Goal: Task Accomplishment & Management: Complete application form

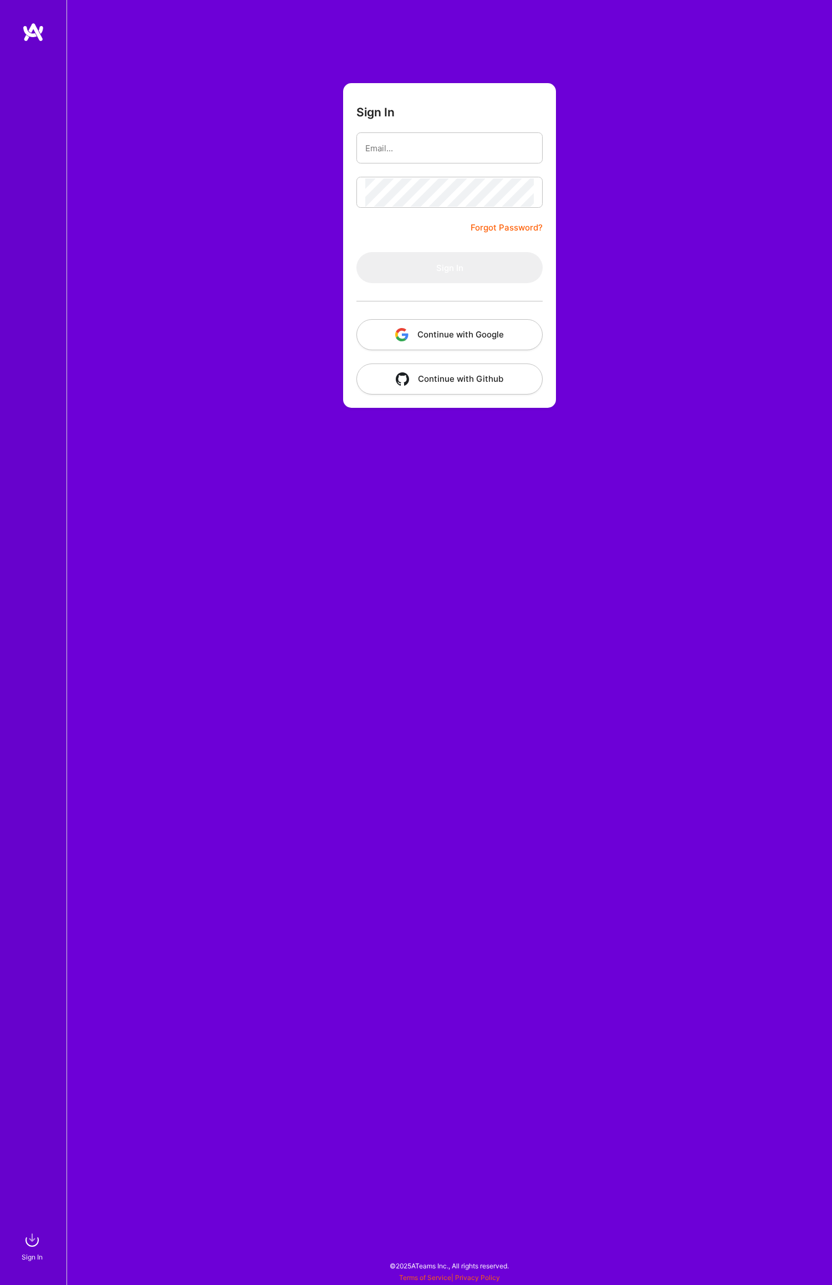
click at [458, 335] on button "Continue with Google" at bounding box center [449, 334] width 186 height 31
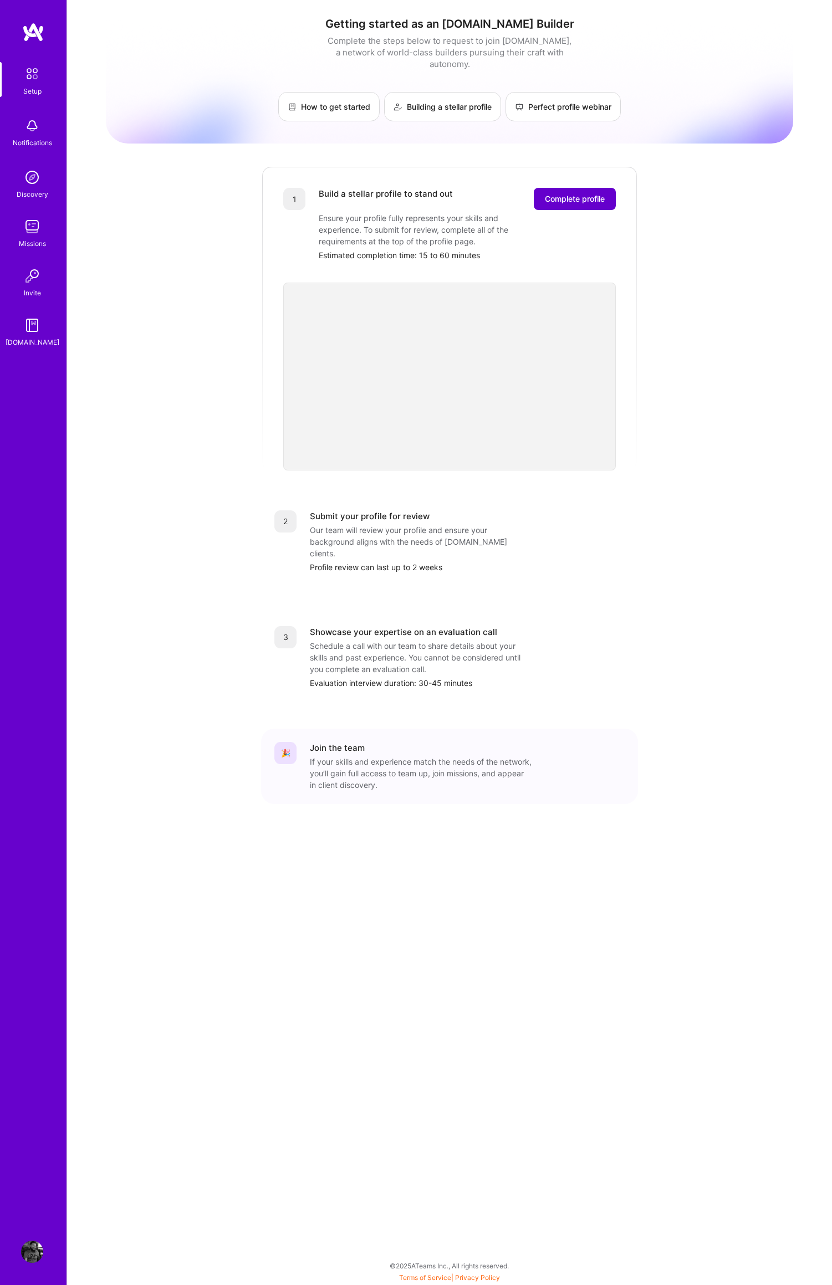
click at [562, 193] on span "Complete profile" at bounding box center [575, 198] width 60 height 11
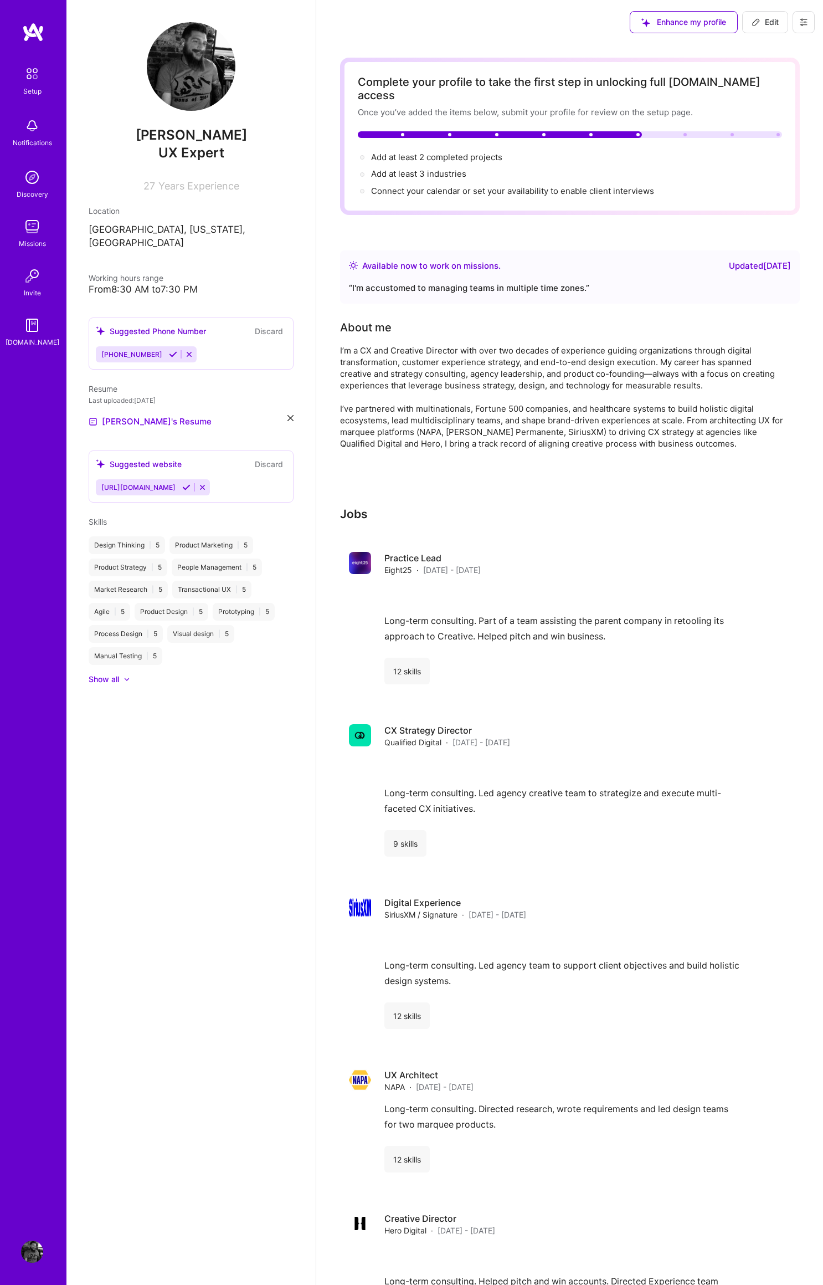
click at [495, 358] on div "I’m a CX and Creative Director with over two decades of experience guiding orga…" at bounding box center [561, 397] width 443 height 105
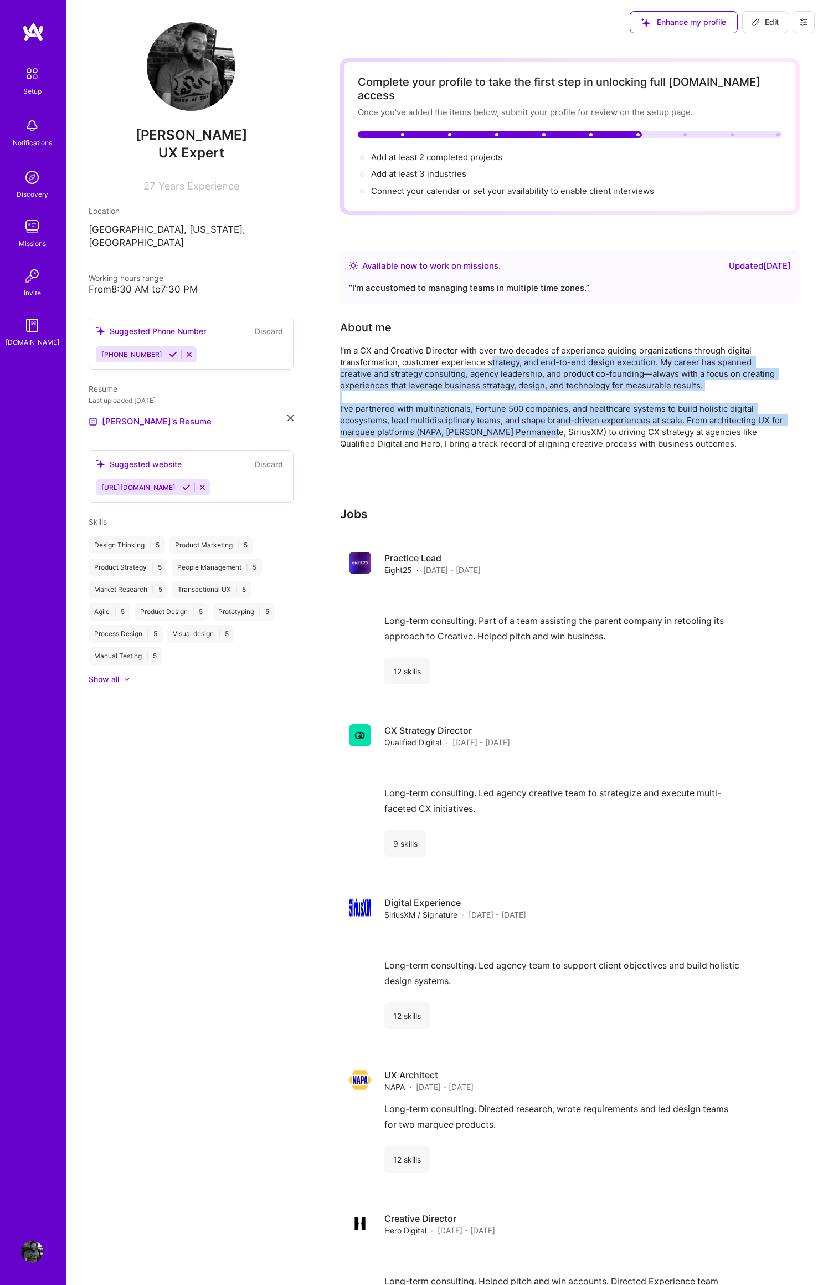
drag, startPoint x: 492, startPoint y: 346, endPoint x: 539, endPoint y: 410, distance: 79.4
click at [538, 416] on div "I’m a CX and Creative Director with over two decades of experience guiding orga…" at bounding box center [561, 397] width 443 height 105
click at [537, 389] on div "I’m a CX and Creative Director with over two decades of experience guiding orga…" at bounding box center [561, 397] width 443 height 105
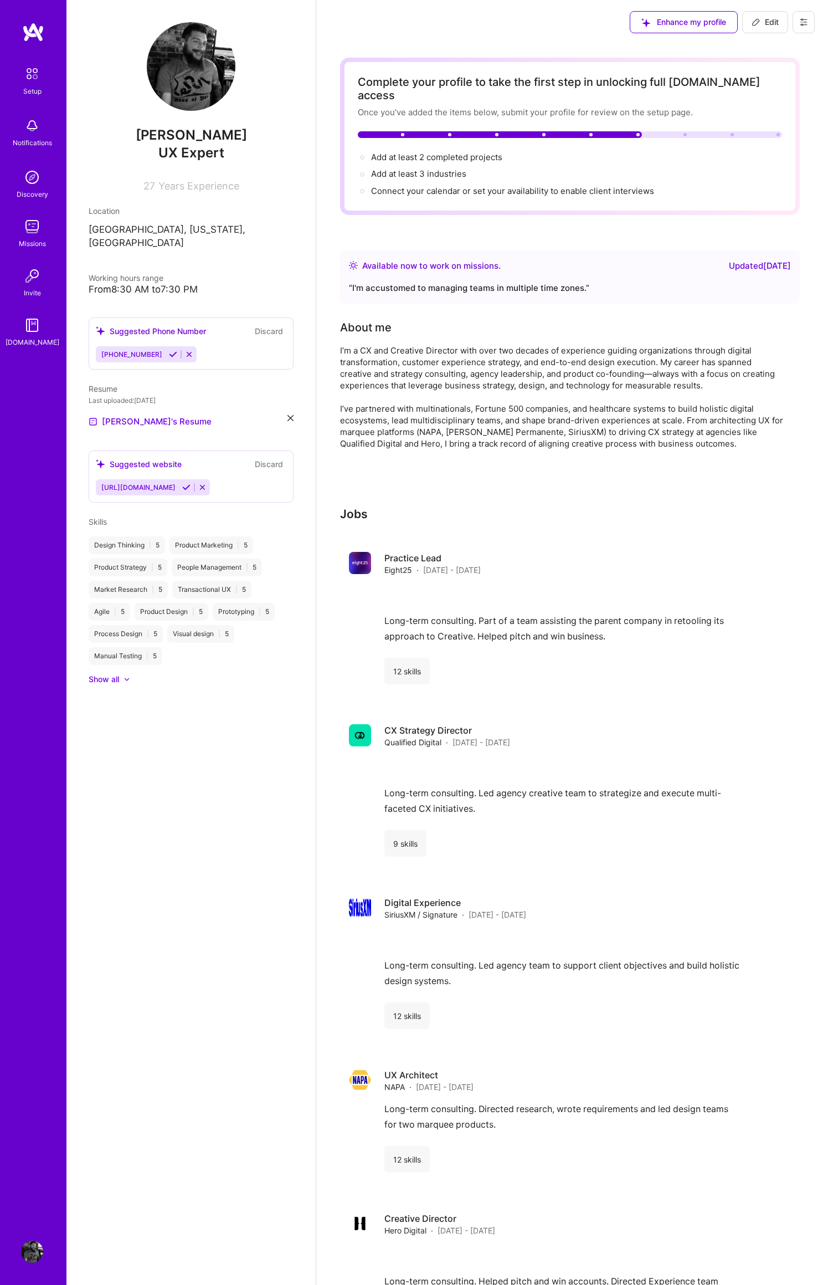
click at [121, 674] on div at bounding box center [121, 679] width 4 height 11
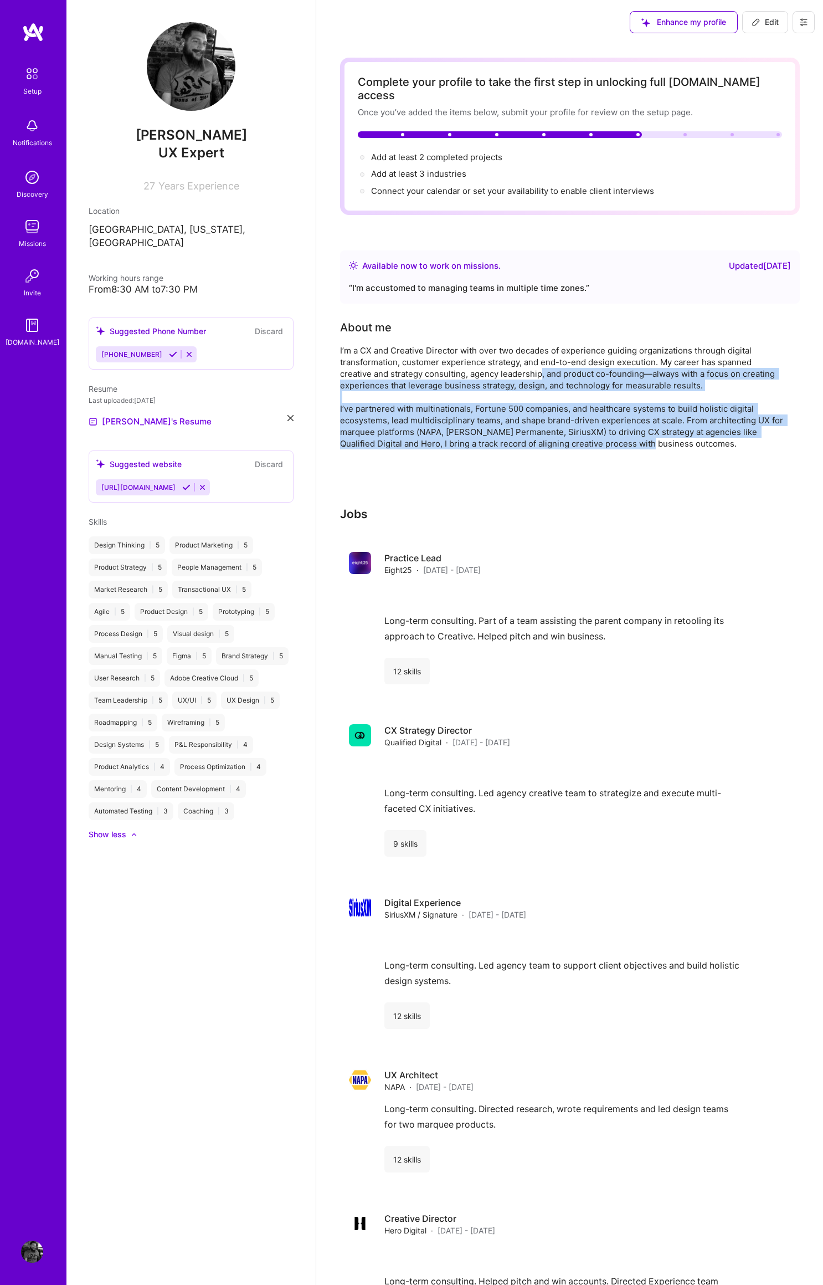
drag, startPoint x: 544, startPoint y: 362, endPoint x: 606, endPoint y: 406, distance: 75.9
click at [618, 428] on div "I’m a CX and Creative Director with over two decades of experience guiding orga…" at bounding box center [561, 397] width 443 height 105
drag, startPoint x: 606, startPoint y: 406, endPoint x: 601, endPoint y: 410, distance: 6.8
click at [606, 406] on div "I’m a CX and Creative Director with over two decades of experience guiding orga…" at bounding box center [561, 397] width 443 height 105
drag, startPoint x: 478, startPoint y: 362, endPoint x: 557, endPoint y: 440, distance: 110.9
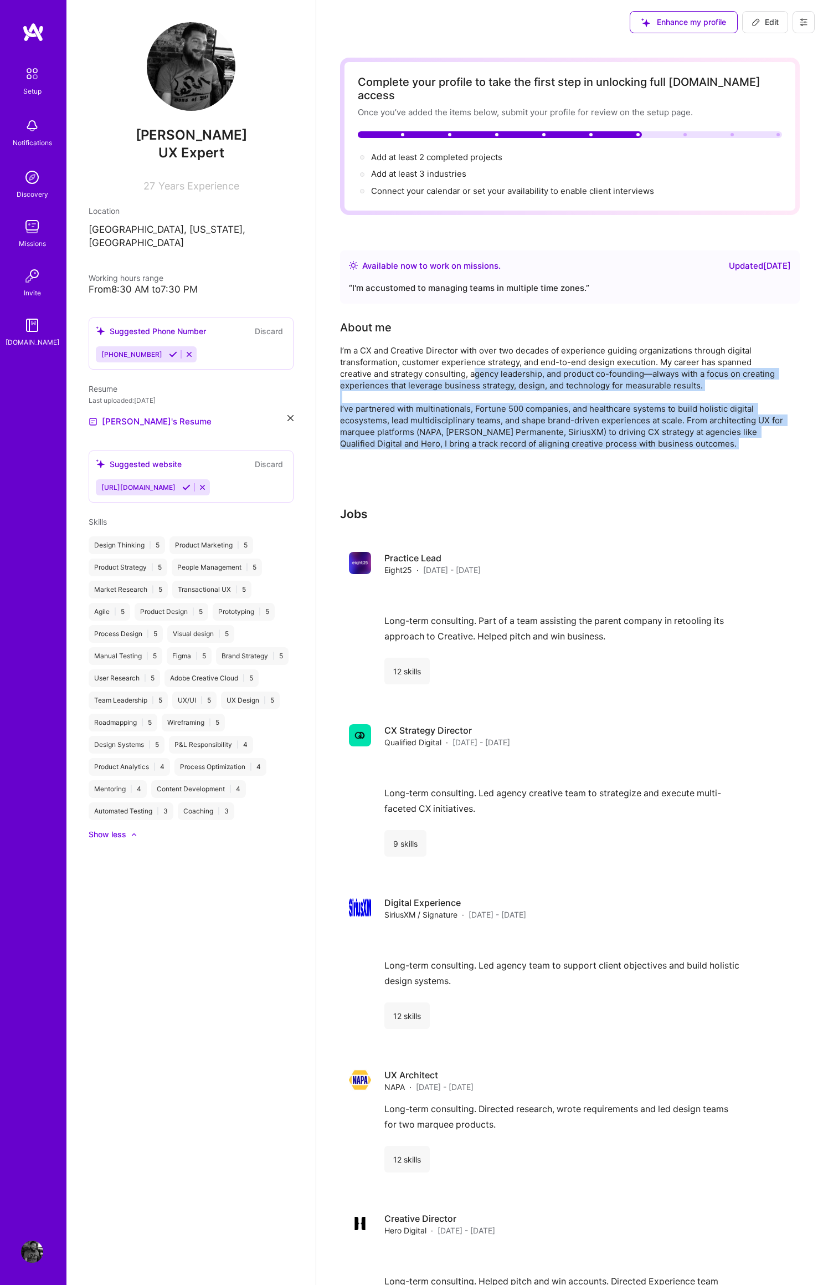
click at [556, 451] on div "Complete your profile to take the first step in unlocking full [DOMAIN_NAME] ac…" at bounding box center [570, 1094] width 460 height 2073
drag, startPoint x: 558, startPoint y: 432, endPoint x: 586, endPoint y: 452, distance: 34.1
click at [558, 432] on div "I’m a CX and Creative Director with over two decades of experience guiding orga…" at bounding box center [561, 397] width 443 height 105
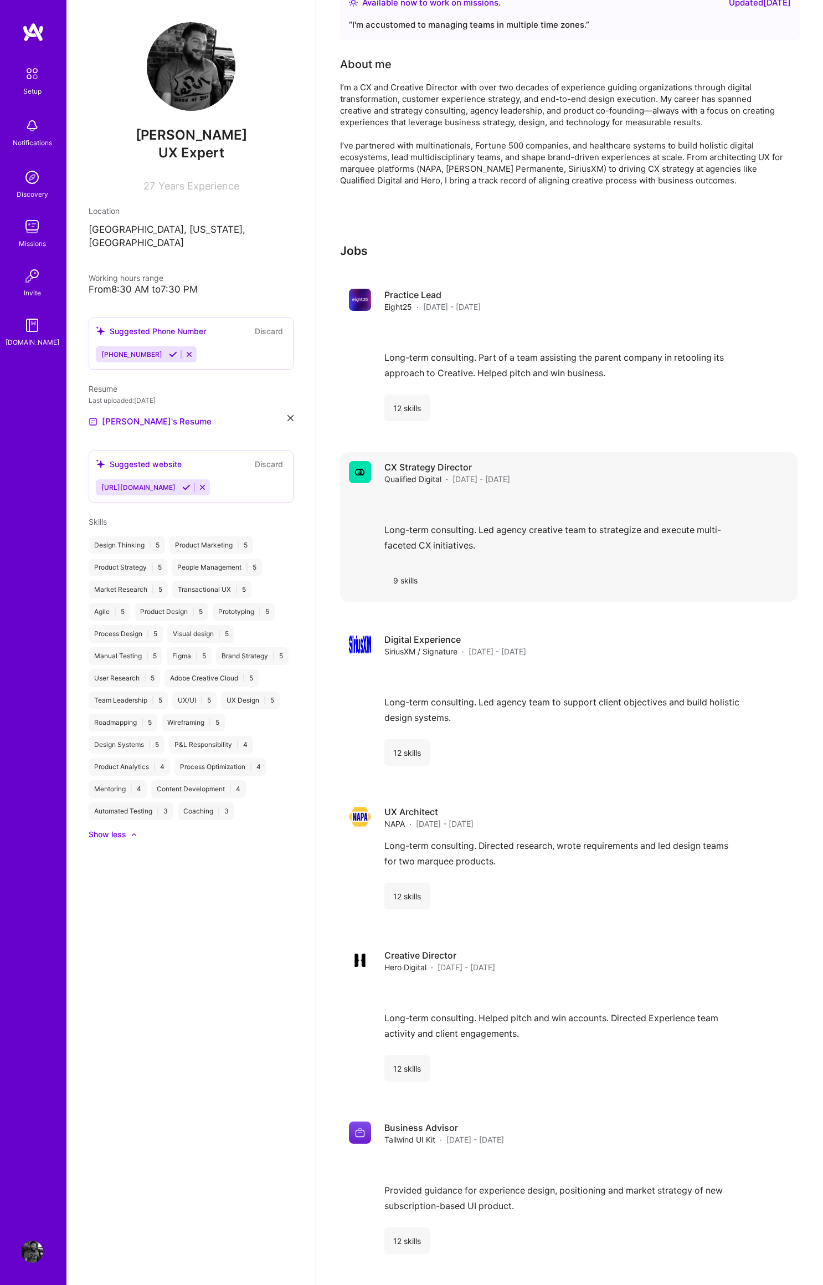
scroll to position [260, 0]
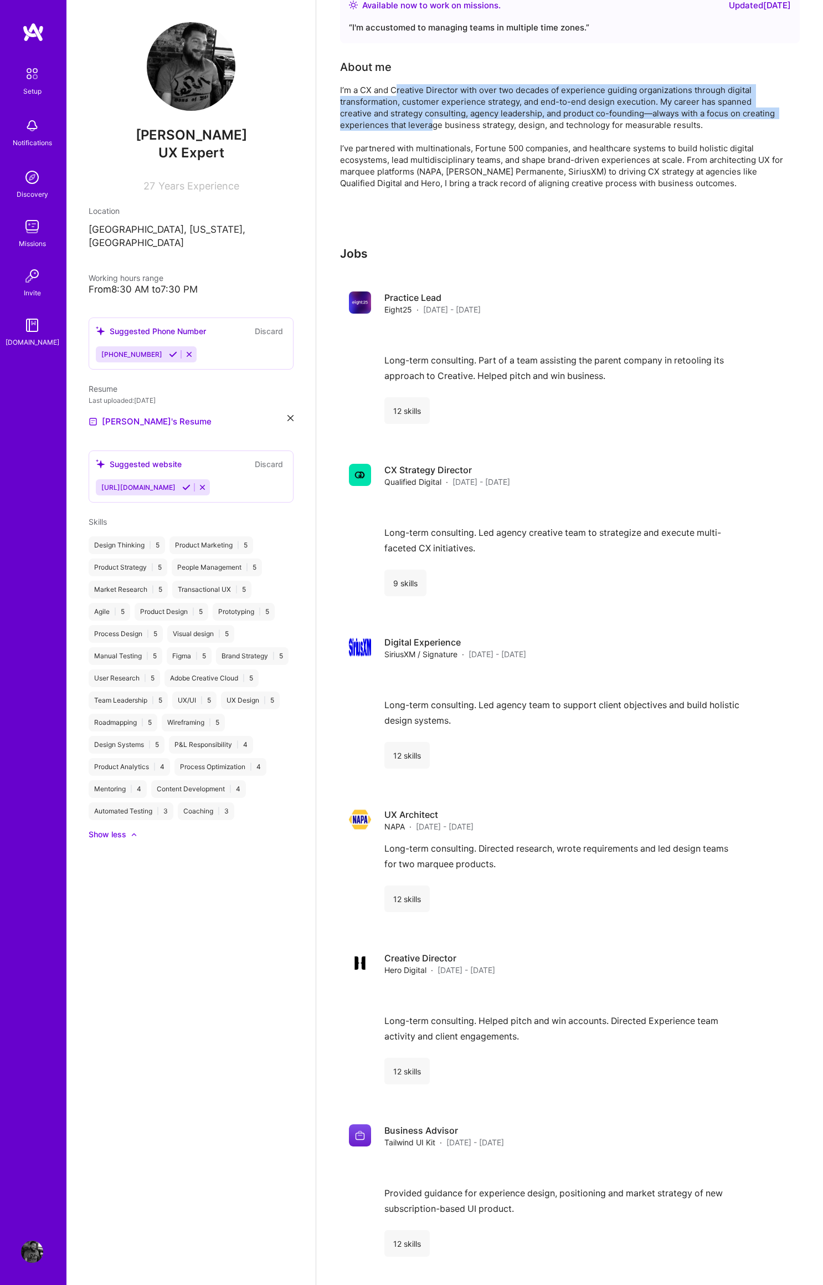
drag, startPoint x: 395, startPoint y: 81, endPoint x: 433, endPoint y: 111, distance: 48.5
click at [433, 111] on div "I’m a CX and Creative Director with over two decades of experience guiding orga…" at bounding box center [561, 136] width 443 height 105
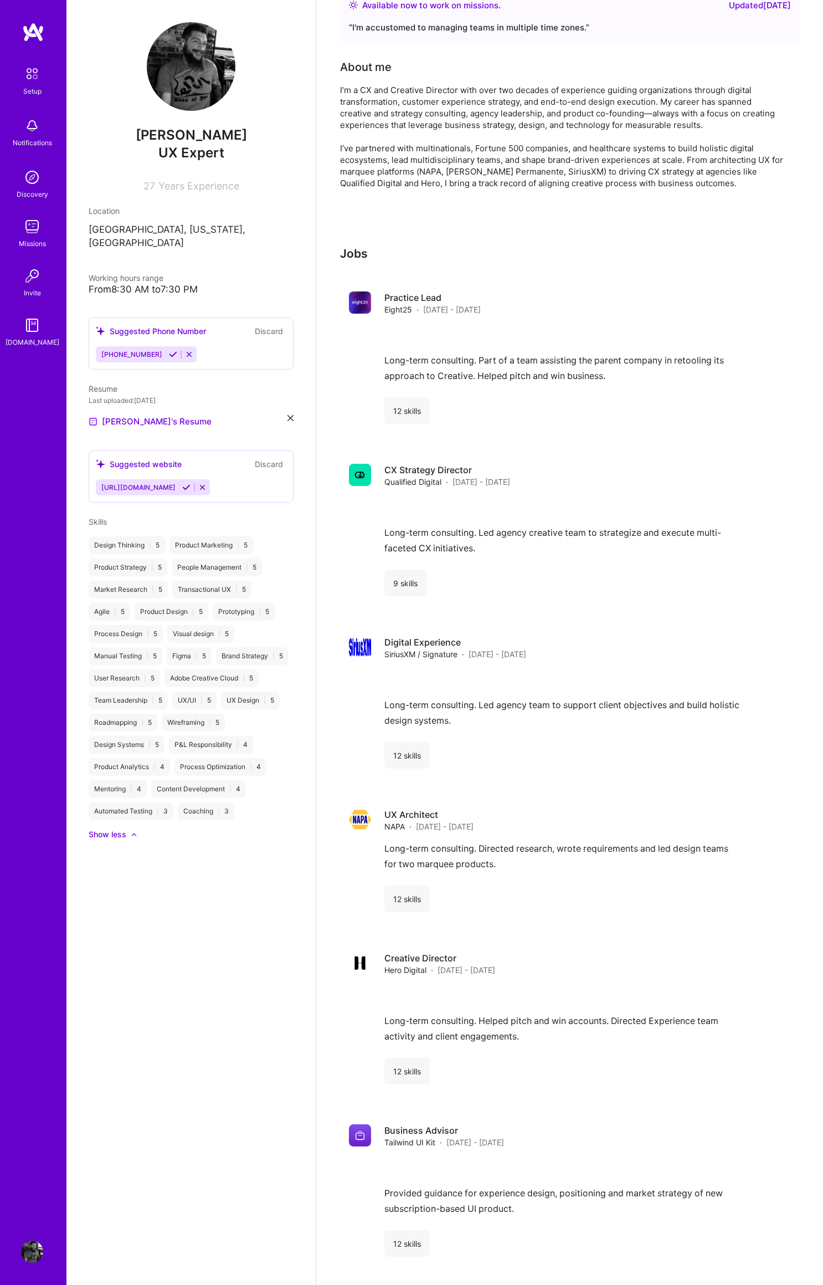
click at [434, 111] on div "I’m a CX and Creative Director with over two decades of experience guiding orga…" at bounding box center [561, 136] width 443 height 105
click at [475, 112] on div "I’m a CX and Creative Director with over two decades of experience guiding orga…" at bounding box center [561, 136] width 443 height 105
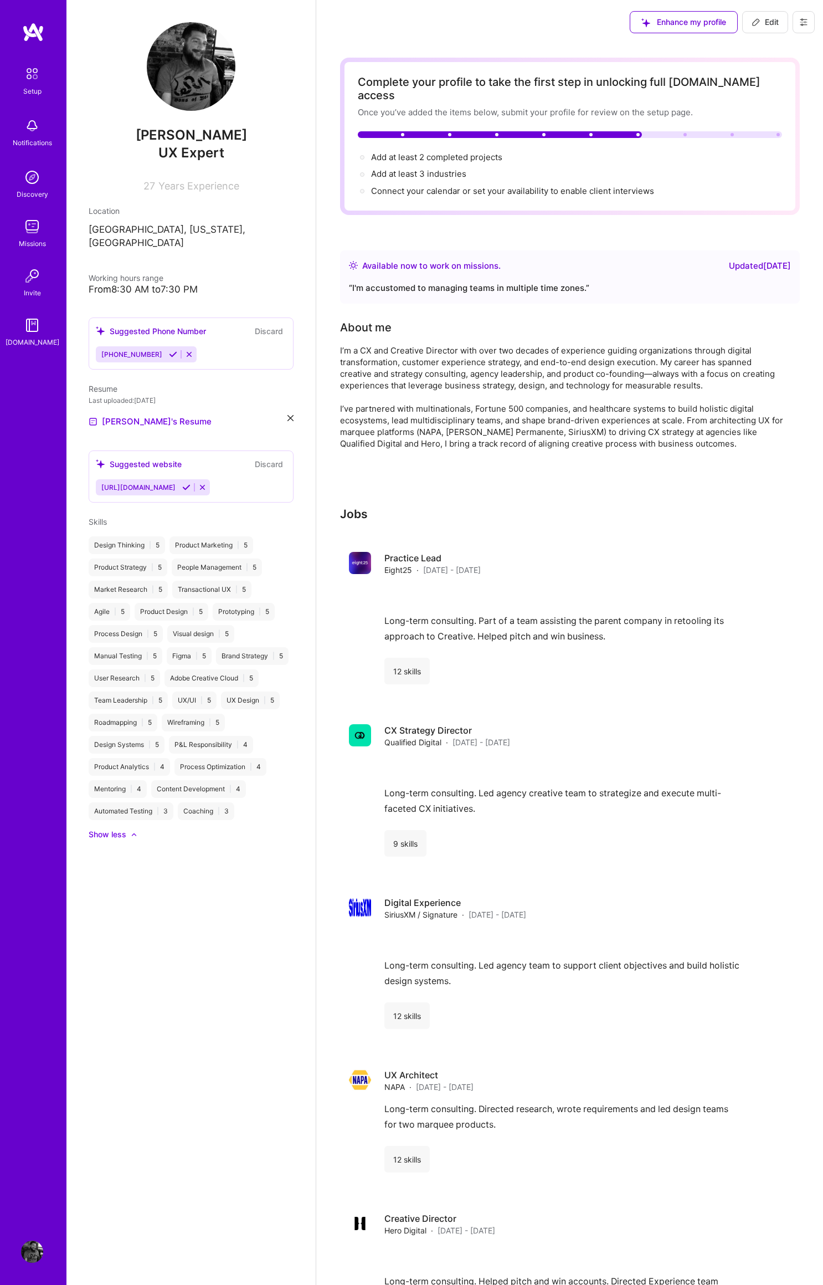
click at [436, 259] on div "Available now to work on missions ." at bounding box center [431, 265] width 139 height 13
click at [473, 259] on div "Available now to work on missions ." at bounding box center [431, 265] width 139 height 13
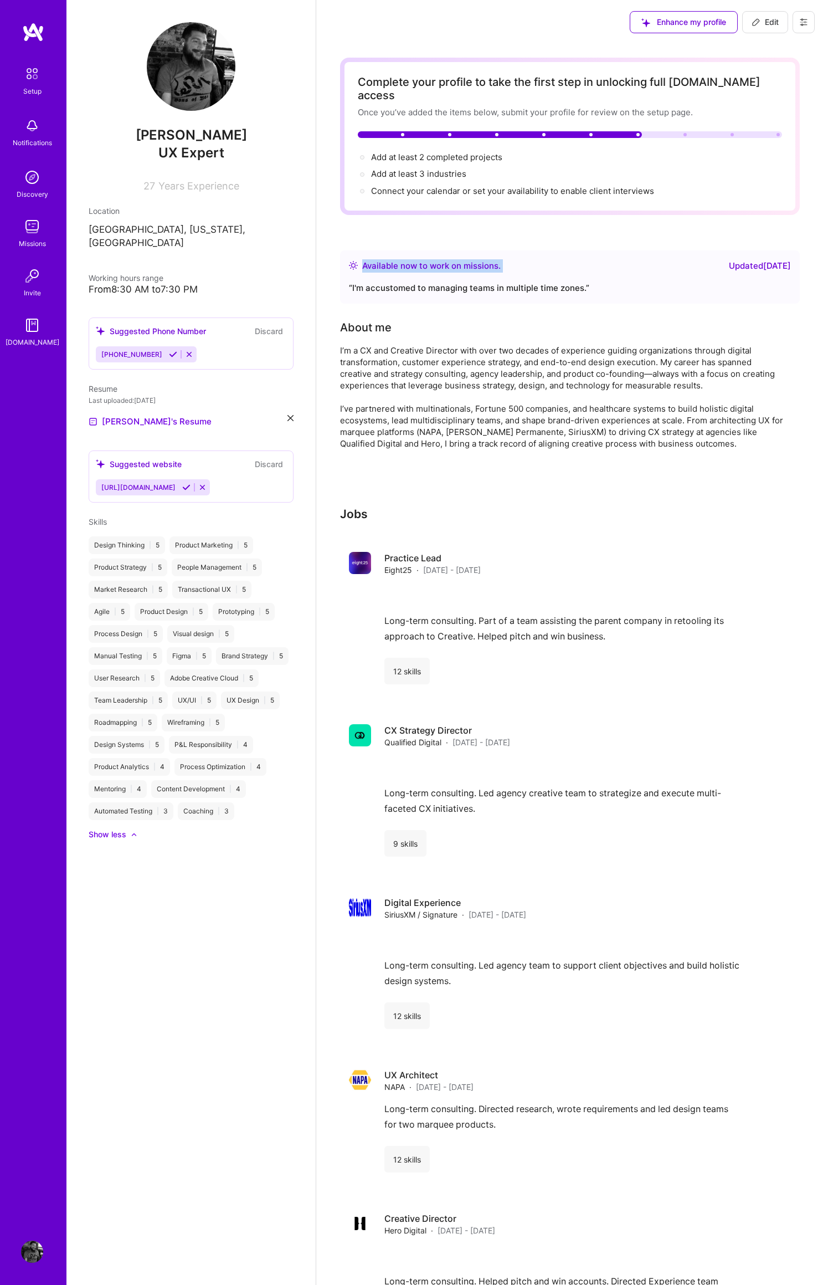
click at [473, 259] on div "Available now to work on missions ." at bounding box center [431, 265] width 139 height 13
click at [492, 259] on div "Available now to work on missions ." at bounding box center [431, 265] width 139 height 13
click at [766, 18] on span "Edit" at bounding box center [765, 22] width 27 height 11
select select "US"
select select "Right Now"
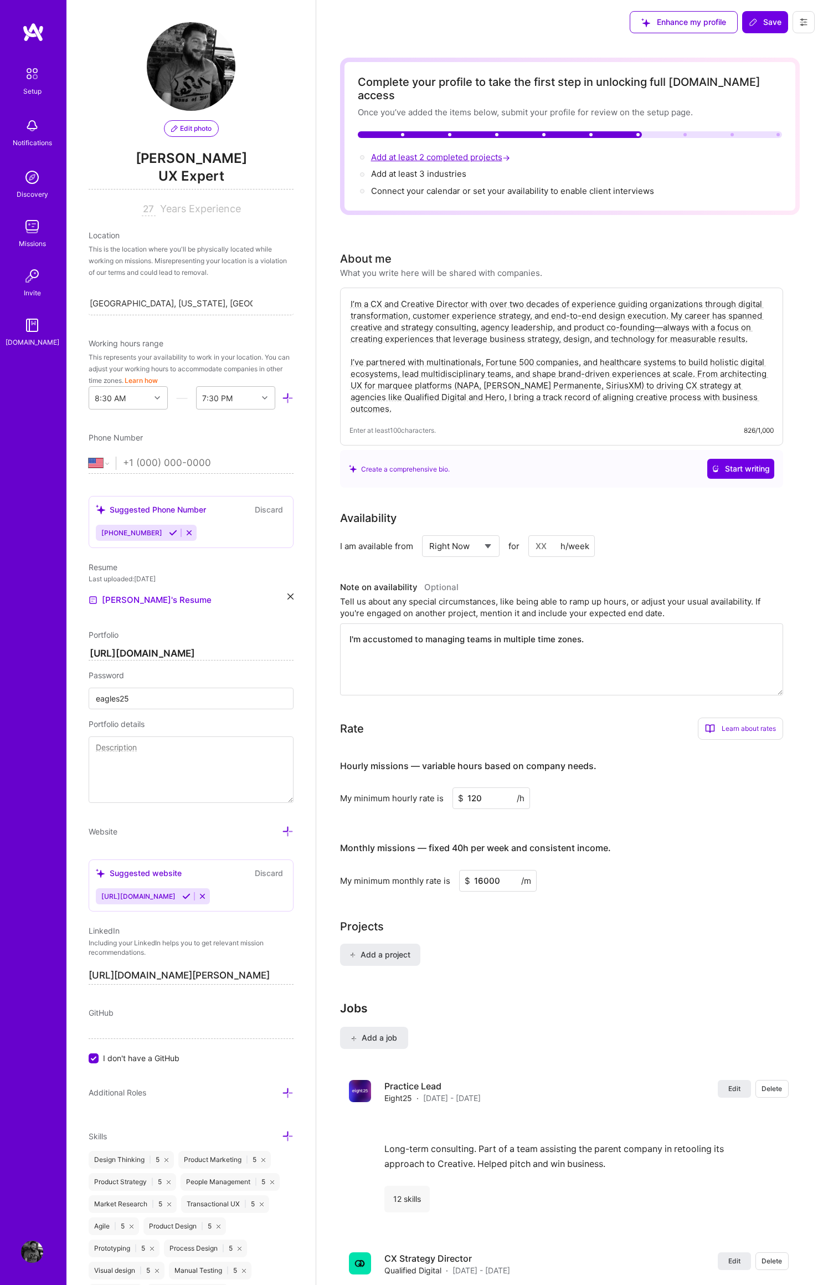
click at [422, 152] on span "Add at least 2 completed projects →" at bounding box center [441, 157] width 141 height 11
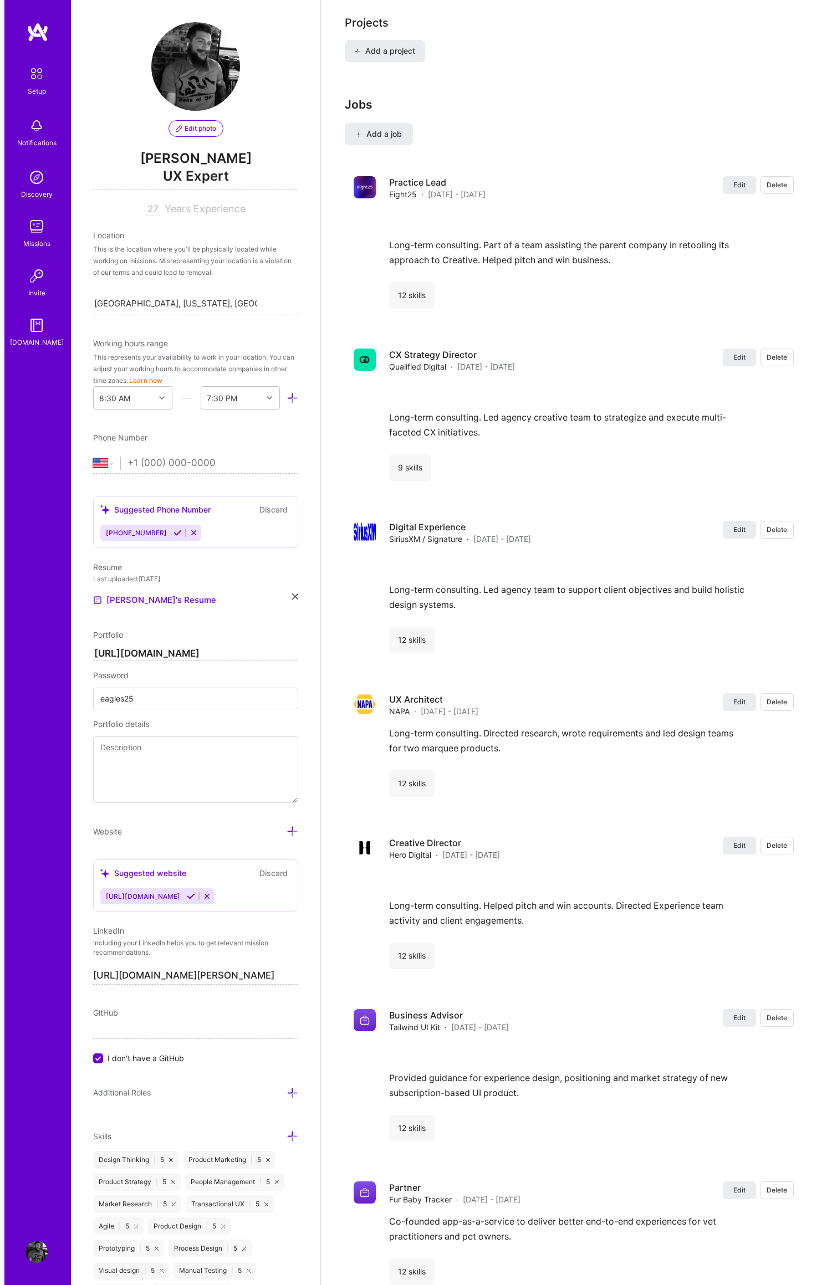
scroll to position [904, 0]
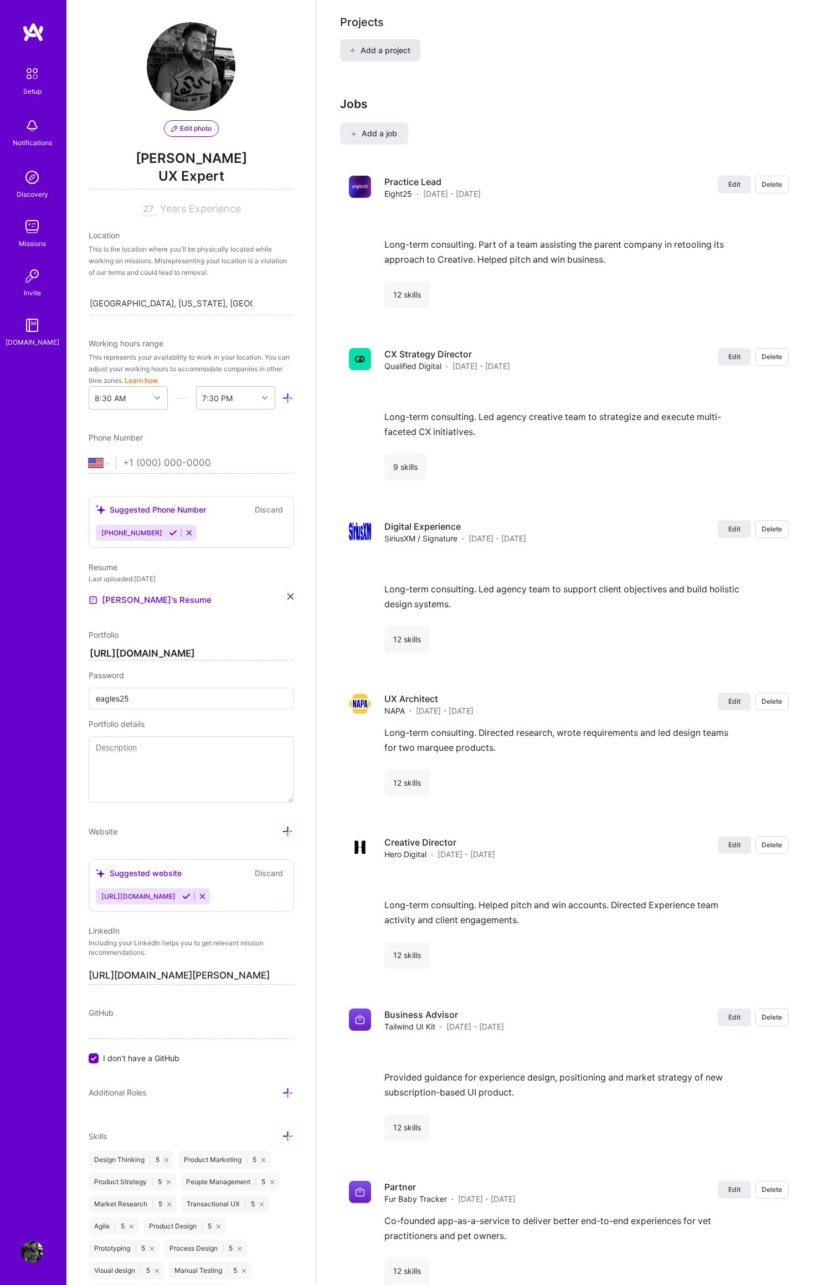
click at [383, 45] on span "Add a project" at bounding box center [380, 50] width 60 height 11
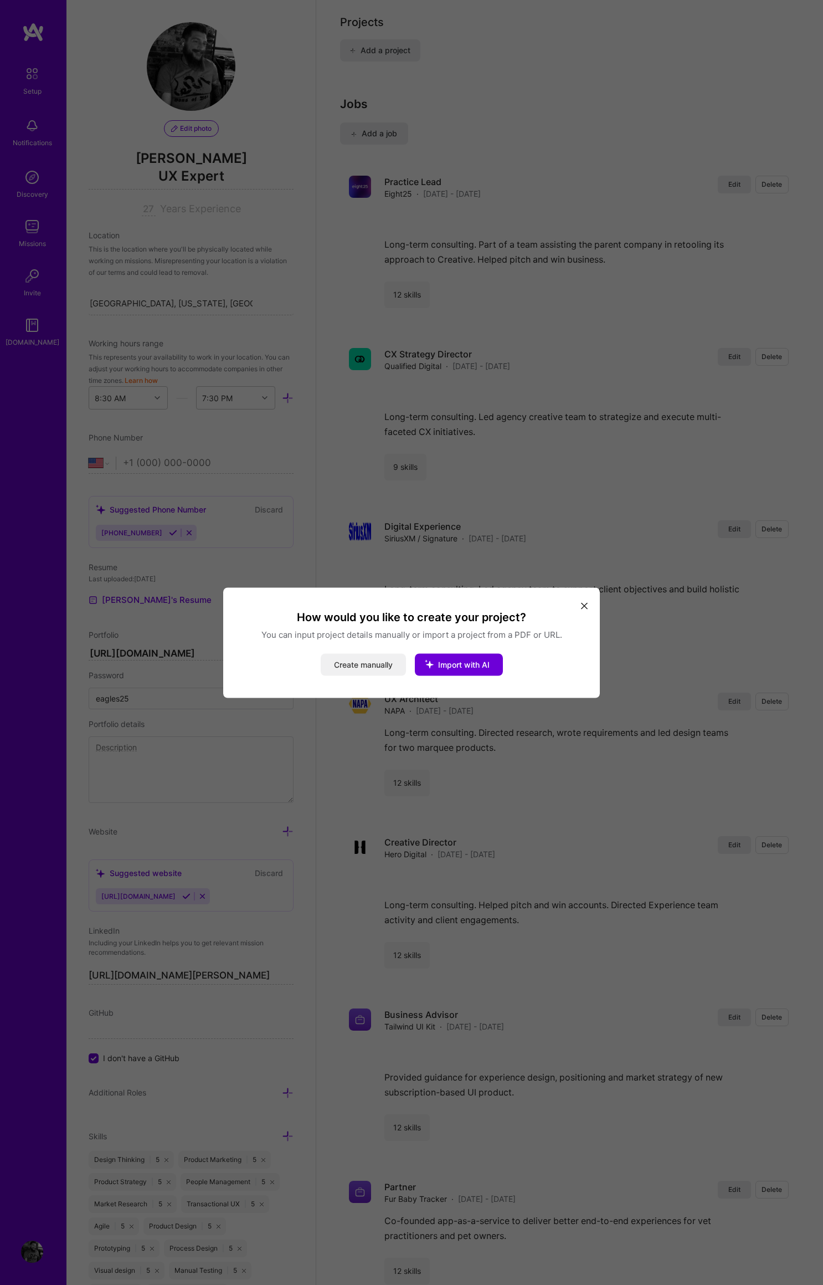
click at [360, 665] on button "Create manually" at bounding box center [363, 664] width 85 height 22
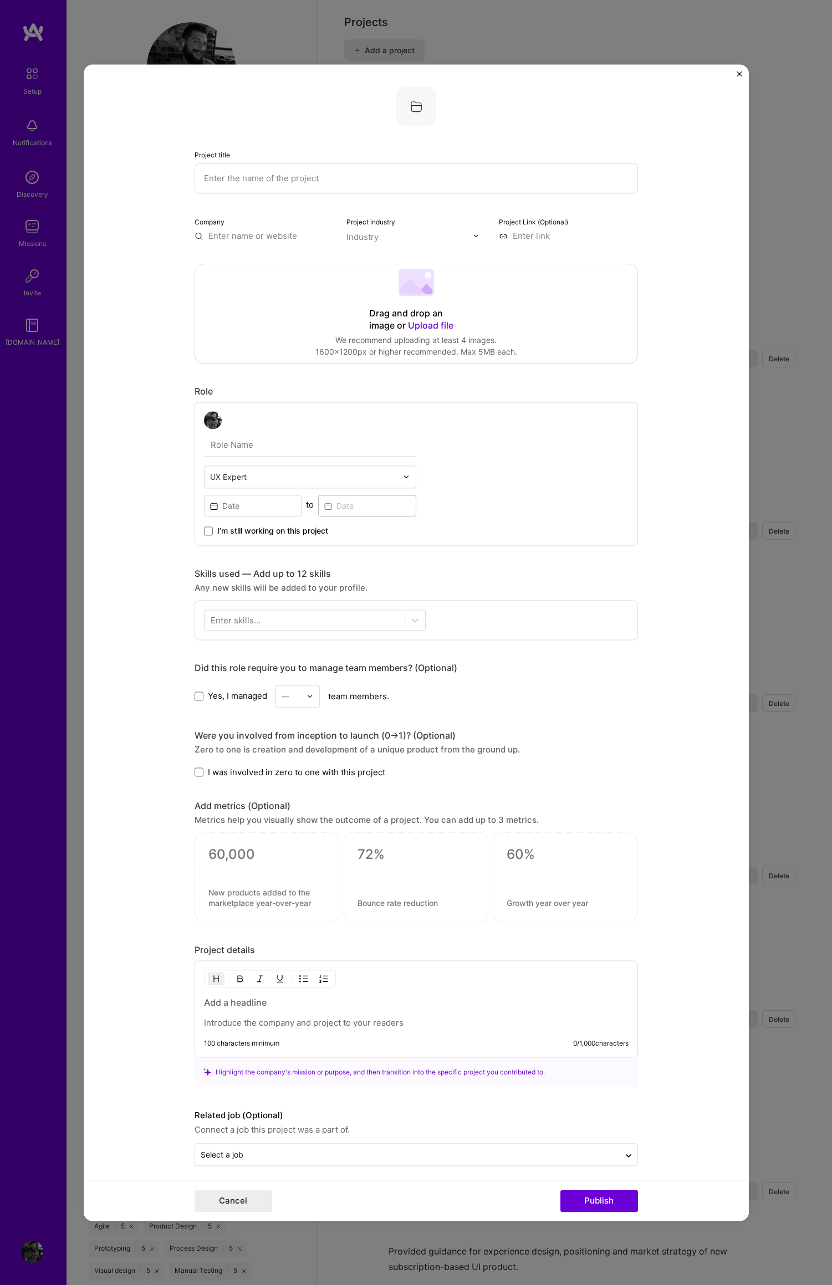
click at [223, 177] on input "text" at bounding box center [415, 178] width 443 height 30
type input "Commonspirit Heaslth"
paste input "[URL][DOMAIN_NAME]"
type input "[URL][DOMAIN_NAME]"
click at [411, 235] on input "text" at bounding box center [409, 237] width 126 height 12
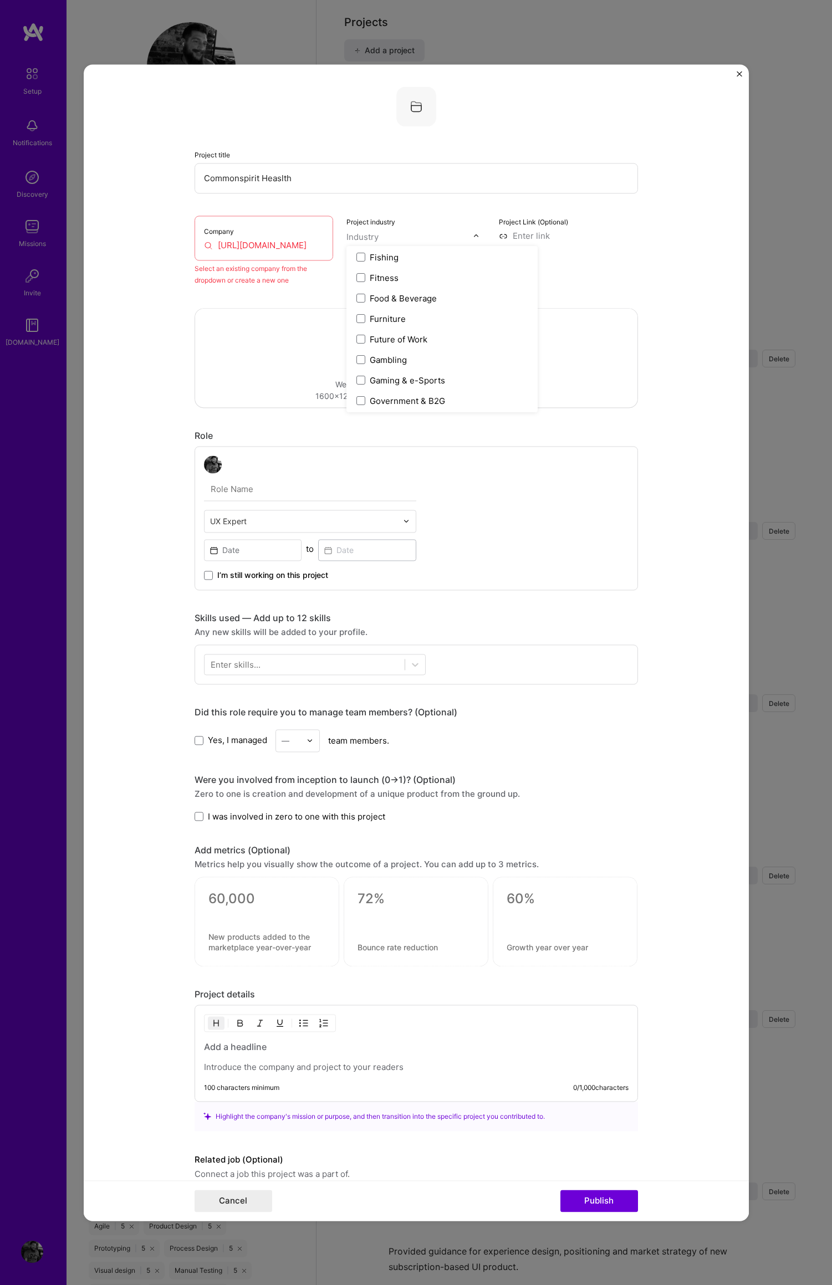
scroll to position [1342, 0]
click at [358, 331] on span at bounding box center [360, 331] width 9 height 9
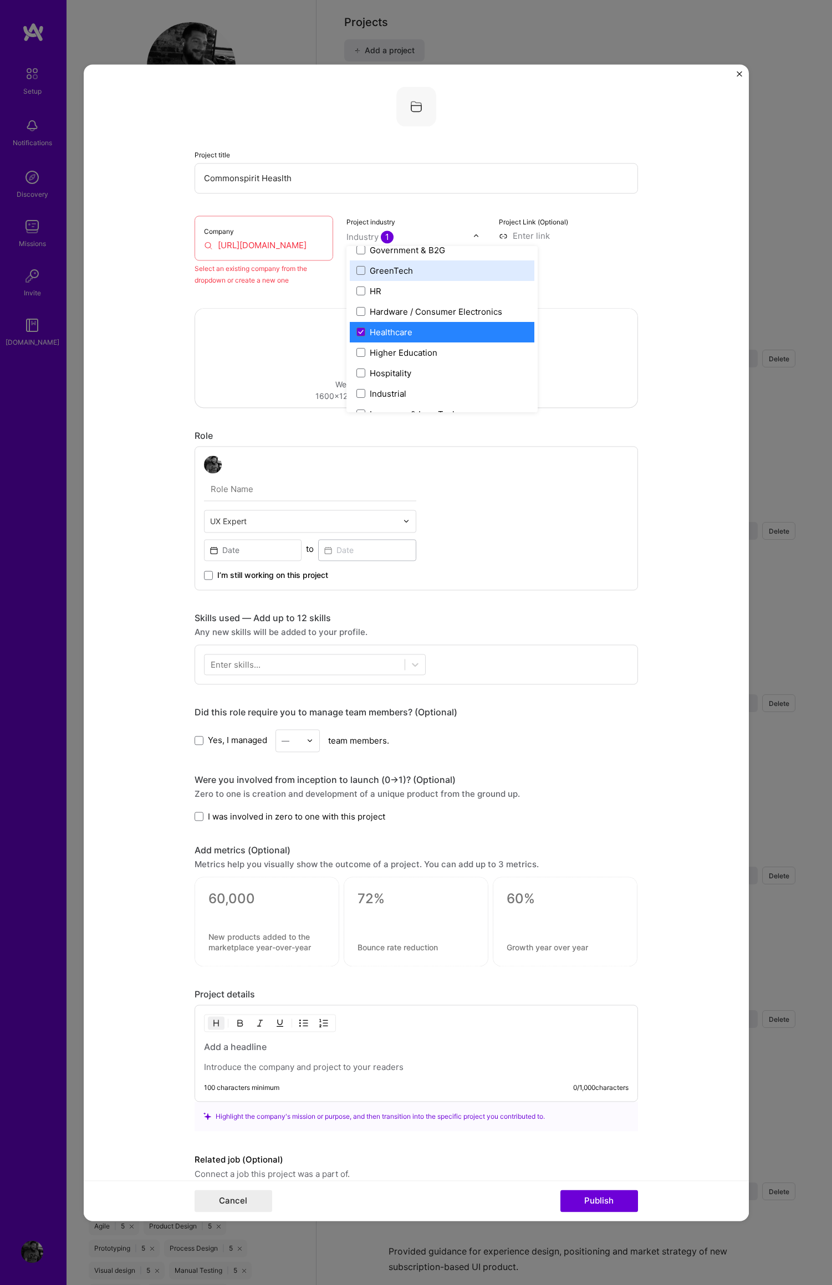
click at [522, 234] on input at bounding box center [568, 236] width 139 height 12
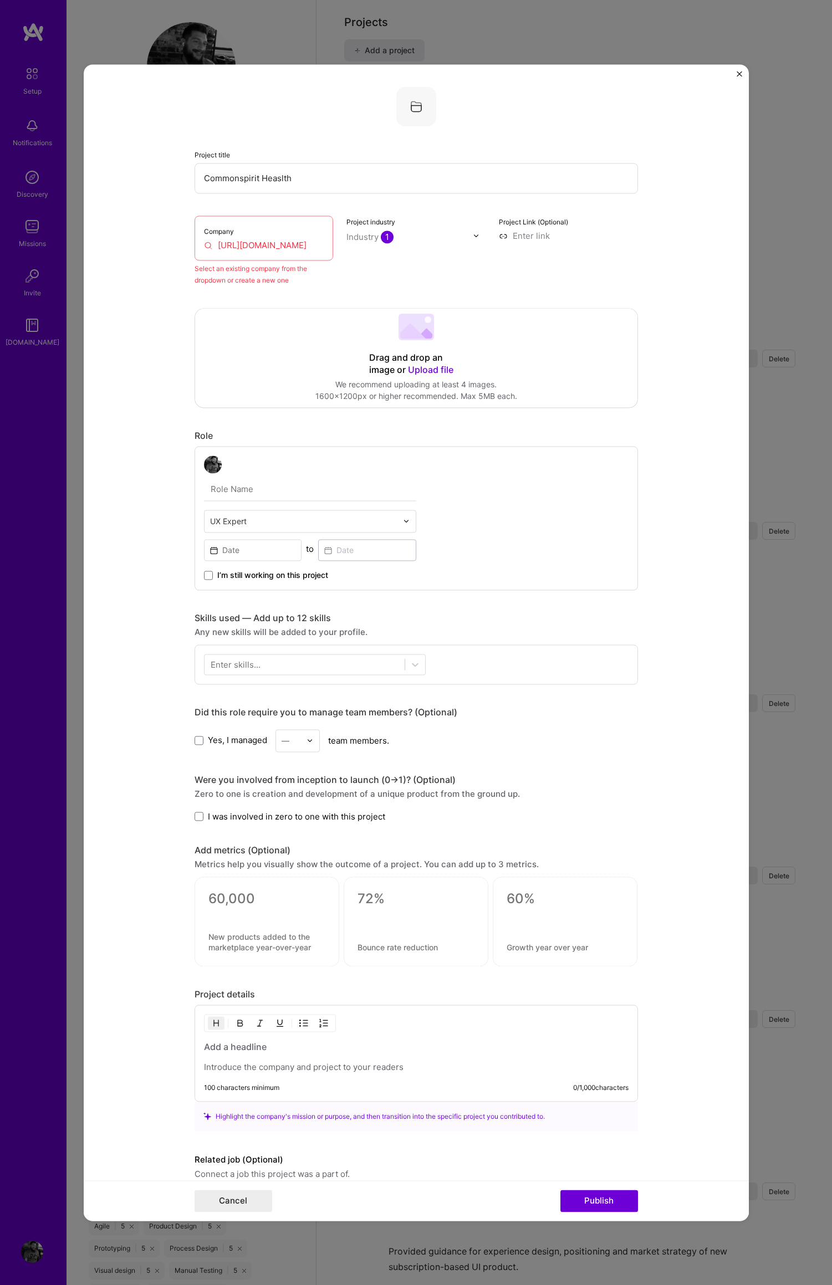
click at [284, 245] on input "[URL][DOMAIN_NAME]" at bounding box center [264, 245] width 120 height 12
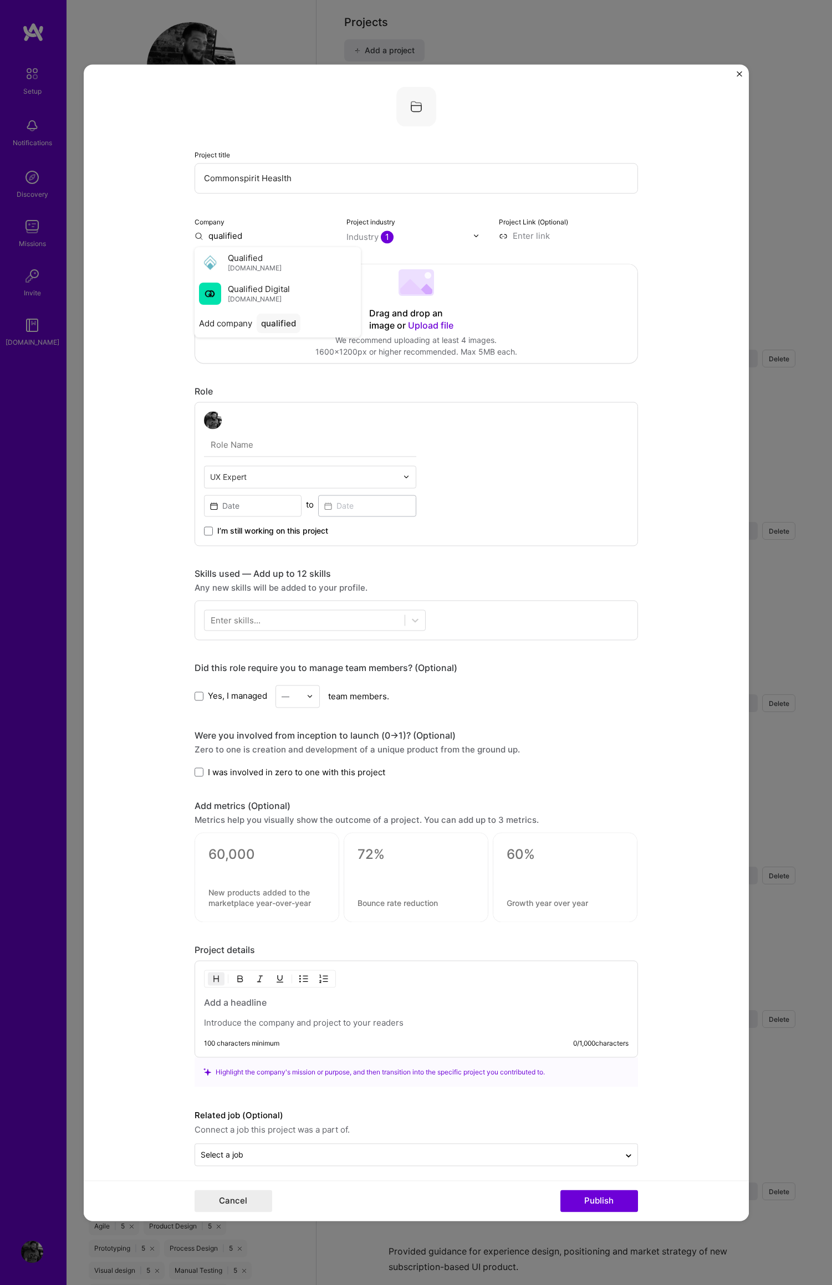
click at [245, 297] on span "[DOMAIN_NAME]" at bounding box center [255, 299] width 54 height 9
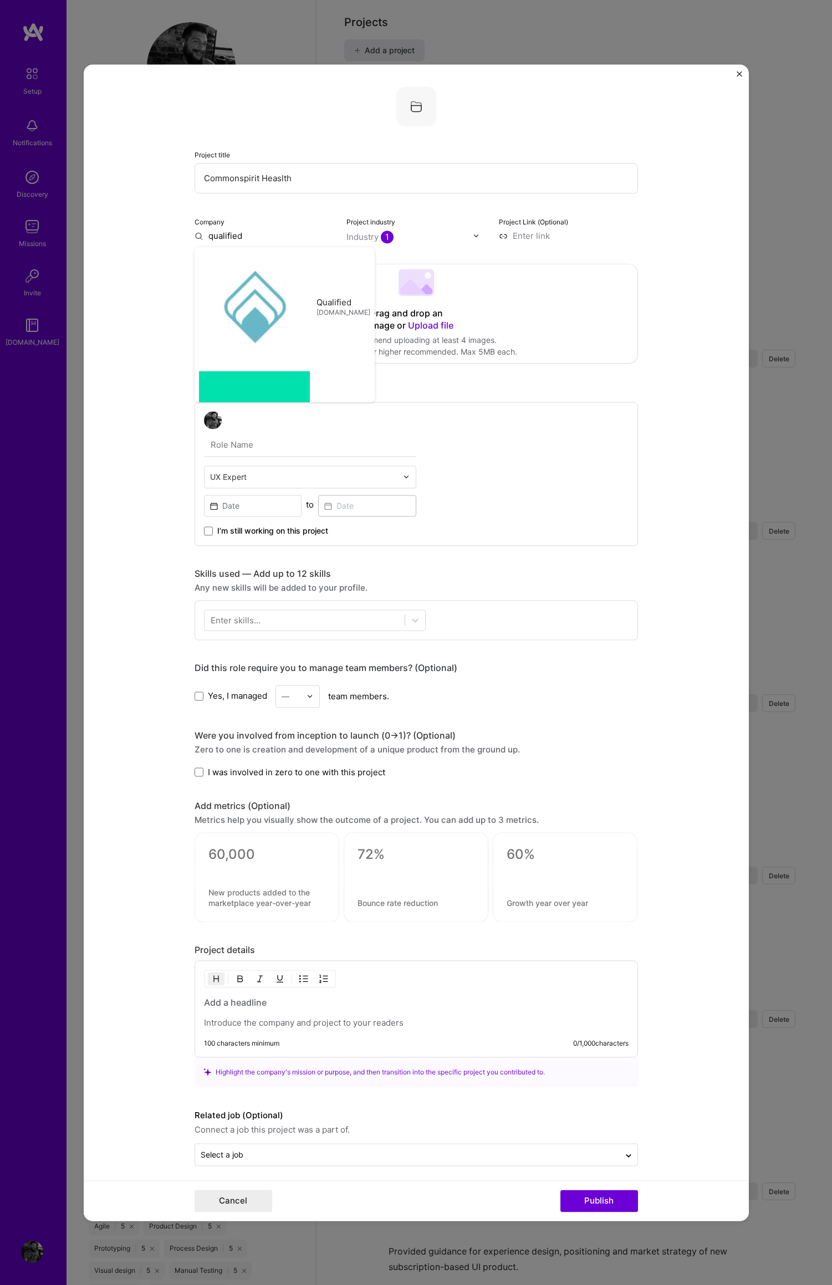
type input "Qualified Digital"
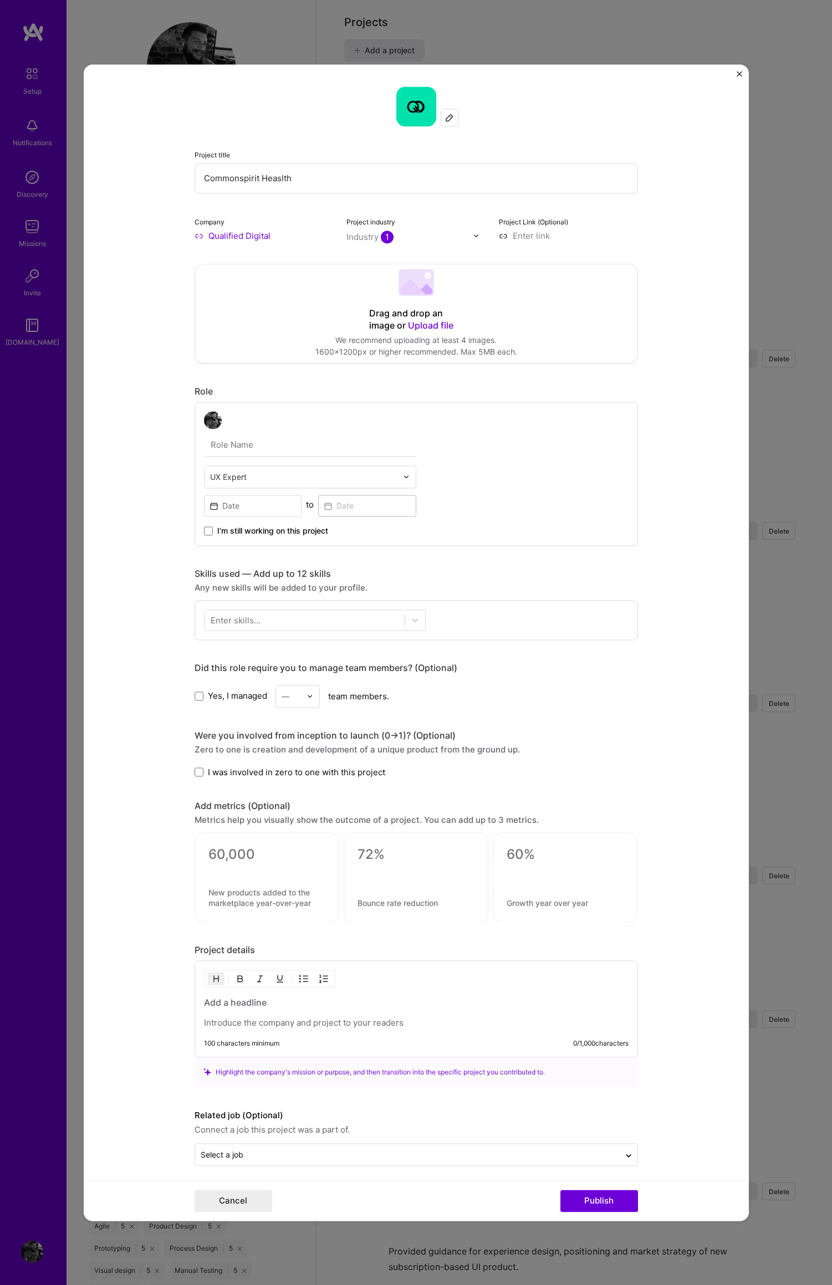
click at [531, 234] on input at bounding box center [568, 236] width 139 height 12
paste input "[URL][DOMAIN_NAME]"
type input "[URL][DOMAIN_NAME]"
click at [418, 290] on icon at bounding box center [424, 289] width 16 height 11
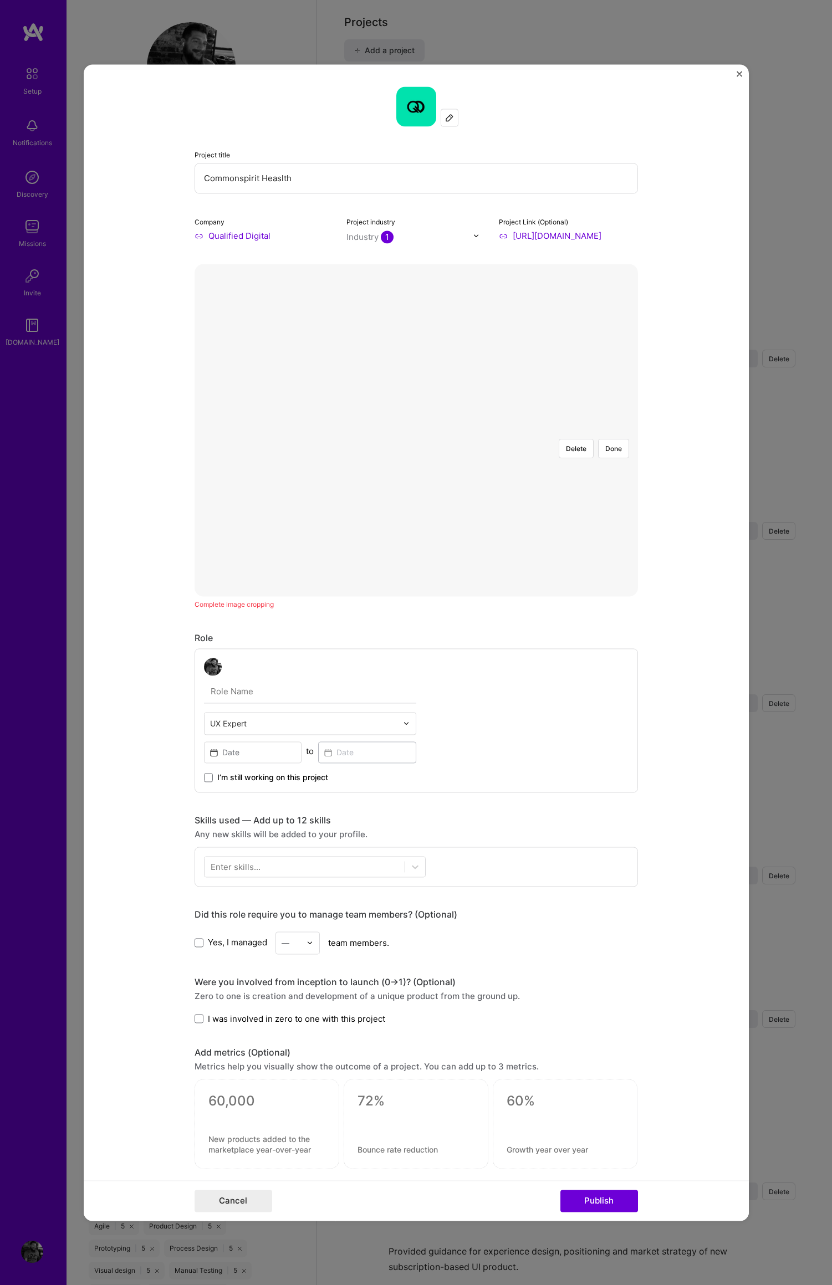
click at [669, 484] on form "Project title Commonspirit Heaslth Company Qualified Digital Project industry I…" at bounding box center [416, 642] width 665 height 1156
click at [220, 694] on input "text" at bounding box center [310, 691] width 212 height 23
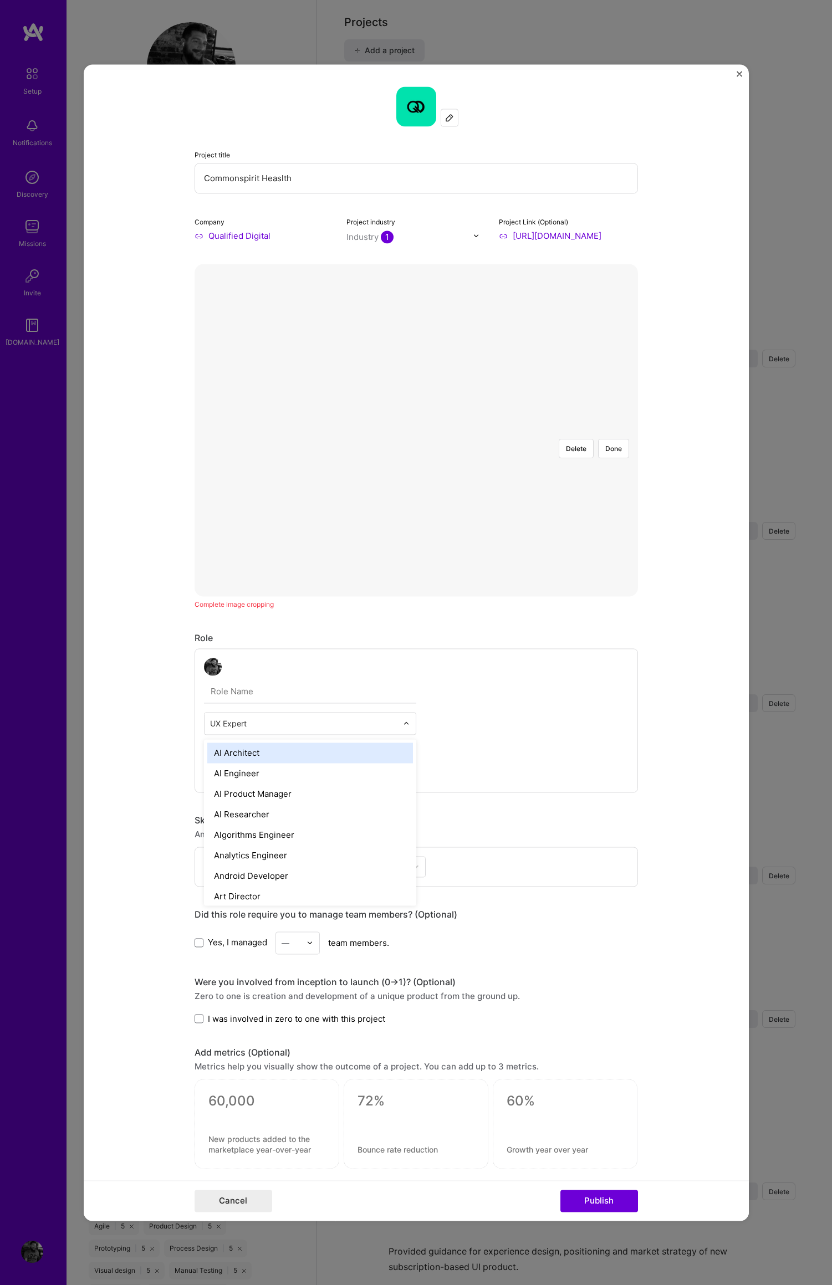
click at [403, 724] on img at bounding box center [406, 723] width 7 height 7
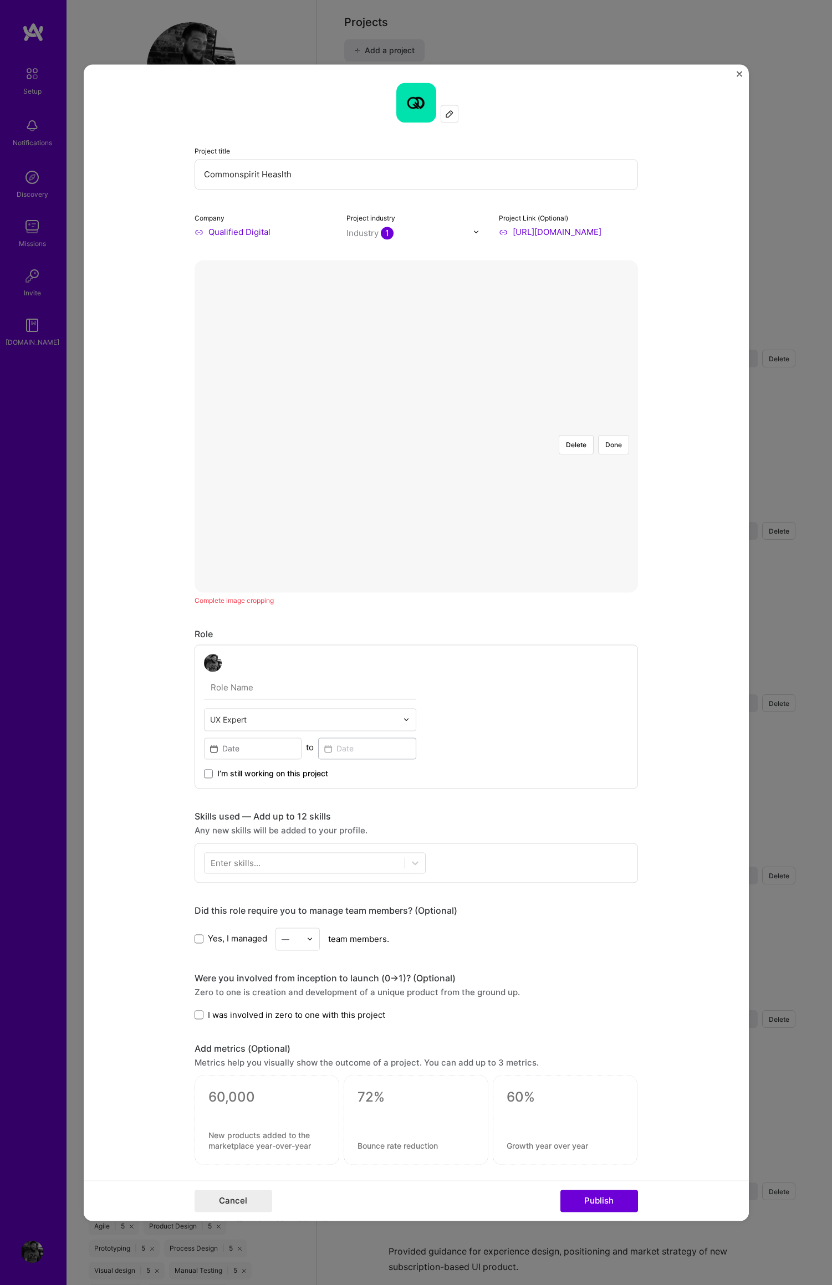
click at [300, 678] on input "text" at bounding box center [310, 687] width 212 height 23
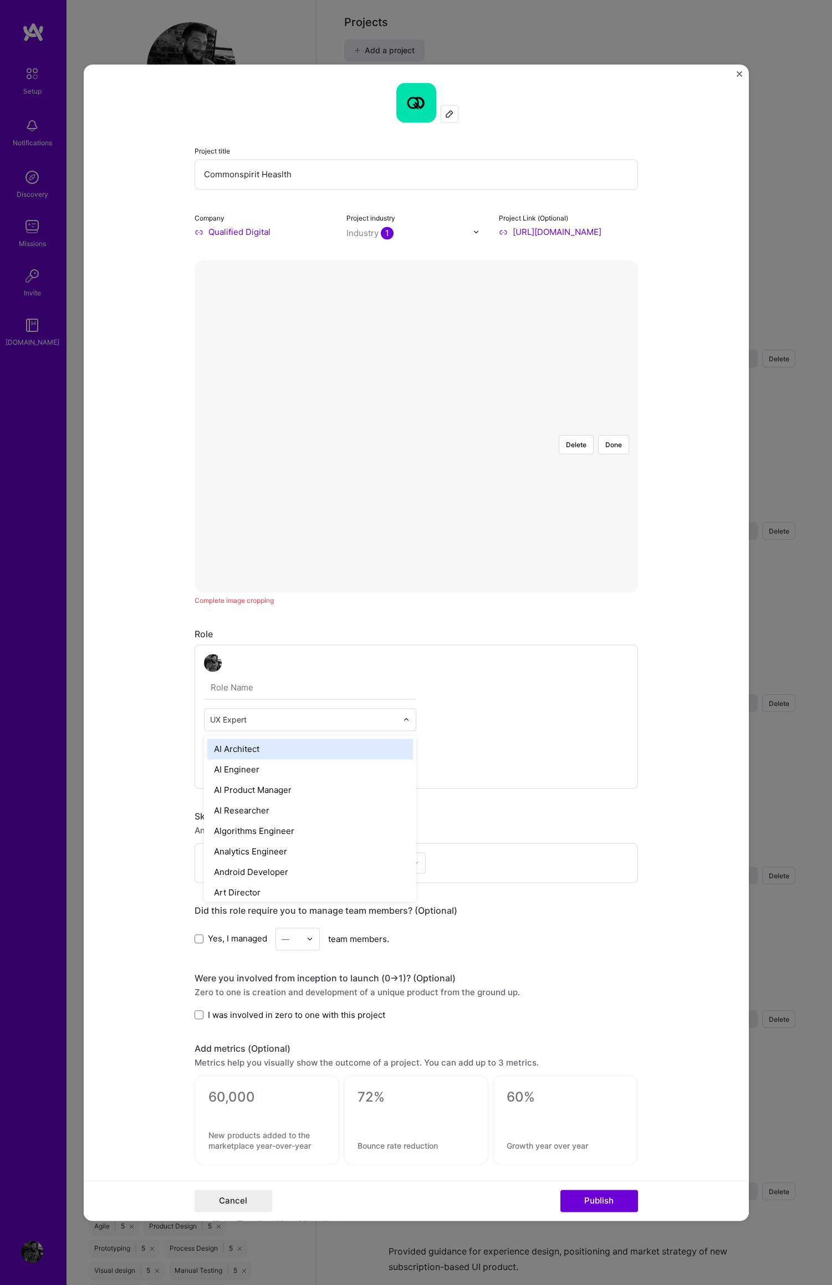
click at [403, 719] on img at bounding box center [406, 719] width 7 height 7
click at [515, 743] on div "option Product Manager focused, 51 of 70. 69 results available. Use Up and Down…" at bounding box center [415, 716] width 443 height 144
click at [235, 750] on input at bounding box center [253, 748] width 98 height 22
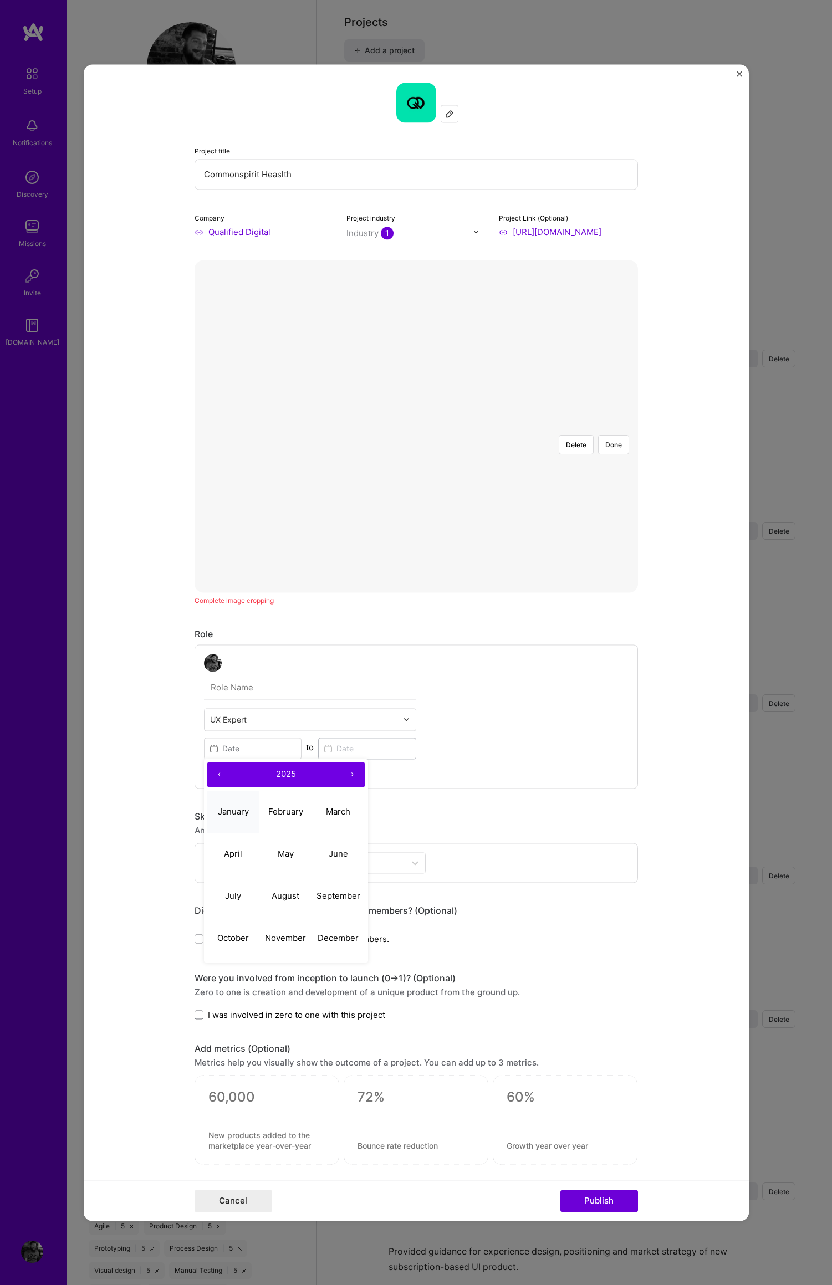
click at [230, 801] on button "January" at bounding box center [233, 812] width 53 height 42
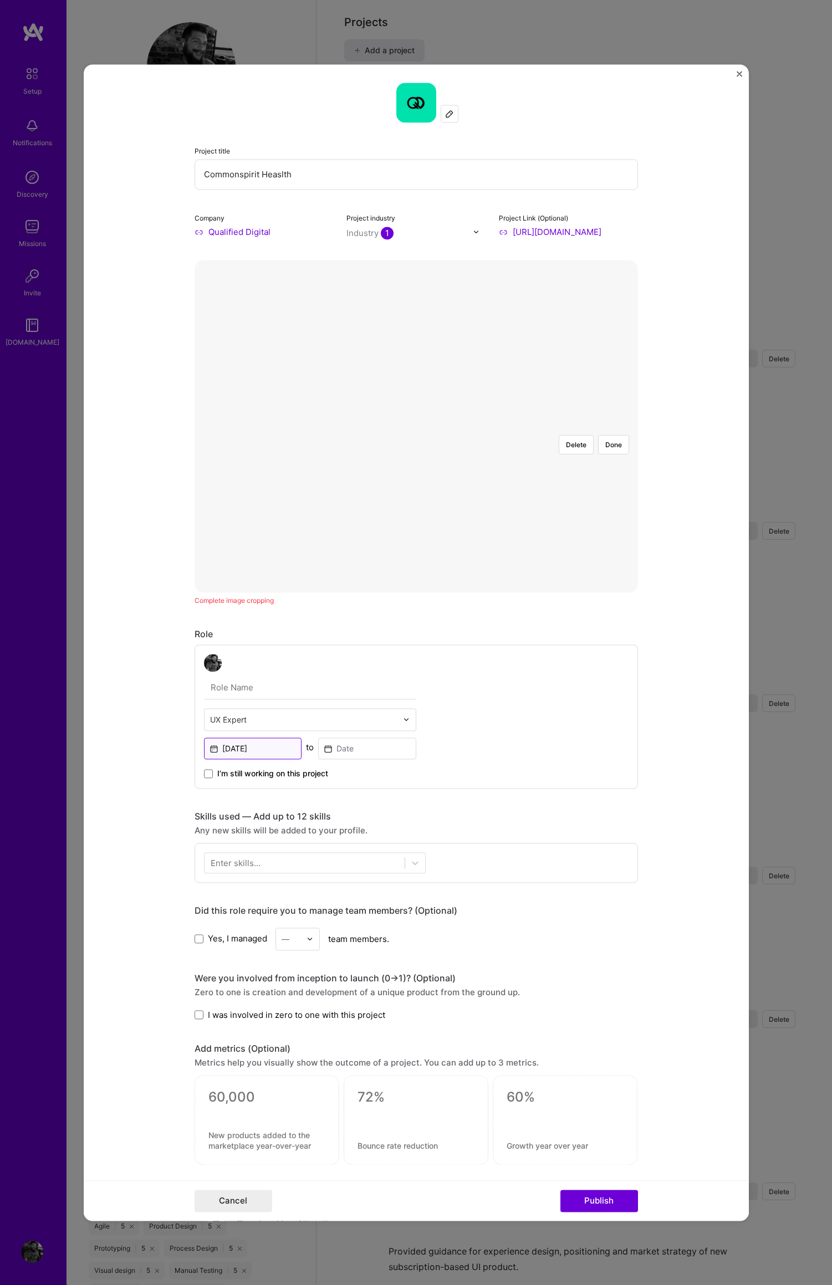
click at [257, 747] on input "[DATE]" at bounding box center [253, 748] width 98 height 22
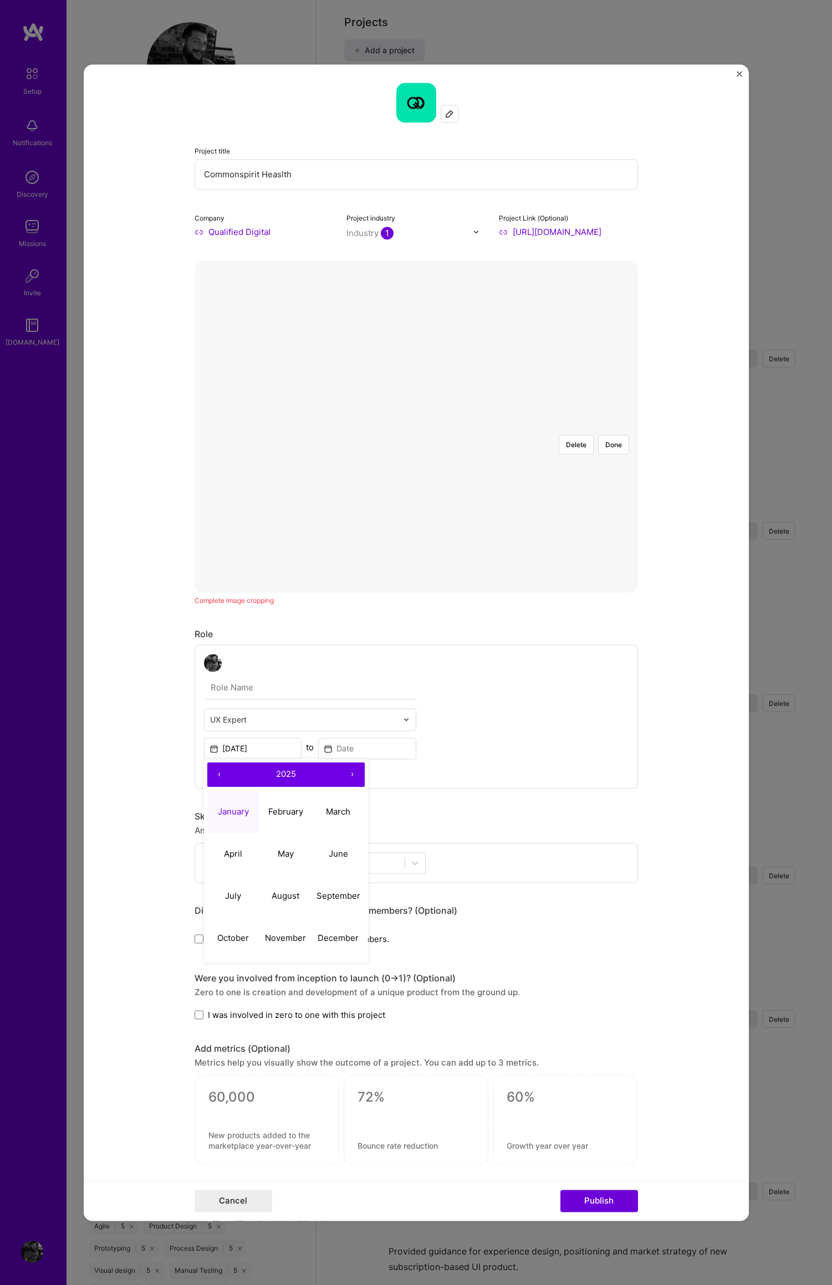
click at [213, 776] on button "‹" at bounding box center [219, 774] width 24 height 24
click at [231, 802] on button "January" at bounding box center [233, 812] width 53 height 42
type input "[DATE]"
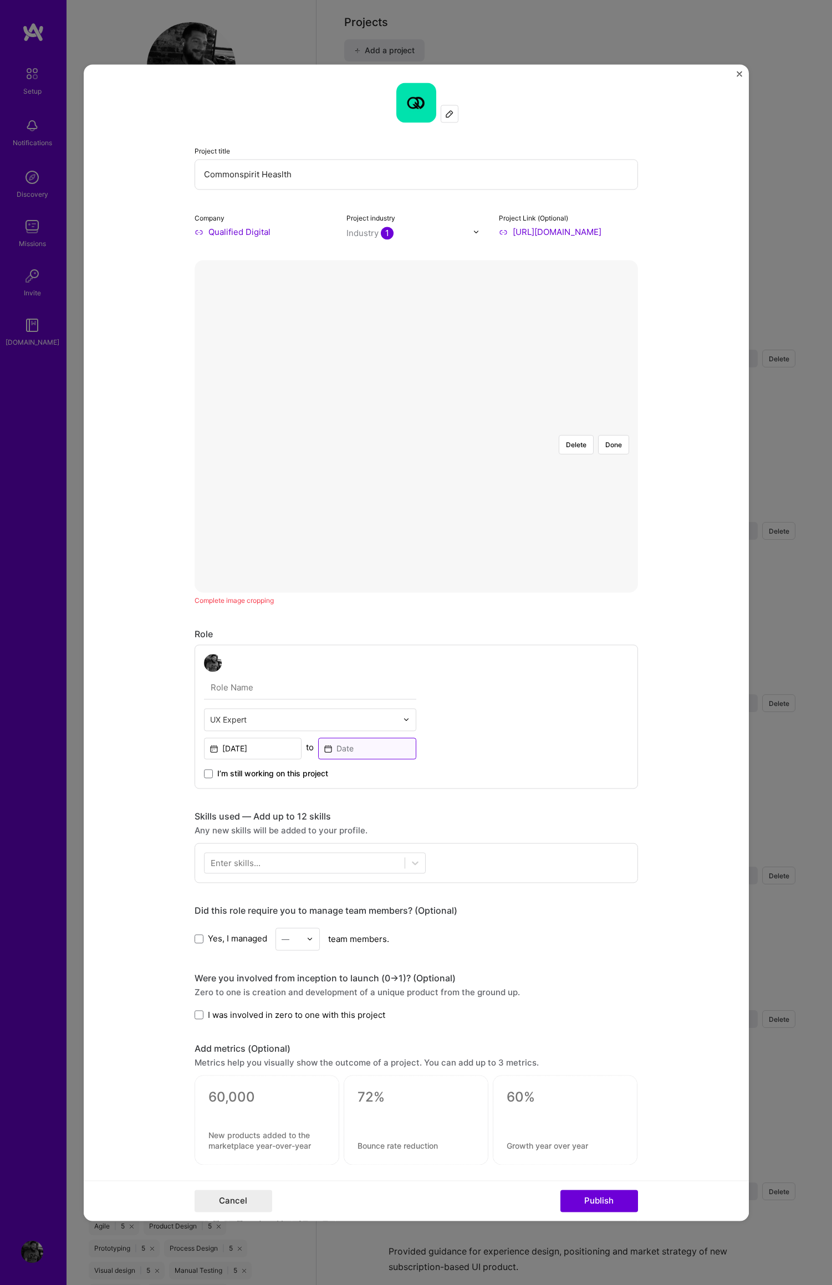
click at [341, 746] on input at bounding box center [367, 748] width 98 height 22
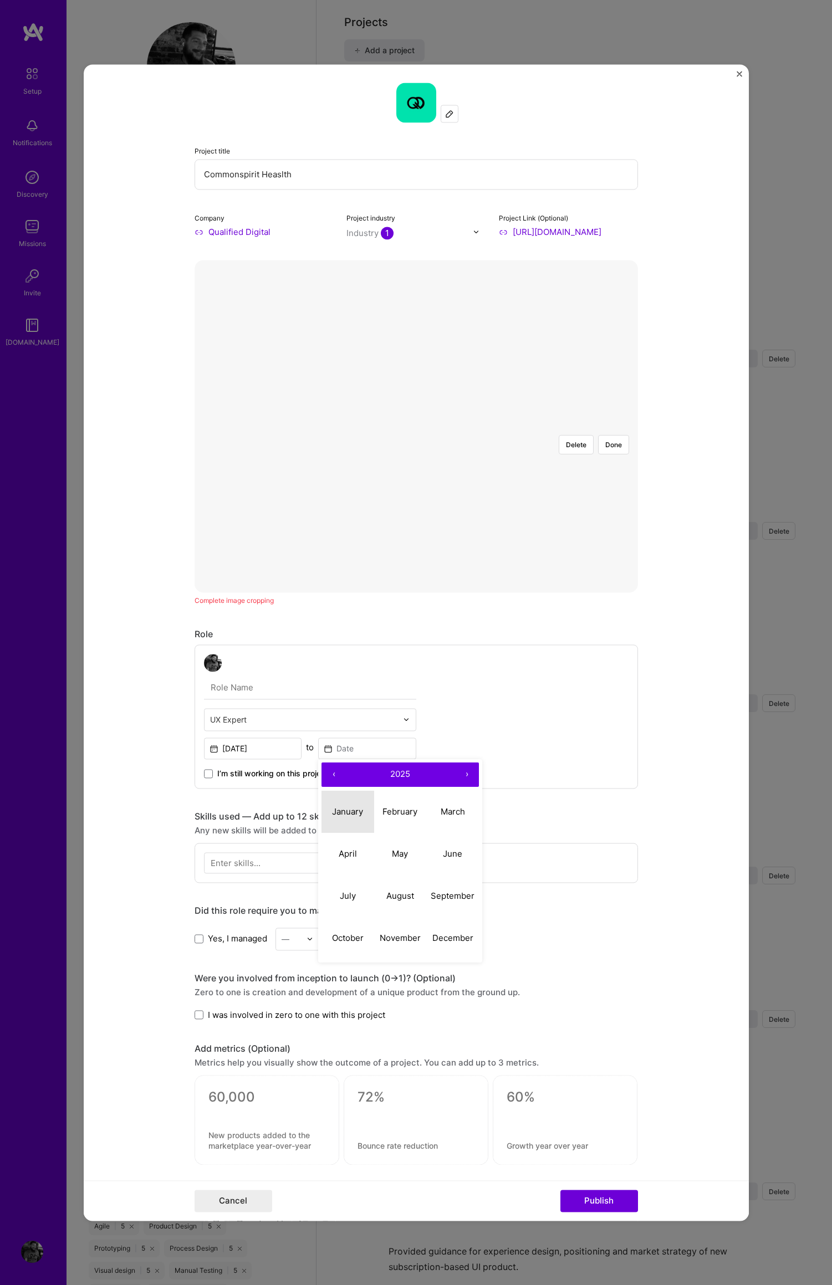
click at [342, 805] on button "January" at bounding box center [347, 812] width 53 height 42
type input "[DATE]"
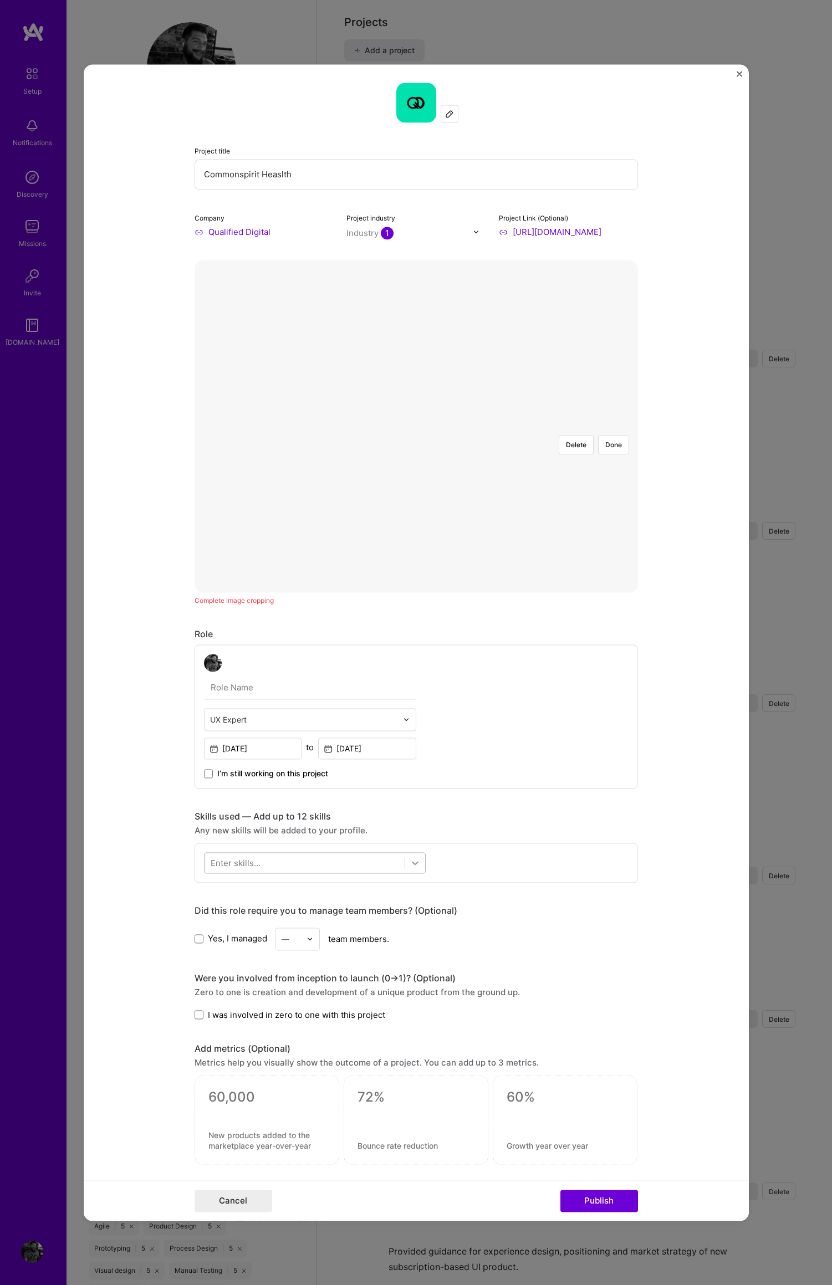
click at [411, 863] on icon at bounding box center [414, 862] width 11 height 11
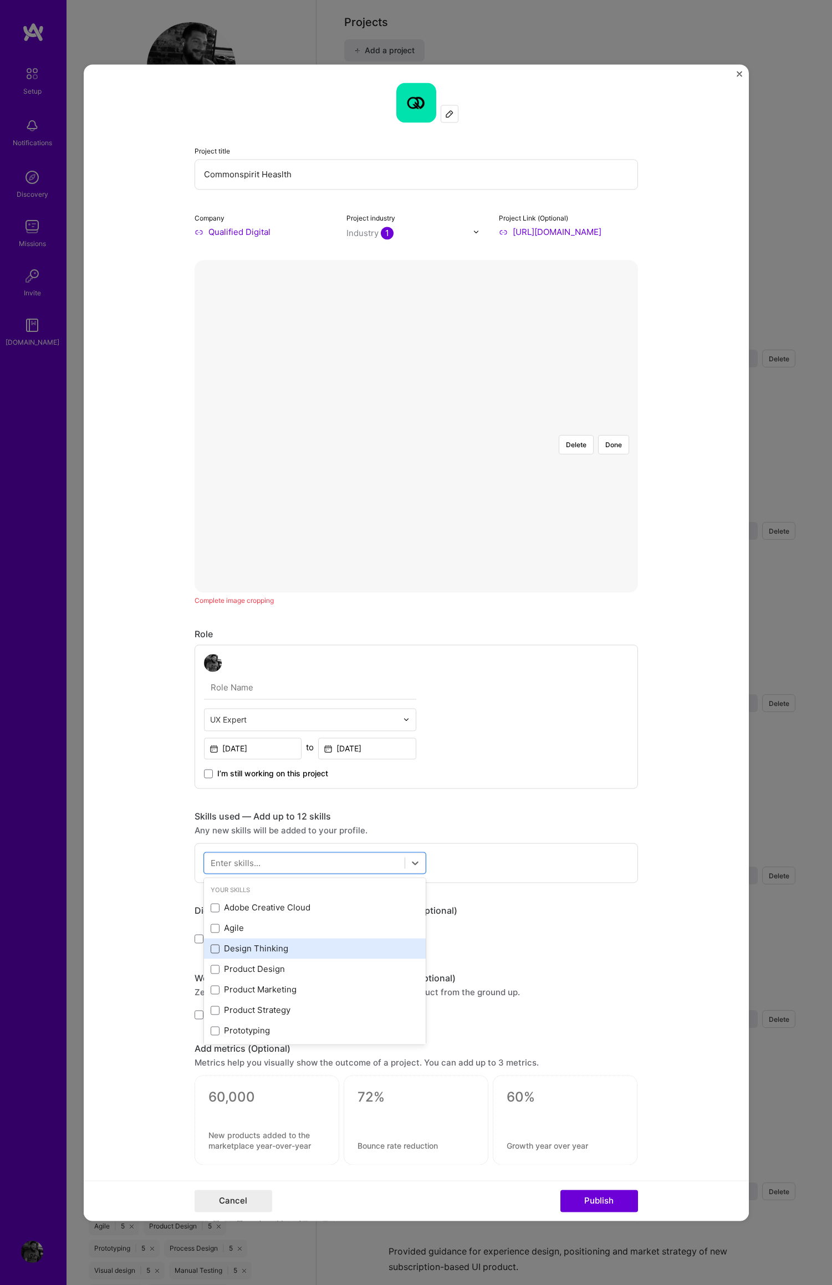
click at [211, 949] on span at bounding box center [215, 948] width 9 height 9
click at [0, 0] on input "checkbox" at bounding box center [0, 0] width 0 height 0
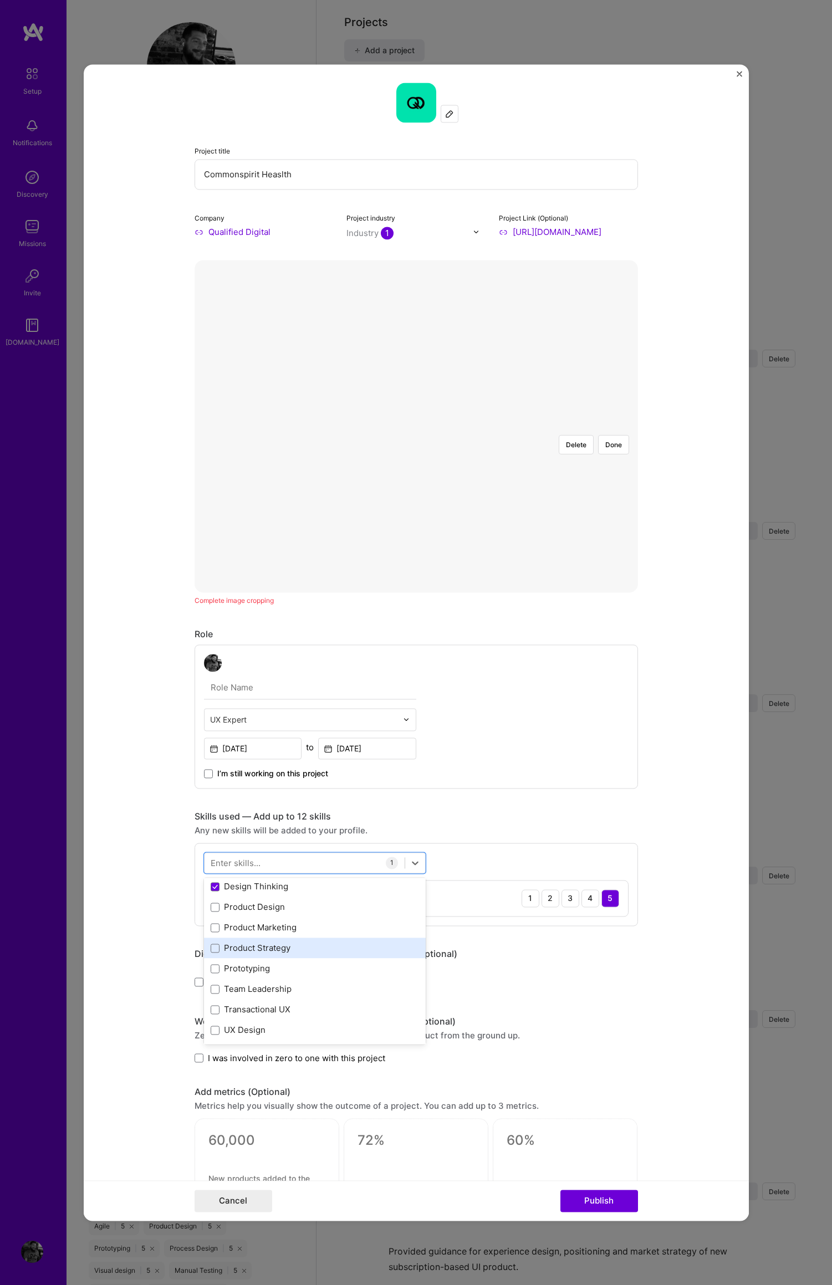
scroll to position [72, 0]
click at [211, 959] on span at bounding box center [215, 958] width 9 height 9
click at [0, 0] on input "checkbox" at bounding box center [0, 0] width 0 height 0
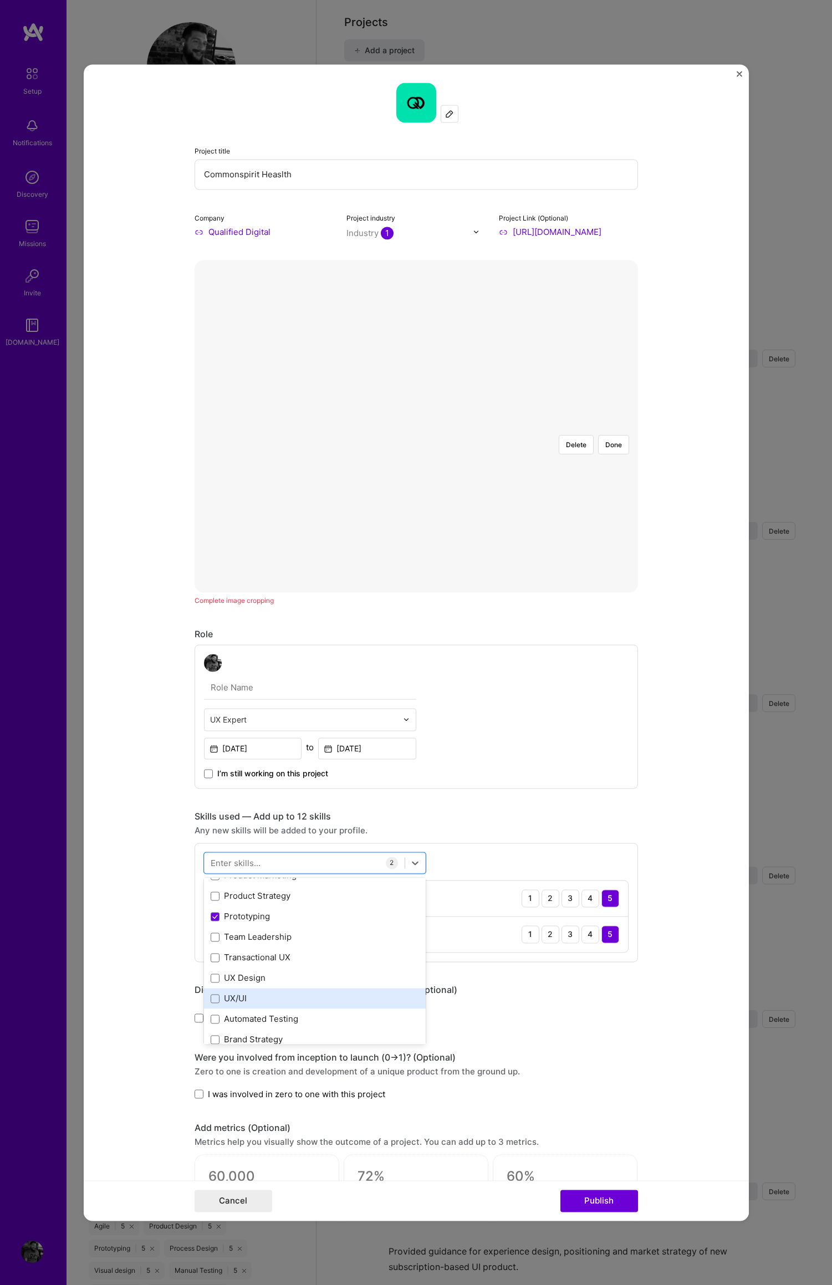
scroll to position [120, 0]
drag, startPoint x: 212, startPoint y: 934, endPoint x: 213, endPoint y: 944, distance: 10.0
click at [212, 934] on span at bounding box center [215, 931] width 9 height 9
click at [0, 0] on input "checkbox" at bounding box center [0, 0] width 0 height 0
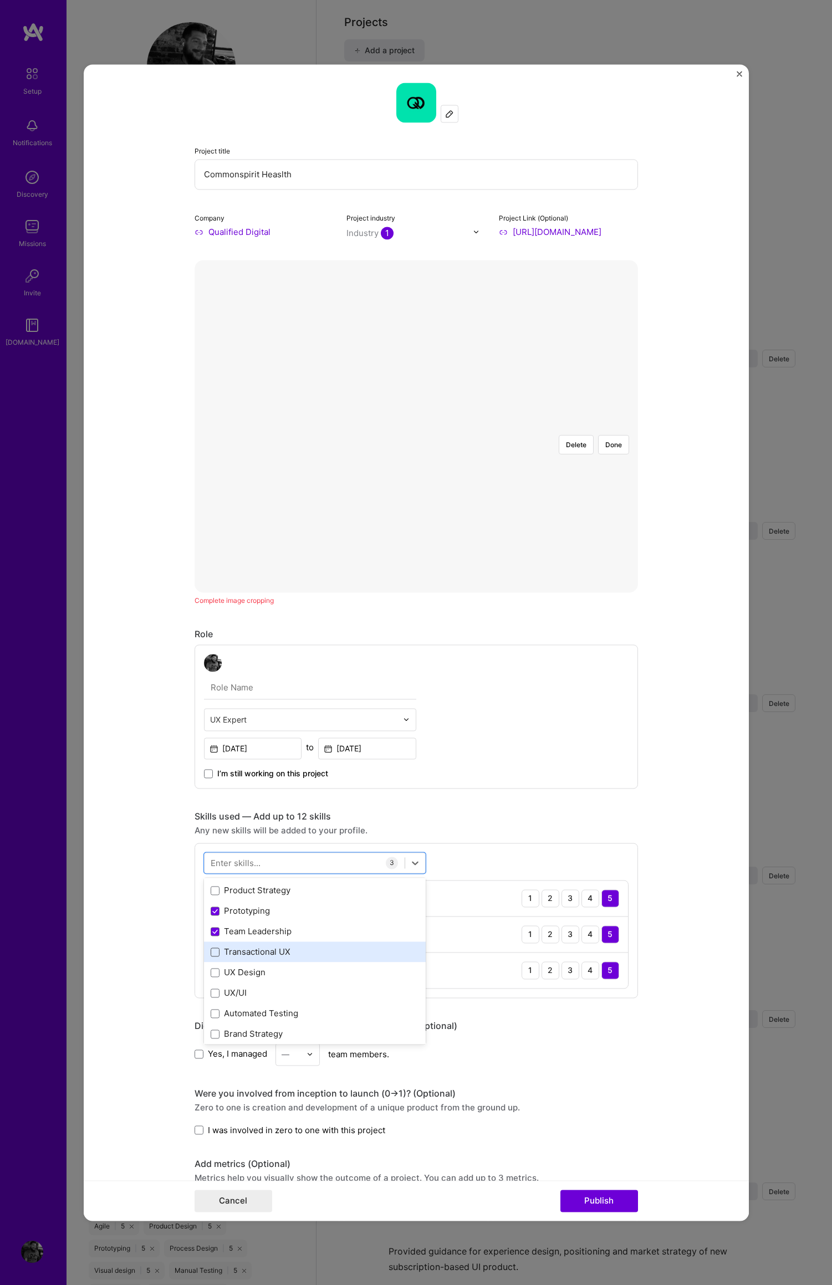
click at [212, 954] on span at bounding box center [215, 951] width 9 height 9
click at [0, 0] on input "checkbox" at bounding box center [0, 0] width 0 height 0
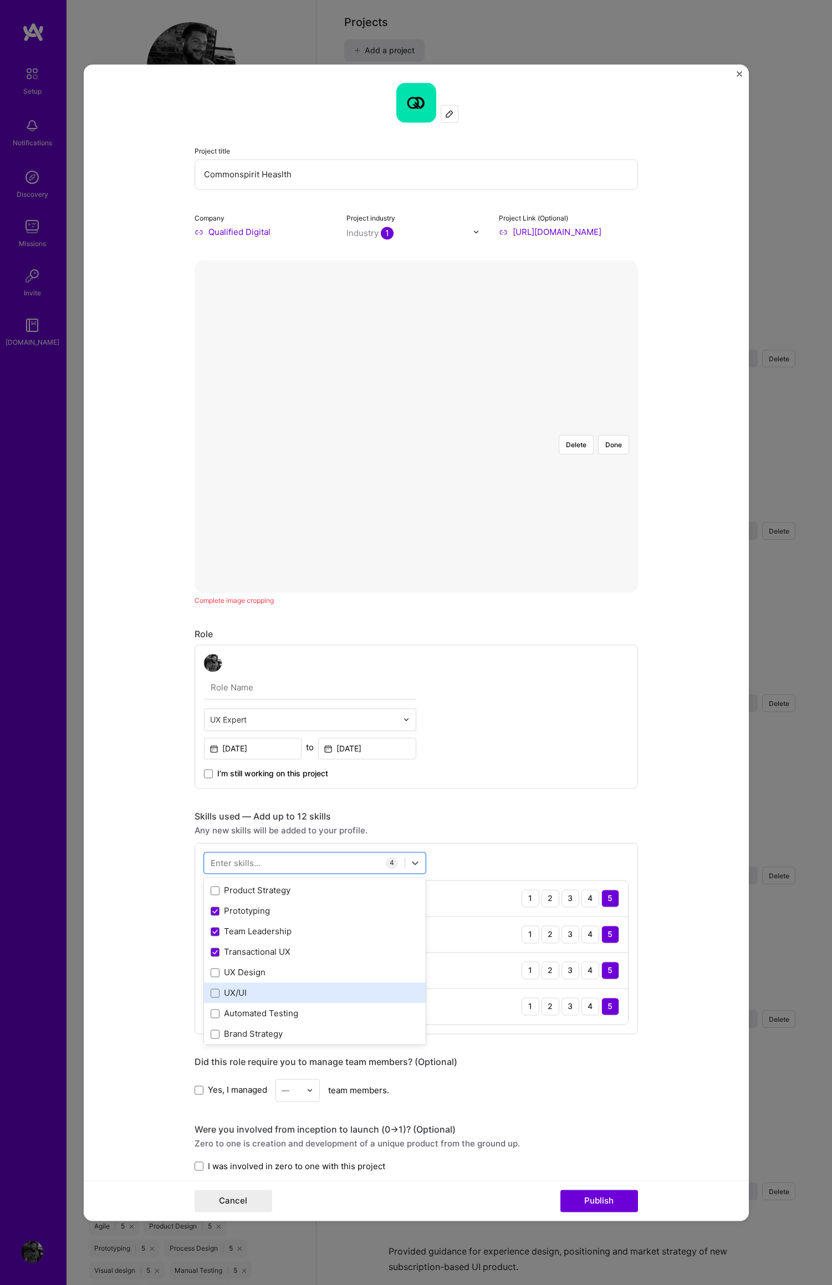
drag, startPoint x: 211, startPoint y: 972, endPoint x: 210, endPoint y: 985, distance: 12.8
click at [211, 972] on span at bounding box center [215, 972] width 9 height 9
click at [0, 0] on input "checkbox" at bounding box center [0, 0] width 0 height 0
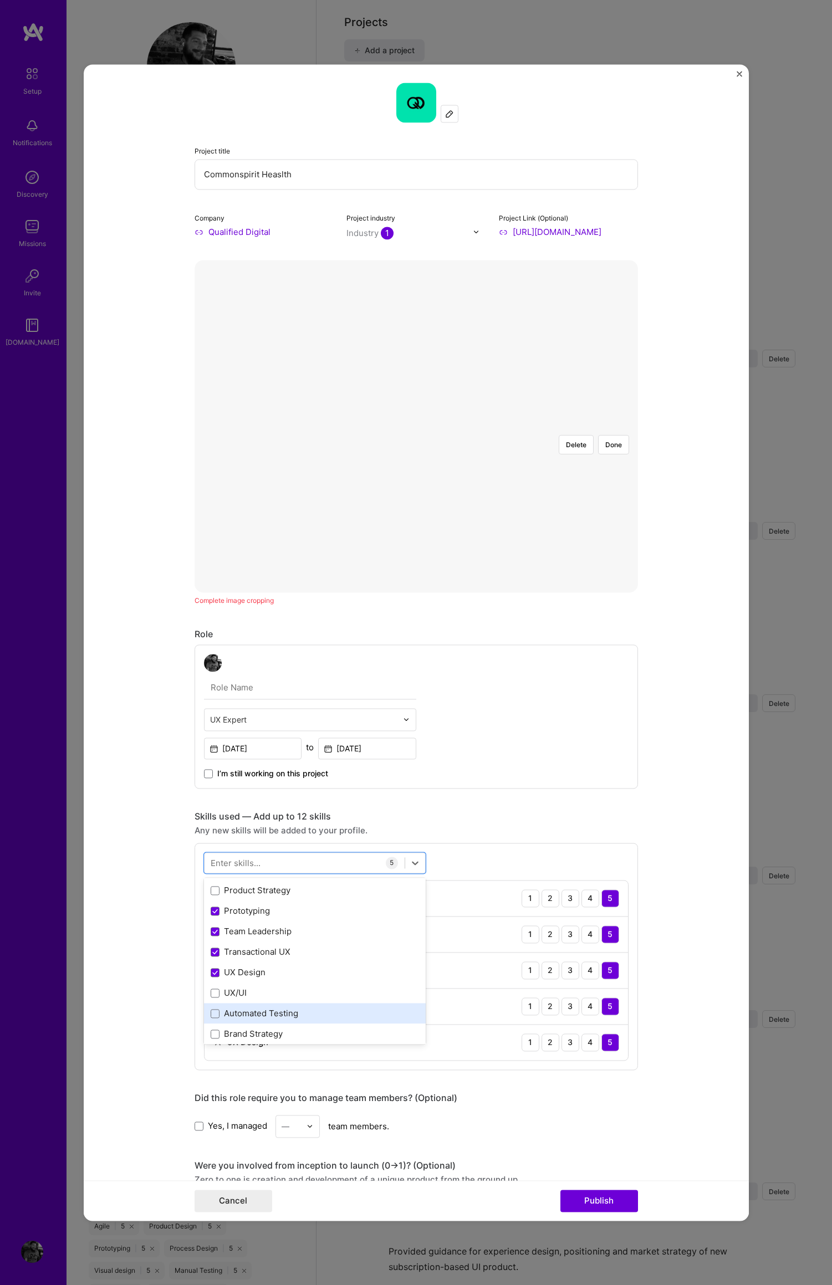
drag, startPoint x: 209, startPoint y: 992, endPoint x: 285, endPoint y: 1014, distance: 78.4
click at [211, 993] on span at bounding box center [215, 992] width 9 height 9
click at [0, 0] on input "checkbox" at bounding box center [0, 0] width 0 height 0
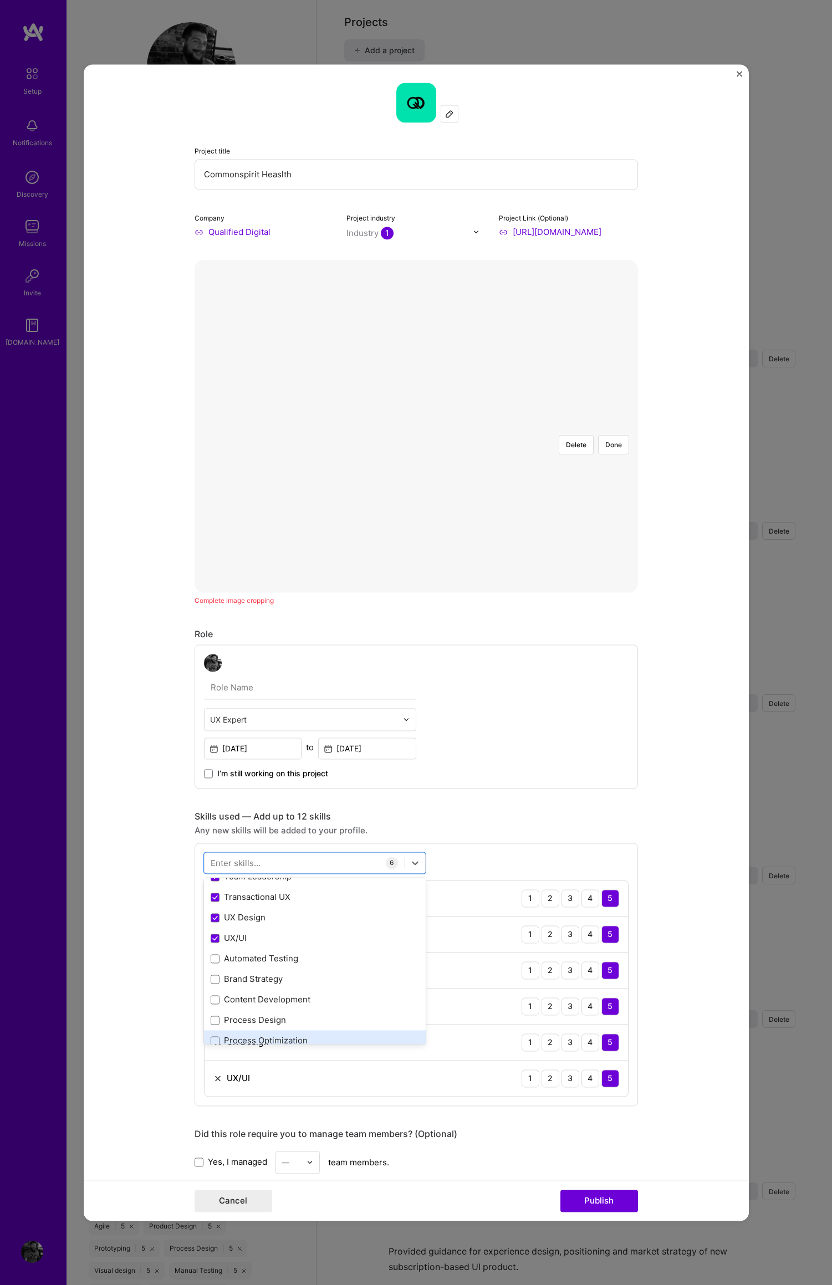
scroll to position [205, 0]
click at [211, 929] on span at bounding box center [215, 928] width 9 height 9
click at [0, 0] on input "checkbox" at bounding box center [0, 0] width 0 height 0
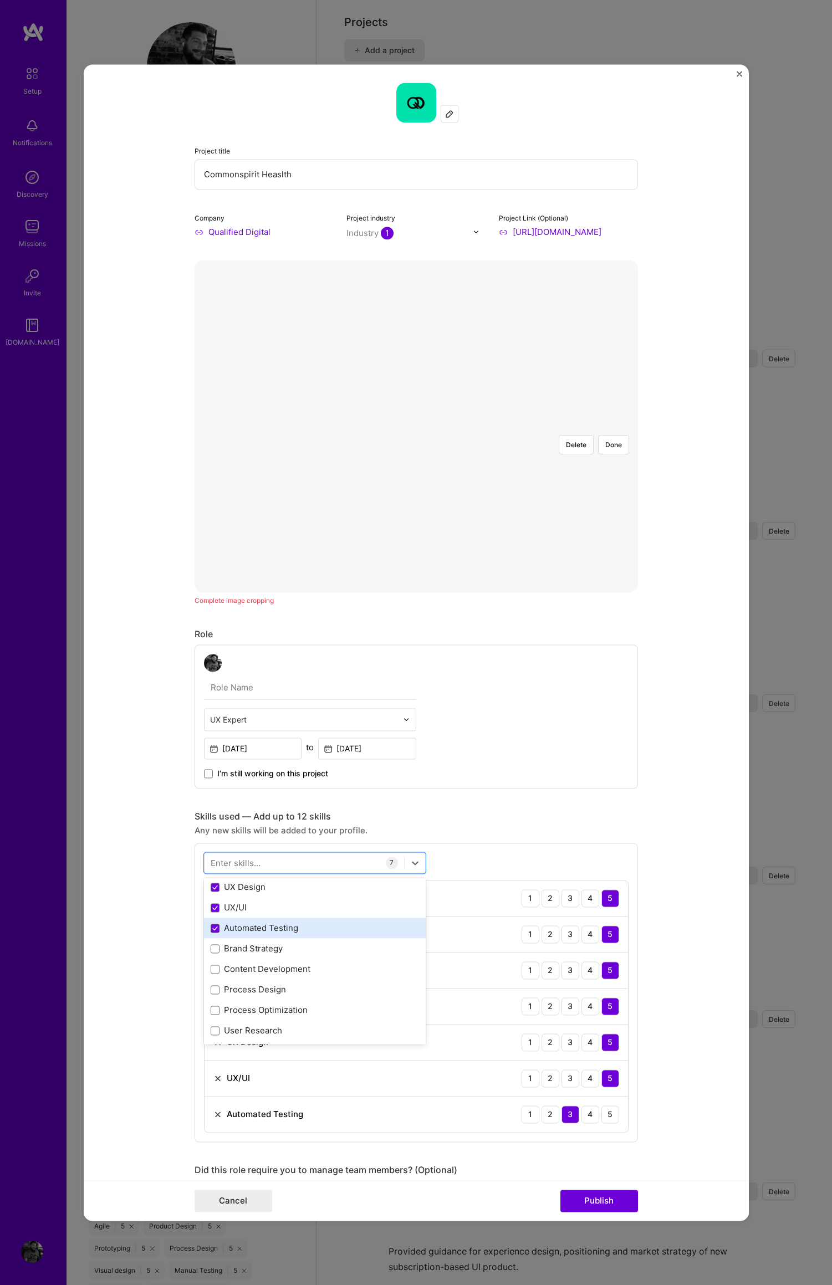
click at [213, 928] on icon at bounding box center [215, 927] width 4 height 3
click at [0, 0] on input "checkbox" at bounding box center [0, 0] width 0 height 0
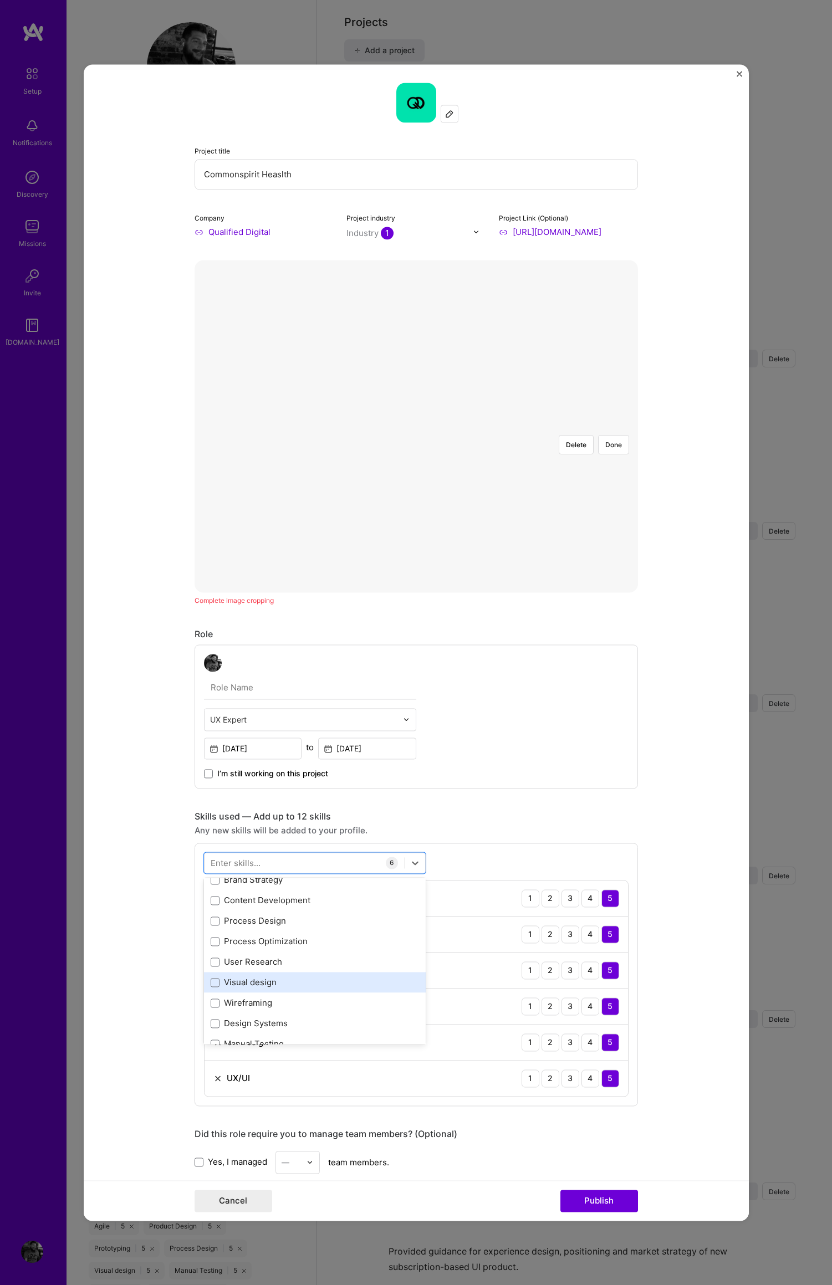
scroll to position [292, 0]
click at [211, 945] on span at bounding box center [215, 943] width 9 height 9
click at [0, 0] on input "checkbox" at bounding box center [0, 0] width 0 height 0
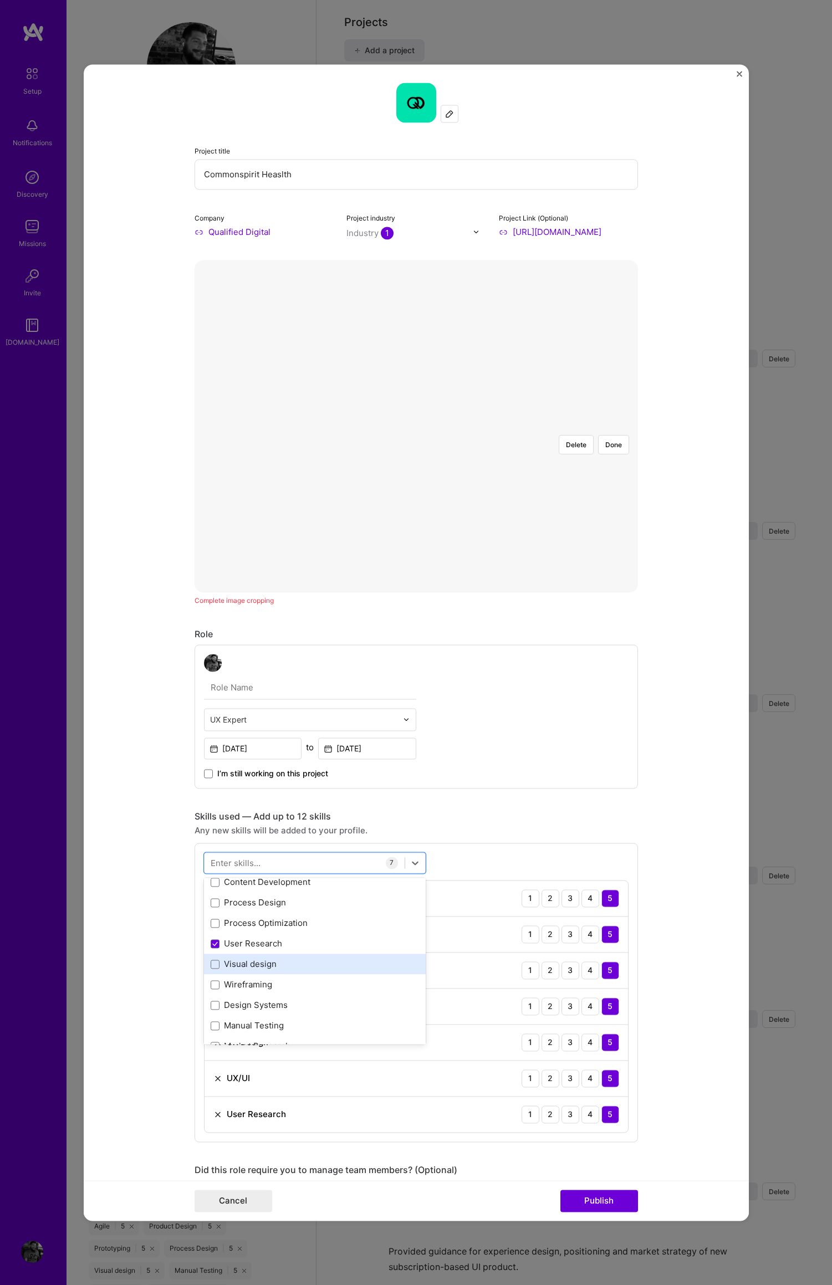
drag, startPoint x: 208, startPoint y: 964, endPoint x: 209, endPoint y: 971, distance: 6.7
click at [211, 964] on span at bounding box center [215, 964] width 9 height 9
click at [0, 0] on input "checkbox" at bounding box center [0, 0] width 0 height 0
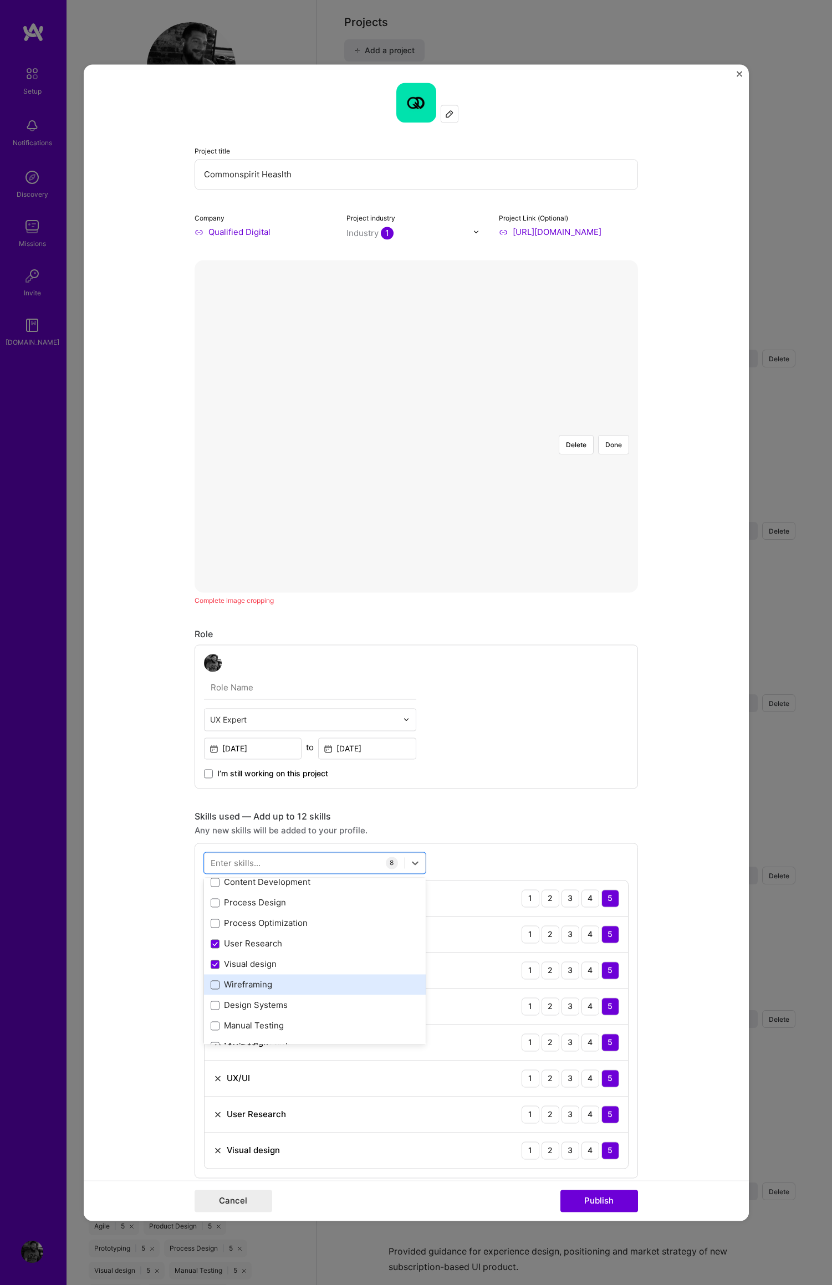
click at [212, 986] on span at bounding box center [215, 984] width 9 height 9
click at [0, 0] on input "checkbox" at bounding box center [0, 0] width 0 height 0
click at [211, 1006] on span at bounding box center [215, 1005] width 9 height 9
click at [0, 0] on input "checkbox" at bounding box center [0, 0] width 0 height 0
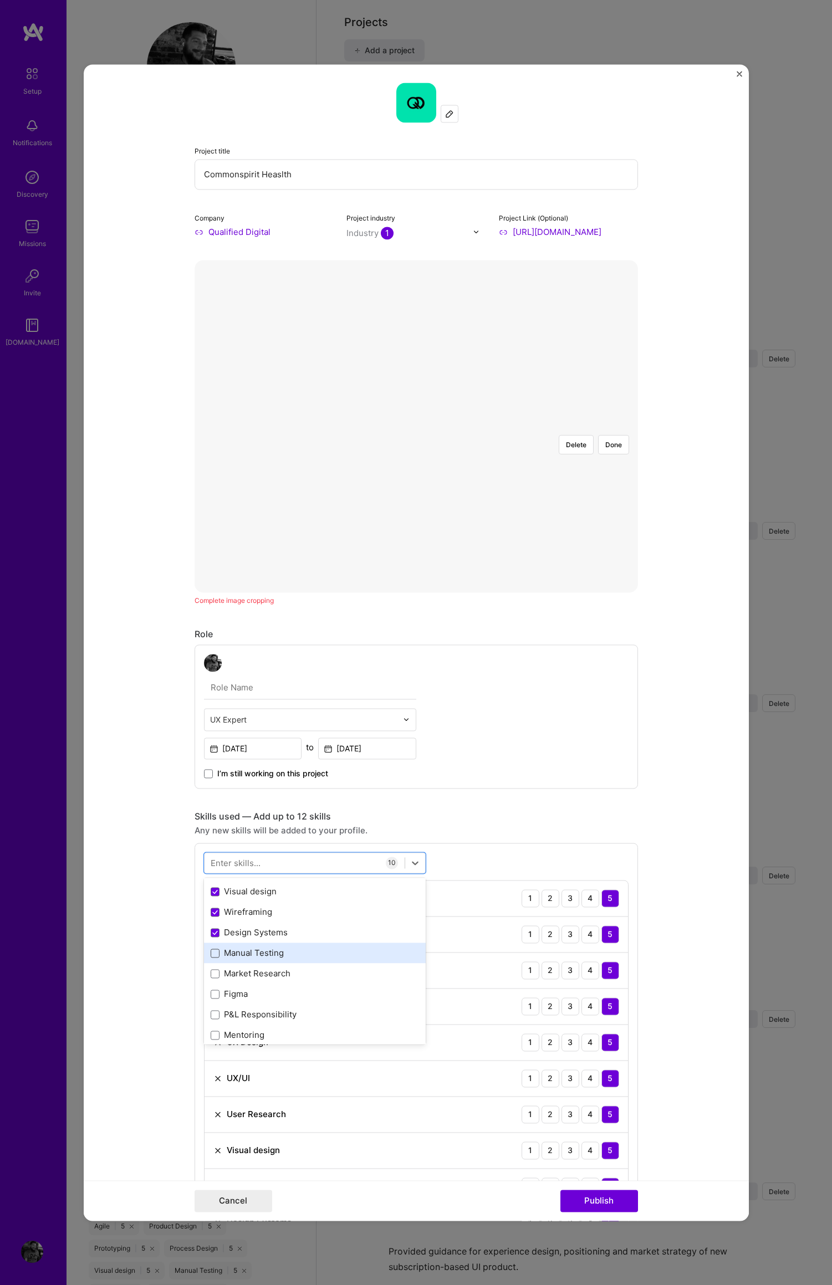
click at [211, 955] on span at bounding box center [215, 953] width 9 height 9
click at [0, 0] on input "checkbox" at bounding box center [0, 0] width 0 height 0
click at [211, 941] on span at bounding box center [215, 942] width 9 height 9
click at [0, 0] on input "checkbox" at bounding box center [0, 0] width 0 height 0
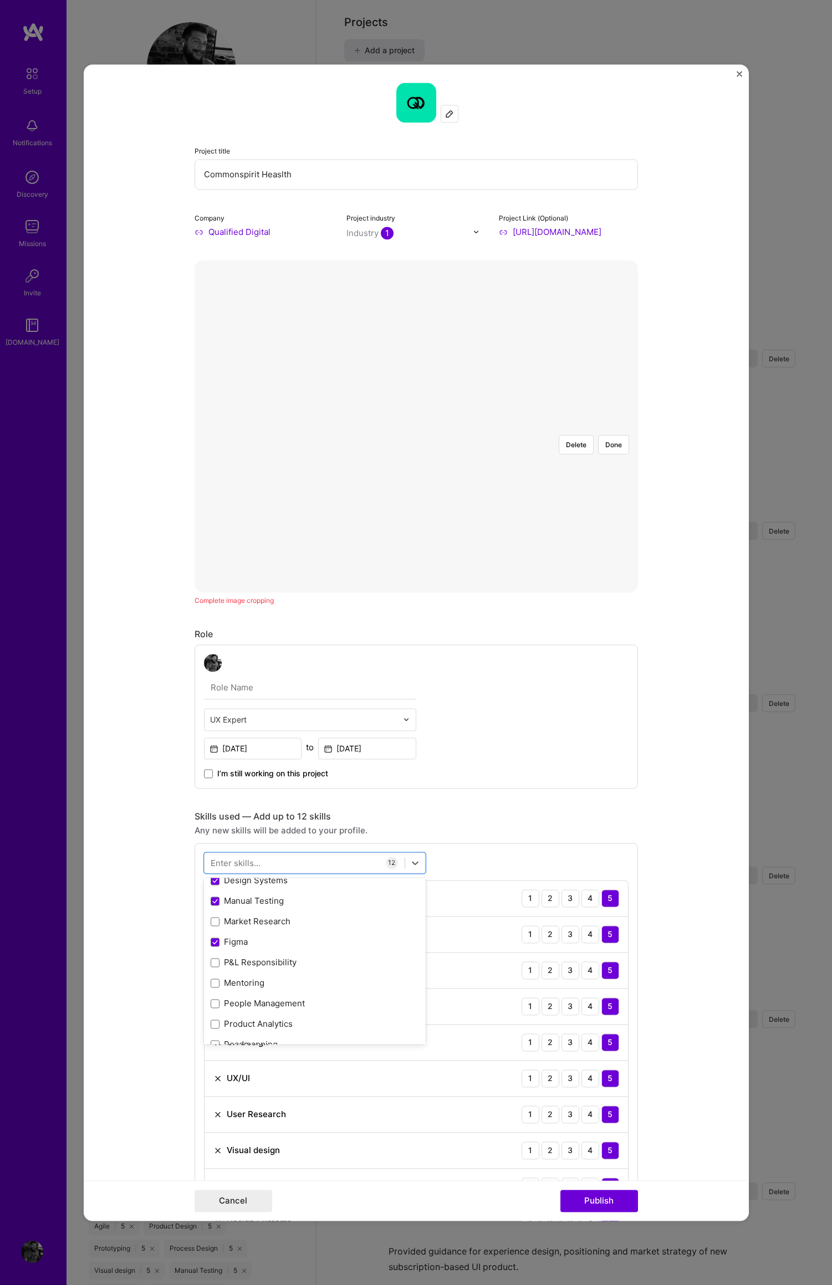
click at [700, 819] on form "Project title Commonspirit Heaslth Company Qualified Digital Project industry I…" at bounding box center [416, 642] width 665 height 1156
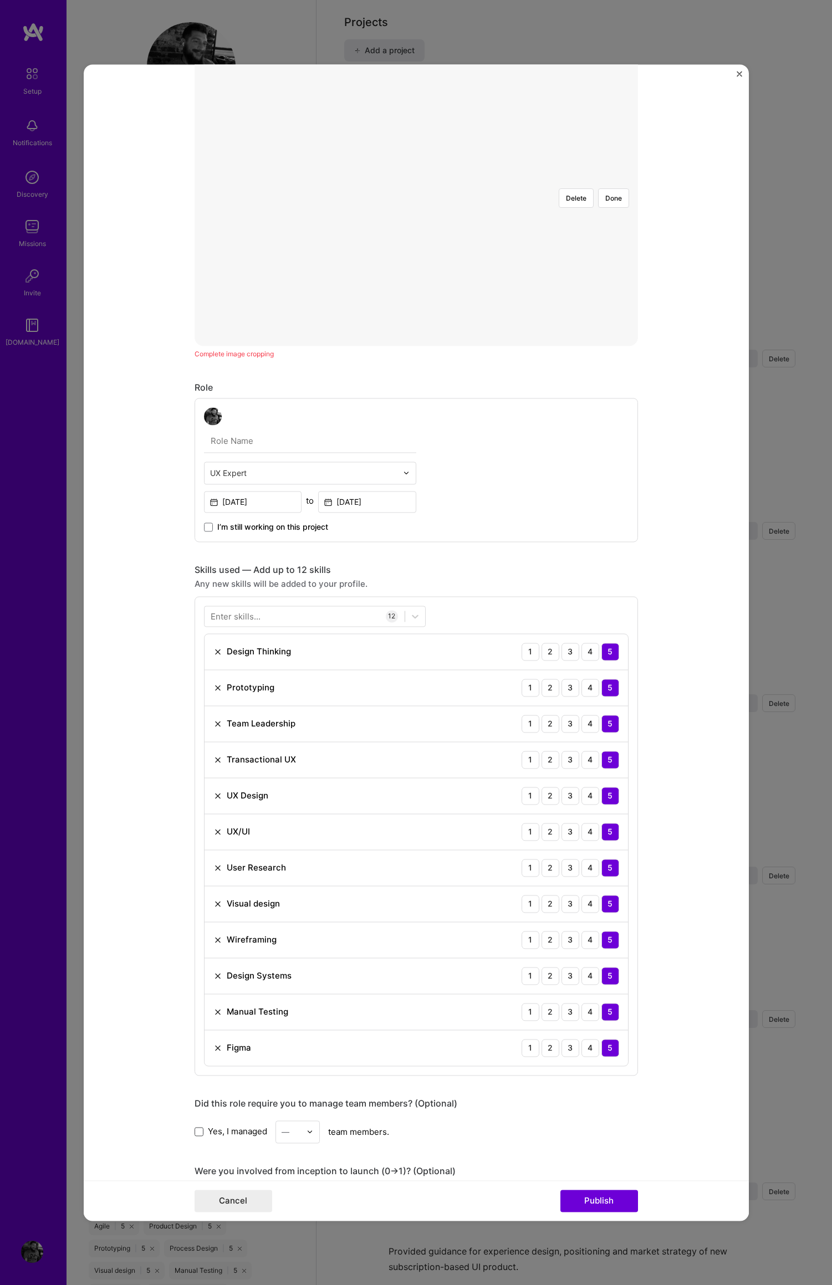
click at [194, 1134] on span at bounding box center [198, 1131] width 9 height 9
click at [0, 0] on input "Yes, I managed" at bounding box center [0, 0] width 0 height 0
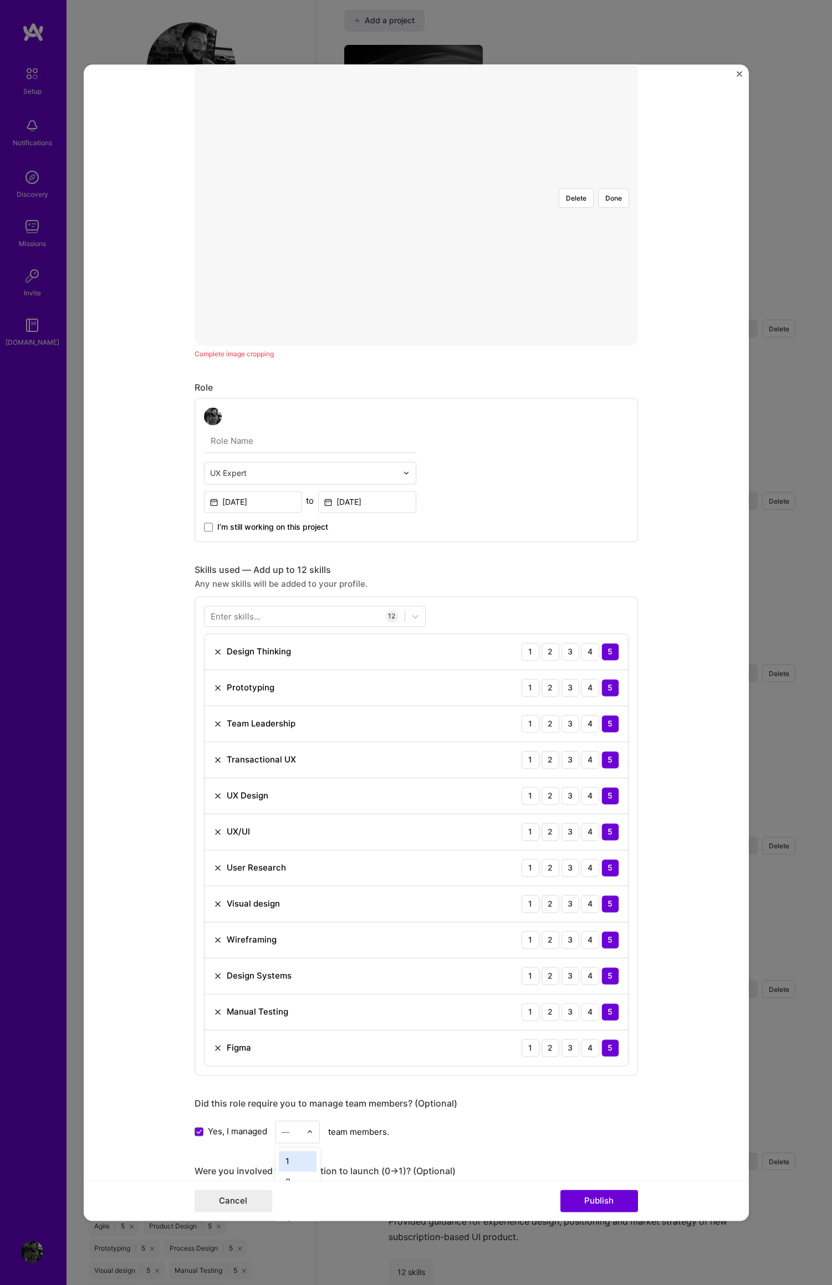
click at [306, 1134] on img at bounding box center [309, 1131] width 7 height 7
click at [194, 1134] on span at bounding box center [198, 1131] width 9 height 9
click at [0, 0] on input "Yes, I managed" at bounding box center [0, 0] width 0 height 0
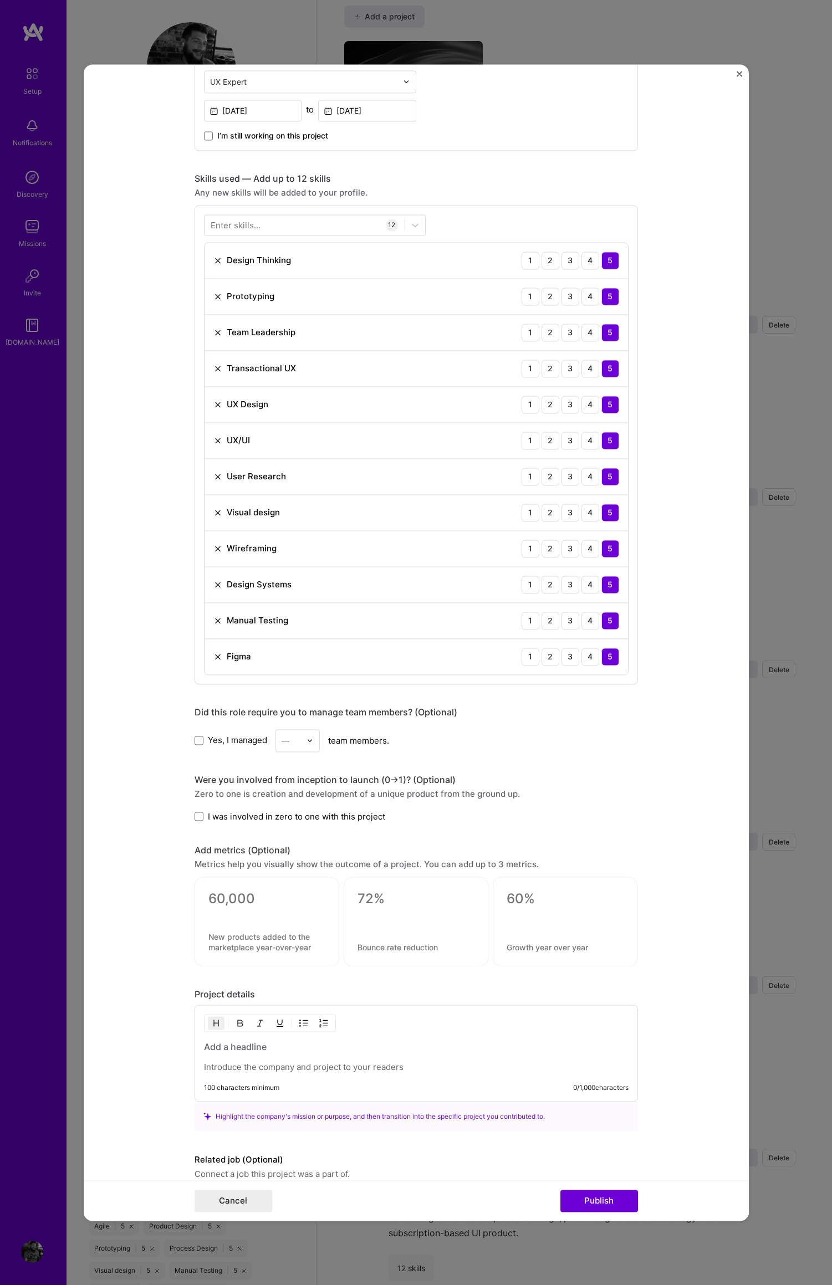
scroll to position [693, 0]
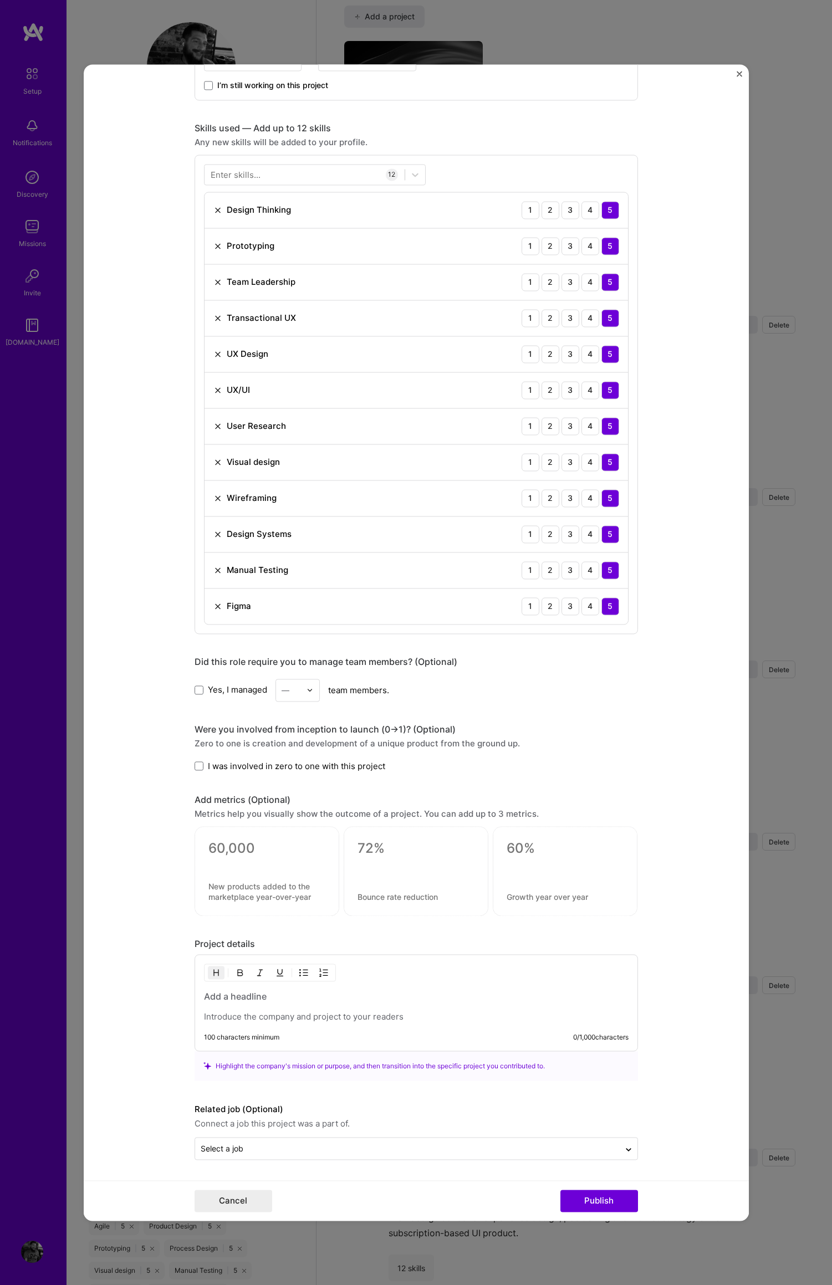
click at [313, 1017] on p at bounding box center [416, 1016] width 424 height 11
click at [757, 898] on div "Project title Commonspirit Heaslth Company Qualified Digital Project industry I…" at bounding box center [416, 642] width 832 height 1285
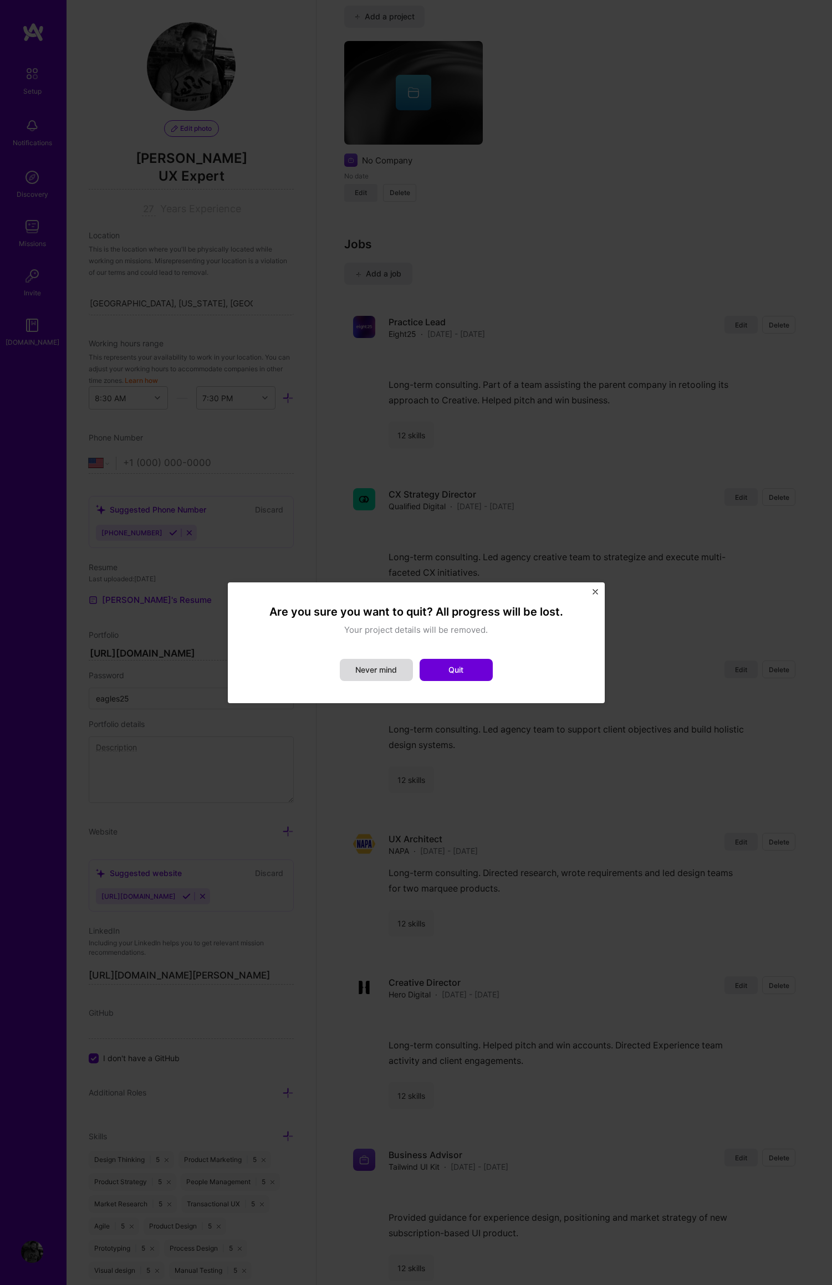
click at [385, 670] on button "Never mind" at bounding box center [376, 670] width 73 height 22
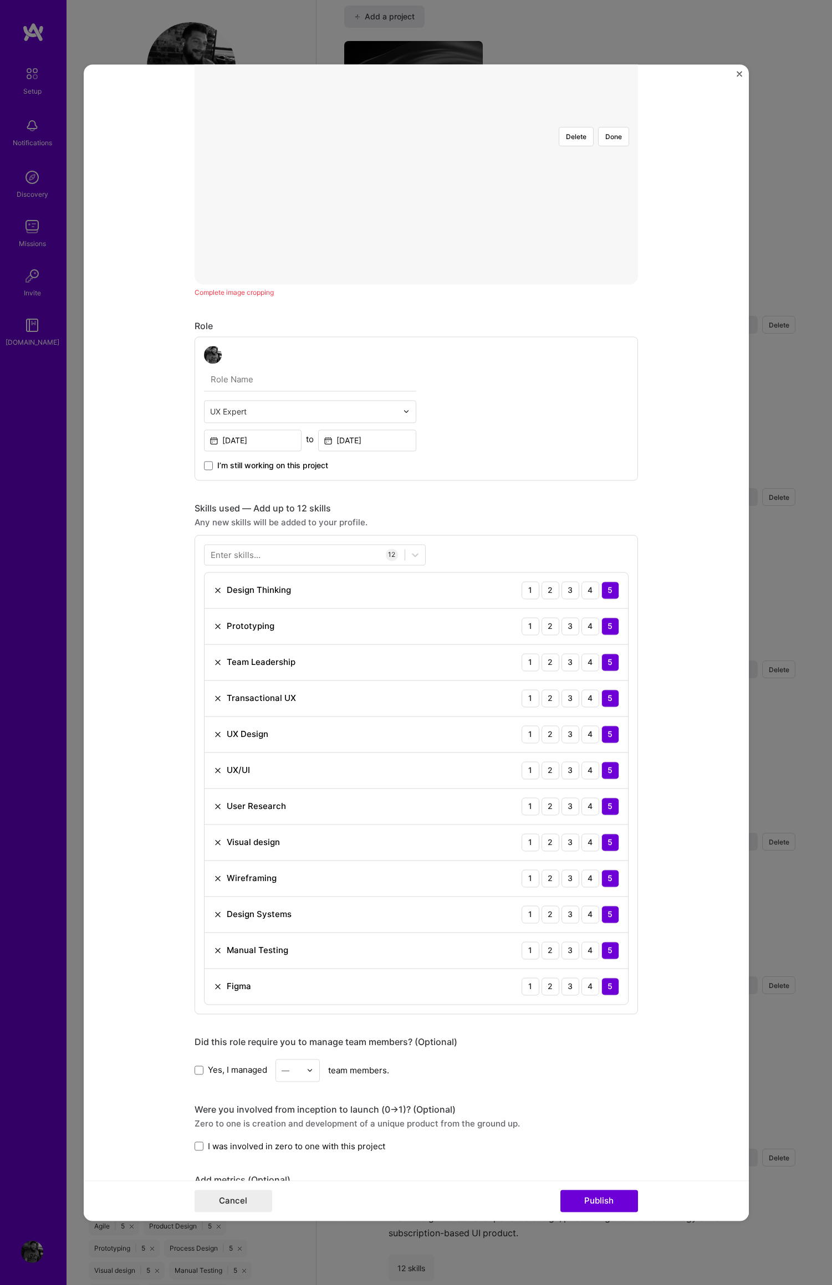
scroll to position [0, 0]
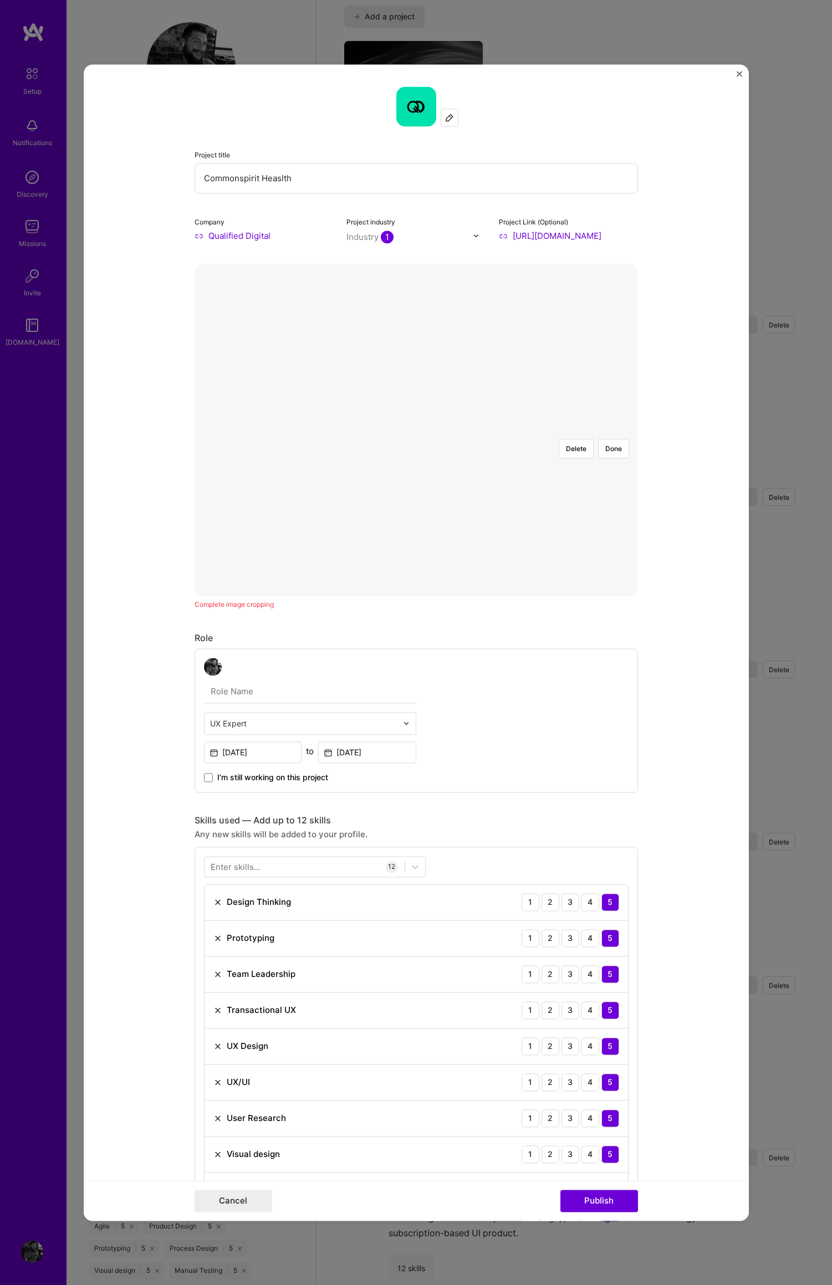
click at [194, 238] on input "Qualified Digital" at bounding box center [263, 236] width 139 height 12
click at [473, 239] on img at bounding box center [476, 235] width 7 height 7
click at [418, 208] on div "Project title Commonspirit Heaslth Company Qualified Digital Project industry o…" at bounding box center [415, 163] width 443 height 155
drag, startPoint x: 192, startPoint y: 238, endPoint x: 212, endPoint y: 233, distance: 20.0
click at [194, 237] on input "Qualified Digital" at bounding box center [263, 236] width 139 height 12
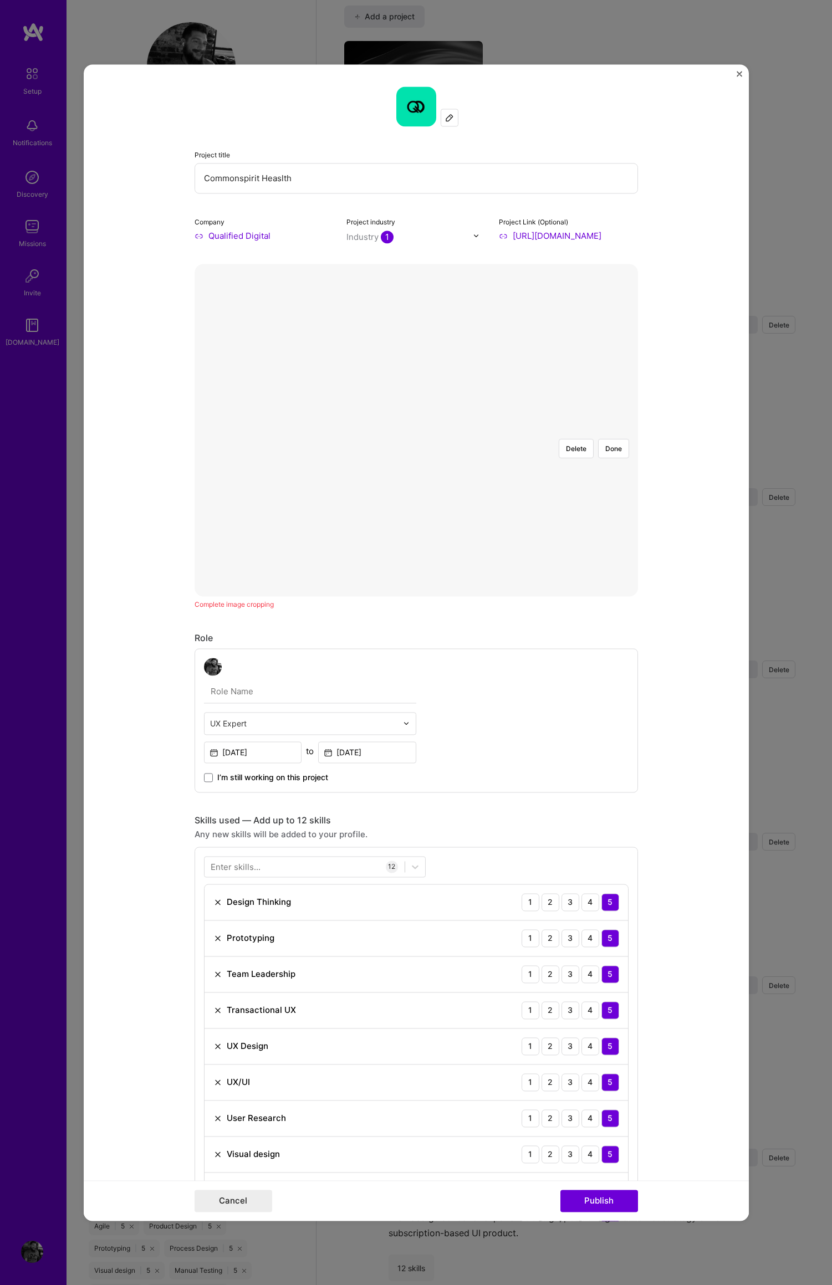
click at [251, 238] on input "Qualified Digital" at bounding box center [263, 236] width 139 height 12
drag, startPoint x: 251, startPoint y: 238, endPoint x: 257, endPoint y: 237, distance: 6.2
click at [251, 238] on input "Qualified Digital" at bounding box center [263, 236] width 139 height 12
drag, startPoint x: 277, startPoint y: 236, endPoint x: 166, endPoint y: 226, distance: 111.9
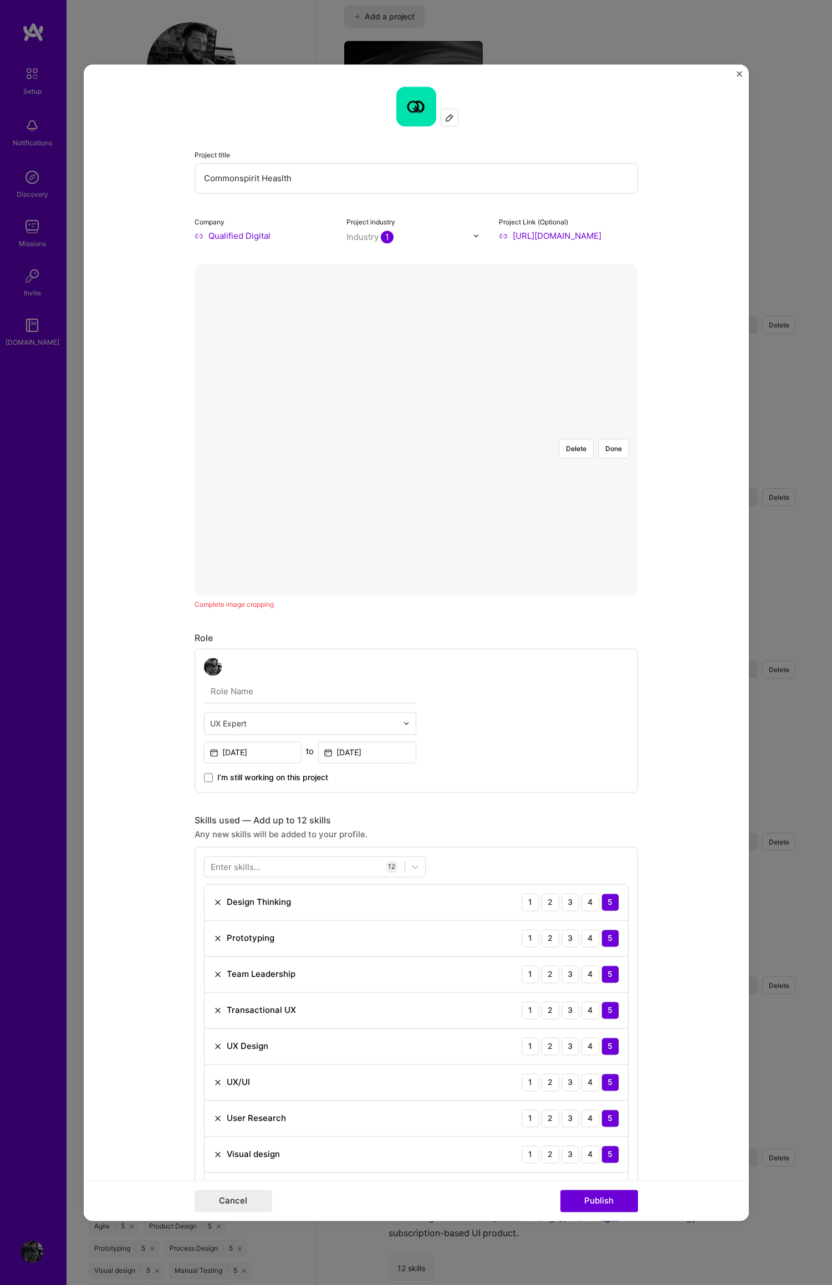
click at [151, 227] on form "Project title Commonspirit Heaslth Company Qualified Digital Project industry I…" at bounding box center [416, 642] width 665 height 1156
type input "c"
type input "Commonspirit Health"
click at [670, 271] on form "Project title Commonspirit Heaslth Company Commonspirit Health Project industry…" at bounding box center [416, 642] width 665 height 1156
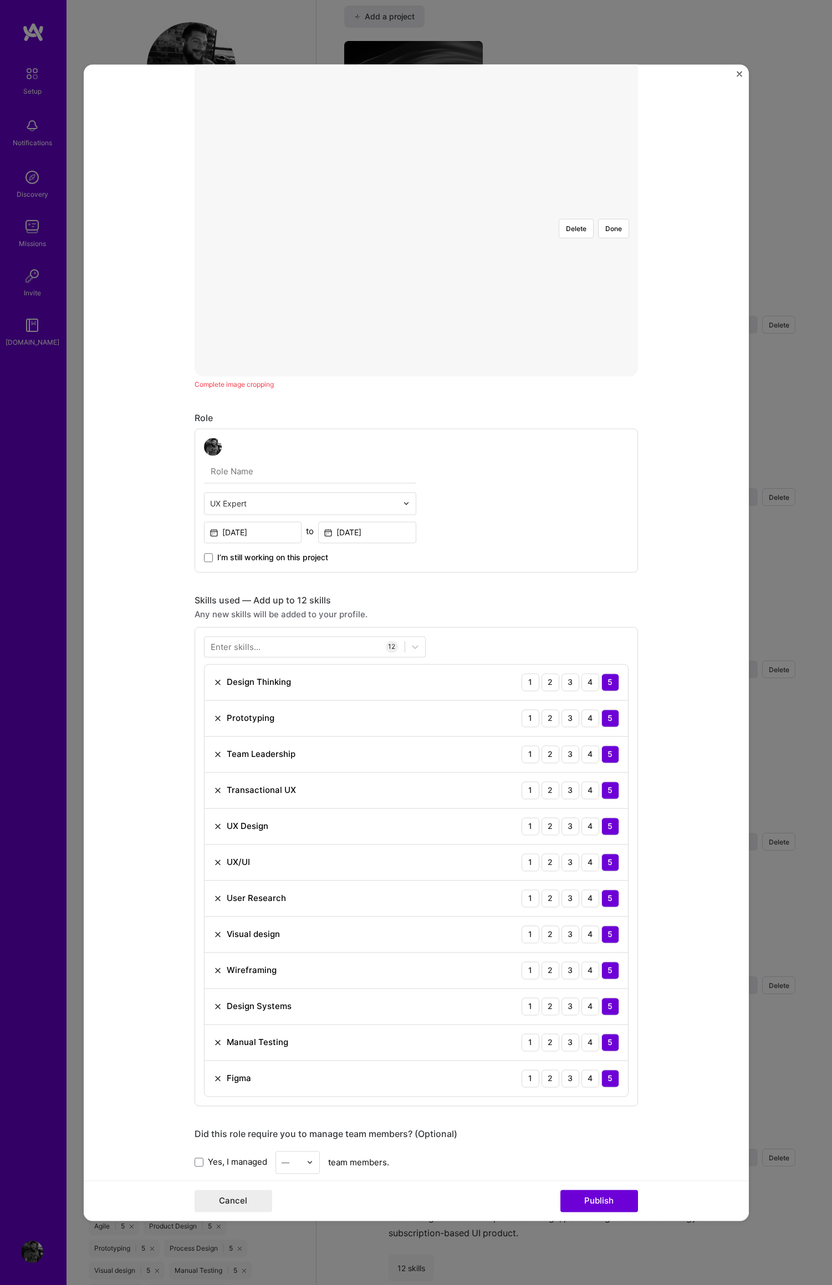
scroll to position [266, 0]
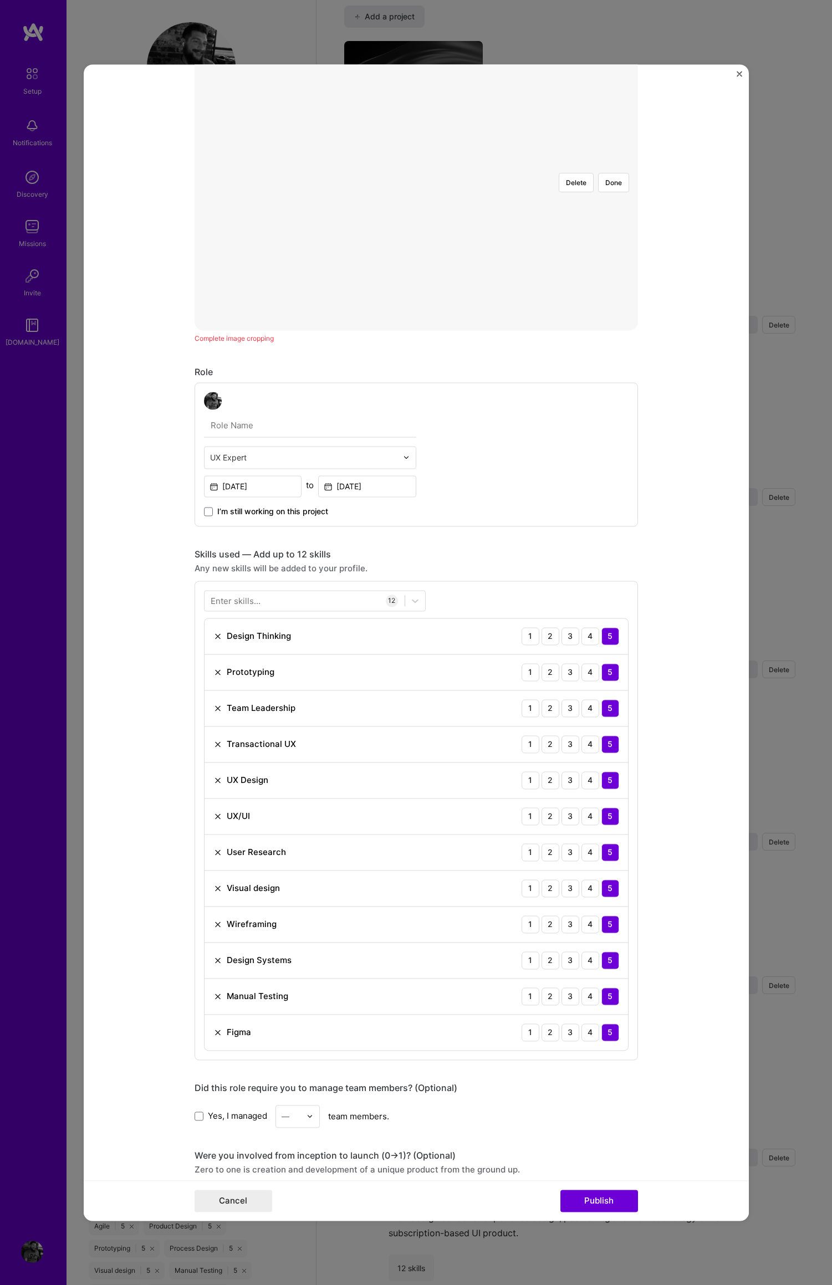
click at [403, 458] on img at bounding box center [406, 457] width 7 height 7
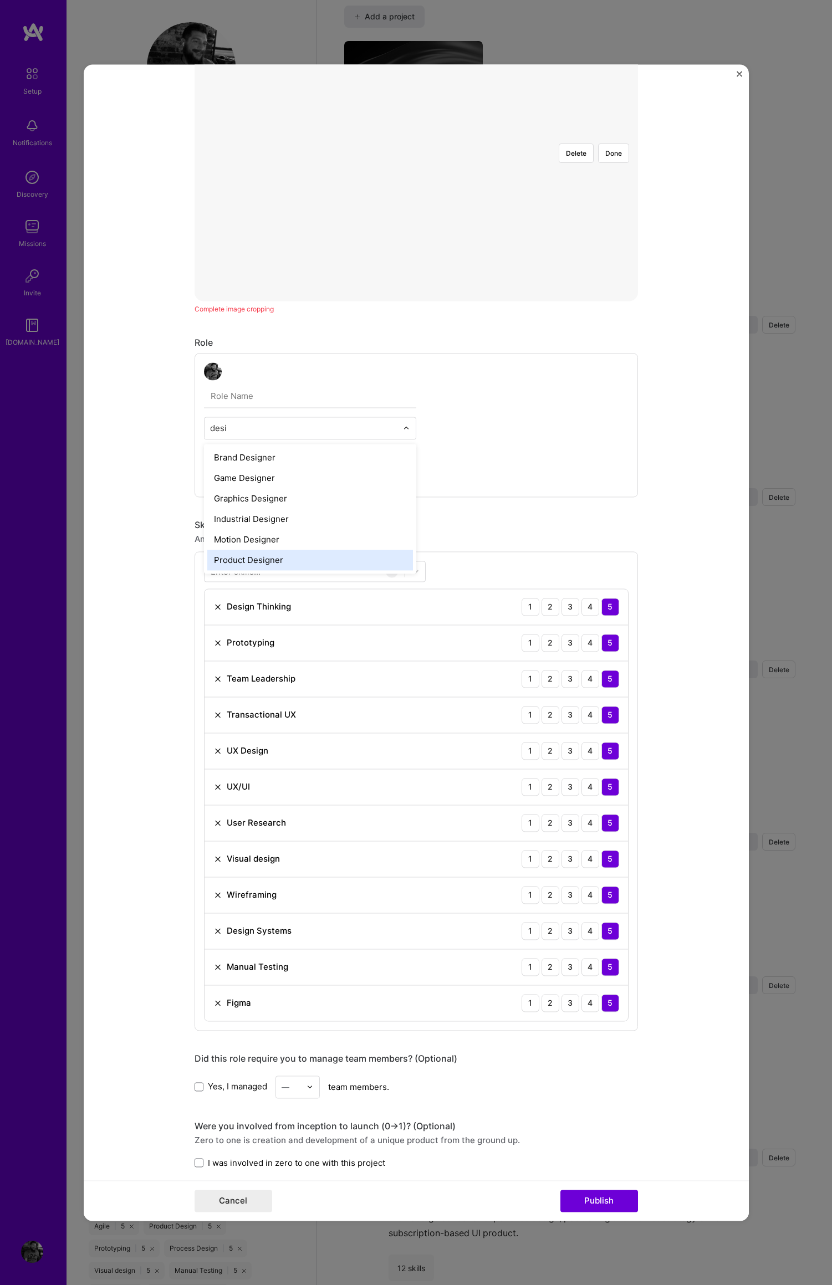
scroll to position [297, 0]
type input "desi"
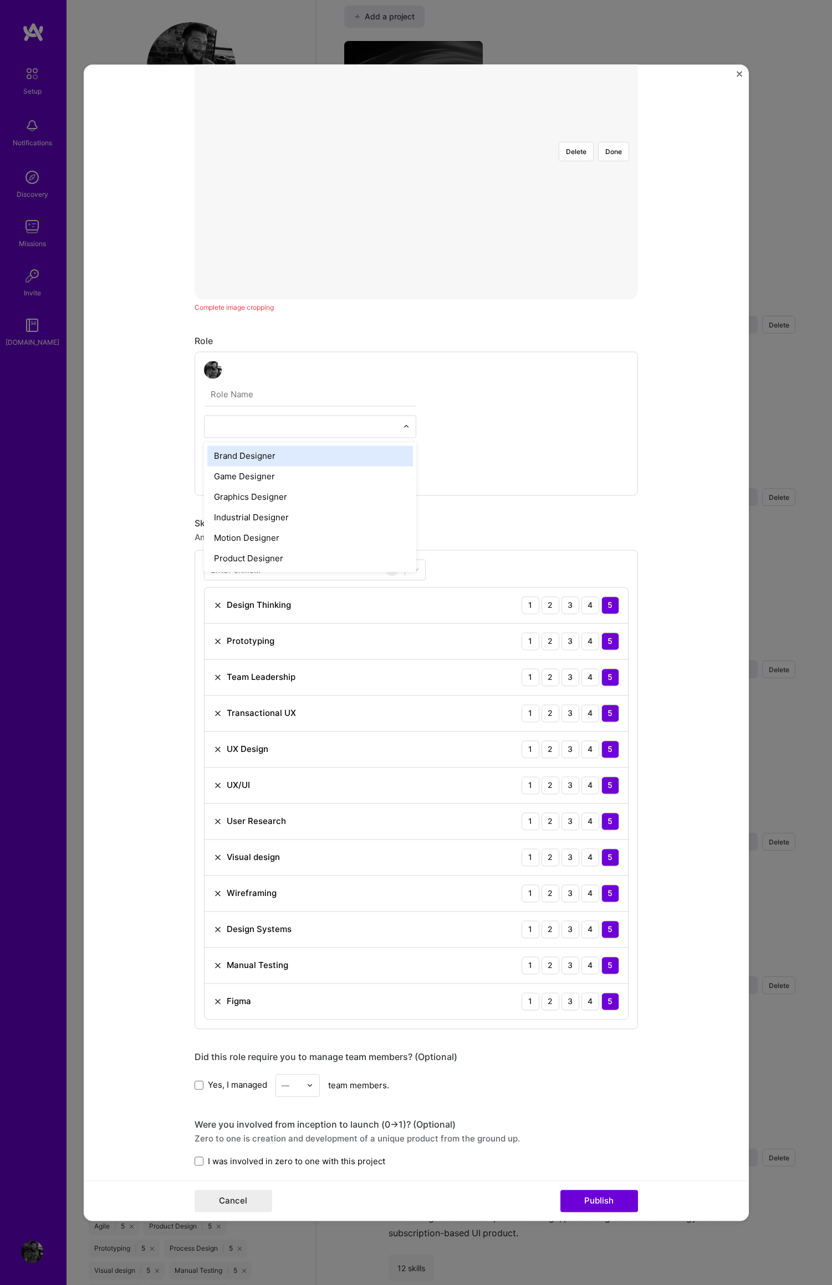
click at [648, 478] on form "Project title Commonspirit Heaslth Company Commonspirit Health Project industry…" at bounding box center [416, 642] width 665 height 1156
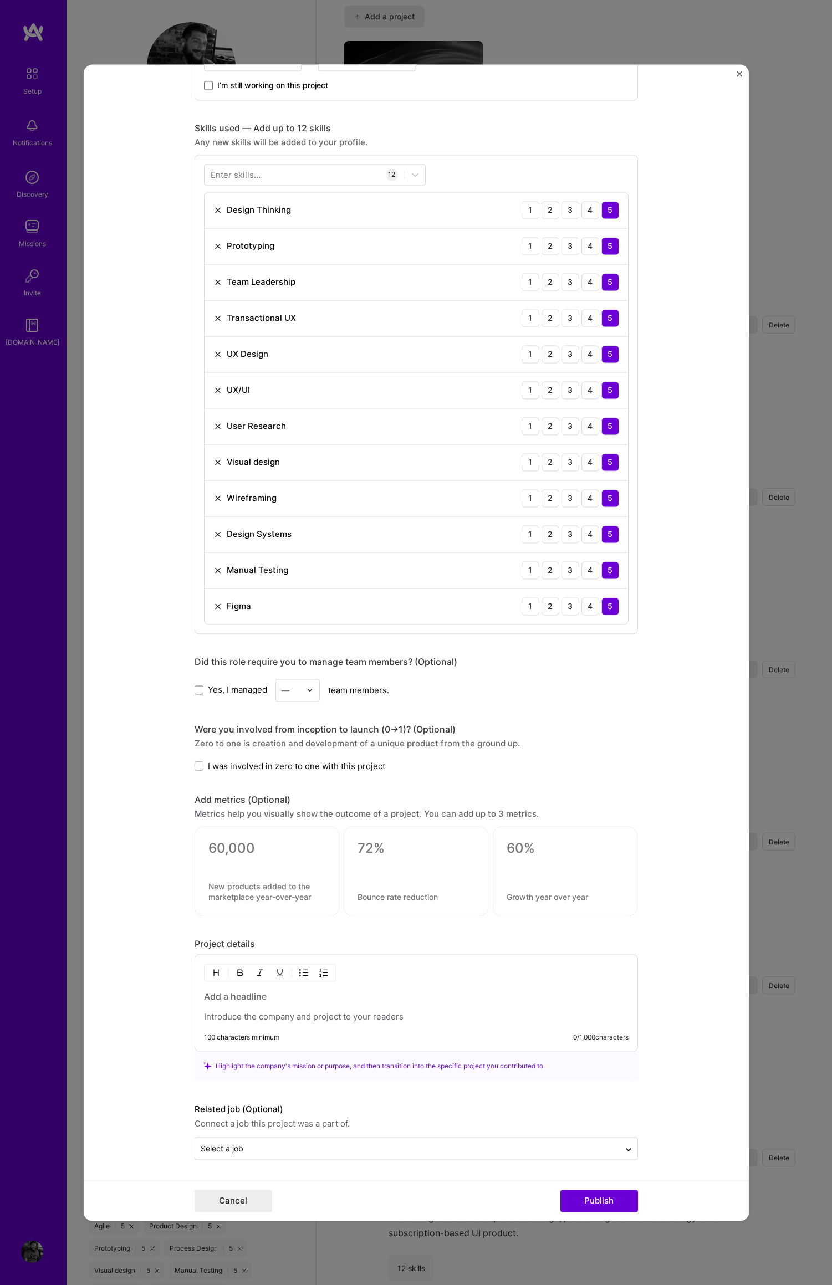
scroll to position [691, 0]
click at [260, 1020] on p at bounding box center [416, 1017] width 424 height 11
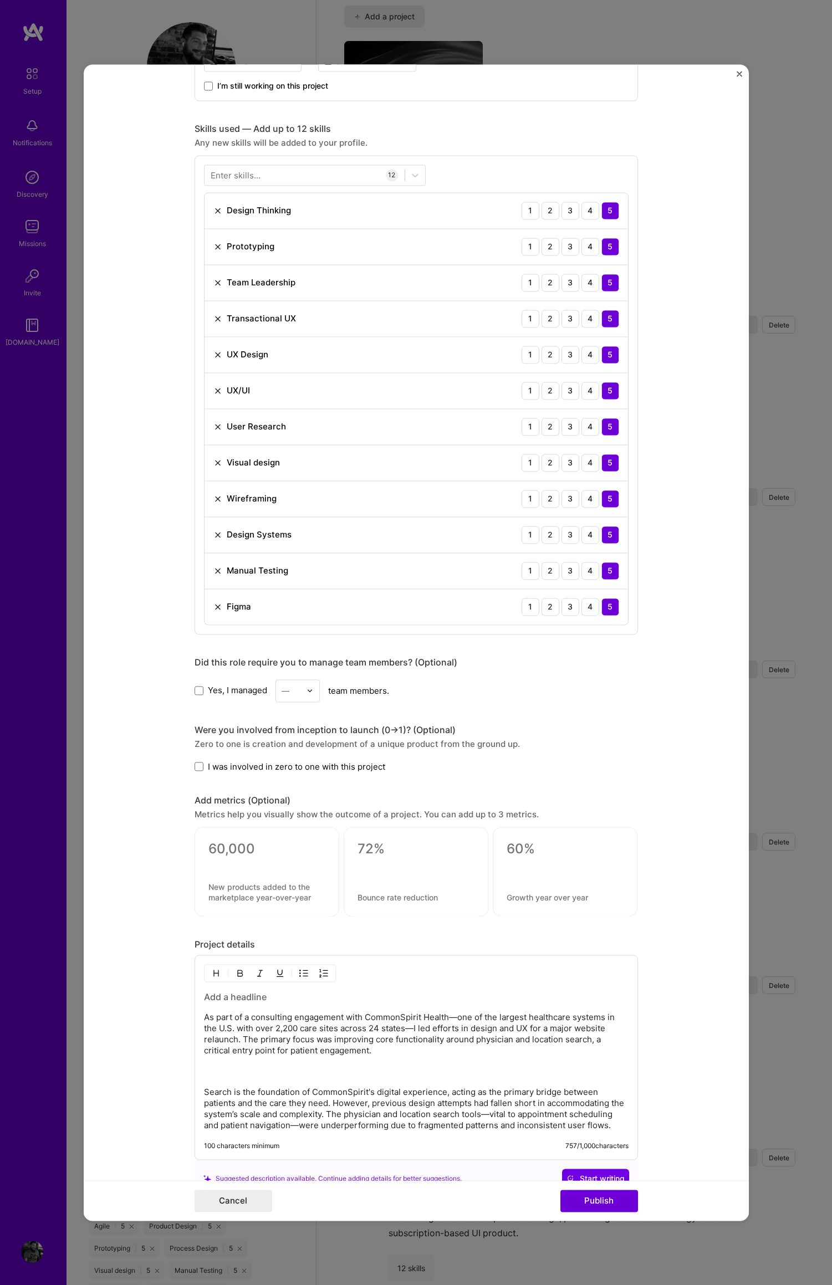
click at [206, 1080] on div "As part of a consulting engagement with CommonSpirit Health—one of the largest …" at bounding box center [416, 1061] width 424 height 140
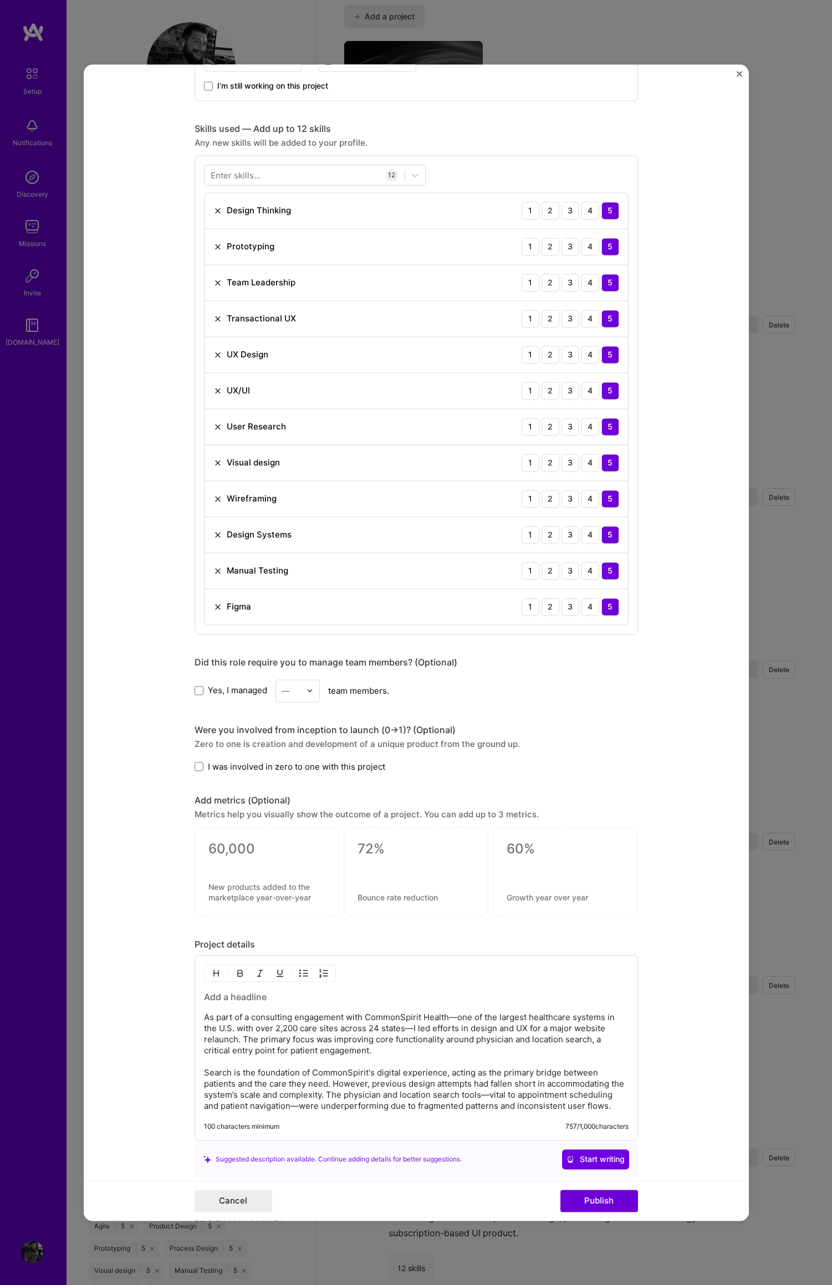
click at [609, 1107] on p "As part of a consulting engagement with CommonSpirit Health—one of the largest …" at bounding box center [416, 1062] width 424 height 100
click at [611, 1107] on p "As part of a consulting engagement with CommonSpirit Health—one of the largest …" at bounding box center [416, 1073] width 424 height 122
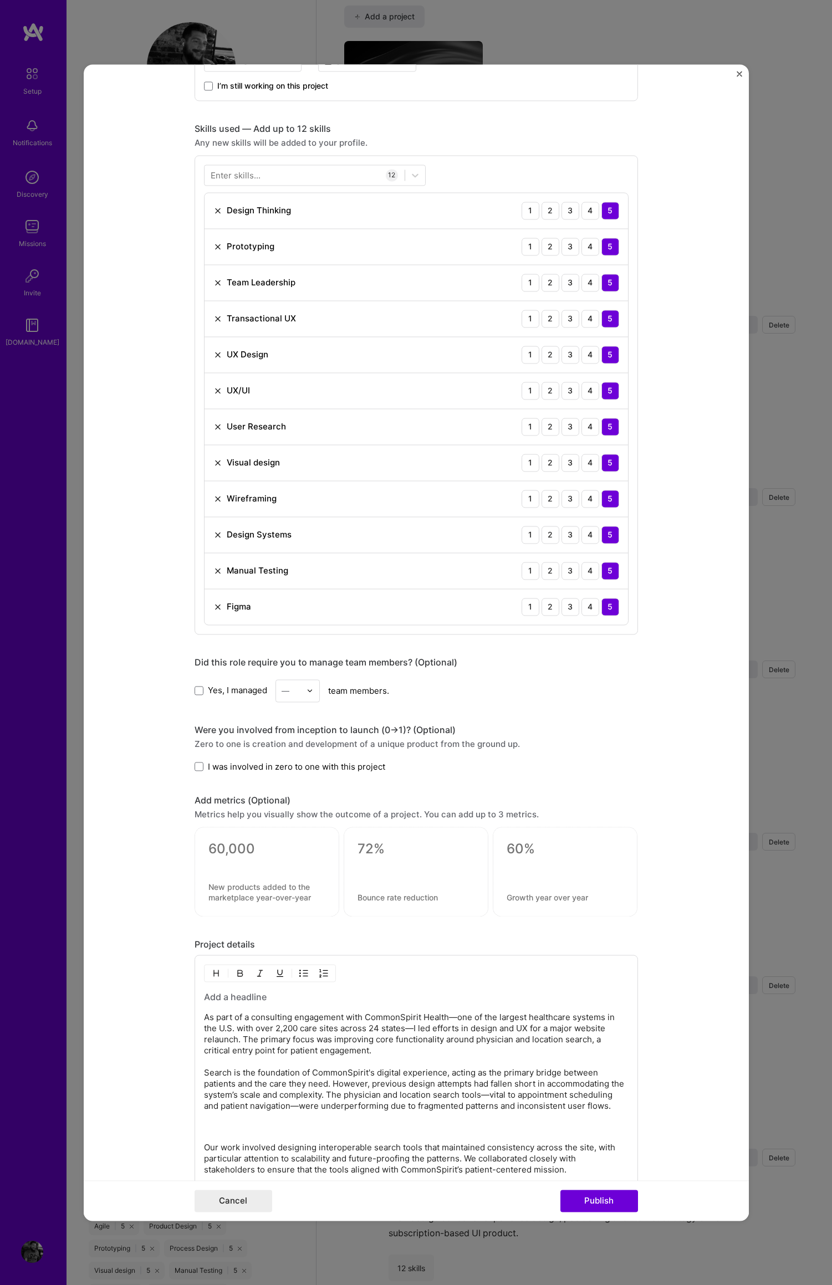
click at [215, 1138] on div "As part of a consulting engagement with CommonSpirit Health—one of the largest …" at bounding box center [416, 1104] width 424 height 226
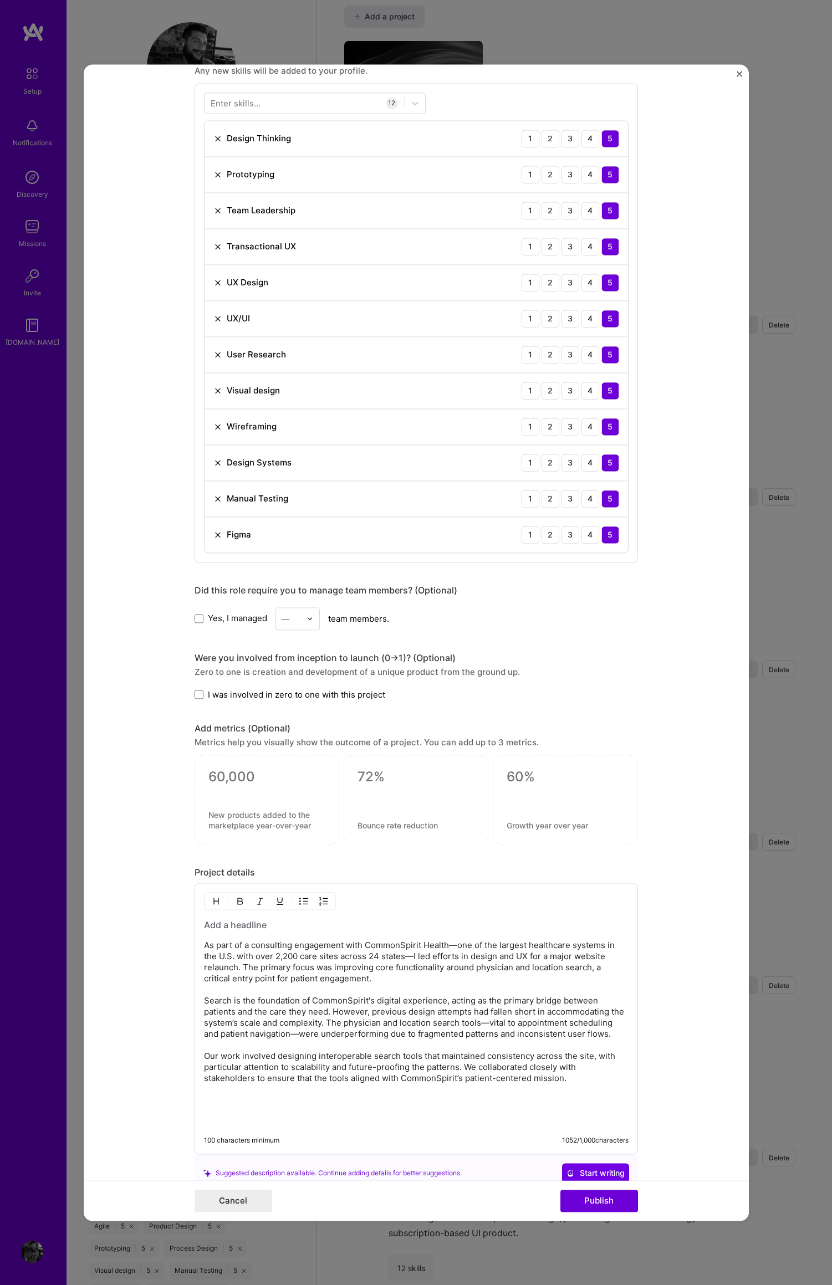
scroll to position [889, 0]
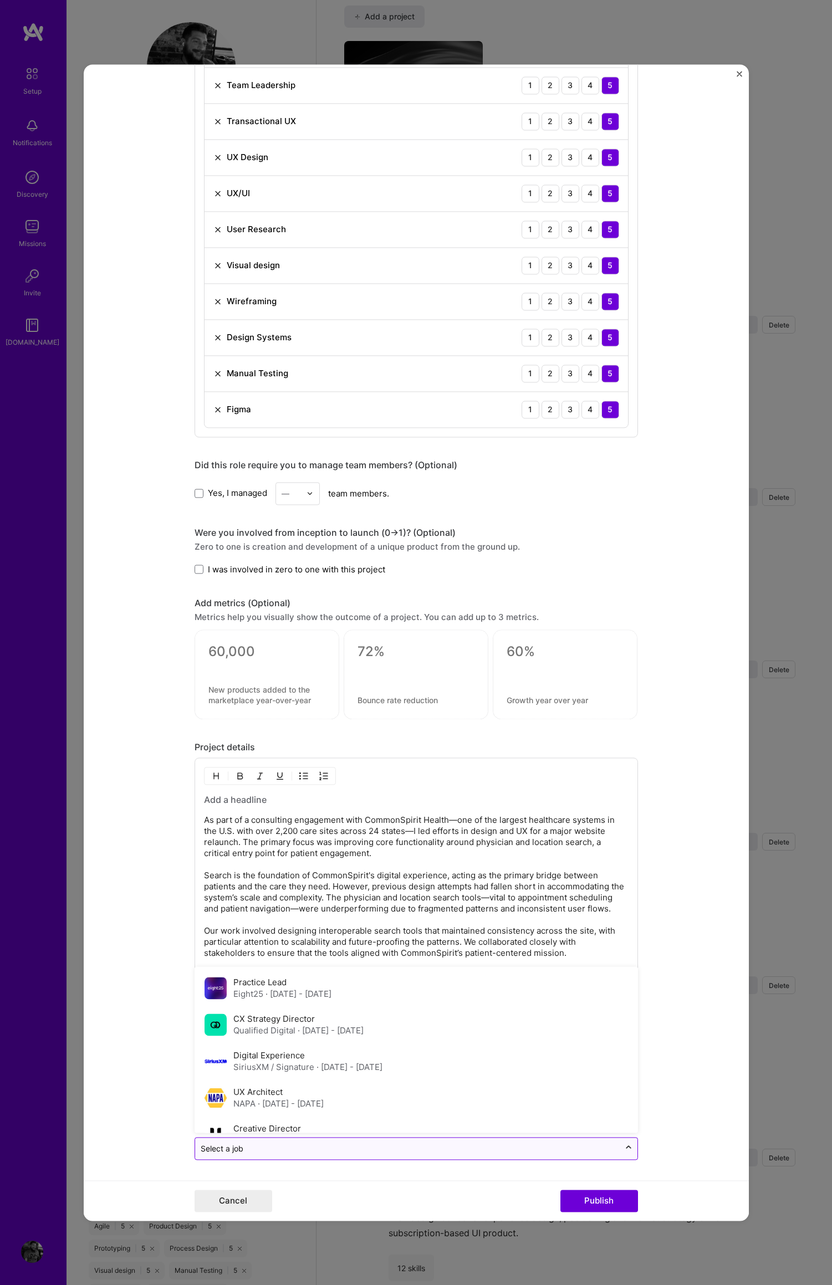
click at [624, 1151] on icon at bounding box center [628, 1147] width 9 height 11
click at [281, 1021] on label "CX Strategy Director" at bounding box center [273, 1018] width 81 height 11
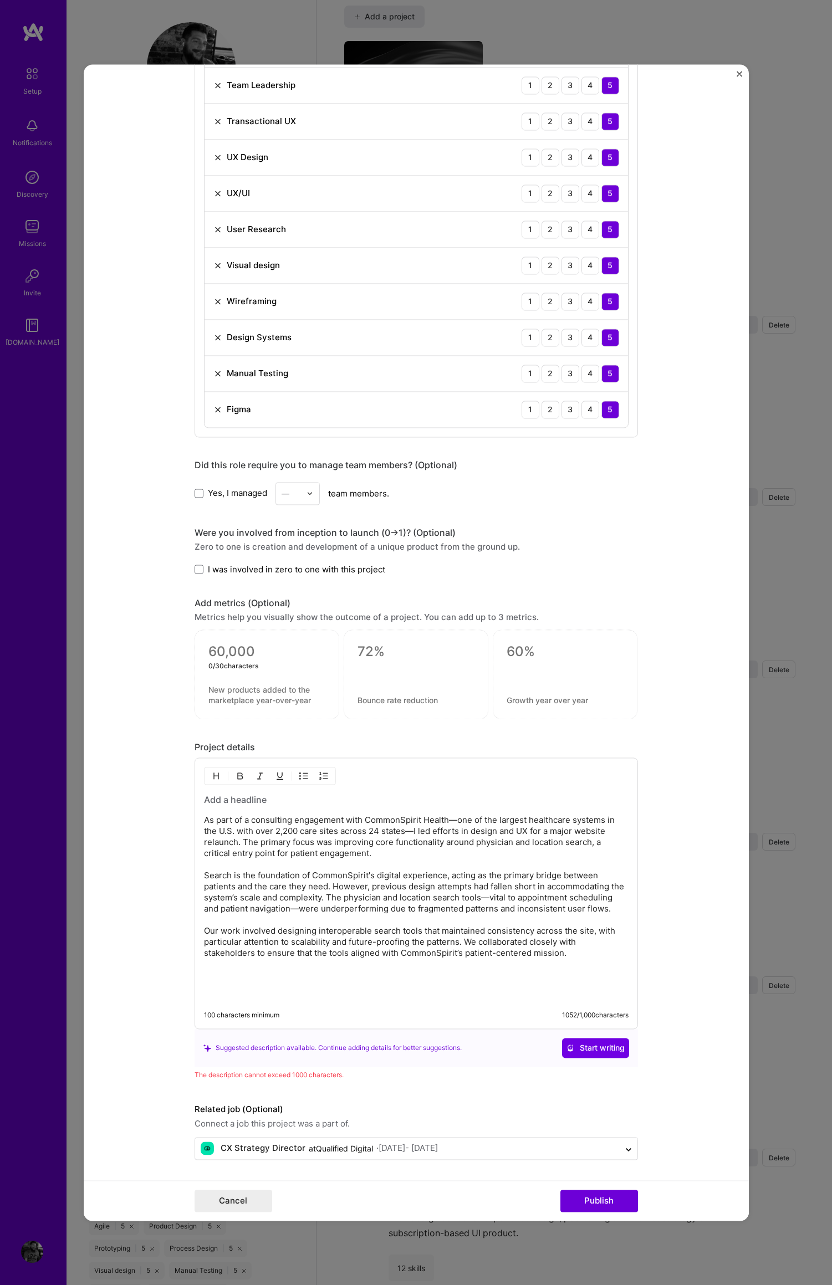
drag, startPoint x: 239, startPoint y: 652, endPoint x: 238, endPoint y: 660, distance: 8.3
click at [238, 652] on textarea at bounding box center [266, 651] width 117 height 17
drag, startPoint x: 441, startPoint y: 877, endPoint x: 480, endPoint y: 878, distance: 39.3
click at [480, 878] on p "As part of a consulting engagement with CommonSpirit Health—one of the largest …" at bounding box center [416, 887] width 424 height 144
click at [188, 885] on form "Project title Commonspirit Heaslth Company Commonspirit Health Project industry…" at bounding box center [416, 642] width 665 height 1156
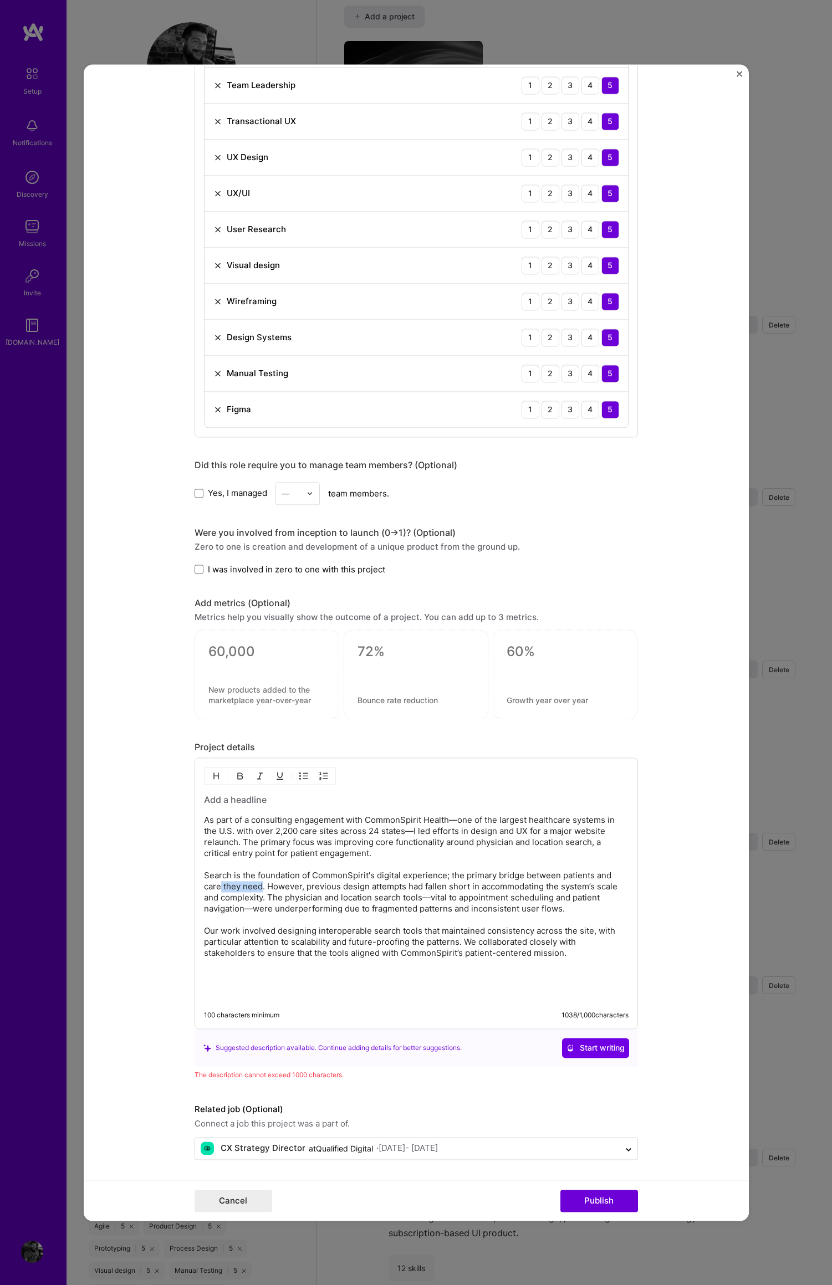
drag, startPoint x: 257, startPoint y: 887, endPoint x: 245, endPoint y: 890, distance: 11.7
click at [216, 888] on p "As part of a consulting engagement with CommonSpirit Health—one of the largest …" at bounding box center [416, 887] width 424 height 144
drag, startPoint x: 262, startPoint y: 888, endPoint x: 225, endPoint y: 887, distance: 37.1
click at [223, 887] on p "As part of a consulting engagement with CommonSpirit Health—one of the largest …" at bounding box center [416, 887] width 424 height 144
drag, startPoint x: 465, startPoint y: 908, endPoint x: 450, endPoint y: 911, distance: 15.9
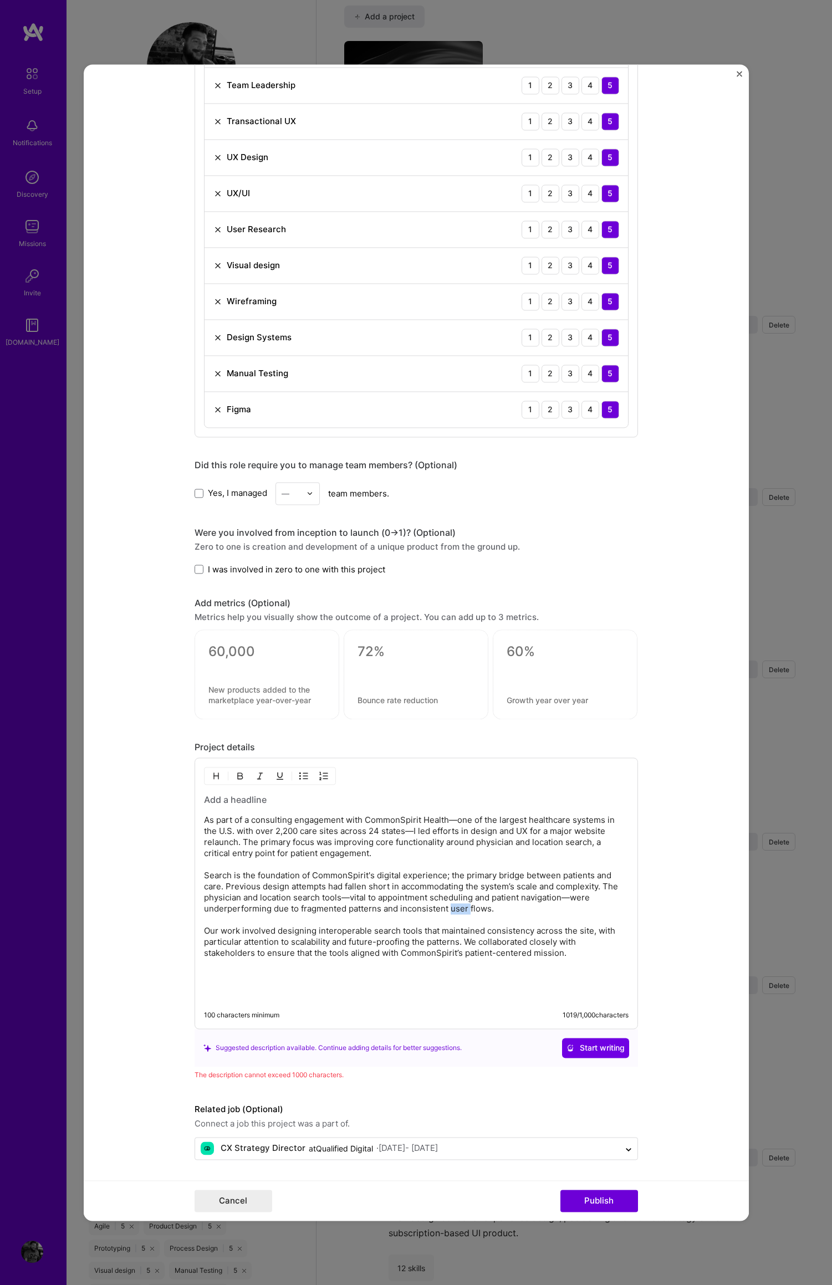
click at [445, 910] on p "As part of a consulting engagement with CommonSpirit Health—one of the largest …" at bounding box center [416, 887] width 424 height 144
drag, startPoint x: 289, startPoint y: 936, endPoint x: 235, endPoint y: 932, distance: 53.3
click at [289, 936] on p "As part of a consulting engagement with CommonSpirit Health—one of the largest …" at bounding box center [416, 887] width 424 height 144
drag, startPoint x: 220, startPoint y: 930, endPoint x: 183, endPoint y: 930, distance: 36.6
click at [175, 929] on form "Project title Commonspirit Heaslth Company Commonspirit Health Project industry…" at bounding box center [416, 642] width 665 height 1156
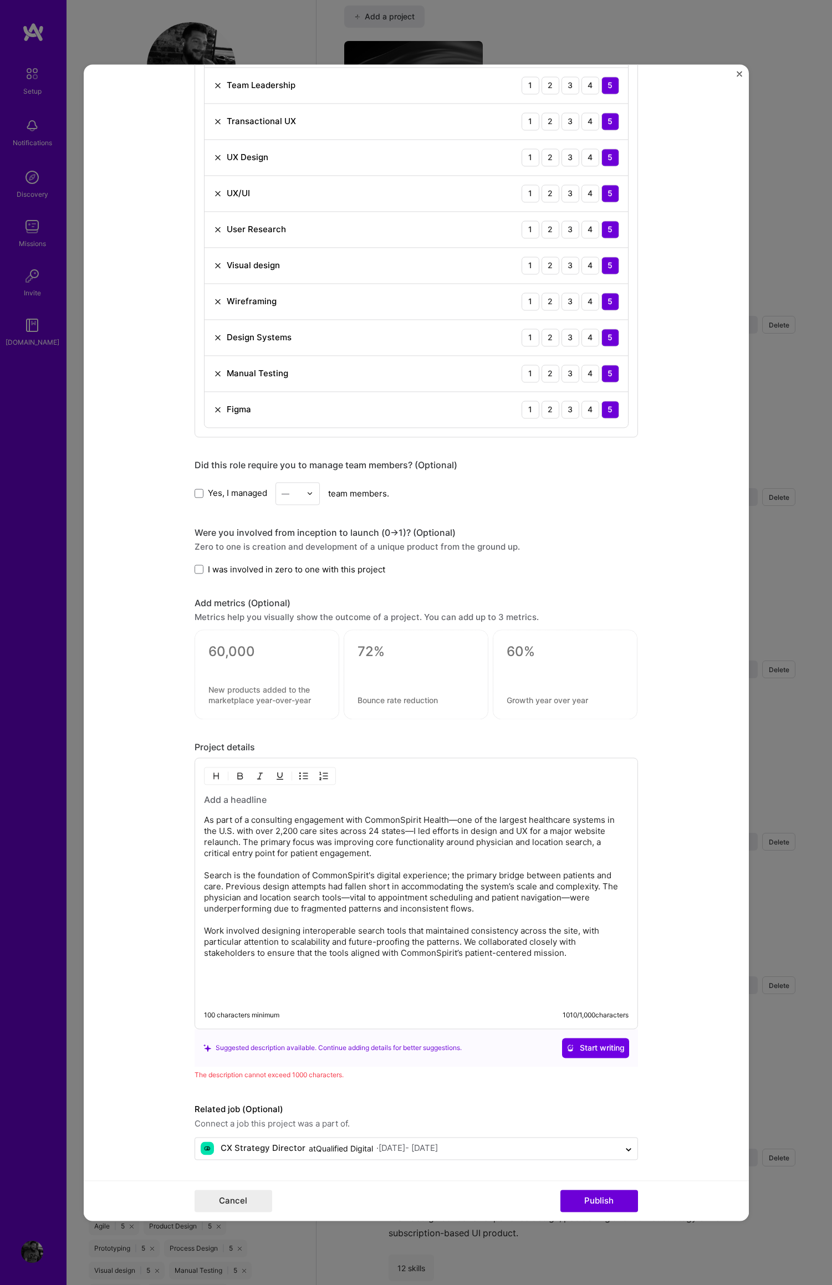
click at [436, 892] on p "As part of a consulting engagement with CommonSpirit Health—one of the largest …" at bounding box center [416, 887] width 424 height 144
drag, startPoint x: 379, startPoint y: 931, endPoint x: 370, endPoint y: 938, distance: 10.8
click at [353, 933] on p "As part of a consulting engagement with CommonSpirit Health—one of the largest …" at bounding box center [416, 887] width 424 height 144
drag, startPoint x: 494, startPoint y: 933, endPoint x: 504, endPoint y: 931, distance: 10.6
click at [494, 933] on p "As part of a consulting engagement with CommonSpirit Health—one of the largest …" at bounding box center [416, 887] width 424 height 144
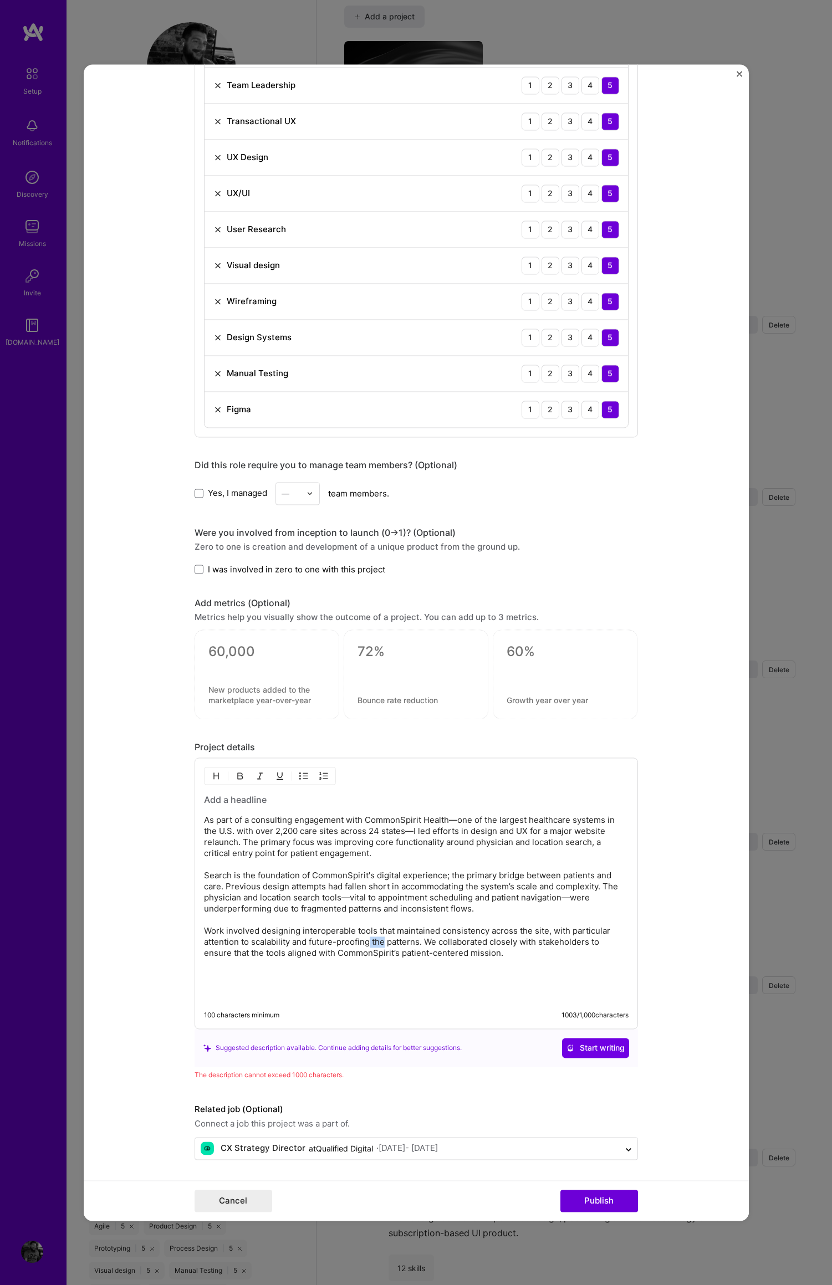
drag, startPoint x: 364, startPoint y: 943, endPoint x: 403, endPoint y: 957, distance: 41.4
click at [380, 942] on p "As part of a consulting engagement with CommonSpirit Health—one of the largest …" at bounding box center [416, 887] width 424 height 144
click at [237, 652] on textarea at bounding box center [266, 651] width 117 height 17
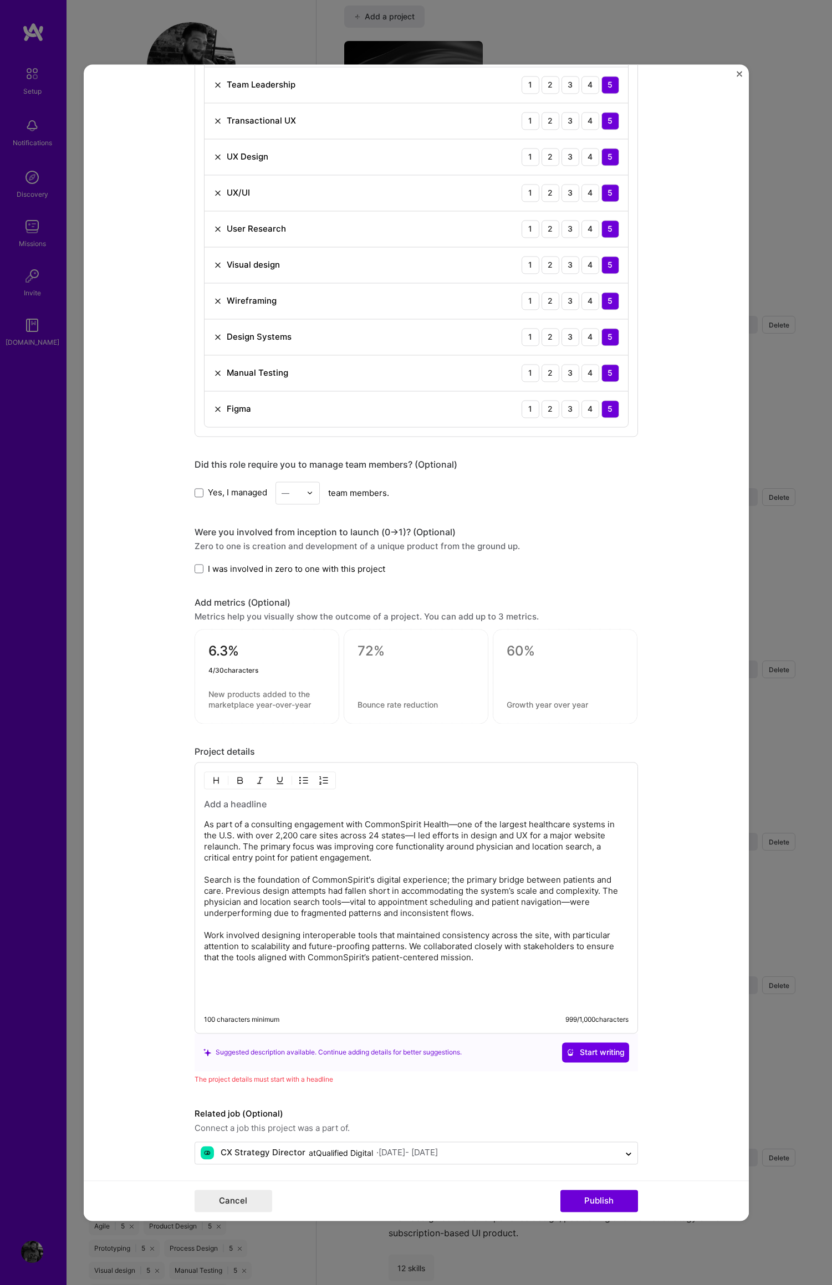
type textarea "6.3%"
click at [250, 670] on div at bounding box center [266, 670] width 117 height 12
click at [222, 664] on div "6.3%" at bounding box center [266, 676] width 145 height 95
drag, startPoint x: 221, startPoint y: 699, endPoint x: 228, endPoint y: 696, distance: 7.2
click at [221, 699] on textarea at bounding box center [266, 699] width 117 height 21
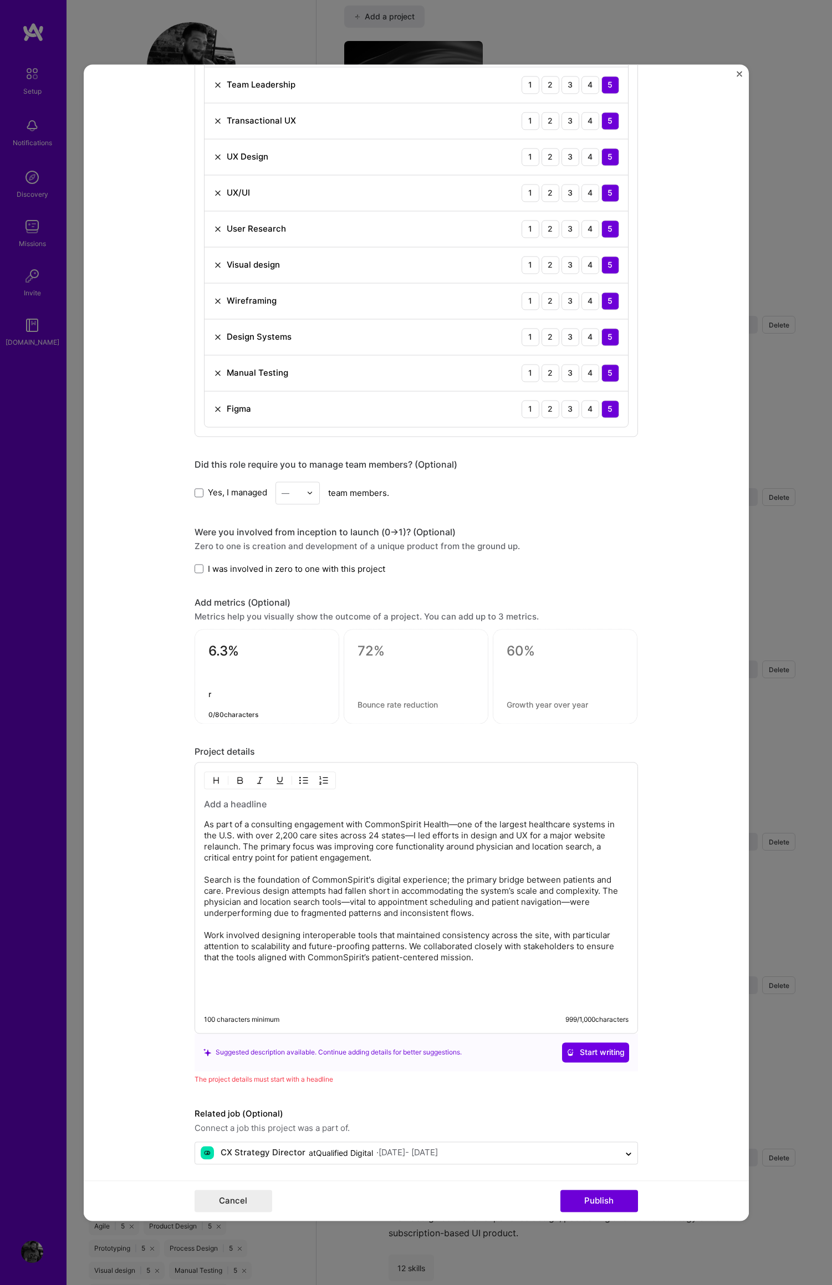
scroll to position [888, 0]
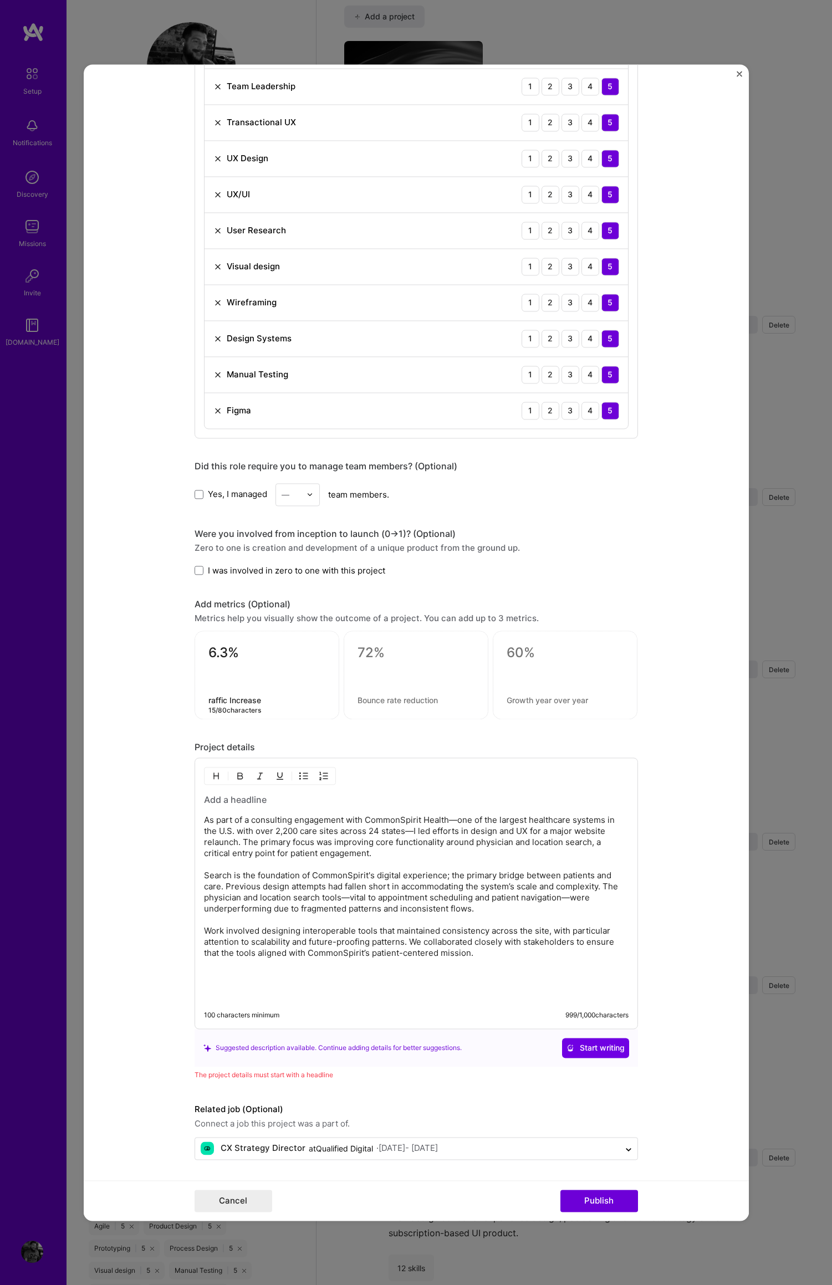
click at [208, 700] on textarea "raffic Increase" at bounding box center [266, 700] width 117 height 11
type textarea "Traffic Increase"
click at [362, 659] on textarea at bounding box center [415, 652] width 117 height 17
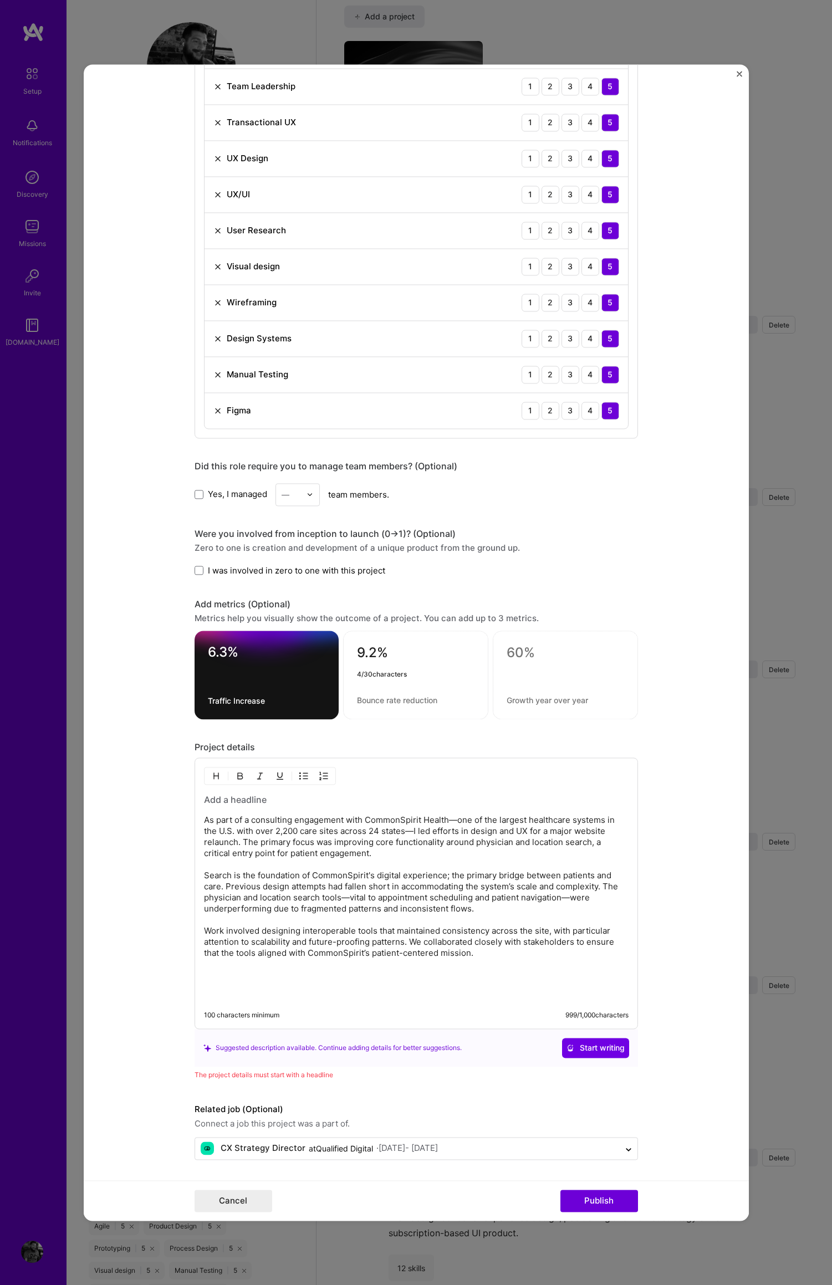
type textarea "9.2%"
click at [378, 698] on textarea at bounding box center [415, 700] width 117 height 11
type textarea "Higher Search Completion"
drag, startPoint x: 550, startPoint y: 661, endPoint x: 544, endPoint y: 657, distance: 8.0
click at [550, 661] on div at bounding box center [565, 675] width 145 height 89
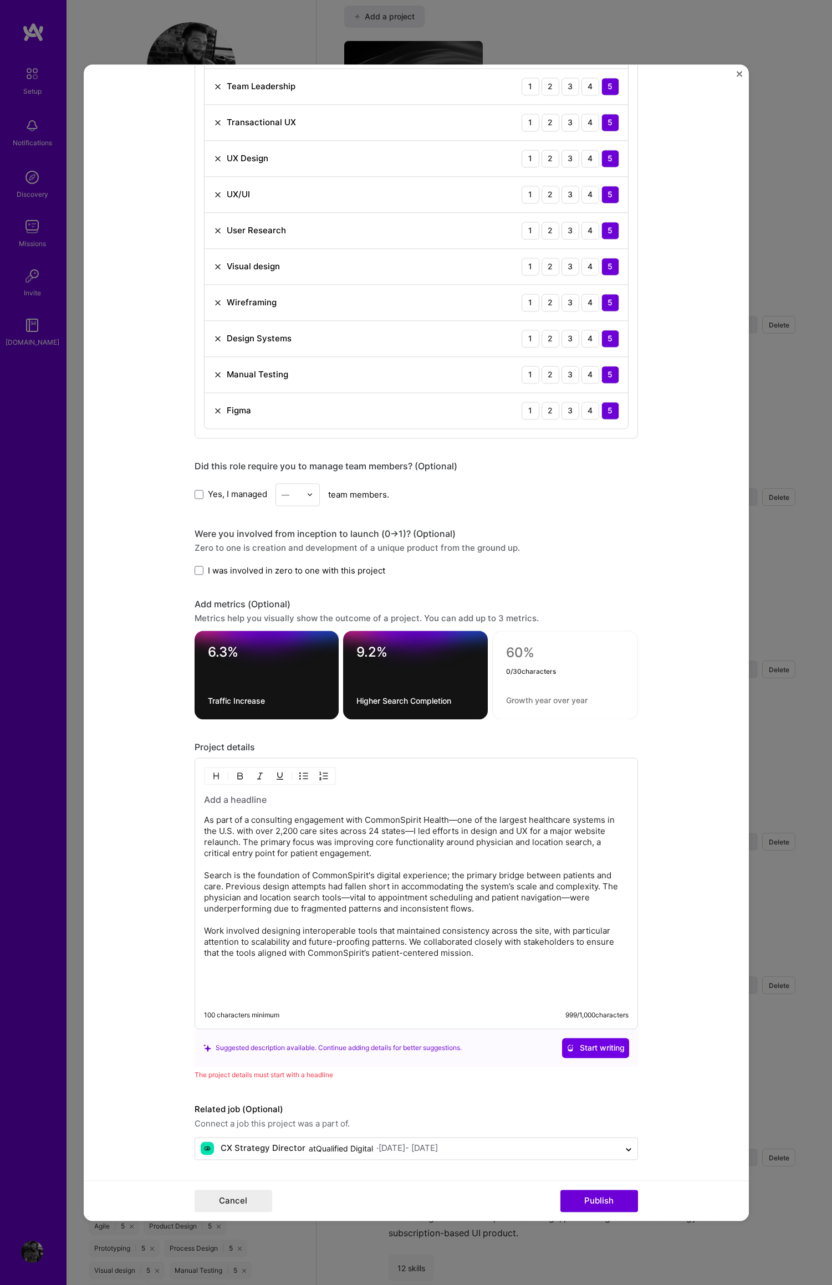
click at [509, 652] on textarea at bounding box center [565, 652] width 118 height 17
type textarea "12.8M"
click at [527, 701] on textarea at bounding box center [565, 700] width 118 height 11
type textarea "Est. Business Value"
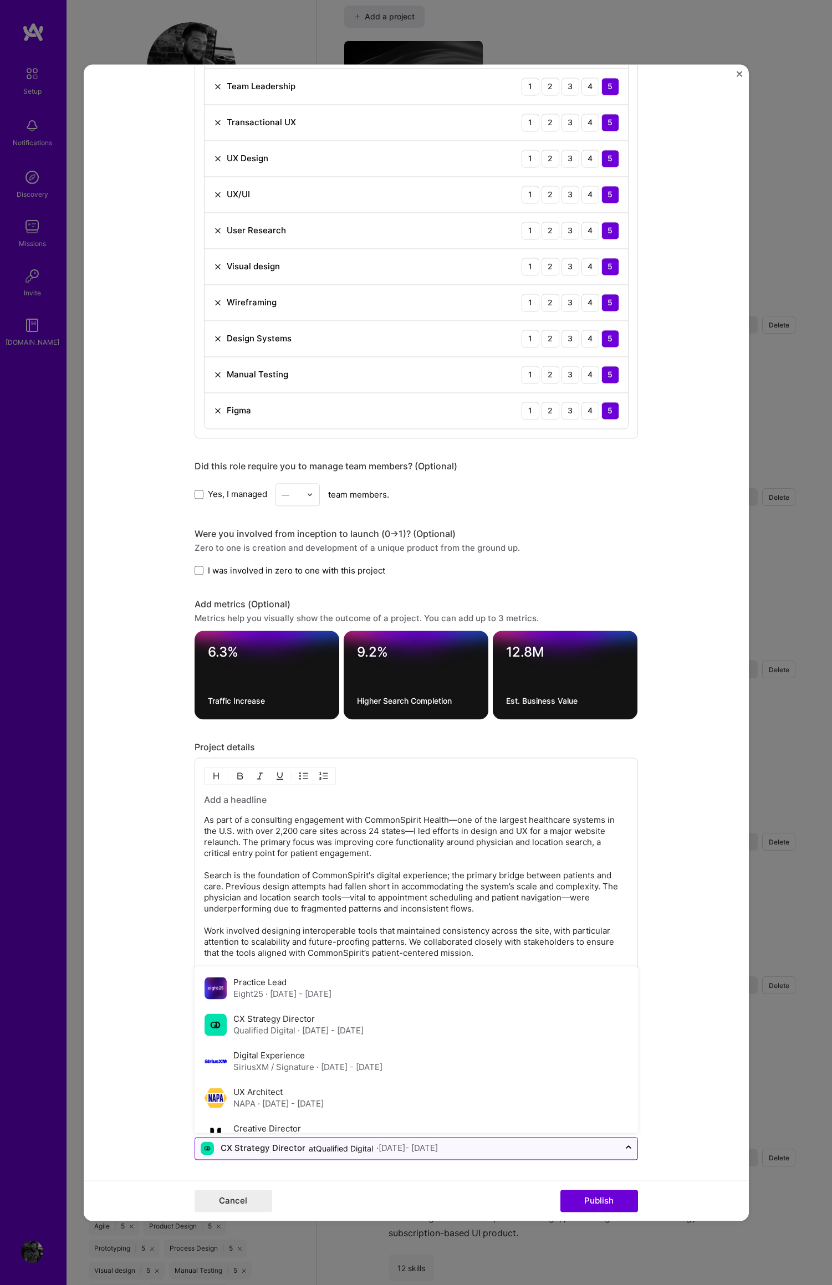
click at [416, 1152] on div "· [DATE] - [DATE]" at bounding box center [407, 1149] width 62 height 12
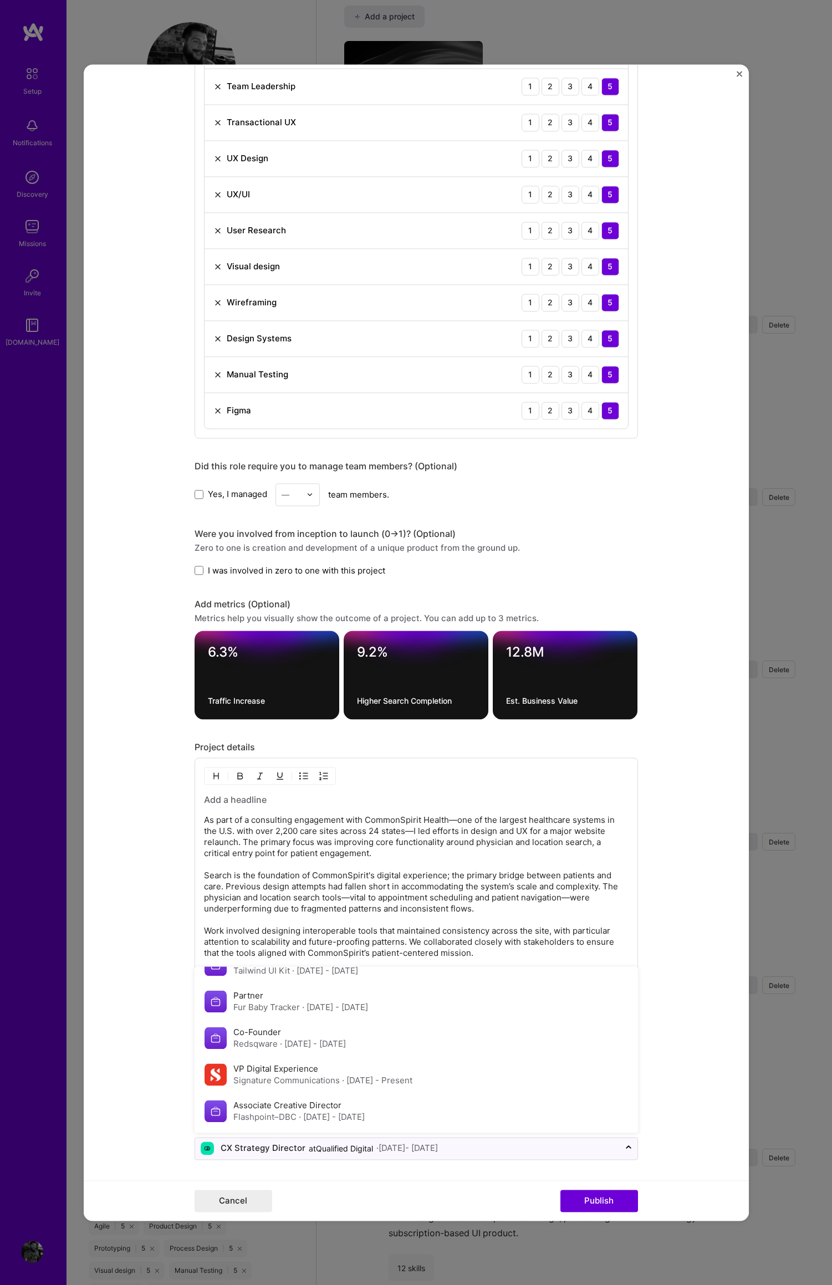
scroll to position [0, 0]
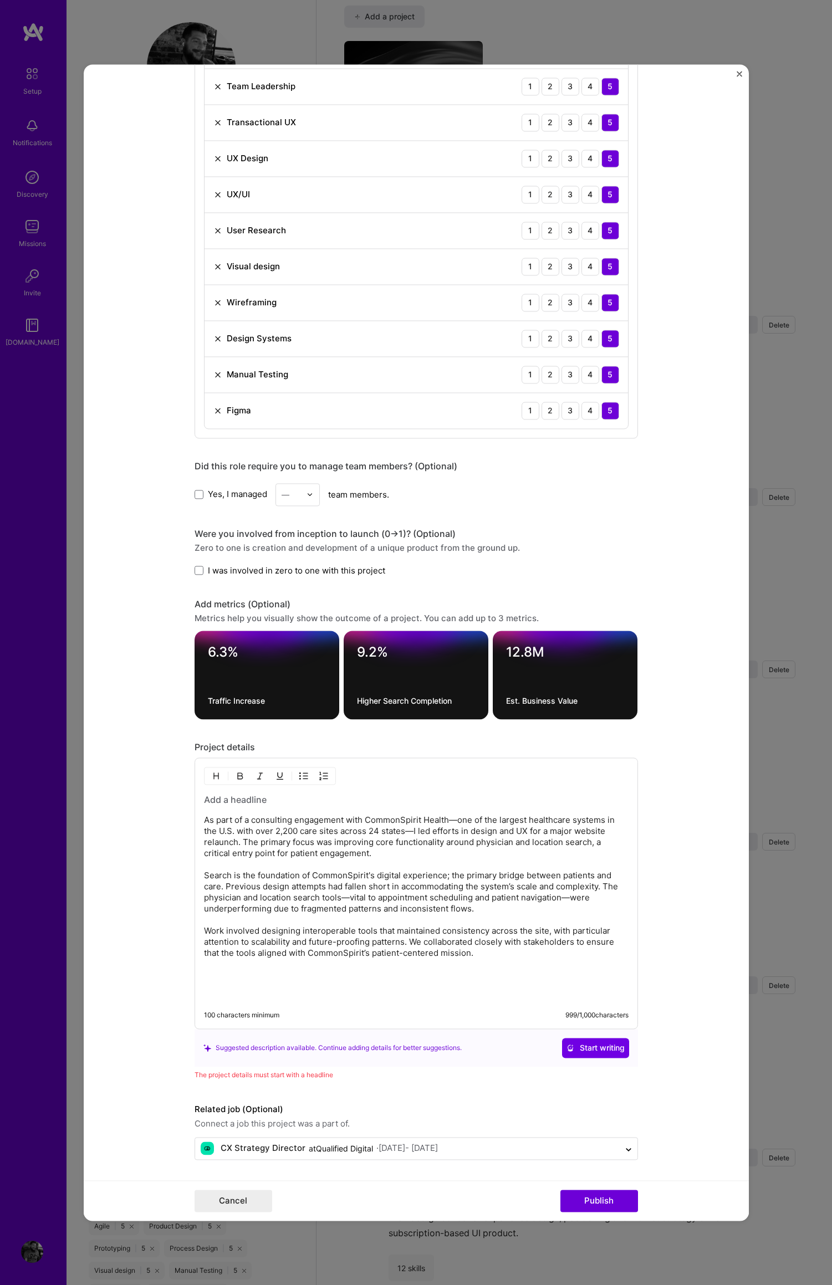
click at [689, 1004] on form "Project title Commonspirit Heaslth Company Commonspirit Health Project industry…" at bounding box center [416, 642] width 665 height 1156
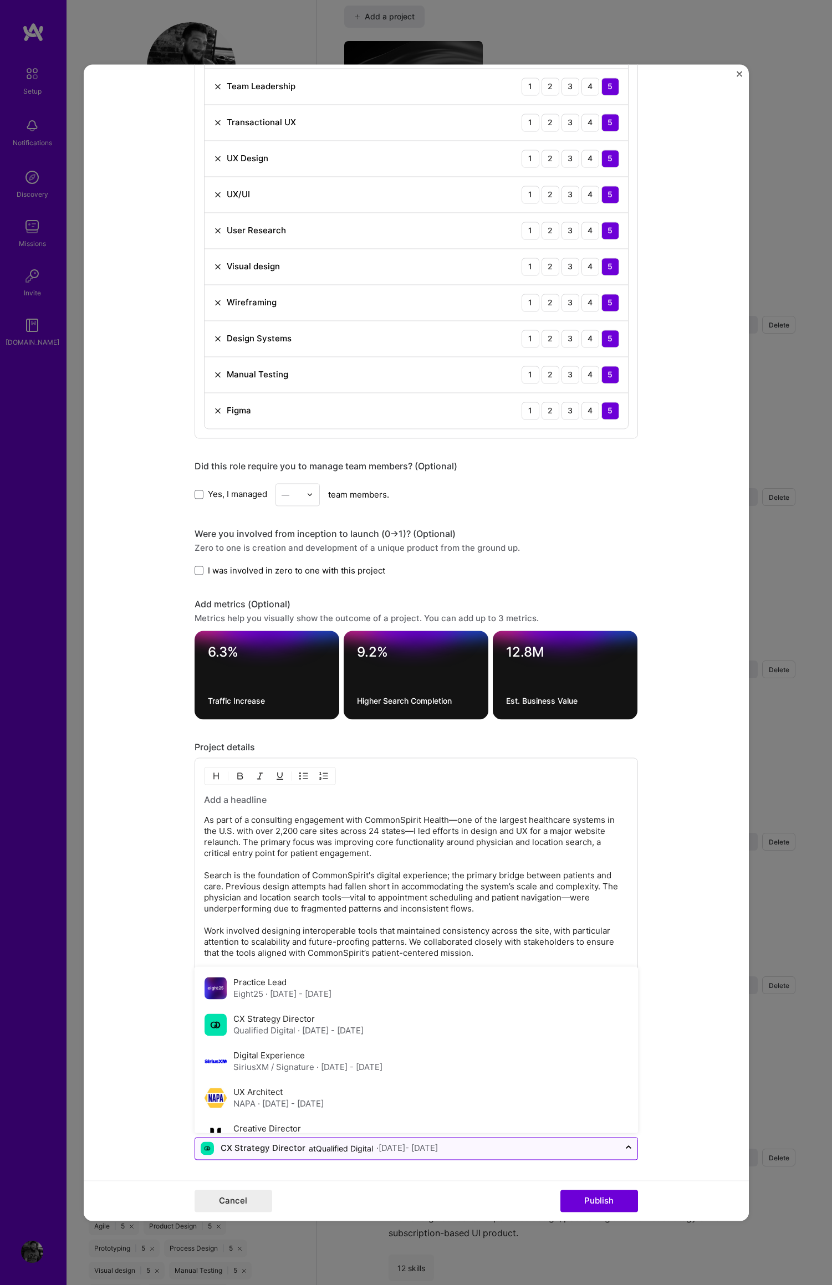
click at [223, 1146] on div "CX Strategy Director" at bounding box center [263, 1149] width 85 height 12
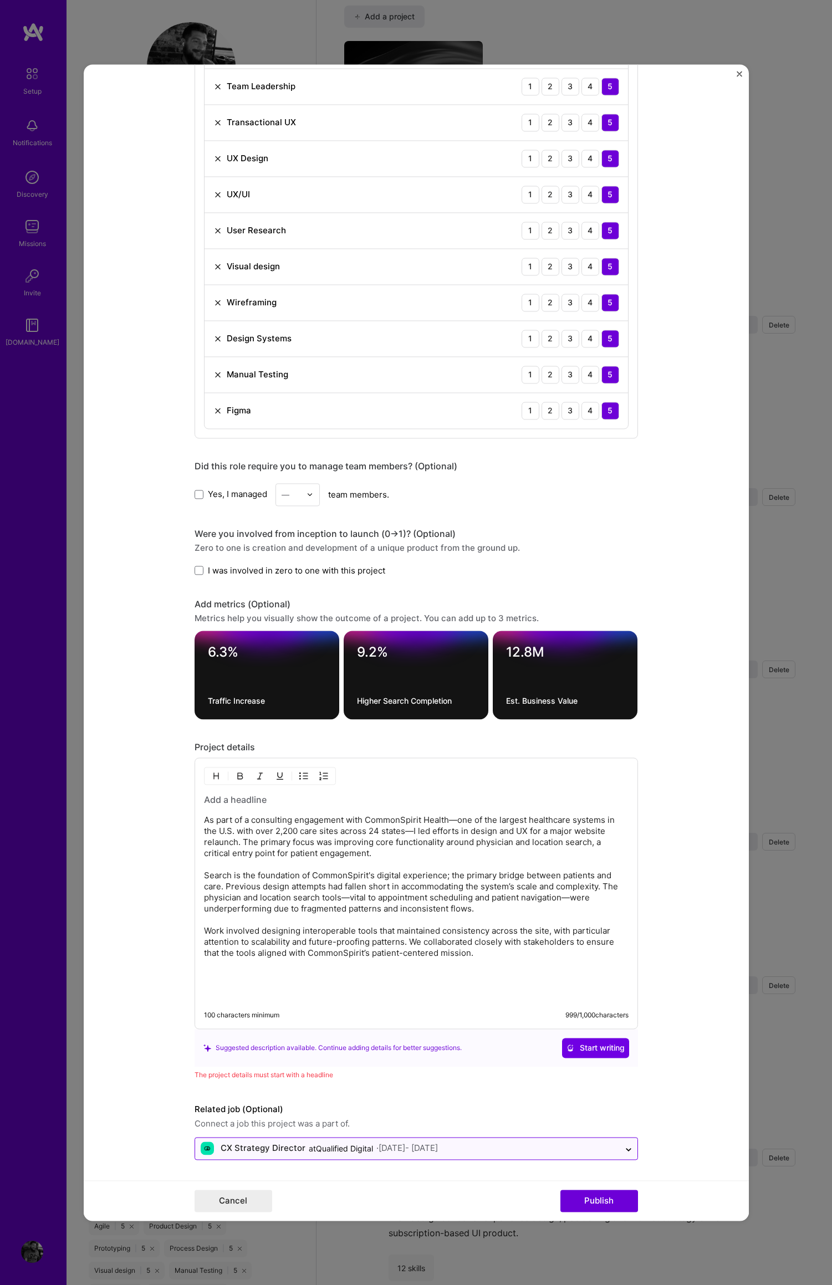
click at [381, 1148] on div "· [DATE] - [DATE]" at bounding box center [407, 1149] width 62 height 12
drag, startPoint x: 720, startPoint y: 1065, endPoint x: 732, endPoint y: 1063, distance: 11.8
click at [720, 1065] on form "Project title Commonspirit Heaslth Company Commonspirit Health Project industry…" at bounding box center [416, 642] width 665 height 1156
click at [395, 884] on p "As part of a consulting engagement with CommonSpirit Health—one of the largest …" at bounding box center [416, 887] width 424 height 144
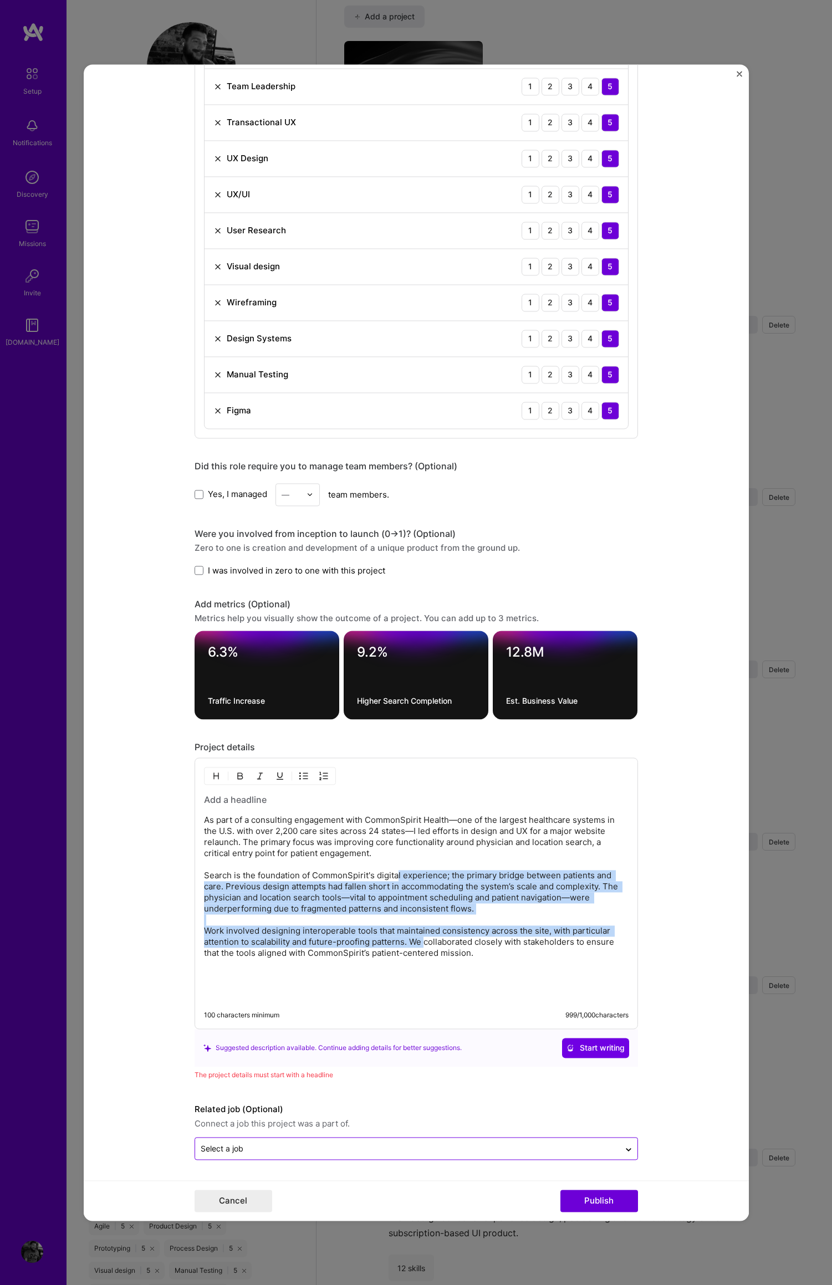
drag, startPoint x: 407, startPoint y: 901, endPoint x: 422, endPoint y: 937, distance: 38.5
click at [422, 937] on p "As part of a consulting engagement with CommonSpirit Health—one of the largest …" at bounding box center [416, 887] width 424 height 144
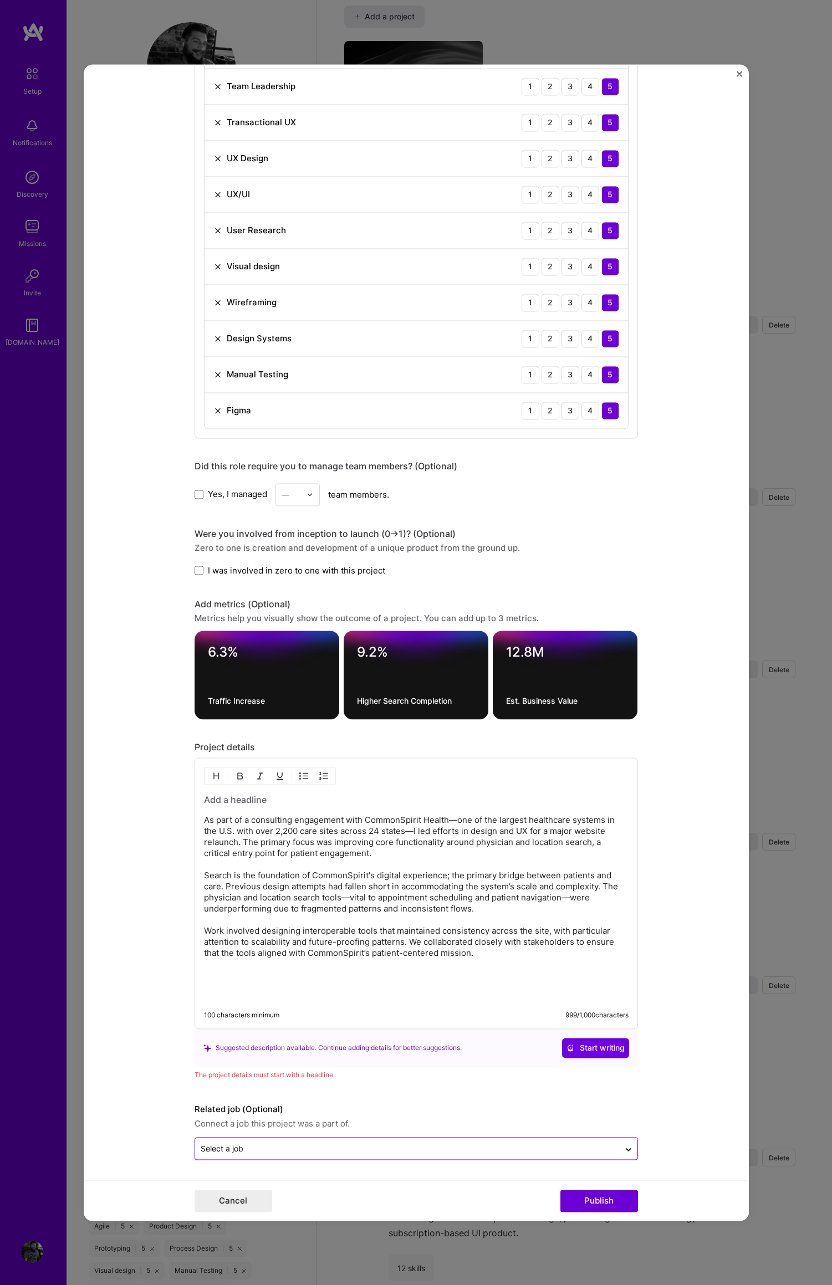
click at [427, 921] on p "As part of a consulting engagement with CommonSpirit Health—one of the largest …" at bounding box center [416, 887] width 424 height 144
click at [597, 1200] on button "Publish" at bounding box center [599, 1201] width 78 height 22
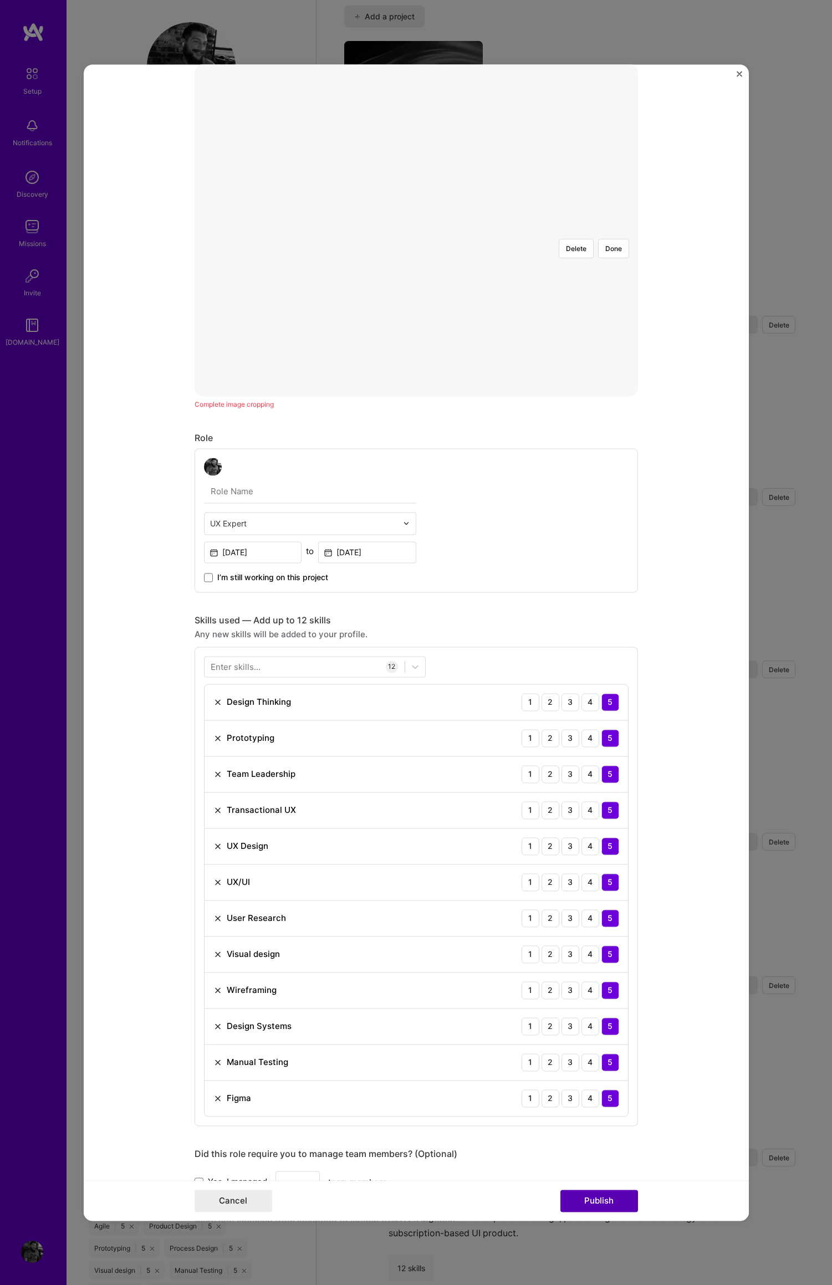
scroll to position [200, 0]
click at [545, 242] on div at bounding box center [607, 353] width 329 height 247
click at [593, 1200] on button "Publish" at bounding box center [599, 1201] width 78 height 22
click at [586, 1203] on button "Publish" at bounding box center [599, 1201] width 78 height 22
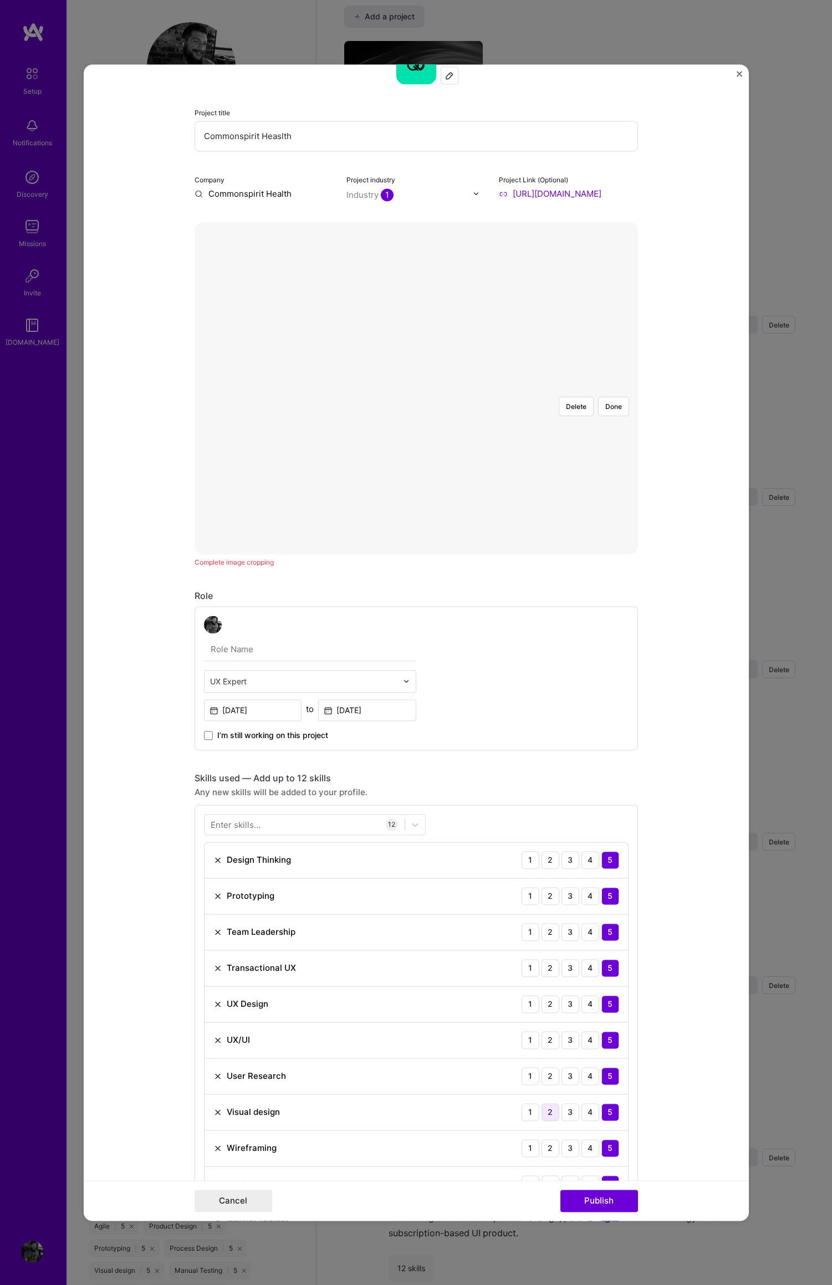
scroll to position [0, 0]
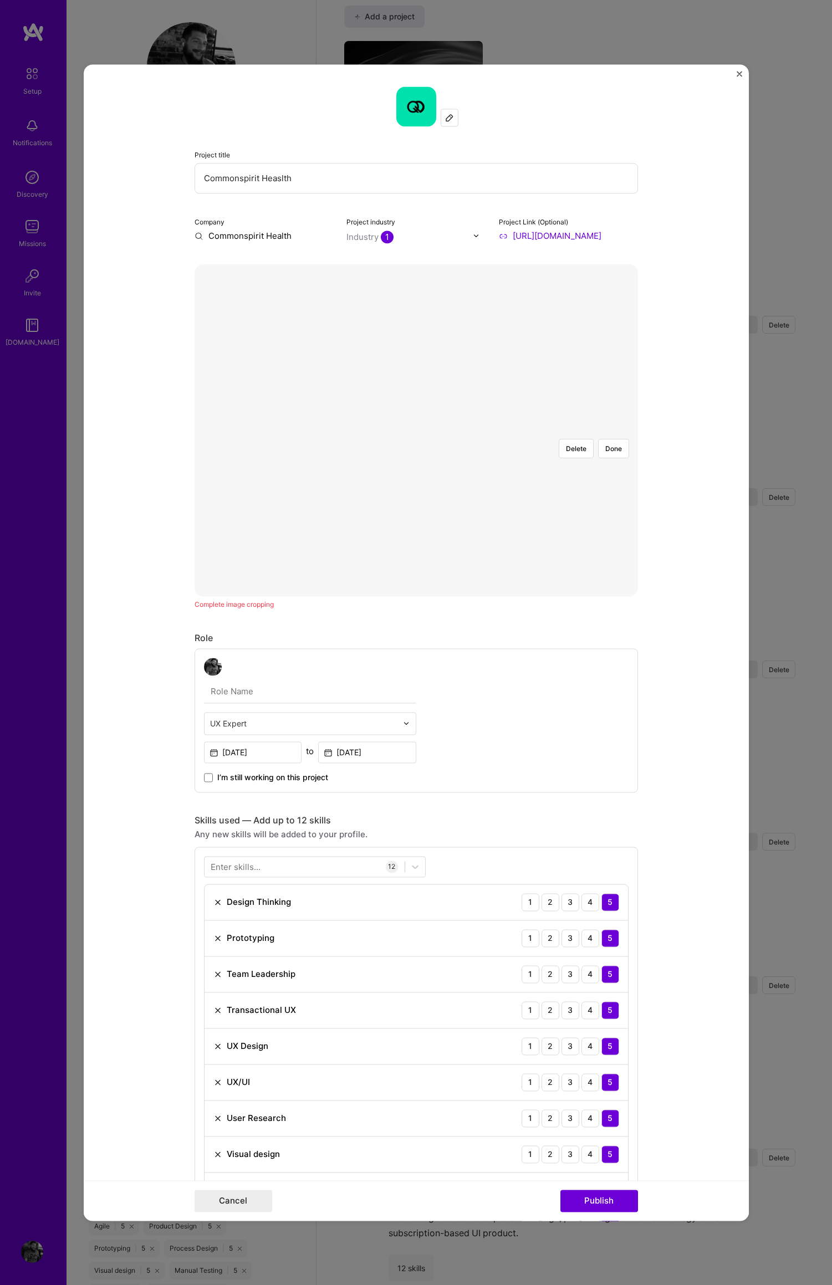
click at [51, 809] on div "Project title Commonspirit Heaslth Company Commonspirit Health Project industry…" at bounding box center [416, 642] width 832 height 1285
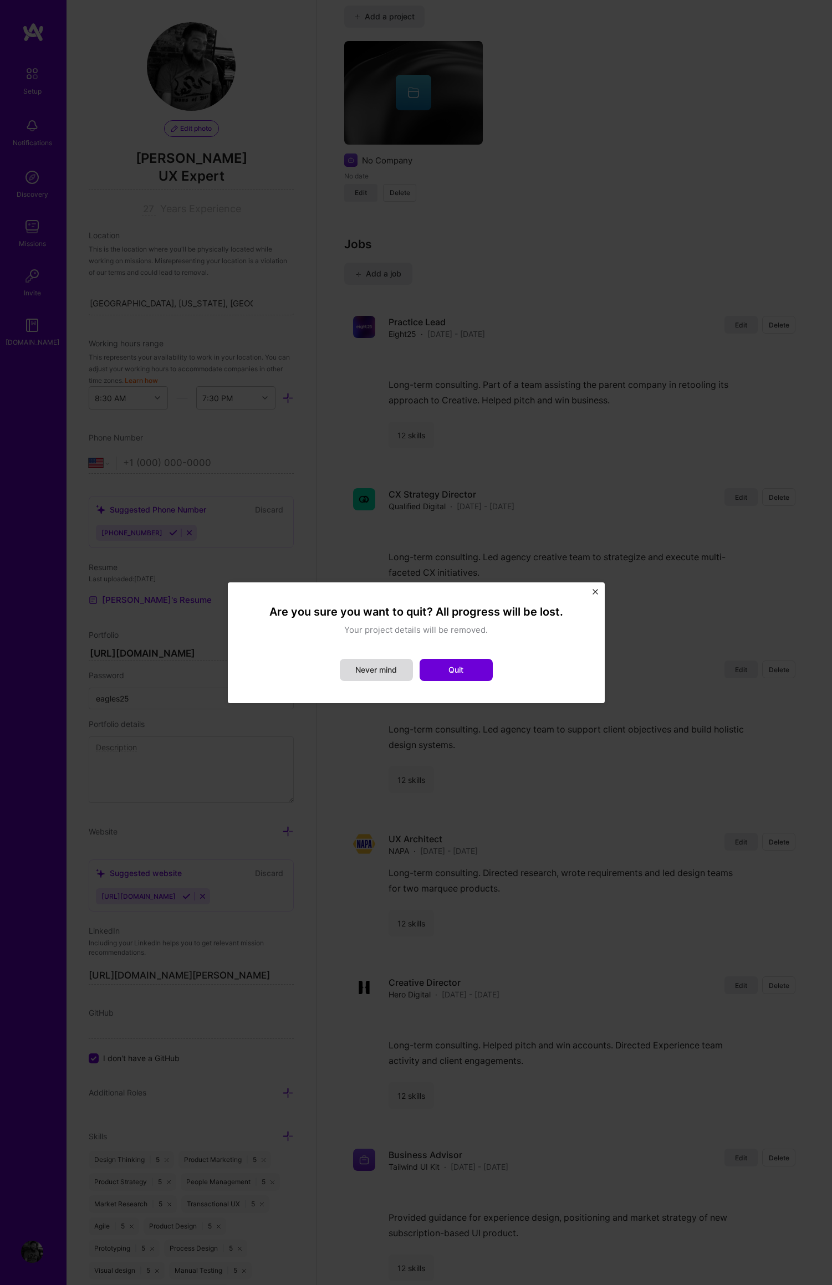
click at [377, 670] on button "Never mind" at bounding box center [376, 670] width 73 height 22
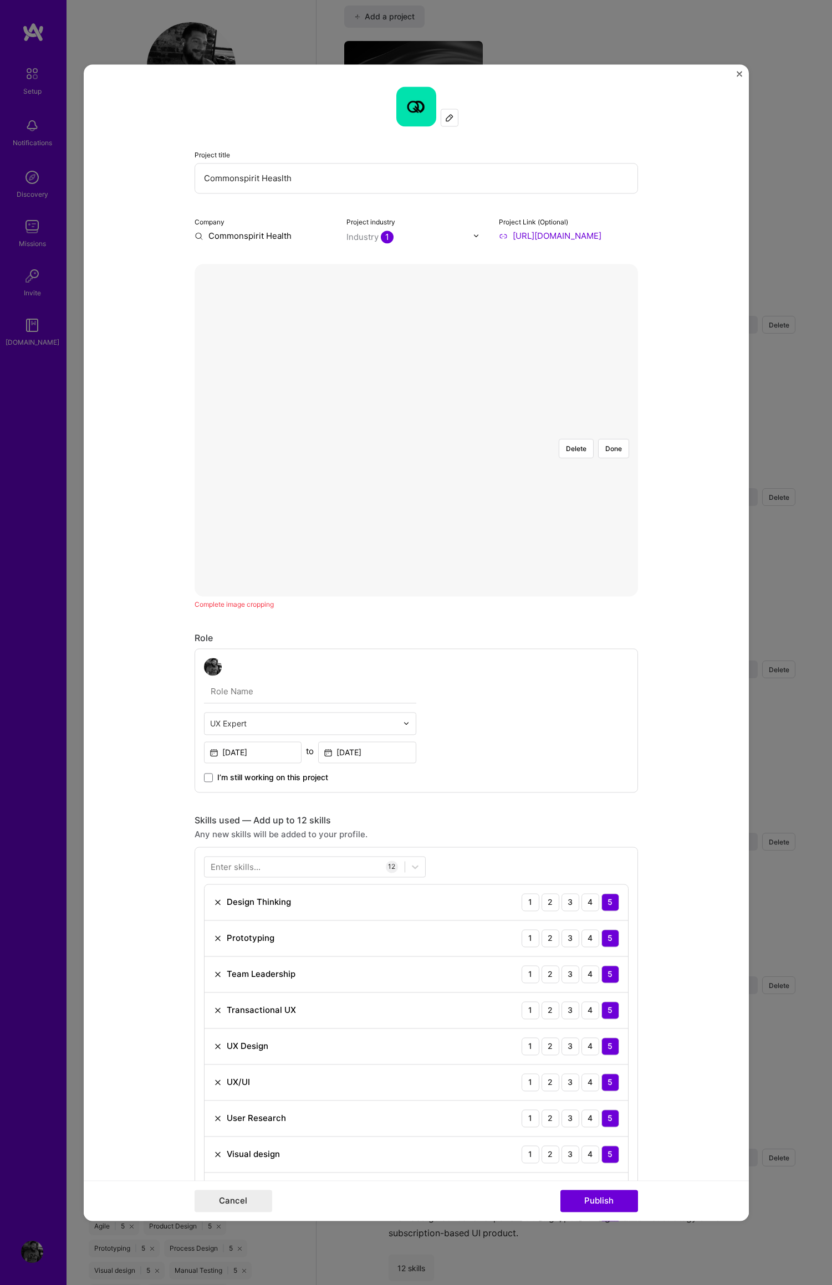
click at [416, 430] on div at bounding box center [580, 553] width 329 height 247
click at [613, 439] on button "Done" at bounding box center [613, 448] width 31 height 19
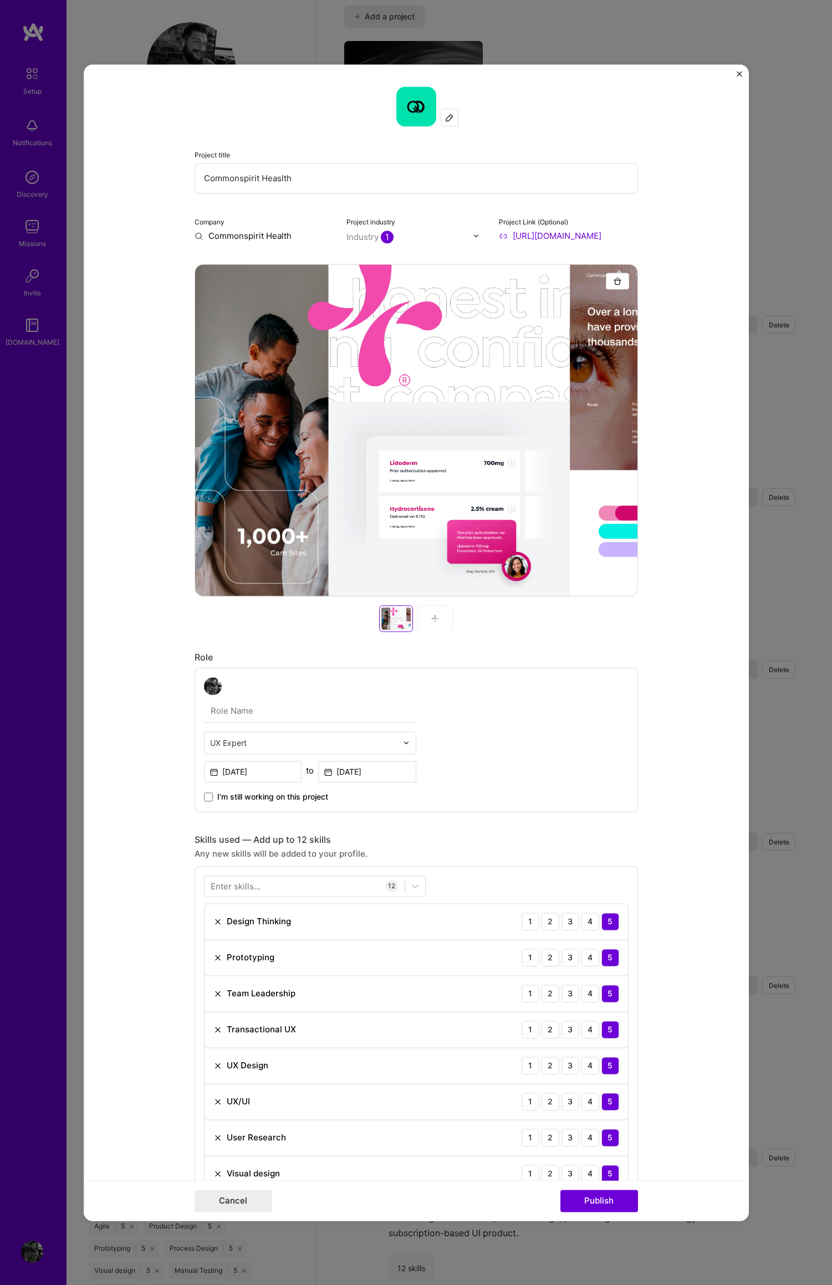
click at [431, 617] on img at bounding box center [435, 618] width 9 height 9
click at [683, 509] on form "Project title Commonspirit Heaslth Company Commonspirit Health Project industry…" at bounding box center [416, 642] width 665 height 1156
click at [431, 618] on img at bounding box center [435, 618] width 9 height 9
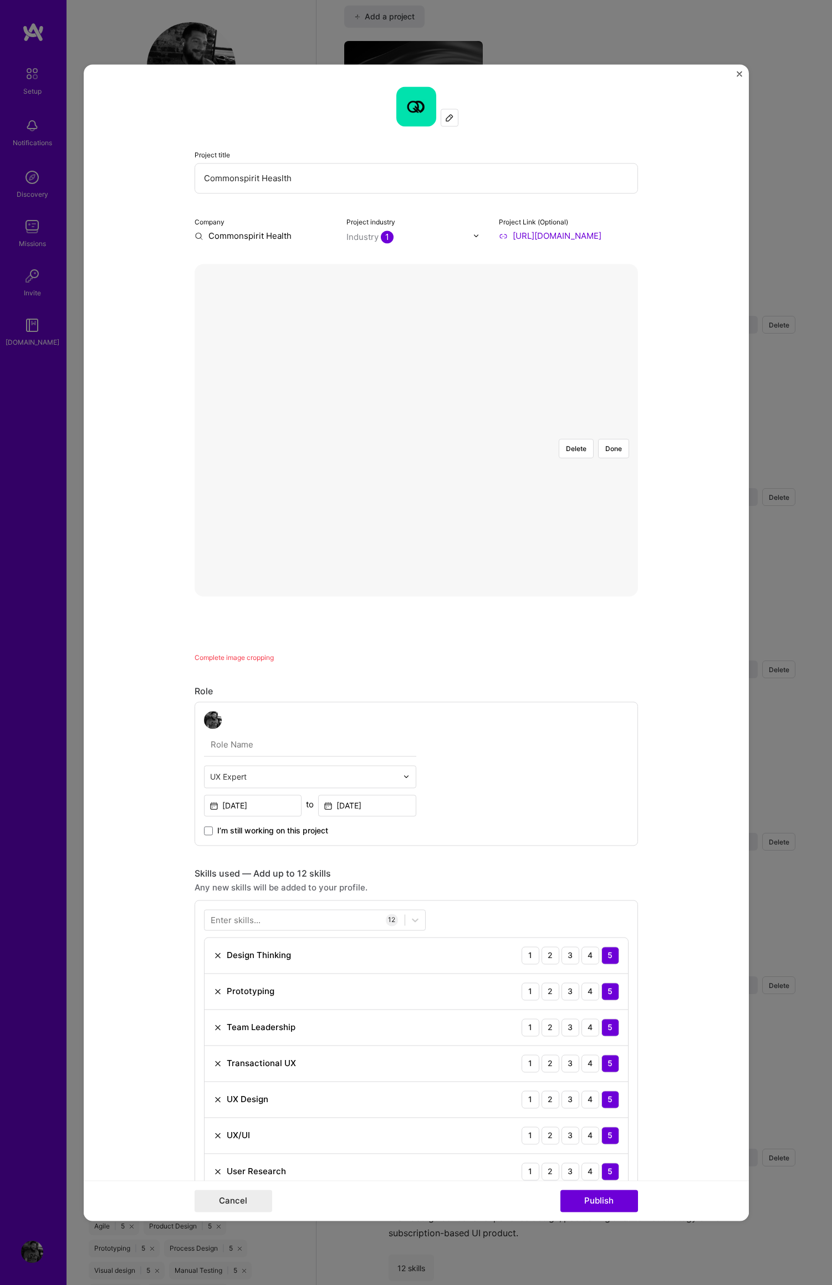
click at [626, 600] on div "Delete Done Complete image cropping" at bounding box center [415, 463] width 443 height 399
click at [423, 436] on div at bounding box center [638, 598] width 431 height 324
click at [604, 1200] on button "Publish" at bounding box center [599, 1201] width 78 height 22
click at [543, 436] on div at bounding box center [638, 598] width 431 height 324
click at [605, 439] on button "Done" at bounding box center [613, 448] width 31 height 19
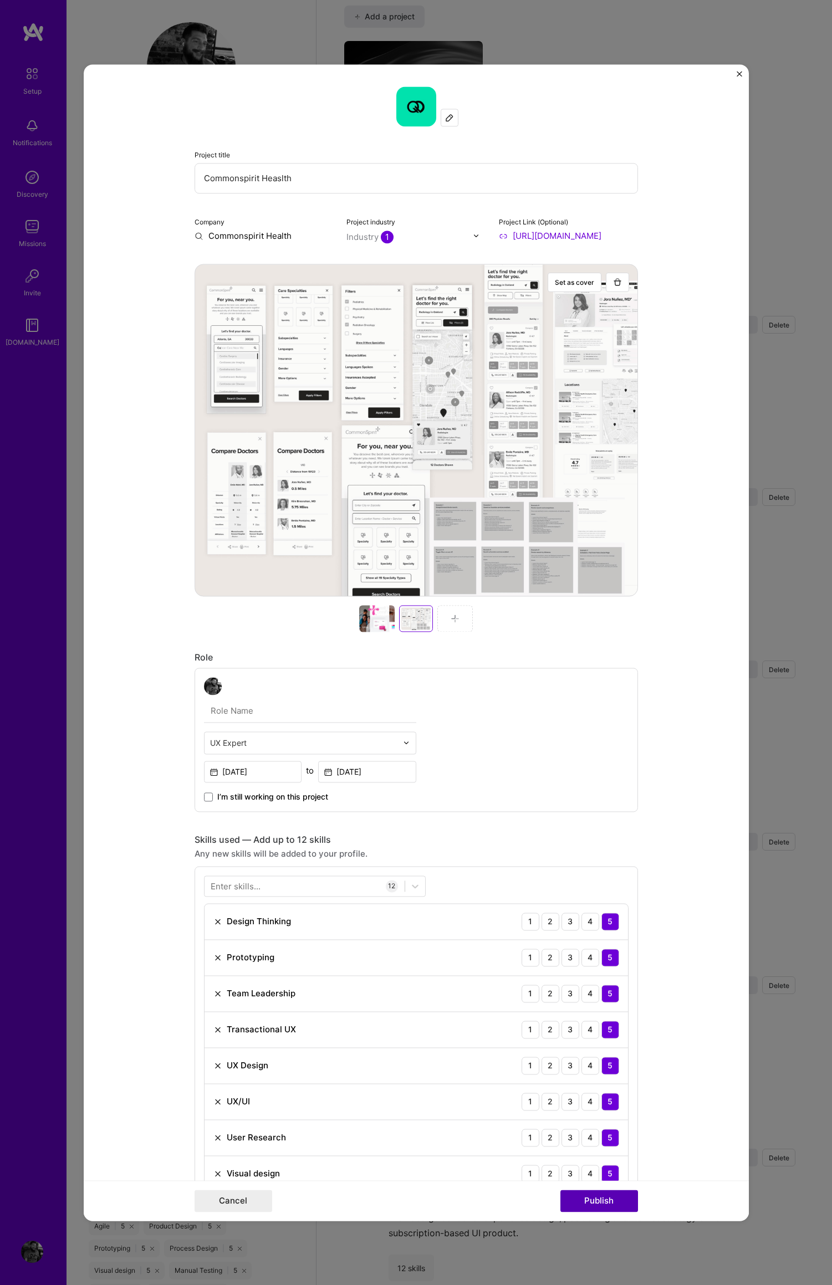
click at [604, 1198] on button "Publish" at bounding box center [599, 1201] width 78 height 22
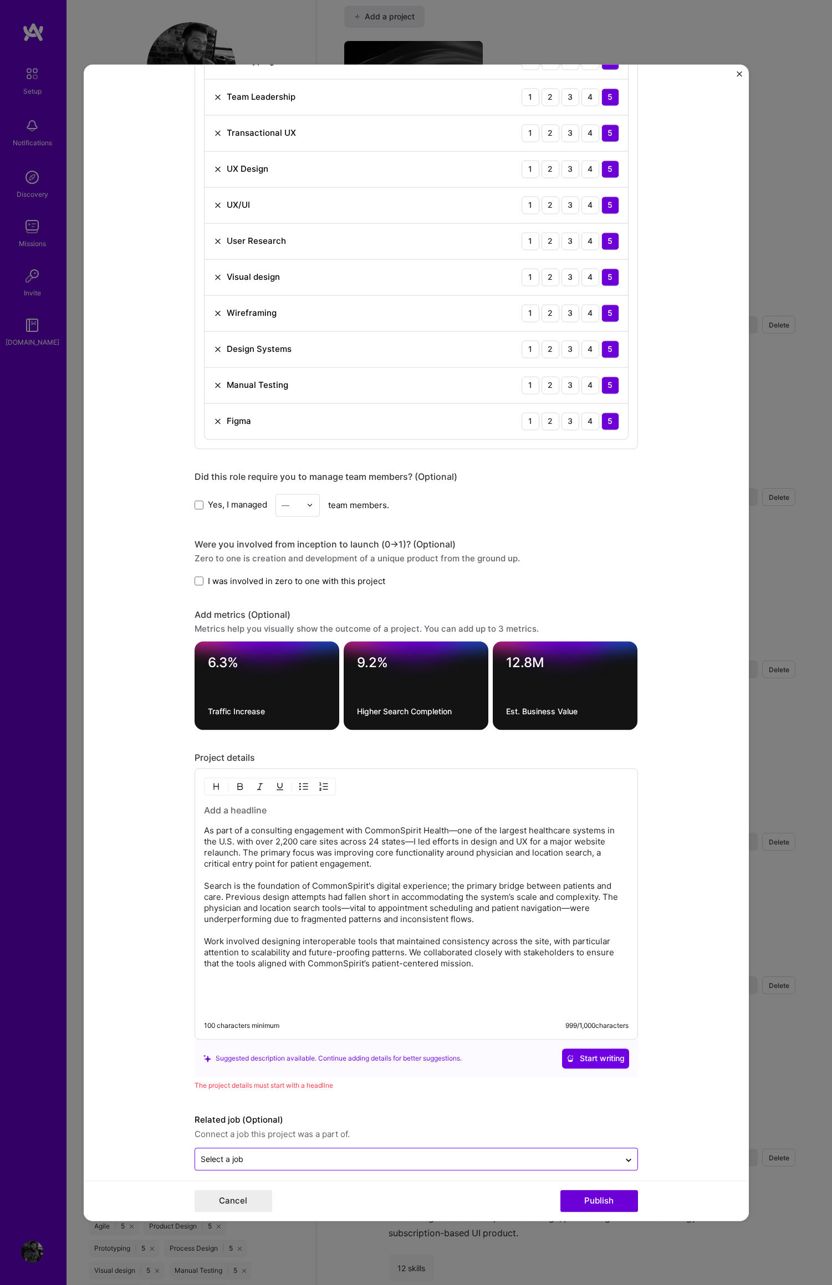
scroll to position [908, 0]
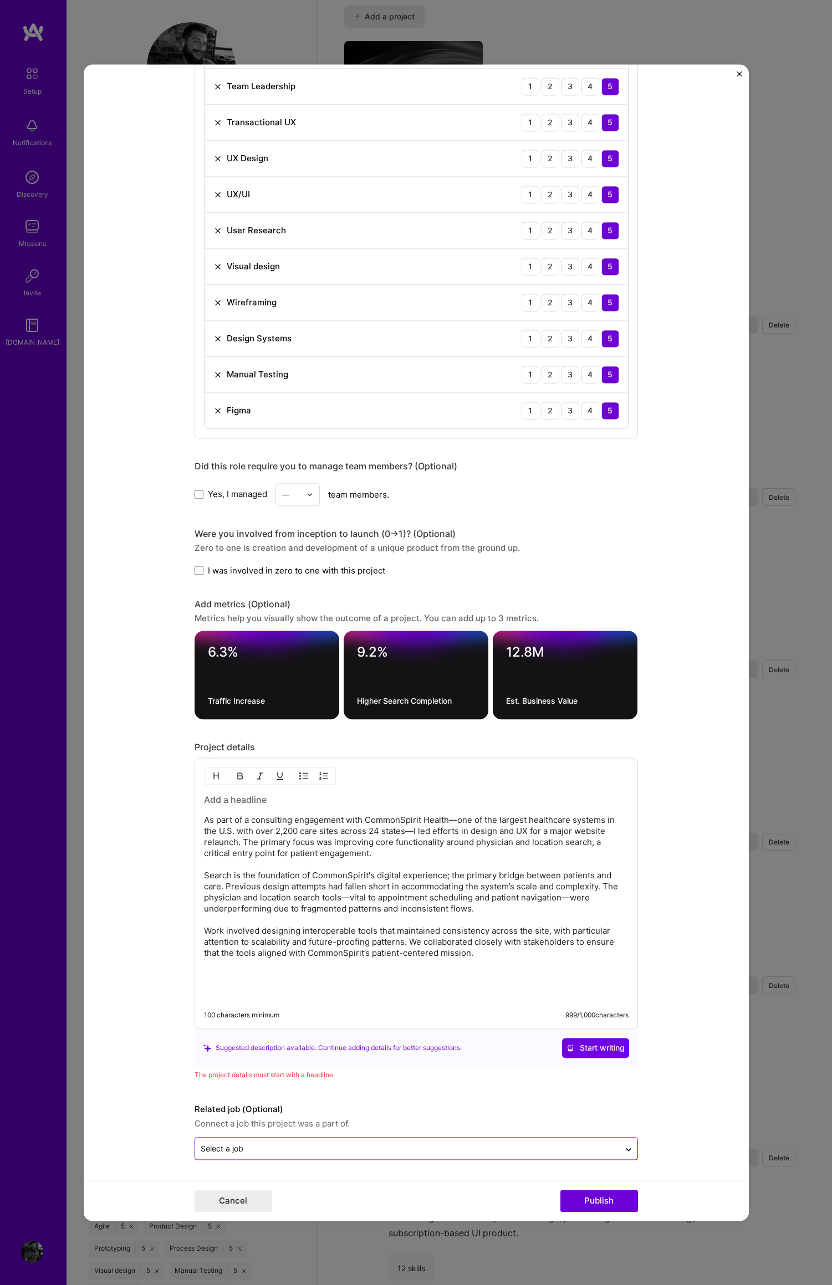
click at [234, 799] on h3 at bounding box center [416, 799] width 424 height 12
click at [216, 800] on h3 at bounding box center [416, 799] width 424 height 12
click at [300, 800] on h3 "Reimagining the Patient Experience" at bounding box center [416, 799] width 424 height 12
drag, startPoint x: 269, startPoint y: 798, endPoint x: 349, endPoint y: 805, distance: 80.0
click at [269, 798] on h3 "Reimagining the Patient Experience" at bounding box center [416, 799] width 424 height 12
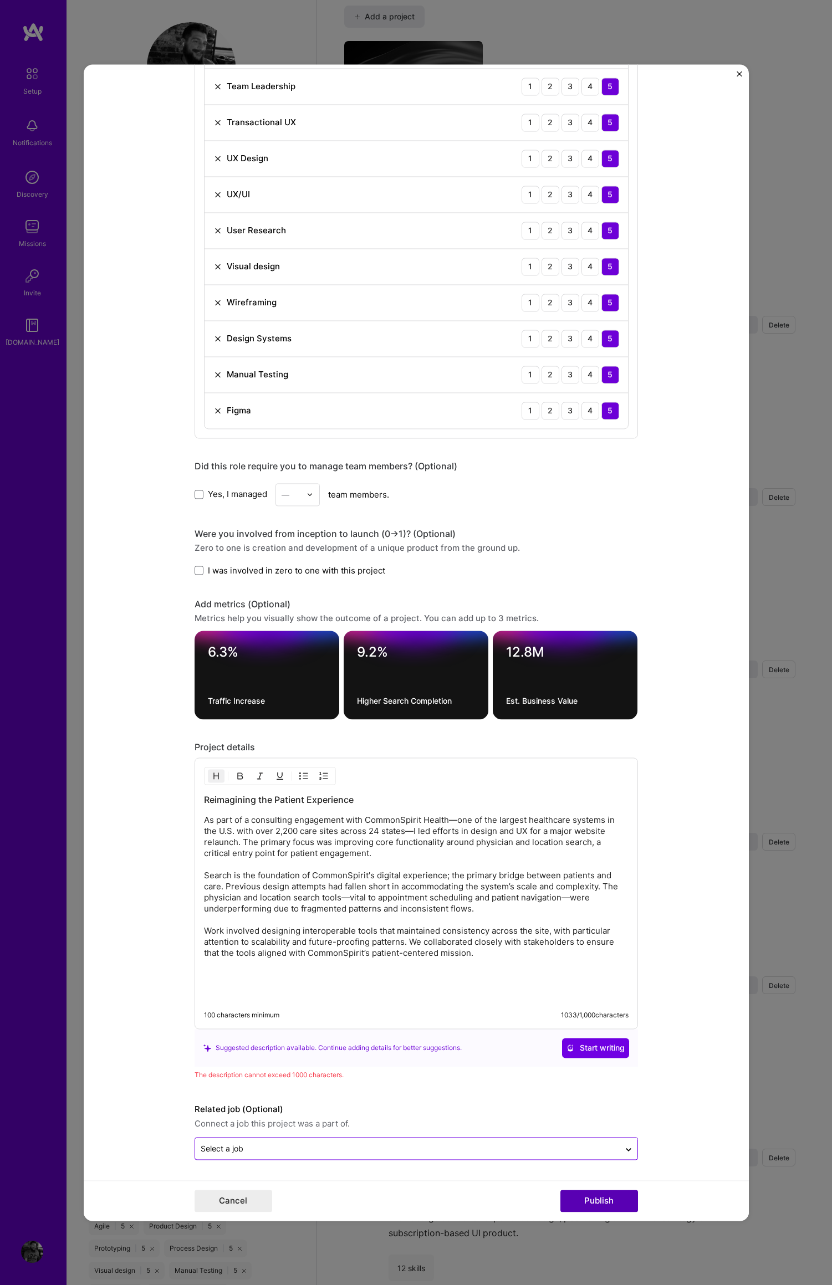
drag, startPoint x: 600, startPoint y: 1202, endPoint x: 629, endPoint y: 1198, distance: 30.2
click at [600, 1202] on button "Publish" at bounding box center [599, 1201] width 78 height 22
click at [340, 844] on p "As part of a consulting engagement with CommonSpirit Health—one of the largest …" at bounding box center [416, 887] width 424 height 144
click at [255, 821] on p "As part of a consulting engagement with CommonSpirit Health—one of the largest …" at bounding box center [416, 887] width 424 height 144
drag, startPoint x: 452, startPoint y: 821, endPoint x: 442, endPoint y: 821, distance: 10.0
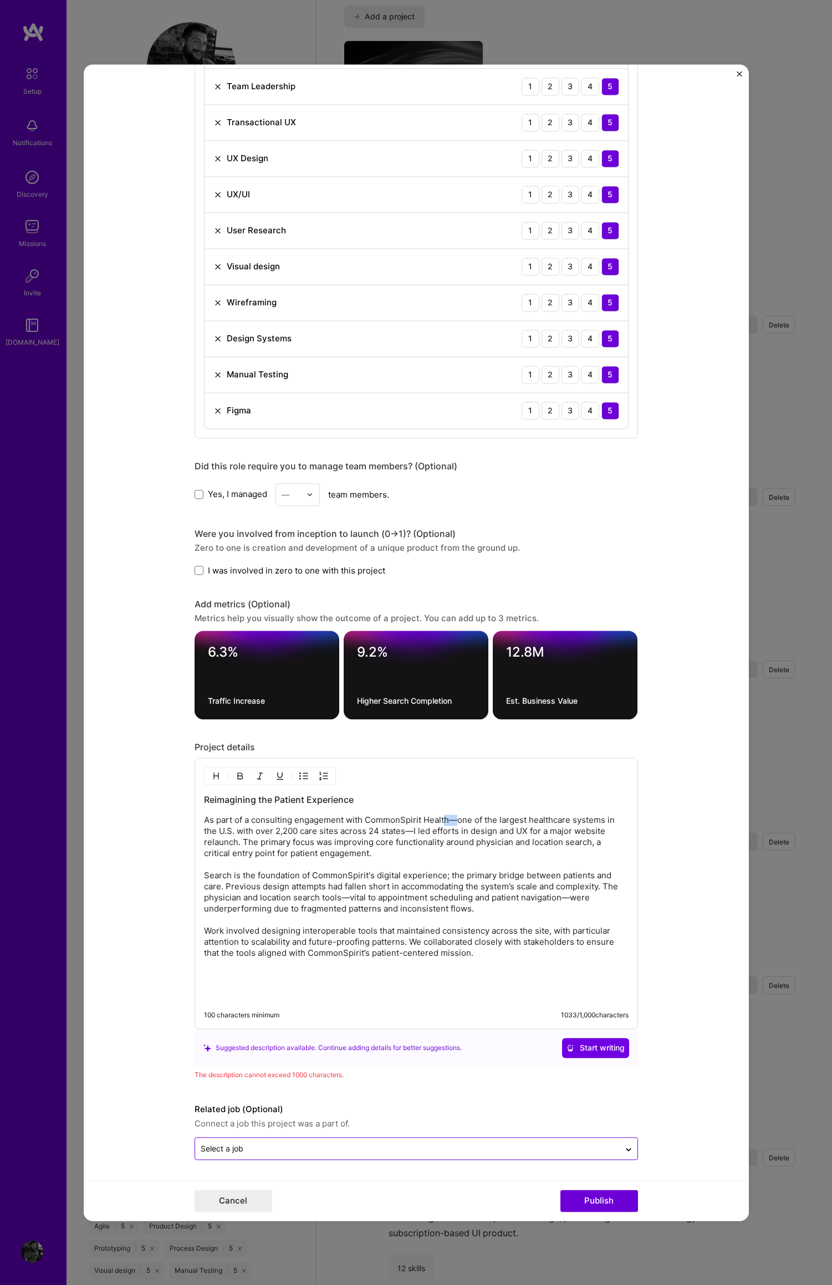
click at [442, 821] on p "As part of a consulting engagement with CommonSpirit Health—one of the largest …" at bounding box center [416, 887] width 424 height 144
drag, startPoint x: 361, startPoint y: 820, endPoint x: 262, endPoint y: 821, distance: 99.7
click at [185, 819] on form "Project title Commonspirit Heaslth Company Commonspirit Health Project industry…" at bounding box center [416, 642] width 665 height 1156
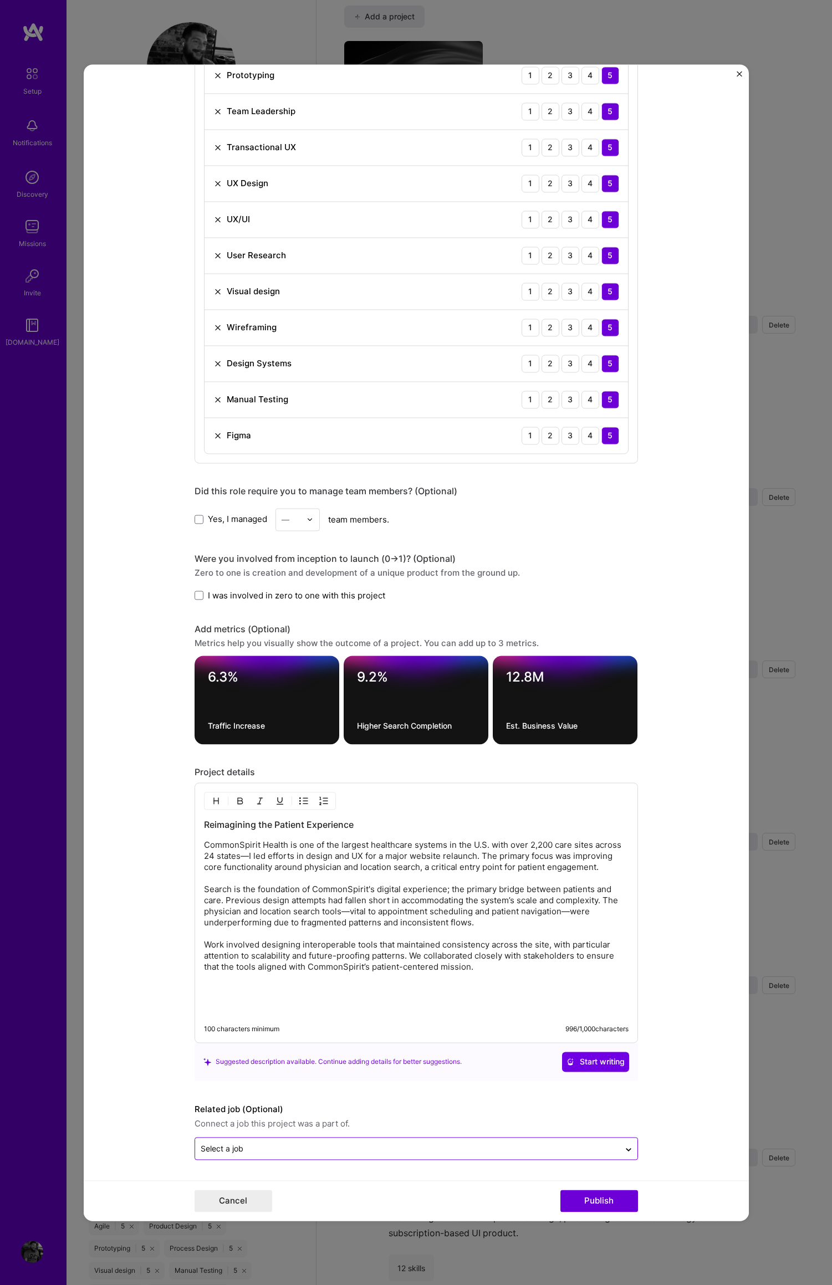
scroll to position [883, 0]
click at [433, 864] on p "CommonSpirit Health is one of the largest healthcare systems in the U.S. with o…" at bounding box center [416, 905] width 424 height 133
drag, startPoint x: 484, startPoint y: 846, endPoint x: 495, endPoint y: 847, distance: 11.1
click at [484, 846] on p "CommonSpirit Health is one of the largest healthcare systems in the U.S. with o…" at bounding box center [416, 905] width 424 height 133
click at [475, 873] on p "CommonSpirit Health is one of the largest healthcare systems in the U.S., with …" at bounding box center [416, 905] width 424 height 133
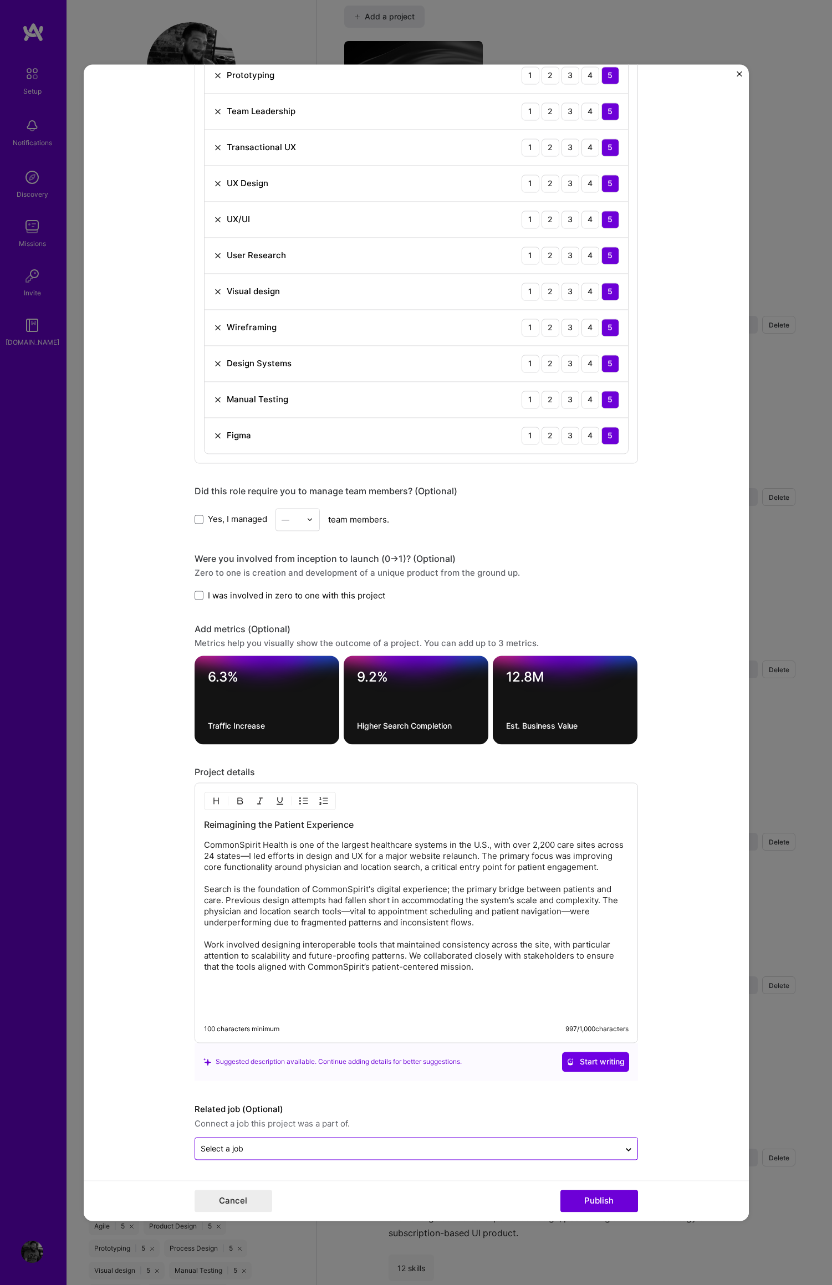
click at [232, 869] on p "CommonSpirit Health is one of the largest healthcare systems in the U.S., with …" at bounding box center [416, 905] width 424 height 133
drag, startPoint x: 243, startPoint y: 856, endPoint x: 249, endPoint y: 857, distance: 5.6
click at [243, 856] on p "CommonSpirit Health is one of the largest healthcare systems in the U.S., with …" at bounding box center [416, 905] width 424 height 133
click at [237, 857] on p "CommonSpirit Health is one of the largest healthcare systems in the U.S., with …" at bounding box center [416, 905] width 424 height 133
drag, startPoint x: 299, startPoint y: 857, endPoint x: 377, endPoint y: 867, distance: 79.3
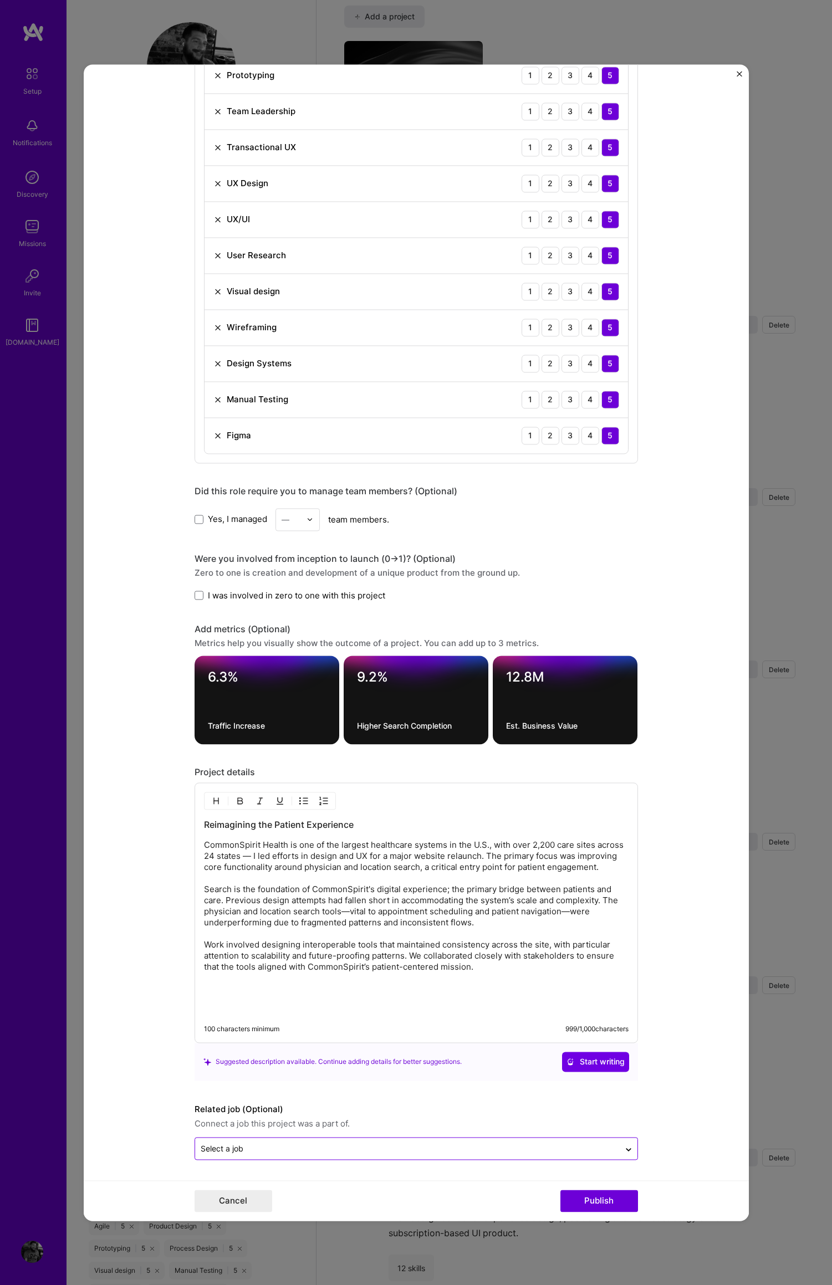
click at [299, 857] on p "CommonSpirit Health is one of the largest healthcare systems in the U.S., with …" at bounding box center [416, 905] width 424 height 133
drag, startPoint x: 490, startPoint y: 846, endPoint x: 503, endPoint y: 846, distance: 13.3
click at [490, 846] on p "CommonSpirit Health is one of the largest healthcare systems in the U.S., with …" at bounding box center [416, 905] width 424 height 133
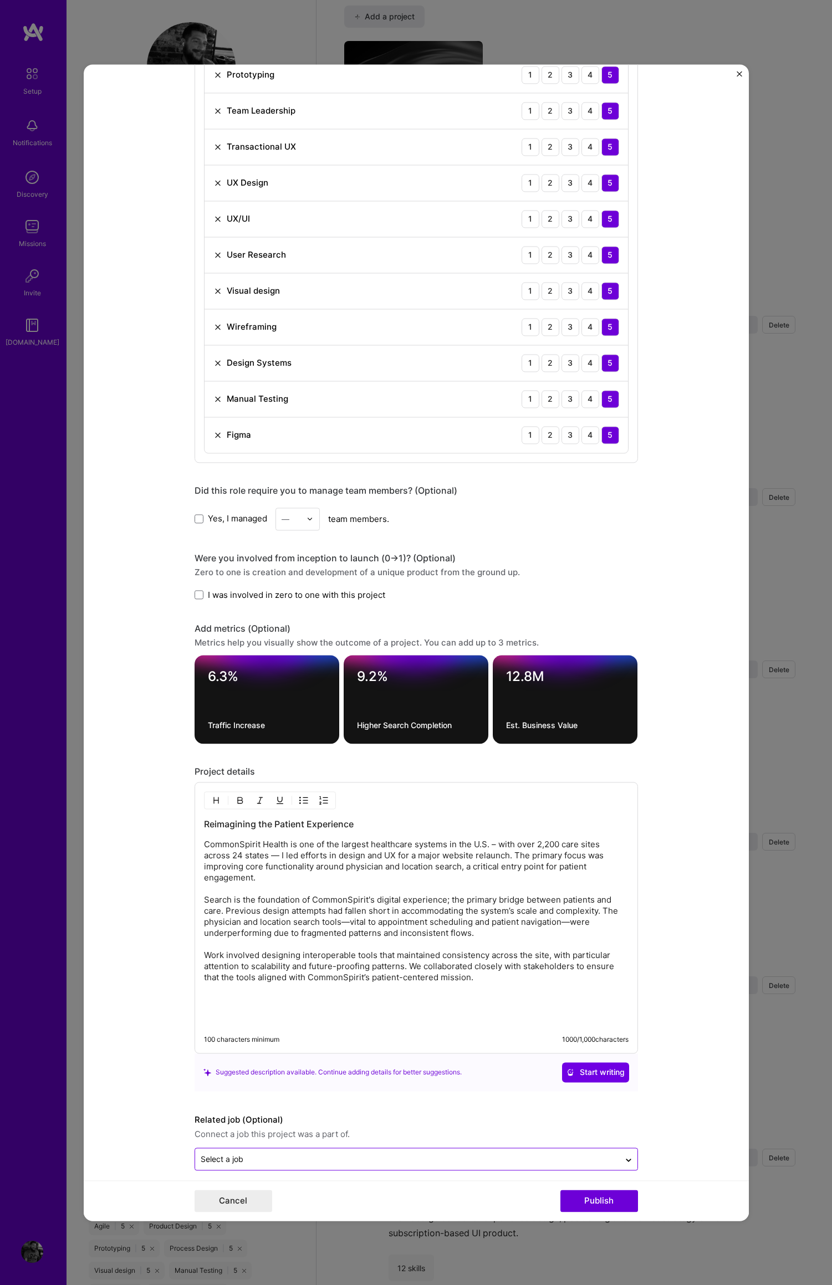
scroll to position [894, 0]
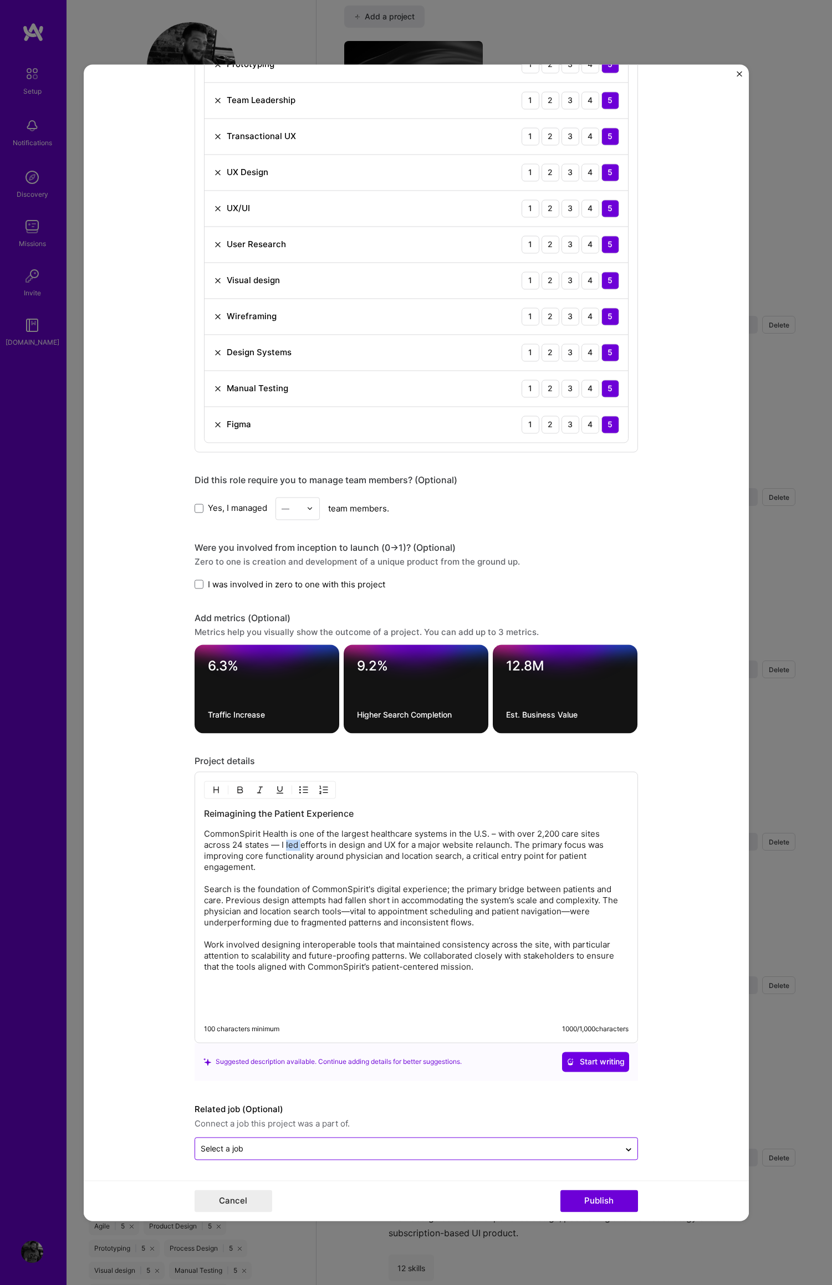
drag, startPoint x: 281, startPoint y: 844, endPoint x: 296, endPoint y: 845, distance: 14.4
click at [295, 844] on p "CommonSpirit Health is one of the largest healthcare systems in the U.S. – with…" at bounding box center [416, 900] width 424 height 144
click at [277, 845] on p "CommonSpirit Health is one of the largest healthcare systems in the U.S. – with…" at bounding box center [416, 900] width 424 height 144
click at [367, 847] on p "CommonSpirit Health is one of the largest healthcare systems in the U.S. – with…" at bounding box center [416, 900] width 424 height 144
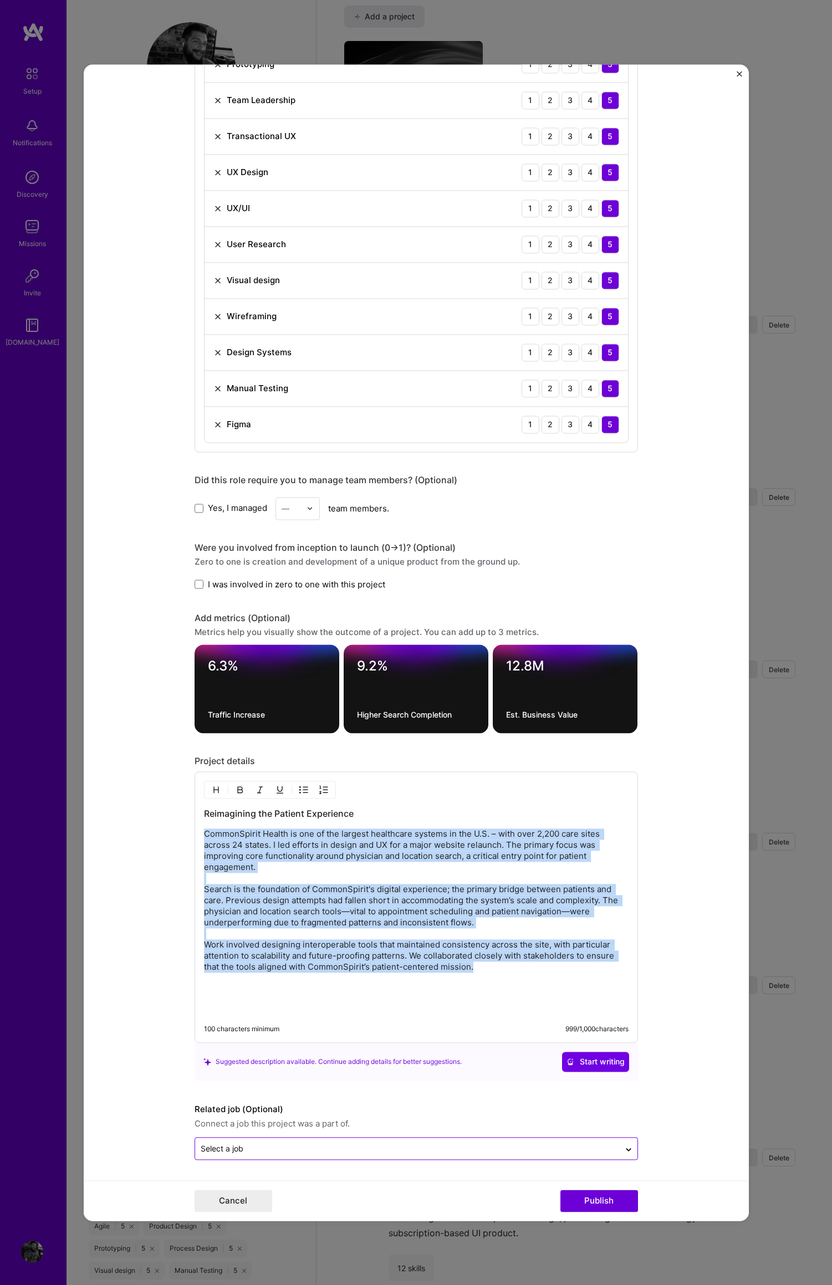
click at [367, 847] on p "CommonSpirit Health is one of the largest healthcare systems in the U.S. – with…" at bounding box center [416, 900] width 424 height 144
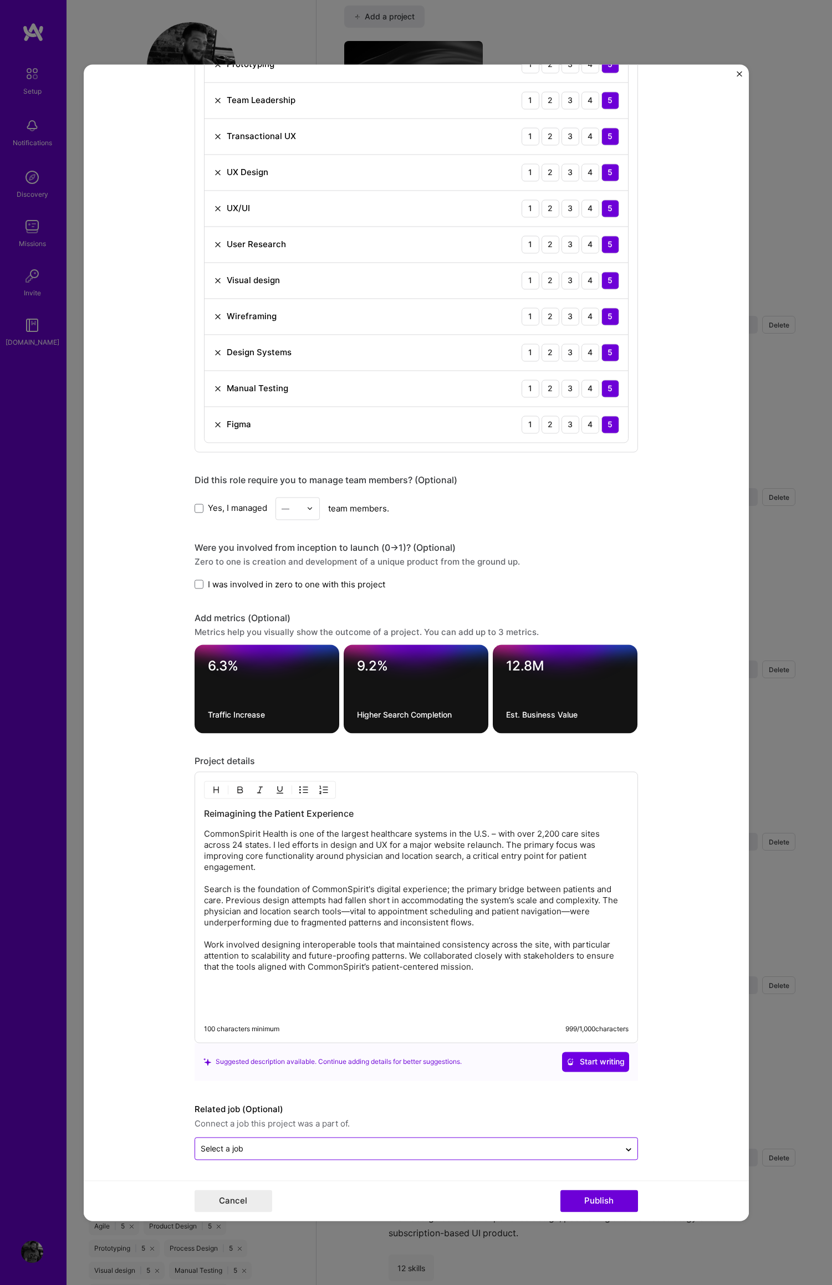
click at [440, 843] on p "CommonSpirit Health is one of the largest healthcare systems in the U.S. – with…" at bounding box center [416, 900] width 424 height 144
click at [456, 846] on p "CommonSpirit Health is one of the largest healthcare systems in the U.S. – with…" at bounding box center [416, 900] width 424 height 144
drag, startPoint x: 495, startPoint y: 844, endPoint x: 383, endPoint y: 847, distance: 112.5
click at [383, 847] on p "CommonSpirit Health is one of the largest healthcare systems in the U.S. – with…" at bounding box center [416, 900] width 424 height 144
click at [411, 847] on p "CommonSpirit Health is one of the largest healthcare systems in the U.S. – with…" at bounding box center [416, 900] width 424 height 144
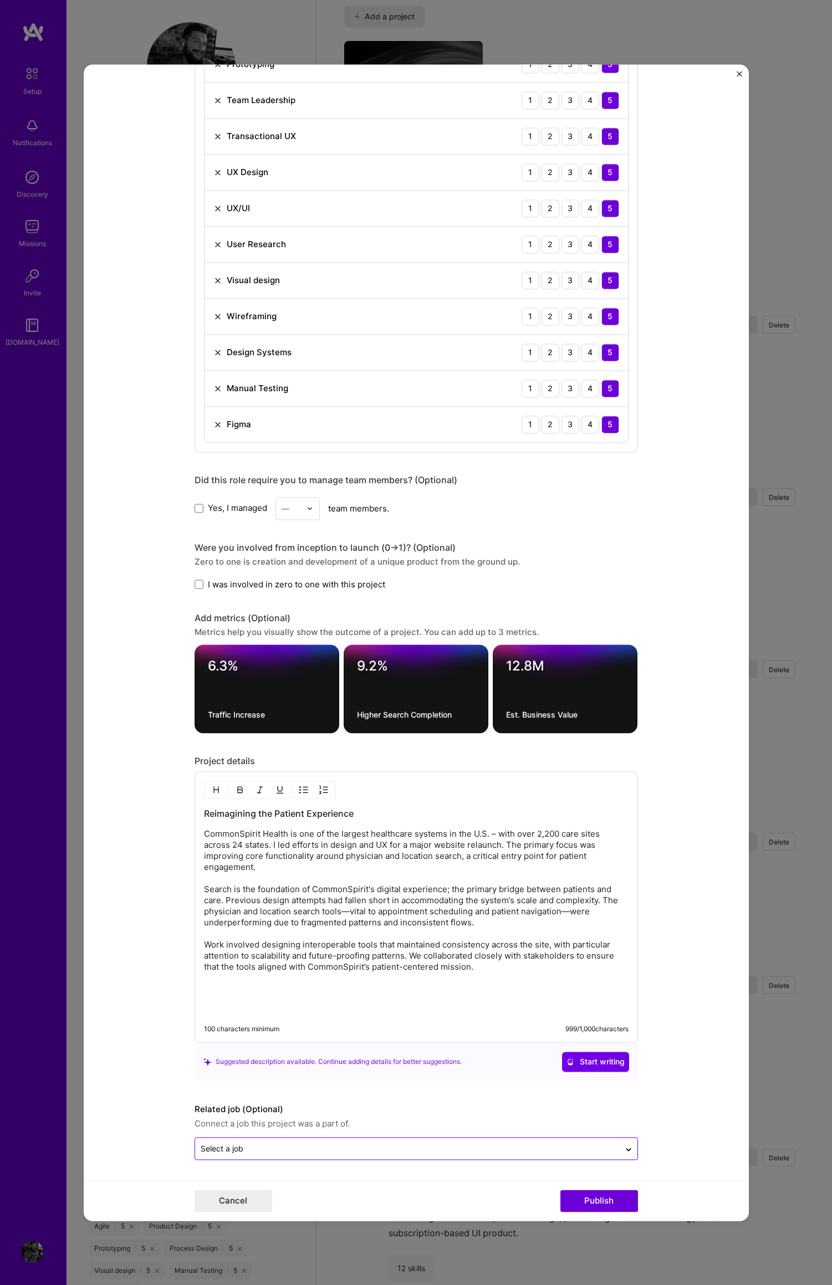
click at [288, 847] on p "CommonSpirit Health is one of the largest healthcare systems in the U.S. – with…" at bounding box center [416, 900] width 424 height 144
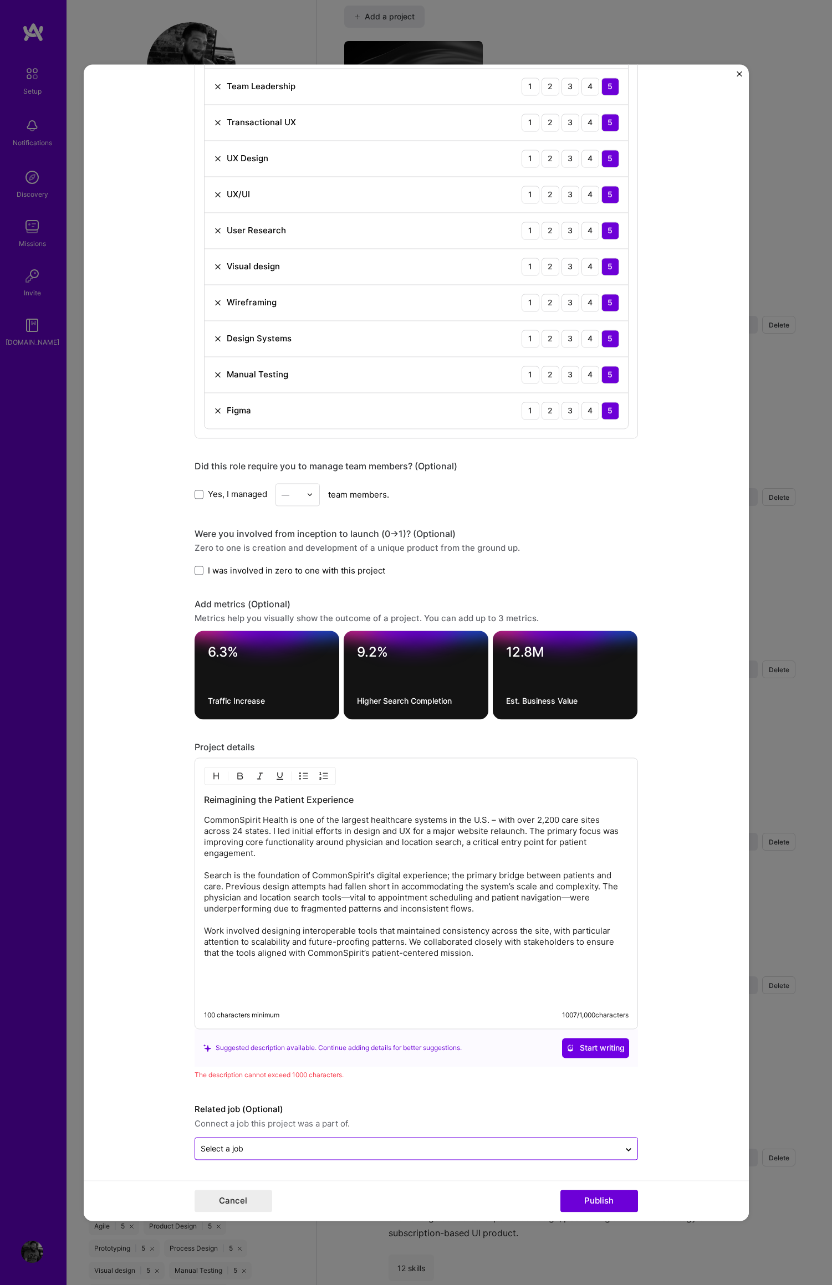
click at [556, 831] on p "CommonSpirit Health is one of the largest healthcare systems in the U.S. – with…" at bounding box center [416, 887] width 424 height 144
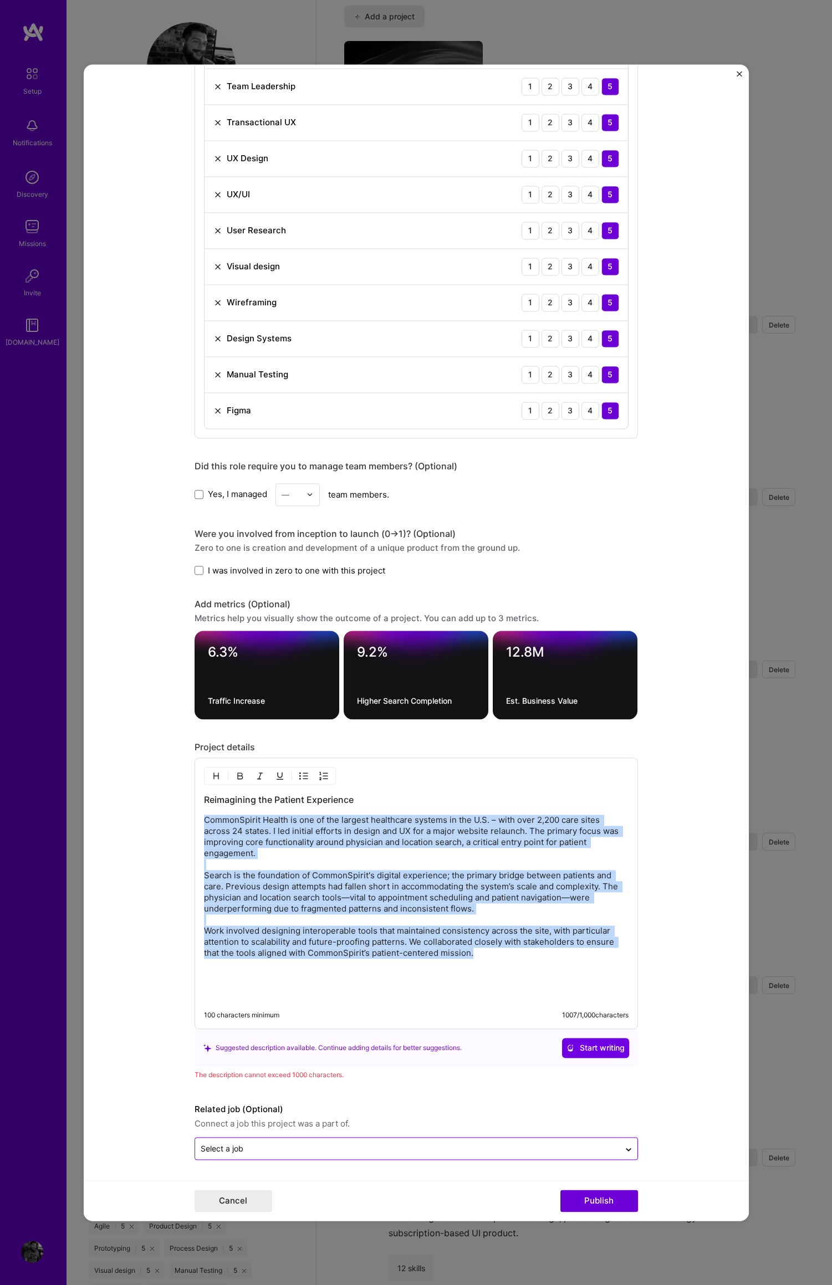
click at [556, 831] on p "CommonSpirit Health is one of the largest healthcare systems in the U.S. – with…" at bounding box center [416, 887] width 424 height 144
click at [490, 828] on p "CommonSpirit Health is one of the largest healthcare systems in the U.S. – with…" at bounding box center [416, 887] width 424 height 144
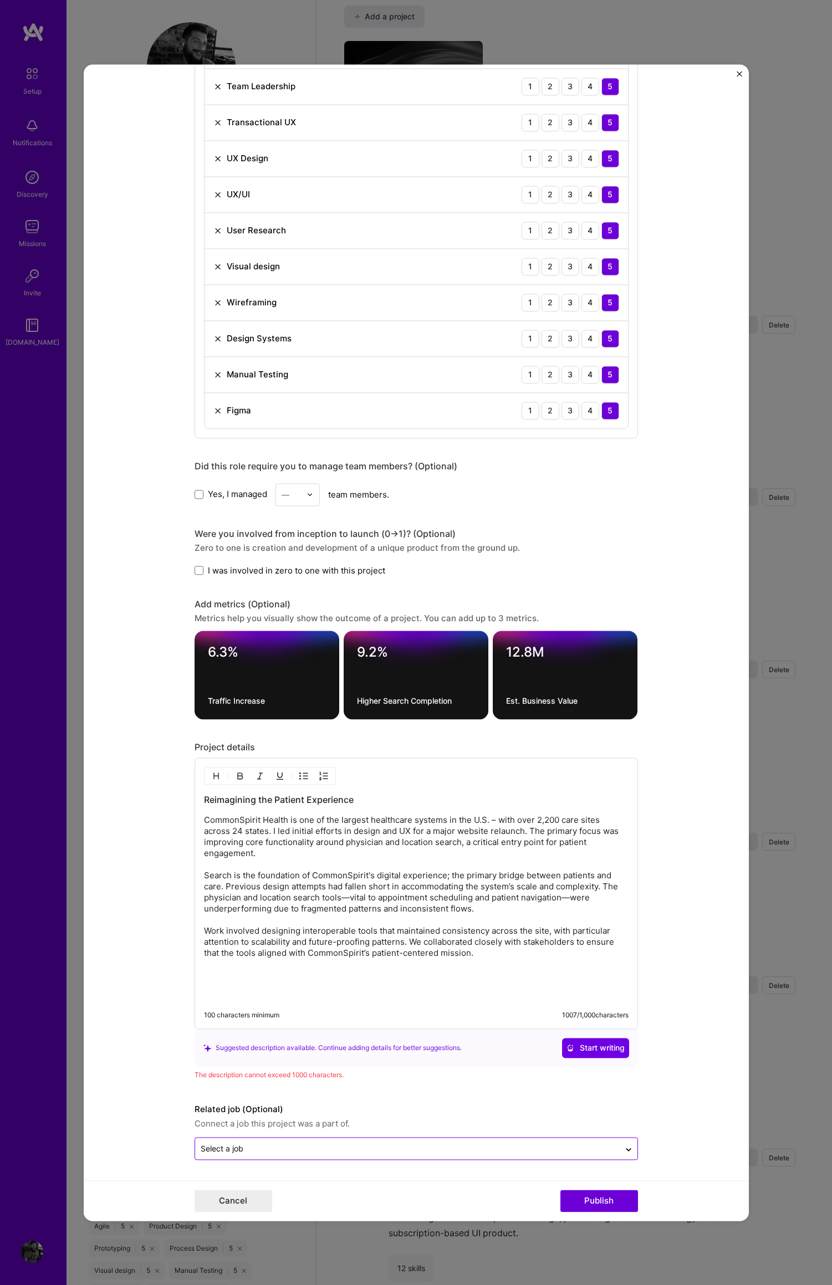
click at [237, 844] on p "CommonSpirit Health is one of the largest healthcare systems in the U.S. – with…" at bounding box center [416, 887] width 424 height 144
click at [291, 843] on p "CommonSpirit Health is one of the largest healthcare systems in the U.S. – with…" at bounding box center [416, 887] width 424 height 144
drag, startPoint x: 311, startPoint y: 843, endPoint x: 419, endPoint y: 850, distance: 108.3
click at [337, 843] on p "CommonSpirit Health is one of the largest healthcare systems in the U.S. – with…" at bounding box center [416, 887] width 424 height 144
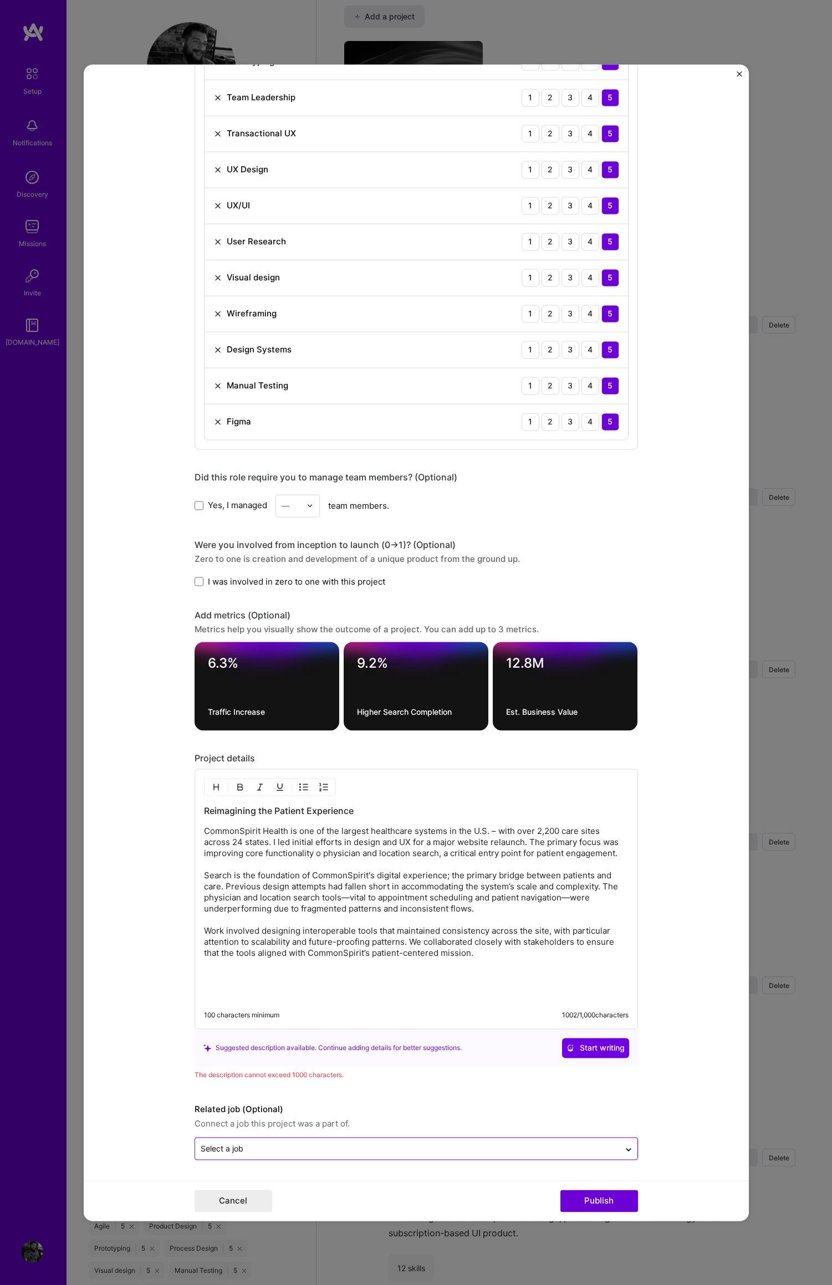
scroll to position [897, 0]
click at [240, 854] on p "CommonSpirit Health is one of the largest healthcare systems in the U.S. – with…" at bounding box center [416, 892] width 424 height 133
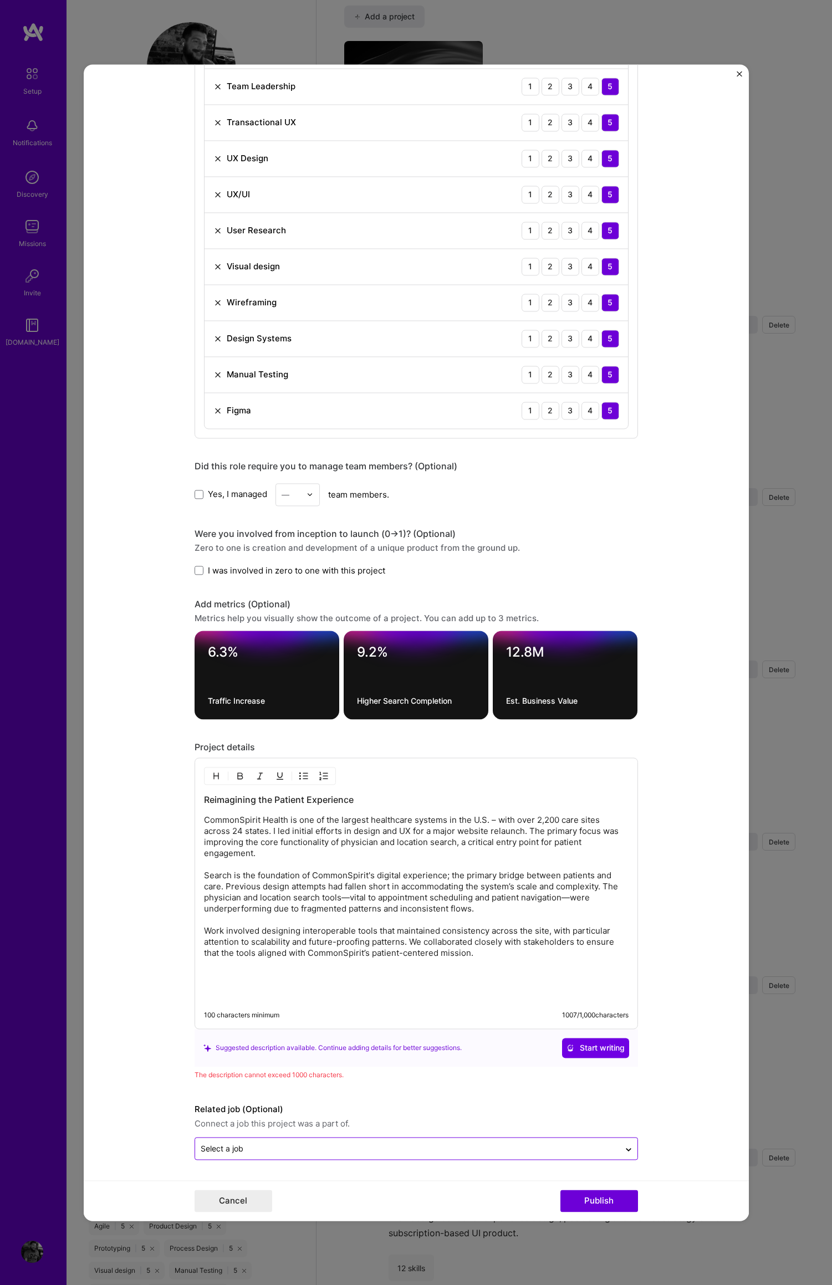
click at [501, 831] on p "CommonSpirit Health is one of the largest healthcare systems in the U.S. – with…" at bounding box center [416, 887] width 424 height 144
click at [239, 843] on p "CommonSpirit Health is one of the largest healthcare systems in the U.S. – with…" at bounding box center [416, 887] width 424 height 144
drag, startPoint x: 537, startPoint y: 831, endPoint x: 524, endPoint y: 830, distance: 13.3
click at [523, 830] on p "CommonSpirit Health is one of the largest healthcare systems in the U.S. – with…" at bounding box center [416, 887] width 424 height 144
drag, startPoint x: 528, startPoint y: 823, endPoint x: 534, endPoint y: 819, distance: 6.8
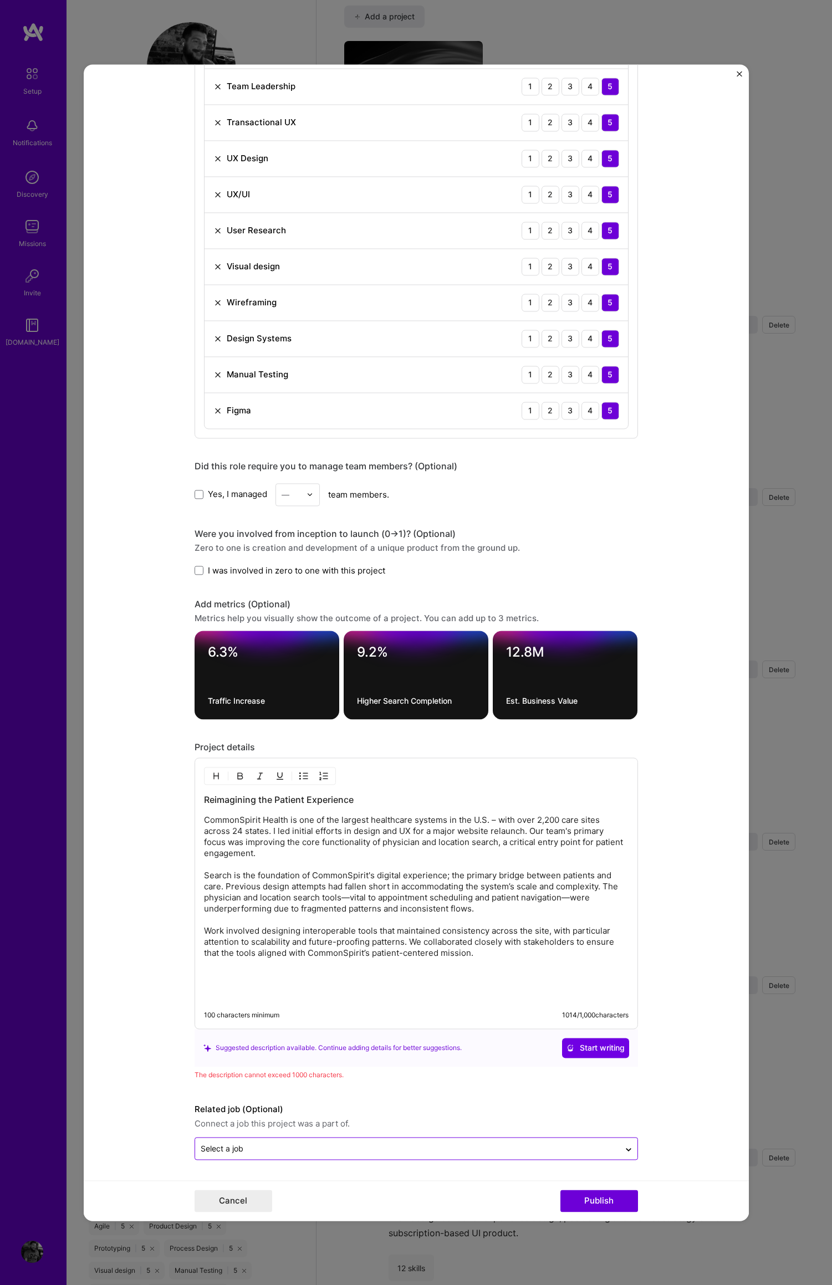
click at [528, 823] on p "CommonSpirit Health is one of the largest healthcare systems in the U.S. – with…" at bounding box center [416, 887] width 424 height 144
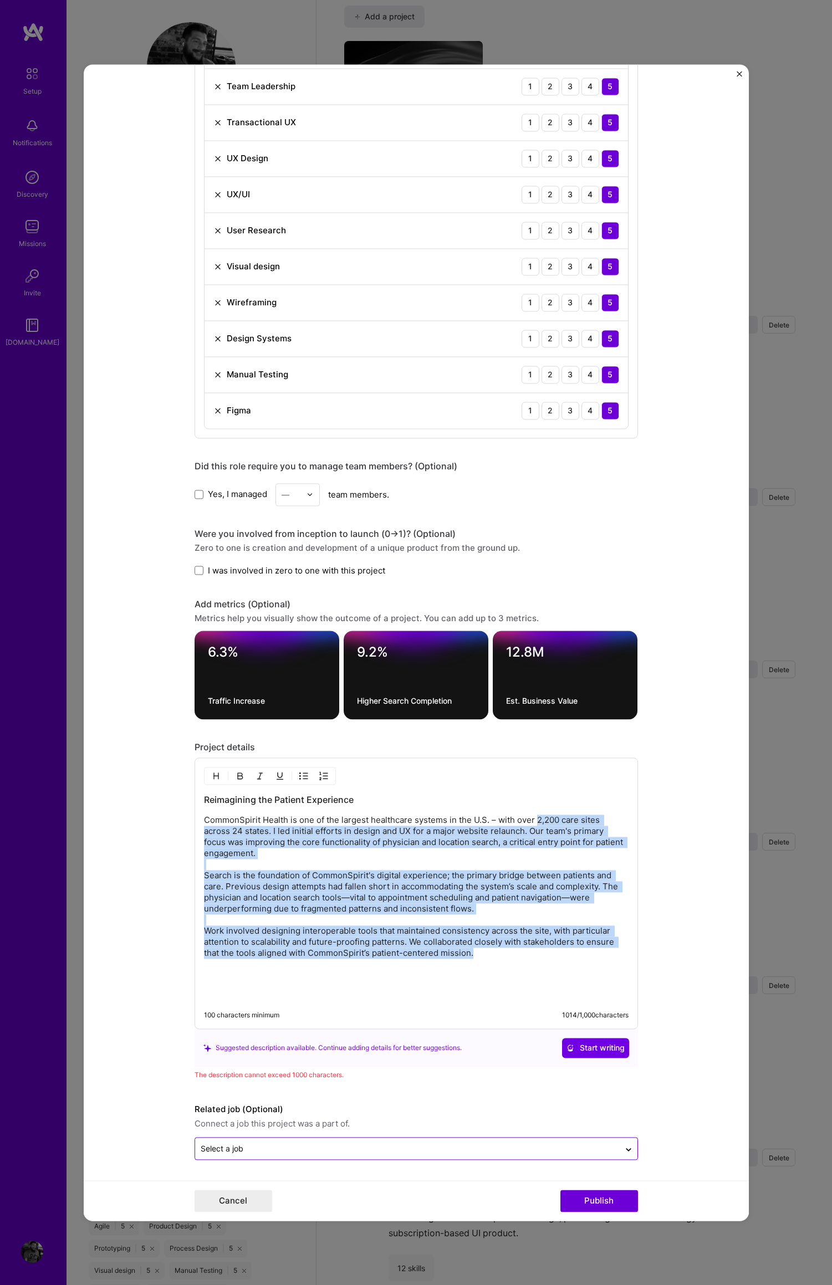
drag, startPoint x: 534, startPoint y: 820, endPoint x: 562, endPoint y: 950, distance: 132.7
click at [562, 950] on p "CommonSpirit Health is one of the largest healthcare systems in the U.S. – with…" at bounding box center [416, 887] width 424 height 144
click at [554, 928] on p "CommonSpirit Health is one of the largest healthcare systems in the U.S. – with…" at bounding box center [416, 887] width 424 height 144
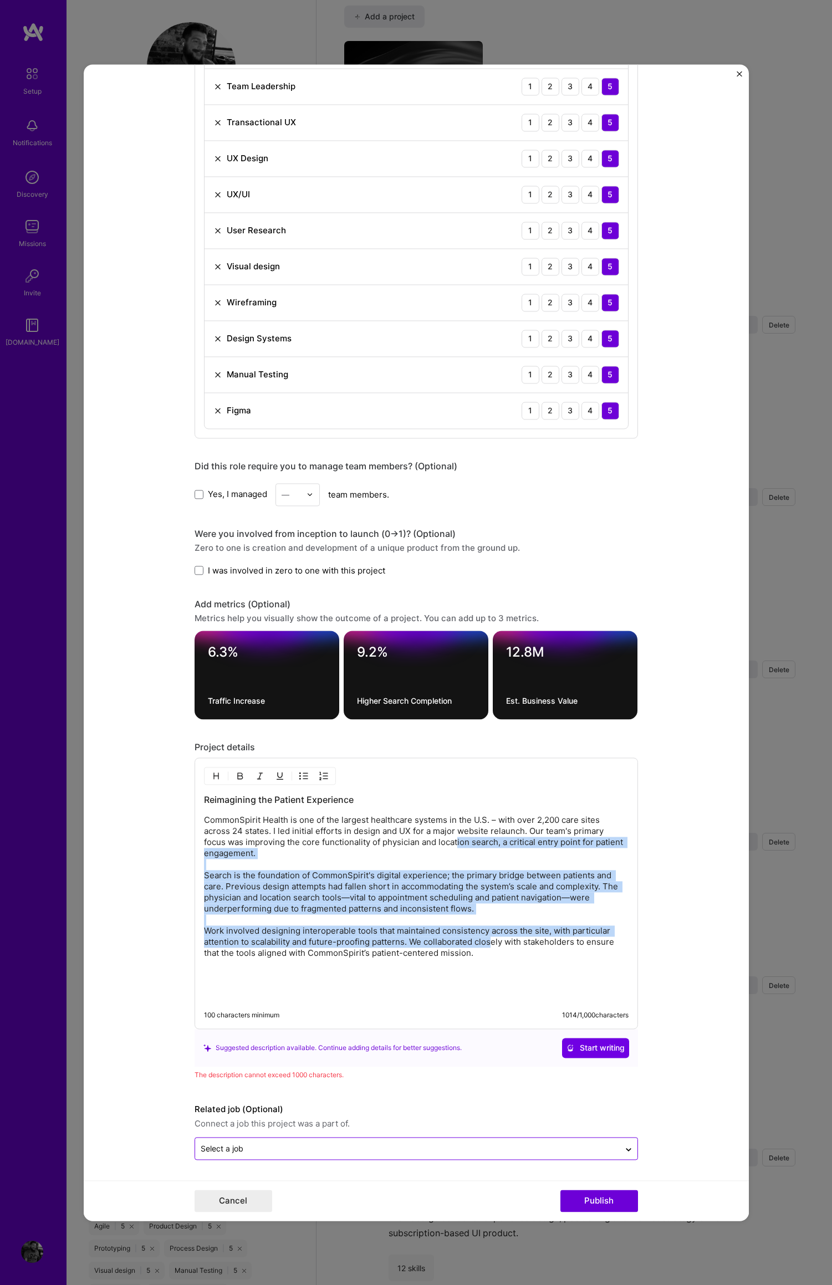
drag, startPoint x: 458, startPoint y: 849, endPoint x: 490, endPoint y: 942, distance: 98.5
click at [488, 944] on p "CommonSpirit Health is one of the largest healthcare systems in the U.S. – with…" at bounding box center [416, 887] width 424 height 144
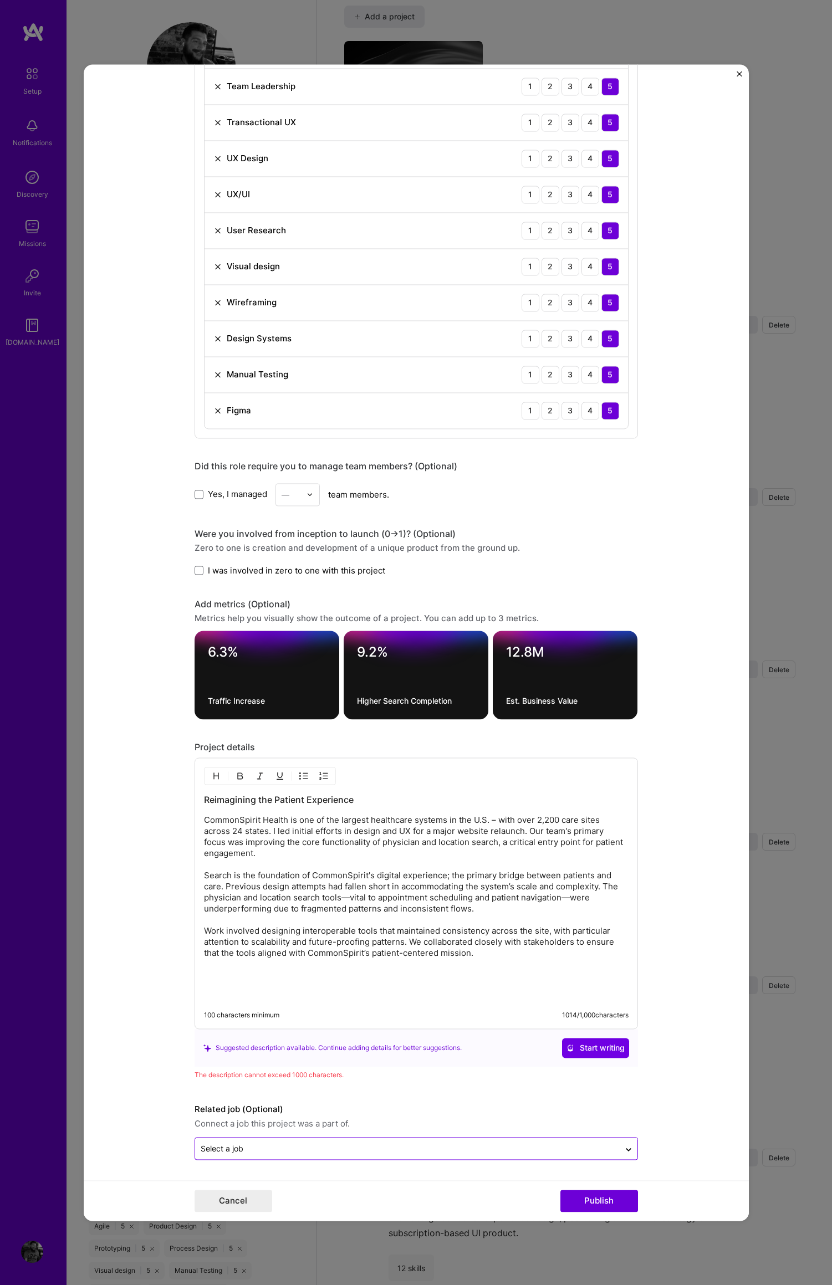
click at [499, 922] on p "CommonSpirit Health is one of the largest healthcare systems in the U.S. – with…" at bounding box center [416, 887] width 424 height 144
click at [565, 897] on p "CommonSpirit Health is one of the largest healthcare systems in the U.S. – with…" at bounding box center [416, 887] width 424 height 144
click at [559, 898] on p "CommonSpirit Health is one of the largest healthcare systems in the U.S. – with…" at bounding box center [416, 887] width 424 height 144
click at [347, 898] on p "CommonSpirit Health is one of the largest healthcare systems in the U.S. – with…" at bounding box center [416, 887] width 424 height 144
click at [339, 898] on p "CommonSpirit Health is one of the largest healthcare systems in the U.S. – with…" at bounding box center [416, 887] width 424 height 144
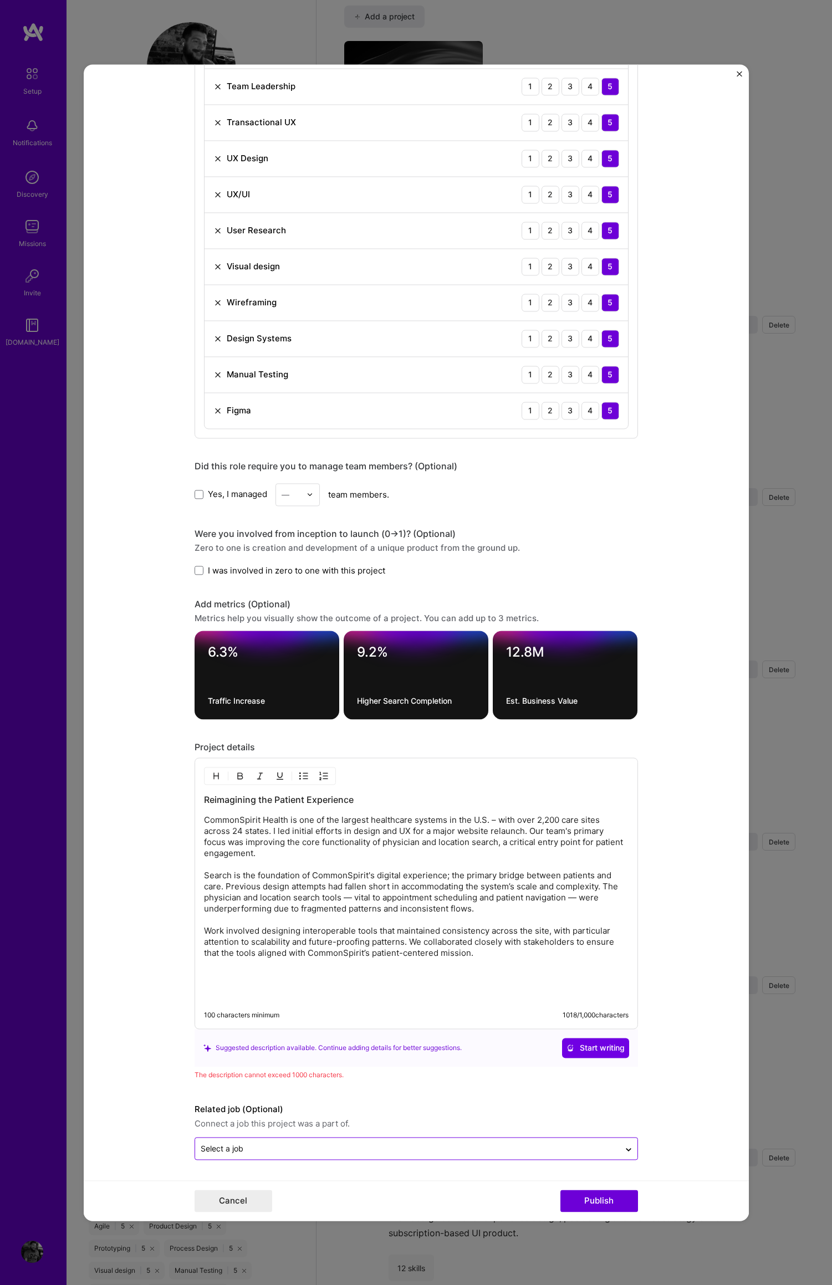
drag, startPoint x: 413, startPoint y: 889, endPoint x: 411, endPoint y: 878, distance: 11.2
click at [413, 889] on p "CommonSpirit Health is one of the largest healthcare systems in the U.S. – with…" at bounding box center [416, 887] width 424 height 144
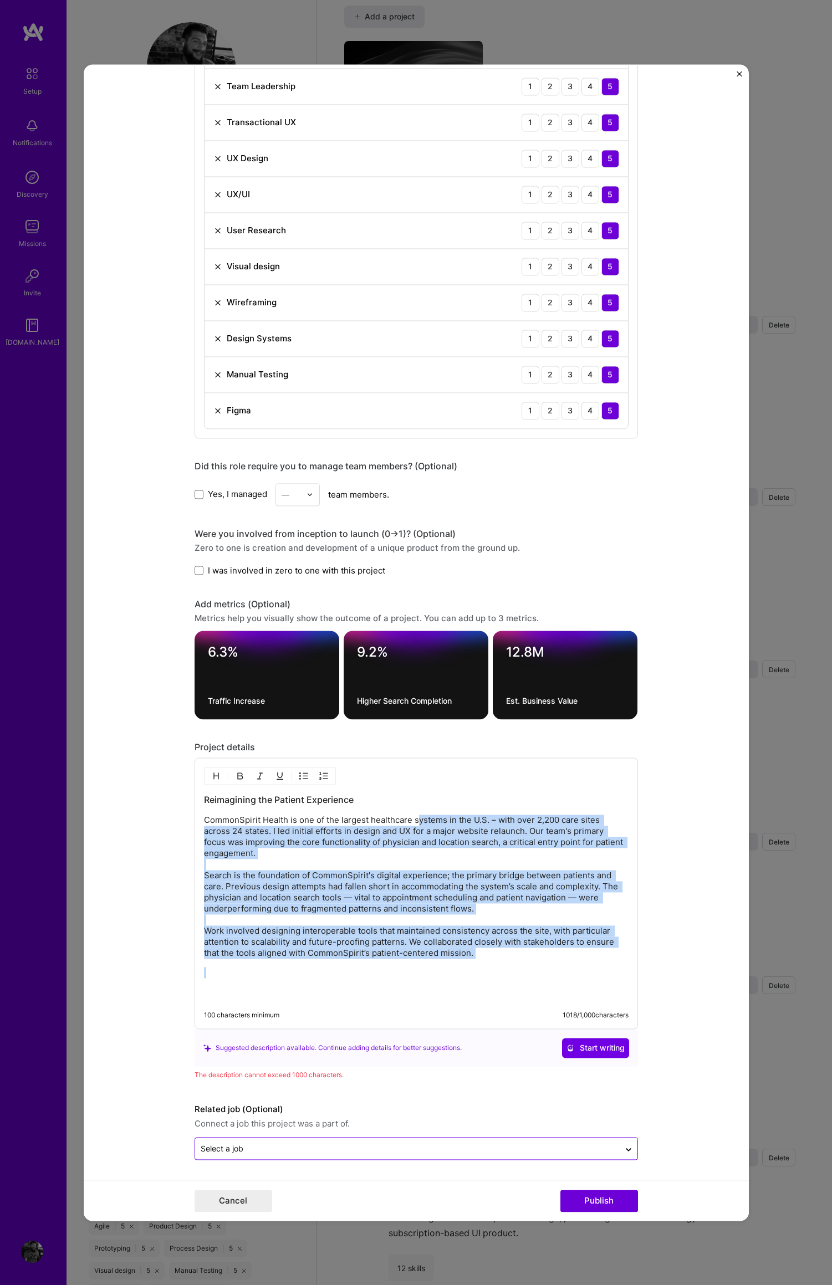
drag, startPoint x: 412, startPoint y: 825, endPoint x: 472, endPoint y: 961, distance: 148.1
click at [465, 960] on div "Reimagining the Patient Experience CommonSpirit Health is one of the largest he…" at bounding box center [416, 896] width 424 height 207
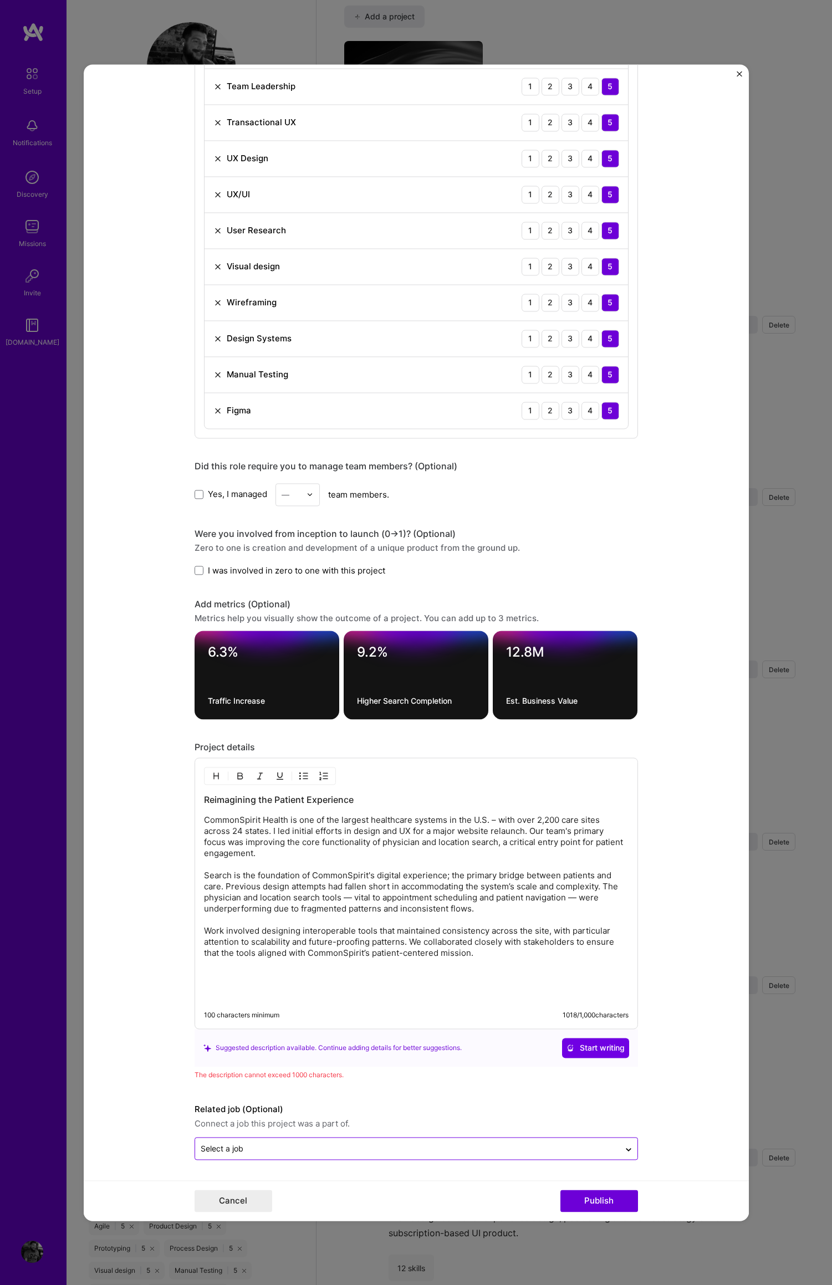
click at [472, 961] on div "Reimagining the Patient Experience CommonSpirit Health is one of the largest he…" at bounding box center [416, 896] width 424 height 207
click at [275, 932] on p "CommonSpirit Health is one of the largest healthcare systems in the U.S. – with…" at bounding box center [416, 887] width 424 height 144
drag, startPoint x: 261, startPoint y: 929, endPoint x: 188, endPoint y: 931, distance: 73.2
click at [188, 931] on form "Project title Commonspirit Heaslth Company Commonspirit Health Project industry…" at bounding box center [416, 642] width 665 height 1156
click at [216, 932] on p "CommonSpirit Health is one of the largest healthcare systems in the U.S. – with…" at bounding box center [416, 887] width 424 height 144
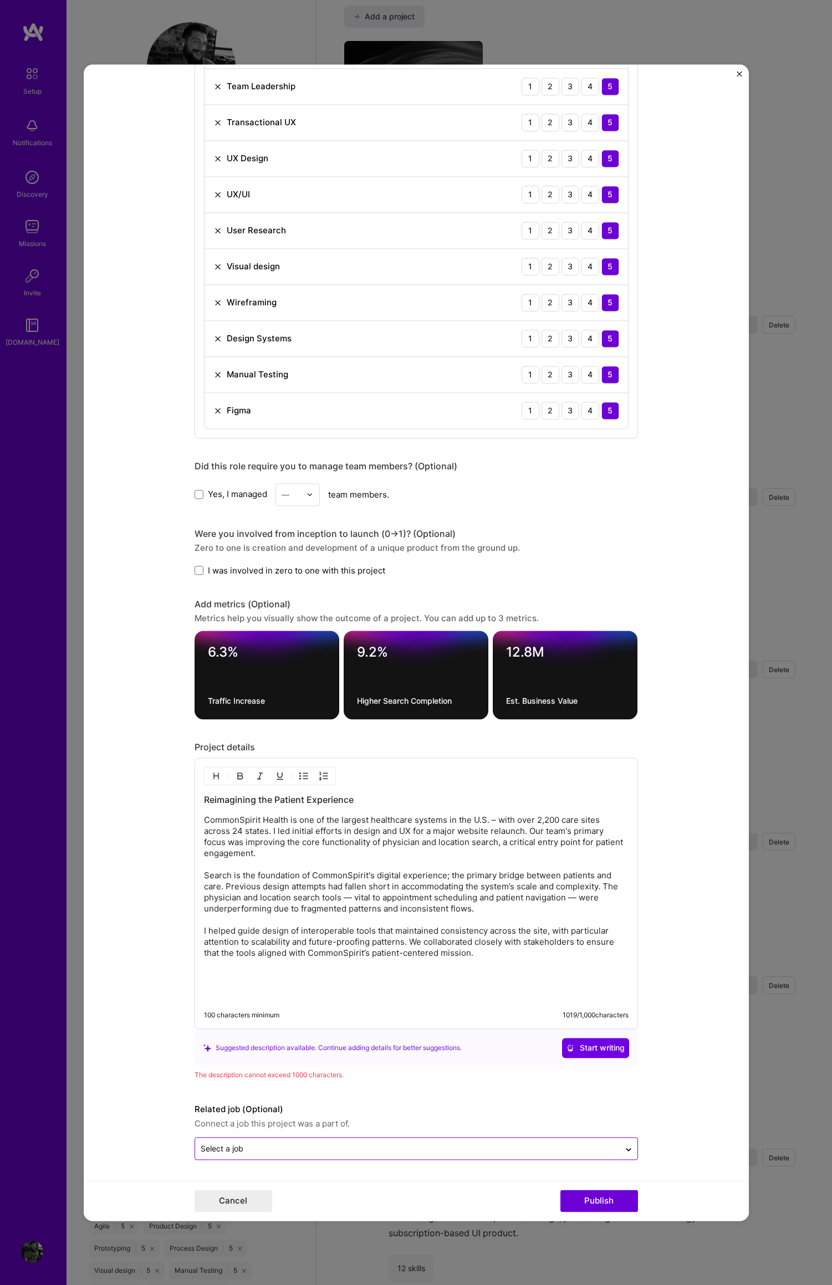
drag, startPoint x: 258, startPoint y: 932, endPoint x: 270, endPoint y: 935, distance: 12.5
click at [258, 932] on p "CommonSpirit Health is one of the largest healthcare systems in the U.S. – with…" at bounding box center [416, 887] width 424 height 144
click at [399, 931] on p "CommonSpirit Health is one of the largest healthcare systems in the U.S. – with…" at bounding box center [416, 887] width 424 height 144
drag, startPoint x: 366, startPoint y: 931, endPoint x: 457, endPoint y: 931, distance: 91.4
click at [451, 931] on p "CommonSpirit Health is one of the largest healthcare systems in the U.S. – with…" at bounding box center [416, 887] width 424 height 144
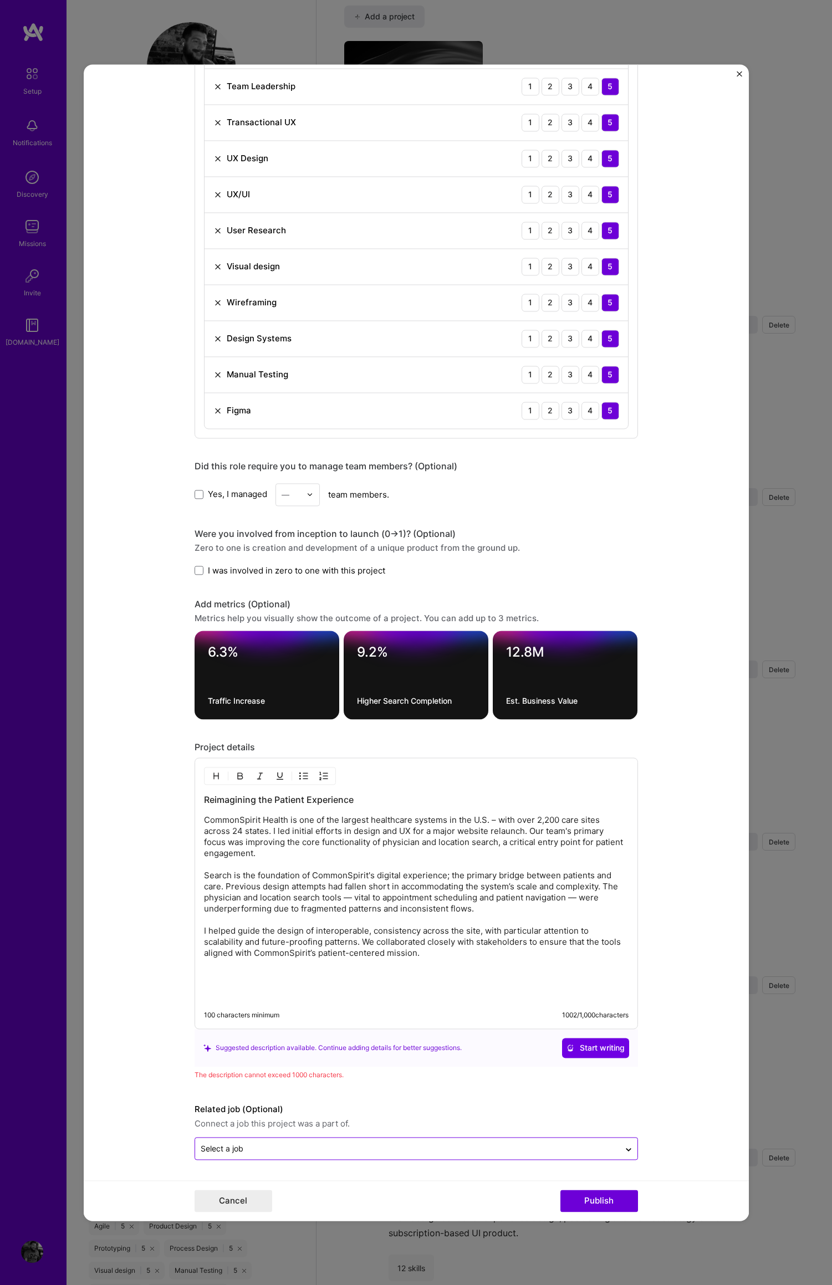
click at [413, 931] on p "CommonSpirit Health is one of the largest healthcare systems in the U.S. – with…" at bounding box center [416, 887] width 424 height 144
drag, startPoint x: 363, startPoint y: 846, endPoint x: 375, endPoint y: 839, distance: 13.9
click at [363, 846] on p "CommonSpirit Health is one of the largest healthcare systems in the U.S. – with…" at bounding box center [416, 887] width 424 height 144
click at [421, 836] on p "CommonSpirit Health is one of the largest healthcare systems in the U.S. – with…" at bounding box center [416, 887] width 424 height 144
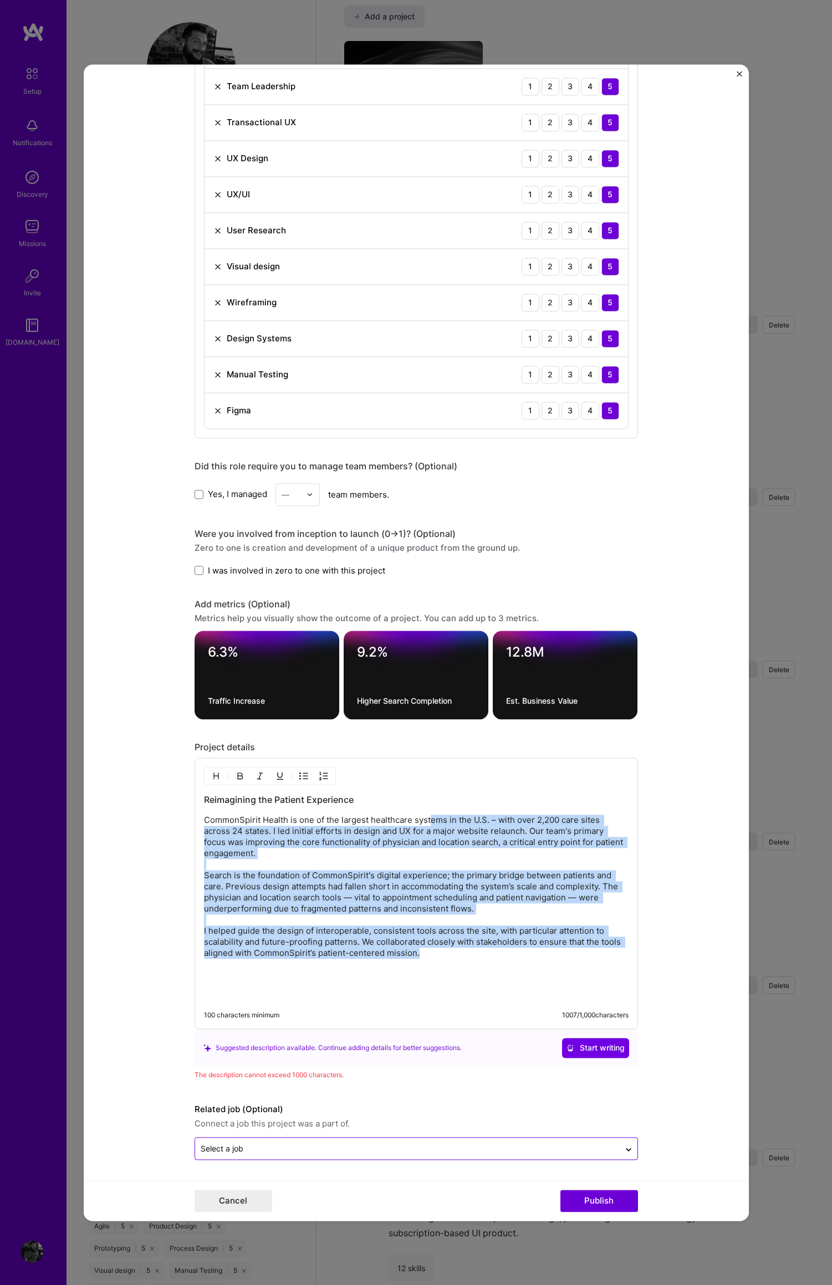
drag, startPoint x: 427, startPoint y: 827, endPoint x: 497, endPoint y: 959, distance: 150.0
click at [496, 958] on div "Reimagining the Patient Experience CommonSpirit Health is one of the largest he…" at bounding box center [416, 896] width 424 height 207
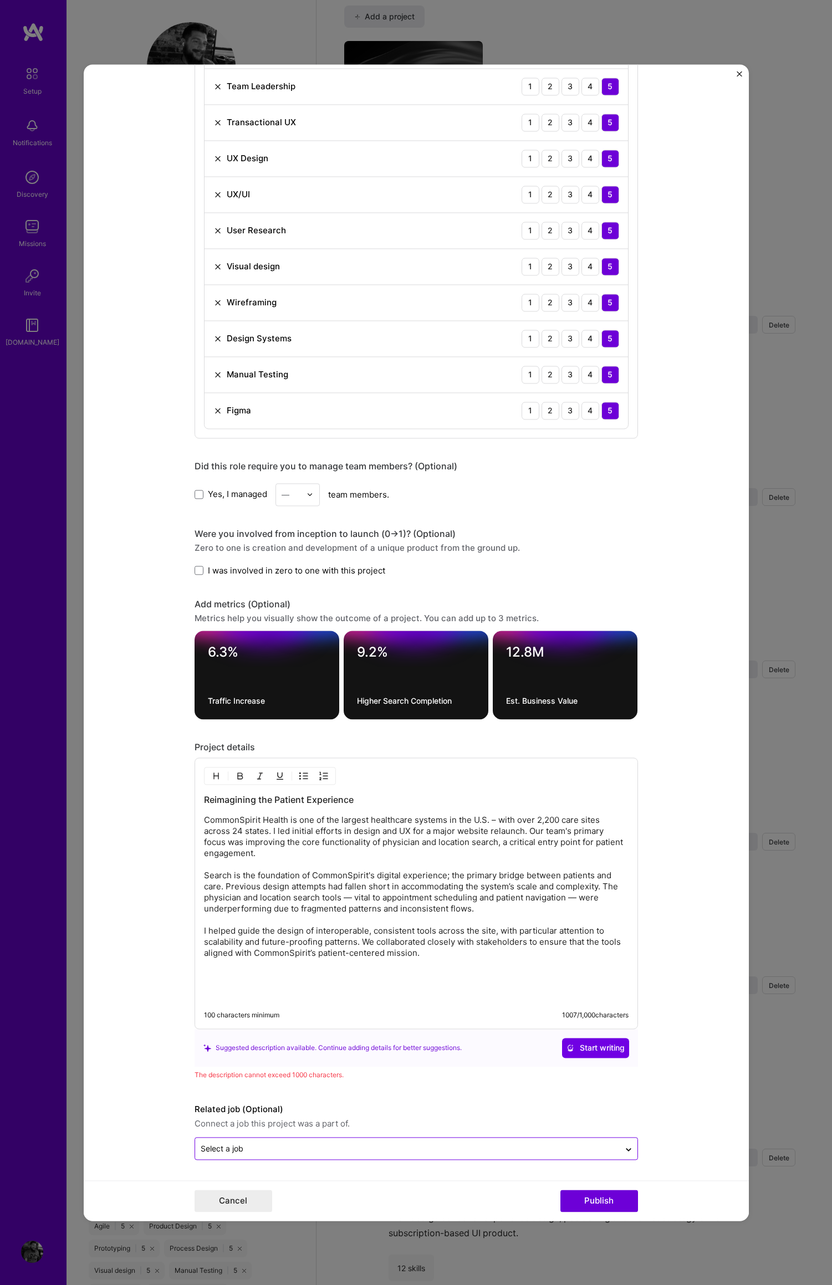
click at [506, 958] on p "CommonSpirit Health is one of the largest healthcare systems in the U.S. – with…" at bounding box center [416, 887] width 424 height 144
drag, startPoint x: 352, startPoint y: 942, endPoint x: 367, endPoint y: 950, distance: 16.6
click at [317, 942] on p "CommonSpirit Health is one of the largest healthcare systems in the U.S. – with…" at bounding box center [416, 887] width 424 height 144
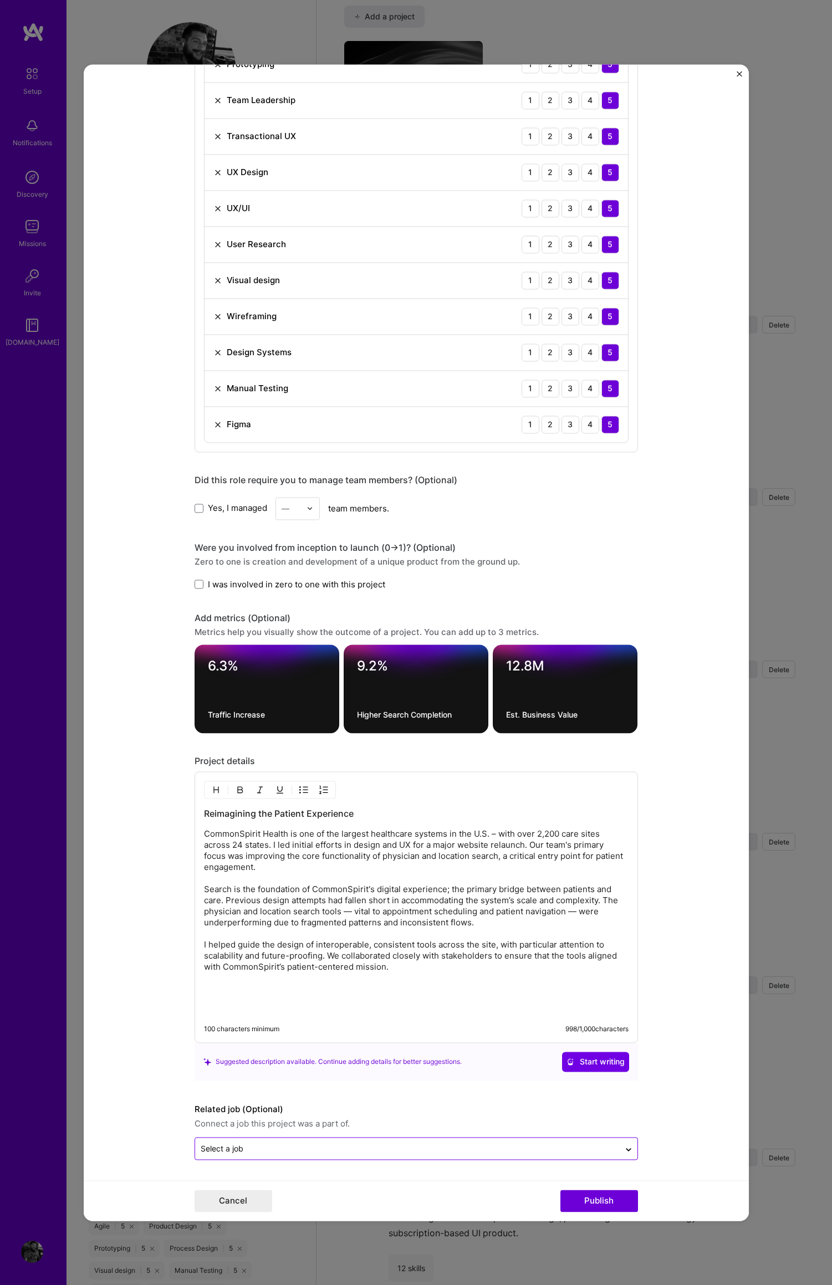
scroll to position [894, 0]
click at [684, 1140] on form "Project title Commonspirit Heaslth Company Commonspirit Health Project industry…" at bounding box center [416, 642] width 665 height 1156
drag, startPoint x: 596, startPoint y: 1199, endPoint x: 686, endPoint y: 1193, distance: 90.5
click at [596, 1199] on button "Publish" at bounding box center [599, 1201] width 78 height 22
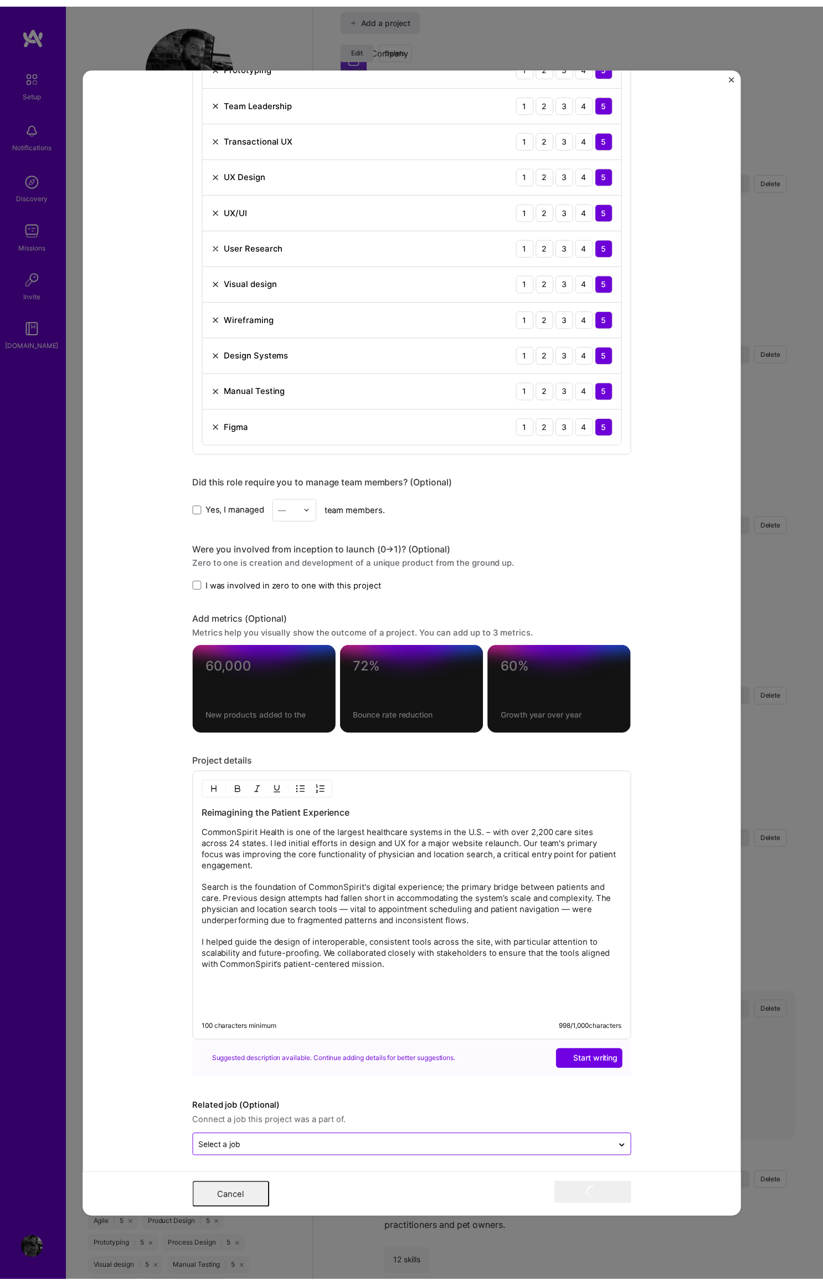
scroll to position [930, 0]
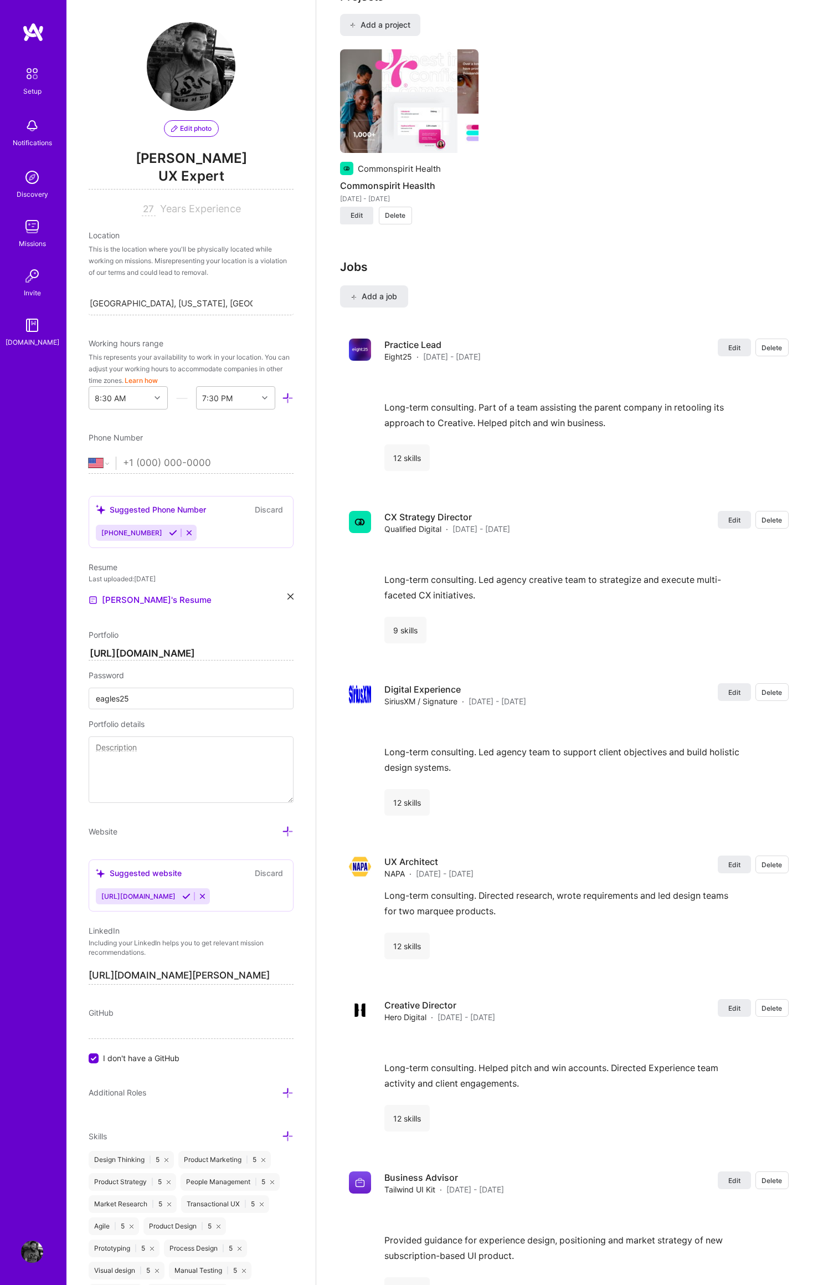
click at [562, 235] on div "Complete your profile to take the first step in unlocking full [DOMAIN_NAME] ac…" at bounding box center [570, 523] width 460 height 2790
click at [355, 211] on span "Edit" at bounding box center [357, 216] width 12 height 10
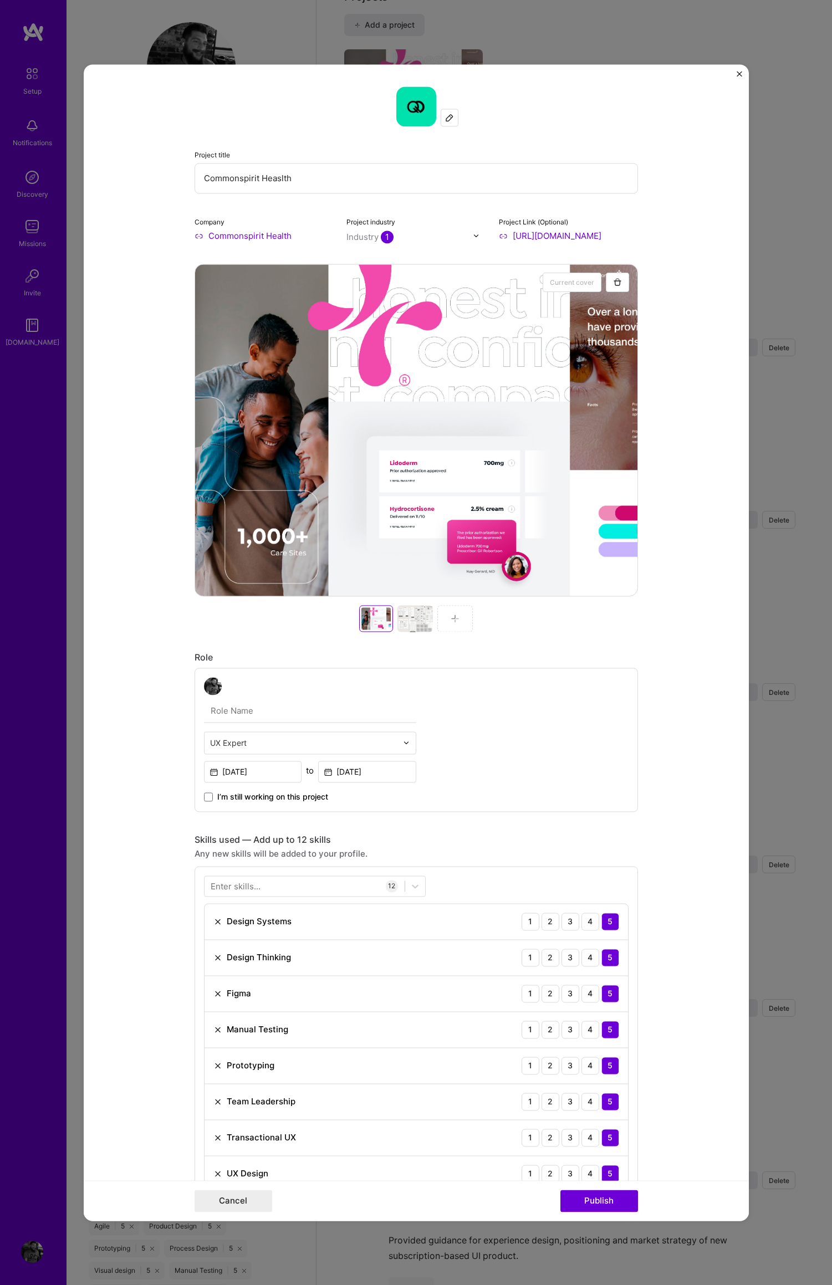
click at [275, 180] on input "Commonspirit Heaslth" at bounding box center [415, 178] width 443 height 30
click at [320, 173] on input "Commonspirit Health" at bounding box center [415, 178] width 443 height 30
type input "Commonspirit Health"
click at [600, 1200] on button "Publish" at bounding box center [599, 1201] width 78 height 22
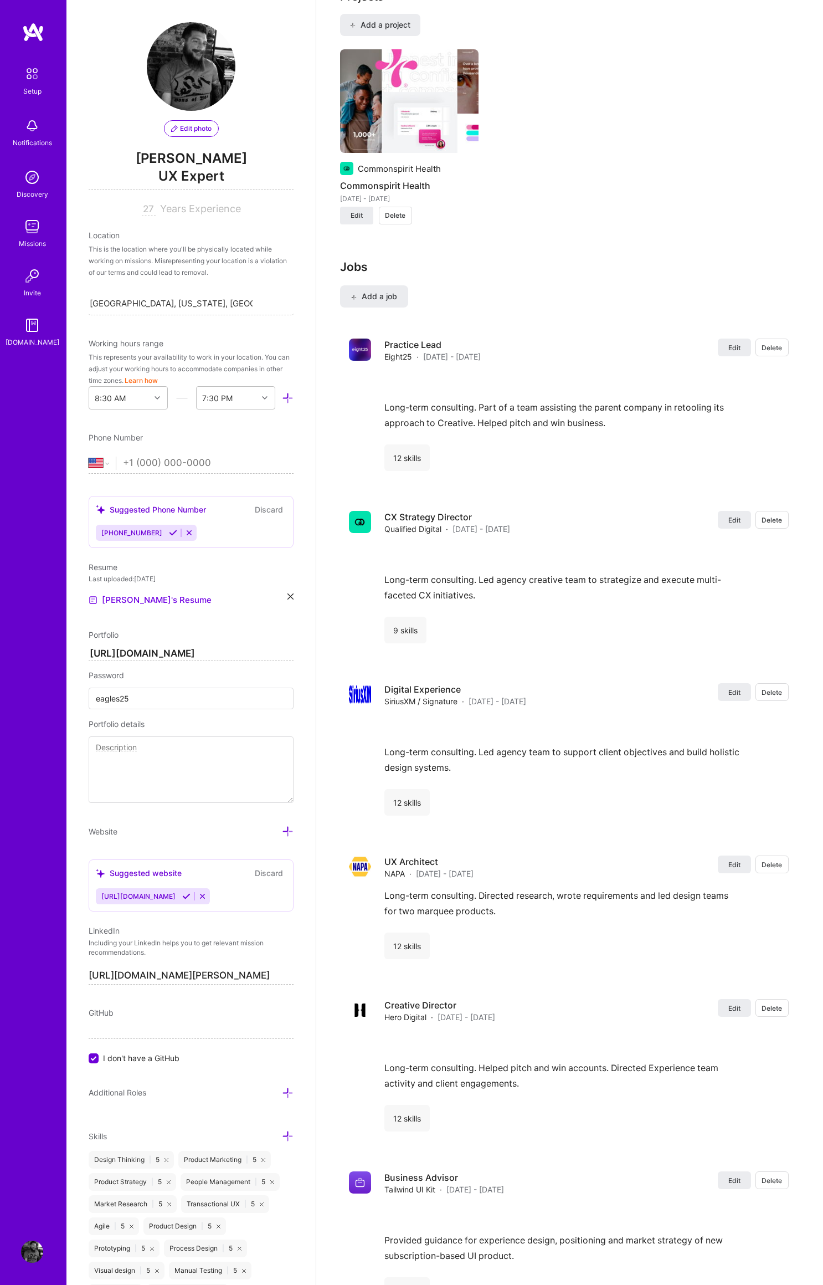
drag, startPoint x: 507, startPoint y: 256, endPoint x: 527, endPoint y: 260, distance: 21.0
click at [507, 260] on h3 "Jobs" at bounding box center [569, 267] width 458 height 14
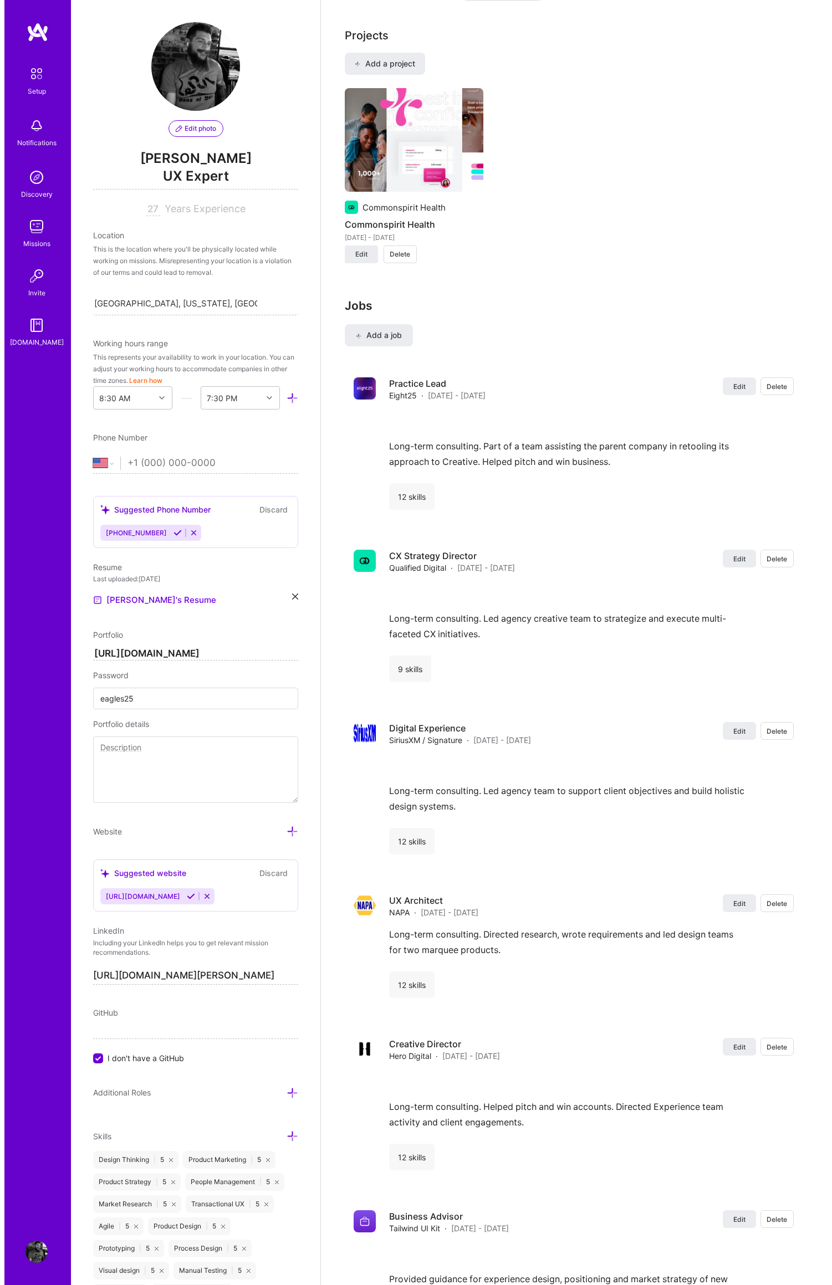
scroll to position [877, 0]
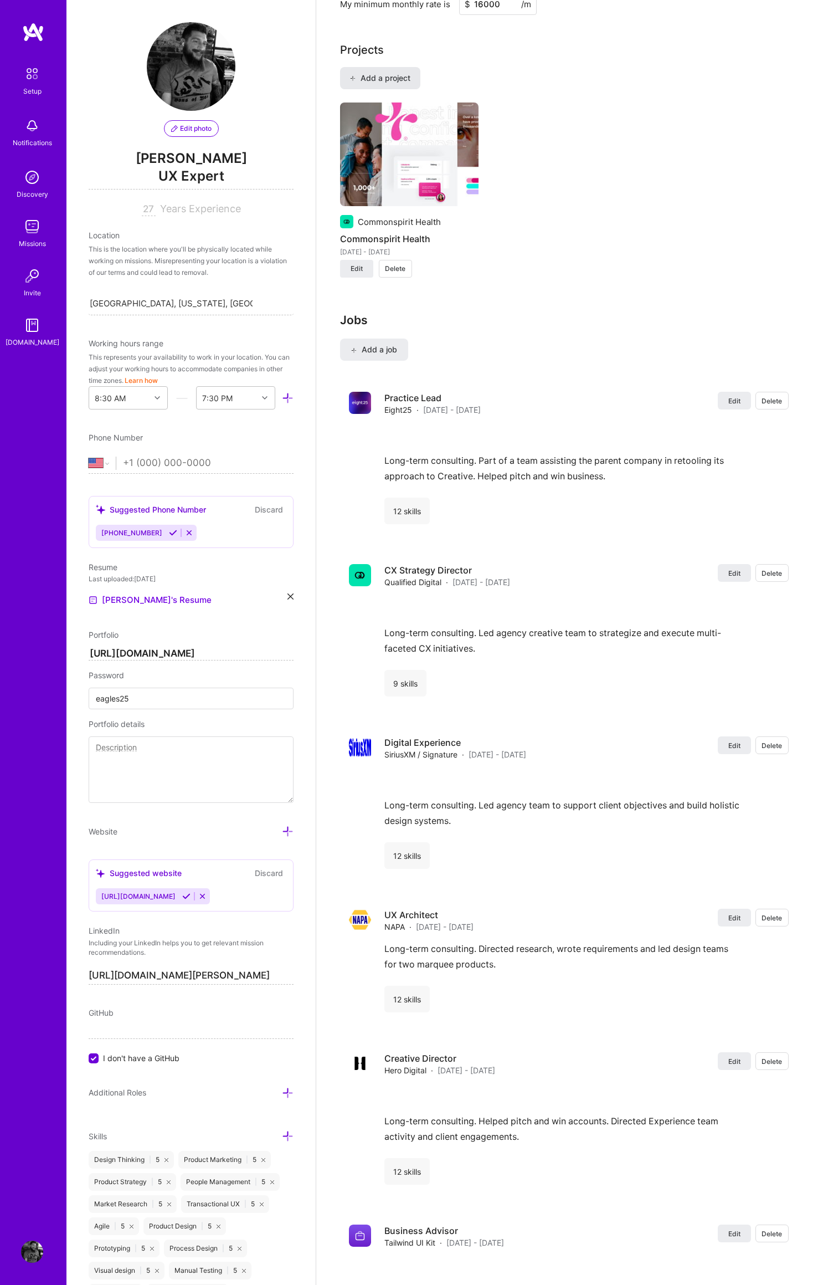
click at [376, 73] on span "Add a project" at bounding box center [380, 78] width 60 height 11
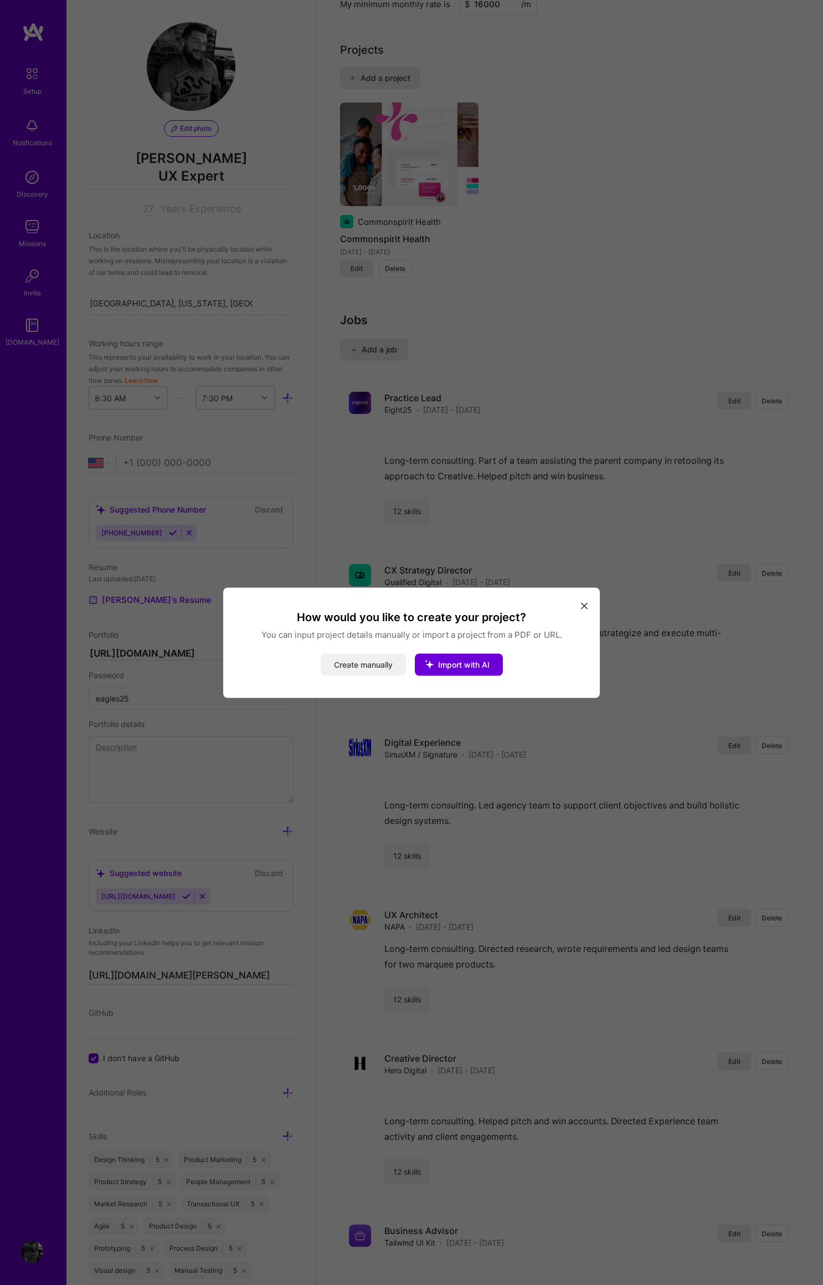
click at [363, 664] on button "Create manually" at bounding box center [363, 664] width 85 height 22
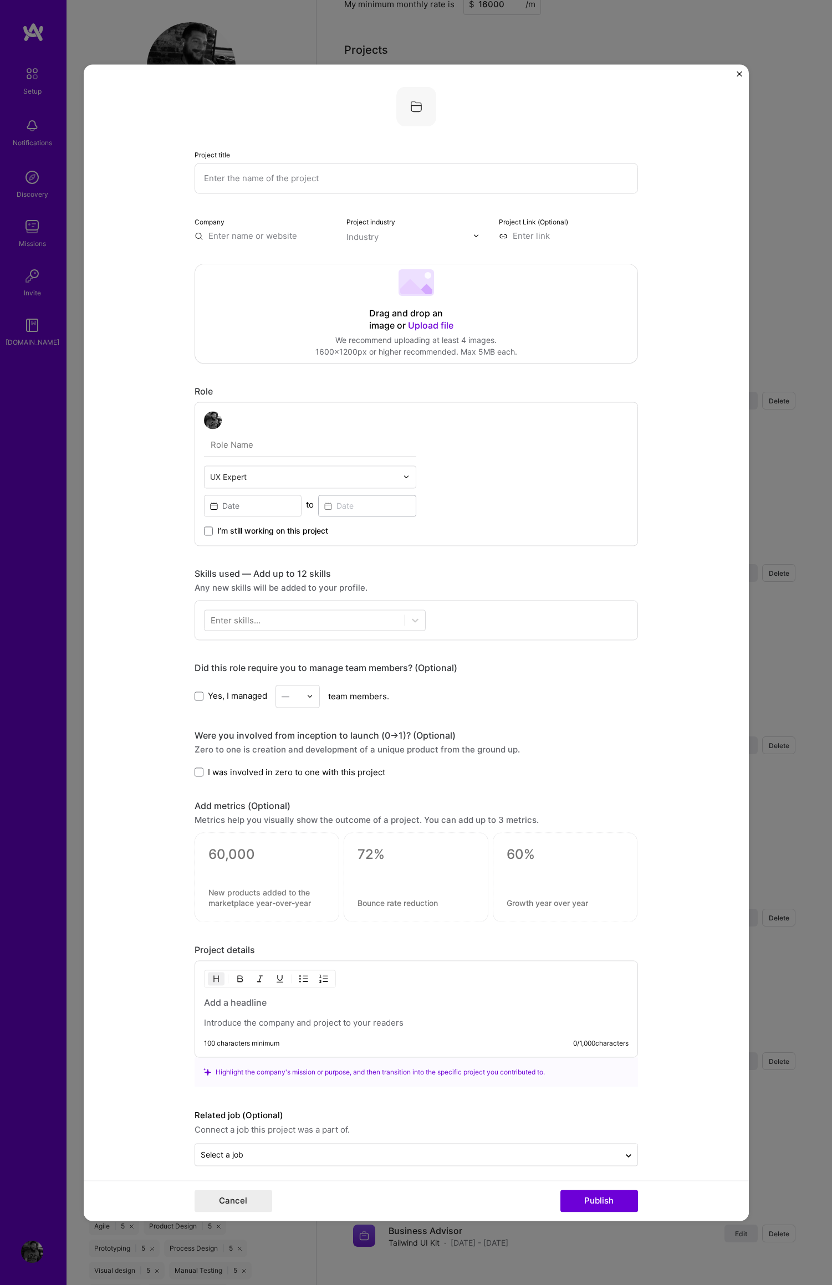
click at [243, 179] on input "text" at bounding box center [415, 178] width 443 height 30
type input "Crowdbotics"
click at [240, 237] on input "text" at bounding box center [263, 236] width 139 height 12
type input "Crowdbotics"
click at [230, 263] on span "Crowdbotics" at bounding box center [253, 258] width 50 height 12
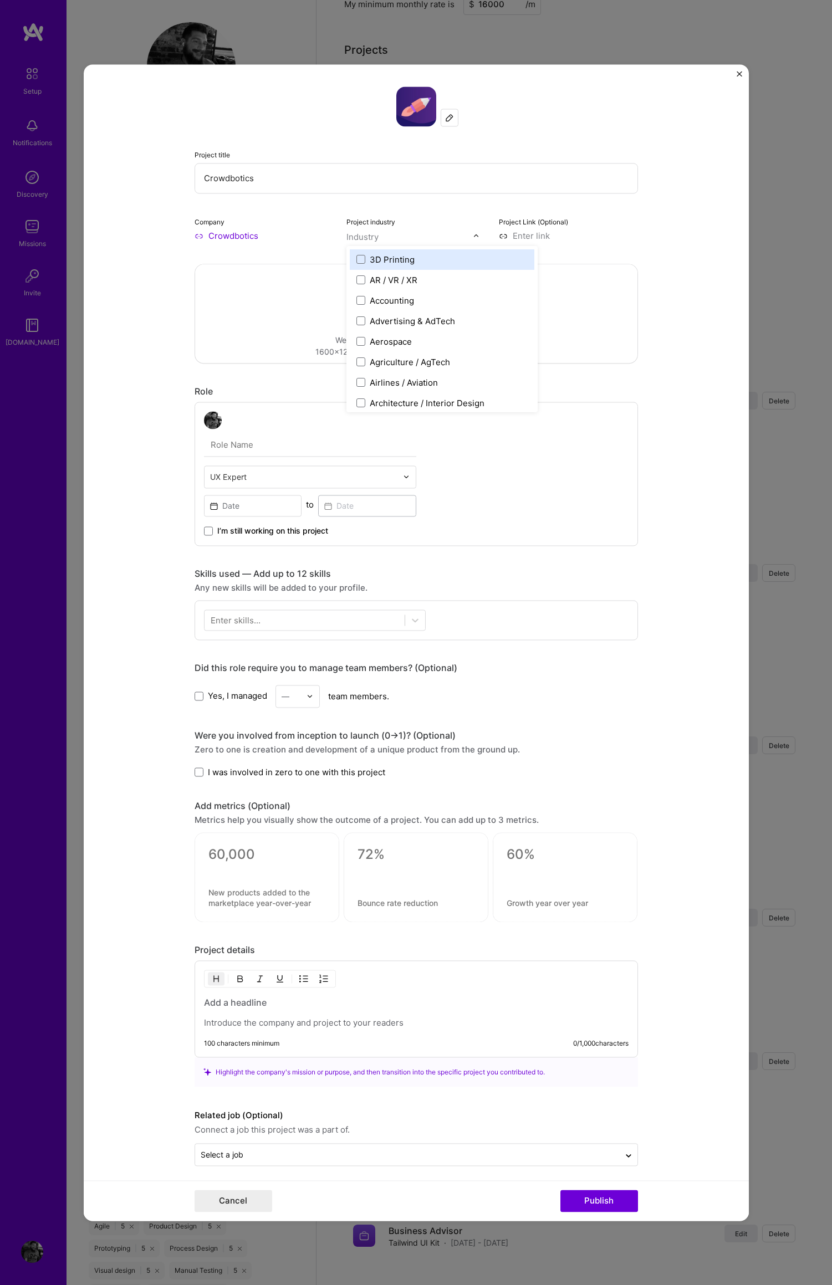
click at [376, 237] on input "text" at bounding box center [409, 237] width 126 height 12
click at [357, 349] on span at bounding box center [360, 349] width 9 height 9
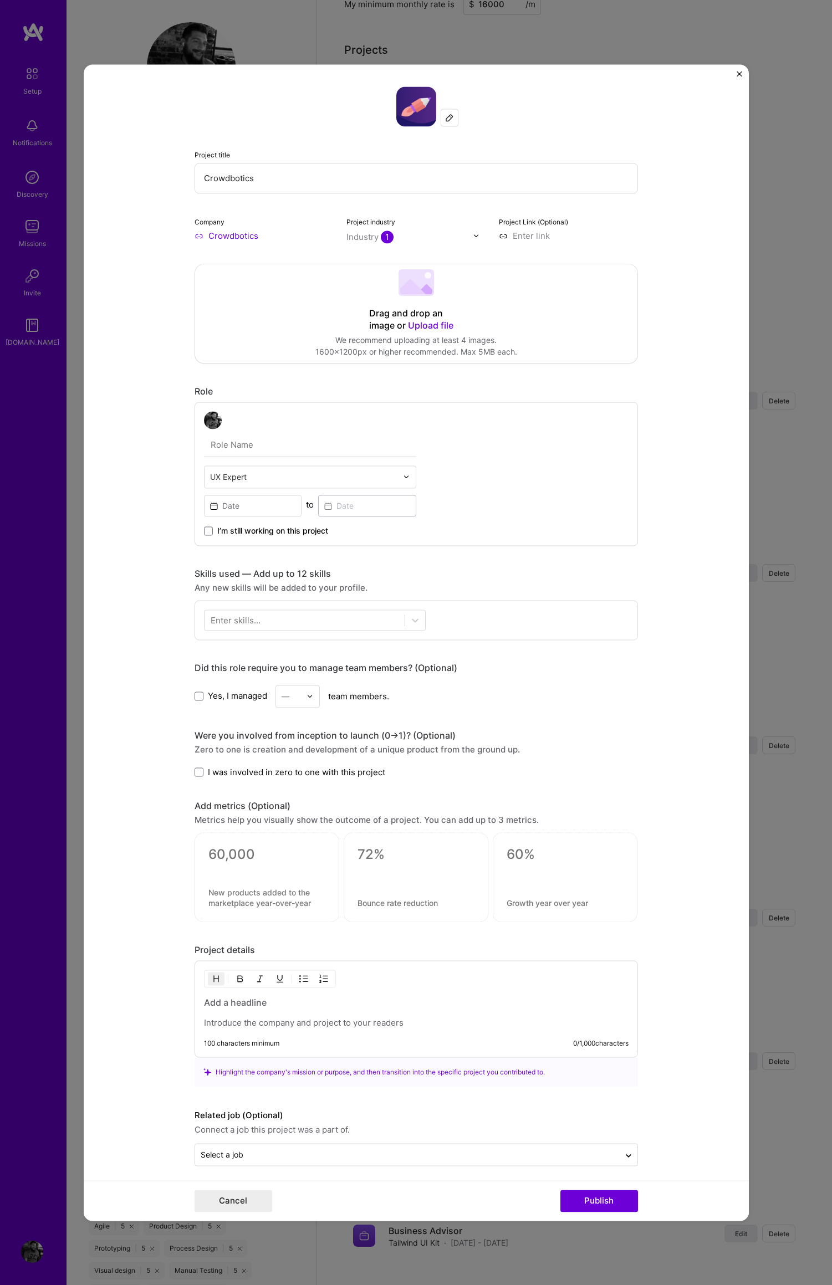
click at [664, 362] on form "Project title Crowdbotics Company Crowdbotics Project industry Industry 1 Proje…" at bounding box center [416, 642] width 665 height 1156
click at [534, 234] on input at bounding box center [568, 236] width 139 height 12
click at [520, 236] on input at bounding box center [568, 236] width 139 height 12
click at [432, 326] on span "Upload file" at bounding box center [430, 325] width 45 height 11
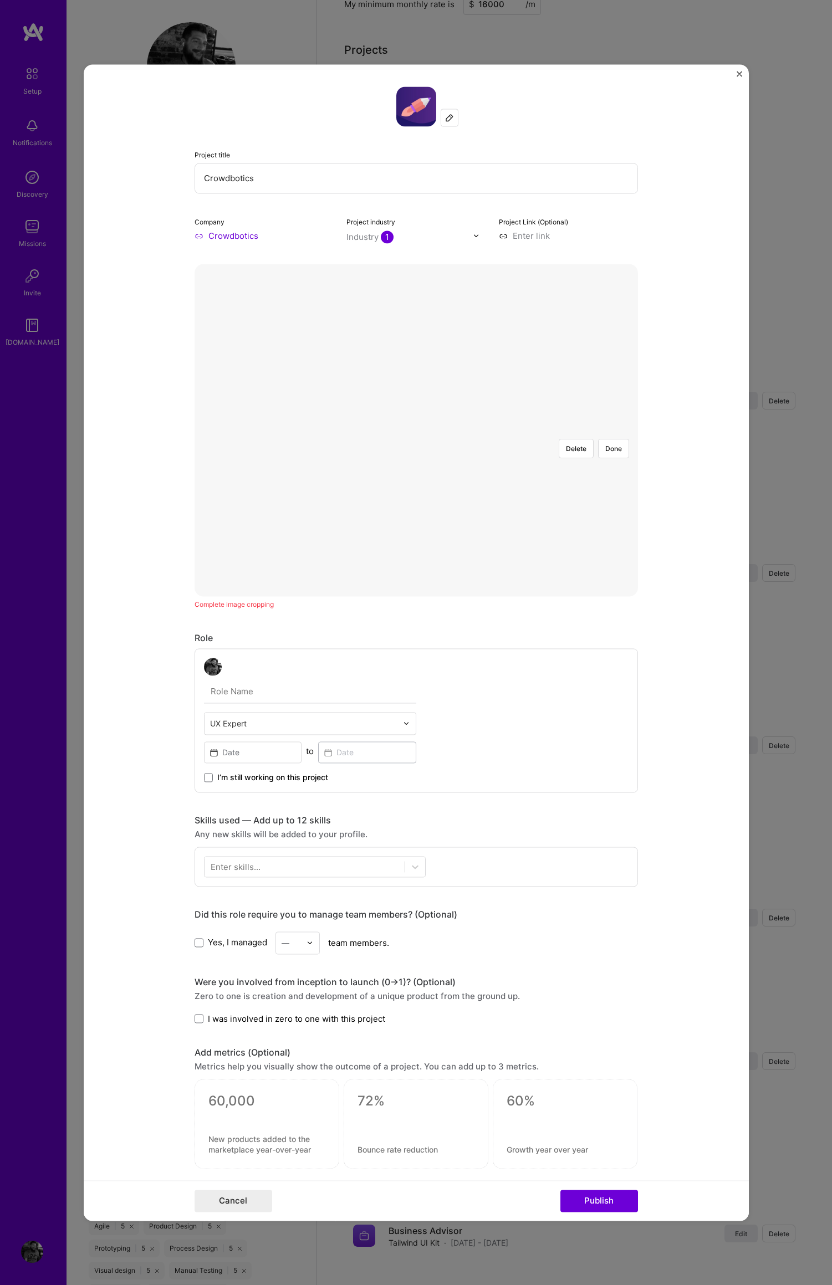
click at [458, 434] on div at bounding box center [582, 554] width 332 height 249
click at [538, 438] on div at bounding box center [649, 554] width 332 height 249
click at [439, 438] on div at bounding box center [582, 554] width 332 height 249
click at [610, 439] on button "Done" at bounding box center [613, 448] width 31 height 19
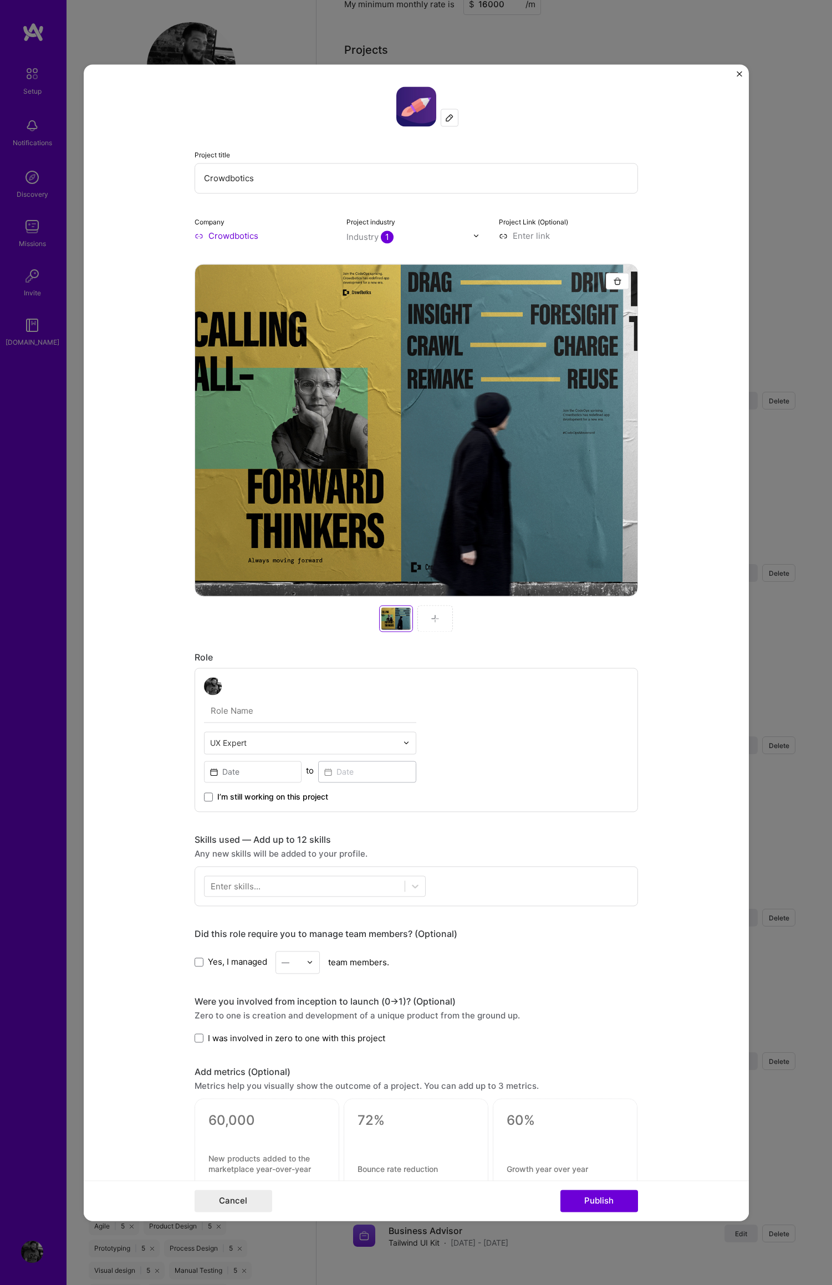
click at [431, 617] on img at bounding box center [435, 618] width 9 height 9
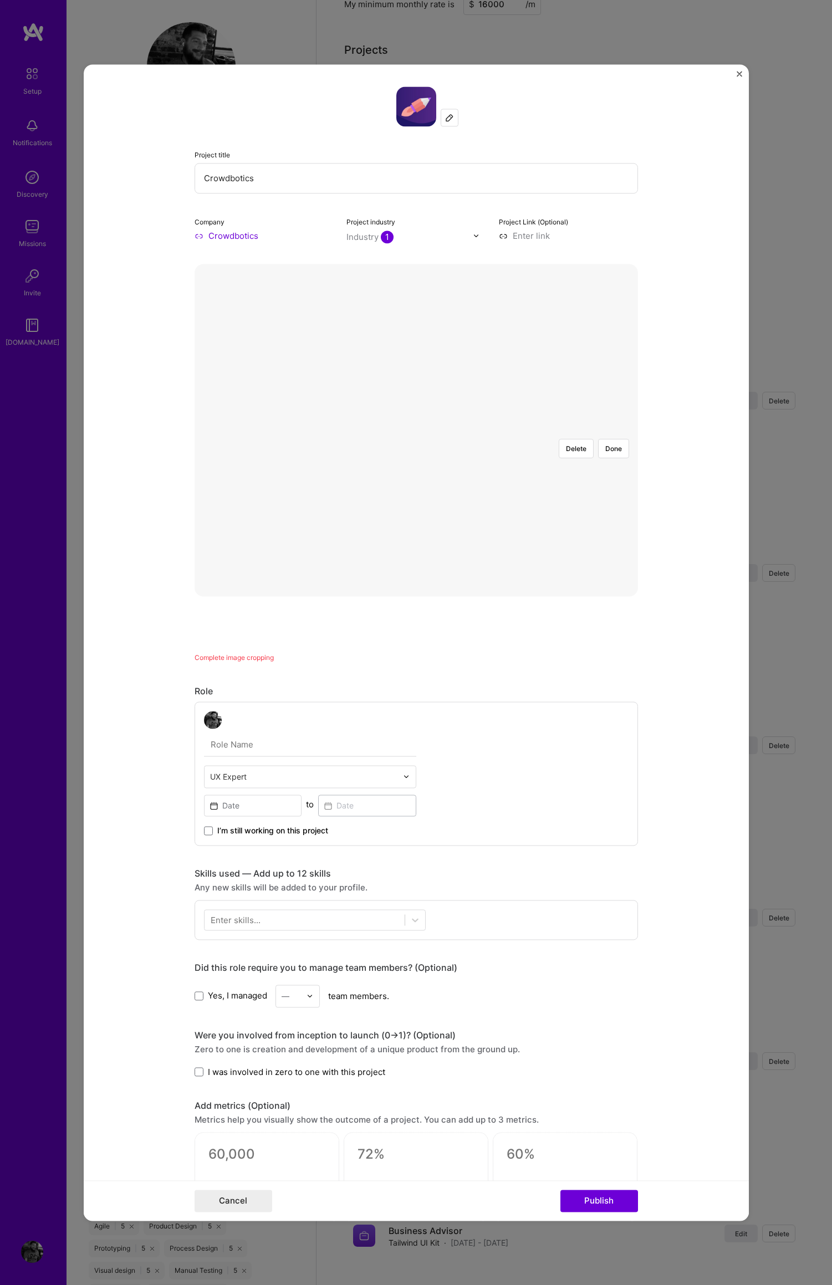
click at [479, 430] on div at bounding box center [606, 554] width 332 height 249
click at [606, 439] on button "Done" at bounding box center [613, 448] width 31 height 19
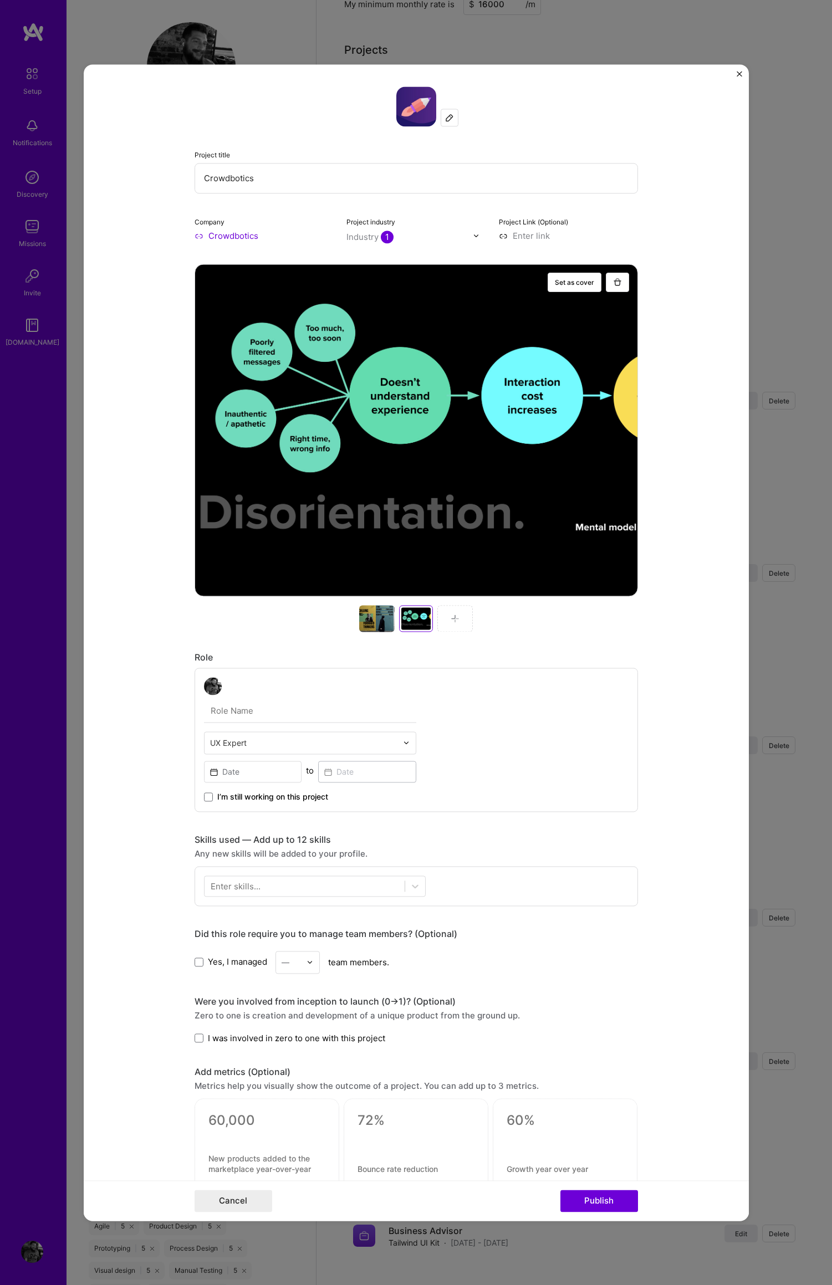
click at [452, 617] on img at bounding box center [454, 618] width 9 height 9
click at [450, 618] on img at bounding box center [454, 618] width 9 height 9
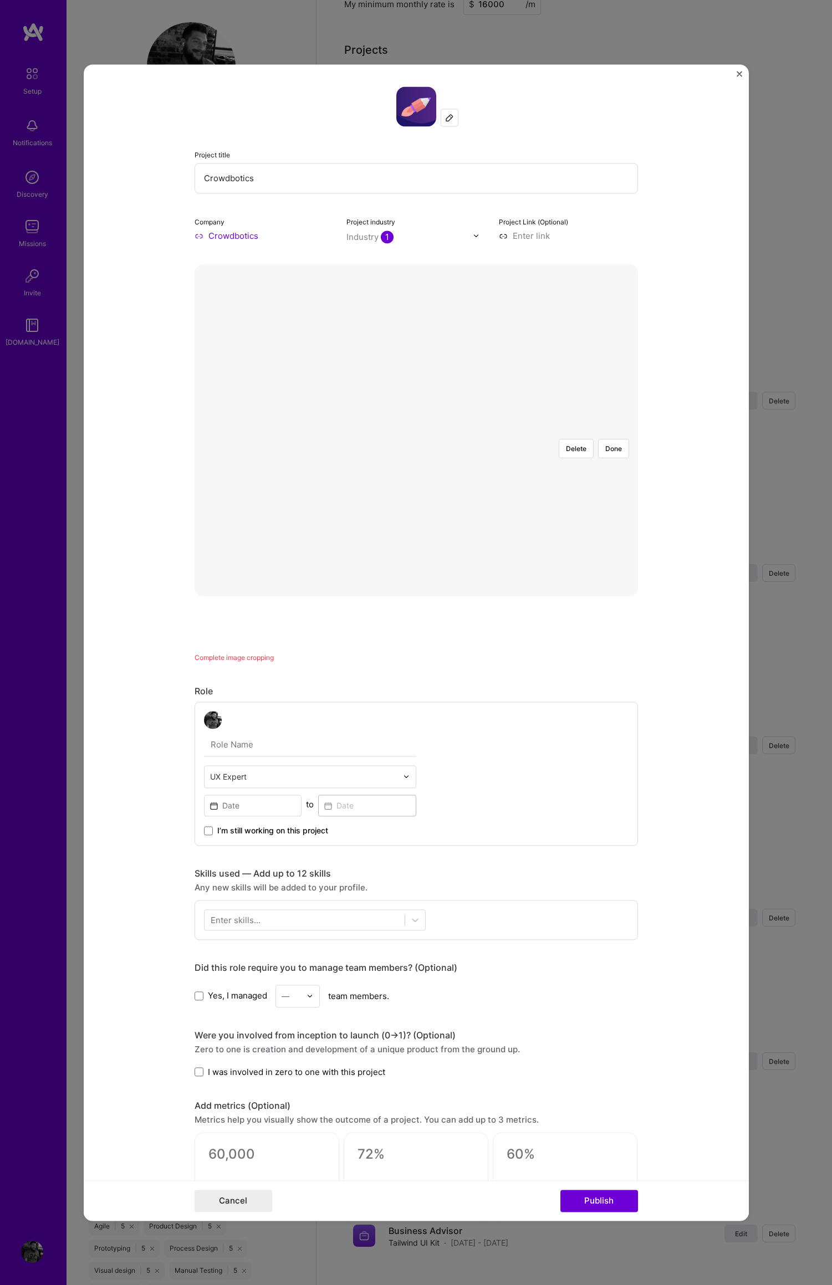
click at [704, 521] on form "Project title Crowdbotics Company Crowdbotics Project industry Industry 1 Proje…" at bounding box center [416, 642] width 665 height 1156
click at [515, 432] on div at bounding box center [581, 554] width 331 height 249
click at [612, 439] on button "Done" at bounding box center [613, 448] width 31 height 19
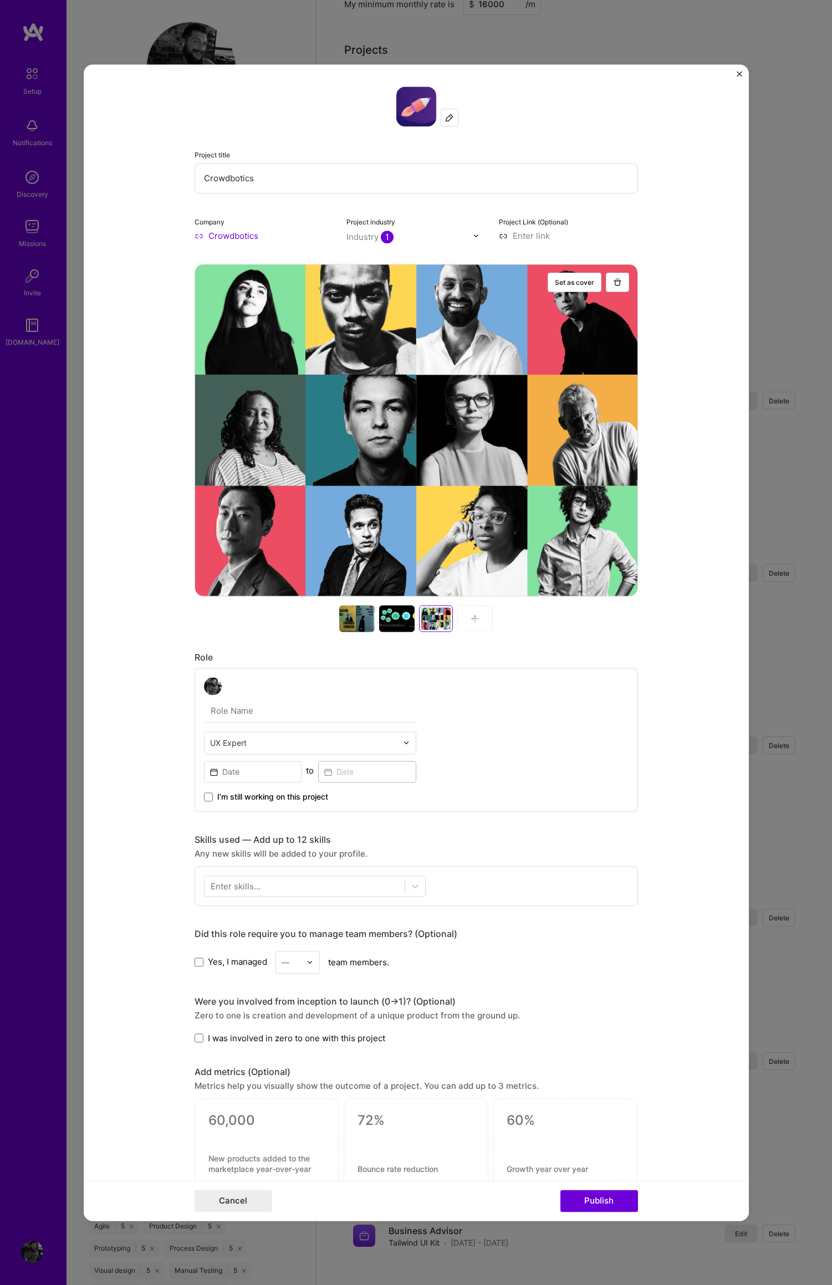
click at [470, 618] on img at bounding box center [474, 618] width 9 height 9
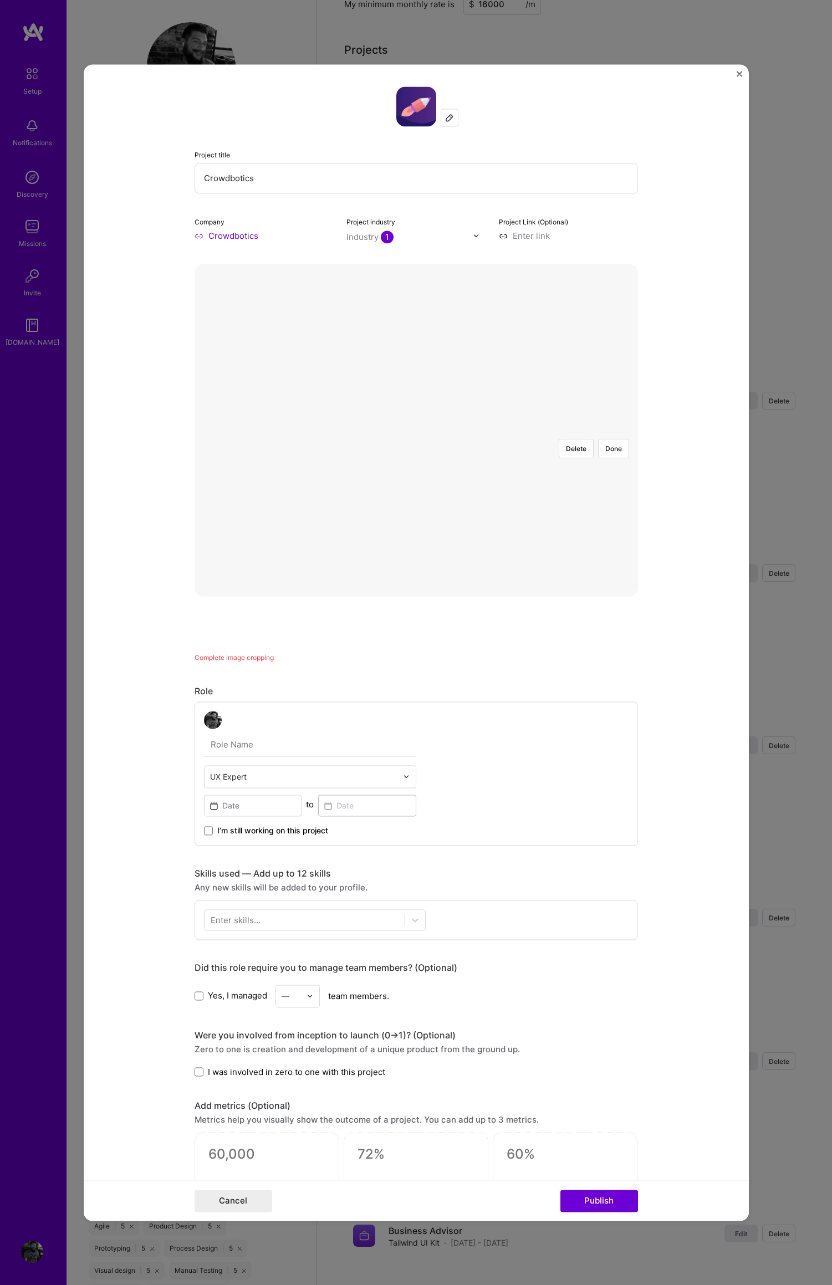
click at [508, 430] on div "Delete Done" at bounding box center [415, 430] width 443 height 0
click at [609, 439] on button "Done" at bounding box center [613, 448] width 31 height 19
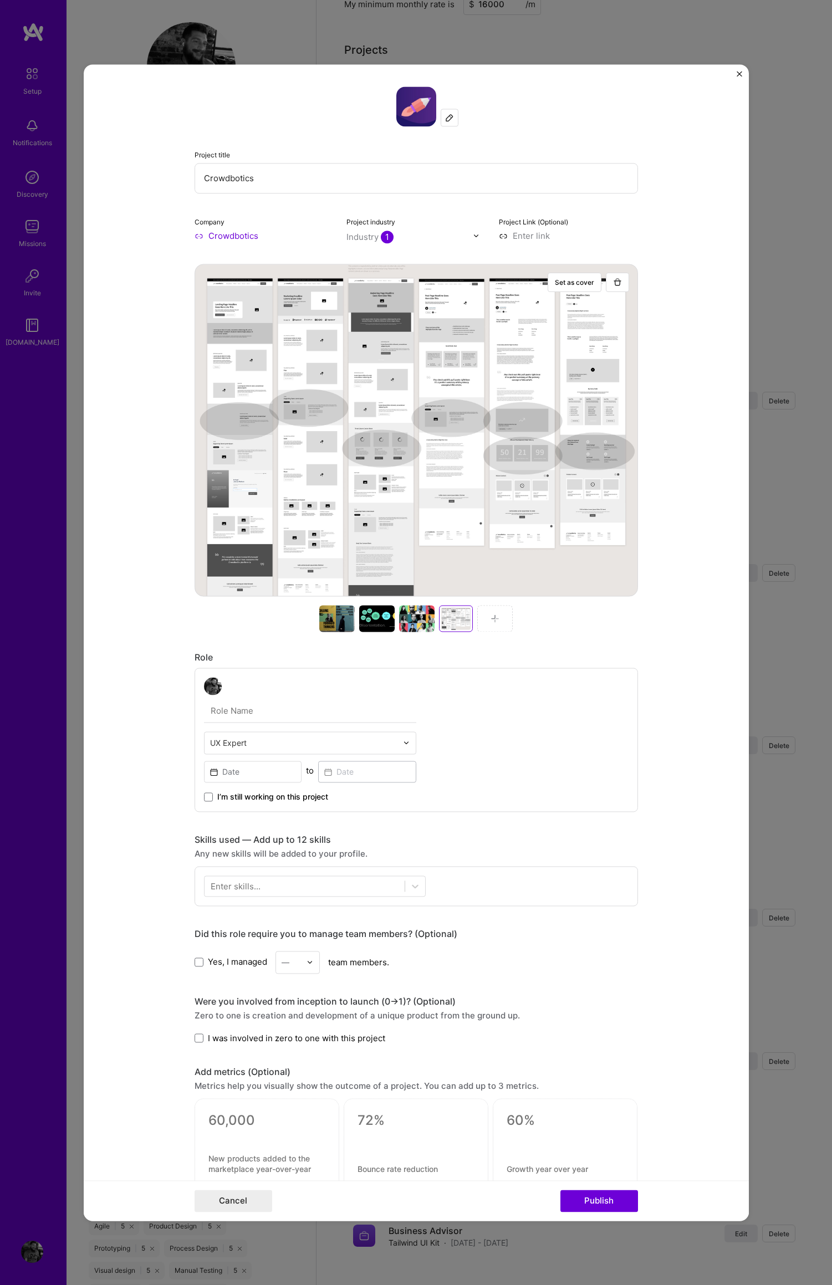
click at [490, 618] on img at bounding box center [494, 618] width 9 height 9
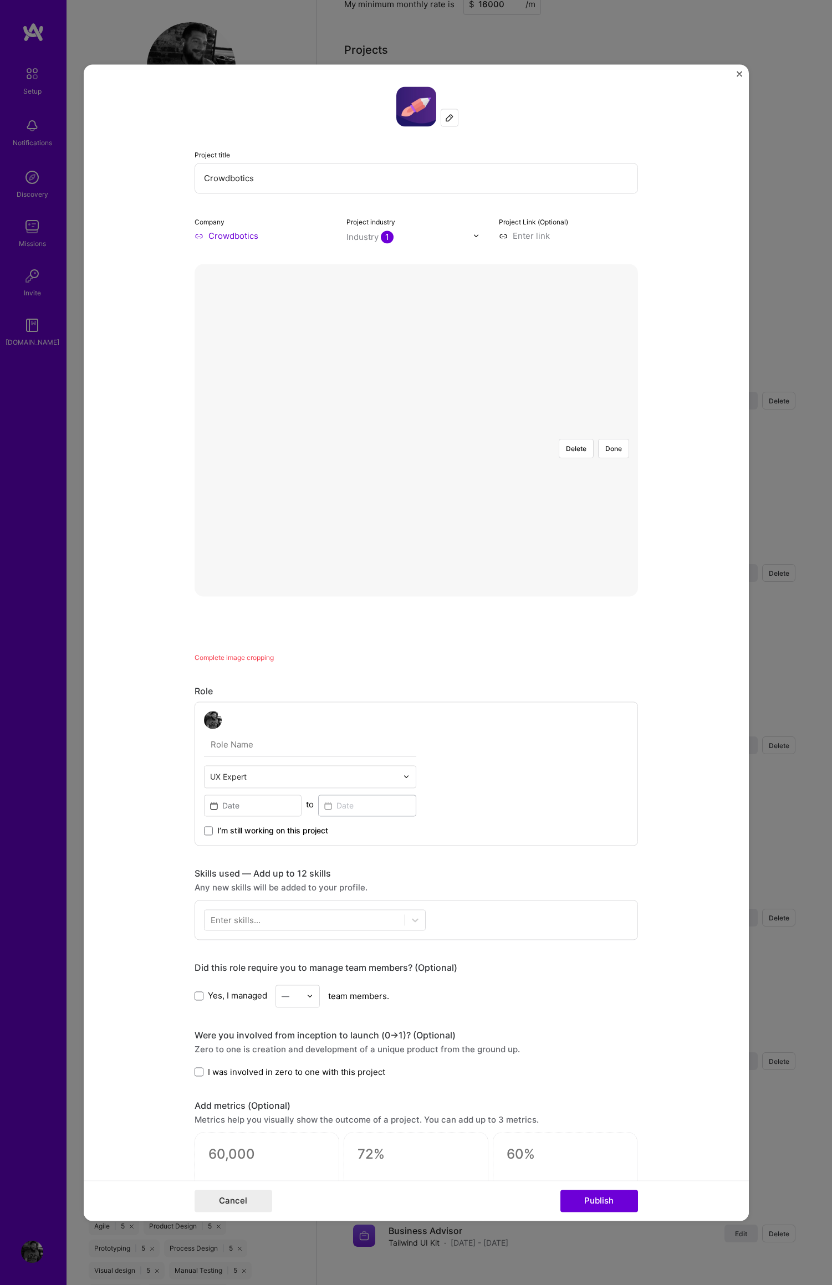
click at [427, 430] on div at bounding box center [614, 579] width 397 height 298
click at [608, 439] on button "Done" at bounding box center [613, 448] width 31 height 19
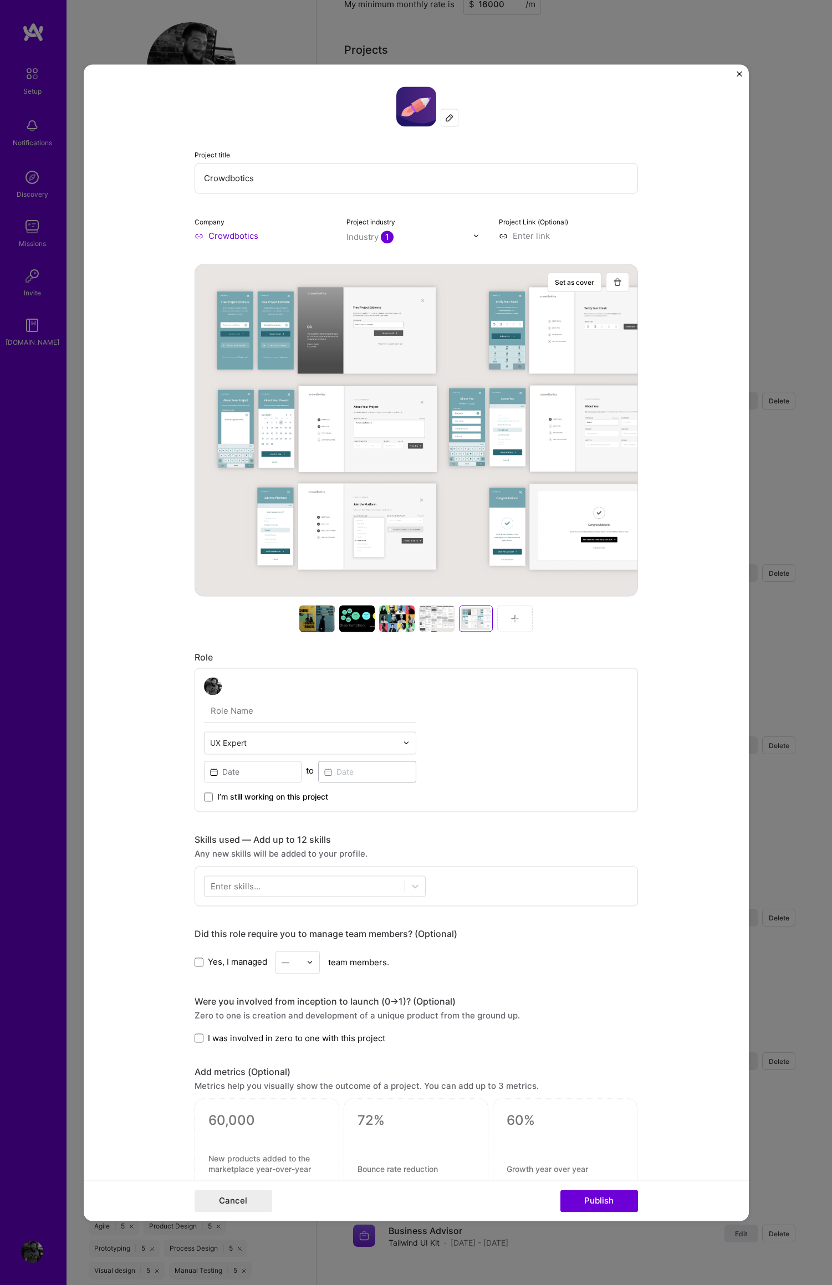
click at [738, 73] on img "Close" at bounding box center [739, 74] width 6 height 6
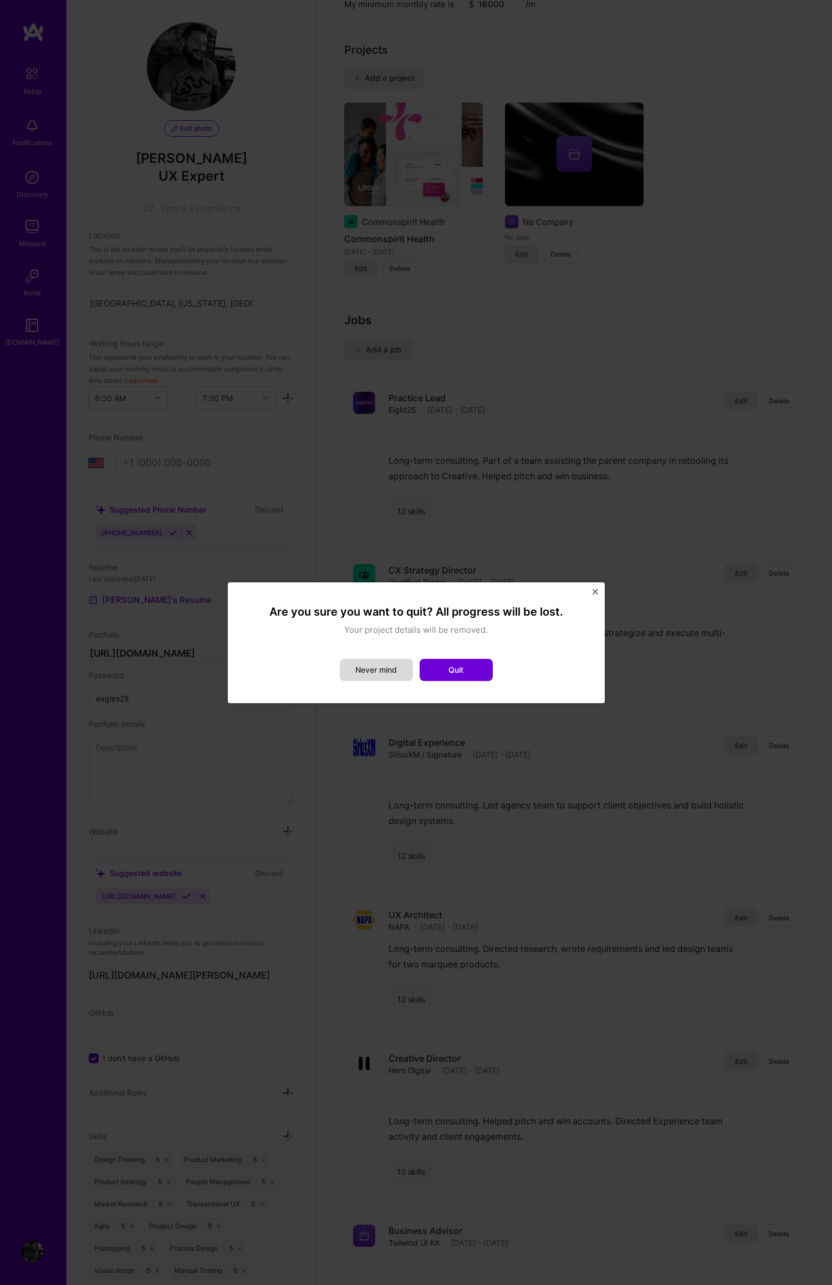
click at [380, 669] on button "Never mind" at bounding box center [376, 670] width 73 height 22
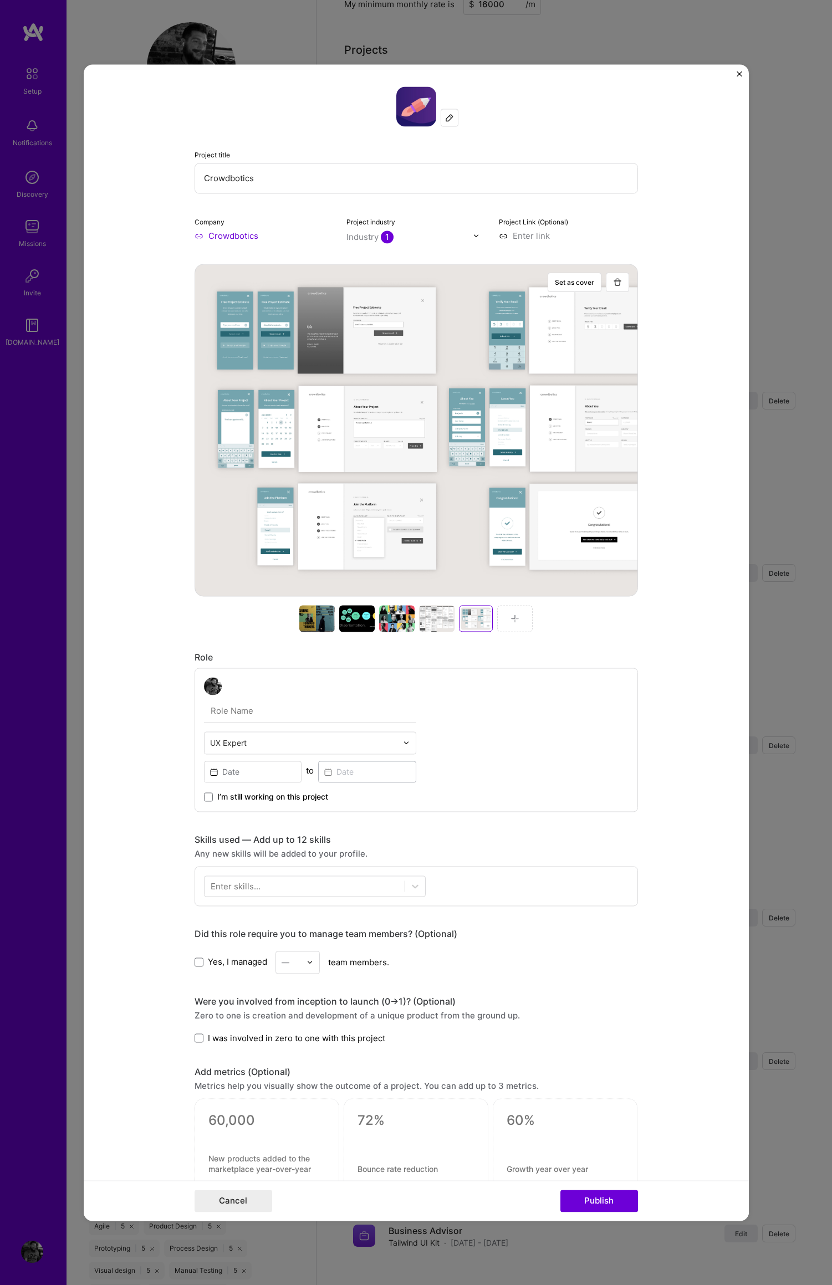
click at [510, 618] on img at bounding box center [514, 618] width 9 height 9
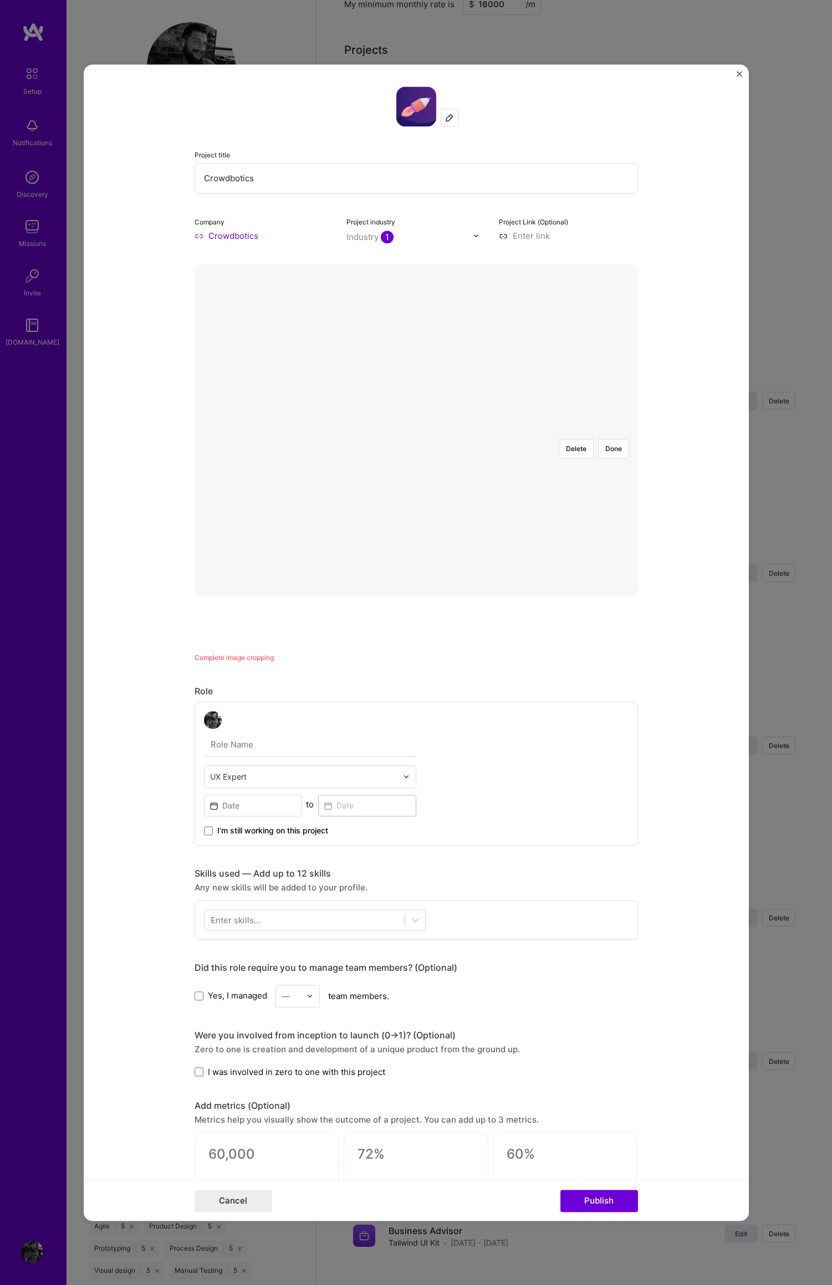
click at [455, 442] on div at bounding box center [498, 504] width 164 height 124
click at [608, 439] on button "Done" at bounding box center [613, 448] width 31 height 19
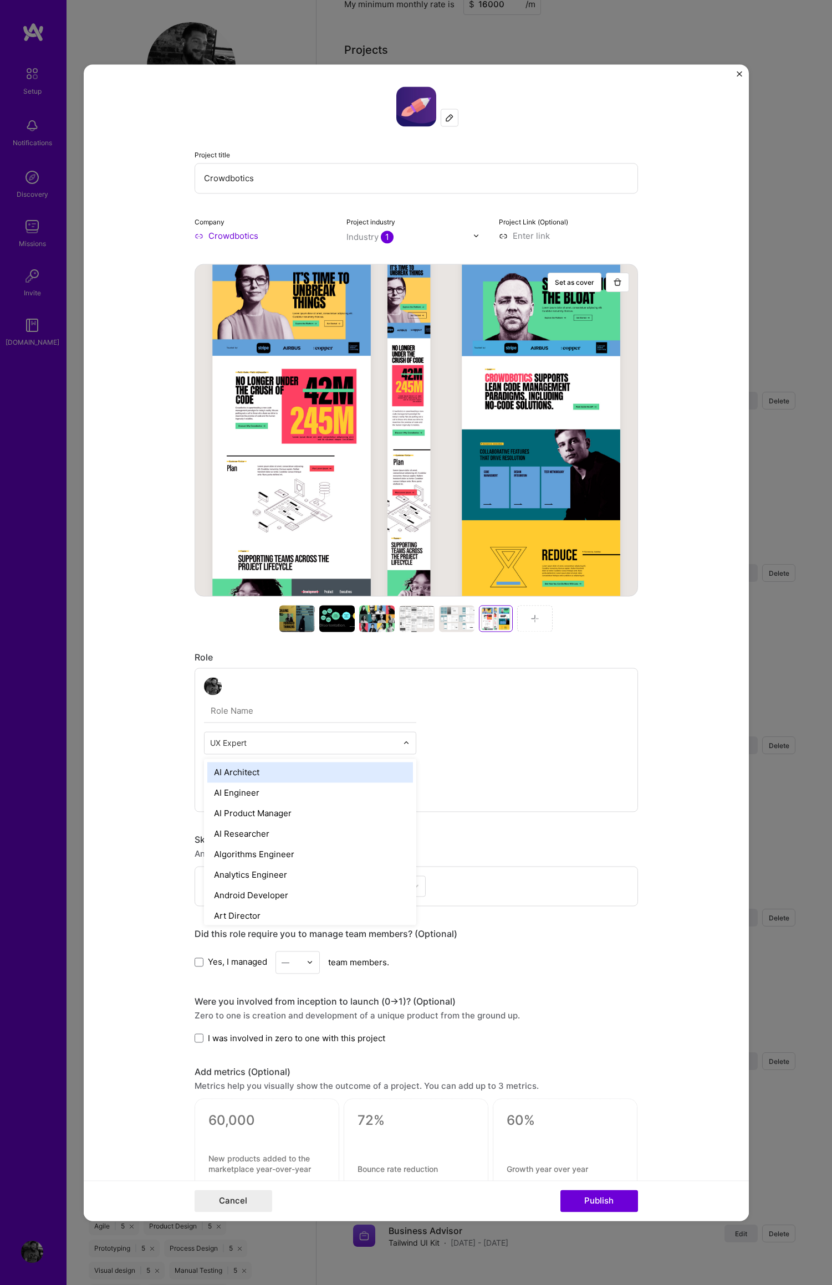
click at [403, 744] on img at bounding box center [406, 742] width 7 height 7
click at [263, 744] on input "text" at bounding box center [303, 743] width 187 height 12
type input "Creative Director"
drag, startPoint x: 488, startPoint y: 752, endPoint x: 477, endPoint y: 772, distance: 22.6
click at [488, 752] on div "0 results available for search term Creative Director. Use Up and Down to choos…" at bounding box center [415, 740] width 443 height 144
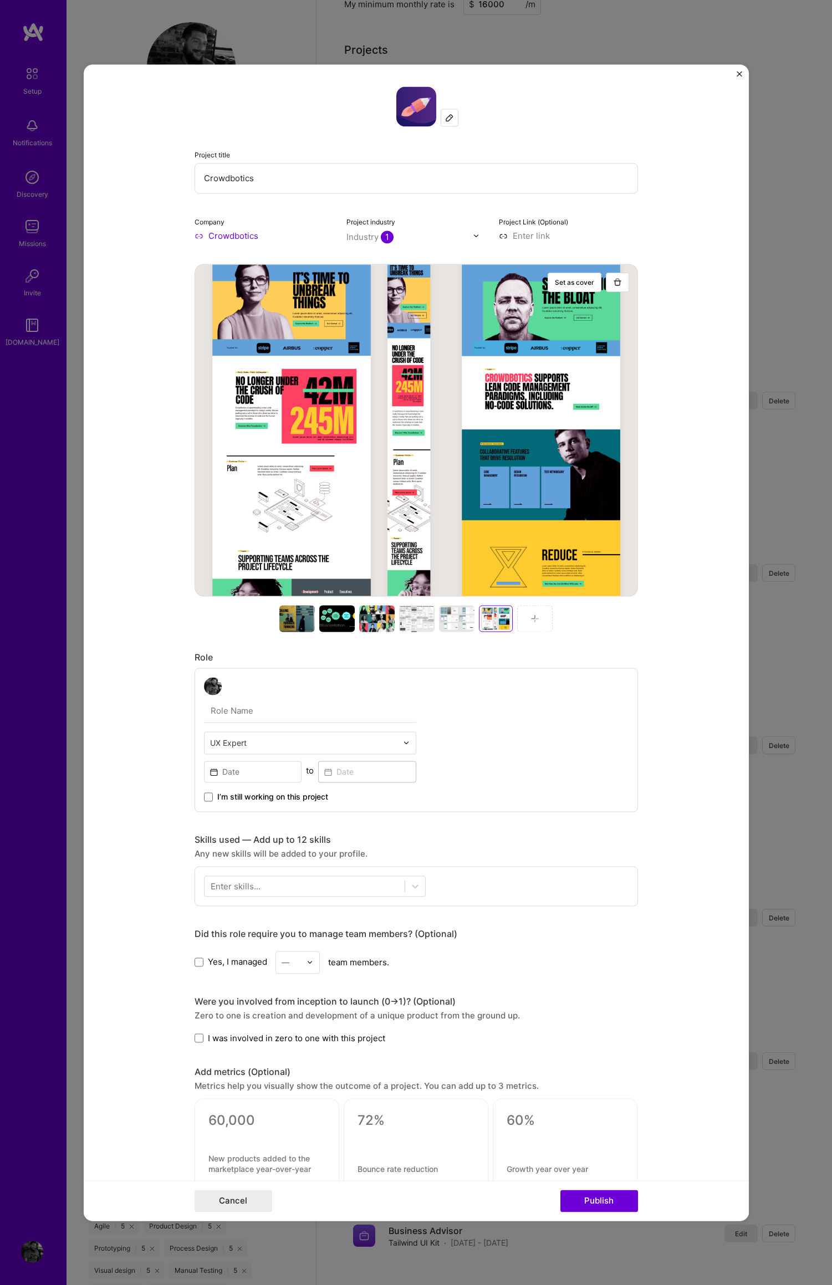
click at [398, 745] on div "UX Expert" at bounding box center [310, 742] width 212 height 23
type input "des"
click at [552, 750] on div "UX Expert to I’m still working on this project" at bounding box center [415, 740] width 443 height 144
click at [403, 744] on img at bounding box center [406, 742] width 7 height 7
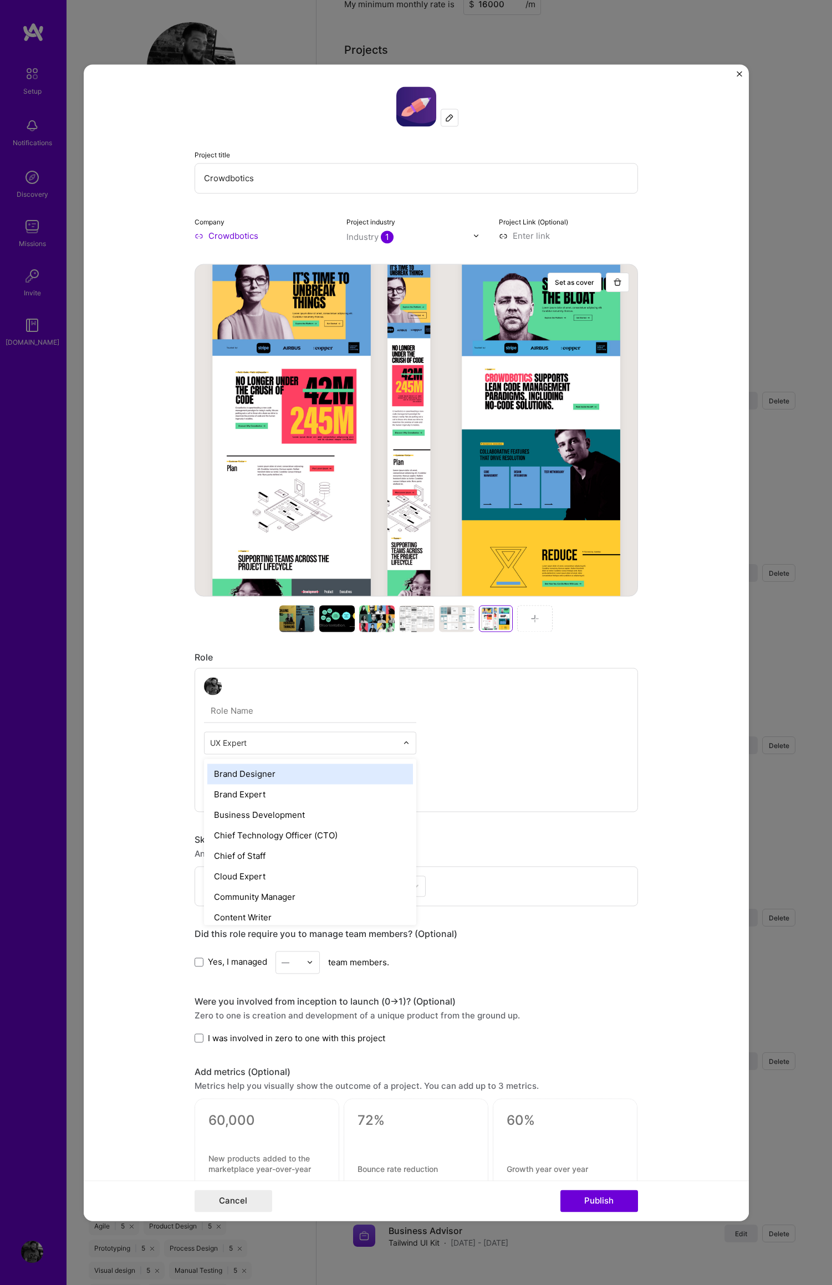
click at [238, 745] on input "text" at bounding box center [303, 743] width 187 height 12
drag, startPoint x: 239, startPoint y: 745, endPoint x: 206, endPoint y: 742, distance: 33.9
click at [180, 741] on form "Project title Crowdbotics Company Crowdbotics Project industry Industry 1 Proje…" at bounding box center [416, 642] width 665 height 1156
type input "v"
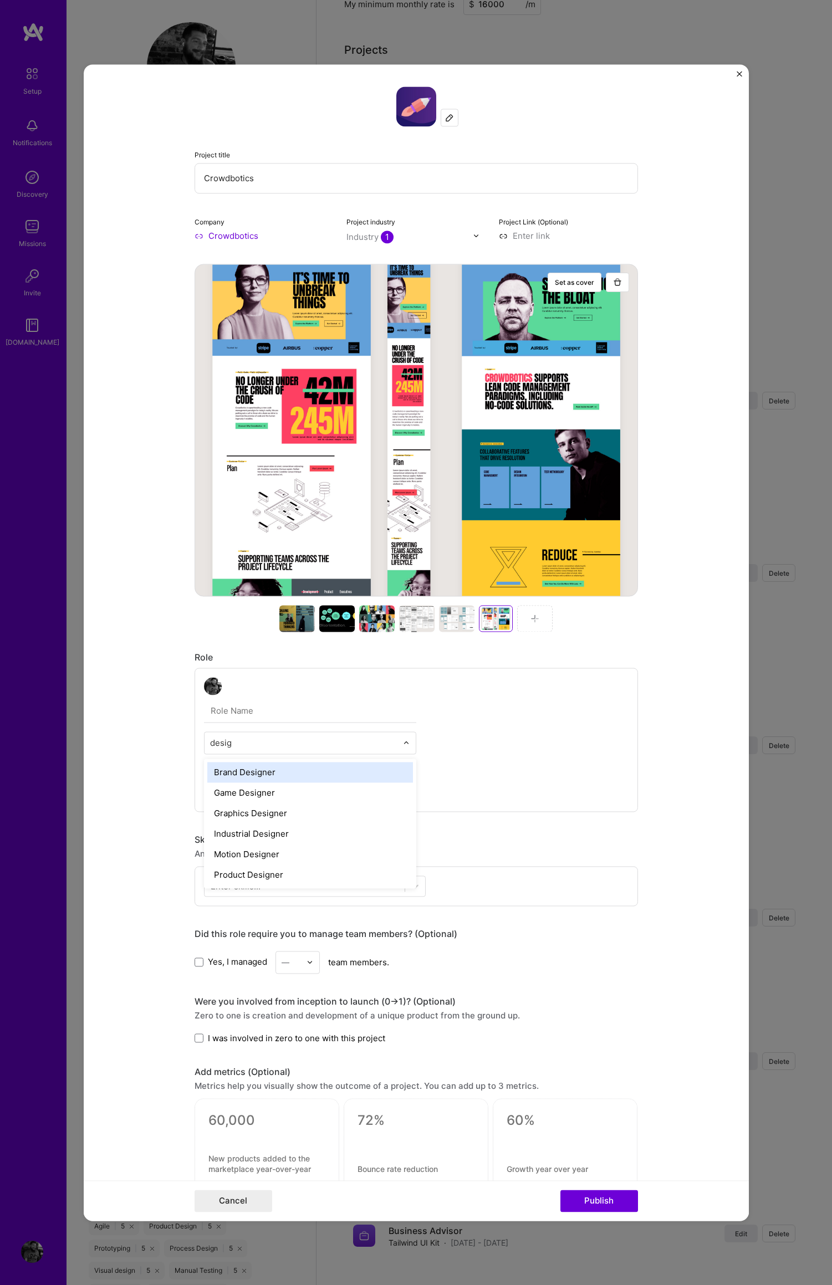
type input "design"
drag, startPoint x: 237, startPoint y: 745, endPoint x: 164, endPoint y: 742, distance: 73.2
click at [164, 742] on form "Project title Crowdbotics Company Crowdbotics Project industry Industry 1 Proje…" at bounding box center [416, 642] width 665 height 1156
click at [247, 815] on div "Graphics Designer" at bounding box center [310, 813] width 206 height 21
click at [278, 744] on input "text" at bounding box center [303, 743] width 187 height 12
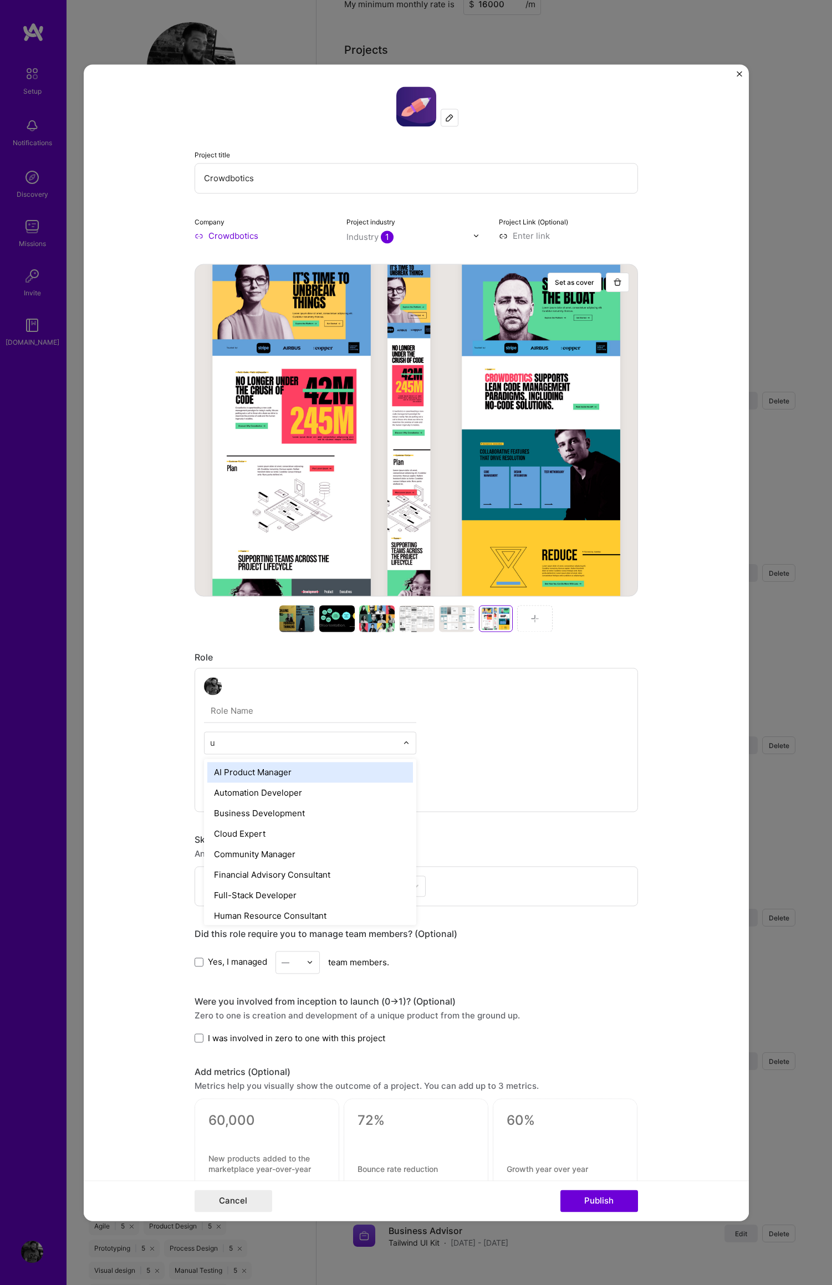
type input "ux"
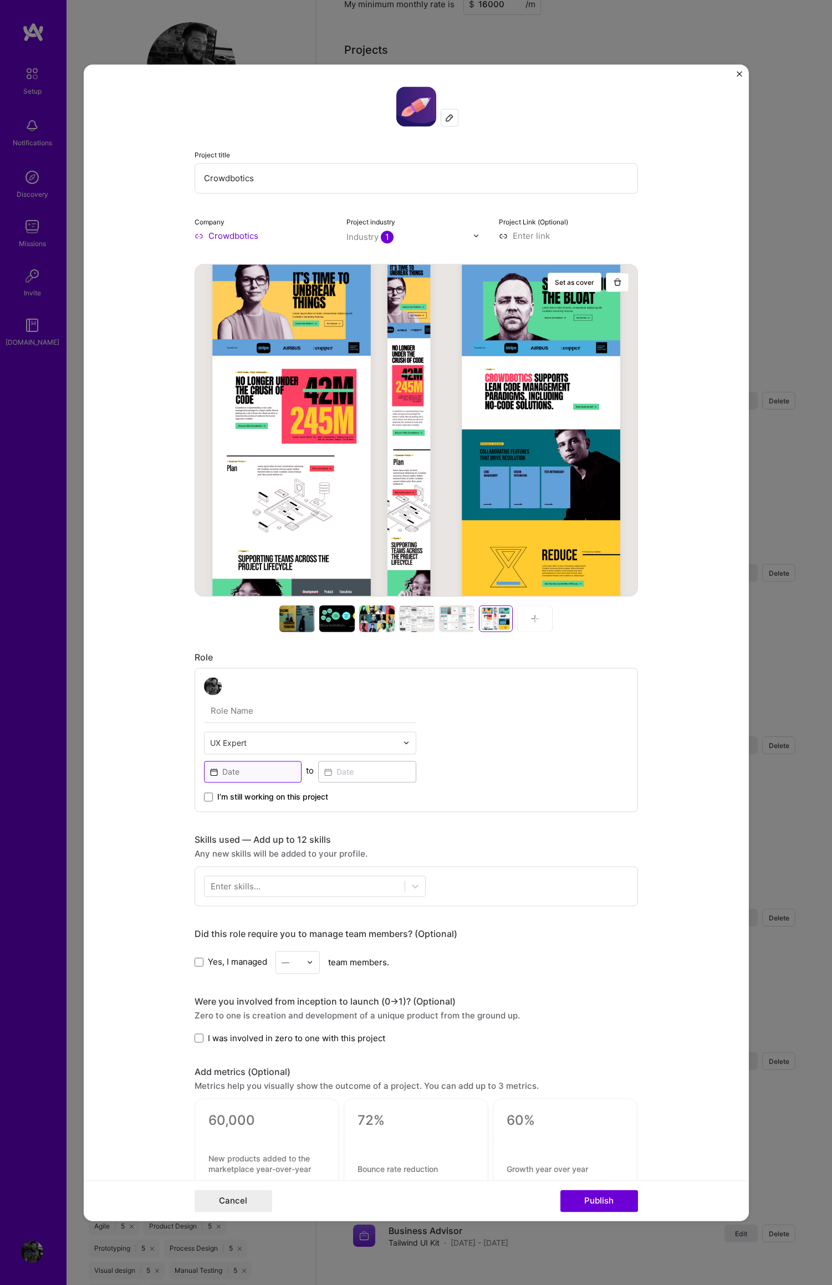
click at [226, 773] on input at bounding box center [253, 772] width 98 height 22
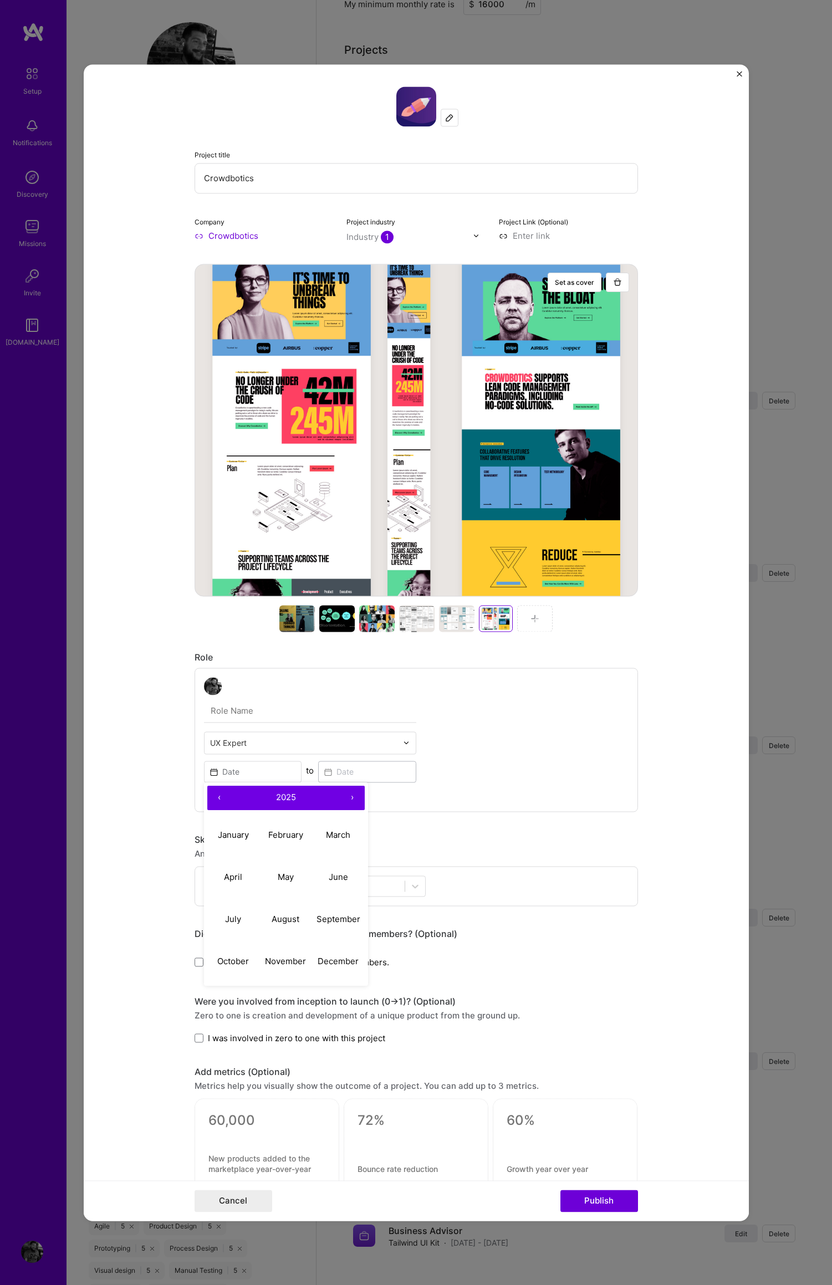
click at [215, 798] on button "‹" at bounding box center [219, 798] width 24 height 24
click at [229, 824] on button "January" at bounding box center [233, 835] width 53 height 42
type input "[DATE]"
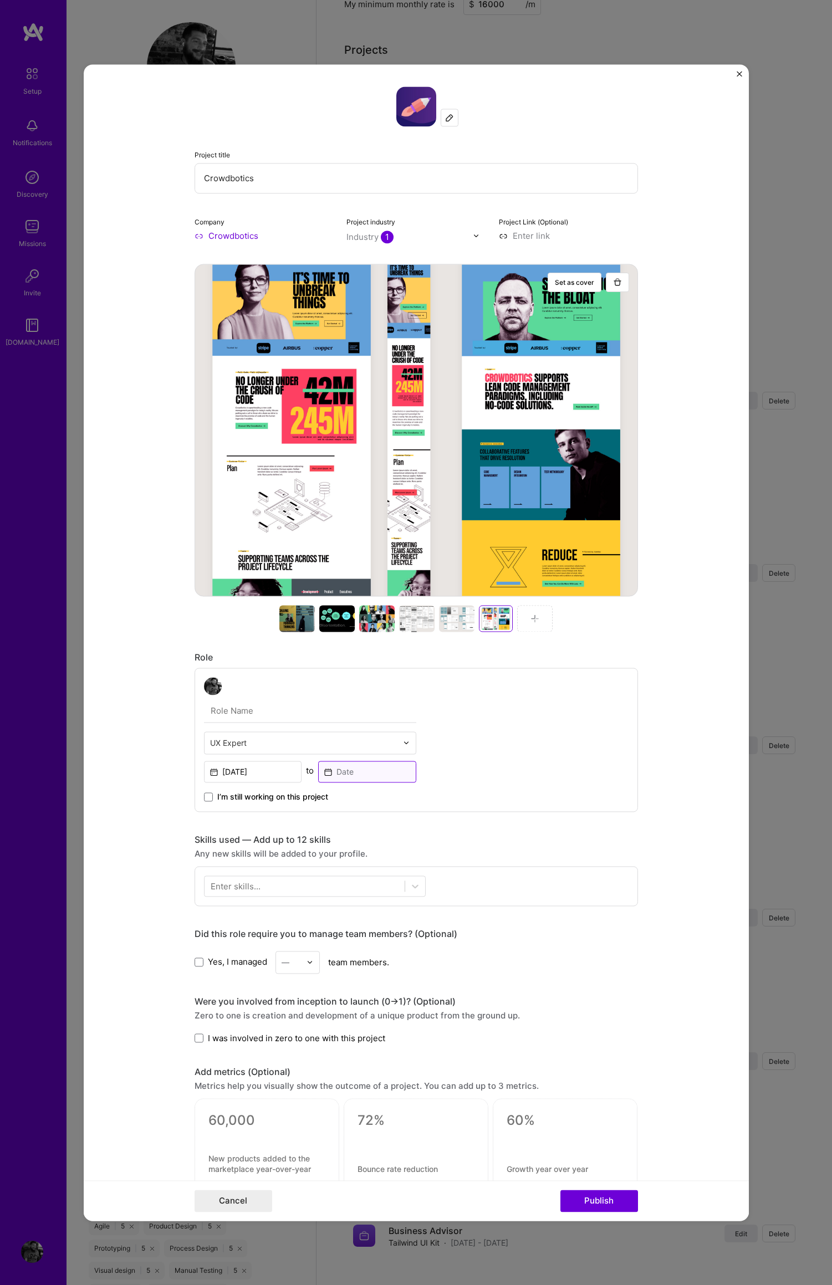
click at [341, 773] on input at bounding box center [367, 772] width 98 height 22
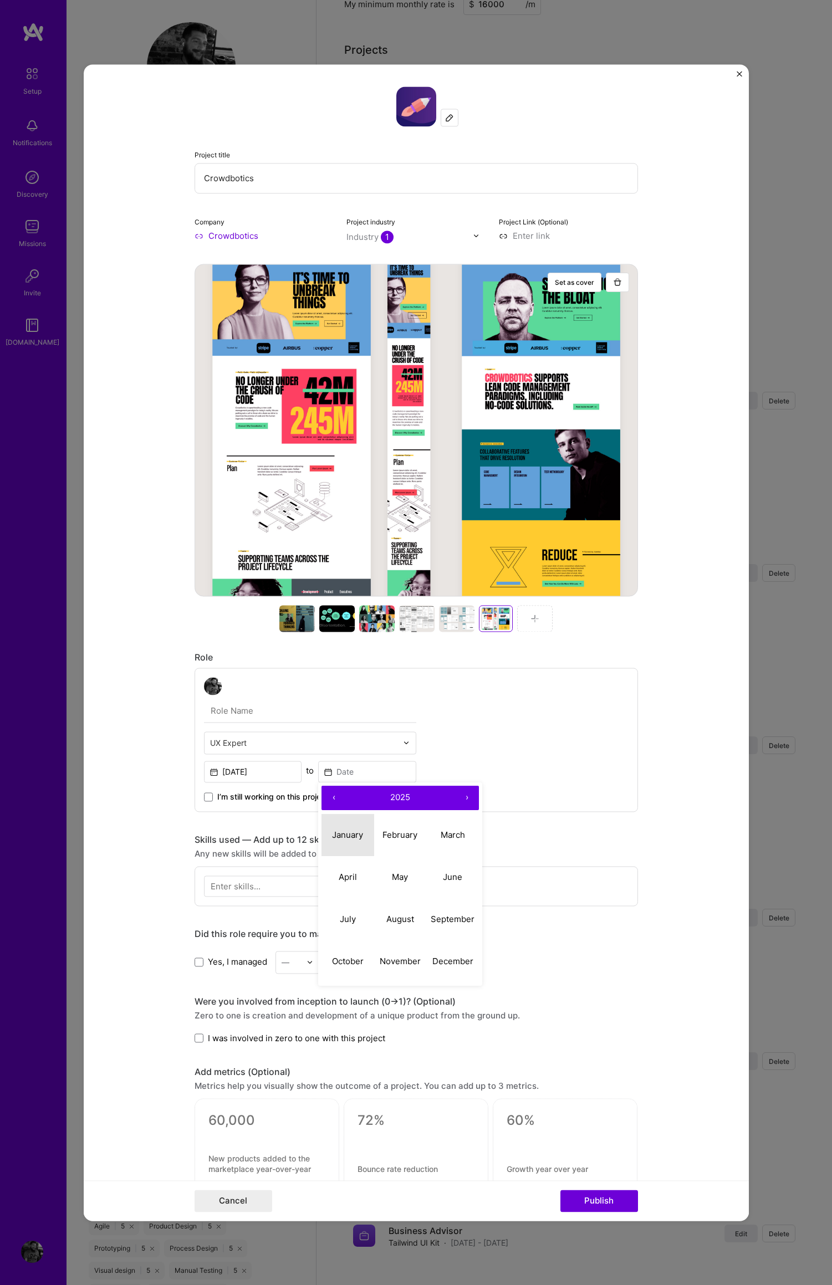
click at [346, 829] on button "January" at bounding box center [347, 835] width 53 height 42
type input "[DATE]"
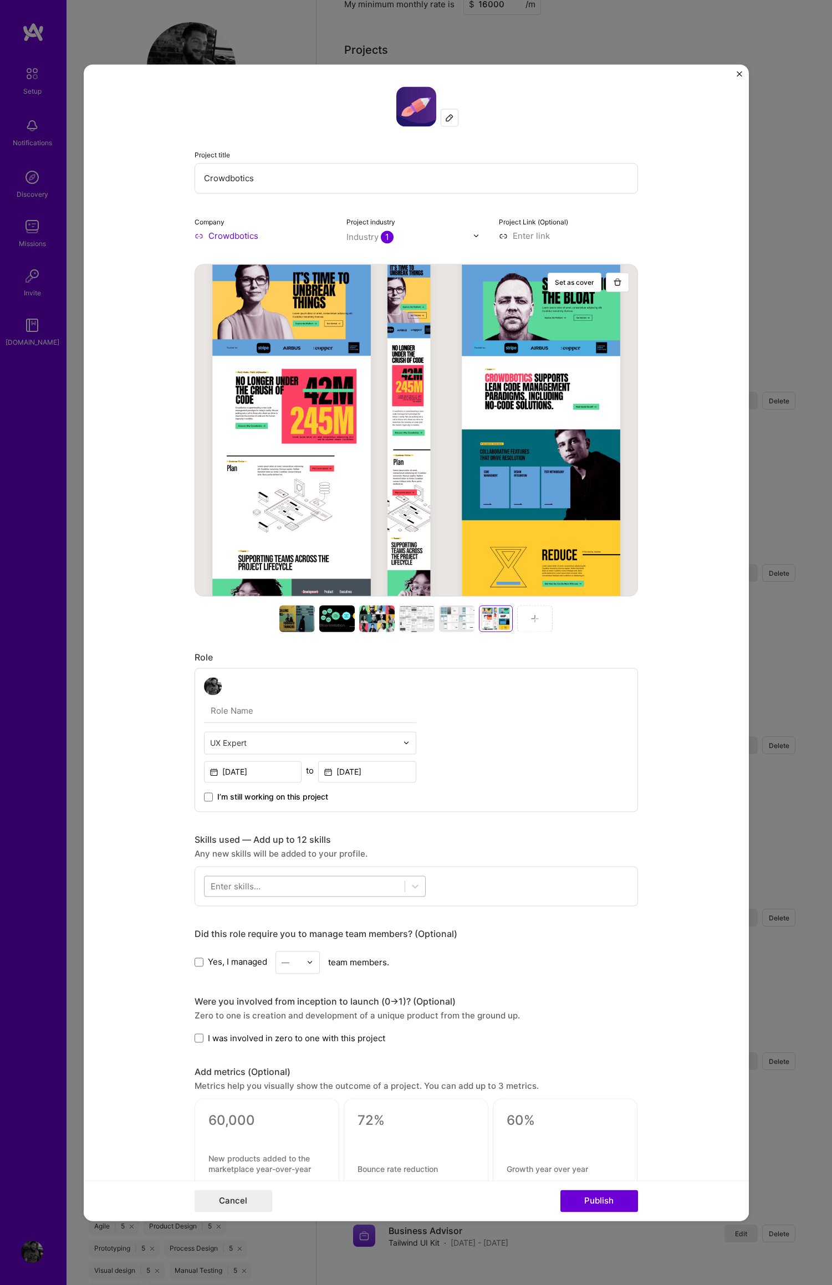
click at [344, 886] on div at bounding box center [304, 886] width 200 height 18
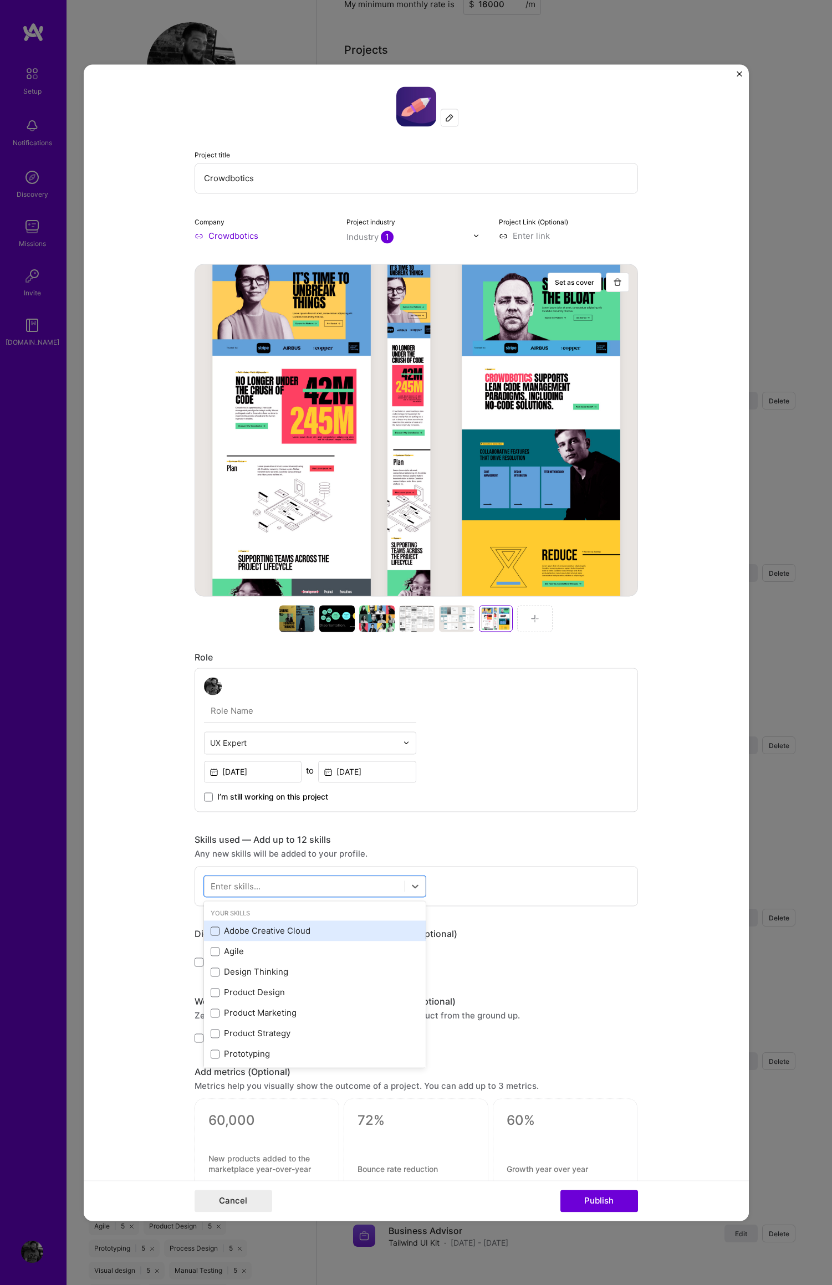
click at [211, 931] on span at bounding box center [215, 930] width 9 height 9
click at [0, 0] on input "checkbox" at bounding box center [0, 0] width 0 height 0
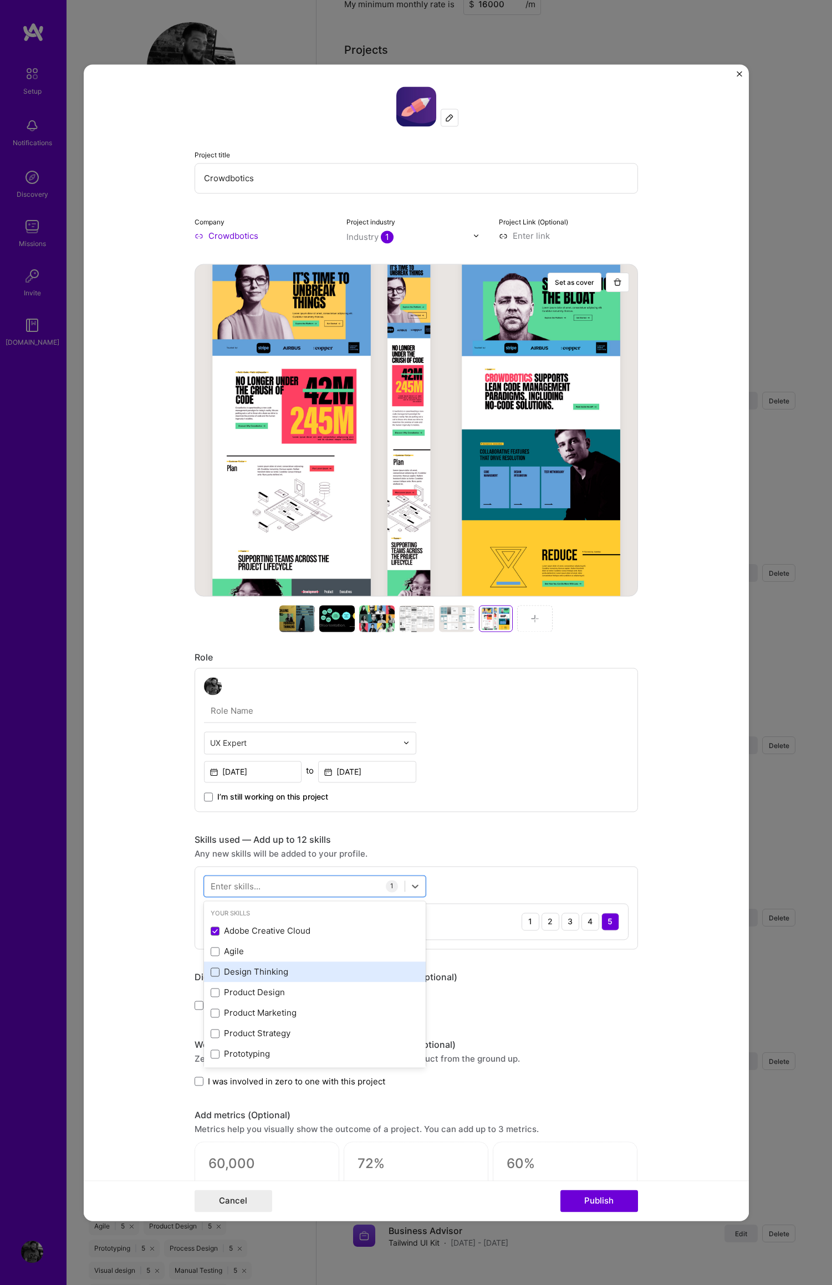
click at [211, 974] on span at bounding box center [215, 971] width 9 height 9
click at [0, 0] on input "checkbox" at bounding box center [0, 0] width 0 height 0
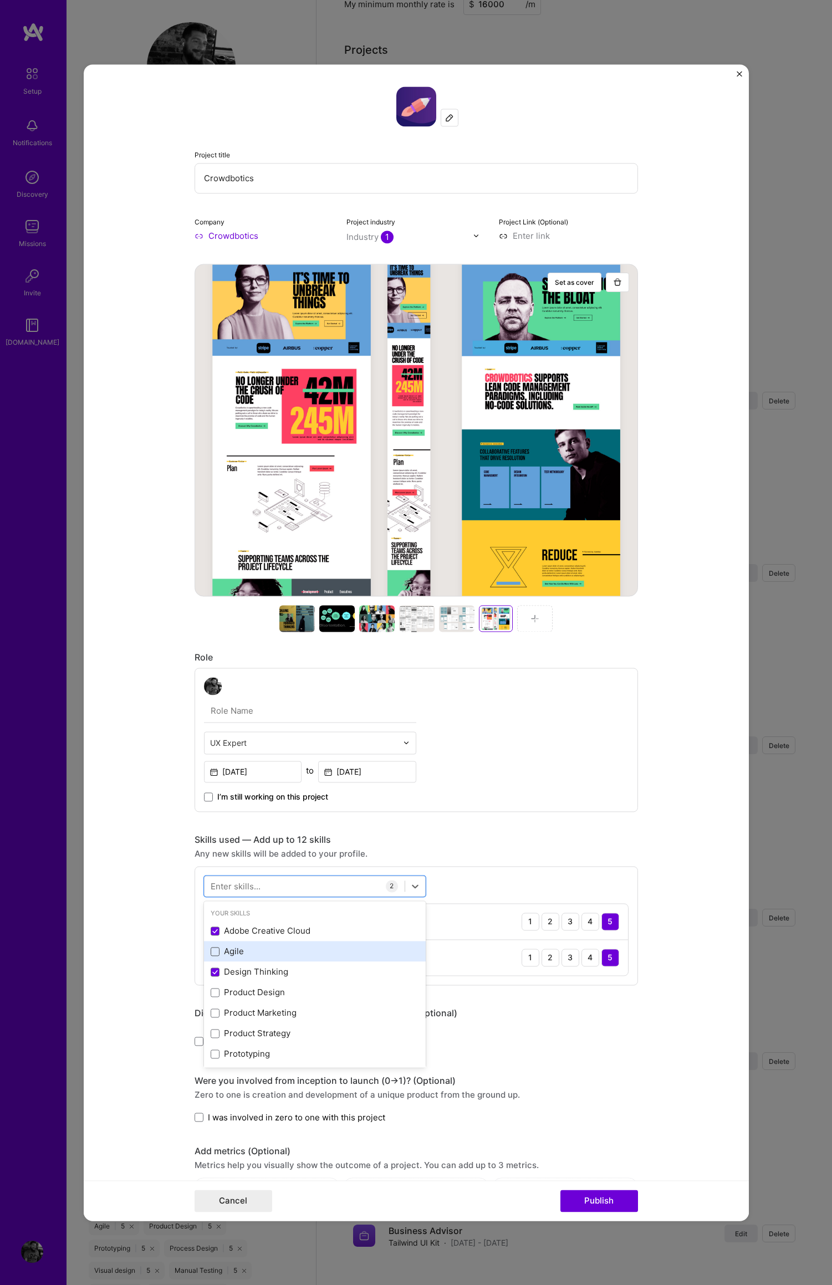
click at [211, 954] on span at bounding box center [215, 951] width 9 height 9
click at [0, 0] on input "checkbox" at bounding box center [0, 0] width 0 height 0
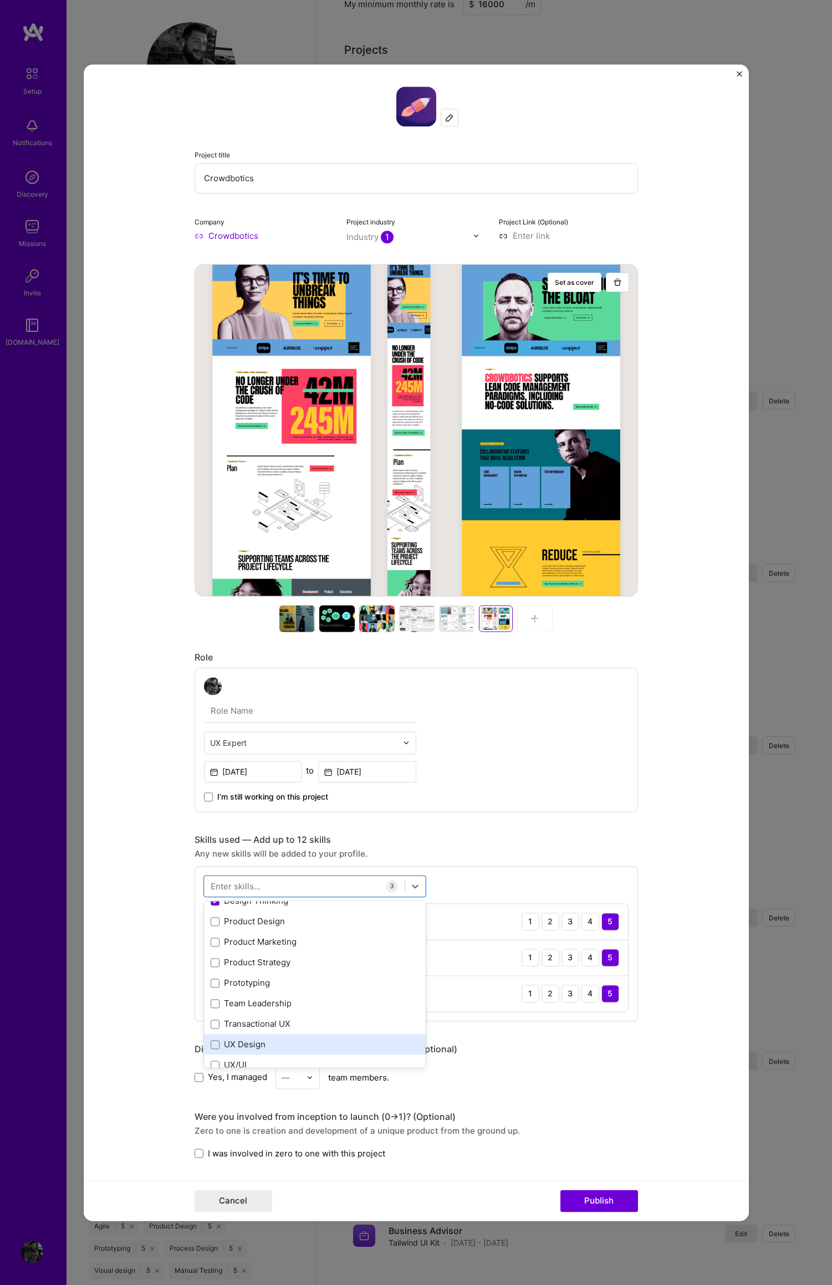
scroll to position [71, 0]
click at [211, 962] on span at bounding box center [215, 961] width 9 height 9
click at [0, 0] on input "checkbox" at bounding box center [0, 0] width 0 height 0
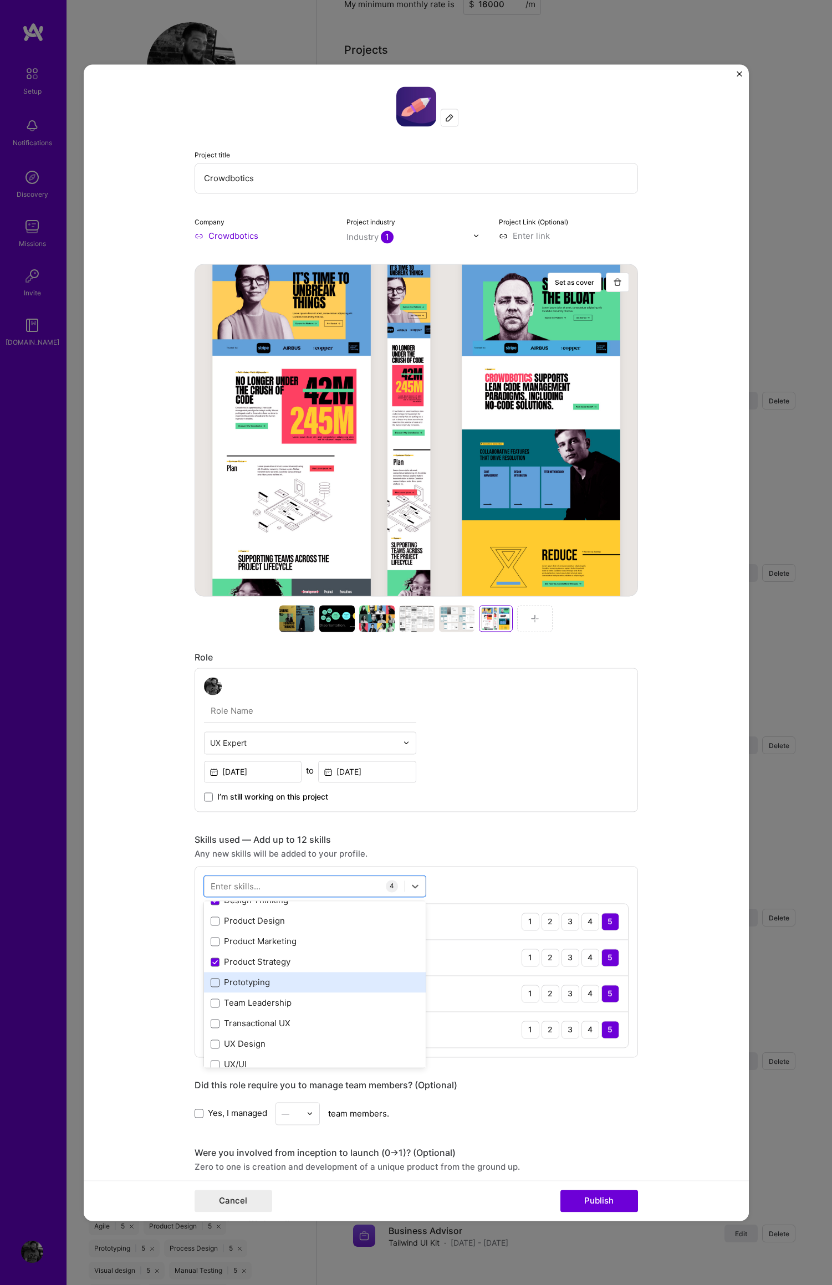
click at [211, 982] on span at bounding box center [215, 982] width 9 height 9
click at [0, 0] on input "checkbox" at bounding box center [0, 0] width 0 height 0
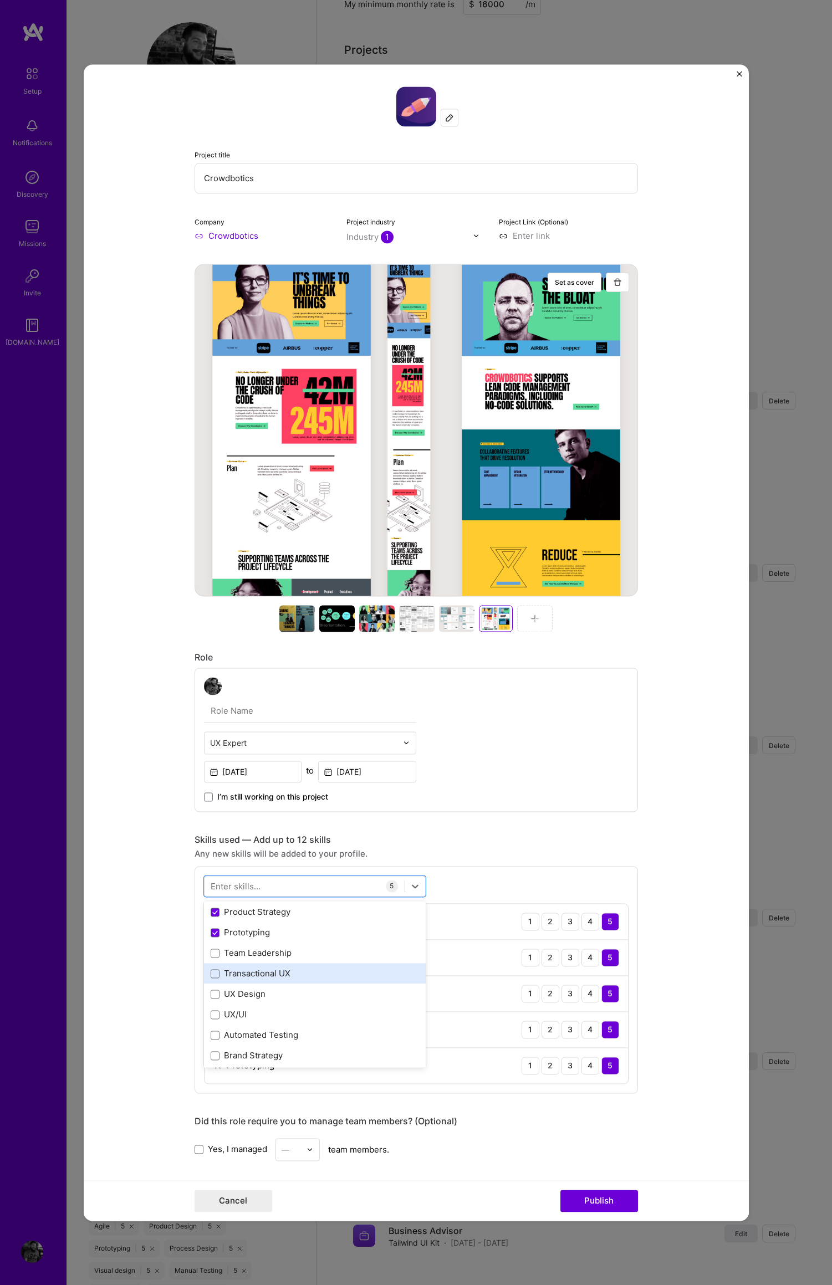
scroll to position [127, 0]
click at [211, 949] on span at bounding box center [215, 946] width 9 height 9
click at [0, 0] on input "checkbox" at bounding box center [0, 0] width 0 height 0
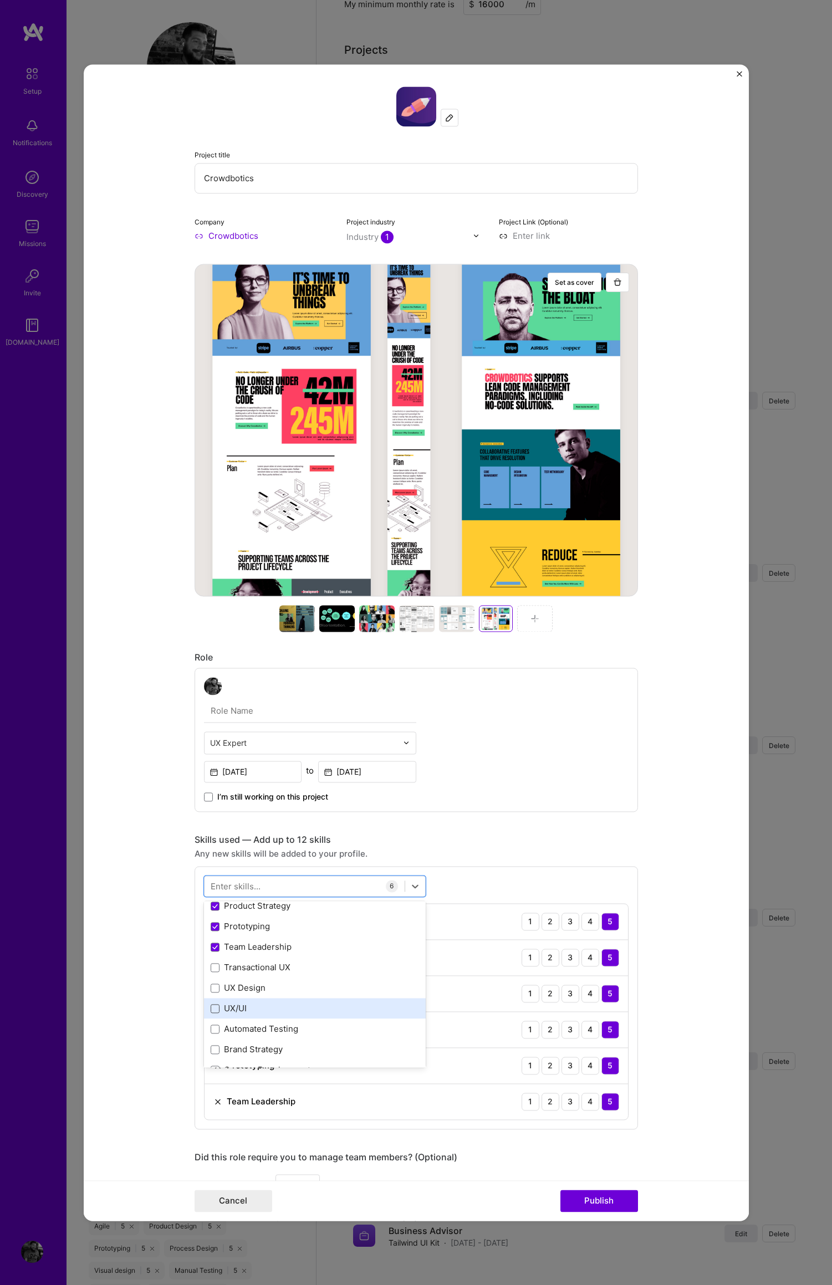
drag, startPoint x: 209, startPoint y: 990, endPoint x: 210, endPoint y: 1005, distance: 14.4
click at [211, 990] on span at bounding box center [215, 987] width 9 height 9
click at [0, 0] on input "checkbox" at bounding box center [0, 0] width 0 height 0
click at [211, 1011] on span at bounding box center [215, 1008] width 9 height 9
click at [0, 0] on input "checkbox" at bounding box center [0, 0] width 0 height 0
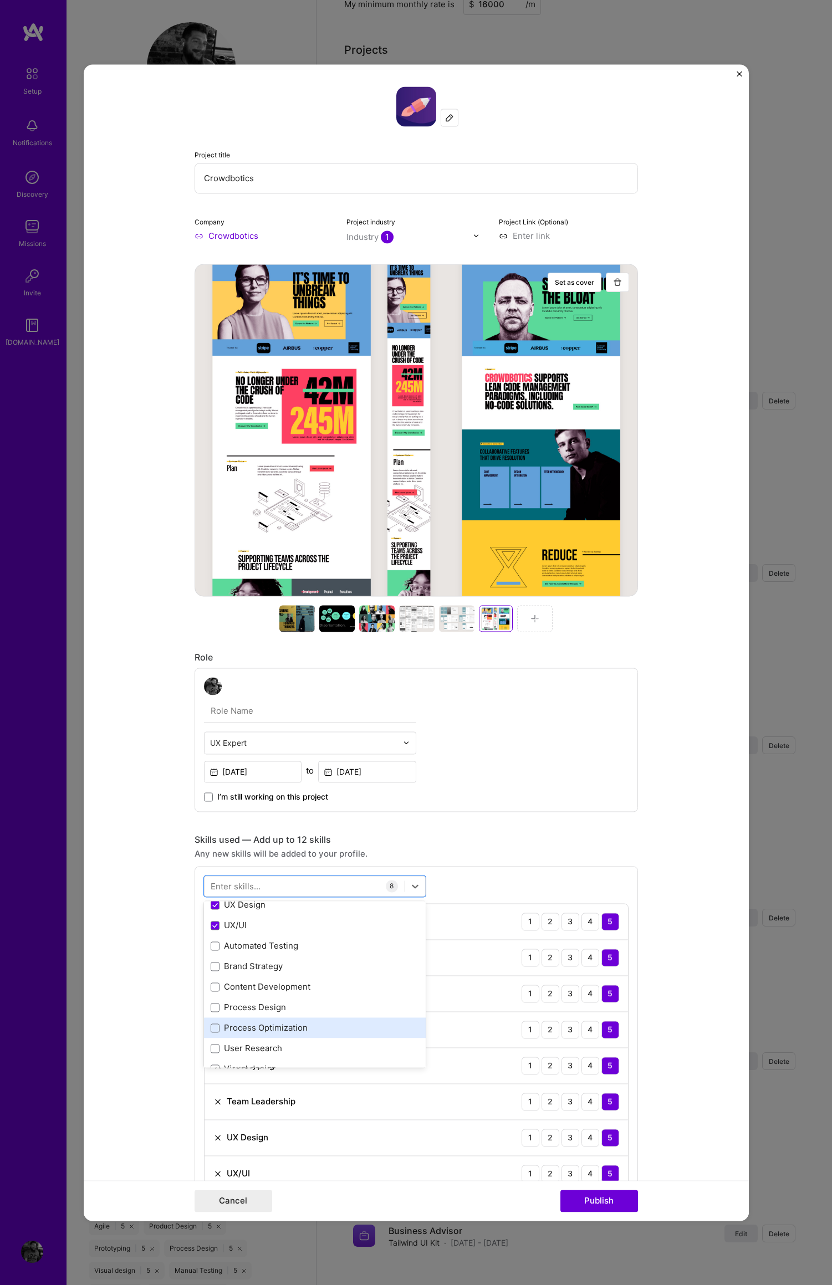
scroll to position [215, 0]
click at [211, 983] on span at bounding box center [215, 982] width 9 height 9
click at [0, 0] on input "checkbox" at bounding box center [0, 0] width 0 height 0
click at [212, 992] on span at bounding box center [215, 991] width 9 height 9
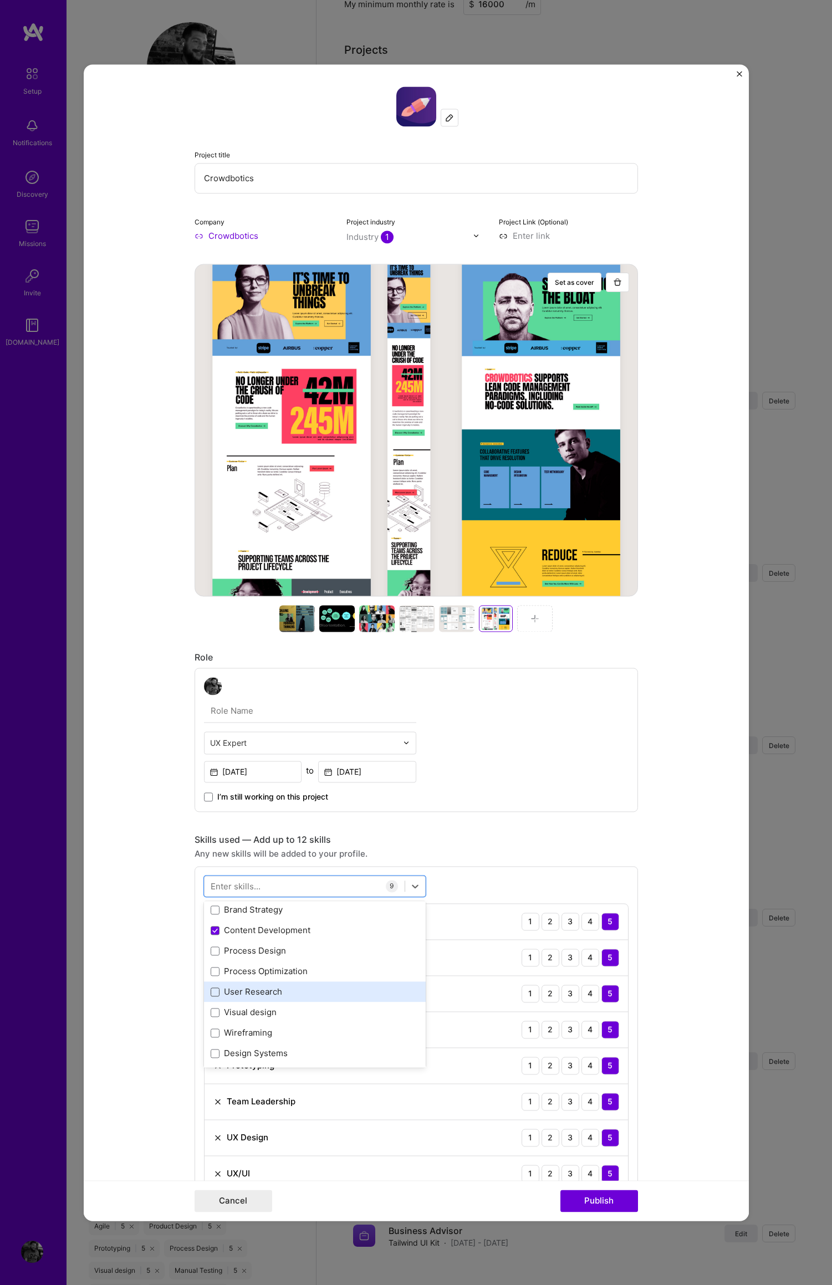
click at [0, 0] on input "checkbox" at bounding box center [0, 0] width 0 height 0
click at [211, 1015] on span at bounding box center [215, 1012] width 9 height 9
click at [0, 0] on input "checkbox" at bounding box center [0, 0] width 0 height 0
click at [211, 1032] on span at bounding box center [215, 1032] width 9 height 9
click at [0, 0] on input "checkbox" at bounding box center [0, 0] width 0 height 0
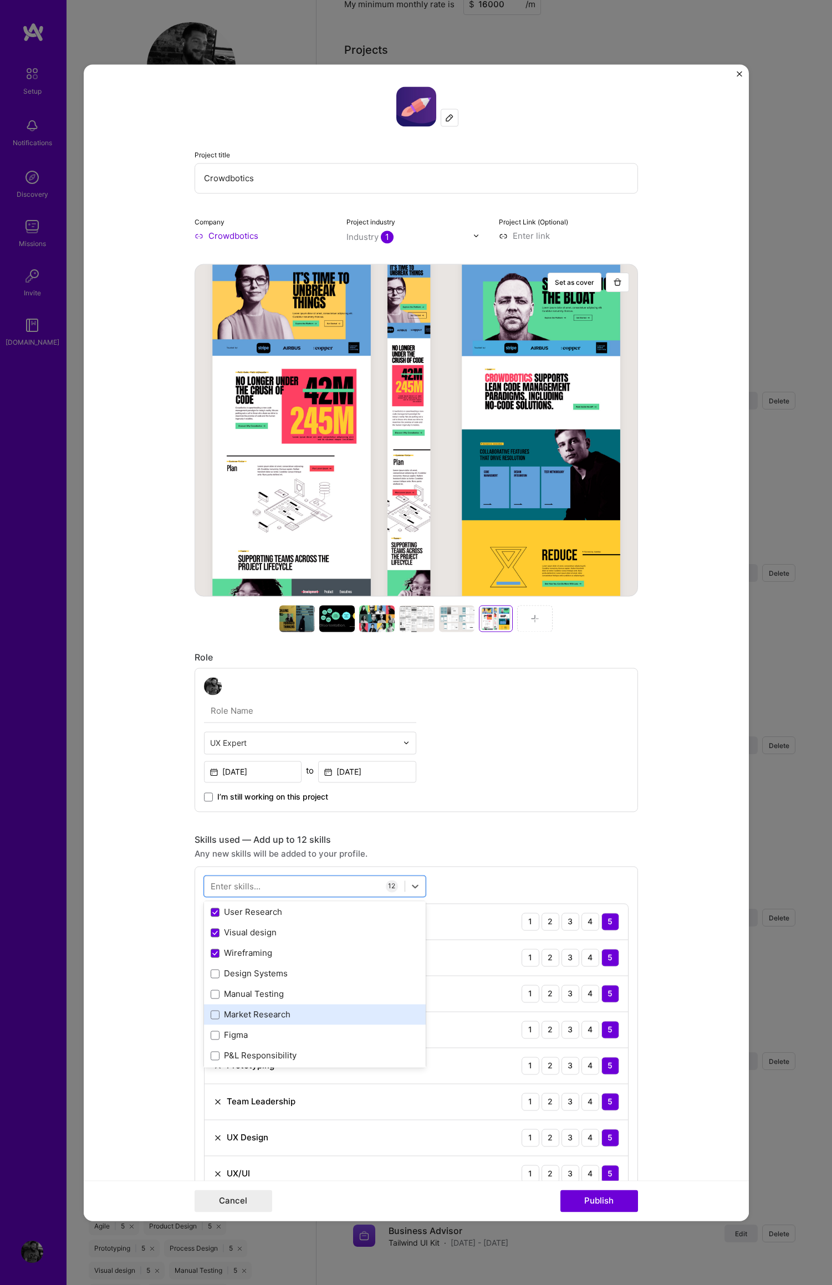
scroll to position [347, 0]
click at [711, 1098] on form "Project title Crowdbotics Company Crowdbotics Project industry Industry 1 Proje…" at bounding box center [416, 642] width 665 height 1156
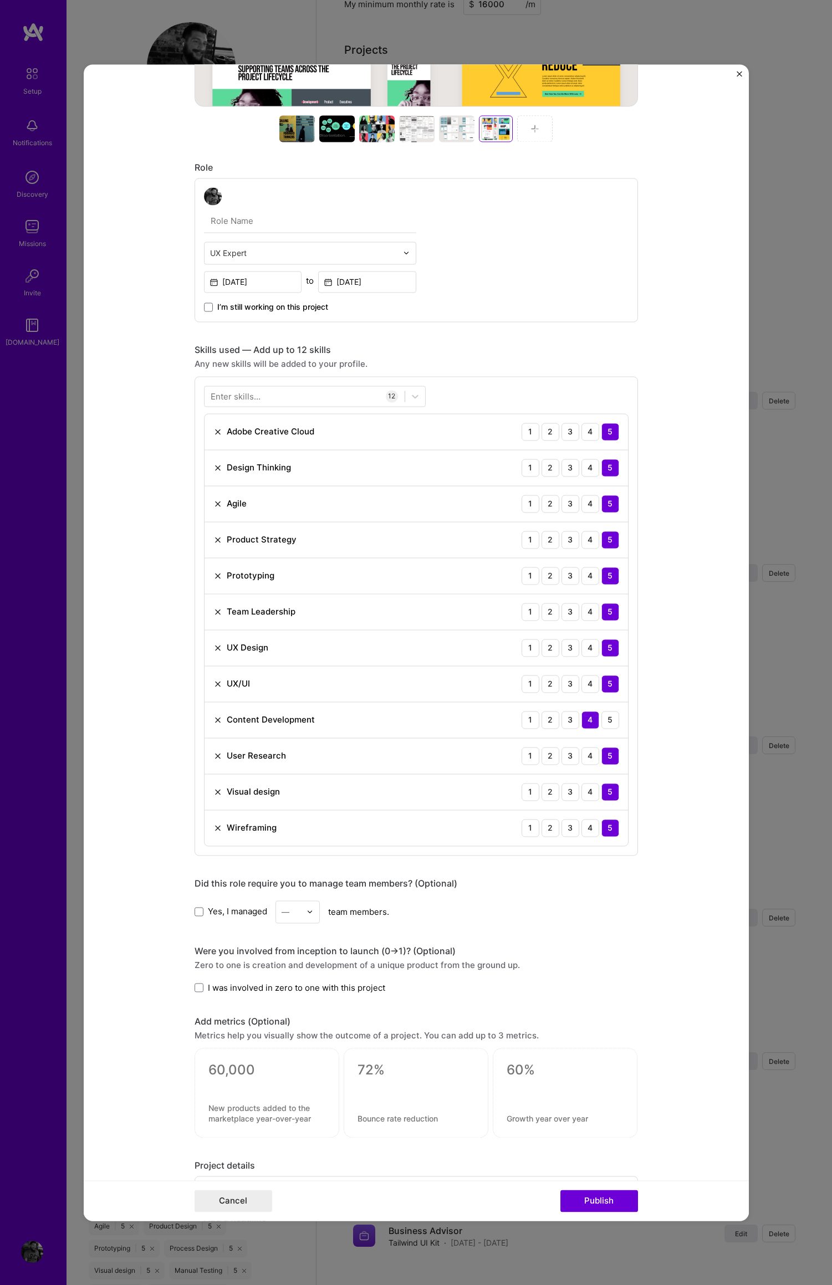
scroll to position [607, 0]
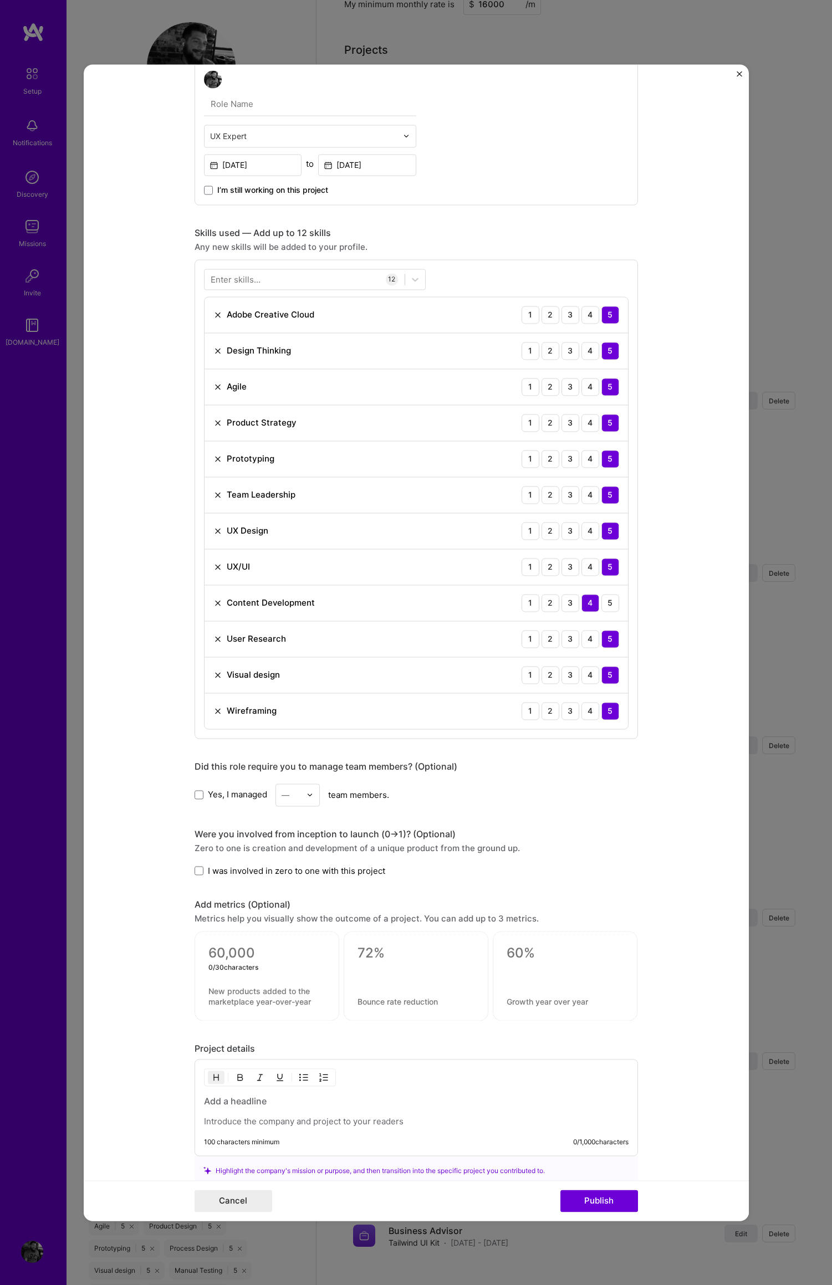
click at [223, 954] on textarea at bounding box center [266, 953] width 117 height 17
click at [208, 956] on textarea "0%" at bounding box center [266, 956] width 117 height 22
type textarea "20%"
click at [243, 1004] on textarea at bounding box center [266, 1001] width 117 height 21
type textarea "Better Form Conversion"
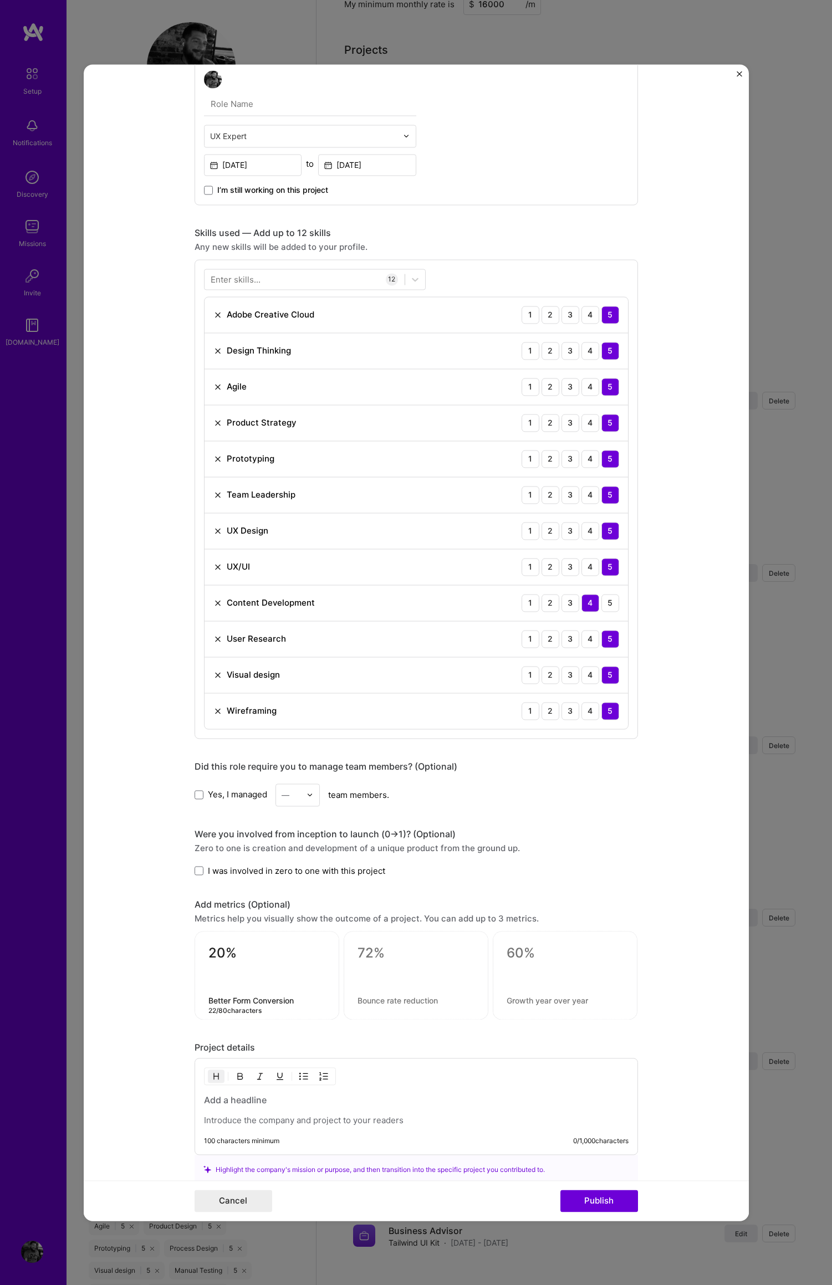
click at [364, 956] on textarea at bounding box center [415, 953] width 117 height 17
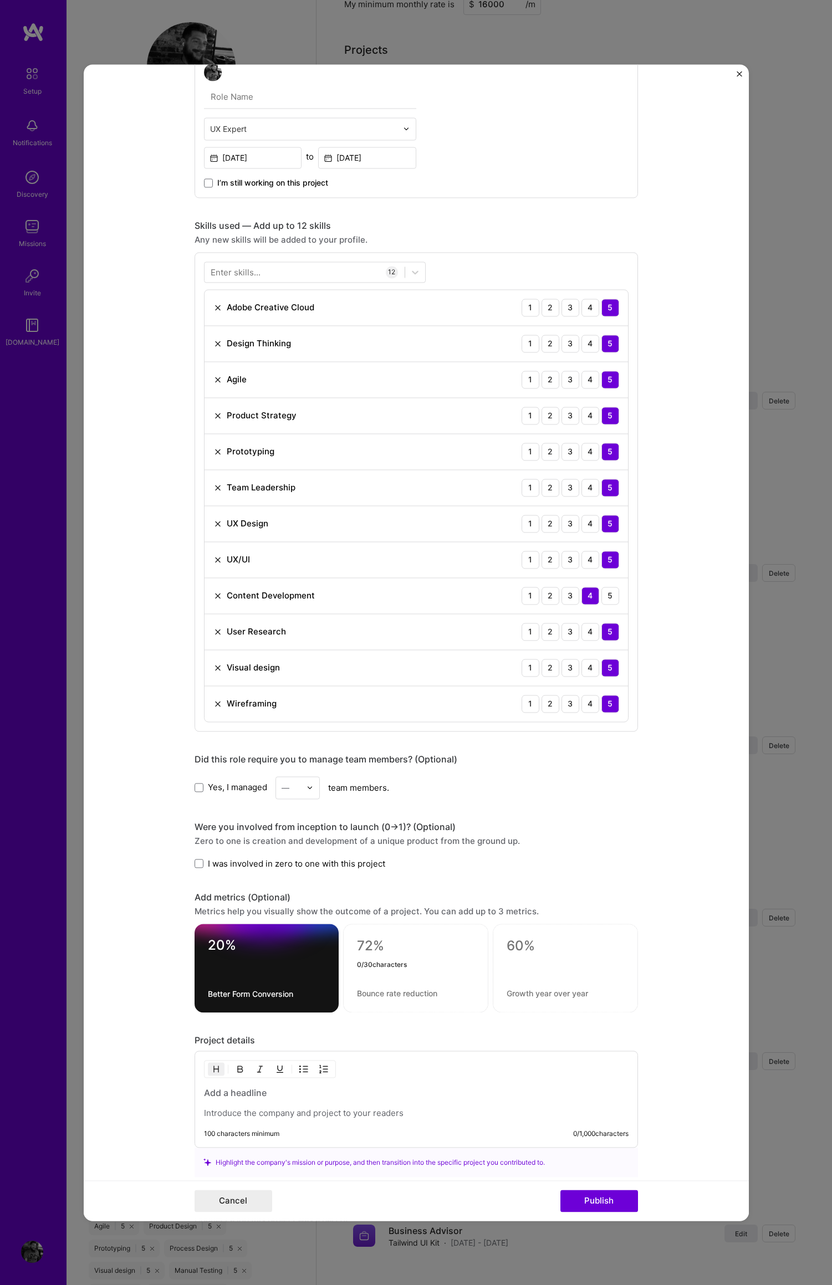
scroll to position [613, 0]
click at [364, 951] on textarea at bounding box center [415, 947] width 117 height 17
type textarea "23%"
click at [383, 995] on textarea at bounding box center [415, 994] width 117 height 11
type textarea "Traffic Increase"
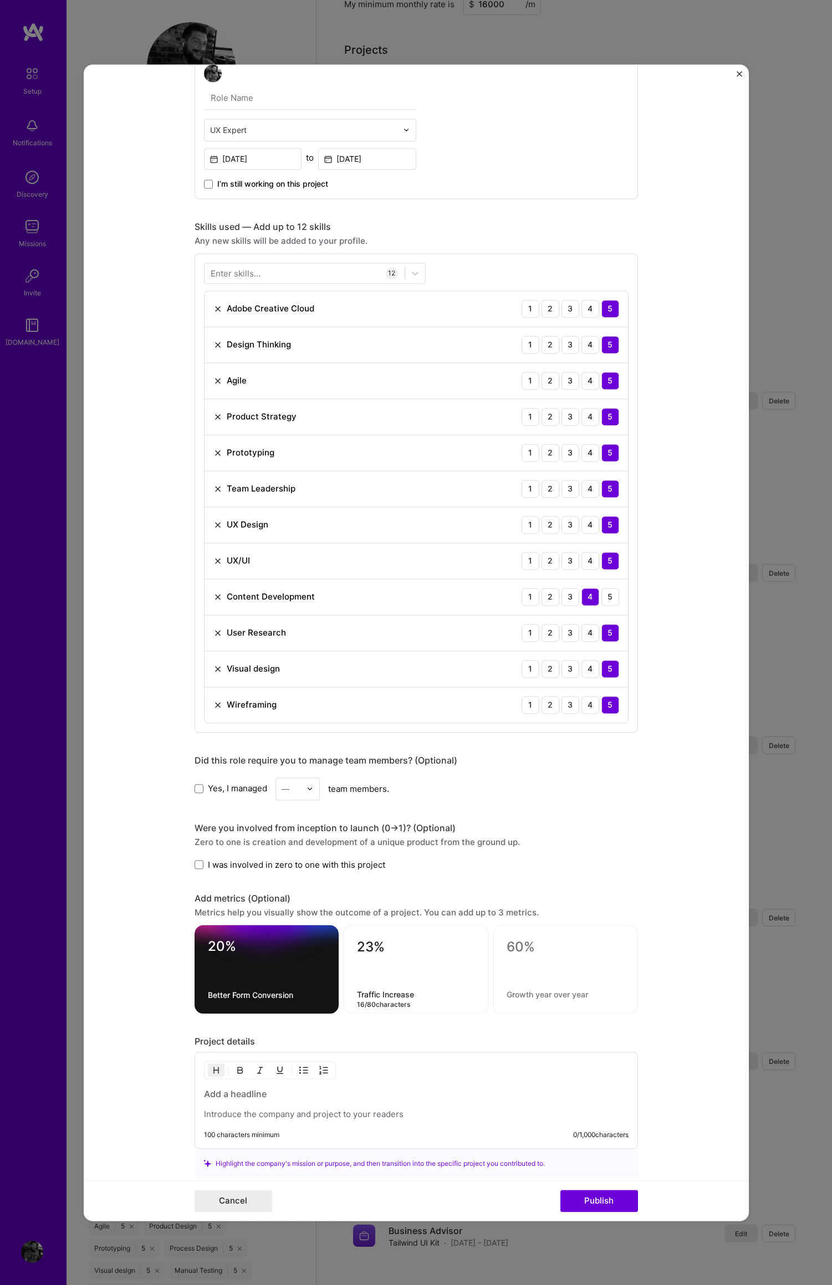
click at [526, 1026] on div "Project title Crowdbotics Company Crowdbotics Project industry Industry 1 Proje…" at bounding box center [415, 366] width 443 height 1784
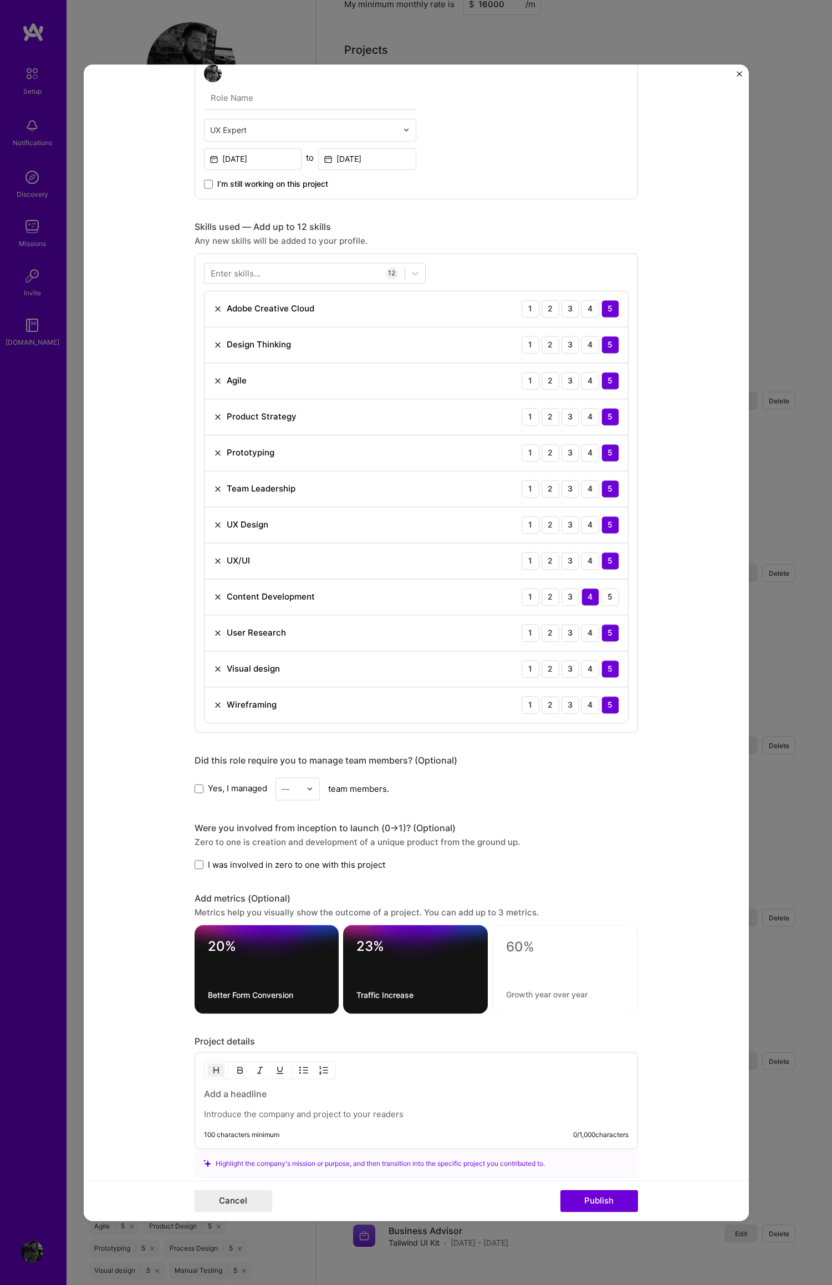
click at [527, 954] on textarea at bounding box center [565, 947] width 118 height 17
type textarea "4.25x"
type textarea "More Crosslinking"
click at [713, 974] on form "Project title Crowdbotics Company Crowdbotics Project industry Industry 1 Proje…" at bounding box center [416, 642] width 665 height 1156
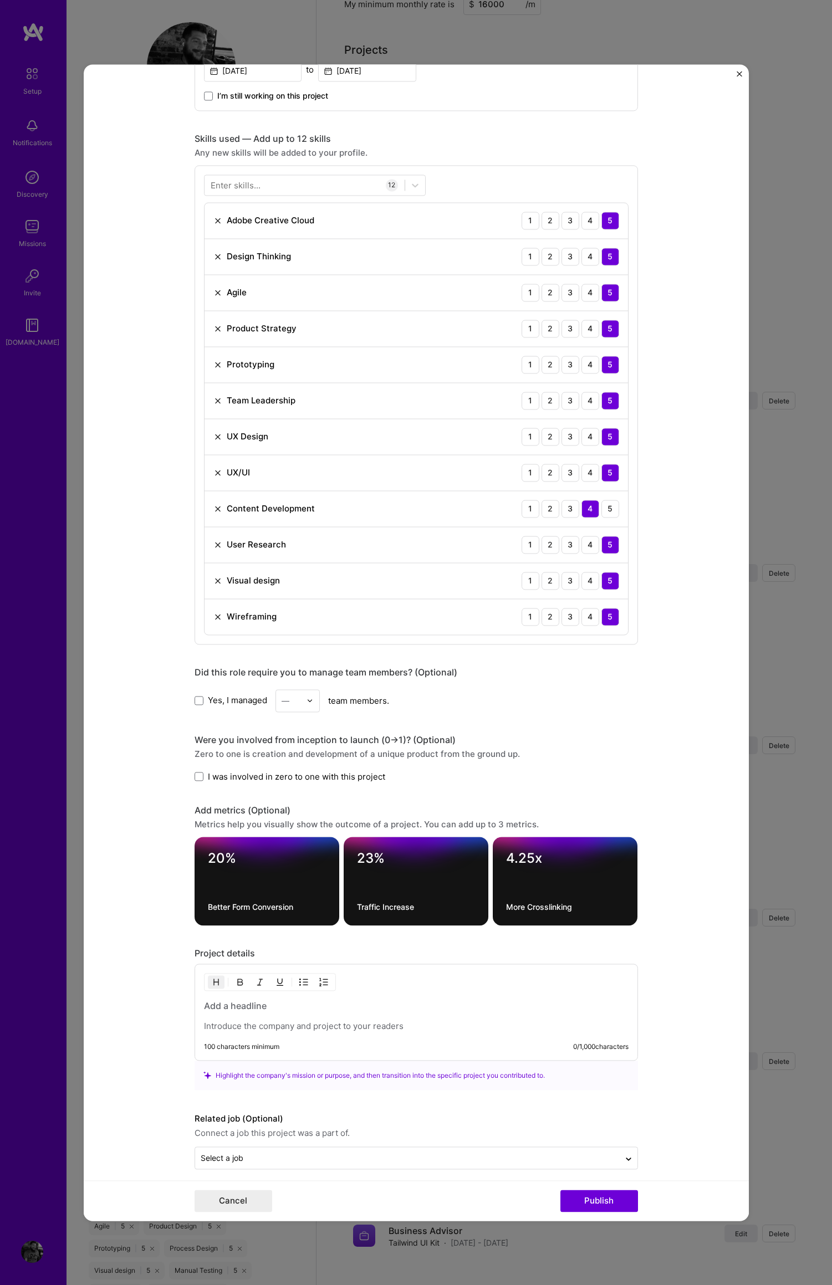
scroll to position [702, 0]
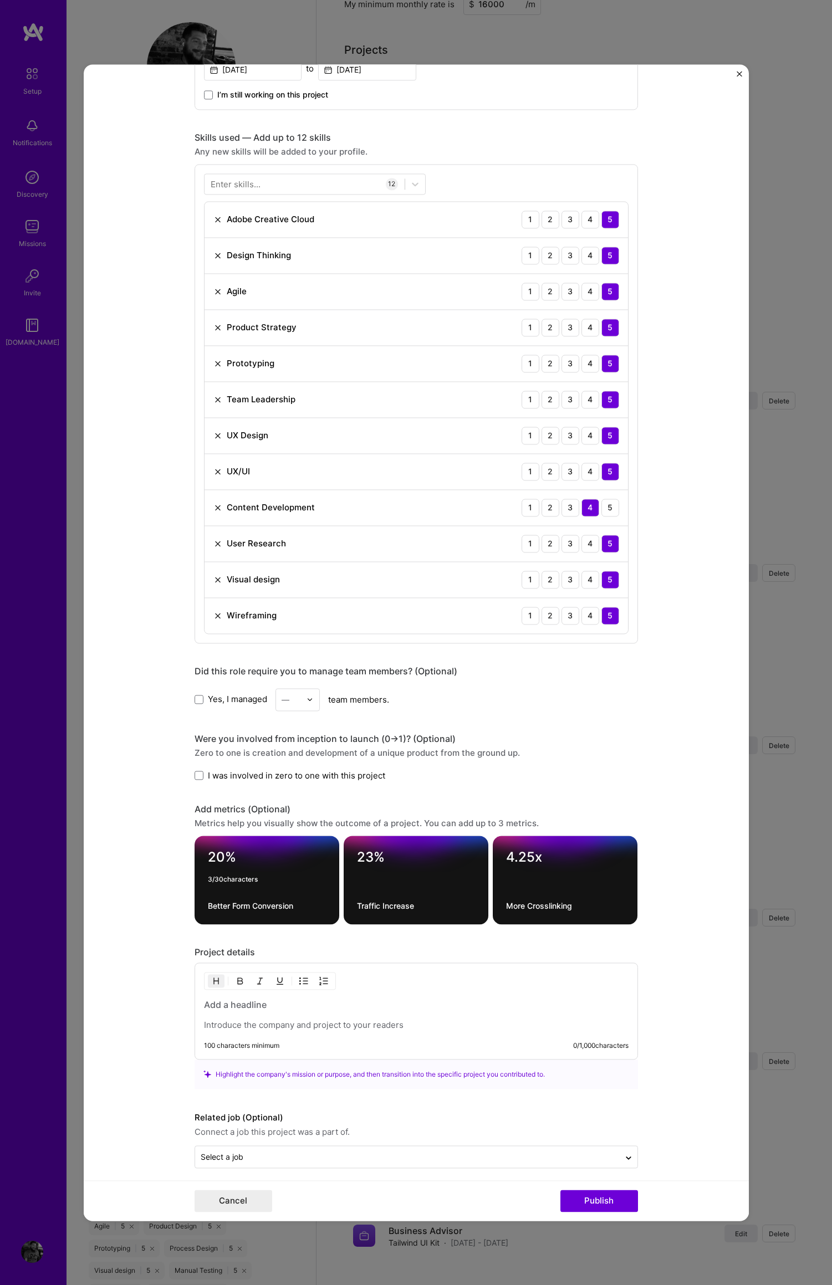
click at [221, 861] on textarea "20%" at bounding box center [267, 860] width 118 height 22
drag, startPoint x: 214, startPoint y: 858, endPoint x: 205, endPoint y: 858, distance: 8.9
click at [194, 857] on div "20% 3 / 30 characters Better Form Conversion" at bounding box center [266, 880] width 145 height 89
click at [211, 858] on textarea "15%" at bounding box center [267, 860] width 118 height 22
type textarea "19%"
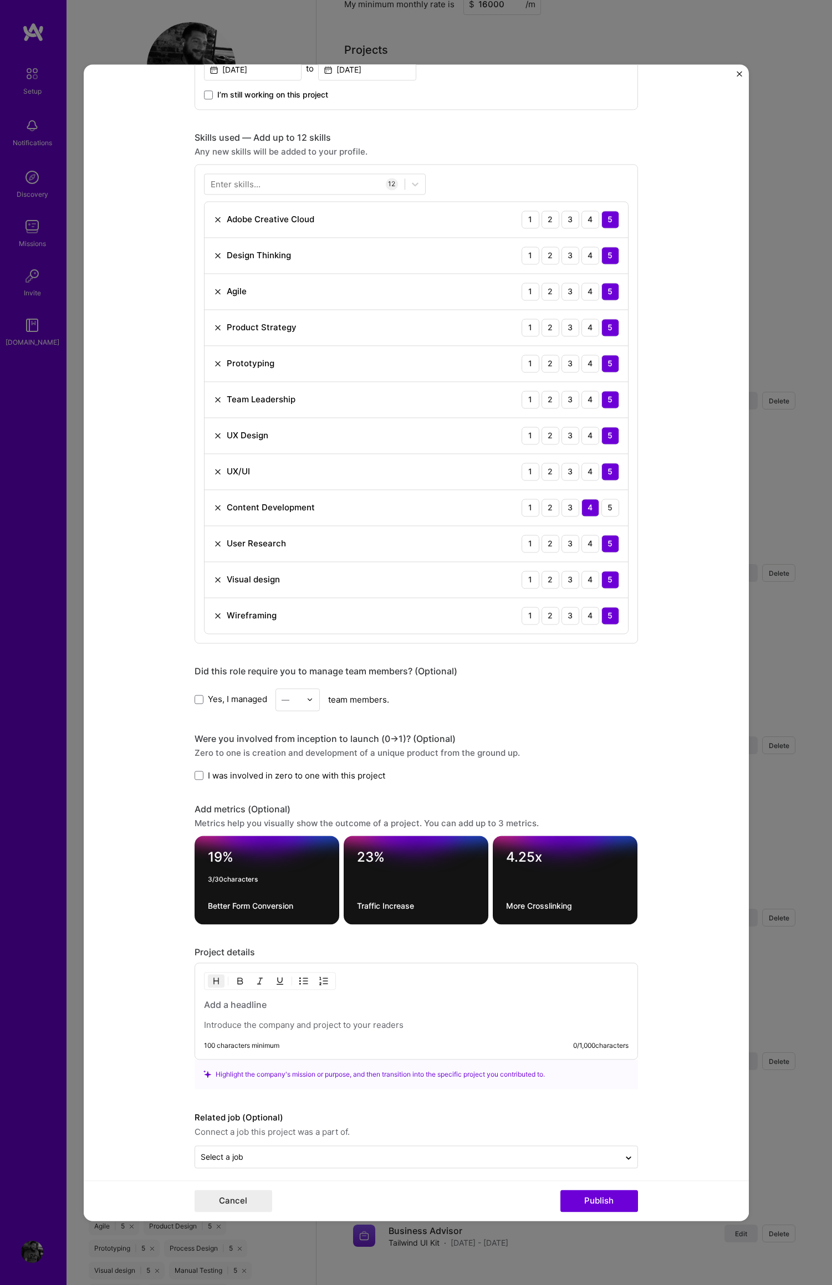
click at [705, 759] on form "Project title Crowdbotics Company Crowdbotics Project industry Industry 1 Proje…" at bounding box center [416, 642] width 665 height 1156
click at [235, 1001] on h3 at bounding box center [416, 1004] width 424 height 12
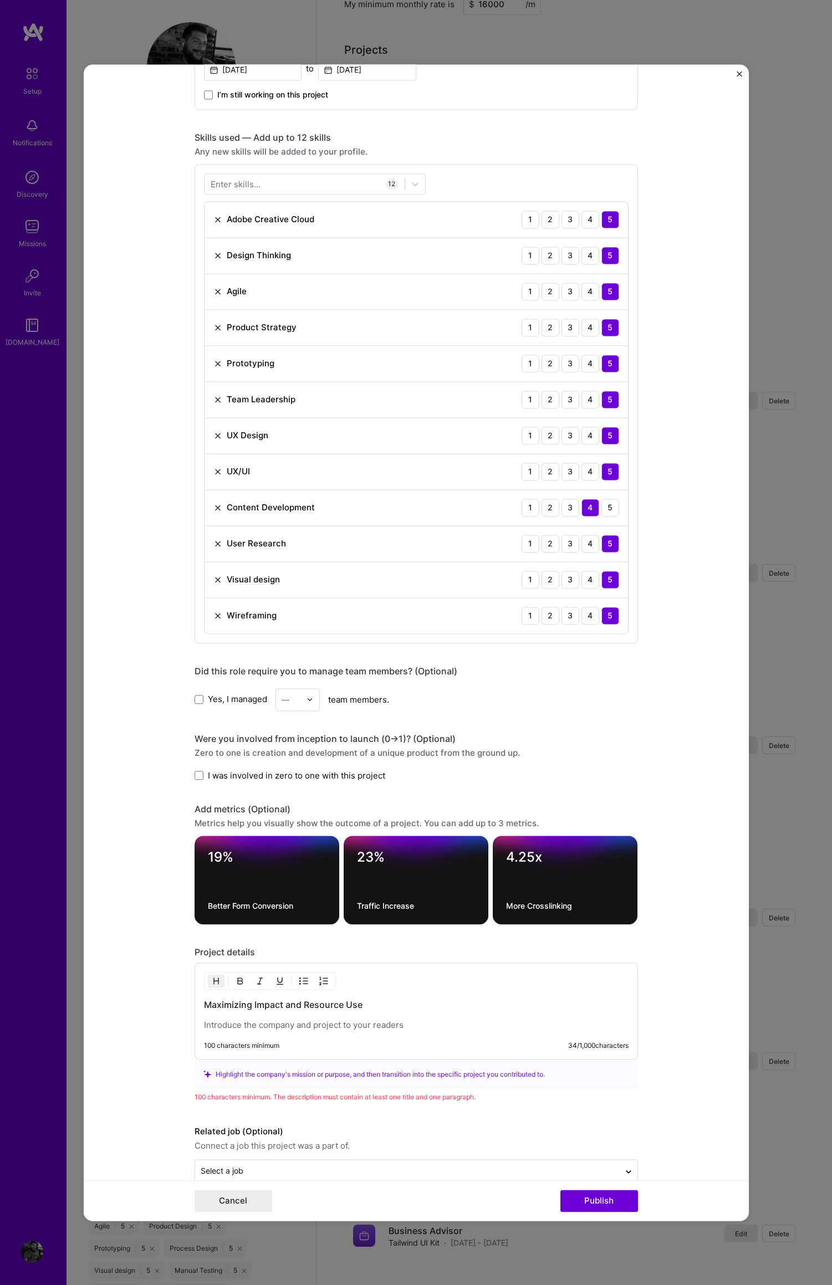
click at [693, 1113] on form "Project title Crowdbotics Company Crowdbotics Project industry Industry 1 Proje…" at bounding box center [416, 642] width 665 height 1156
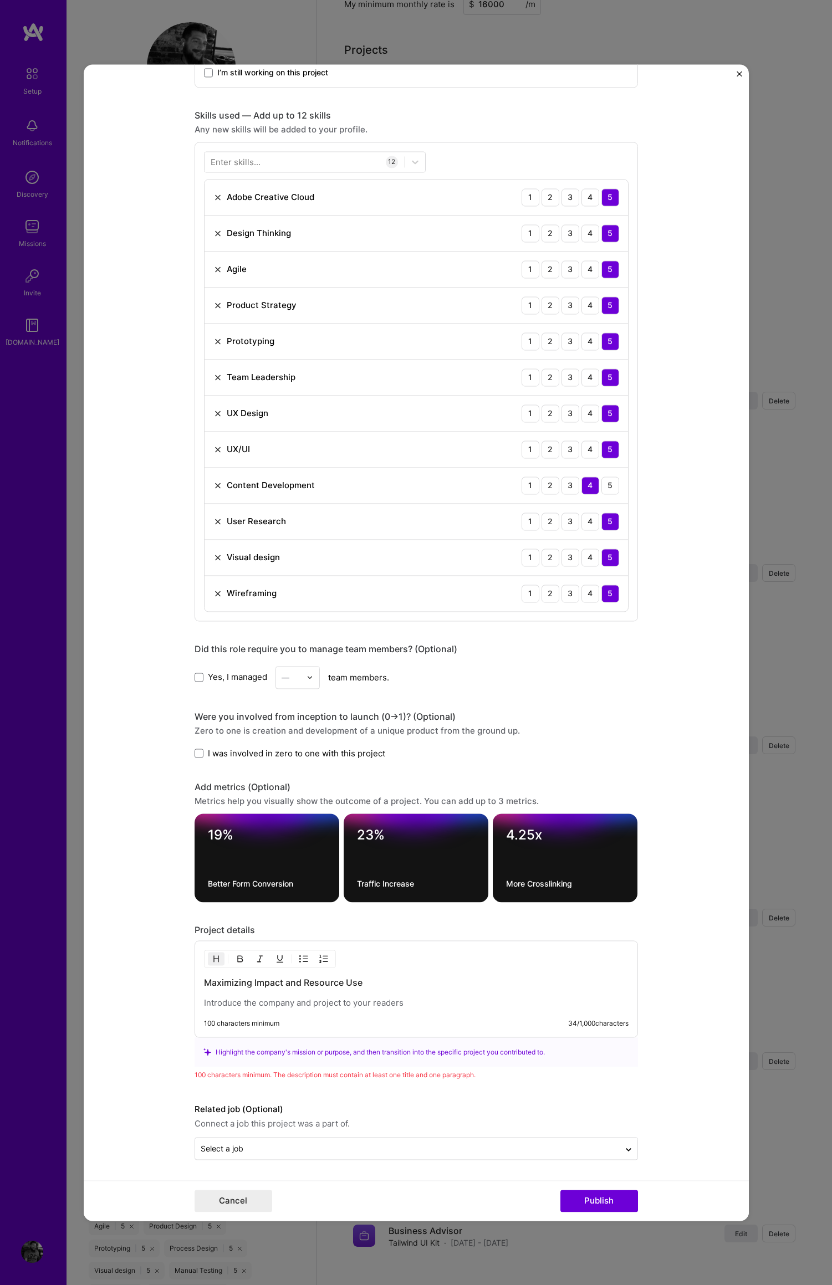
click at [227, 1025] on div "100 characters minimum" at bounding box center [241, 1023] width 75 height 9
click at [263, 1004] on p at bounding box center [416, 1002] width 424 height 11
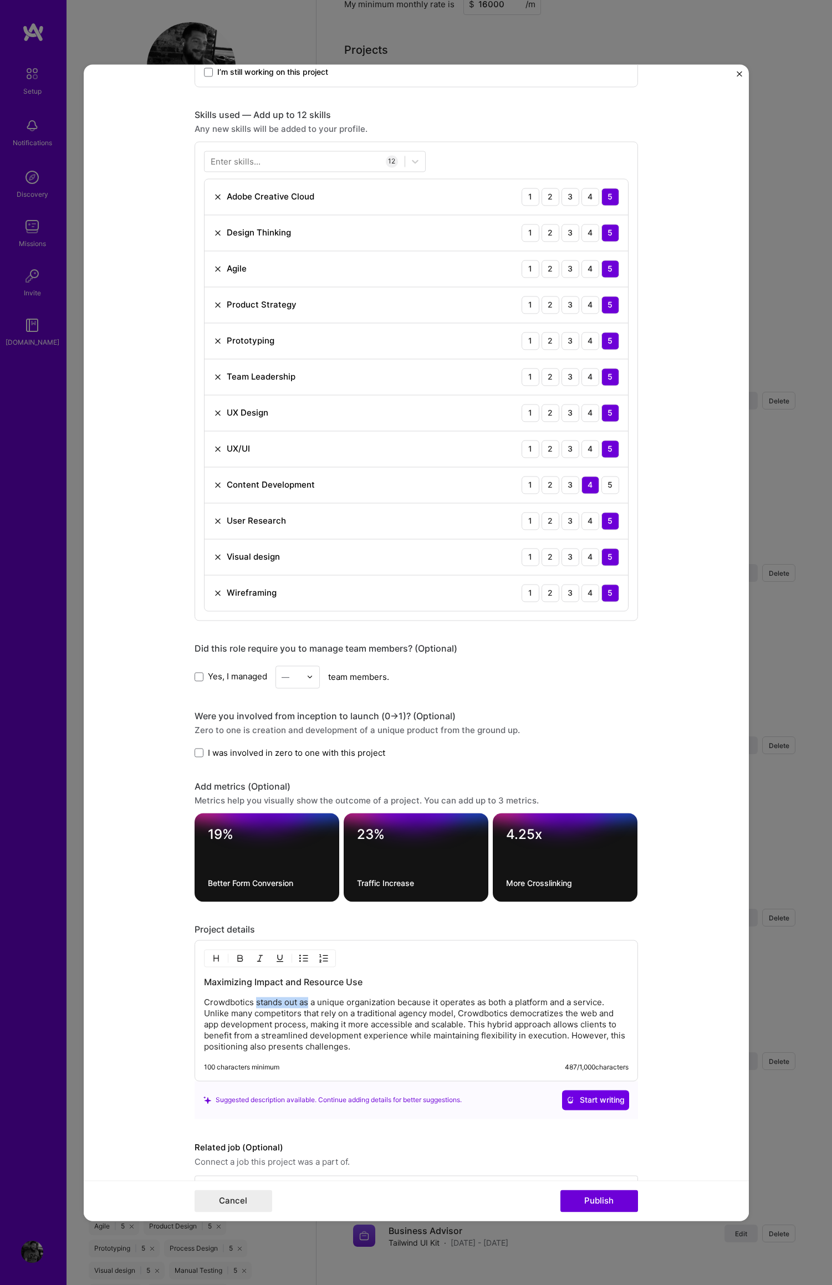
drag, startPoint x: 252, startPoint y: 1003, endPoint x: 303, endPoint y: 1005, distance: 51.0
click at [301, 1005] on p "Crowdbotics stands out as a unique organization because it operates as both a p…" at bounding box center [416, 1024] width 424 height 55
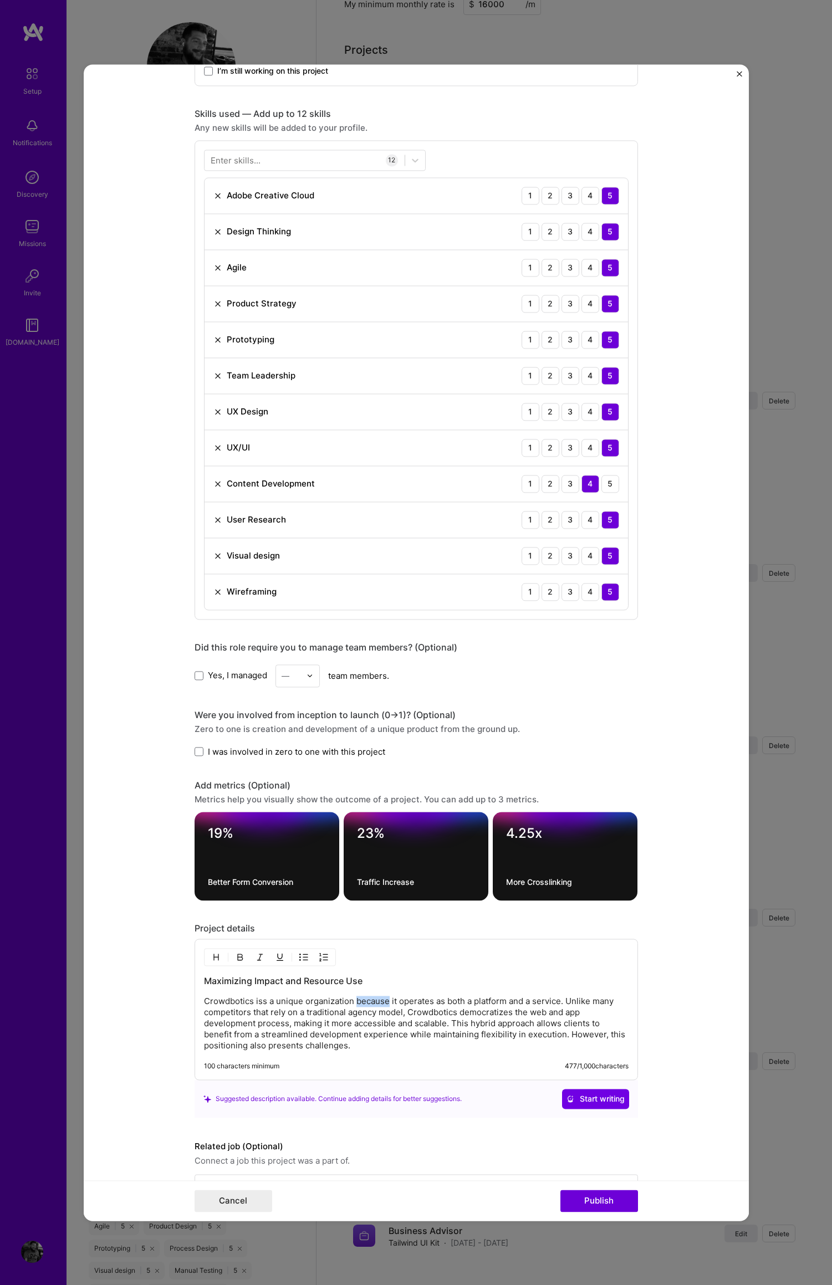
drag, startPoint x: 351, startPoint y: 1002, endPoint x: 386, endPoint y: 1001, distance: 34.9
click at [385, 1001] on p "Crowdbotics iss a unique organization because it operates as both a platform an…" at bounding box center [416, 1023] width 424 height 55
click at [257, 1002] on p "Crowdbotics iss a unique organization in that it operates as both a platform an…" at bounding box center [416, 1023] width 424 height 55
drag, startPoint x: 298, startPoint y: 1013, endPoint x: 342, endPoint y: 1014, distance: 44.3
click at [341, 1014] on p "Crowdbotics is a unique organization in that it operates as both a platform and…" at bounding box center [416, 1023] width 424 height 55
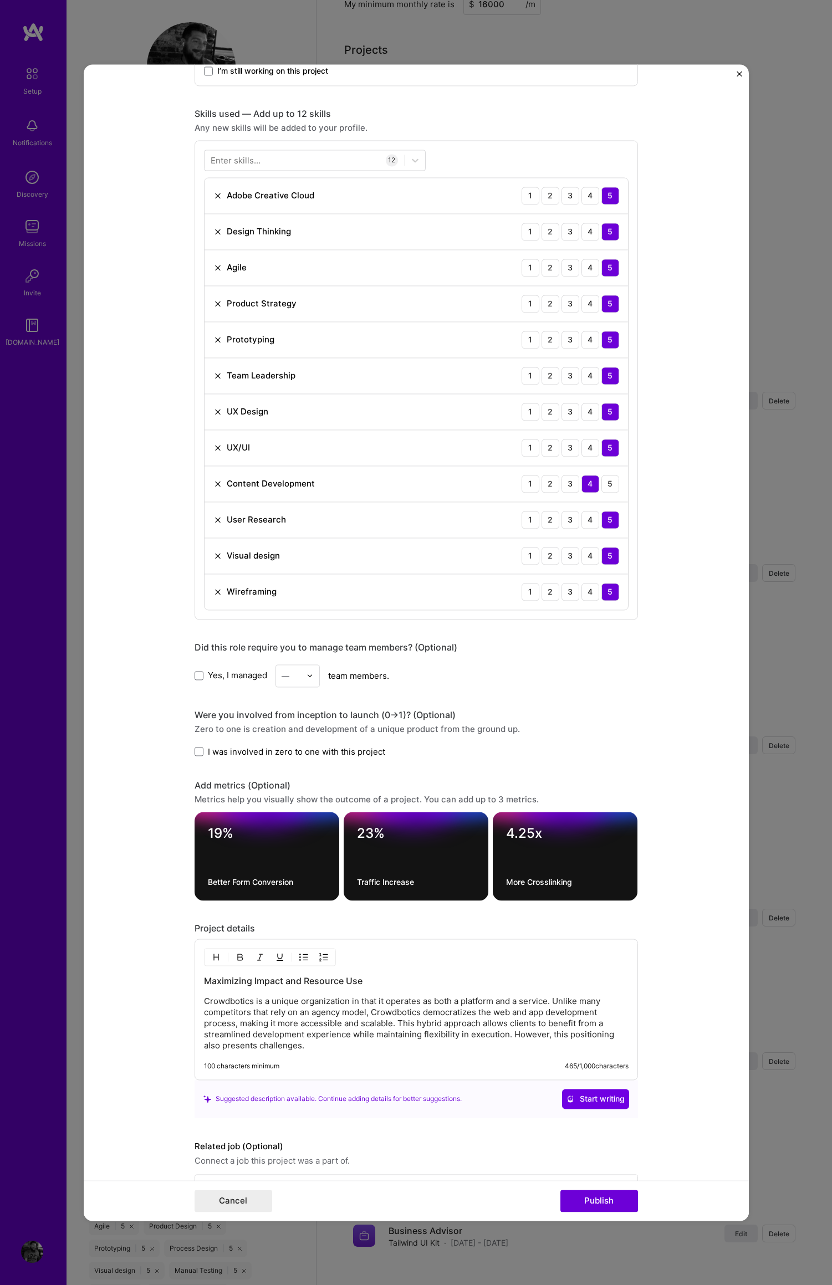
click at [367, 1012] on p "Crowdbotics is a unique organization in that it operates as both a platform and…" at bounding box center [416, 1023] width 424 height 55
drag, startPoint x: 490, startPoint y: 1013, endPoint x: 483, endPoint y: 1015, distance: 7.0
click at [474, 1014] on p "Crowdbotics is a unique organization in that it operates as both a platform and…" at bounding box center [416, 1023] width 424 height 55
drag, startPoint x: 578, startPoint y: 1015, endPoint x: 612, endPoint y: 1012, distance: 34.4
click at [612, 1012] on p "Crowdbotics is a unique organization in that it operates as both a platform and…" at bounding box center [416, 1023] width 424 height 55
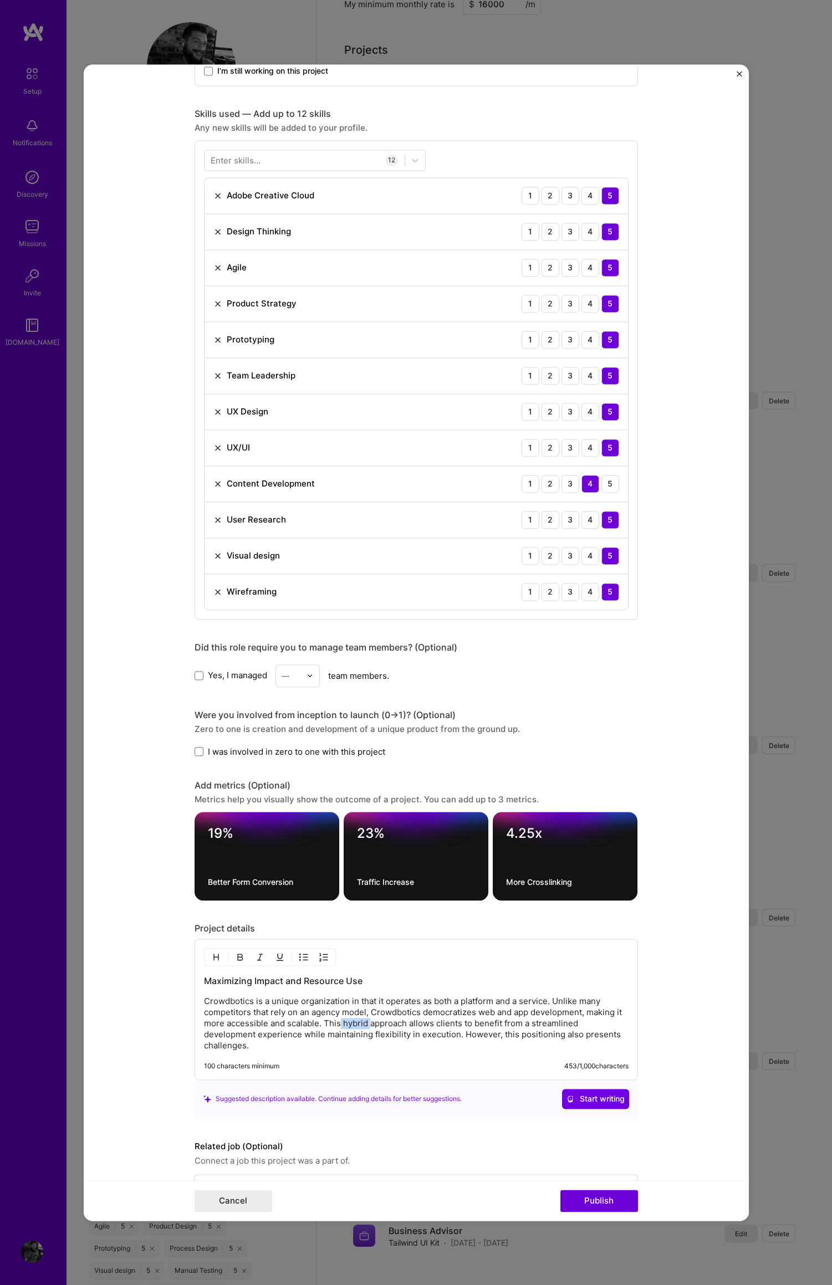
drag, startPoint x: 366, startPoint y: 1025, endPoint x: 337, endPoint y: 1024, distance: 29.4
click at [337, 1024] on p "Crowdbotics is a unique organization in that it operates as both a platform and…" at bounding box center [416, 1023] width 424 height 55
click at [474, 1022] on p "Crowdbotics is a unique organization in that it operates as both a platform and…" at bounding box center [416, 1023] width 424 height 55
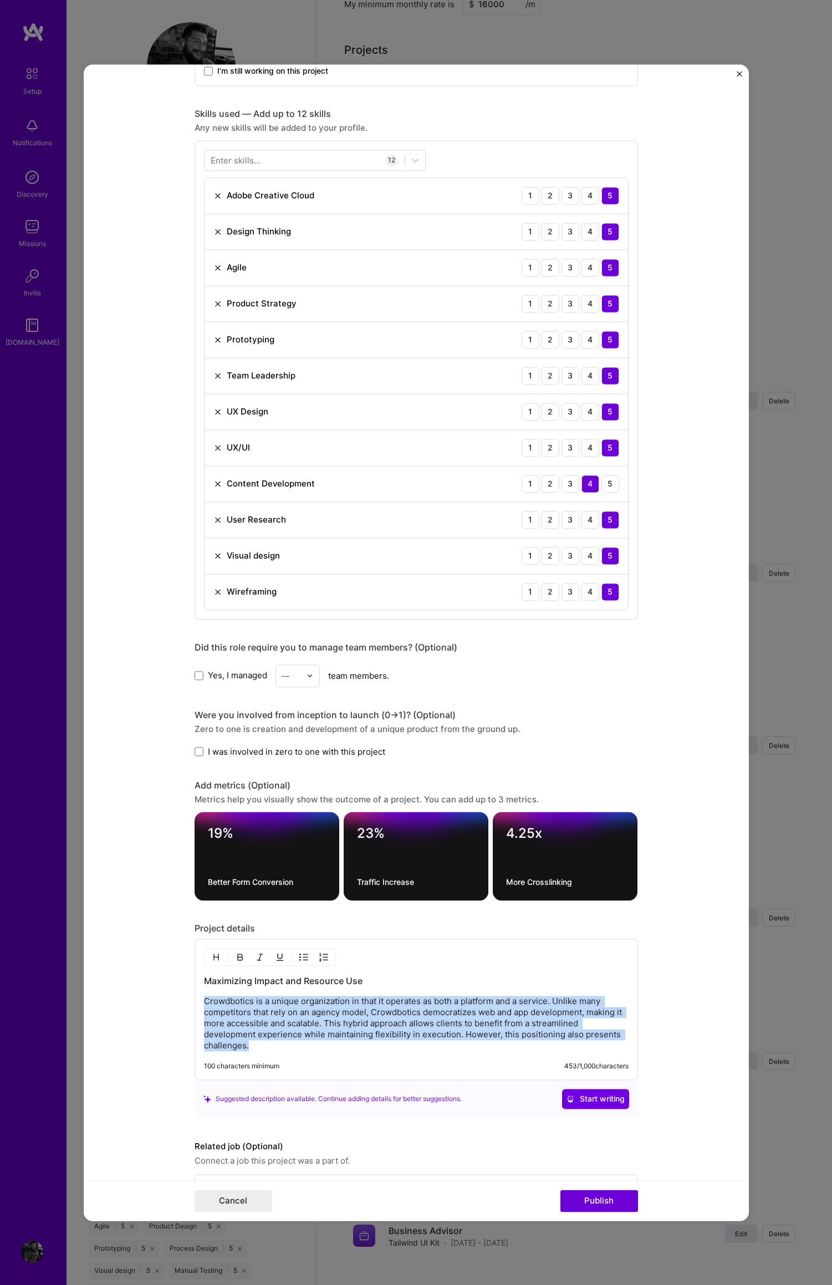
click at [474, 1022] on p "Crowdbotics is a unique organization in that it operates as both a platform and…" at bounding box center [416, 1023] width 424 height 55
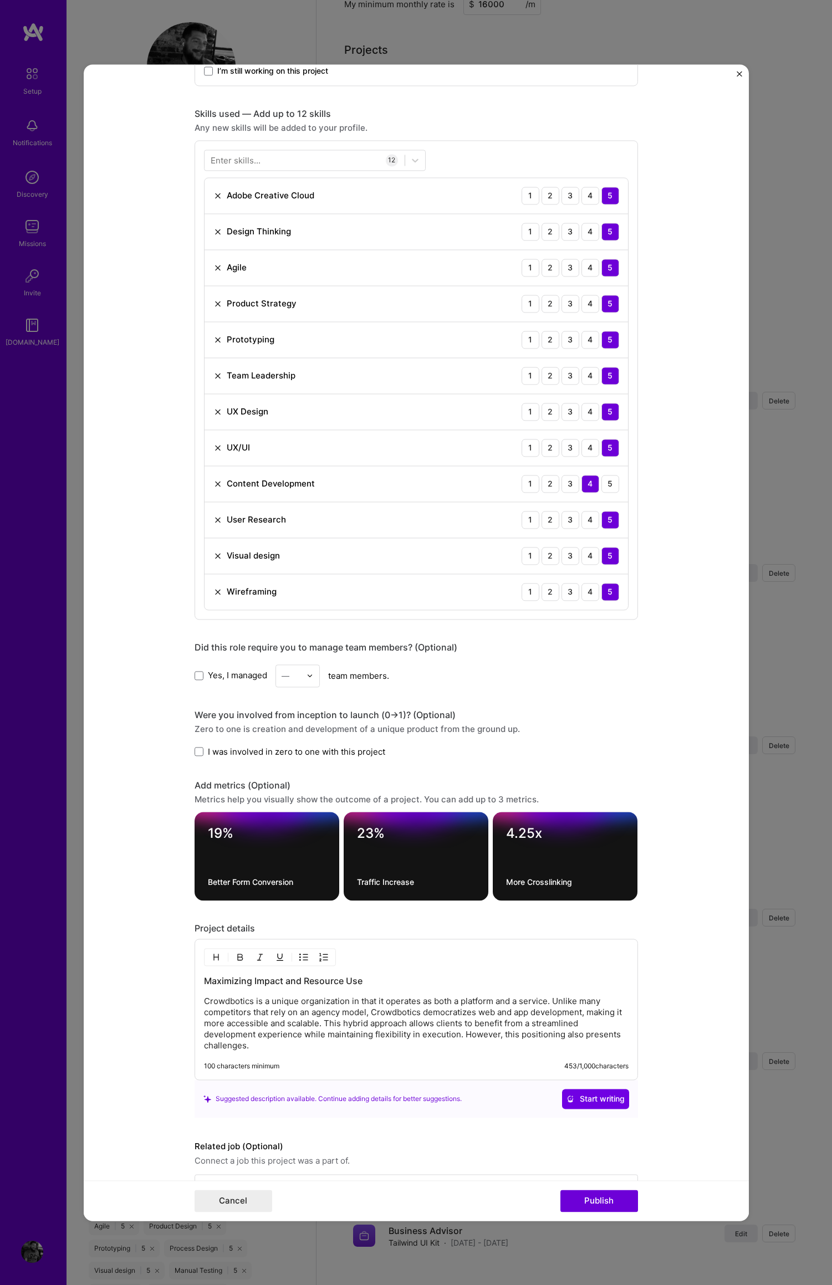
click at [462, 1018] on p "Crowdbotics is a unique organization in that it operates as both a platform and…" at bounding box center [416, 1023] width 424 height 55
drag, startPoint x: 459, startPoint y: 1036, endPoint x: 543, endPoint y: 1052, distance: 85.7
click at [543, 1052] on div "Maximizing Impact and Resource Use Crowdbotics is a unique organization in that…" at bounding box center [415, 1009] width 443 height 141
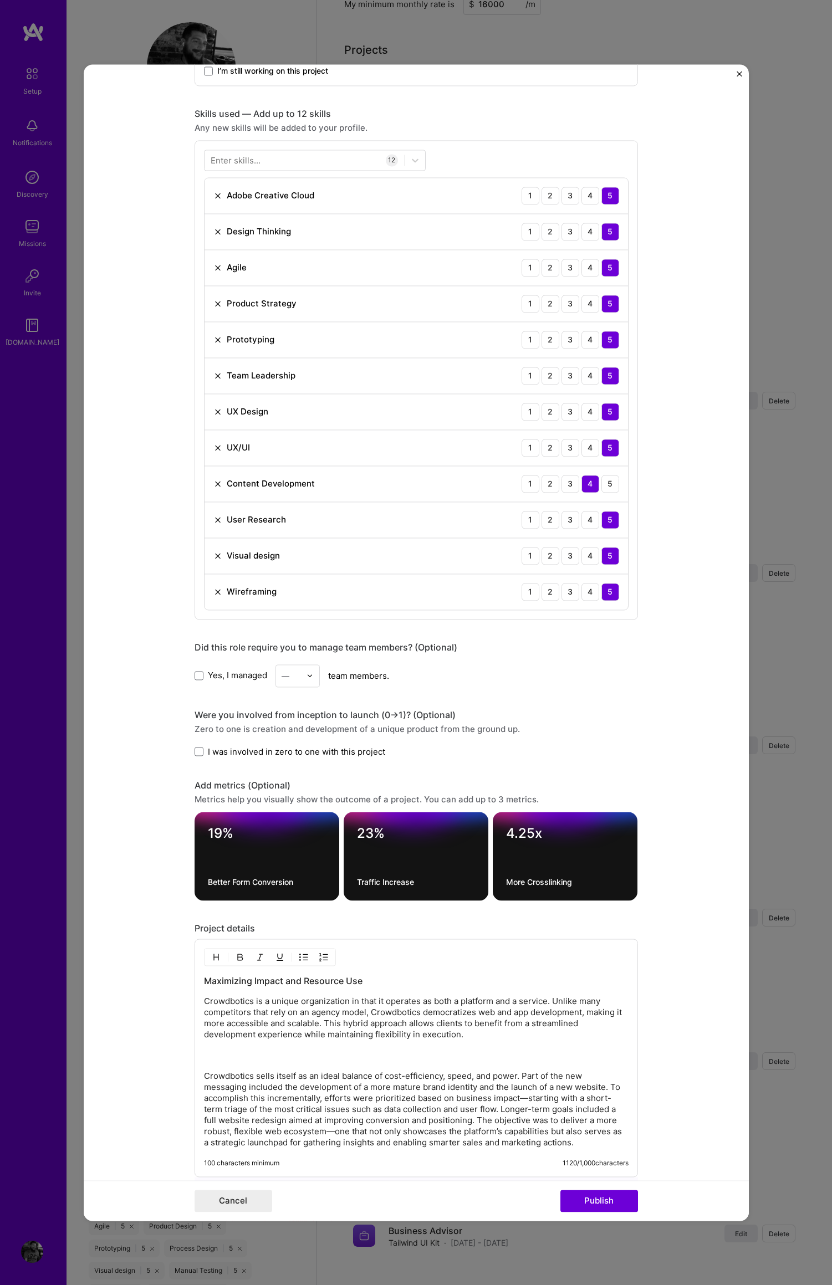
click at [214, 1067] on div "Maximizing Impact and Resource Use Crowdbotics is a unique organization in that…" at bounding box center [416, 1061] width 424 height 173
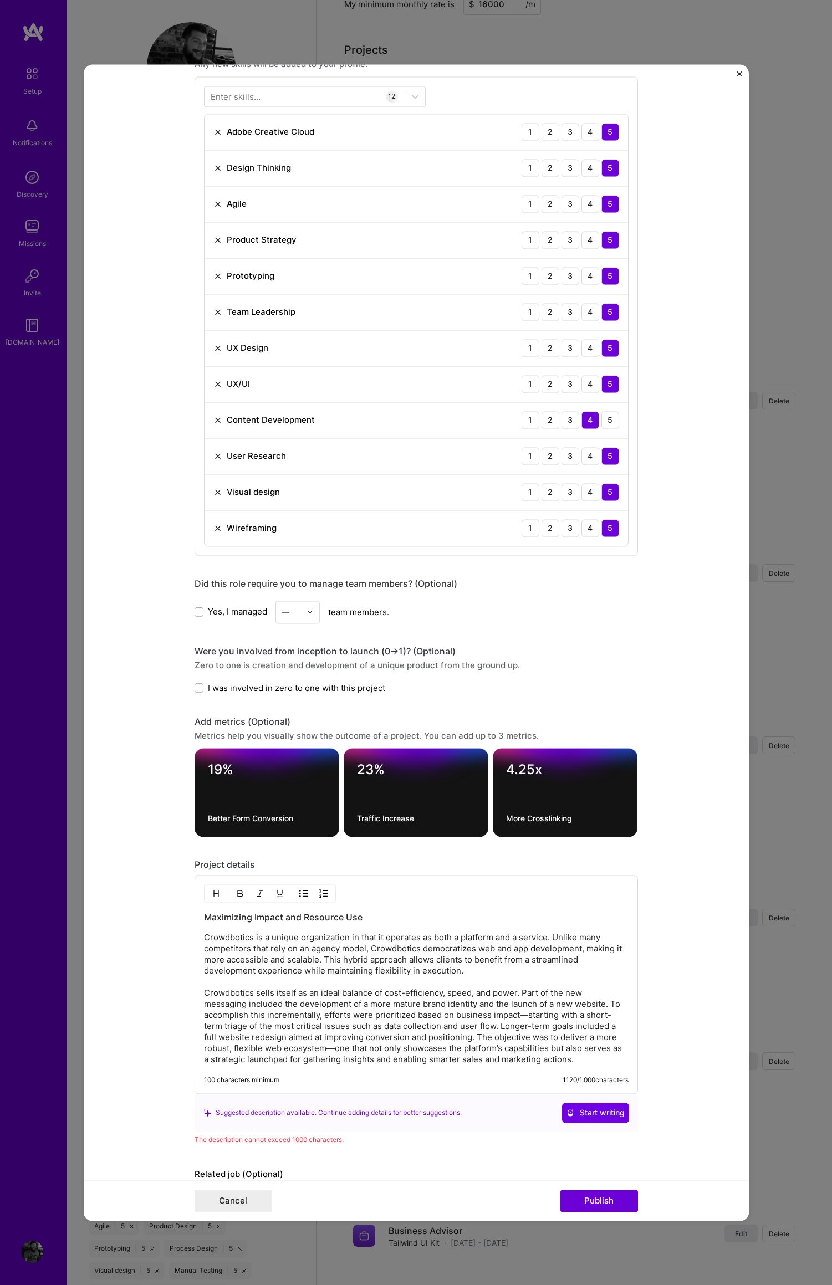
scroll to position [813, 0]
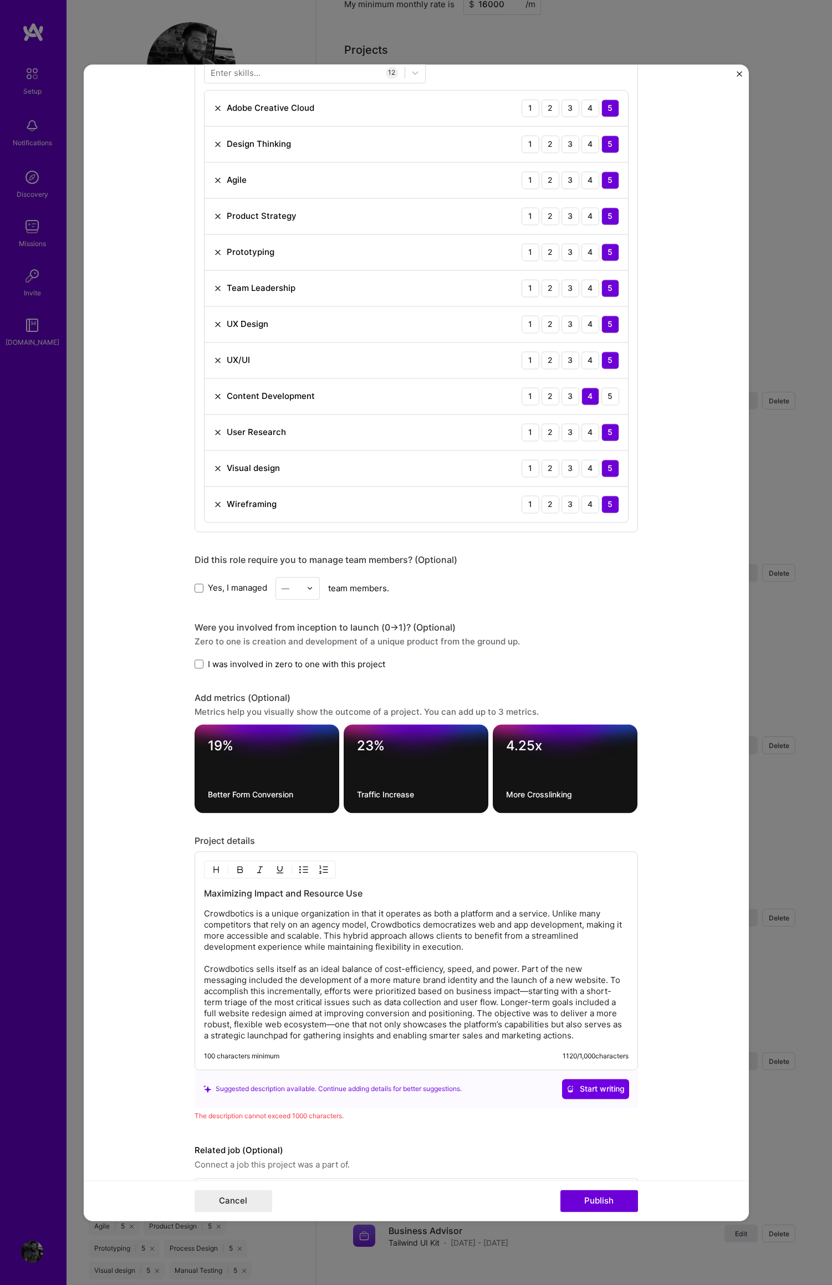
click at [521, 992] on p "Crowdbotics is a unique organization in that it operates as both a platform and…" at bounding box center [416, 974] width 424 height 133
click at [515, 993] on p "Crowdbotics is a unique organization in that it operates as both a platform and…" at bounding box center [416, 974] width 424 height 133
click at [344, 1005] on p "Crowdbotics is a unique organization in that it operates as both a platform and…" at bounding box center [416, 974] width 424 height 133
click at [521, 990] on p "Crowdbotics is a unique organization in that it operates as both a platform and…" at bounding box center [416, 974] width 424 height 133
drag, startPoint x: 470, startPoint y: 1013, endPoint x: 564, endPoint y: 1039, distance: 97.7
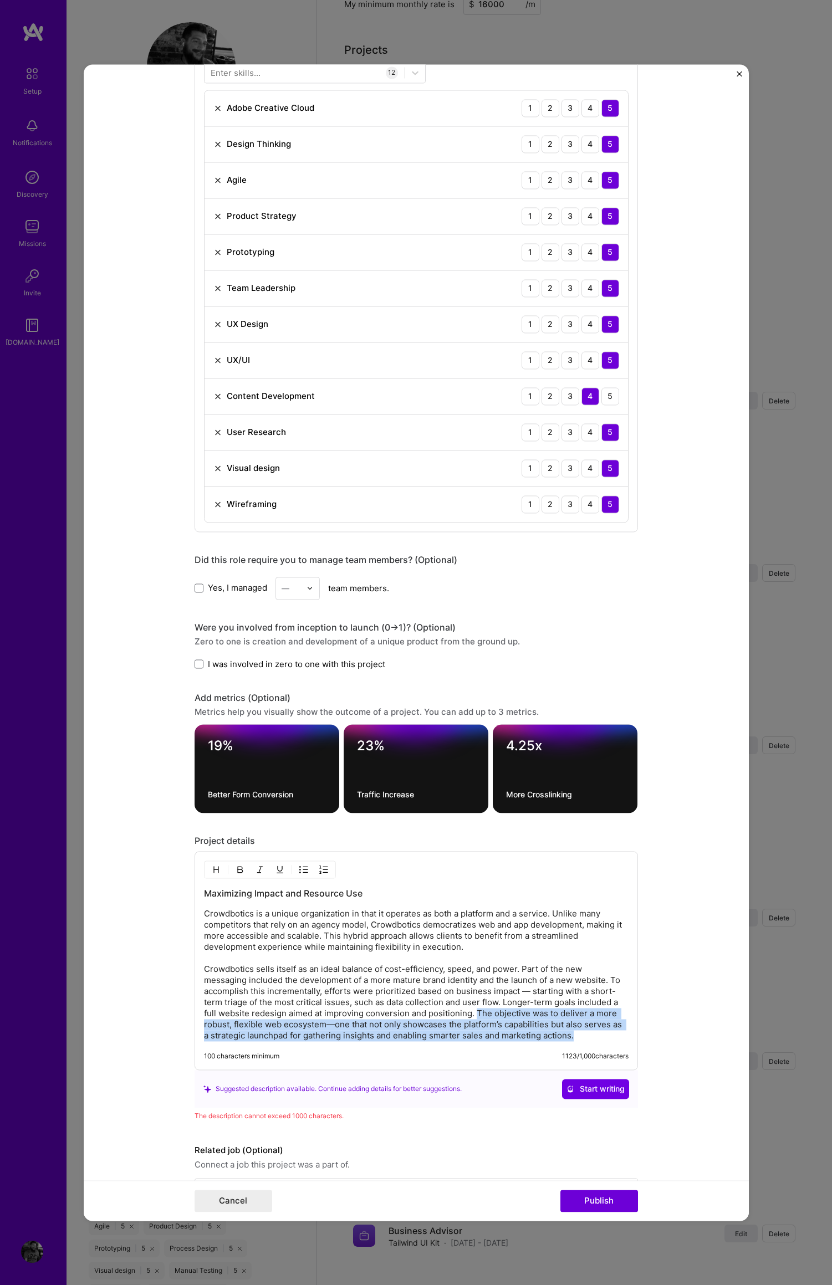
click at [576, 1045] on div "Maximizing Impact and Resource Use Crowdbotics is a unique organization in that…" at bounding box center [415, 960] width 443 height 219
drag, startPoint x: 526, startPoint y: 1026, endPoint x: 515, endPoint y: 1012, distance: 17.3
click at [526, 1026] on p "Crowdbotics is a unique organization in that it operates as both a platform and…" at bounding box center [416, 974] width 424 height 133
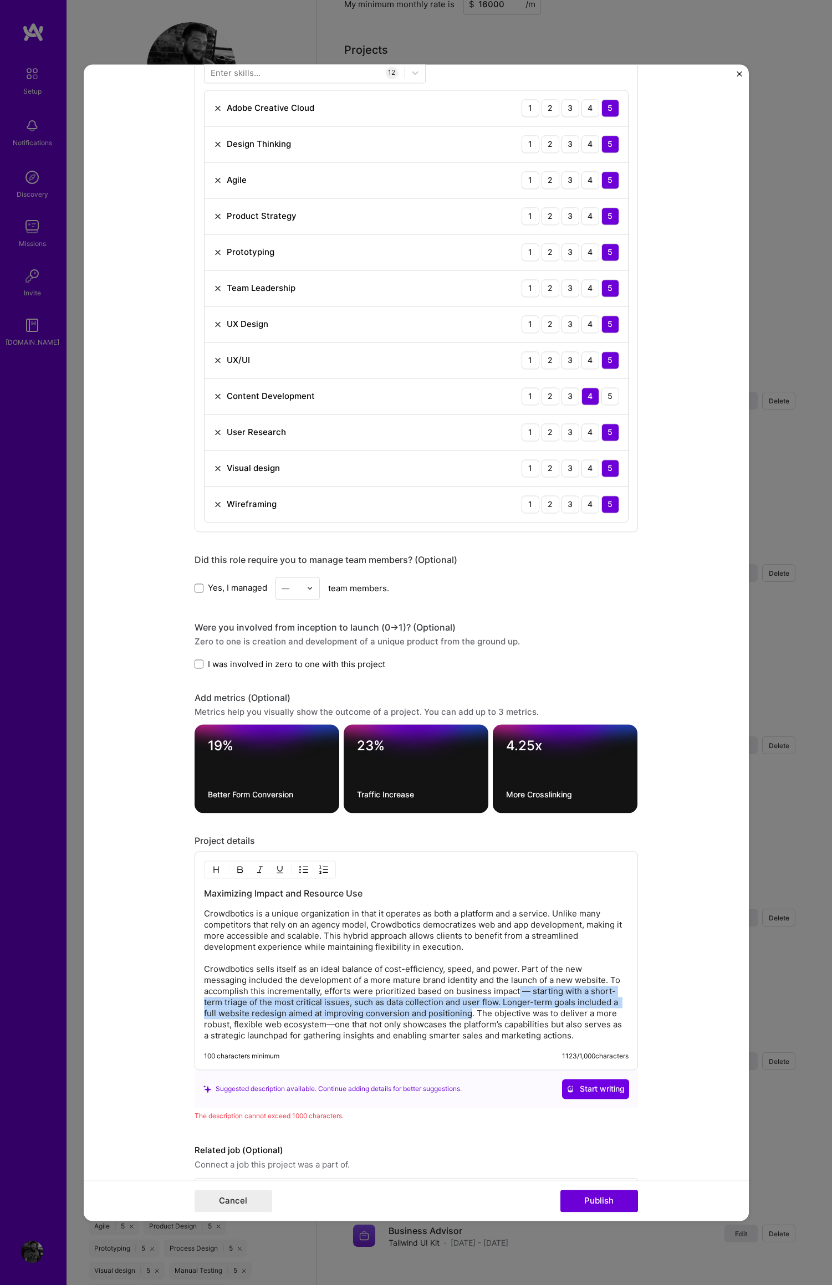
drag, startPoint x: 514, startPoint y: 991, endPoint x: 475, endPoint y: 1012, distance: 43.9
click at [465, 1010] on p "Crowdbotics is a unique organization in that it operates as both a platform and…" at bounding box center [416, 974] width 424 height 133
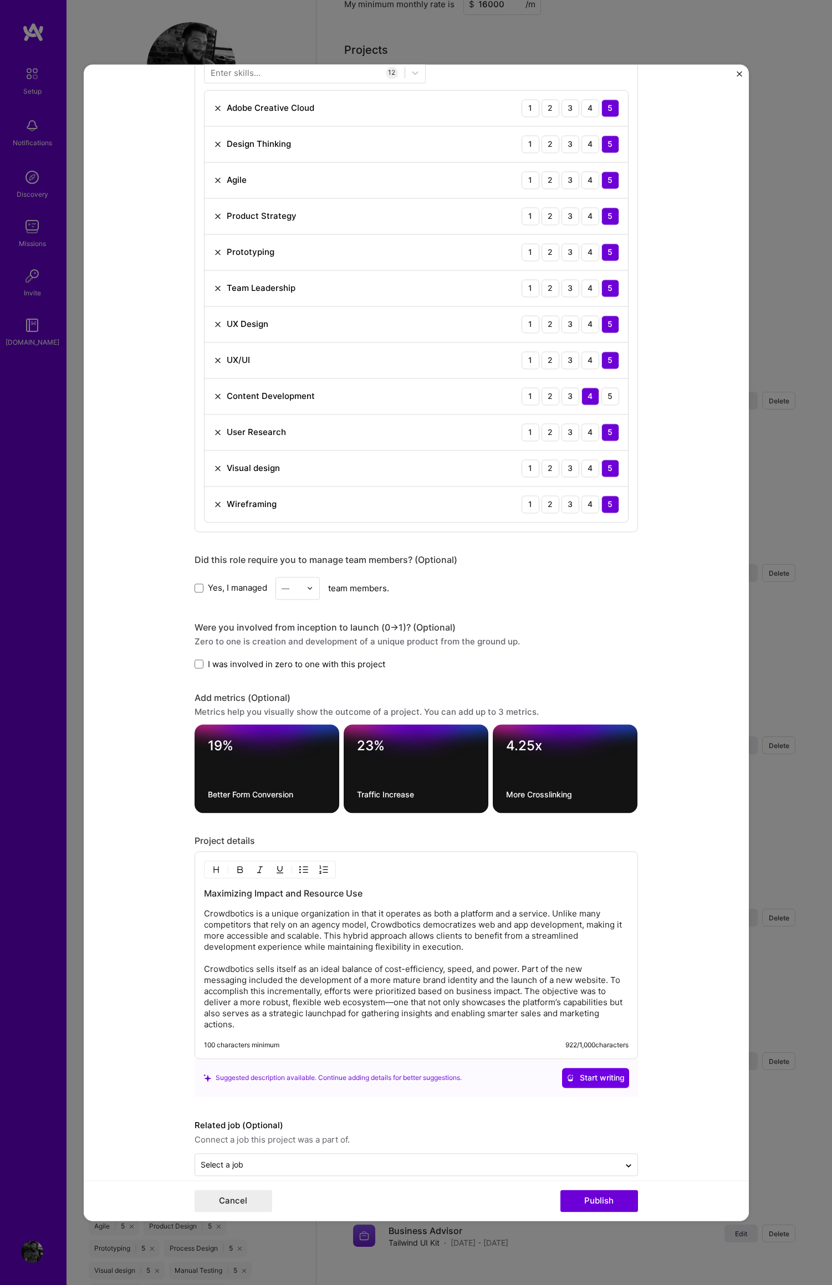
click at [387, 1006] on p "Crowdbotics is a unique organization in that it operates as both a platform and…" at bounding box center [416, 969] width 424 height 122
click at [380, 1005] on p "Crowdbotics is a unique organization in that it operates as both a platform and…" at bounding box center [416, 969] width 424 height 122
click at [470, 977] on p "Crowdbotics is a unique organization in that it operates as both a platform and…" at bounding box center [416, 969] width 424 height 122
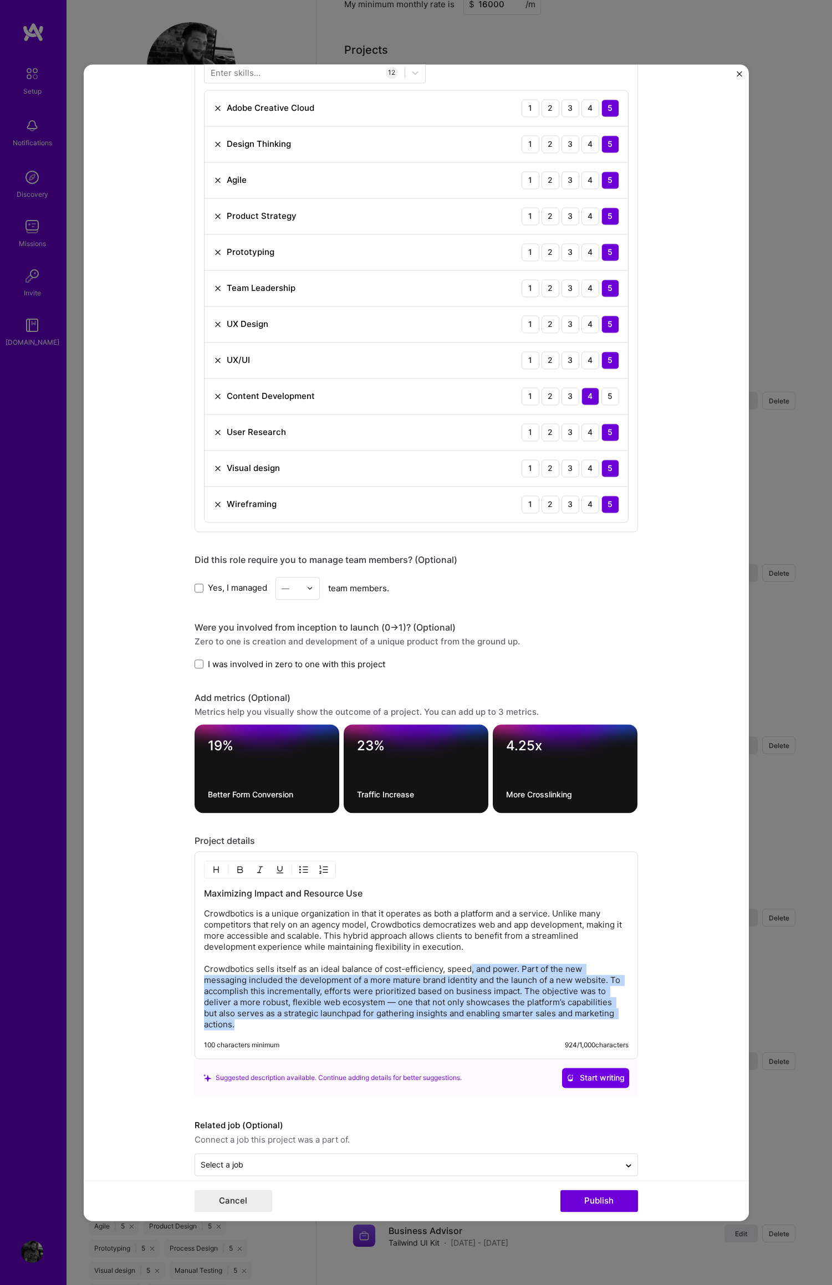
drag, startPoint x: 493, startPoint y: 1007, endPoint x: 462, endPoint y: 1018, distance: 33.1
click at [503, 1032] on div "Maximizing Impact and Resource Use Crowdbotics is a unique organization in that…" at bounding box center [415, 955] width 443 height 208
drag, startPoint x: 416, startPoint y: 1012, endPoint x: 310, endPoint y: 1013, distance: 105.8
click at [416, 1012] on p "Crowdbotics is a unique organization in that it operates as both a platform and…" at bounding box center [416, 969] width 424 height 122
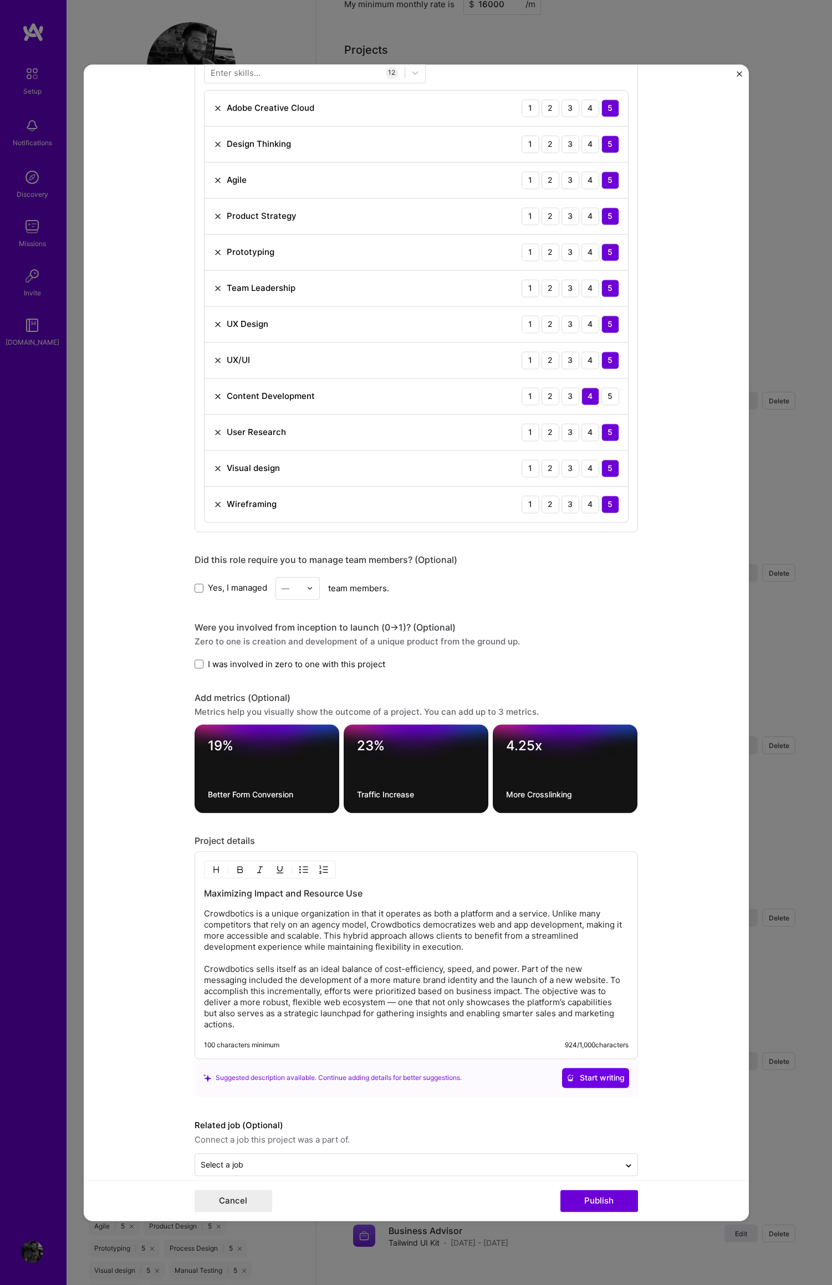
click at [259, 1015] on p "Crowdbotics is a unique organization in that it operates as both a platform and…" at bounding box center [416, 969] width 424 height 122
drag, startPoint x: 458, startPoint y: 986, endPoint x: 458, endPoint y: 966, distance: 19.4
click at [458, 986] on p "Crowdbotics is a unique organization in that it operates as both a platform and…" at bounding box center [416, 969] width 424 height 122
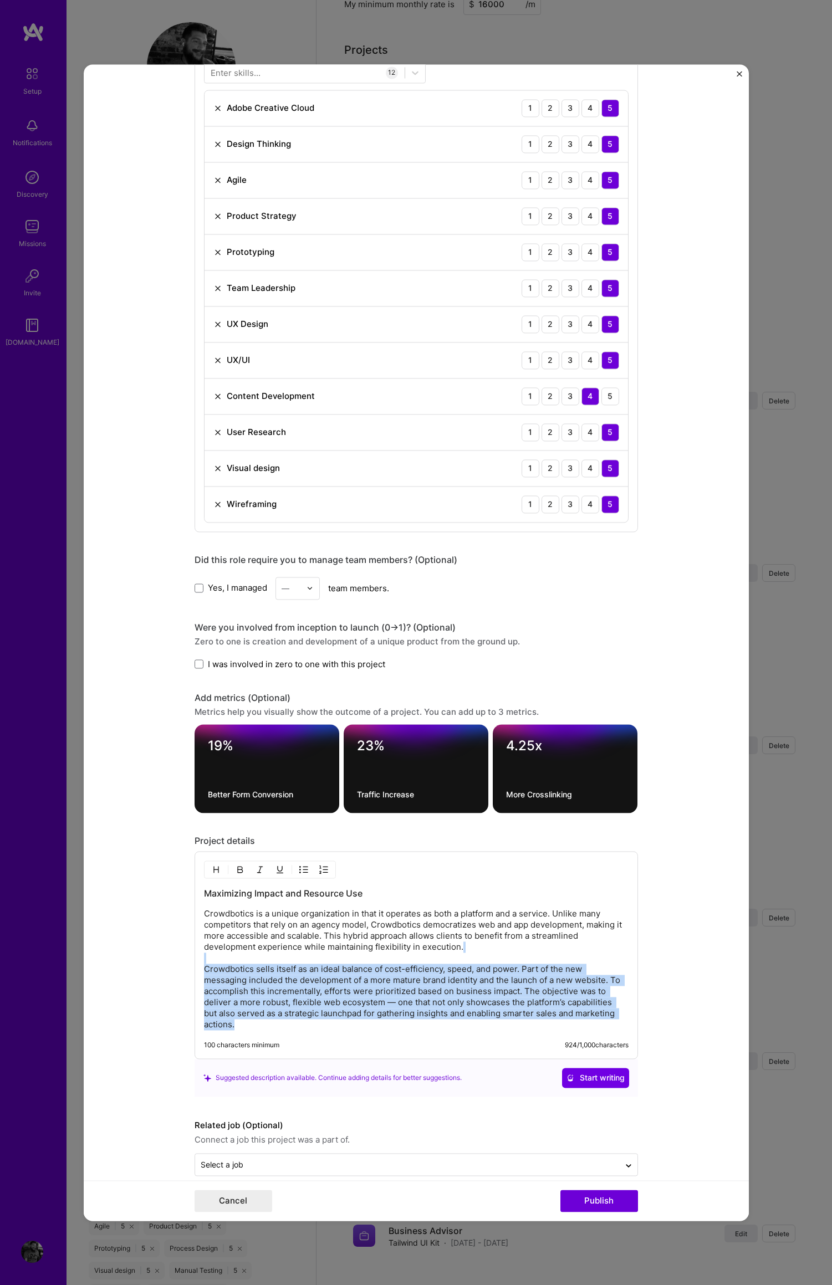
drag, startPoint x: 481, startPoint y: 980, endPoint x: 513, endPoint y: 1032, distance: 61.2
click at [513, 1039] on div "Maximizing Impact and Resource Use Crowdbotics is a unique organization in that…" at bounding box center [415, 955] width 443 height 208
drag, startPoint x: 505, startPoint y: 1020, endPoint x: 519, endPoint y: 1024, distance: 14.7
click at [505, 1020] on p "Crowdbotics is a unique organization in that it operates as both a platform and…" at bounding box center [416, 969] width 424 height 122
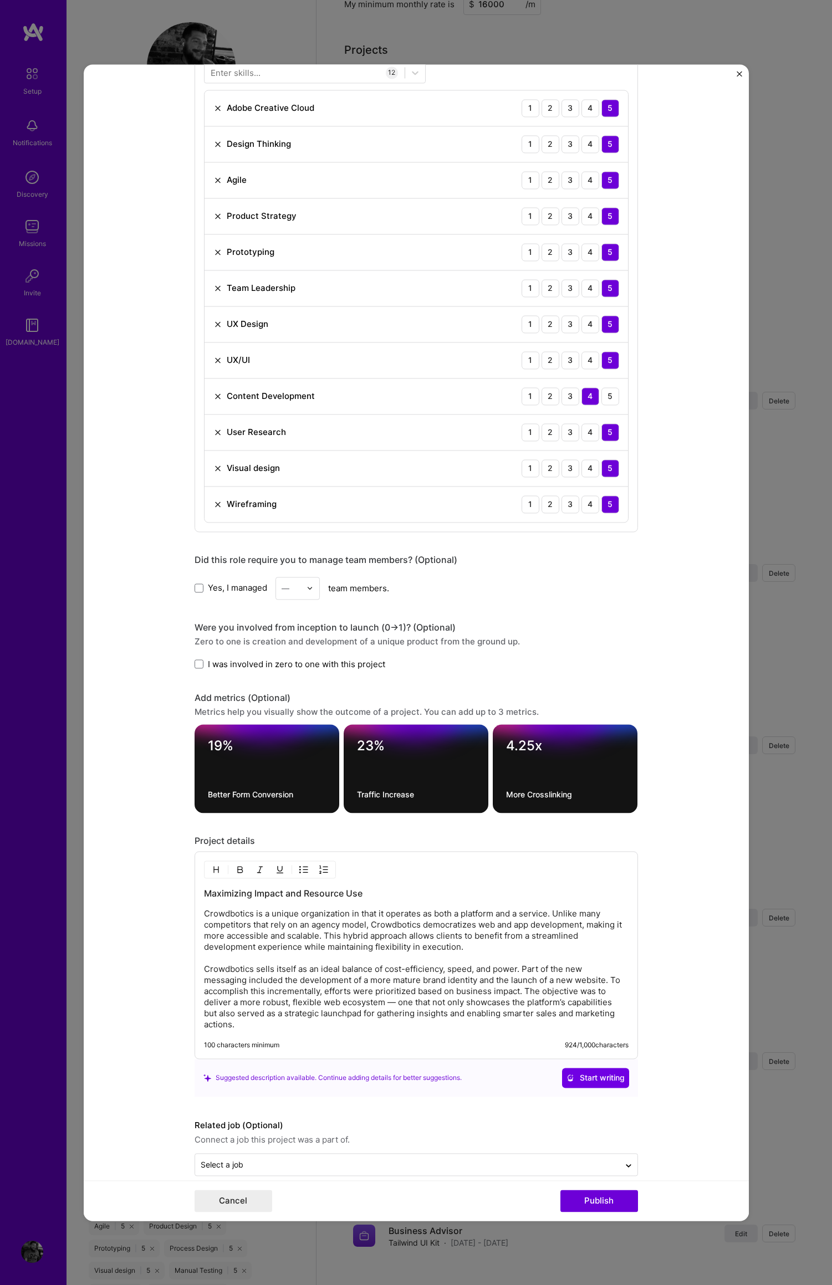
scroll to position [830, 0]
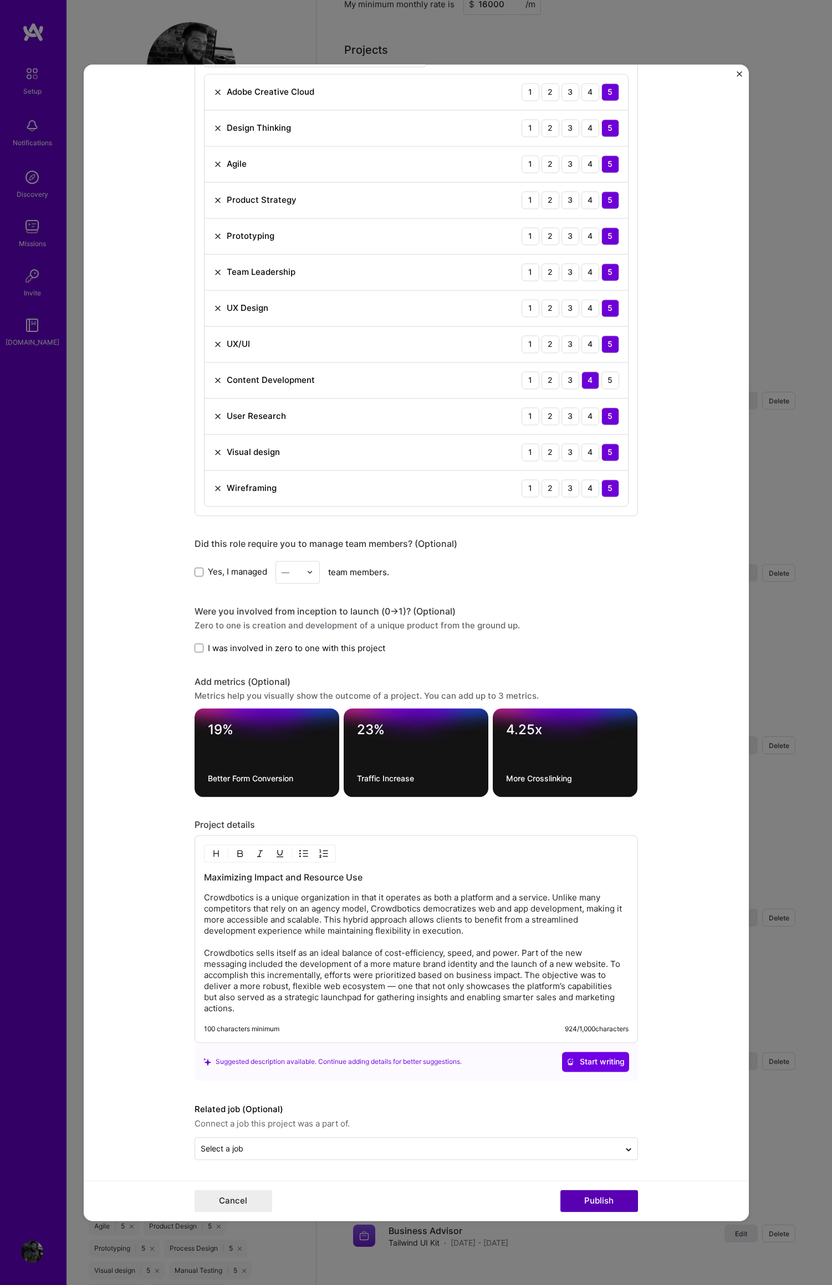
click at [606, 1199] on button "Publish" at bounding box center [599, 1201] width 78 height 22
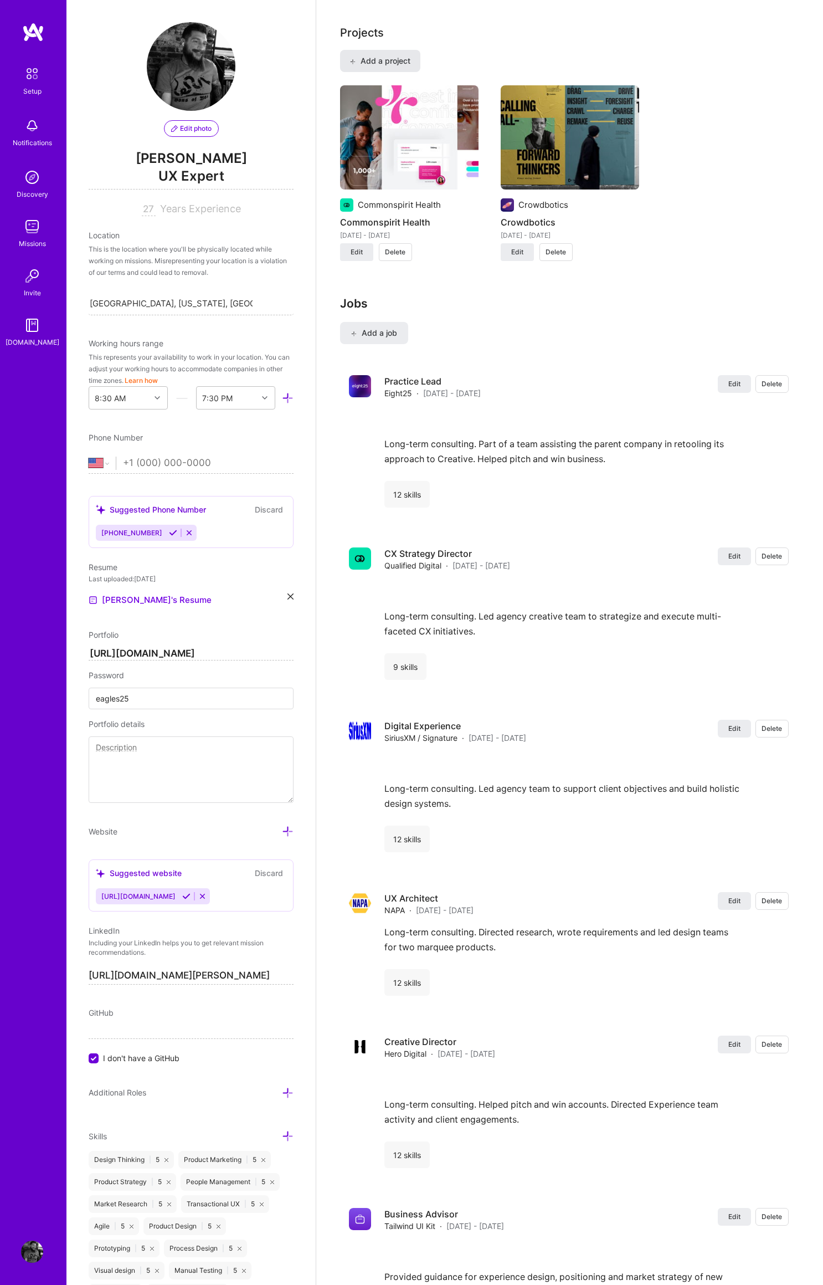
click at [387, 55] on span "Add a project" at bounding box center [380, 60] width 60 height 11
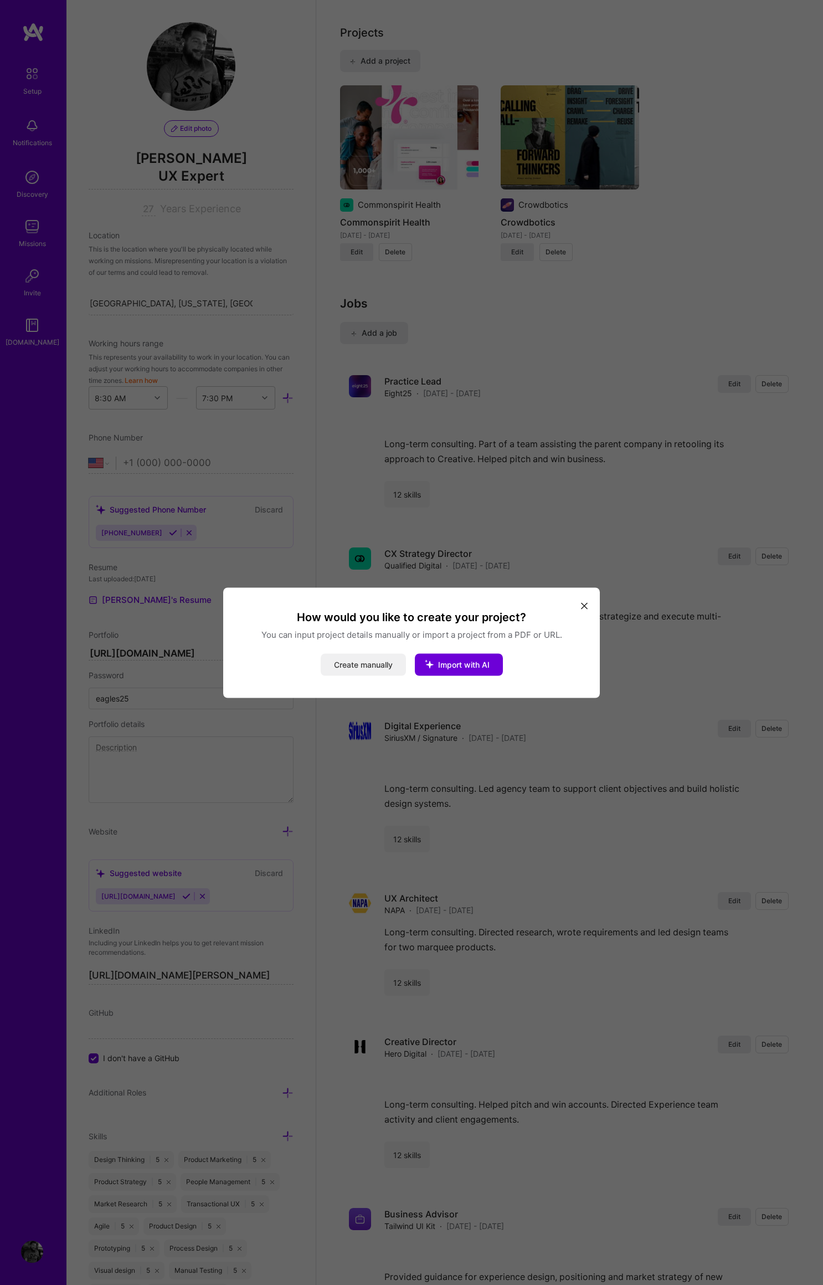
click at [378, 663] on button "Create manually" at bounding box center [363, 664] width 85 height 22
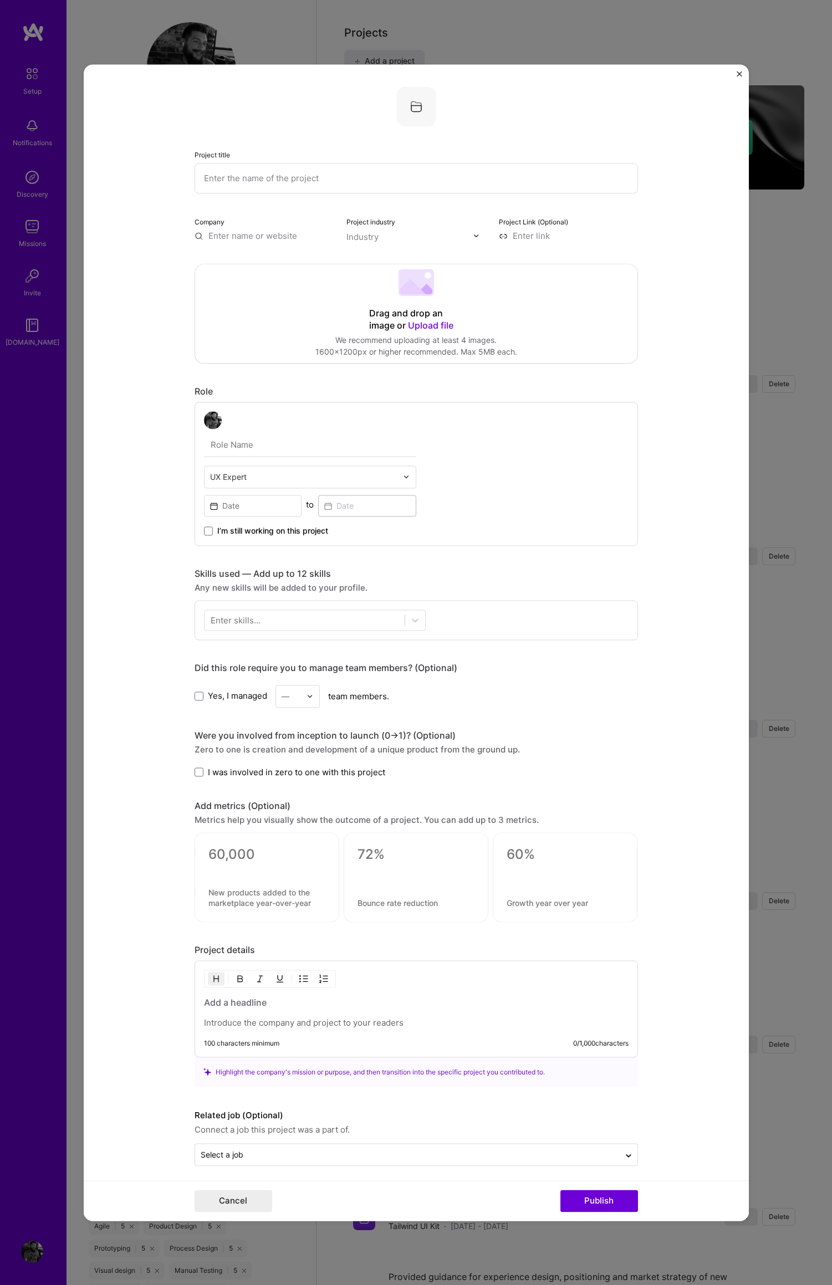
click at [232, 179] on input "text" at bounding box center [415, 178] width 443 height 30
type input "[PERSON_NAME] Permanente"
click at [278, 236] on input "text" at bounding box center [263, 236] width 139 height 12
type input "k"
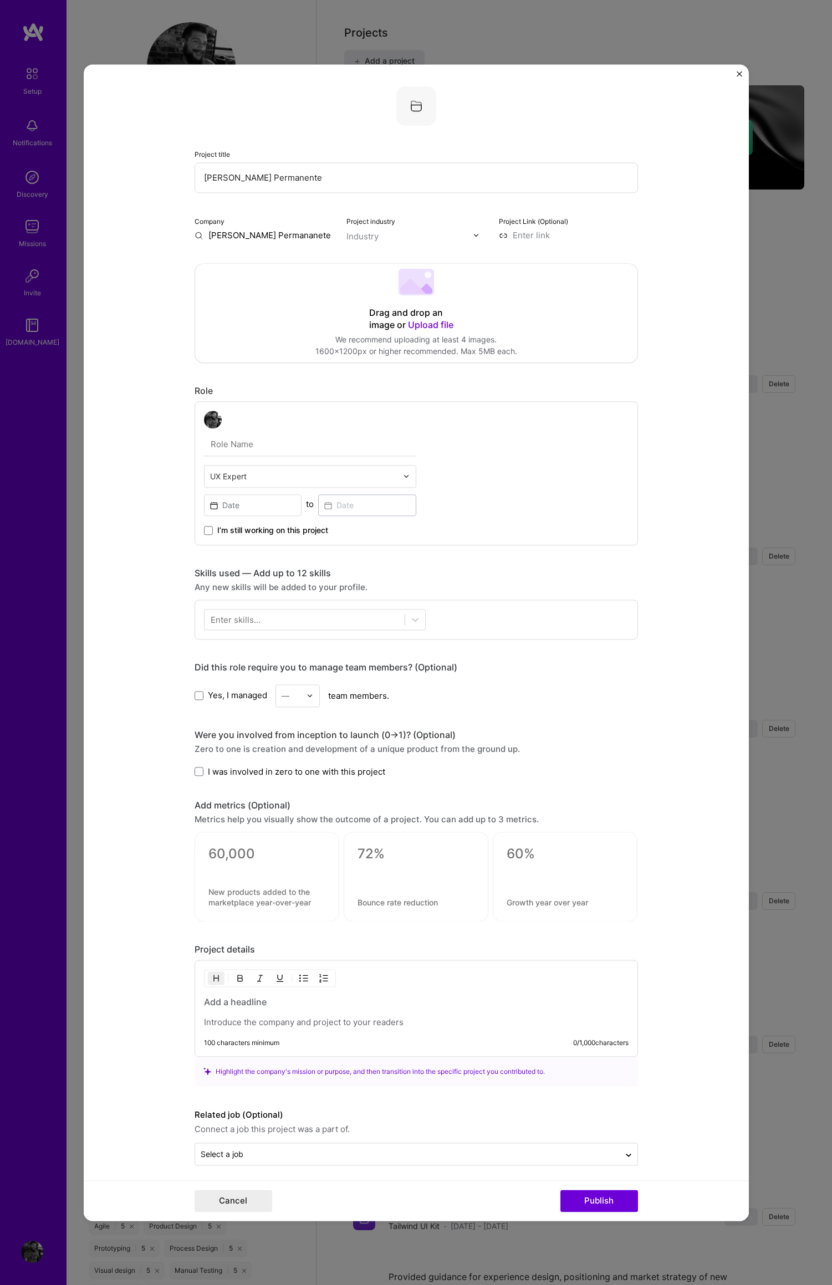
drag, startPoint x: 263, startPoint y: 236, endPoint x: 274, endPoint y: 237, distance: 11.1
click at [263, 236] on input "[PERSON_NAME] Permananete" at bounding box center [263, 235] width 139 height 12
type input "[PERSON_NAME] Permanente"
click at [283, 293] on div "[PERSON_NAME] Permanente" at bounding box center [301, 297] width 109 height 30
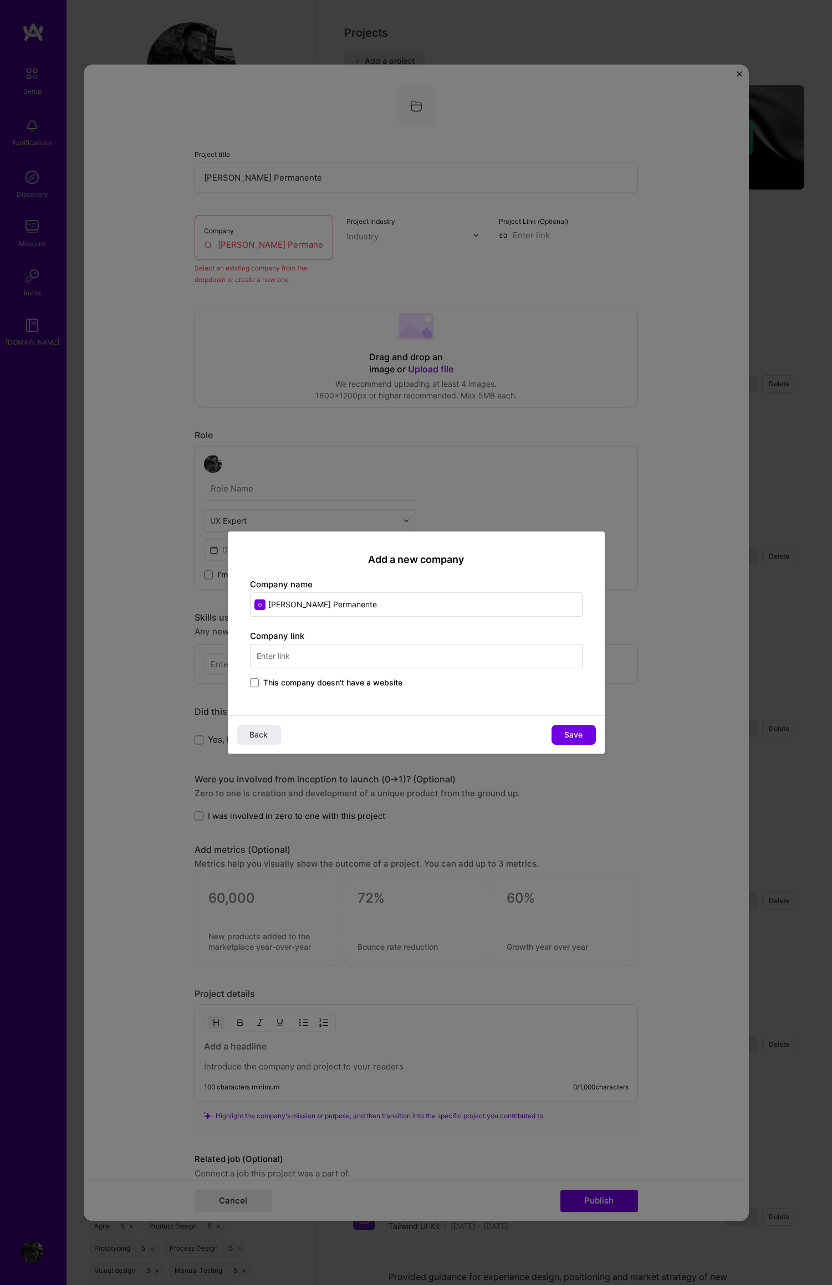
click at [279, 655] on input "text" at bounding box center [416, 656] width 332 height 24
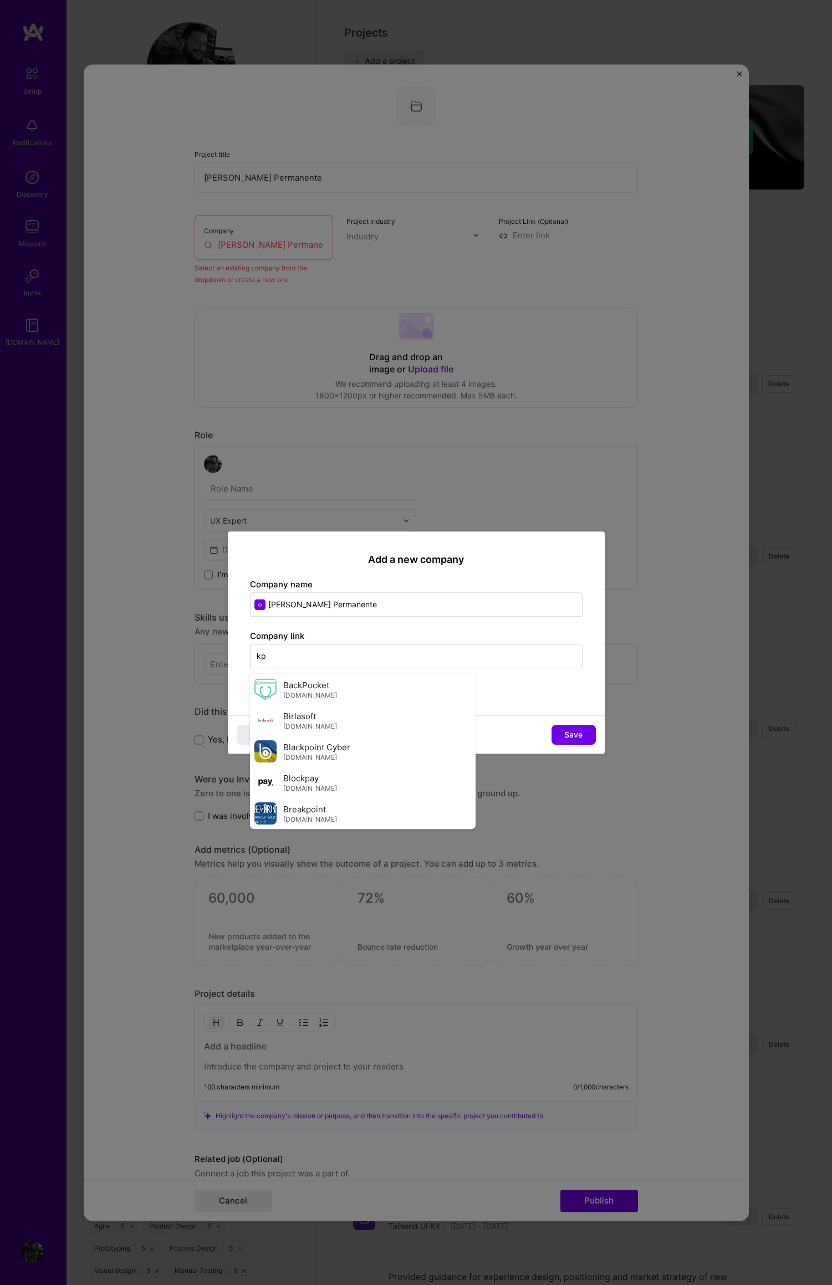
type input "k"
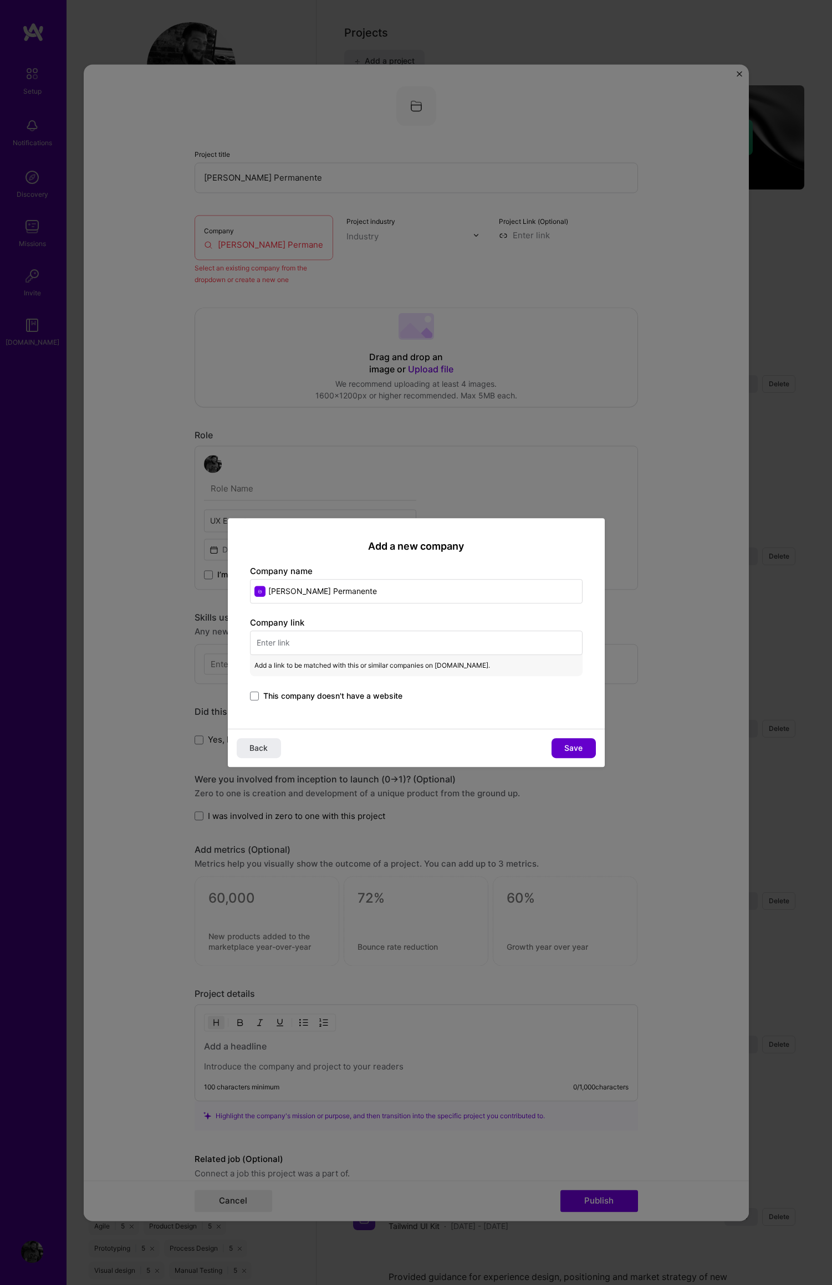
click at [568, 746] on span "Save" at bounding box center [573, 747] width 18 height 11
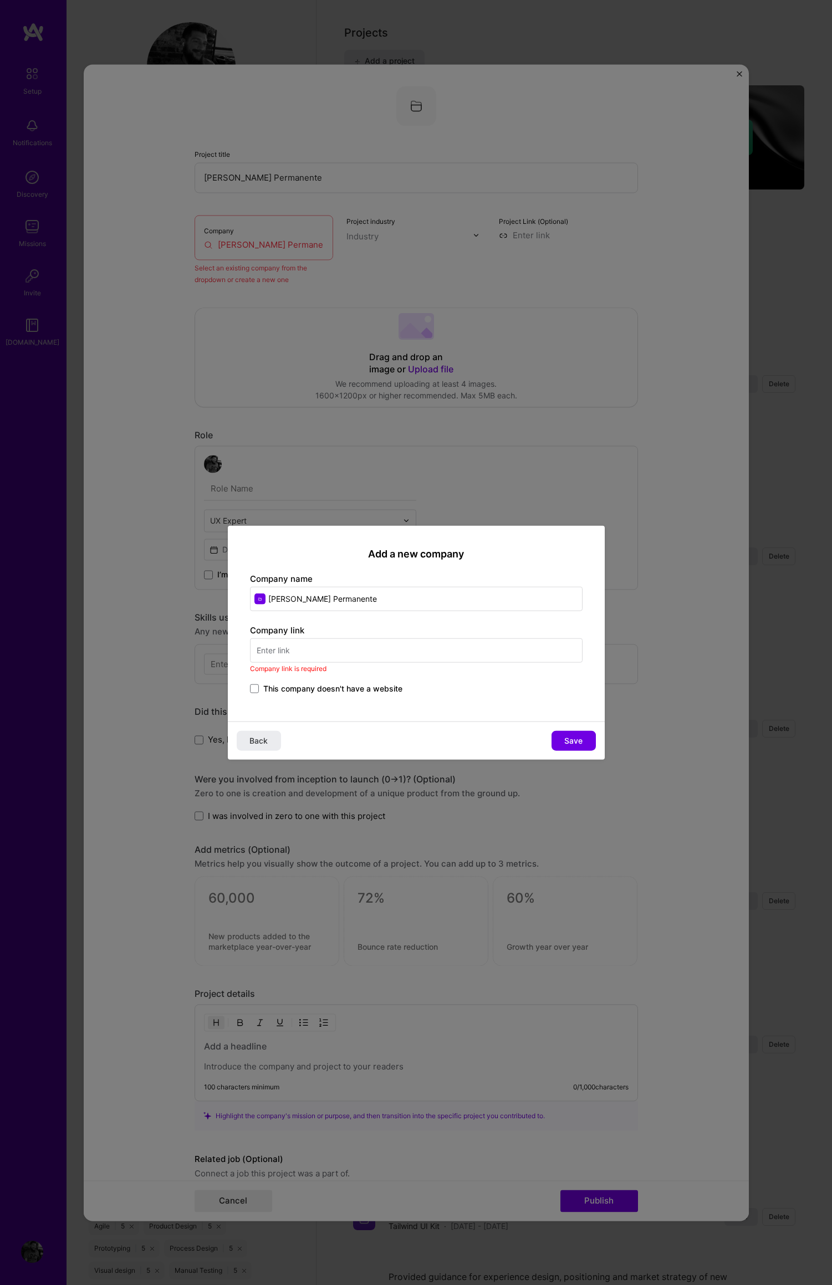
drag, startPoint x: 567, startPoint y: 740, endPoint x: 260, endPoint y: 655, distance: 318.5
click at [511, 721] on div "Back Save" at bounding box center [416, 740] width 377 height 38
click at [290, 650] on input "text" at bounding box center [416, 650] width 332 height 24
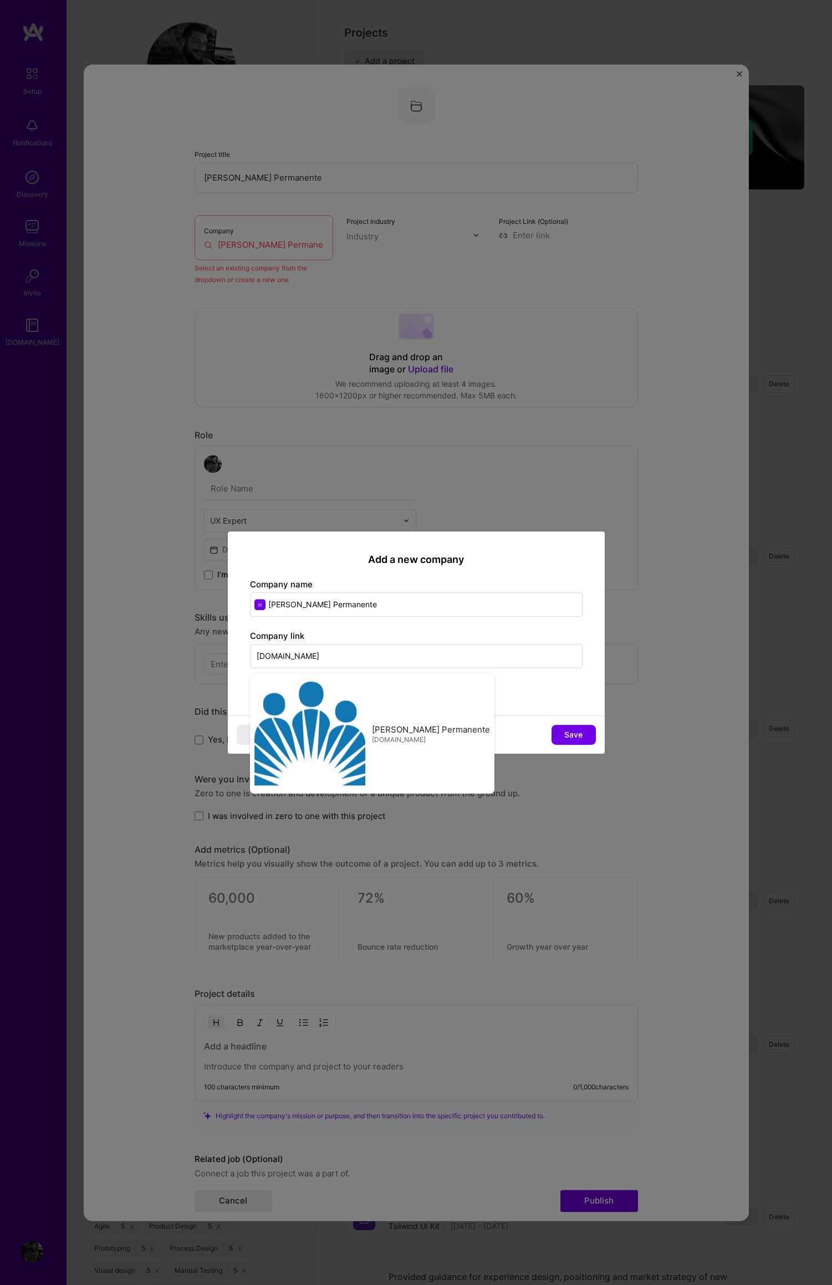
type input "[DOMAIN_NAME]"
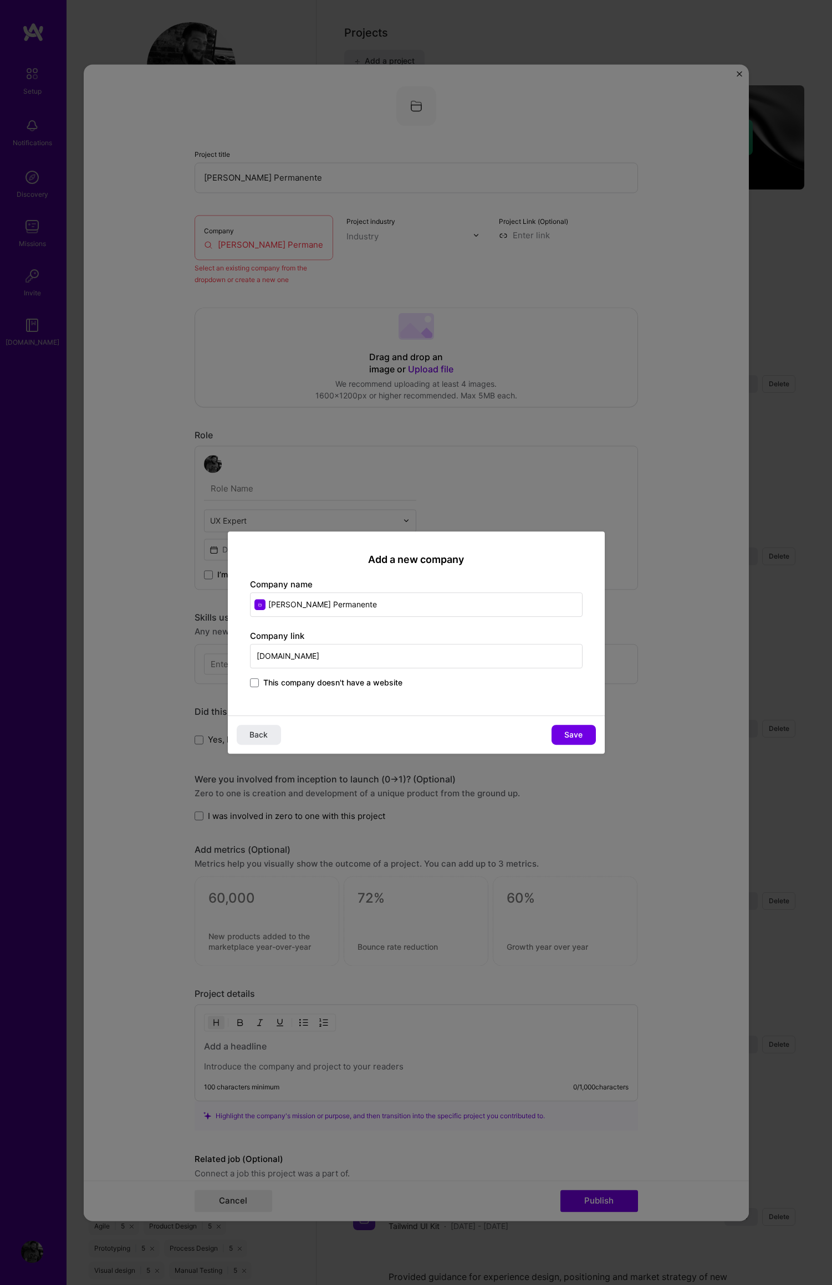
drag, startPoint x: 344, startPoint y: 605, endPoint x: 304, endPoint y: 608, distance: 40.0
click at [289, 606] on input "[PERSON_NAME] Permanente" at bounding box center [416, 604] width 332 height 24
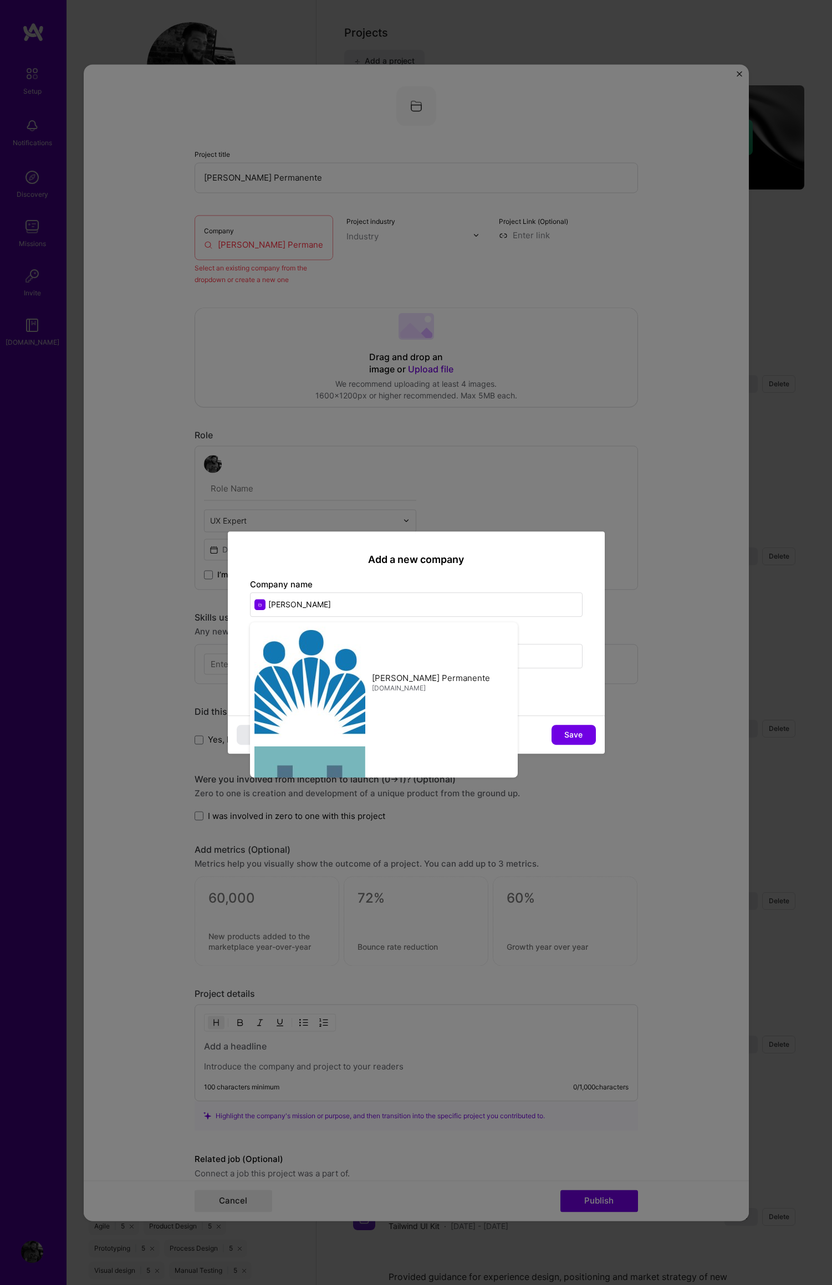
type input "[PERSON_NAME]"
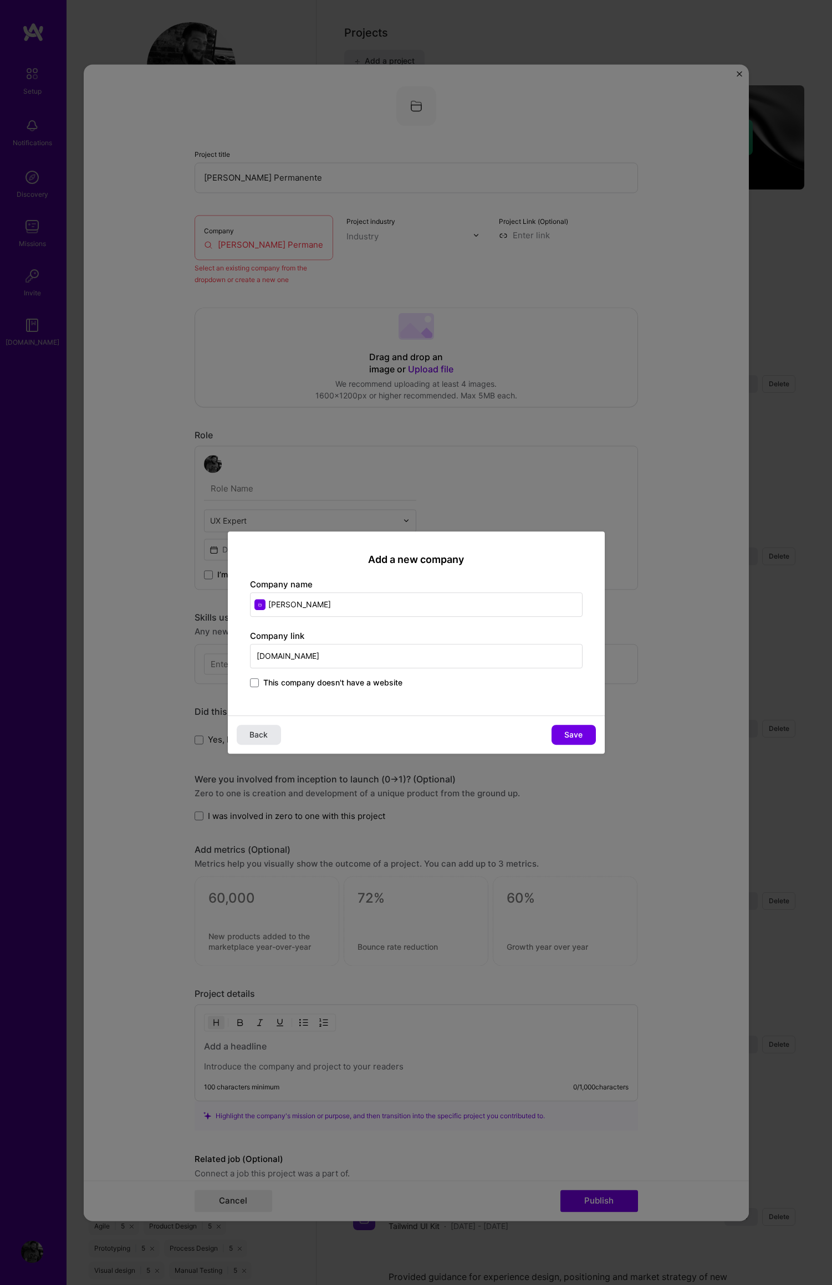
click at [257, 731] on span "Back" at bounding box center [258, 734] width 18 height 11
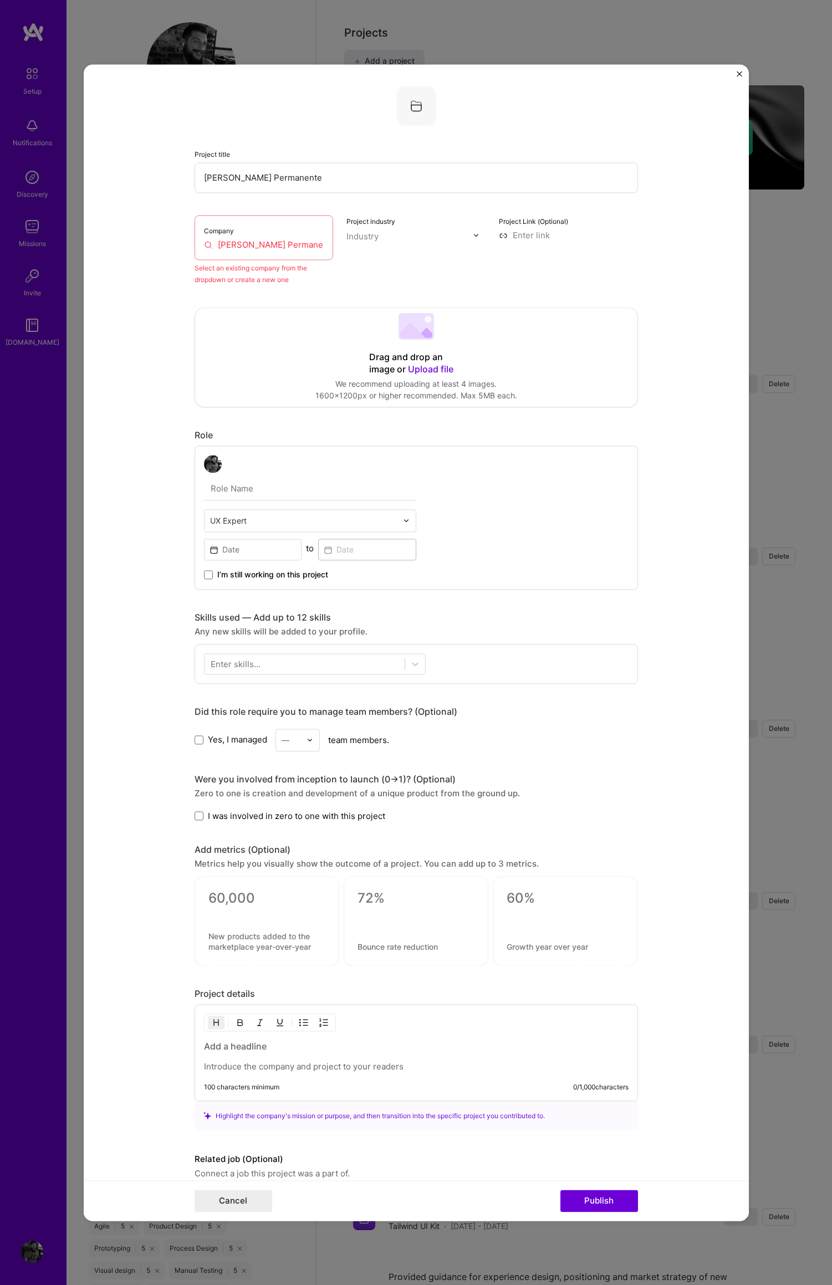
click at [218, 242] on input "[PERSON_NAME] Permanente" at bounding box center [264, 245] width 120 height 12
drag, startPoint x: 240, startPoint y: 244, endPoint x: 352, endPoint y: 250, distance: 111.5
click at [352, 250] on div "Company [PERSON_NAME] Permanente Select an existing company from the dropdown o…" at bounding box center [415, 250] width 443 height 70
click at [256, 244] on input "[PERSON_NAME]" at bounding box center [264, 245] width 120 height 12
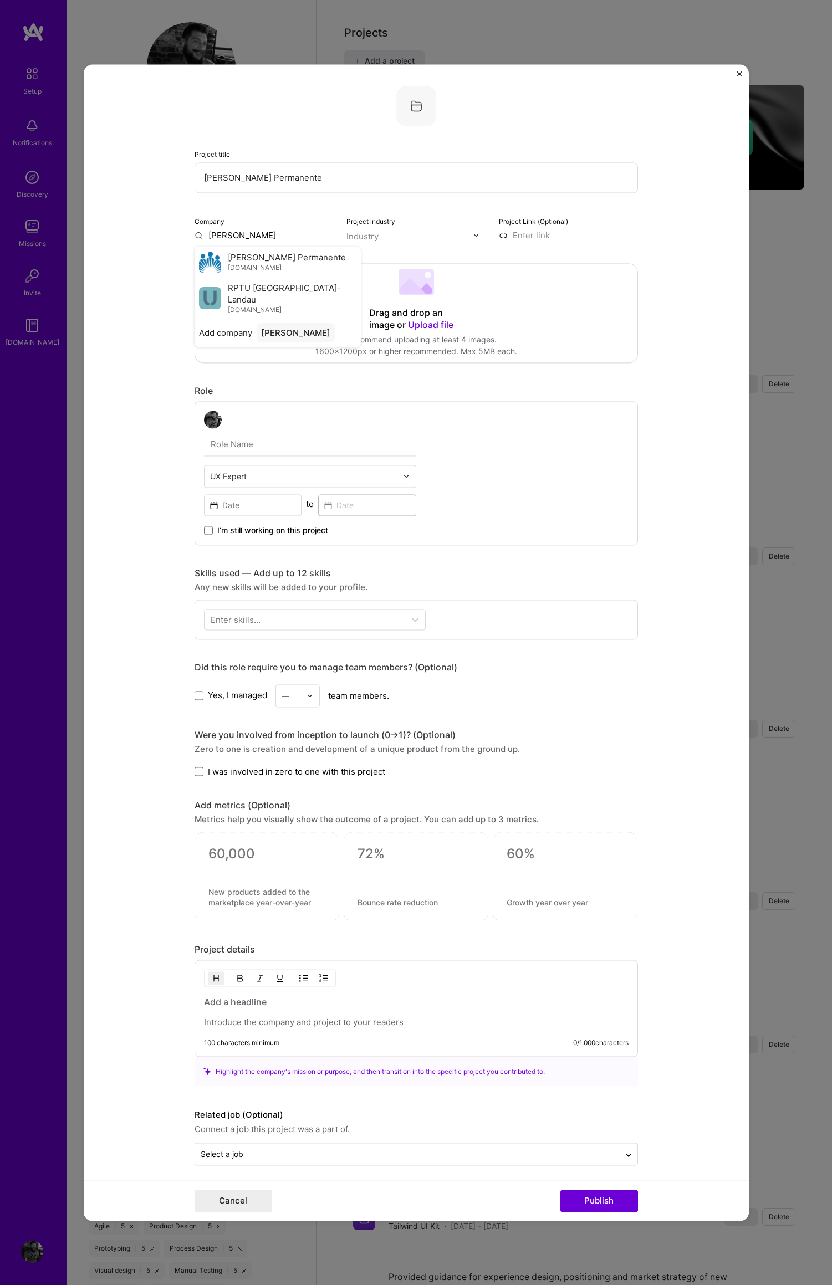
click at [560, 1190] on button "Publish" at bounding box center [599, 1201] width 78 height 22
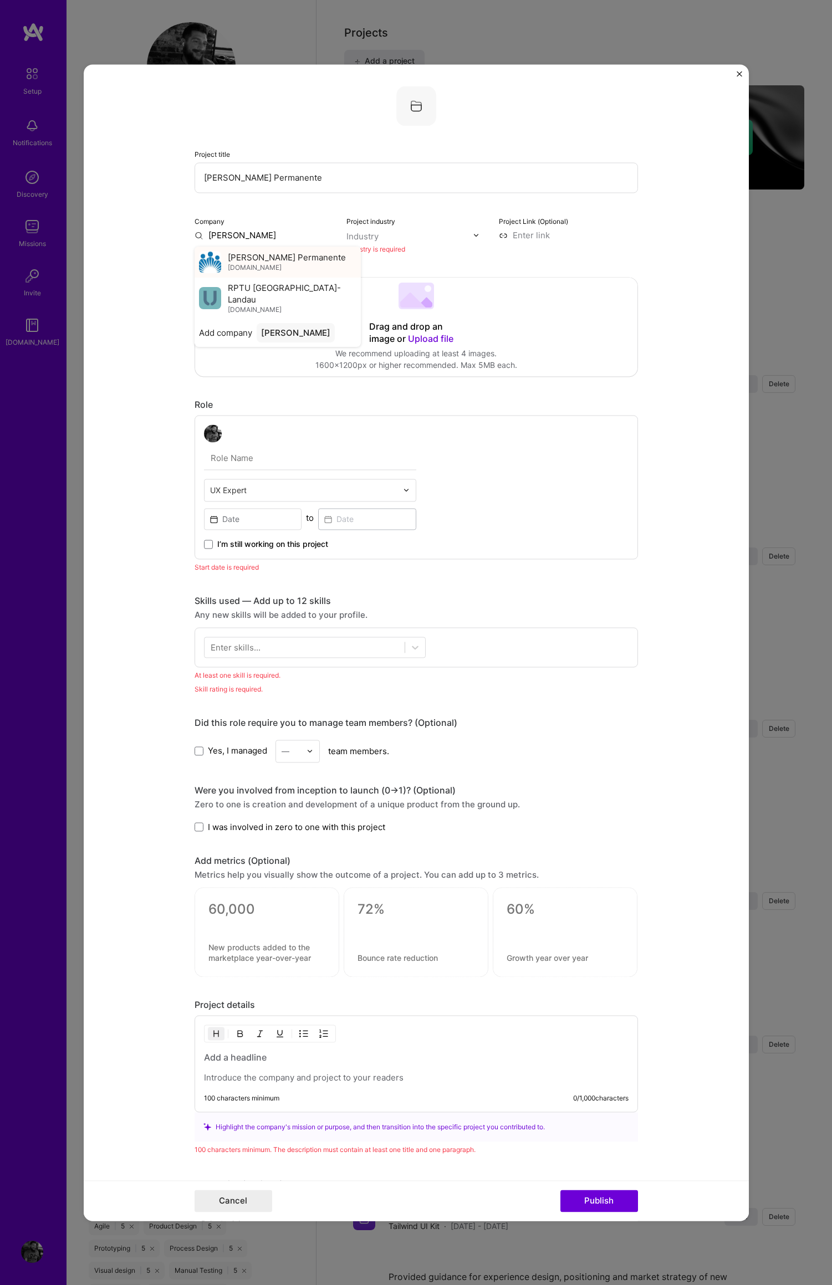
scroll to position [22, 0]
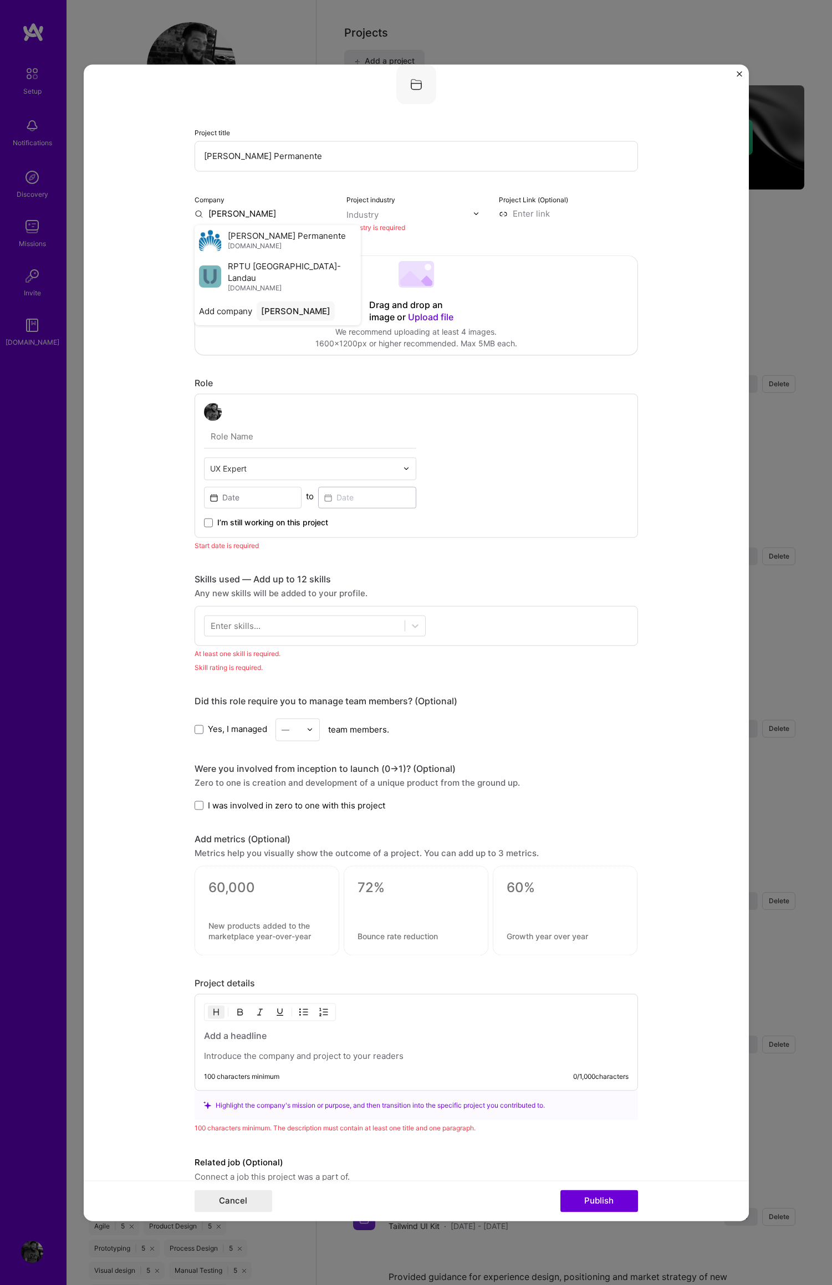
click at [258, 234] on span "[PERSON_NAME] Permanente" at bounding box center [287, 236] width 118 height 12
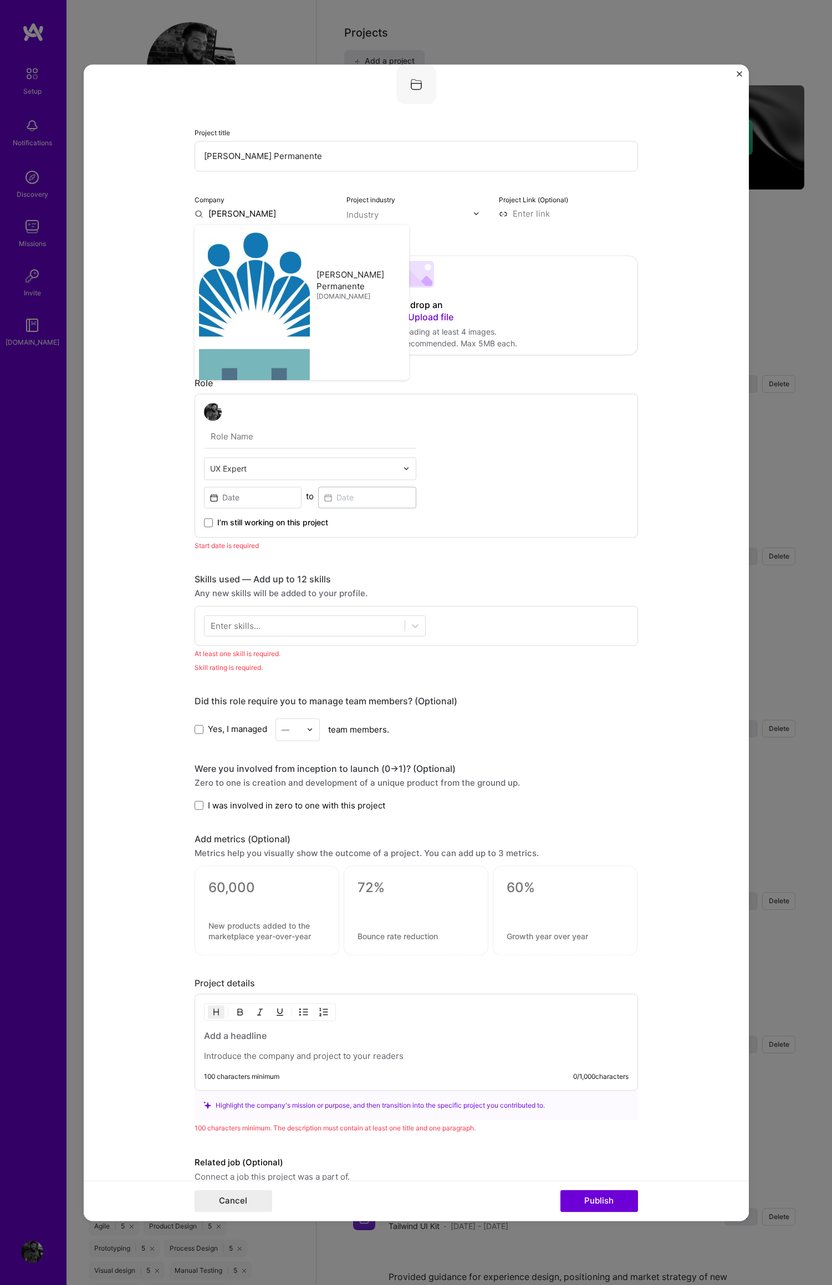
type input "[PERSON_NAME] Permanente"
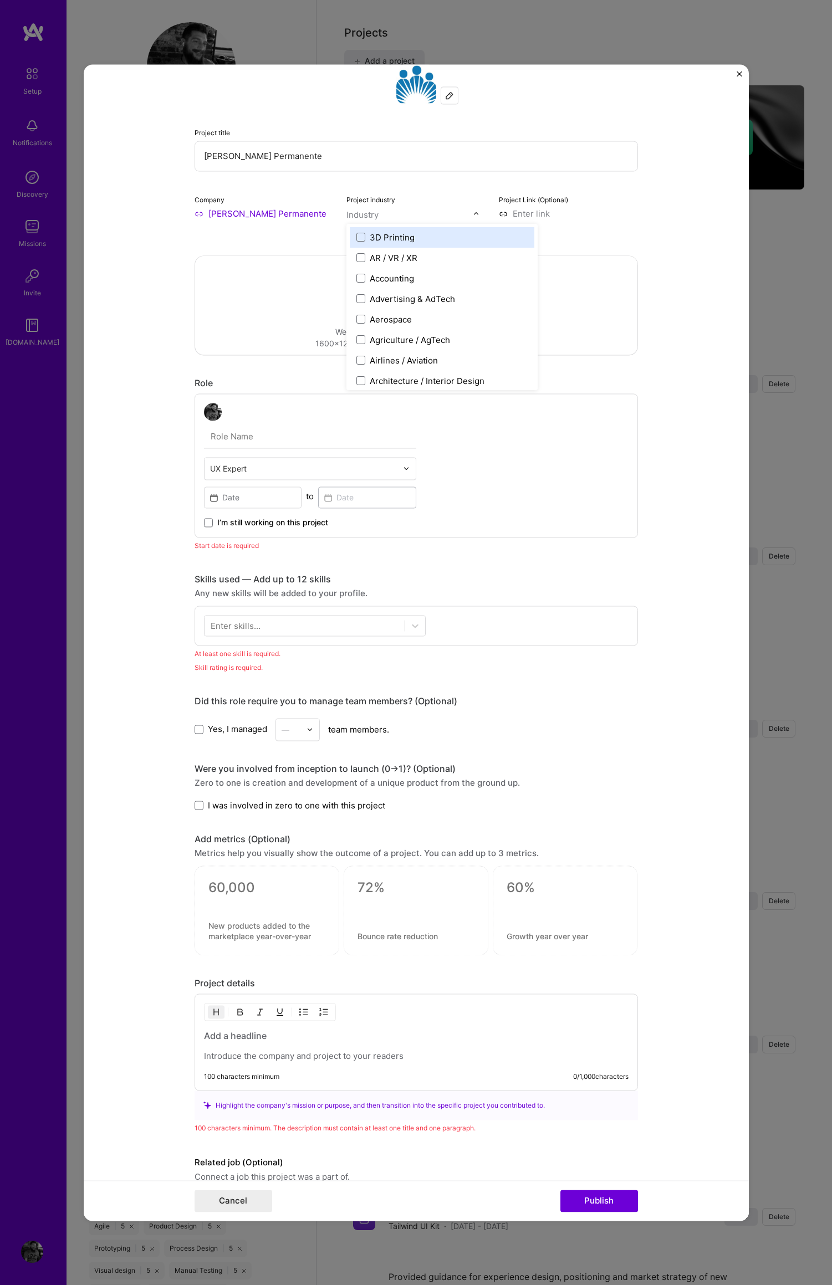
click at [373, 216] on div "Industry" at bounding box center [362, 215] width 32 height 12
type input "insu"
click at [356, 237] on span at bounding box center [360, 237] width 9 height 9
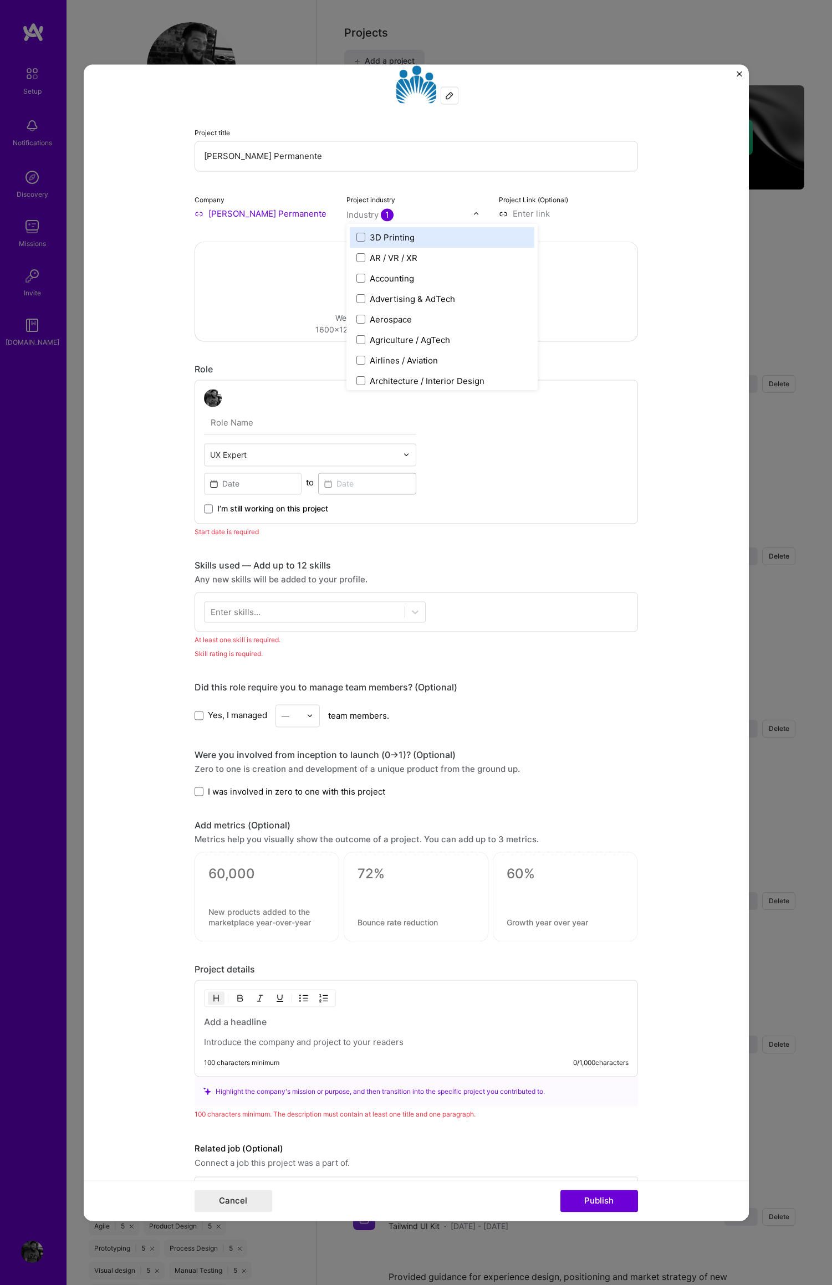
click at [541, 211] on input at bounding box center [568, 214] width 139 height 12
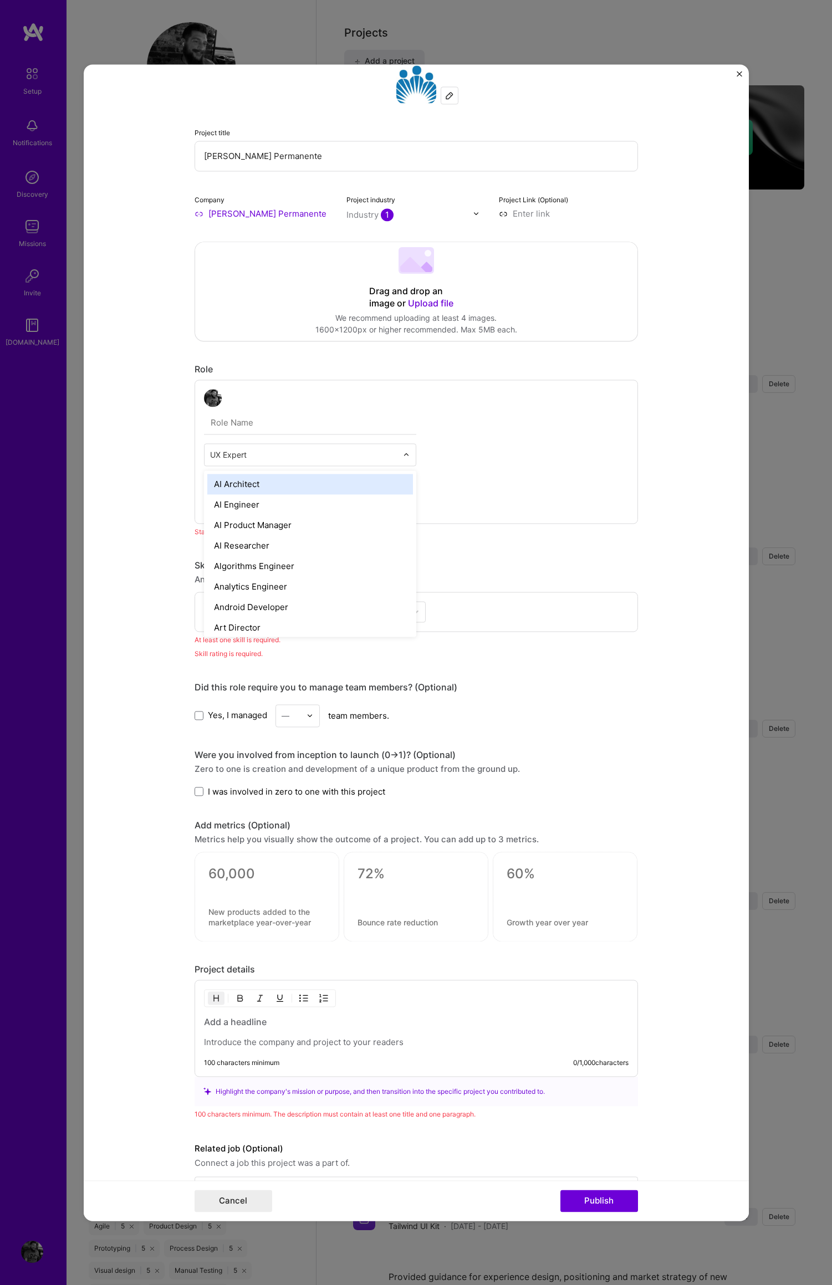
click at [403, 455] on img at bounding box center [406, 454] width 7 height 7
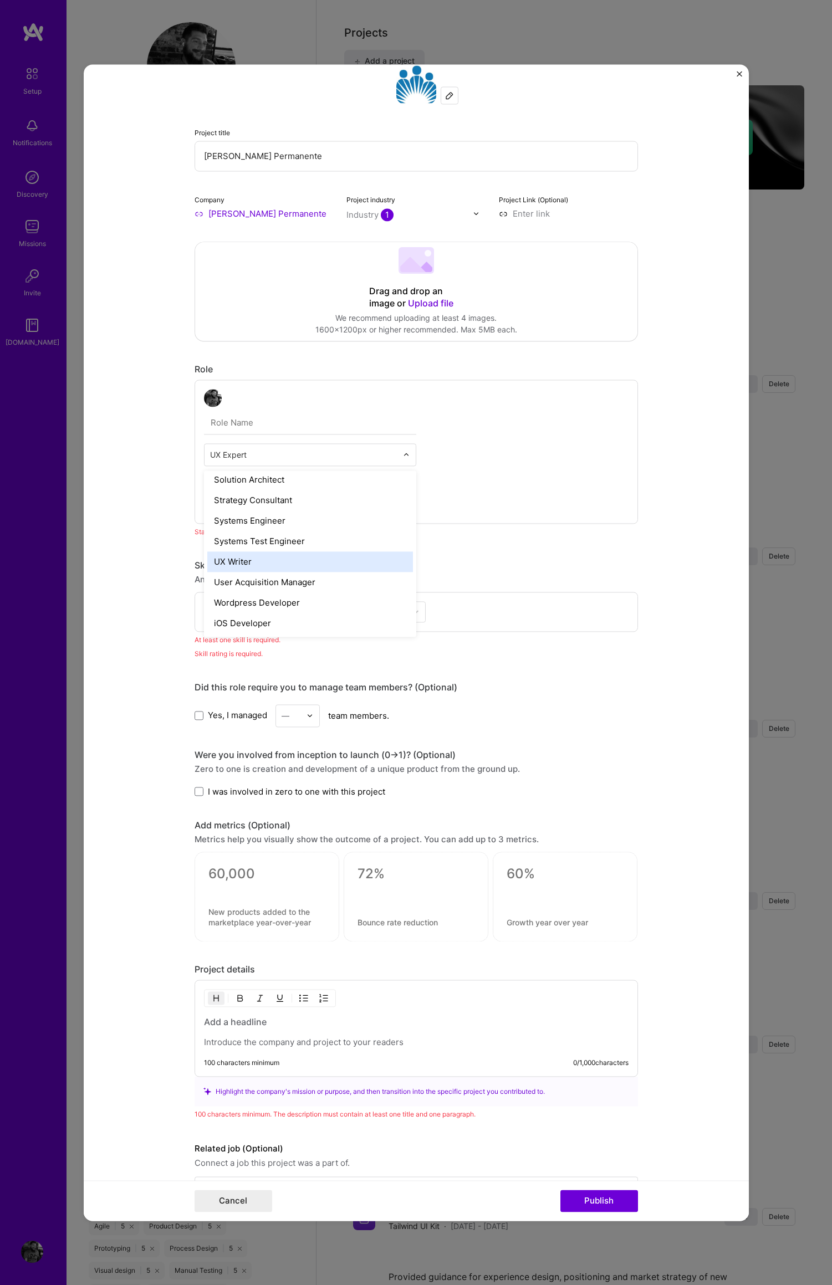
click at [684, 437] on form "Project title [PERSON_NAME] Permanente Company [PERSON_NAME] Permanente Project…" at bounding box center [416, 642] width 665 height 1156
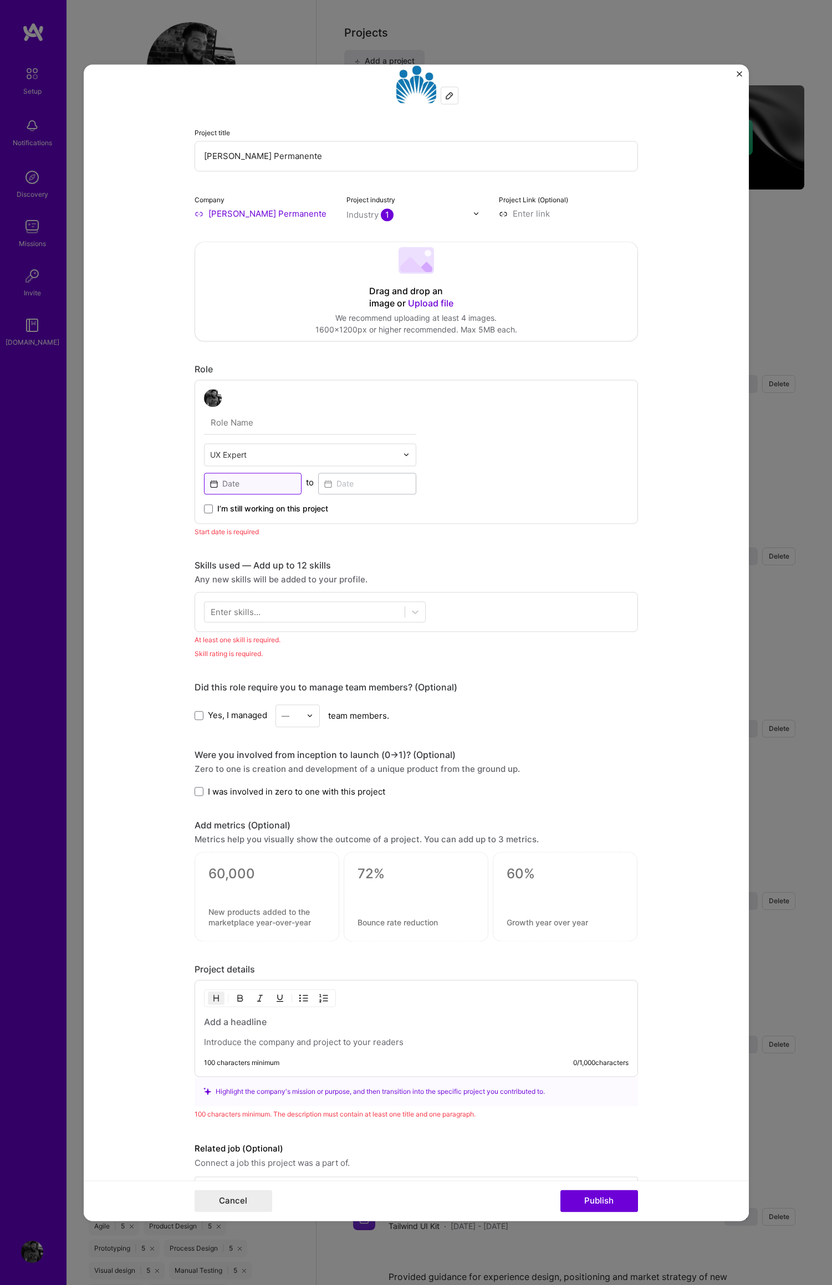
click at [222, 484] on input at bounding box center [253, 484] width 98 height 22
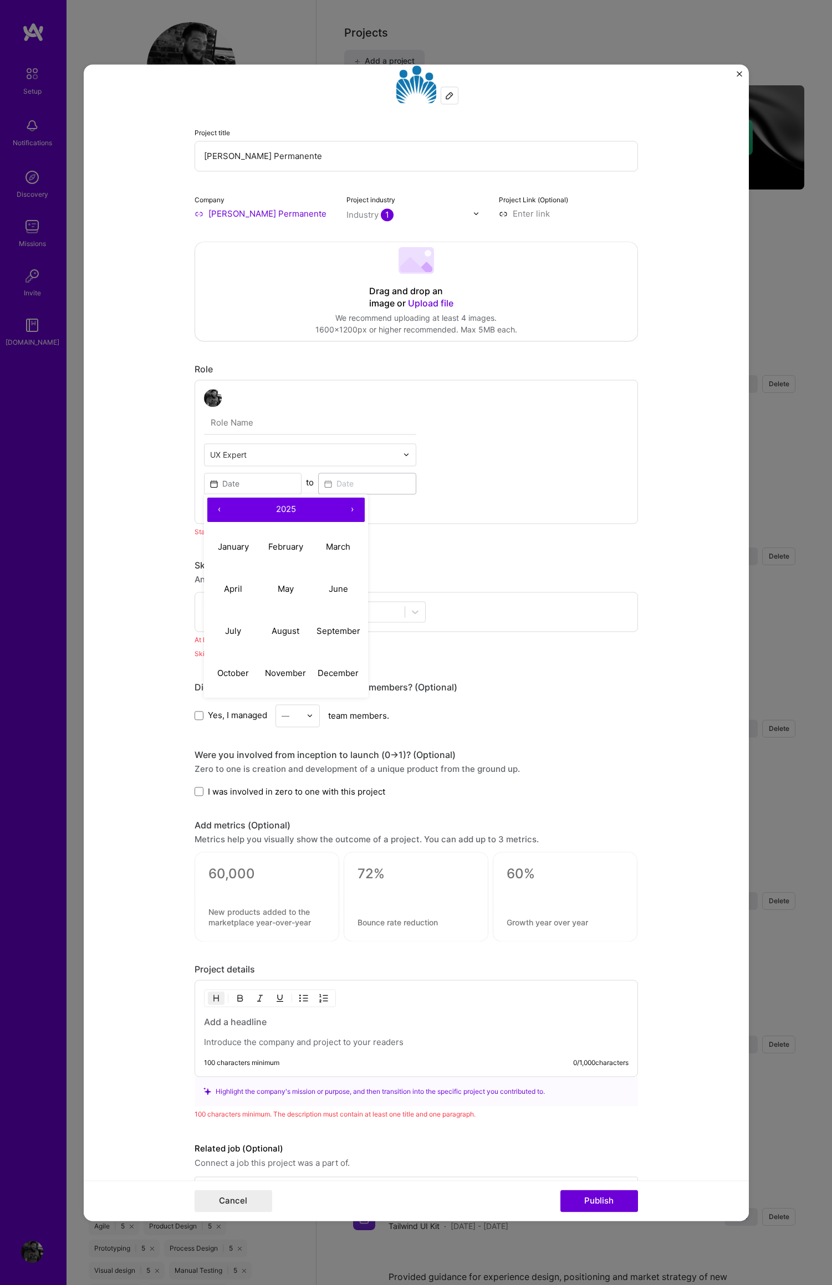
click at [213, 508] on button "‹" at bounding box center [219, 510] width 24 height 24
click at [226, 537] on button "January" at bounding box center [233, 547] width 53 height 42
type input "[DATE]"
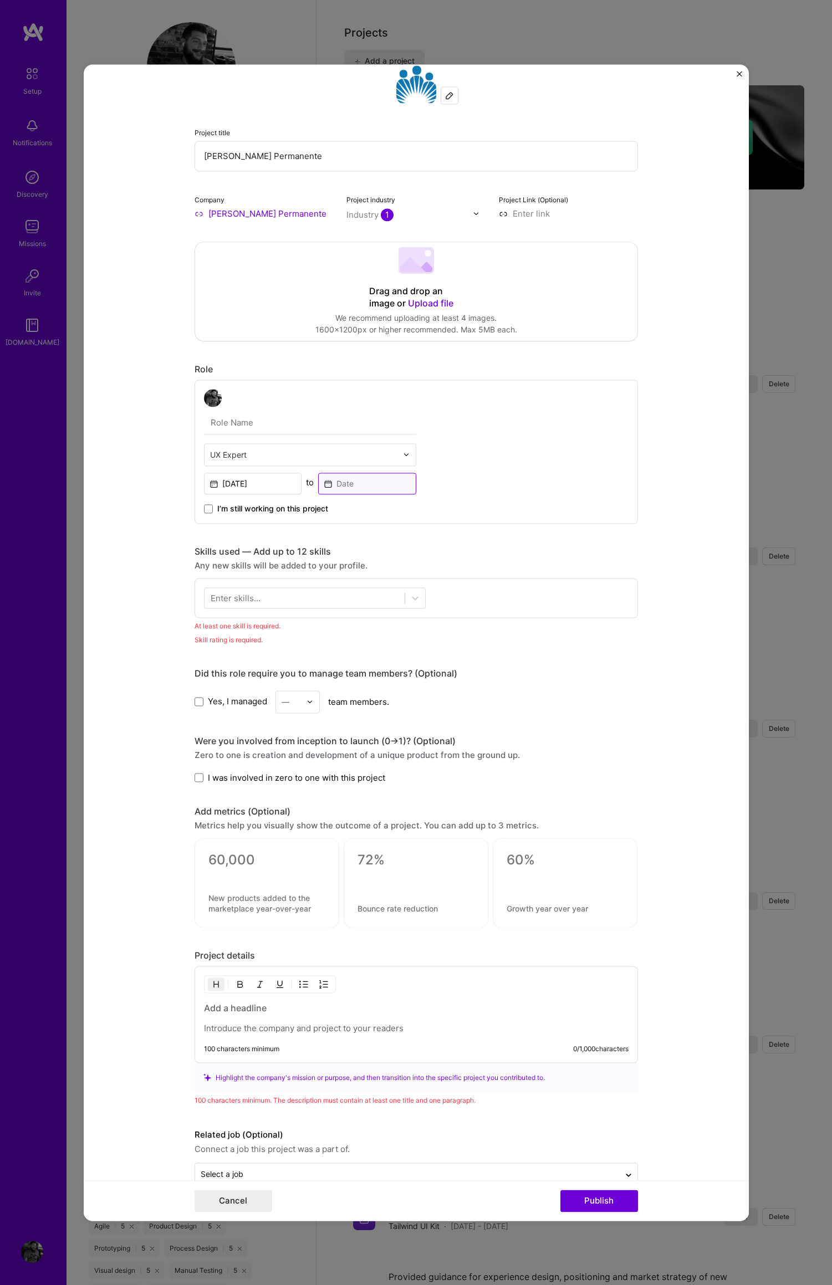
click at [346, 483] on input at bounding box center [367, 484] width 98 height 22
click at [346, 531] on button "January" at bounding box center [347, 547] width 53 height 42
type input "[DATE]"
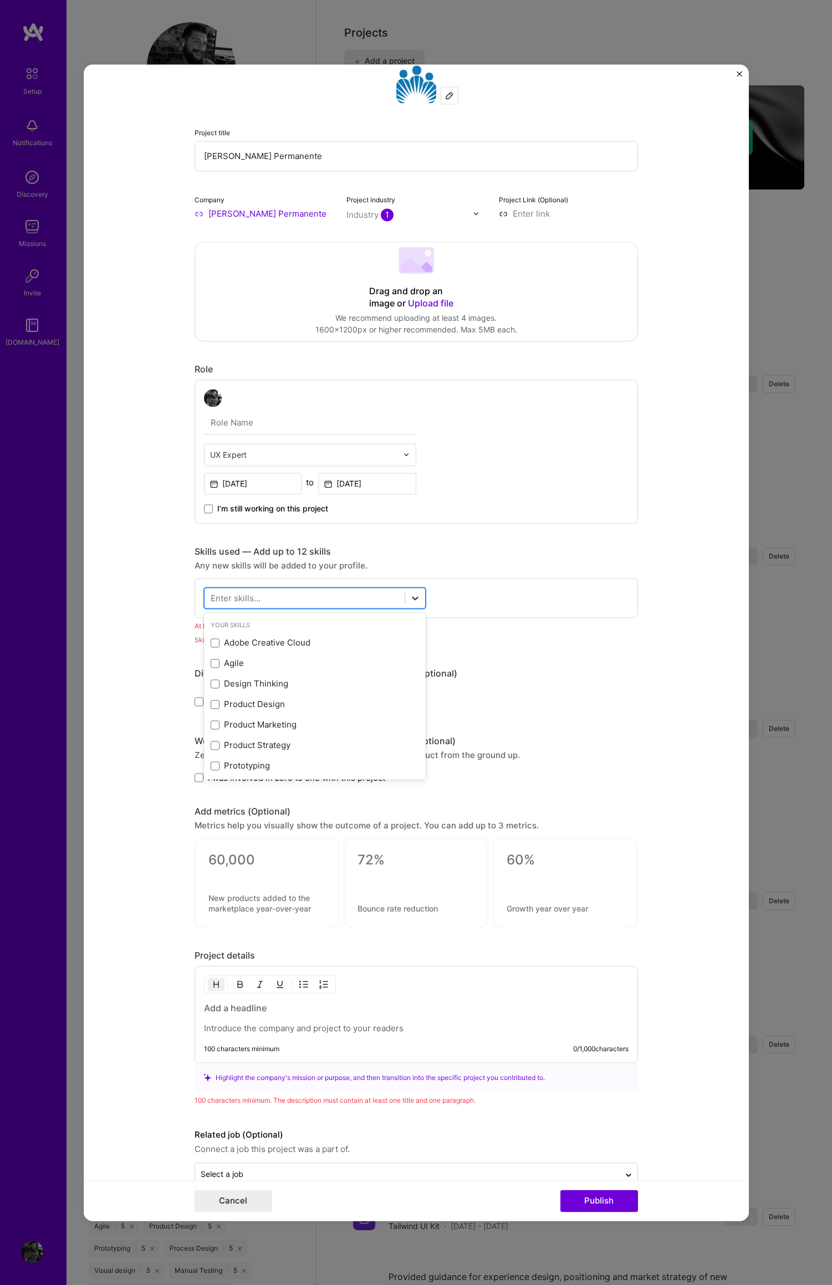
click at [412, 597] on icon at bounding box center [415, 598] width 7 height 4
drag, startPoint x: 209, startPoint y: 685, endPoint x: 209, endPoint y: 704, distance: 19.4
click at [211, 685] on span at bounding box center [215, 683] width 9 height 9
click at [0, 0] on input "checkbox" at bounding box center [0, 0] width 0 height 0
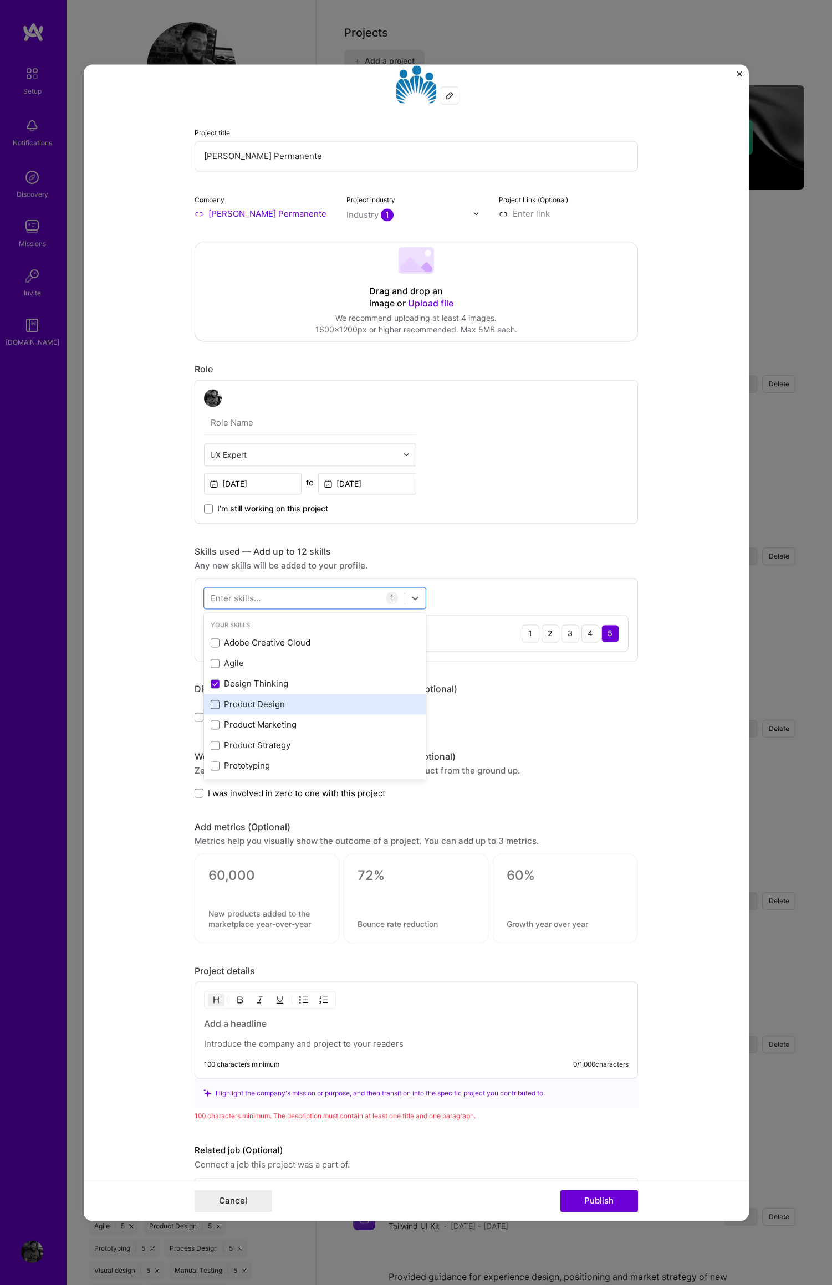
click at [211, 708] on span at bounding box center [215, 704] width 9 height 9
click at [0, 0] on input "checkbox" at bounding box center [0, 0] width 0 height 0
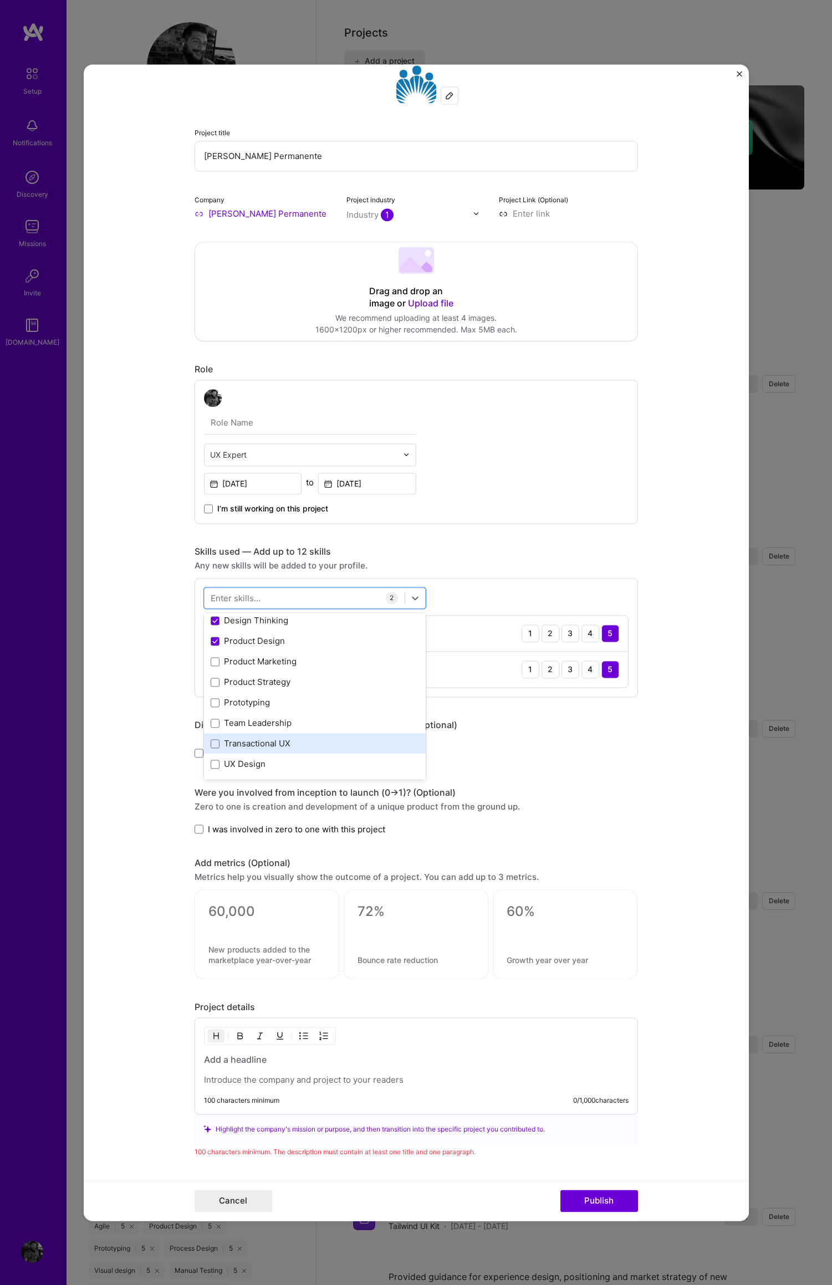
scroll to position [68, 0]
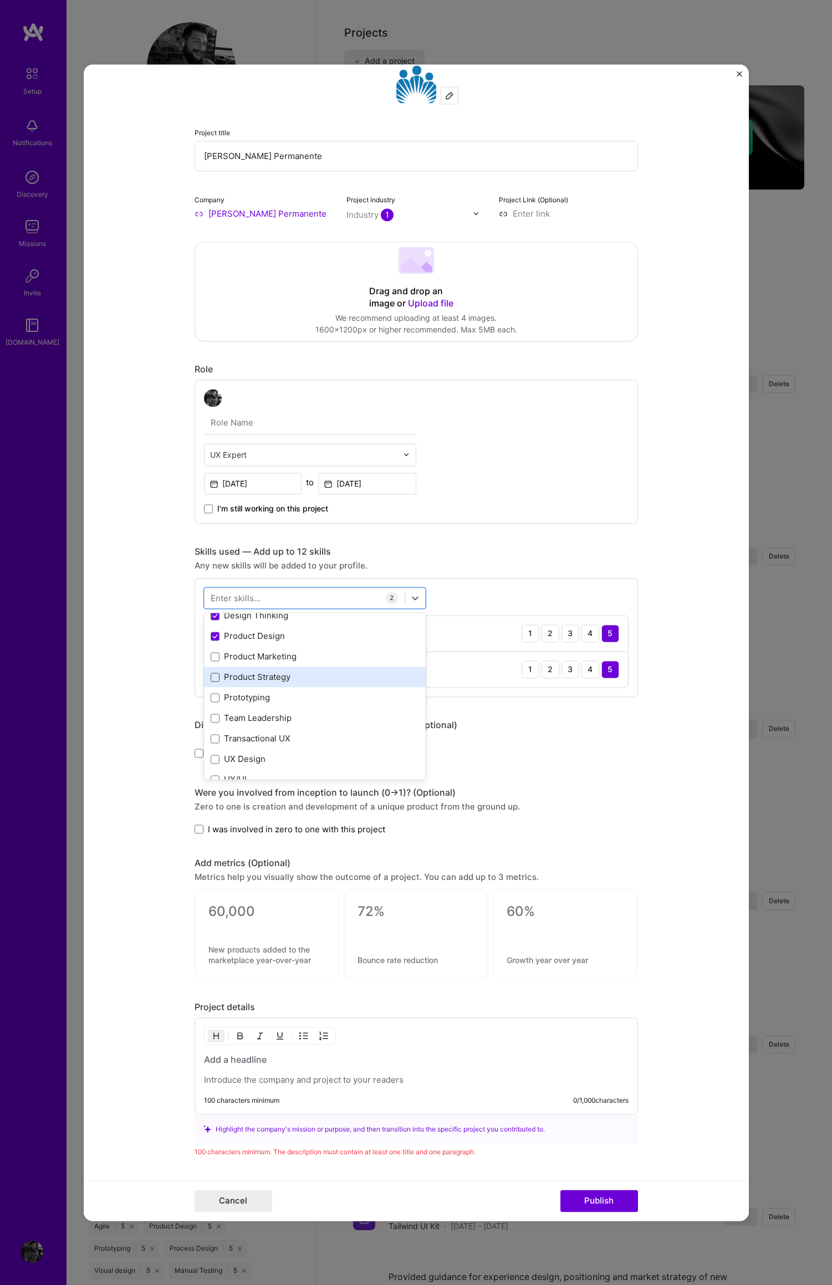
click at [211, 677] on span at bounding box center [215, 677] width 9 height 9
click at [0, 0] on input "checkbox" at bounding box center [0, 0] width 0 height 0
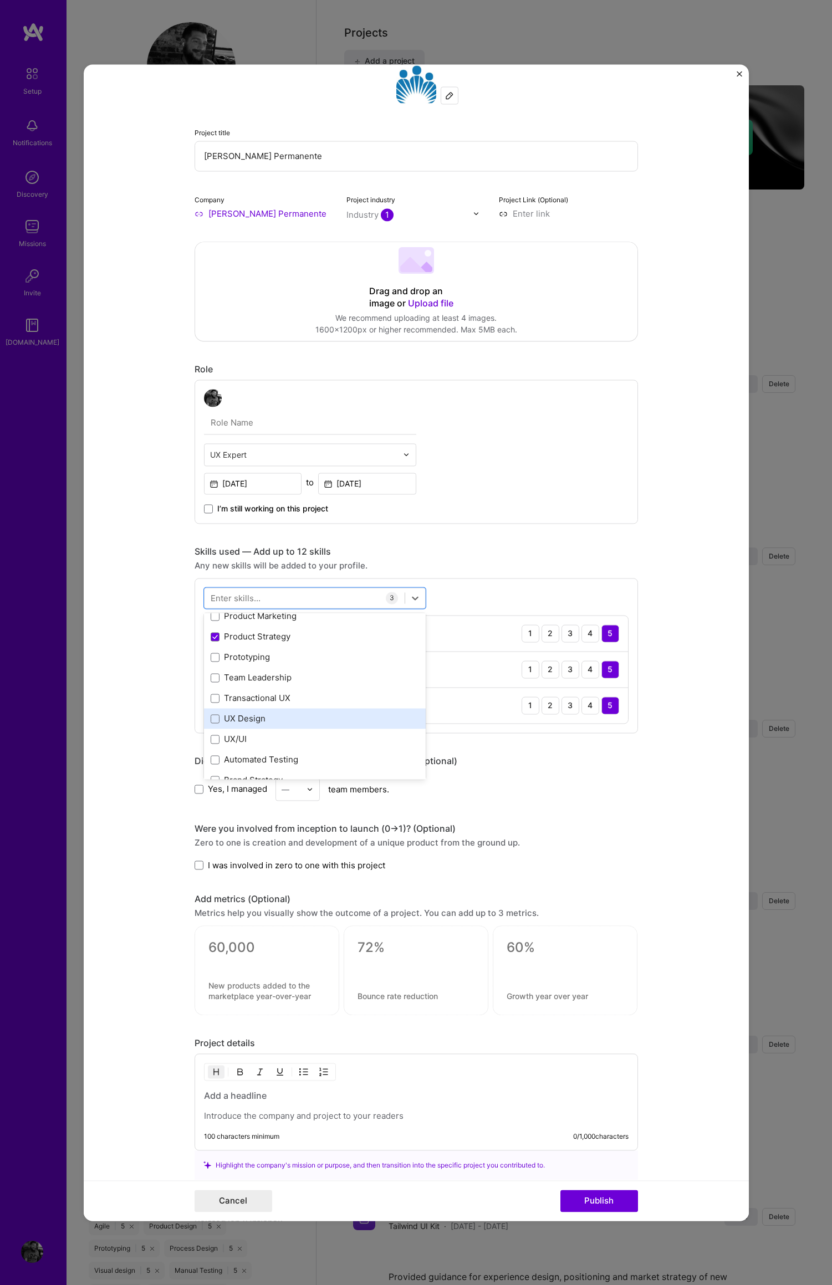
scroll to position [114, 0]
click at [211, 672] on span at bounding box center [215, 672] width 9 height 9
click at [0, 0] on input "checkbox" at bounding box center [0, 0] width 0 height 0
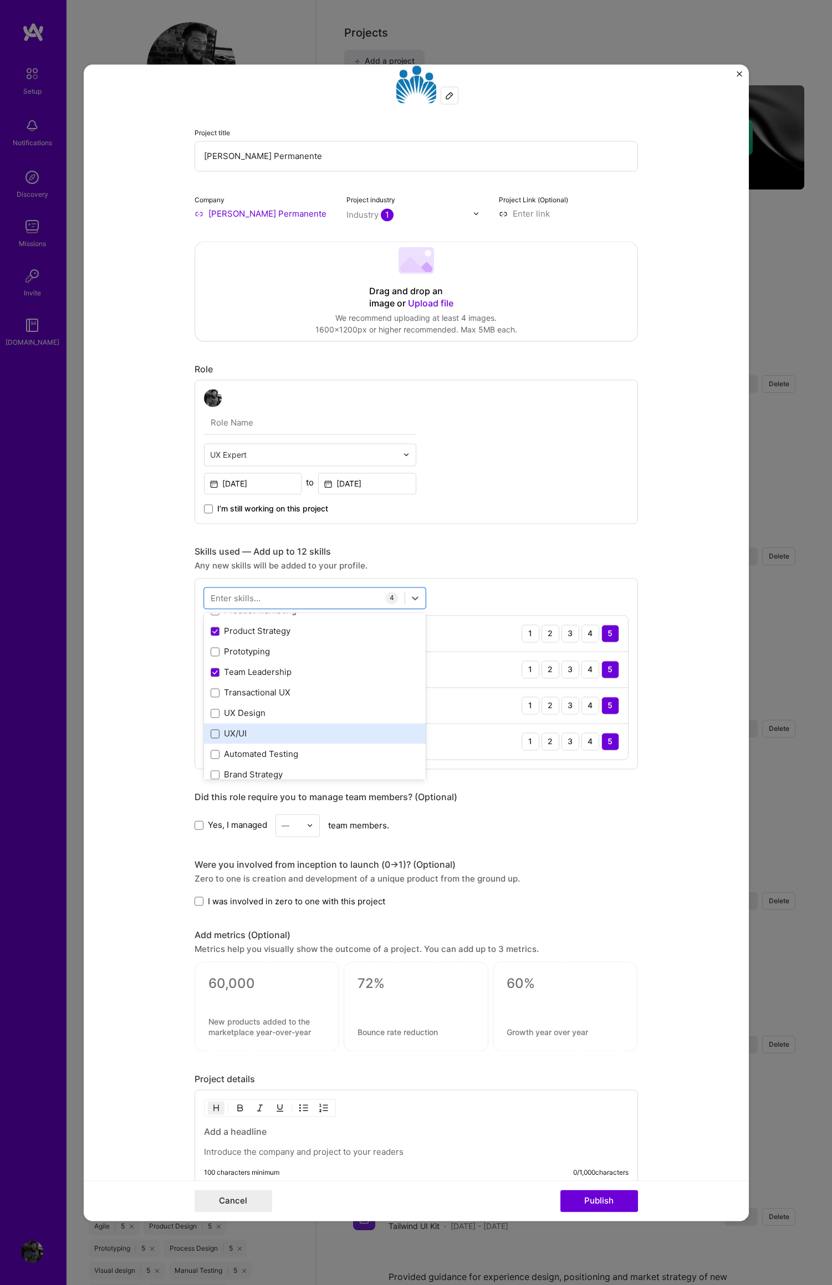
drag, startPoint x: 210, startPoint y: 712, endPoint x: 211, endPoint y: 730, distance: 18.3
click at [211, 713] on span at bounding box center [215, 713] width 9 height 9
click at [0, 0] on input "checkbox" at bounding box center [0, 0] width 0 height 0
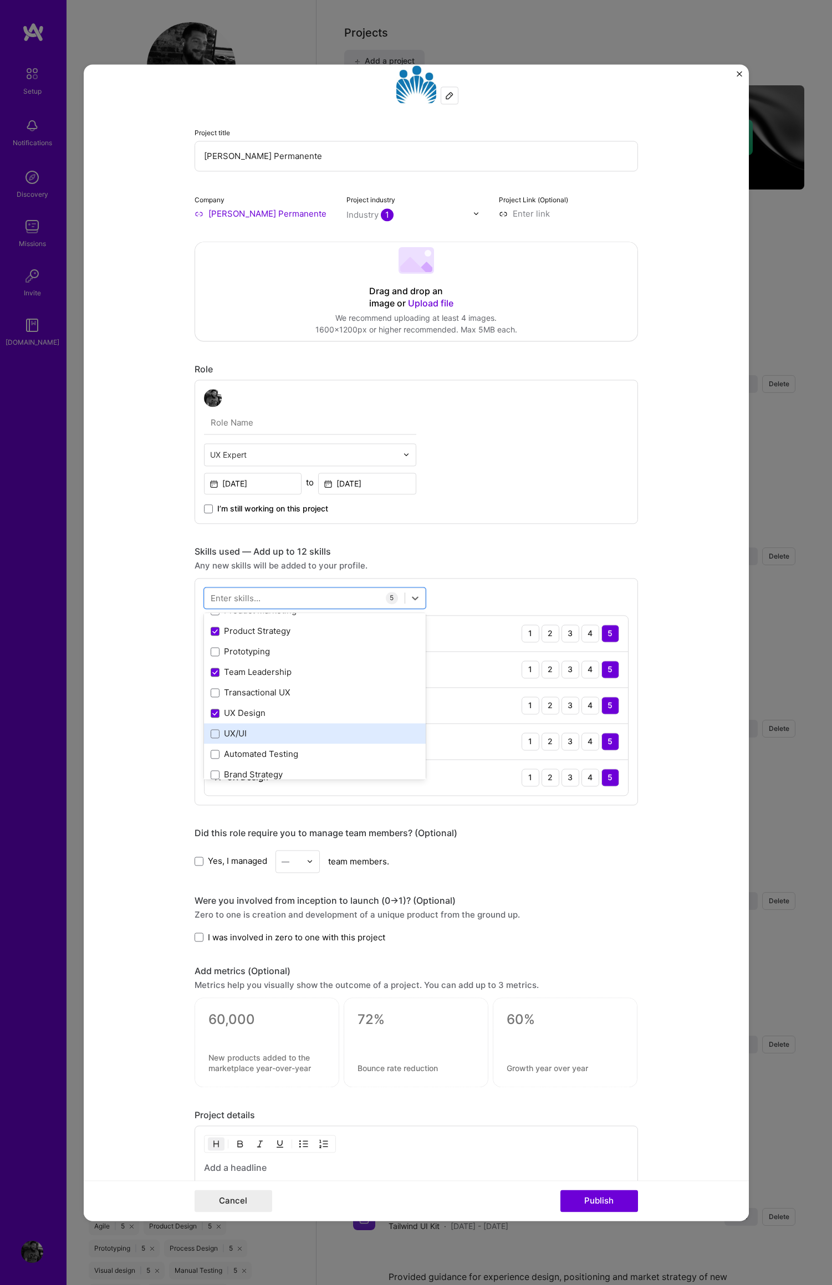
drag, startPoint x: 209, startPoint y: 735, endPoint x: 251, endPoint y: 744, distance: 42.5
click at [211, 735] on span at bounding box center [215, 733] width 9 height 9
click at [0, 0] on input "checkbox" at bounding box center [0, 0] width 0 height 0
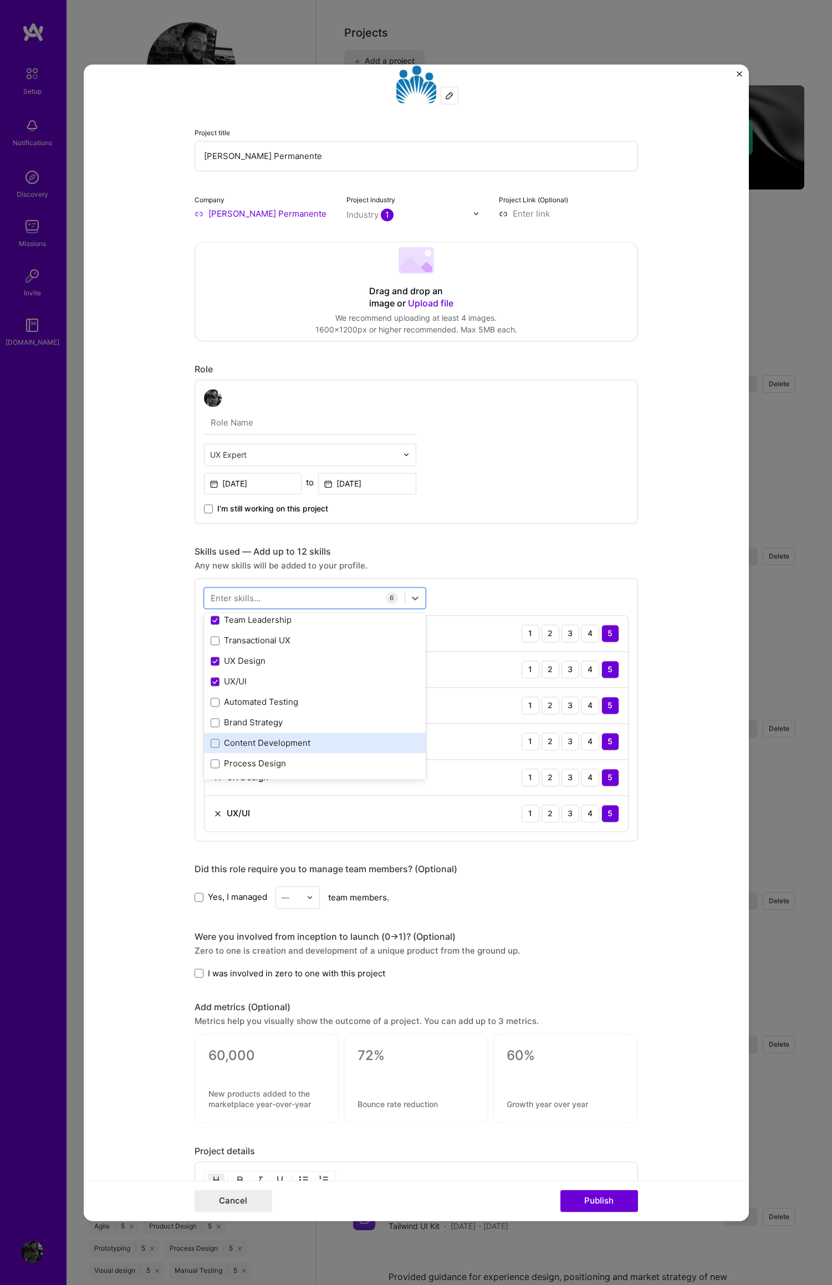
scroll to position [193, 0]
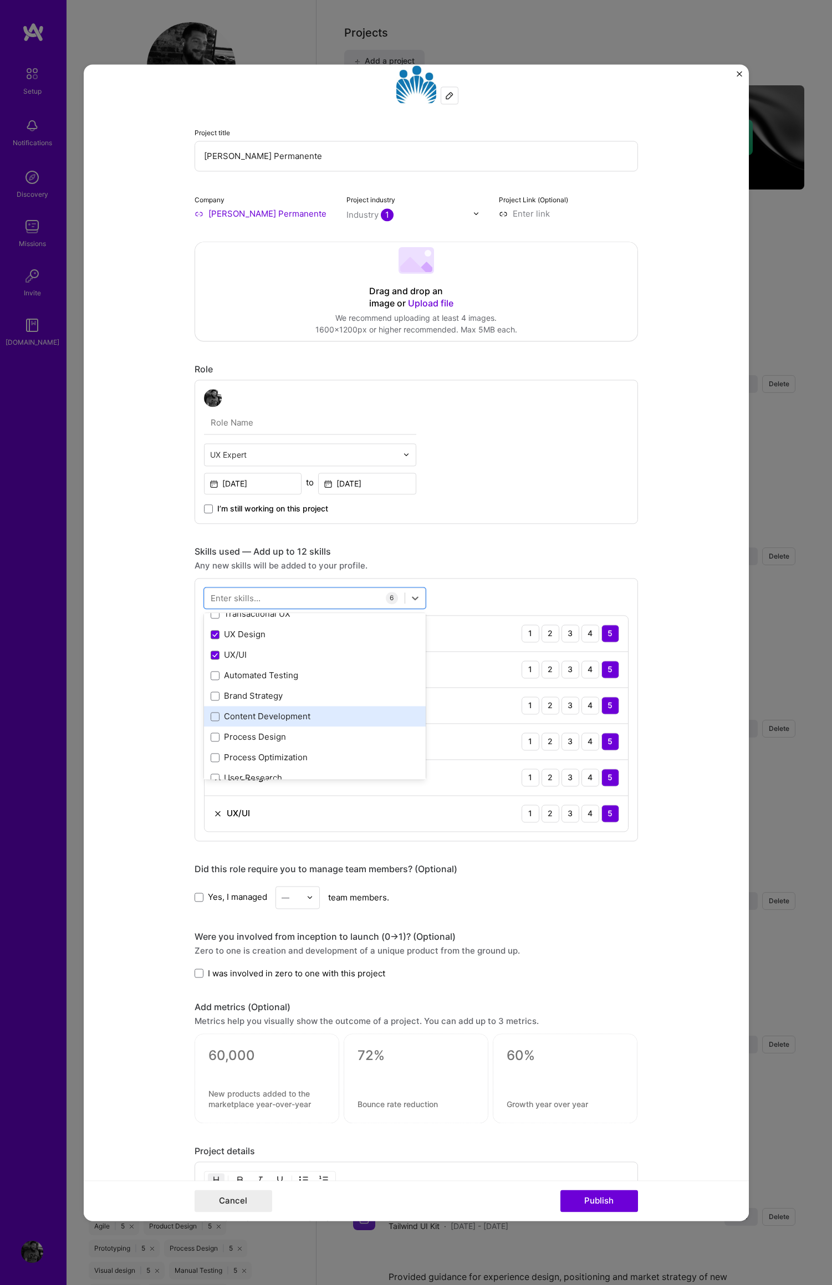
drag, startPoint x: 207, startPoint y: 715, endPoint x: 235, endPoint y: 723, distance: 29.3
click at [211, 715] on span at bounding box center [215, 716] width 9 height 9
click at [0, 0] on input "checkbox" at bounding box center [0, 0] width 0 height 0
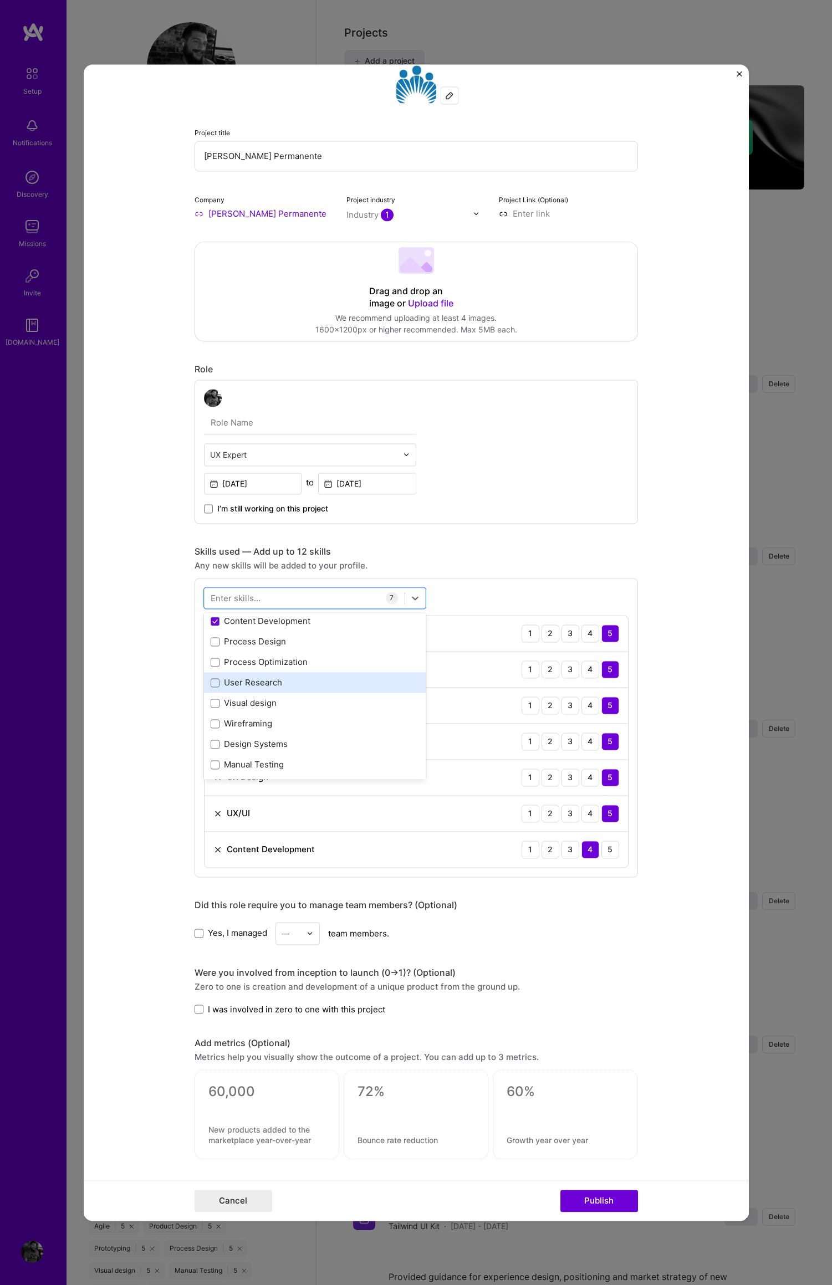
scroll to position [297, 0]
click at [211, 632] on span at bounding box center [215, 632] width 9 height 9
click at [0, 0] on input "checkbox" at bounding box center [0, 0] width 0 height 0
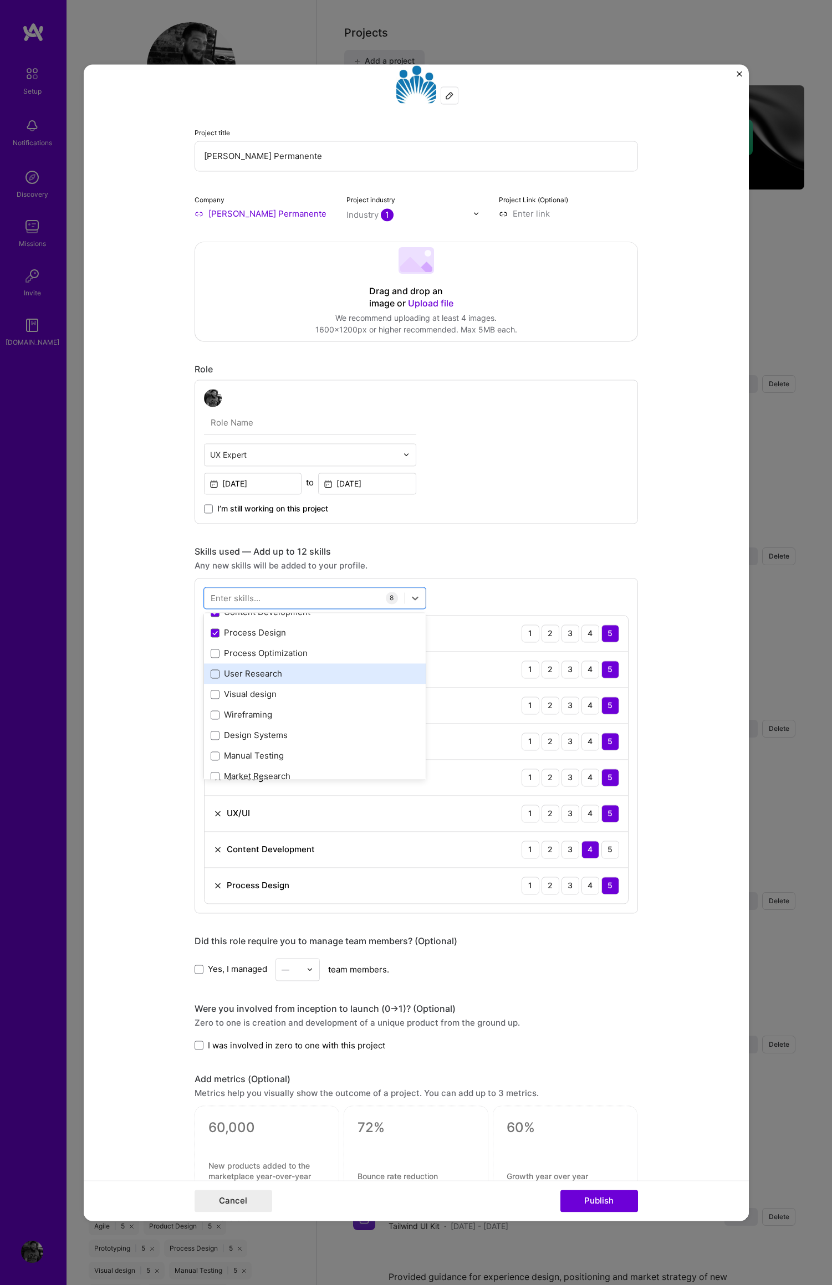
click at [212, 673] on span at bounding box center [215, 673] width 9 height 9
click at [0, 0] on input "checkbox" at bounding box center [0, 0] width 0 height 0
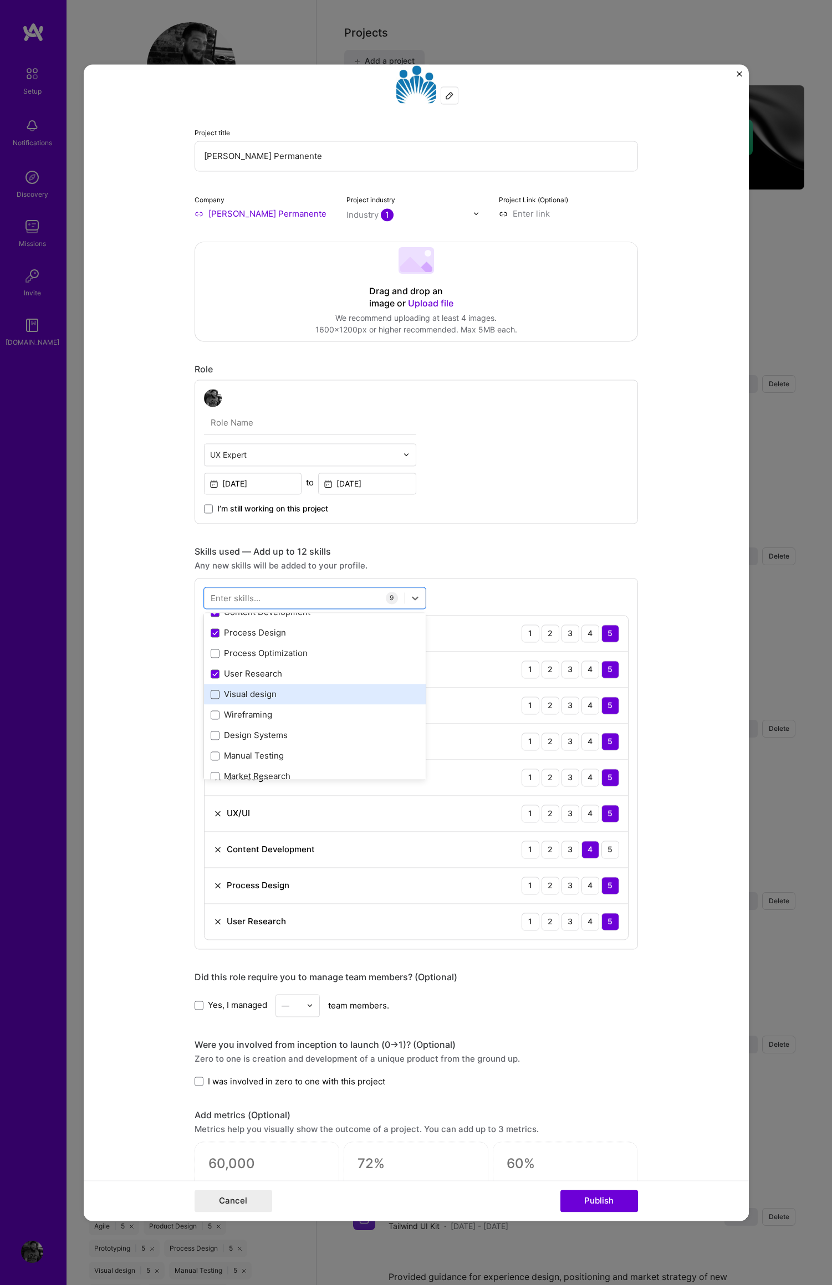
click at [211, 694] on span at bounding box center [215, 694] width 9 height 9
click at [0, 0] on input "checkbox" at bounding box center [0, 0] width 0 height 0
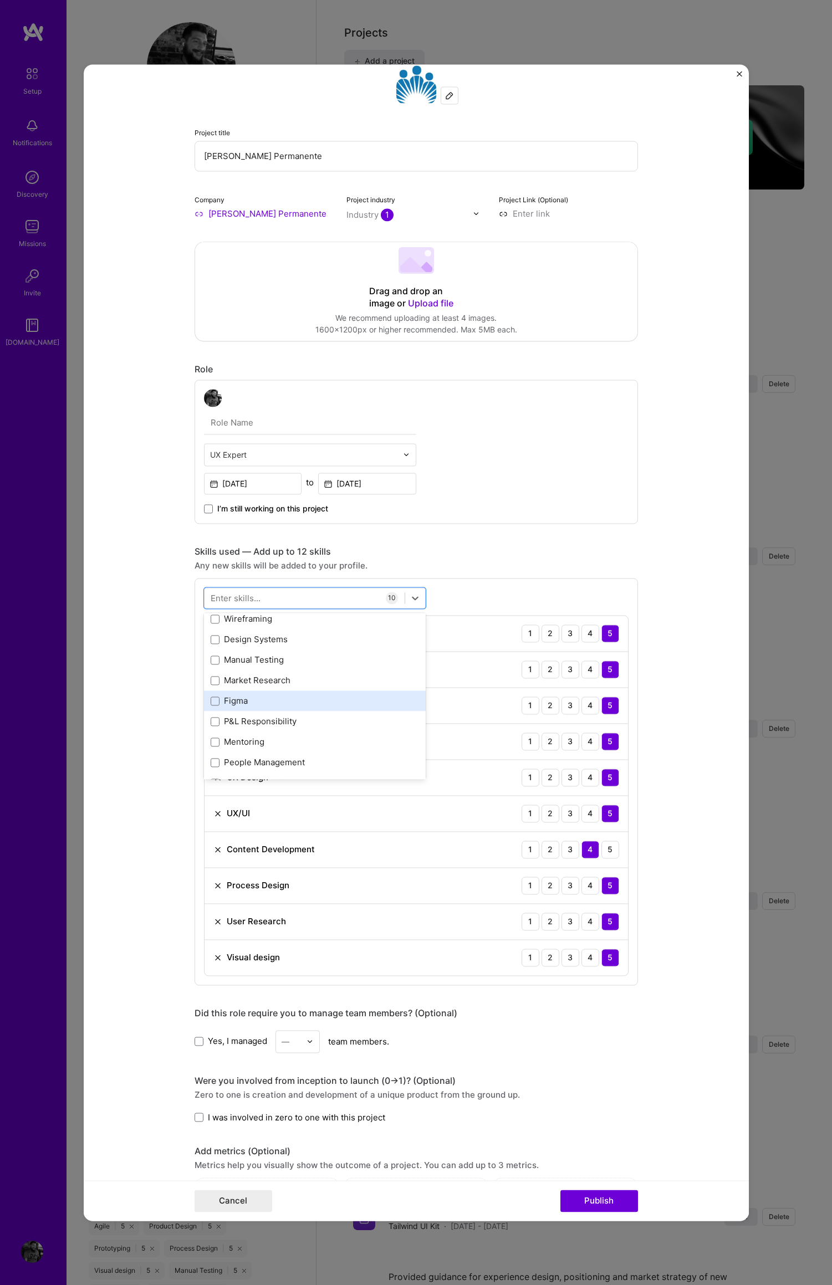
scroll to position [396, 0]
click at [211, 698] on span at bounding box center [215, 698] width 9 height 9
click at [0, 0] on input "checkbox" at bounding box center [0, 0] width 0 height 0
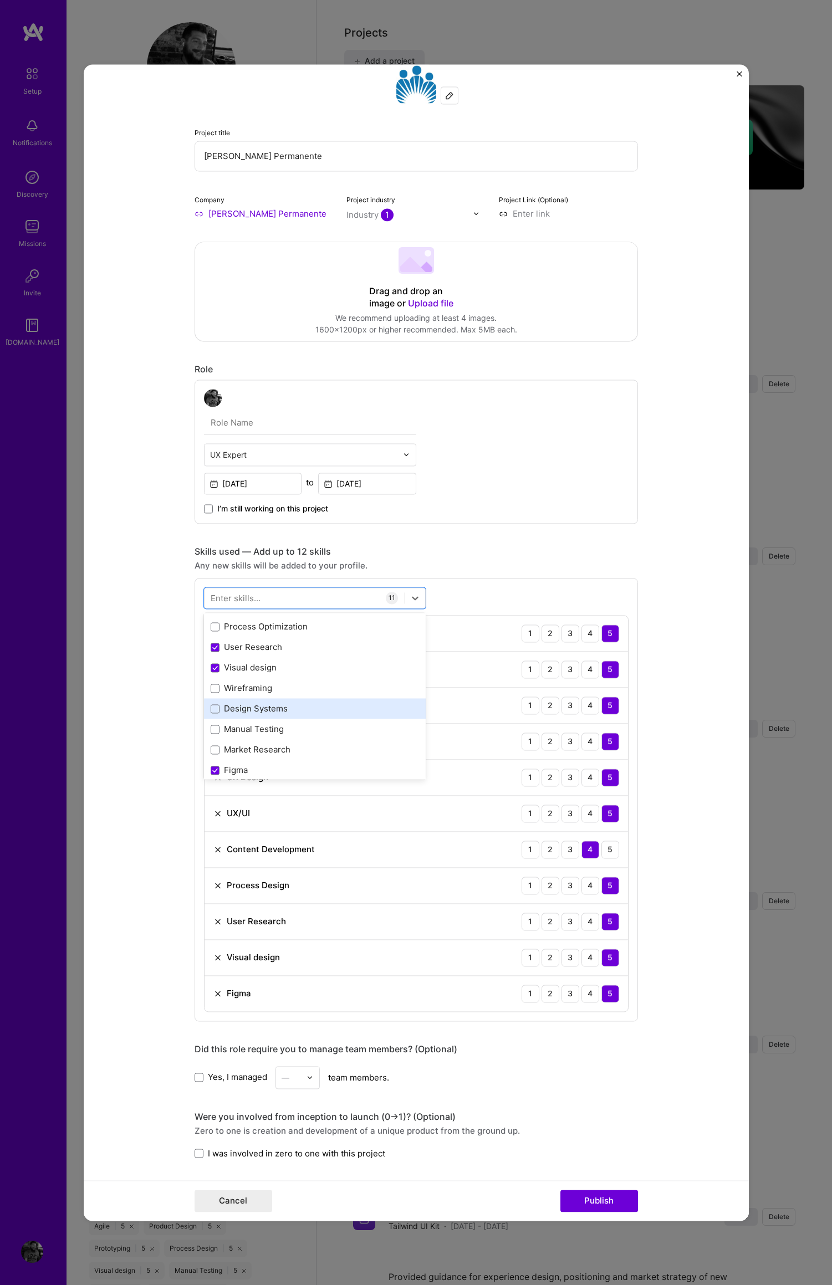
scroll to position [319, 0]
click at [211, 714] on span at bounding box center [215, 713] width 9 height 9
click at [0, 0] on input "checkbox" at bounding box center [0, 0] width 0 height 0
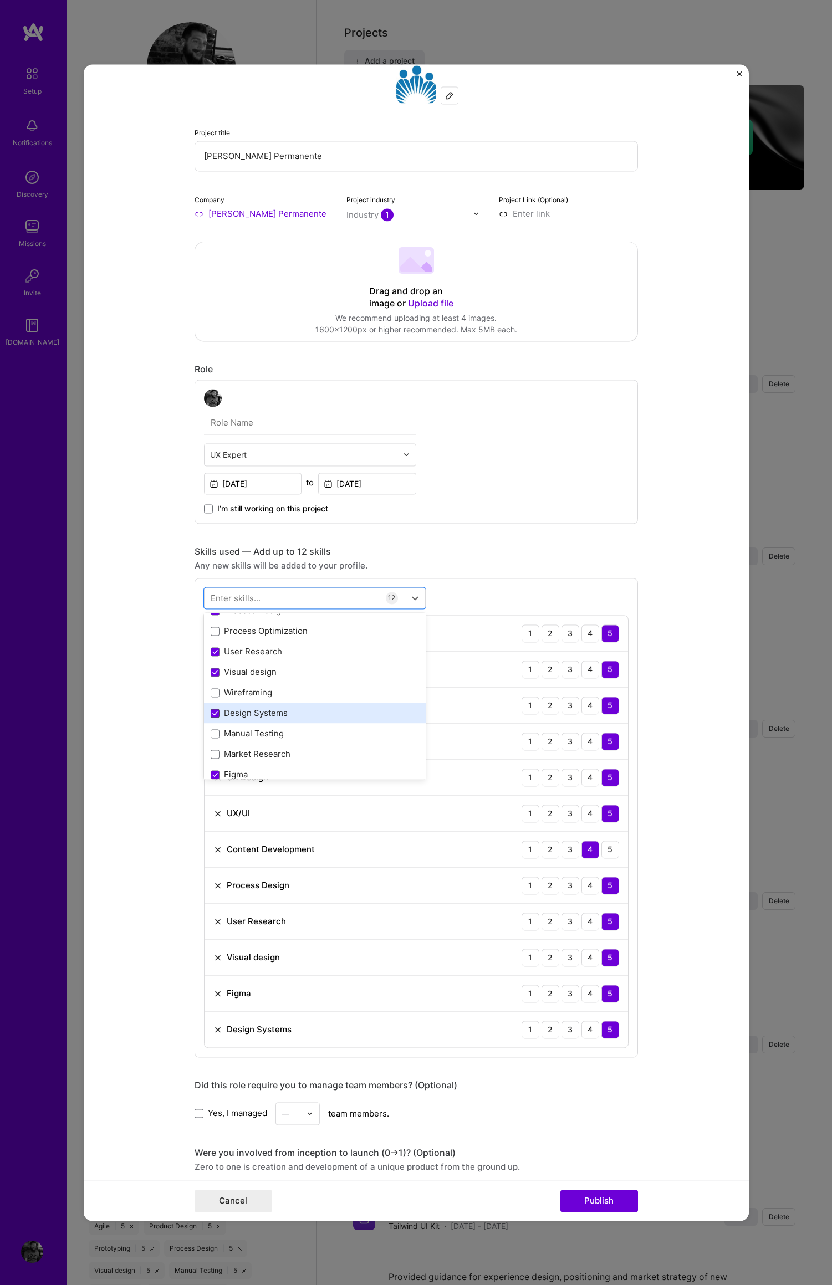
click at [206, 713] on div "Design Systems" at bounding box center [315, 713] width 222 height 21
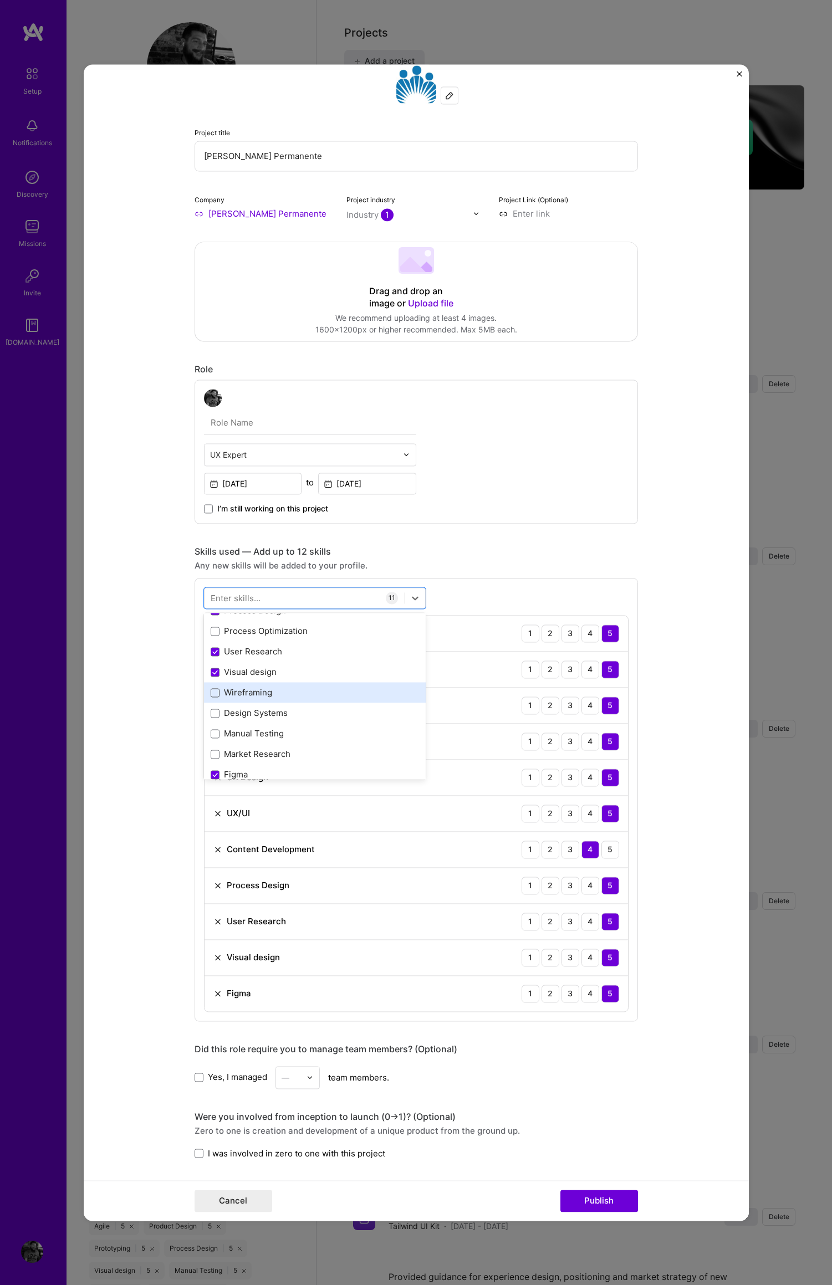
click at [212, 689] on span at bounding box center [215, 692] width 9 height 9
click at [0, 0] on input "checkbox" at bounding box center [0, 0] width 0 height 0
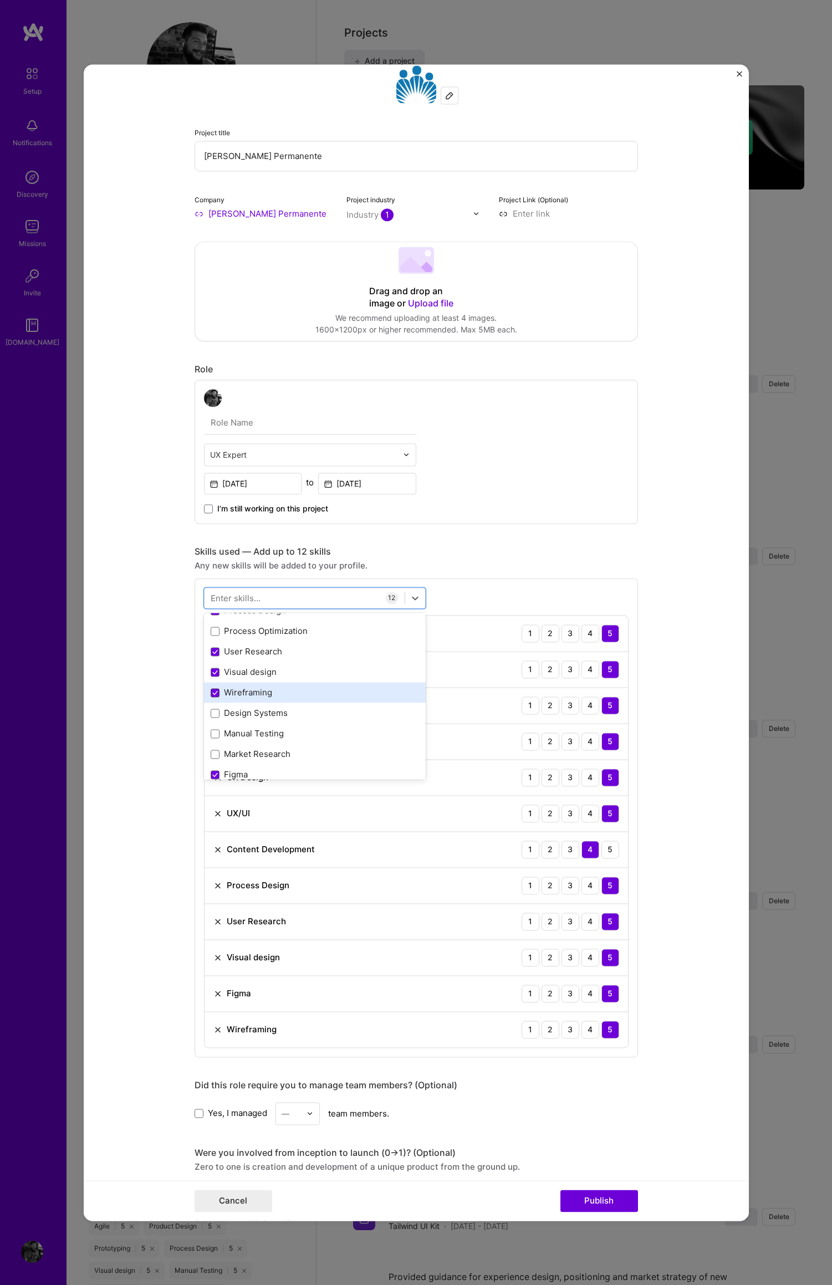
click at [212, 691] on icon at bounding box center [215, 692] width 6 height 4
click at [0, 0] on input "checkbox" at bounding box center [0, 0] width 0 height 0
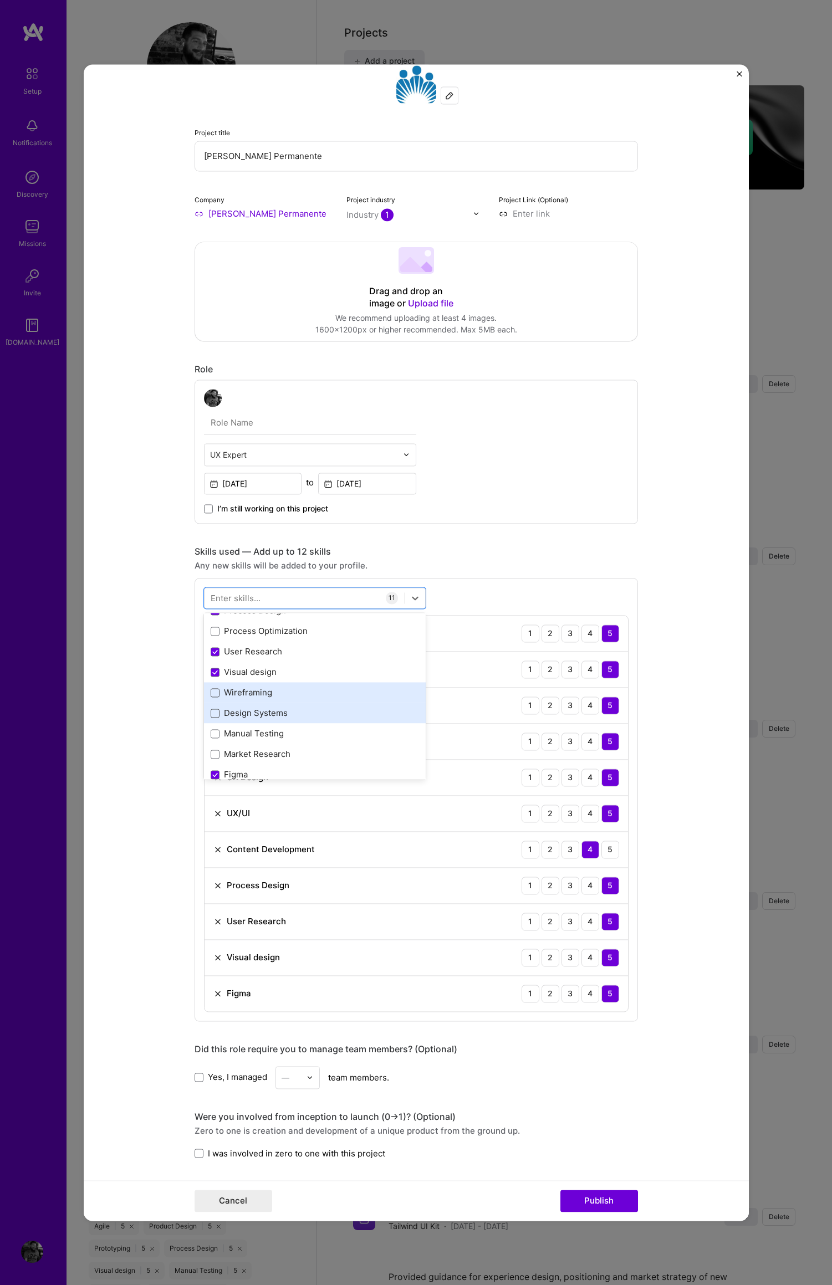
click at [211, 711] on span at bounding box center [215, 713] width 9 height 9
click at [0, 0] on input "checkbox" at bounding box center [0, 0] width 0 height 0
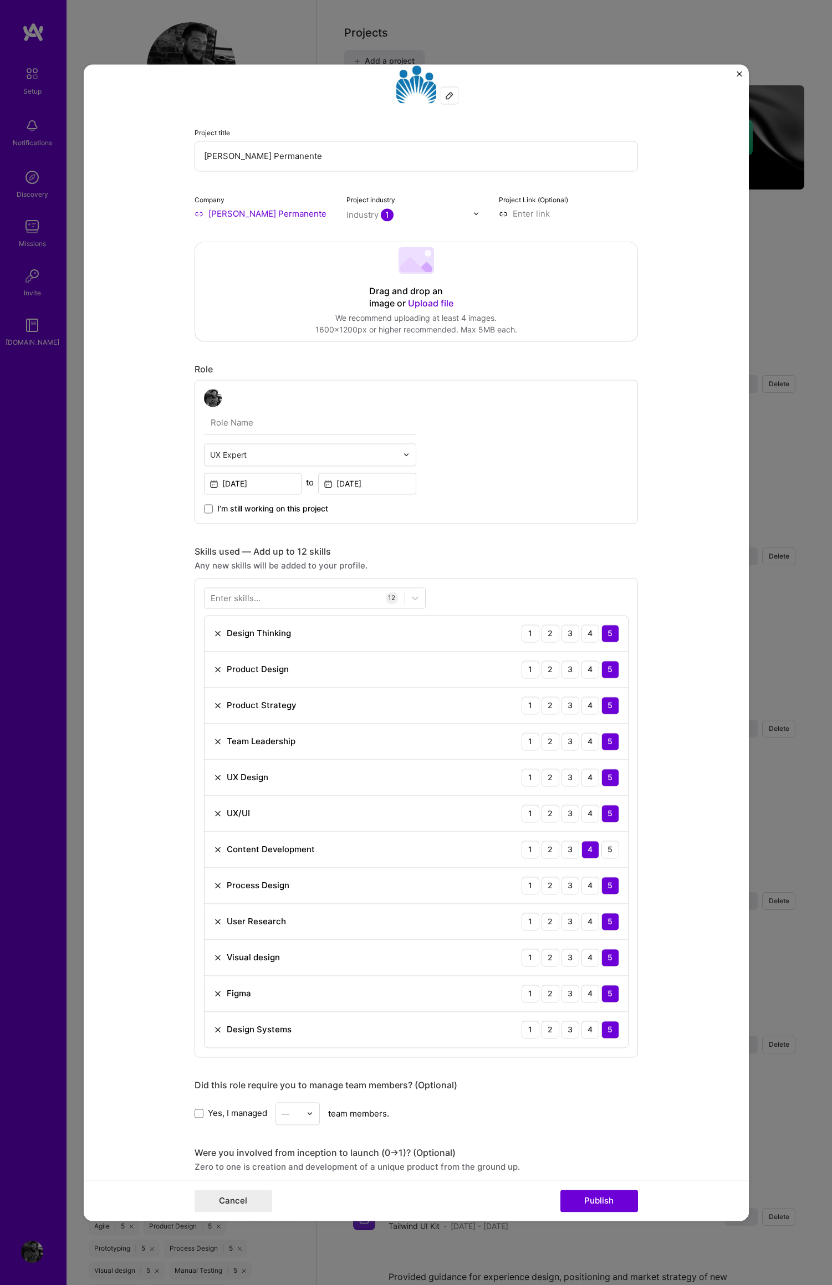
click at [605, 570] on div "Any new skills will be added to your profile." at bounding box center [415, 566] width 443 height 12
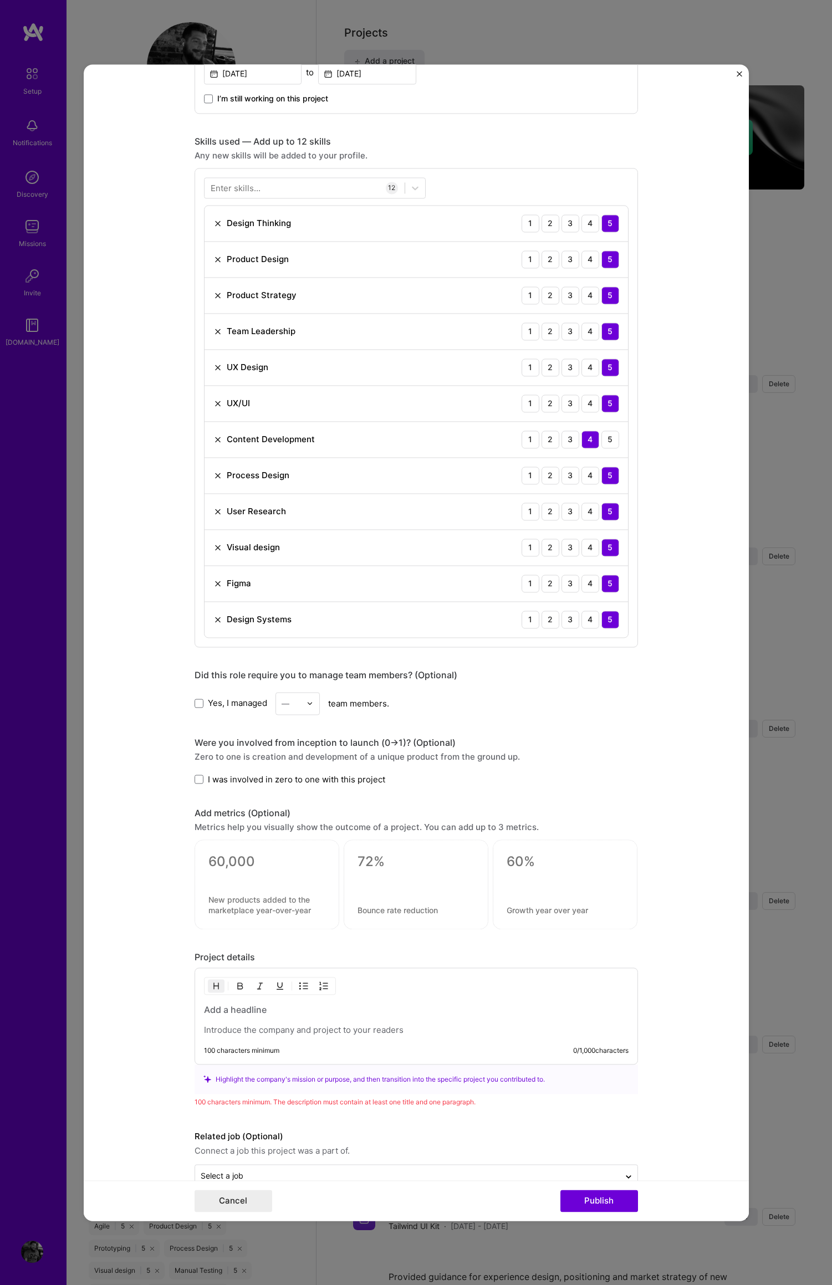
click at [215, 858] on textarea at bounding box center [266, 861] width 117 height 17
click at [203, 864] on div ".2K" at bounding box center [266, 886] width 145 height 95
click at [208, 863] on textarea ".2K" at bounding box center [266, 864] width 117 height 22
type textarea "6.2K"
click at [232, 908] on textarea at bounding box center [266, 909] width 117 height 21
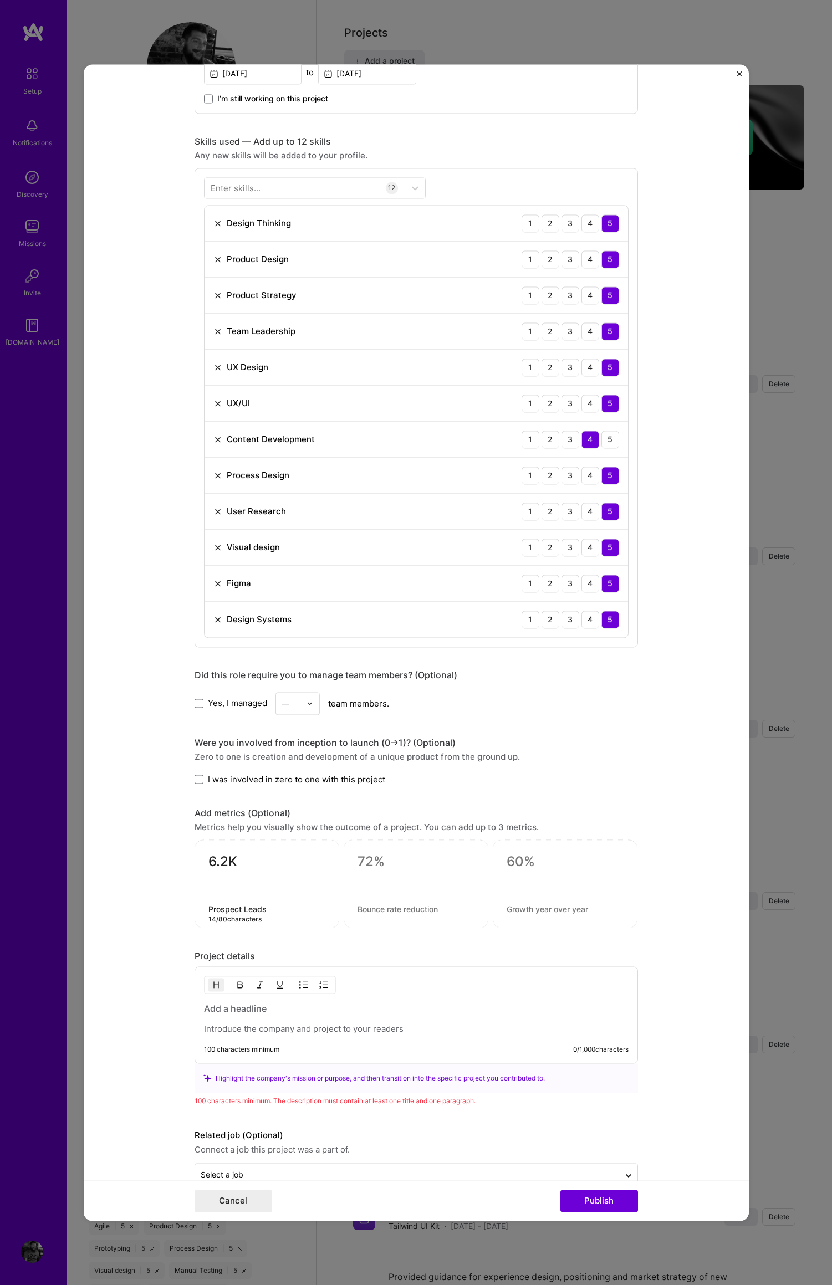
drag, startPoint x: 264, startPoint y: 910, endPoint x: 265, endPoint y: 916, distance: 6.7
click at [194, 909] on div "6.2K Prospect Leads 14 / 80 characters" at bounding box center [266, 883] width 145 height 89
click at [267, 912] on textarea "Prospect Leads" at bounding box center [266, 909] width 117 height 11
drag, startPoint x: 264, startPoint y: 909, endPoint x: 244, endPoint y: 912, distance: 20.1
click at [236, 912] on textarea "Prospect Leads" at bounding box center [266, 909] width 117 height 11
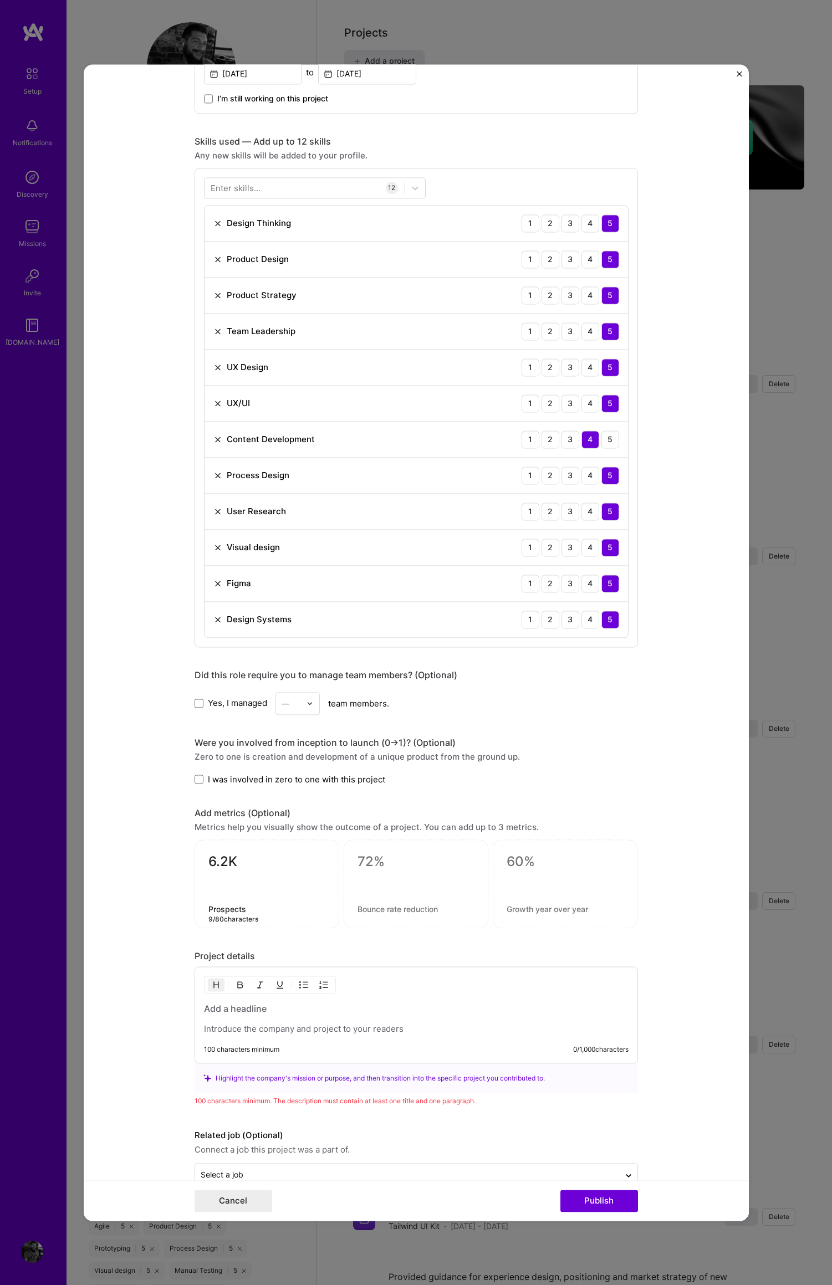
type textarea "Prospects"
click at [371, 862] on textarea at bounding box center [415, 861] width 117 height 17
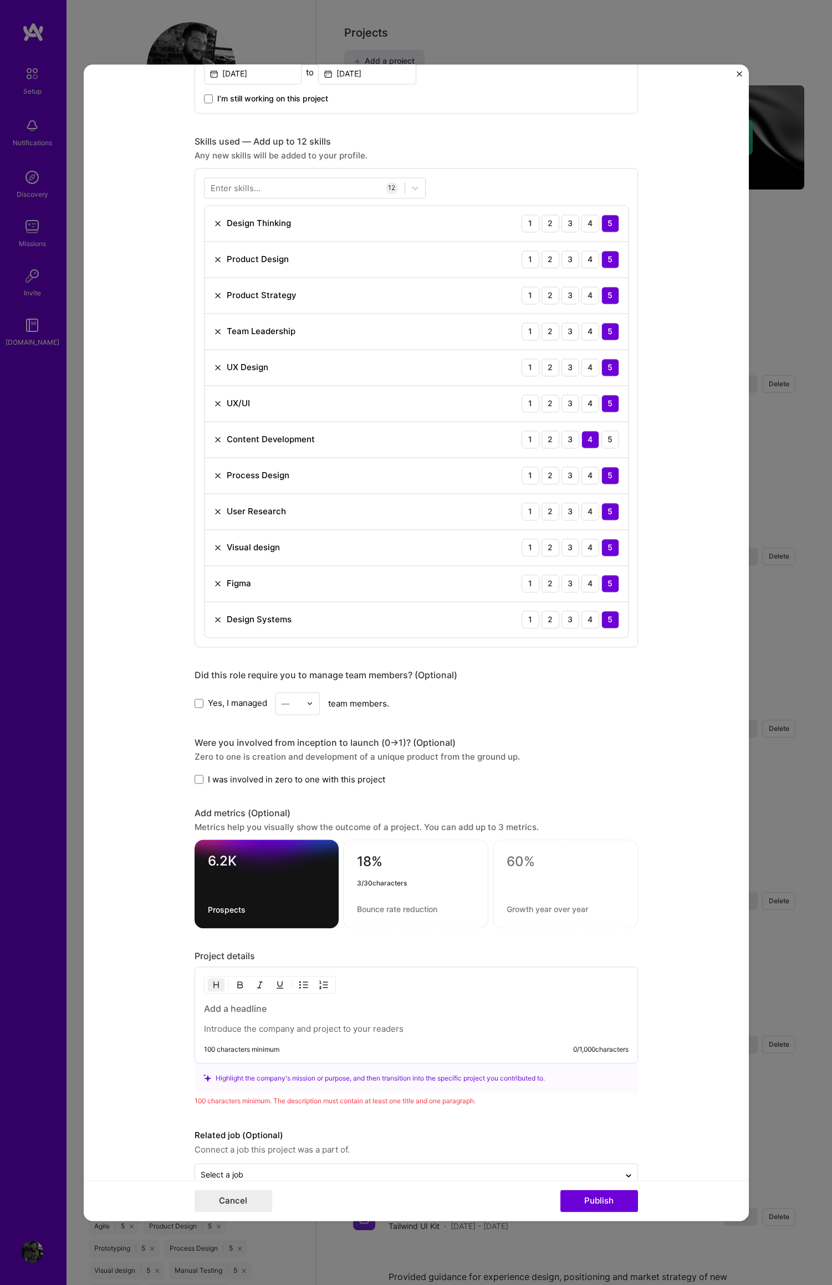
type textarea "18%"
click at [364, 907] on textarea at bounding box center [415, 909] width 117 height 11
type textarea "Better Engagement"
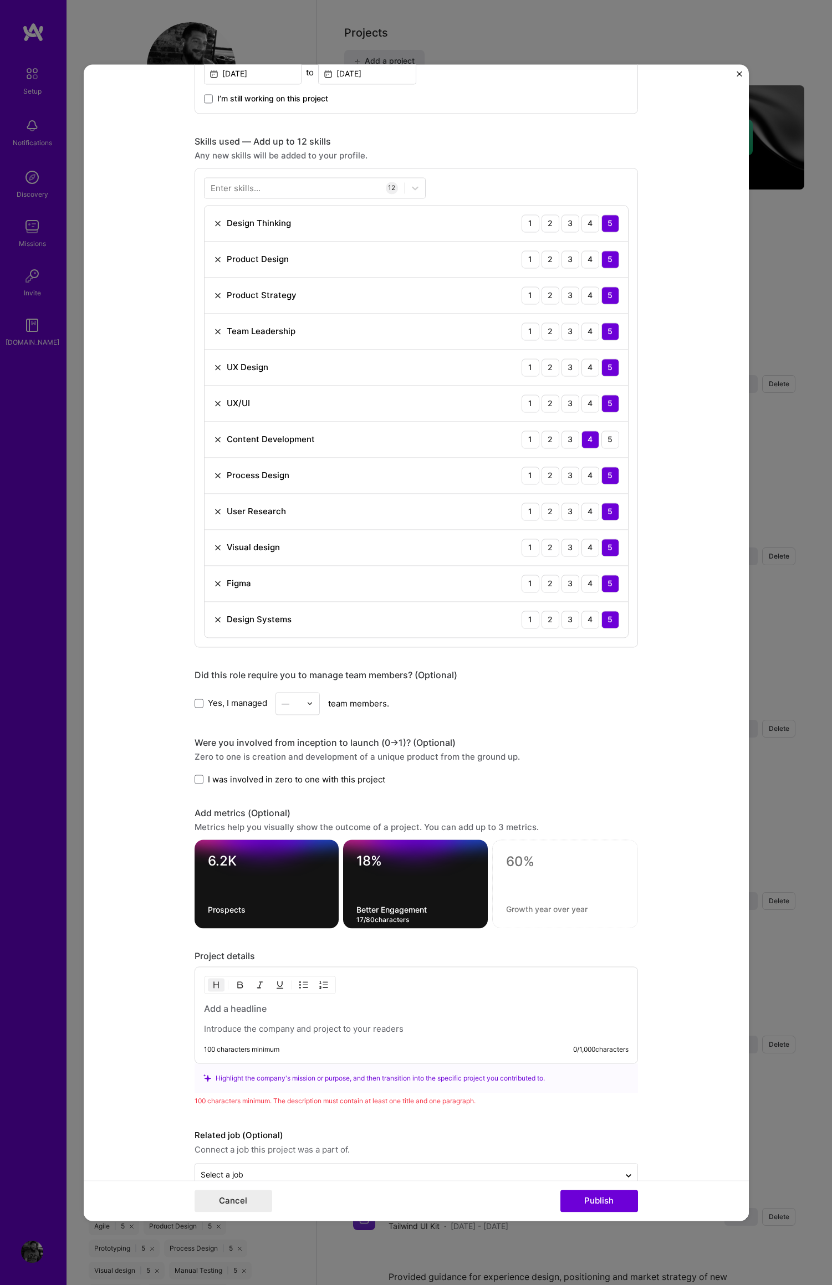
click at [520, 862] on textarea at bounding box center [565, 861] width 118 height 17
type textarea "3.19x"
click at [540, 907] on textarea at bounding box center [565, 909] width 118 height 11
type textarea "More Conversions"
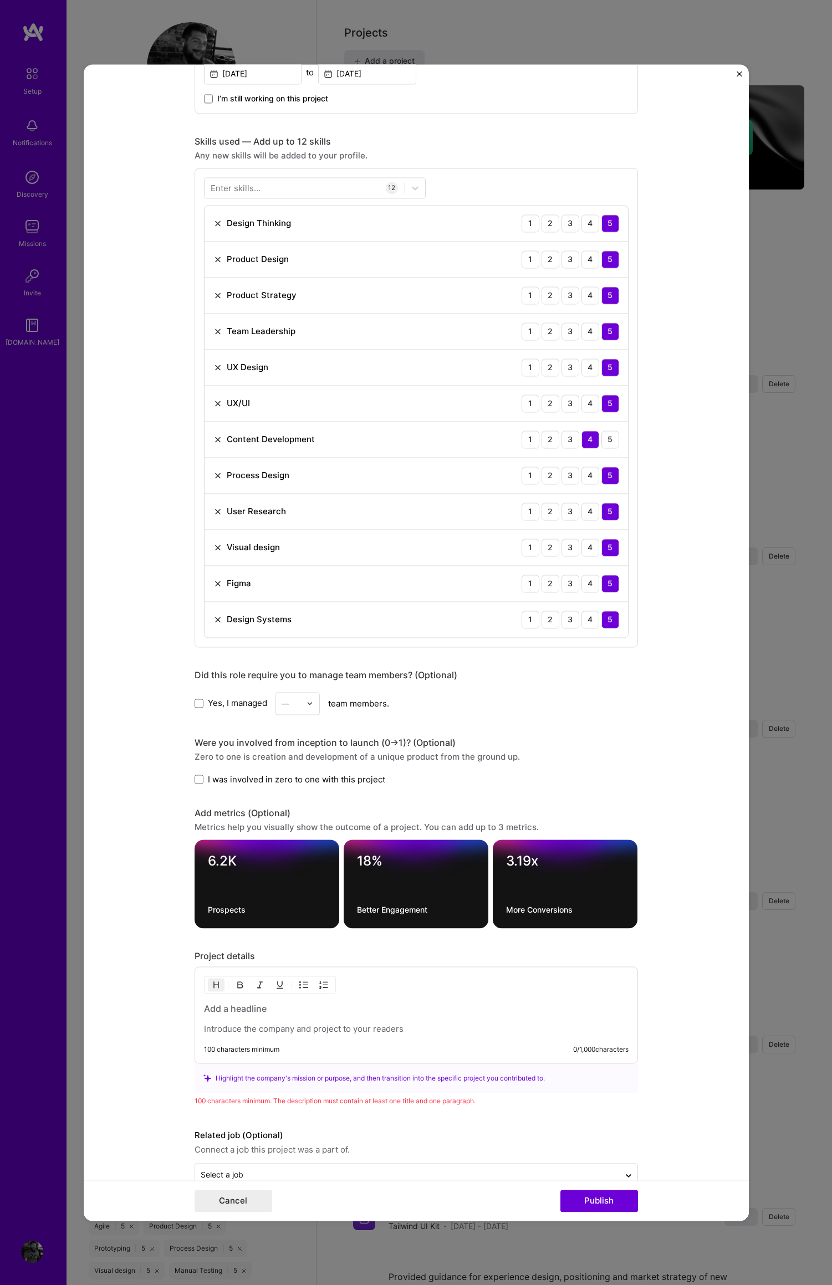
click at [682, 903] on form "Project title [PERSON_NAME] Permanente Company [PERSON_NAME] Permanente Project…" at bounding box center [416, 642] width 665 height 1156
click at [229, 910] on textarea "Prospects" at bounding box center [267, 909] width 118 height 11
click at [228, 910] on textarea "Prospects" at bounding box center [267, 909] width 118 height 11
click at [202, 911] on div "6.2K Prospects 9 / 80 characters" at bounding box center [266, 883] width 145 height 89
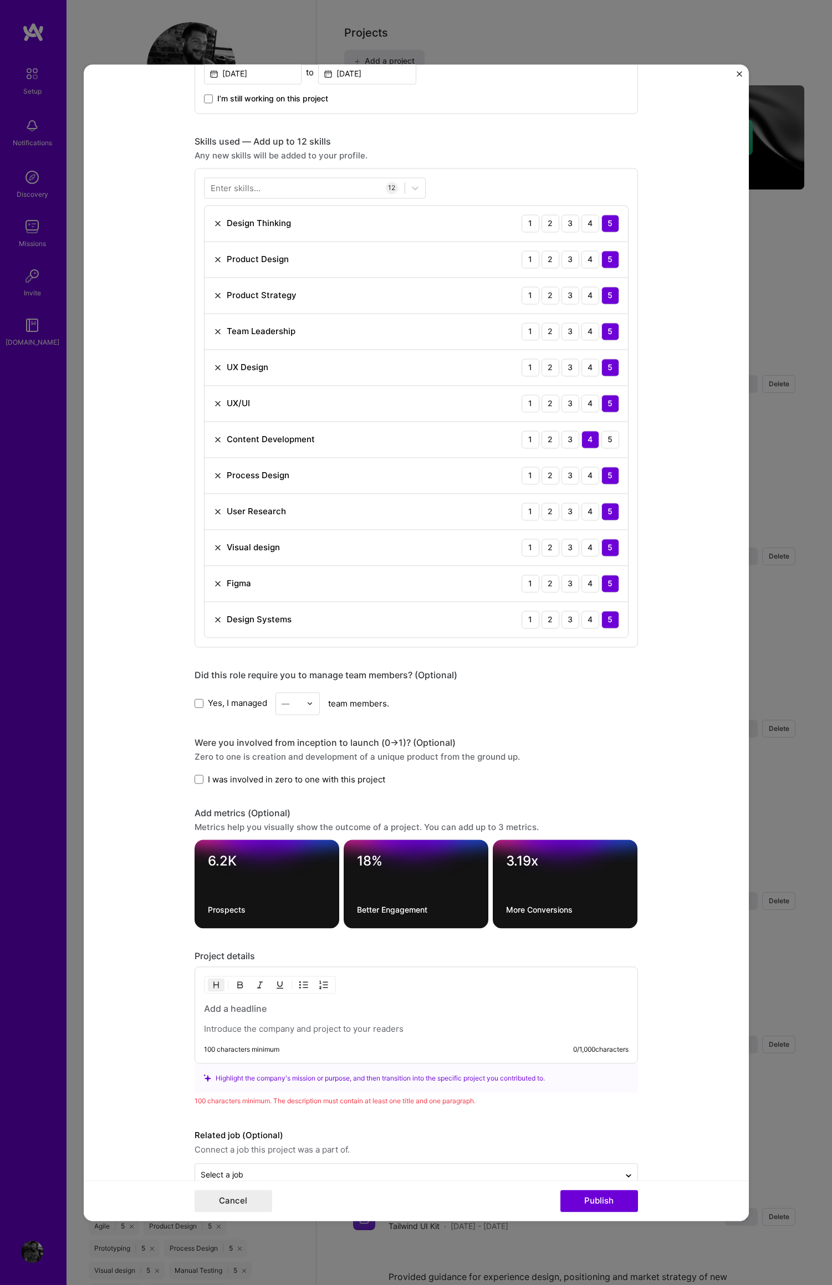
click at [208, 910] on textarea "Prospects" at bounding box center [267, 909] width 118 height 11
drag, startPoint x: 247, startPoint y: 910, endPoint x: 173, endPoint y: 910, distance: 73.7
click at [172, 910] on form "Project title [PERSON_NAME] Permanente Company [PERSON_NAME] Permanente Project…" at bounding box center [416, 642] width 665 height 1156
type textarea "Inbound Prospects"
click at [680, 872] on form "Project title [PERSON_NAME] Permanente Company [PERSON_NAME] Permanente Project…" at bounding box center [416, 642] width 665 height 1156
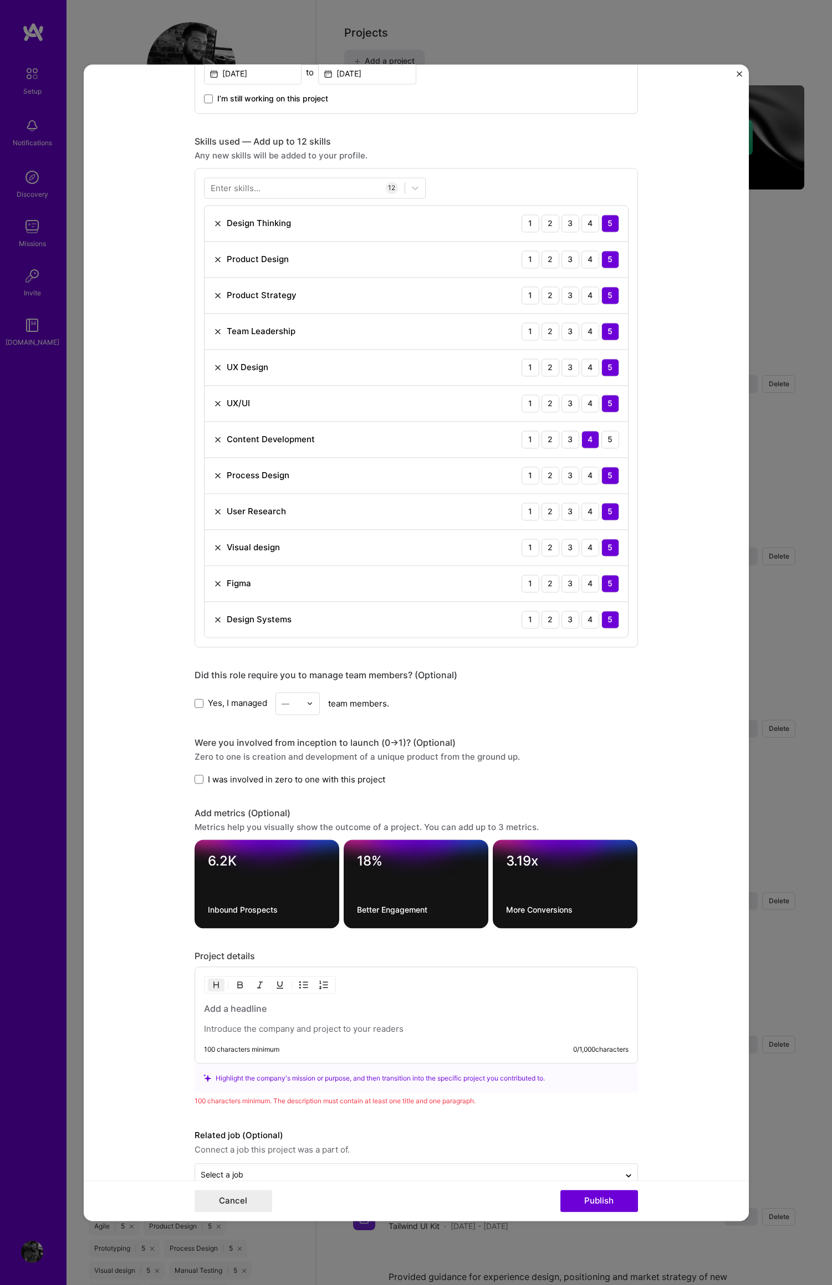
click at [224, 1009] on h3 at bounding box center [416, 1008] width 424 height 12
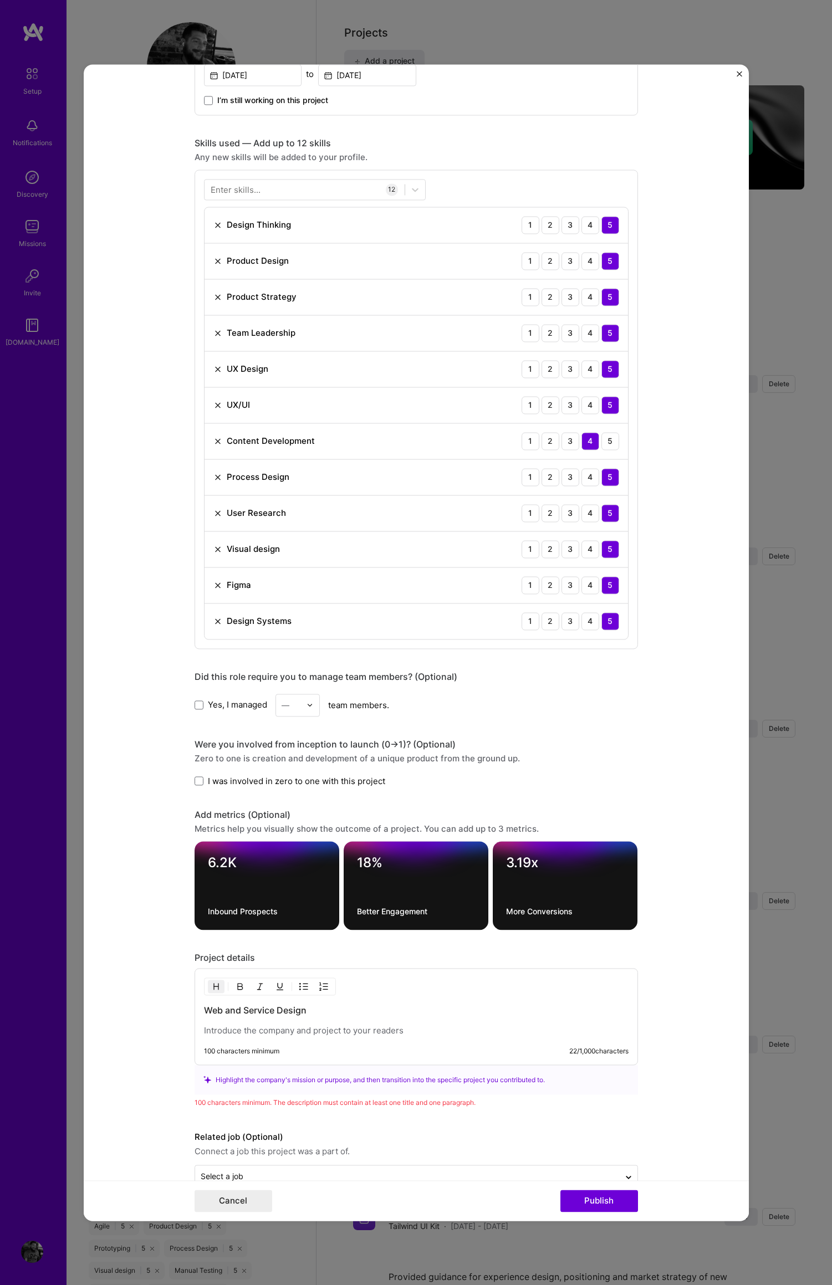
click at [204, 1010] on h3 "Web and Service Design" at bounding box center [416, 1010] width 424 height 12
click at [680, 944] on form "Project title [PERSON_NAME] Permanente Company [PERSON_NAME] Permanente Project…" at bounding box center [416, 642] width 665 height 1156
click at [238, 1031] on p at bounding box center [416, 1030] width 424 height 11
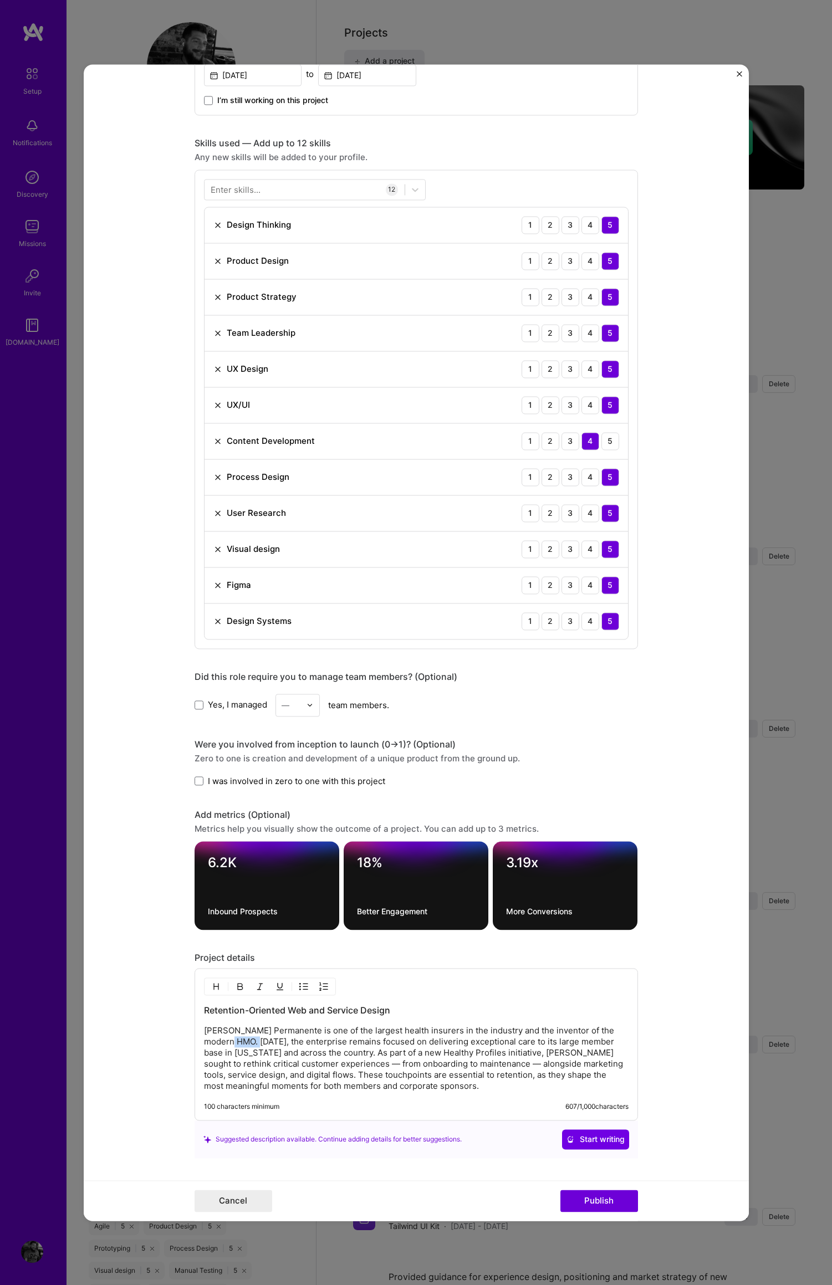
drag, startPoint x: 253, startPoint y: 1043, endPoint x: 232, endPoint y: 1043, distance: 21.6
click at [229, 1043] on p "[PERSON_NAME] Permanente is one of the largest health insurers in the industry …" at bounding box center [416, 1058] width 424 height 66
drag, startPoint x: 390, startPoint y: 1041, endPoint x: 415, endPoint y: 1044, distance: 25.8
click at [390, 1041] on p "[PERSON_NAME] Permanente is one of the largest health insurers in the industry …" at bounding box center [416, 1058] width 424 height 66
drag, startPoint x: 283, startPoint y: 1043, endPoint x: 310, endPoint y: 1042, distance: 26.6
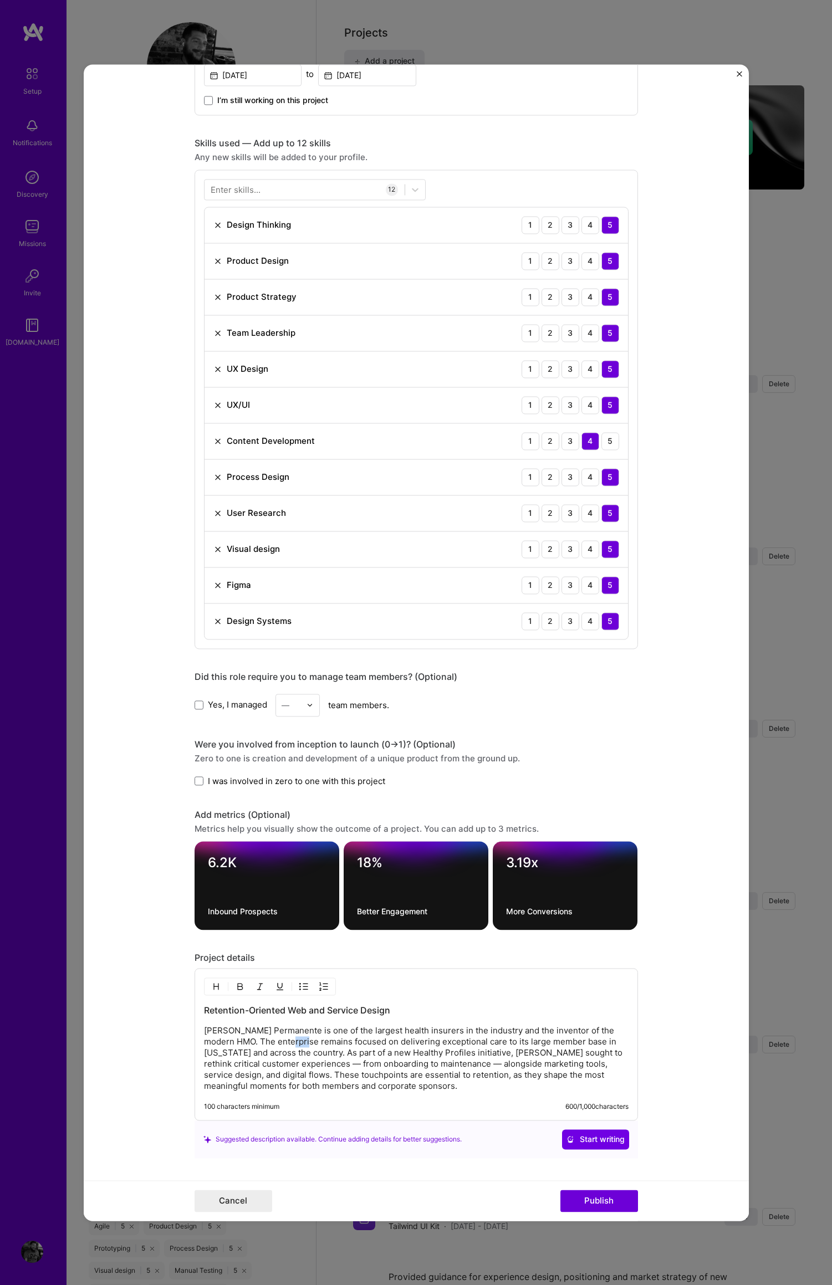
click at [304, 1042] on p "[PERSON_NAME] Permanente is one of the largest health insurers in the industry …" at bounding box center [416, 1058] width 424 height 66
click at [289, 1043] on p "[PERSON_NAME] Permanente is one of the largest health insurers in the industry …" at bounding box center [416, 1058] width 424 height 66
click at [452, 1043] on p "[PERSON_NAME] Permanente is one of the largest health insurers in the industry …" at bounding box center [416, 1058] width 424 height 66
drag, startPoint x: 273, startPoint y: 1054, endPoint x: 586, endPoint y: 1050, distance: 313.6
click at [541, 1043] on p "[PERSON_NAME] Permanente is one of the largest health insurers in the industry …" at bounding box center [416, 1058] width 424 height 66
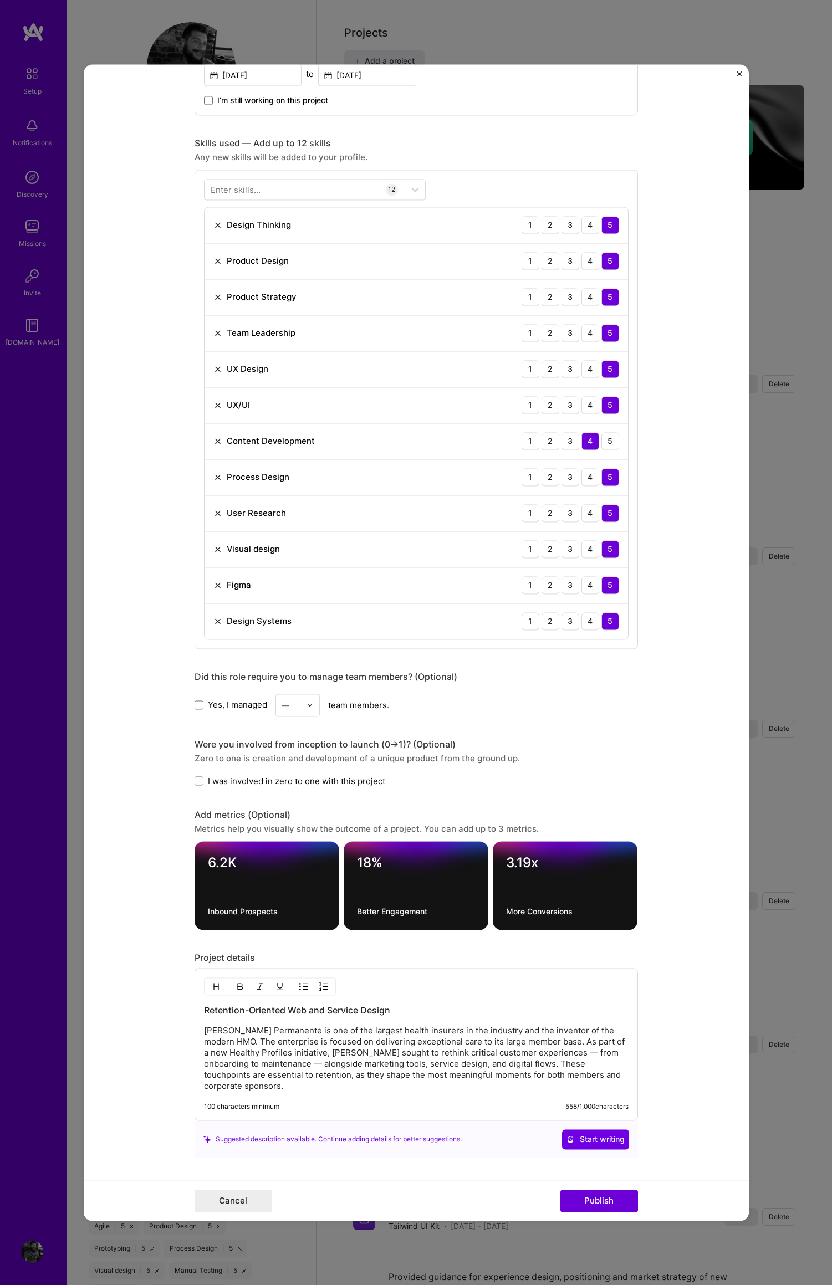
click at [357, 1057] on p "[PERSON_NAME] Permanente is one of the largest health insurers in the industry …" at bounding box center [416, 1058] width 424 height 66
drag, startPoint x: 499, startPoint y: 1064, endPoint x: 566, endPoint y: 1093, distance: 72.5
click at [557, 1088] on p "[PERSON_NAME] Permanente is one of the largest health insurers in the industry …" at bounding box center [416, 1058] width 424 height 66
drag, startPoint x: 532, startPoint y: 1075, endPoint x: 540, endPoint y: 1071, distance: 8.9
click at [532, 1075] on p "[PERSON_NAME] Permanente is one of the largest health insurers in the industry …" at bounding box center [416, 1058] width 424 height 66
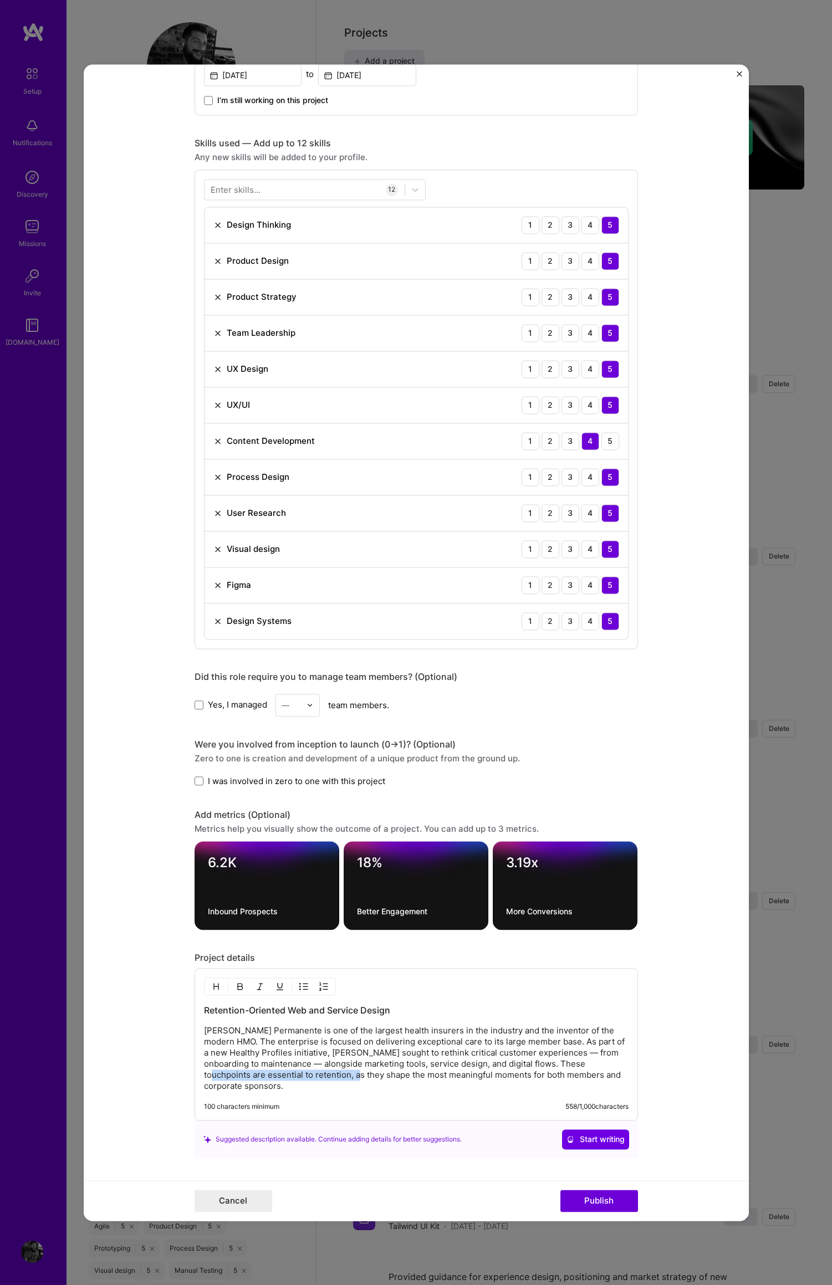
drag, startPoint x: 201, startPoint y: 1077, endPoint x: 370, endPoint y: 1087, distance: 169.3
click at [346, 1079] on p "[PERSON_NAME] Permanente is one of the largest health insurers in the industry …" at bounding box center [416, 1058] width 424 height 66
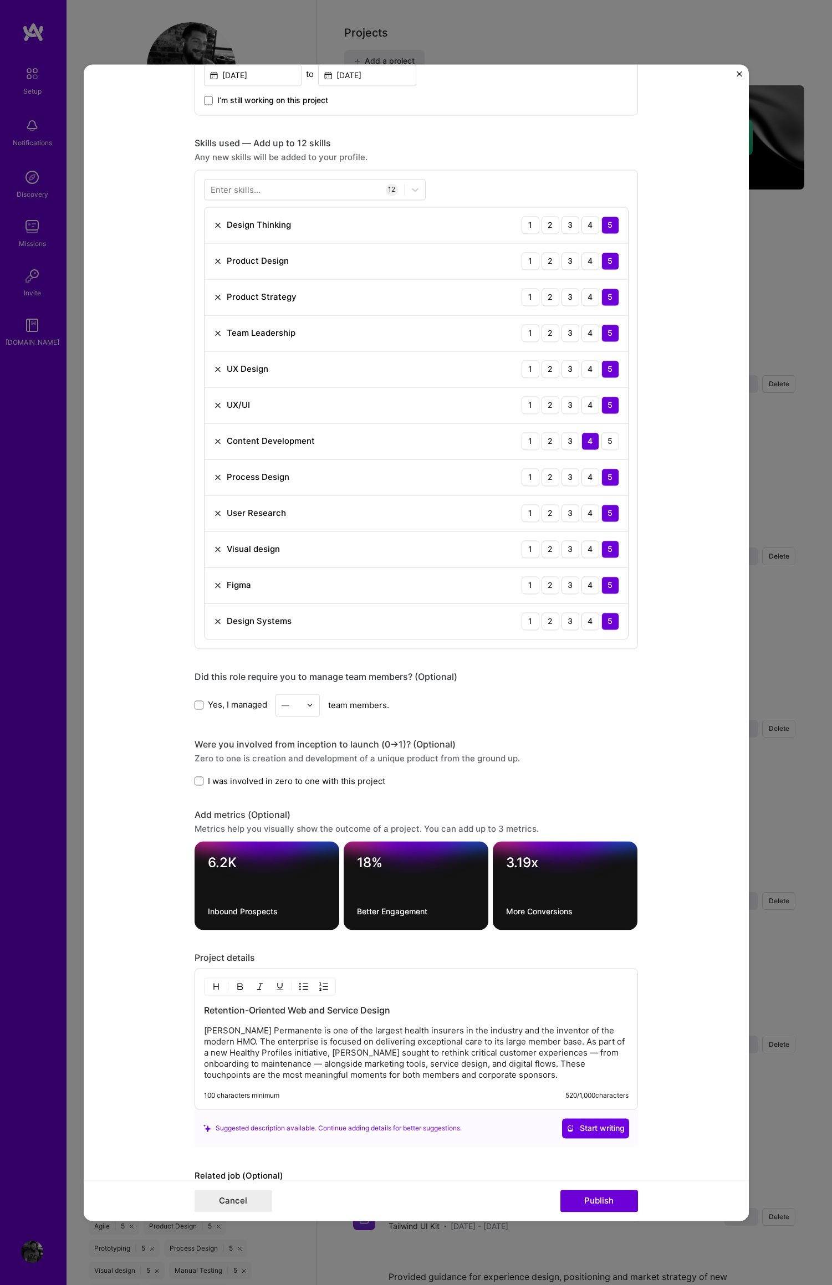
click at [731, 991] on form "Project title [PERSON_NAME] Permanente Company [PERSON_NAME] Permanente Project…" at bounding box center [416, 642] width 665 height 1156
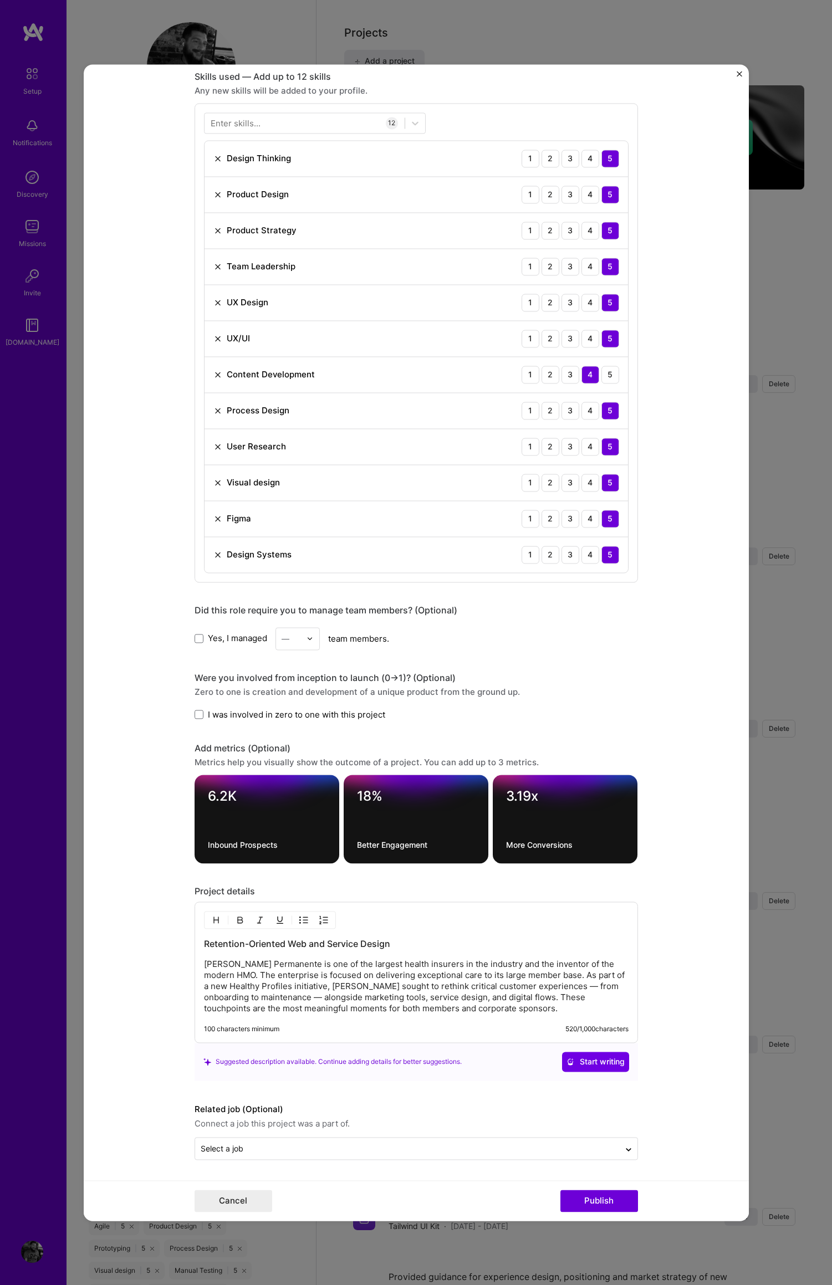
click at [482, 1008] on p "[PERSON_NAME] Permanente is one of the largest health insurers in the industry …" at bounding box center [416, 986] width 424 height 55
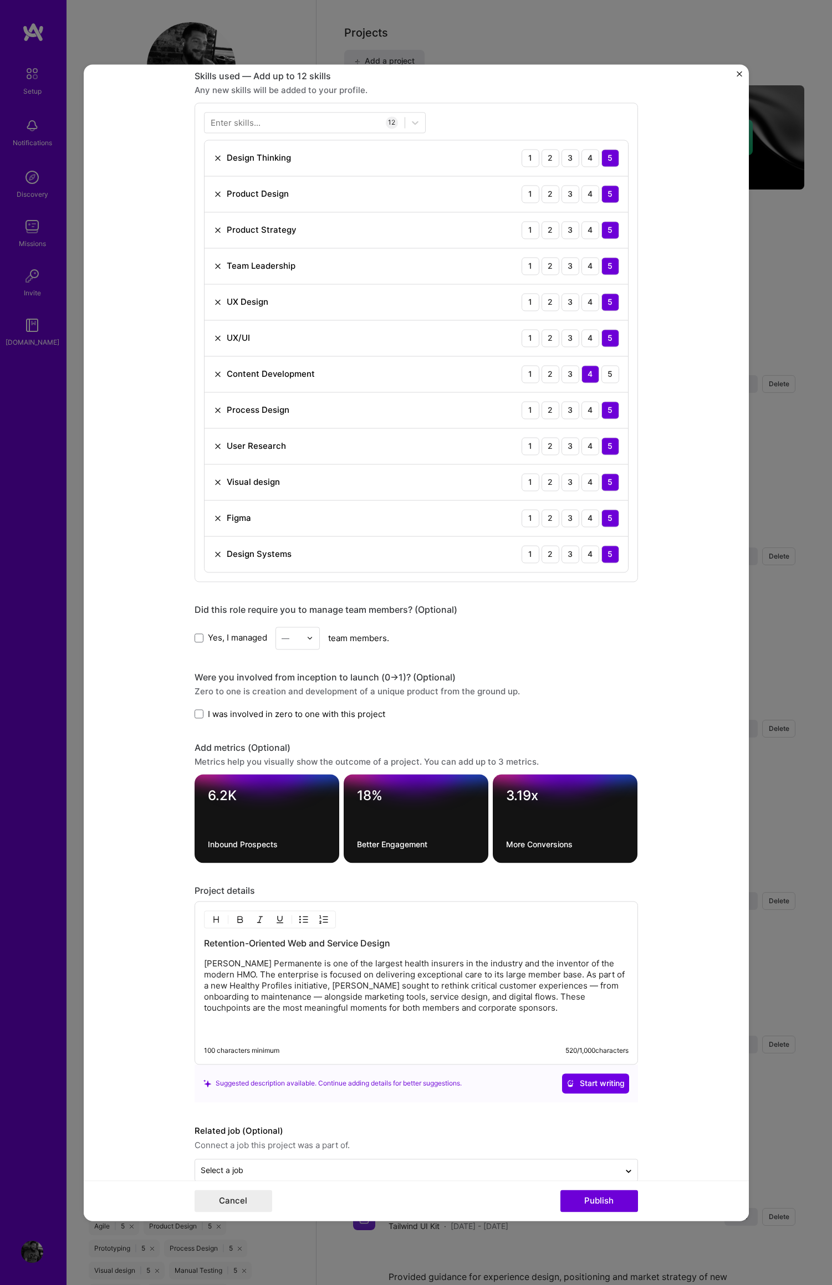
click at [699, 896] on form "Project title [PERSON_NAME] Permanente Company [PERSON_NAME] Permanente Project…" at bounding box center [416, 642] width 665 height 1156
click at [484, 1010] on p "[PERSON_NAME] Permanente is one of the largest health insurers in the industry …" at bounding box center [416, 997] width 424 height 78
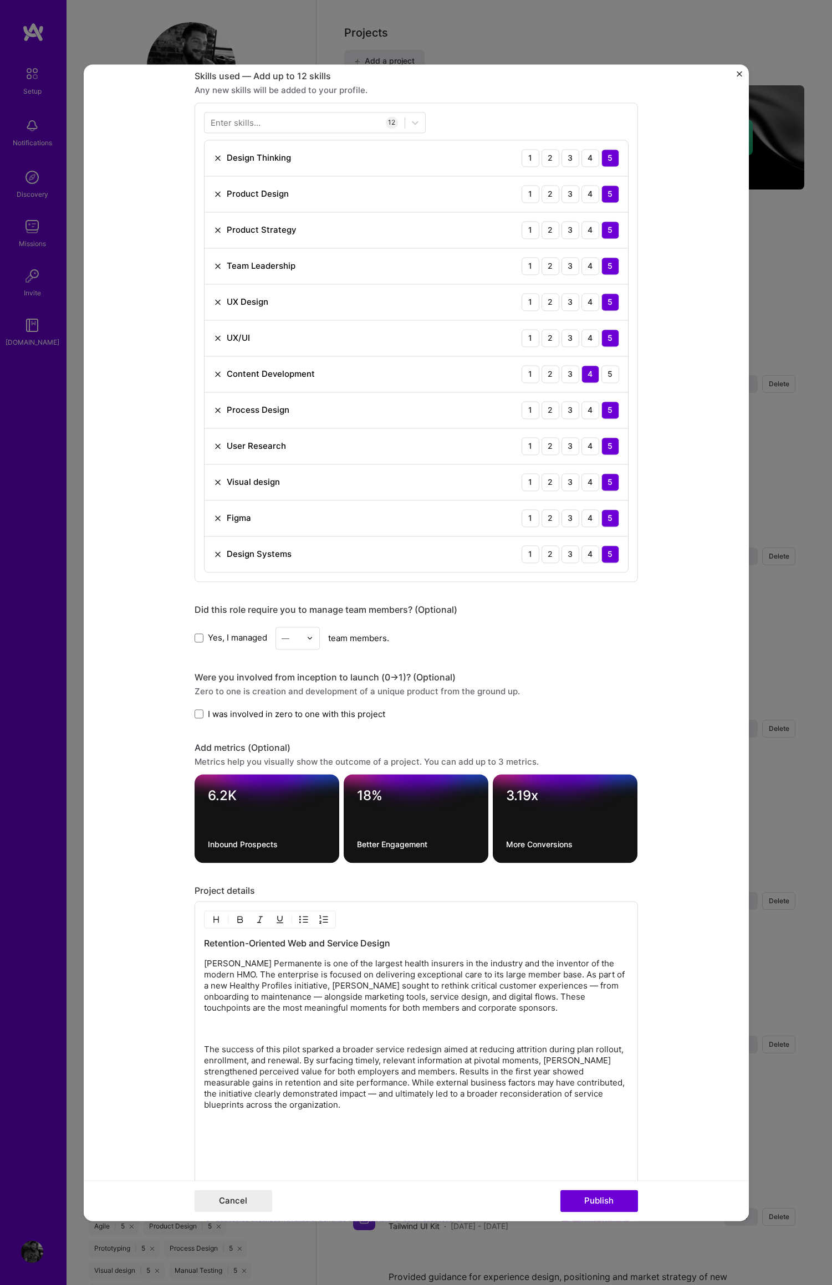
click at [208, 1038] on div "Retention-Oriented Web and Service Design [PERSON_NAME] Permanente is one of th…" at bounding box center [416, 1054] width 424 height 234
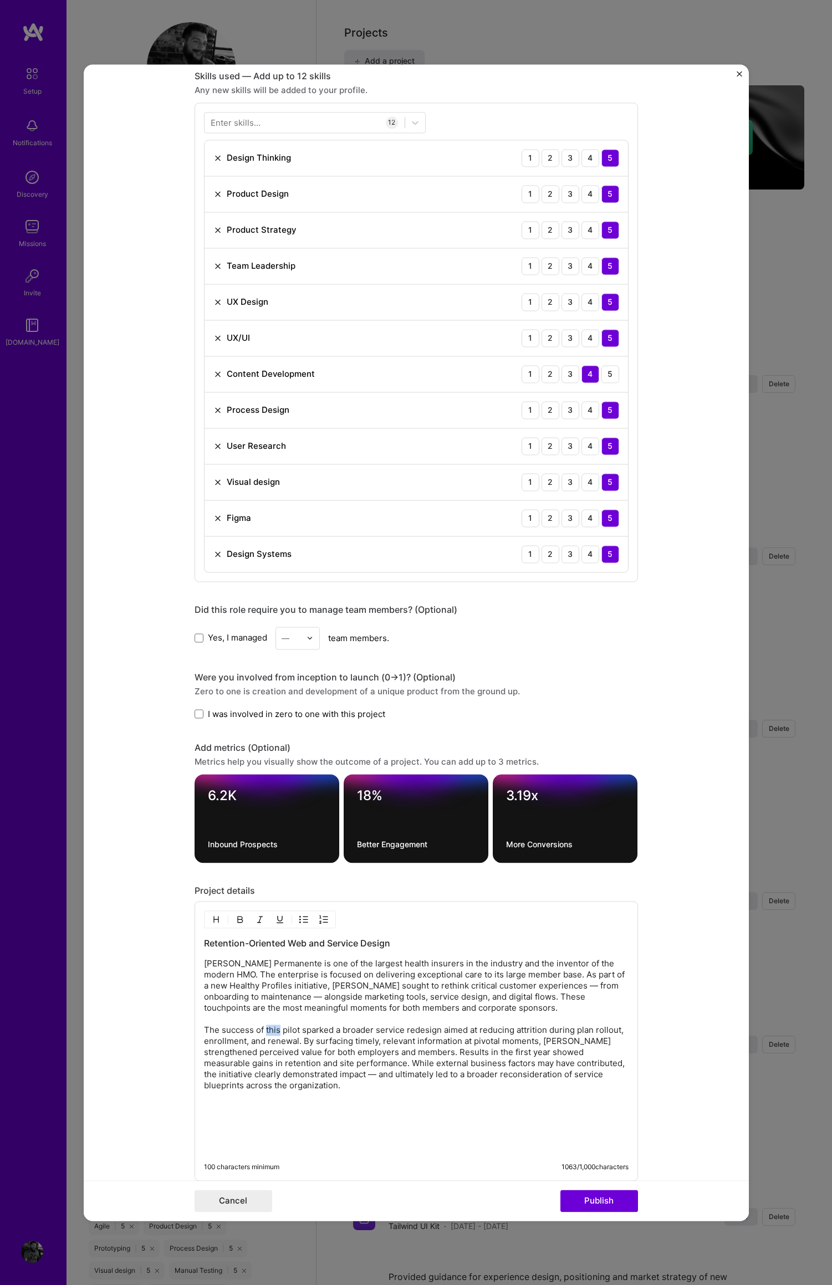
drag, startPoint x: 260, startPoint y: 1030, endPoint x: 276, endPoint y: 1030, distance: 15.5
click at [275, 1030] on p "[PERSON_NAME] Permanente is one of the largest health insurers in the industry …" at bounding box center [416, 1024] width 424 height 133
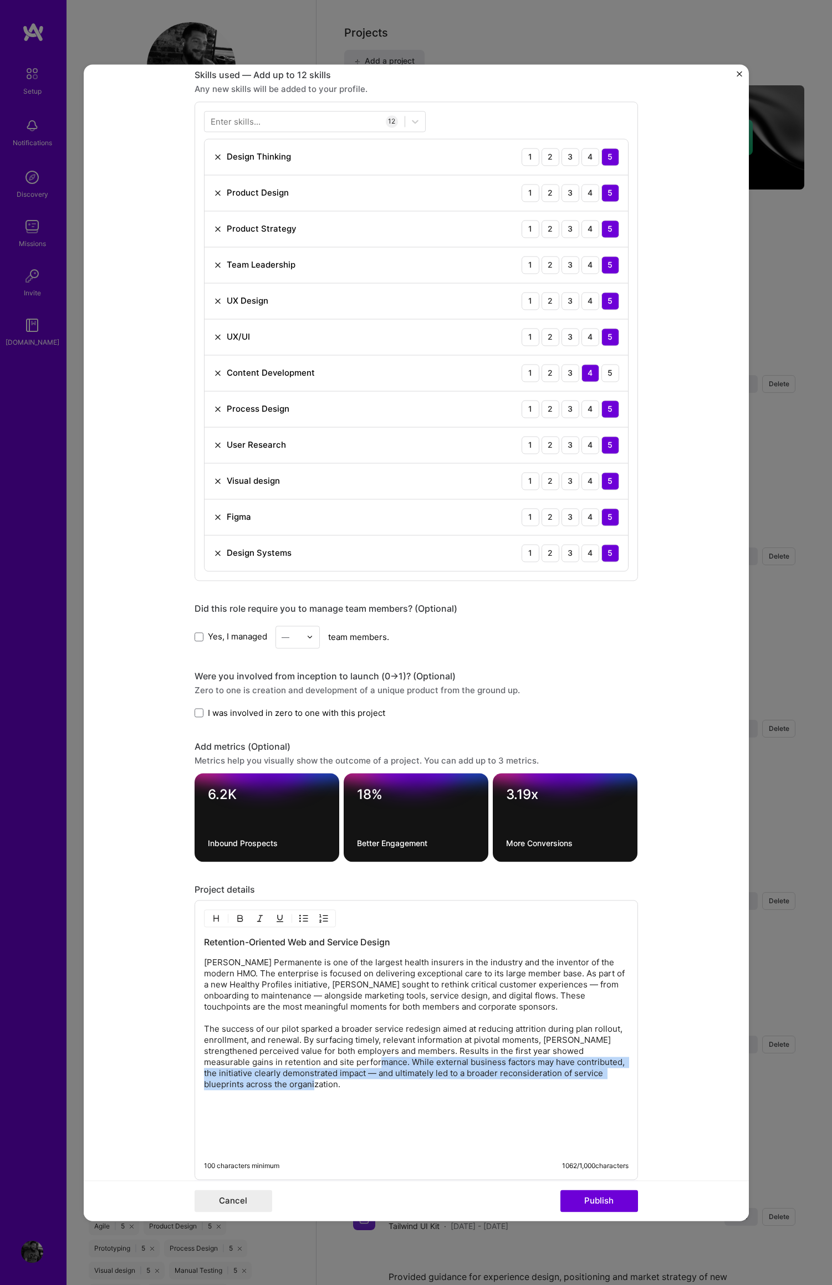
drag, startPoint x: 327, startPoint y: 1062, endPoint x: 439, endPoint y: 1088, distance: 115.5
click at [439, 1088] on p "[PERSON_NAME] Permanente is one of the largest health insurers in the industry …" at bounding box center [416, 1023] width 424 height 133
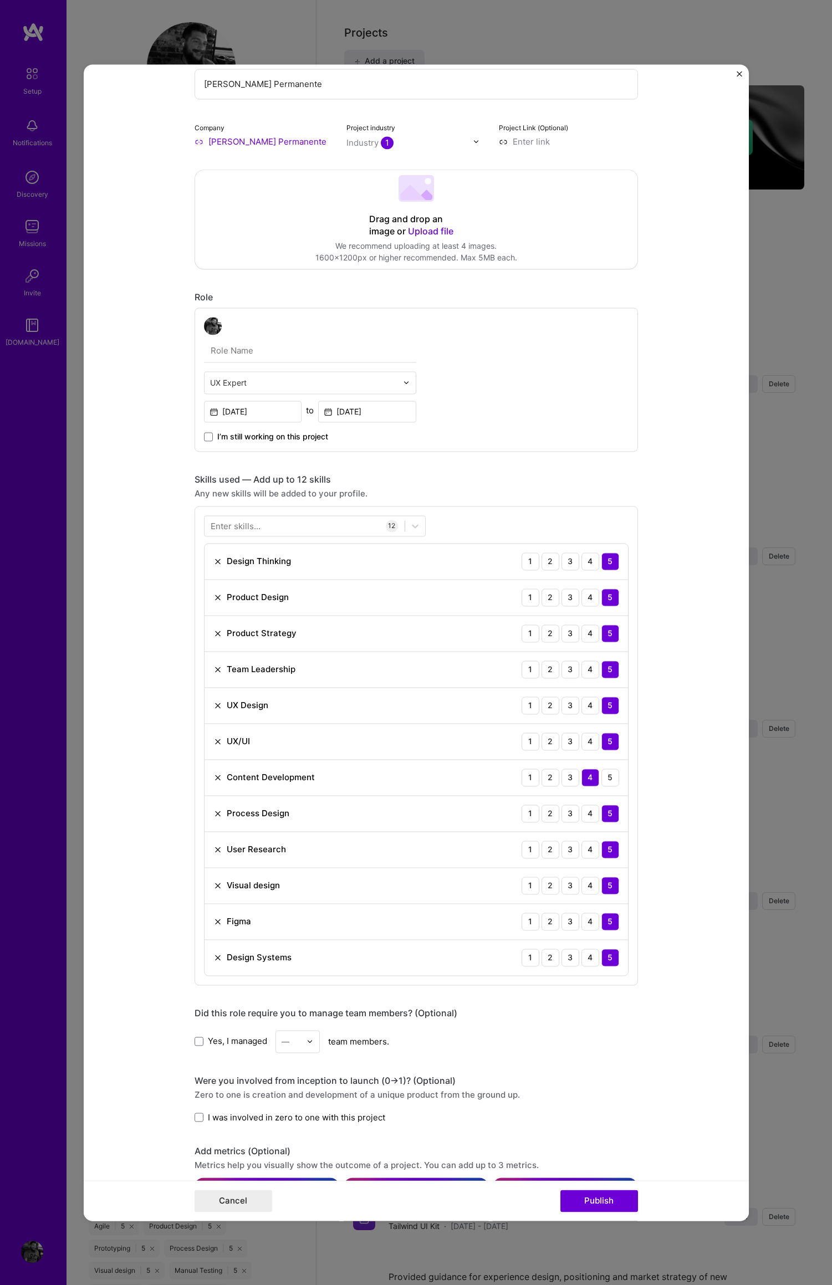
scroll to position [0, 0]
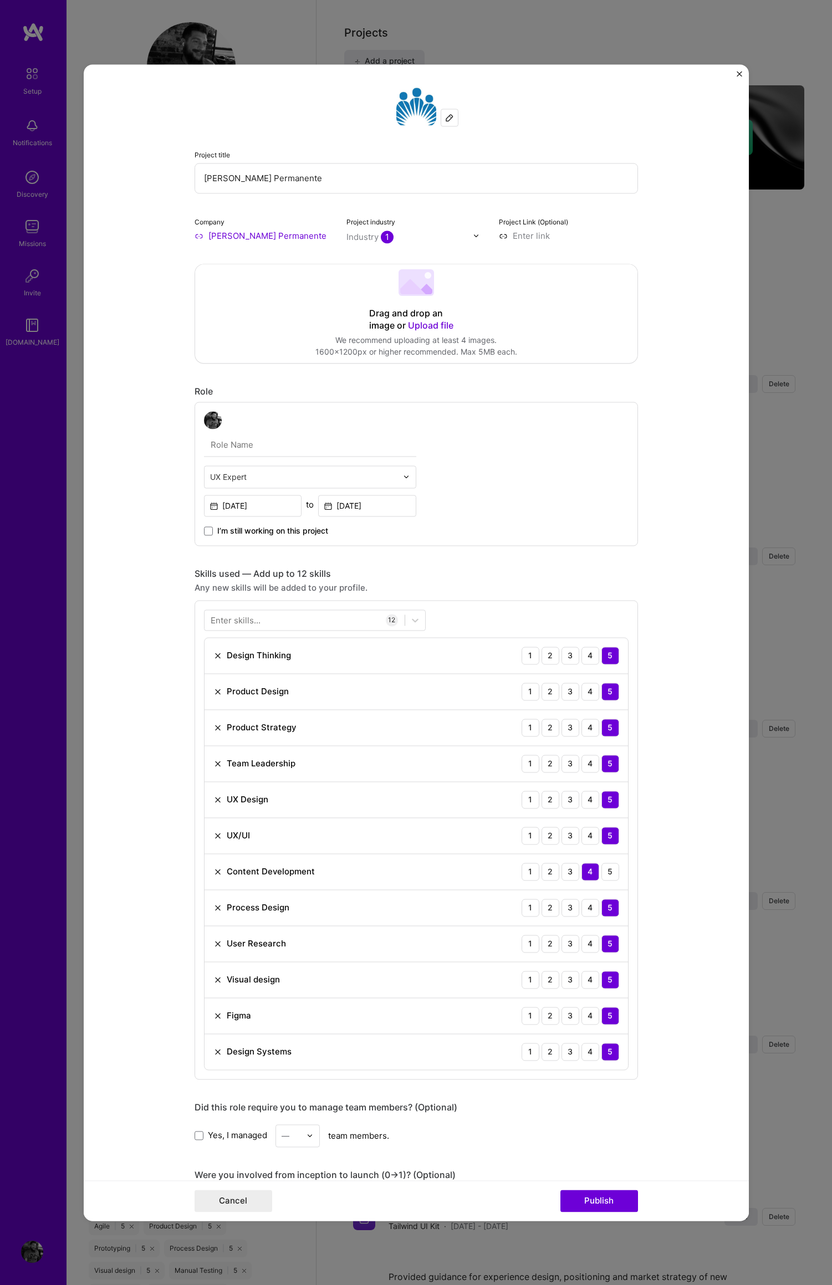
click at [423, 325] on span "Upload file" at bounding box center [430, 325] width 45 height 11
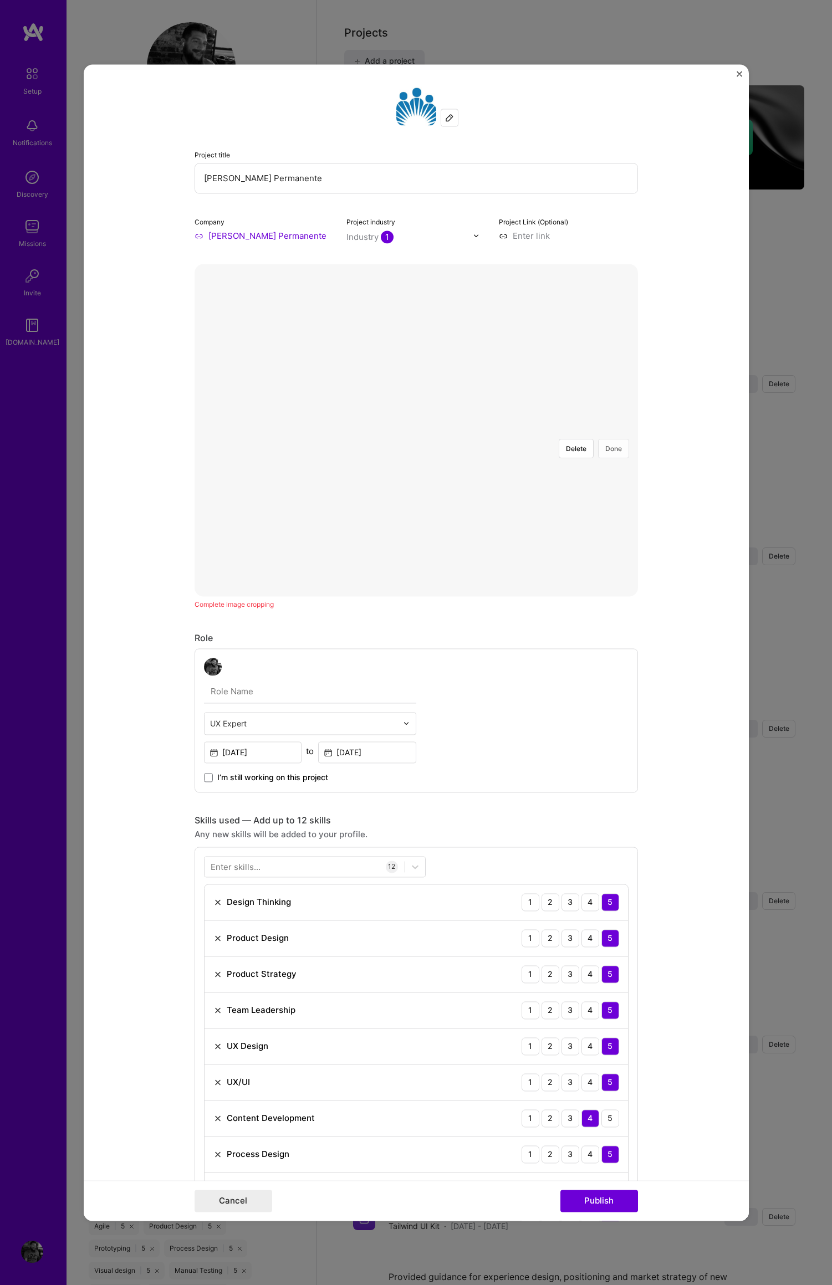
click at [611, 439] on button "Done" at bounding box center [613, 448] width 31 height 19
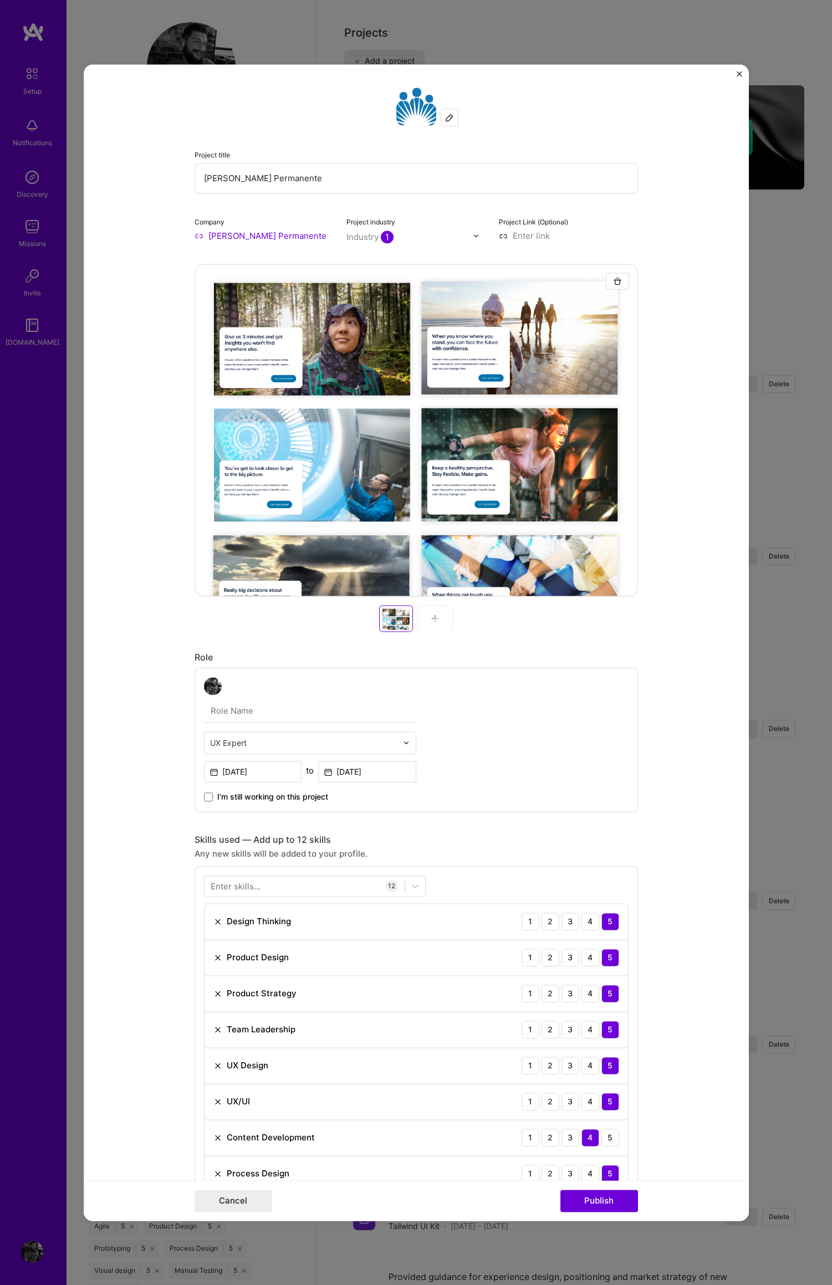
click at [431, 617] on img at bounding box center [435, 618] width 9 height 9
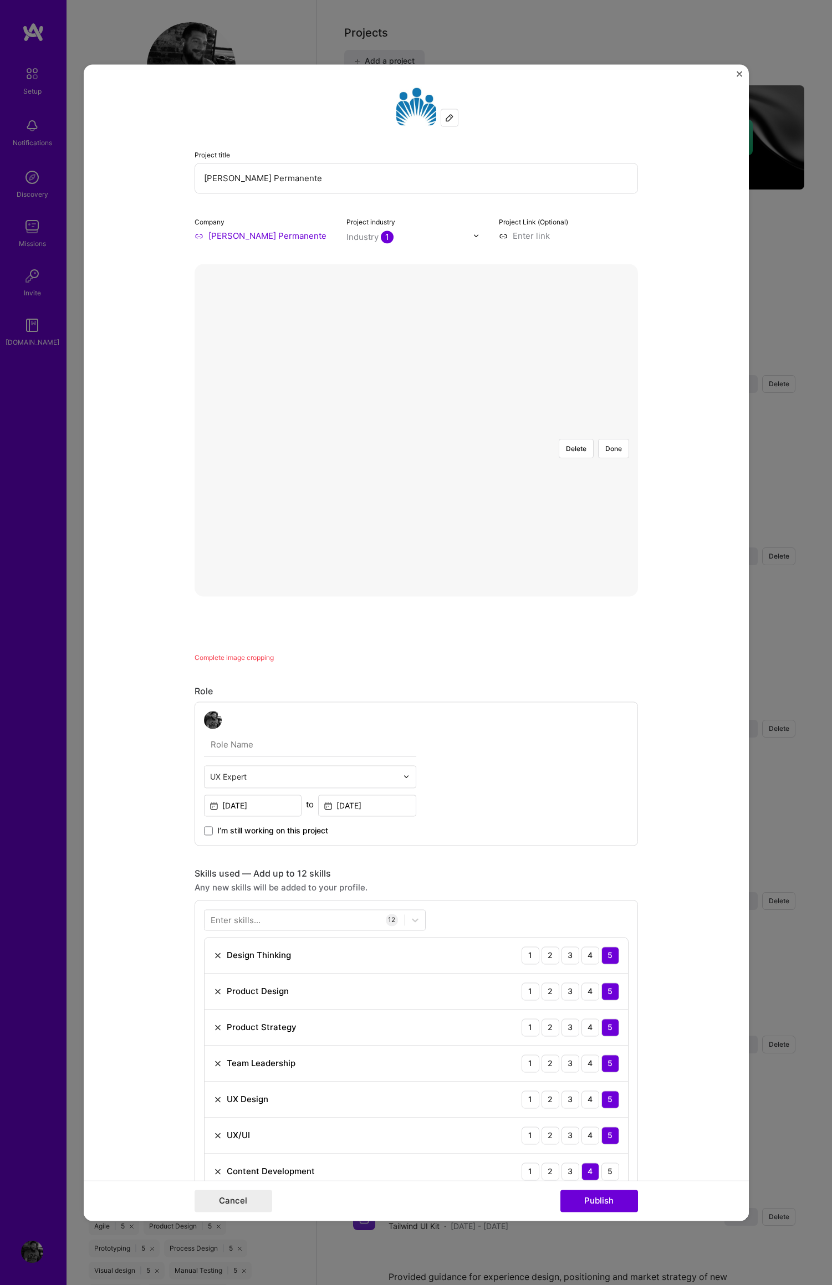
click at [512, 430] on div at bounding box center [606, 554] width 332 height 249
click at [416, 430] on div at bounding box center [416, 430] width 0 height 0
click at [488, 434] on div at bounding box center [600, 554] width 332 height 249
click at [612, 439] on button "Done" at bounding box center [613, 448] width 31 height 19
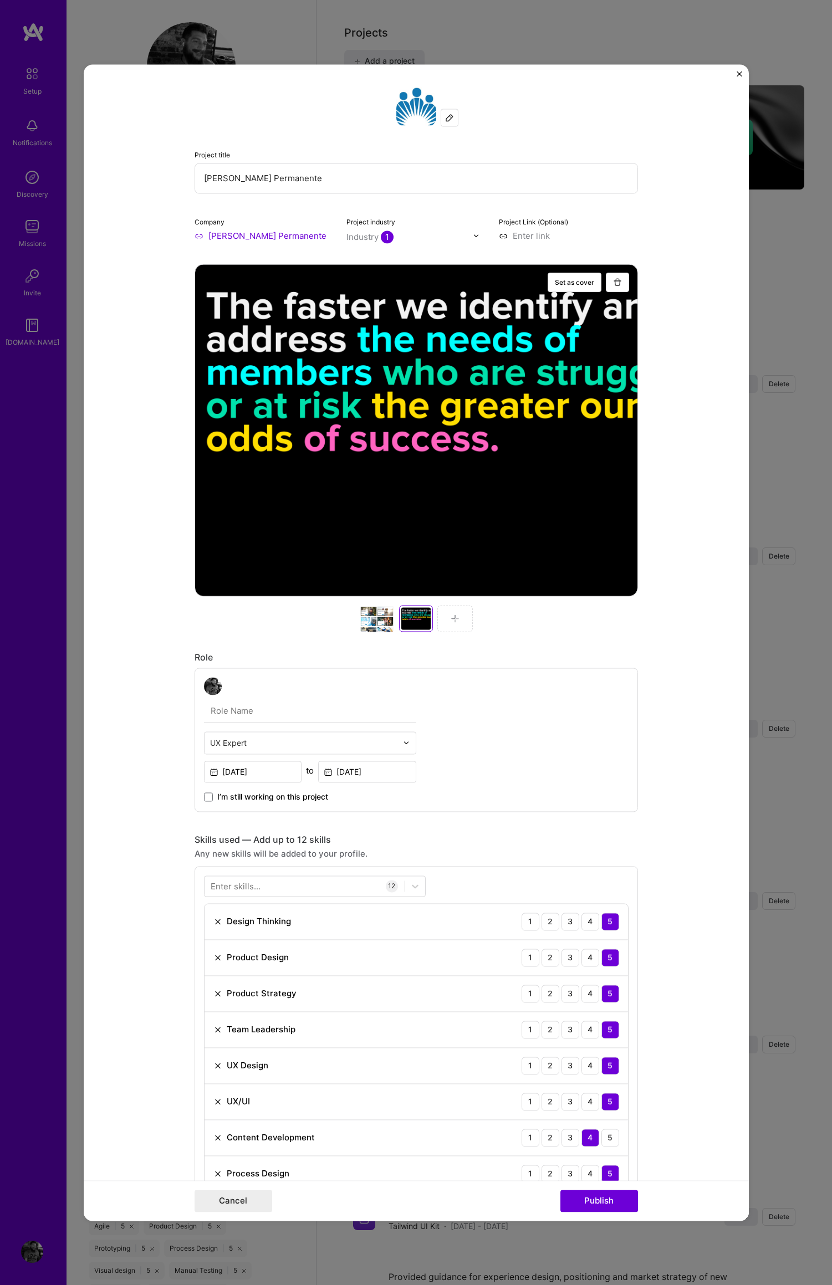
click at [450, 616] on img at bounding box center [454, 618] width 9 height 9
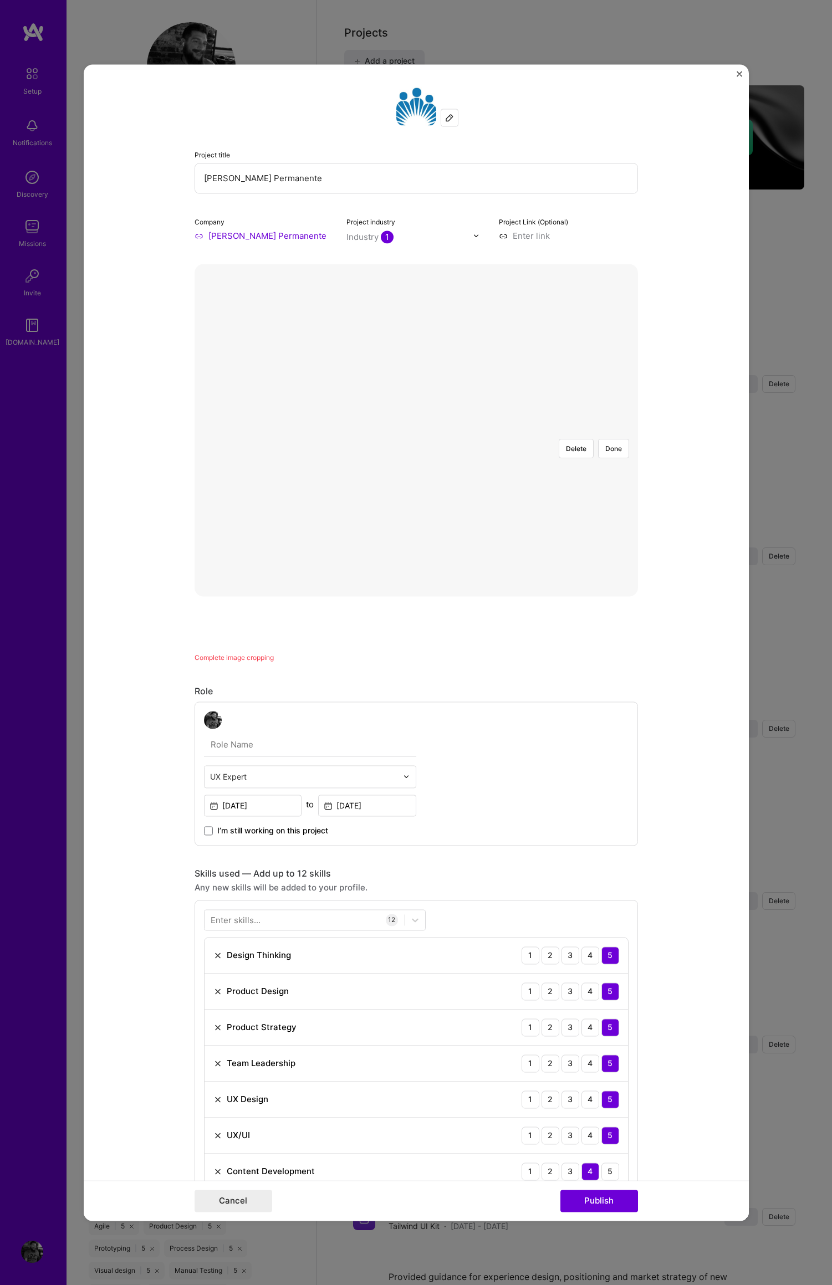
click at [471, 466] on div at bounding box center [538, 557] width 244 height 183
click at [478, 530] on div at bounding box center [538, 621] width 244 height 183
click at [607, 439] on button "Done" at bounding box center [613, 448] width 31 height 19
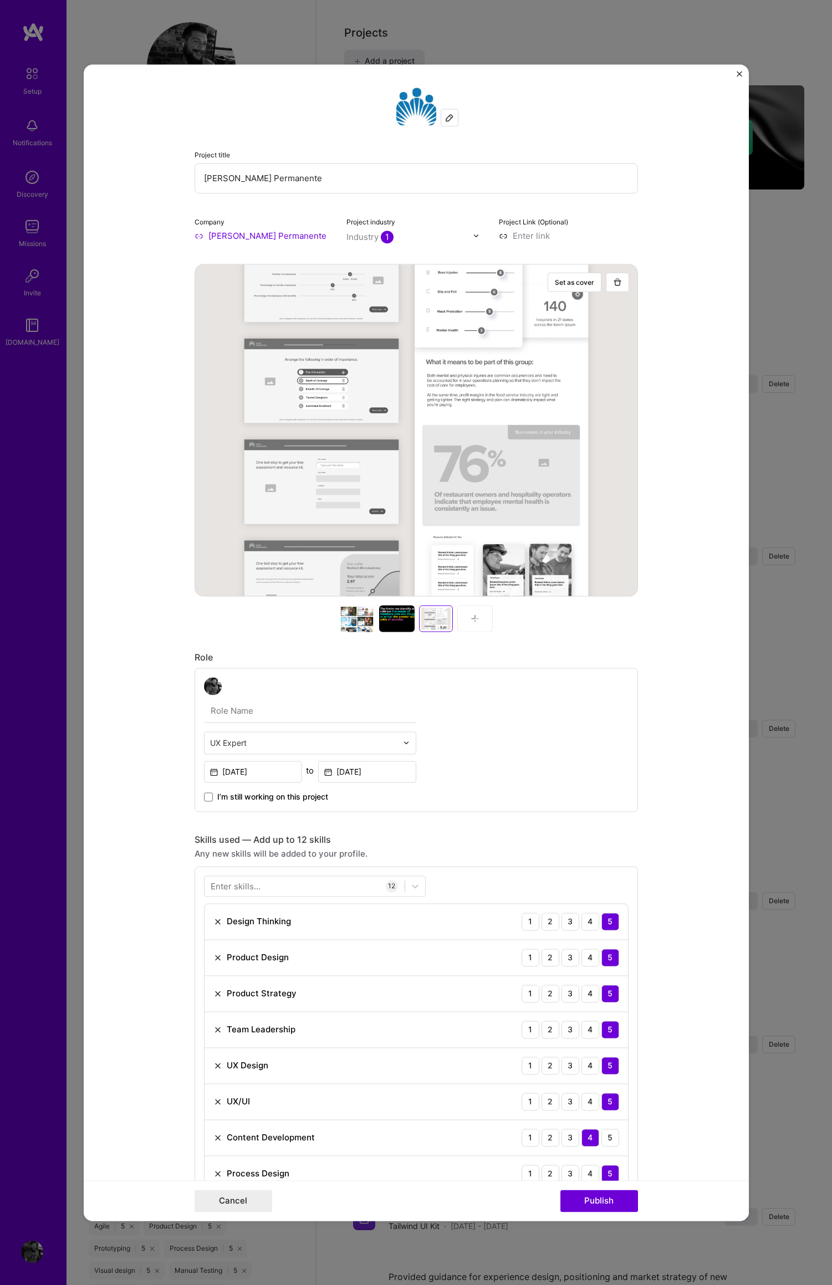
click at [470, 617] on img at bounding box center [474, 618] width 9 height 9
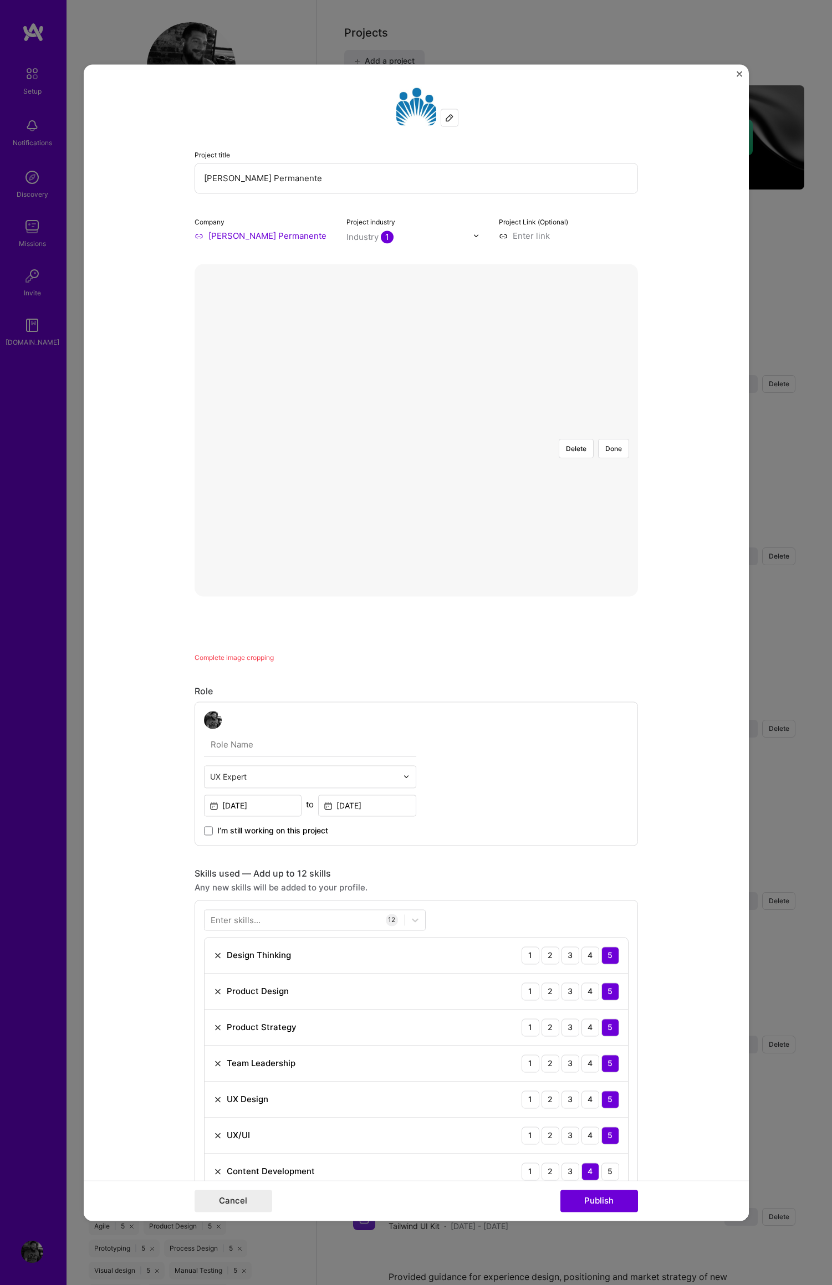
click at [513, 430] on div at bounding box center [625, 569] width 370 height 278
click at [611, 439] on button "Done" at bounding box center [613, 448] width 31 height 19
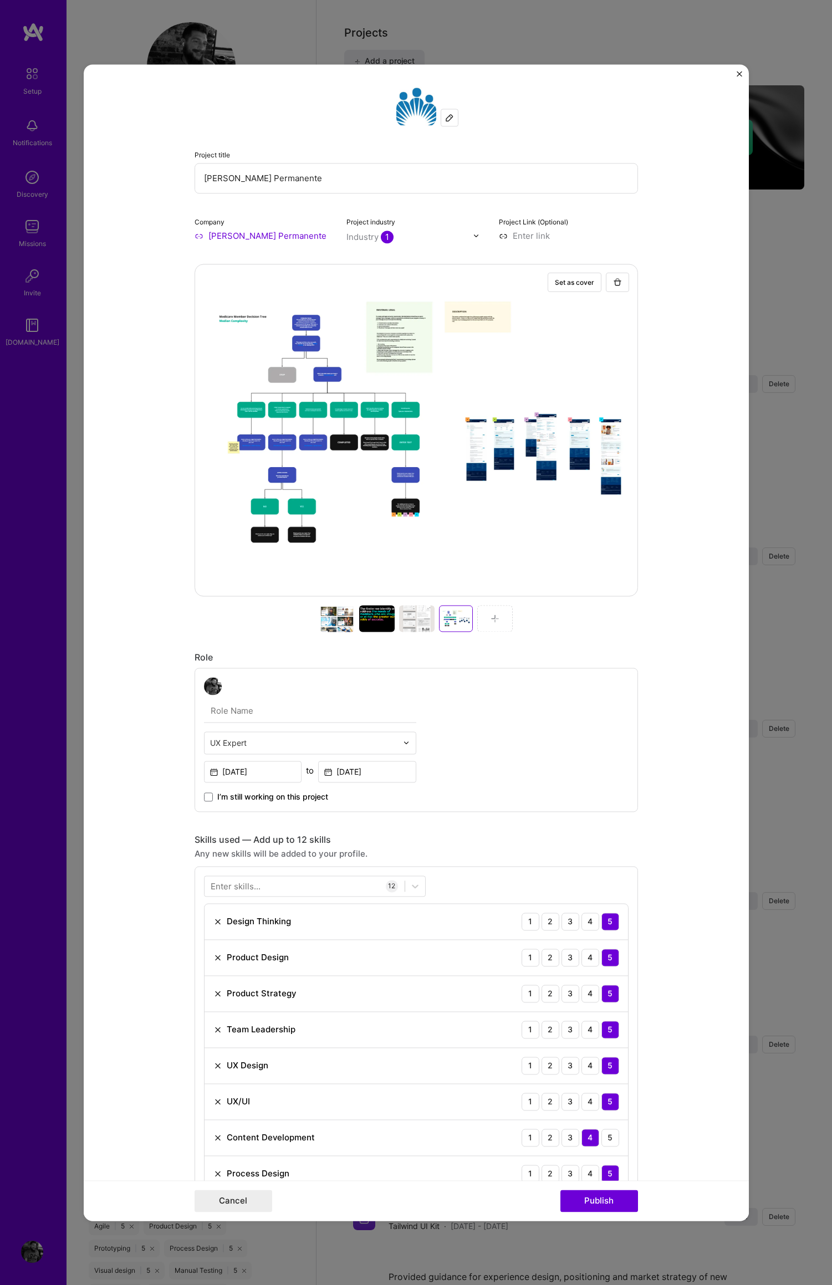
drag, startPoint x: 672, startPoint y: 944, endPoint x: 680, endPoint y: 944, distance: 7.8
click at [672, 944] on form "Project title [PERSON_NAME] Permanente Company [PERSON_NAME] Permanente Project…" at bounding box center [416, 642] width 665 height 1156
click at [490, 618] on img at bounding box center [494, 618] width 9 height 9
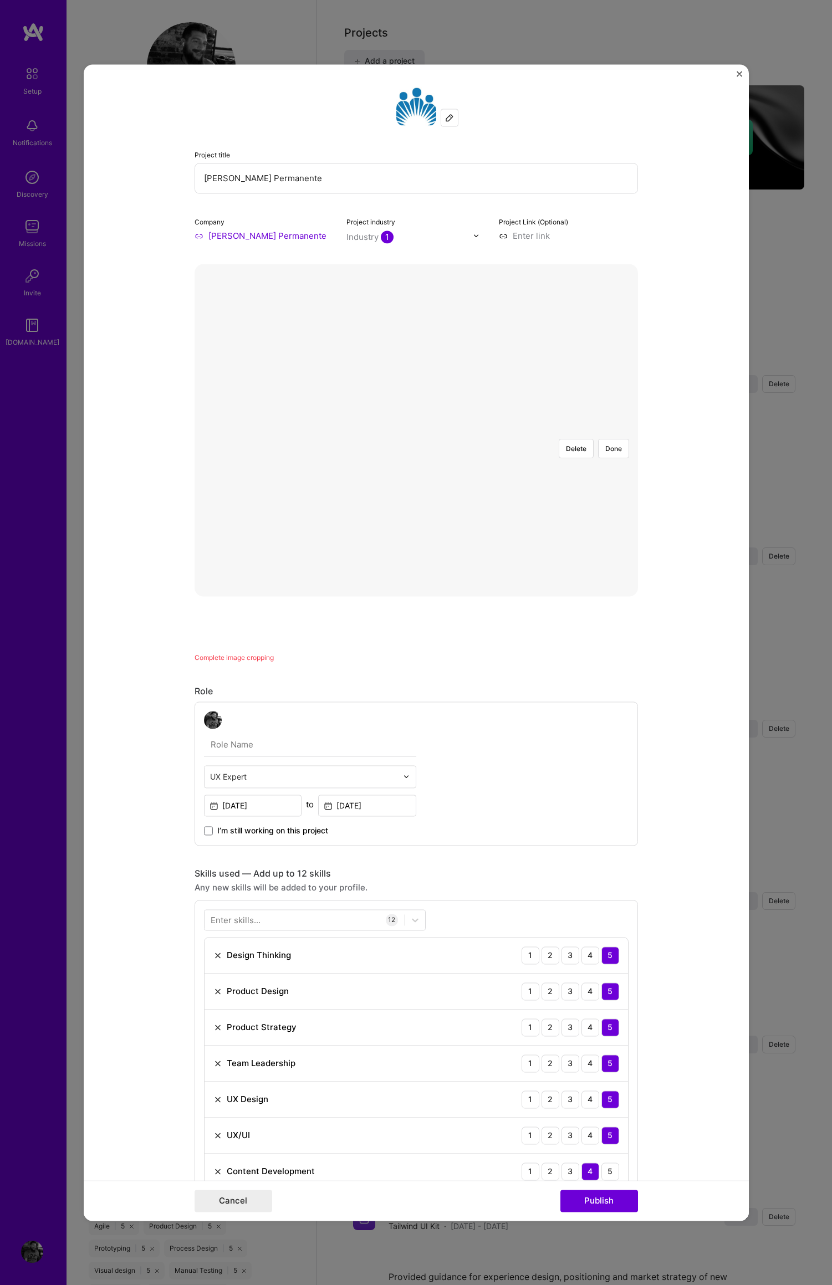
click at [504, 444] on div at bounding box center [619, 555] width 332 height 250
click at [608, 439] on button "Done" at bounding box center [613, 448] width 31 height 19
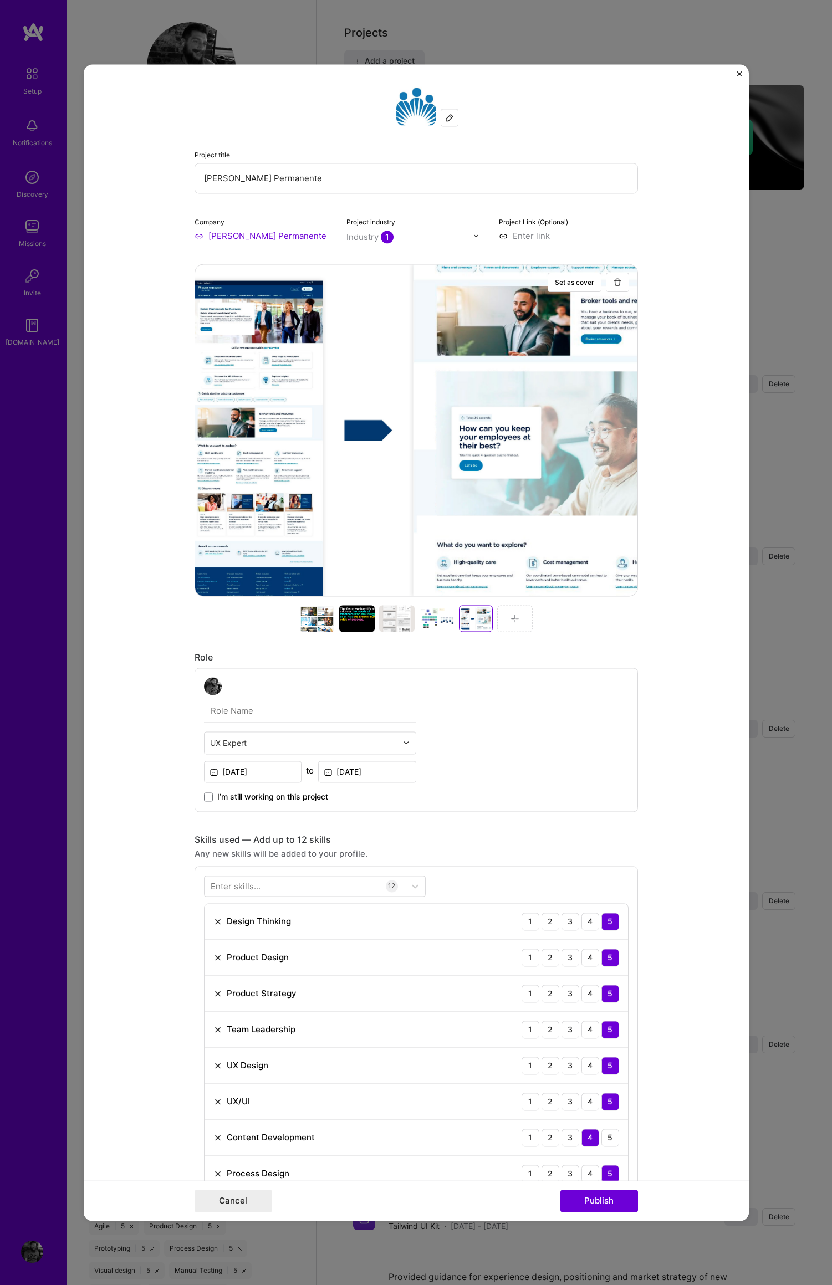
click at [513, 617] on img at bounding box center [514, 618] width 9 height 9
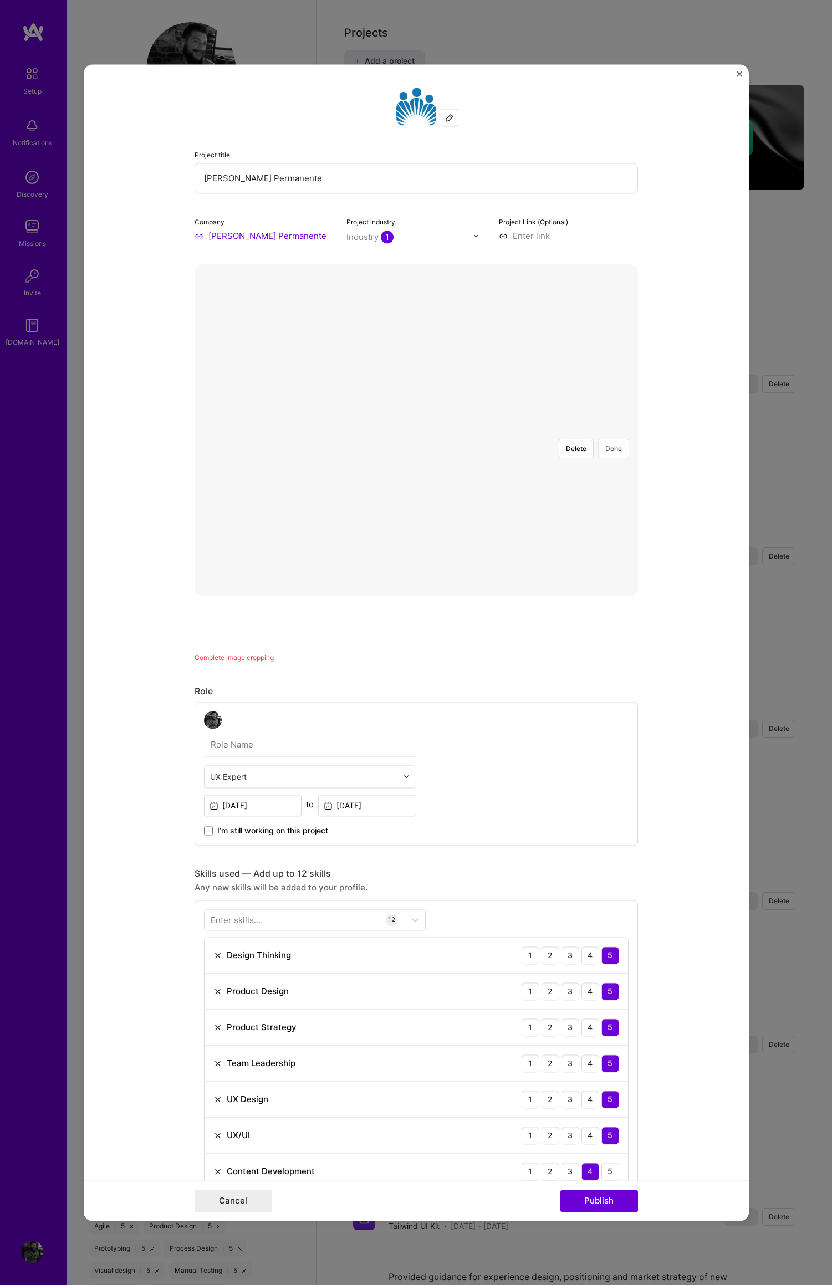
click at [609, 439] on button "Done" at bounding box center [613, 448] width 31 height 19
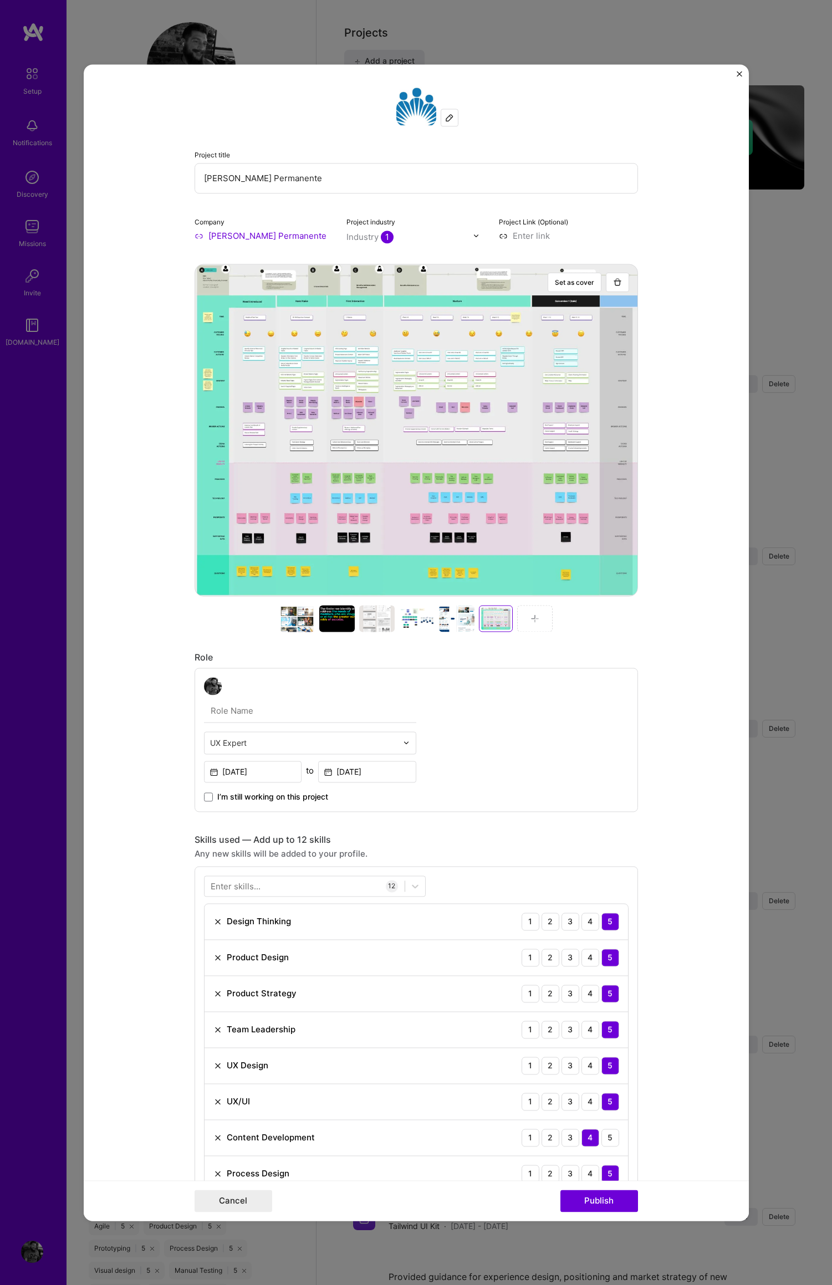
click at [530, 618] on img at bounding box center [534, 618] width 9 height 9
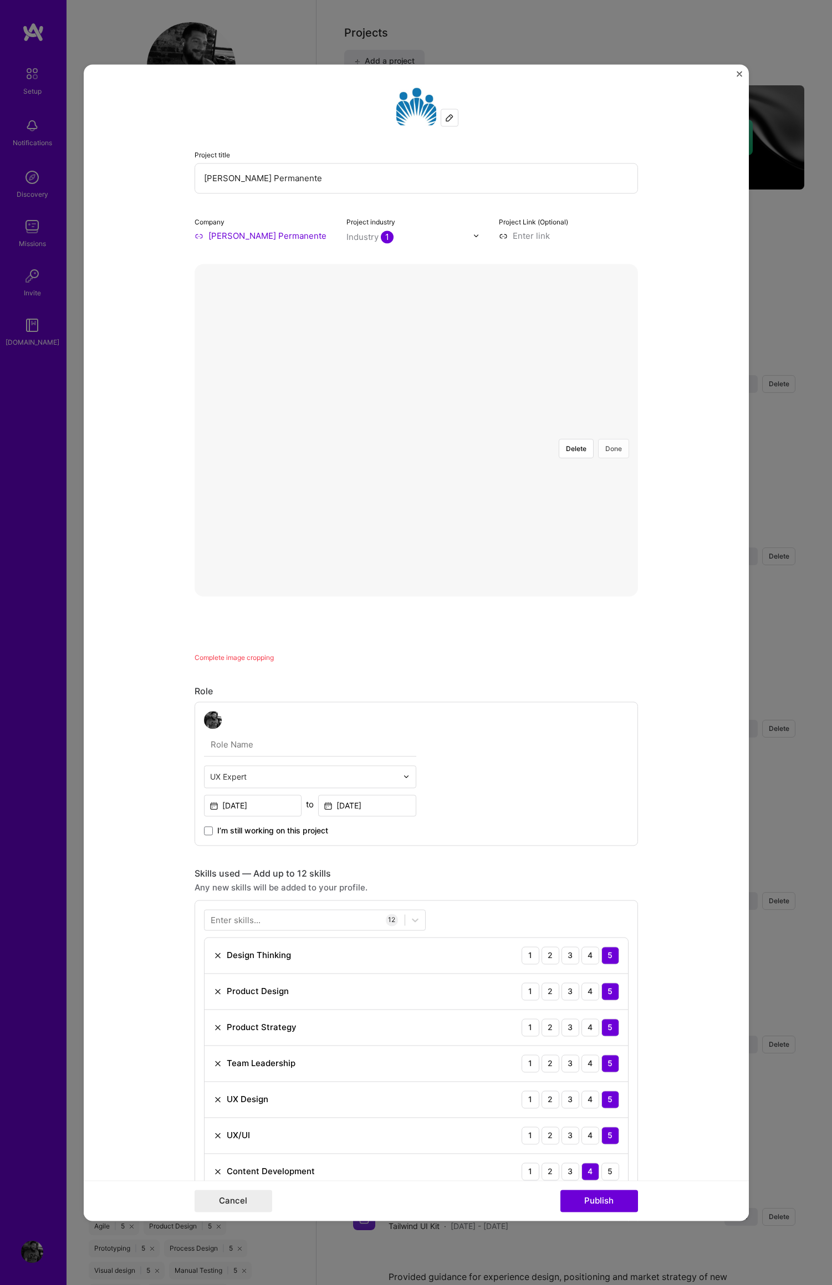
click at [607, 439] on button "Done" at bounding box center [613, 448] width 31 height 19
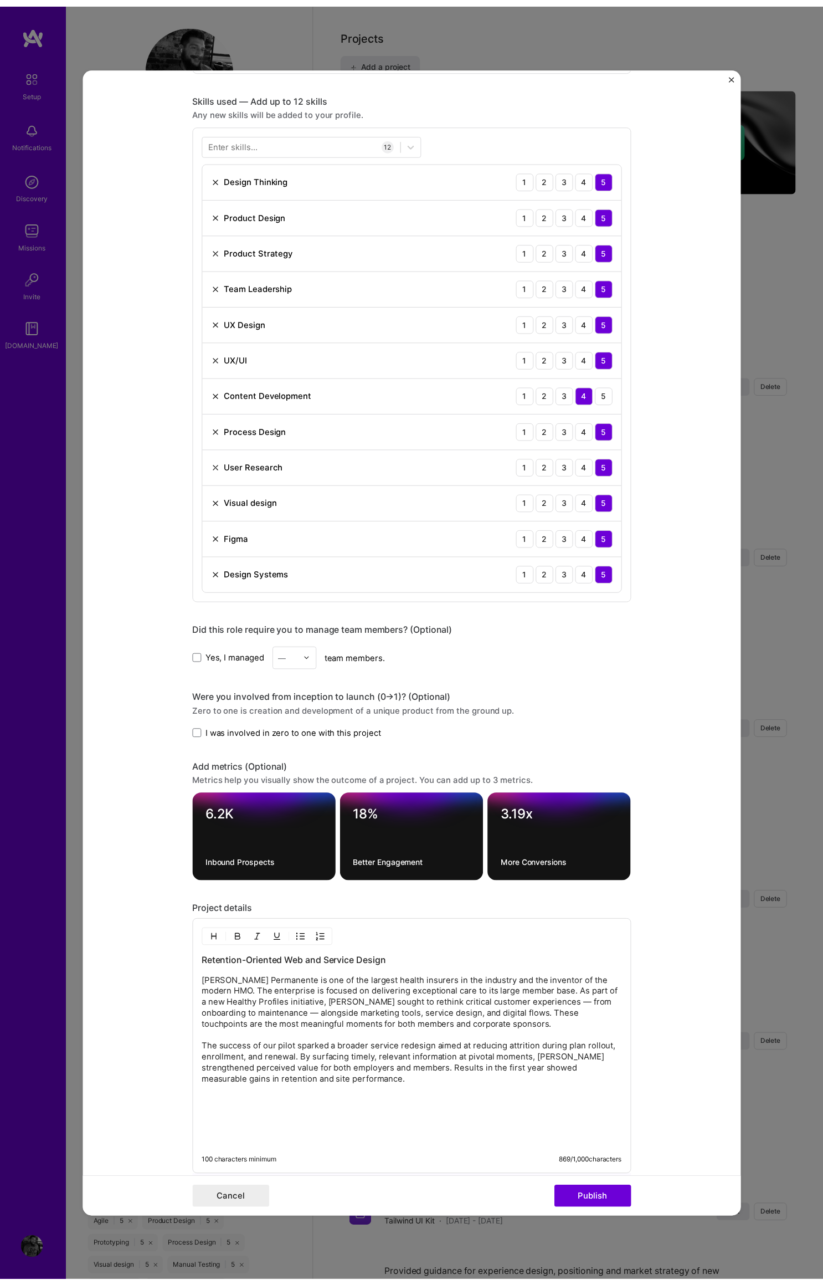
scroll to position [880, 0]
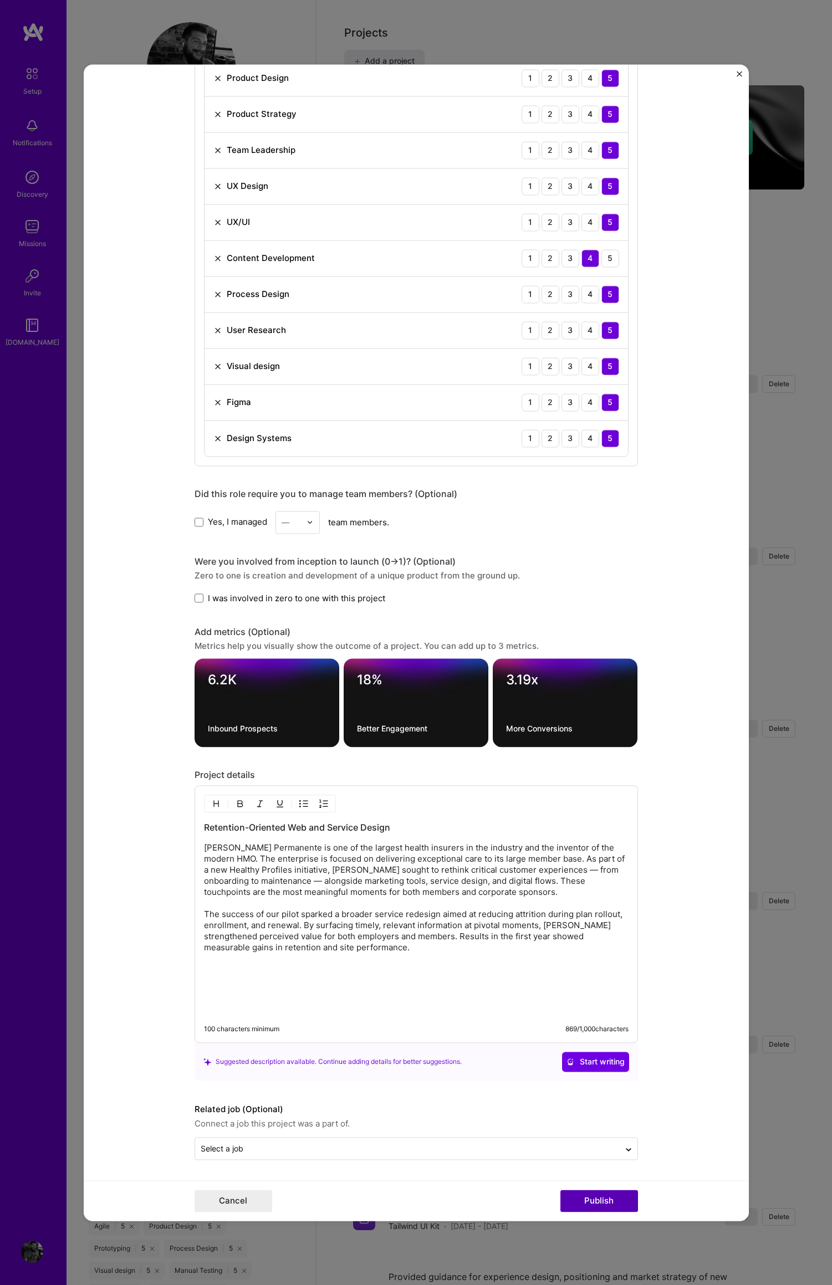
click at [603, 1201] on button "Publish" at bounding box center [599, 1201] width 78 height 22
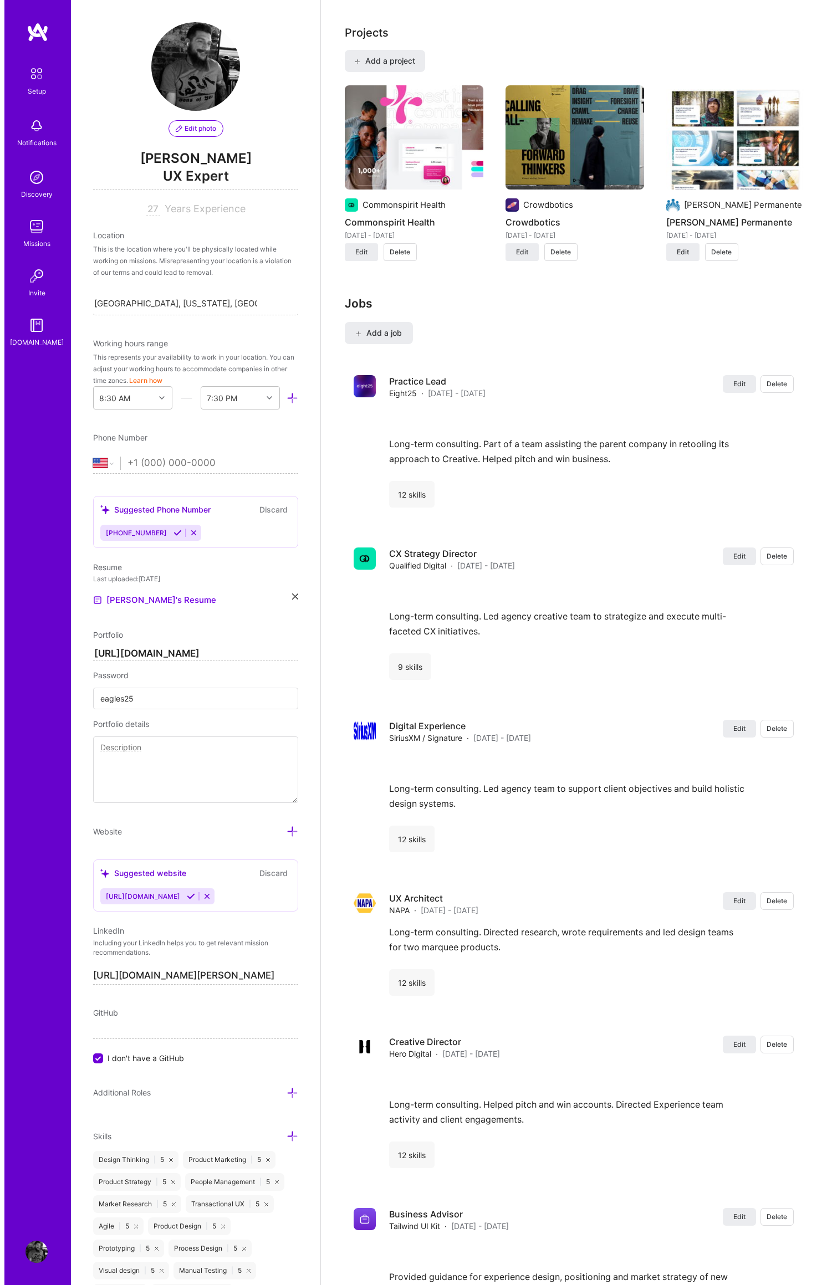
scroll to position [876, 0]
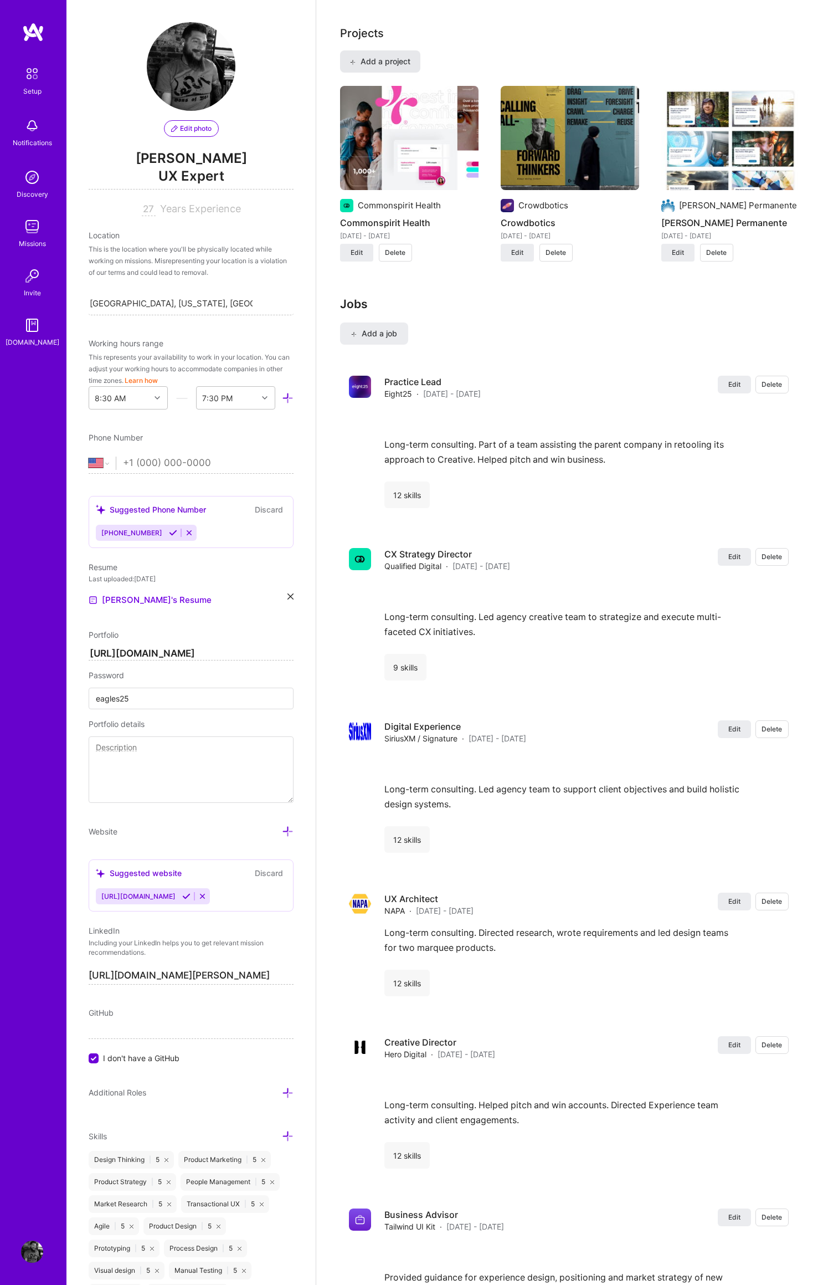
click at [385, 56] on span "Add a project" at bounding box center [380, 61] width 60 height 11
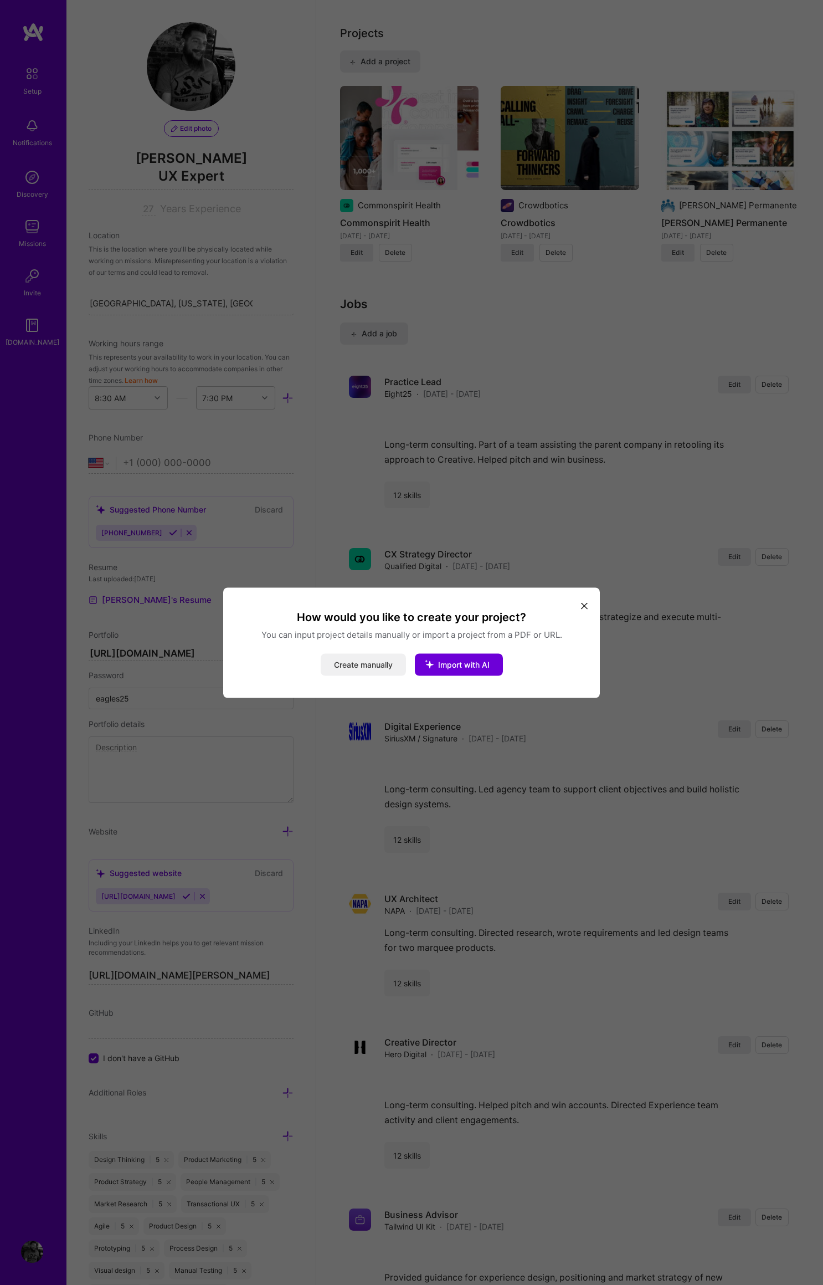
click at [361, 663] on button "Create manually" at bounding box center [363, 664] width 85 height 22
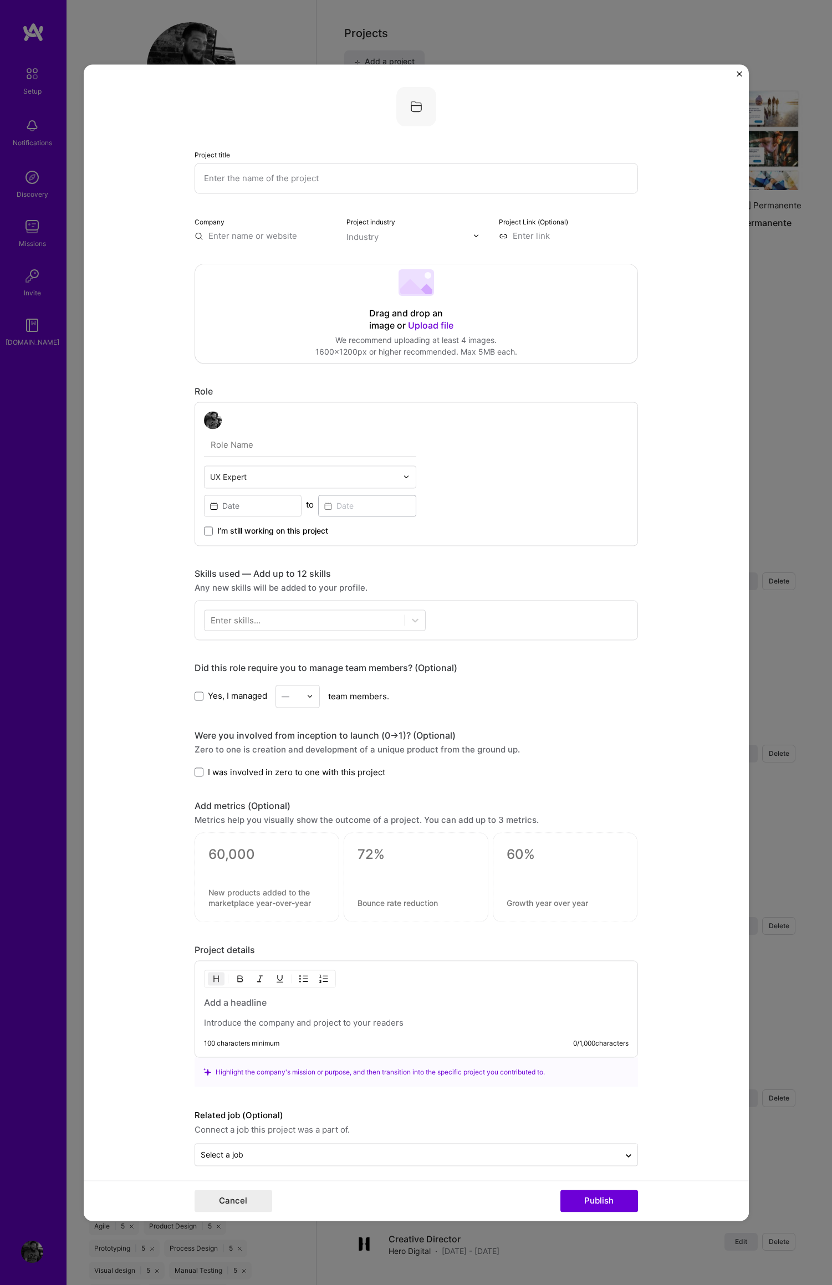
click at [249, 177] on input "text" at bounding box center [415, 178] width 443 height 30
drag, startPoint x: 226, startPoint y: 178, endPoint x: 208, endPoint y: 173, distance: 18.6
click at [185, 180] on form "Project title Be the Sun Company Project industry Industry Project Link (Option…" at bounding box center [416, 642] width 665 height 1156
drag, startPoint x: 228, startPoint y: 176, endPoint x: 194, endPoint y: 179, distance: 33.4
click at [184, 180] on form "Project title Be the Sun Company Project industry Industry Project Link (Option…" at bounding box center [416, 642] width 665 height 1156
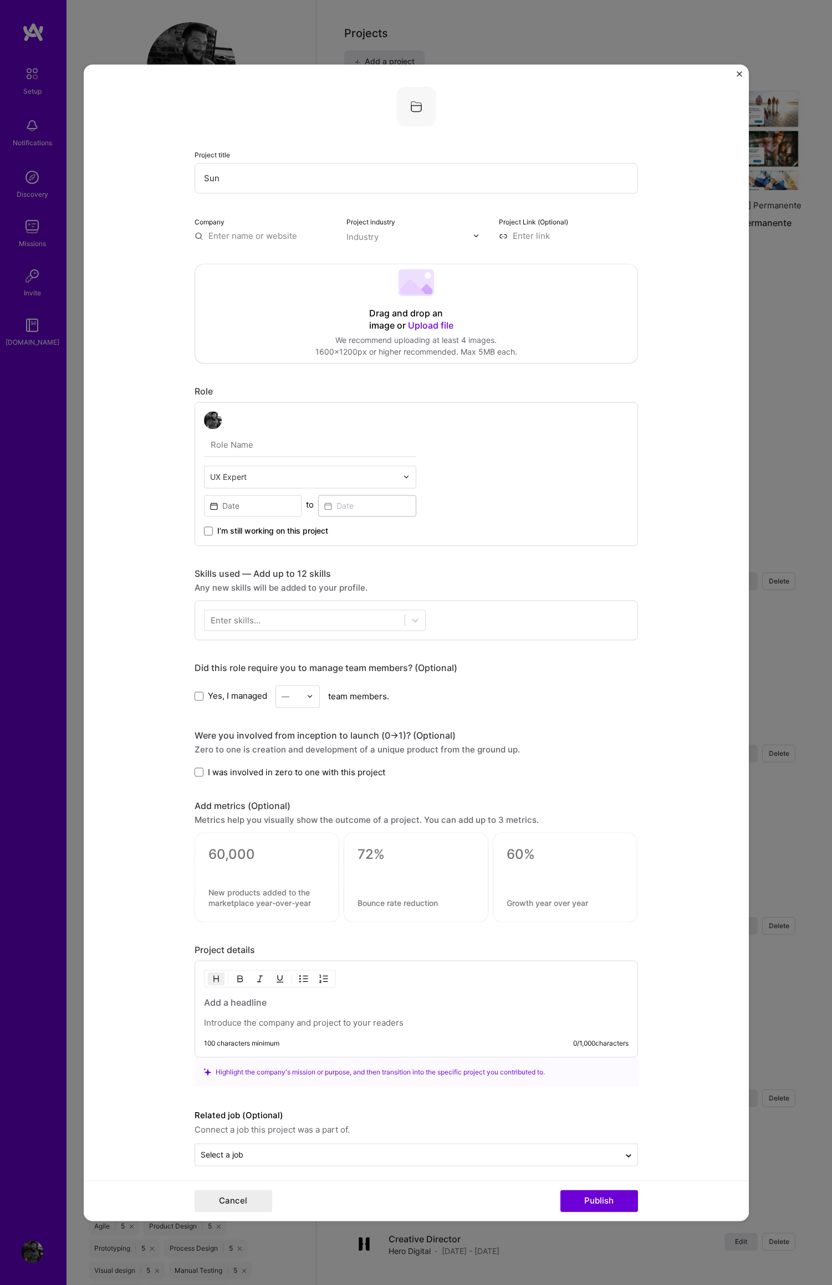
click at [218, 181] on input "Sun" at bounding box center [415, 178] width 443 height 30
type input "Sunny, Not Salty"
click at [226, 235] on input "text" at bounding box center [263, 236] width 139 height 12
drag, startPoint x: 249, startPoint y: 238, endPoint x: 242, endPoint y: 242, distance: 7.9
click at [199, 236] on input "Be sunny" at bounding box center [263, 236] width 139 height 12
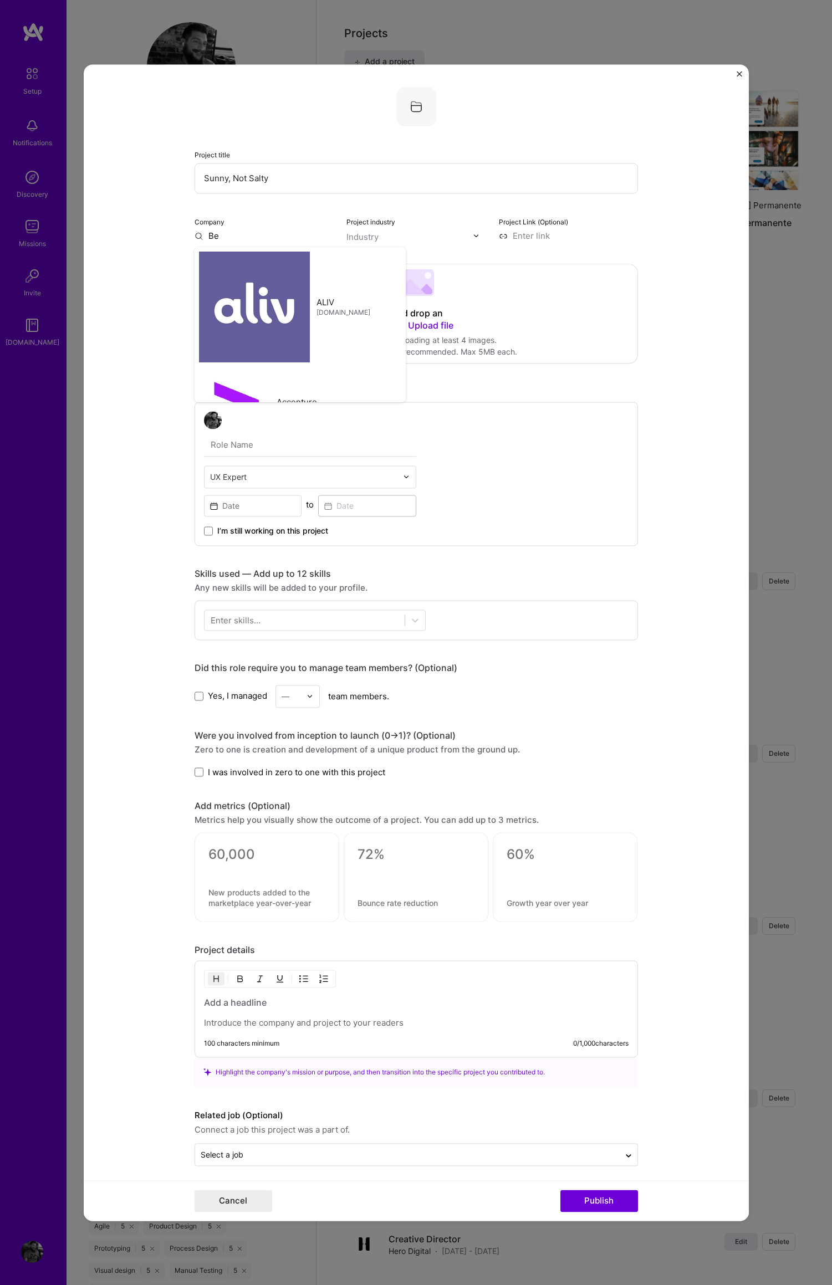
type input "Be"
click at [281, 178] on input "Sunny, Not Salty" at bounding box center [415, 178] width 443 height 30
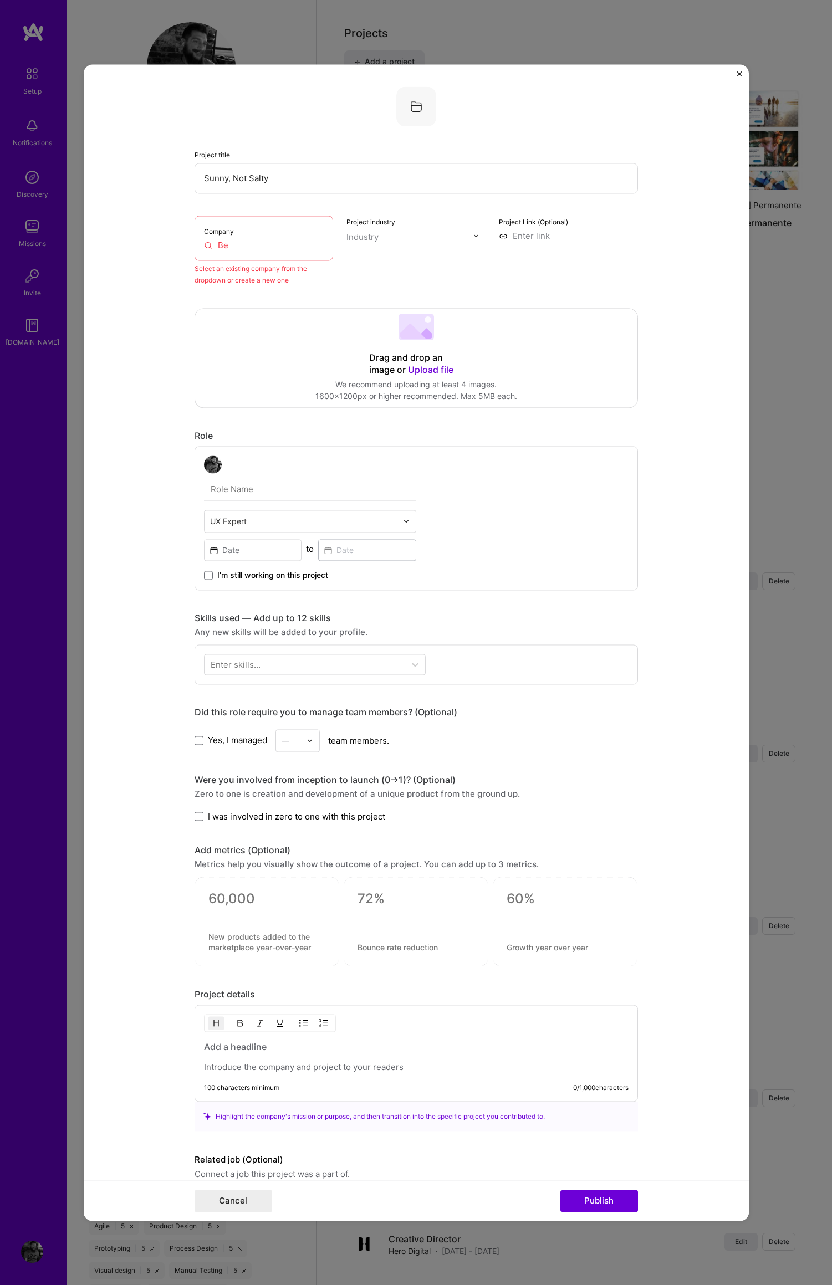
drag, startPoint x: 242, startPoint y: 232, endPoint x: 223, endPoint y: 232, distance: 18.8
click at [242, 232] on div "Company Be" at bounding box center [263, 238] width 139 height 45
click at [218, 231] on label "Company" at bounding box center [219, 231] width 30 height 8
drag, startPoint x: 218, startPoint y: 232, endPoint x: 217, endPoint y: 237, distance: 5.7
click at [218, 232] on label "Company" at bounding box center [219, 231] width 30 height 8
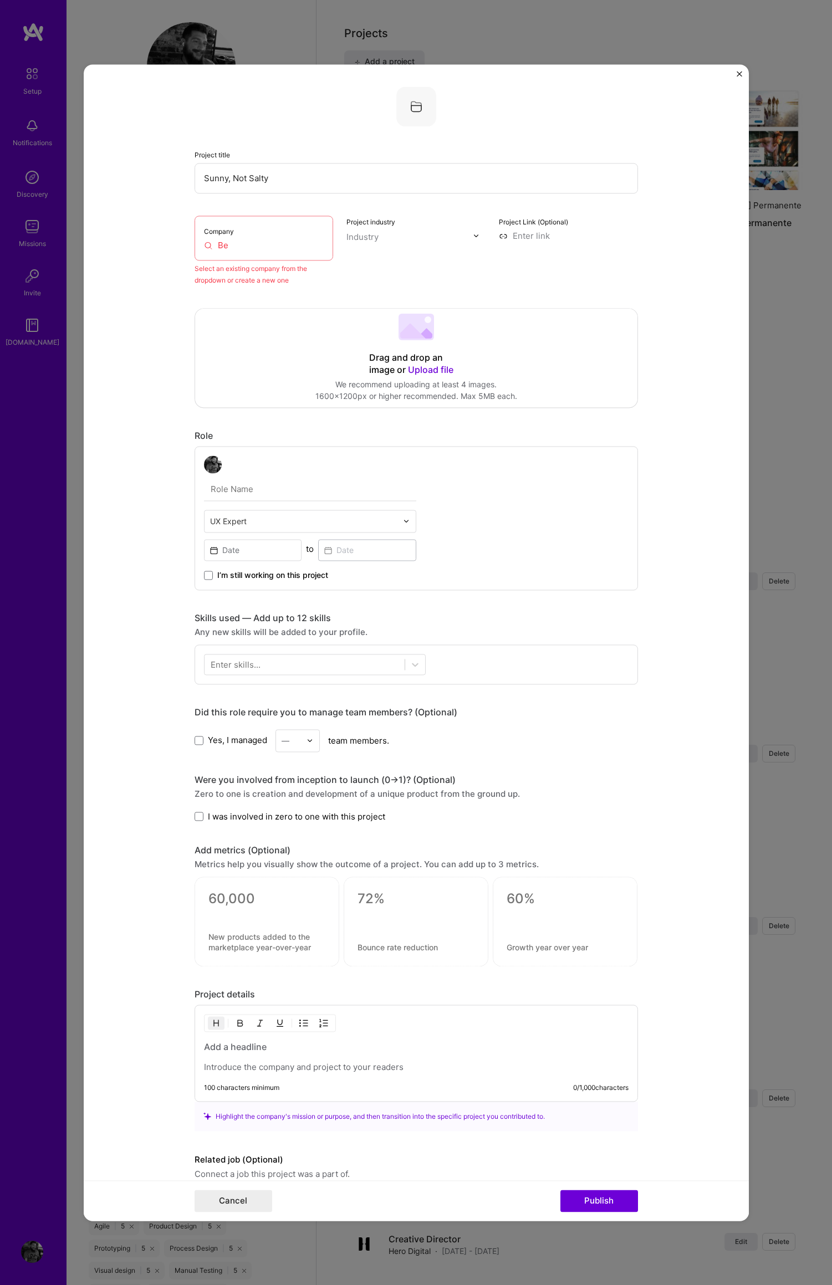
click at [216, 248] on input "Be" at bounding box center [264, 245] width 120 height 12
drag, startPoint x: 223, startPoint y: 248, endPoint x: 211, endPoint y: 235, distance: 17.3
click at [204, 248] on input "Be" at bounding box center [264, 245] width 120 height 12
click at [221, 230] on label "Company" at bounding box center [219, 231] width 30 height 8
click at [226, 232] on label "Company" at bounding box center [219, 231] width 30 height 8
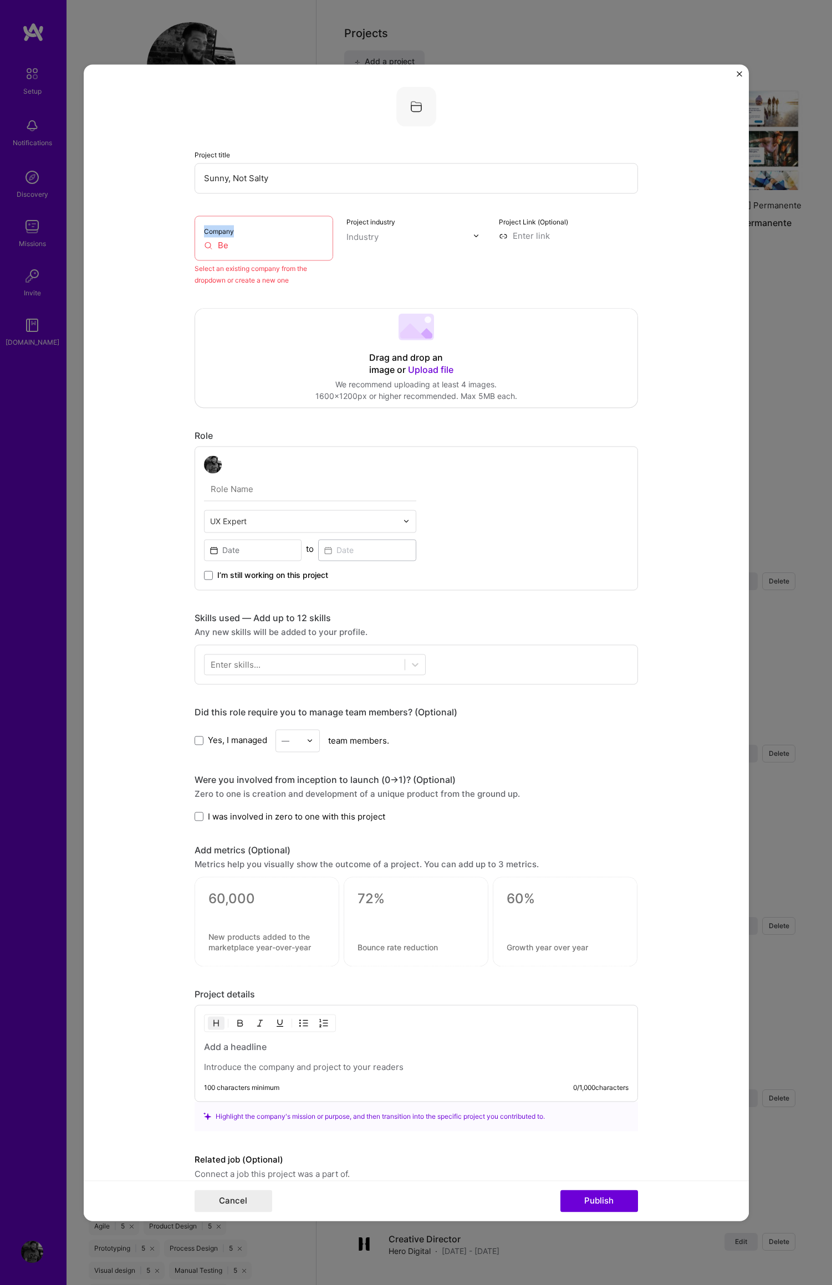
click at [226, 232] on label "Company" at bounding box center [219, 231] width 30 height 8
drag, startPoint x: 226, startPoint y: 232, endPoint x: 228, endPoint y: 258, distance: 26.1
click at [226, 233] on label "Company" at bounding box center [219, 231] width 30 height 8
click at [232, 234] on div "Company Be" at bounding box center [263, 238] width 139 height 45
drag, startPoint x: 231, startPoint y: 232, endPoint x: 186, endPoint y: 228, distance: 45.0
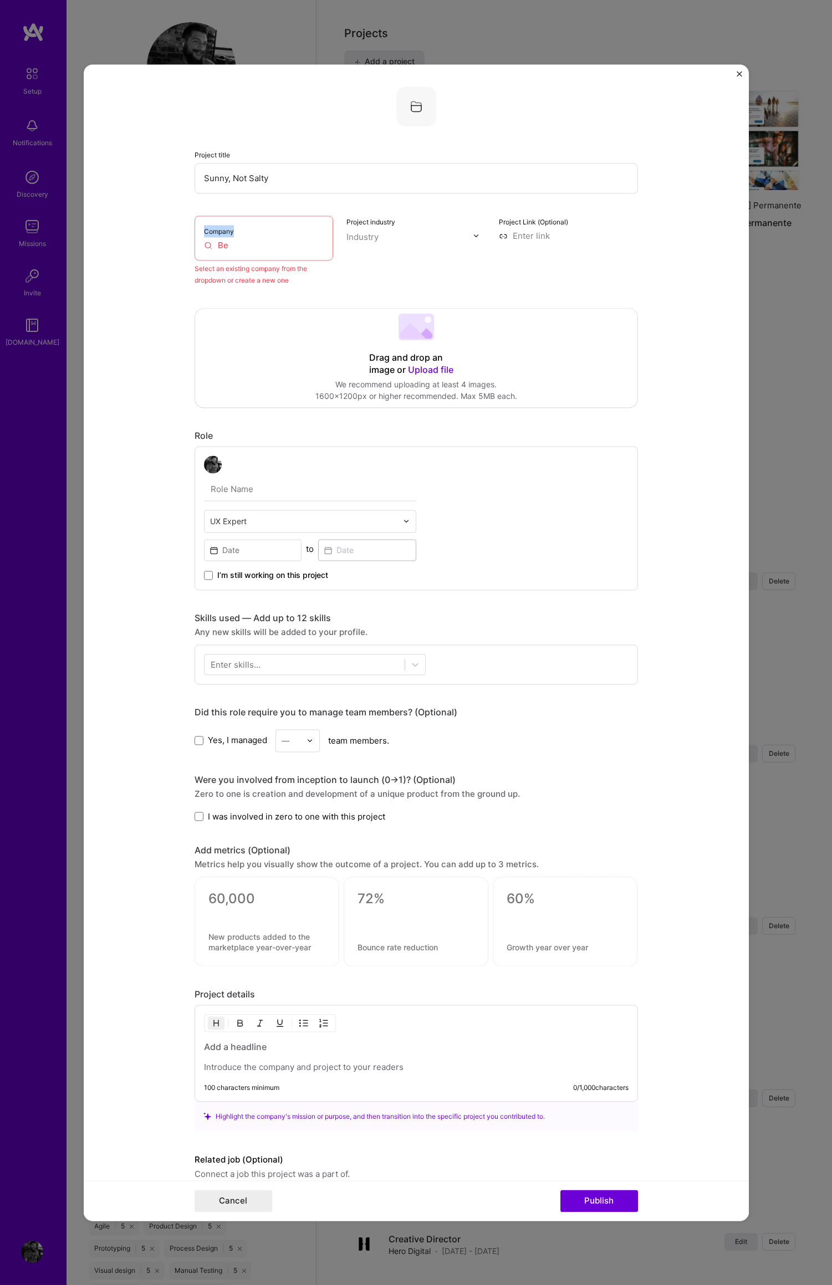
click at [183, 229] on form "Project title Sunny, Not Salty Company Be Select an existing company from the d…" at bounding box center [416, 642] width 665 height 1156
click at [219, 247] on input "Be" at bounding box center [264, 245] width 120 height 12
drag, startPoint x: 233, startPoint y: 248, endPoint x: 238, endPoint y: 250, distance: 6.0
click at [209, 247] on input "Be" at bounding box center [264, 245] width 120 height 12
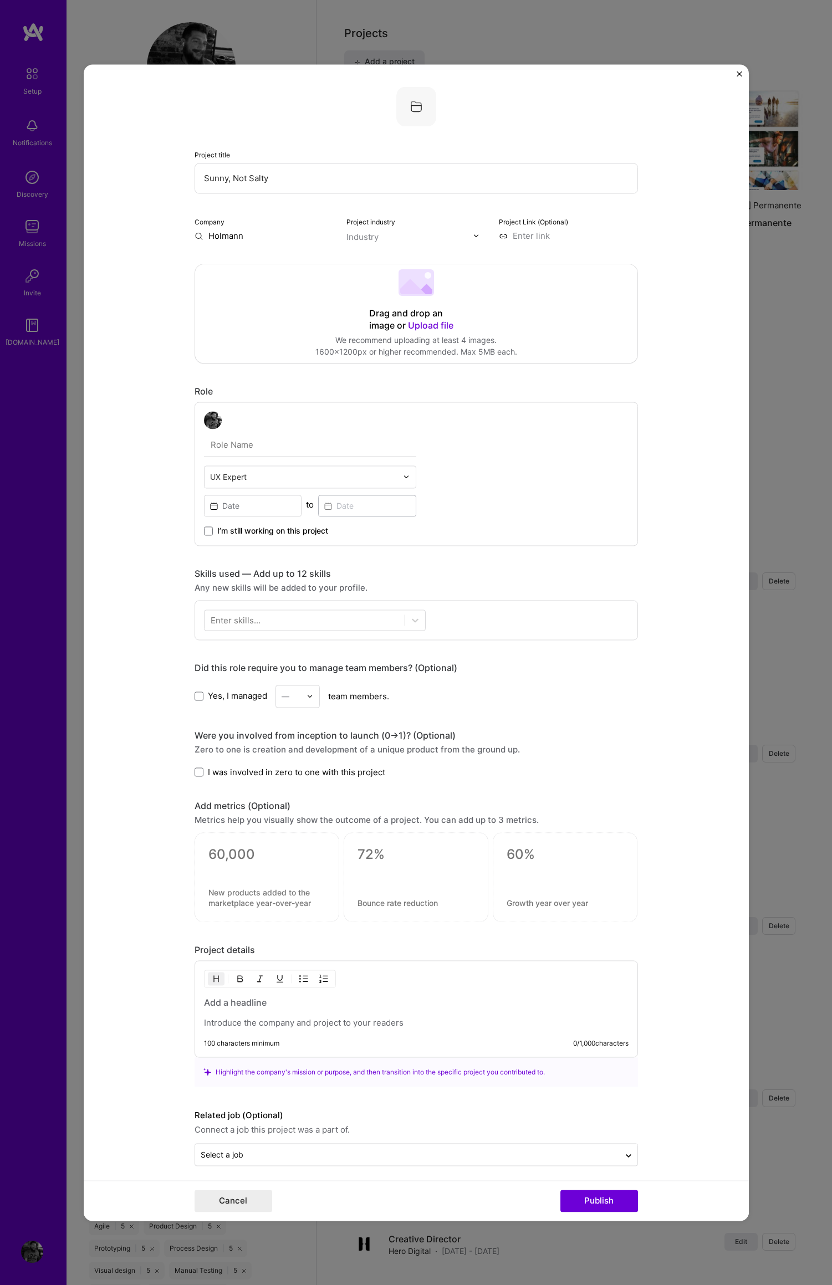
drag, startPoint x: 244, startPoint y: 235, endPoint x: 252, endPoint y: 245, distance: 12.6
click at [160, 237] on form "Project title Sunny, Not Salty Company Holmann Project industry Industry Projec…" at bounding box center [416, 642] width 665 height 1156
type input "Be The Sun"
click at [282, 263] on div "Be The Sun" at bounding box center [284, 261] width 55 height 19
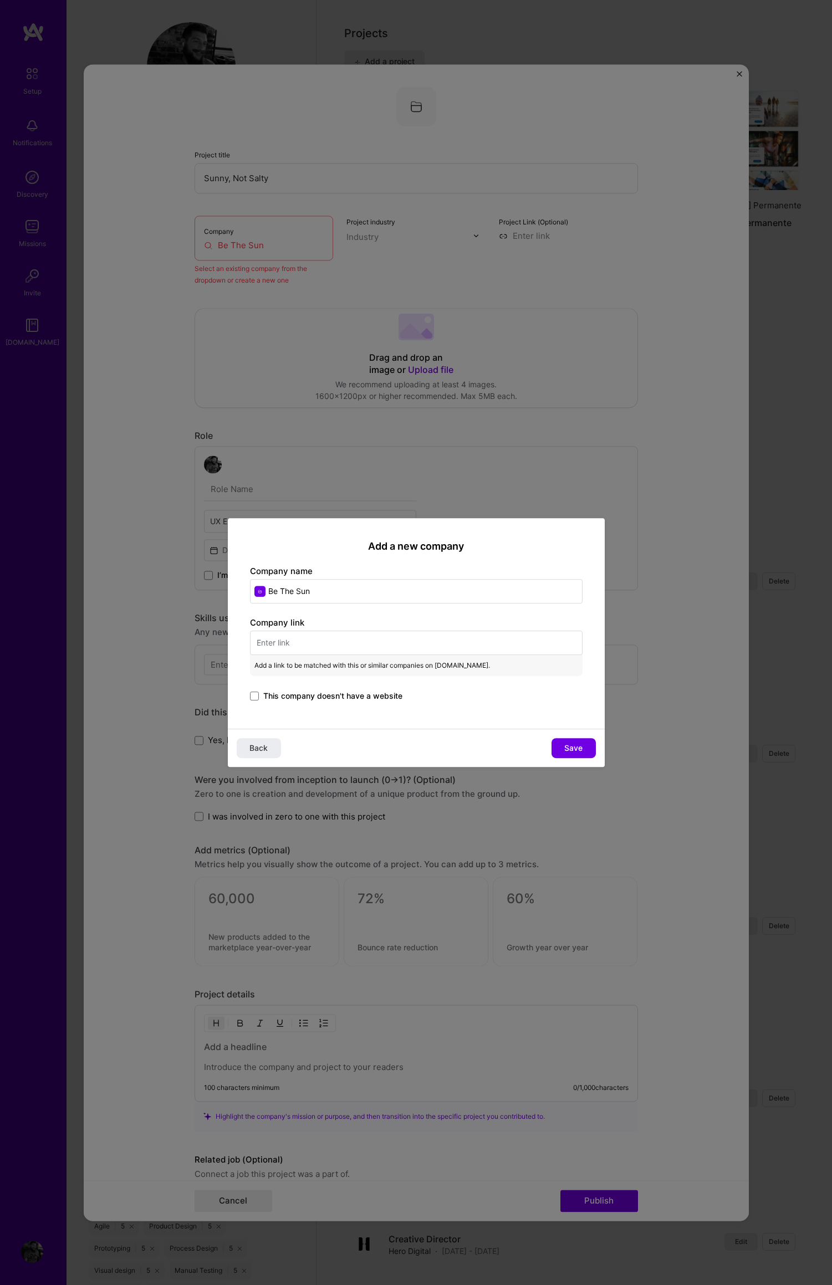
drag, startPoint x: 310, startPoint y: 591, endPoint x: 267, endPoint y: 592, distance: 43.3
click at [260, 592] on input "Be The Sun" at bounding box center [416, 591] width 332 height 24
click at [317, 592] on input "Be The Sun" at bounding box center [416, 591] width 332 height 24
click at [281, 643] on input "text" at bounding box center [416, 643] width 332 height 24
paste input "[URL][DOMAIN_NAME]"
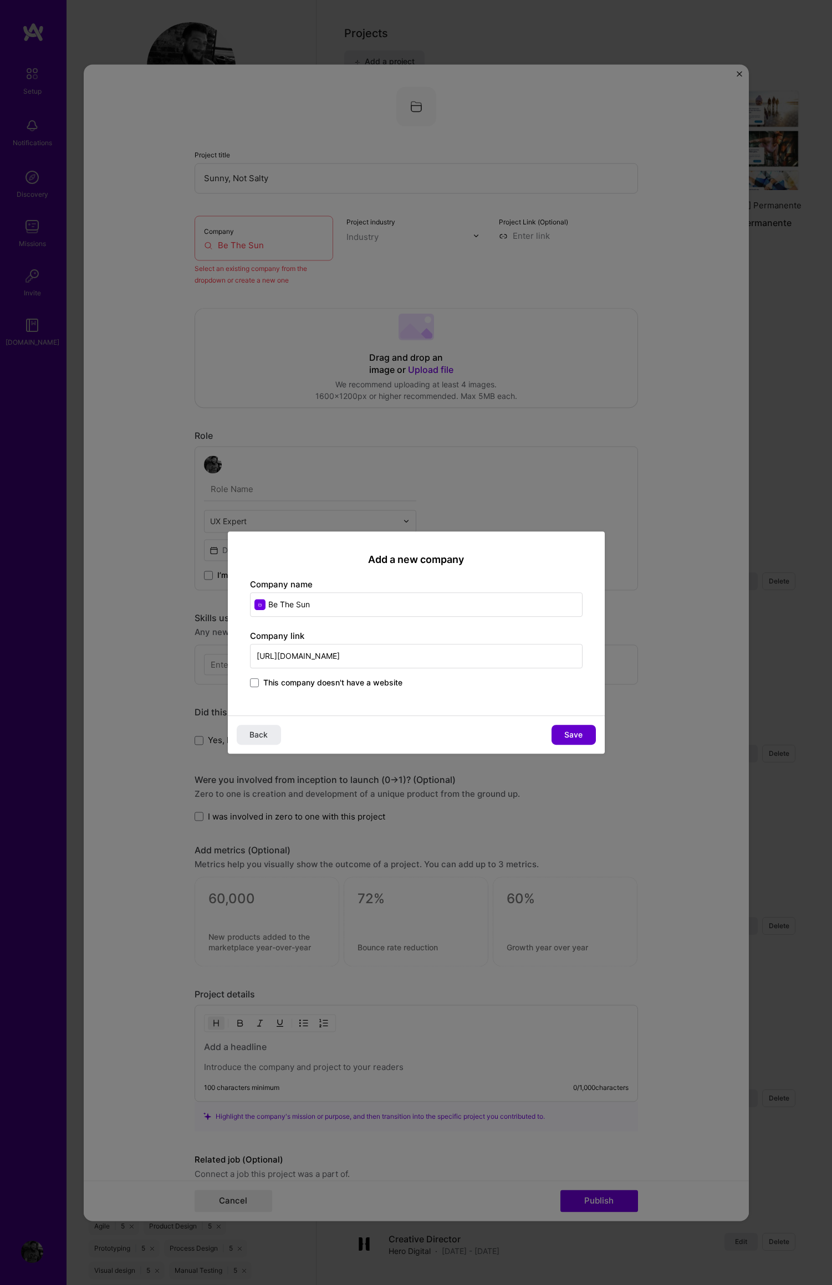
type input "[URL][DOMAIN_NAME]"
click at [576, 736] on span "Save" at bounding box center [573, 734] width 18 height 11
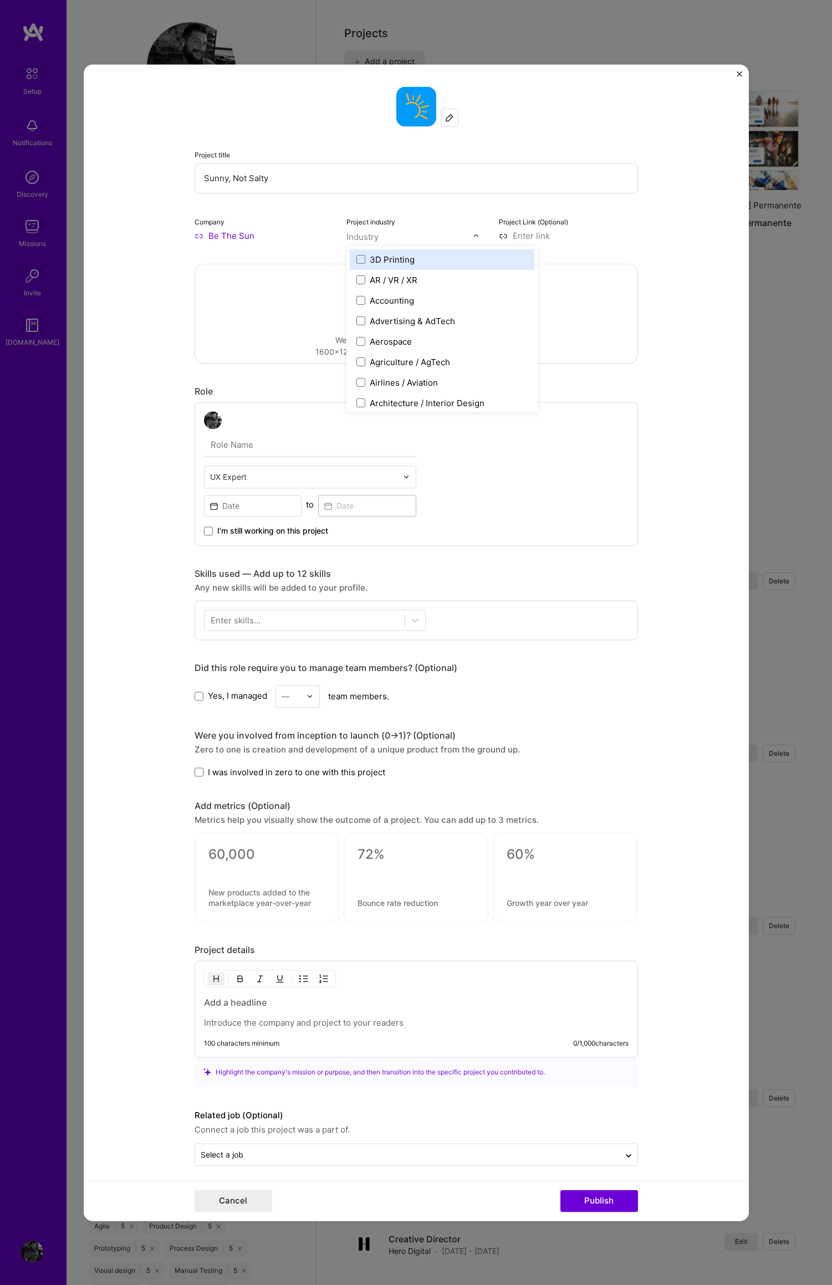
click at [473, 237] on img at bounding box center [476, 235] width 7 height 7
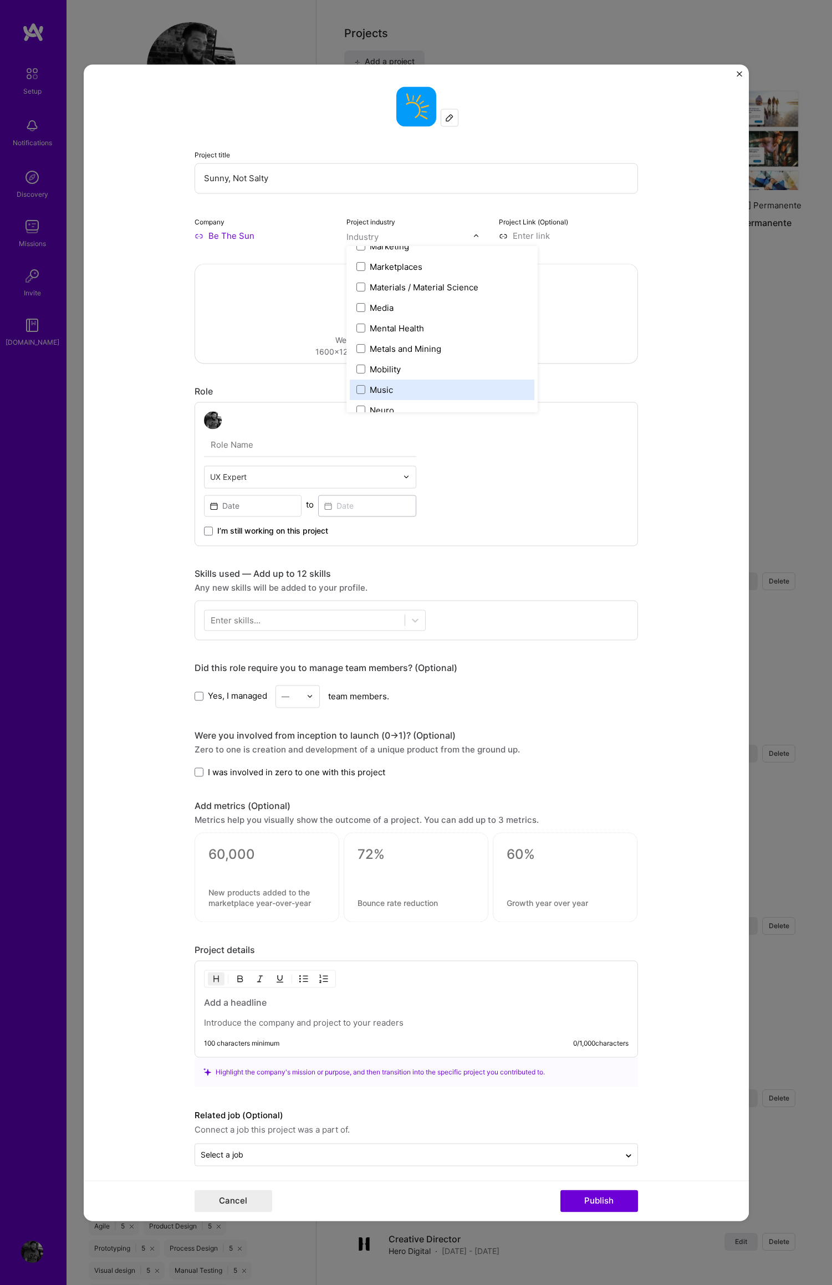
scroll to position [1704, 0]
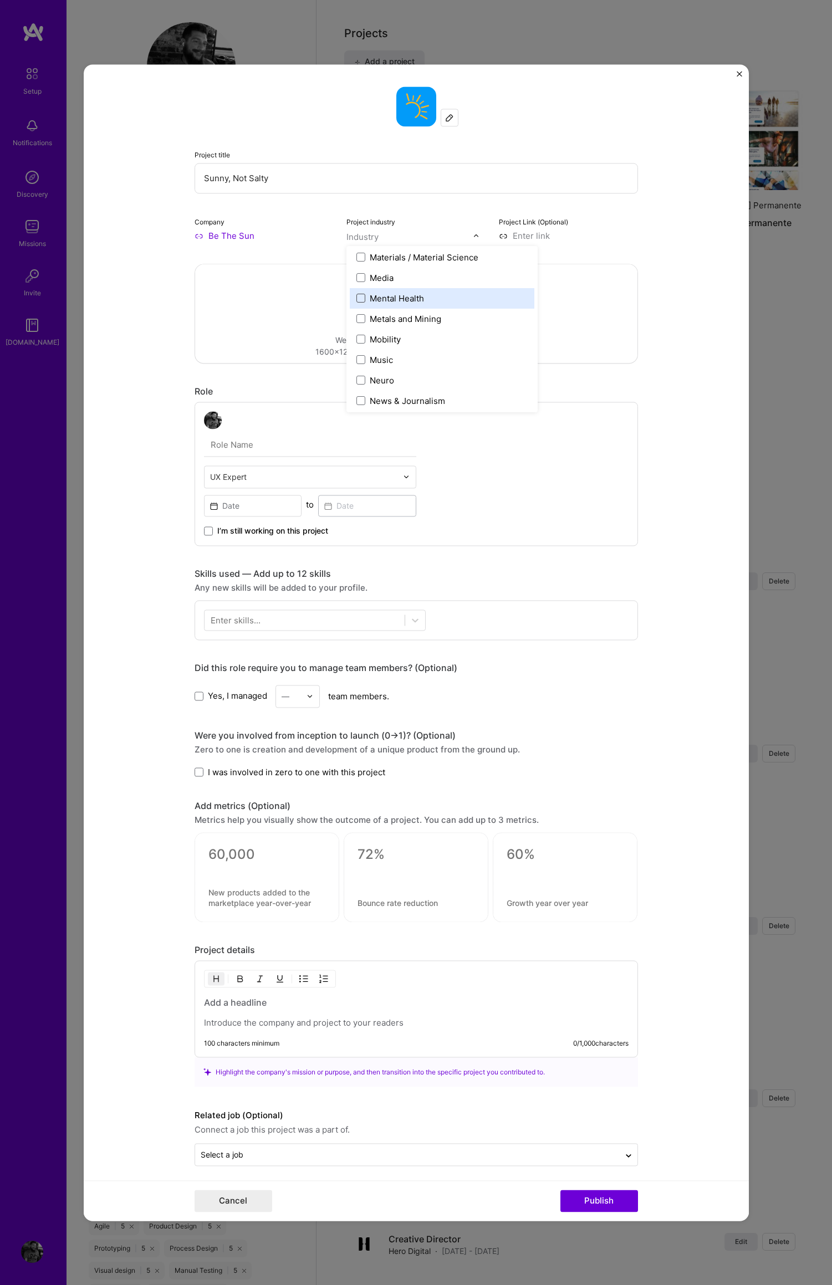
click at [356, 298] on span at bounding box center [360, 298] width 9 height 9
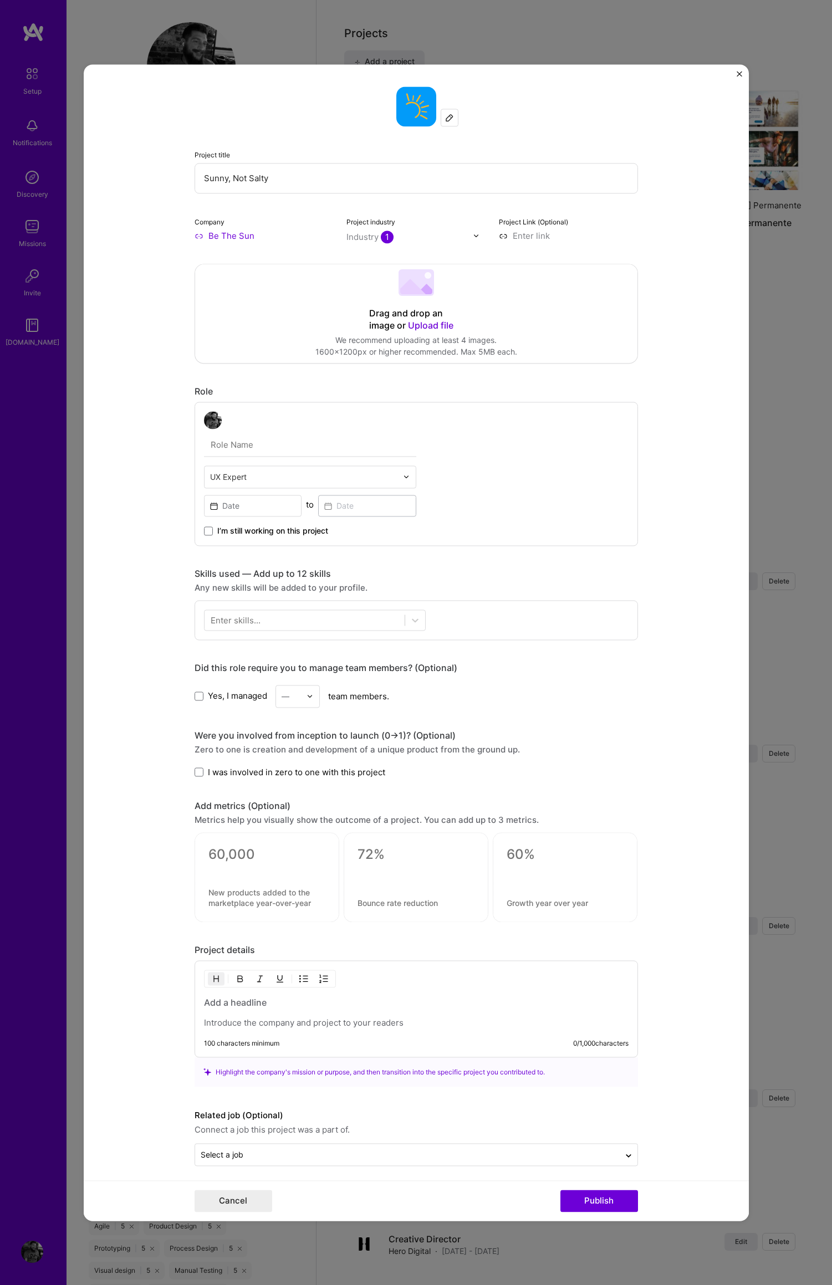
click at [534, 232] on input at bounding box center [568, 236] width 139 height 12
paste input "[URL][DOMAIN_NAME]"
type input "[URL][DOMAIN_NAME]"
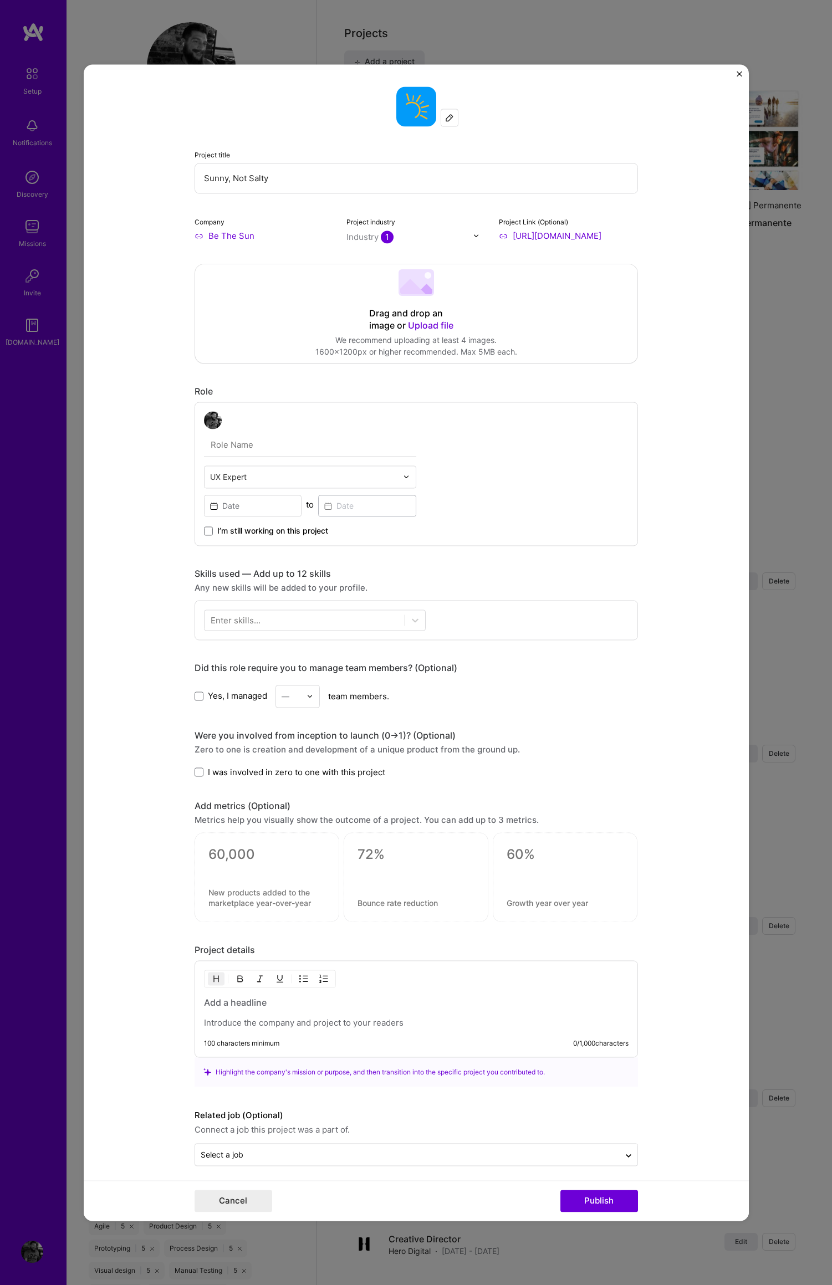
click at [511, 290] on div "Drag and drop an image or Upload file Upload file We recommend uploading at lea…" at bounding box center [416, 313] width 442 height 99
click at [433, 326] on span "Upload file" at bounding box center [430, 325] width 45 height 11
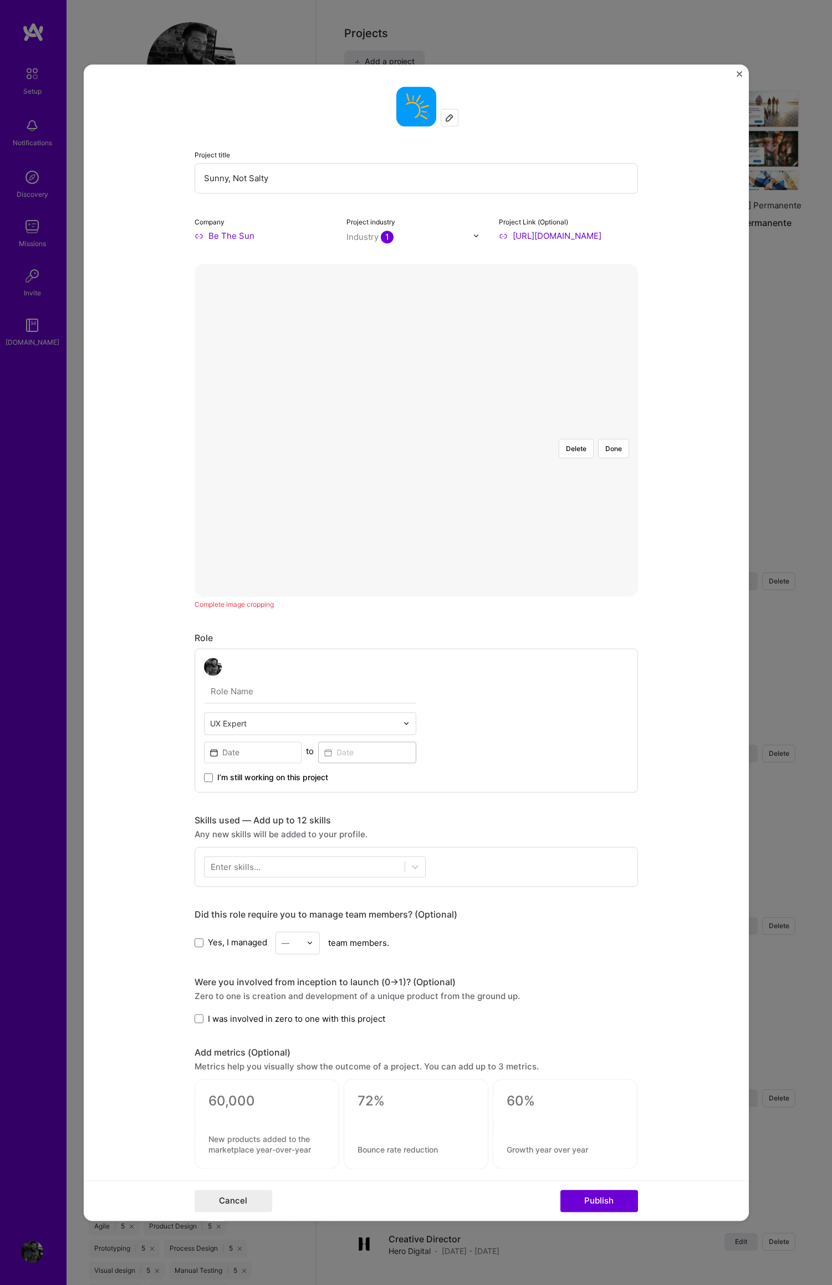
click at [513, 432] on div at bounding box center [600, 568] width 368 height 277
click at [544, 460] on div at bounding box center [618, 568] width 368 height 277
click at [610, 439] on button "Done" at bounding box center [613, 448] width 31 height 19
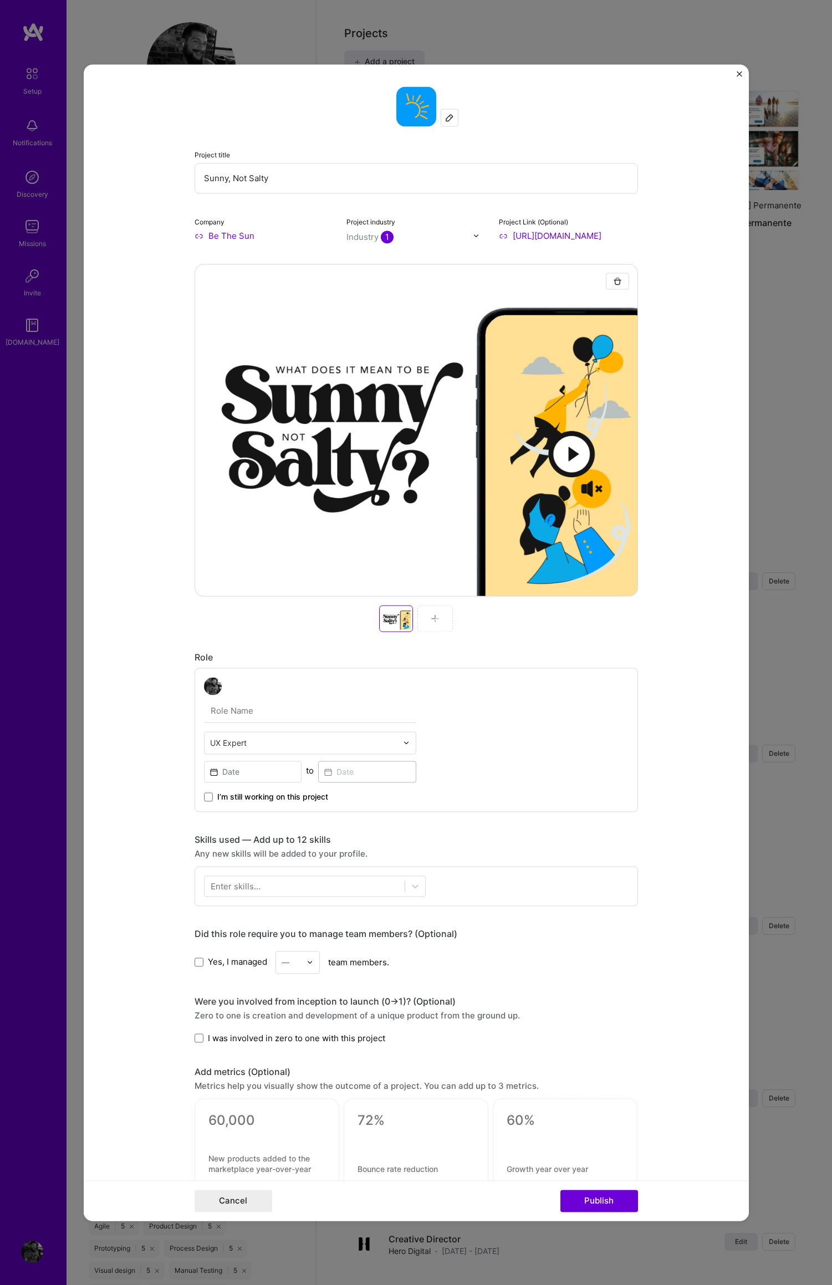
click at [403, 742] on img at bounding box center [406, 742] width 7 height 7
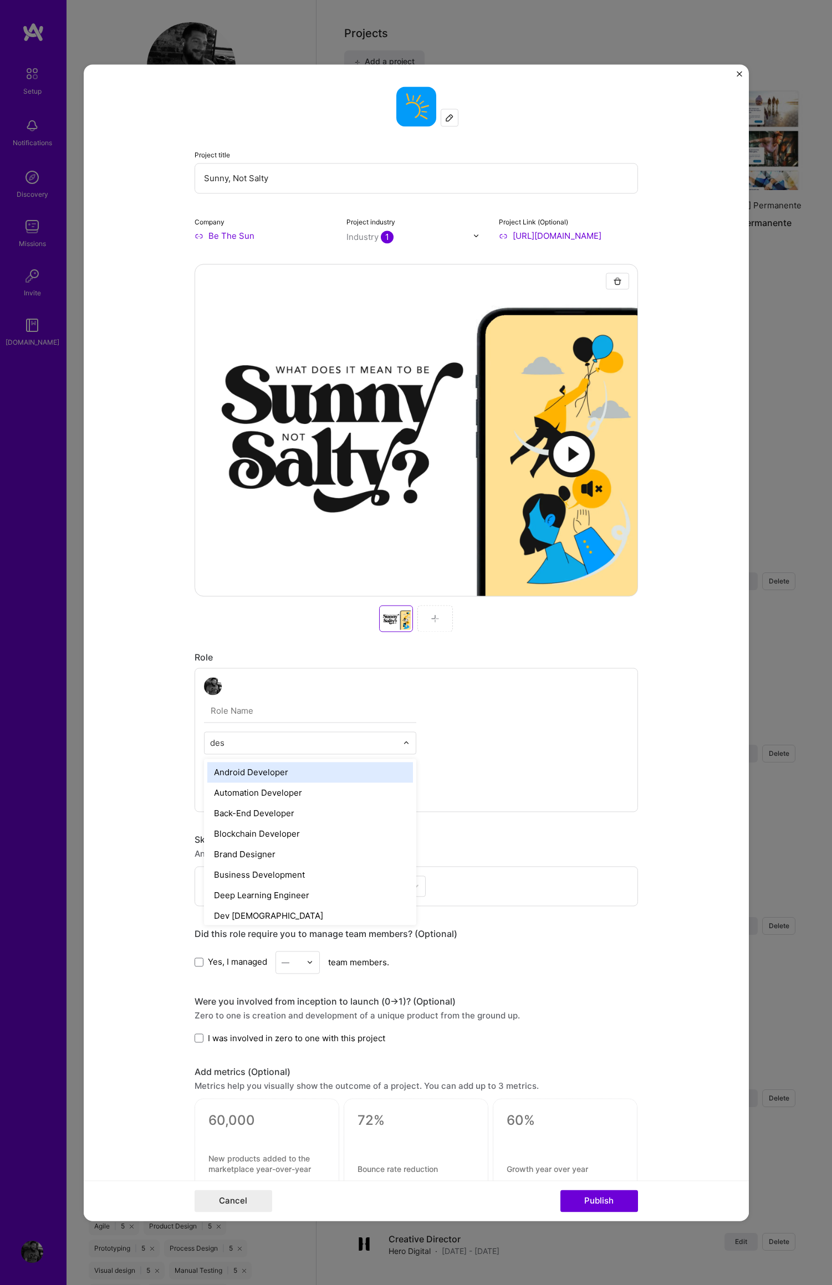
type input "desi"
click at [283, 776] on div "Brand Designer" at bounding box center [310, 772] width 206 height 21
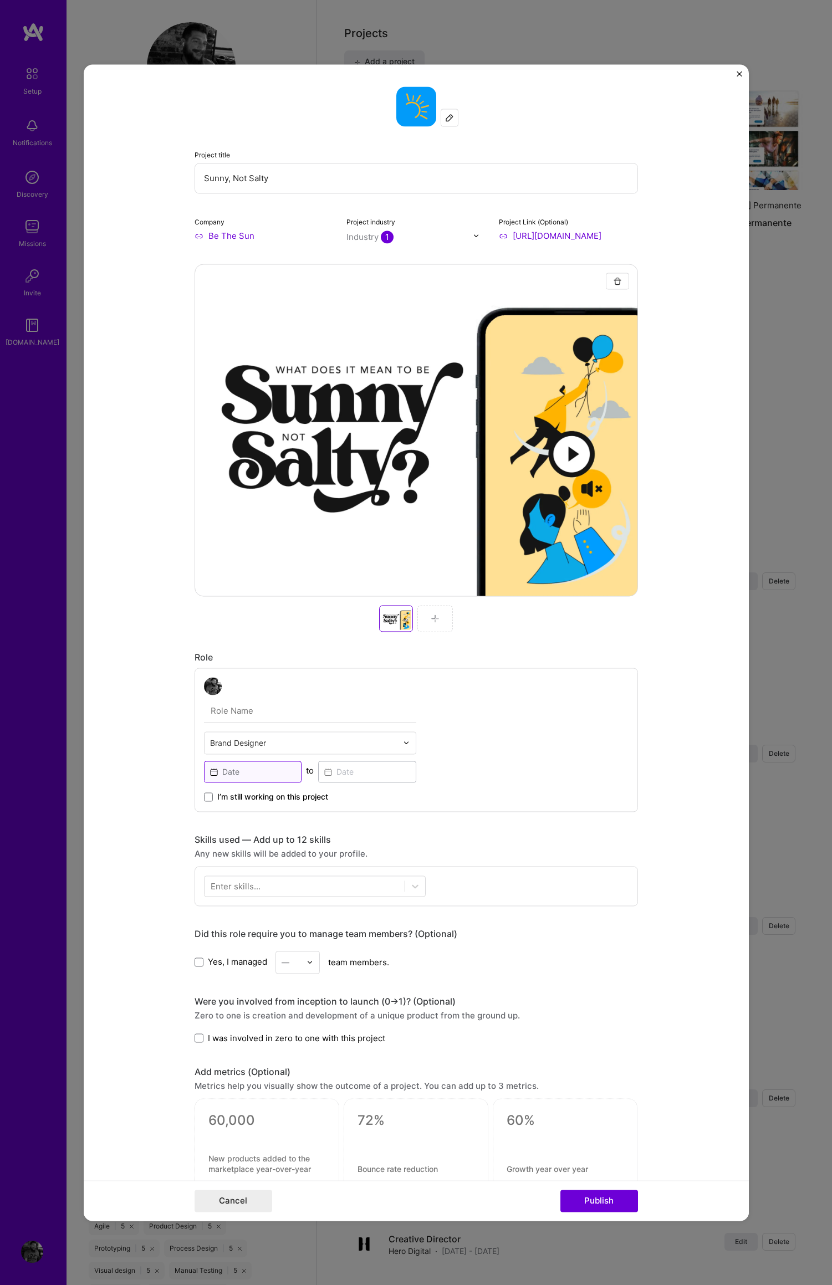
click at [208, 772] on input at bounding box center [253, 772] width 98 height 22
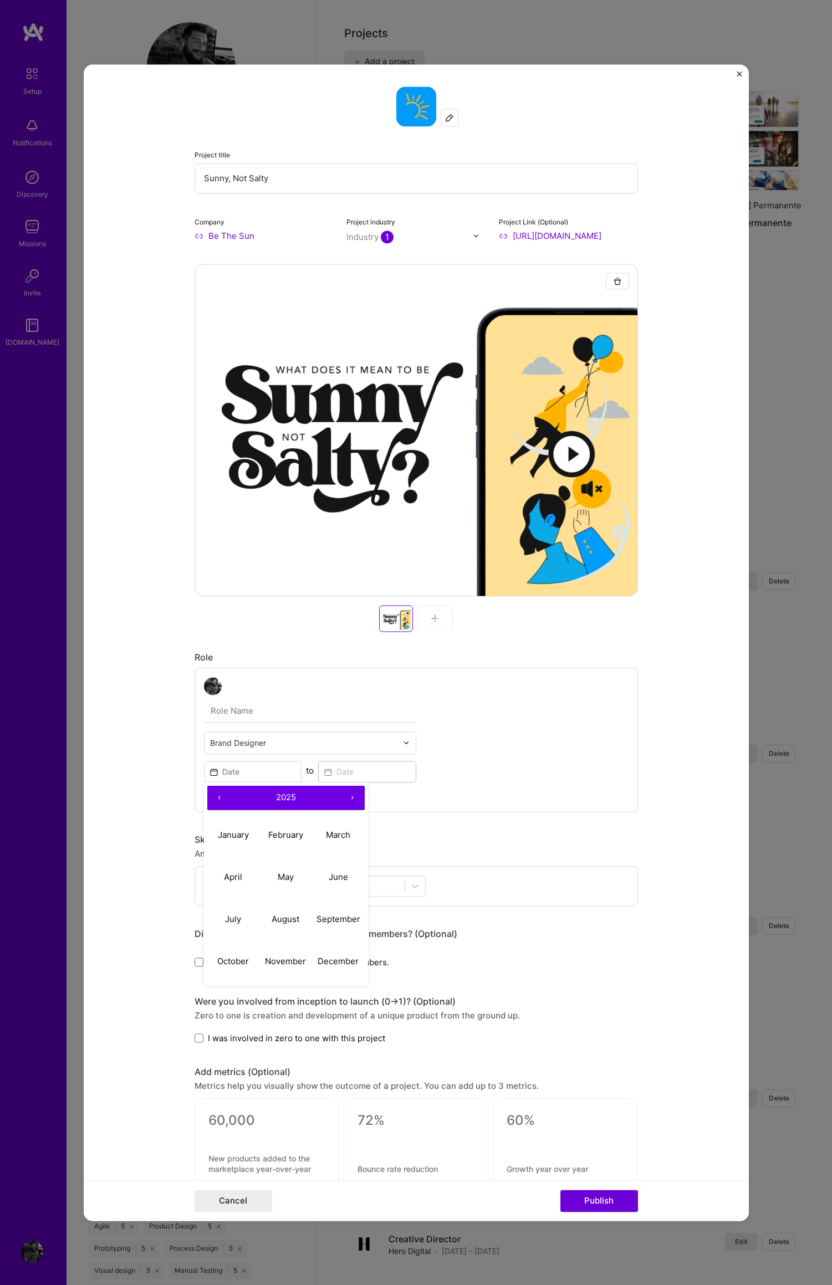
click at [213, 800] on button "‹" at bounding box center [219, 798] width 24 height 24
click at [213, 796] on button "‹" at bounding box center [219, 798] width 24 height 24
drag, startPoint x: 224, startPoint y: 824, endPoint x: 245, endPoint y: 822, distance: 21.7
click at [224, 824] on button "January" at bounding box center [233, 835] width 53 height 42
type input "[DATE]"
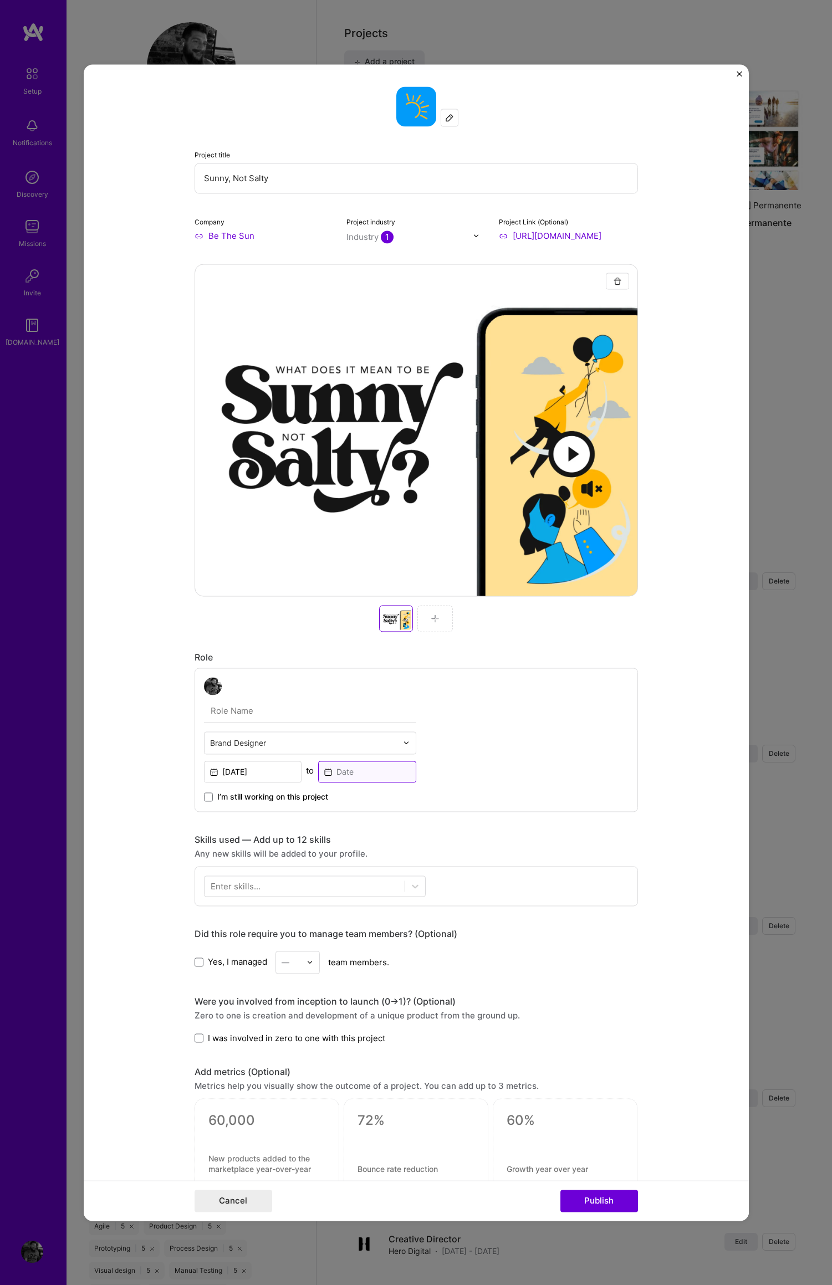
click at [318, 771] on input at bounding box center [367, 772] width 98 height 22
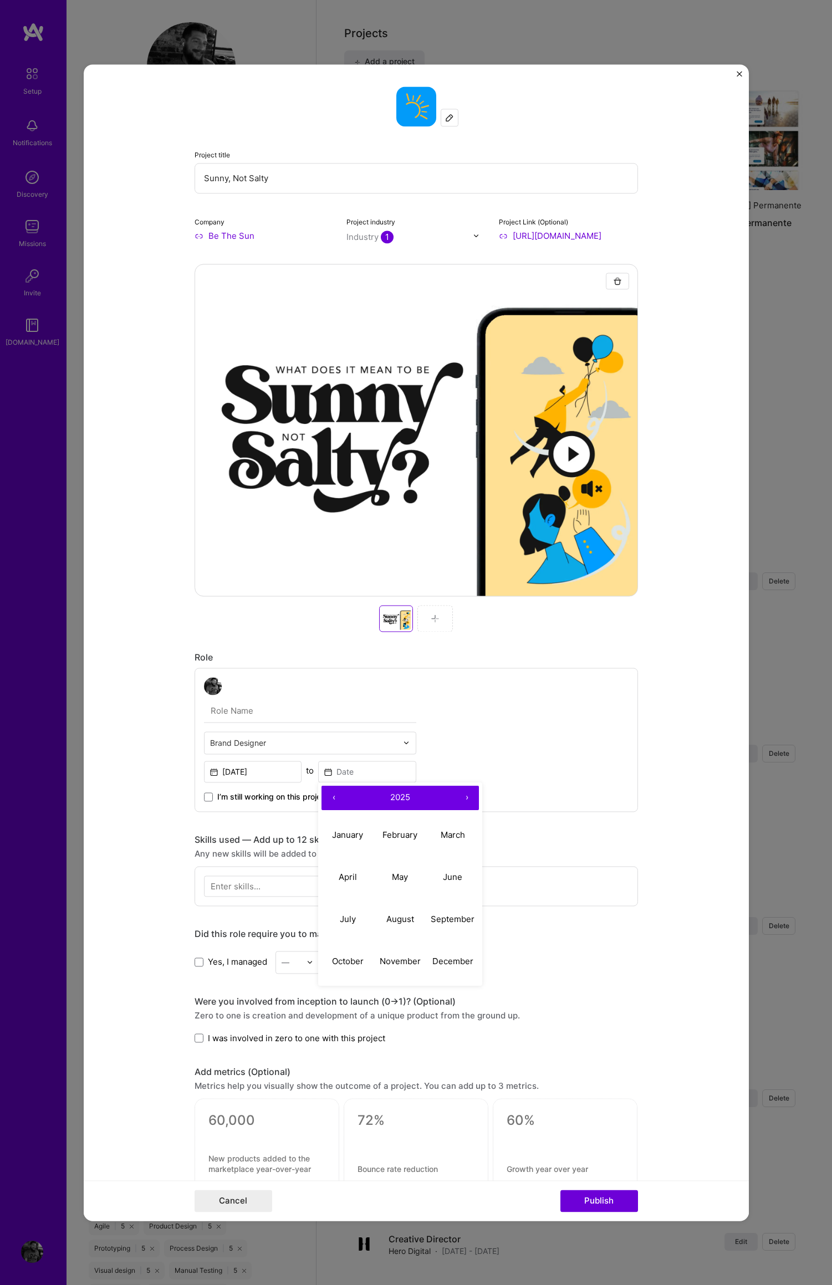
click at [462, 797] on button "›" at bounding box center [466, 798] width 24 height 24
click at [327, 798] on button "‹" at bounding box center [333, 798] width 24 height 24
click at [341, 826] on button "January" at bounding box center [347, 835] width 53 height 42
type input "[DATE]"
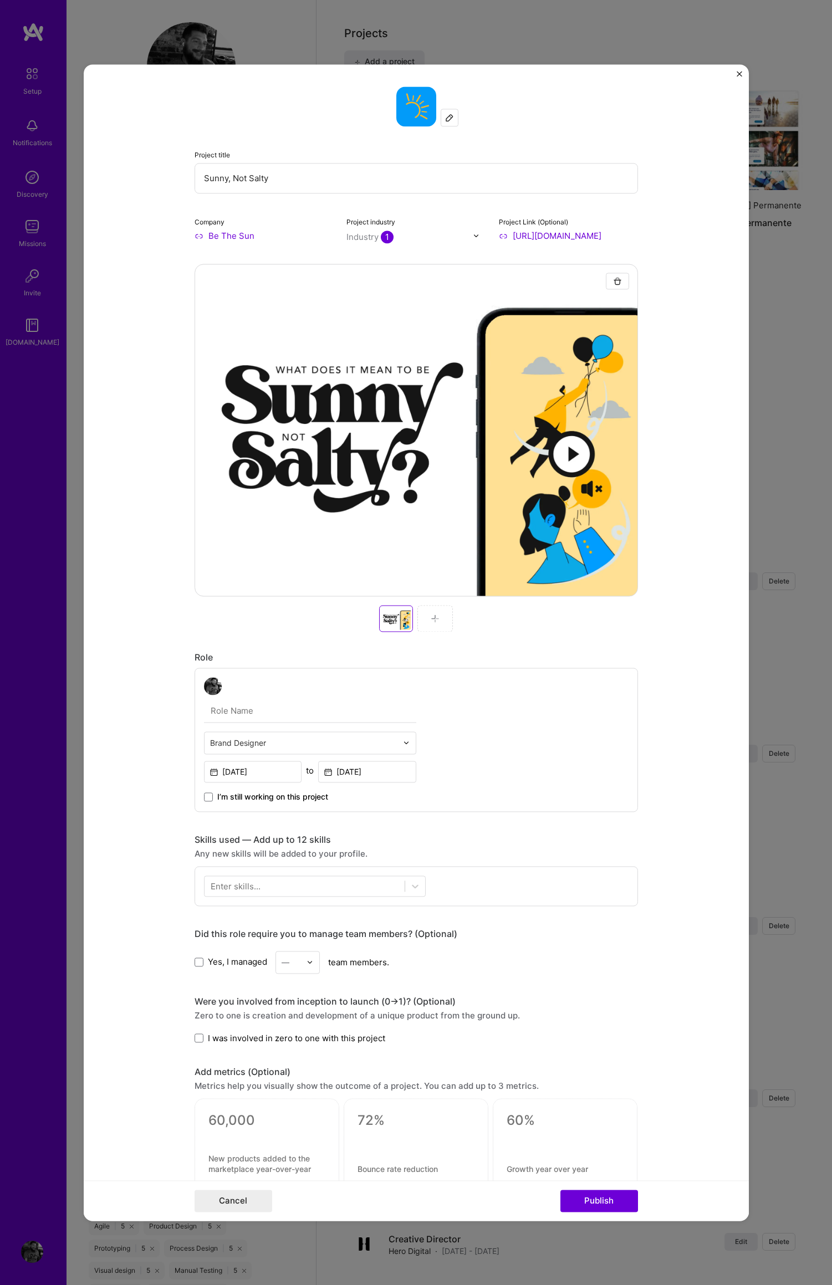
click at [548, 771] on div "Brand Designer [DATE] to [DATE] I’m still working on this project" at bounding box center [415, 740] width 443 height 144
click at [284, 885] on div at bounding box center [304, 886] width 200 height 18
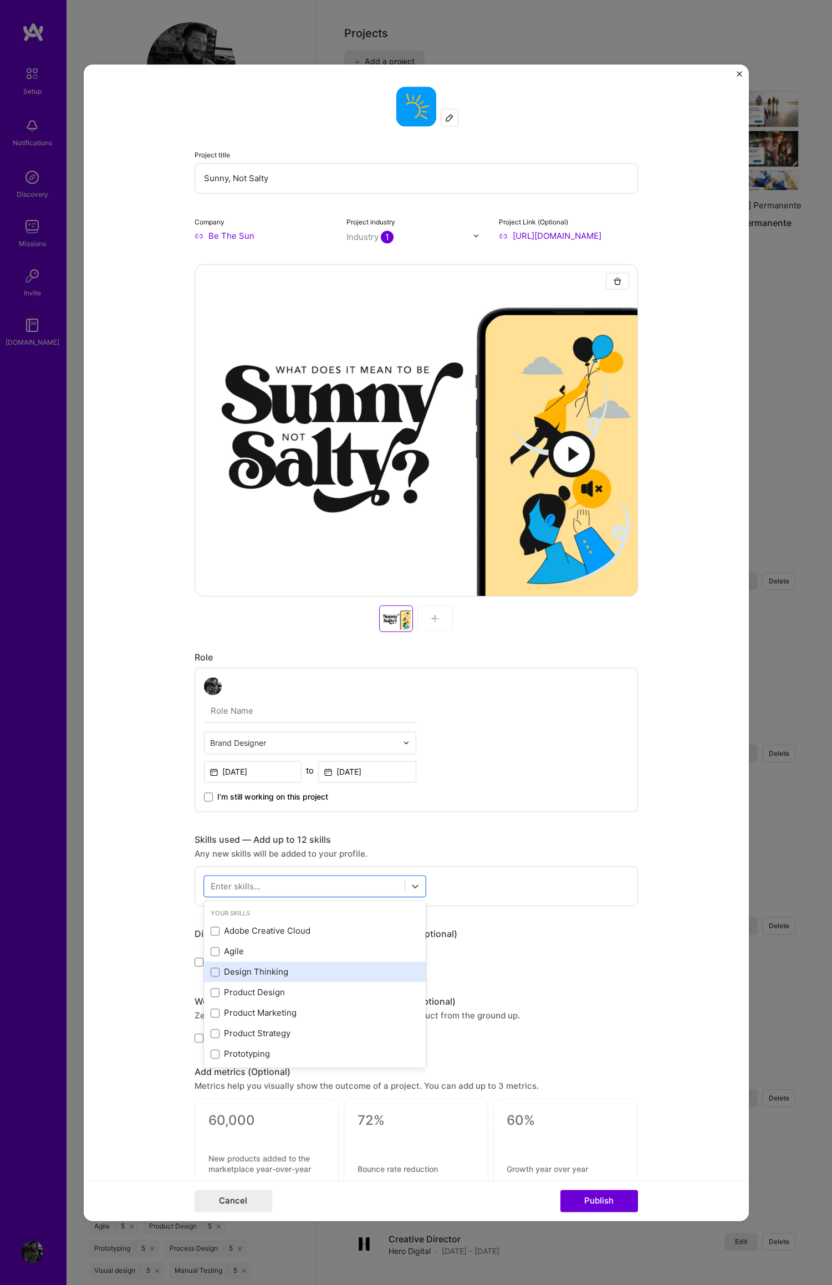
drag, startPoint x: 210, startPoint y: 930, endPoint x: 305, endPoint y: 979, distance: 106.6
click at [211, 930] on span at bounding box center [215, 930] width 9 height 9
click at [0, 0] on input "checkbox" at bounding box center [0, 0] width 0 height 0
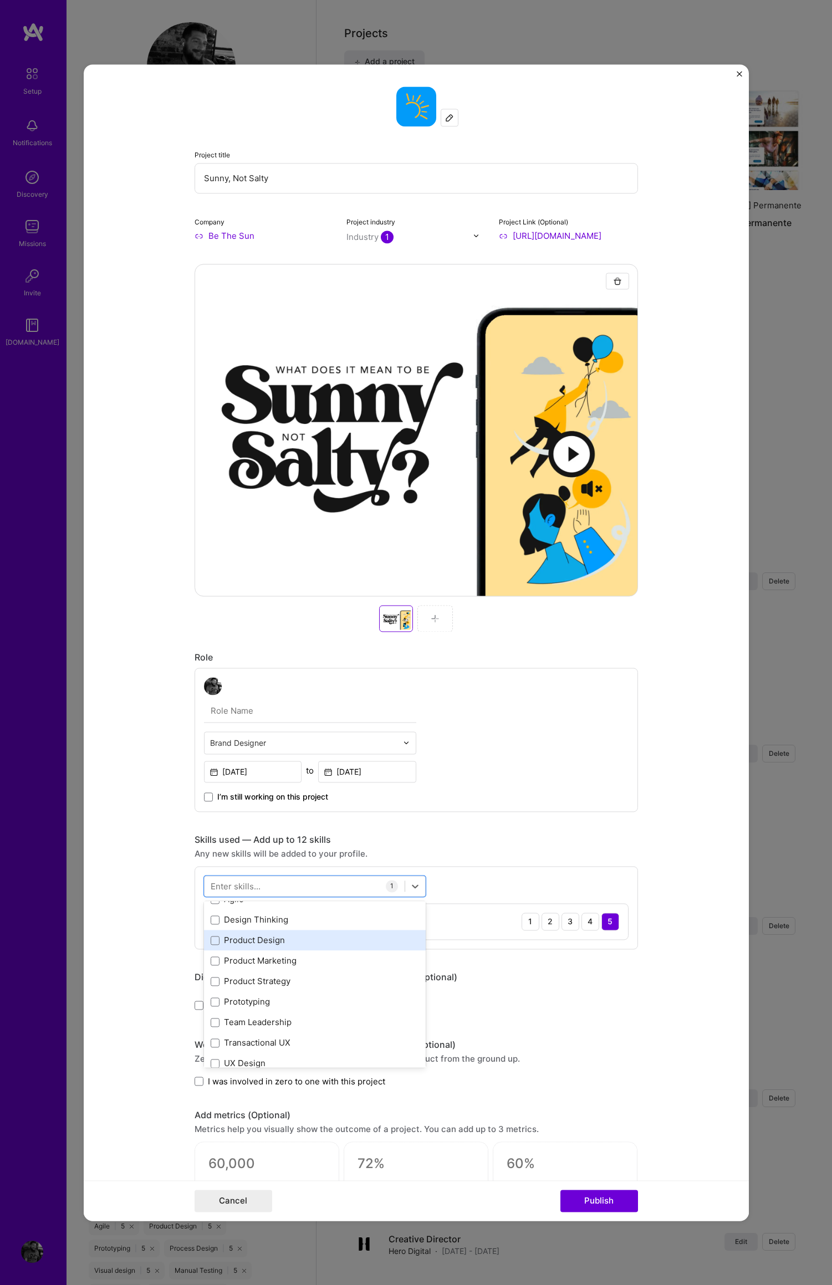
scroll to position [55, 0]
drag, startPoint x: 208, startPoint y: 918, endPoint x: 214, endPoint y: 933, distance: 16.0
click at [211, 920] on span at bounding box center [215, 916] width 9 height 9
click at [0, 0] on input "checkbox" at bounding box center [0, 0] width 0 height 0
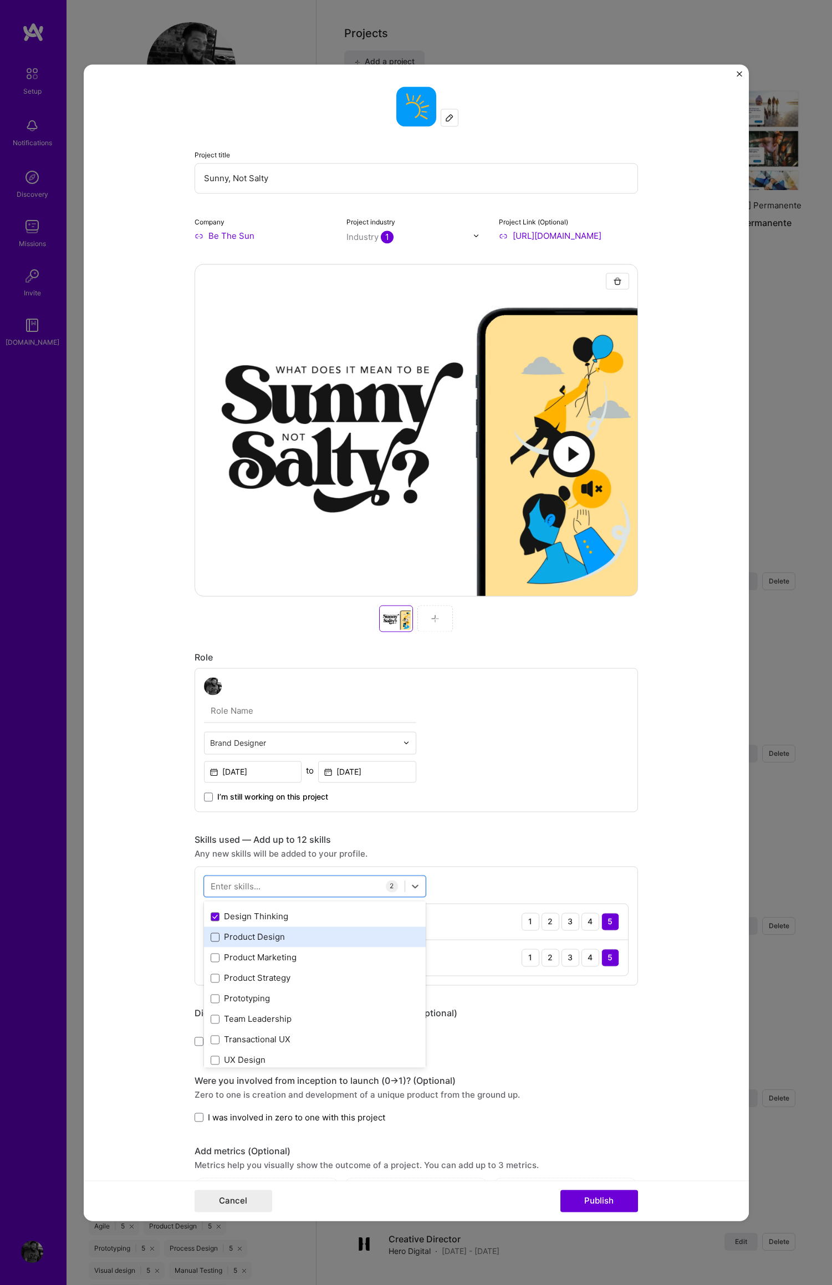
click at [214, 940] on span at bounding box center [215, 937] width 9 height 9
click at [0, 0] on input "checkbox" at bounding box center [0, 0] width 0 height 0
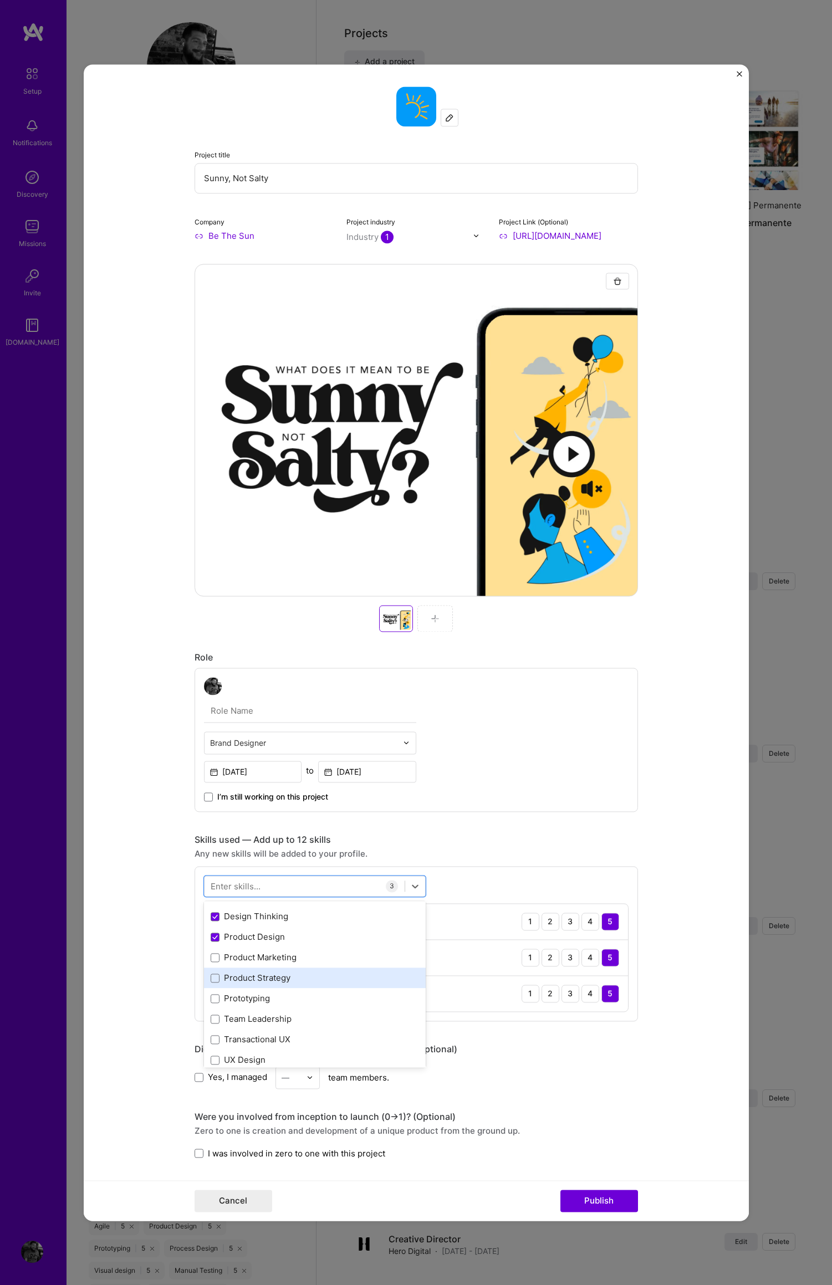
drag, startPoint x: 211, startPoint y: 960, endPoint x: 212, endPoint y: 973, distance: 13.3
click at [211, 960] on span at bounding box center [215, 957] width 9 height 9
click at [0, 0] on input "checkbox" at bounding box center [0, 0] width 0 height 0
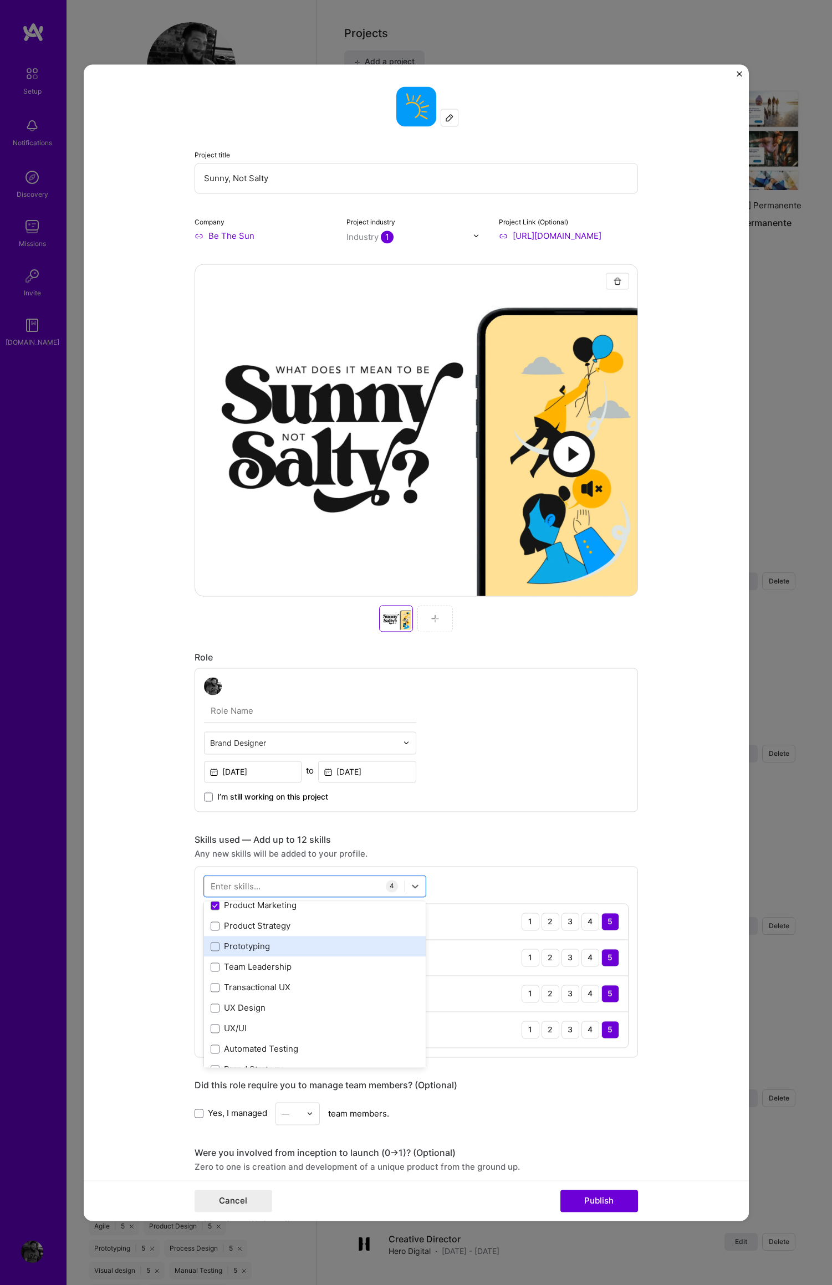
scroll to position [110, 0]
click at [211, 944] on span at bounding box center [215, 943] width 9 height 9
click at [0, 0] on input "checkbox" at bounding box center [0, 0] width 0 height 0
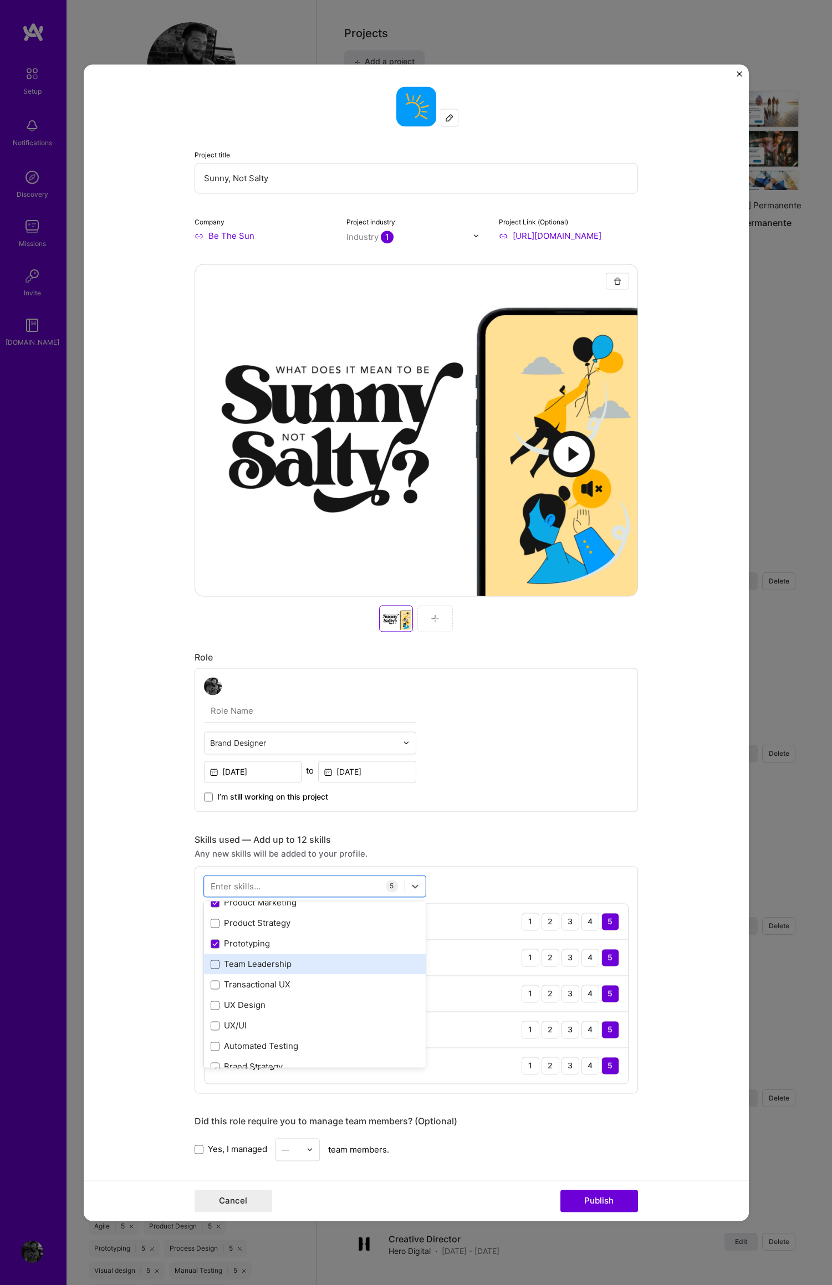
click at [211, 964] on span at bounding box center [215, 964] width 9 height 9
click at [0, 0] on input "checkbox" at bounding box center [0, 0] width 0 height 0
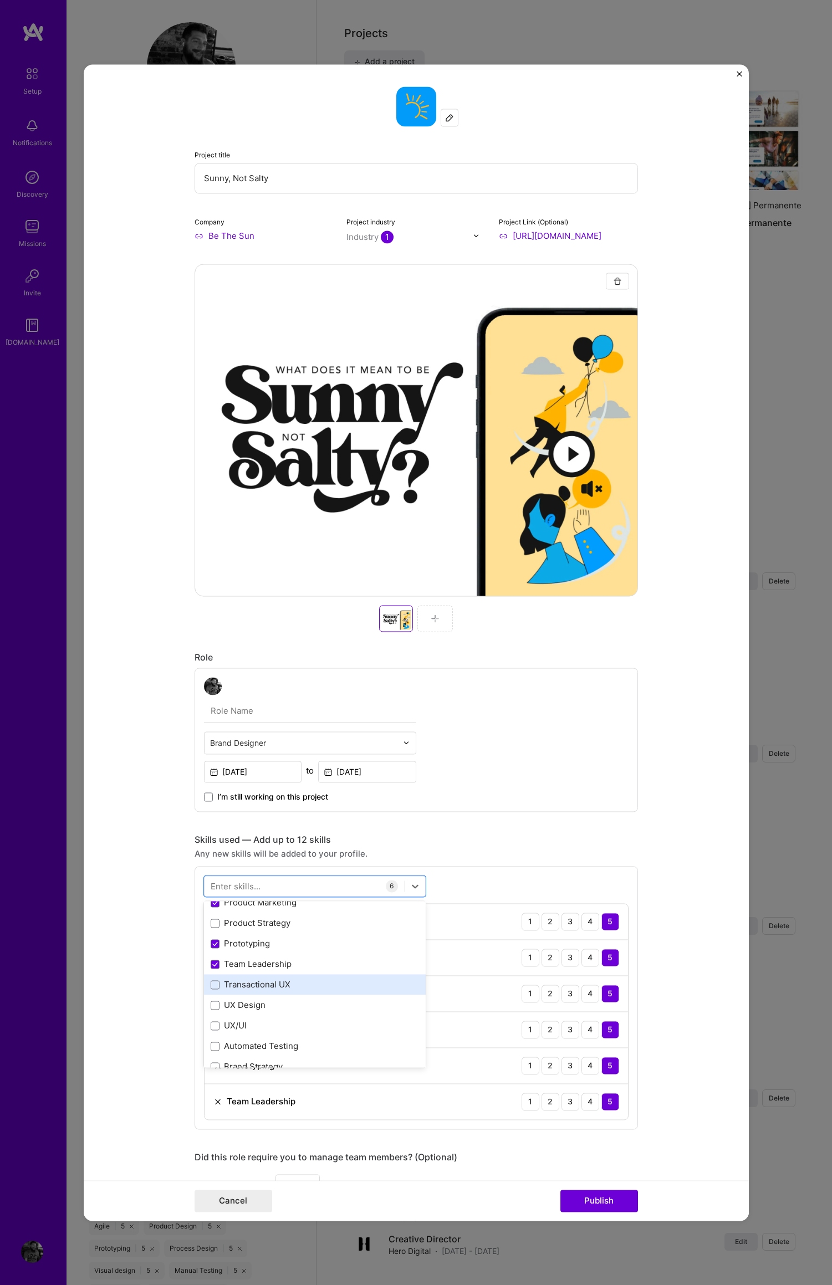
drag, startPoint x: 207, startPoint y: 985, endPoint x: 227, endPoint y: 993, distance: 21.1
click at [211, 985] on span at bounding box center [215, 984] width 9 height 9
click at [0, 0] on input "checkbox" at bounding box center [0, 0] width 0 height 0
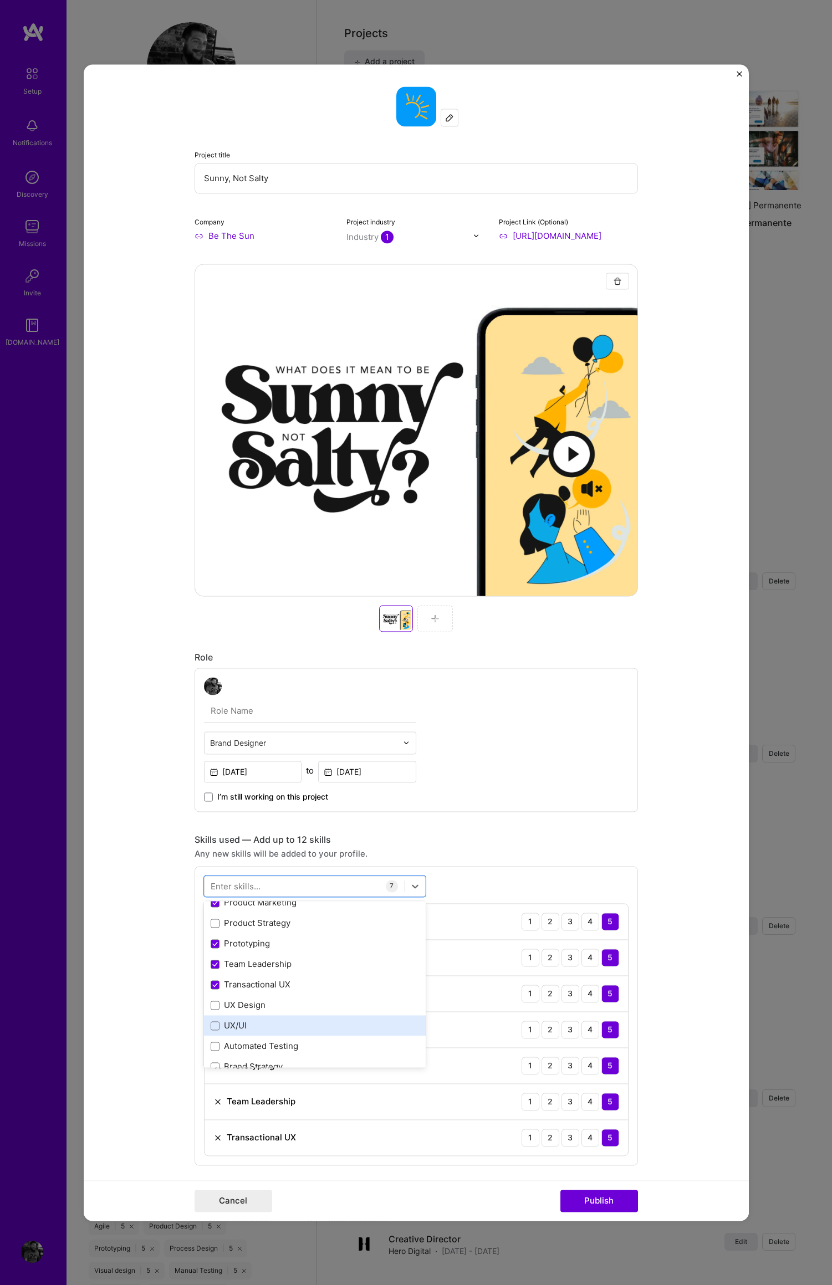
drag, startPoint x: 209, startPoint y: 1006, endPoint x: 224, endPoint y: 1023, distance: 23.2
click at [211, 1006] on span at bounding box center [215, 1005] width 9 height 9
click at [0, 0] on input "checkbox" at bounding box center [0, 0] width 0 height 0
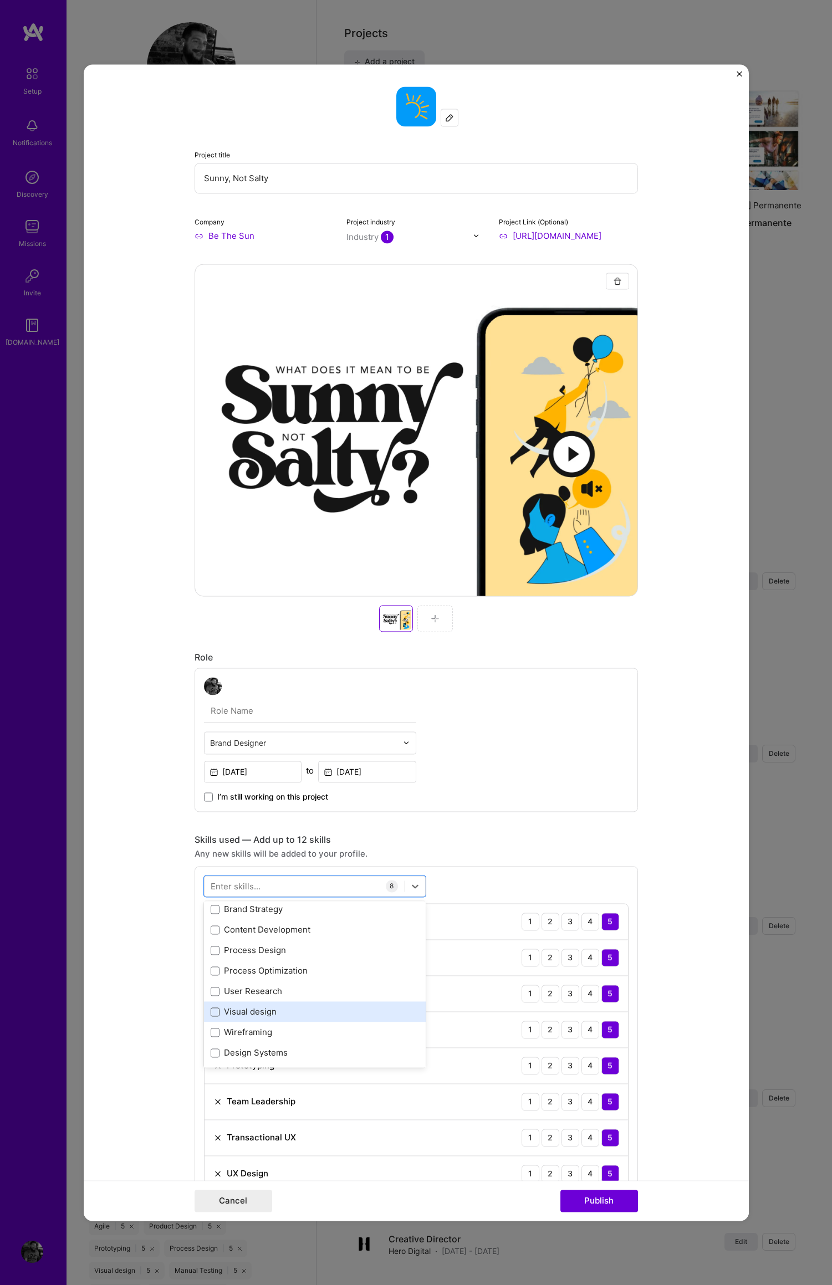
click at [211, 1012] on span at bounding box center [215, 1011] width 9 height 9
click at [0, 0] on input "checkbox" at bounding box center [0, 0] width 0 height 0
drag, startPoint x: 209, startPoint y: 1034, endPoint x: 270, endPoint y: 1043, distance: 61.6
click at [211, 1034] on span at bounding box center [215, 1032] width 9 height 9
click at [0, 0] on input "checkbox" at bounding box center [0, 0] width 0 height 0
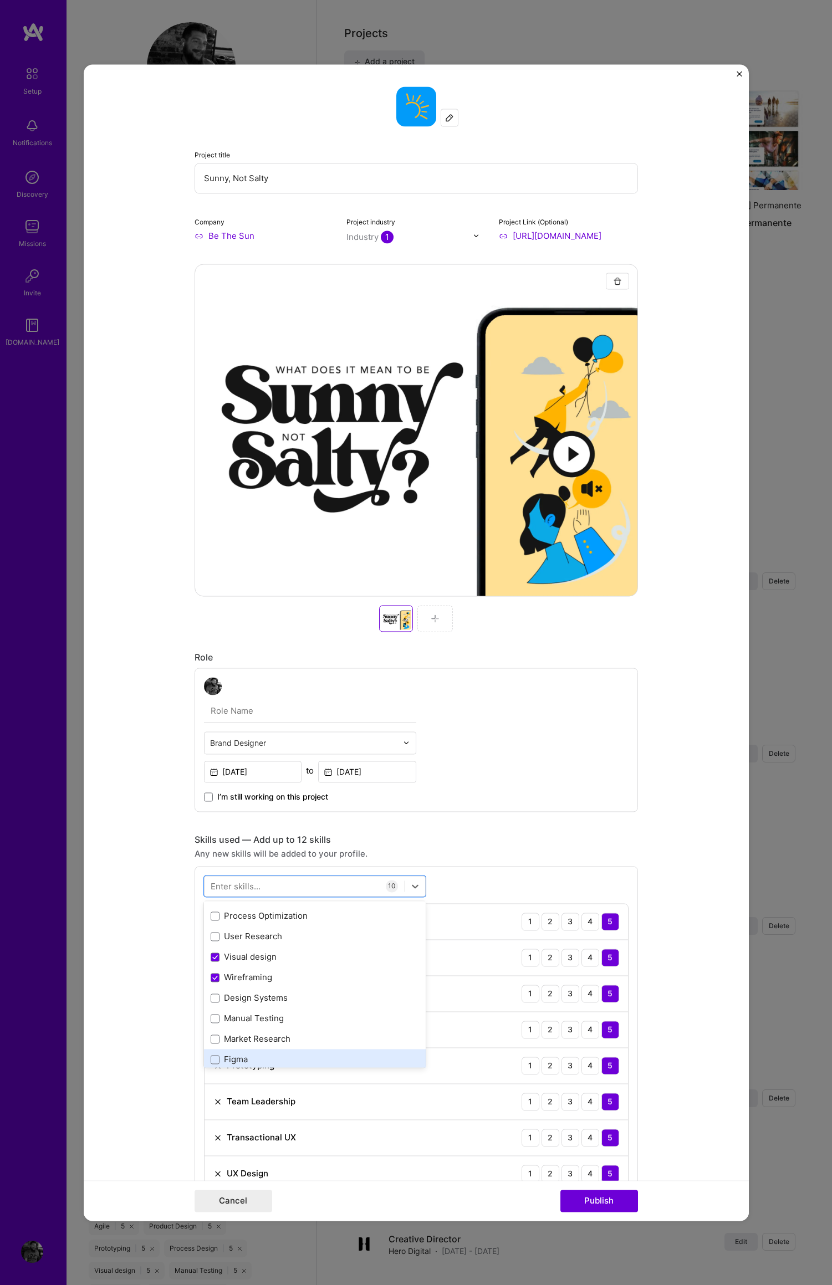
scroll to position [336, 0]
click at [211, 986] on span at bounding box center [215, 984] width 9 height 9
click at [0, 0] on input "checkbox" at bounding box center [0, 0] width 0 height 0
click at [211, 1045] on span at bounding box center [215, 1046] width 9 height 9
click at [0, 0] on input "checkbox" at bounding box center [0, 0] width 0 height 0
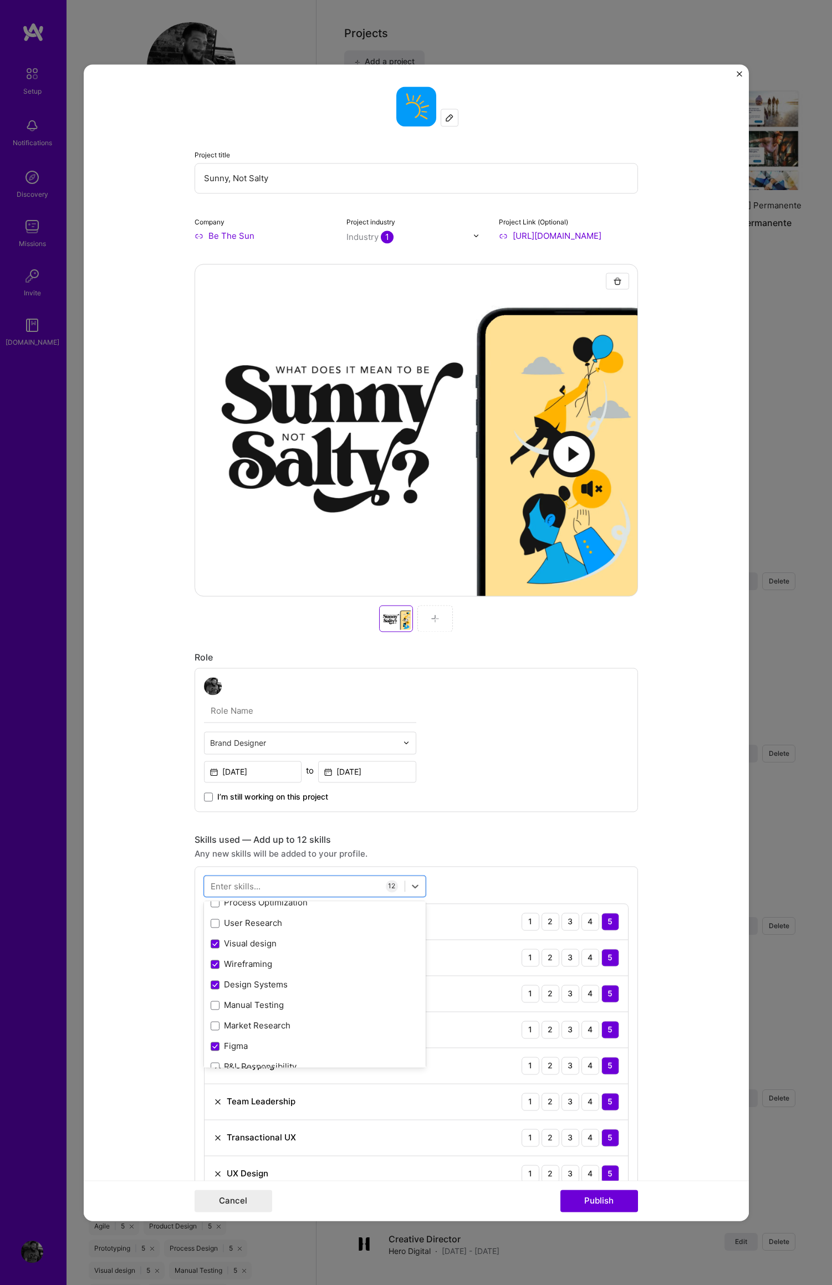
click at [514, 846] on div "Skills used — Add up to 12 skills Any new skills will be added to your profile.…" at bounding box center [415, 1089] width 443 height 511
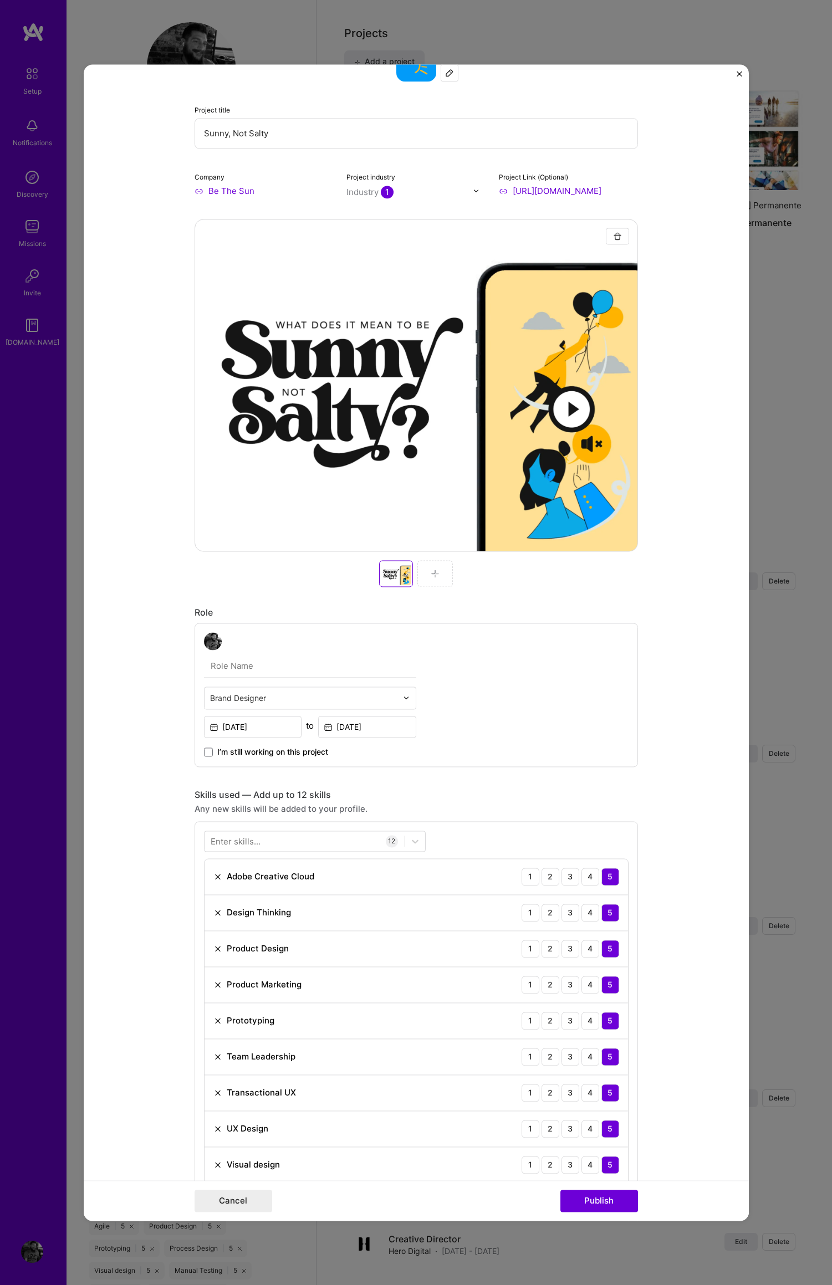
scroll to position [65, 0]
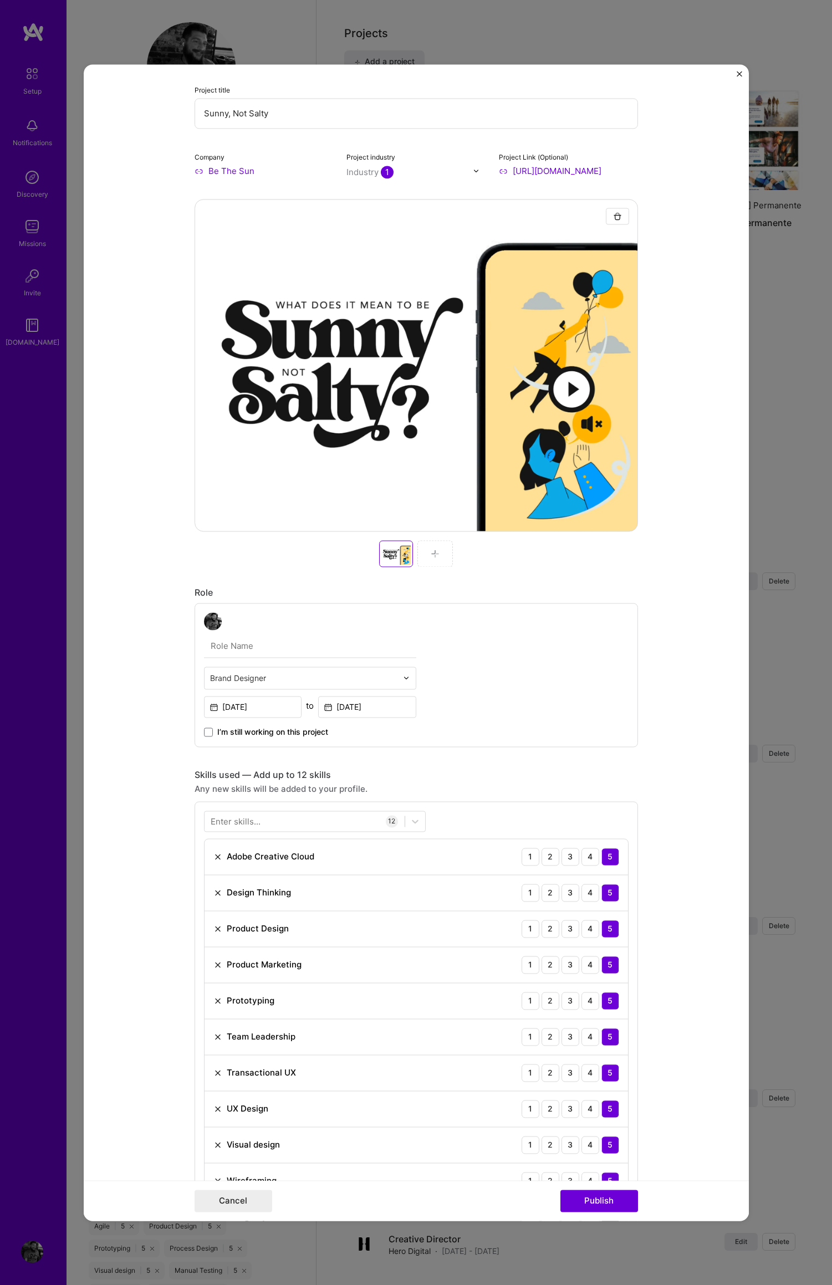
click at [431, 552] on img at bounding box center [435, 553] width 9 height 9
click at [431, 551] on img at bounding box center [435, 553] width 9 height 9
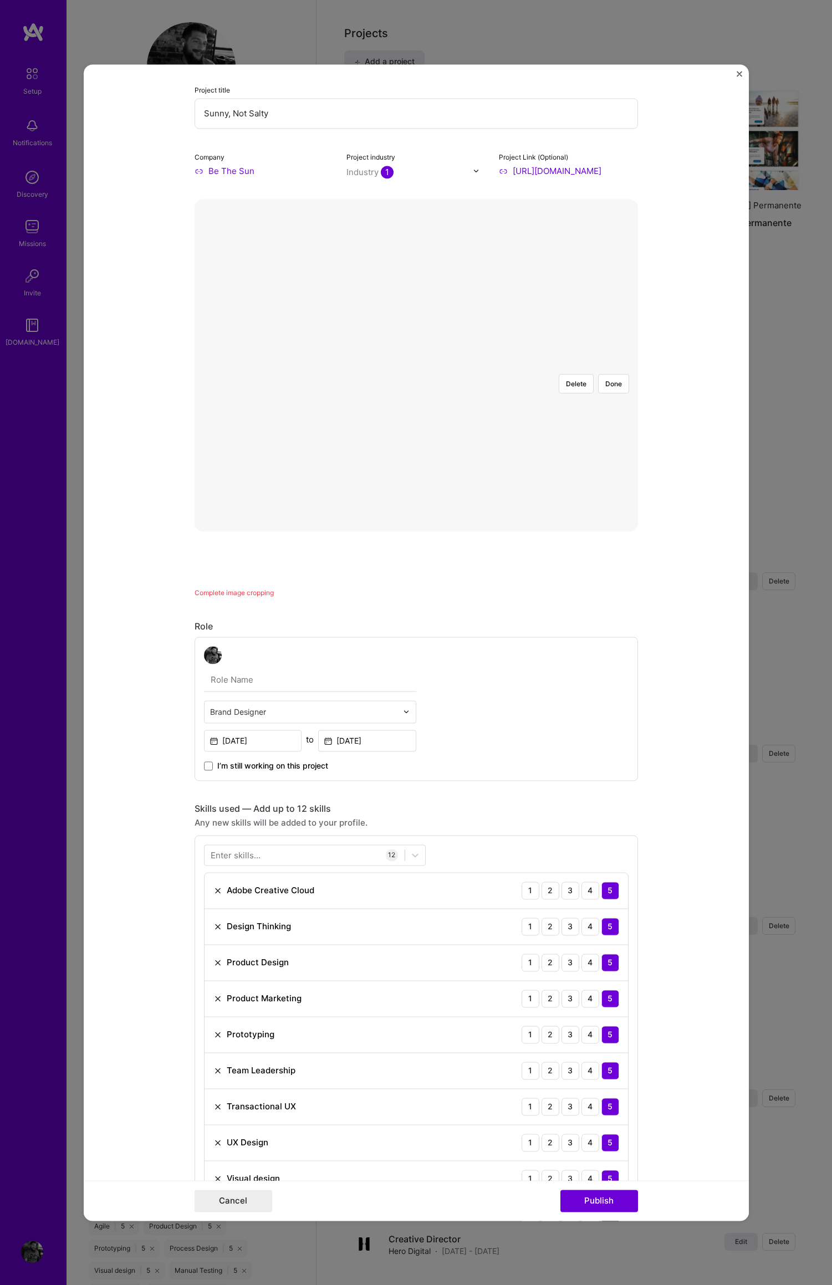
click at [587, 381] on div at bounding box center [649, 523] width 420 height 316
click at [610, 374] on button "Done" at bounding box center [613, 383] width 31 height 19
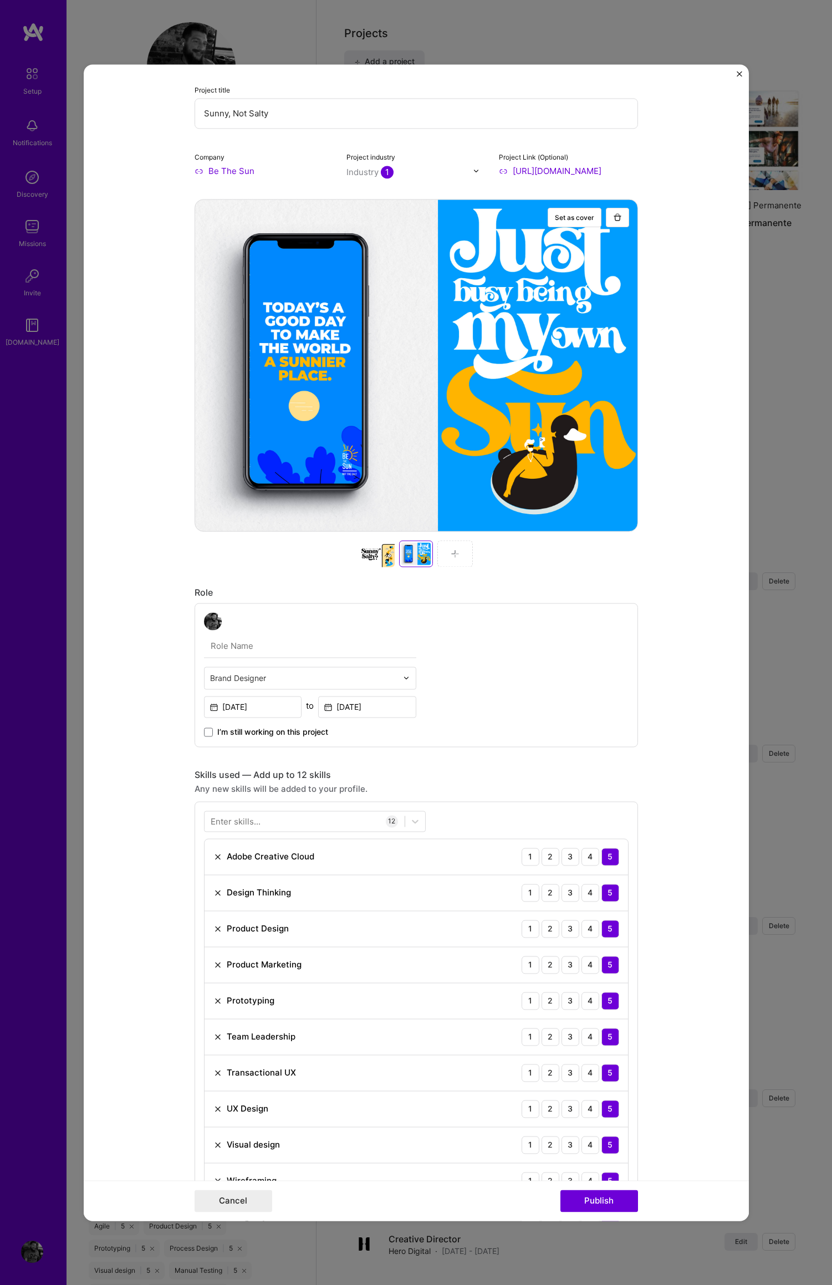
click at [450, 552] on img at bounding box center [454, 553] width 9 height 9
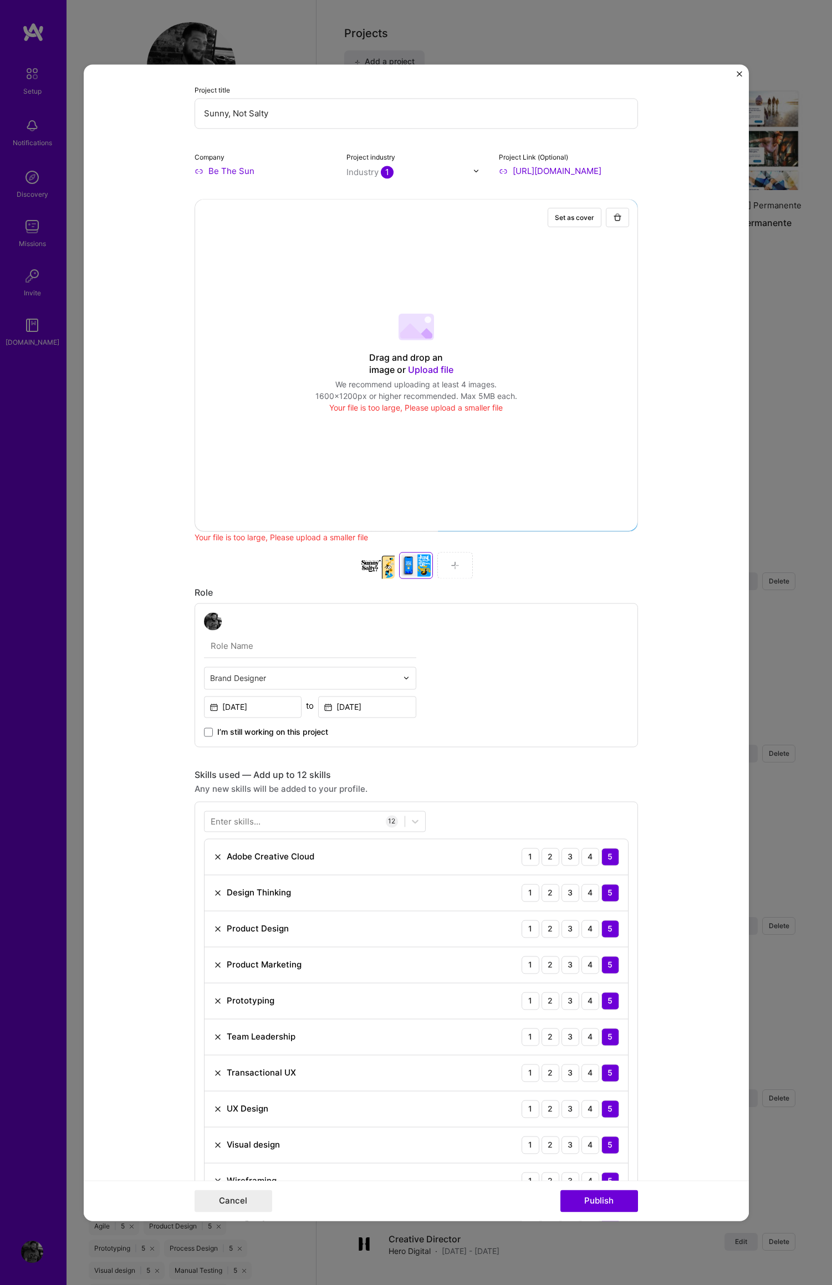
click at [450, 564] on img at bounding box center [454, 565] width 9 height 9
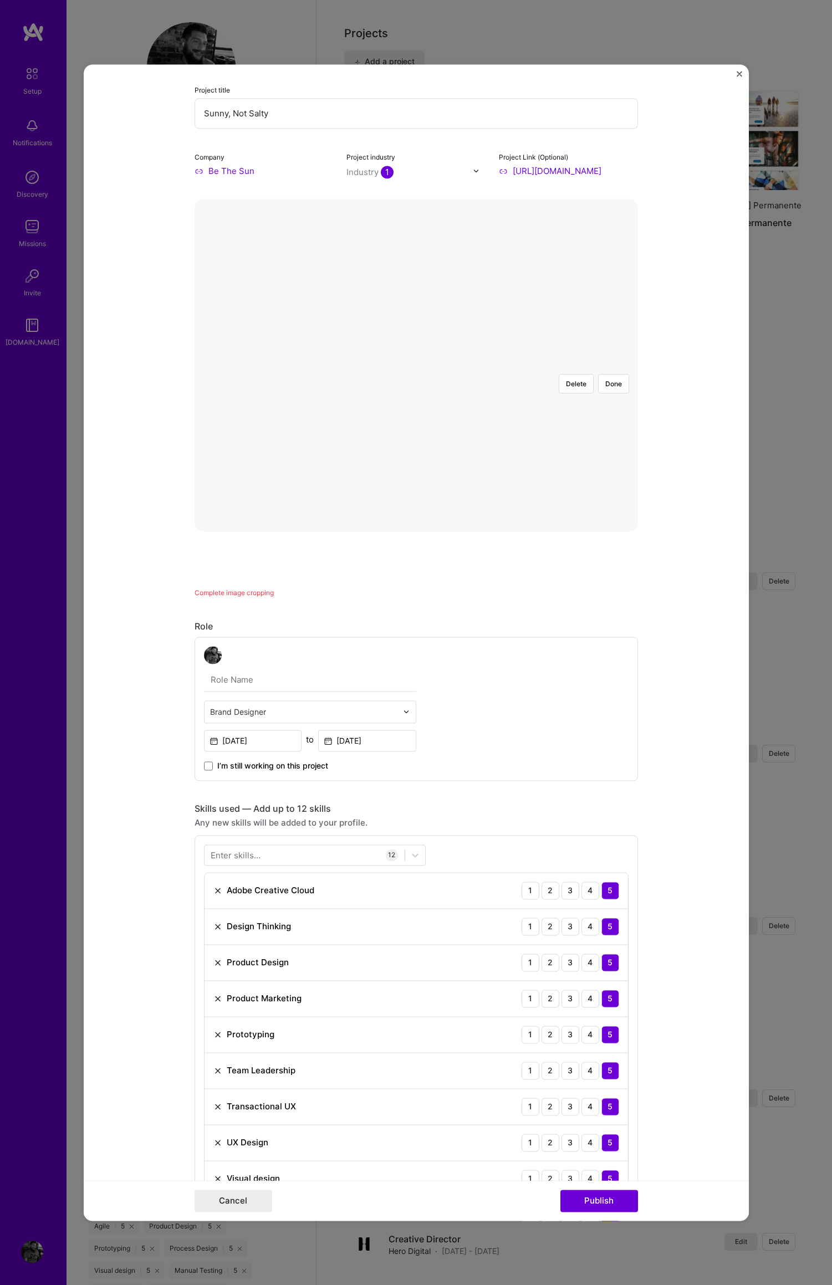
drag, startPoint x: 606, startPoint y: 218, endPoint x: 674, endPoint y: 236, distance: 71.0
click at [606, 374] on button "Done" at bounding box center [613, 383] width 31 height 19
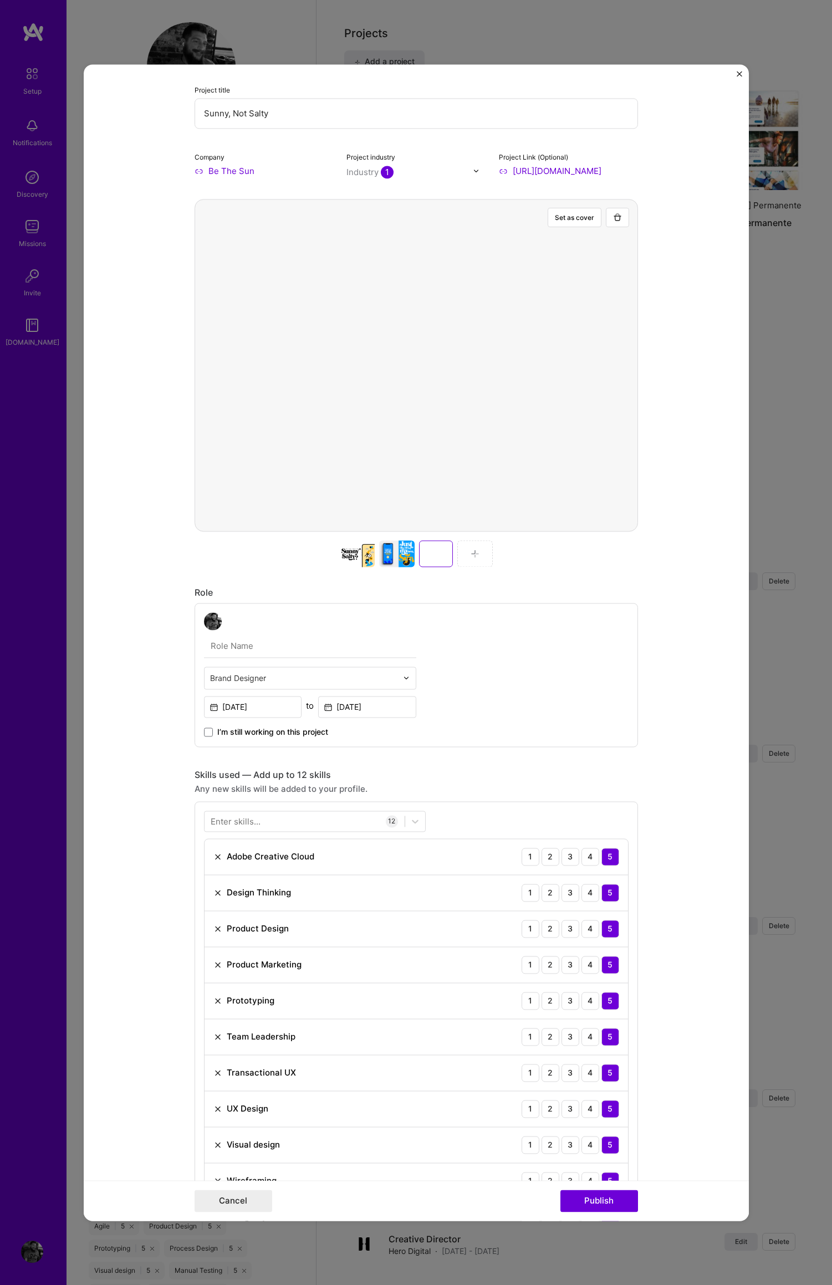
scroll to position [65, 0]
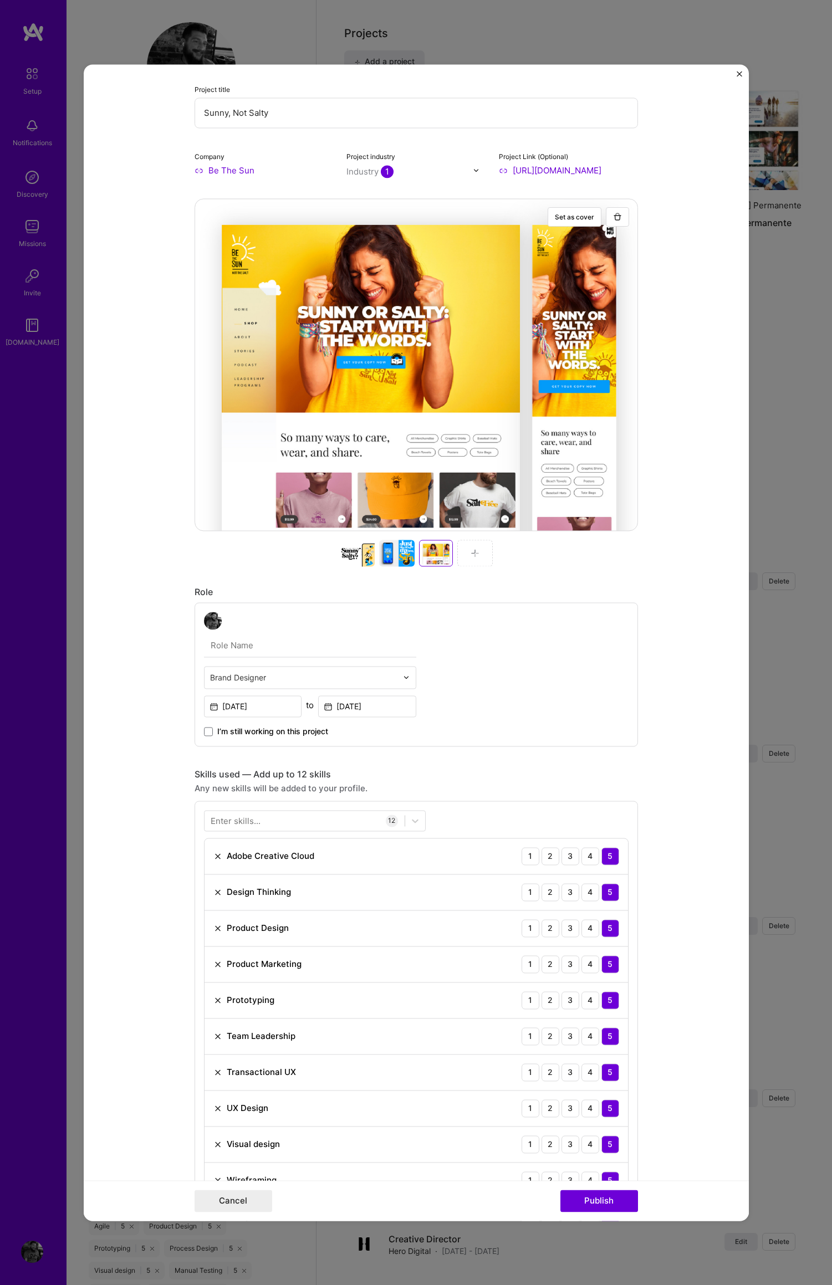
click at [470, 552] on img at bounding box center [474, 553] width 9 height 9
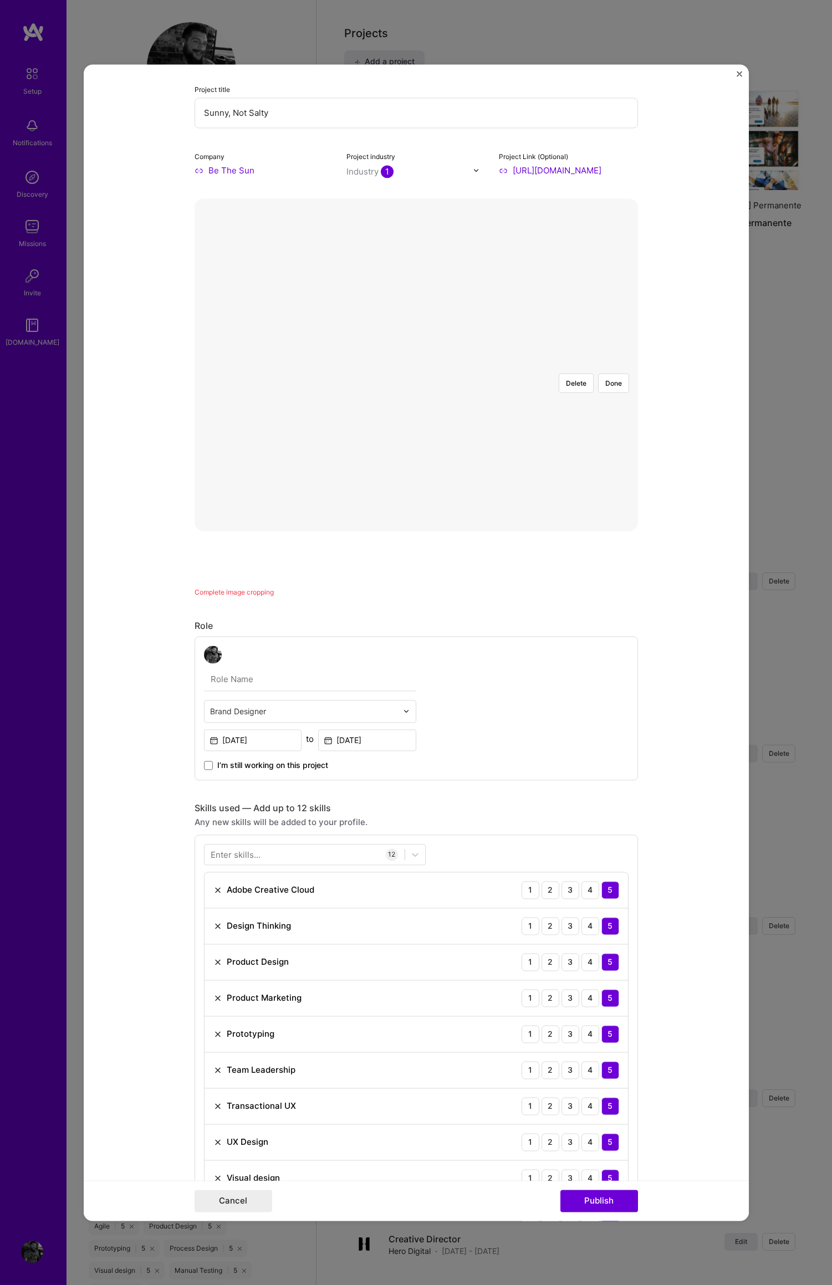
click at [440, 365] on div at bounding box center [582, 489] width 332 height 249
click at [525, 365] on div at bounding box center [626, 489] width 332 height 249
click at [609, 373] on button "Done" at bounding box center [613, 382] width 31 height 19
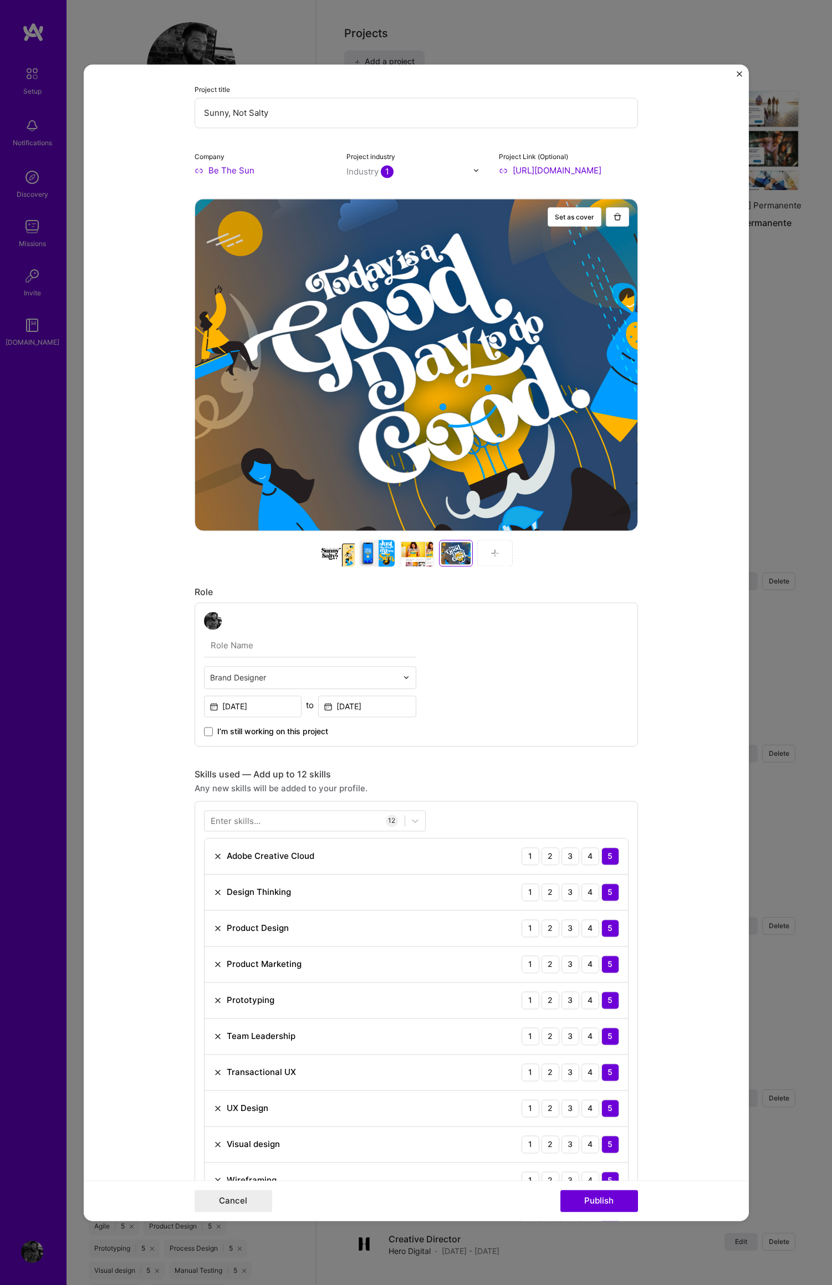
click at [490, 552] on img at bounding box center [494, 553] width 9 height 9
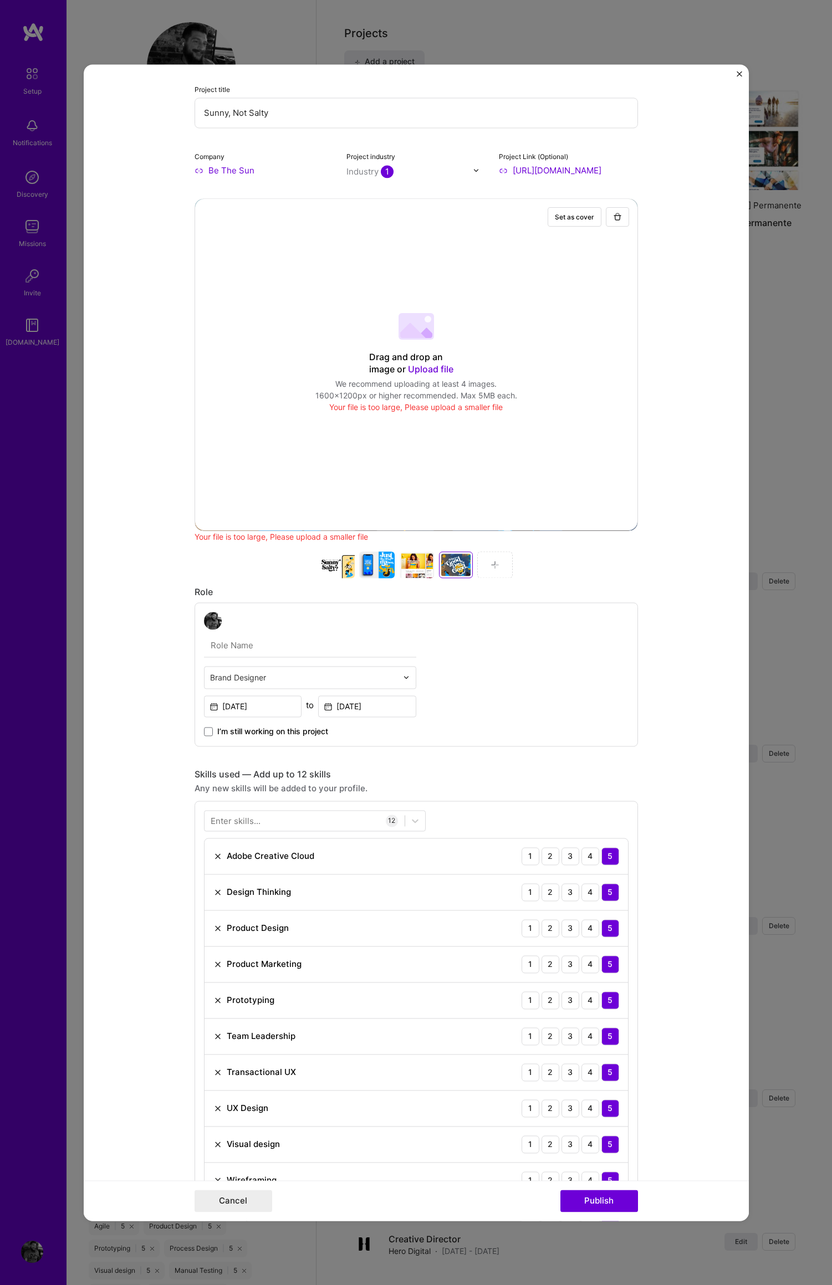
click at [431, 371] on span "Upload file" at bounding box center [430, 368] width 45 height 11
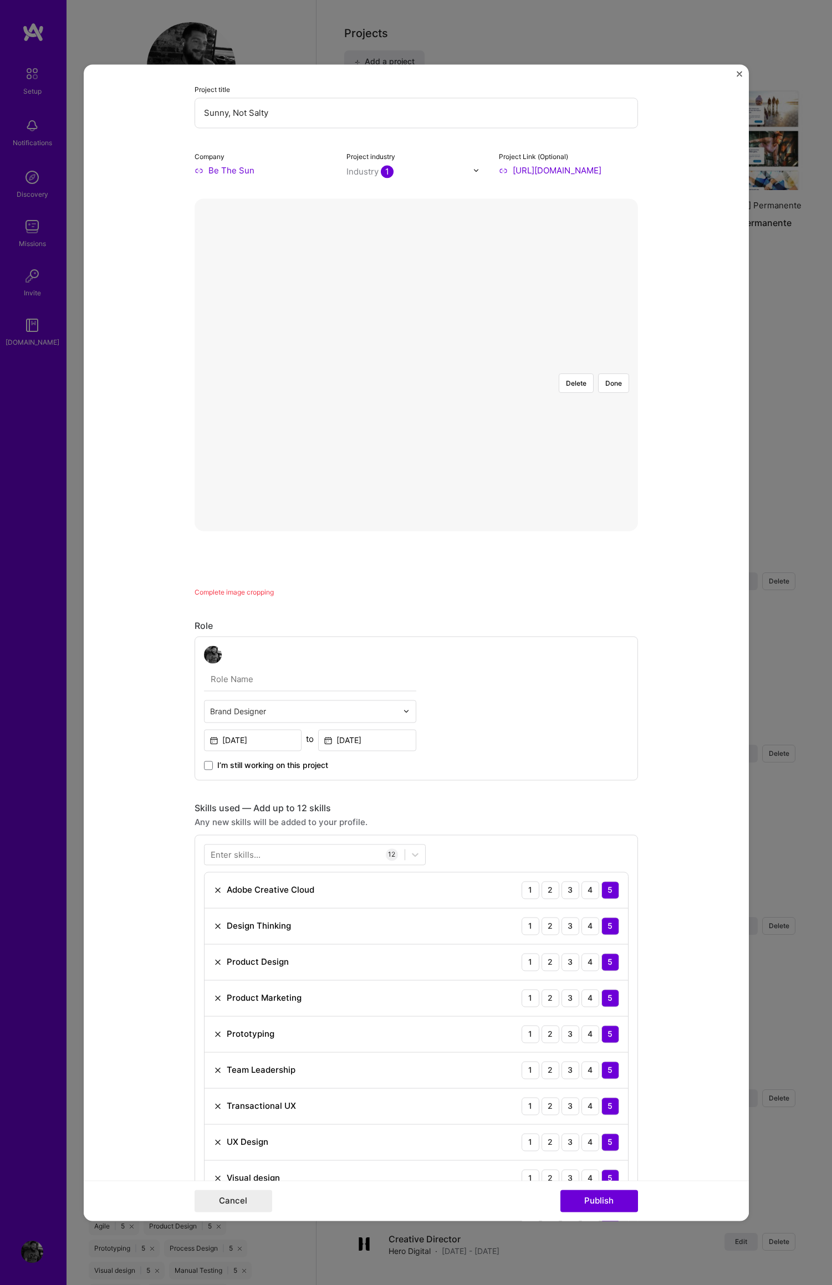
click at [496, 382] on div at bounding box center [519, 459] width 207 height 155
click at [608, 373] on button "Done" at bounding box center [613, 382] width 31 height 19
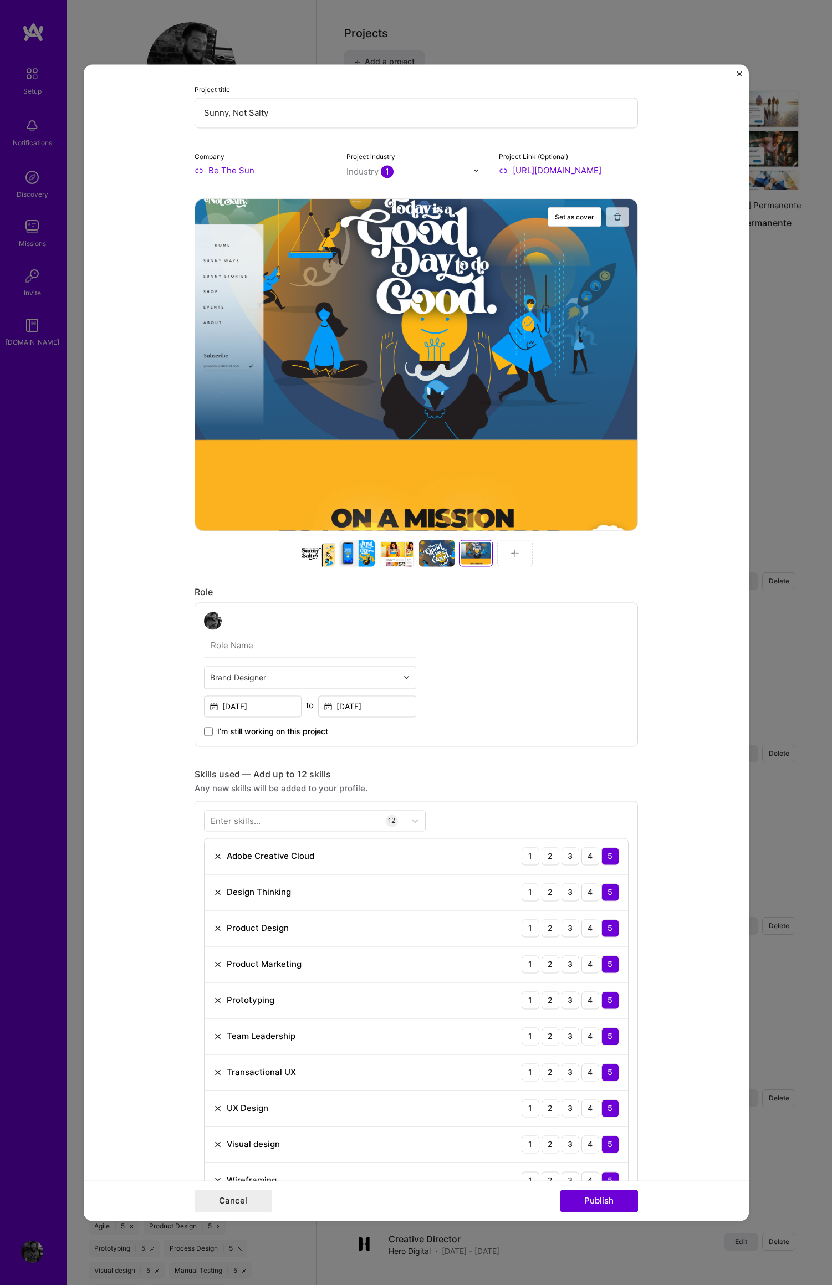
click at [613, 220] on img "button" at bounding box center [617, 216] width 9 height 9
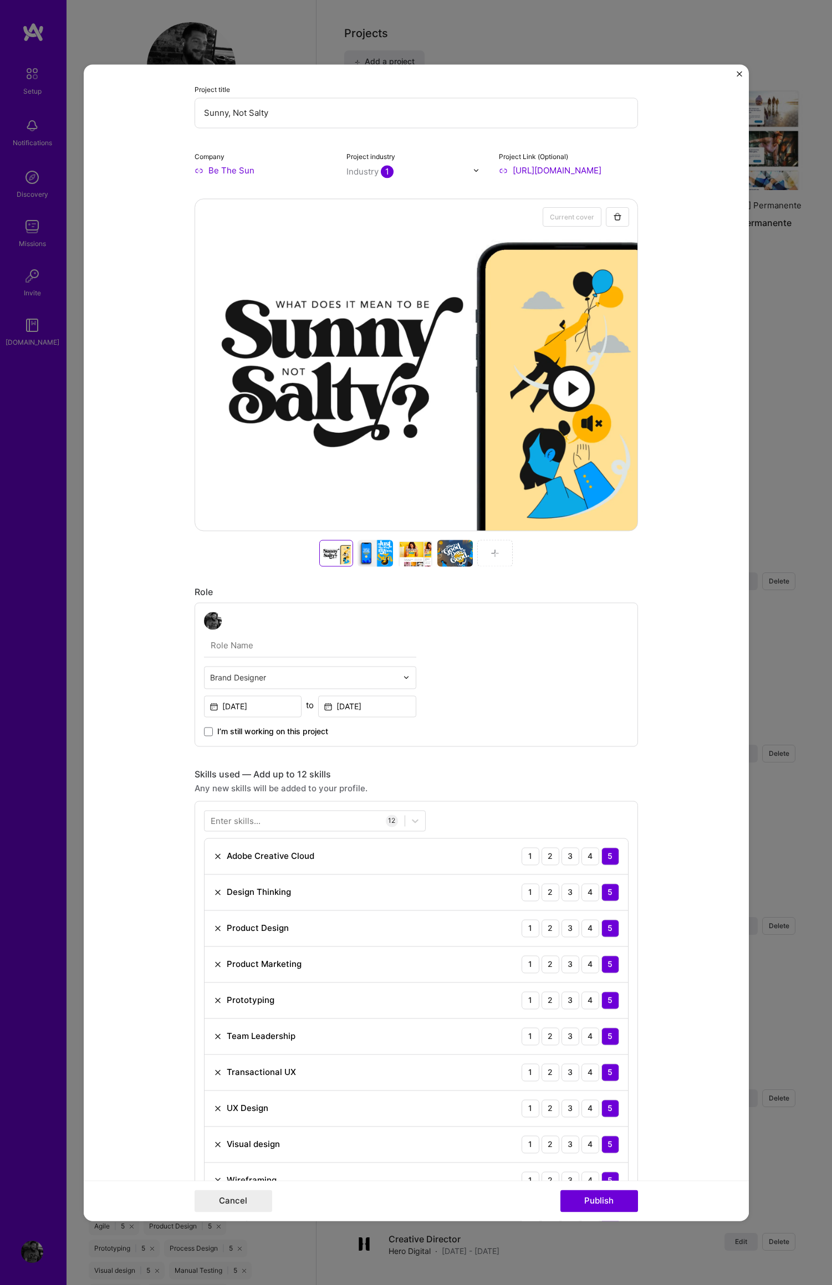
scroll to position [67, 0]
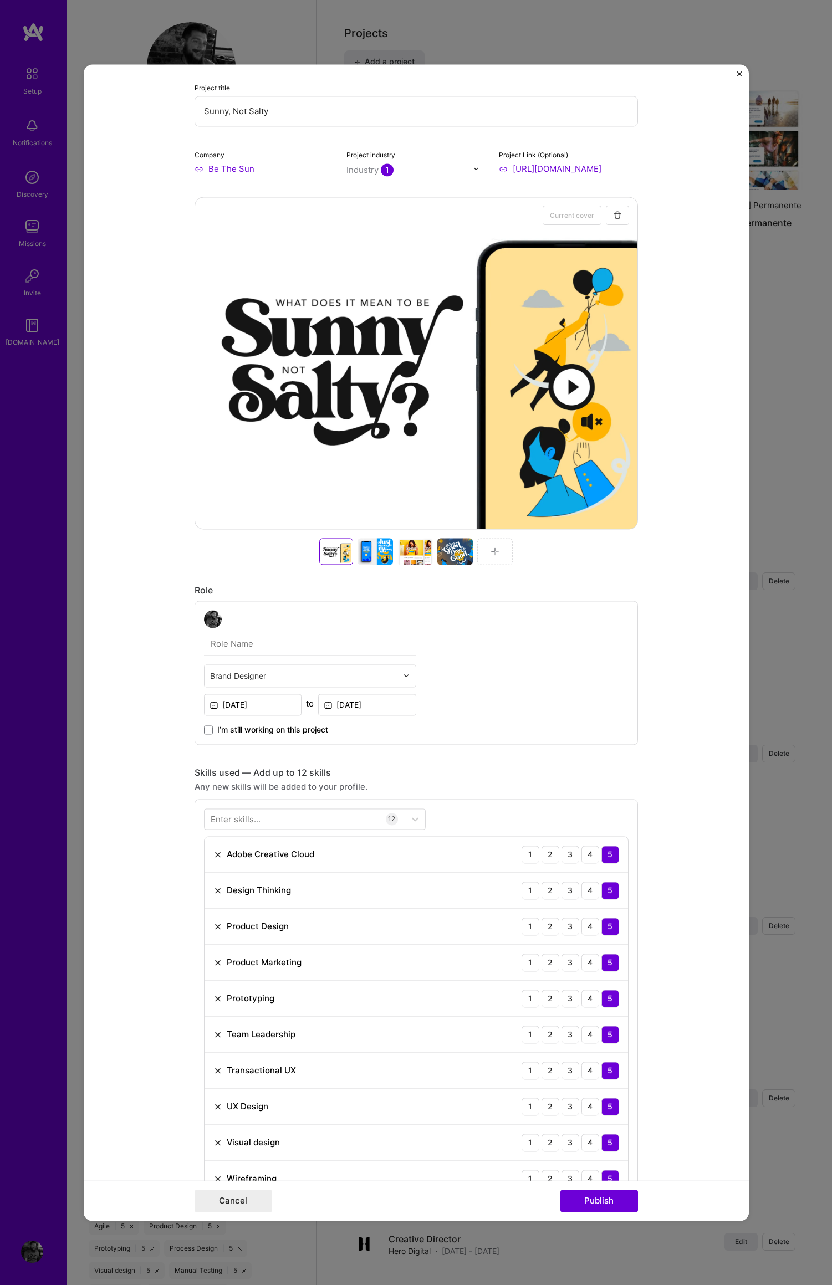
click at [678, 611] on form "Project title Sunny, Not Salty Company Be The Sun Project industry Industry 1 P…" at bounding box center [416, 642] width 665 height 1156
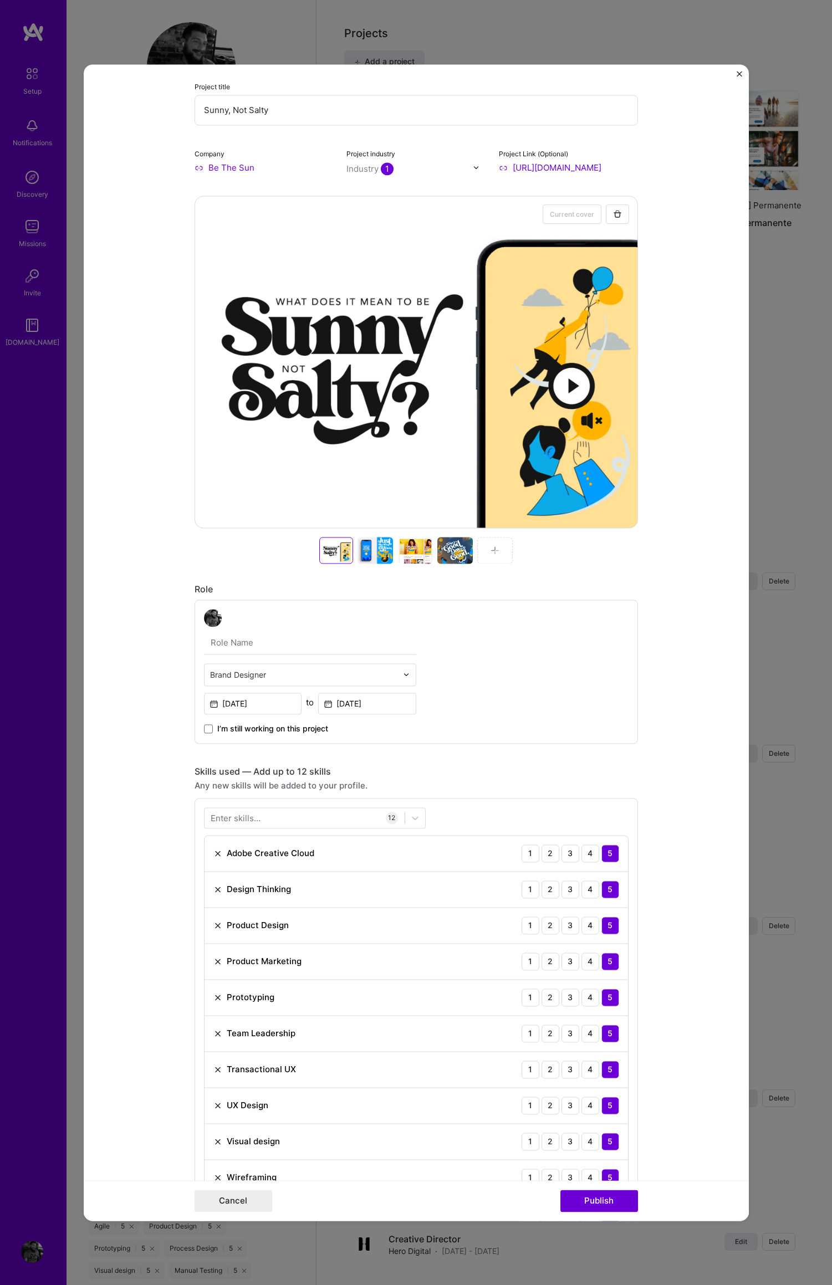
click at [692, 431] on form "Project title Sunny, Not Salty Company Be The Sun Project industry Industry 1 P…" at bounding box center [416, 642] width 665 height 1156
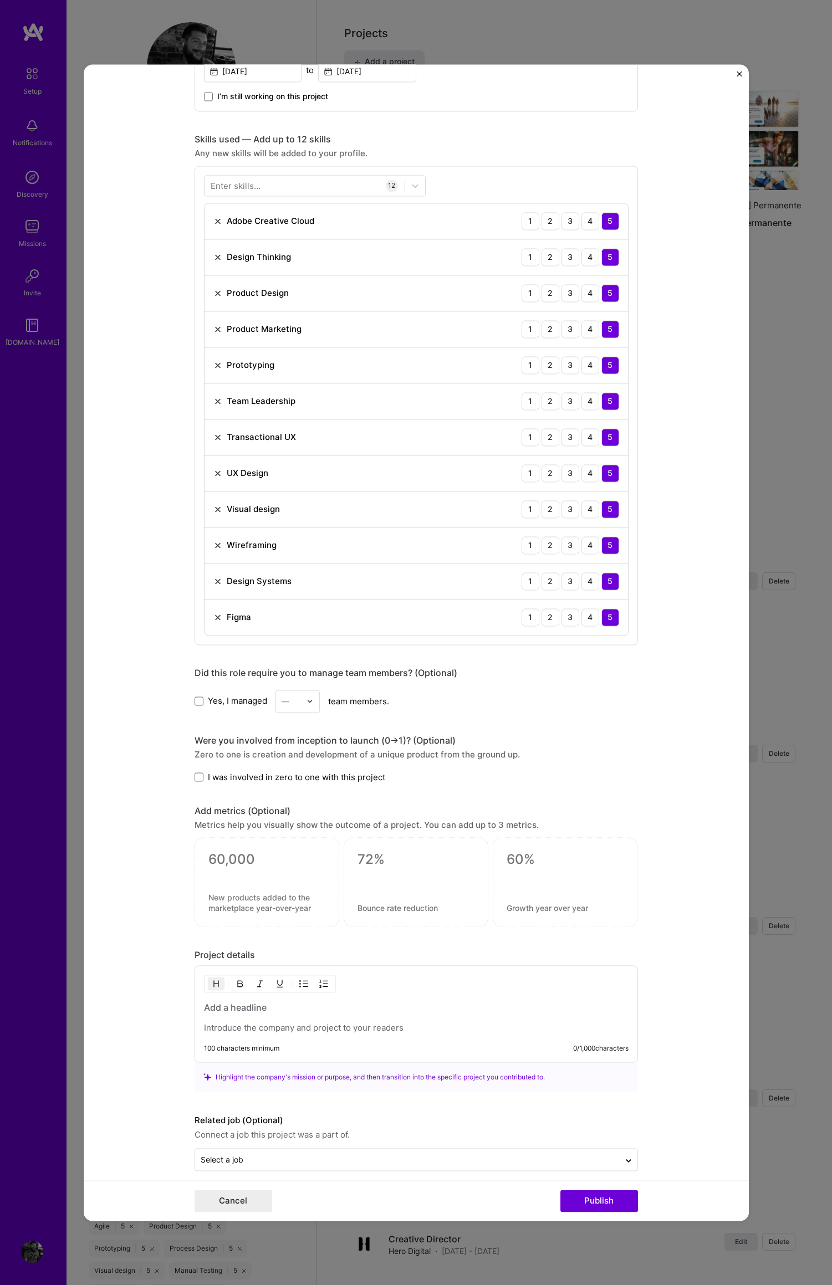
scroll to position [712, 0]
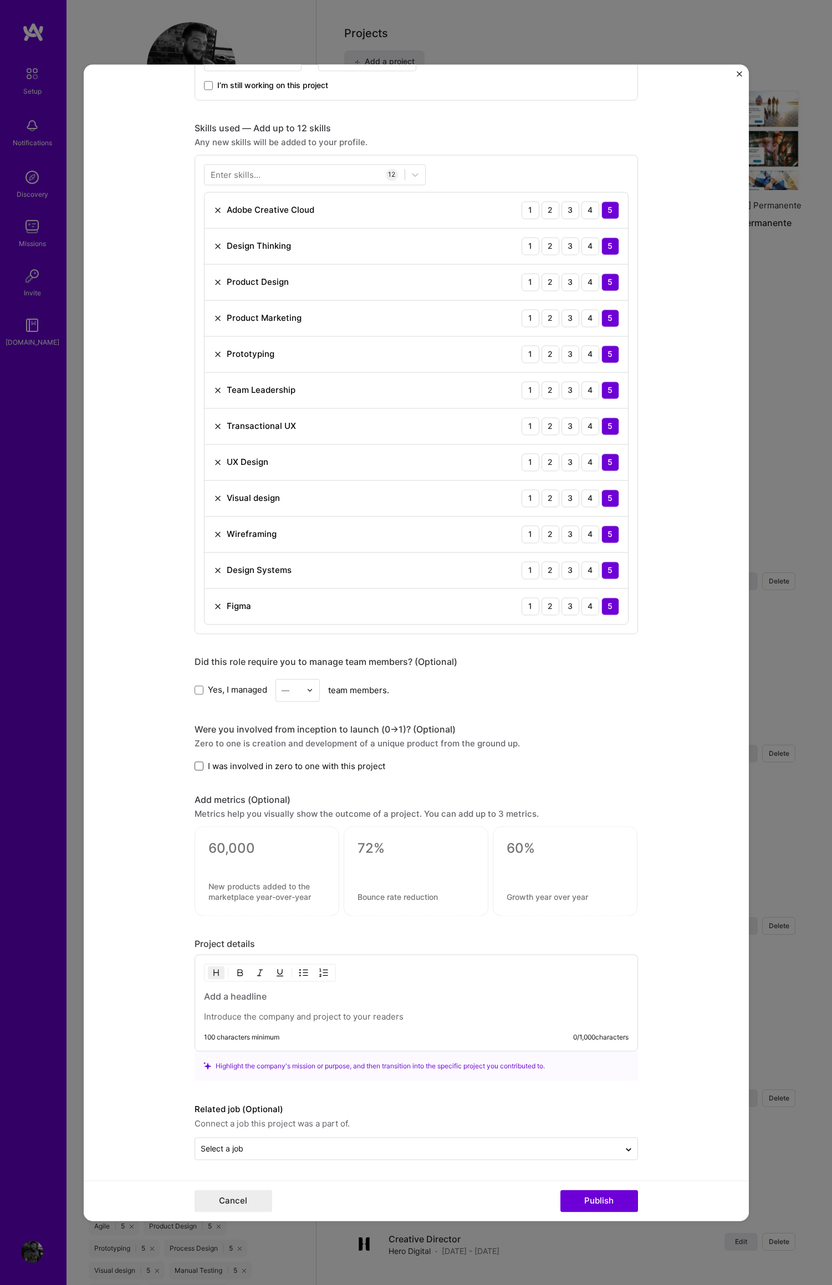
click at [194, 766] on span at bounding box center [198, 766] width 9 height 9
click at [0, 0] on input "I was involved in zero to one with this project" at bounding box center [0, 0] width 0 height 0
click at [196, 766] on icon at bounding box center [199, 766] width 6 height 4
click at [0, 0] on input "I was involved in zero to one with this project" at bounding box center [0, 0] width 0 height 0
click at [196, 767] on span at bounding box center [198, 766] width 9 height 9
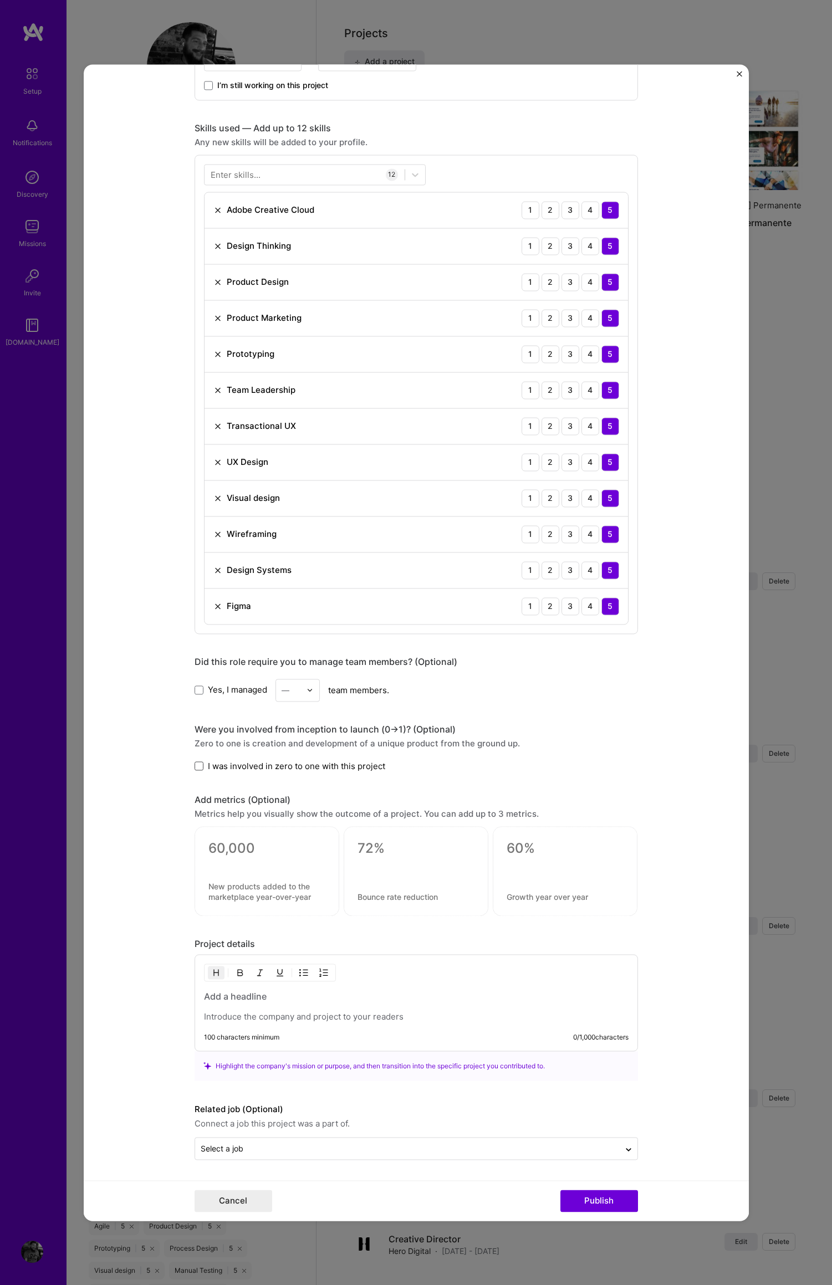
click at [0, 0] on input "I was involved in zero to one with this project" at bounding box center [0, 0] width 0 height 0
click at [237, 849] on textarea at bounding box center [266, 848] width 117 height 17
click at [196, 765] on icon at bounding box center [199, 766] width 6 height 4
click at [0, 0] on input "I was involved in zero to one with this project" at bounding box center [0, 0] width 0 height 0
click at [214, 851] on textarea at bounding box center [266, 848] width 117 height 17
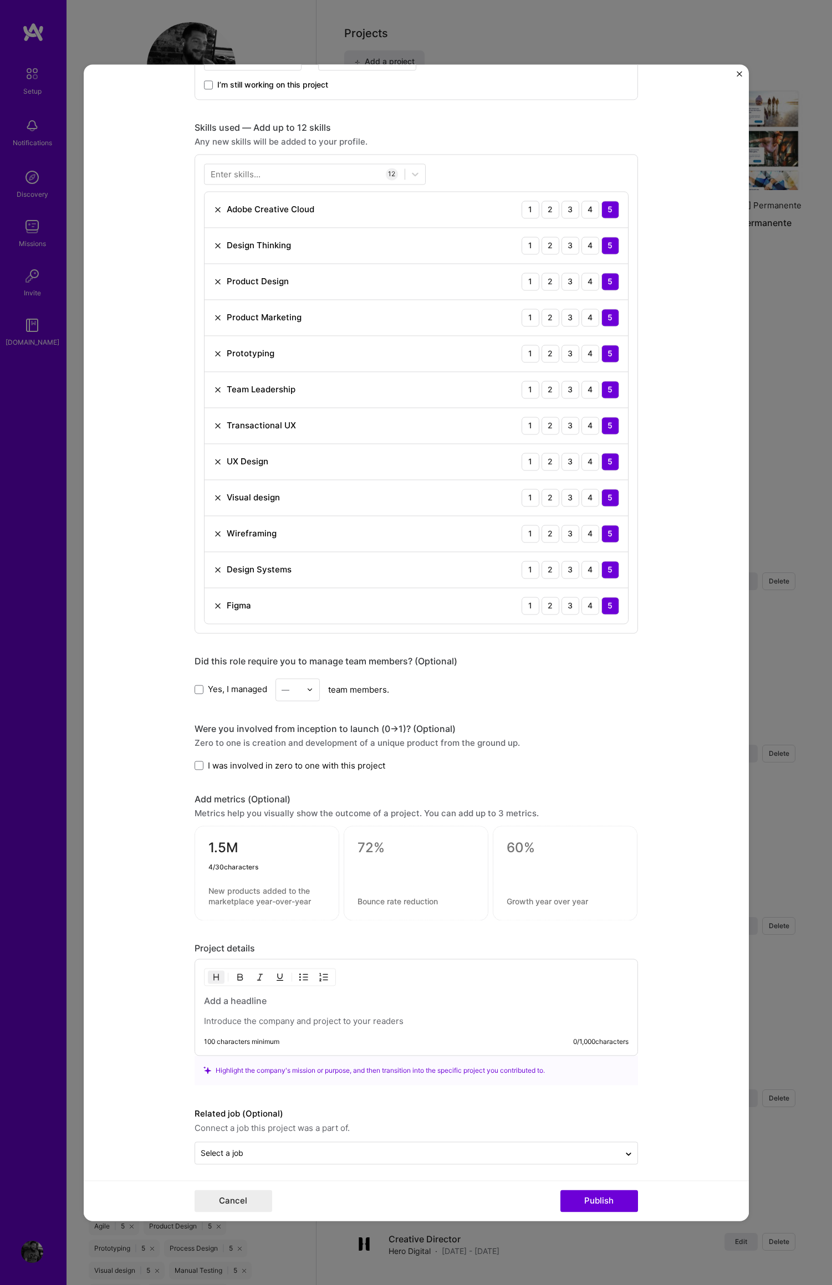
click at [208, 847] on textarea "1.5M" at bounding box center [266, 850] width 117 height 22
type textarea "$1.5M"
click at [229, 895] on textarea at bounding box center [266, 895] width 117 height 21
type textarea "Merchandise Sold"
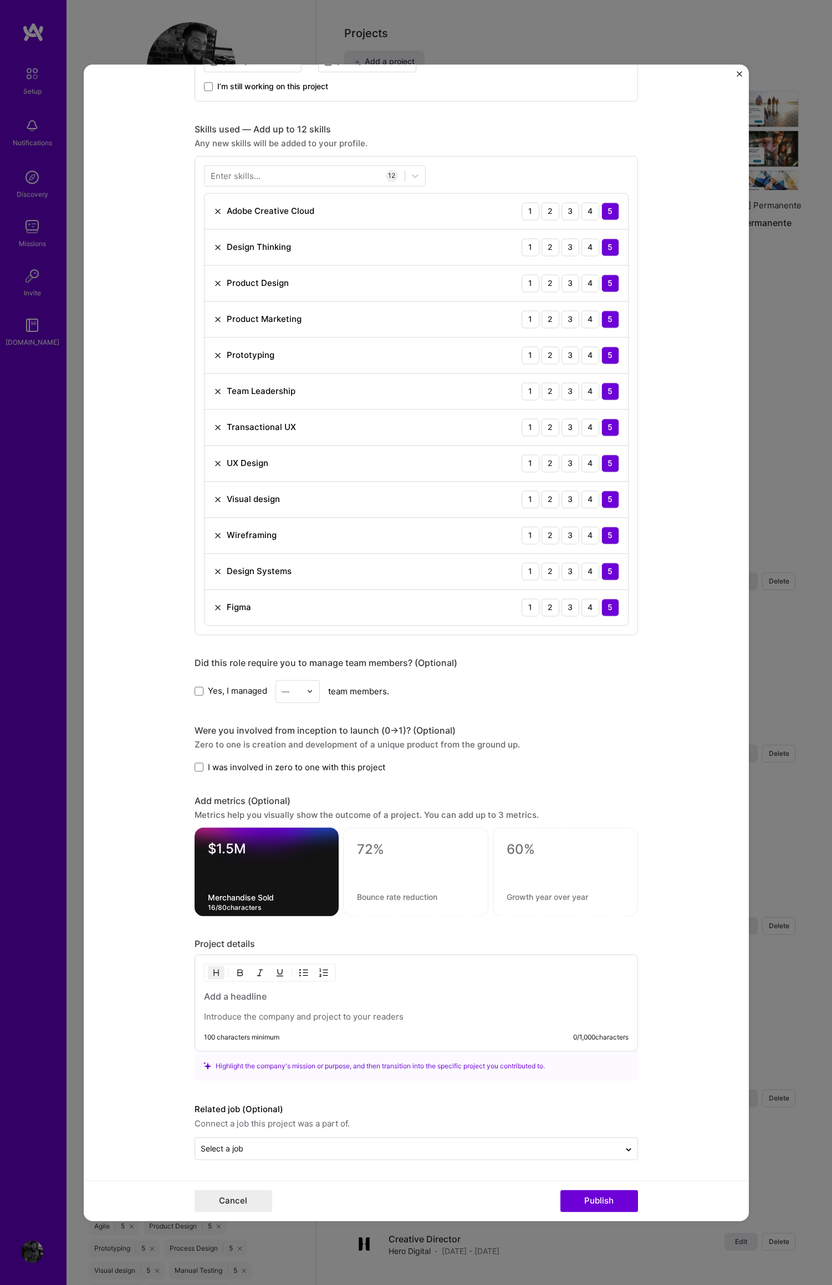
click at [360, 849] on textarea at bounding box center [415, 849] width 117 height 17
type textarea ":42"
click at [368, 897] on textarea at bounding box center [415, 897] width 117 height 11
type textarea "More Page Time"
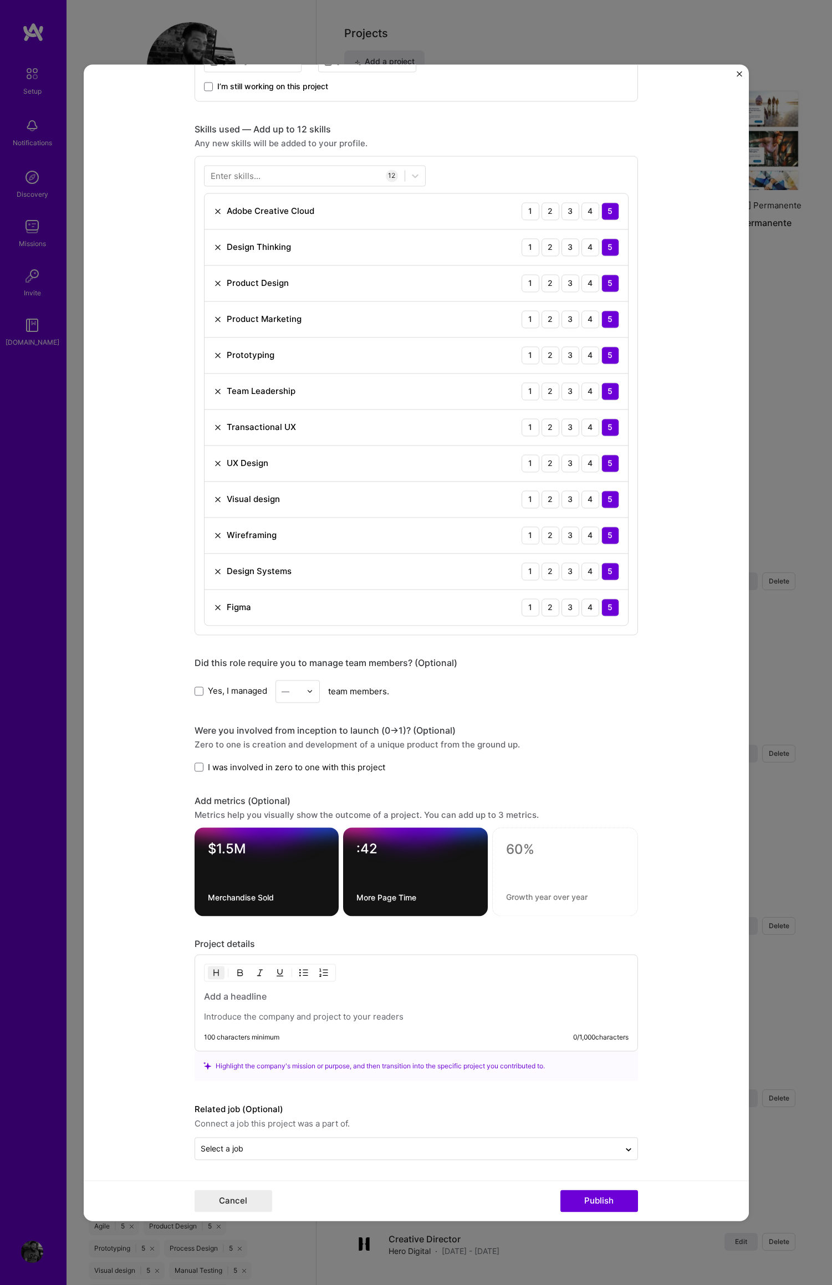
click at [649, 922] on form "Project title Sunny, Not Salty Company Be The Sun Project industry Industry 1 P…" at bounding box center [416, 642] width 665 height 1156
click at [508, 850] on textarea at bounding box center [565, 849] width 118 height 17
type textarea "68%"
click at [549, 897] on textarea at bounding box center [565, 897] width 118 height 11
type textarea "Traffic Increase"
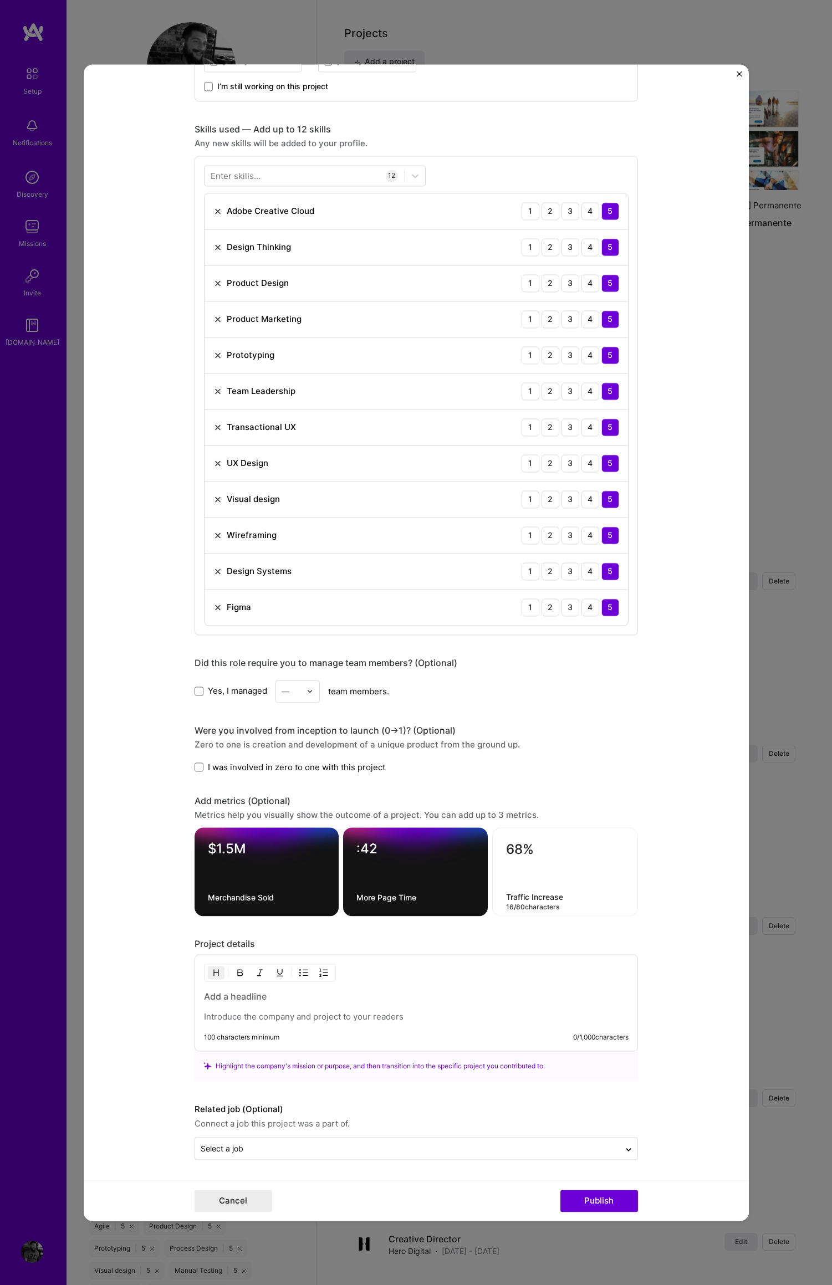
click at [714, 842] on form "Project title Sunny, Not Salty Company Be The Sun Project industry Industry 1 P…" at bounding box center [416, 642] width 665 height 1156
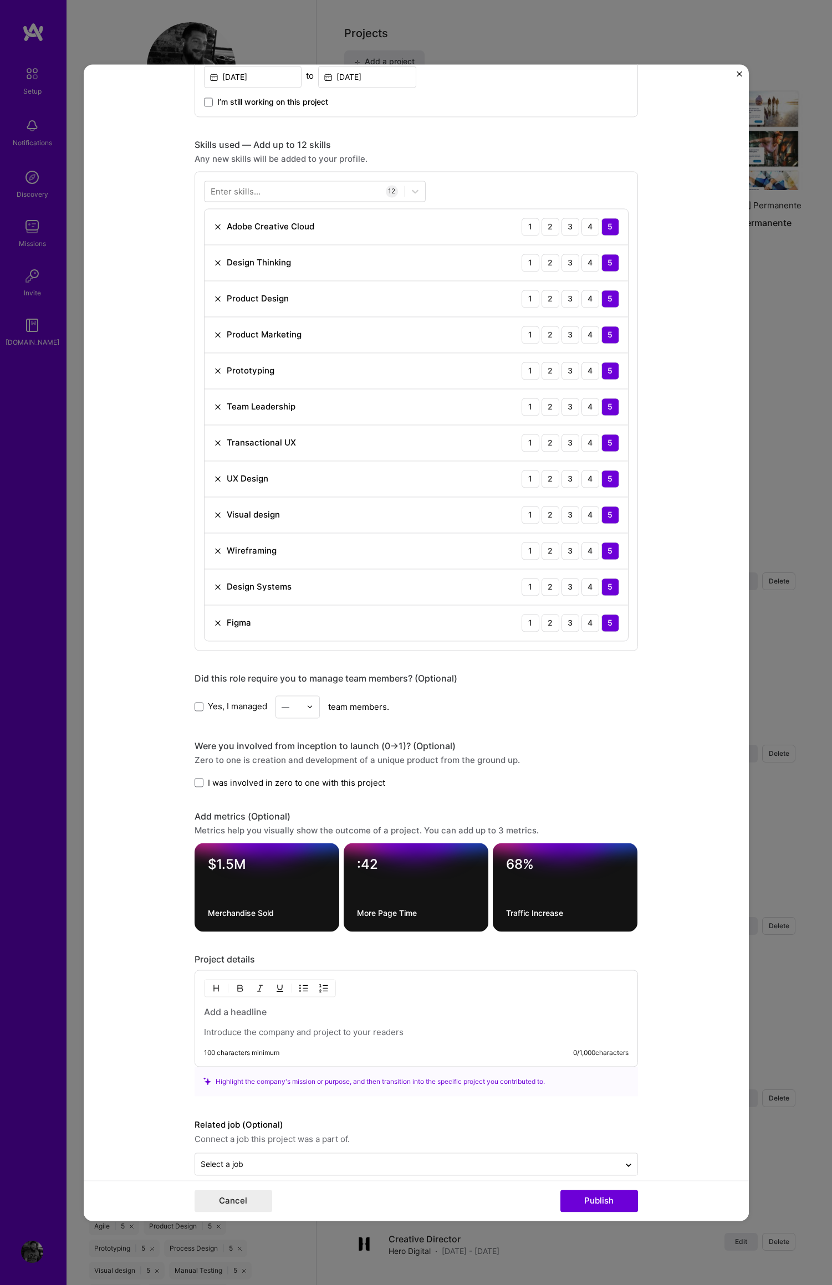
click at [221, 1026] on div at bounding box center [416, 1022] width 424 height 32
click at [224, 1011] on h3 at bounding box center [416, 1012] width 424 height 12
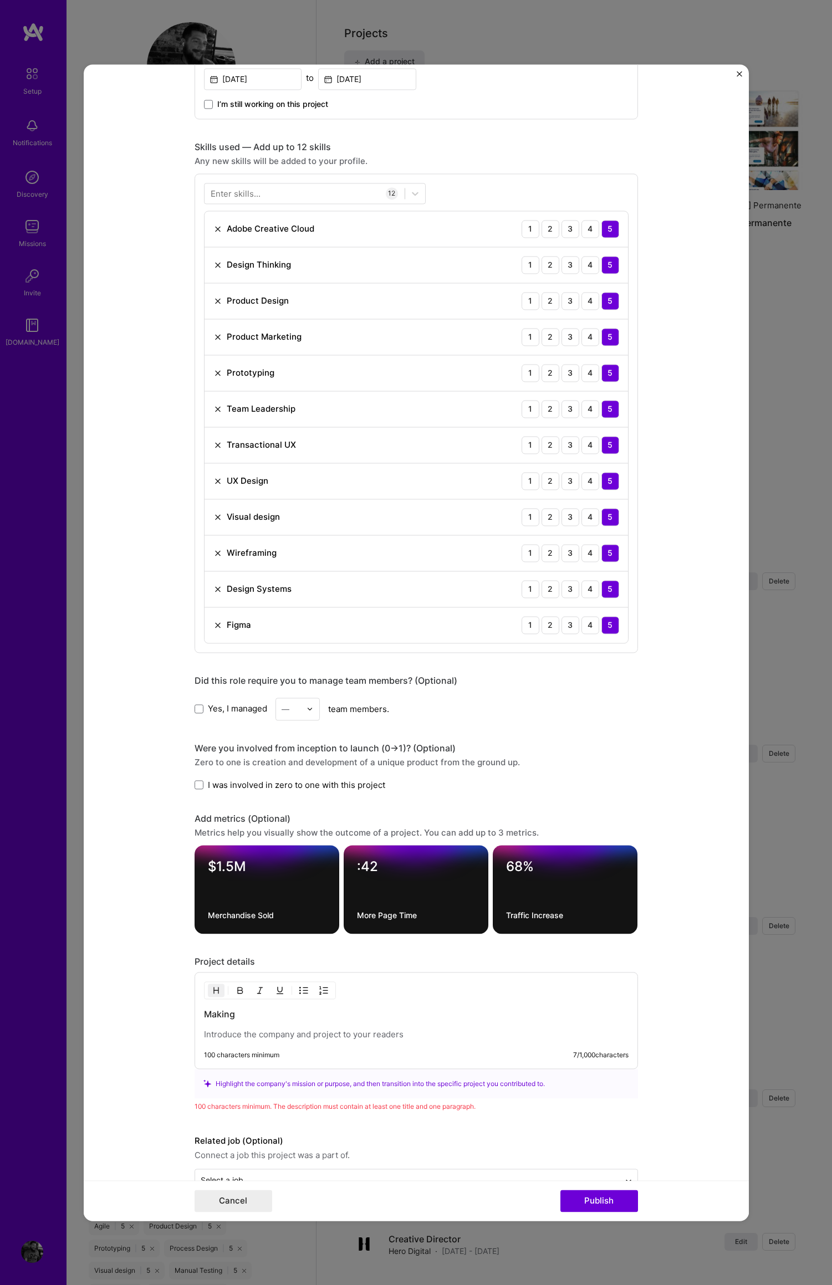
drag, startPoint x: 230, startPoint y: 1016, endPoint x: 188, endPoint y: 1015, distance: 42.1
click at [187, 1015] on form "Project title Sunny, Not Salty Company Be The Sun Project industry Industry 1 P…" at bounding box center [416, 642] width 665 height 1156
drag, startPoint x: 201, startPoint y: 1013, endPoint x: 250, endPoint y: 1013, distance: 49.3
click at [204, 1013] on h3 "Rebranding from Scratch" at bounding box center [416, 1014] width 424 height 12
drag, startPoint x: 280, startPoint y: 1016, endPoint x: 268, endPoint y: 1017, distance: 11.7
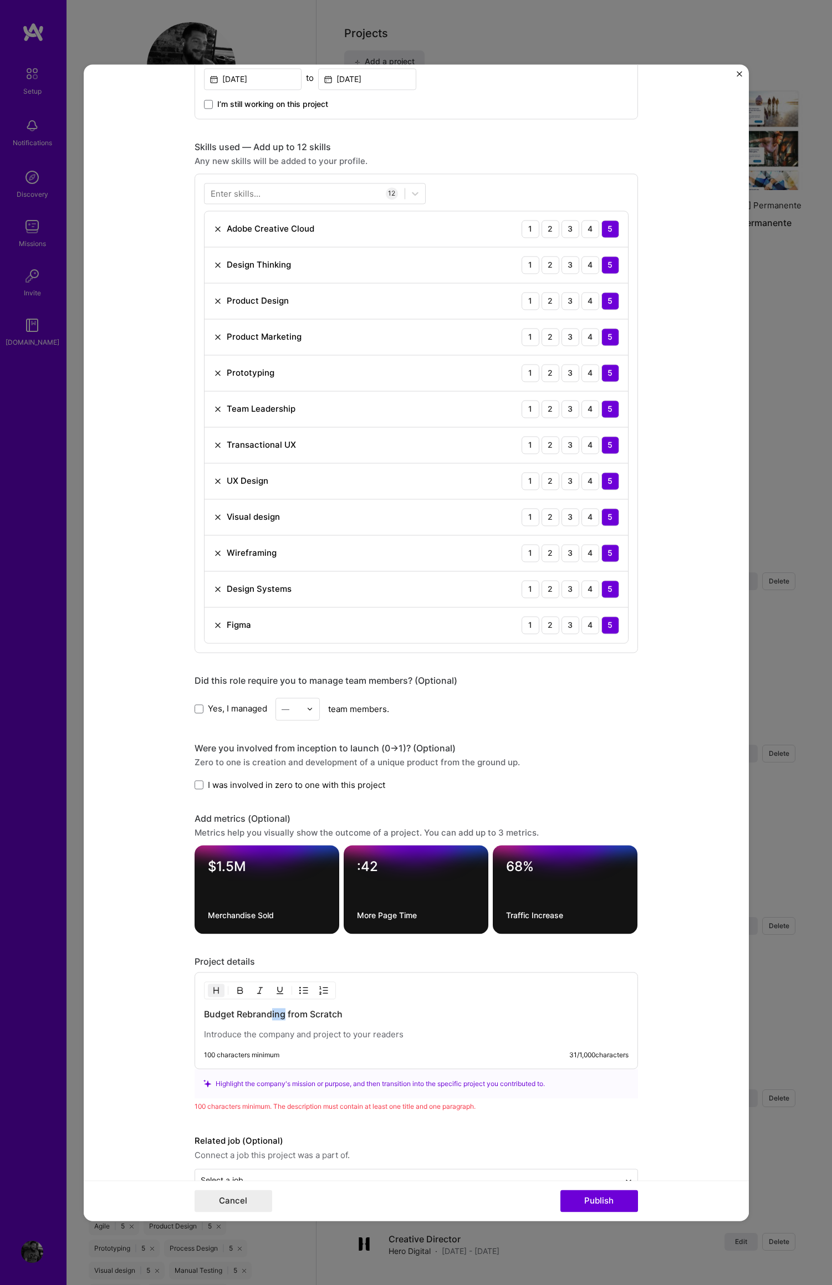
click at [268, 1017] on h3 "Budget Rebranding from Scratch" at bounding box center [416, 1014] width 424 height 12
drag, startPoint x: 198, startPoint y: 1012, endPoint x: 332, endPoint y: 1015, distance: 133.6
click at [393, 1023] on div "Budget Rebrand from Scratch 100 characters minimum 28 / 1,000 characters" at bounding box center [415, 1020] width 443 height 97
drag, startPoint x: 345, startPoint y: 1014, endPoint x: 242, endPoint y: 1022, distance: 103.4
click at [194, 1015] on div "Budget Rebrand from Scratch 100 characters minimum 28 / 1,000 characters" at bounding box center [415, 1020] width 443 height 97
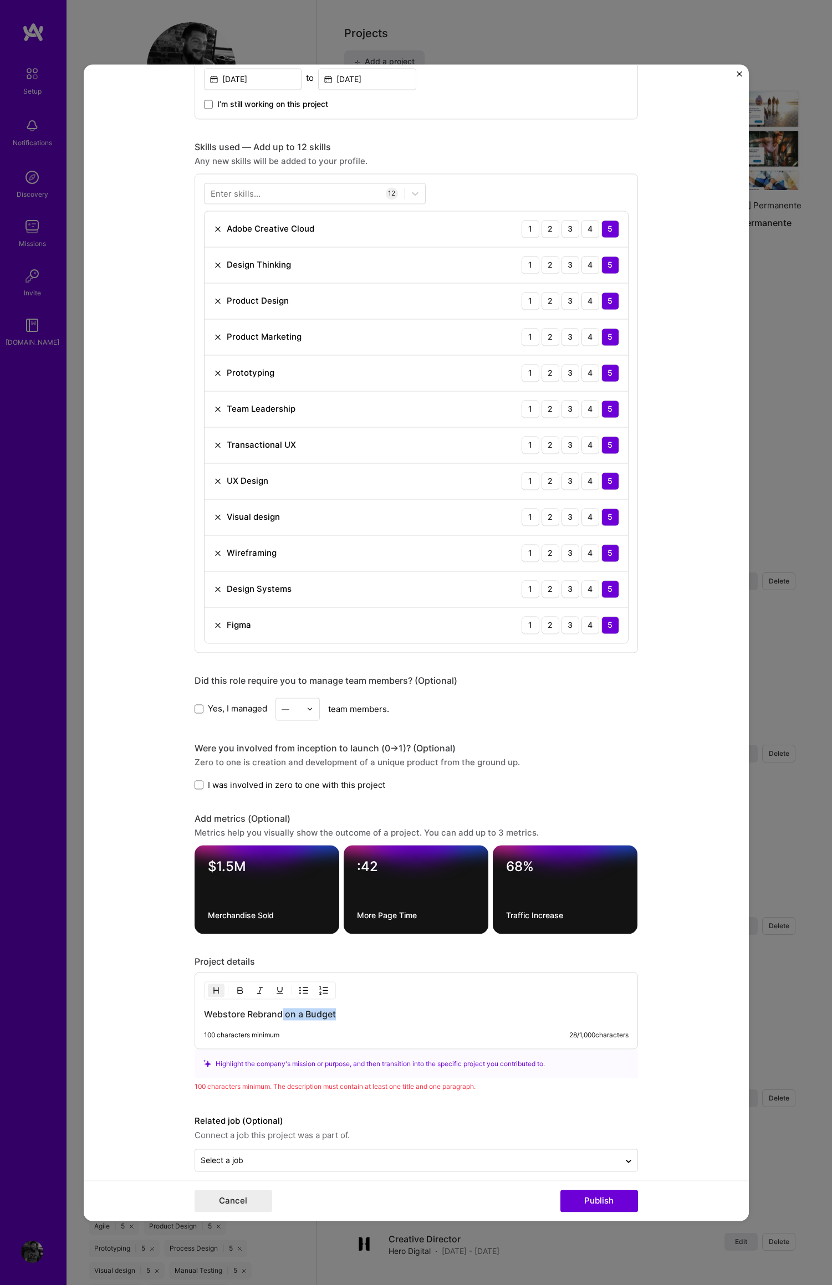
drag, startPoint x: 333, startPoint y: 1017, endPoint x: 280, endPoint y: 1019, distance: 52.7
click at [278, 1018] on h3 "Webstore Rebrand on a Budget" at bounding box center [416, 1014] width 424 height 12
click at [204, 1013] on h3 "Webstore Rebrand" at bounding box center [416, 1014] width 424 height 12
click at [235, 1018] on h3 "Unconmventional Webstore Rebrand" at bounding box center [416, 1014] width 424 height 12
click at [387, 1016] on h3 "Unconventional Webstore Rebrand" at bounding box center [416, 1014] width 424 height 12
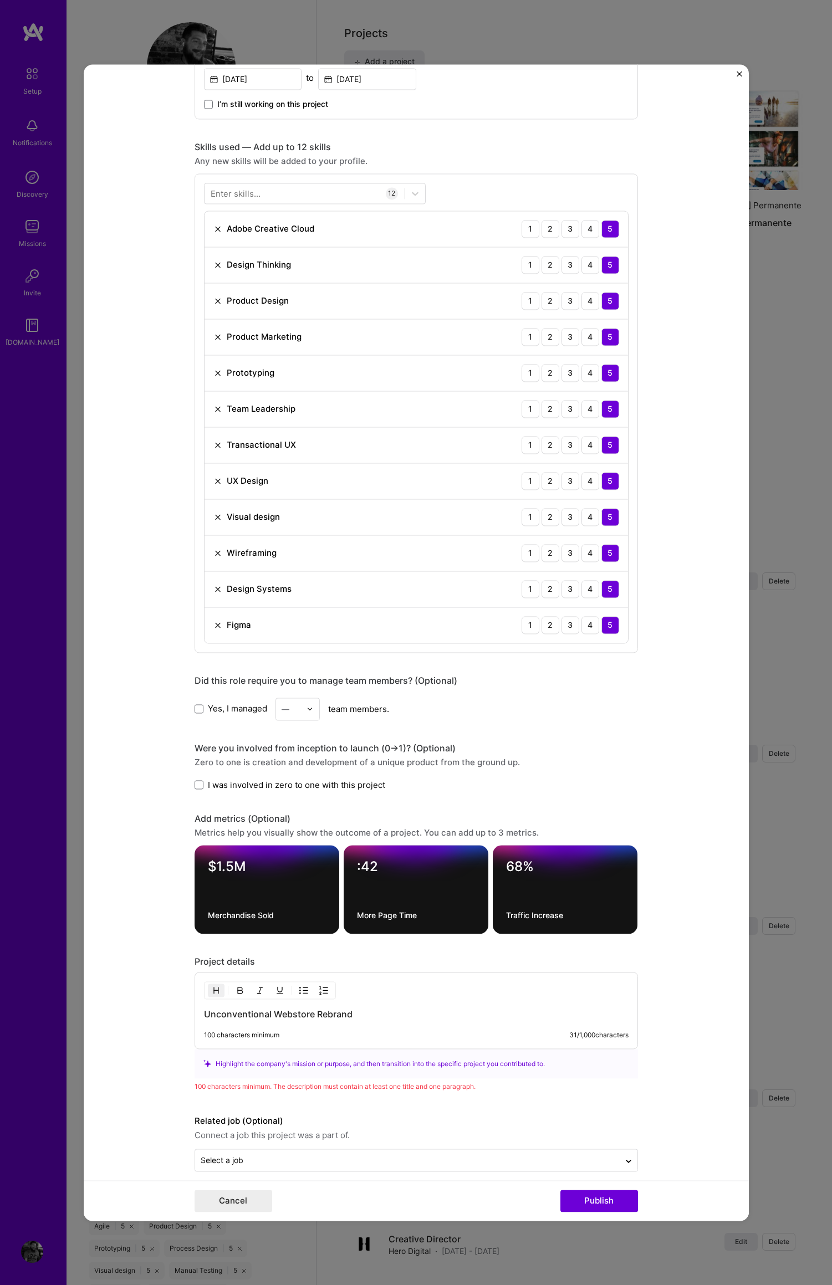
click at [223, 1031] on div "100 characters minimum" at bounding box center [241, 1035] width 75 height 9
click at [223, 1038] on div "100 characters minimum" at bounding box center [241, 1035] width 75 height 9
click at [484, 1034] on div "100 characters minimum 31 / 1,000 characters" at bounding box center [416, 1035] width 424 height 9
click at [265, 1033] on div "100 characters minimum" at bounding box center [241, 1035] width 75 height 9
drag, startPoint x: 259, startPoint y: 1033, endPoint x: 313, endPoint y: 1027, distance: 54.2
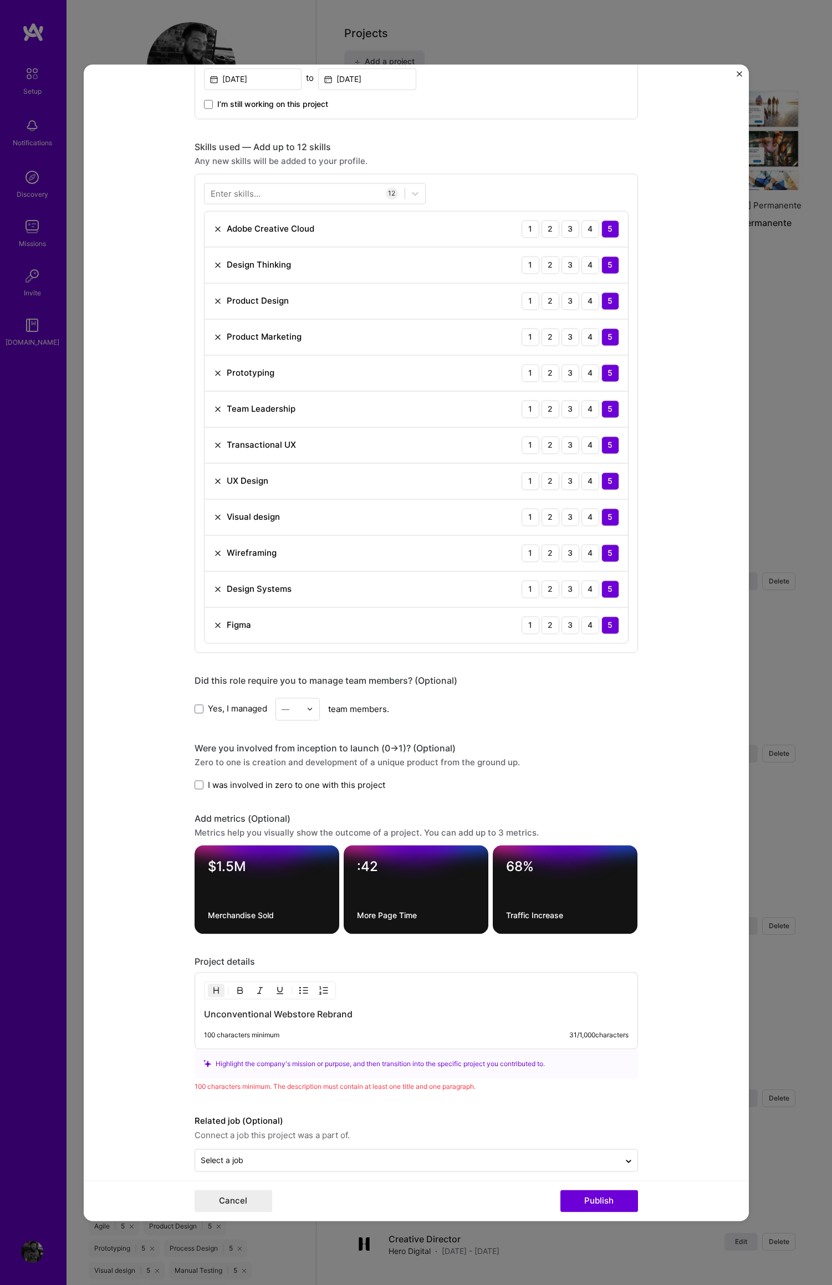
click at [260, 1033] on div "100 characters minimum" at bounding box center [241, 1035] width 75 height 9
click at [367, 1017] on h3 "Unconventional Webstore Rebrand" at bounding box center [416, 1014] width 424 height 12
click at [576, 1039] on div "31 / 1,000 characters" at bounding box center [598, 1035] width 59 height 9
click at [590, 1035] on div "31 / 1,000 characters" at bounding box center [598, 1035] width 59 height 9
click at [590, 1034] on div "31 / 1,000 characters" at bounding box center [598, 1035] width 59 height 9
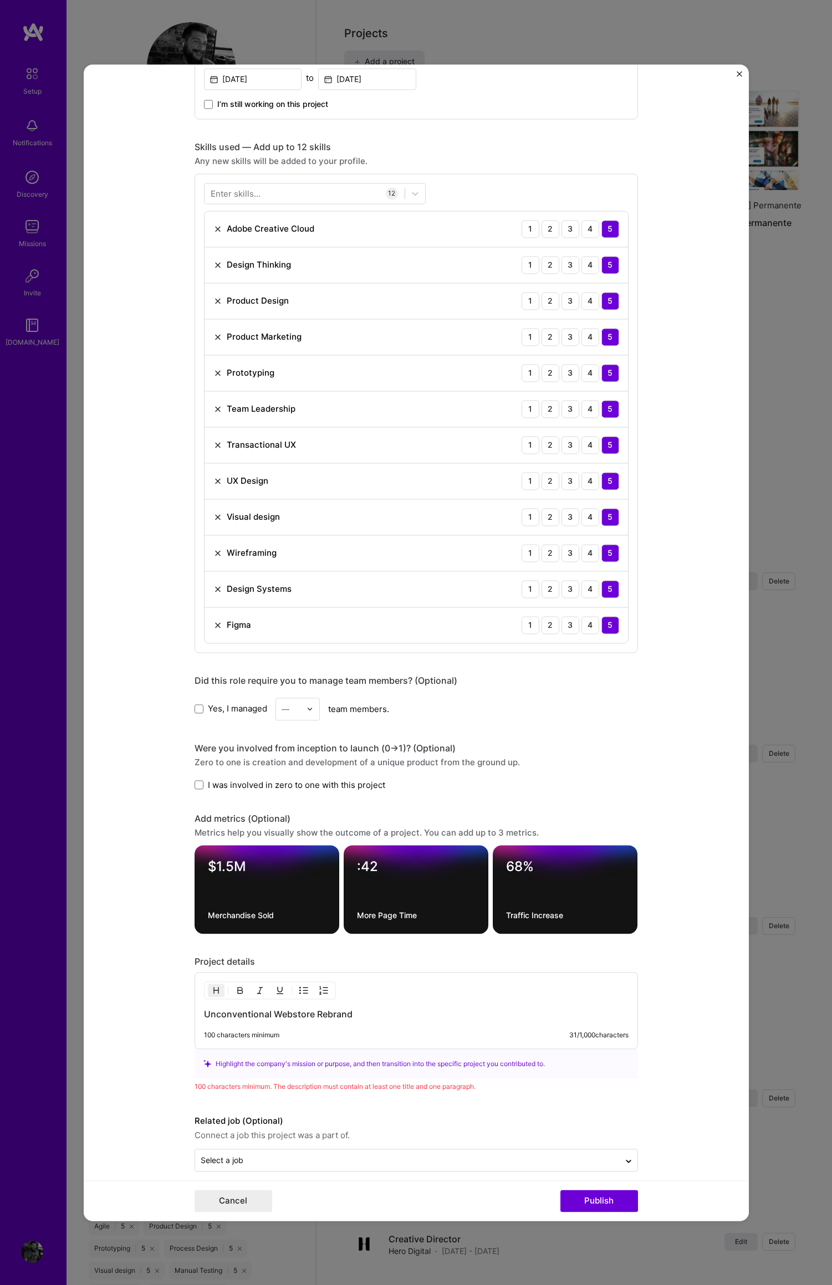
click at [291, 961] on div "Project details" at bounding box center [415, 962] width 443 height 12
click at [218, 1014] on h3 "Unconventional Webstore Rebrand" at bounding box center [416, 1014] width 424 height 12
drag, startPoint x: 202, startPoint y: 1014, endPoint x: 379, endPoint y: 1027, distance: 177.2
click at [367, 1016] on h3 "Unconventional Webstore Rebrand" at bounding box center [416, 1014] width 424 height 12
click at [380, 1032] on div "100 characters minimum 31 / 1,000 characters" at bounding box center [416, 1035] width 424 height 9
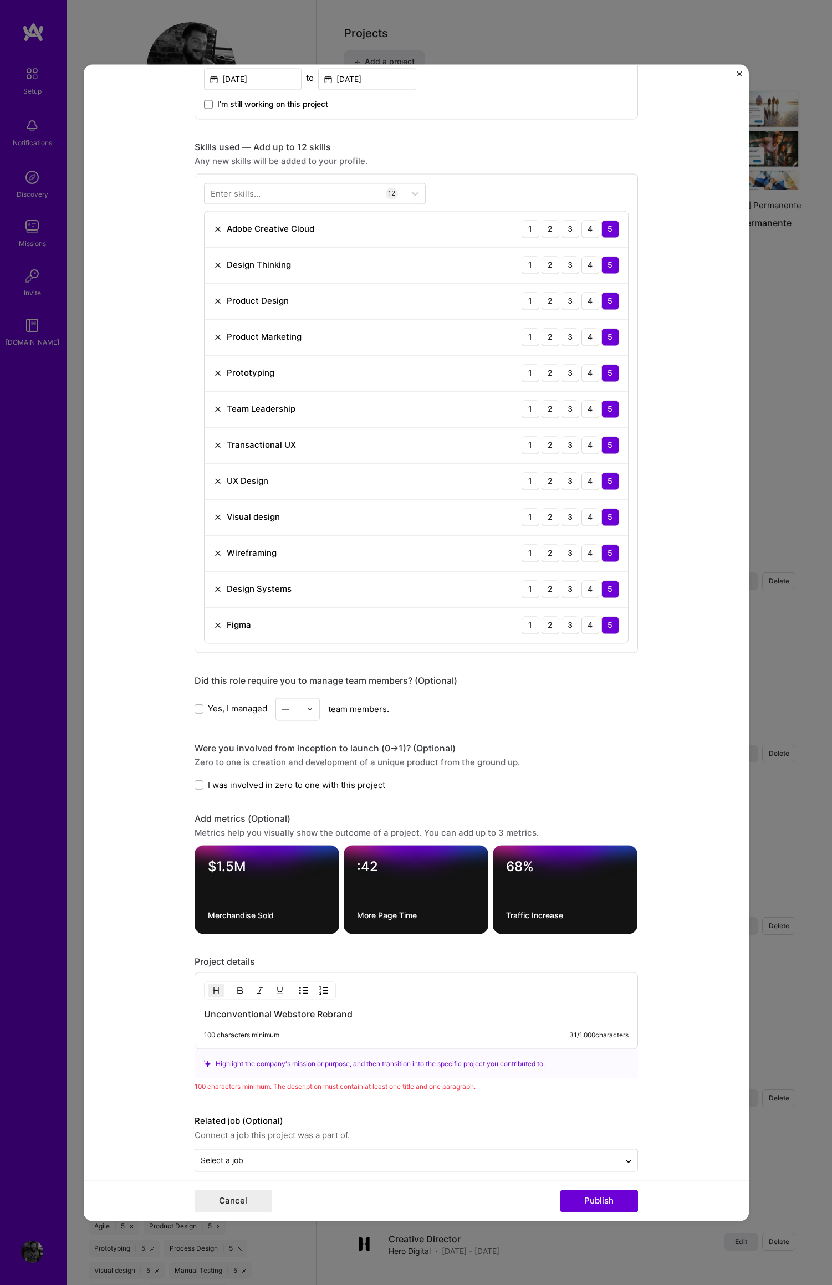
click at [212, 992] on img "button" at bounding box center [216, 990] width 9 height 9
click at [366, 1013] on h3 "Unconventional Webstore Rebrand" at bounding box center [416, 1014] width 424 height 12
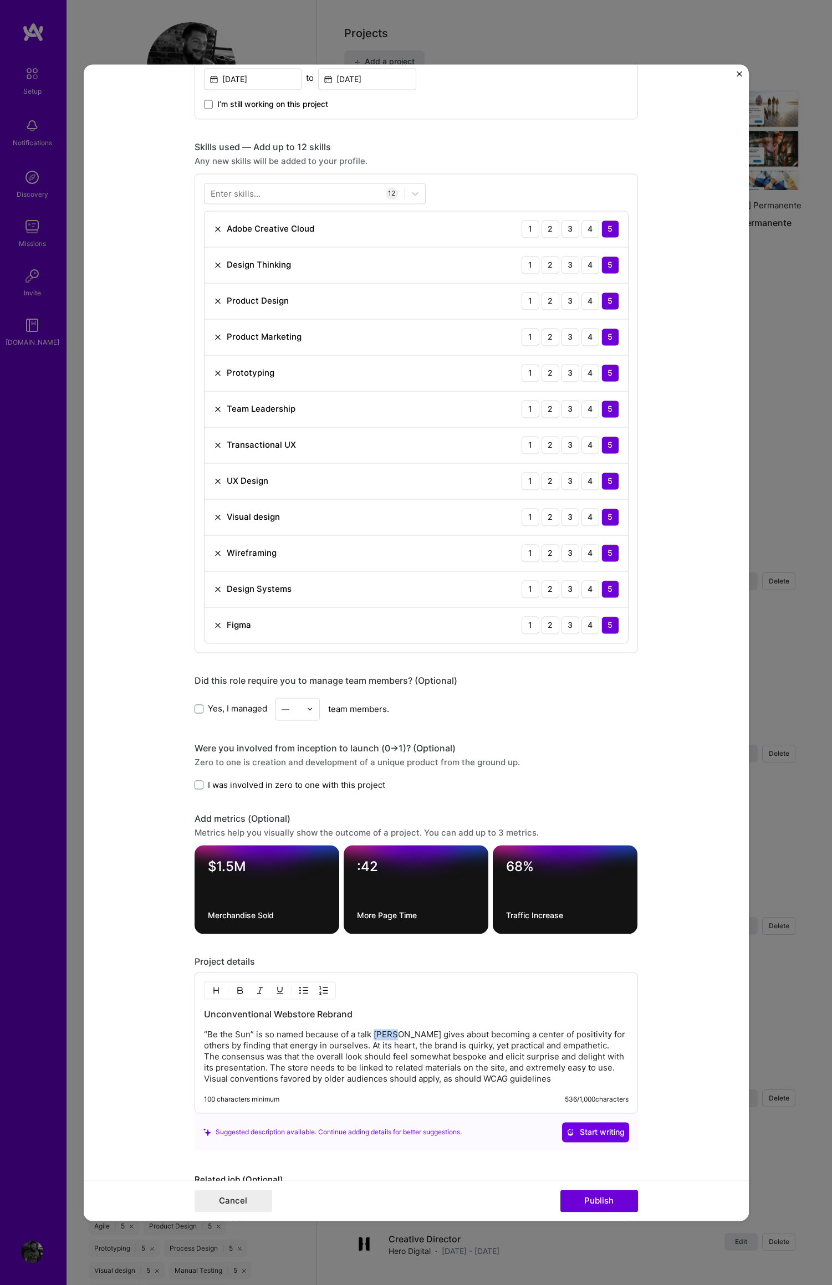
drag, startPoint x: 369, startPoint y: 1036, endPoint x: 387, endPoint y: 1037, distance: 18.3
click at [390, 1035] on p "“Be the Sun” is so named because of a talk [PERSON_NAME] gives about becoming a…" at bounding box center [416, 1056] width 424 height 55
drag, startPoint x: 418, startPoint y: 1034, endPoint x: 370, endPoint y: 1038, distance: 48.4
click at [370, 1038] on p "“Be the Sun” is so named because of a talk the principal gives about becoming a…" at bounding box center [416, 1056] width 424 height 55
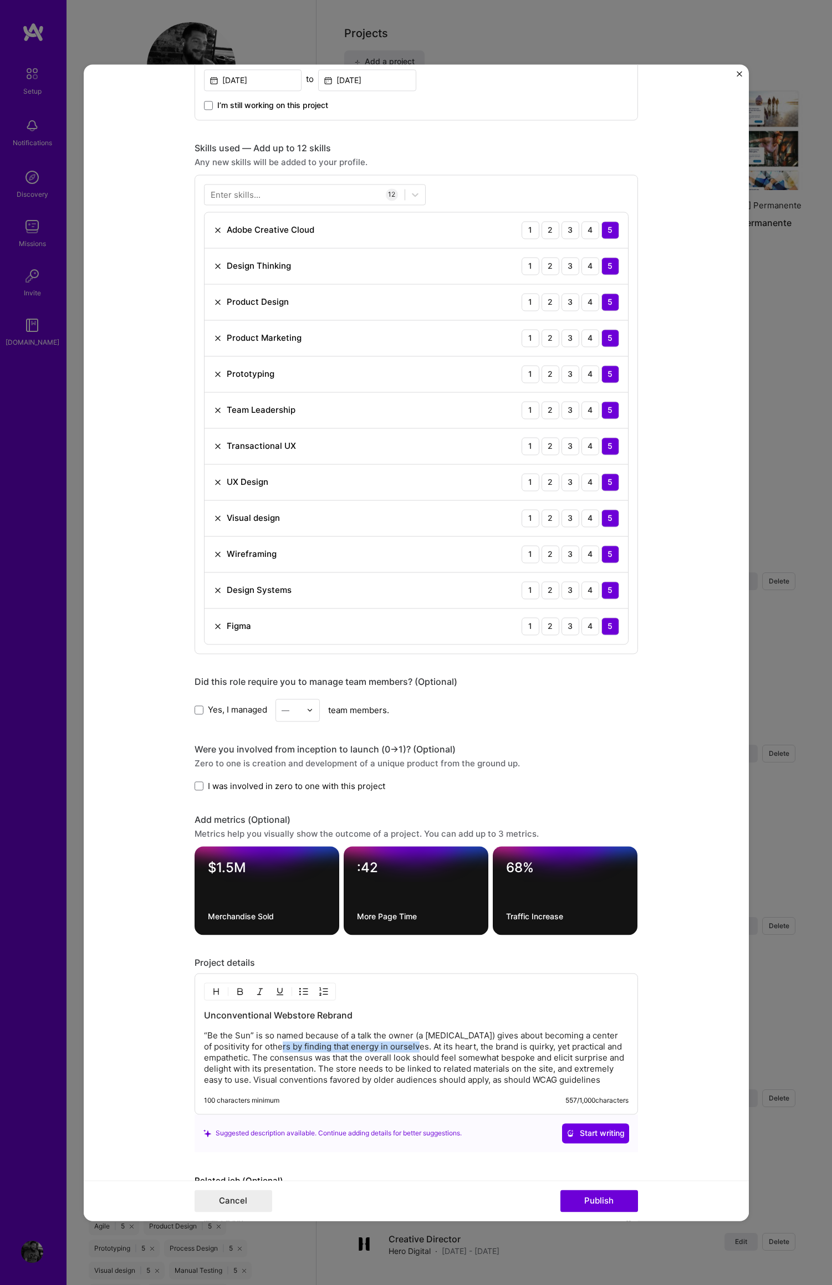
drag, startPoint x: 275, startPoint y: 1048, endPoint x: 426, endPoint y: 1043, distance: 150.3
click at [413, 1046] on p "“Be the Sun” is so named because of a talk the owner (a [MEDICAL_DATA]) gives a…" at bounding box center [416, 1057] width 424 height 55
click at [517, 1046] on p "“Be the Sun” is so named because of a talk the owner (a [MEDICAL_DATA]) gives a…" at bounding box center [416, 1057] width 424 height 55
click at [461, 1049] on p "“Be the Sun” is so named because of a talk the owner (a [MEDICAL_DATA]) gives a…" at bounding box center [416, 1057] width 424 height 55
click at [404, 1056] on p "“Be the Sun” is so named because of a talk the owner (a [MEDICAL_DATA]) gives a…" at bounding box center [416, 1057] width 424 height 55
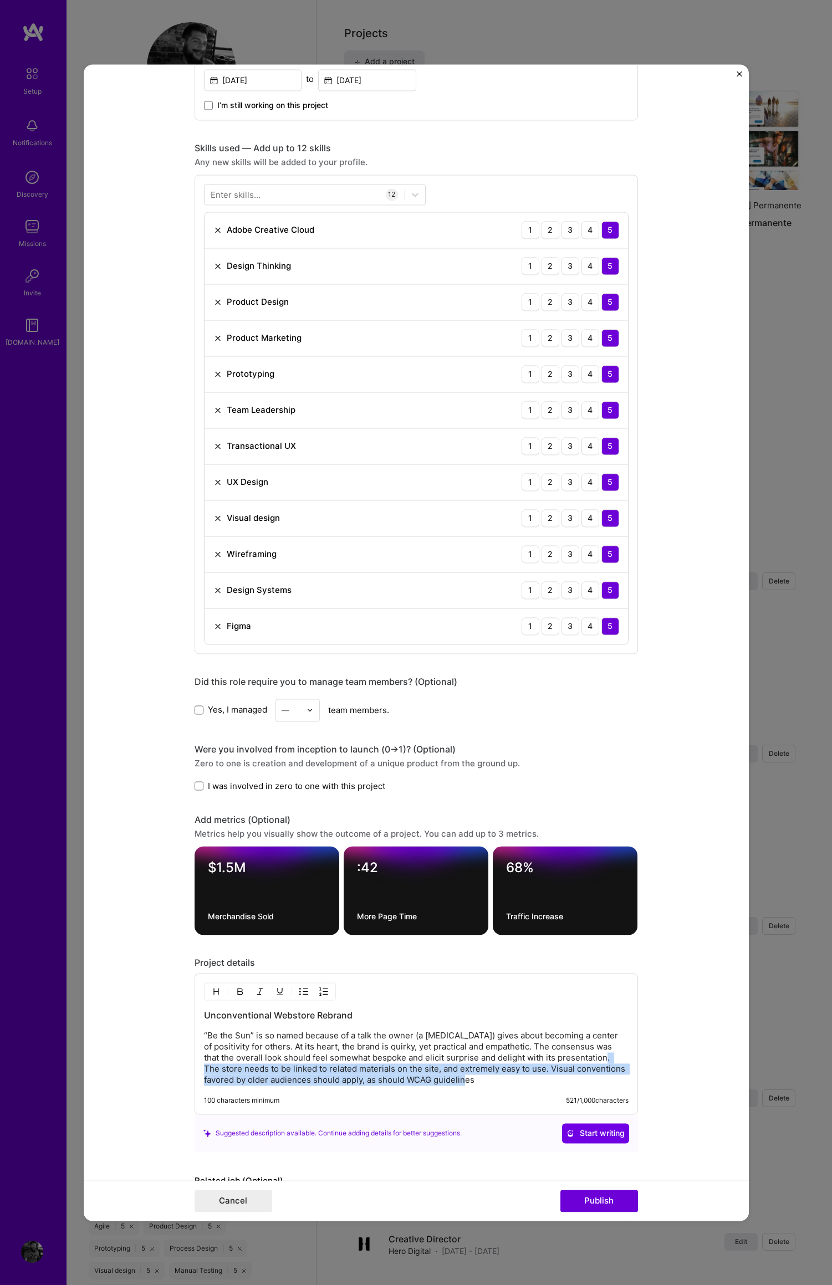
drag, startPoint x: 587, startPoint y: 1056, endPoint x: 585, endPoint y: 1074, distance: 19.0
click at [603, 1075] on p "“Be the Sun” is so named because of a talk the owner (a [MEDICAL_DATA]) gives a…" at bounding box center [416, 1057] width 424 height 55
click at [585, 1074] on p "“Be the Sun” is so named because of a talk the owner (a [MEDICAL_DATA]) gives a…" at bounding box center [416, 1057] width 424 height 55
drag, startPoint x: 533, startPoint y: 1068, endPoint x: 495, endPoint y: 1086, distance: 41.9
click at [587, 1079] on p "“Be the Sun” is so named because of a talk the owner (a [MEDICAL_DATA]) gives a…" at bounding box center [416, 1057] width 424 height 55
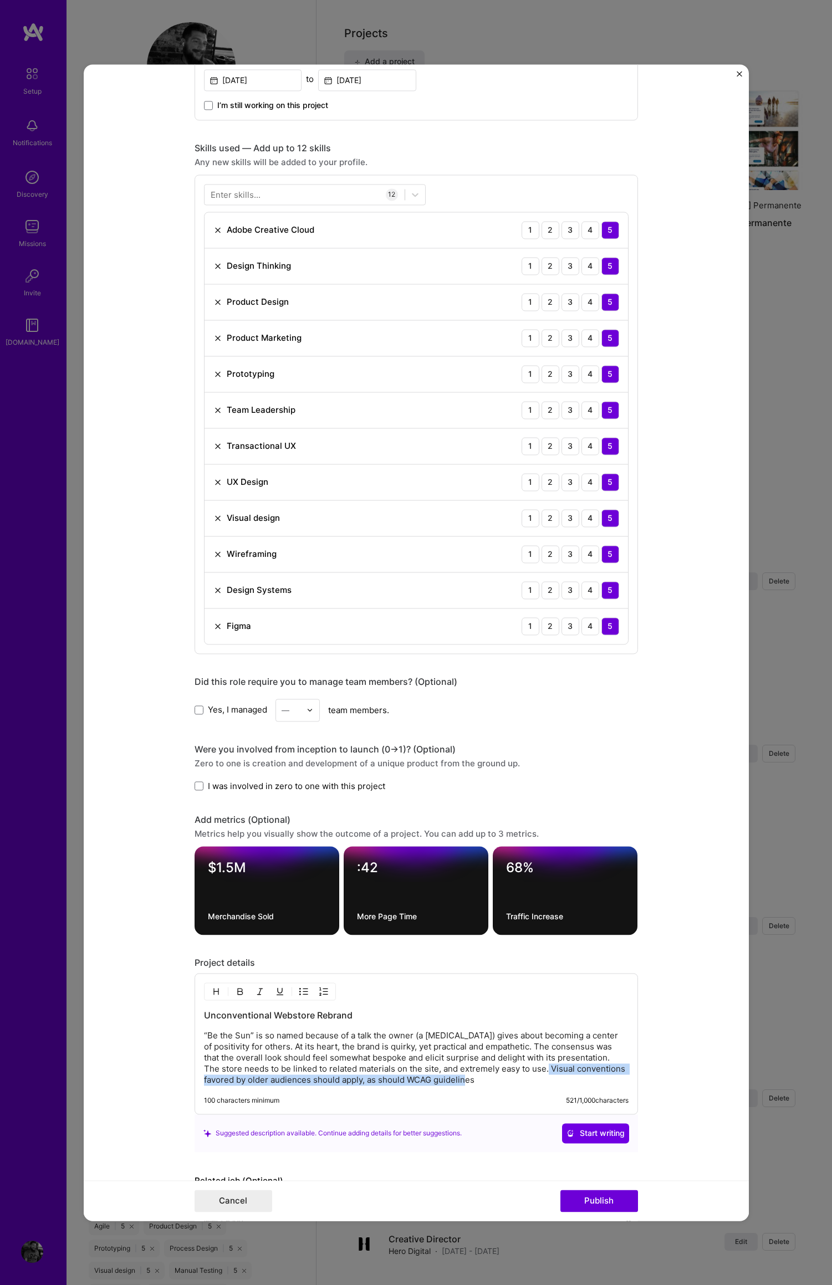
click at [482, 1081] on p "“Be the Sun” is so named because of a talk the owner (a [MEDICAL_DATA]) gives a…" at bounding box center [416, 1057] width 424 height 55
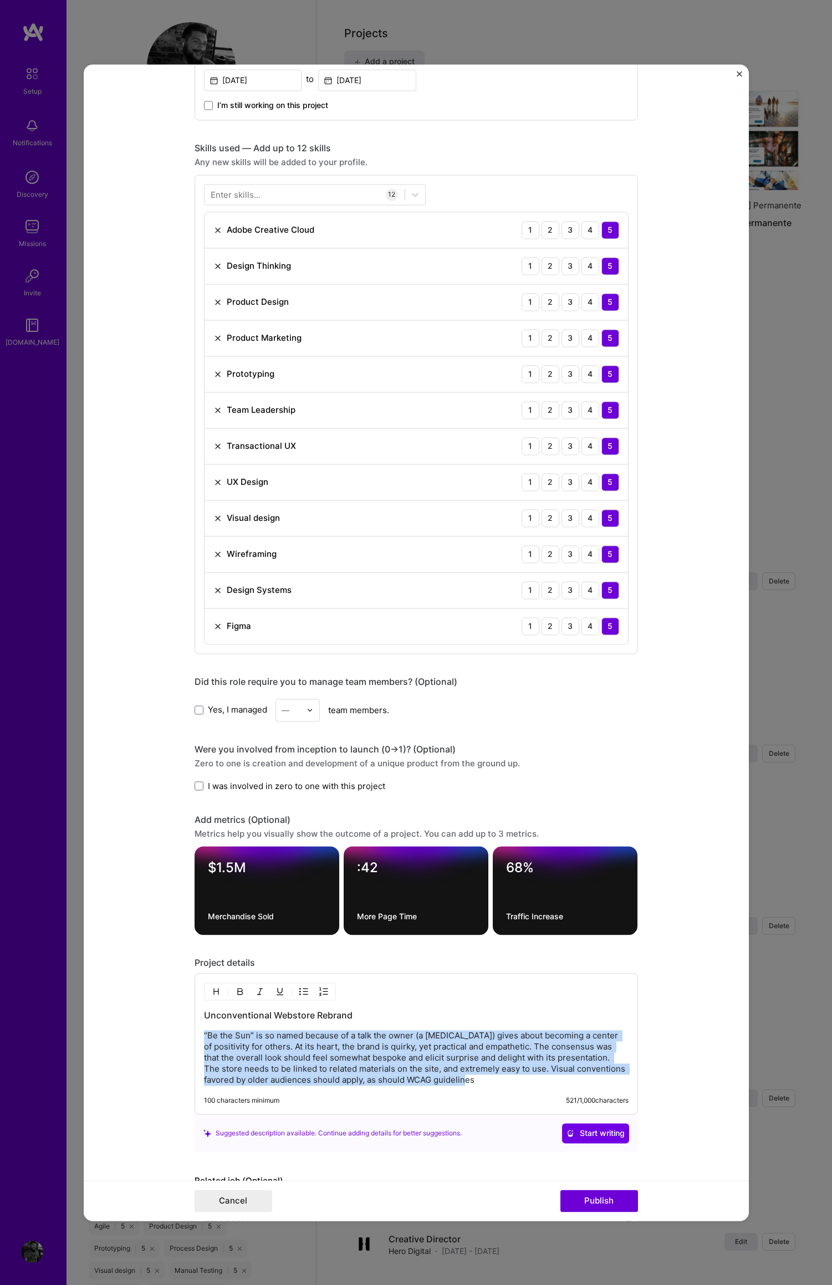
drag, startPoint x: 199, startPoint y: 1034, endPoint x: 562, endPoint y: 1077, distance: 365.4
click at [562, 1077] on p "“Be the Sun” is so named because of a talk the owner (a [MEDICAL_DATA]) gives a…" at bounding box center [416, 1057] width 424 height 55
copy p "“Be the Sun” is so named because of a talk the owner (a [MEDICAL_DATA]) gives a…"
click at [503, 1082] on p "“Be the Sun” is so named because of a talk the owner (a [MEDICAL_DATA]) gives a…" at bounding box center [416, 1057] width 424 height 55
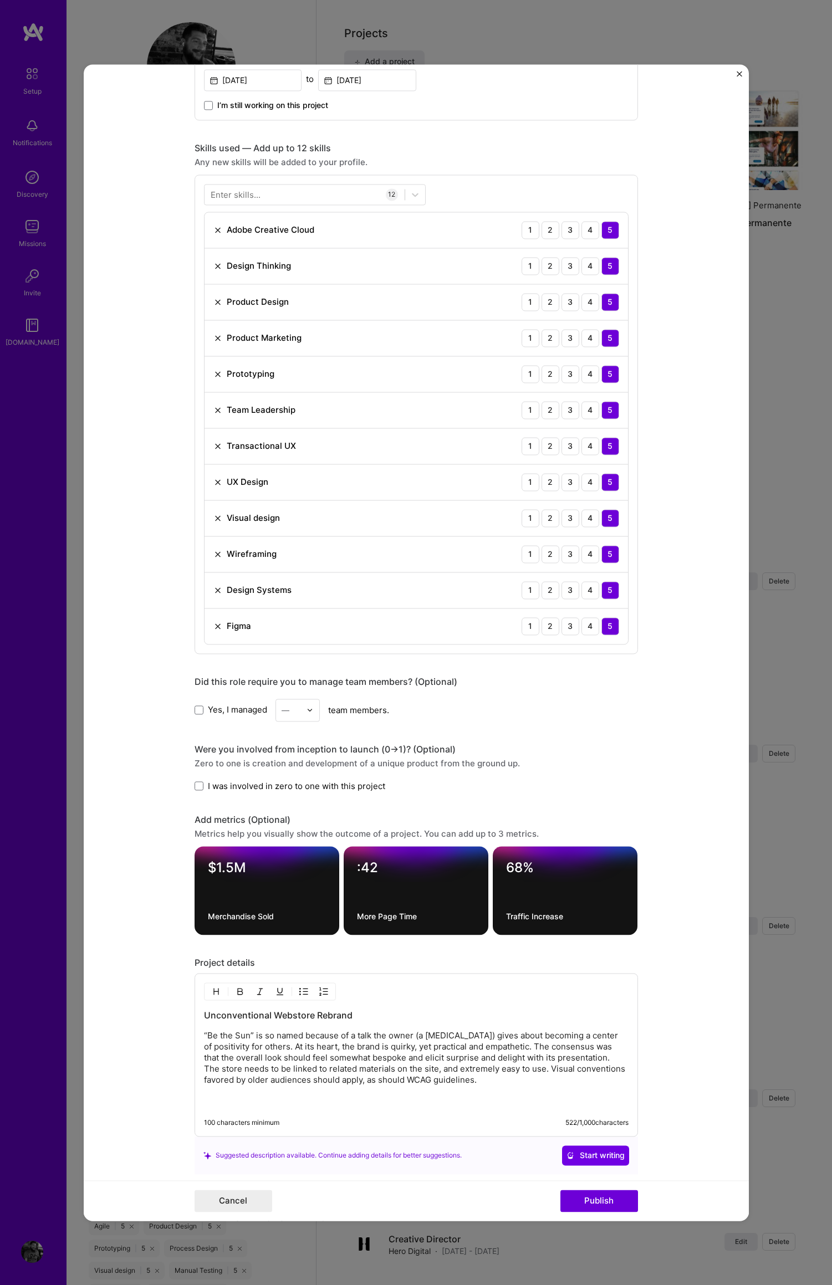
scroll to position [691, 0]
drag, startPoint x: 200, startPoint y: 1017, endPoint x: 207, endPoint y: 1017, distance: 7.2
click at [204, 1017] on h3 "Unconventional Webstore Rebrand" at bounding box center [416, 1016] width 424 height 12
click at [480, 1082] on p "“Be the Sun” is so named because of a talk the owner (a [MEDICAL_DATA]) gives a…" at bounding box center [416, 1070] width 424 height 78
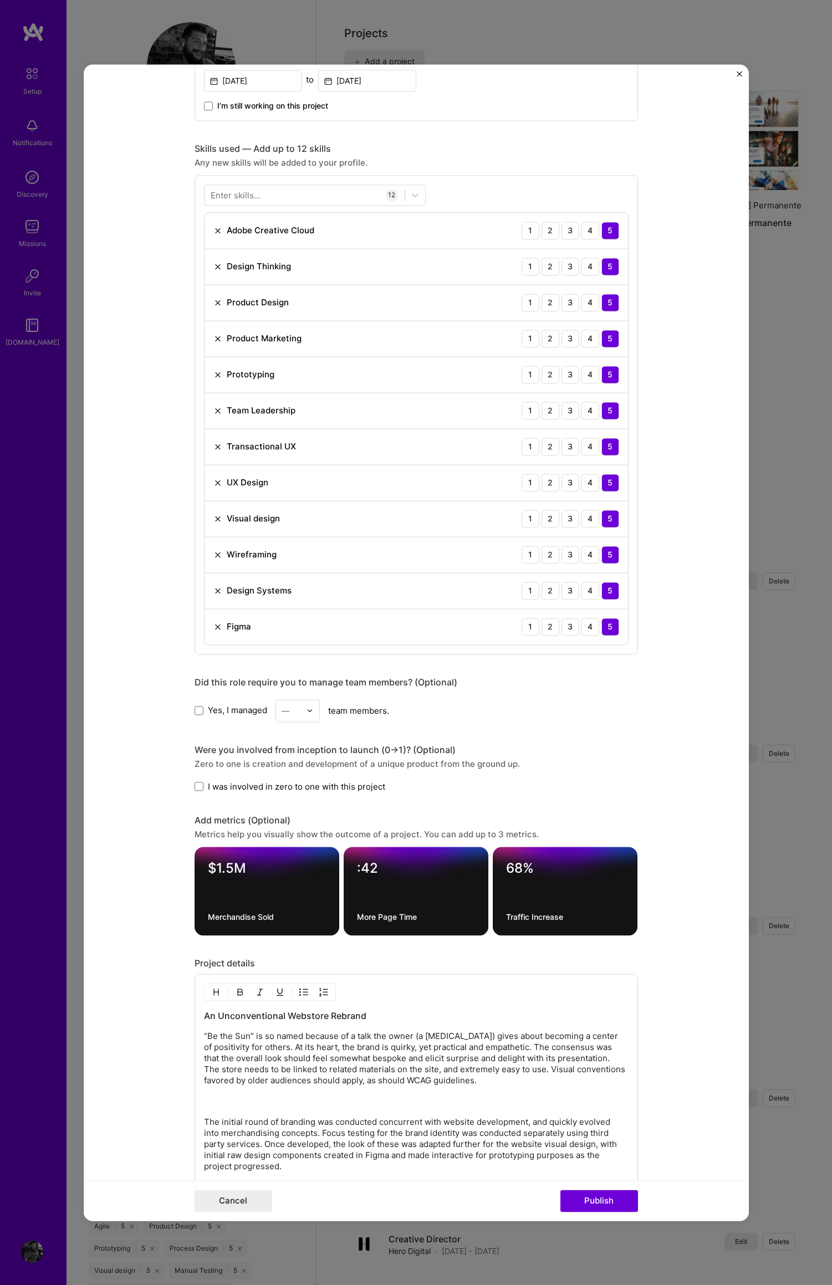
click at [219, 1109] on div "An Unconventional Webstore Rebrand “Be the Sun” is so named because of a talk t…" at bounding box center [416, 1121] width 424 height 223
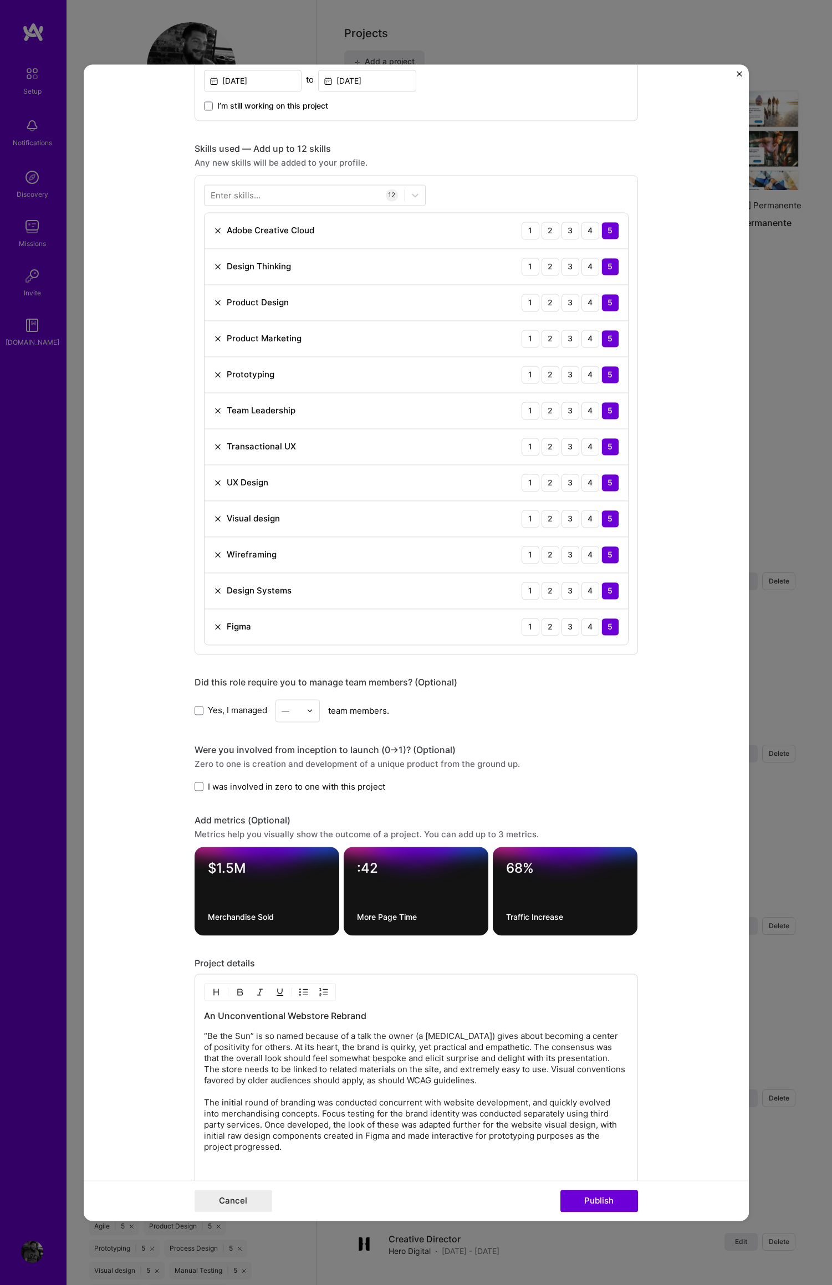
drag, startPoint x: 416, startPoint y: 1104, endPoint x: 432, endPoint y: 1104, distance: 16.1
click at [416, 1104] on p "“Be the Sun” is so named because of a talk the owner (a [MEDICAL_DATA]) gives a…" at bounding box center [416, 1092] width 424 height 122
click at [417, 1105] on p "“Be the Sun” is so named because of a talk the owner (a [MEDICAL_DATA]) gives a…" at bounding box center [416, 1092] width 424 height 122
drag, startPoint x: 607, startPoint y: 1116, endPoint x: 615, endPoint y: 1116, distance: 8.3
click at [607, 1116] on p "“Be the Sun” is so named because of a talk the owner (a [MEDICAL_DATA]) gives a…" at bounding box center [416, 1092] width 424 height 122
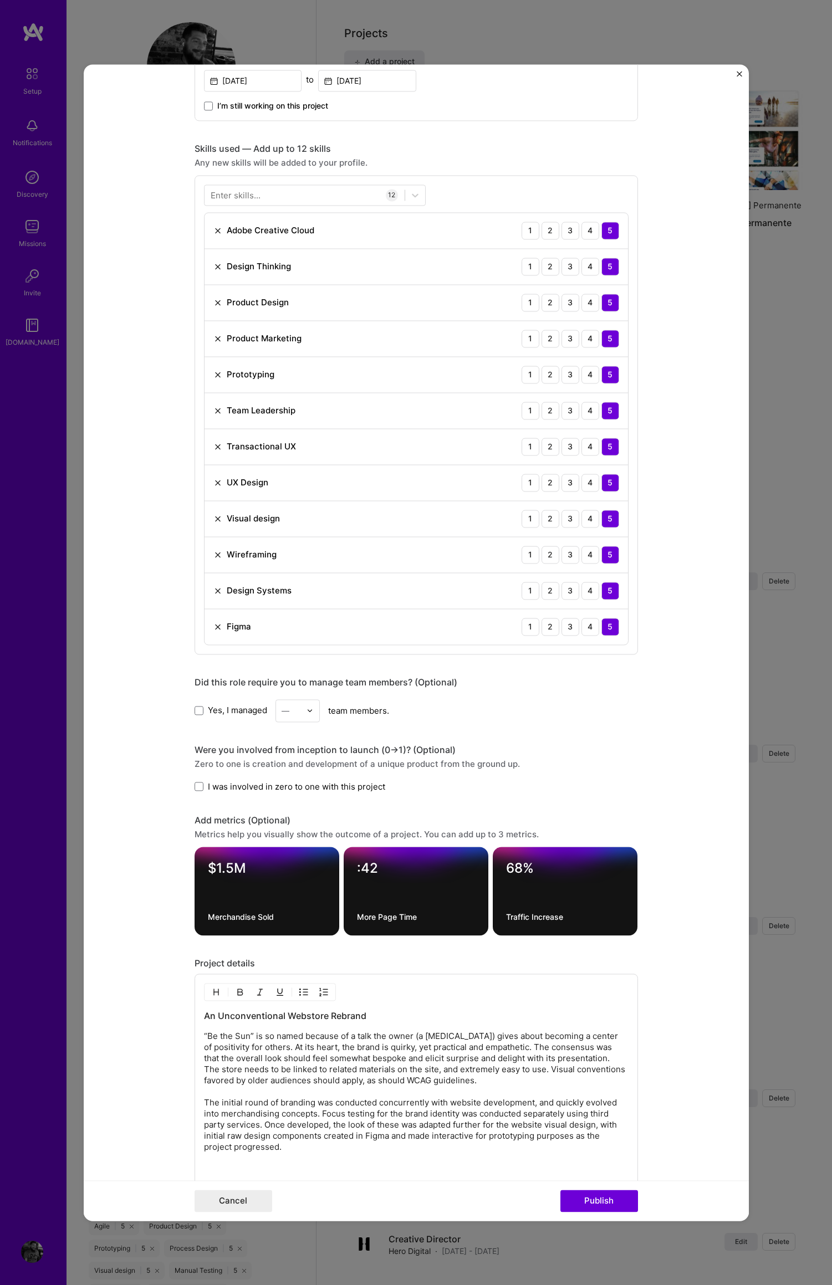
drag, startPoint x: 605, startPoint y: 1117, endPoint x: 615, endPoint y: 1118, distance: 10.0
click at [605, 1117] on p "“Be the Sun” is so named because of a talk the owner (a [MEDICAL_DATA]) gives a…" at bounding box center [416, 1092] width 424 height 122
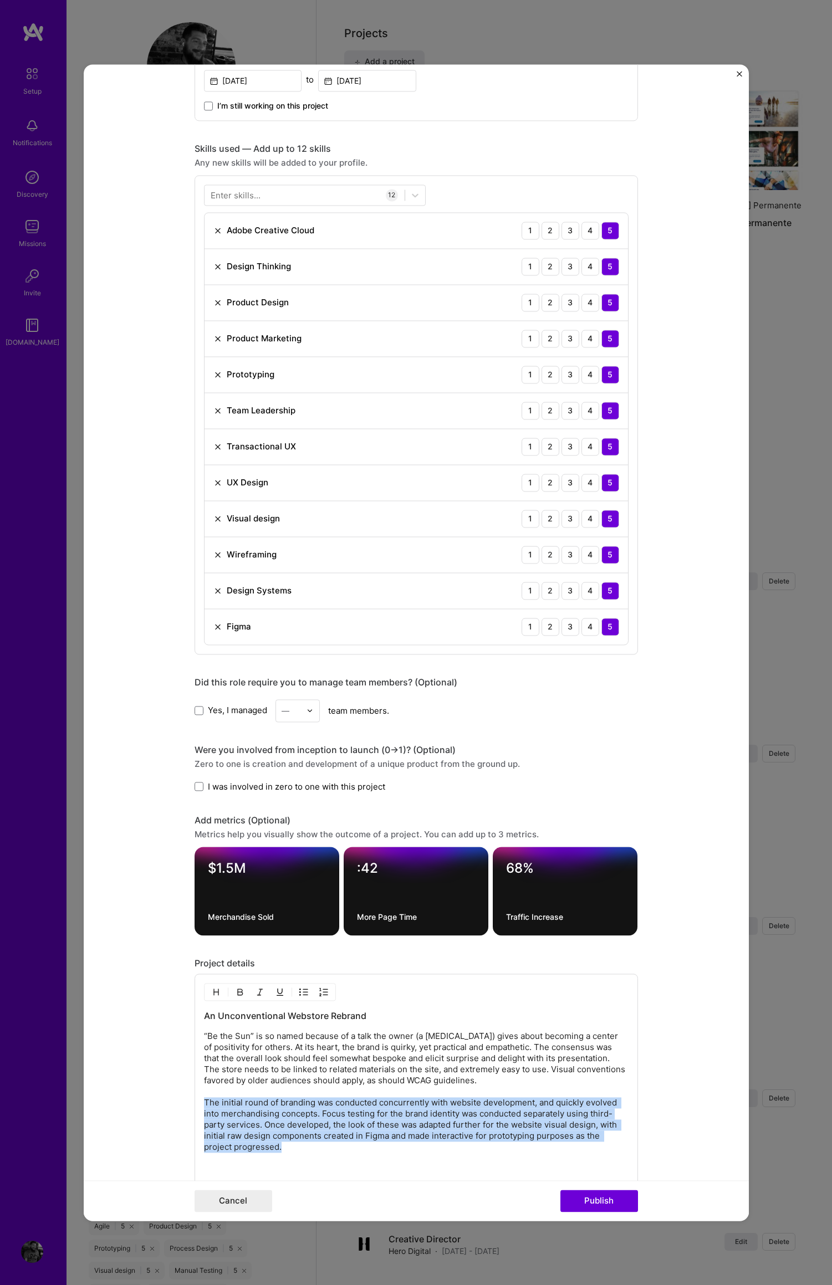
drag, startPoint x: 199, startPoint y: 1102, endPoint x: 314, endPoint y: 1152, distance: 125.3
click at [315, 1151] on p "“Be the Sun” is so named because of a talk the owner (a [MEDICAL_DATA]) gives a…" at bounding box center [416, 1092] width 424 height 122
copy p "The initial round of branding was conducted concurrently with website developme…"
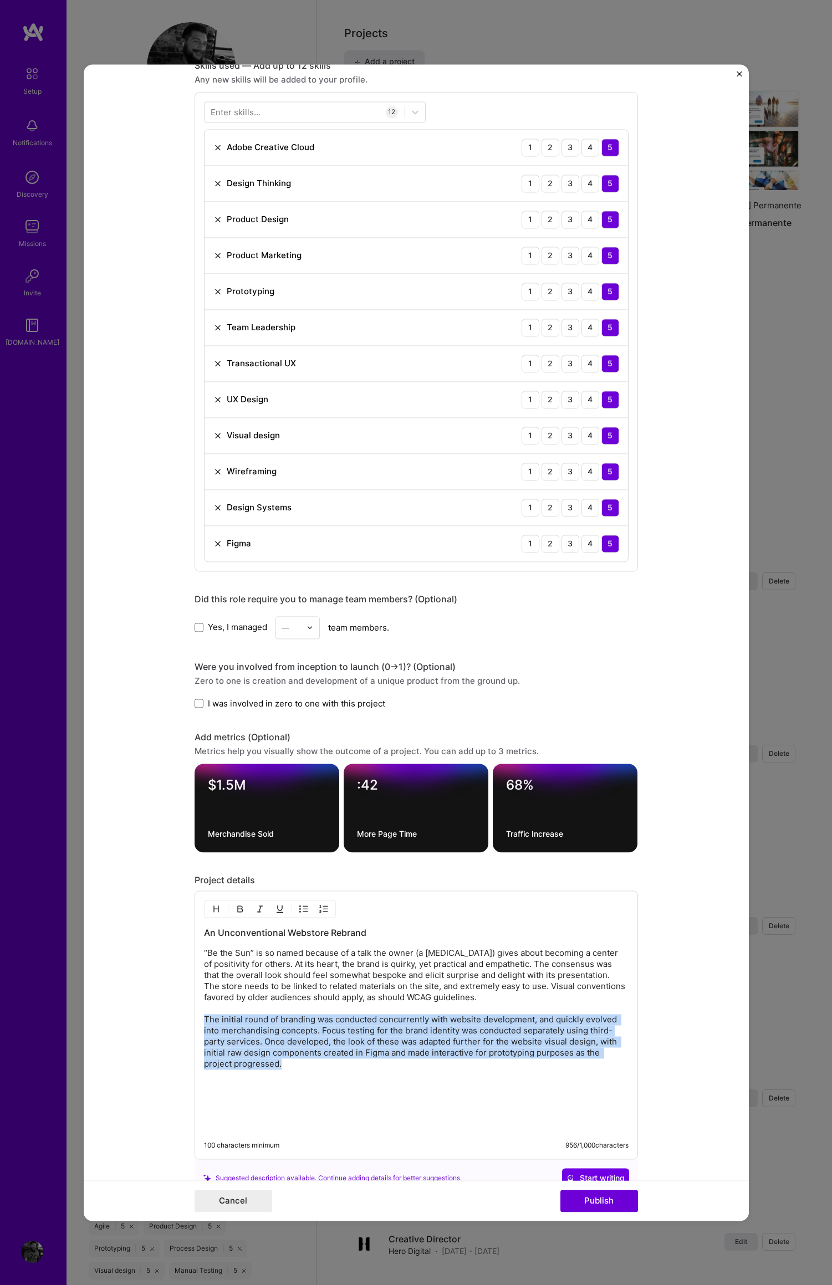
scroll to position [880, 0]
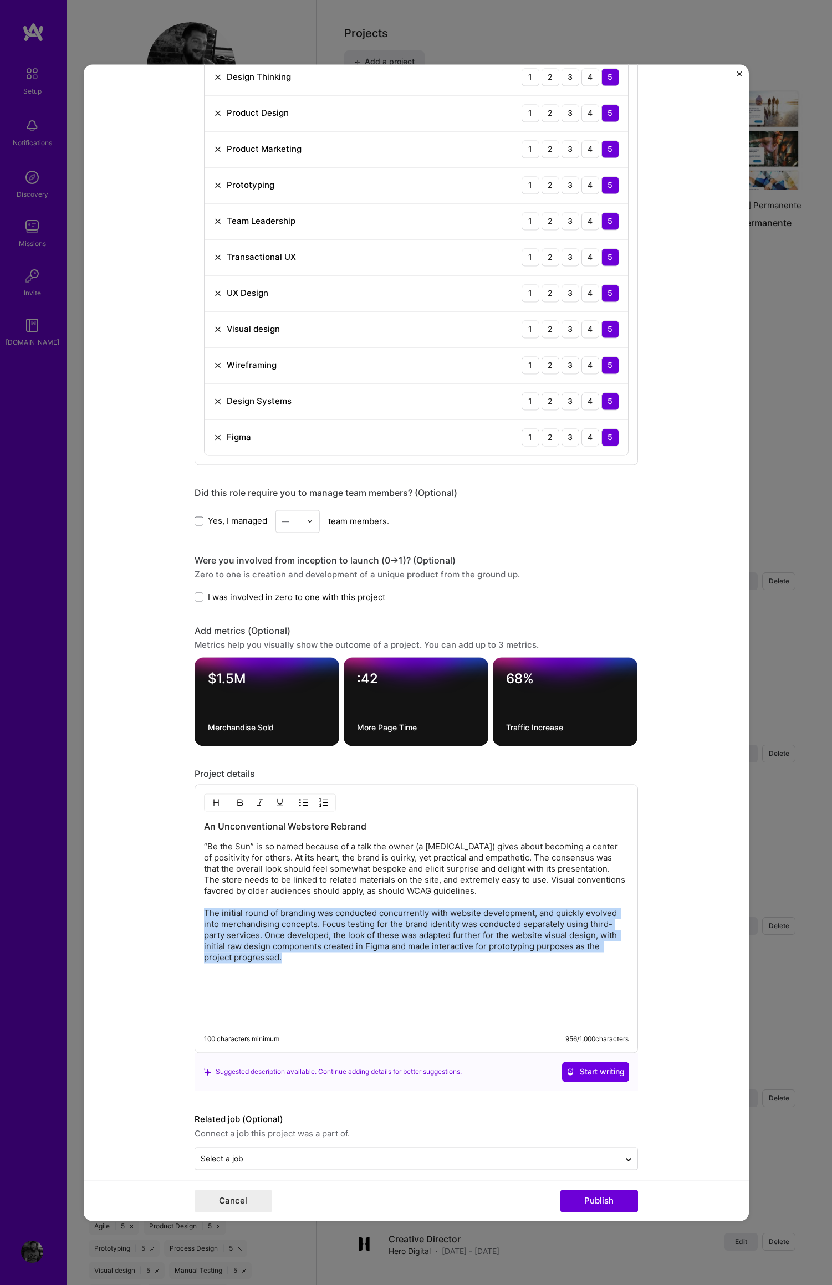
click at [371, 941] on p "“Be the Sun” is so named because of a talk the owner (a [MEDICAL_DATA]) gives a…" at bounding box center [416, 902] width 424 height 122
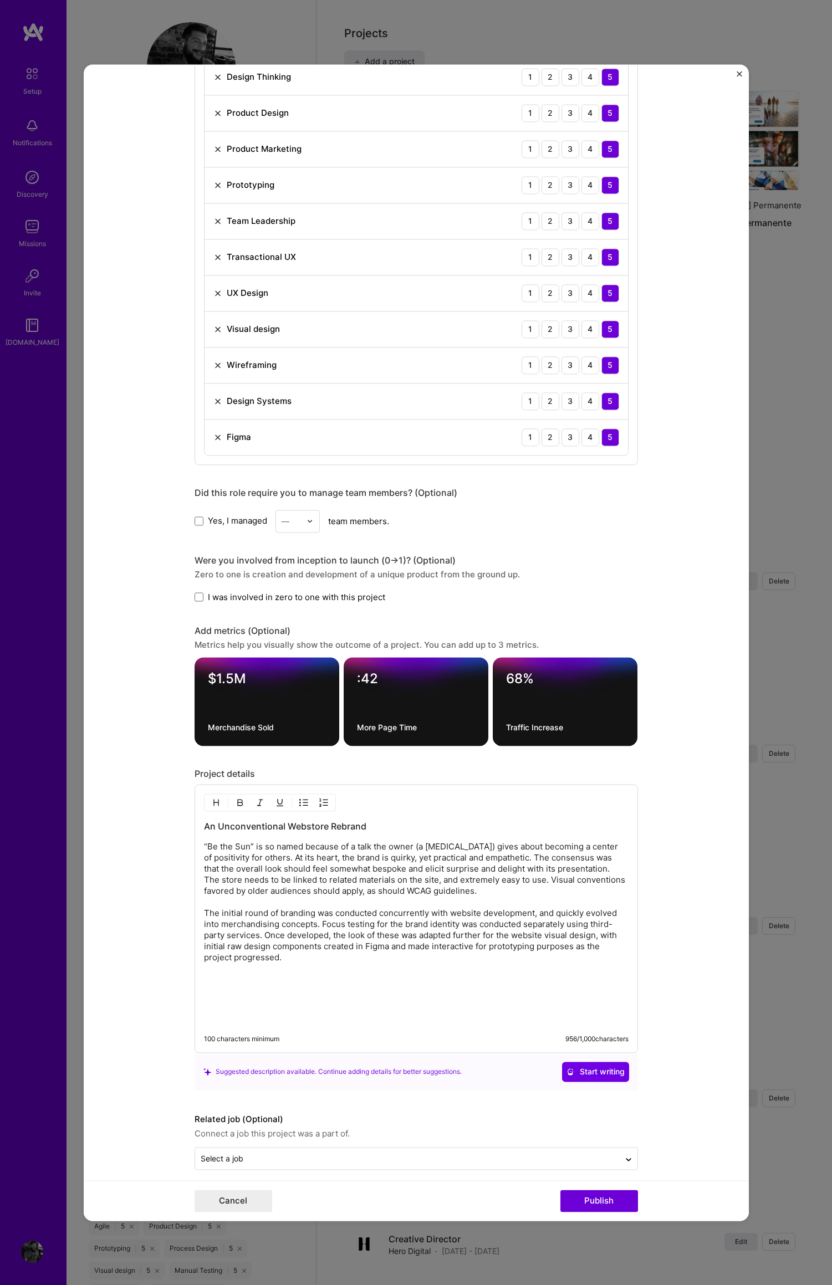
click at [371, 941] on p "“Be the Sun” is so named because of a talk the owner (a [MEDICAL_DATA]) gives a…" at bounding box center [416, 902] width 424 height 122
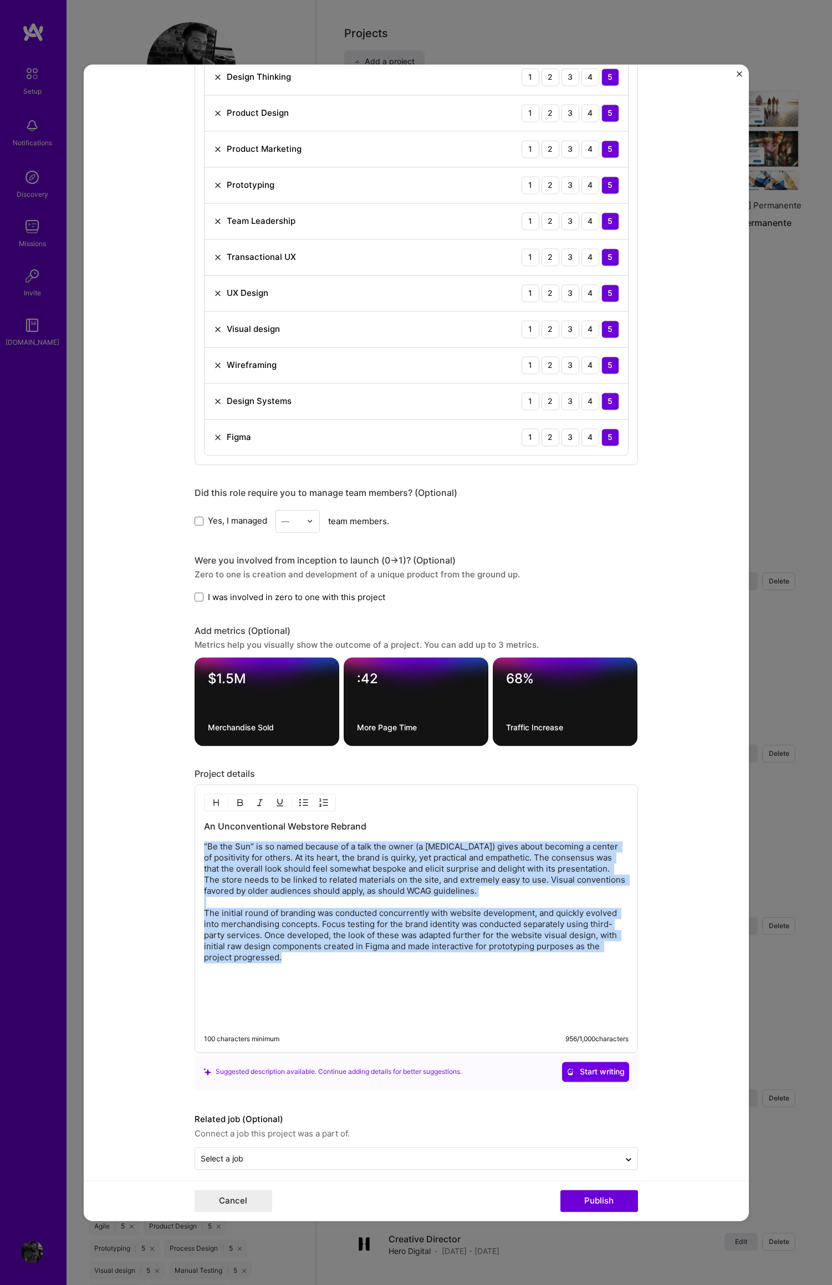
click at [371, 941] on p "“Be the Sun” is so named because of a talk the owner (a [MEDICAL_DATA]) gives a…" at bounding box center [416, 902] width 424 height 122
click at [417, 915] on p "“Be the Sun” is so named because of a talk the owner (a [MEDICAL_DATA]) gives a…" at bounding box center [416, 902] width 424 height 122
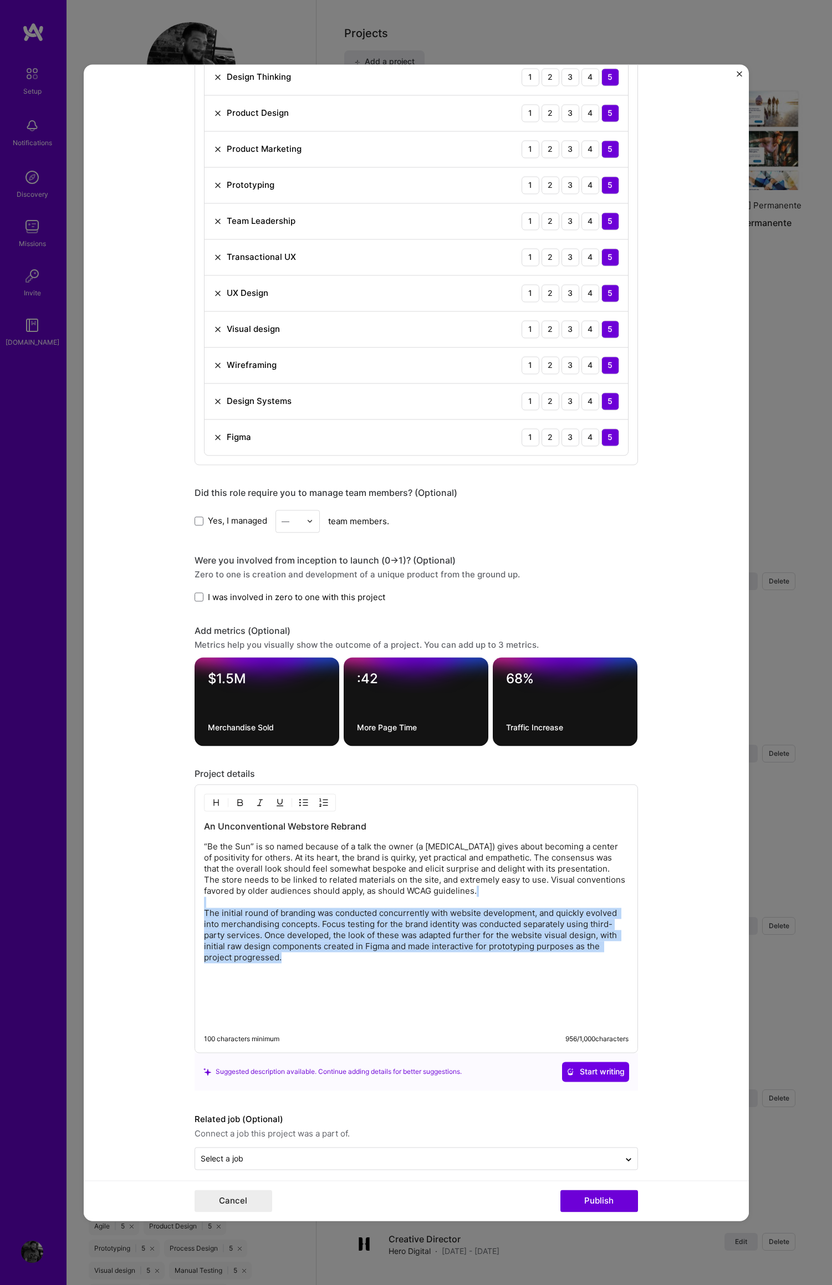
drag, startPoint x: 428, startPoint y: 907, endPoint x: 454, endPoint y: 957, distance: 56.7
click at [454, 960] on p "“Be the Sun” is so named because of a talk the owner (a [MEDICAL_DATA]) gives a…" at bounding box center [416, 902] width 424 height 122
click at [455, 955] on p "“Be the Sun” is so named because of a talk the owner (a [MEDICAL_DATA]) gives a…" at bounding box center [416, 902] width 424 height 122
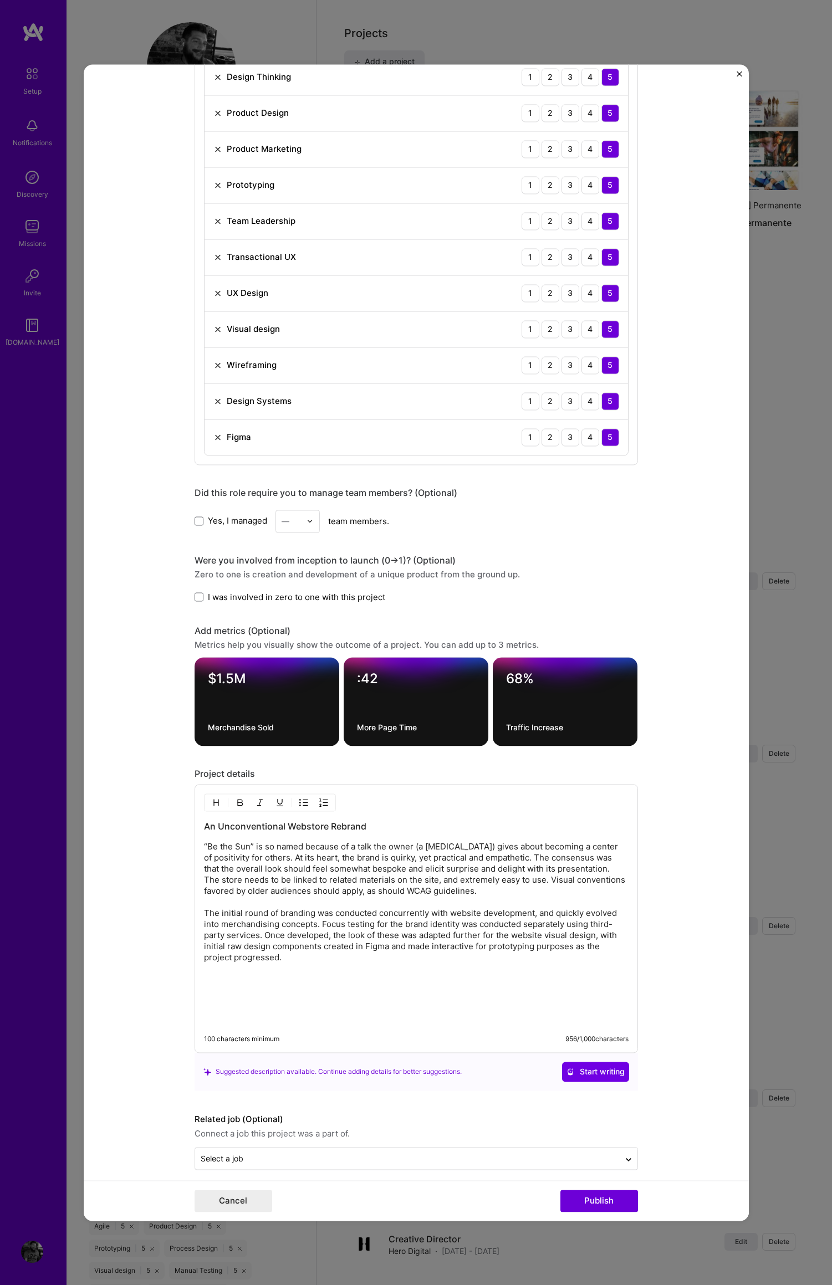
click at [457, 949] on p "“Be the Sun” is so named because of a talk the owner (a [MEDICAL_DATA]) gives a…" at bounding box center [416, 902] width 424 height 122
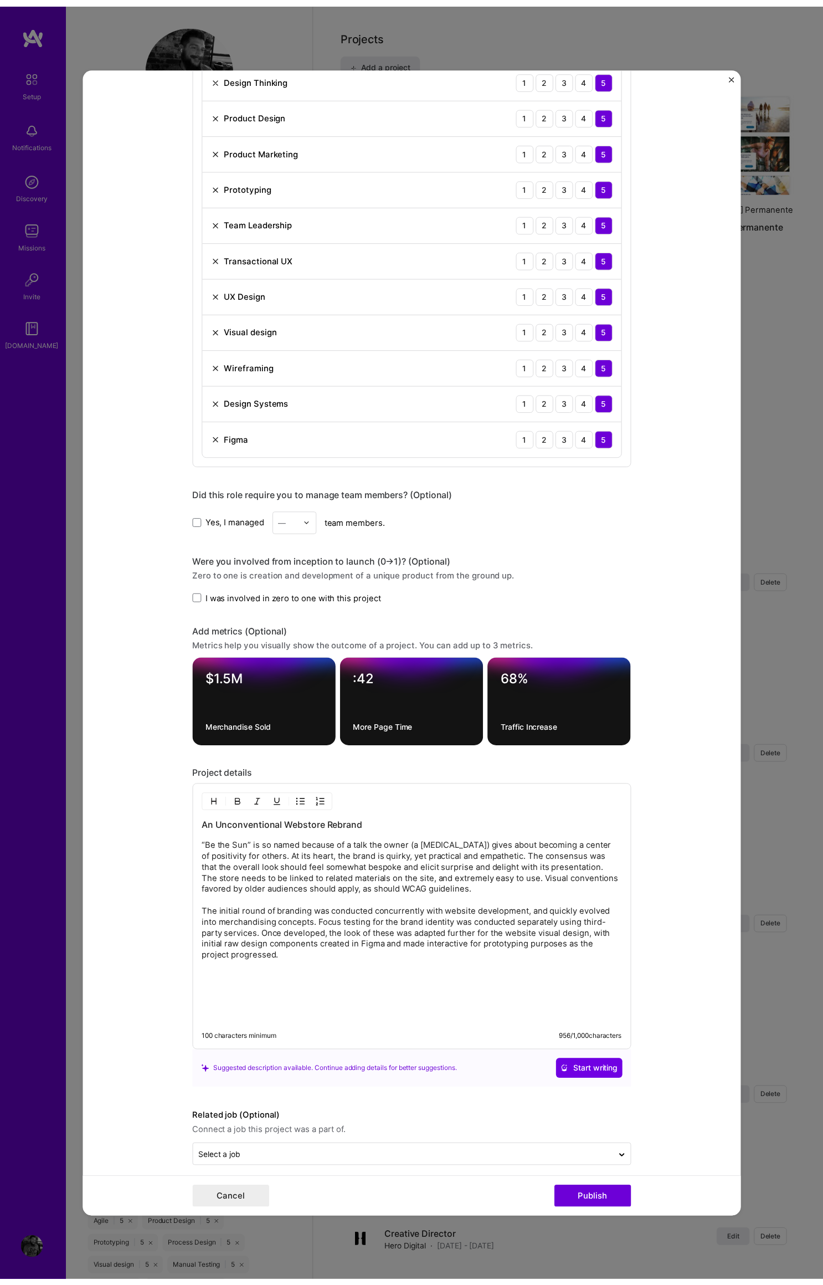
scroll to position [891, 0]
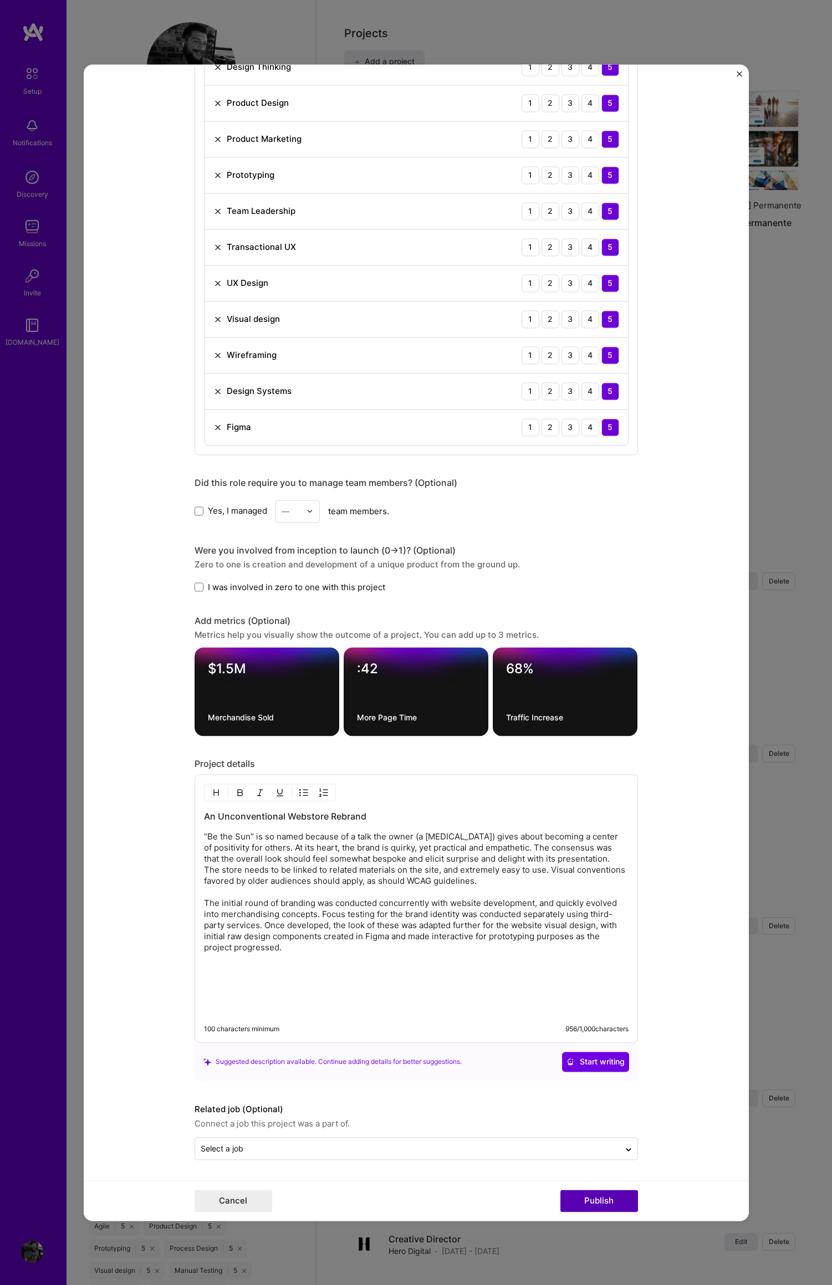
click at [594, 1199] on button "Publish" at bounding box center [599, 1201] width 78 height 22
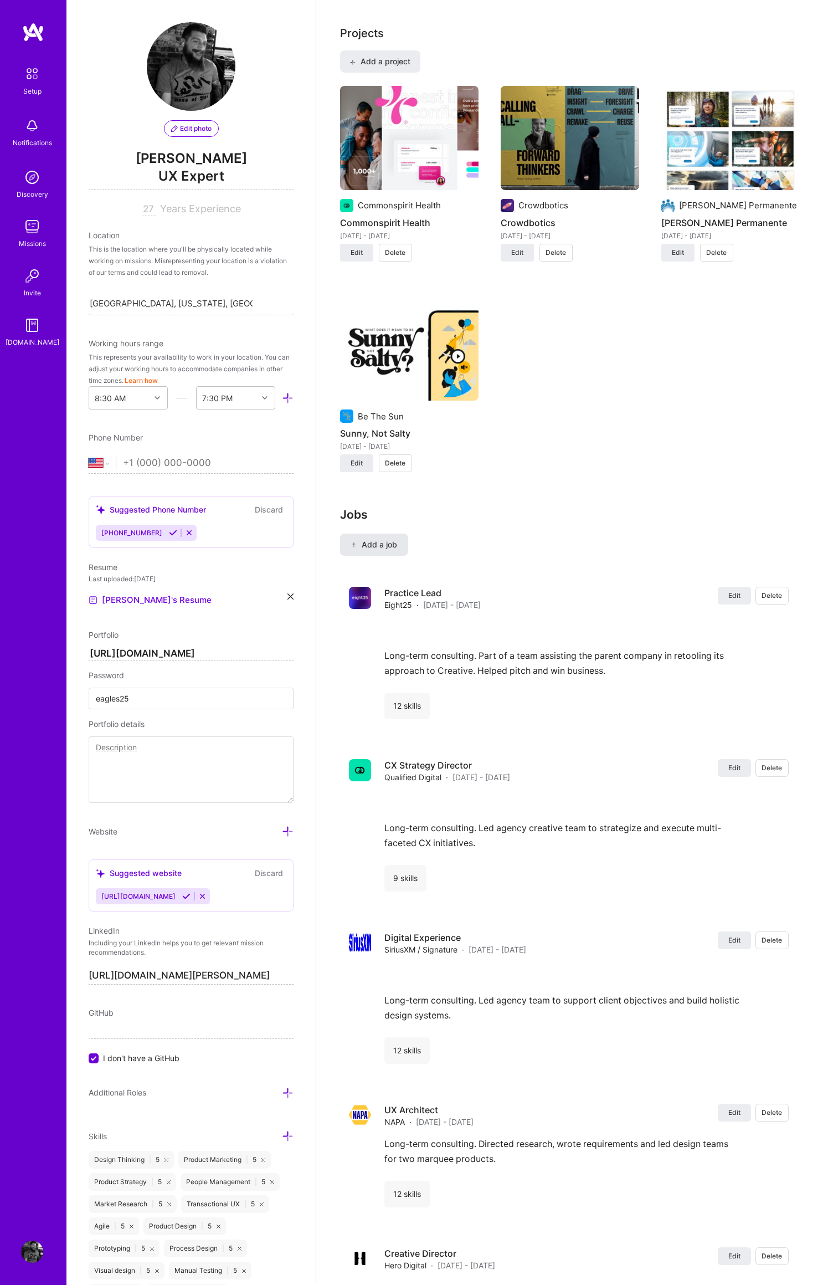
click at [370, 539] on span "Add a job" at bounding box center [374, 544] width 46 height 11
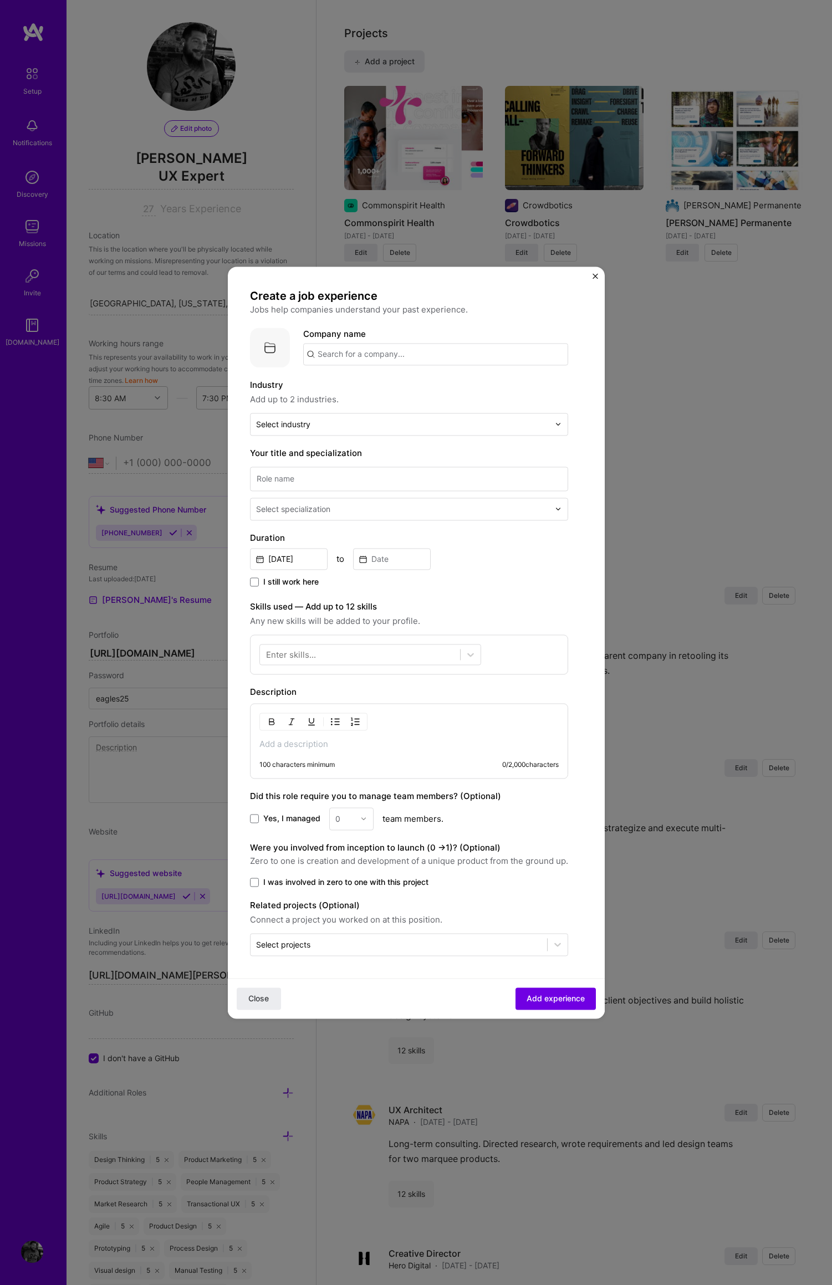
click at [595, 275] on img "Close" at bounding box center [595, 276] width 6 height 6
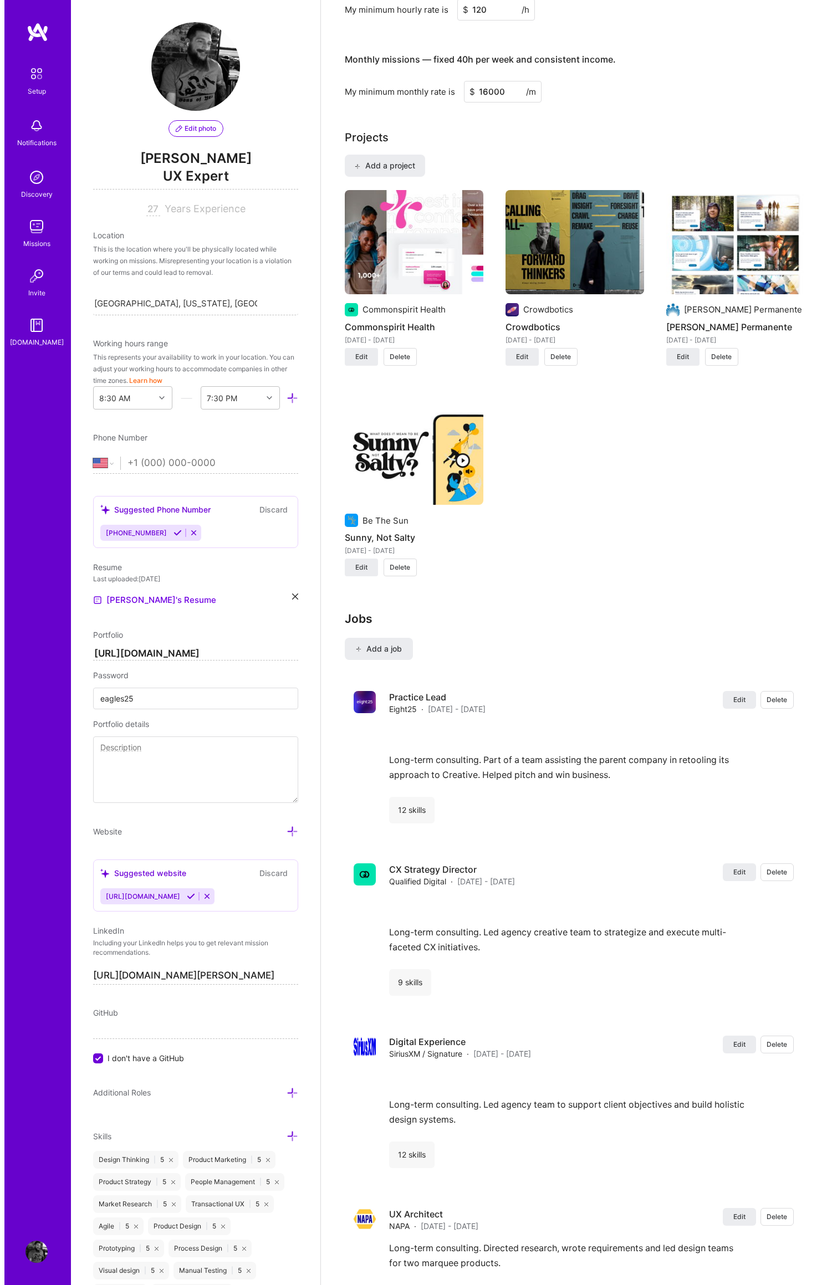
scroll to position [765, 0]
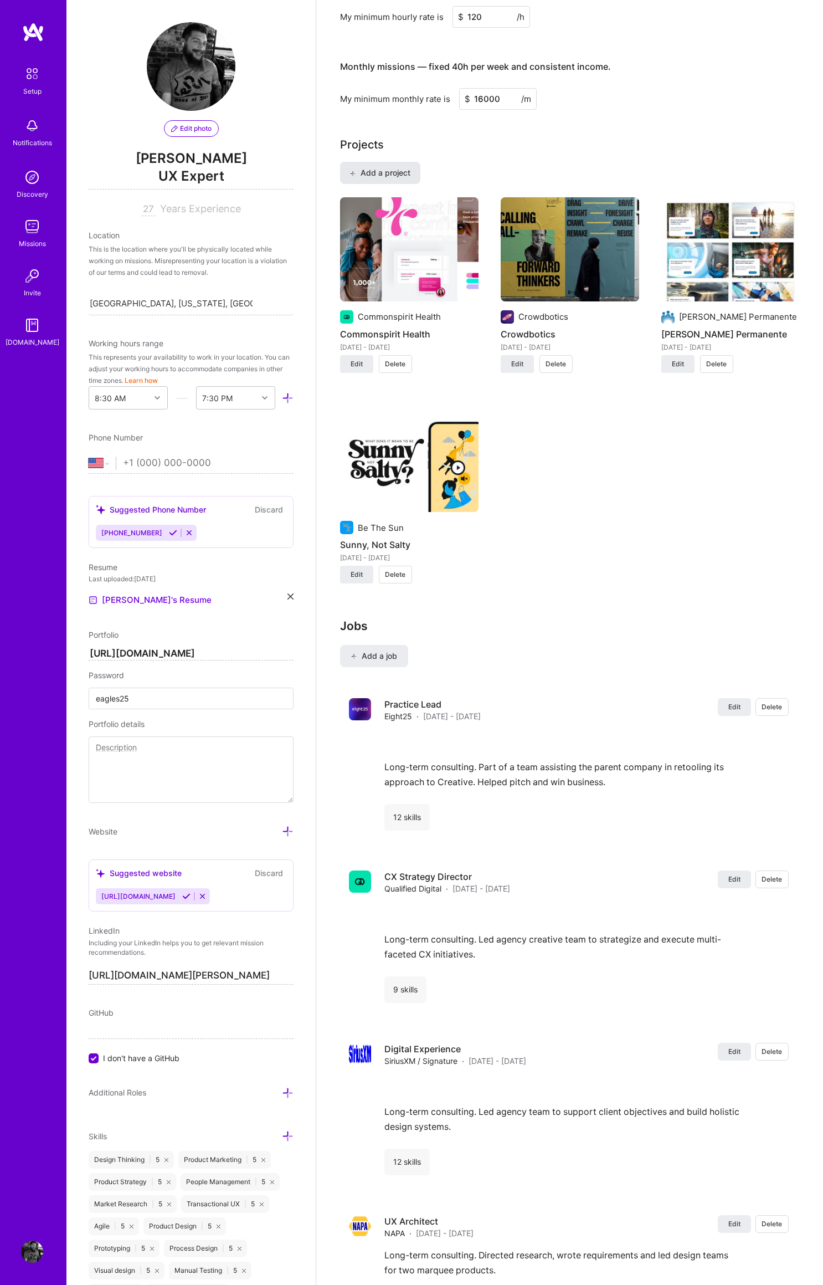
click at [384, 167] on span "Add a project" at bounding box center [380, 172] width 60 height 11
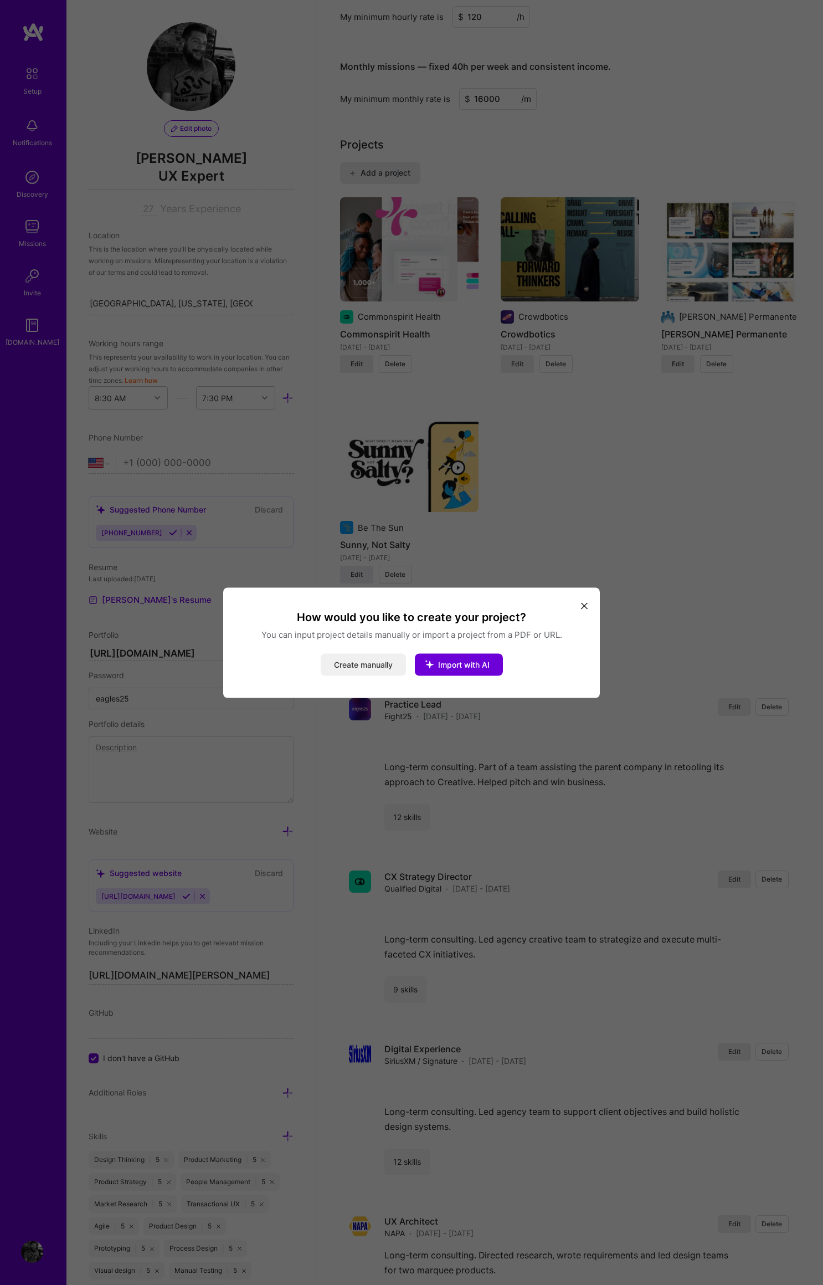
click at [362, 663] on button "Create manually" at bounding box center [363, 664] width 85 height 22
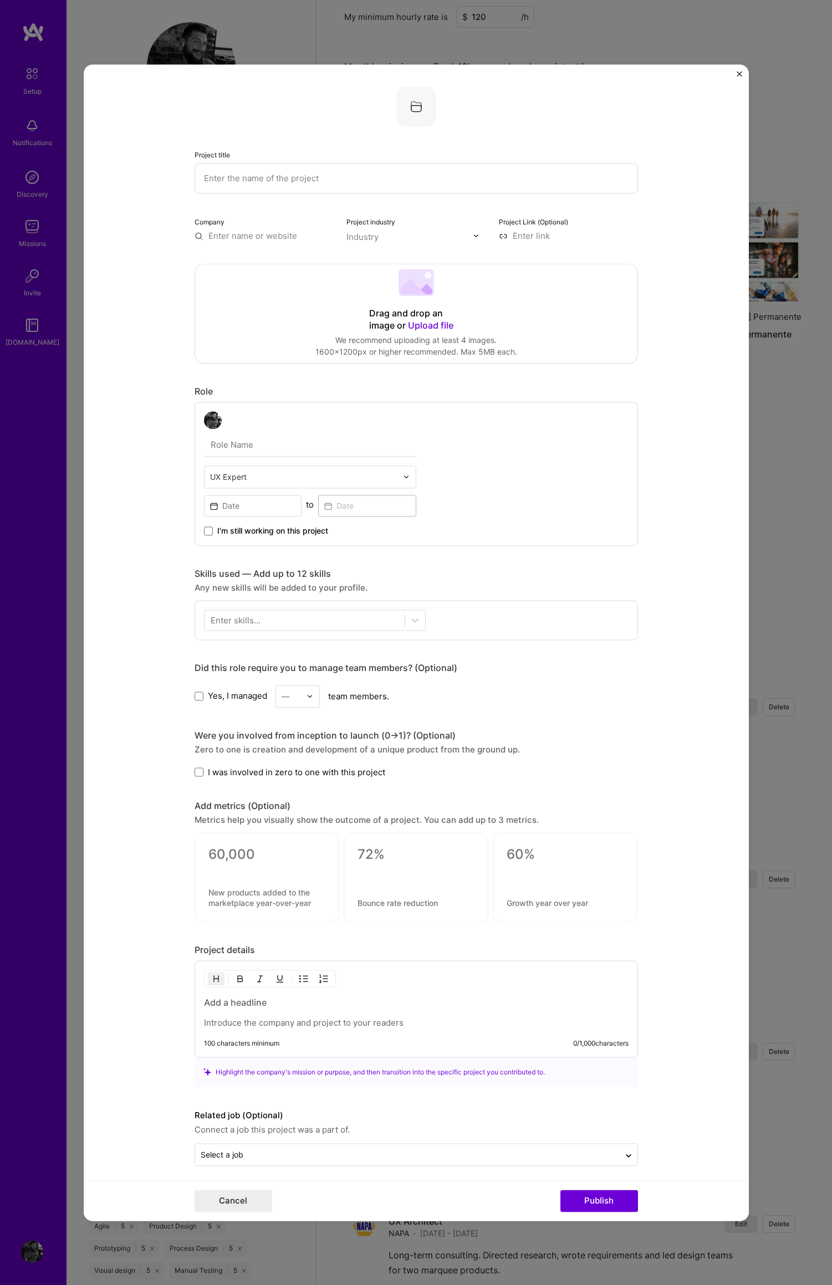
click at [233, 178] on input "text" at bounding box center [415, 178] width 443 height 30
click at [235, 179] on input "ARRIS SorfBoard" at bounding box center [415, 178] width 443 height 30
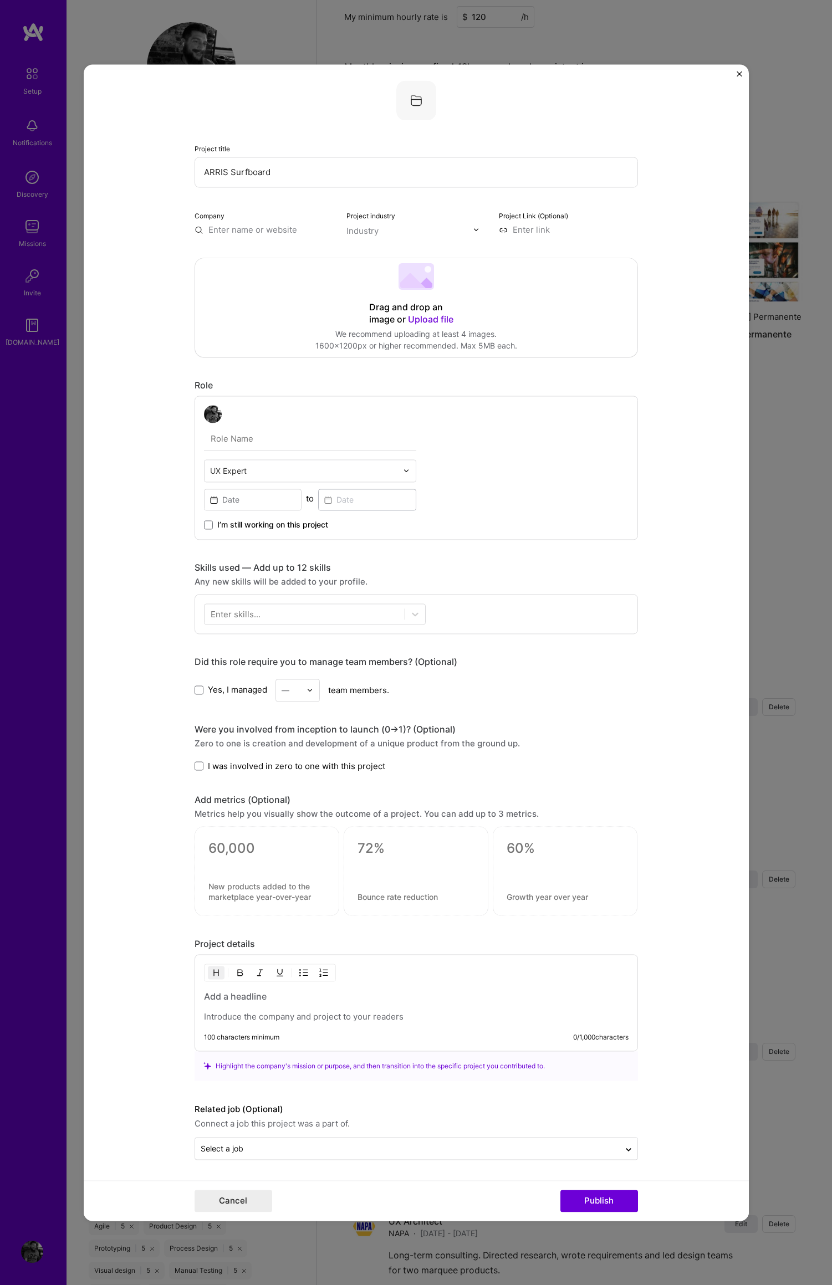
type input "ARRIS Surfboard"
click at [232, 229] on input "text" at bounding box center [263, 230] width 139 height 12
paste input "[URL][DOMAIN_NAME]"
drag, startPoint x: 255, startPoint y: 229, endPoint x: 263, endPoint y: 228, distance: 8.4
click at [255, 229] on input "[URL][DOMAIN_NAME]" at bounding box center [263, 230] width 139 height 12
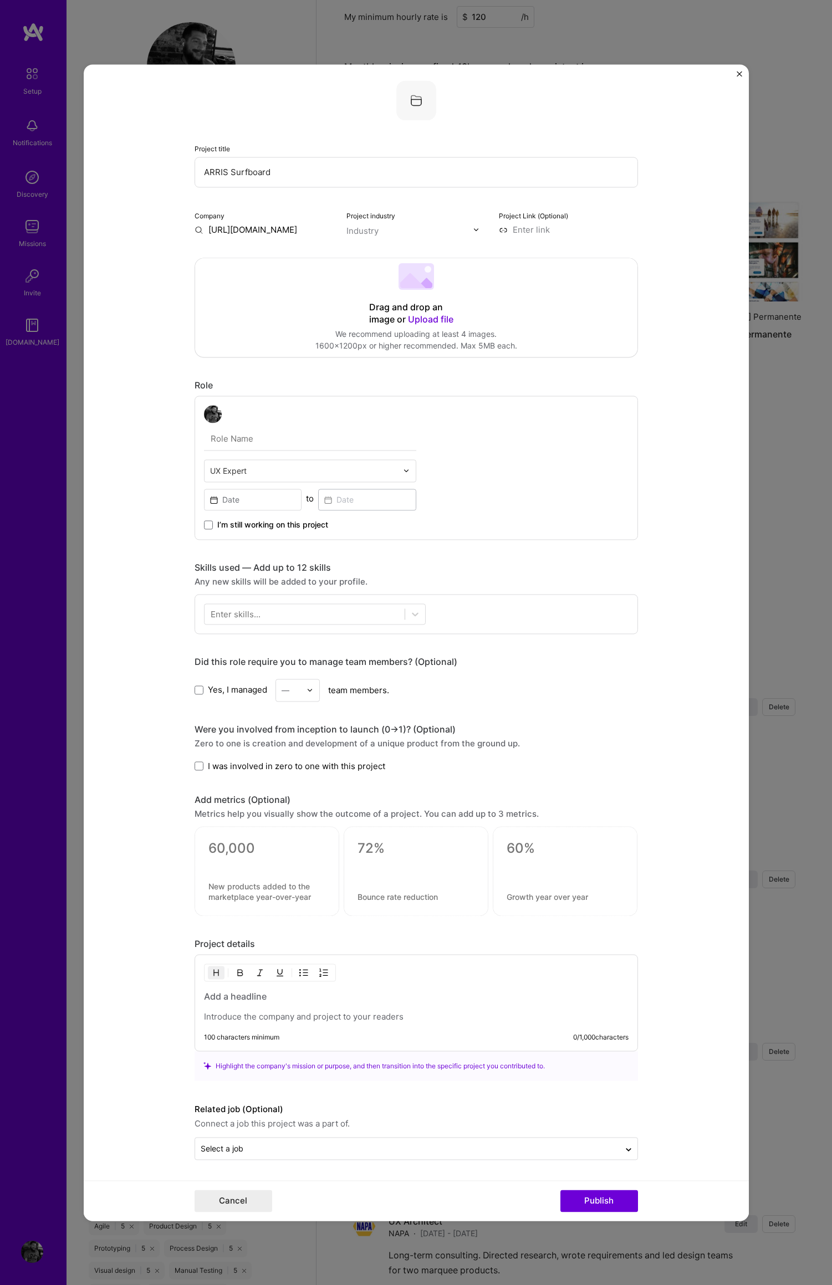
drag, startPoint x: 204, startPoint y: 229, endPoint x: 414, endPoint y: 253, distance: 211.3
click at [377, 237] on div "Project title ARRIS Surfboard Company [URL][DOMAIN_NAME] Project industry Indus…" at bounding box center [415, 619] width 443 height 1079
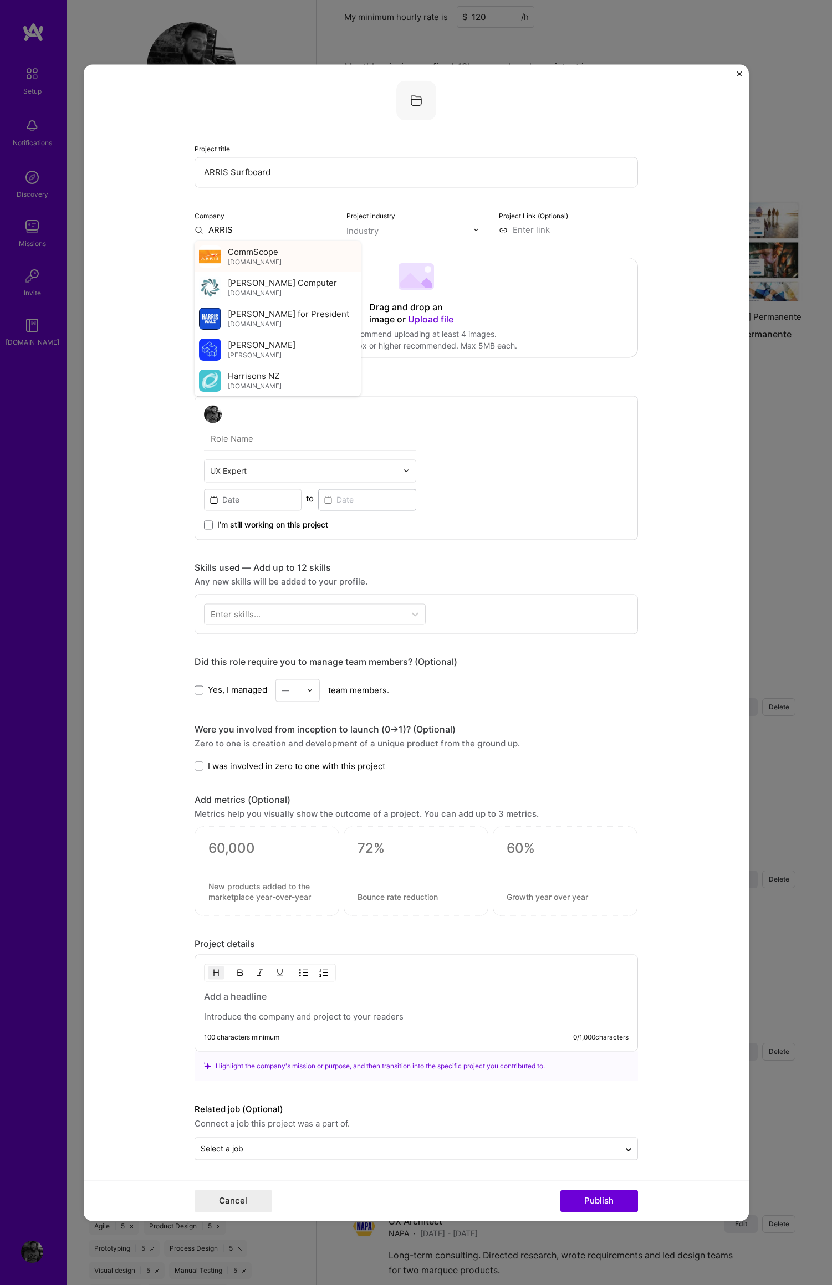
click at [252, 255] on span "CommScope" at bounding box center [253, 252] width 50 height 12
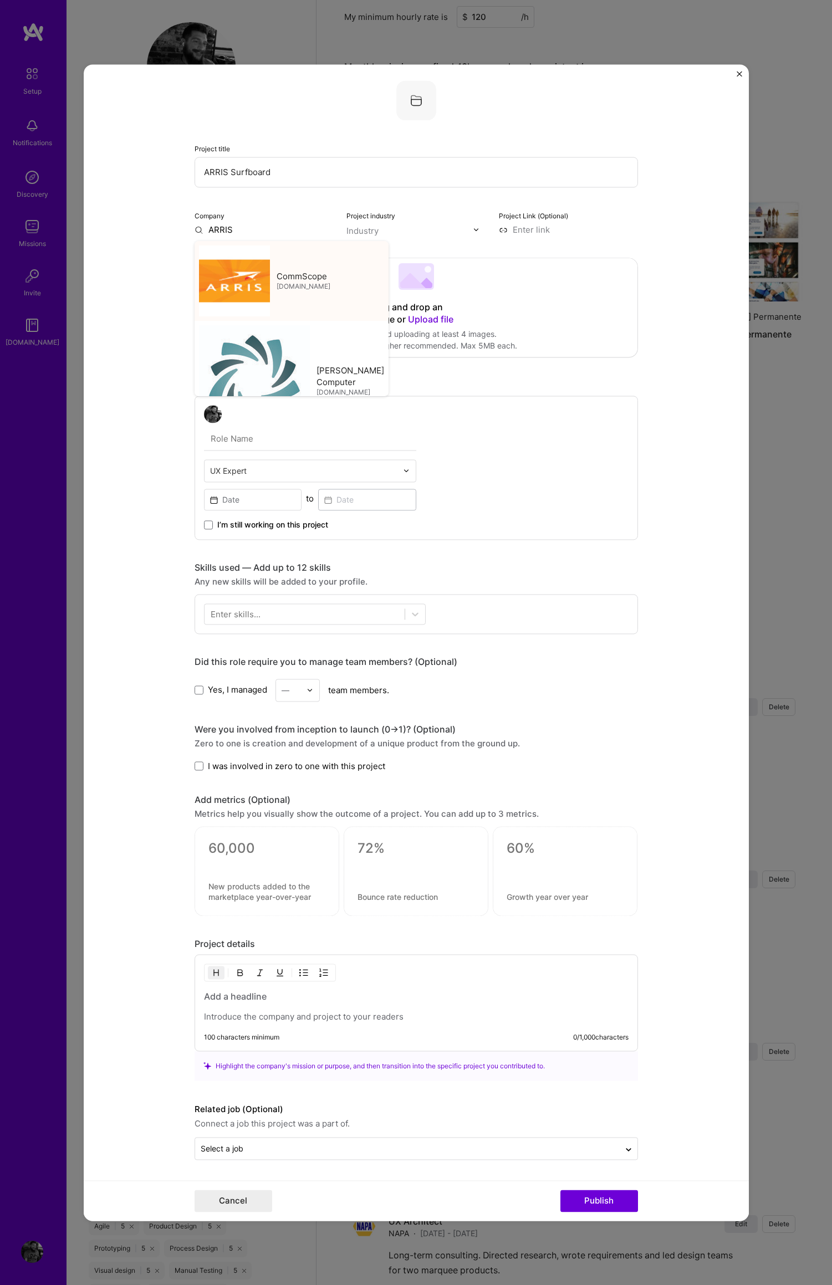
type input "CommScope"
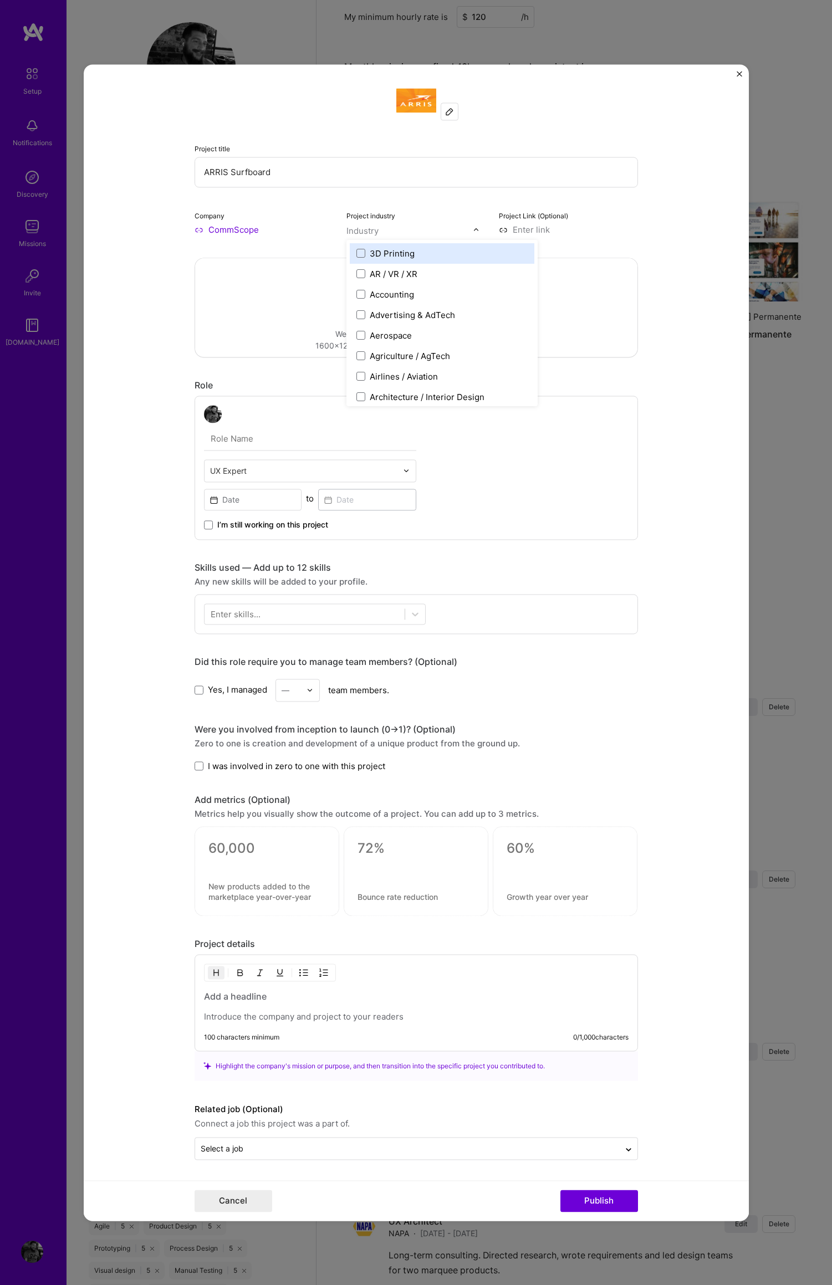
click at [473, 230] on img at bounding box center [476, 229] width 7 height 7
click at [356, 350] on span at bounding box center [360, 351] width 9 height 9
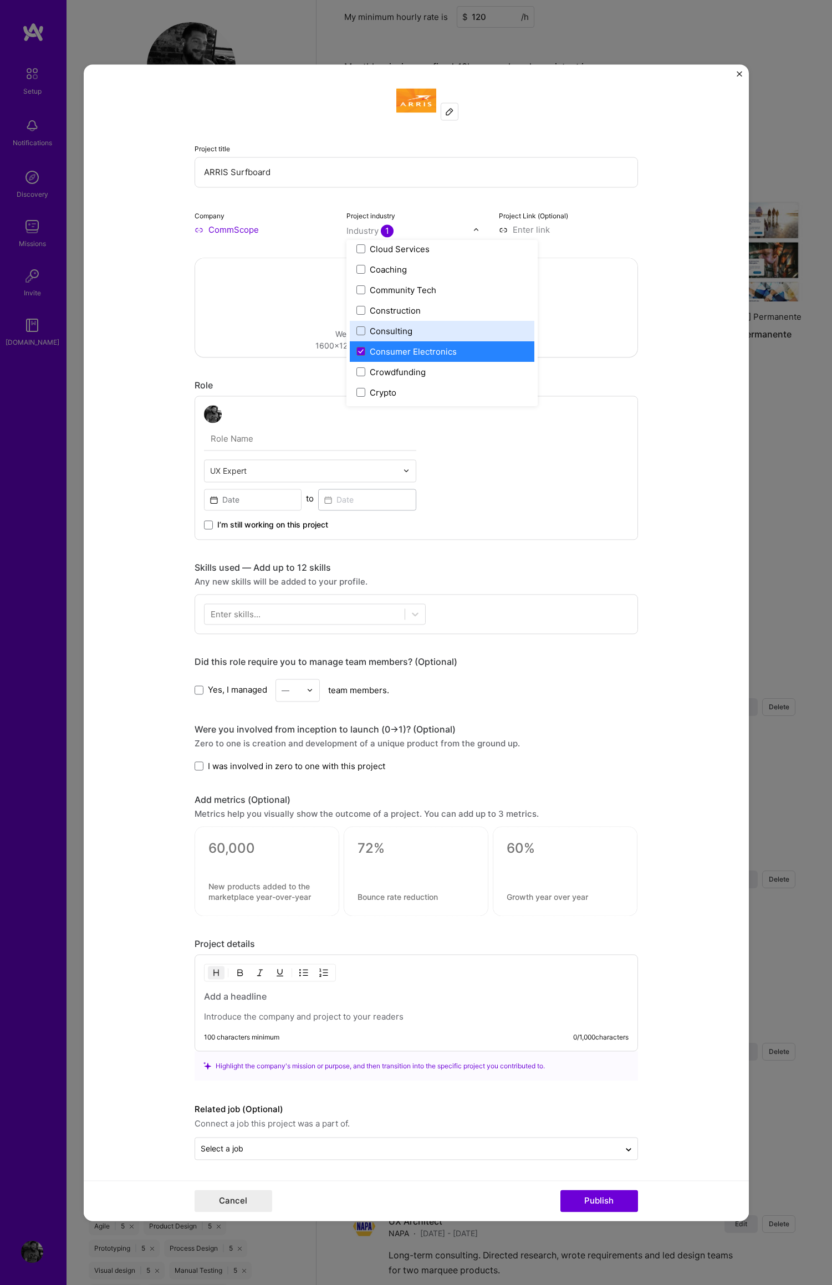
click at [537, 228] on input at bounding box center [568, 230] width 139 height 12
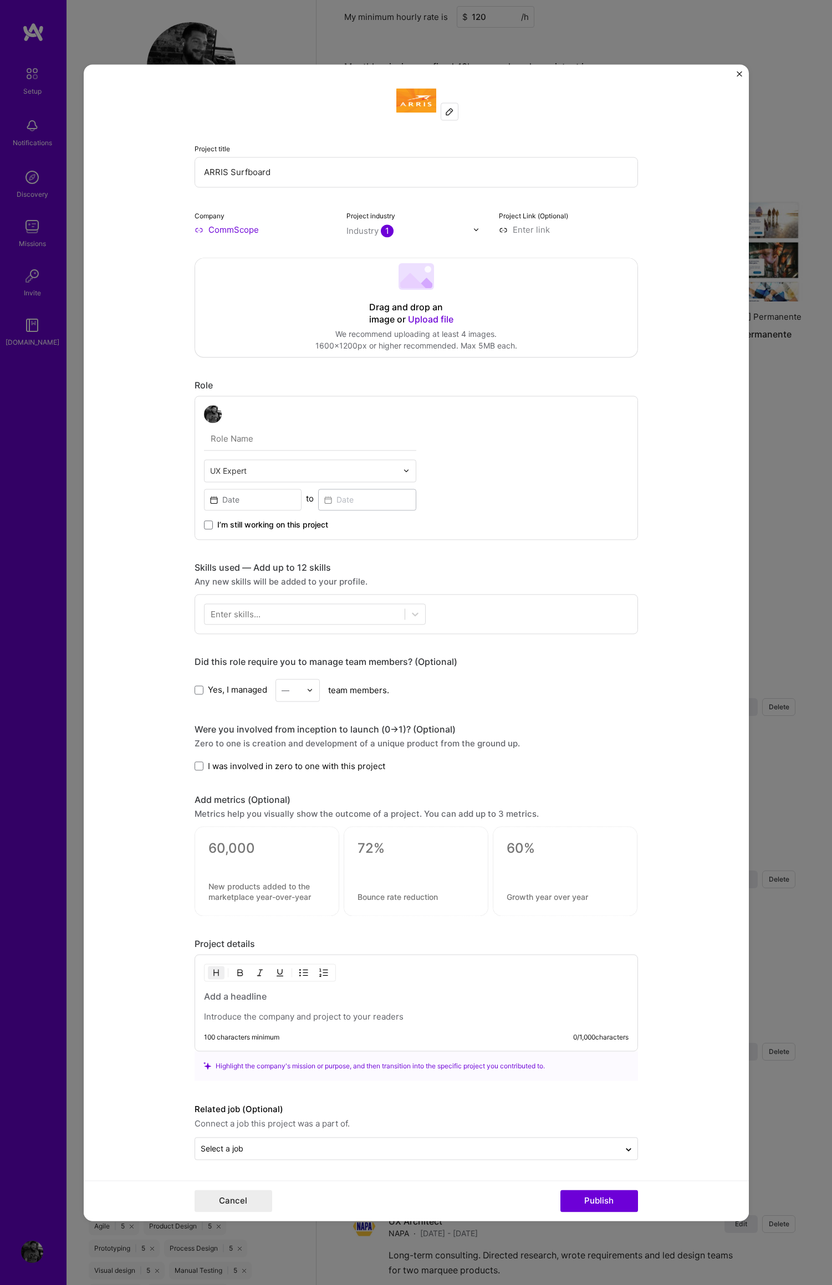
click at [430, 319] on span "Upload file" at bounding box center [430, 319] width 45 height 11
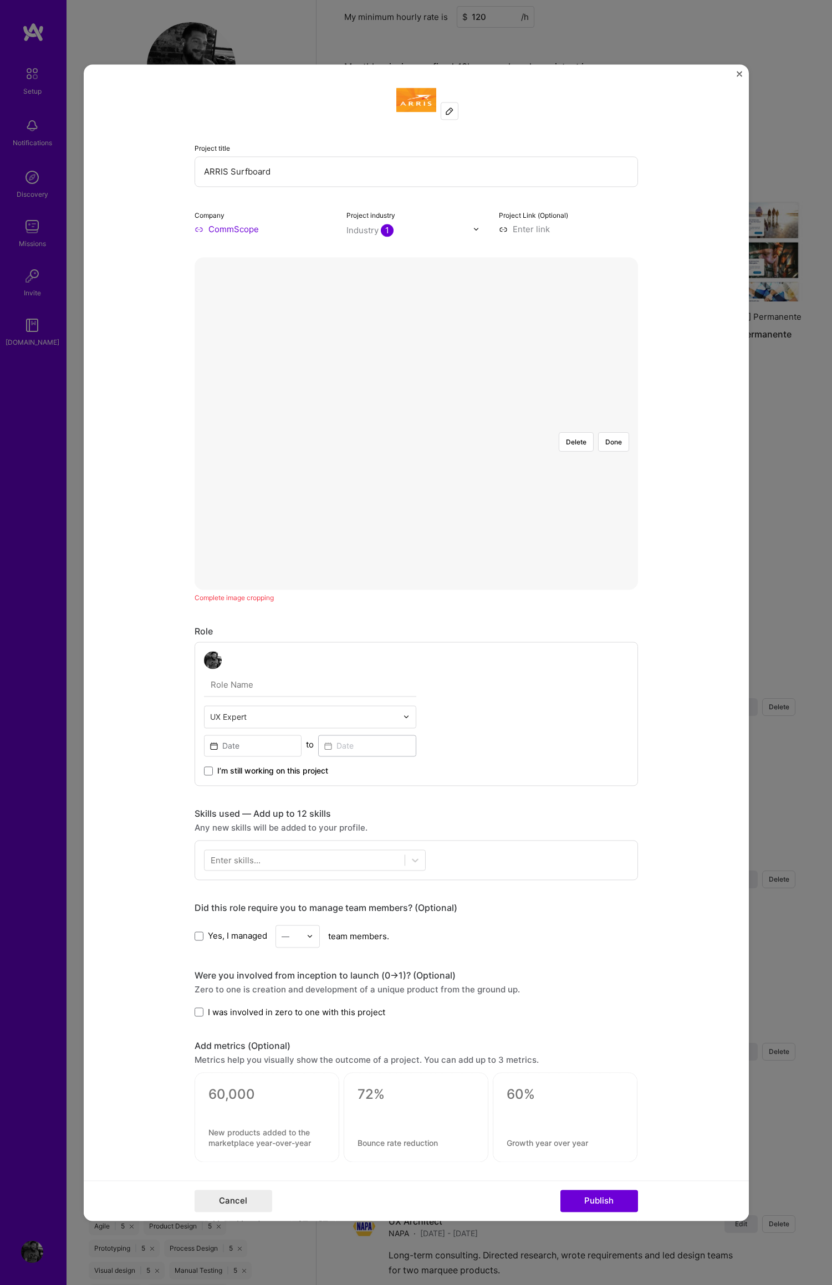
click at [508, 427] on div at bounding box center [640, 522] width 265 height 199
click at [607, 432] on button "Done" at bounding box center [613, 441] width 31 height 19
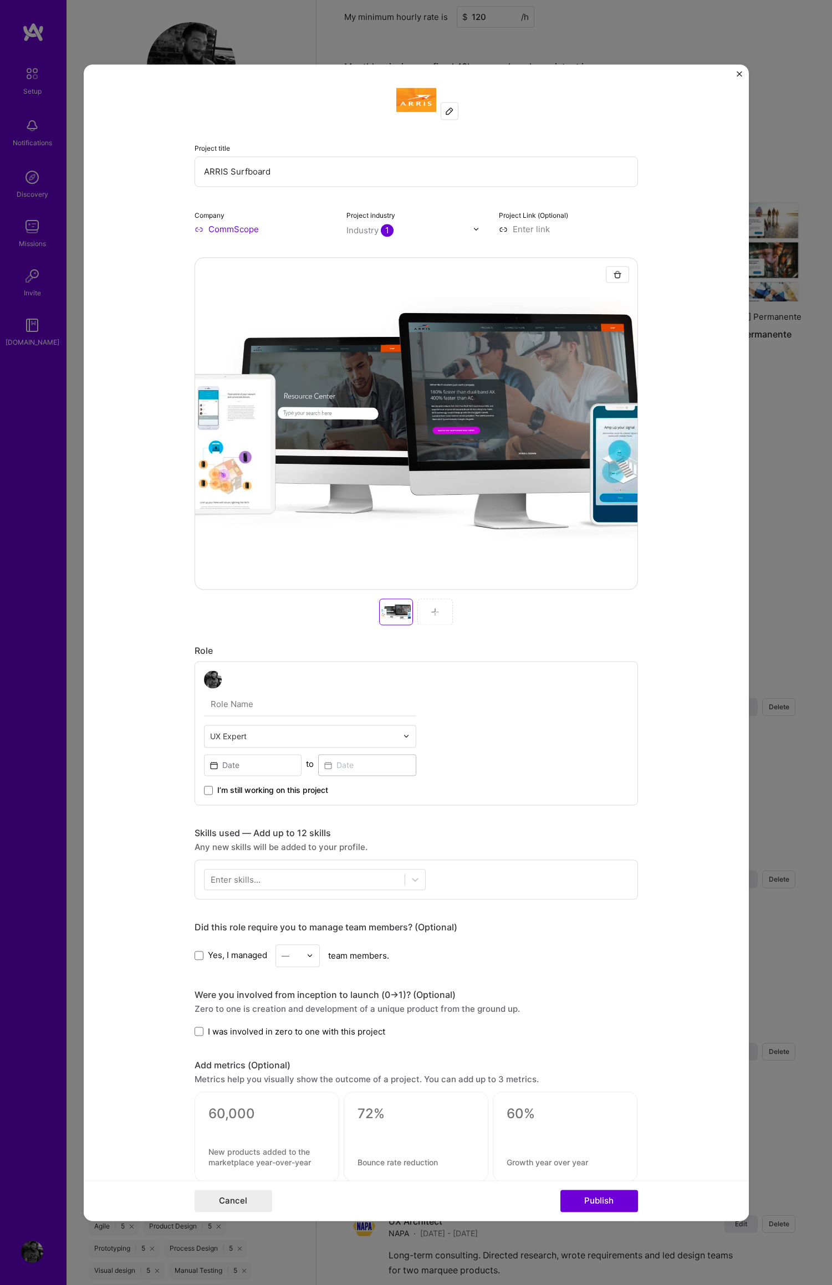
click at [694, 516] on form "Project title ARRIS Surfboard Company CommScope Project industry Industry 1 Pro…" at bounding box center [416, 642] width 665 height 1156
click at [431, 609] on img at bounding box center [435, 611] width 9 height 9
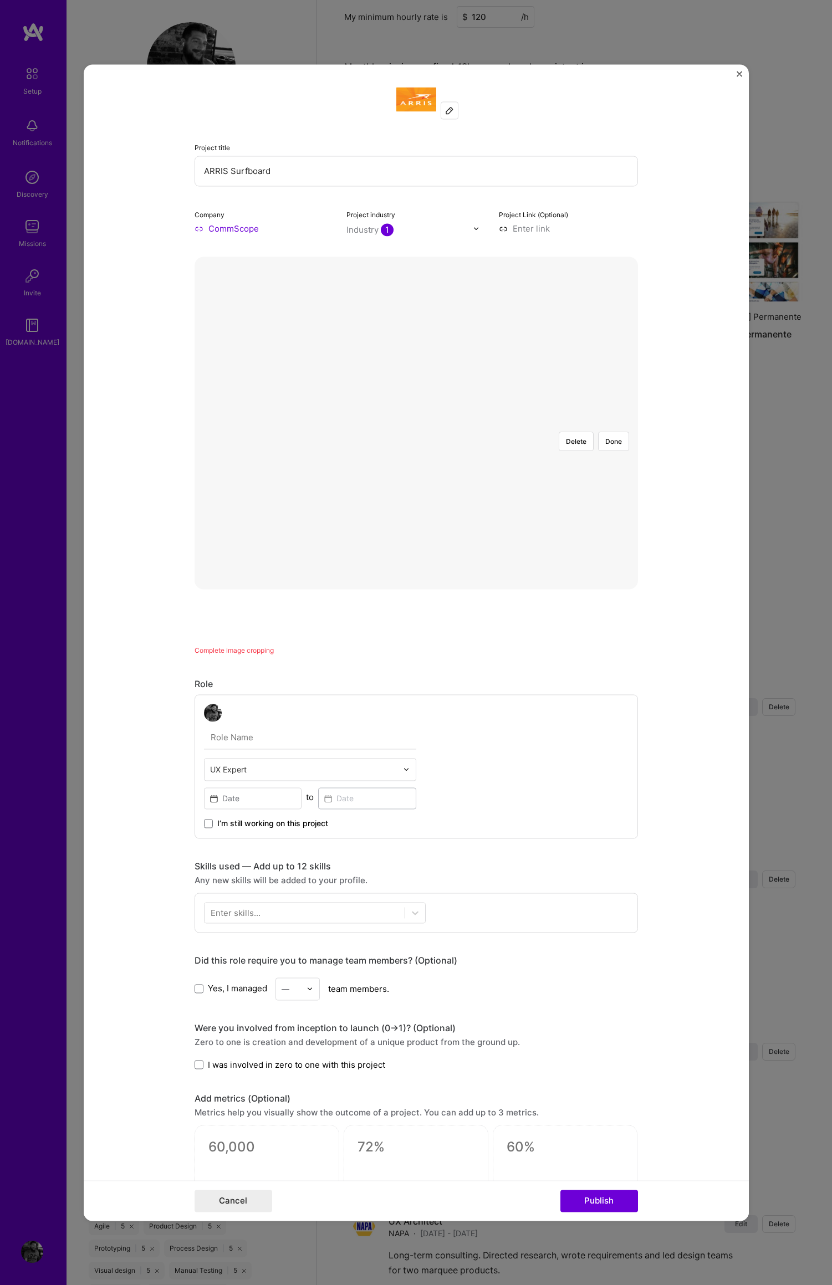
click at [424, 628] on div "Delete Done Complete image cropping" at bounding box center [415, 456] width 443 height 399
click at [609, 432] on button "Done" at bounding box center [613, 441] width 31 height 19
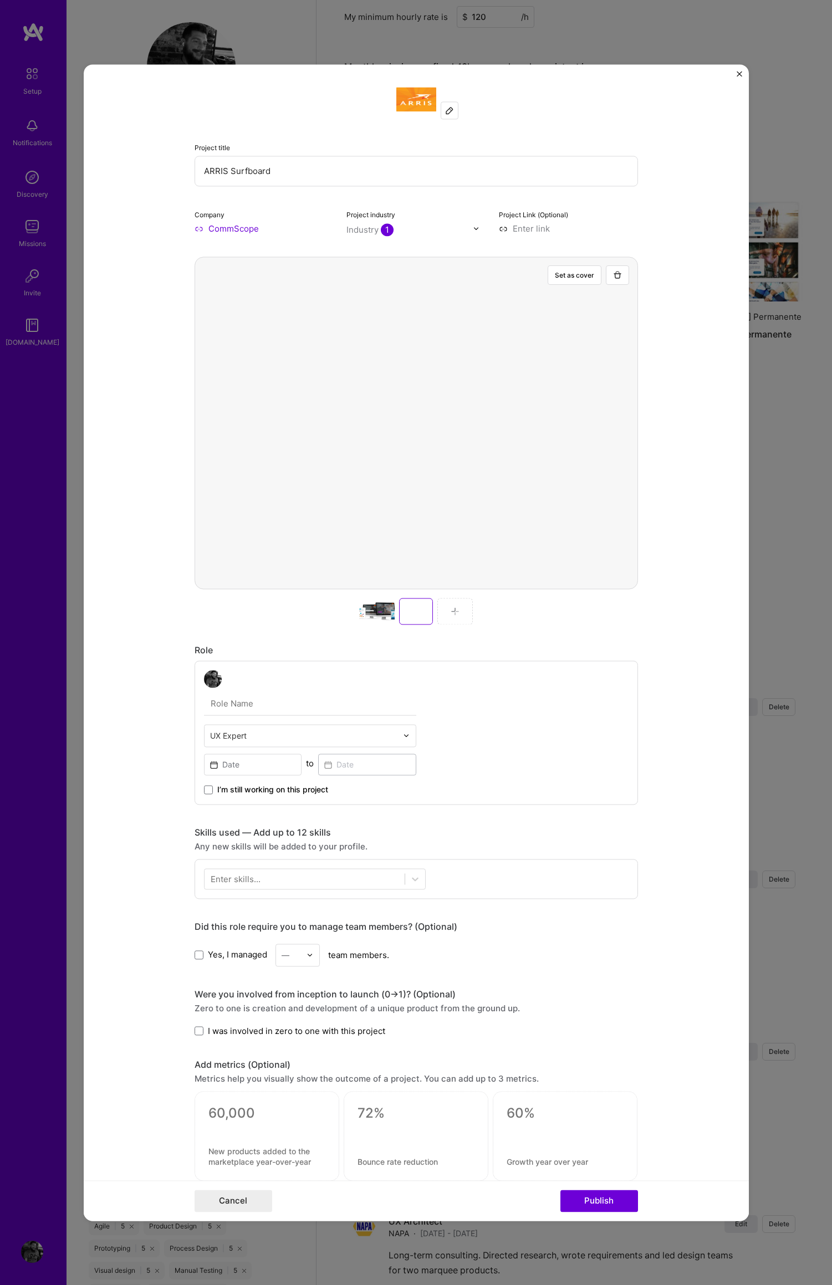
scroll to position [0, 0]
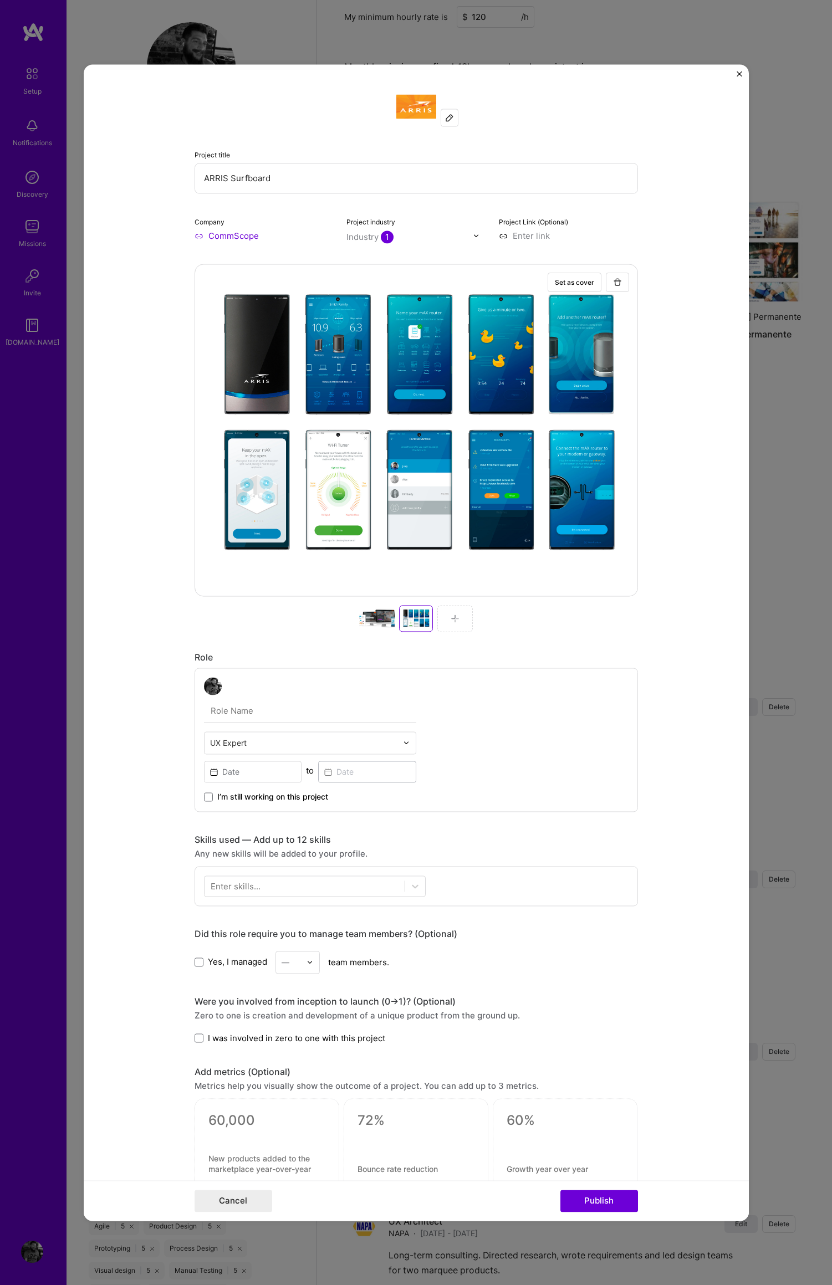
click at [453, 618] on img at bounding box center [454, 618] width 9 height 9
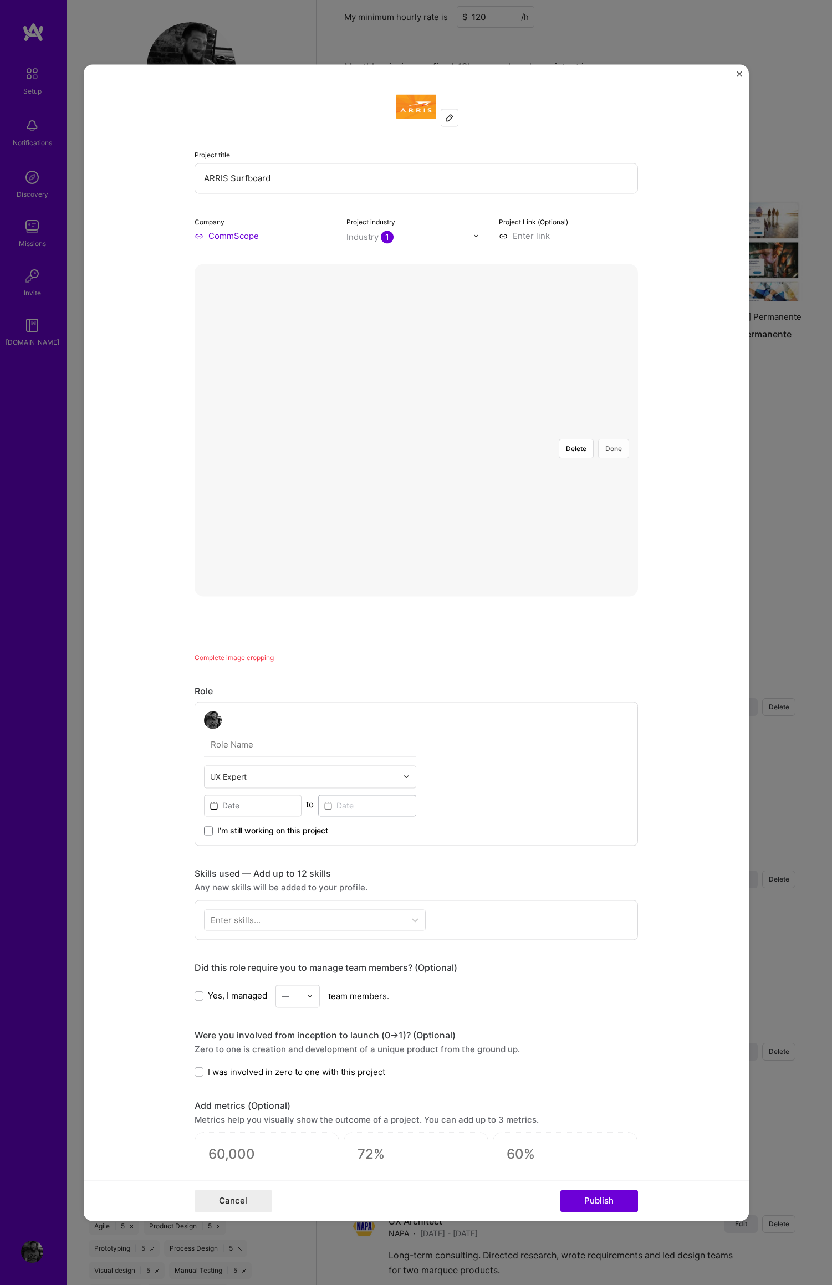
click at [608, 439] on button "Done" at bounding box center [613, 448] width 31 height 19
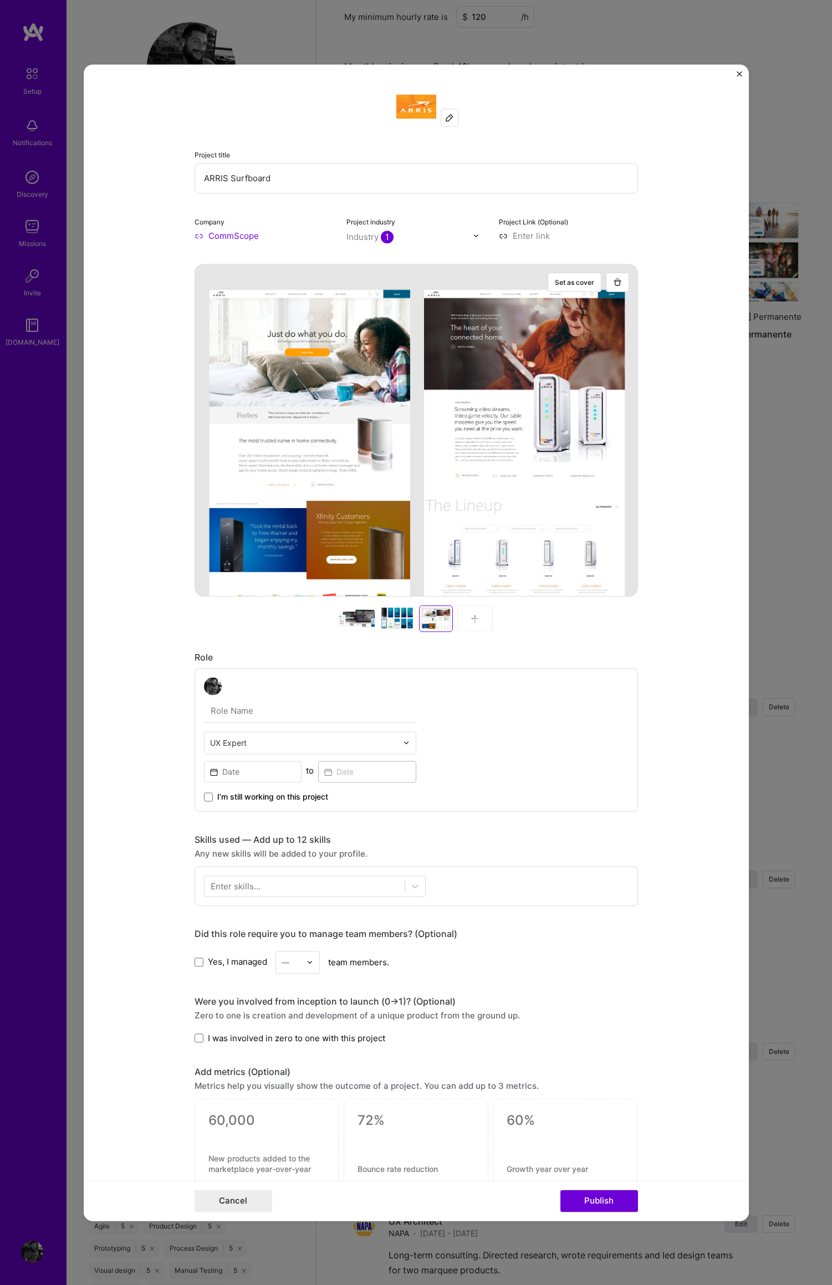
click at [470, 618] on img at bounding box center [474, 618] width 9 height 9
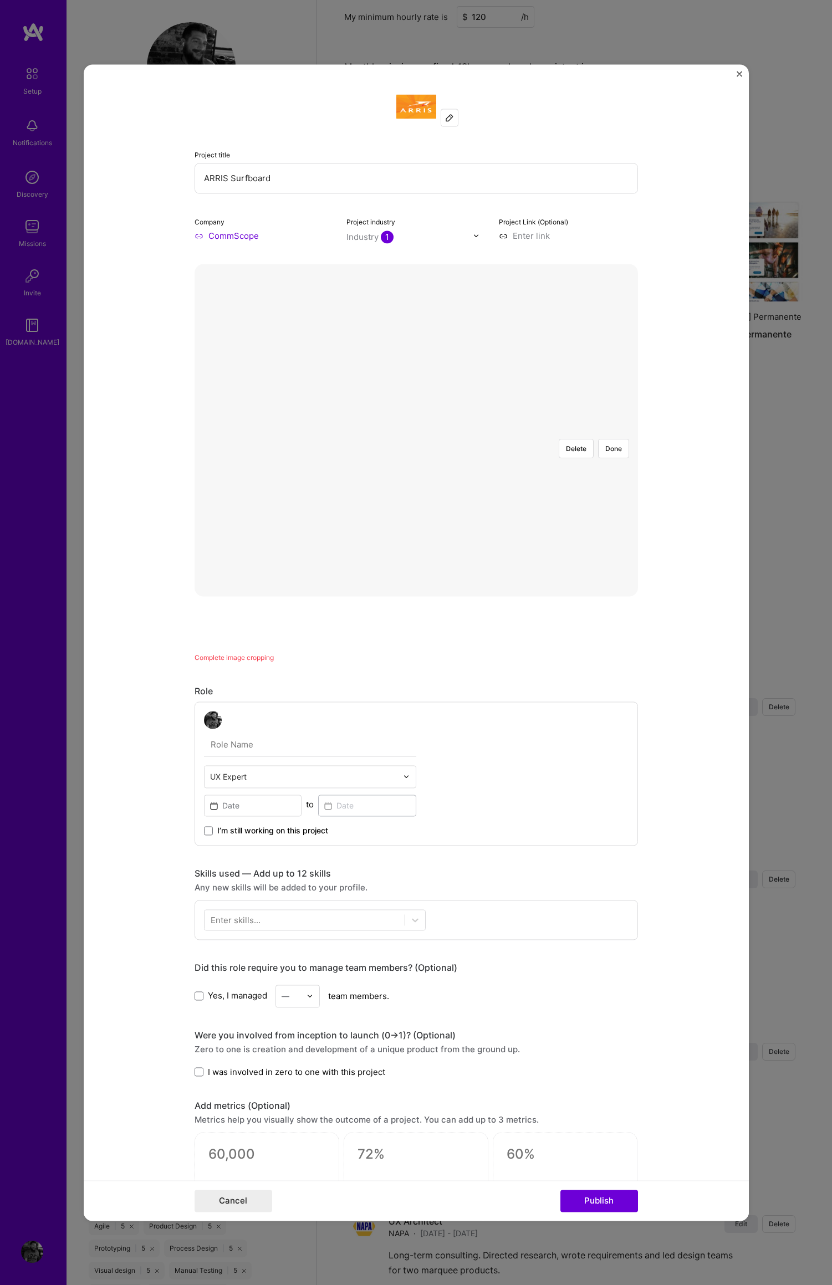
click at [514, 430] on div at bounding box center [648, 536] width 284 height 213
click at [610, 439] on button "Done" at bounding box center [613, 448] width 31 height 19
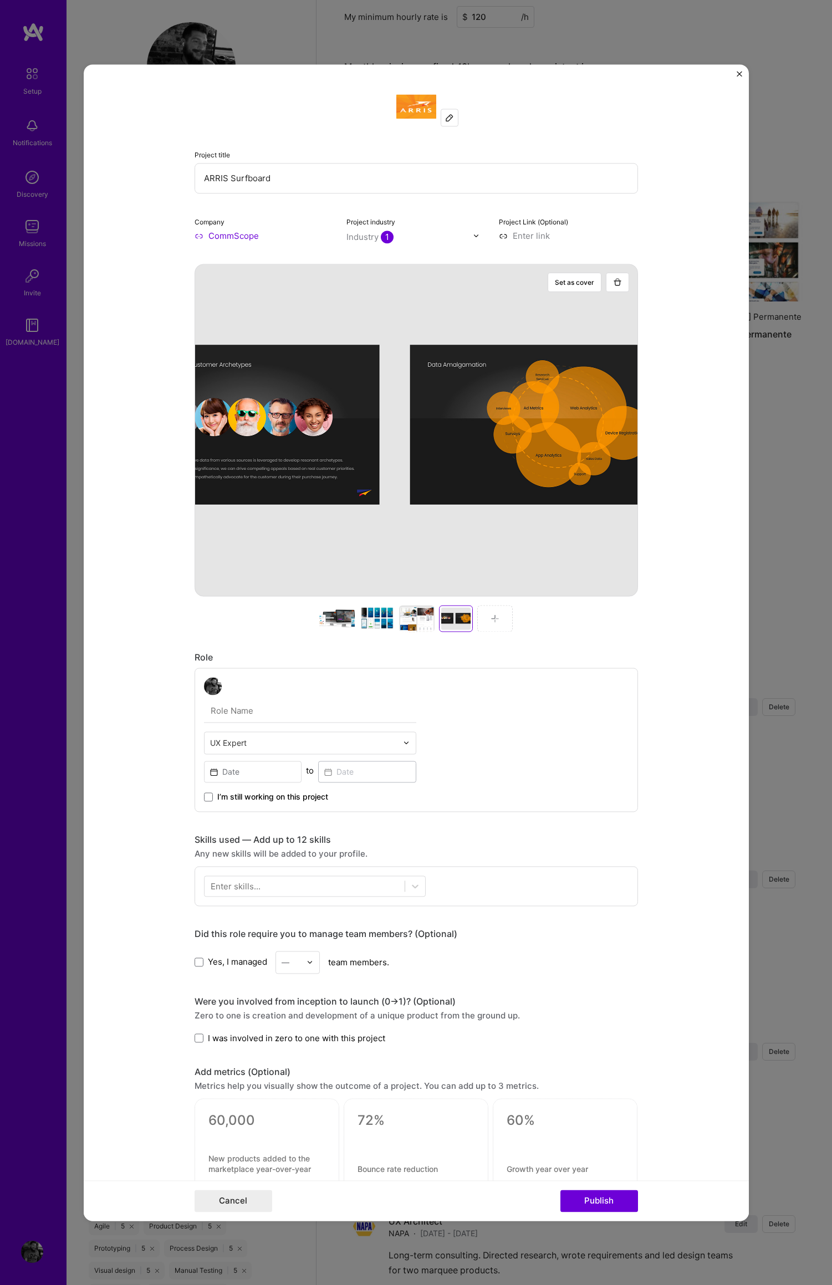
click at [490, 619] on img at bounding box center [494, 618] width 9 height 9
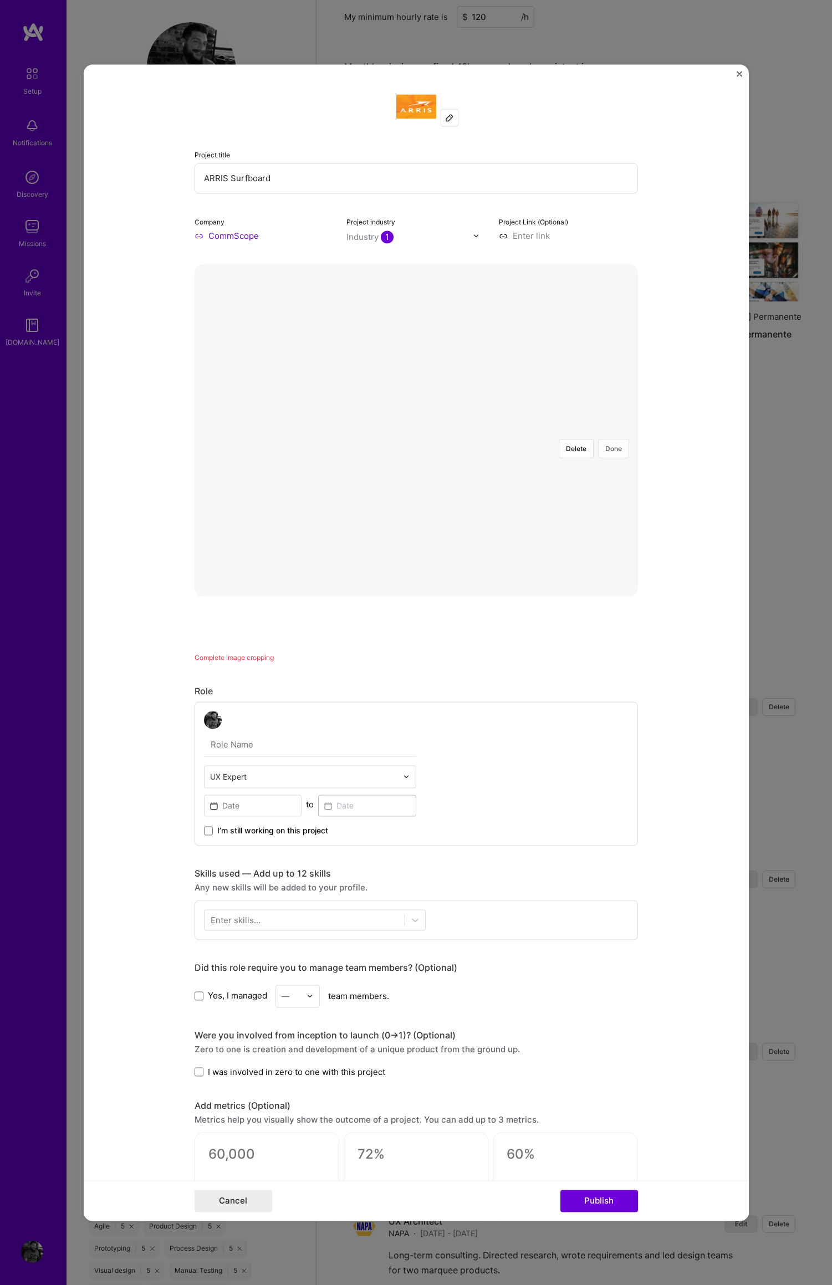
click at [609, 439] on button "Done" at bounding box center [613, 448] width 31 height 19
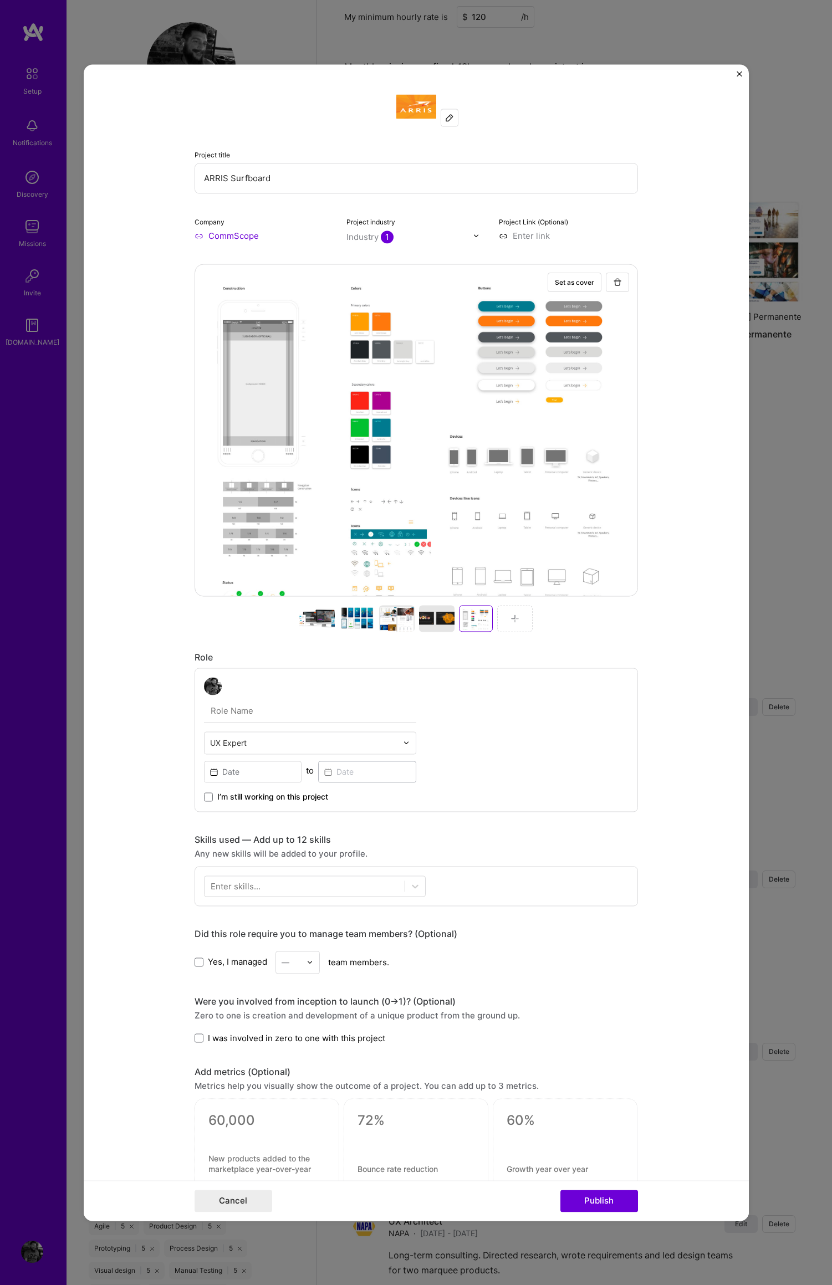
click at [510, 616] on img at bounding box center [514, 618] width 9 height 9
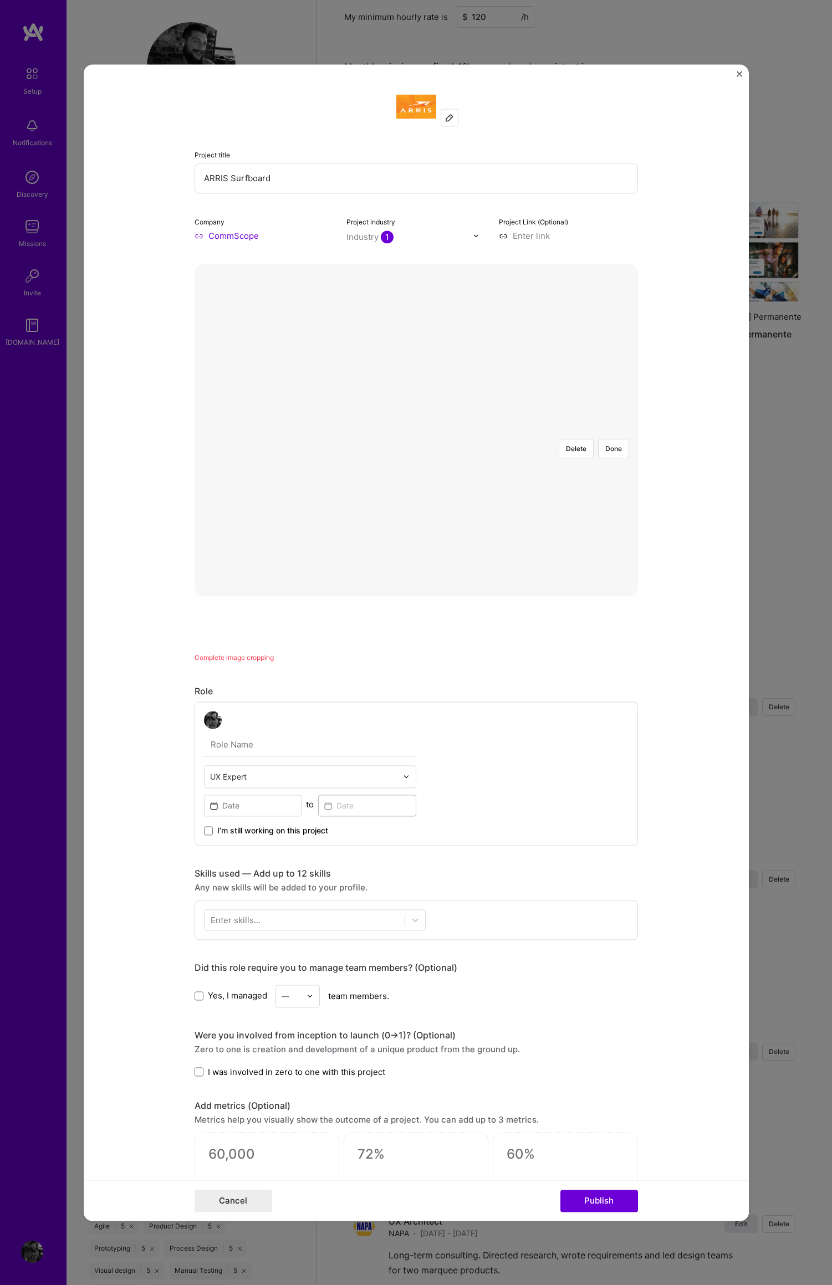
click at [475, 431] on div at bounding box center [641, 554] width 332 height 249
click at [614, 439] on button "Done" at bounding box center [613, 448] width 31 height 19
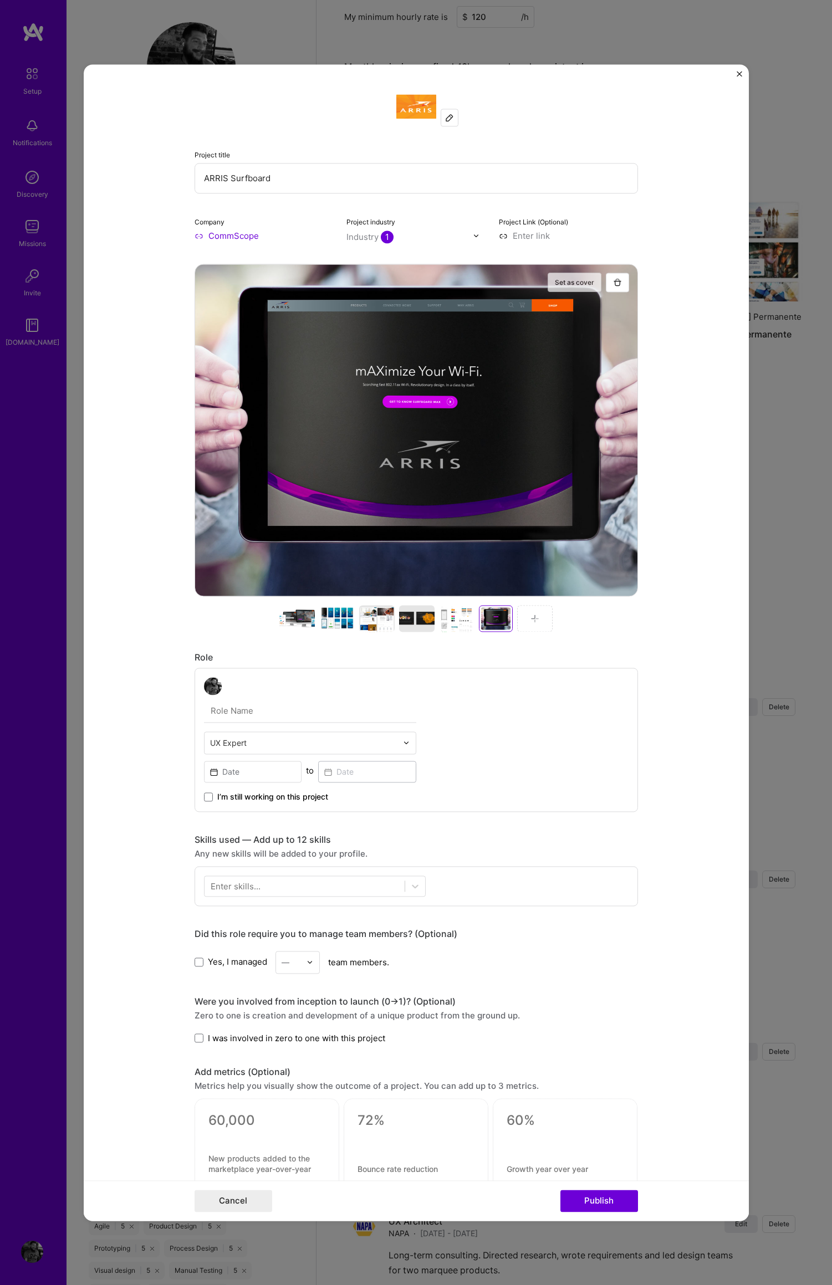
drag, startPoint x: 572, startPoint y: 283, endPoint x: 578, endPoint y: 285, distance: 6.0
click at [572, 283] on button "Set as cover" at bounding box center [574, 282] width 54 height 19
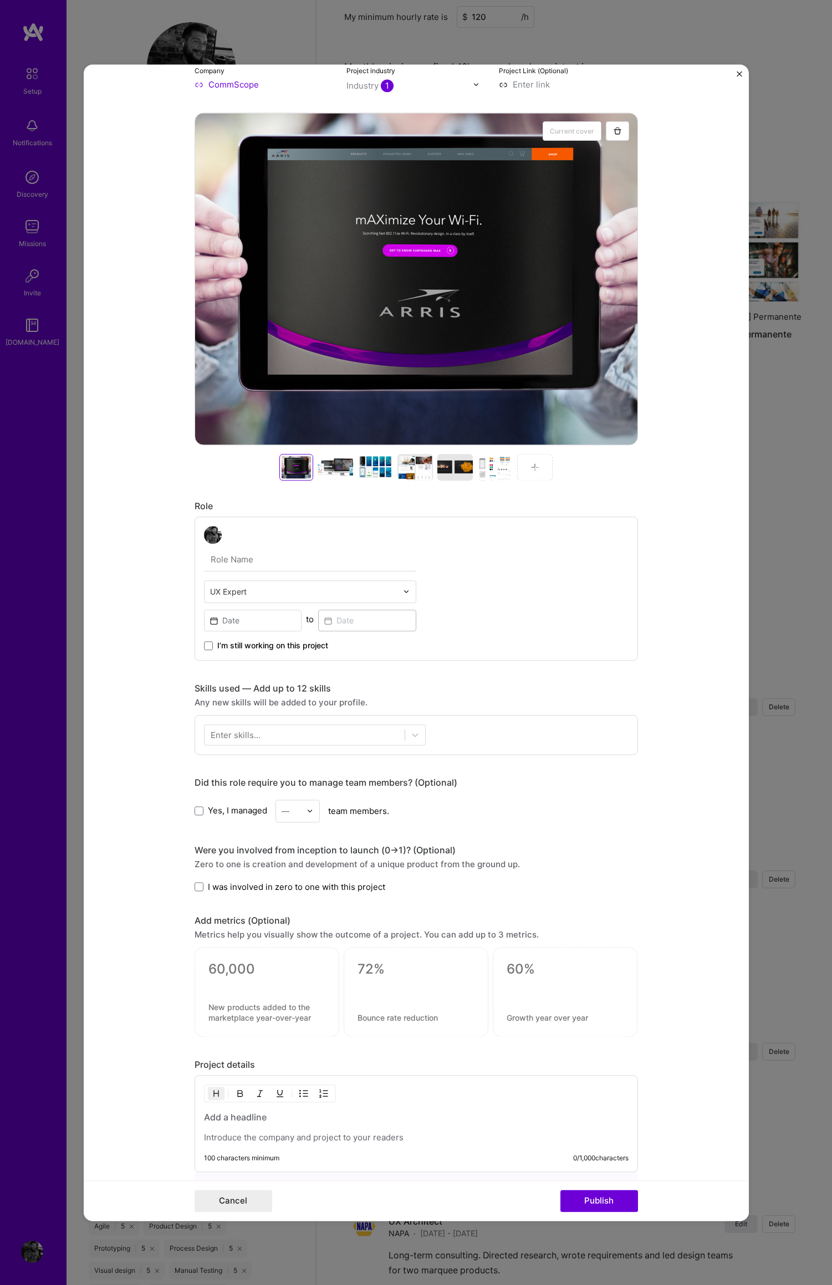
scroll to position [273, 0]
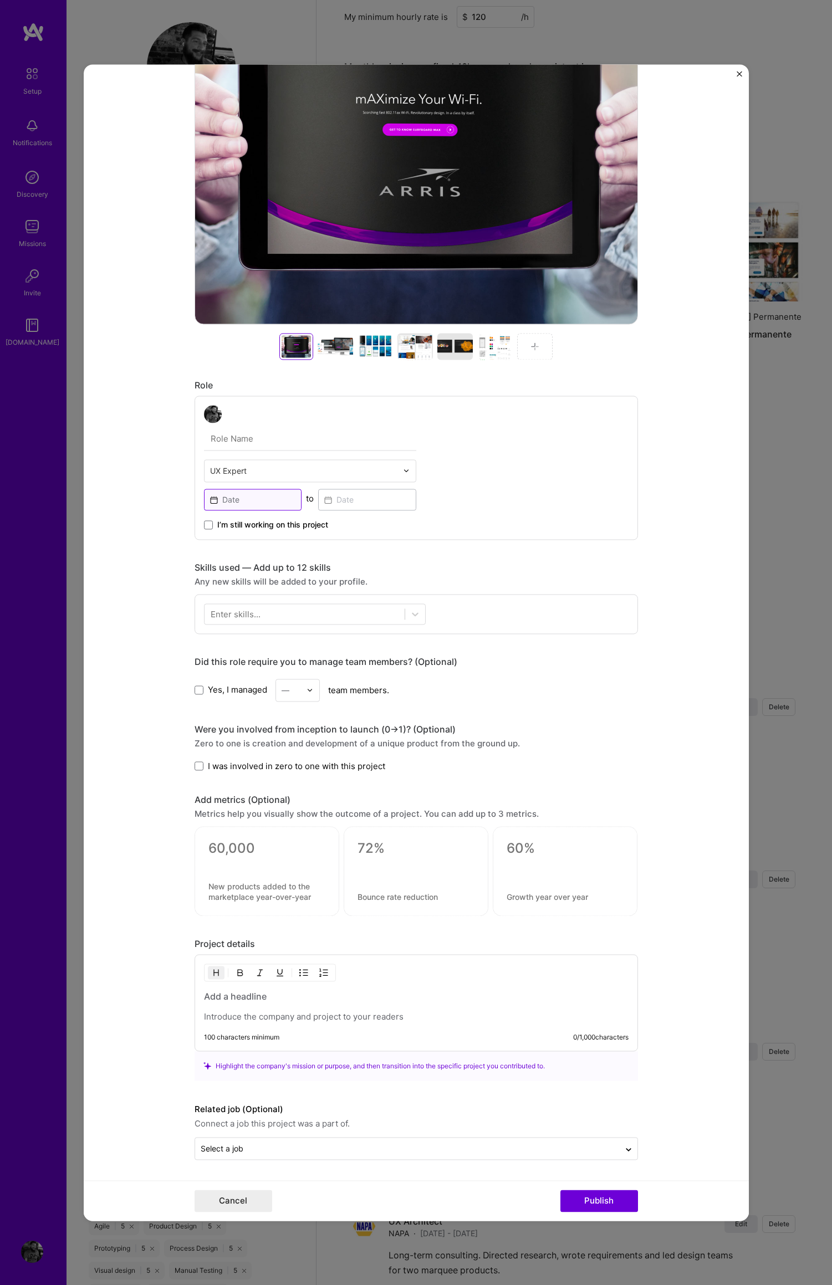
click at [208, 498] on input at bounding box center [253, 500] width 98 height 22
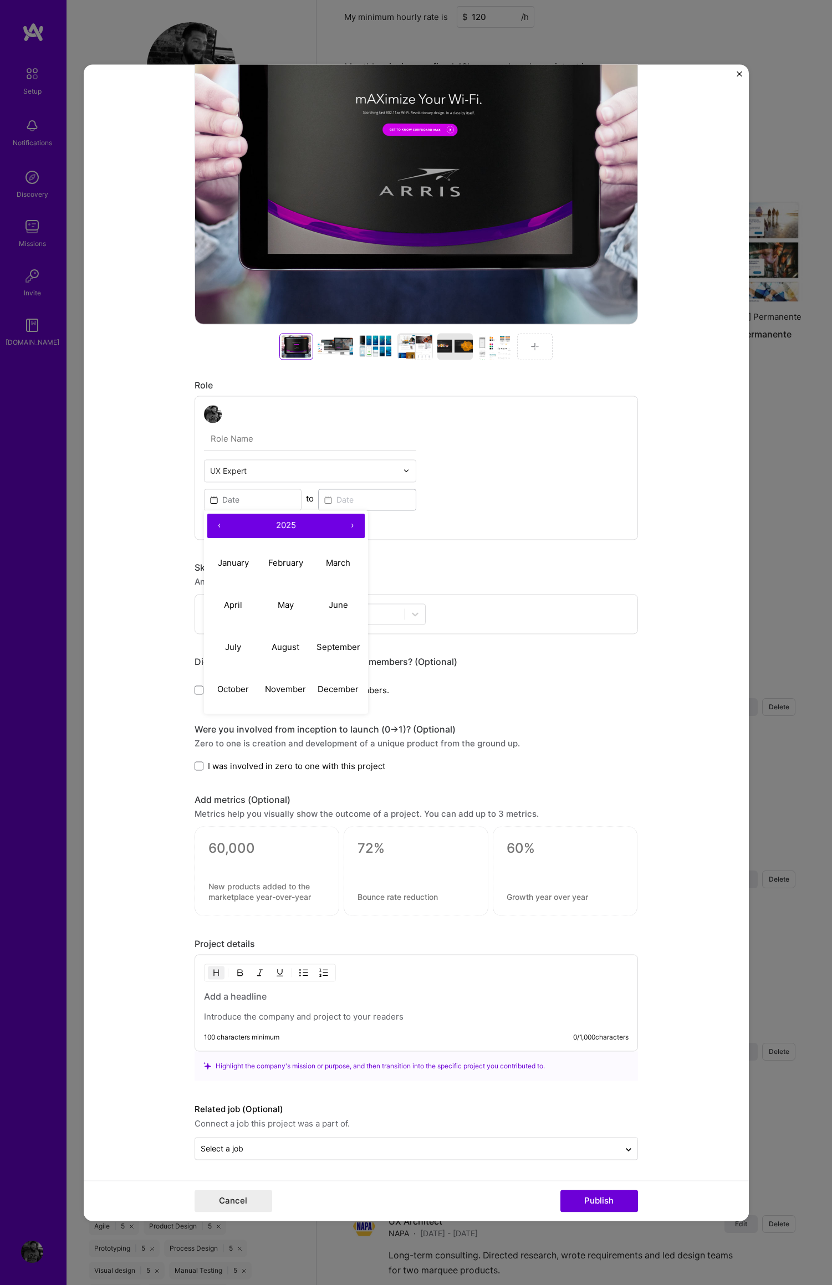
click at [213, 526] on button "‹" at bounding box center [219, 526] width 24 height 24
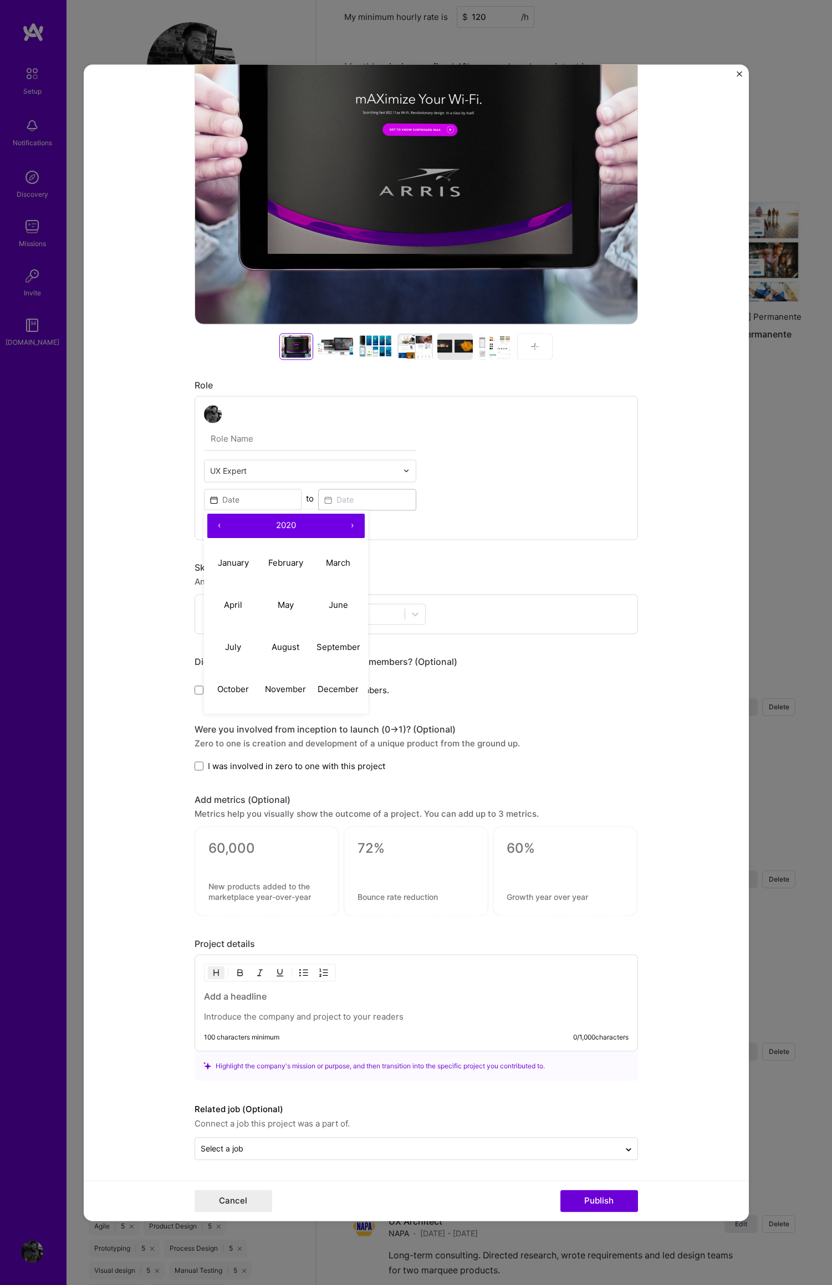
click at [213, 526] on button "‹" at bounding box center [219, 526] width 24 height 24
click at [231, 550] on button "January" at bounding box center [233, 563] width 53 height 42
type input "[DATE]"
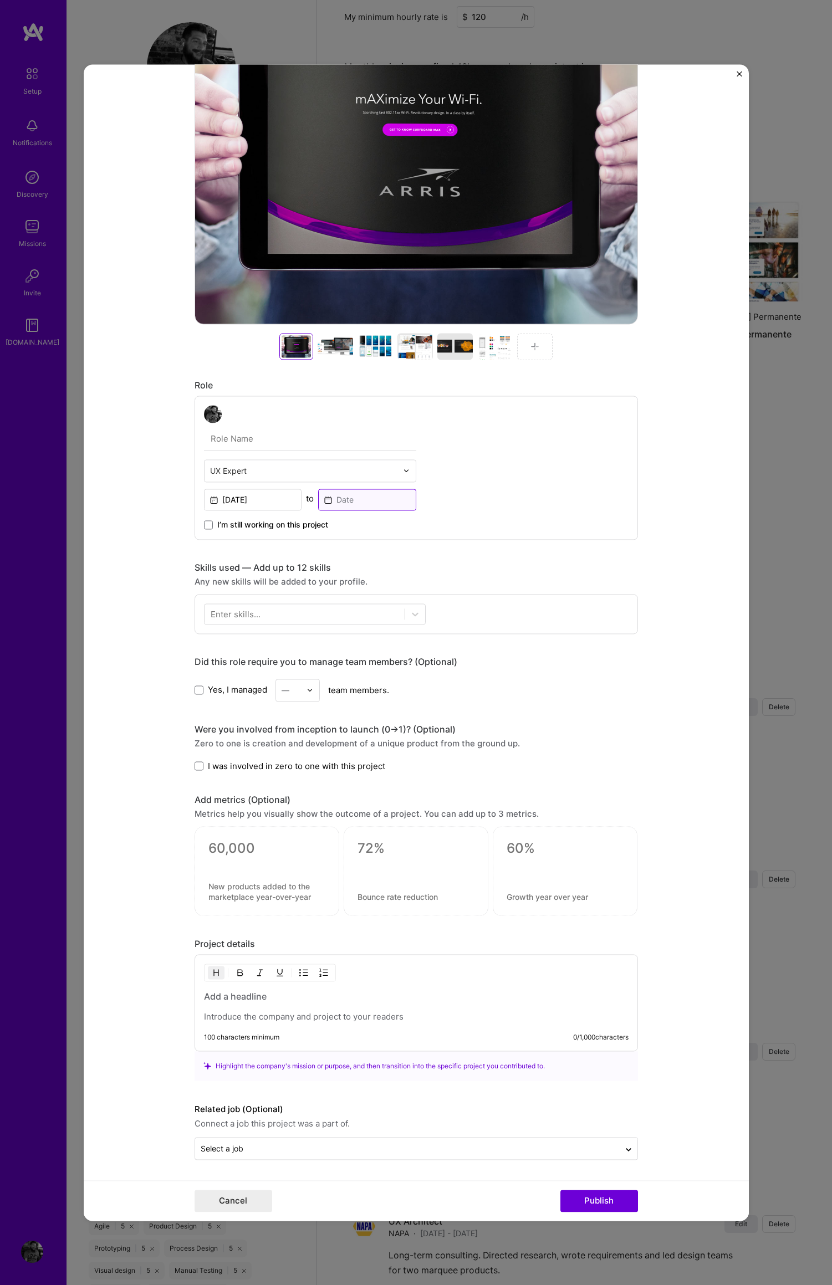
click at [323, 500] on input at bounding box center [367, 500] width 98 height 22
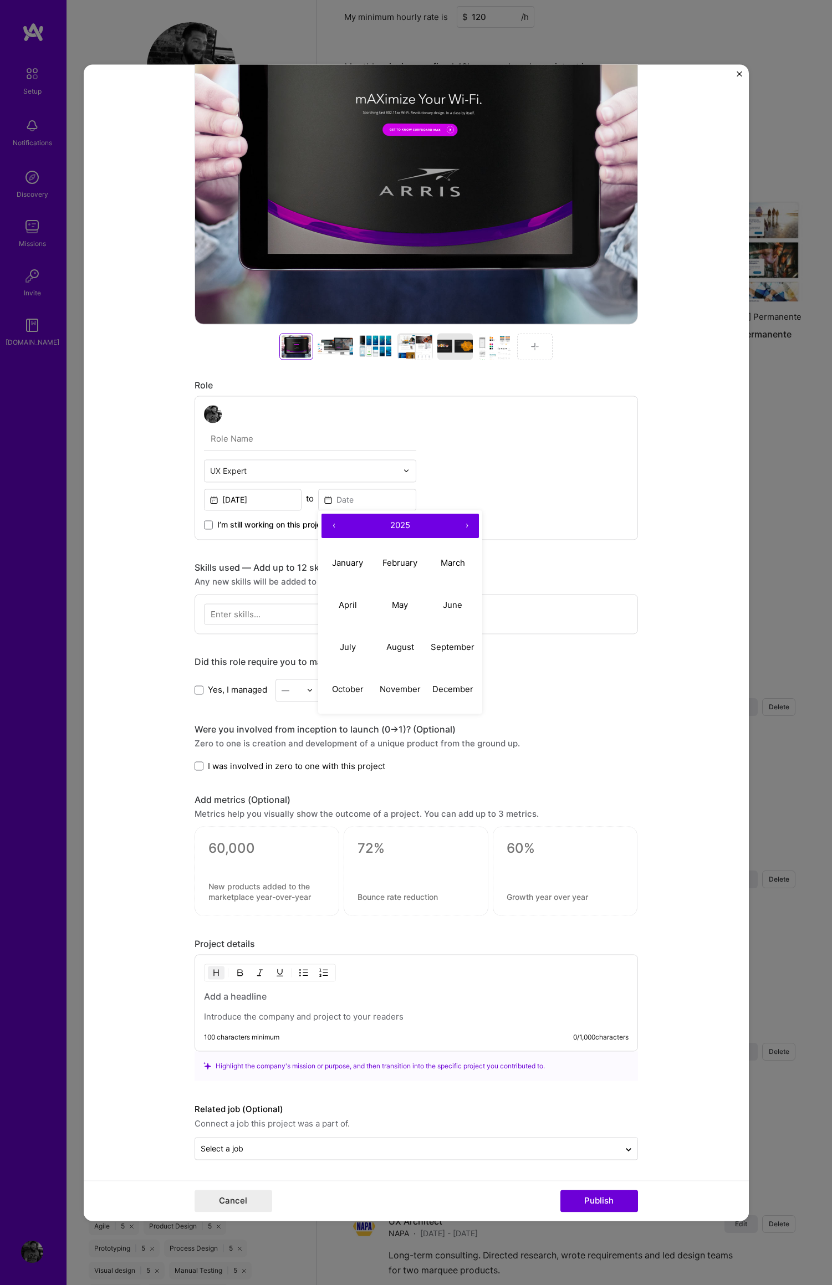
click at [327, 525] on button "‹" at bounding box center [333, 526] width 24 height 24
click at [327, 526] on button "‹" at bounding box center [333, 526] width 24 height 24
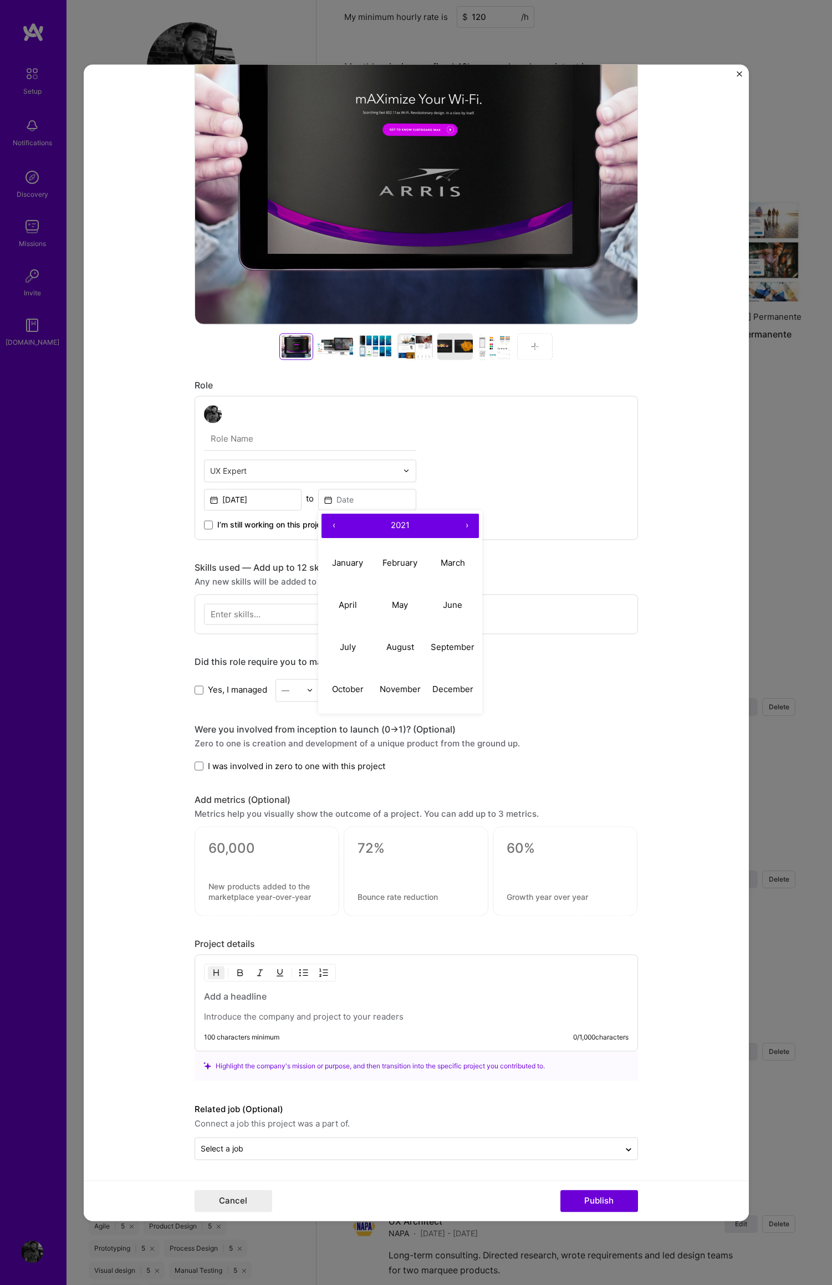
click at [327, 526] on button "‹" at bounding box center [333, 526] width 24 height 24
click at [341, 547] on button "January" at bounding box center [347, 563] width 53 height 42
type input "[DATE]"
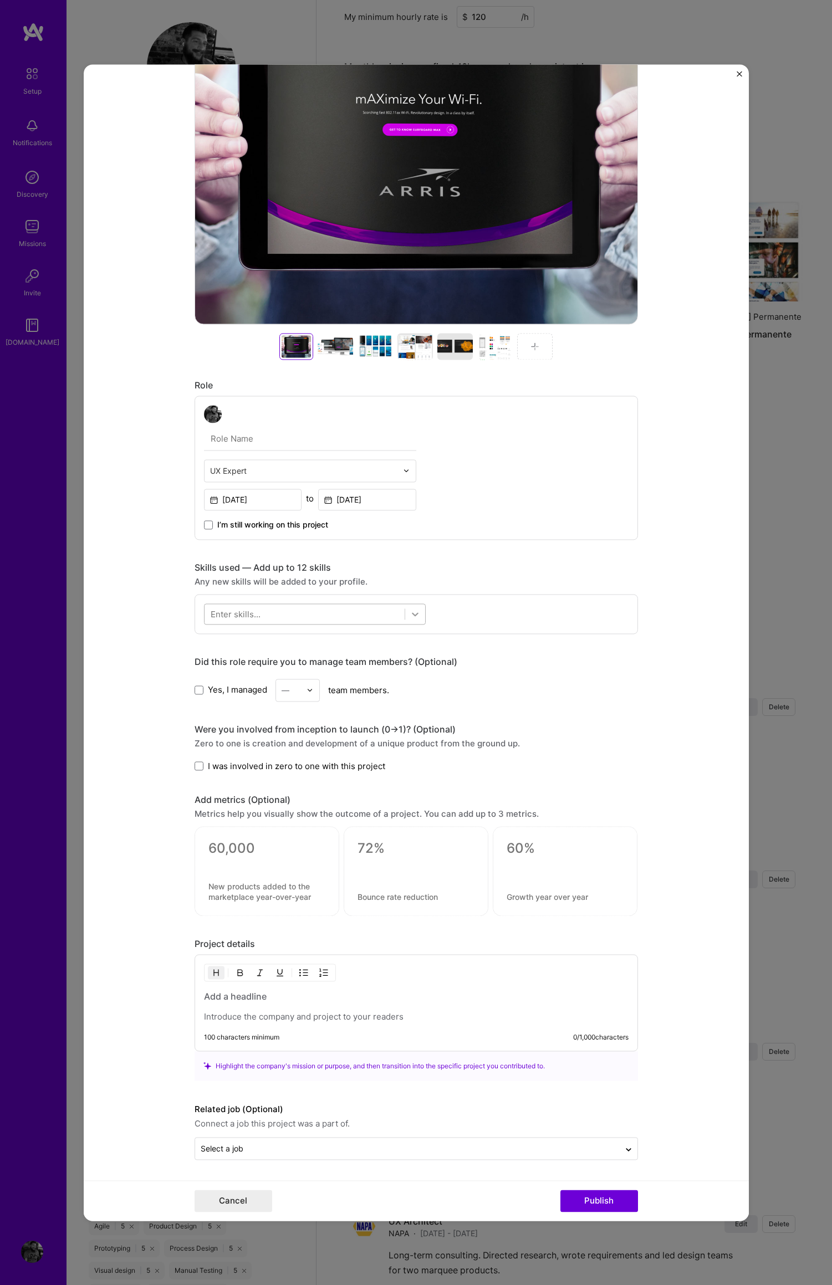
click at [412, 614] on icon at bounding box center [415, 614] width 7 height 4
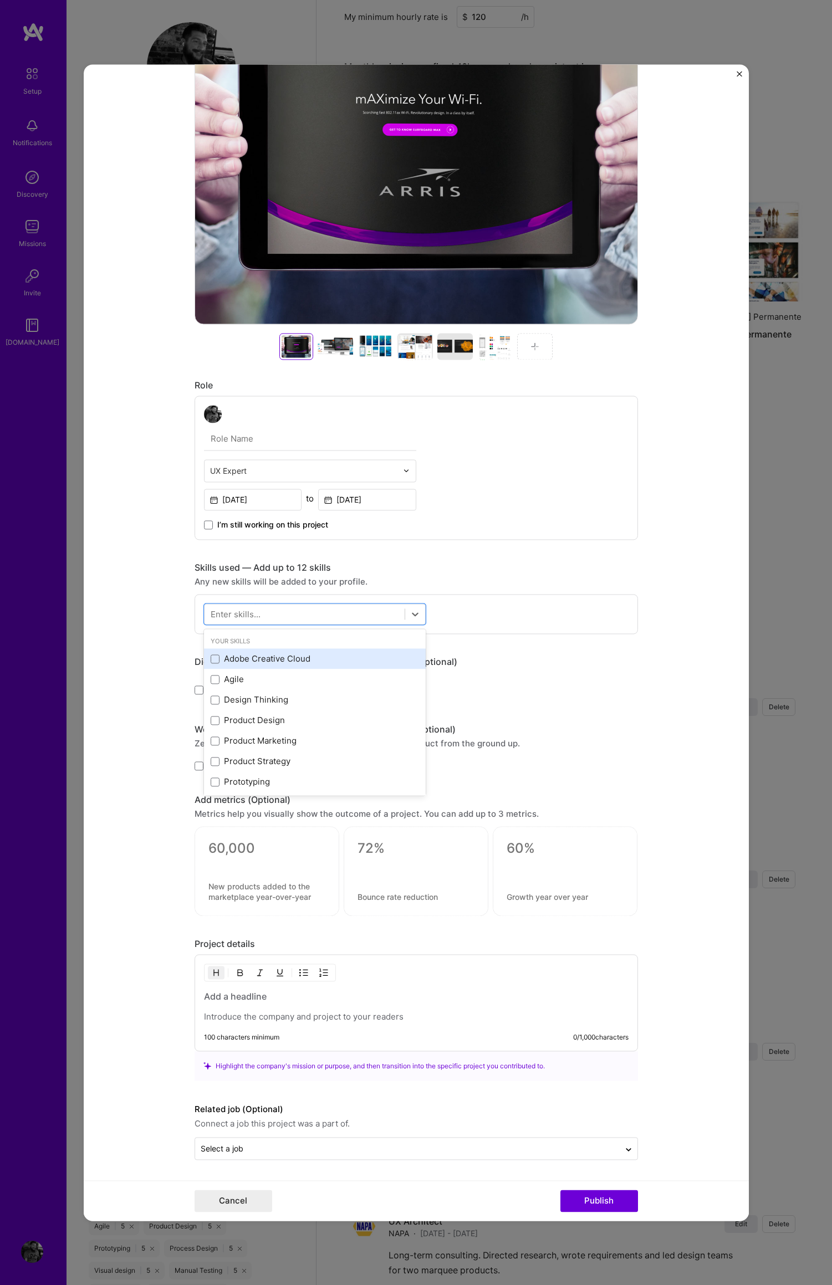
click at [211, 659] on span at bounding box center [215, 658] width 9 height 9
click at [0, 0] on input "checkbox" at bounding box center [0, 0] width 0 height 0
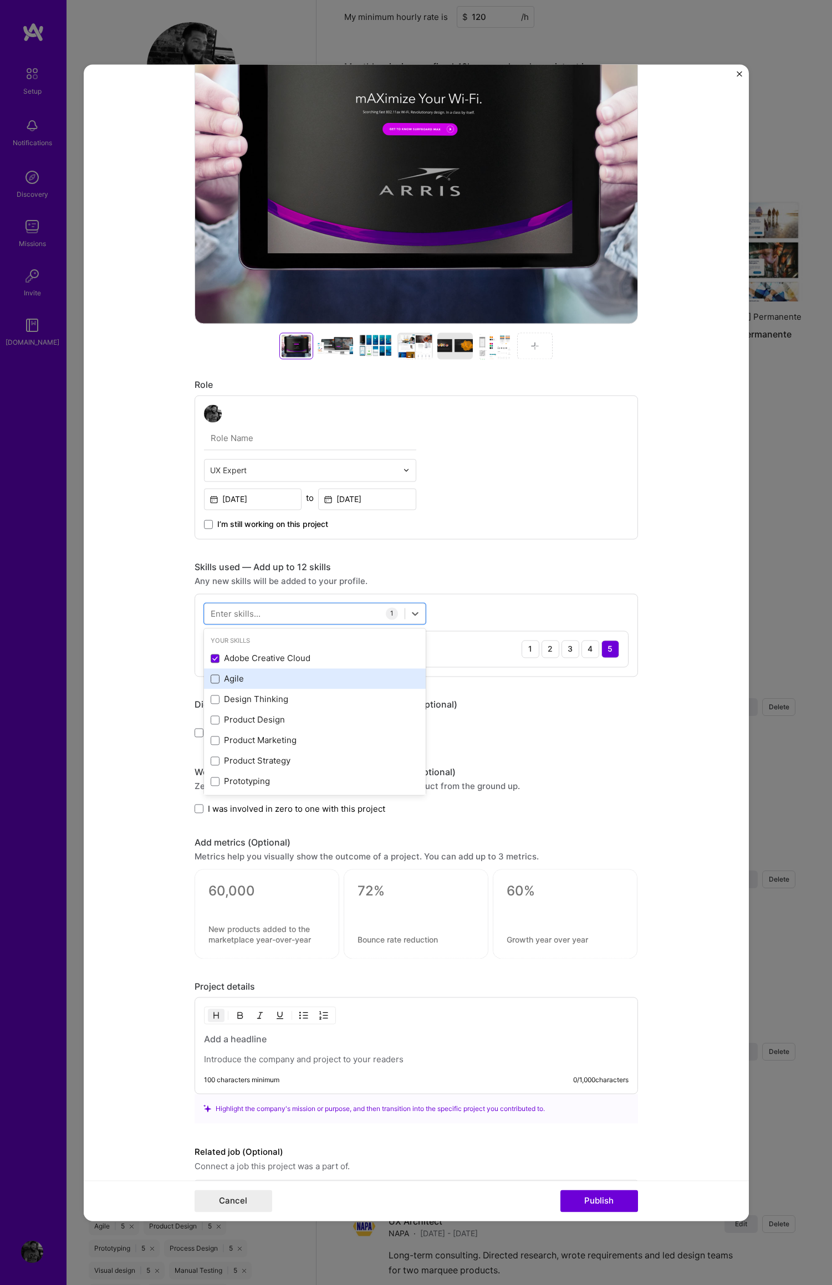
click at [211, 680] on span at bounding box center [215, 678] width 9 height 9
click at [0, 0] on input "checkbox" at bounding box center [0, 0] width 0 height 0
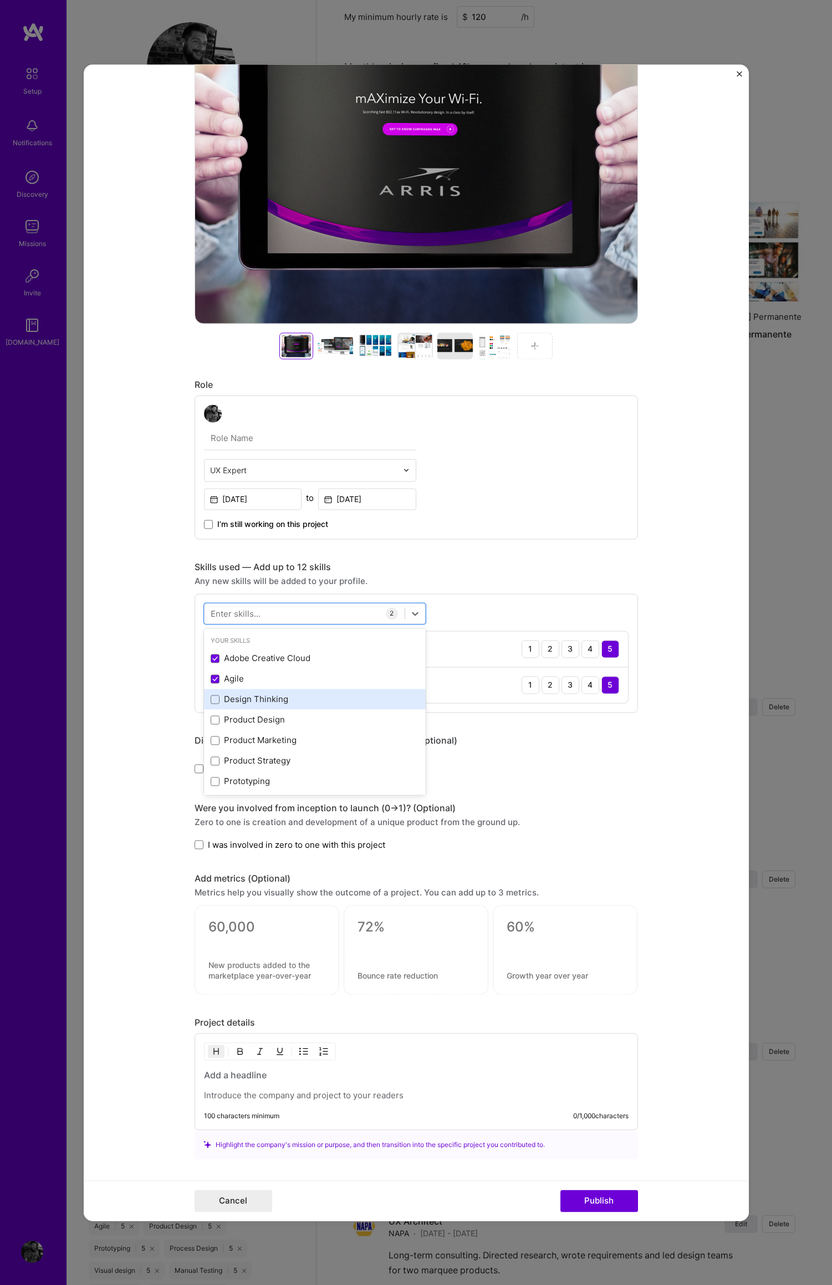
click at [212, 701] on span at bounding box center [215, 699] width 9 height 9
click at [0, 0] on input "checkbox" at bounding box center [0, 0] width 0 height 0
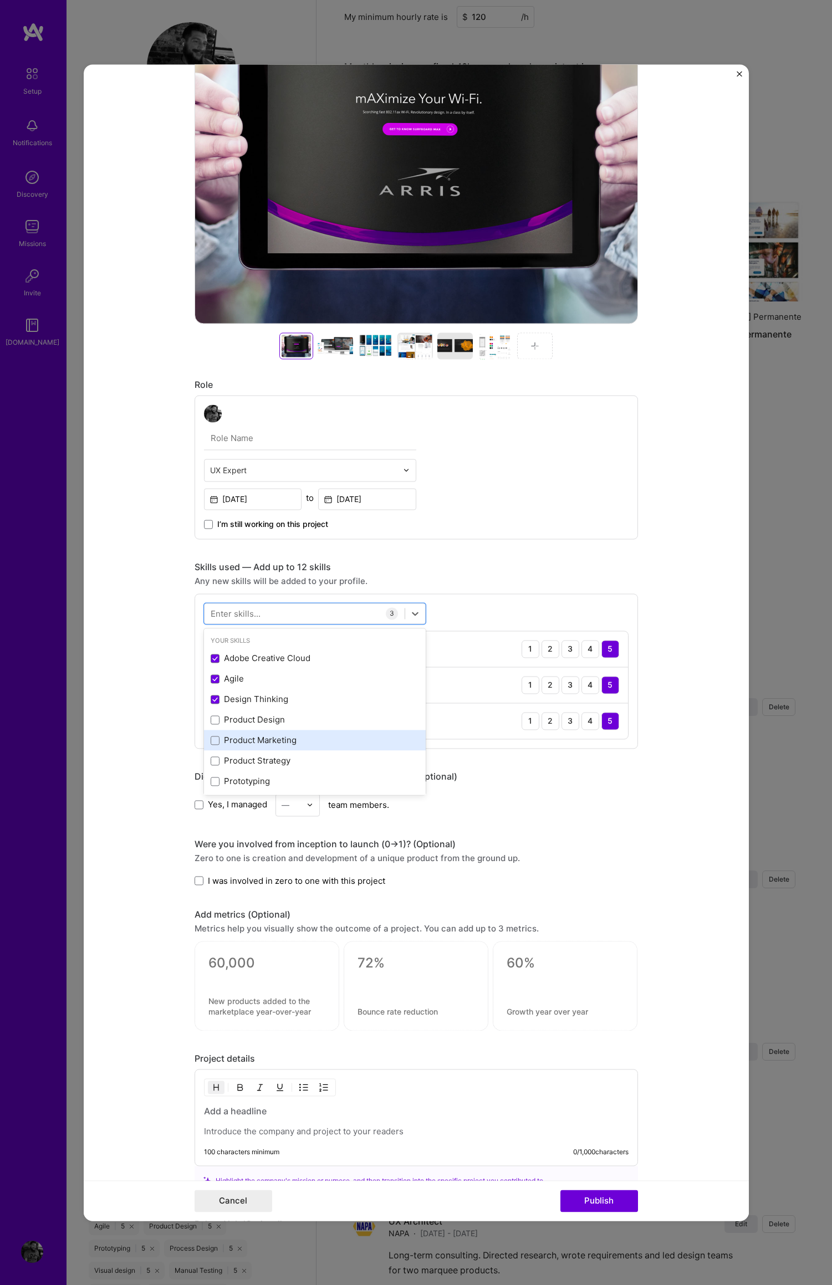
drag, startPoint x: 208, startPoint y: 720, endPoint x: 218, endPoint y: 743, distance: 25.1
click at [211, 720] on span at bounding box center [215, 719] width 9 height 9
click at [0, 0] on input "checkbox" at bounding box center [0, 0] width 0 height 0
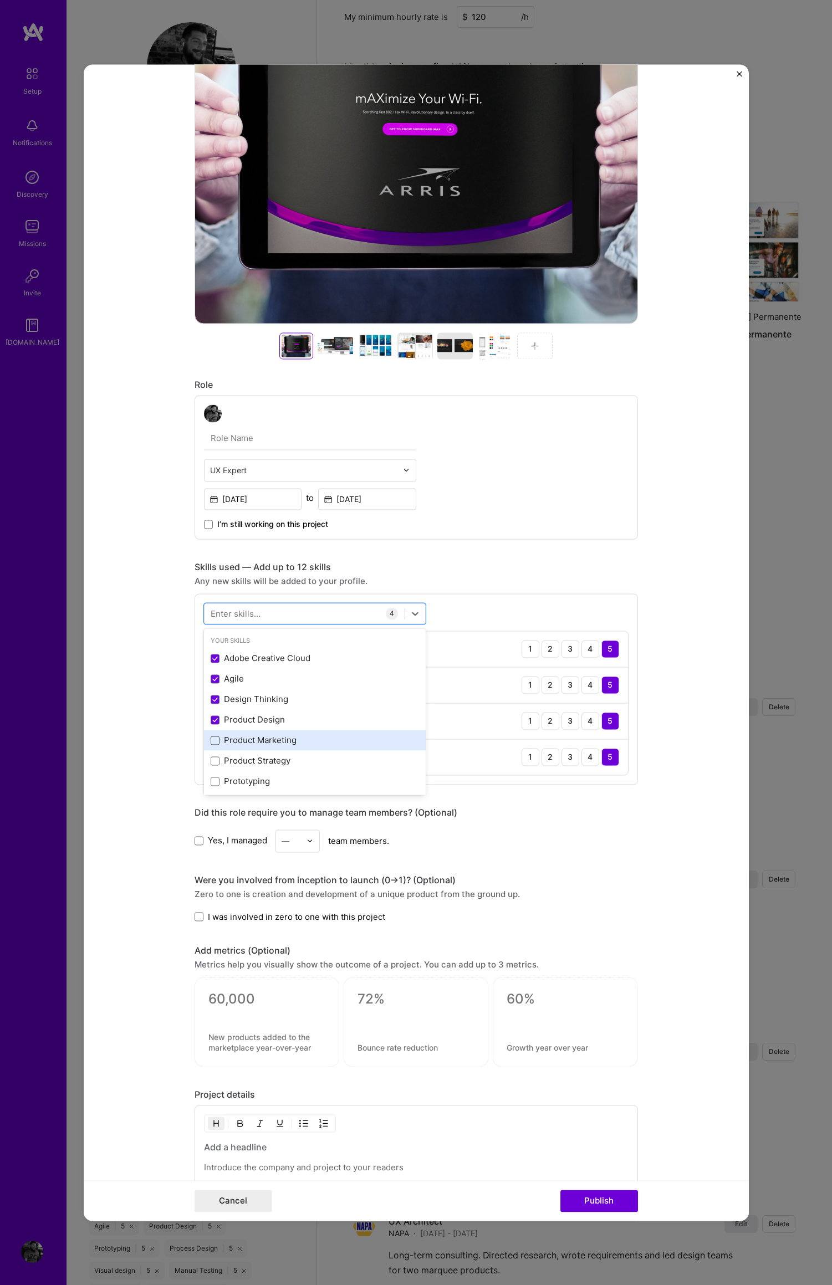
drag, startPoint x: 208, startPoint y: 719, endPoint x: 211, endPoint y: 737, distance: 19.0
click at [212, 719] on icon at bounding box center [215, 720] width 6 height 4
click at [0, 0] on input "checkbox" at bounding box center [0, 0] width 0 height 0
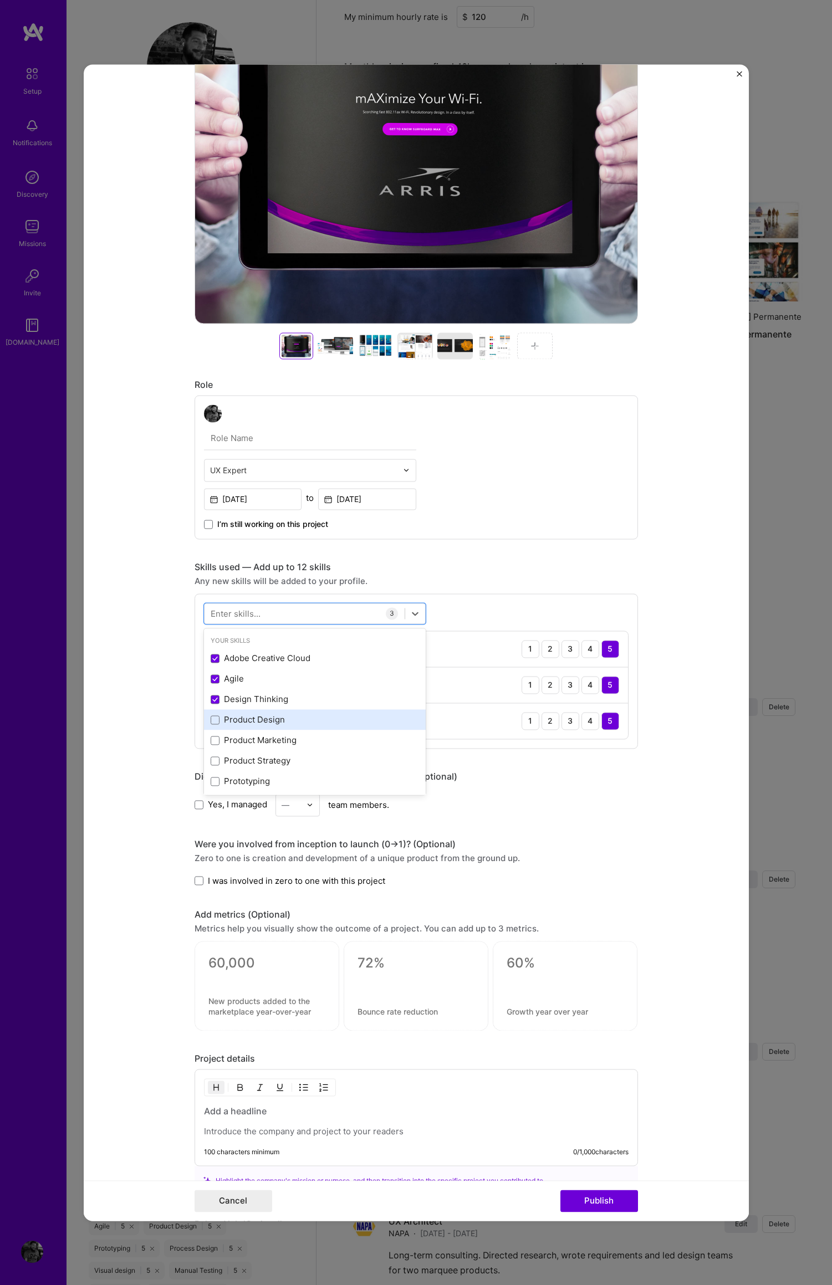
drag, startPoint x: 207, startPoint y: 722, endPoint x: 210, endPoint y: 728, distance: 6.2
click at [211, 721] on span at bounding box center [215, 719] width 9 height 9
click at [0, 0] on input "checkbox" at bounding box center [0, 0] width 0 height 0
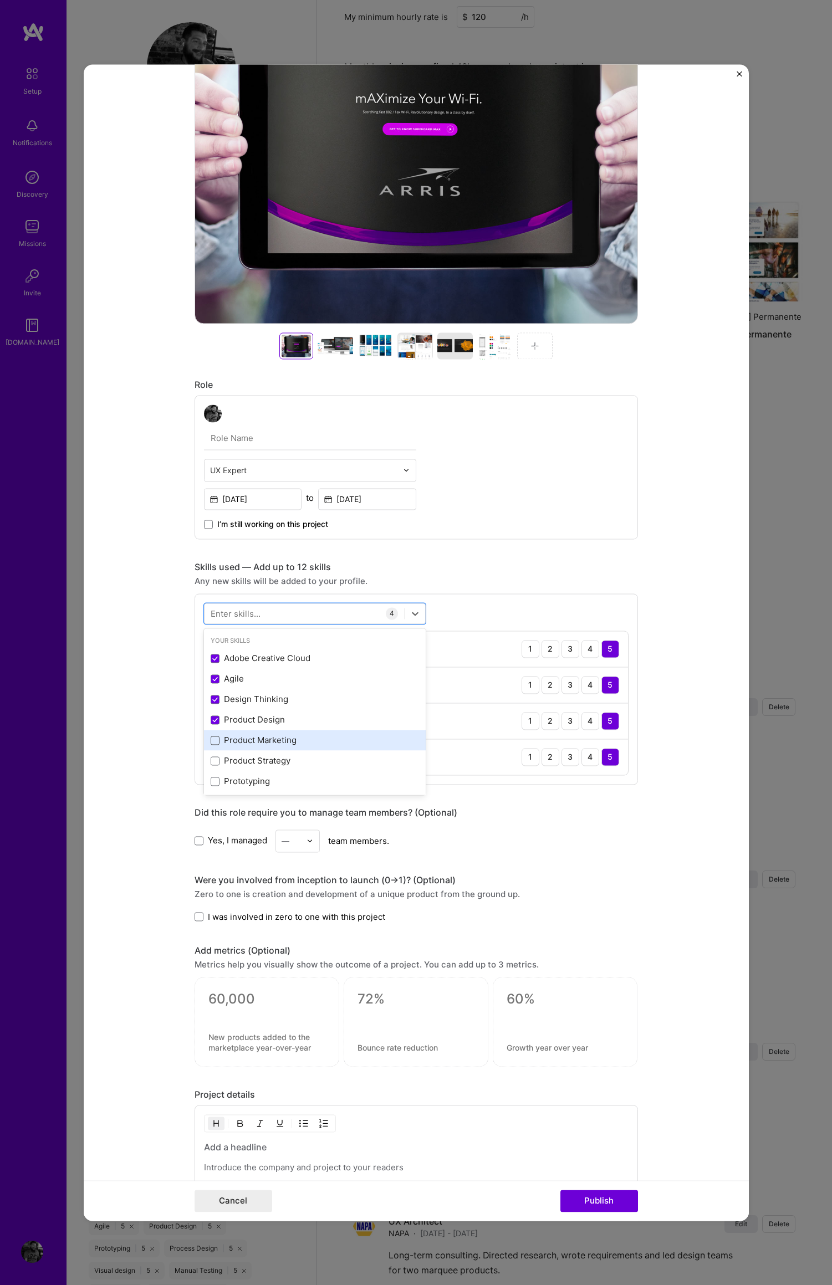
click at [212, 742] on span at bounding box center [215, 740] width 9 height 9
click at [0, 0] on input "checkbox" at bounding box center [0, 0] width 0 height 0
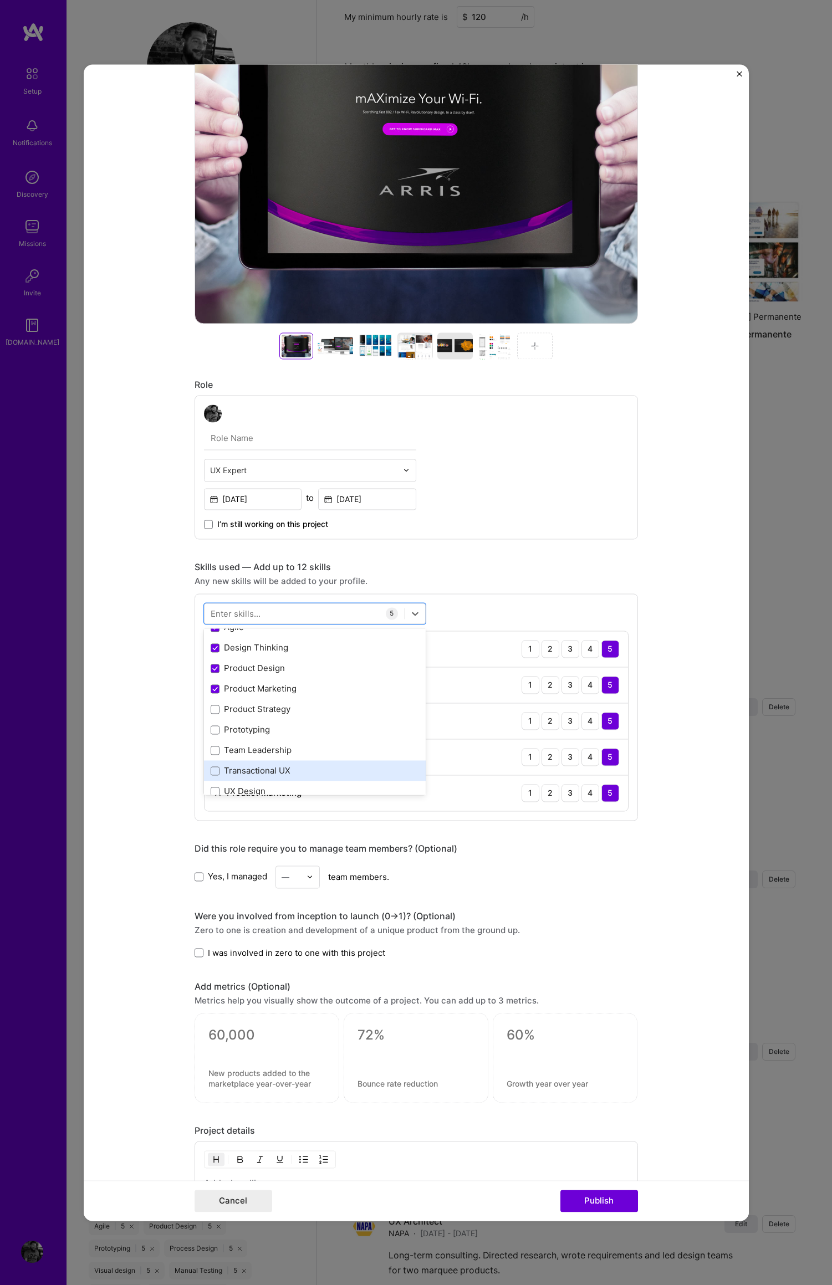
scroll to position [55, 0]
drag, startPoint x: 209, startPoint y: 707, endPoint x: 223, endPoint y: 723, distance: 20.8
click at [211, 707] on span at bounding box center [215, 705] width 9 height 9
click at [0, 0] on input "checkbox" at bounding box center [0, 0] width 0 height 0
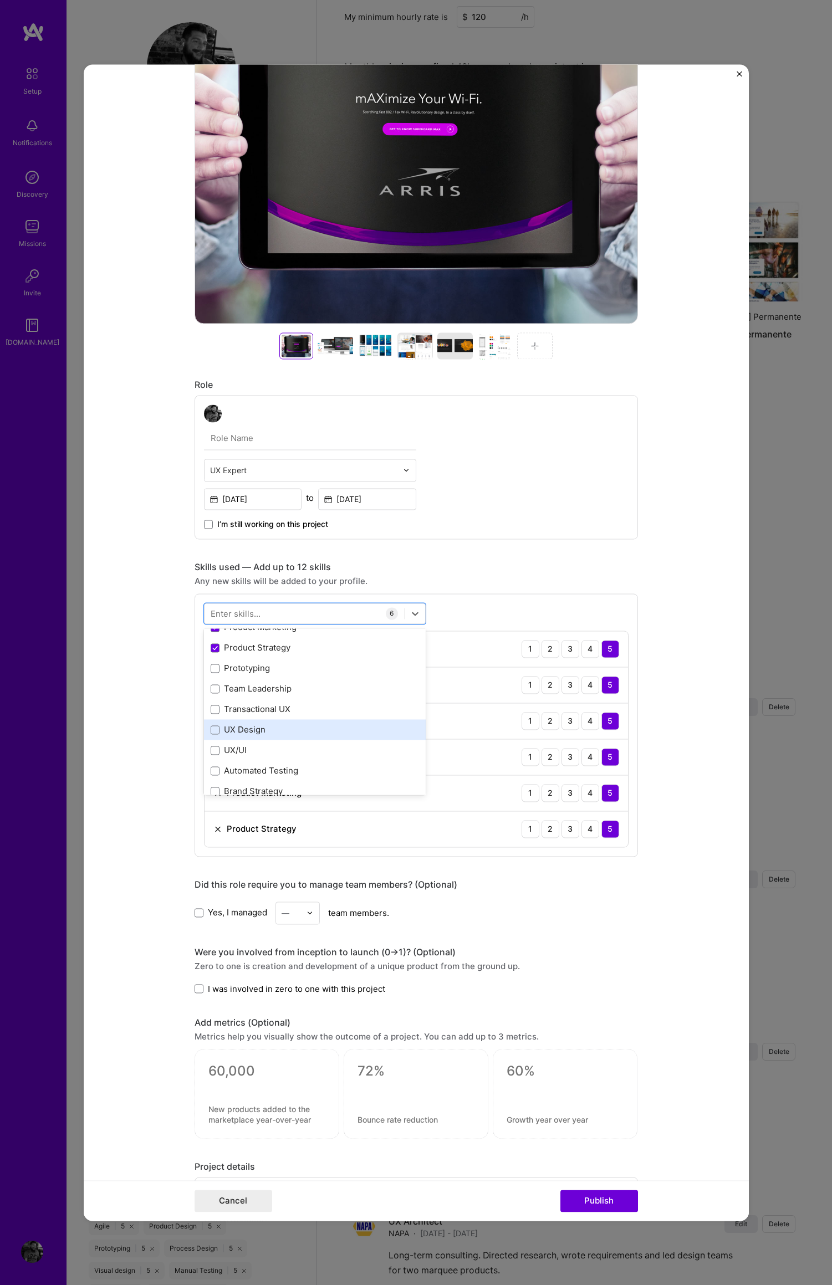
scroll to position [115, 0]
click at [211, 686] on span at bounding box center [215, 686] width 9 height 9
click at [0, 0] on input "checkbox" at bounding box center [0, 0] width 0 height 0
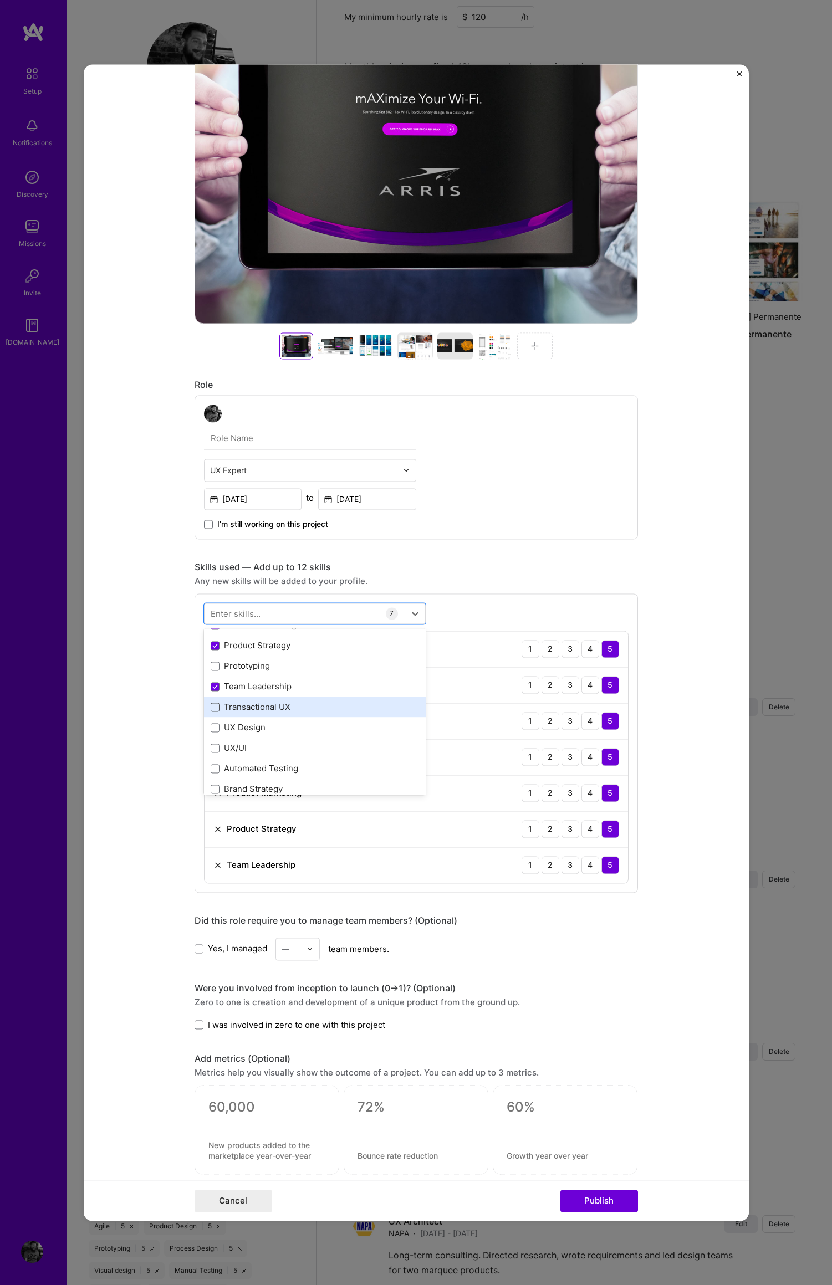
click at [211, 710] on span at bounding box center [215, 707] width 9 height 9
click at [0, 0] on input "checkbox" at bounding box center [0, 0] width 0 height 0
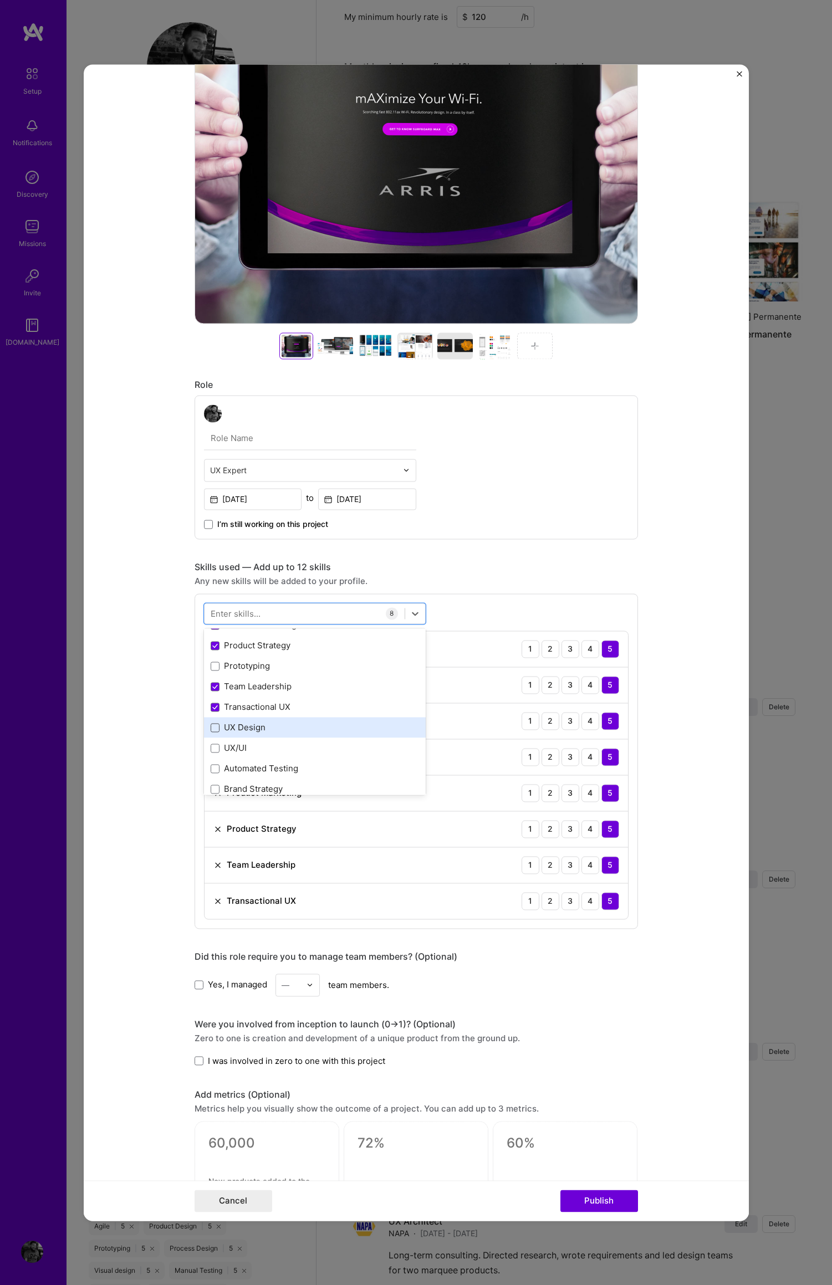
click at [211, 728] on span at bounding box center [215, 727] width 9 height 9
click at [0, 0] on input "checkbox" at bounding box center [0, 0] width 0 height 0
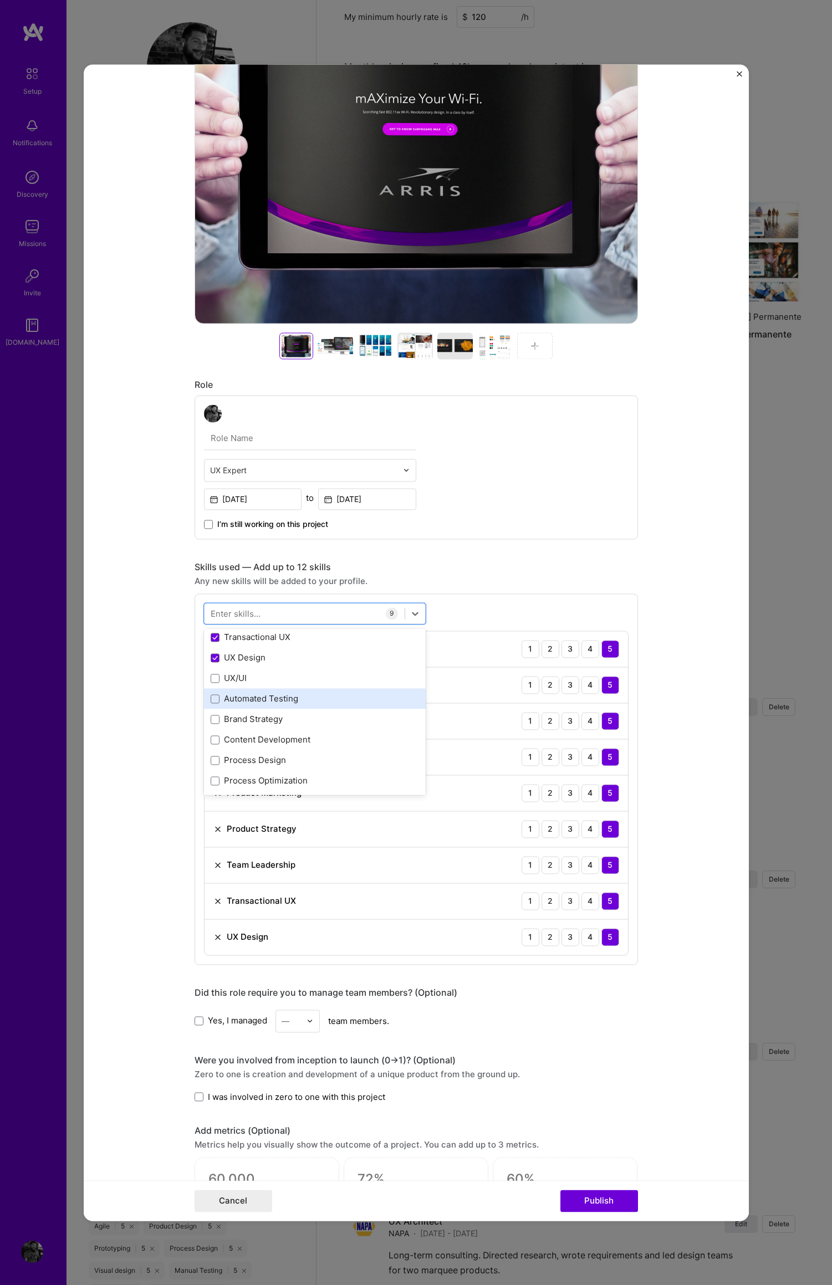
scroll to position [193, 0]
click at [211, 713] on span at bounding box center [215, 710] width 9 height 9
click at [0, 0] on input "checkbox" at bounding box center [0, 0] width 0 height 0
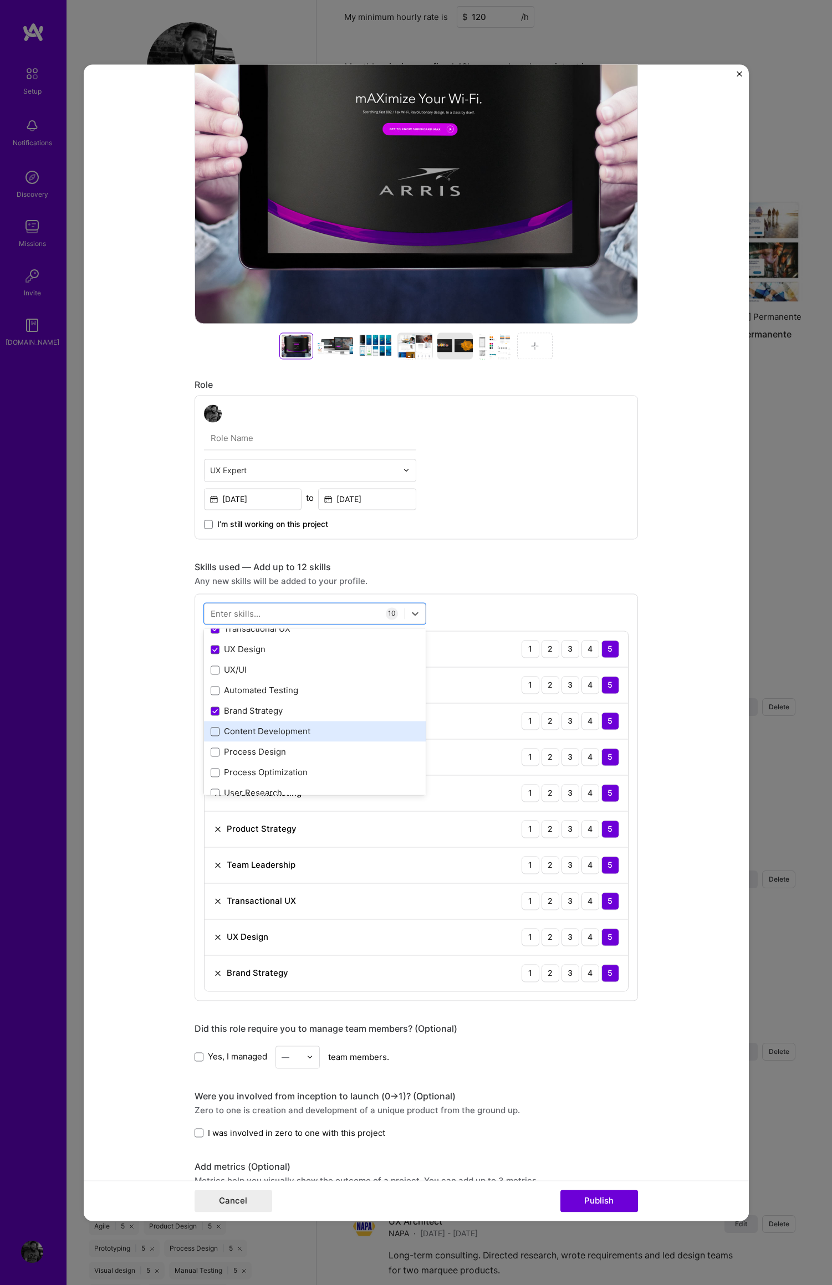
click at [211, 731] on span at bounding box center [215, 731] width 9 height 9
click at [0, 0] on input "checkbox" at bounding box center [0, 0] width 0 height 0
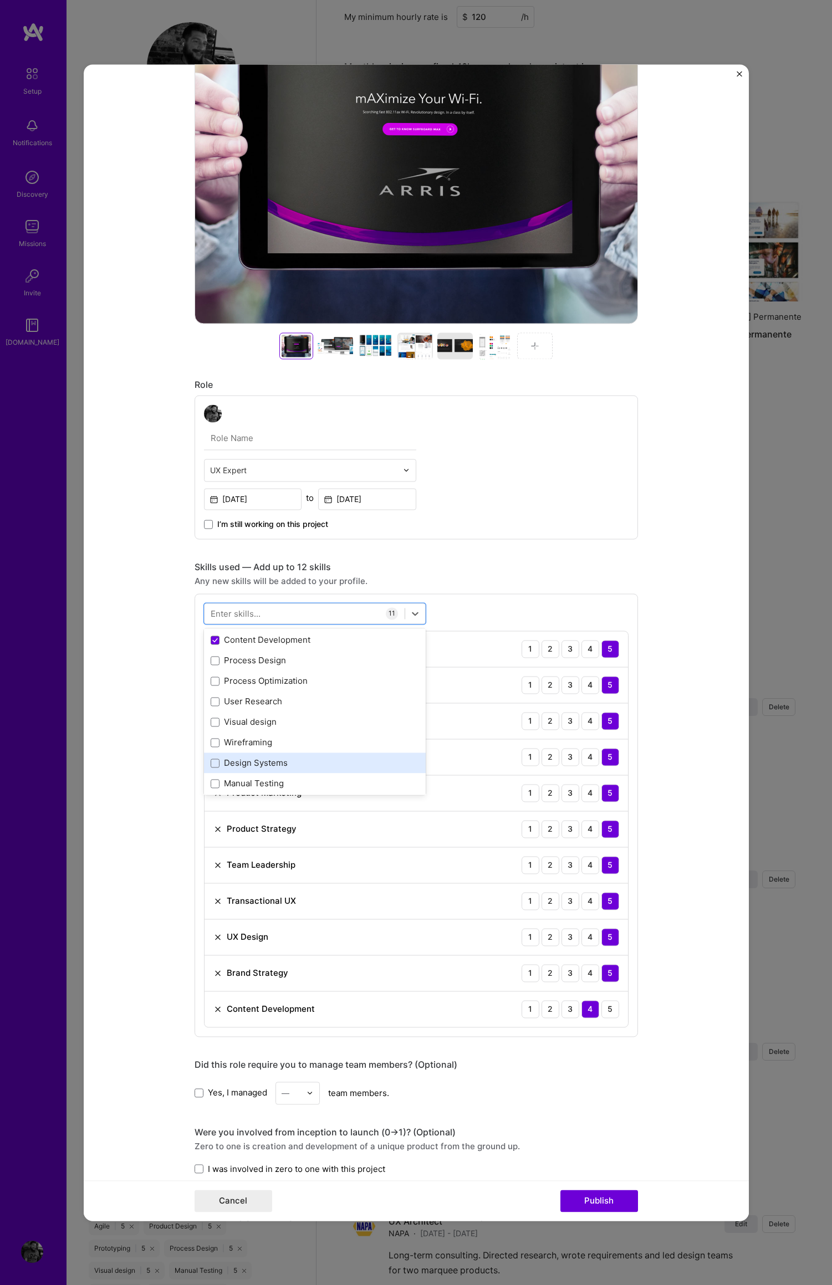
scroll to position [288, 0]
drag, startPoint x: 207, startPoint y: 718, endPoint x: 216, endPoint y: 721, distance: 9.7
click at [211, 718] on span at bounding box center [215, 719] width 9 height 9
click at [0, 0] on input "checkbox" at bounding box center [0, 0] width 0 height 0
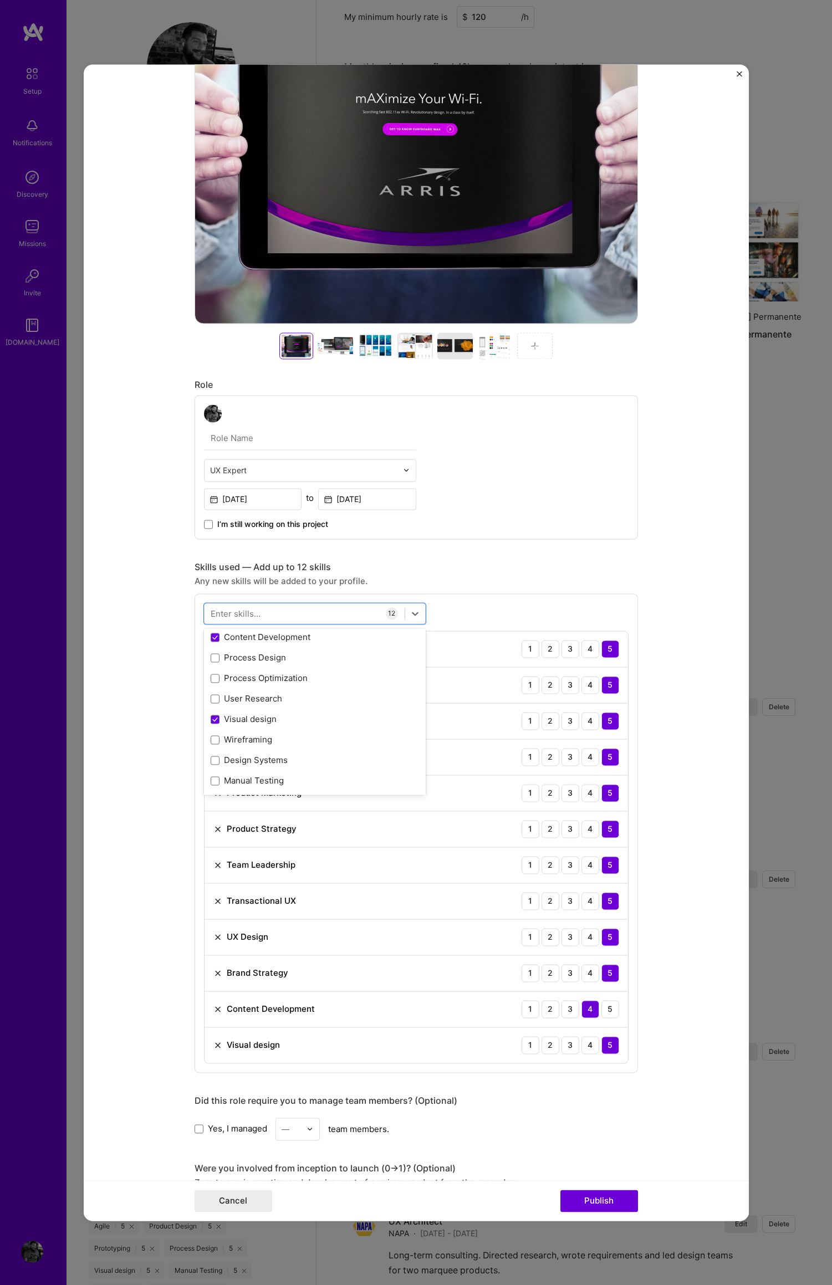
scroll to position [273, 0]
click at [716, 1098] on form "Project title ARRIS Surfboard Company CommScope Project industry Industry 1 Pro…" at bounding box center [416, 642] width 665 height 1156
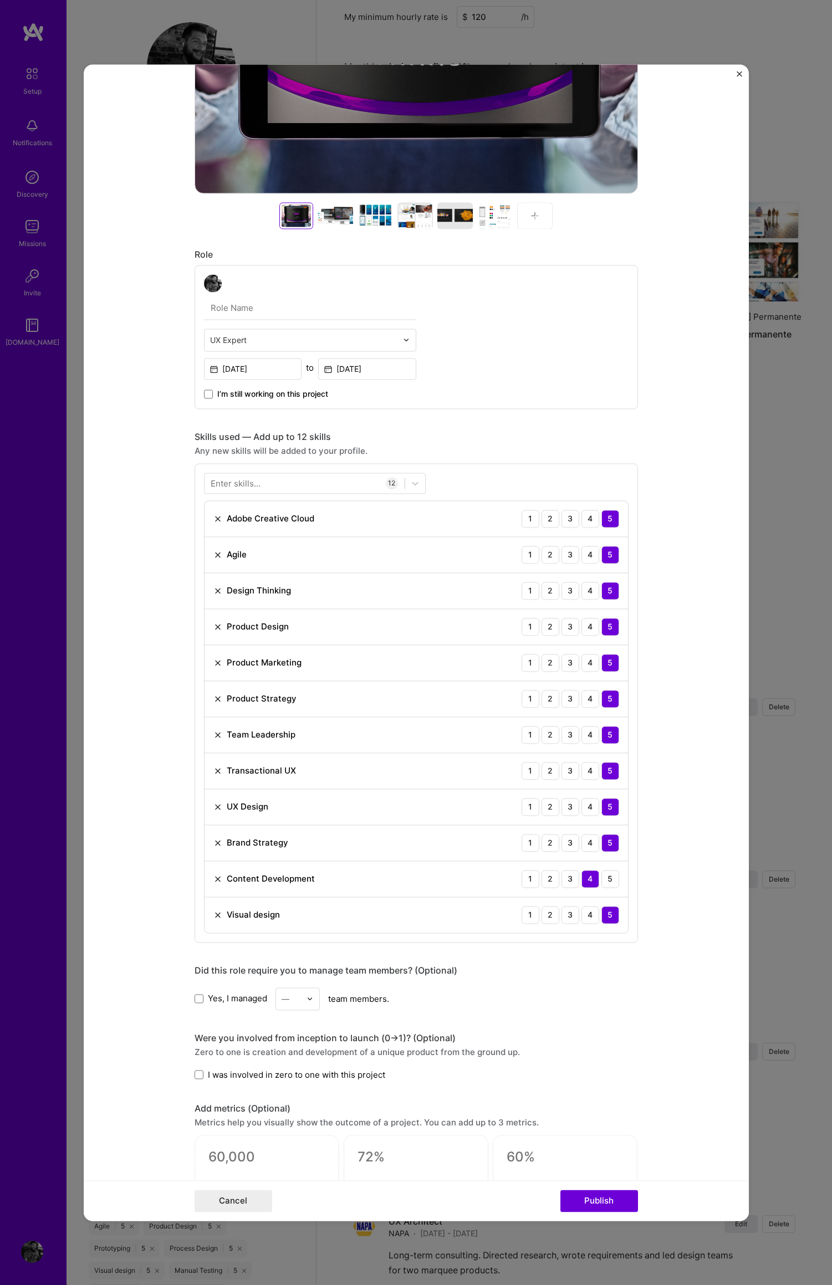
scroll to position [526, 0]
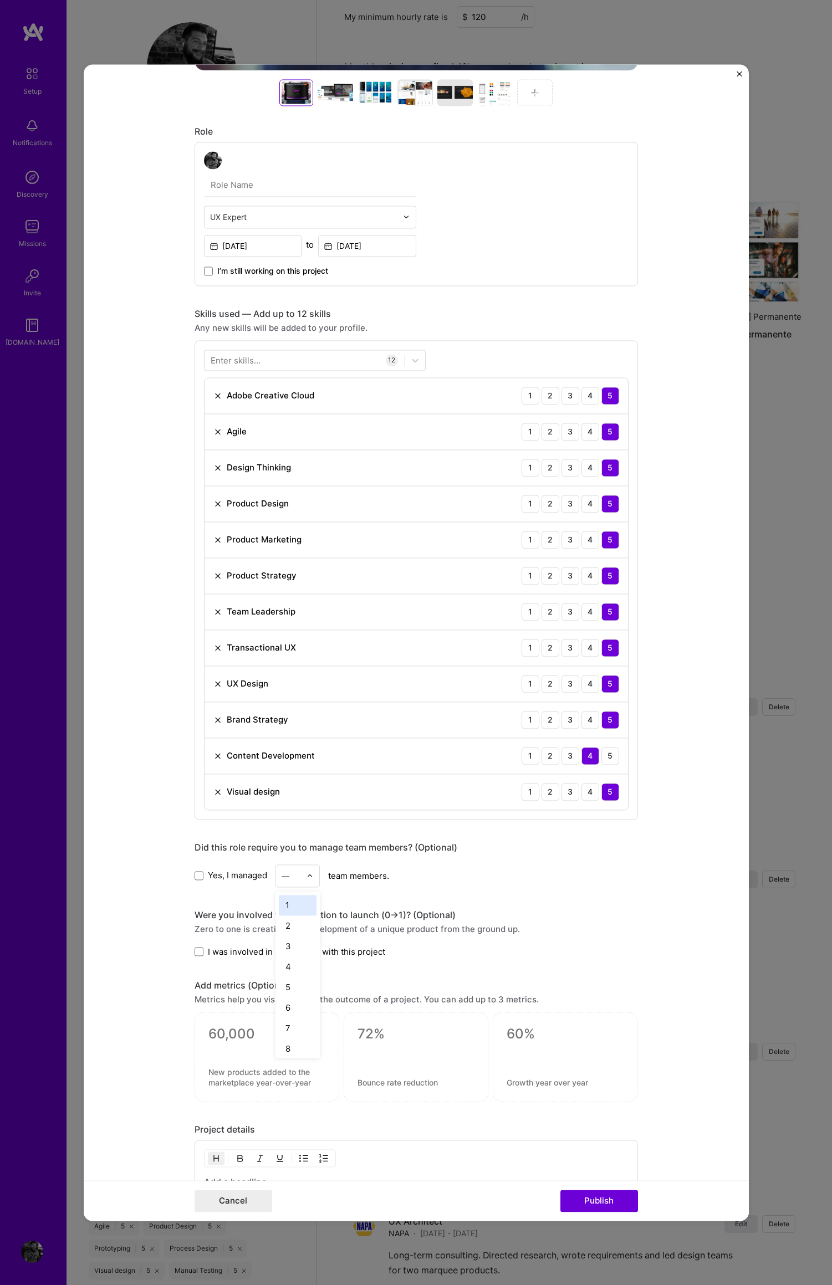
click at [306, 877] on img at bounding box center [309, 875] width 7 height 7
click at [525, 866] on div "Yes, I managed option 6 focused, 6 of 25. 25 results available. Use Up and Down…" at bounding box center [415, 875] width 443 height 23
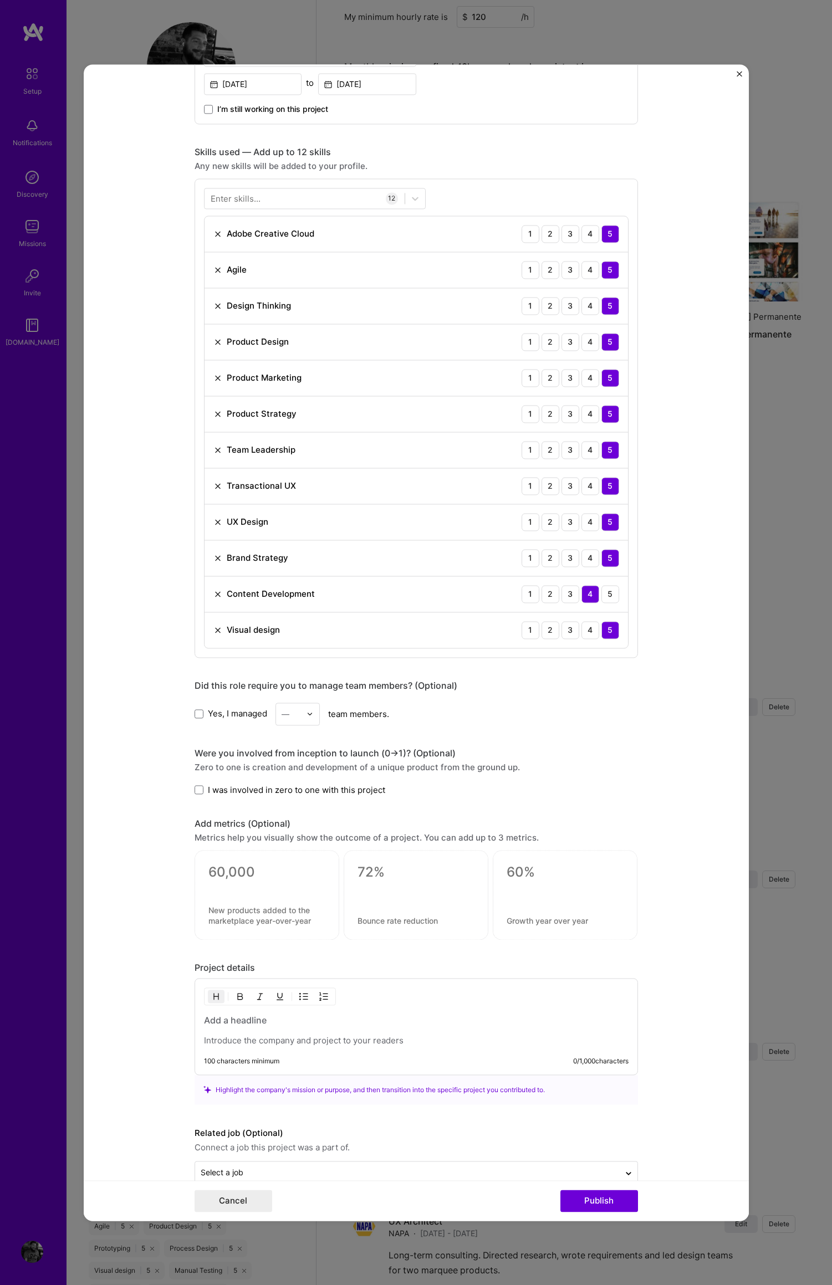
scroll to position [712, 0]
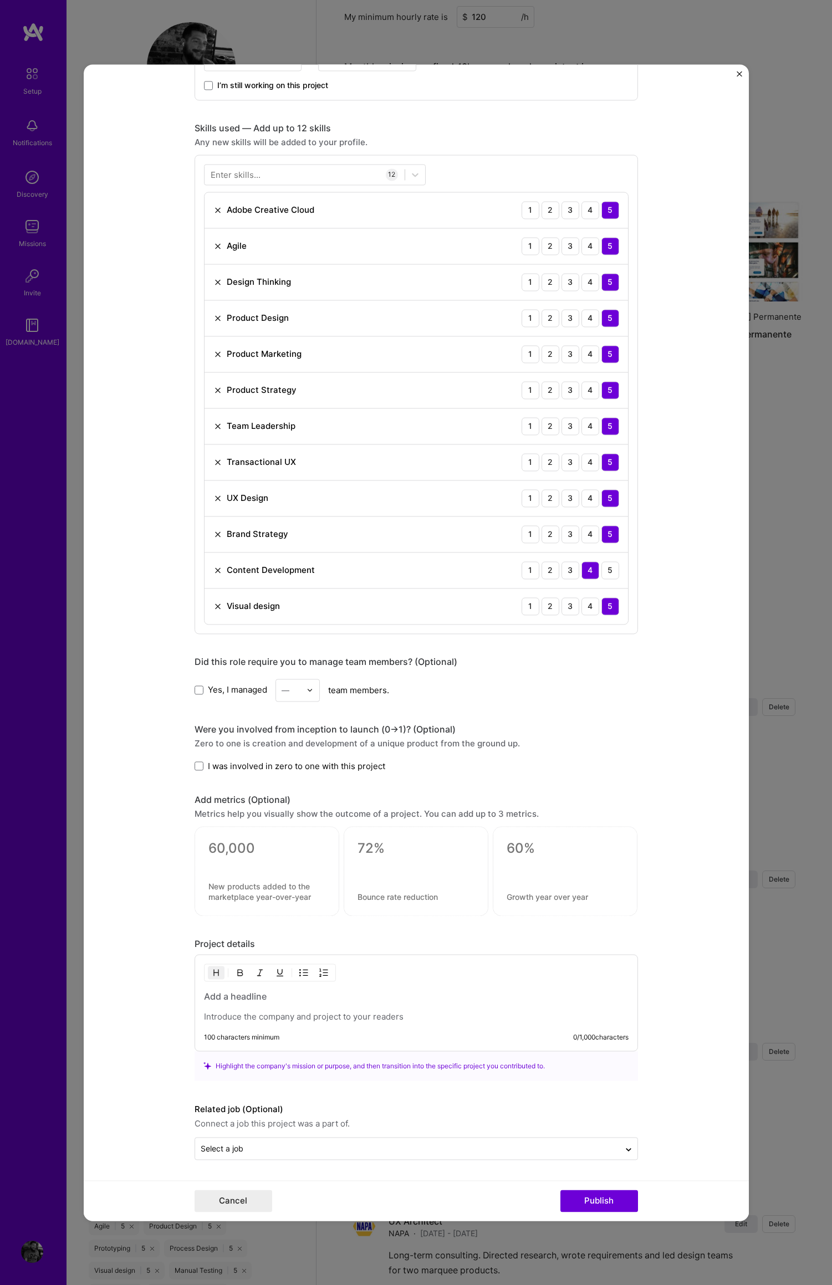
click at [221, 852] on textarea at bounding box center [266, 848] width 117 height 17
click at [626, 778] on div "Project title ARRIS Surfboard Company CommScope Project industry Industry 1 Pro…" at bounding box center [415, 267] width 443 height 1785
click at [258, 995] on h3 at bounding box center [416, 996] width 424 height 12
drag, startPoint x: 224, startPoint y: 997, endPoint x: 337, endPoint y: 999, distance: 113.1
click at [225, 997] on h3 "From Zero to 15M Users" at bounding box center [416, 996] width 424 height 12
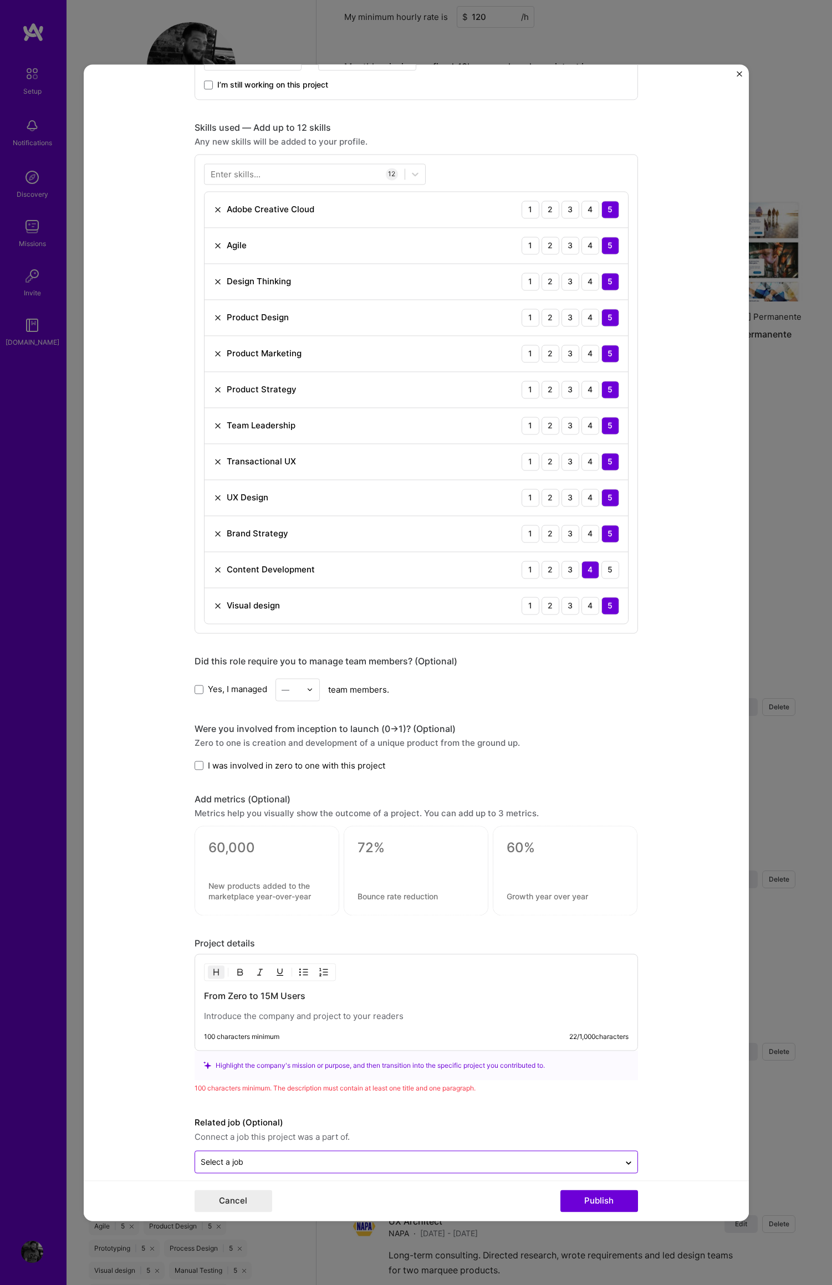
scroll to position [726, 0]
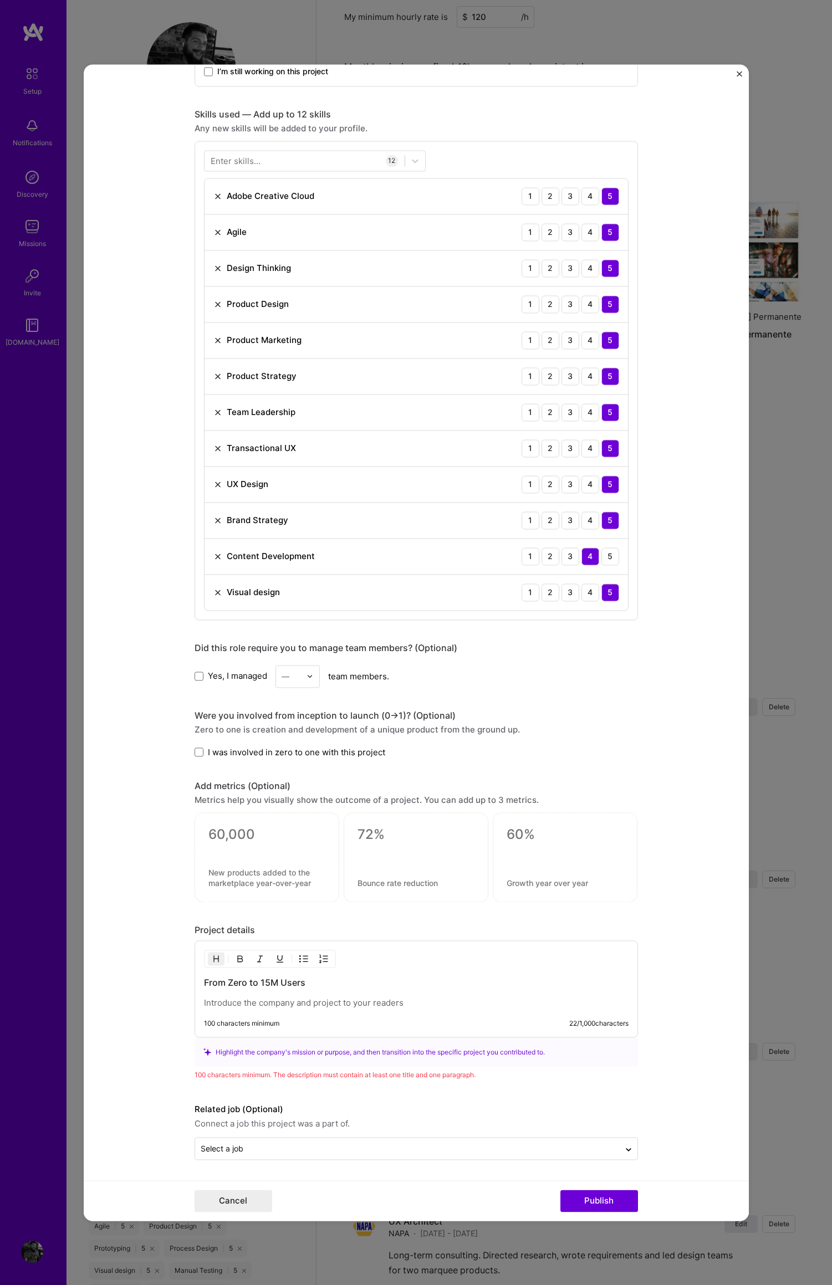
click at [699, 856] on form "Project title ARRIS Surfboard Company CommScope Project industry Industry 1 Pro…" at bounding box center [416, 642] width 665 height 1156
click at [194, 752] on span at bounding box center [198, 752] width 9 height 9
click at [0, 0] on input "I was involved in zero to one with this project" at bounding box center [0, 0] width 0 height 0
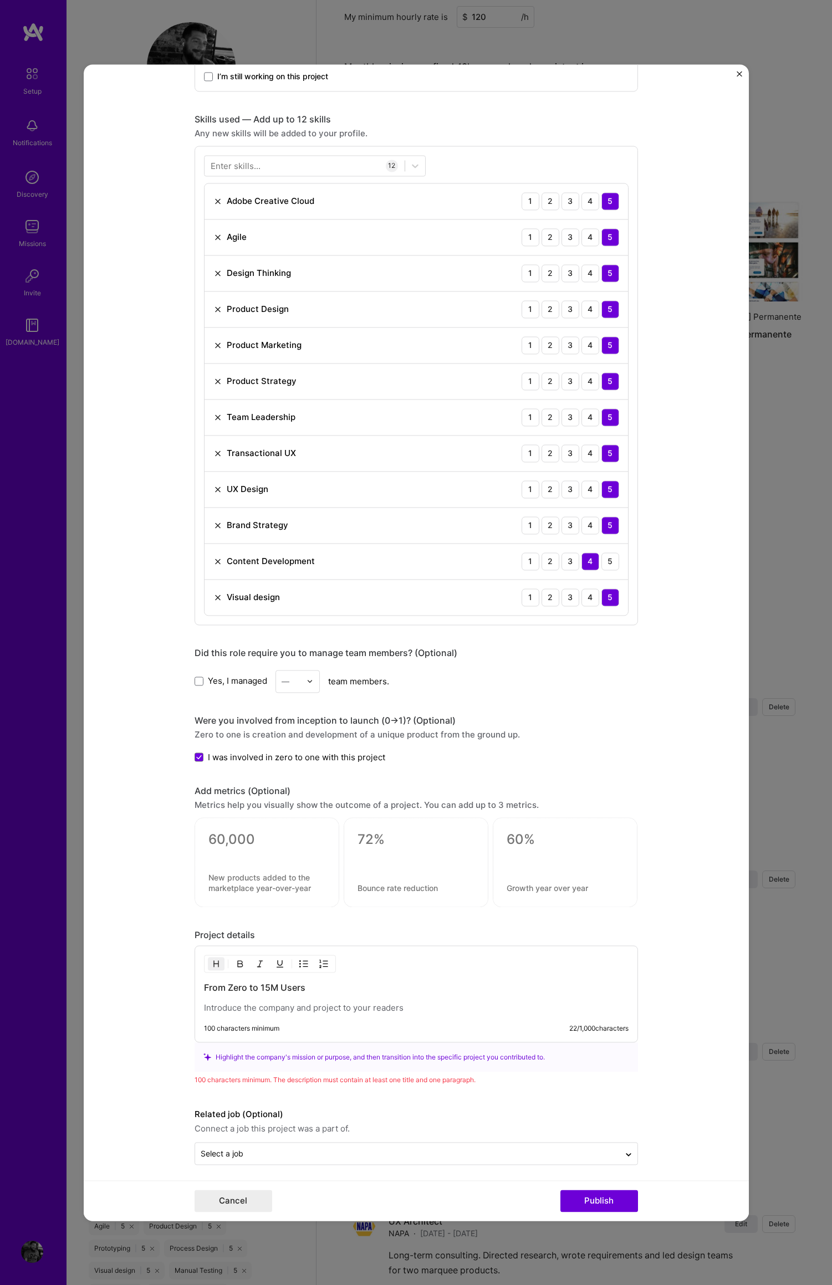
click at [222, 1013] on p at bounding box center [416, 1007] width 424 height 11
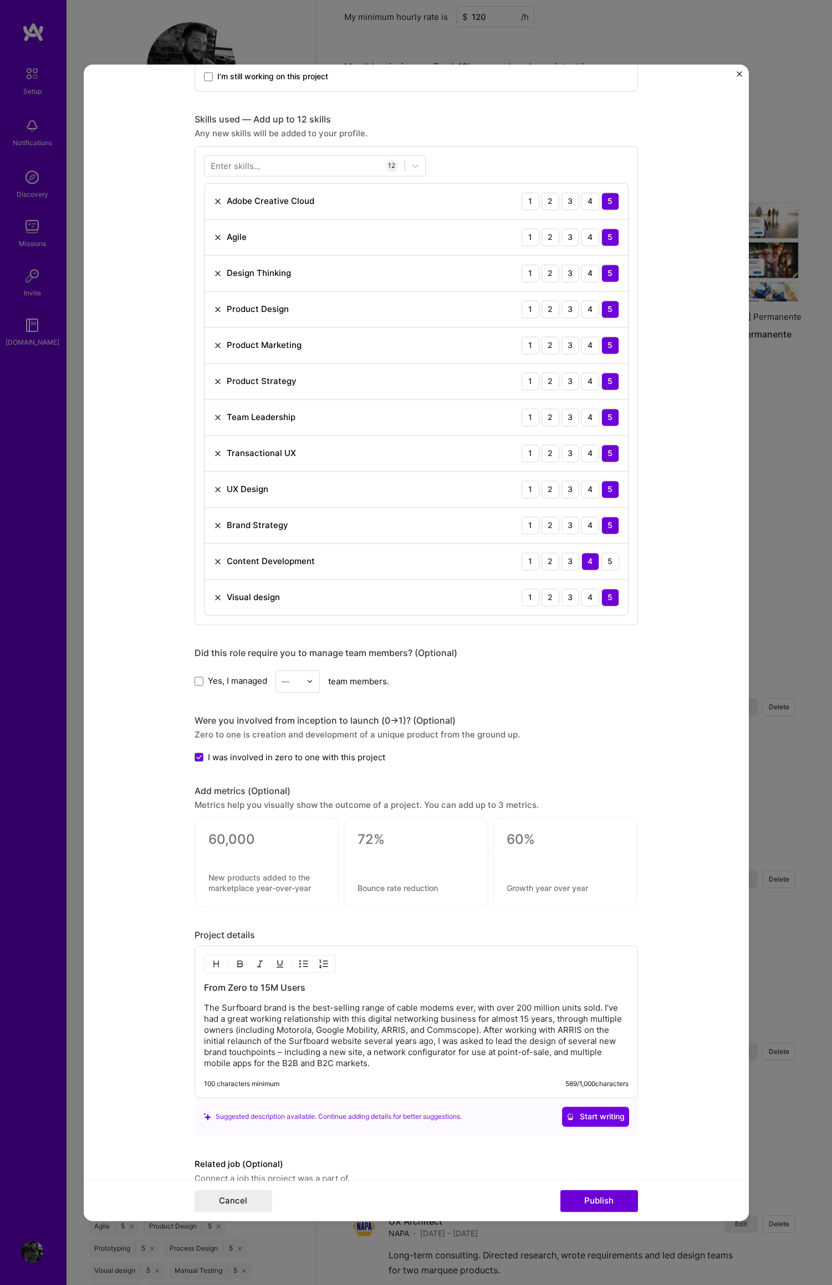
click at [595, 1010] on p "The Surfboard brand is the best-selling range of cable modems ever, with over 2…" at bounding box center [416, 1035] width 424 height 66
click at [406, 1063] on p "The Surfboard brand is the best-selling range of cable modems ever, with over 2…" at bounding box center [416, 1035] width 424 height 66
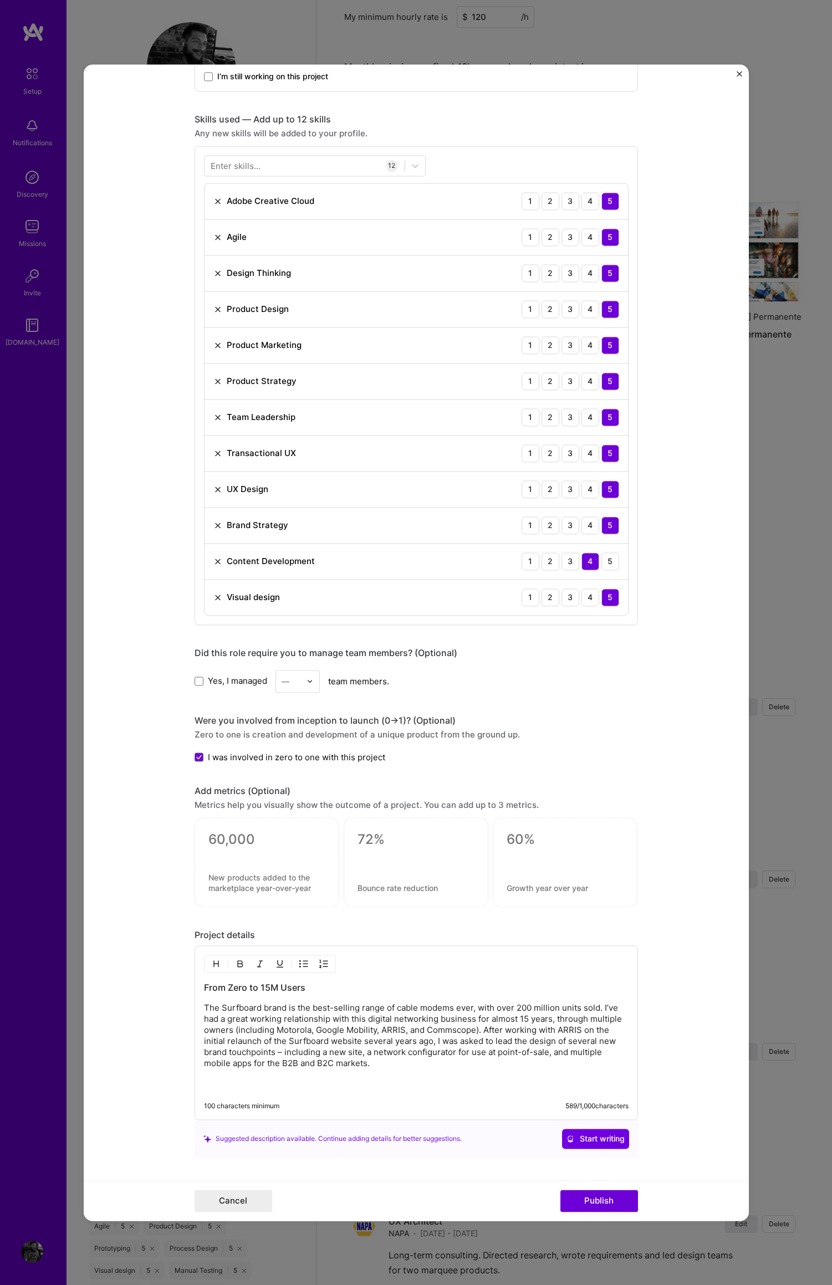
click at [377, 1065] on p "The Surfboard brand is the best-selling range of cable modems ever, with over 2…" at bounding box center [416, 1046] width 424 height 89
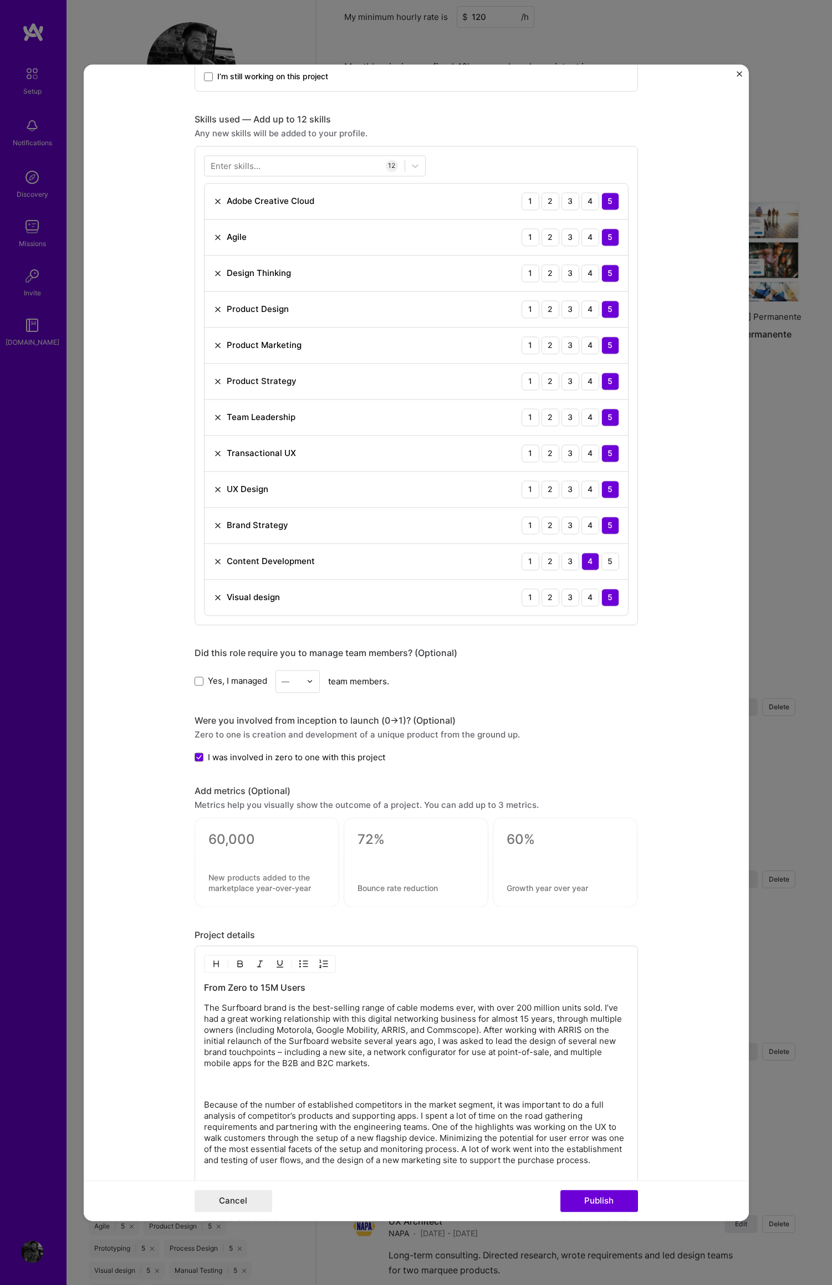
click at [213, 1095] on div "From Zero to 15M Users The Surfboard brand is the best-selling range of cable m…" at bounding box center [416, 1094] width 424 height 226
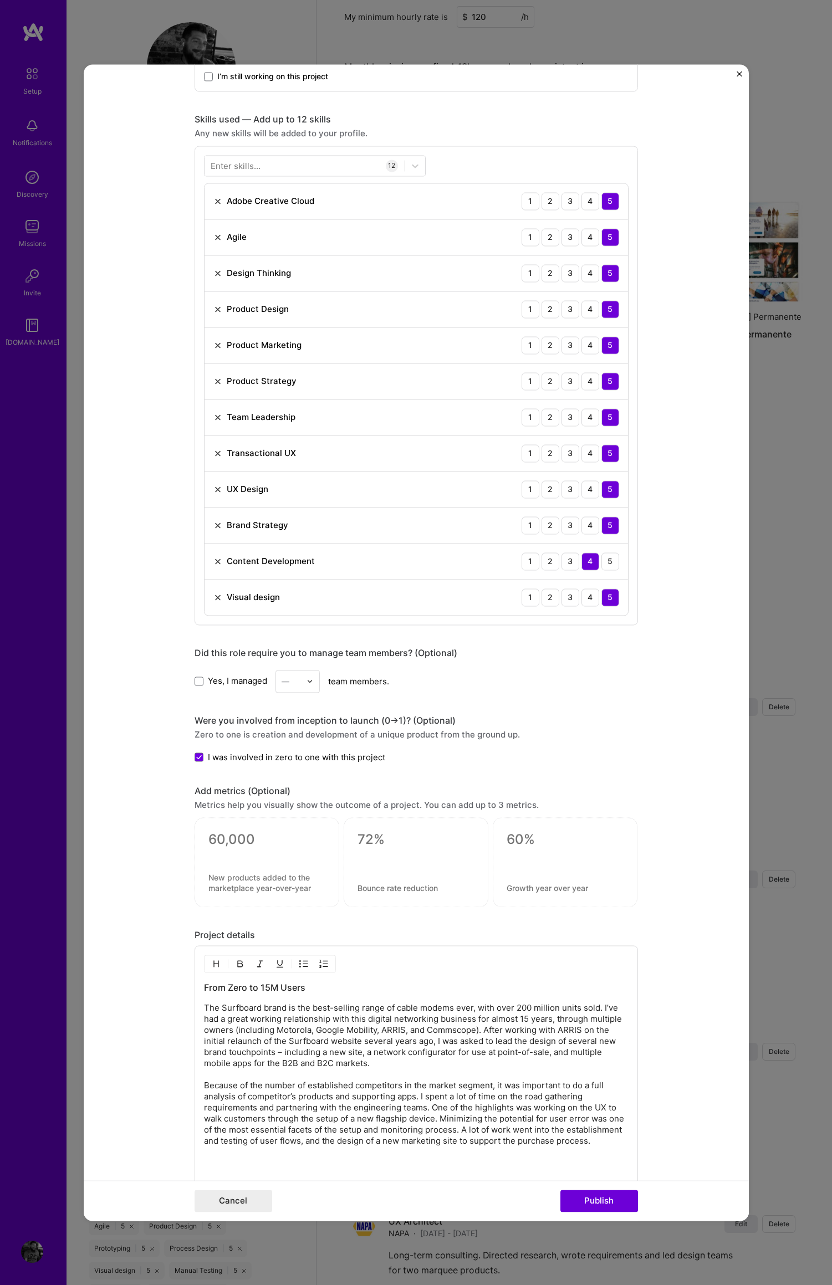
scroll to position [830, 0]
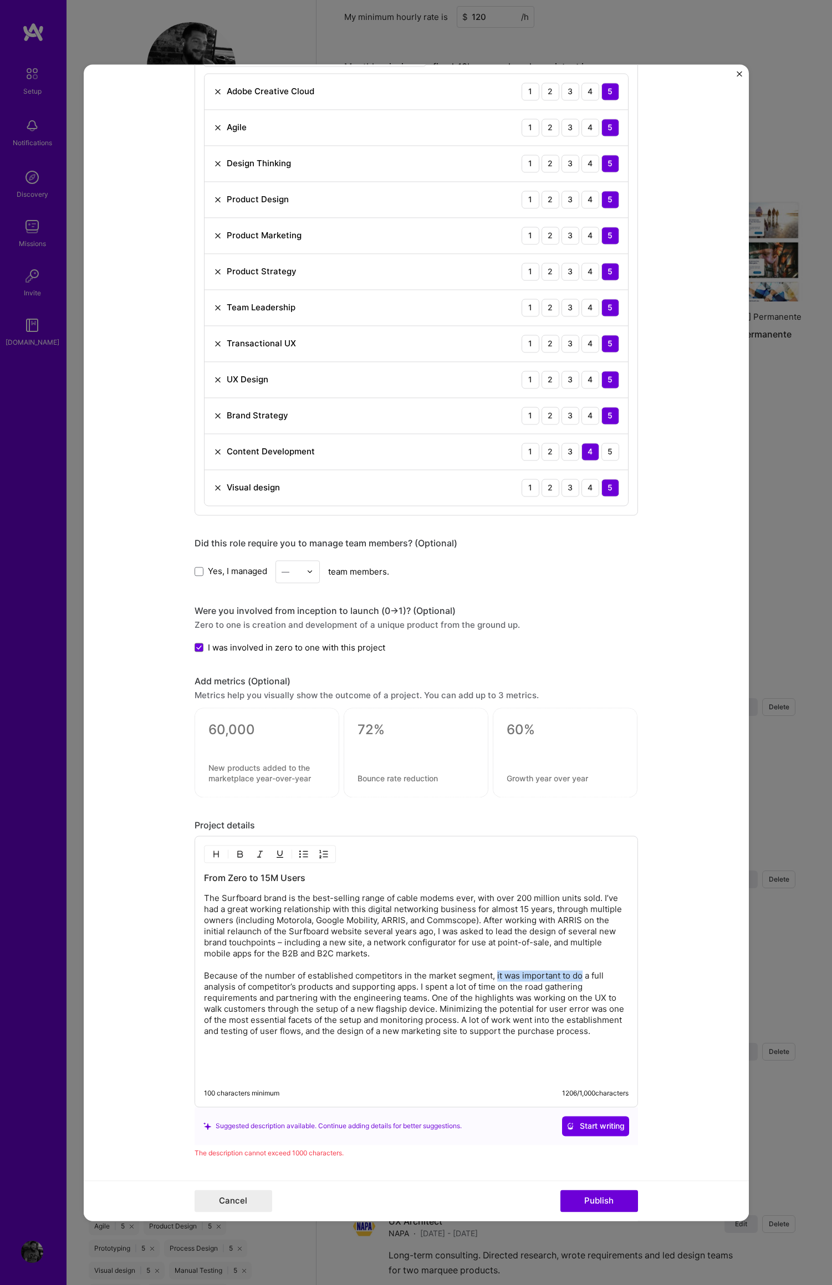
drag, startPoint x: 493, startPoint y: 977, endPoint x: 581, endPoint y: 977, distance: 88.7
click at [578, 977] on p "The Surfboard brand is the best-selling range of cable modems ever, with over 2…" at bounding box center [416, 965] width 424 height 144
click at [233, 975] on p "The Surfboard brand is the best-selling range of cable modems ever, with over 2…" at bounding box center [416, 965] width 424 height 144
drag, startPoint x: 241, startPoint y: 975, endPoint x: 208, endPoint y: 968, distance: 33.9
click at [197, 973] on div "From Zero to 15M Users The Surfboard brand is the best-selling range of cable m…" at bounding box center [415, 972] width 443 height 272
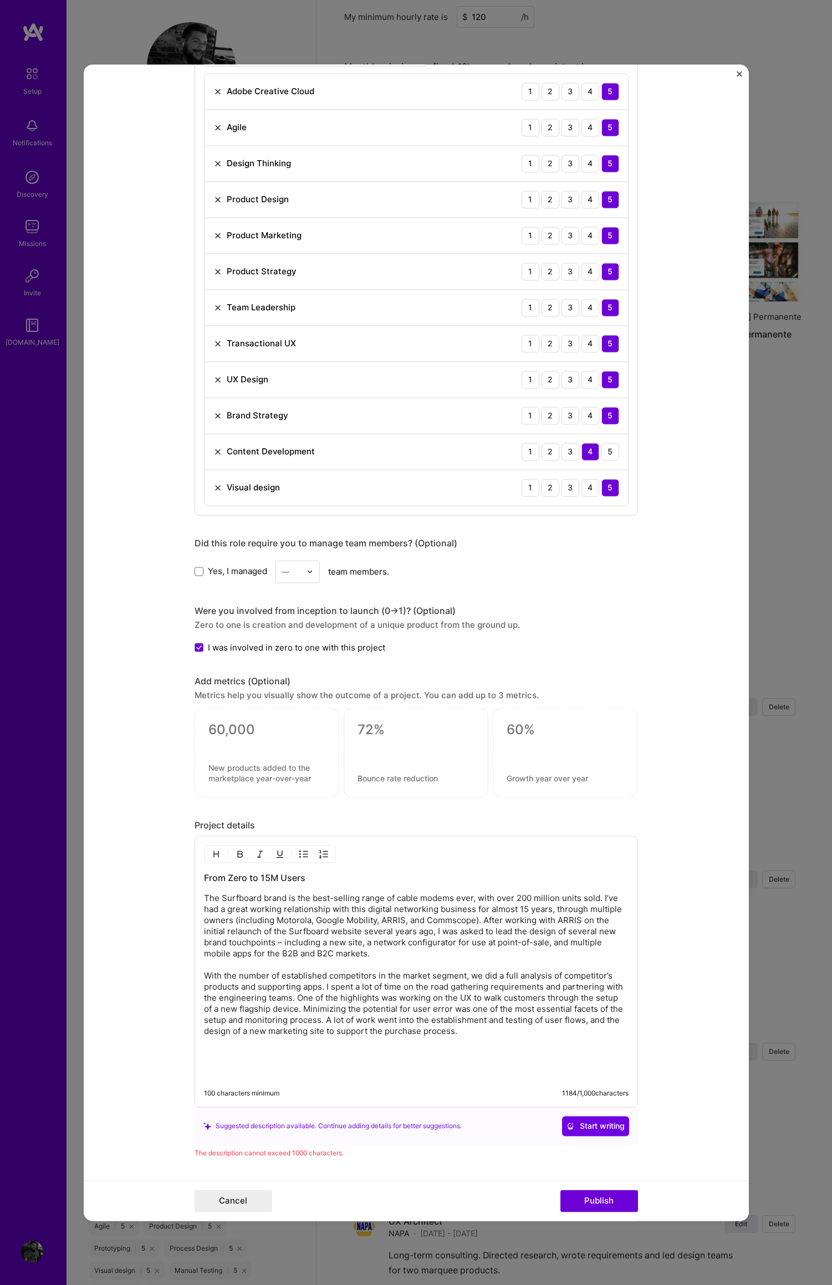
click at [233, 977] on p "The Surfboard brand is the best-selling range of cable modems ever, with over 2…" at bounding box center [416, 965] width 424 height 144
drag, startPoint x: 493, startPoint y: 975, endPoint x: 212, endPoint y: 977, distance: 281.5
click at [212, 977] on p "The Surfboard brand is the best-selling range of cable modems ever, with over 2…" at bounding box center [416, 965] width 424 height 144
drag, startPoint x: 465, startPoint y: 975, endPoint x: 477, endPoint y: 975, distance: 11.6
click at [465, 975] on p "The Surfboard brand is the best-selling range of cable modems ever, with over 2…" at bounding box center [416, 965] width 424 height 144
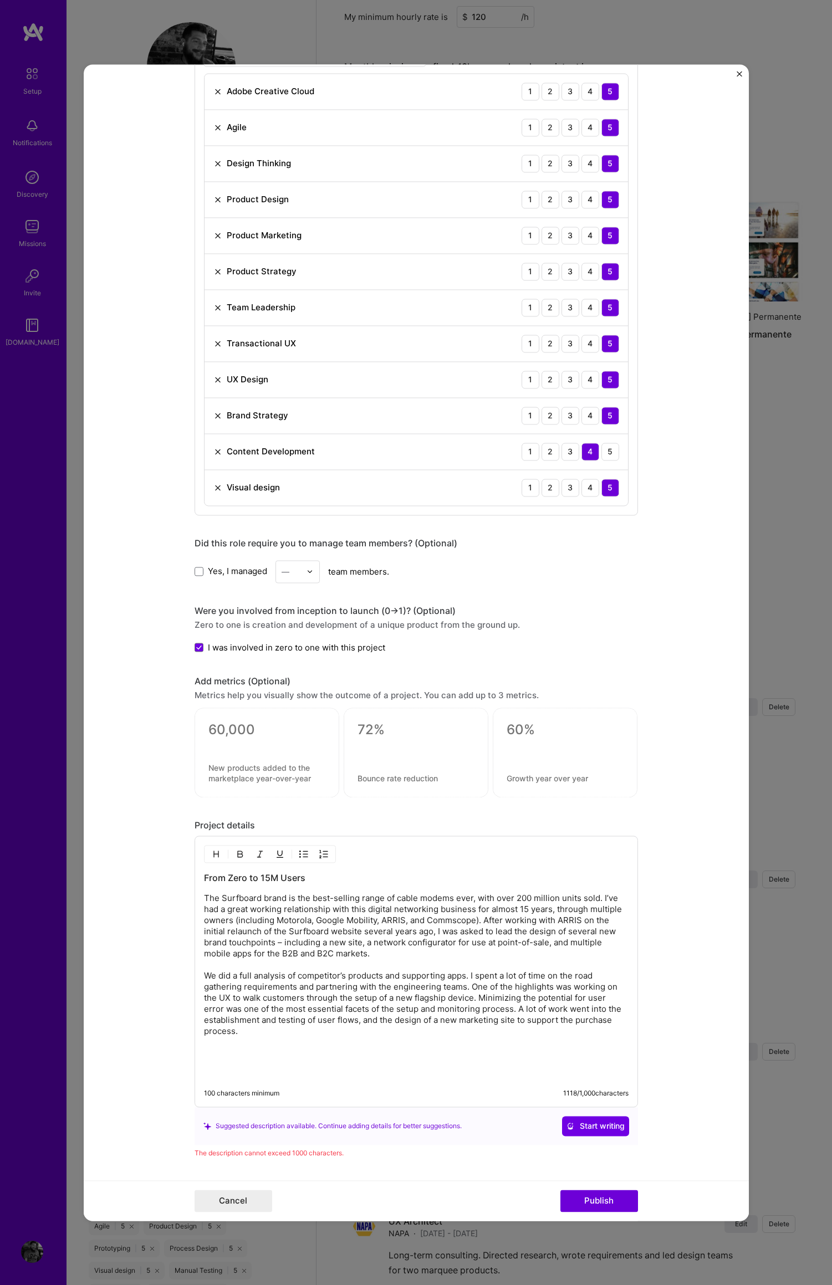
click at [474, 987] on p "The Surfboard brand is the best-selling range of cable modems ever, with over 2…" at bounding box center [416, 965] width 424 height 144
drag, startPoint x: 514, startPoint y: 1008, endPoint x: 617, endPoint y: 1011, distance: 102.6
click at [617, 1011] on p "The Surfboard brand is the best-selling range of cable modems ever, with over 2…" at bounding box center [416, 965] width 424 height 144
drag, startPoint x: 521, startPoint y: 1025, endPoint x: 489, endPoint y: 1024, distance: 32.2
click at [521, 1024] on p "The Surfboard brand is the best-selling range of cable modems ever, with over 2…" at bounding box center [416, 965] width 424 height 144
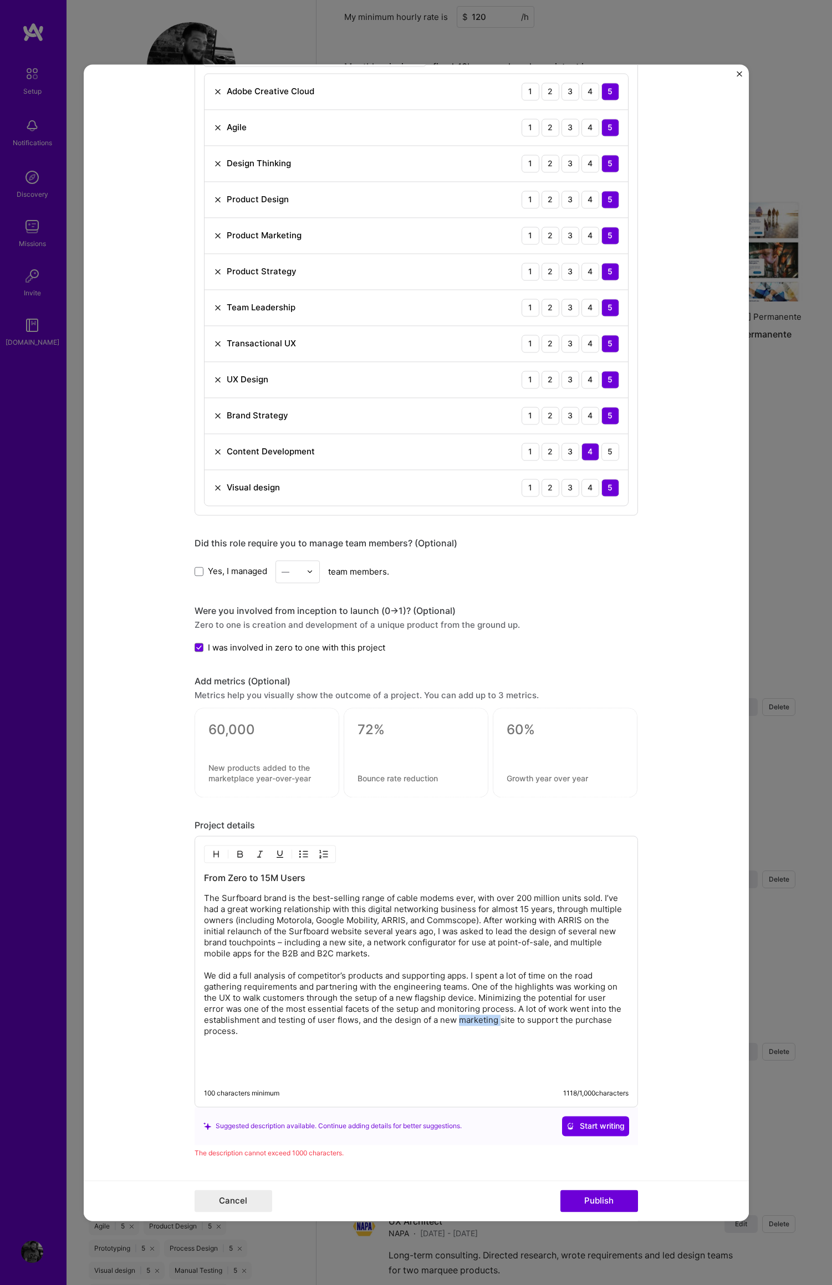
drag, startPoint x: 457, startPoint y: 1020, endPoint x: 521, endPoint y: 1020, distance: 64.8
click at [498, 1021] on p "The Surfboard brand is the best-selling range of cable modems ever, with over 2…" at bounding box center [416, 965] width 424 height 144
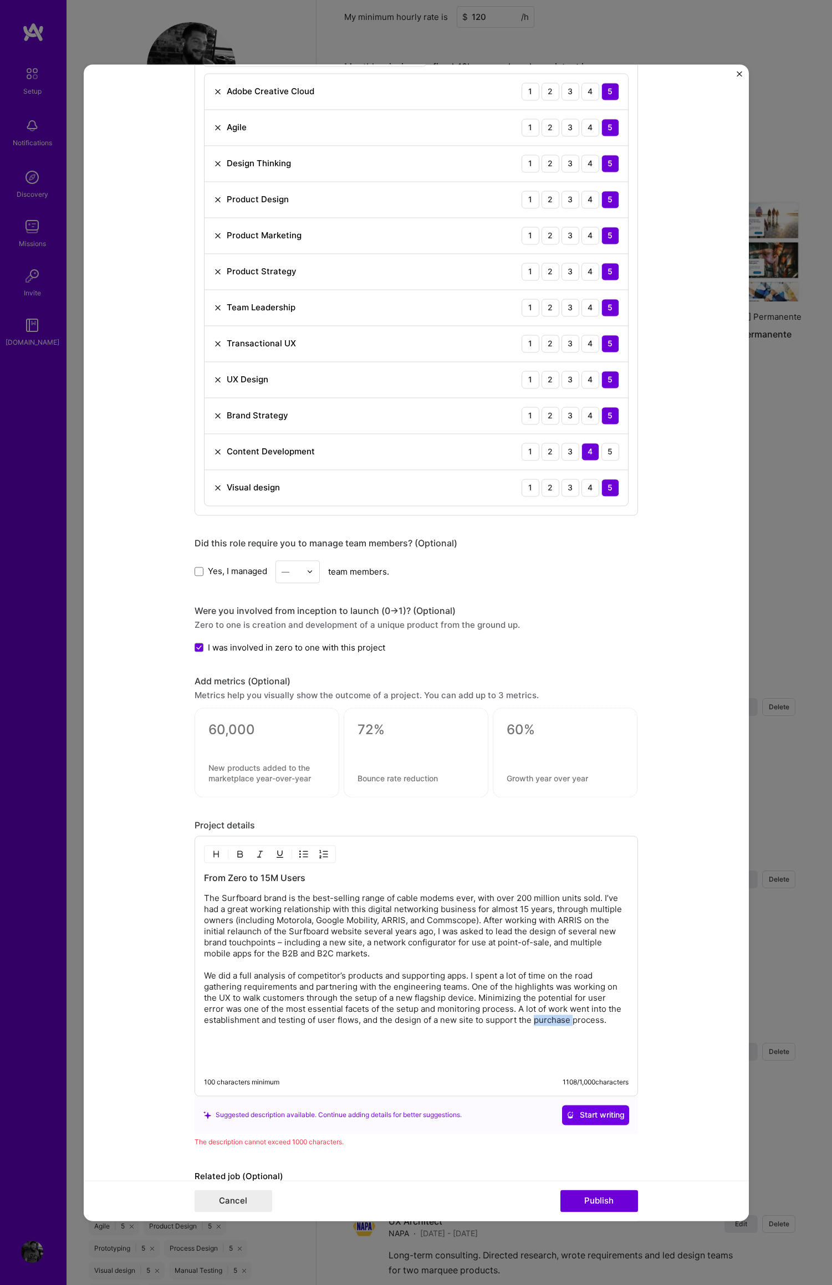
drag, startPoint x: 569, startPoint y: 1021, endPoint x: 560, endPoint y: 1019, distance: 9.7
click at [531, 1022] on p "The Surfboard brand is the best-selling range of cable modems ever, with over 2…" at bounding box center [416, 959] width 424 height 133
click at [572, 1023] on p "The Surfboard brand is the best-selling range of cable modems ever, with over 2…" at bounding box center [416, 959] width 424 height 133
drag, startPoint x: 566, startPoint y: 1023, endPoint x: 618, endPoint y: 1030, distance: 53.1
click at [595, 1023] on p "The Surfboard brand is the best-selling range of cable modems ever, with over 2…" at bounding box center [416, 959] width 424 height 133
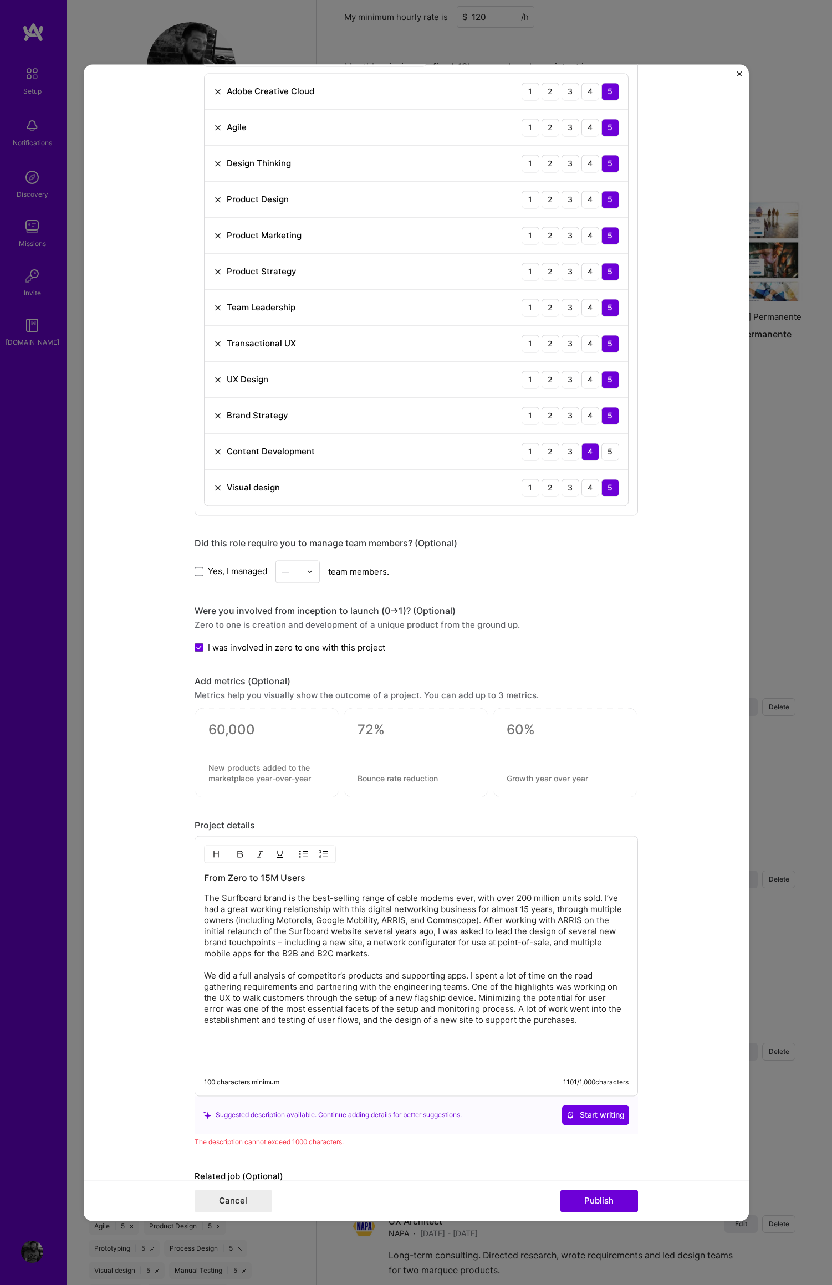
click at [530, 1022] on p "The Surfboard brand is the best-selling range of cable modems ever, with over 2…" at bounding box center [416, 959] width 424 height 133
drag, startPoint x: 530, startPoint y: 920, endPoint x: 480, endPoint y: 922, distance: 49.3
click at [480, 921] on p "The Surfboard brand is the best-selling range of cable modems ever, with over 2…" at bounding box center [416, 959] width 424 height 133
drag, startPoint x: 408, startPoint y: 931, endPoint x: 428, endPoint y: 931, distance: 20.5
click at [427, 931] on p "The Surfboard brand is the best-selling range of cable modems ever, with over 2…" at bounding box center [416, 959] width 424 height 133
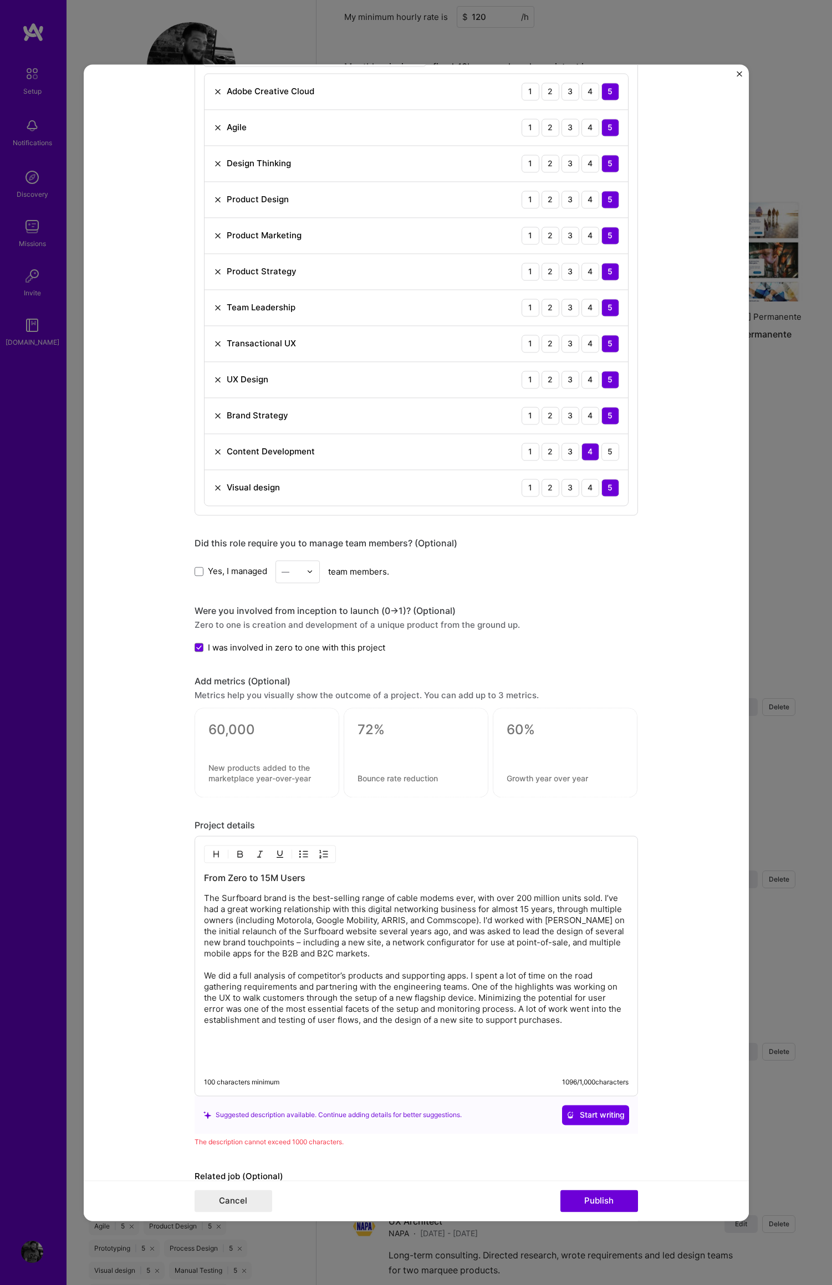
click at [560, 939] on p "The Surfboard brand is the best-selling range of cable modems ever, with over 2…" at bounding box center [416, 959] width 424 height 133
drag, startPoint x: 583, startPoint y: 932, endPoint x: 564, endPoint y: 933, distance: 20.0
click at [554, 933] on p "The Surfboard brand is the best-selling range of cable modems ever, with over 2…" at bounding box center [416, 959] width 424 height 133
drag, startPoint x: 293, startPoint y: 944, endPoint x: 297, endPoint y: 952, distance: 9.9
click at [253, 945] on p "The Surfboard brand is the best-selling range of cable modems ever, with over 2…" at bounding box center [416, 959] width 424 height 133
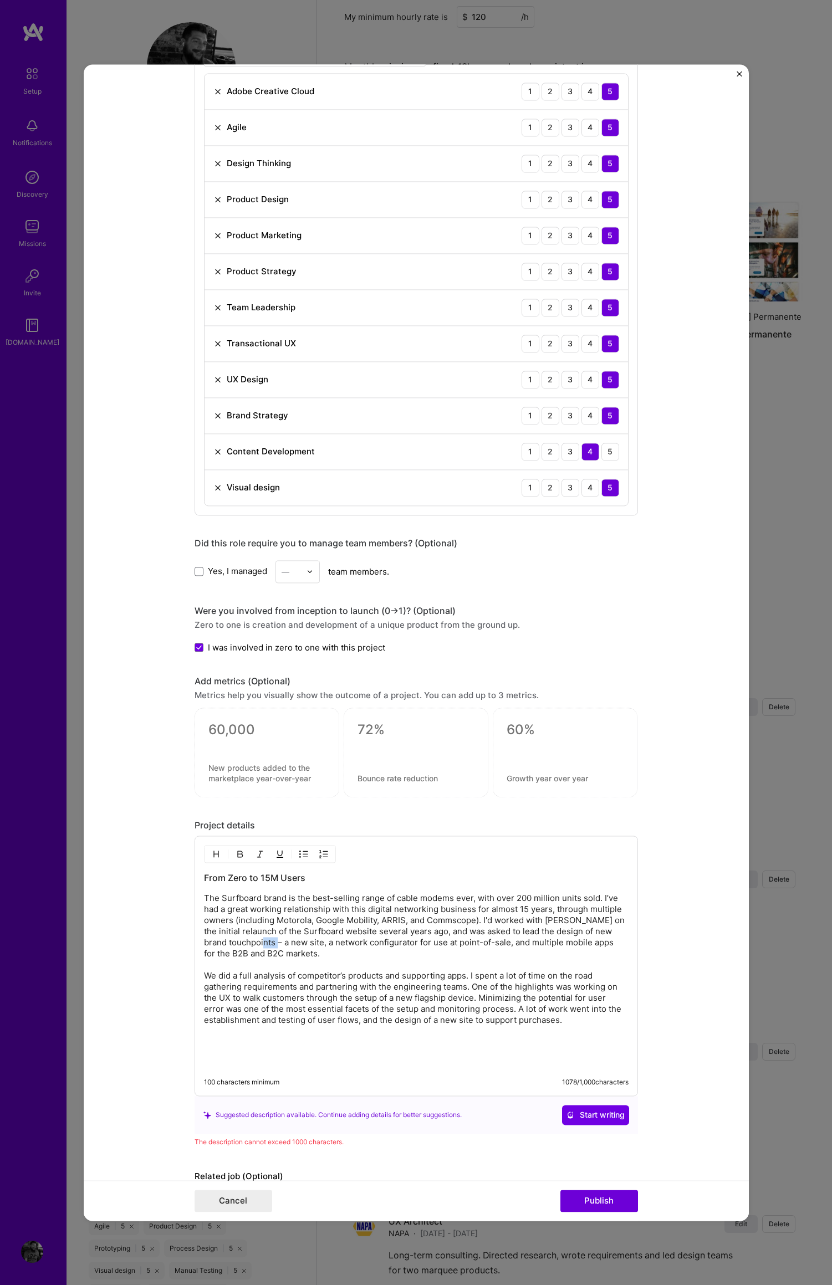
click at [263, 944] on p "The Surfboard brand is the best-selling range of cable modems ever, with over 2…" at bounding box center [416, 959] width 424 height 133
click at [305, 944] on p "The Surfboard brand is the best-selling range of cable modems ever, with over 2…" at bounding box center [416, 959] width 424 height 133
click at [378, 945] on p "The Surfboard brand is the best-selling range of cable modems ever, with over 2…" at bounding box center [416, 959] width 424 height 133
drag, startPoint x: 484, startPoint y: 945, endPoint x: 552, endPoint y: 935, distance: 68.9
click at [484, 945] on p "The Surfboard brand is the best-selling range of cable modems ever, with over 2…" at bounding box center [416, 959] width 424 height 133
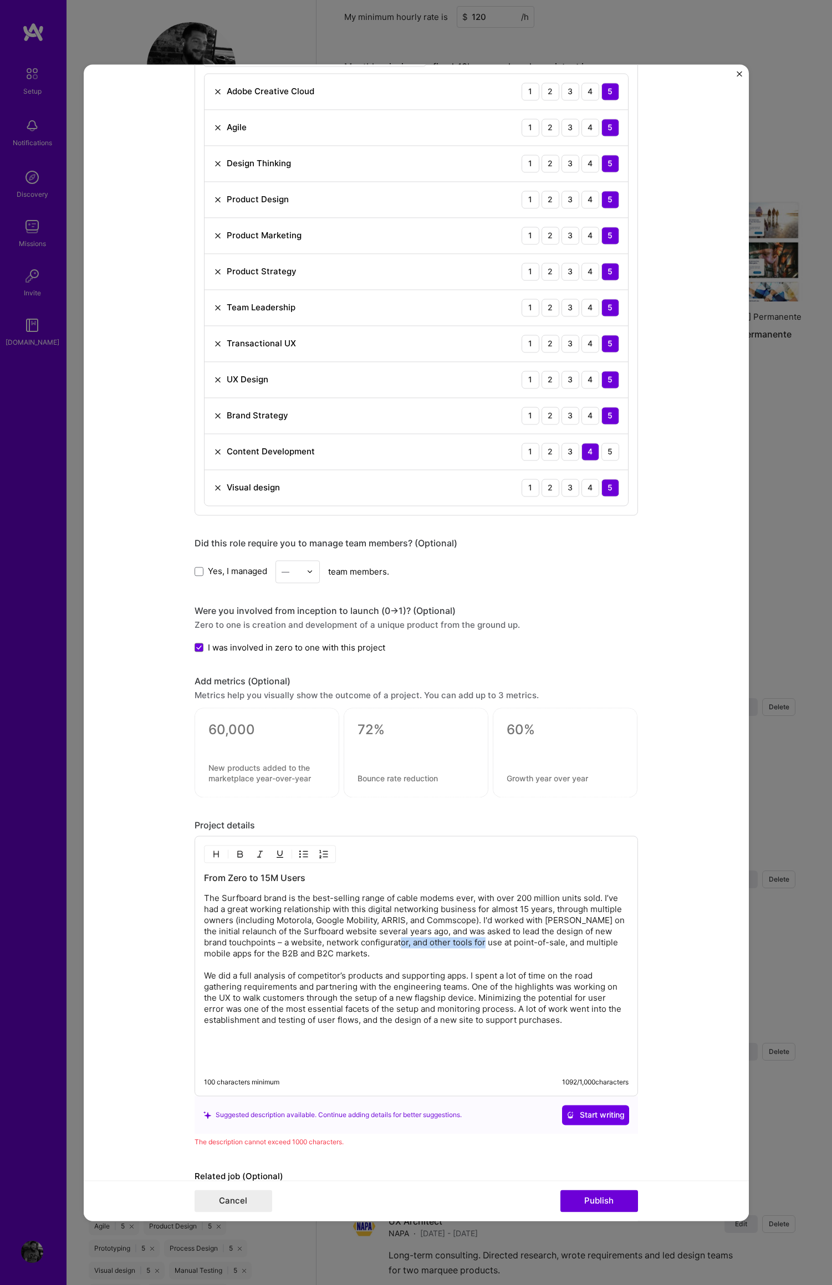
drag, startPoint x: 401, startPoint y: 943, endPoint x: 519, endPoint y: 949, distance: 117.6
click at [485, 944] on p "The Surfboard brand is the best-selling range of cable modems ever, with over 2…" at bounding box center [416, 959] width 424 height 133
drag, startPoint x: 456, startPoint y: 944, endPoint x: 541, endPoint y: 945, distance: 84.8
click at [491, 941] on p "The Surfboard brand is the best-selling range of cable modems ever, with over 2…" at bounding box center [416, 959] width 424 height 133
click at [521, 943] on p "The Surfboard brand is the best-selling range of cable modems ever, with over 2…" at bounding box center [416, 959] width 424 height 133
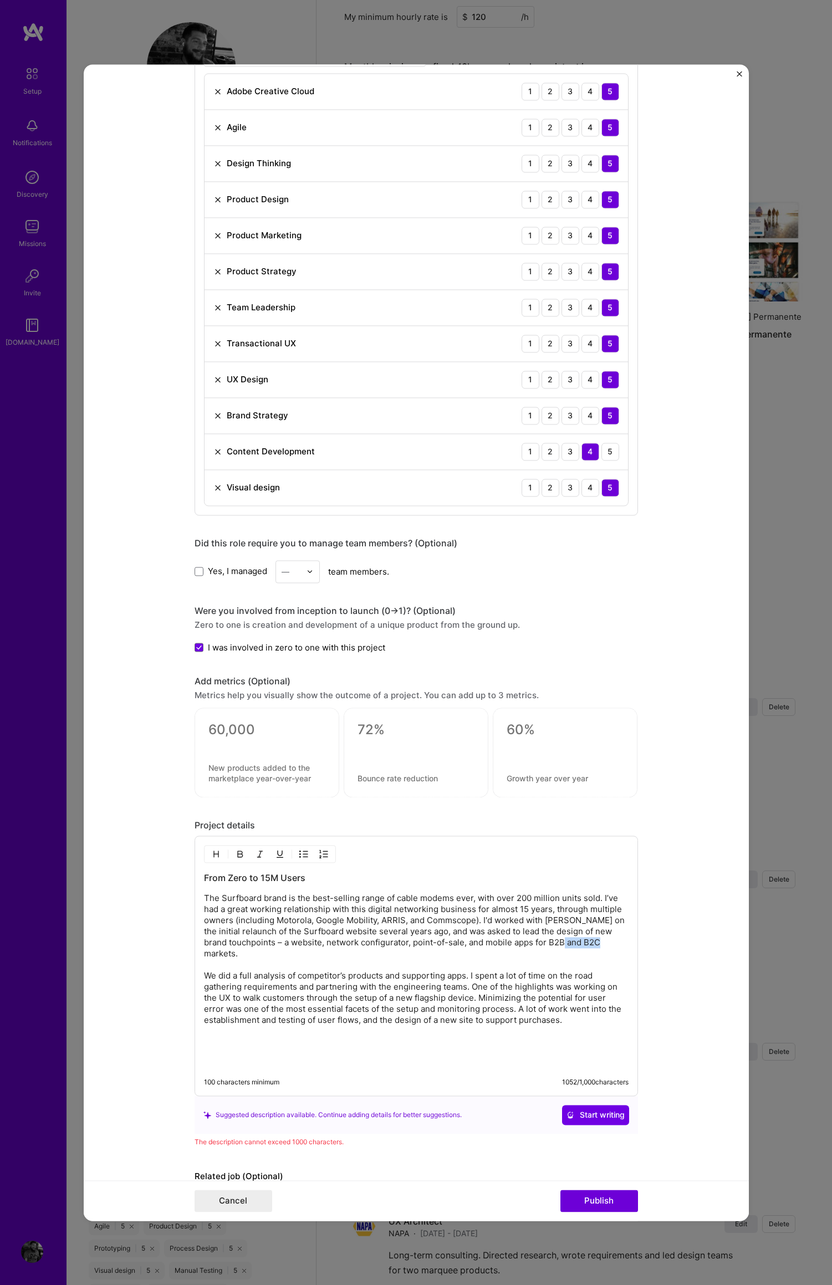
drag, startPoint x: 571, startPoint y: 943, endPoint x: 619, endPoint y: 944, distance: 48.8
click at [604, 943] on p "The Surfboard brand is the best-selling range of cable modems ever, with over 2…" at bounding box center [416, 959] width 424 height 133
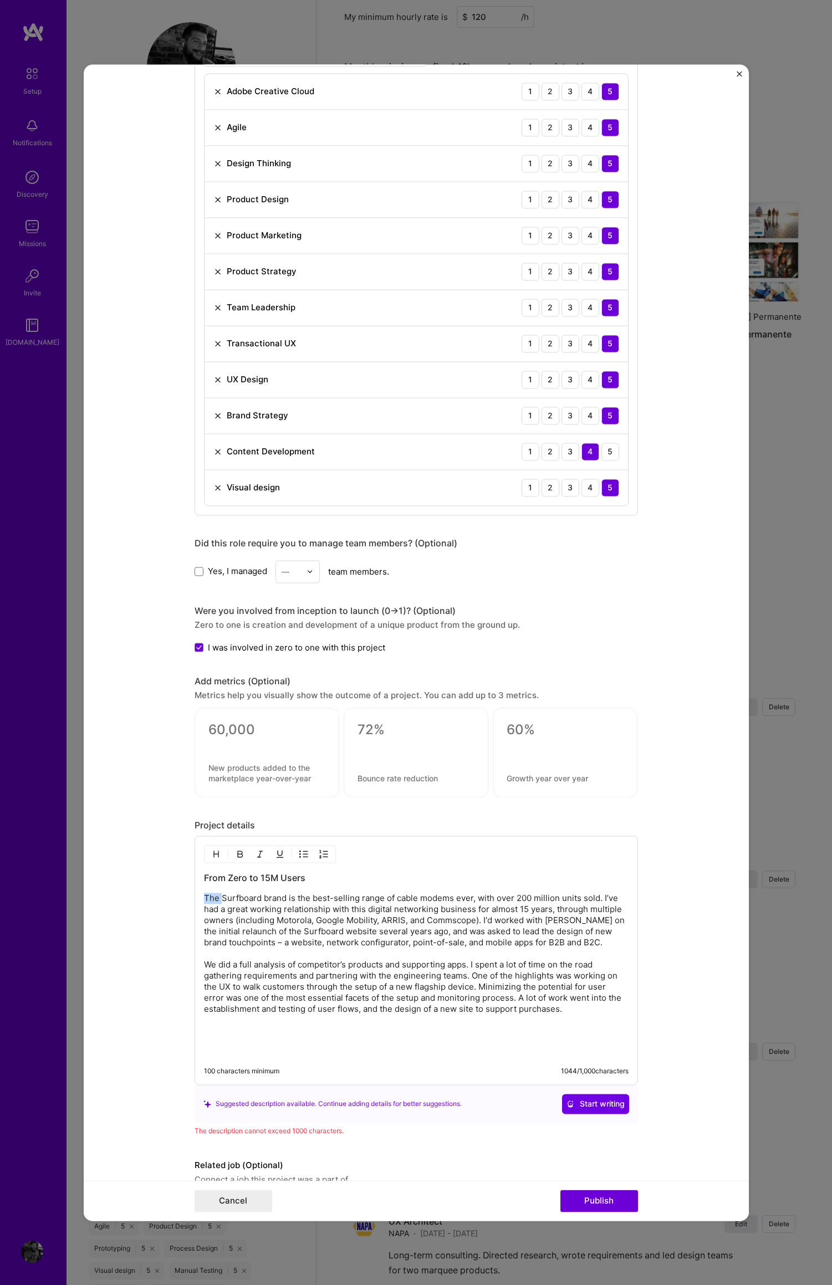
drag, startPoint x: 217, startPoint y: 899, endPoint x: 232, endPoint y: 902, distance: 15.3
click at [187, 899] on form "Project title ARRIS Surfboard Company CommScope Project industry Industry 1 Pro…" at bounding box center [416, 642] width 665 height 1156
drag, startPoint x: 266, startPoint y: 900, endPoint x: 251, endPoint y: 901, distance: 15.0
click at [240, 900] on p "Surfboard brand is the best-selling range of cable modems ever, with over 200 m…" at bounding box center [416, 954] width 424 height 122
drag, startPoint x: 444, startPoint y: 899, endPoint x: 457, endPoint y: 900, distance: 12.2
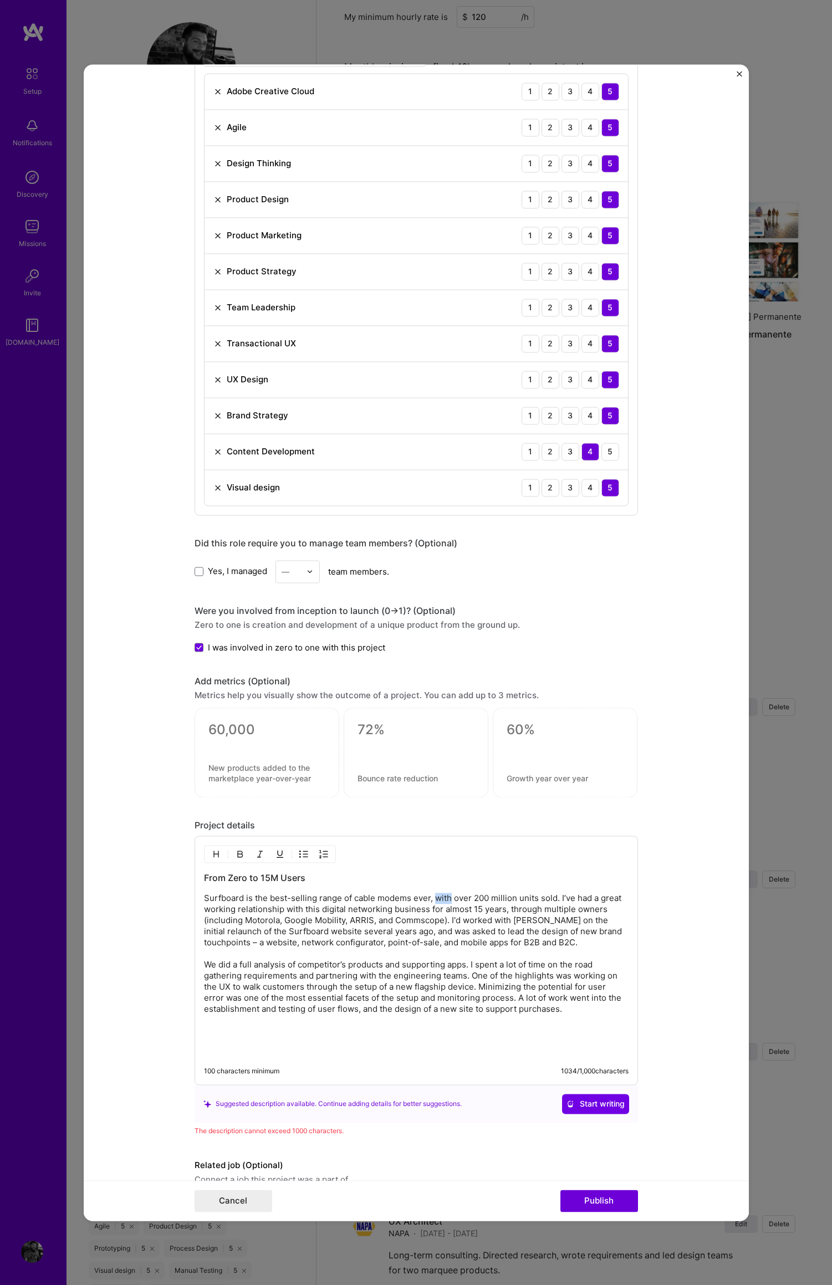
click at [434, 900] on p "Surfboard is the best-selling range of cable modems ever, with over 200 million…" at bounding box center [416, 954] width 424 height 122
click at [573, 903] on p "Surfboard is the best-selling range of cable modems ever, with over 200 million…" at bounding box center [416, 954] width 424 height 122
drag, startPoint x: 595, startPoint y: 900, endPoint x: 616, endPoint y: 900, distance: 21.6
click at [617, 899] on p "Surfboard is the best-selling range of cable modems ever, with over 200 million…" at bounding box center [416, 954] width 424 height 122
click at [601, 900] on p "Surfboard is the best-selling range of cable modems ever, with over 200 million…" at bounding box center [416, 954] width 424 height 122
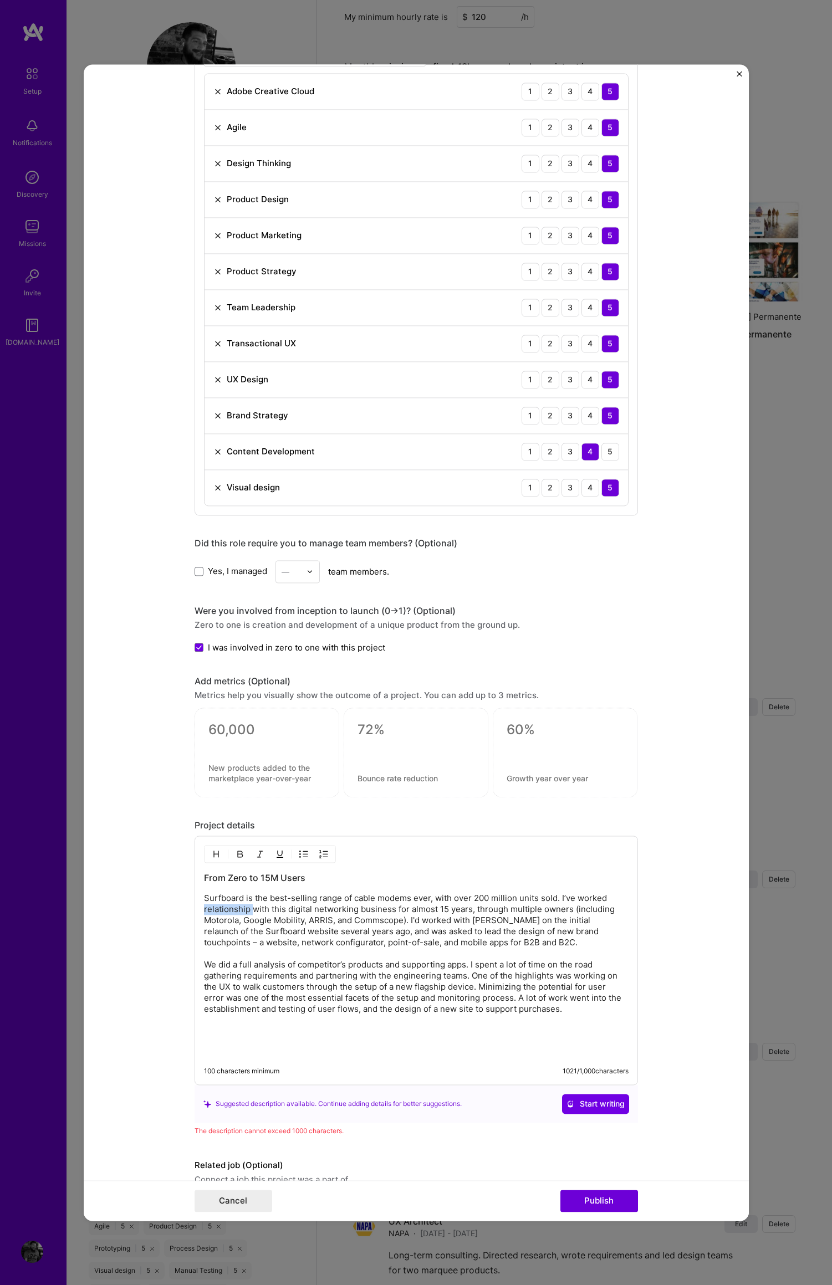
drag, startPoint x: 247, startPoint y: 909, endPoint x: 322, endPoint y: 930, distance: 78.1
click at [162, 912] on form "Project title ARRIS Surfboard Company CommScope Project industry Industry 1 Pro…" at bounding box center [416, 642] width 665 height 1156
click at [494, 910] on p "Surfboard is the best-selling range of cable modems ever, with over 200 million…" at bounding box center [416, 954] width 424 height 122
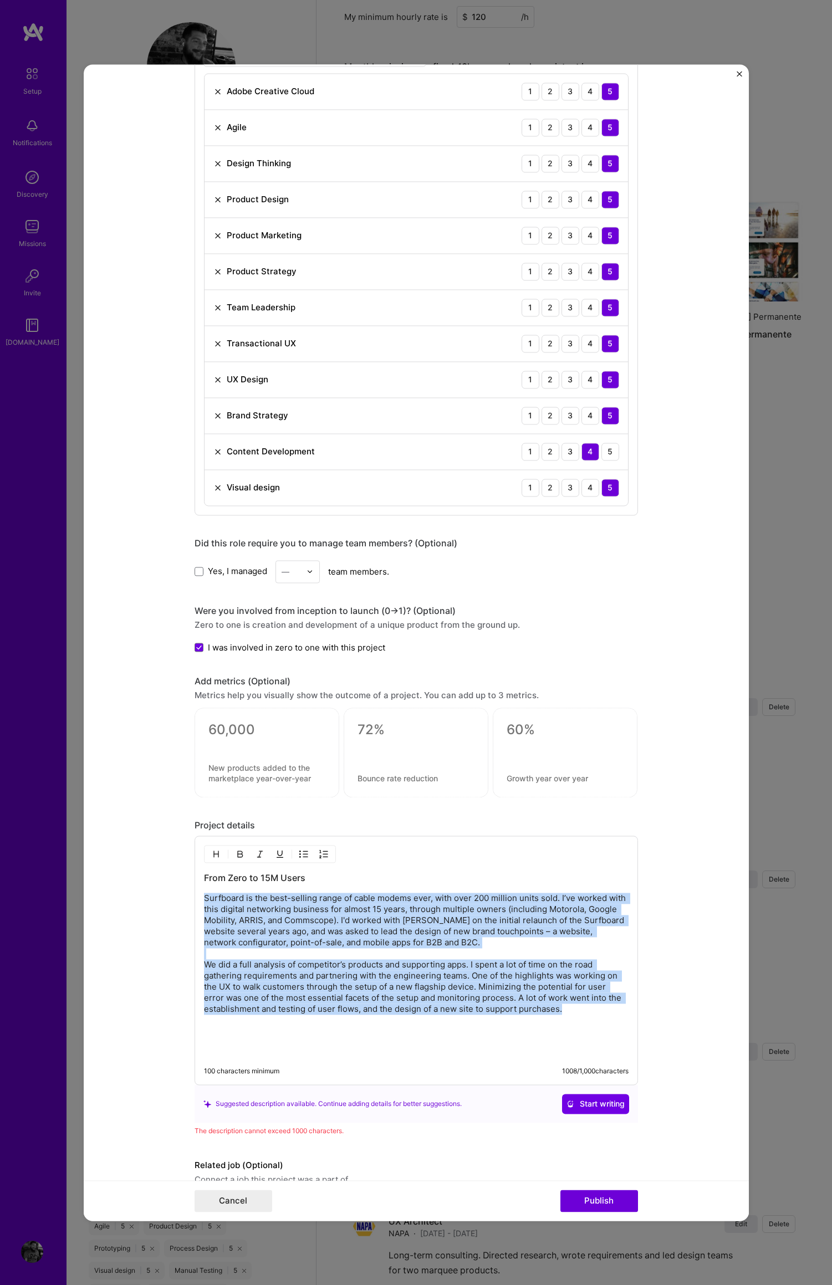
click at [494, 910] on p "Surfboard is the best-selling range of cable modems ever, with over 200 million…" at bounding box center [416, 954] width 424 height 122
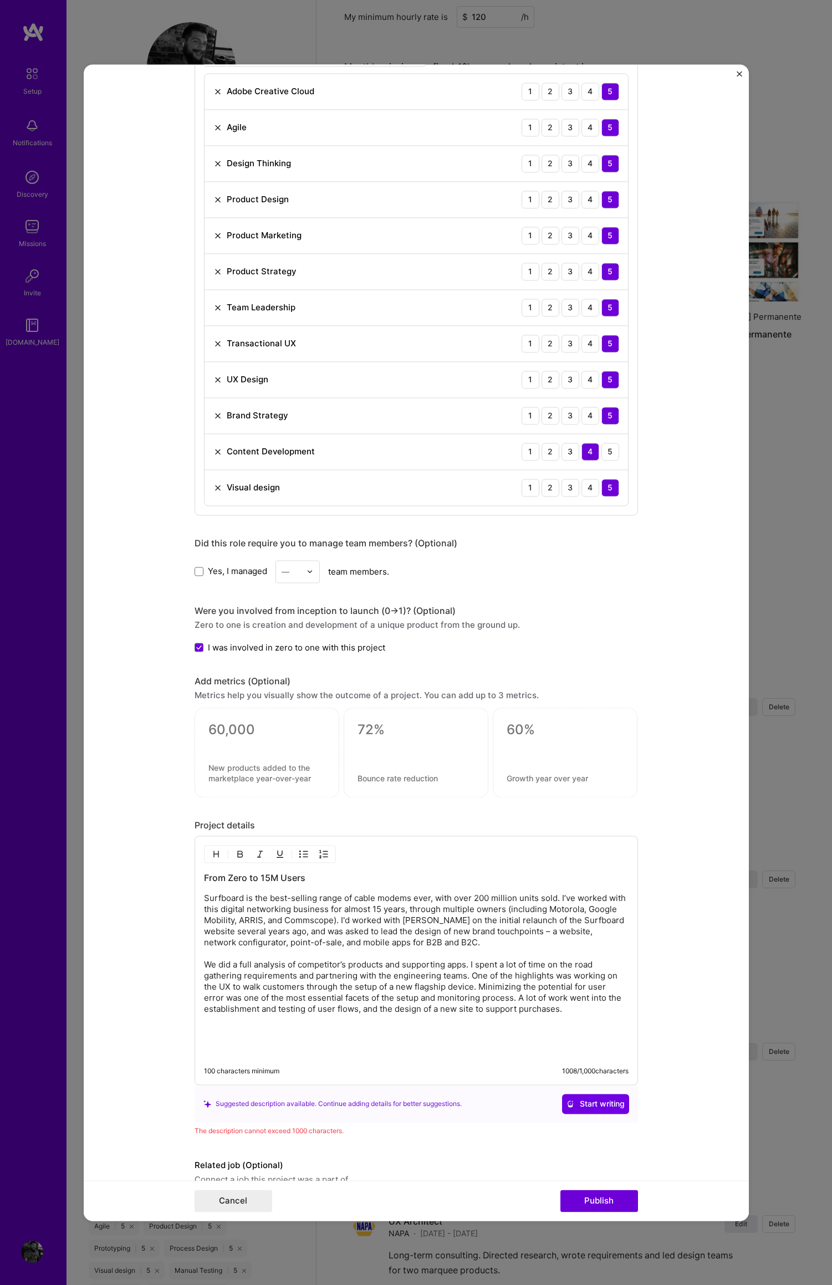
click at [527, 908] on p "Surfboard is the best-selling range of cable modems ever, with over 200 million…" at bounding box center [416, 954] width 424 height 122
drag, startPoint x: 541, startPoint y: 909, endPoint x: 510, endPoint y: 914, distance: 31.9
click at [505, 912] on p "Surfboard is the best-selling range of cable modems ever, with over 200 million…" at bounding box center [416, 954] width 424 height 122
drag, startPoint x: 314, startPoint y: 921, endPoint x: 343, endPoint y: 919, distance: 28.9
click at [342, 919] on p "Surfboard is the best-selling range of cable modems ever, with over 200 million…" at bounding box center [416, 954] width 424 height 122
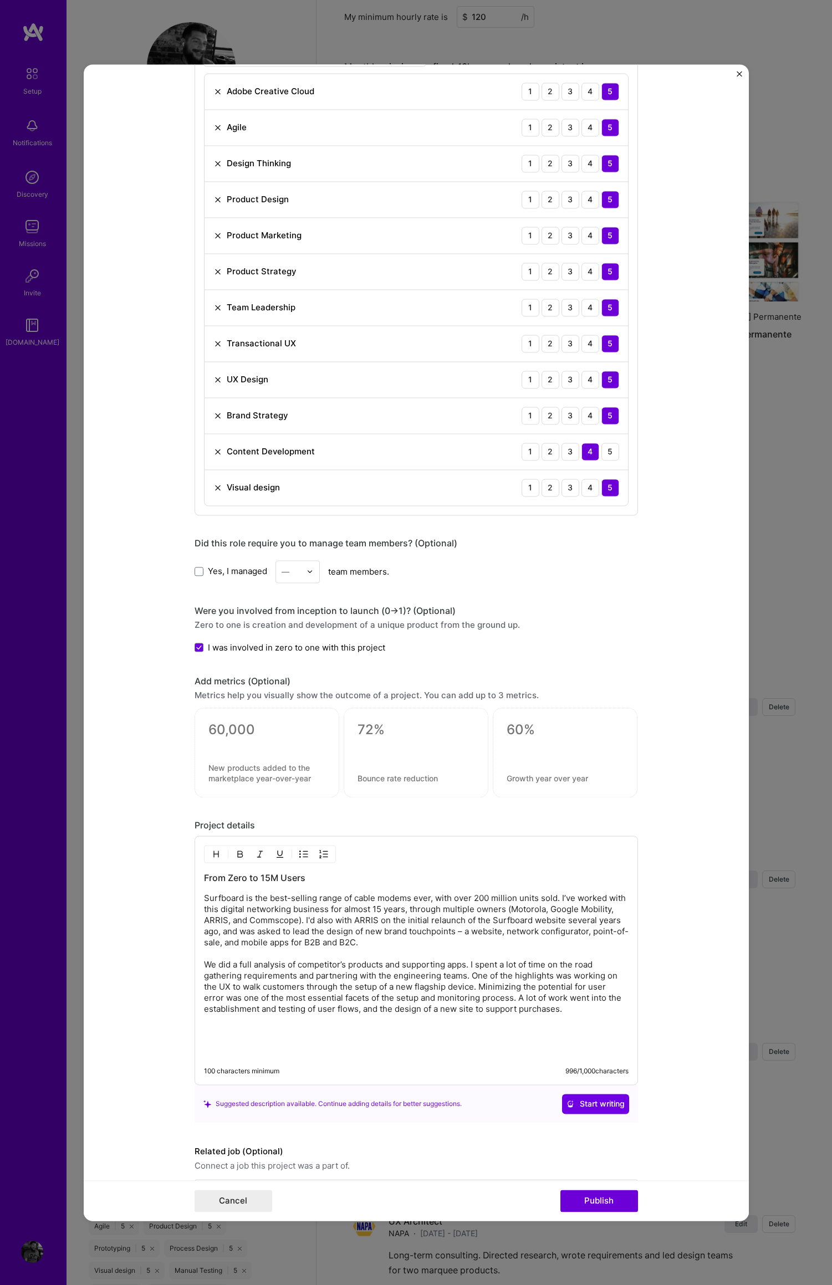
click at [349, 921] on p "Surfboard is the best-selling range of cable modems ever, with over 200 million…" at bounding box center [416, 954] width 424 height 122
drag, startPoint x: 351, startPoint y: 921, endPoint x: 454, endPoint y: 938, distance: 104.3
click at [301, 923] on p "Surfboard is the best-selling range of cable modems ever, with over 200 million…" at bounding box center [416, 954] width 424 height 122
drag, startPoint x: 356, startPoint y: 921, endPoint x: 393, endPoint y: 920, distance: 37.1
click at [397, 920] on p "Surfboard is the best-selling range of cable modems ever, with over 200 million…" at bounding box center [416, 954] width 424 height 122
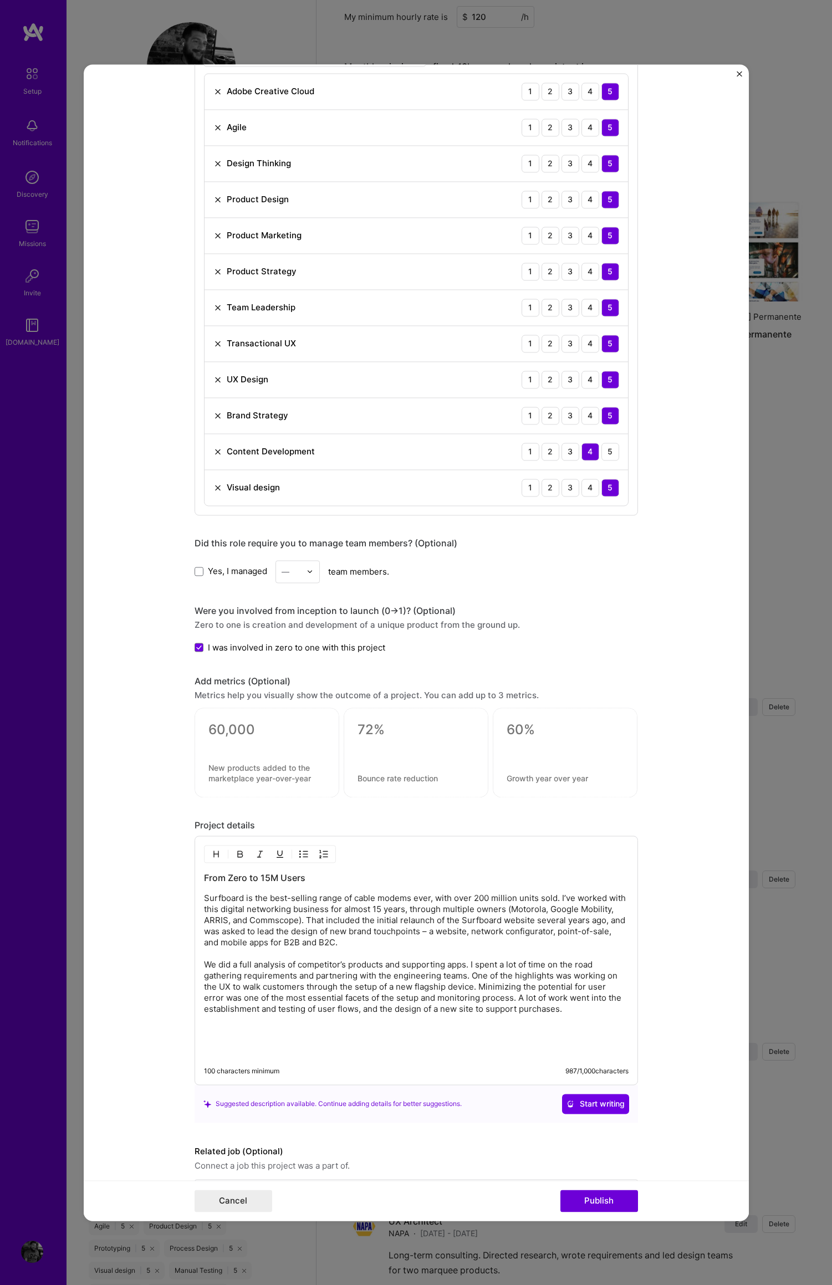
drag, startPoint x: 557, startPoint y: 912, endPoint x: 542, endPoint y: 898, distance: 20.8
click at [557, 912] on p "Surfboard is the best-selling range of cable modems ever, with over 200 million…" at bounding box center [416, 954] width 424 height 122
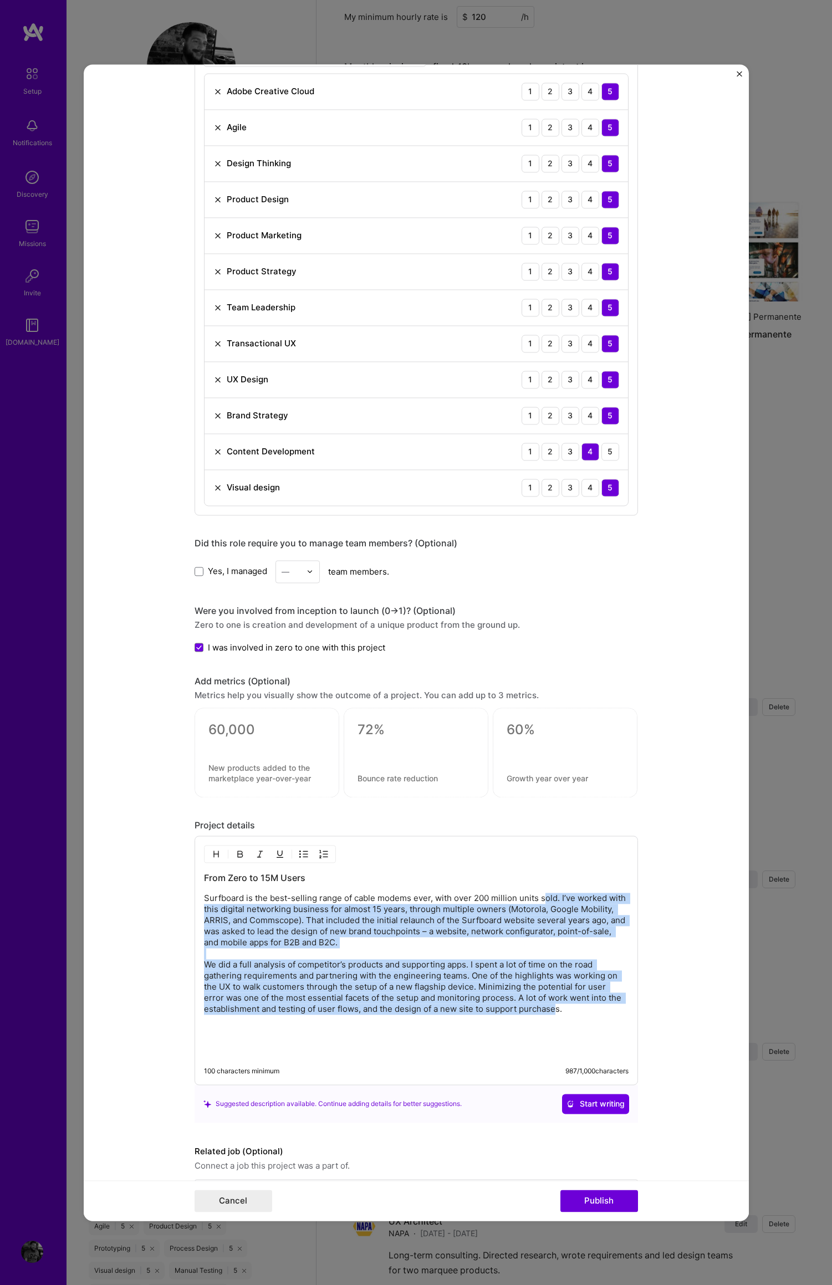
drag, startPoint x: 540, startPoint y: 898, endPoint x: 550, endPoint y: 996, distance: 98.5
click at [552, 1006] on p "Surfboard is the best-selling range of cable modems ever, with over 200 million…" at bounding box center [416, 954] width 424 height 122
click at [544, 990] on p "Surfboard is the best-selling range of cable modems ever, with over 200 million…" at bounding box center [416, 954] width 424 height 122
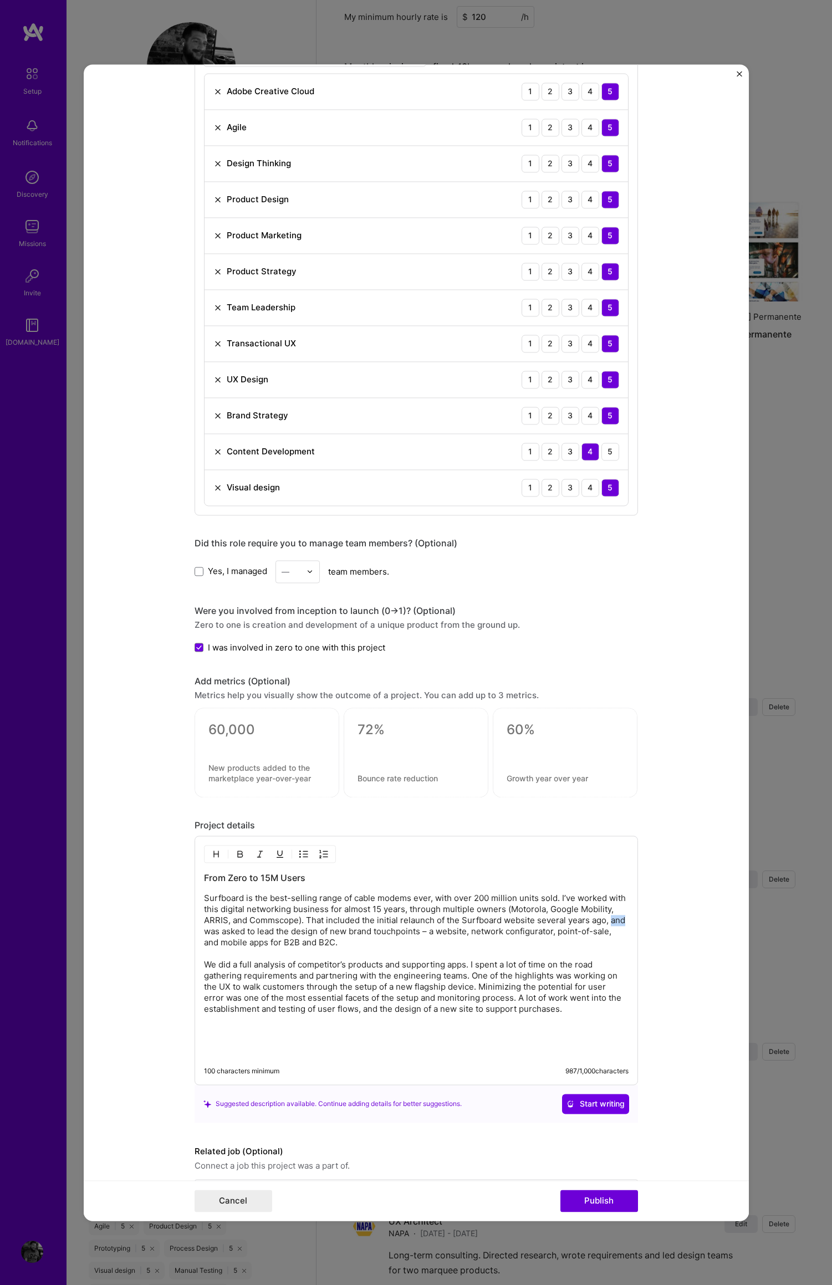
drag, startPoint x: 605, startPoint y: 921, endPoint x: 636, endPoint y: 923, distance: 30.5
click at [622, 921] on p "Surfboard is the best-selling range of cable modems ever, with over 200 million…" at bounding box center [416, 954] width 424 height 122
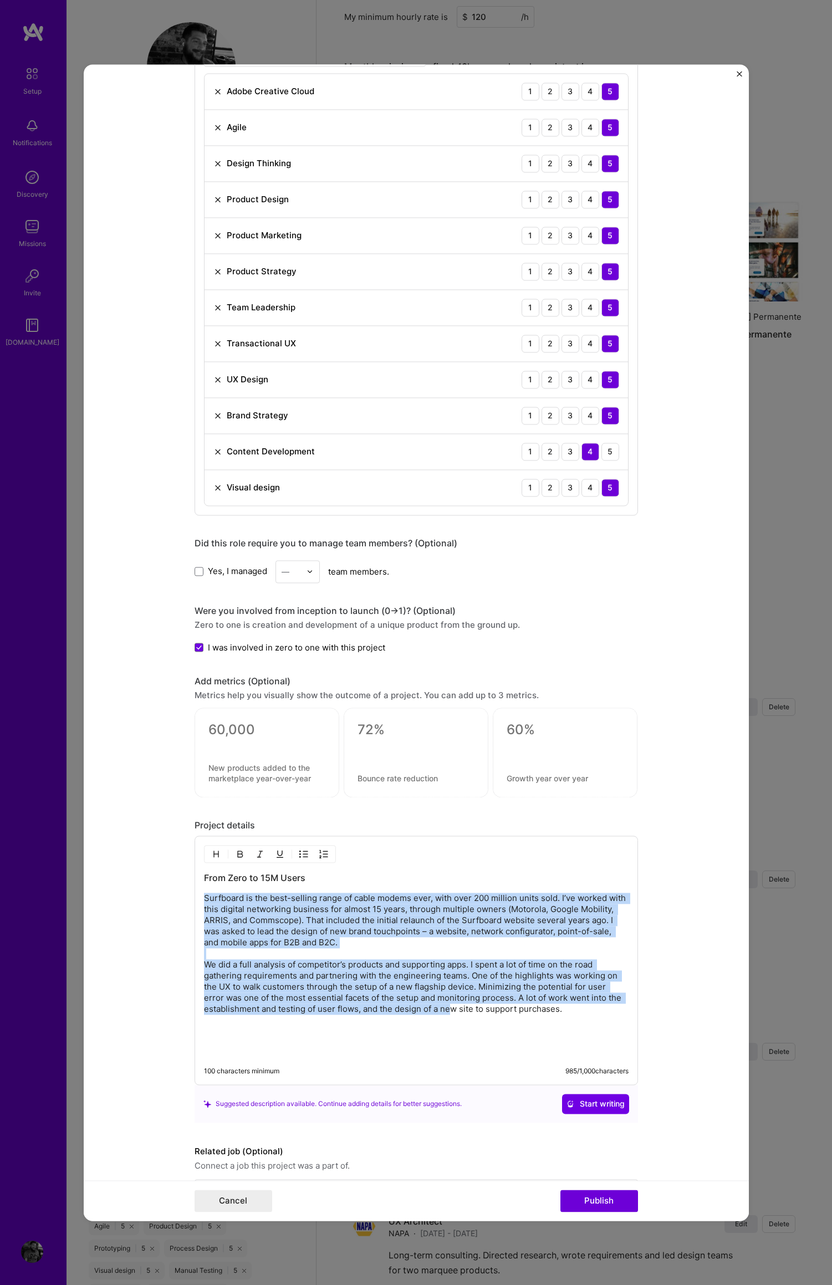
drag, startPoint x: 410, startPoint y: 892, endPoint x: 447, endPoint y: 1008, distance: 122.0
click at [447, 1008] on div "From Zero to 15M Users Surfboard is the best-selling range of cable modems ever…" at bounding box center [416, 964] width 424 height 185
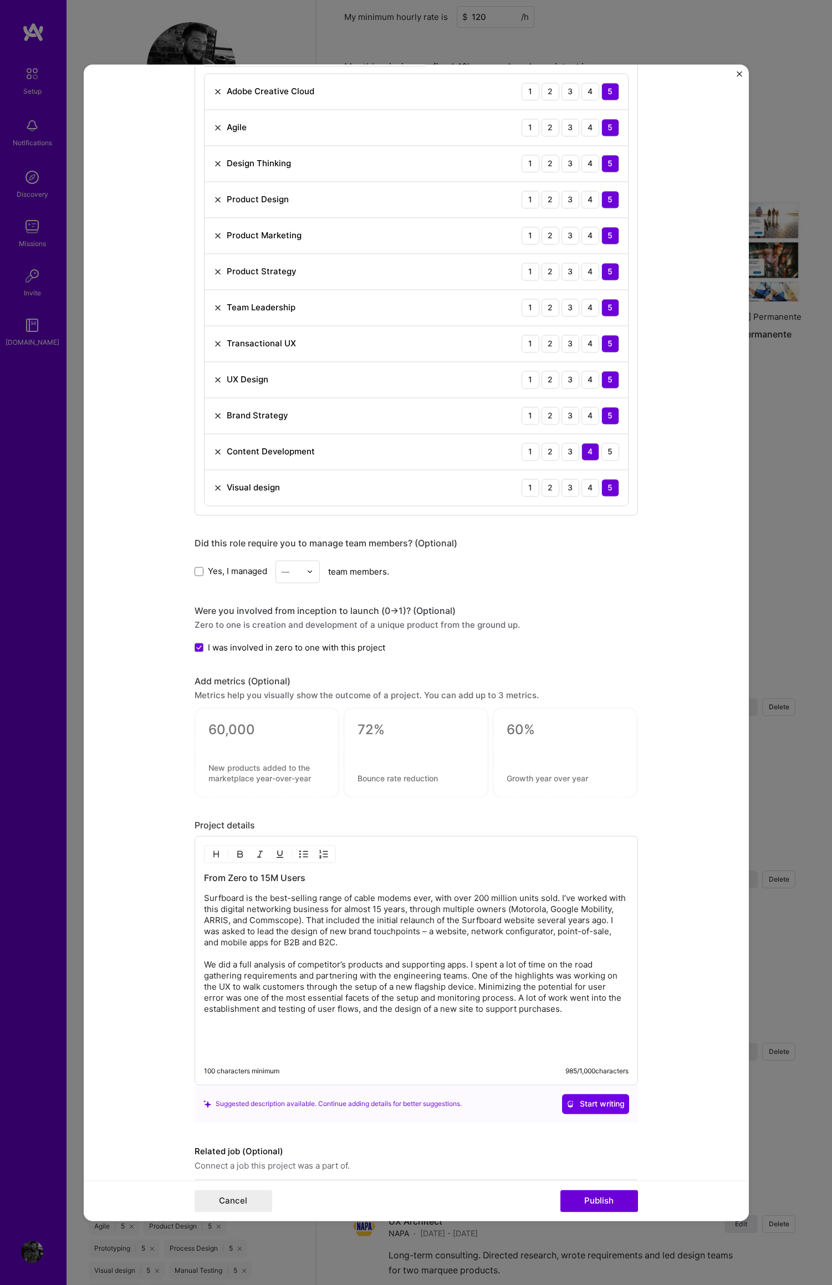
click at [454, 1005] on p "Surfboard is the best-selling range of cable modems ever, with over 200 million…" at bounding box center [416, 954] width 424 height 122
click at [423, 903] on p "Surfboard is the best-selling range of cable modems ever, with over 200 million…" at bounding box center [416, 954] width 424 height 122
click at [208, 729] on textarea at bounding box center [266, 731] width 117 height 17
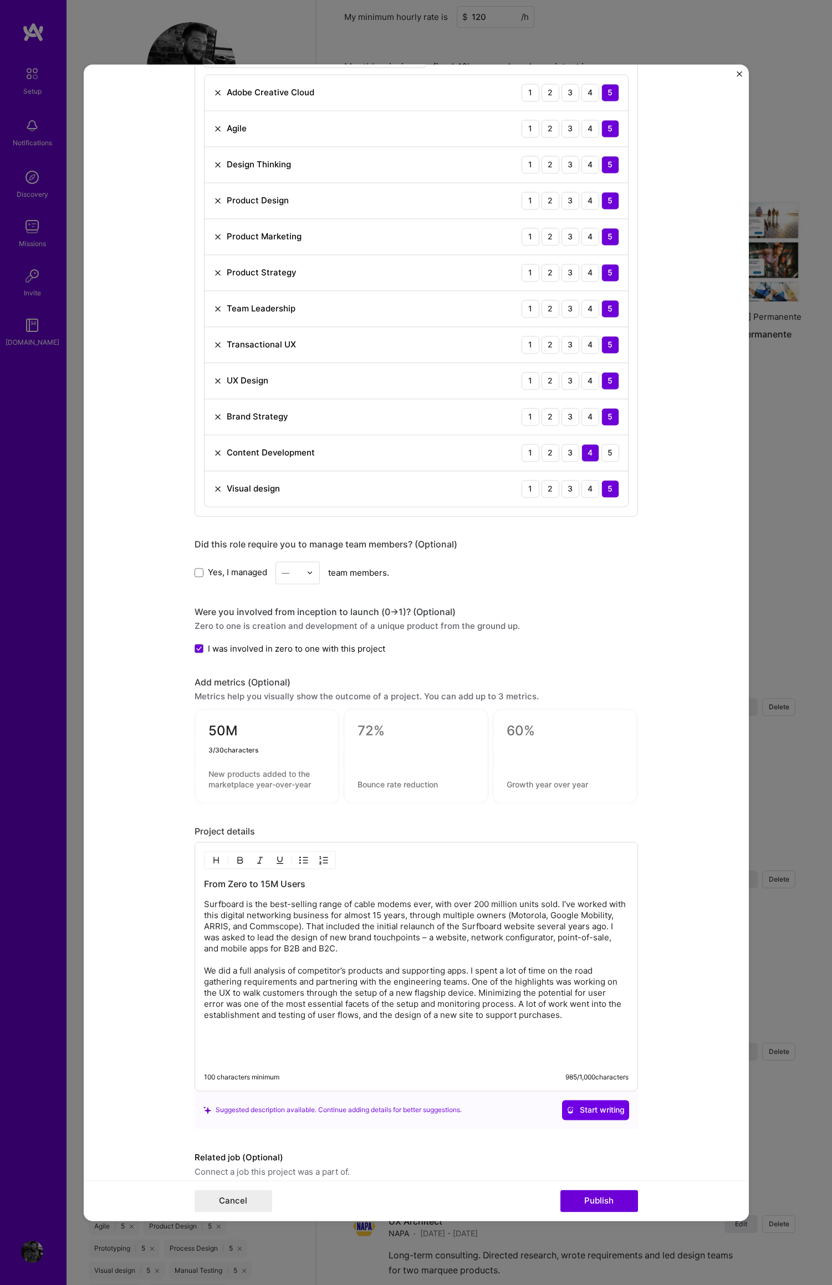
click at [208, 732] on textarea "50M" at bounding box center [266, 734] width 117 height 22
type textarea "250M"
click at [227, 776] on textarea at bounding box center [266, 779] width 117 height 21
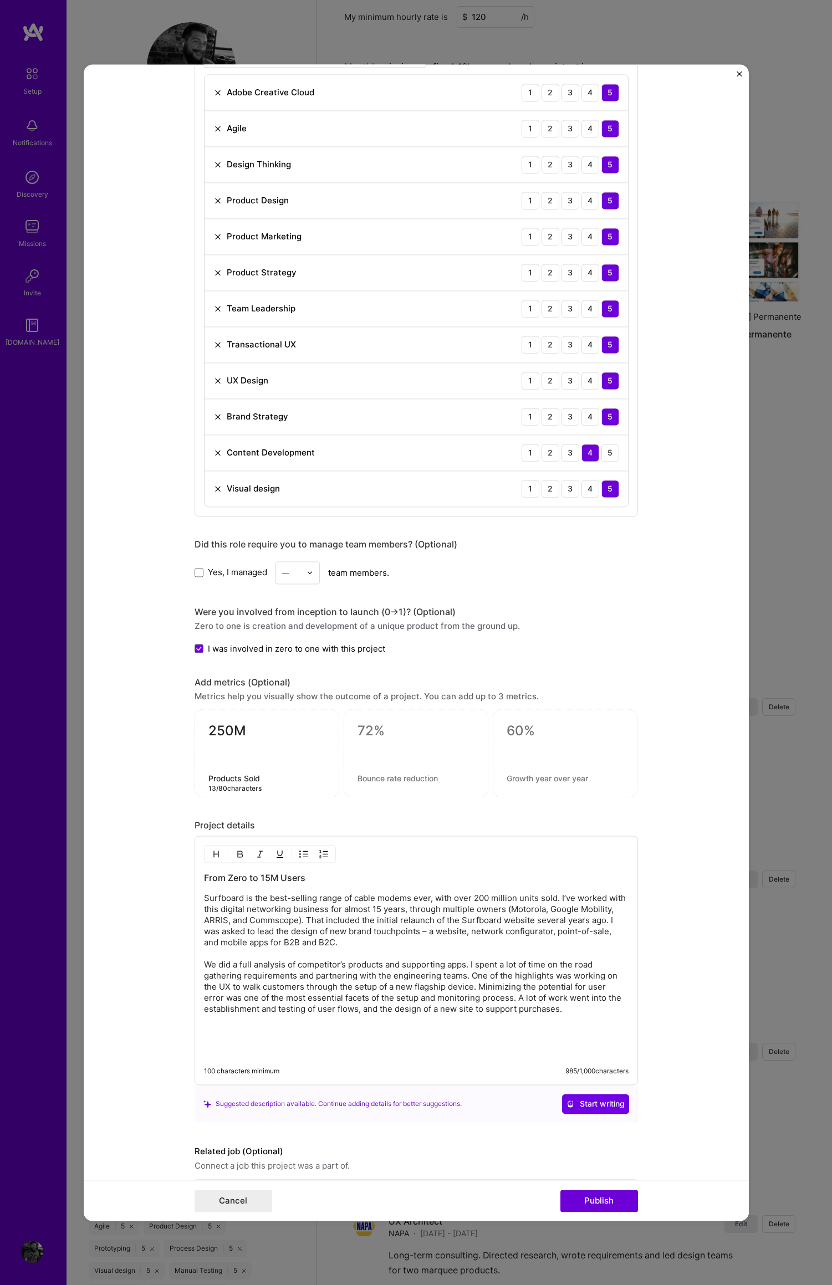
type textarea "Products Sold"
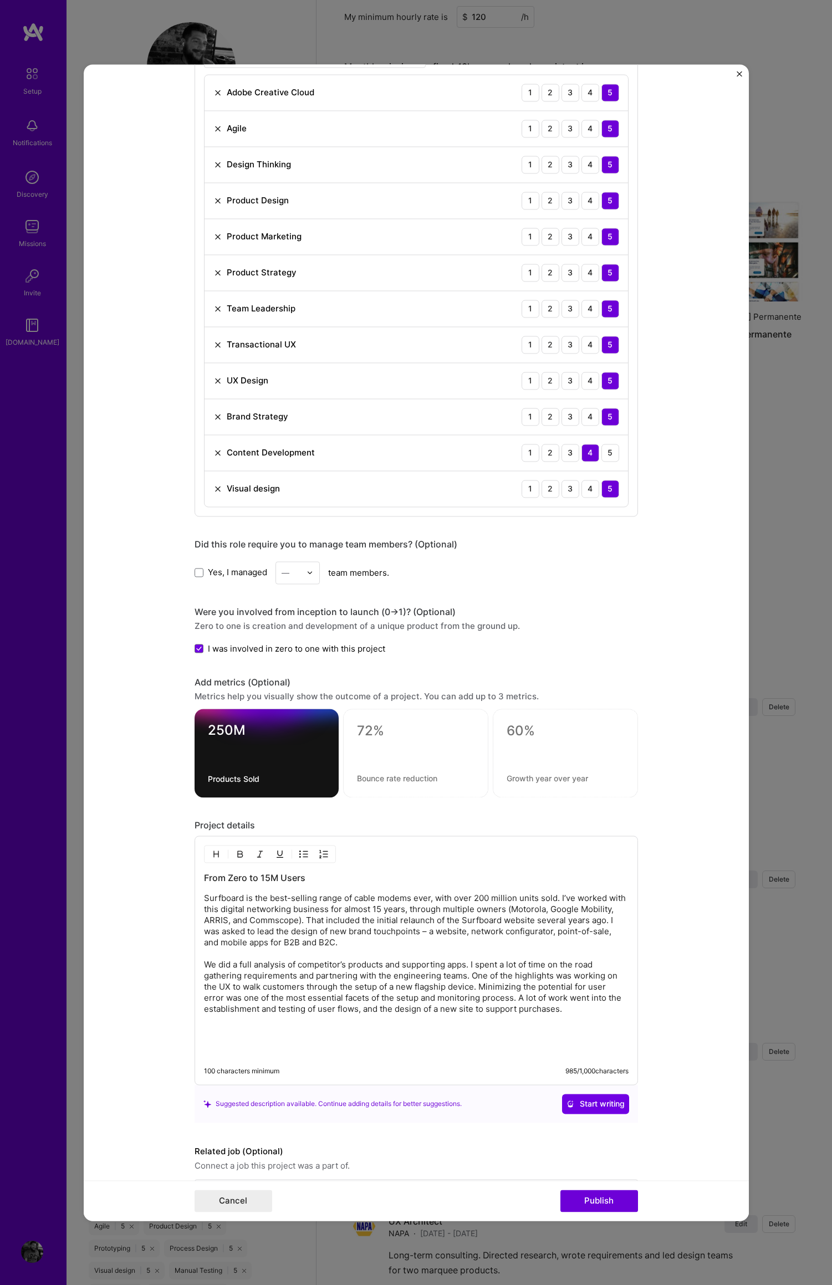
click at [716, 790] on form "Project title ARRIS Surfboard Company CommScope Project industry Industry 1 Pro…" at bounding box center [416, 642] width 665 height 1156
drag, startPoint x: 363, startPoint y: 730, endPoint x: 390, endPoint y: 734, distance: 27.4
click at [363, 730] on textarea at bounding box center [415, 731] width 117 height 17
type textarea "15M"
click at [386, 777] on textarea at bounding box center [415, 778] width 117 height 11
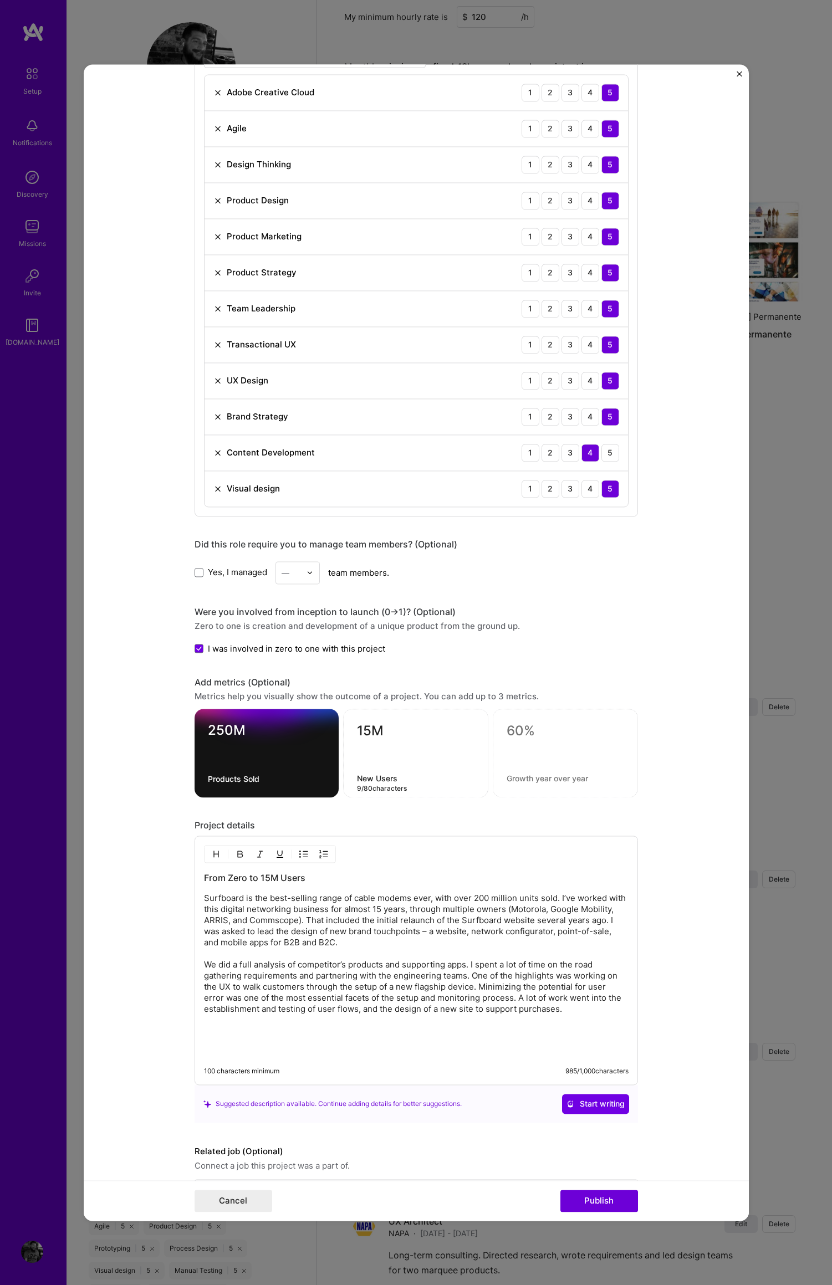
type textarea "New Users"
click at [678, 765] on form "Project title ARRIS Surfboard Company CommScope Project industry Industry 1 Pro…" at bounding box center [416, 642] width 665 height 1156
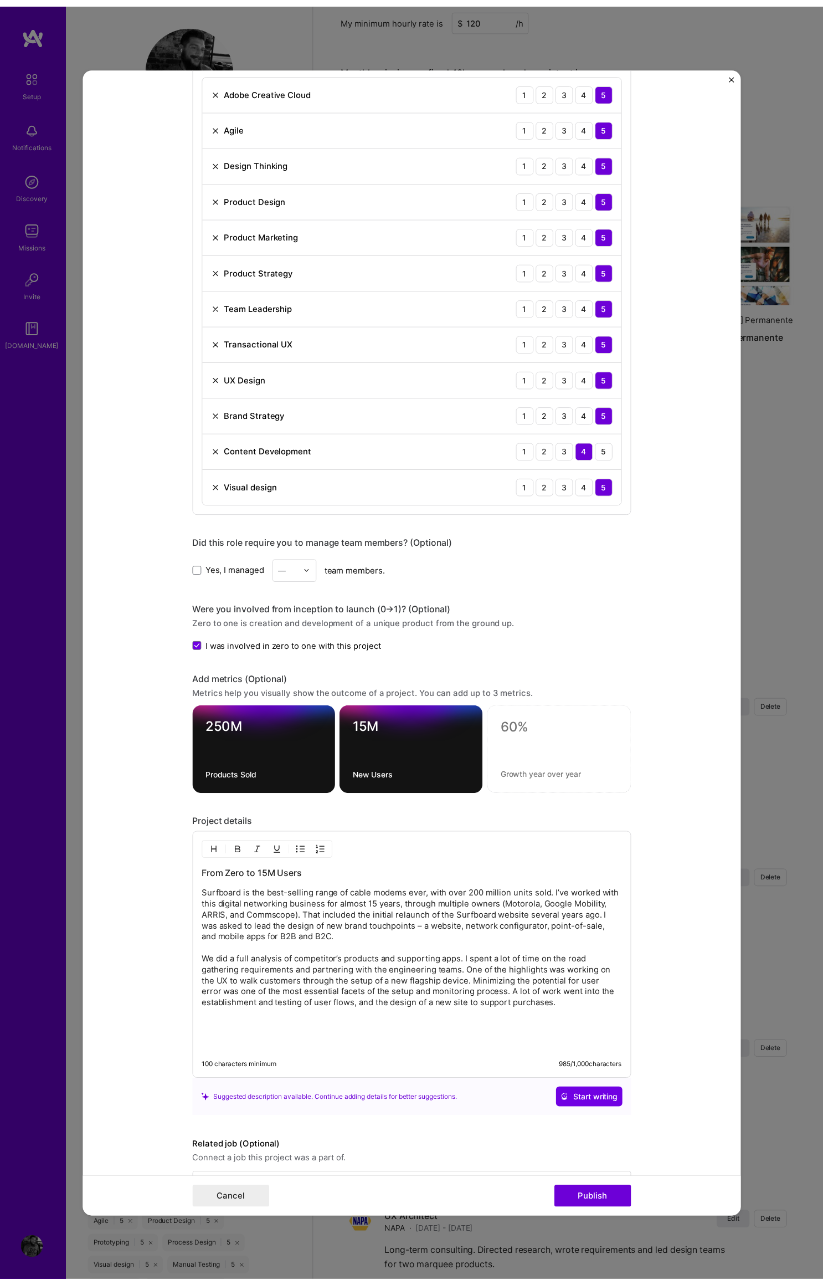
scroll to position [828, 0]
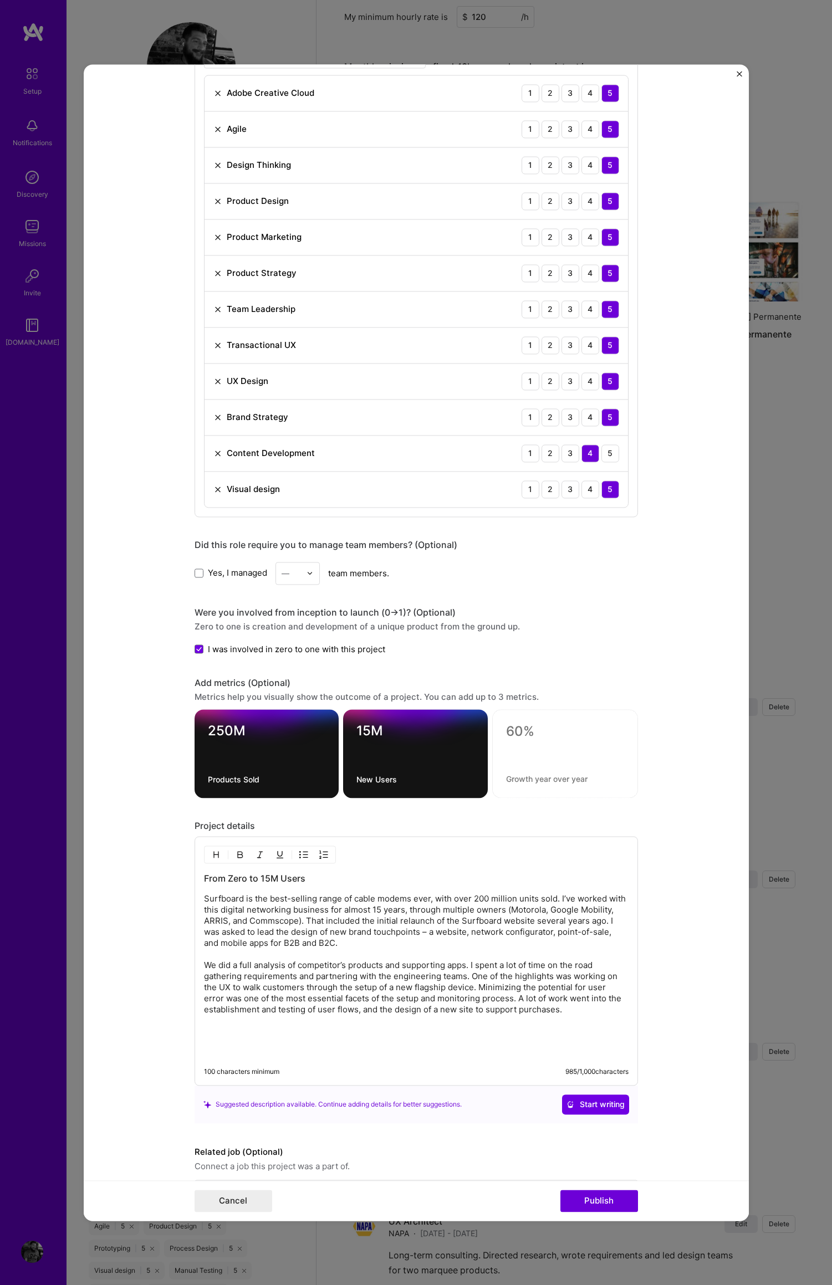
click at [211, 728] on textarea "250M" at bounding box center [267, 734] width 118 height 22
drag, startPoint x: 213, startPoint y: 730, endPoint x: 198, endPoint y: 728, distance: 14.6
click at [189, 729] on form "Project title ARRIS Surfboard Company CommScope Project industry Industry 1 Pro…" at bounding box center [416, 642] width 665 height 1156
type textarea "50M"
click at [703, 719] on form "Project title ARRIS Surfboard Company CommScope Project industry Industry 1 Pro…" at bounding box center [416, 642] width 665 height 1156
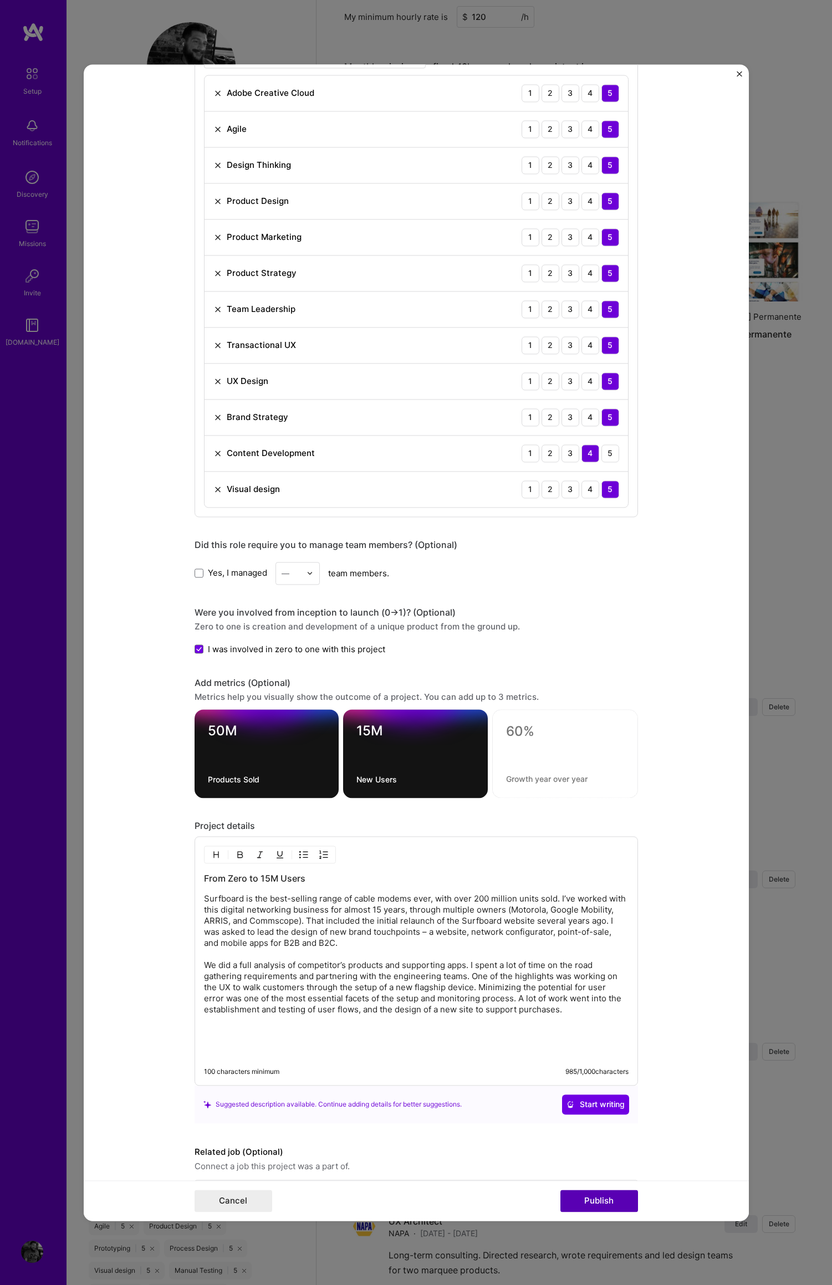
click at [595, 1200] on button "Publish" at bounding box center [599, 1201] width 78 height 22
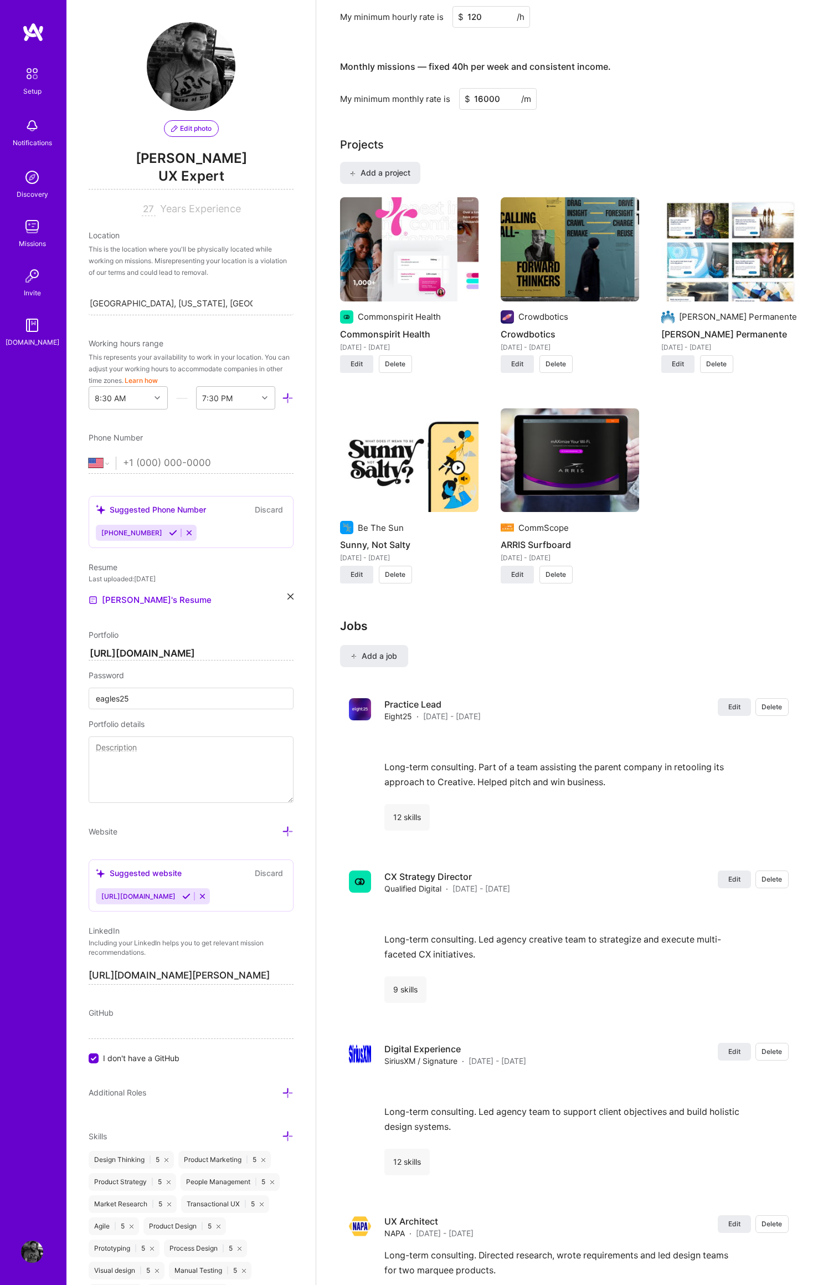
click at [186, 172] on span "UX Expert" at bounding box center [191, 178] width 205 height 23
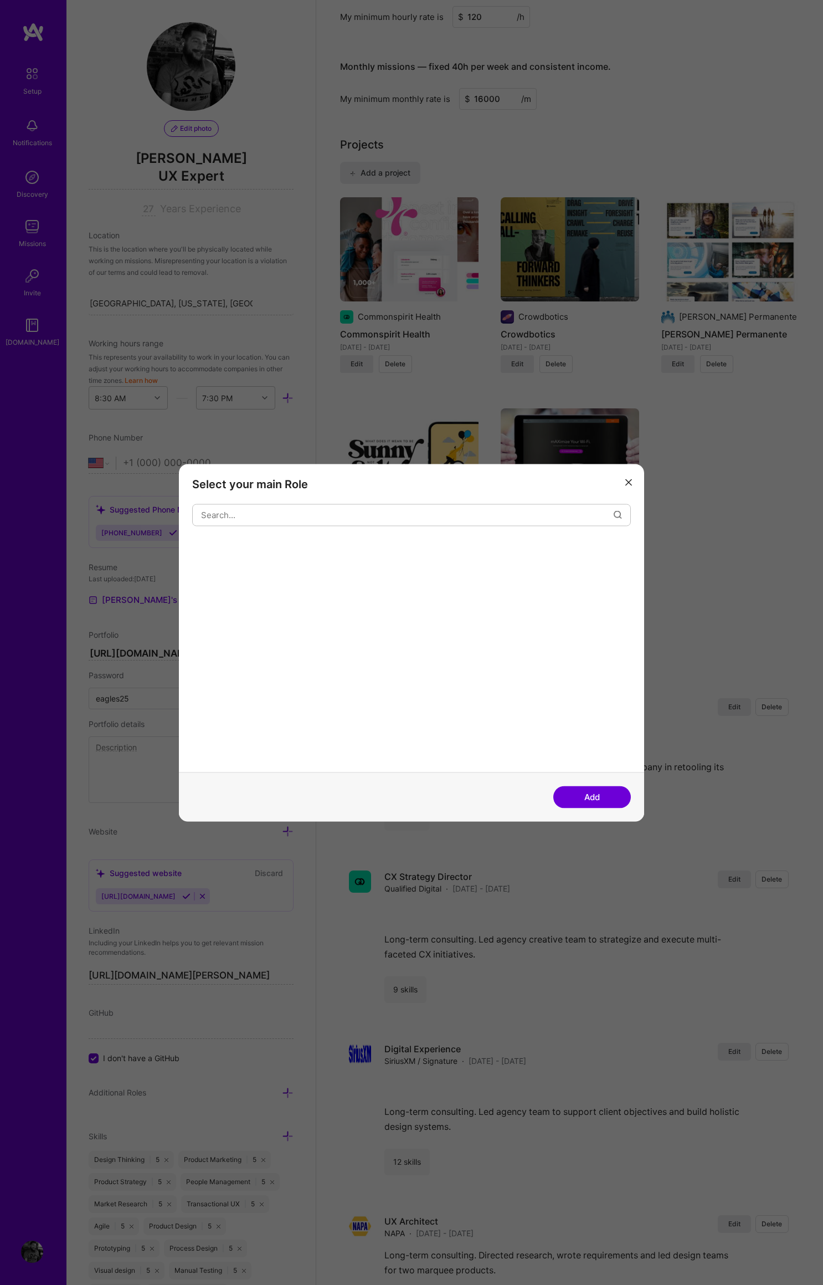
drag, startPoint x: 186, startPoint y: 172, endPoint x: 187, endPoint y: 178, distance: 5.7
click at [186, 173] on div "Select your main Role Add" at bounding box center [411, 642] width 823 height 1285
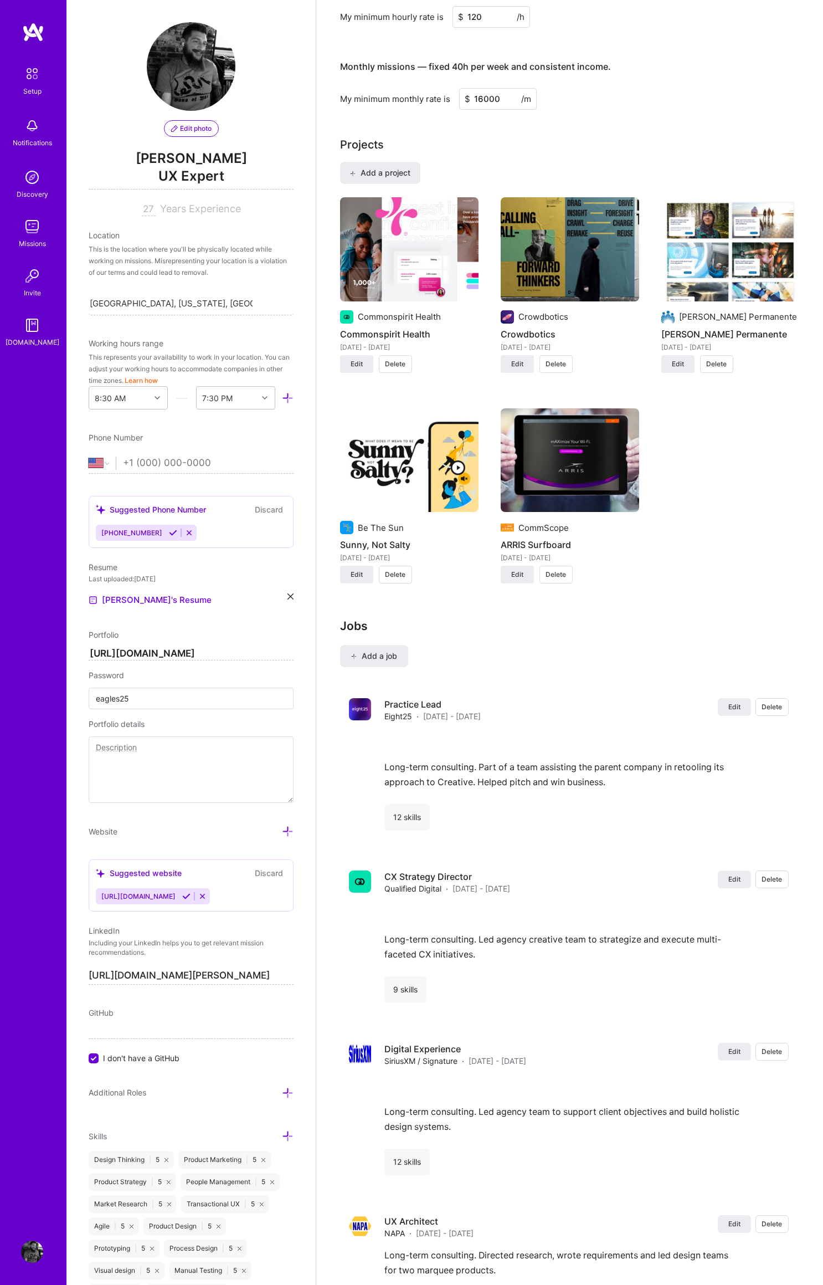
click at [191, 178] on span "UX Expert" at bounding box center [191, 178] width 205 height 23
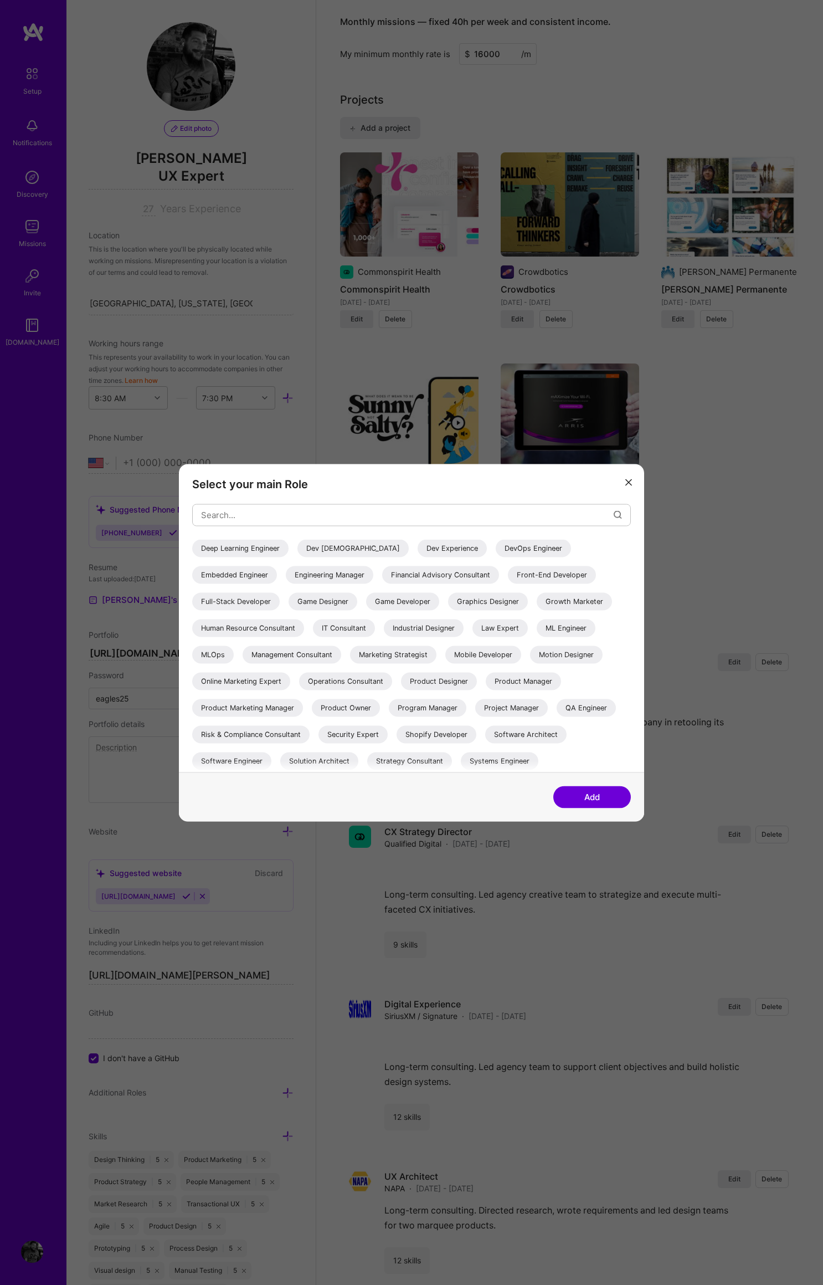
scroll to position [138, 0]
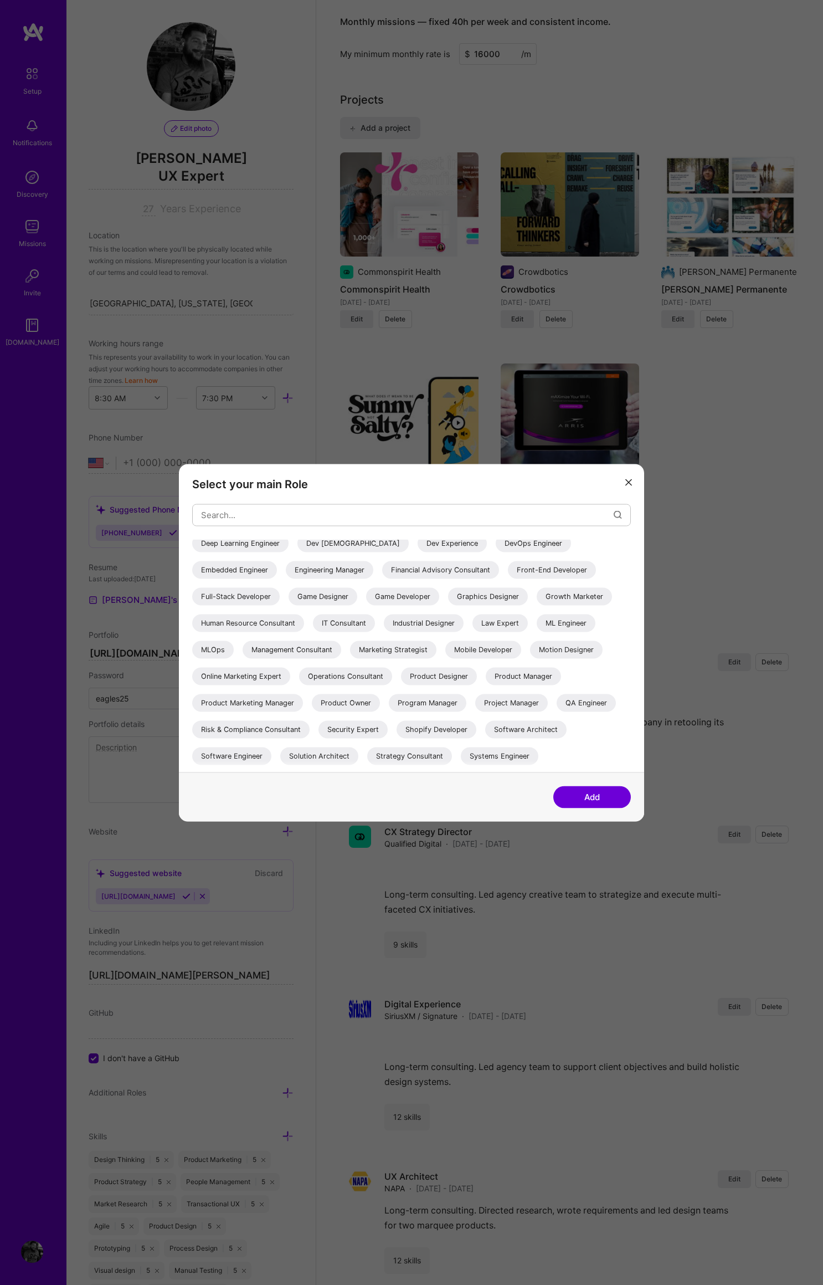
click at [350, 658] on div "Marketing Strategist" at bounding box center [393, 650] width 86 height 18
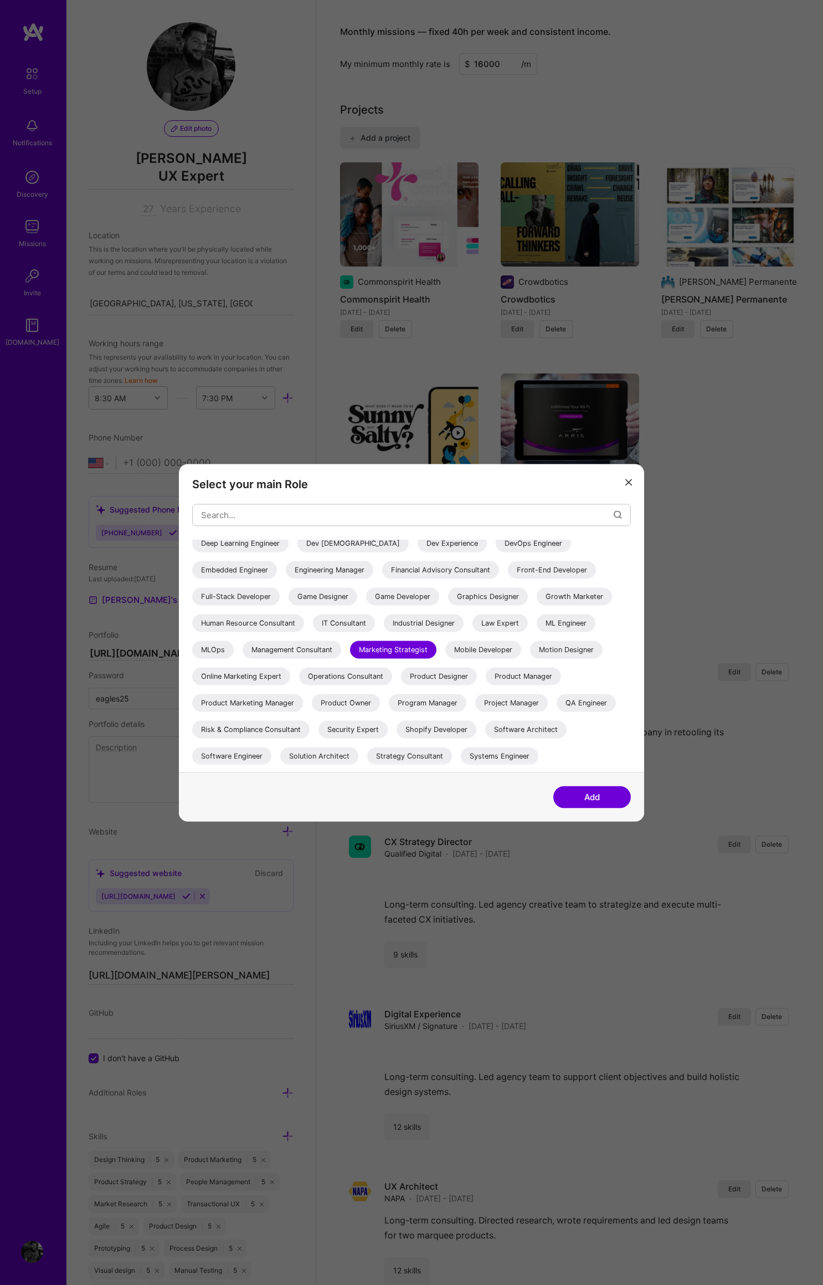
scroll to position [798, 0]
click at [591, 796] on button "Add" at bounding box center [593, 797] width 78 height 22
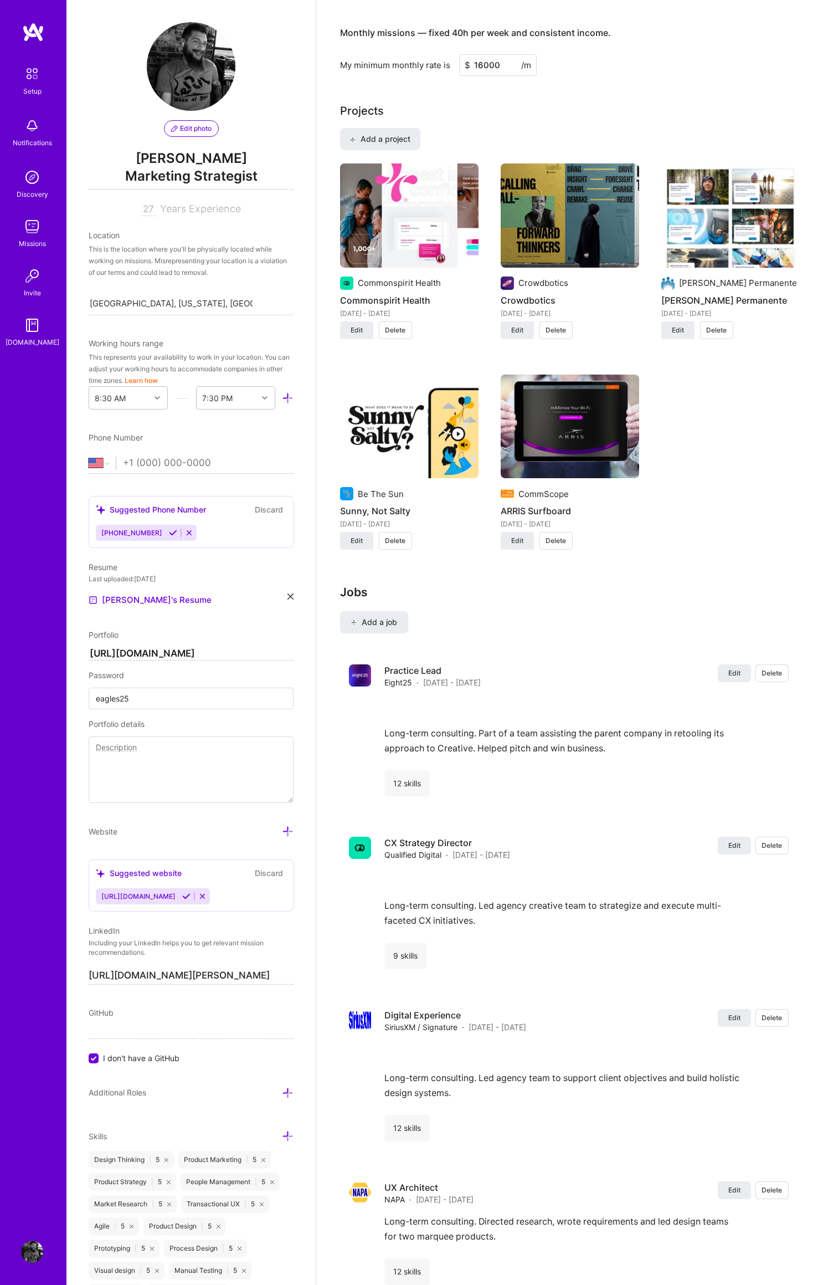
click at [234, 176] on span "Marketing Strategist" at bounding box center [191, 178] width 205 height 23
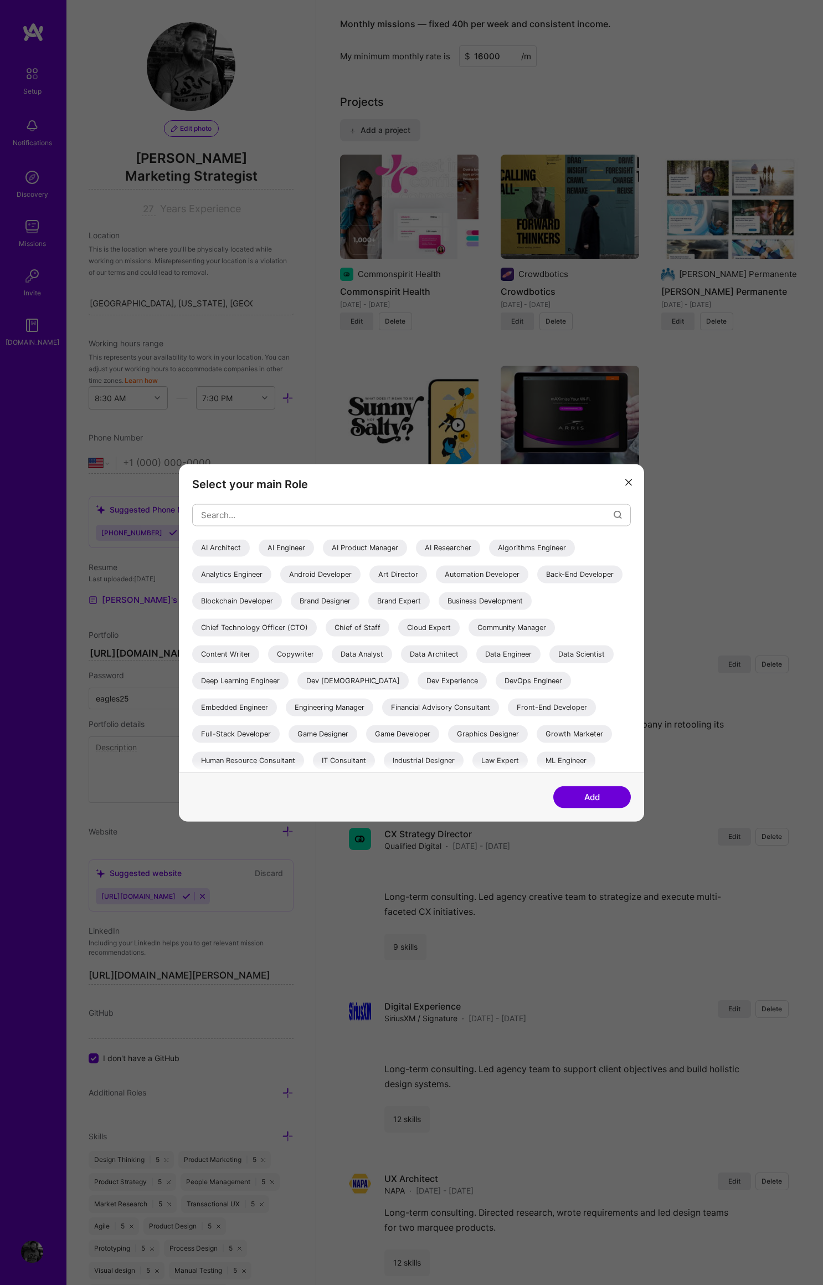
scroll to position [215, 0]
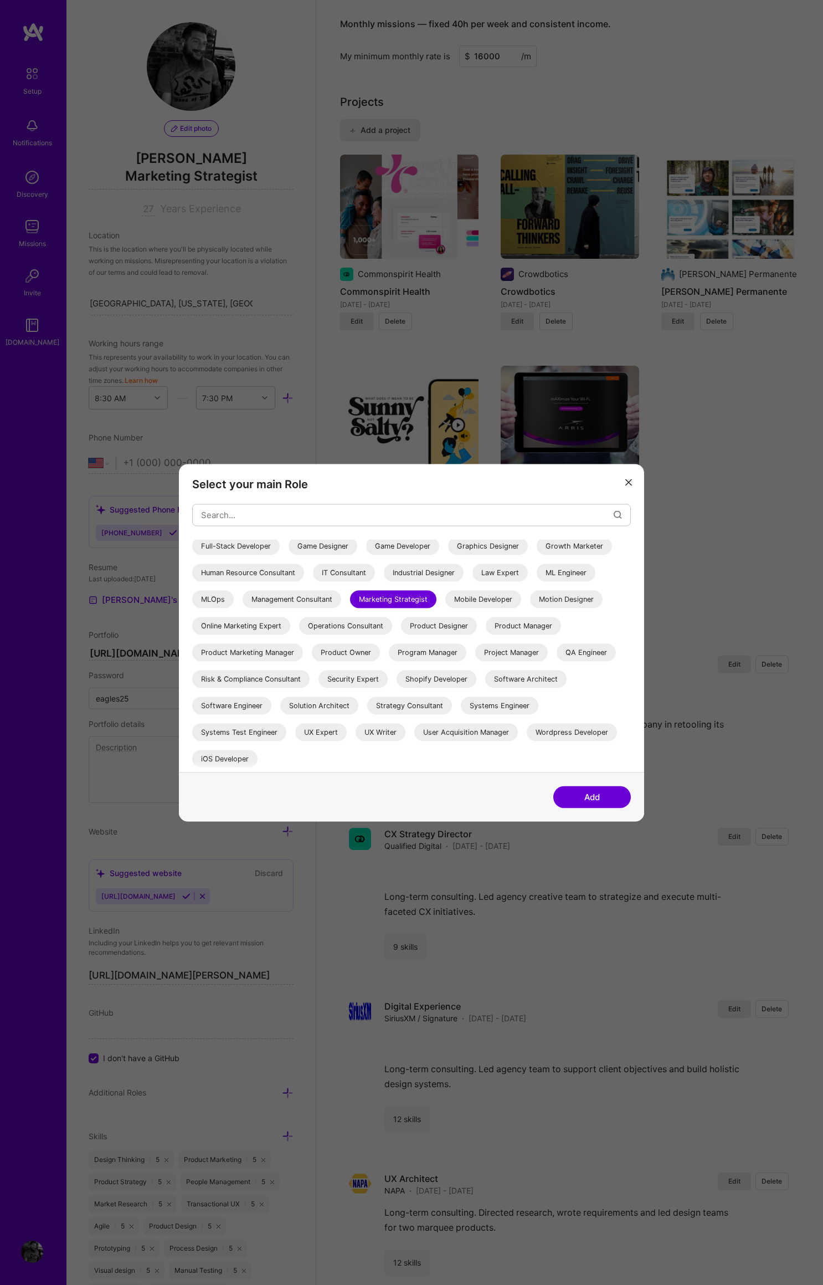
click at [327, 732] on div "UX Expert" at bounding box center [321, 732] width 52 height 18
click at [596, 796] on button "Add" at bounding box center [593, 797] width 78 height 22
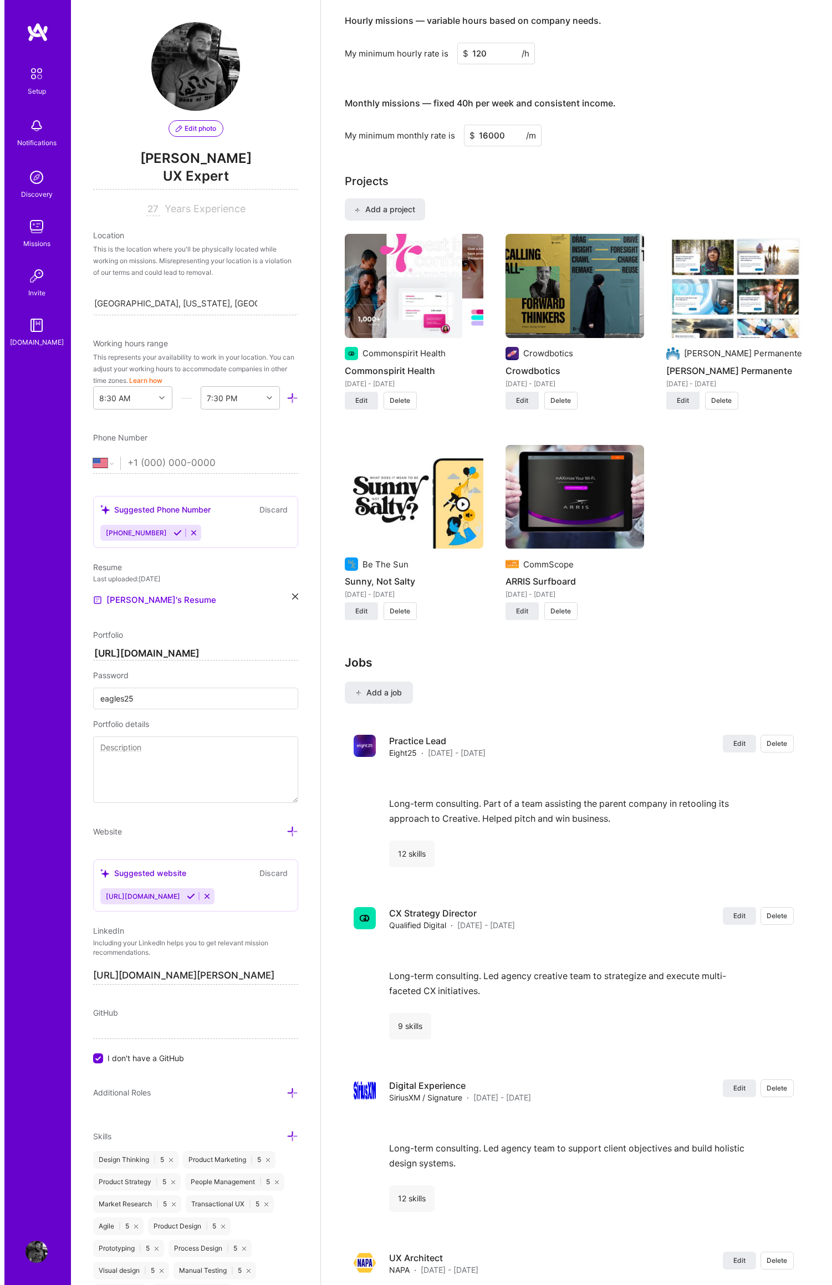
scroll to position [677, 0]
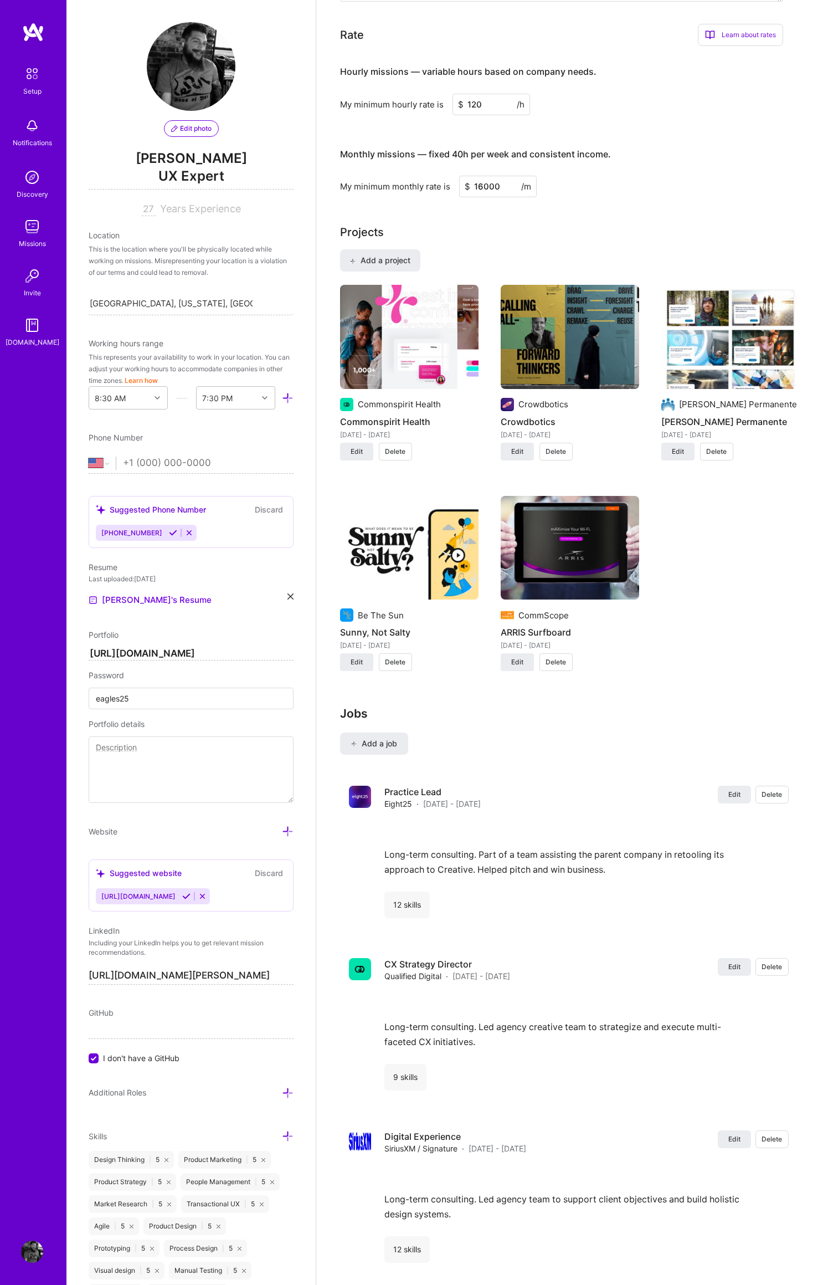
click at [407, 348] on img at bounding box center [409, 337] width 139 height 104
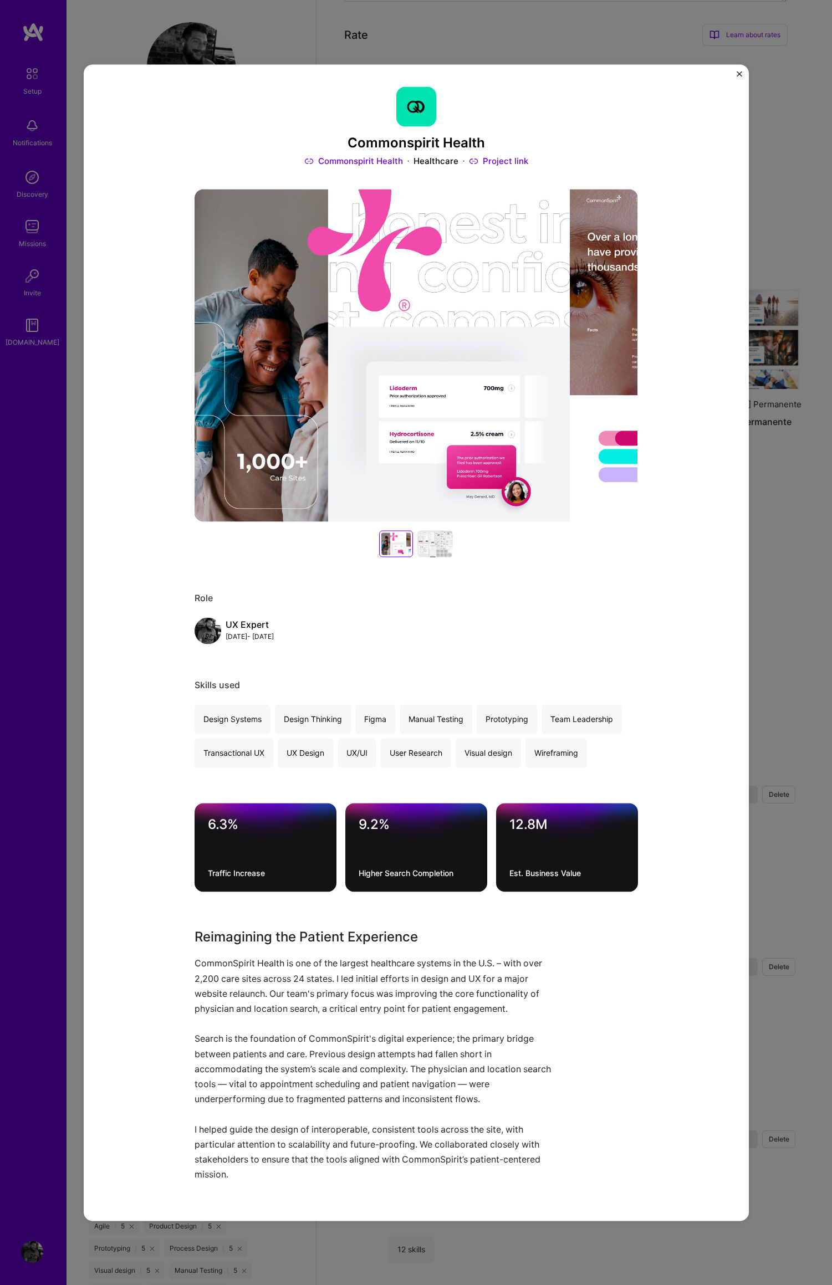
click at [347, 162] on link "Commonspirit Health" at bounding box center [353, 162] width 99 height 12
click at [738, 74] on img "Close" at bounding box center [739, 74] width 6 height 6
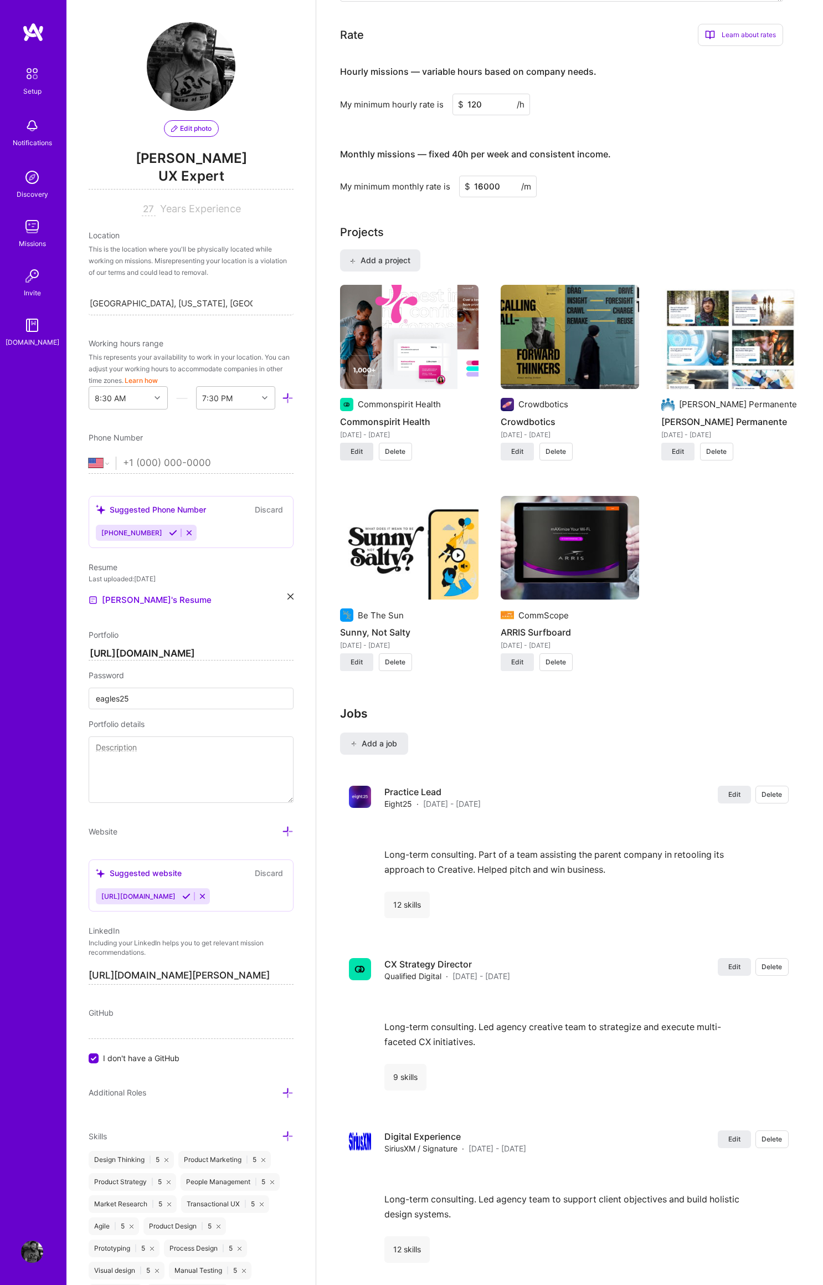
click at [356, 447] on span "Edit" at bounding box center [357, 452] width 12 height 10
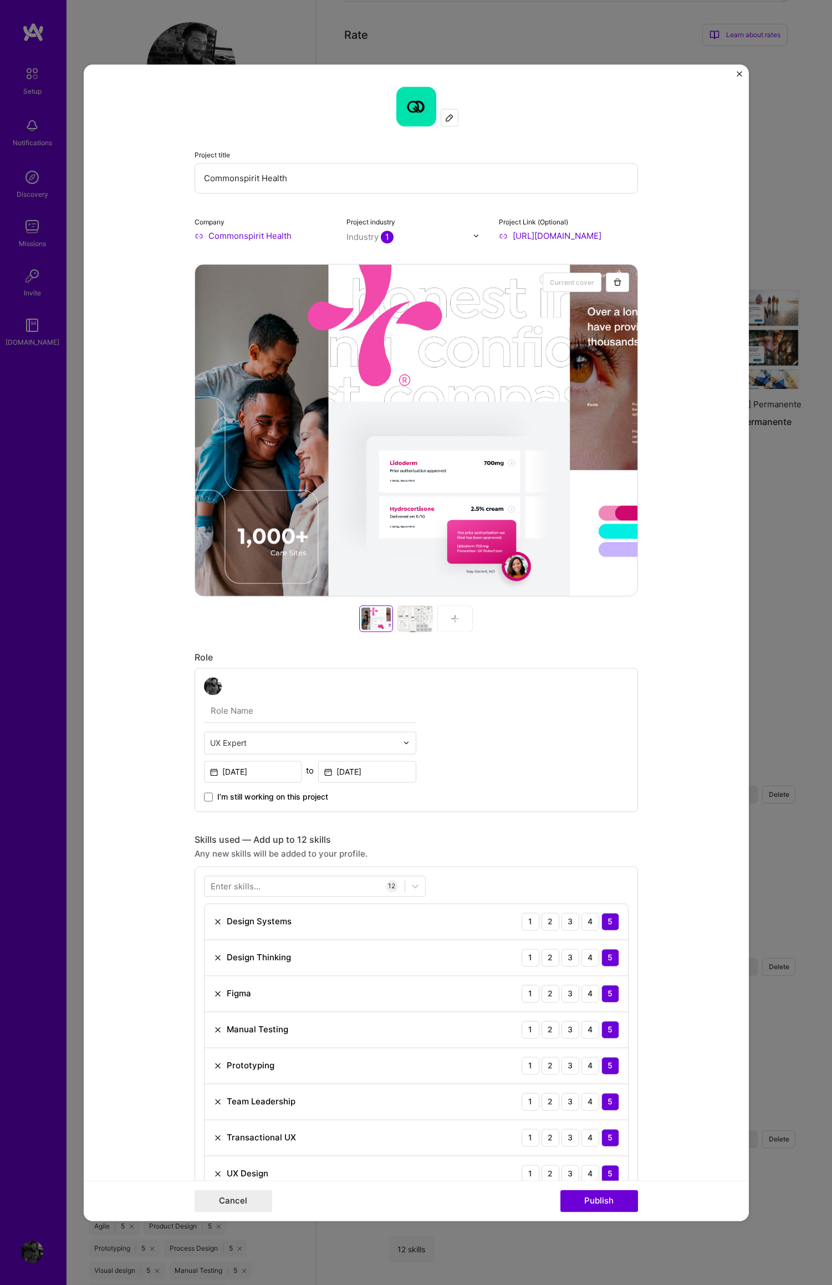
click at [196, 237] on input "Commonspirit Health" at bounding box center [263, 236] width 139 height 12
click at [291, 237] on input "Commonspirit Health" at bounding box center [263, 236] width 139 height 12
drag, startPoint x: 204, startPoint y: 237, endPoint x: 375, endPoint y: 243, distance: 170.2
click at [377, 242] on div "Company Commonspirit Health Project industry Industry 1 Project Link (Optional)…" at bounding box center [415, 229] width 443 height 26
click at [194, 238] on input "Commonspirit Health" at bounding box center [263, 236] width 139 height 12
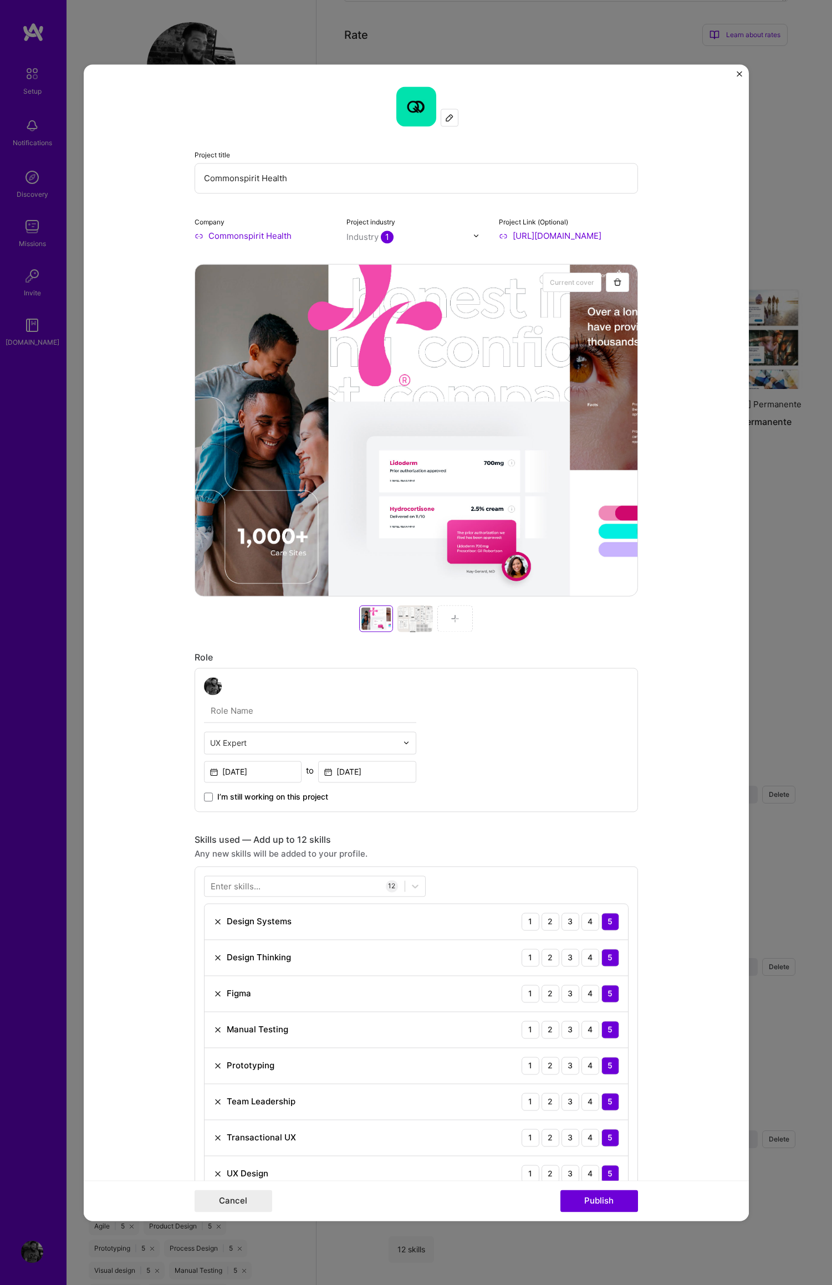
drag, startPoint x: 291, startPoint y: 235, endPoint x: 194, endPoint y: 237, distance: 97.5
click at [180, 232] on form "Project title Commonspirit Health Company Commonspirit Health Project industry …" at bounding box center [416, 642] width 665 height 1156
click at [275, 259] on span "CommonSpirit Health" at bounding box center [270, 258] width 84 height 12
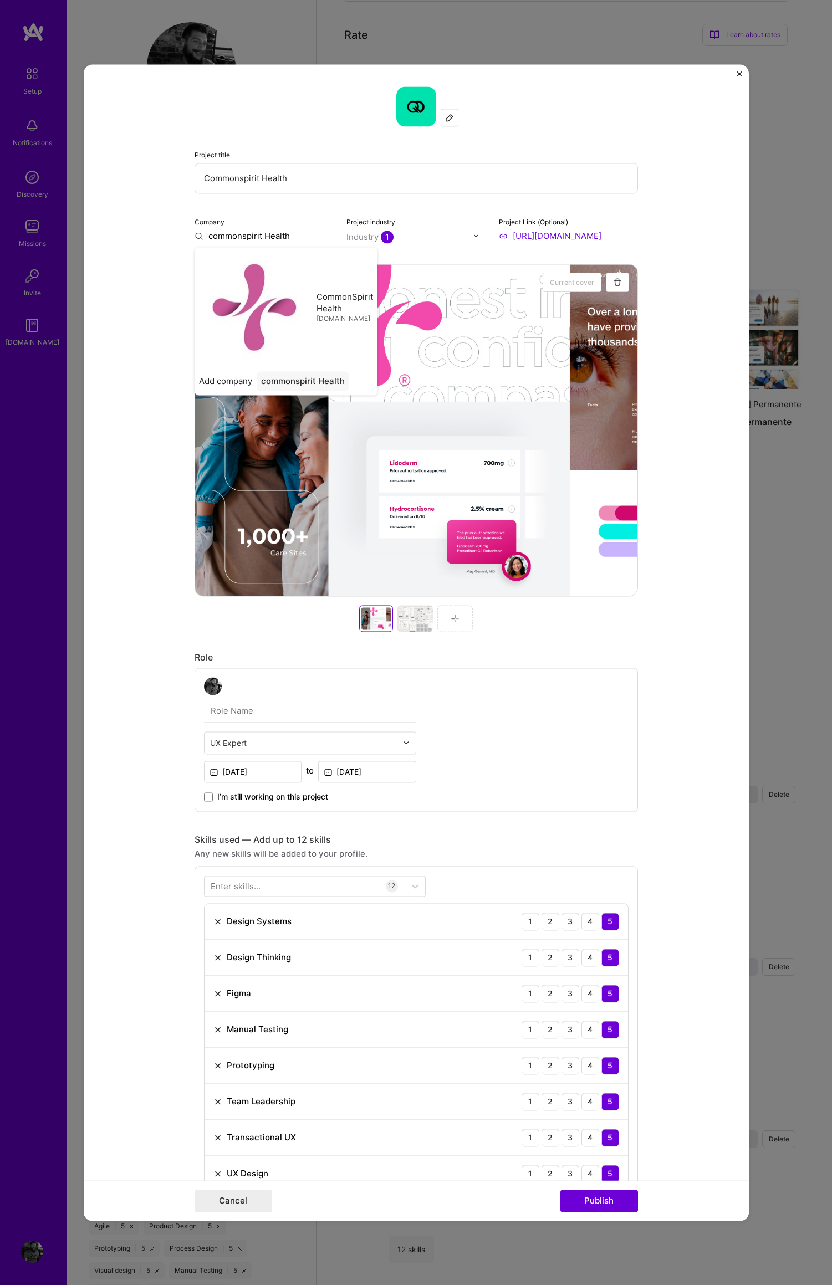
type input "CommonSpirit Health"
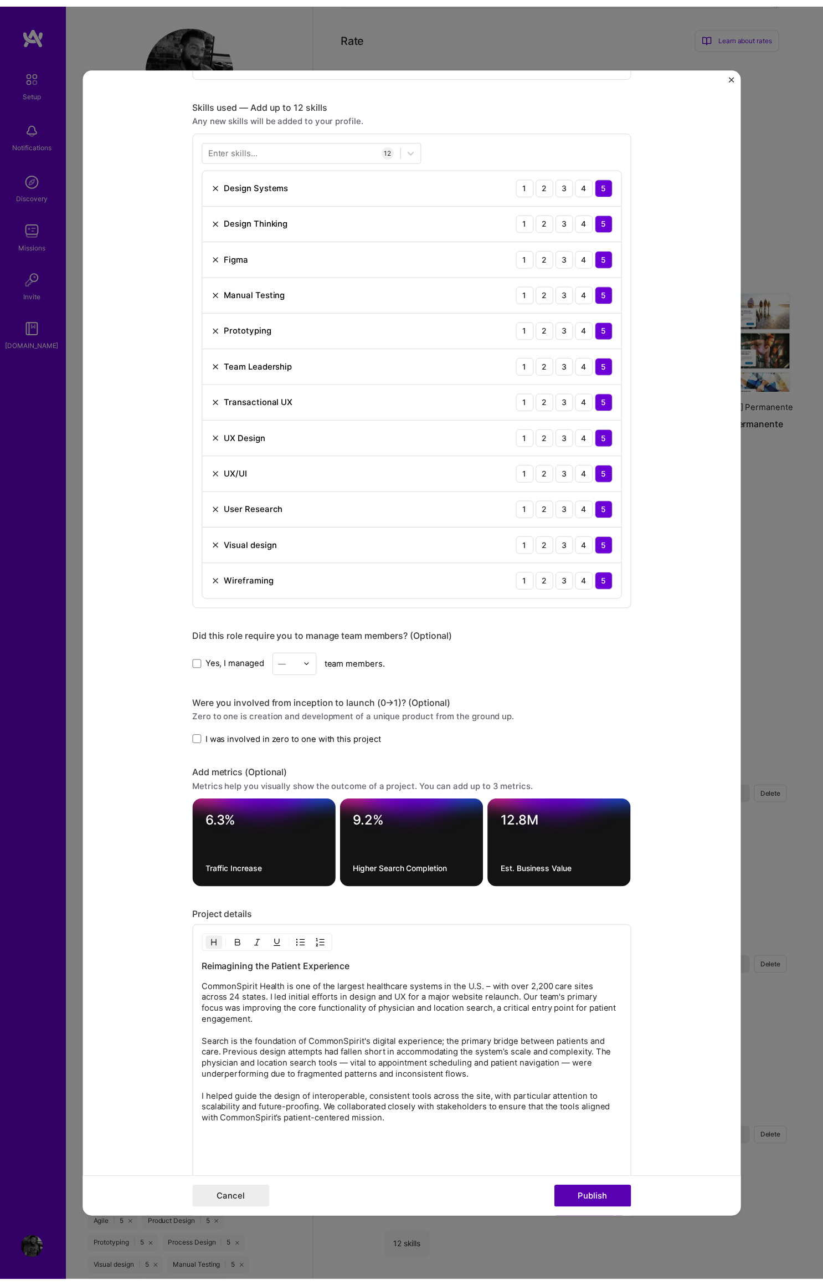
scroll to position [739, 0]
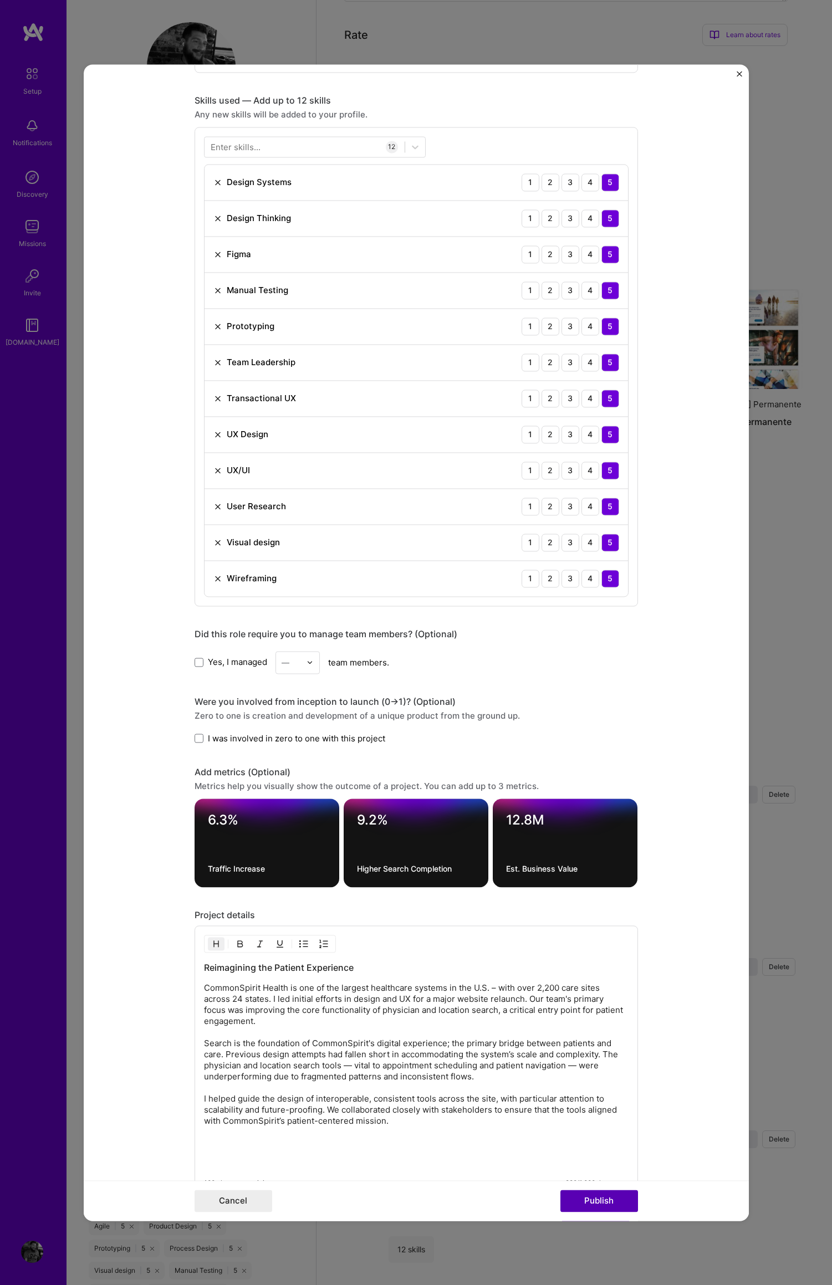
click at [596, 1200] on button "Publish" at bounding box center [599, 1201] width 78 height 22
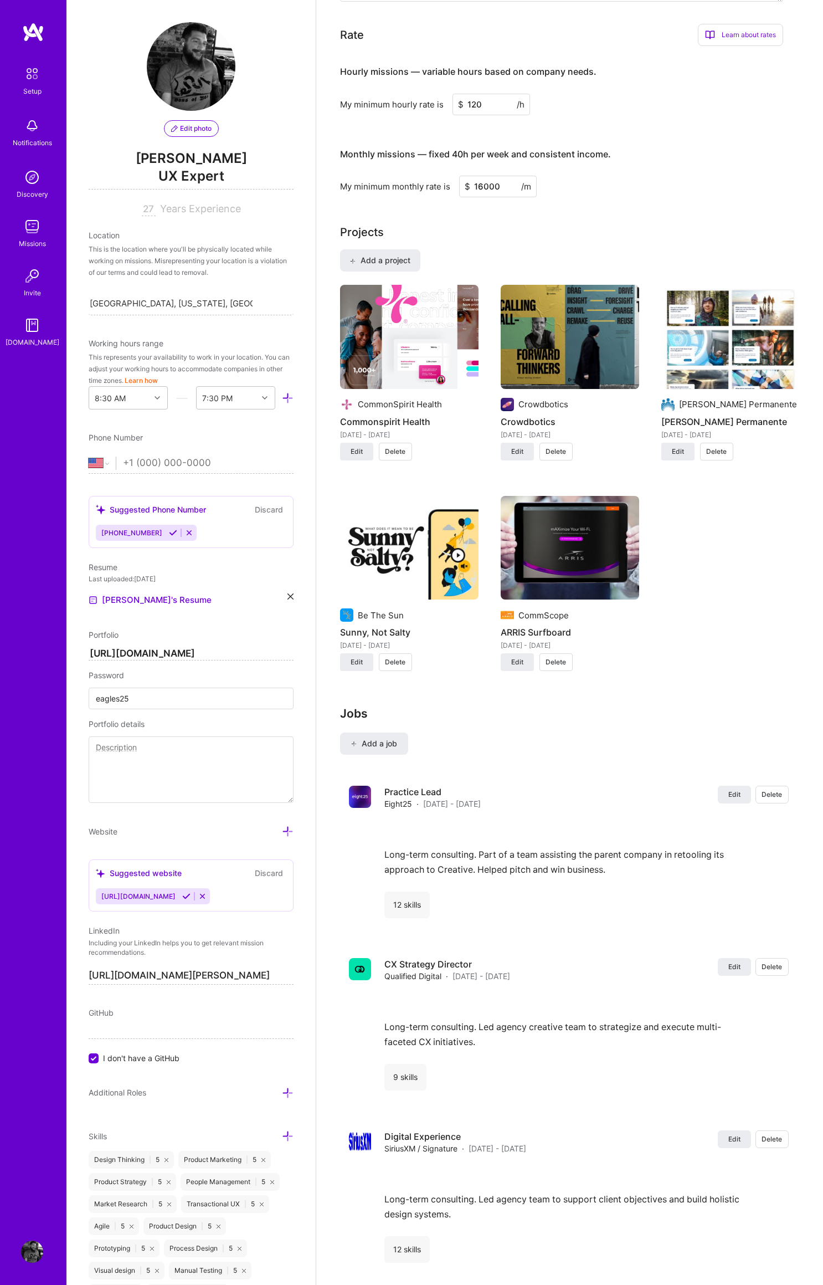
click at [472, 94] on input "120" at bounding box center [492, 105] width 78 height 22
click at [677, 161] on div "Monthly missions — fixed 40h per week and consistent income. My minimum monthly…" at bounding box center [561, 167] width 443 height 60
drag, startPoint x: 484, startPoint y: 94, endPoint x: 471, endPoint y: 93, distance: 13.3
click at [471, 94] on input "120" at bounding box center [492, 105] width 78 height 22
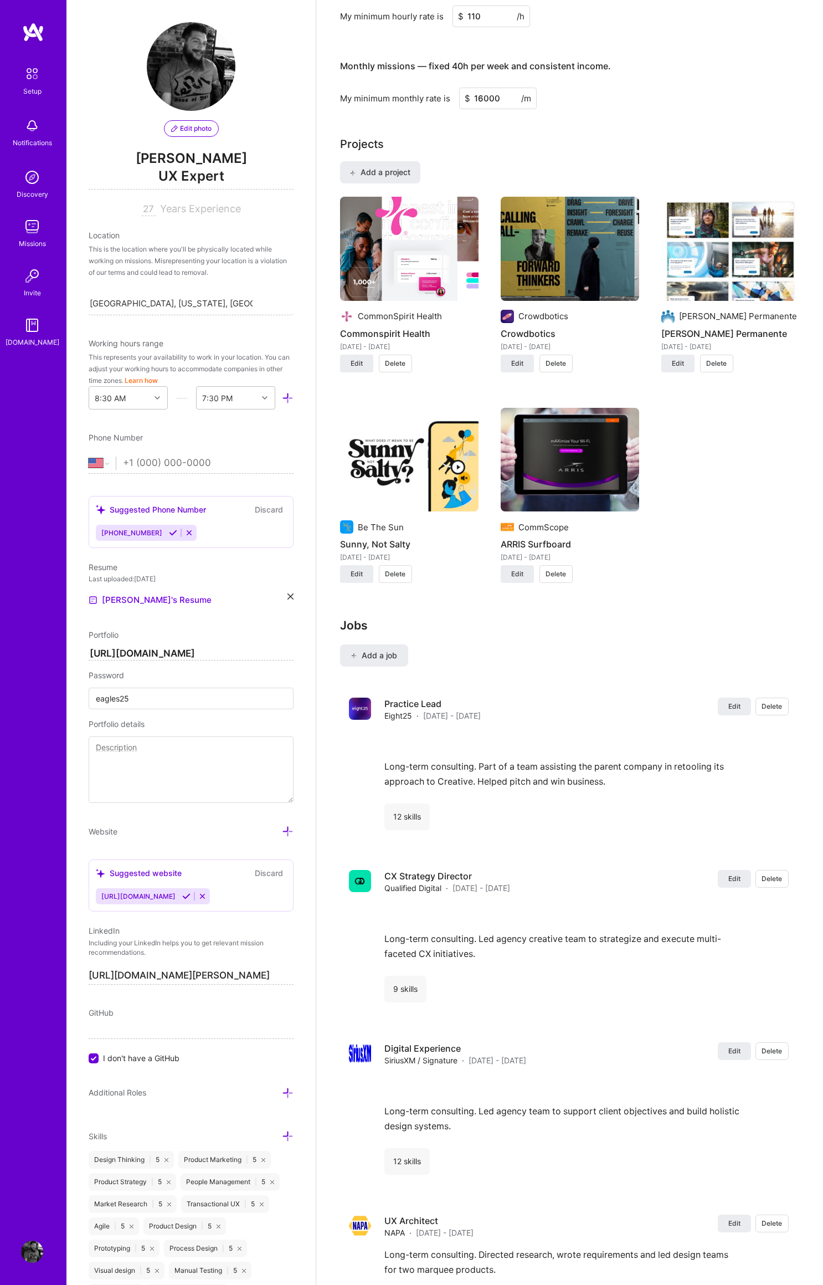
scroll to position [764, 0]
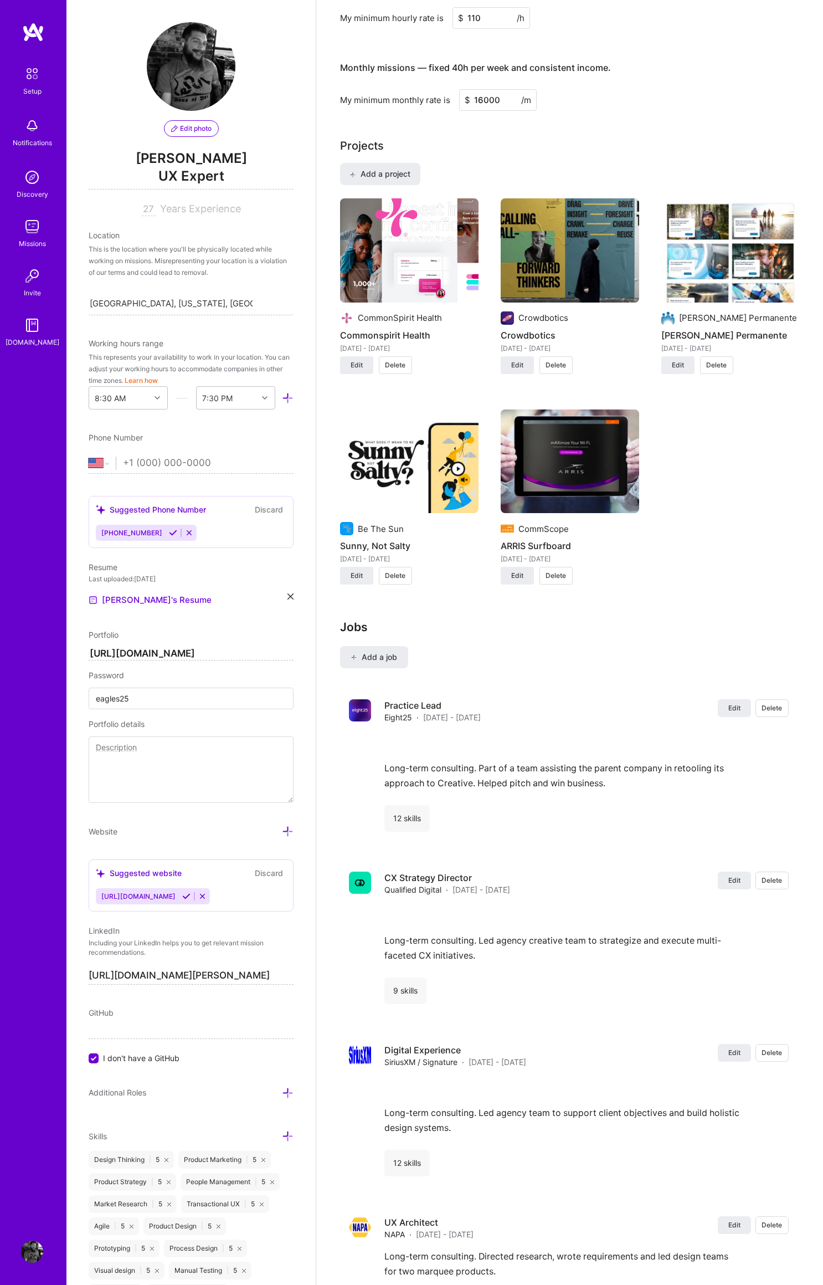
type input "110"
click at [189, 254] on div "This is the location where you'll be physically located while working on missio…" at bounding box center [191, 260] width 205 height 35
drag, startPoint x: 90, startPoint y: 234, endPoint x: 95, endPoint y: 234, distance: 5.6
click at [90, 234] on div "Location" at bounding box center [191, 235] width 205 height 12
drag, startPoint x: 120, startPoint y: 234, endPoint x: 108, endPoint y: 236, distance: 12.3
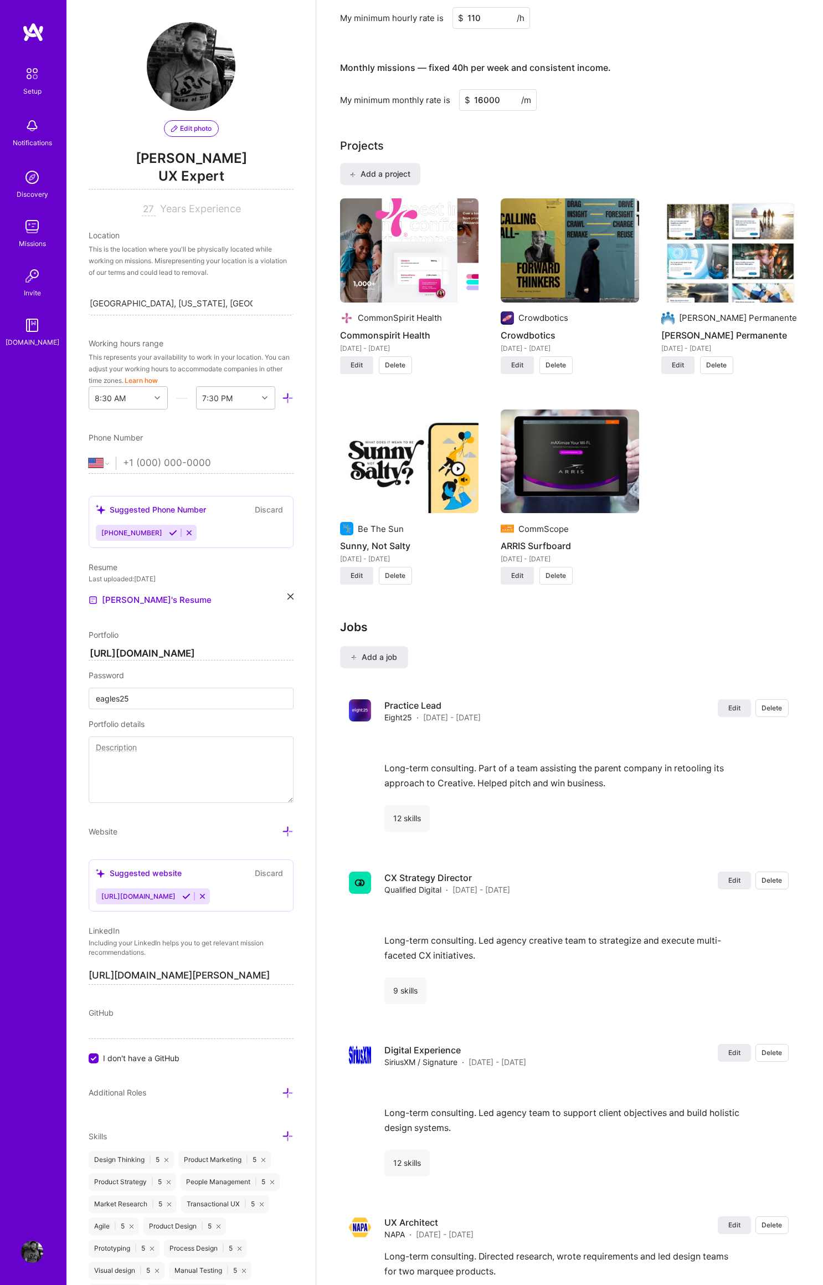
click at [120, 234] on div "Location" at bounding box center [191, 235] width 205 height 12
click at [108, 236] on div "Location" at bounding box center [191, 235] width 205 height 12
click at [158, 460] on input "tel" at bounding box center [208, 463] width 171 height 32
type input "[PHONE_NUMBER]"
click at [335, 405] on div "Complete your profile to take the first step in unlocking full [DOMAIN_NAME] ac…" at bounding box center [569, 793] width 507 height 3024
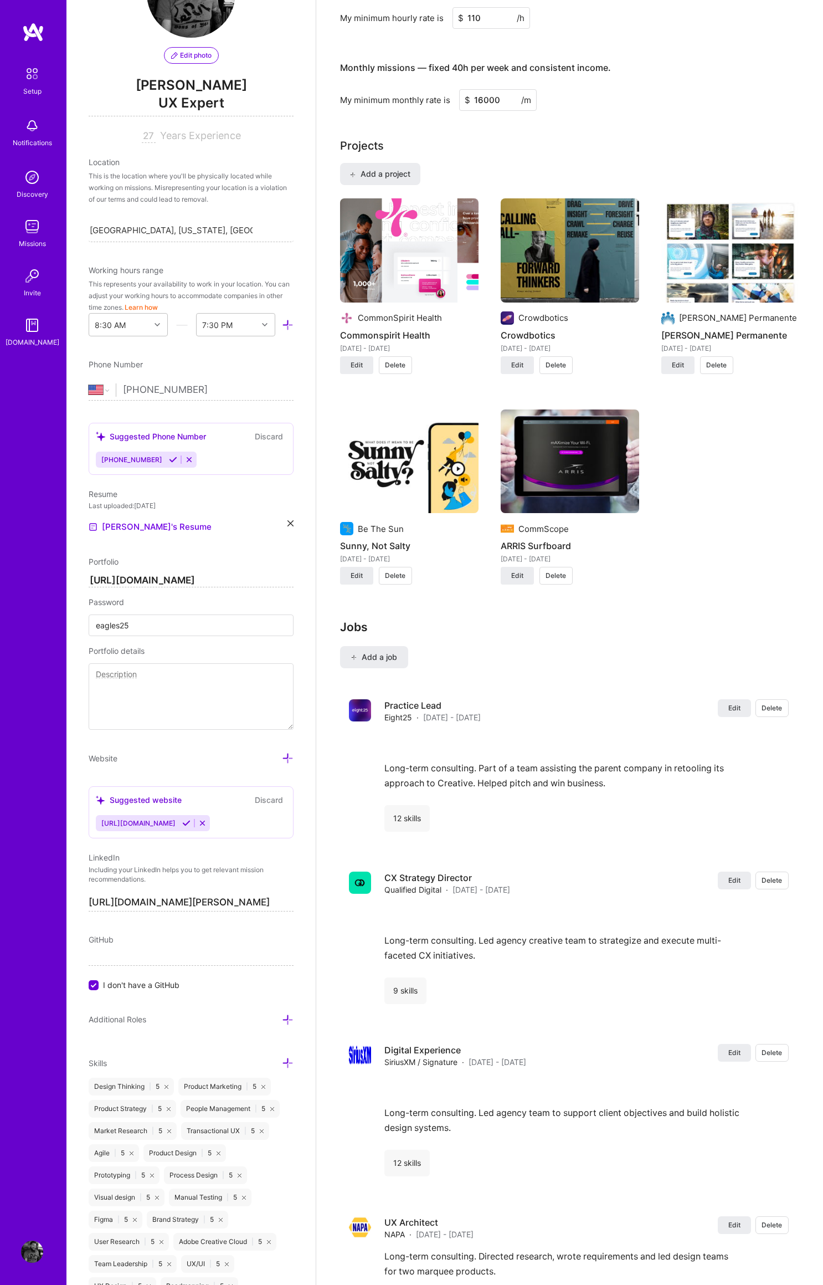
scroll to position [80, 0]
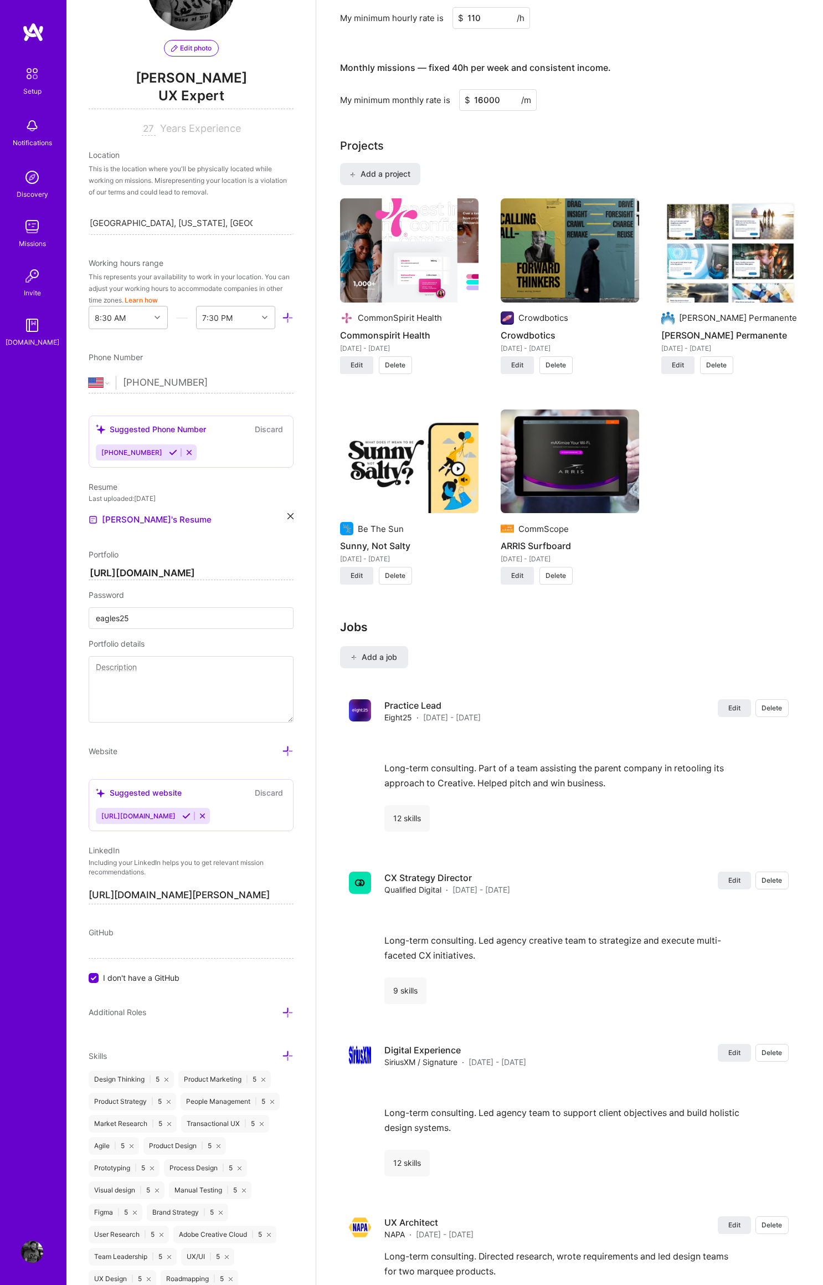
click at [127, 667] on textarea at bounding box center [191, 689] width 205 height 66
drag, startPoint x: 104, startPoint y: 680, endPoint x: 113, endPoint y: 679, distance: 9.4
click at [104, 680] on textarea "I have over two and a half decades of experience in applied creative and operat…" at bounding box center [191, 689] width 205 height 66
click at [260, 680] on textarea "I have over two and a half decades of experience in the applied creative and op…" at bounding box center [191, 689] width 205 height 66
click at [117, 691] on textarea "I have over two and a half decades of experience in the applied creative and op…" at bounding box center [191, 689] width 205 height 66
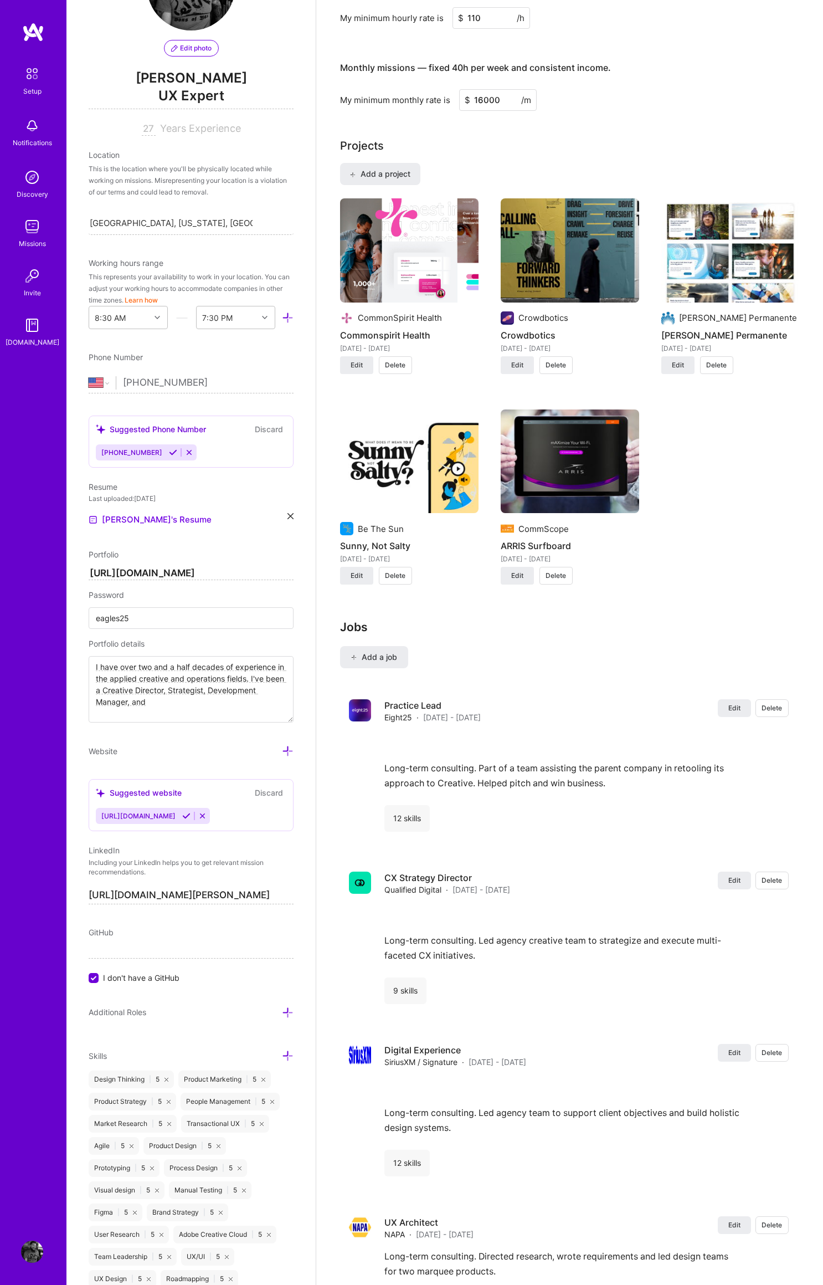
click at [189, 691] on textarea "I have over two and a half decades of experience in the applied creative and op…" at bounding box center [191, 689] width 205 height 66
click at [216, 705] on textarea "I have over two and a half decades of experience in the applied creative and op…" at bounding box center [191, 689] width 205 height 66
drag, startPoint x: 177, startPoint y: 720, endPoint x: 124, endPoint y: 715, distance: 53.4
click at [119, 715] on textarea "I have over two and a half decades of experience in the applied creative and op…" at bounding box center [191, 689] width 205 height 66
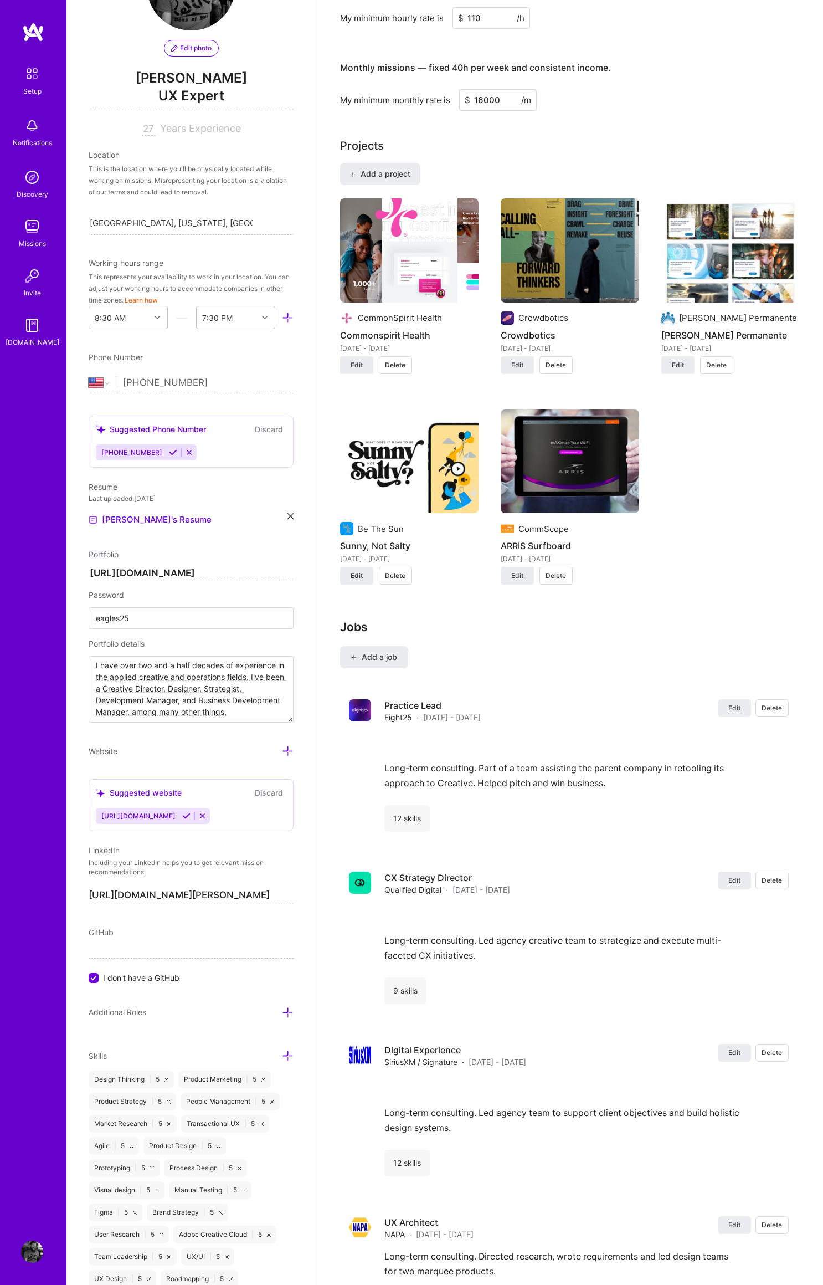
paste textarea "successful experiences requires many skills. Creativity, systems knowledge, pre…"
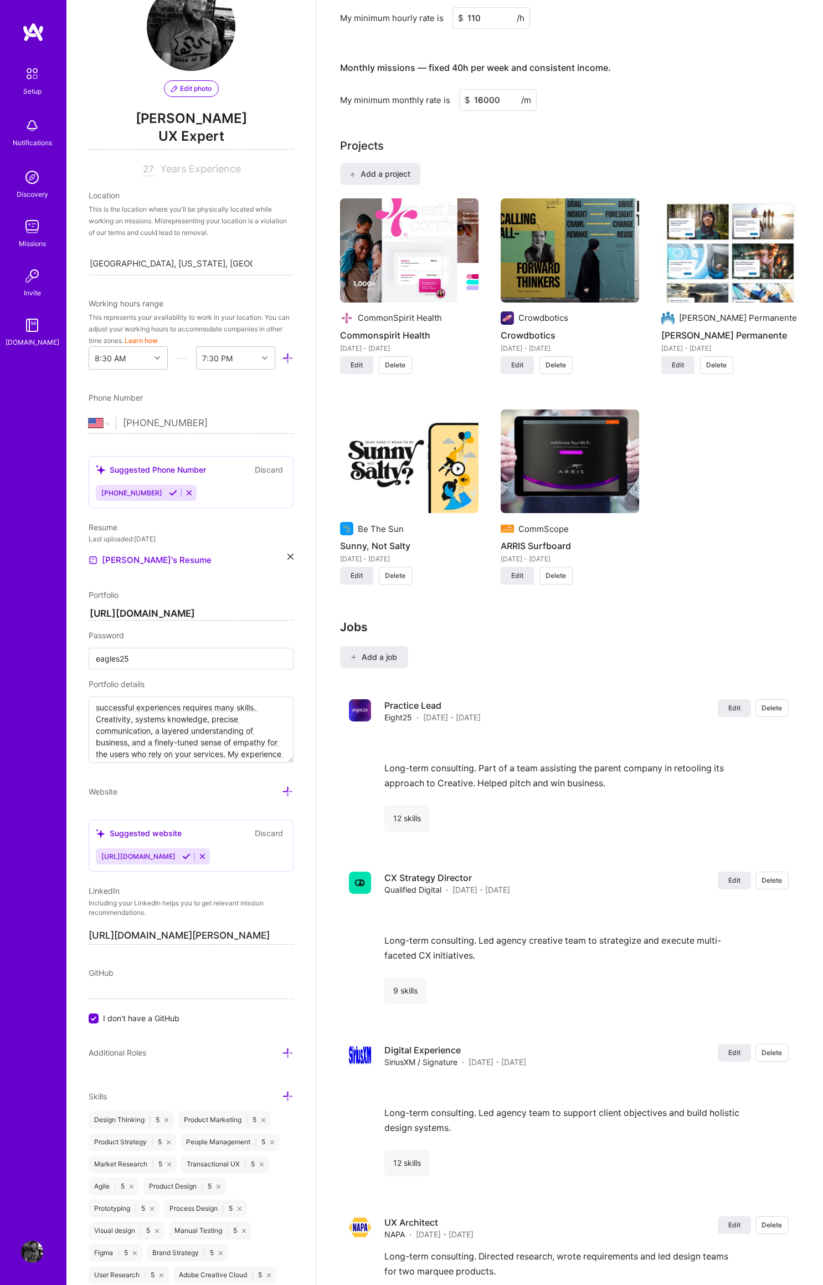
scroll to position [40, 0]
click at [95, 707] on textarea "successful experiences requires many skills. Creativity, systems knowledge, pre…" at bounding box center [191, 729] width 205 height 66
drag, startPoint x: 246, startPoint y: 717, endPoint x: 159, endPoint y: 762, distance: 98.1
click at [260, 782] on div "Edit photo [PERSON_NAME] UX Expert 27 Years Experience Location This is the loc…" at bounding box center [190, 642] width 249 height 1285
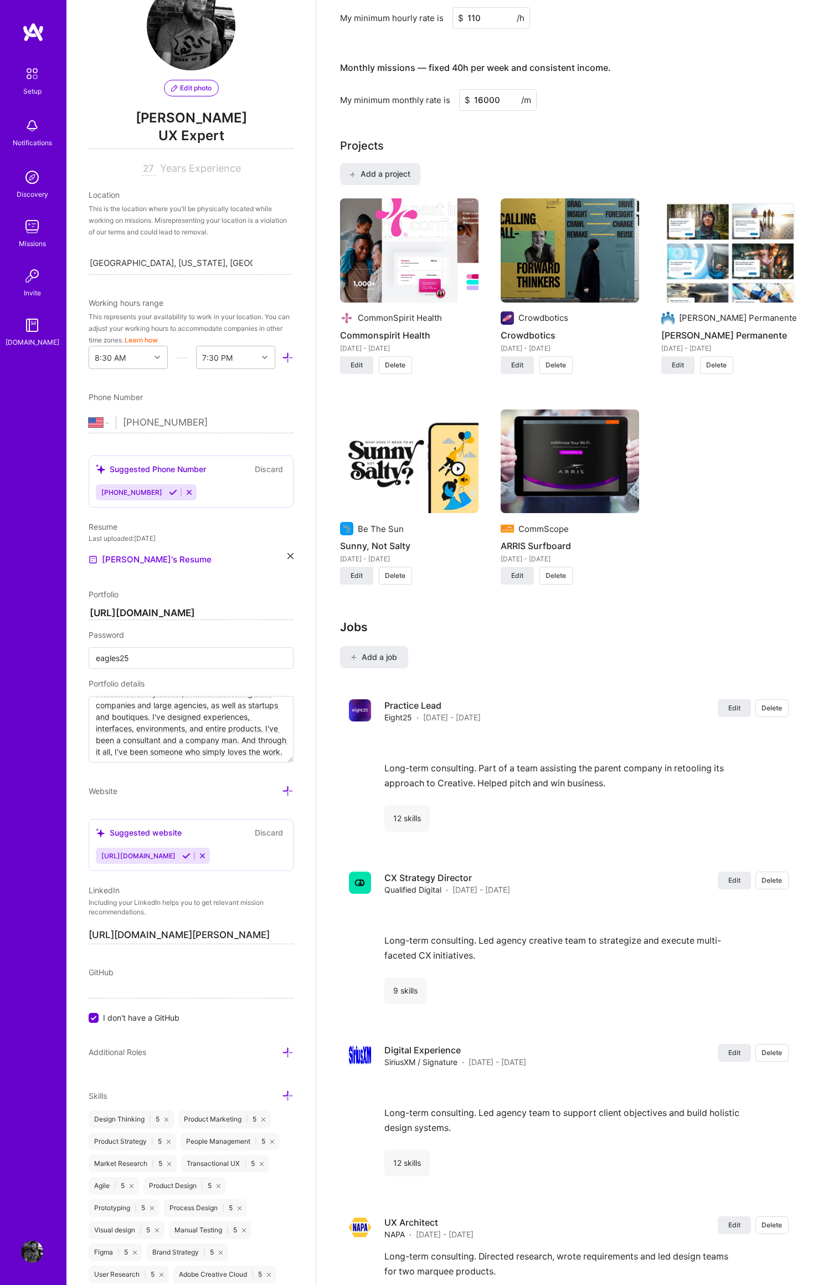
drag, startPoint x: 86, startPoint y: 752, endPoint x: 101, endPoint y: 754, distance: 15.7
click at [92, 752] on div "Edit photo [PERSON_NAME] UX Expert 27 Years Experience Location This is the loc…" at bounding box center [190, 642] width 249 height 1285
click at [103, 754] on textarea "Creating successful experiences requires many skills. Creativity, systems knowl…" at bounding box center [191, 729] width 205 height 66
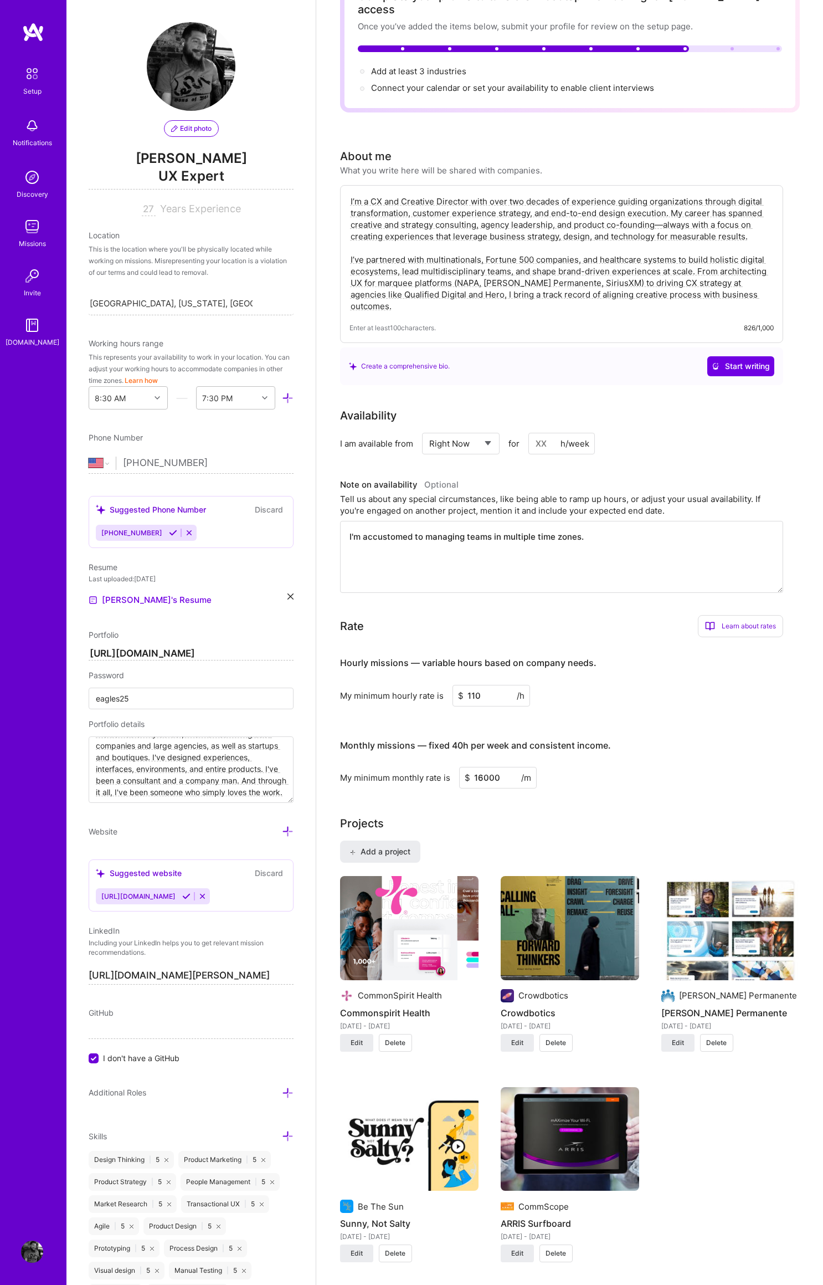
scroll to position [0, 0]
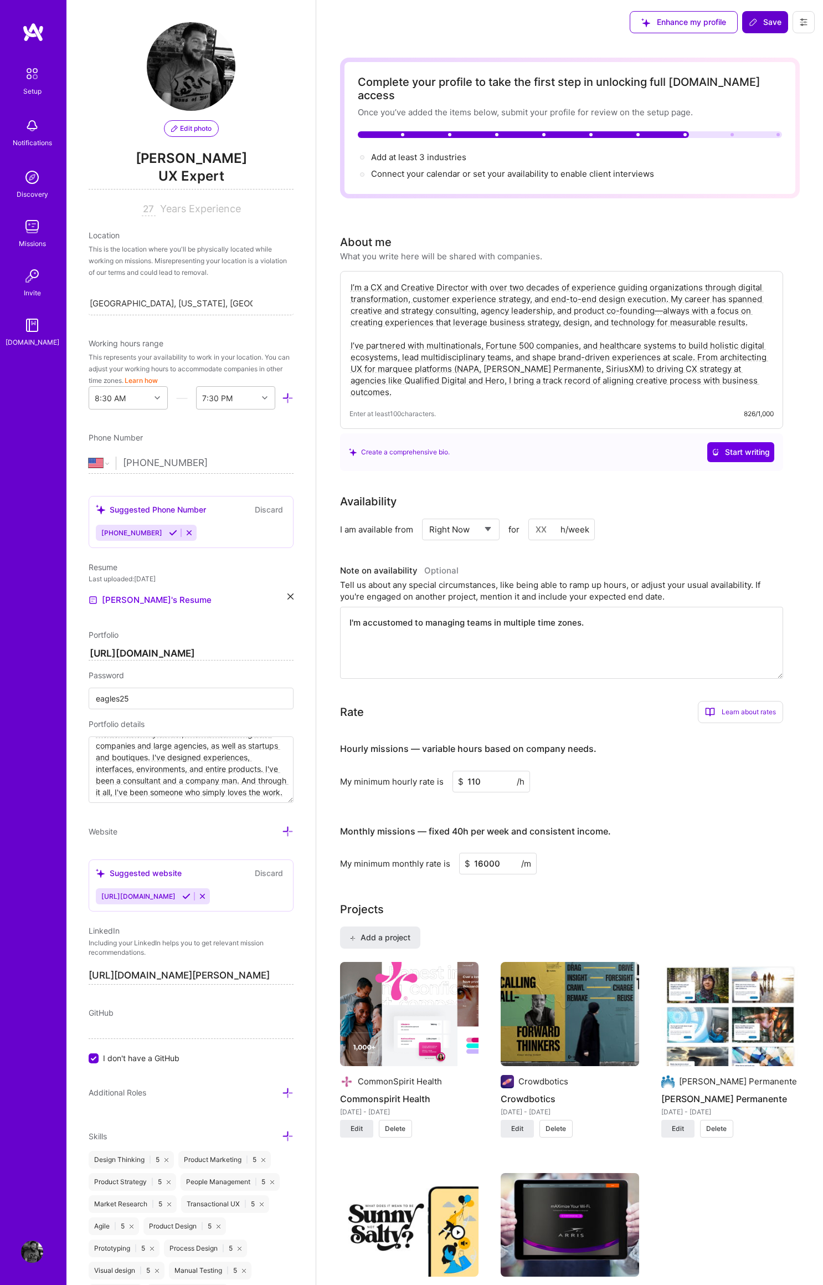
type textarea "Creating successful experiences requires many skills. Creativity, systems knowl…"
click at [764, 21] on span "Save" at bounding box center [765, 22] width 33 height 11
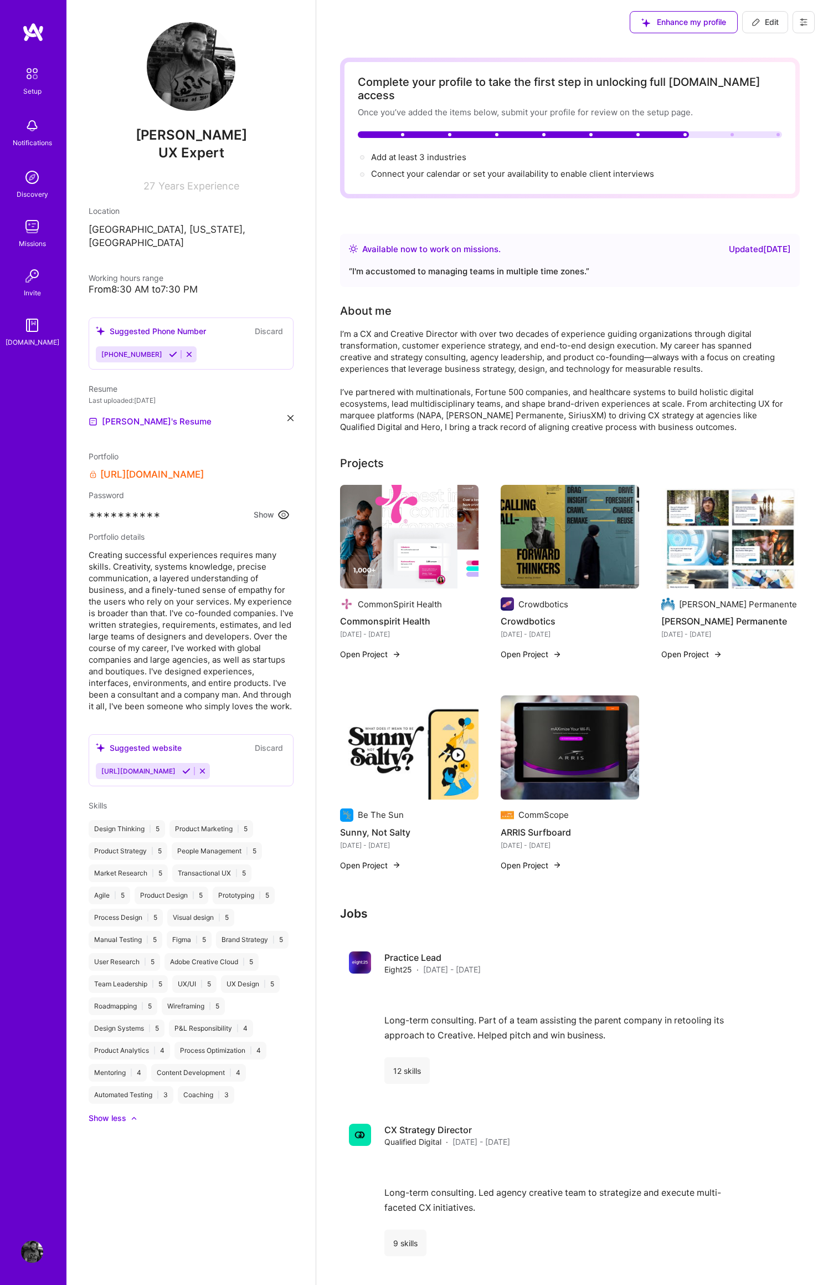
click at [172, 577] on span "Creating successful experiences requires many skills. Creativity, systems knowl…" at bounding box center [191, 630] width 205 height 163
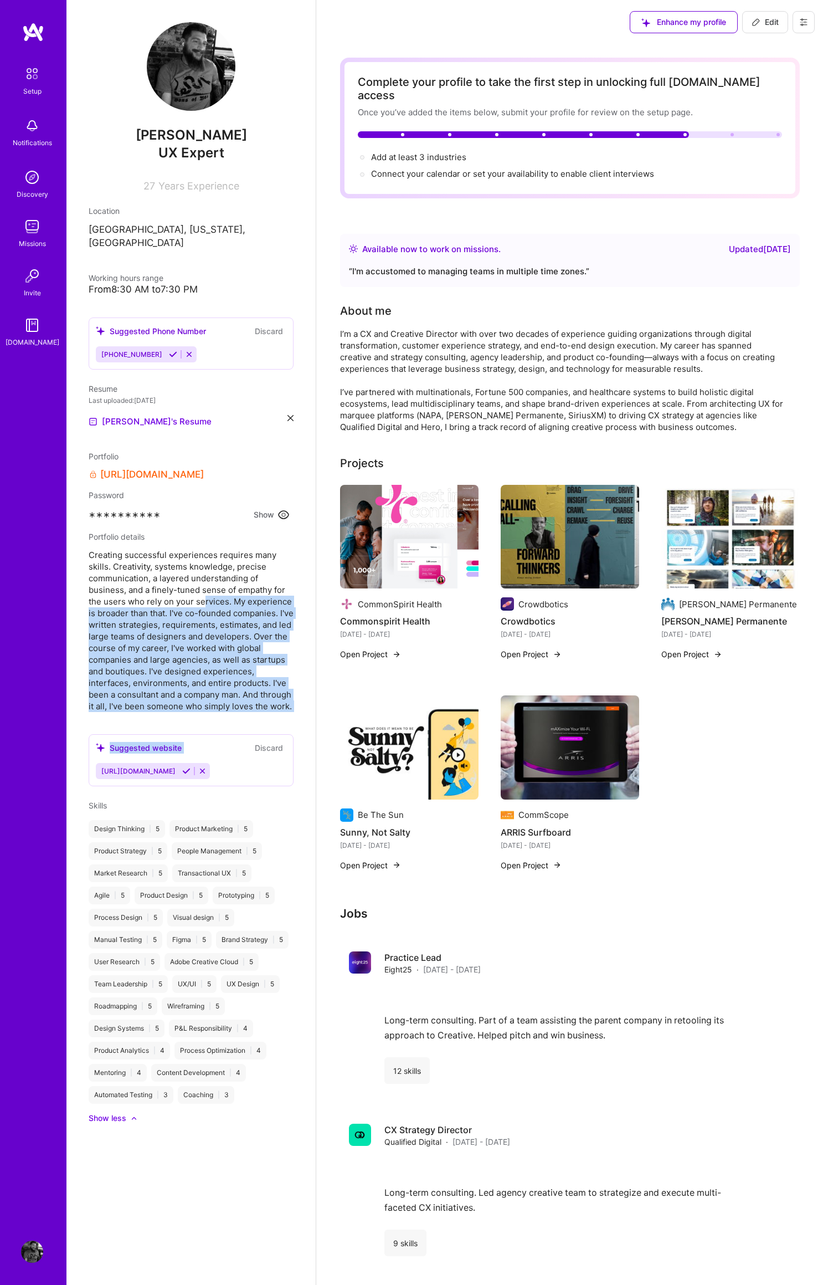
drag, startPoint x: 204, startPoint y: 586, endPoint x: 235, endPoint y: 704, distance: 122.2
click at [238, 718] on div "[PERSON_NAME] UX Expert 27 Years Experience Location [GEOGRAPHIC_DATA], [US_STA…" at bounding box center [190, 642] width 249 height 1285
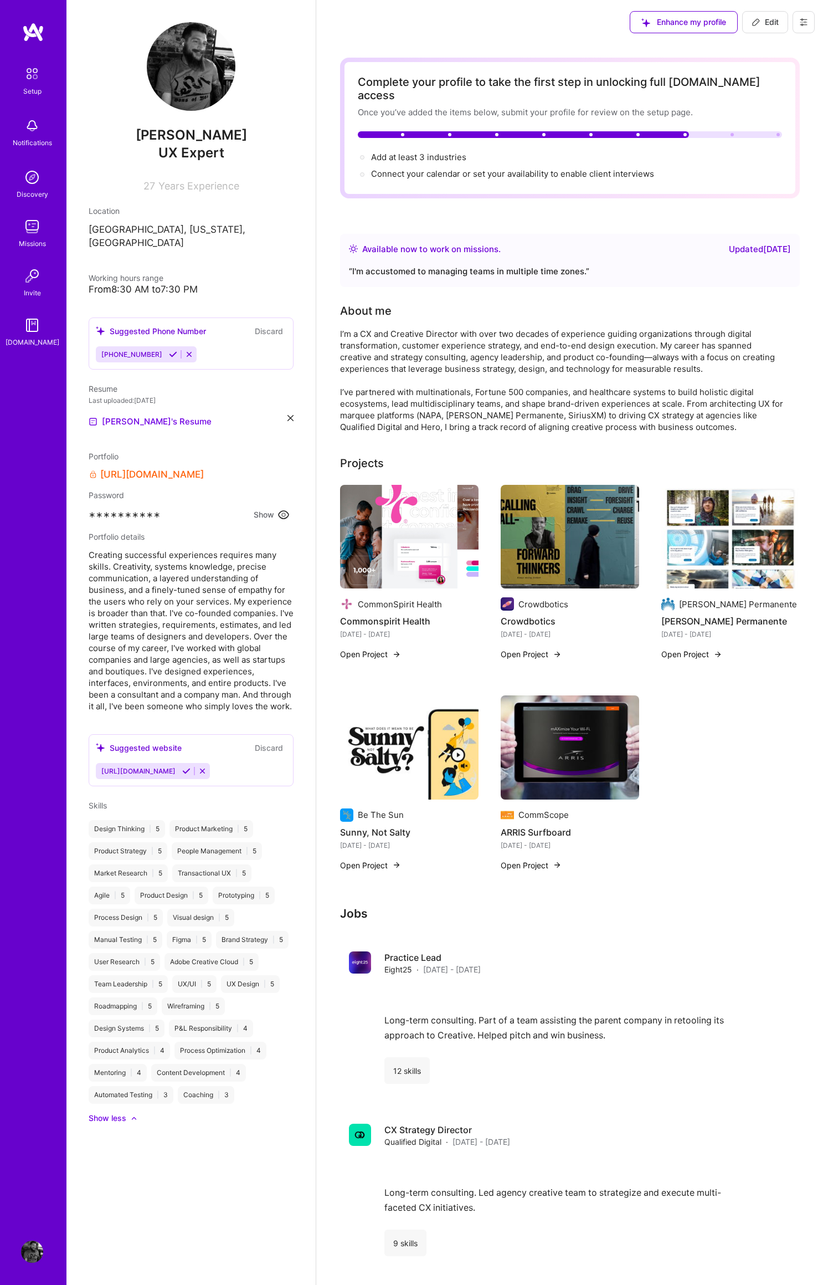
click at [229, 678] on span "Creating successful experiences requires many skills. Creativity, systems knowl…" at bounding box center [191, 630] width 205 height 163
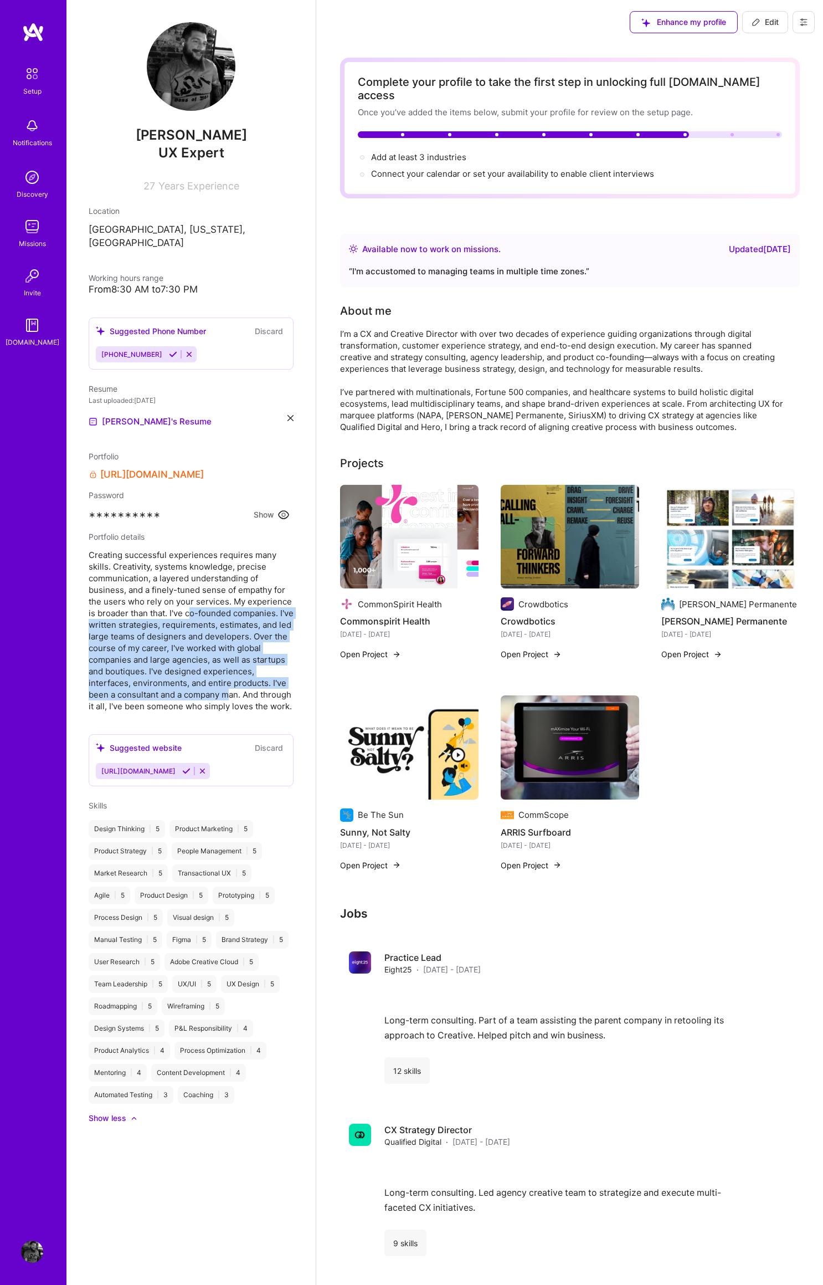
drag, startPoint x: 217, startPoint y: 653, endPoint x: 192, endPoint y: 594, distance: 64.1
click at [192, 594] on span "Creating successful experiences requires many skills. Creativity, systems knowl…" at bounding box center [191, 630] width 205 height 163
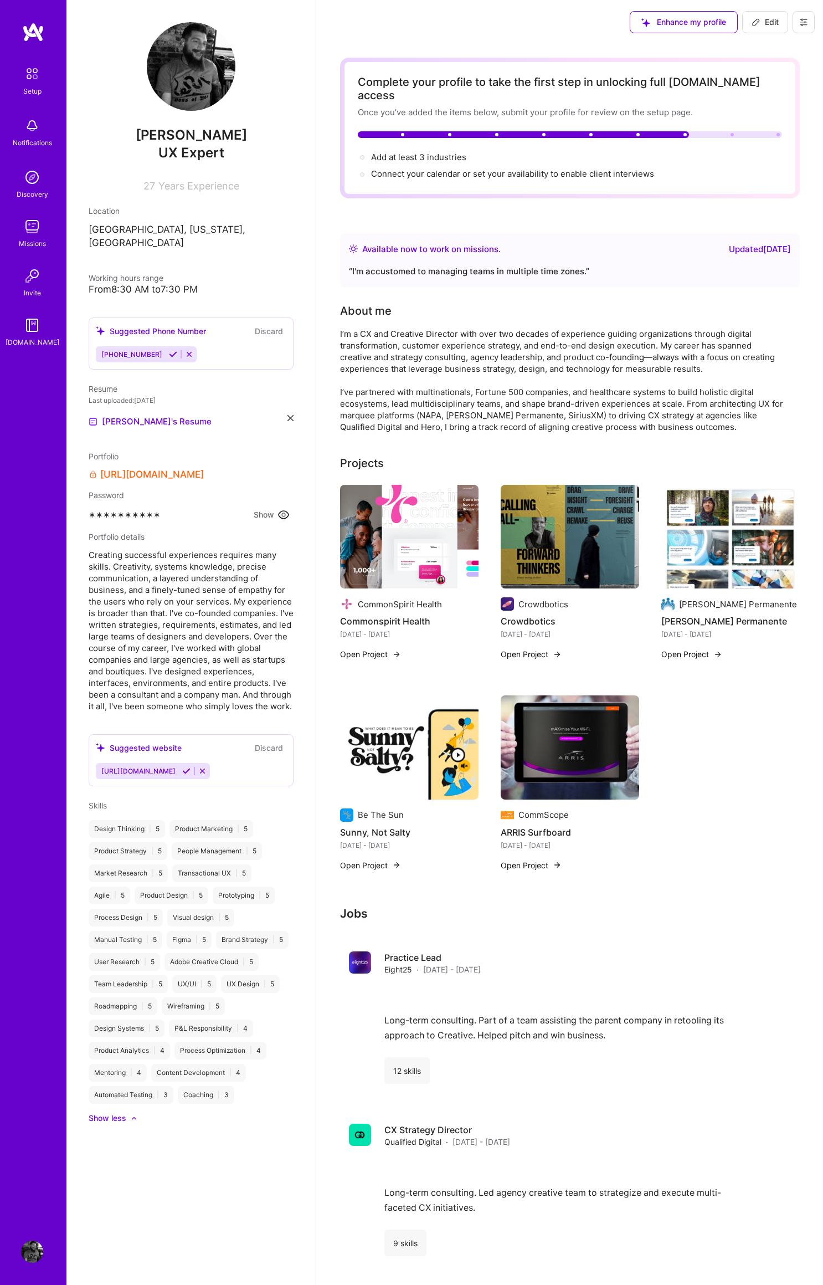
drag, startPoint x: 192, startPoint y: 582, endPoint x: 176, endPoint y: 562, distance: 25.3
click at [192, 582] on span "Creating successful experiences requires many skills. Creativity, systems knowl…" at bounding box center [191, 630] width 205 height 163
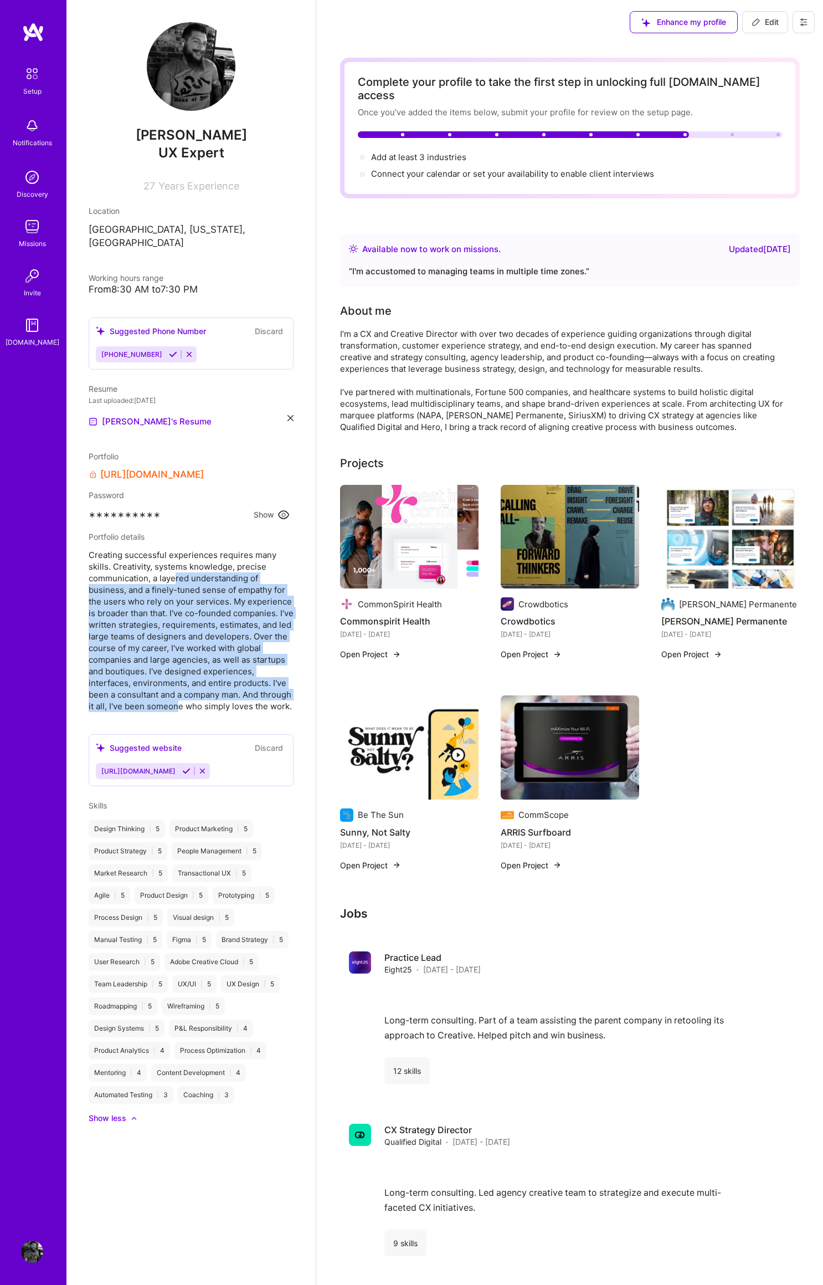
drag, startPoint x: 189, startPoint y: 613, endPoint x: 212, endPoint y: 690, distance: 80.8
click at [212, 696] on span "Creating successful experiences requires many skills. Creativity, systems knowl…" at bounding box center [191, 630] width 205 height 163
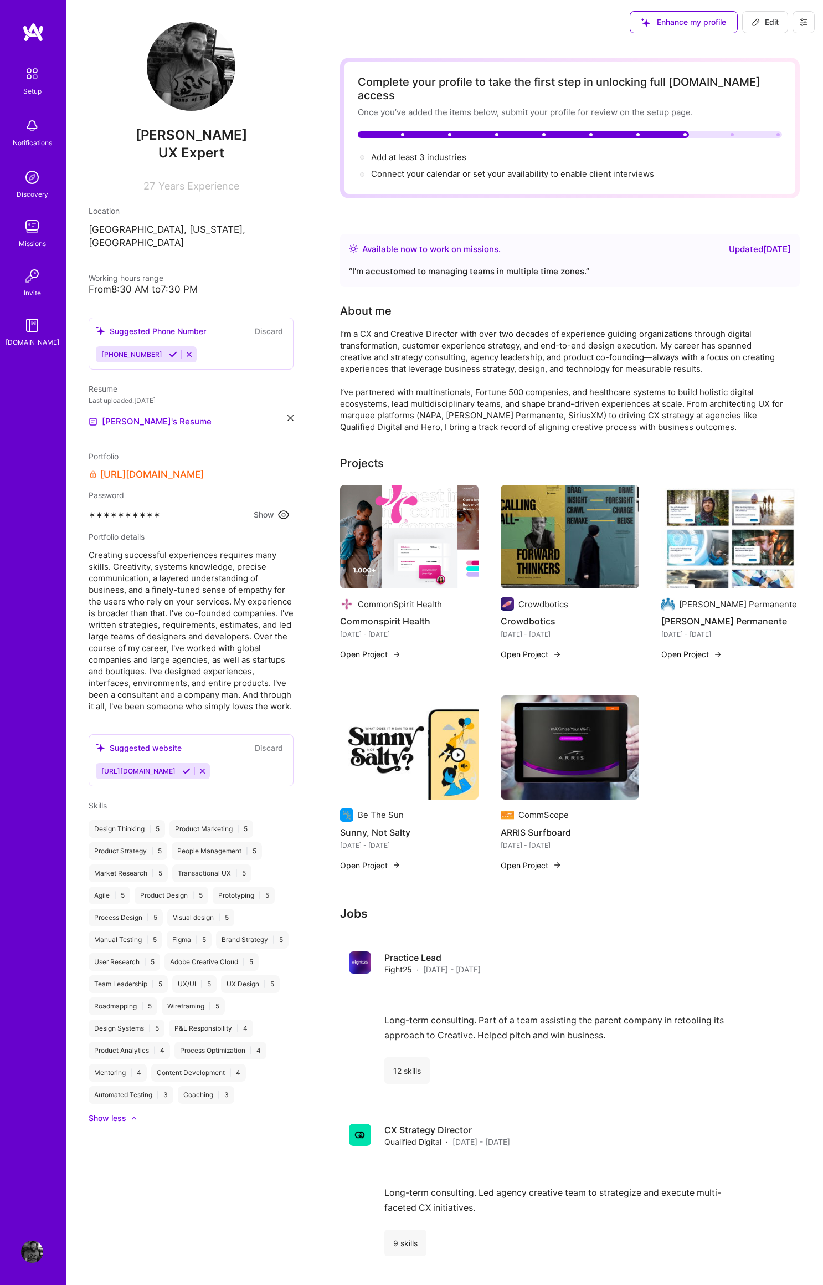
click at [215, 672] on span "Creating successful experiences requires many skills. Creativity, systems knowl…" at bounding box center [191, 630] width 205 height 163
click at [767, 21] on span "Edit" at bounding box center [765, 22] width 27 height 11
select select "US"
select select "Right Now"
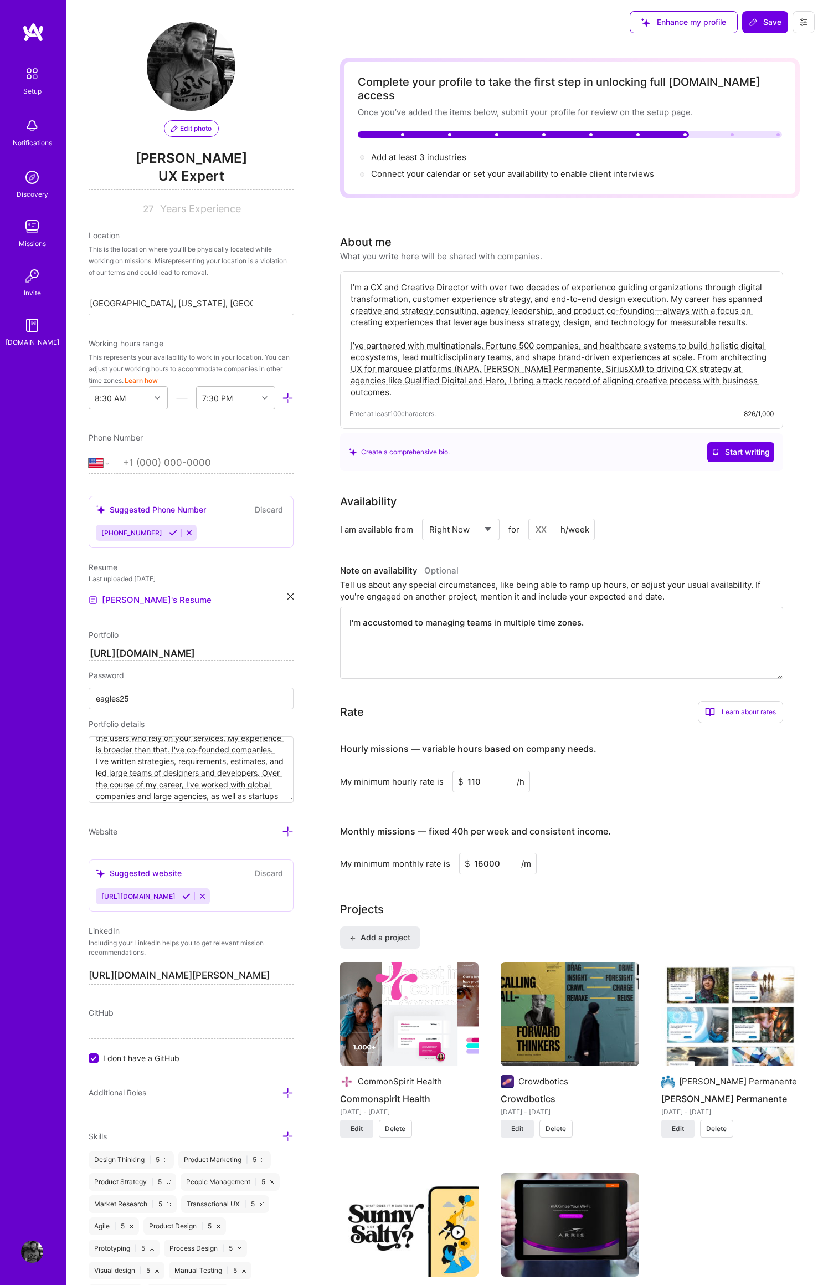
scroll to position [57, 0]
drag, startPoint x: 214, startPoint y: 749, endPoint x: 229, endPoint y: 754, distance: 15.8
click at [214, 749] on textarea "Creating successful experiences requires many skills. Creativity, systems knowl…" at bounding box center [191, 769] width 205 height 66
click at [151, 781] on textarea "Creating successful experiences requires many skills. Creativity, systems knowl…" at bounding box center [191, 769] width 205 height 66
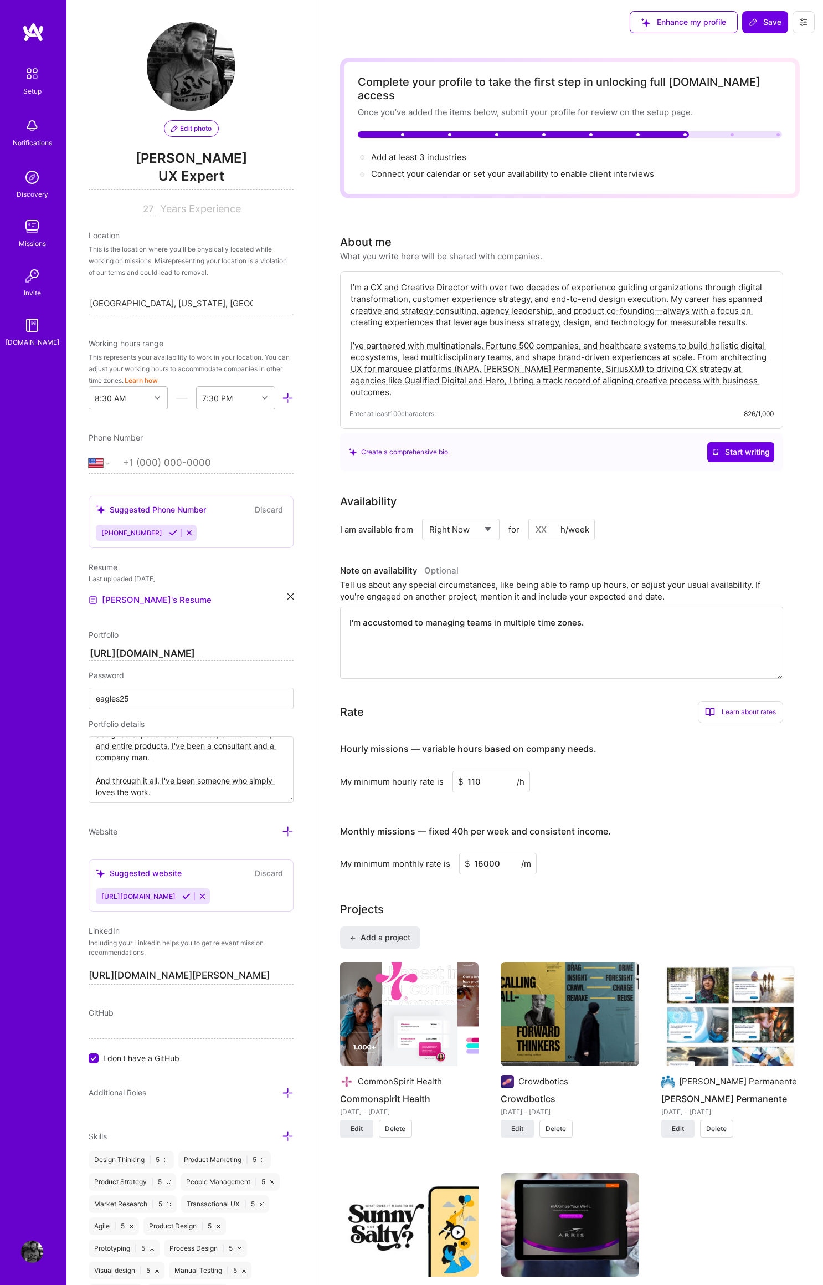
scroll to position [165, 0]
type textarea "Creating successful experiences requires many skills. Creativity, systems knowl…"
click at [772, 23] on span "Save" at bounding box center [765, 22] width 33 height 11
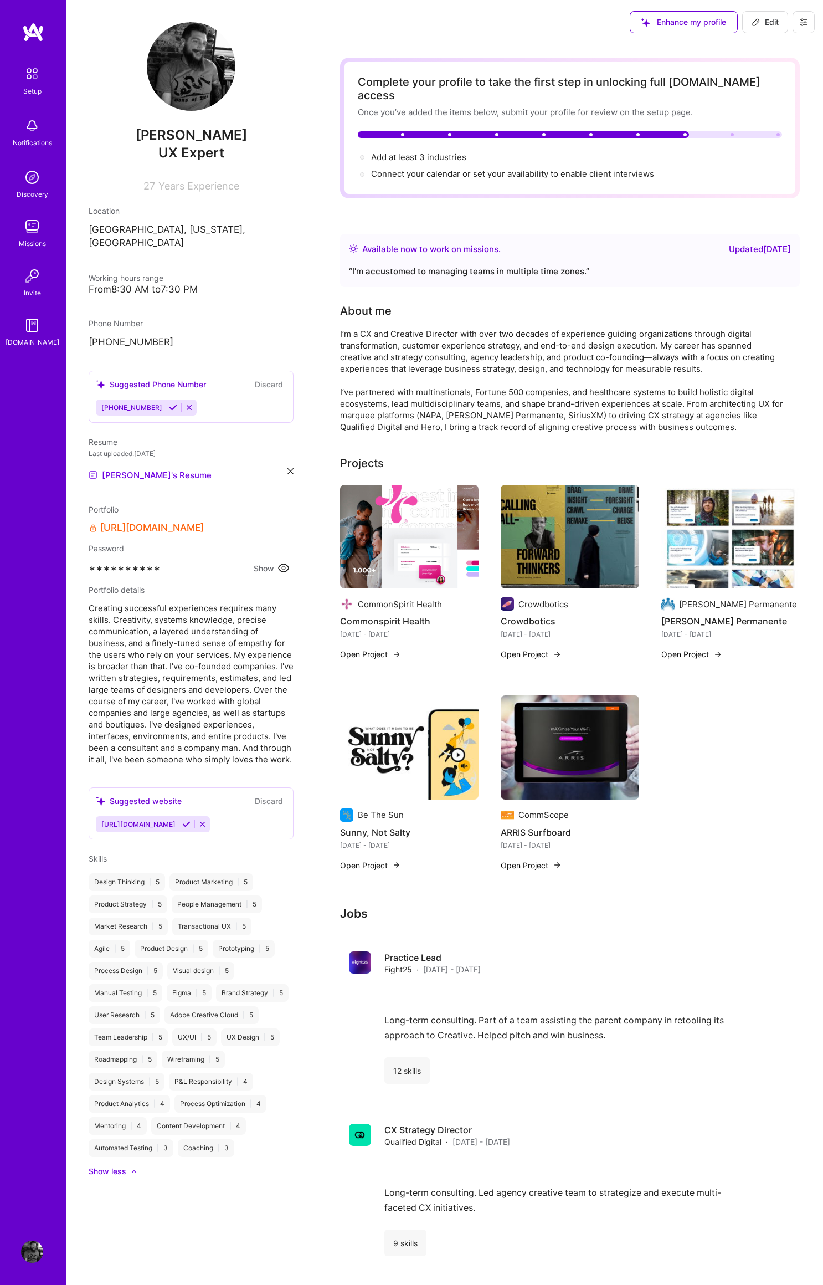
click at [183, 709] on span "Creating successful experiences requires many skills. Creativity, systems knowl…" at bounding box center [191, 683] width 205 height 163
click at [285, 561] on icon at bounding box center [283, 567] width 13 height 13
click at [283, 564] on icon at bounding box center [283, 568] width 9 height 9
click at [727, 720] on div "CommonSpirit Health Commonspirit Health [DATE] - [DATE] Open Project Crowdbotic…" at bounding box center [570, 684] width 460 height 399
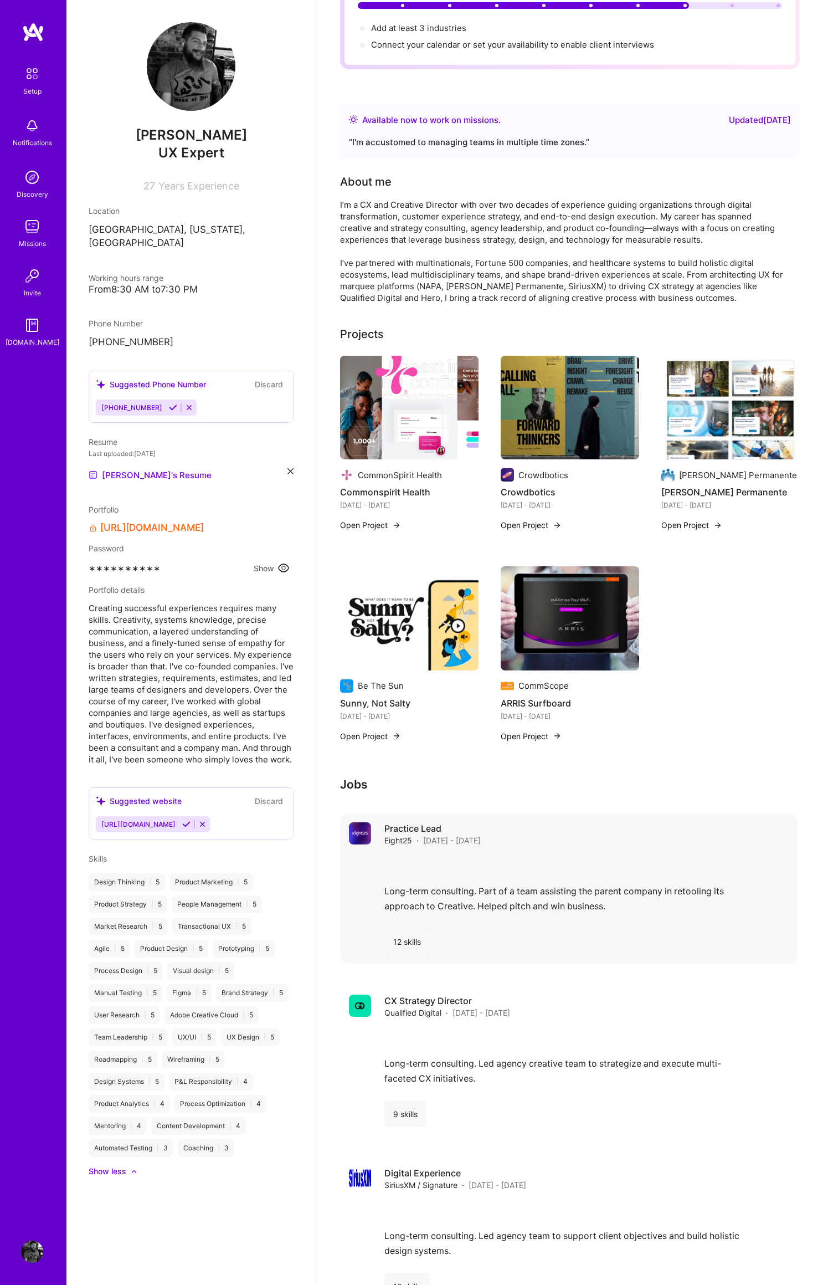
scroll to position [0, 0]
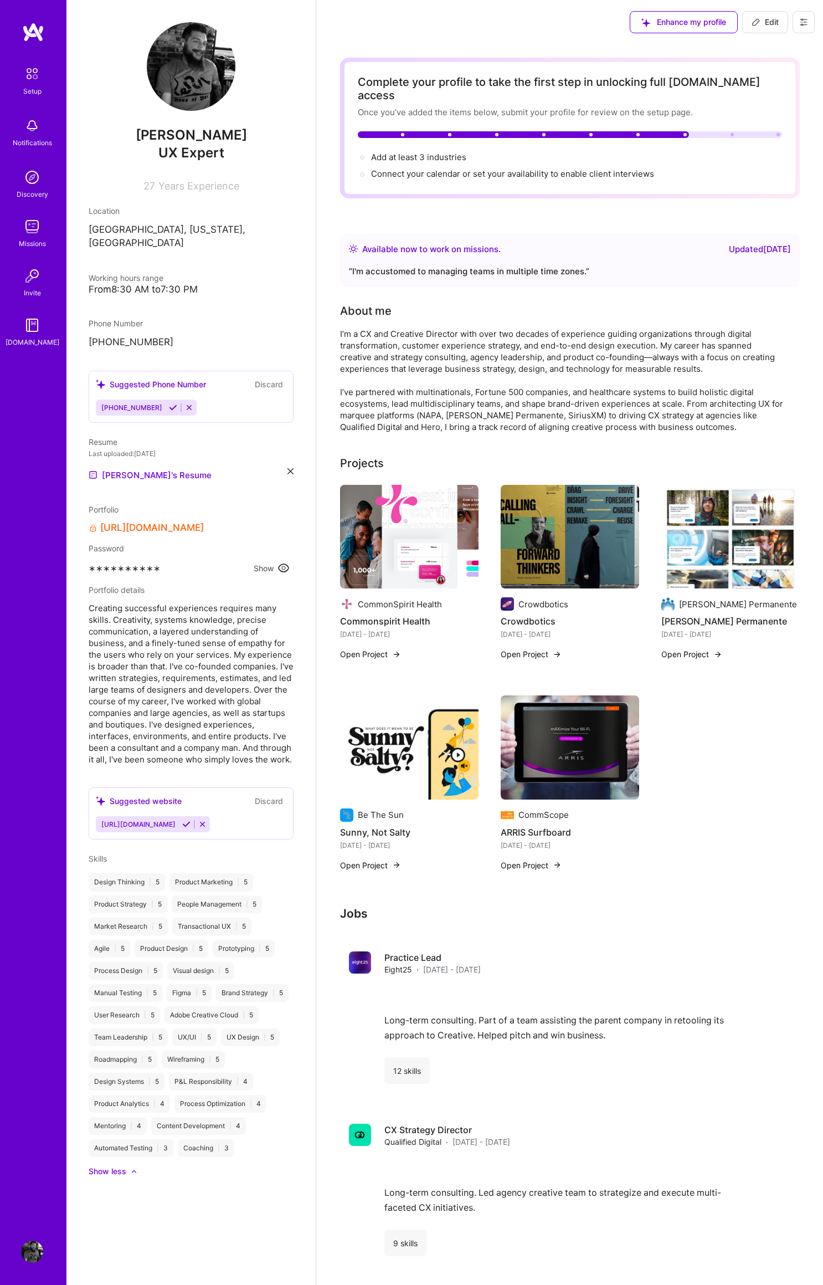
drag, startPoint x: 765, startPoint y: 22, endPoint x: 765, endPoint y: 28, distance: 6.7
click at [765, 22] on span "Edit" at bounding box center [765, 22] width 27 height 11
select select "Right Now"
select select "US"
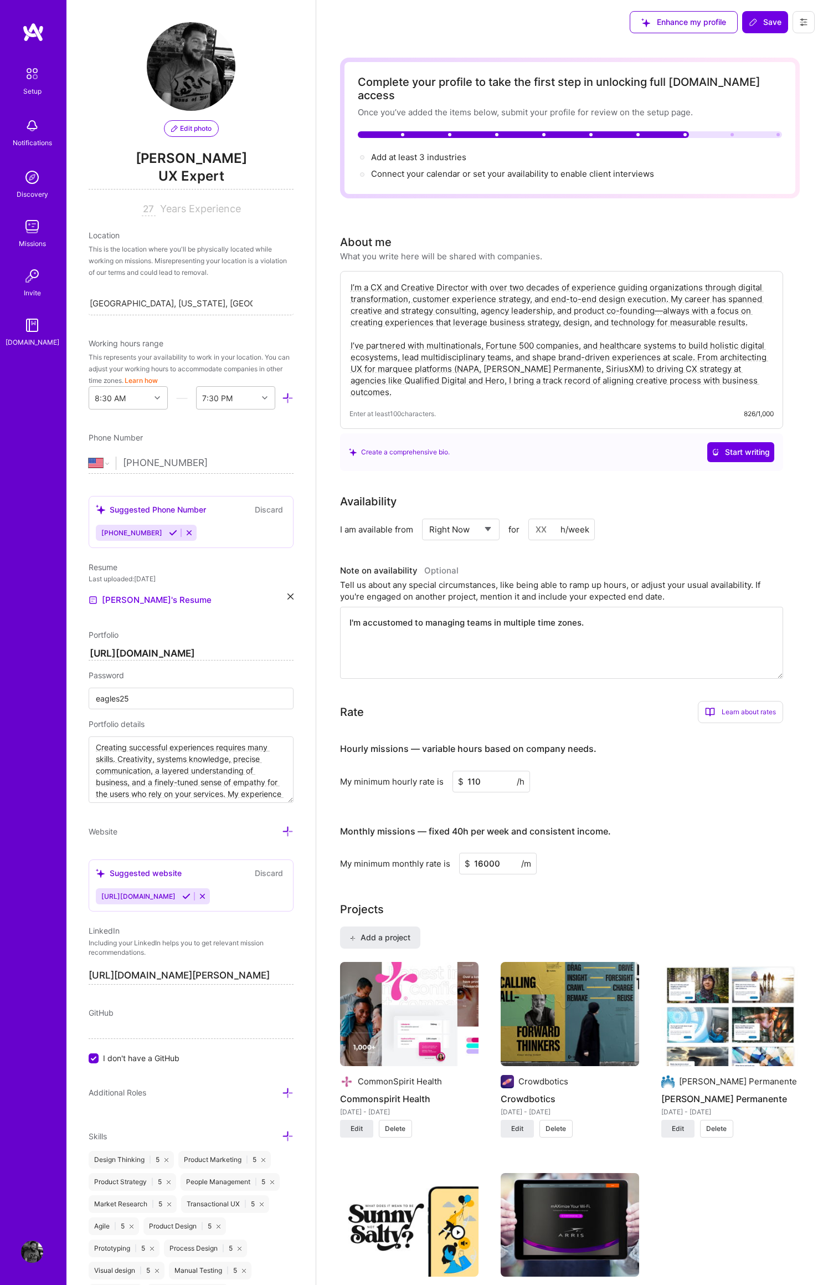
select select "US"
select select "Right Now"
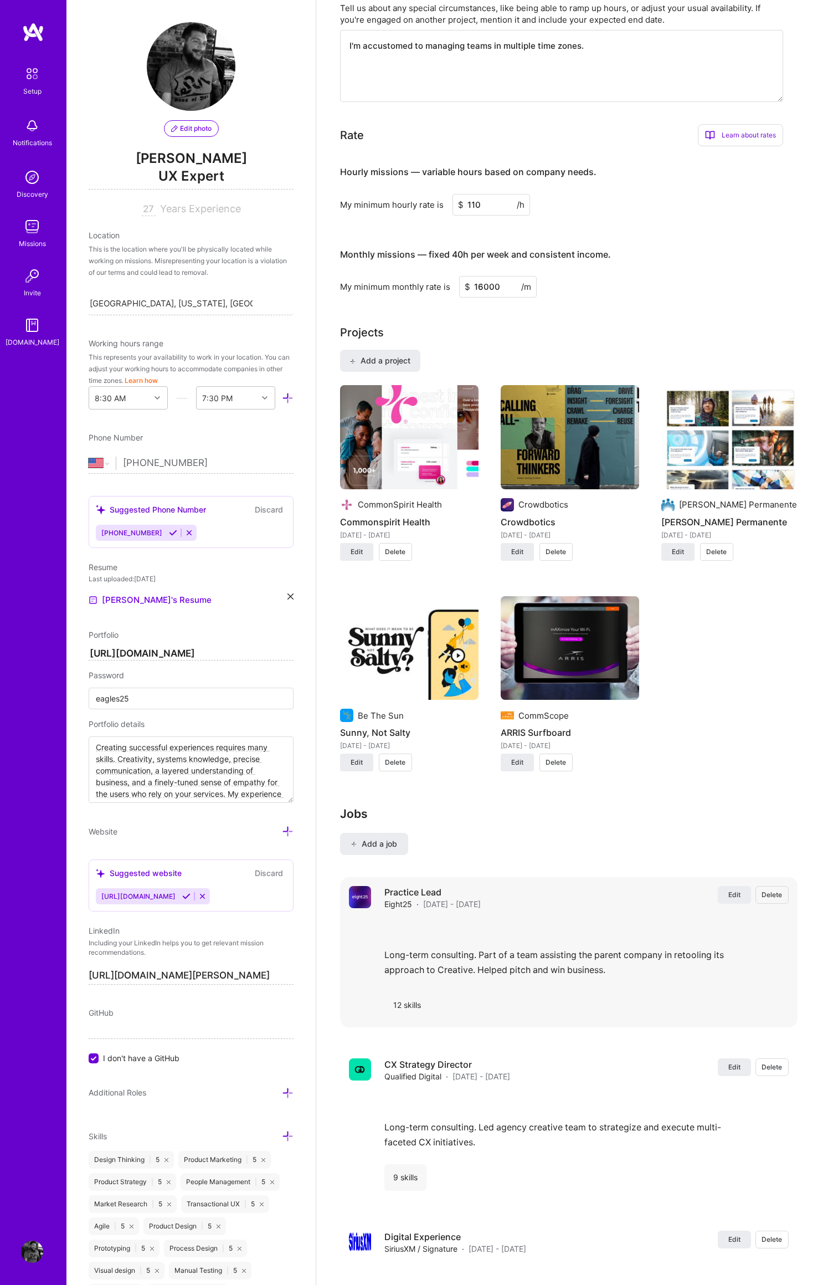
scroll to position [663, 0]
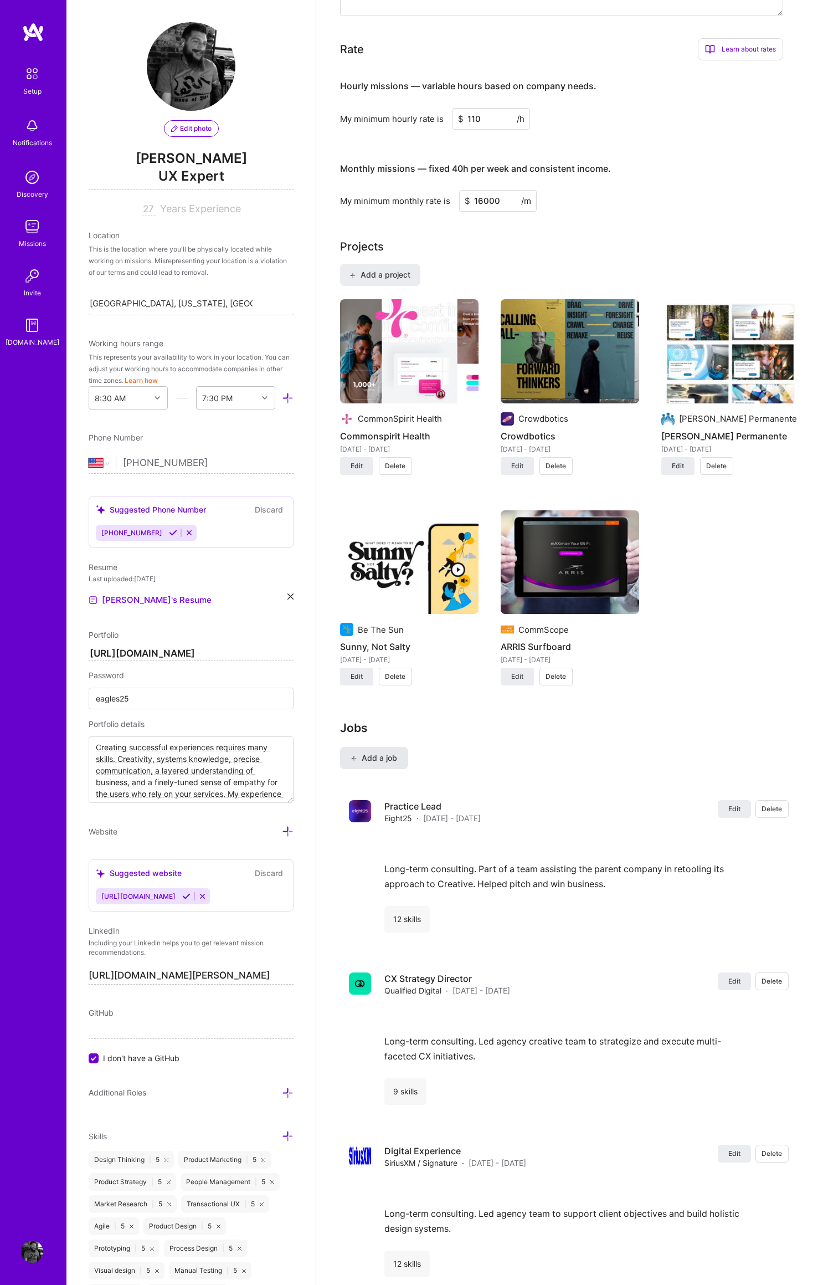
click at [386, 752] on span "Add a job" at bounding box center [374, 757] width 46 height 11
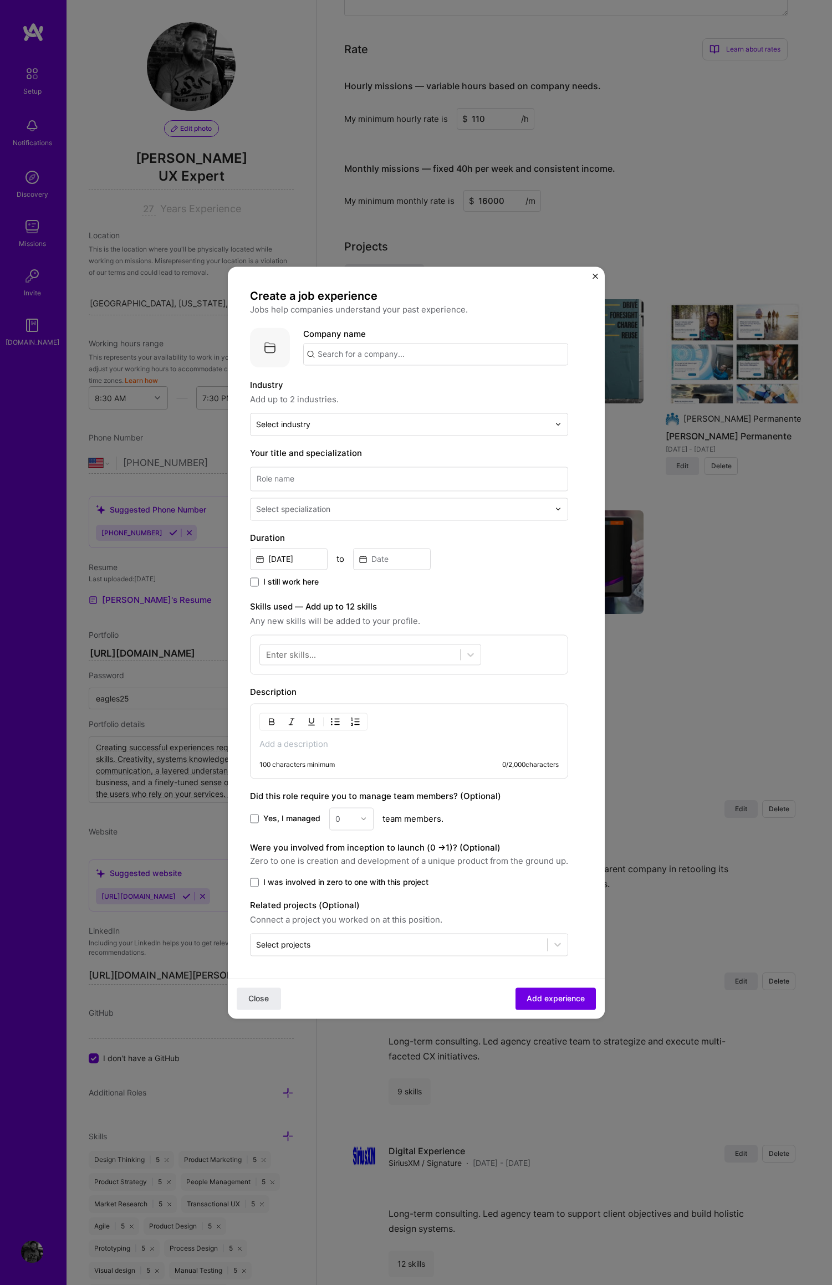
click at [597, 275] on img "Close" at bounding box center [595, 276] width 6 height 6
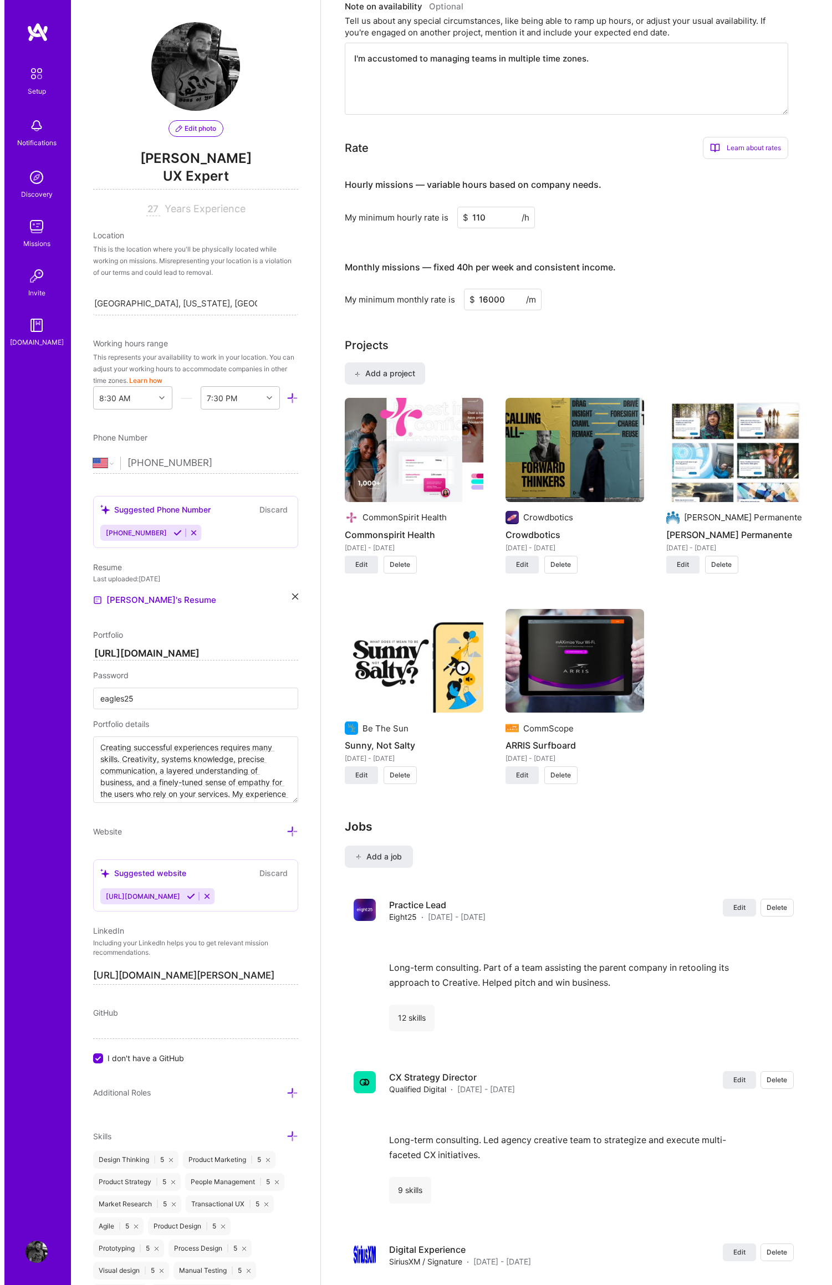
scroll to position [562, 0]
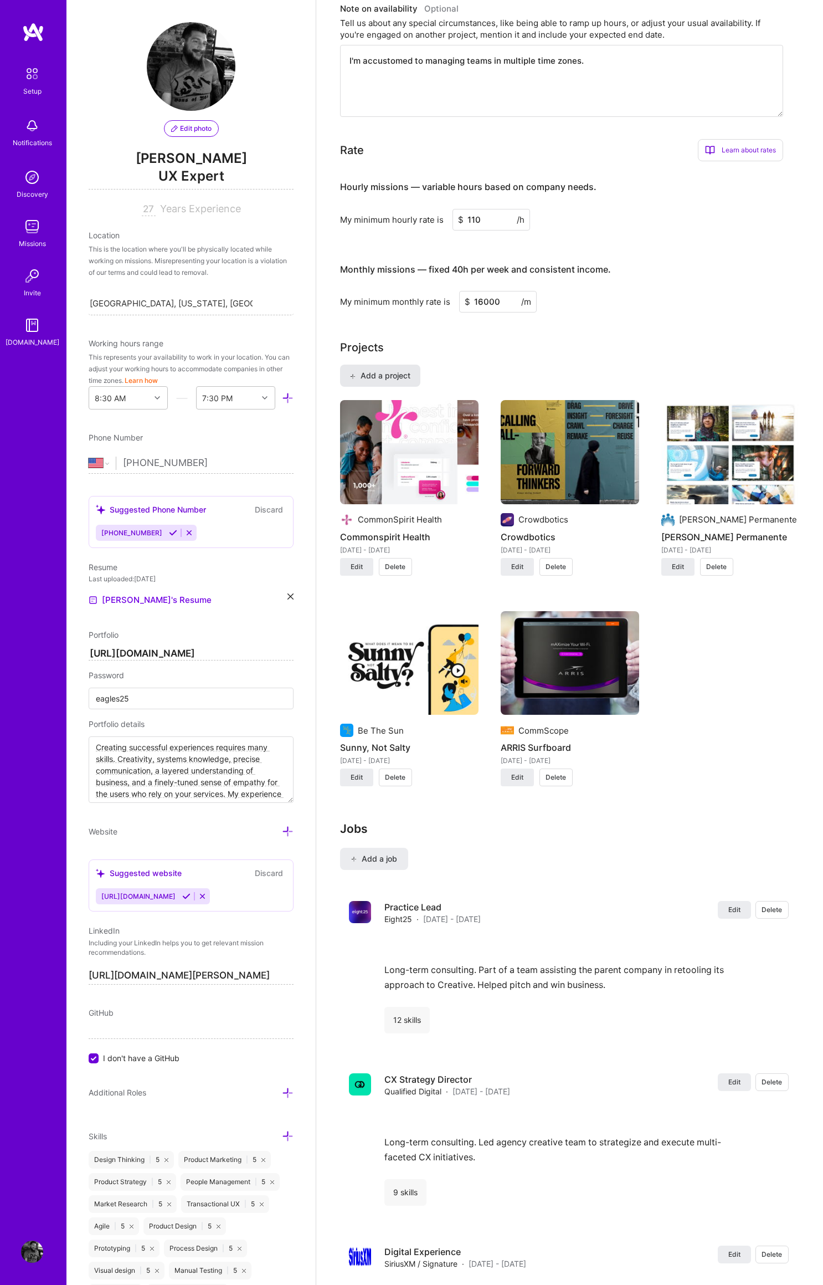
click at [391, 370] on span "Add a project" at bounding box center [380, 375] width 60 height 11
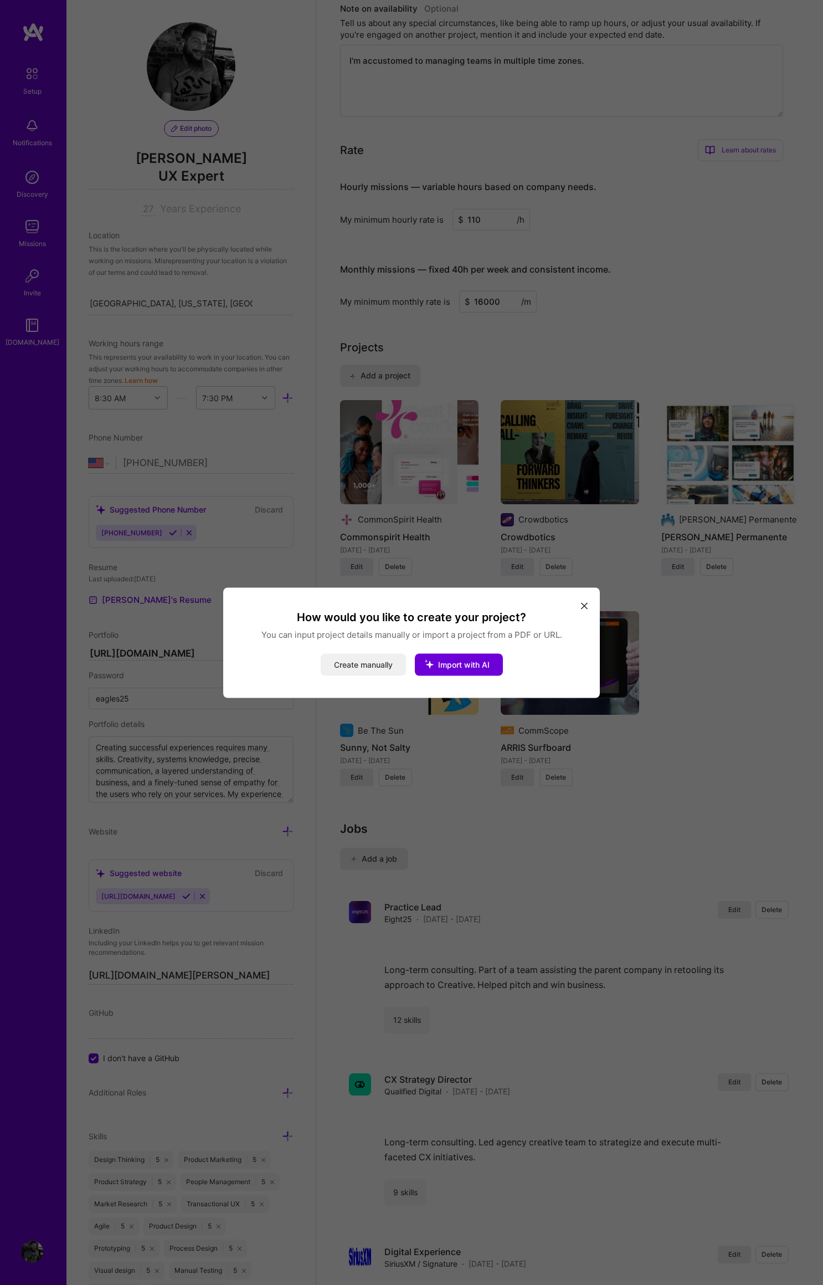
click at [374, 664] on button "Create manually" at bounding box center [363, 664] width 85 height 22
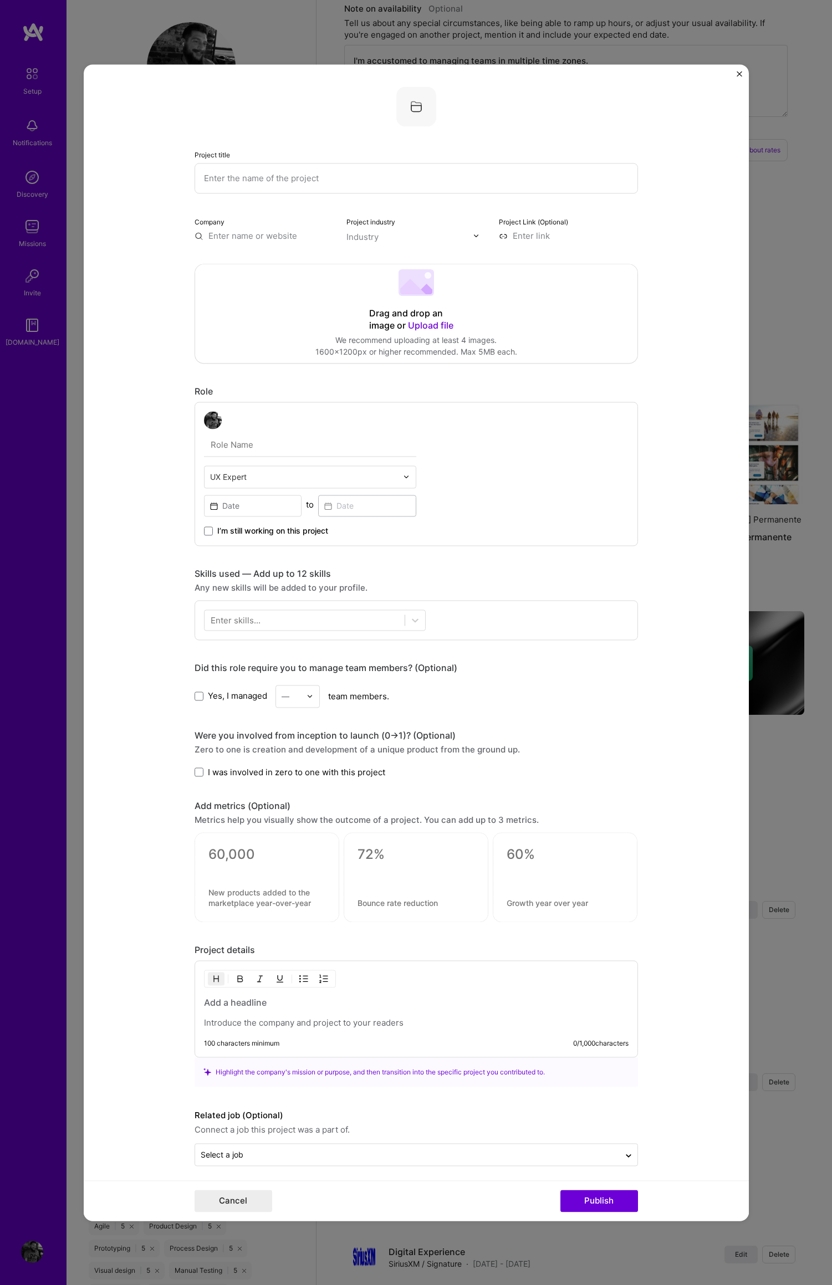
click at [242, 181] on input "text" at bounding box center [415, 178] width 443 height 30
click at [420, 327] on span "Upload file" at bounding box center [430, 325] width 45 height 11
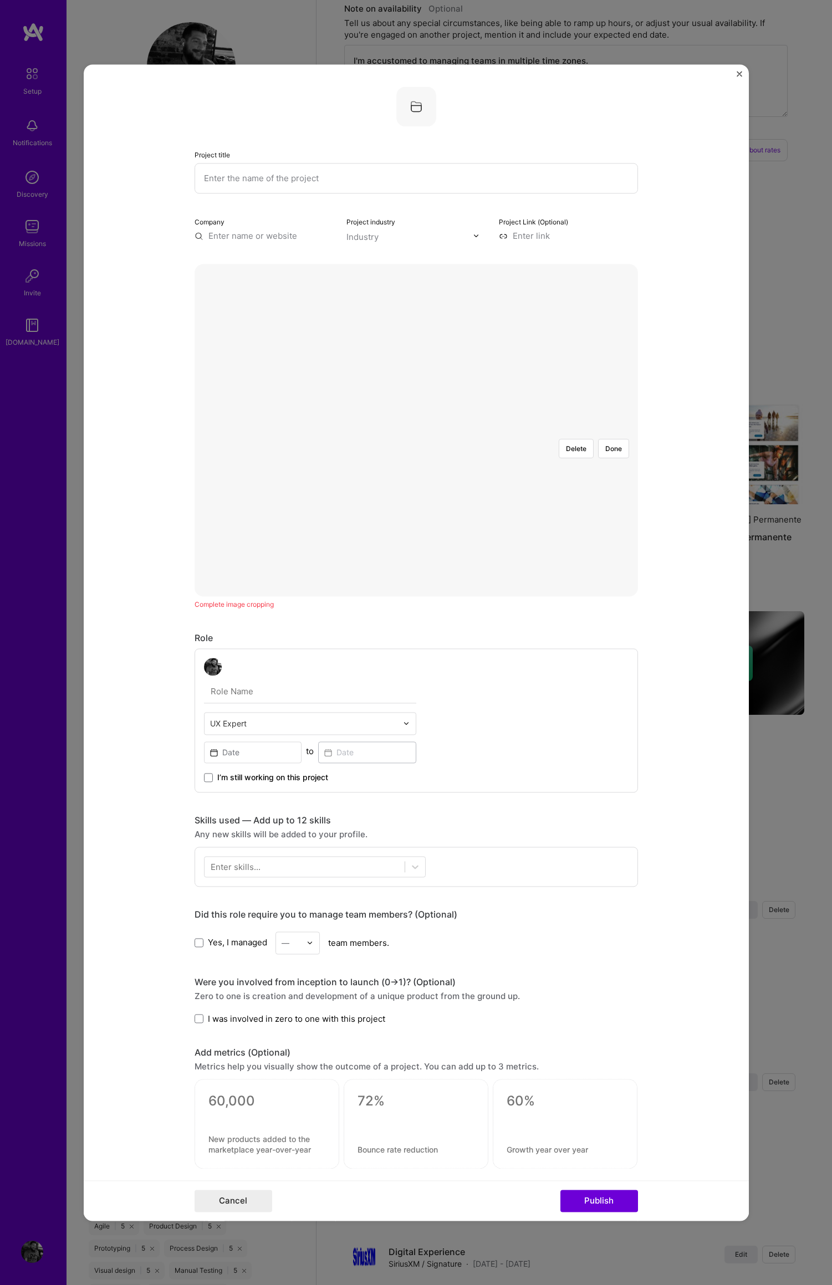
click at [488, 430] on div at bounding box center [598, 554] width 332 height 249
click at [230, 178] on input "text" at bounding box center [415, 178] width 443 height 30
type input "Lamb Weston"
click at [242, 234] on input "text" at bounding box center [263, 236] width 139 height 12
drag, startPoint x: 267, startPoint y: 239, endPoint x: 346, endPoint y: 268, distance: 84.5
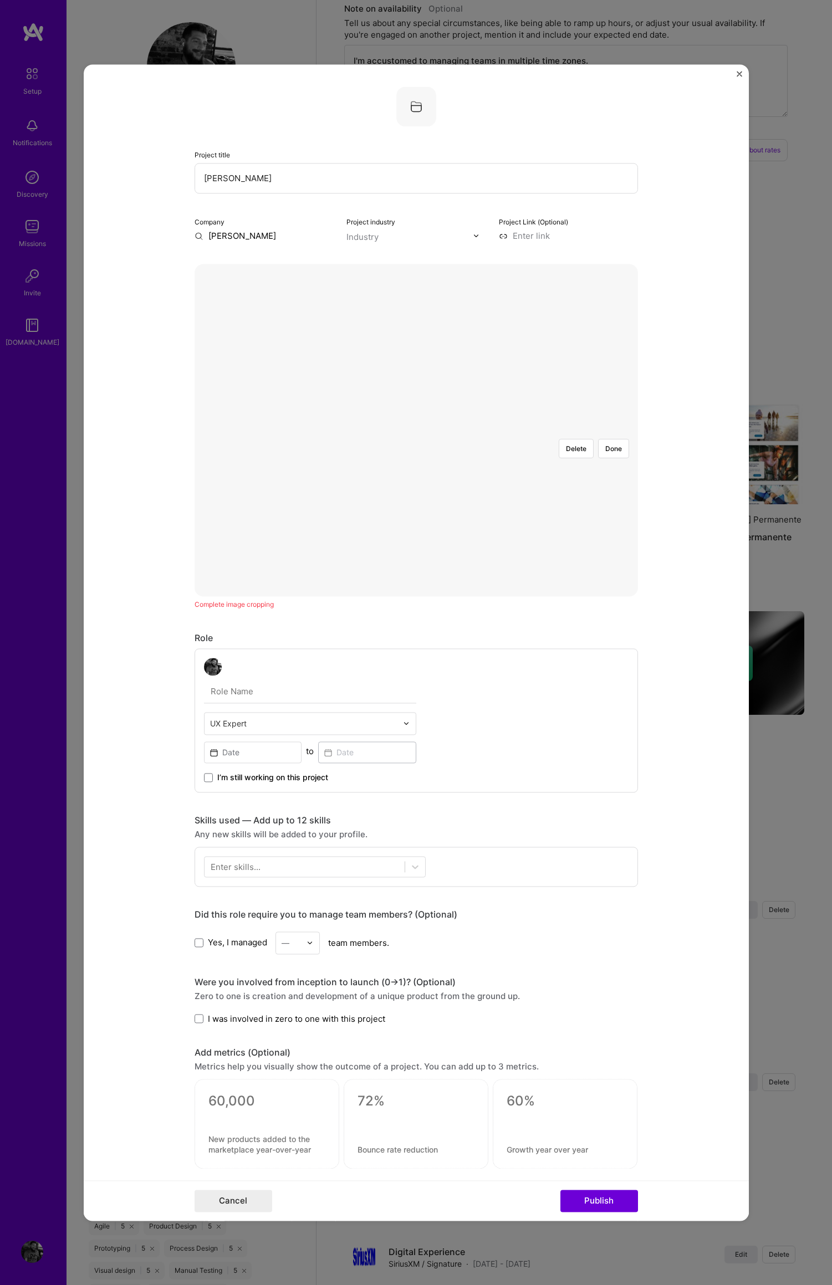
click at [188, 235] on form "Project title Lamb Weston Company lamb weston Project industry Industry Project…" at bounding box center [416, 642] width 665 height 1156
drag, startPoint x: 258, startPoint y: 238, endPoint x: 225, endPoint y: 238, distance: 33.2
click at [225, 238] on input "Lamb Weston" at bounding box center [263, 236] width 139 height 12
click at [236, 238] on input "Lamb" at bounding box center [263, 236] width 139 height 12
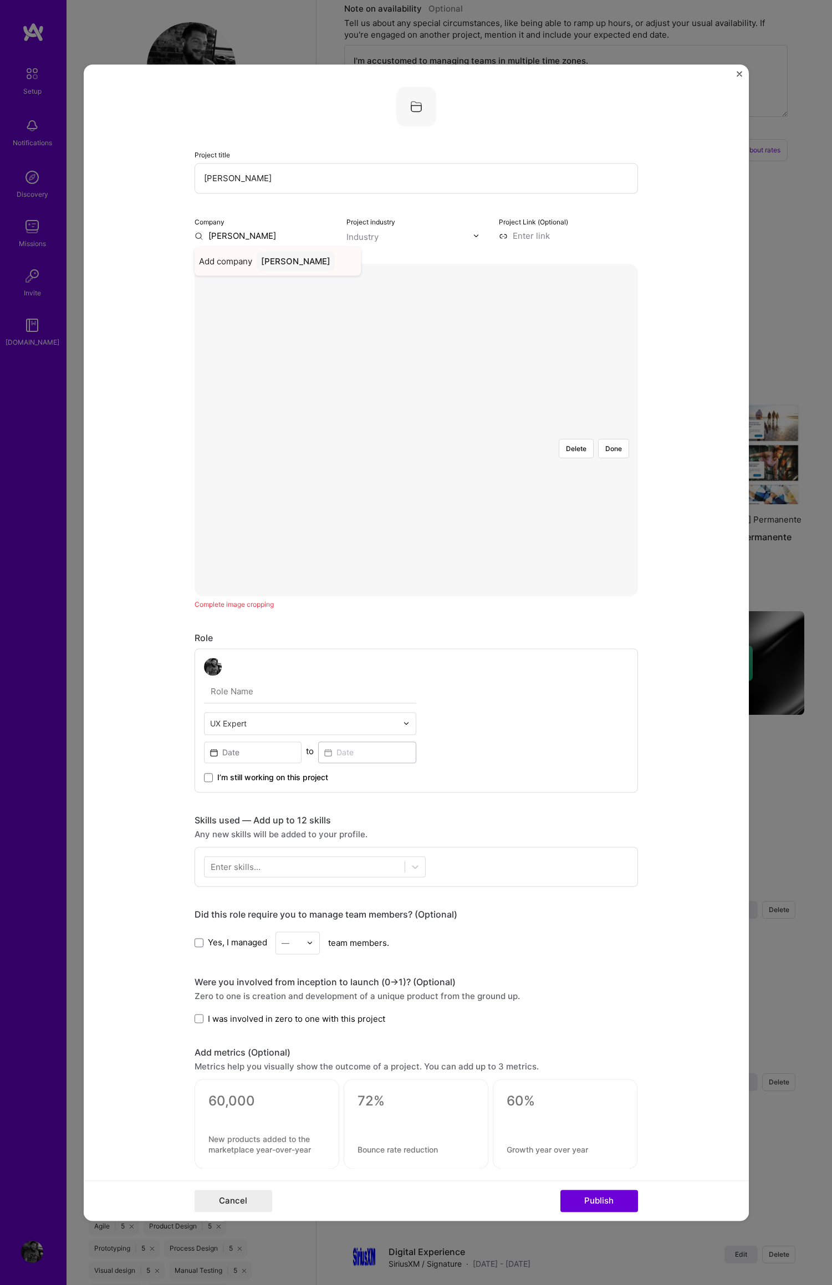
type input "Lamb Weston"
click at [291, 262] on div "Lamb Weston" at bounding box center [296, 261] width 78 height 19
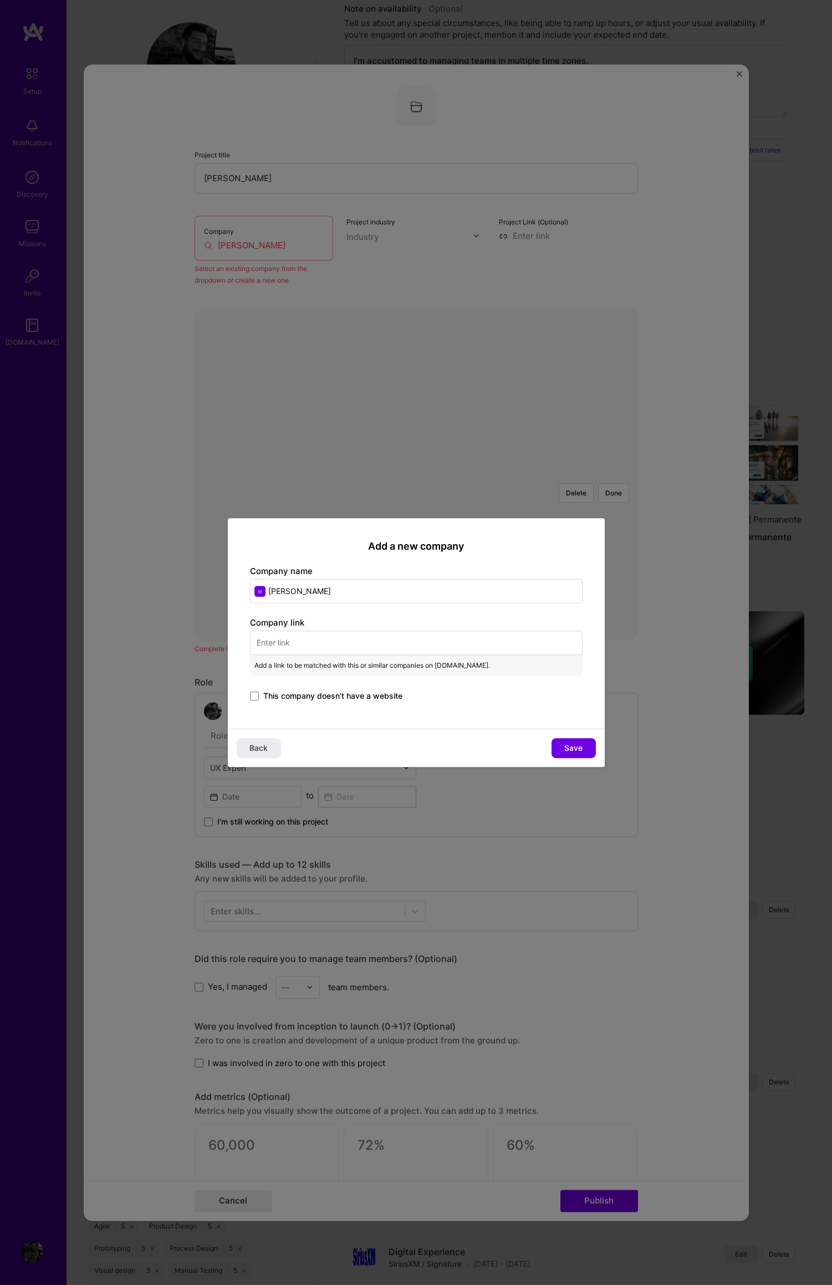
click at [307, 645] on input "text" at bounding box center [416, 643] width 332 height 24
paste input "lambwestonhero.jpg"
type input "lambwestonhero.jpg"
click at [581, 750] on span "Save" at bounding box center [573, 747] width 18 height 11
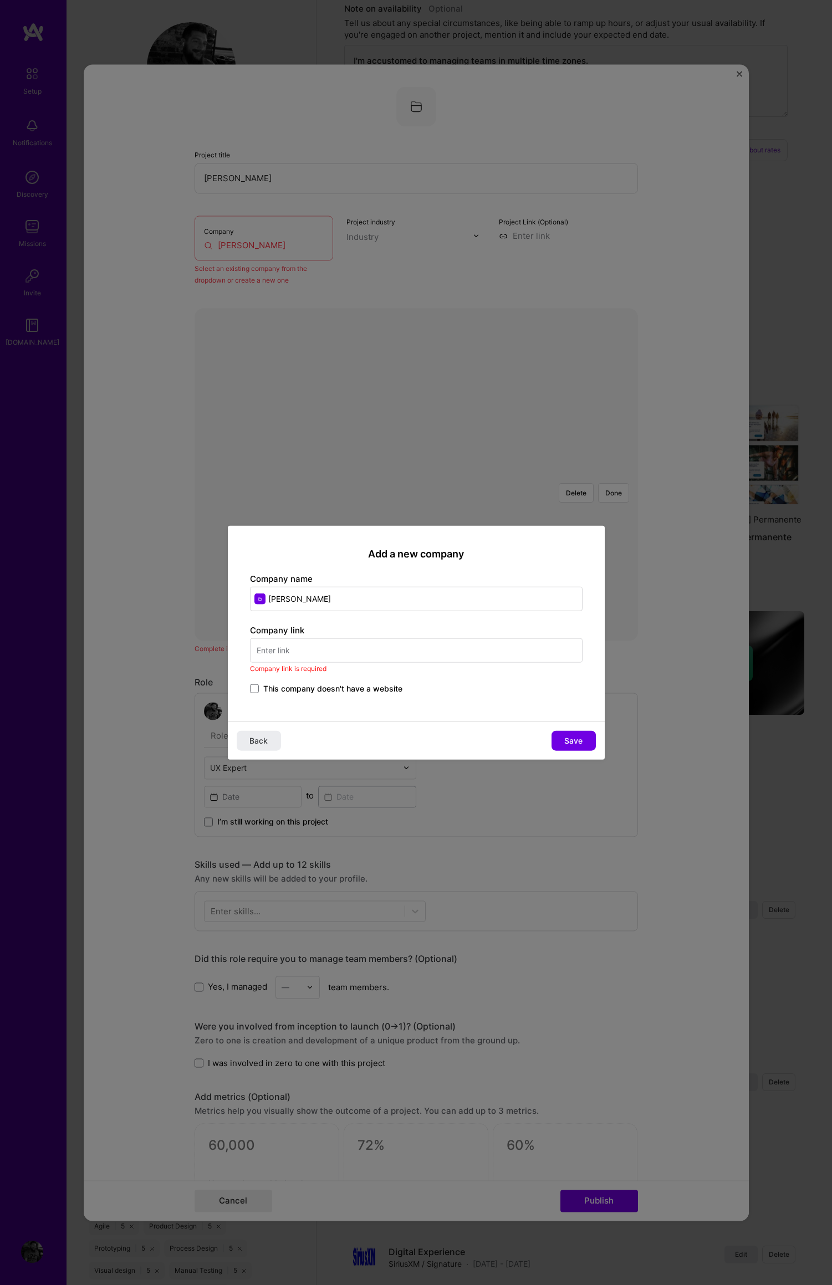
click at [284, 650] on input "text" at bounding box center [416, 650] width 332 height 24
paste input "https://www.lambweston.com/"
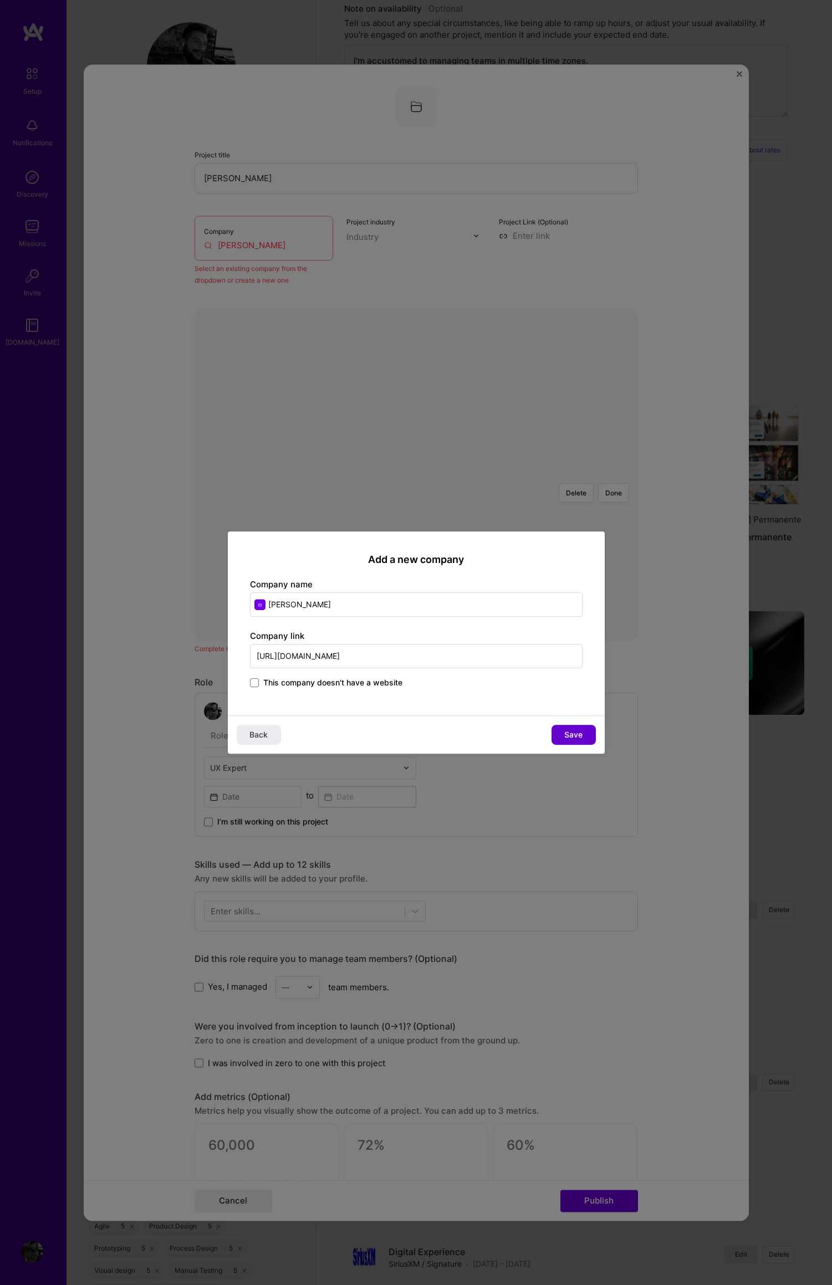
type input "https://www.lambweston.com/"
click at [570, 735] on span "Save" at bounding box center [573, 734] width 18 height 11
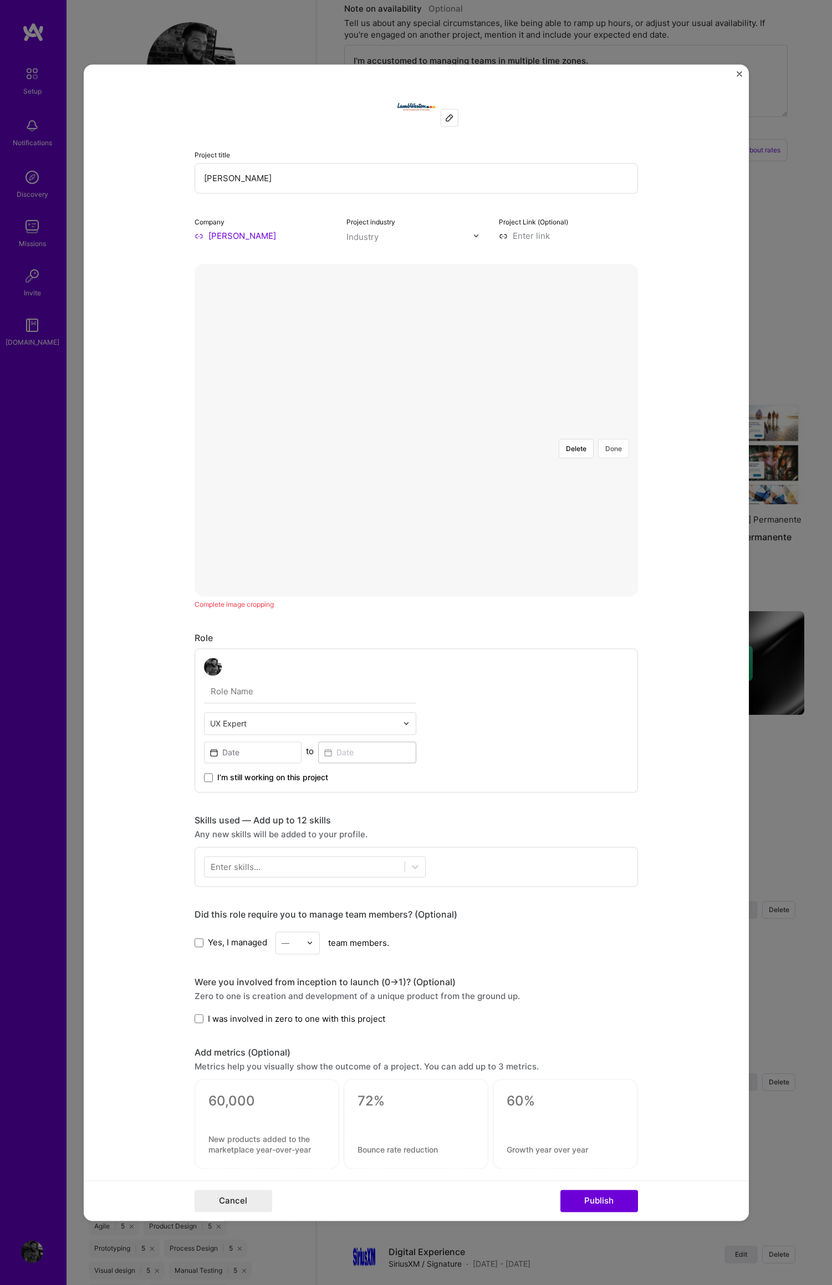
click at [618, 439] on button "Done" at bounding box center [613, 448] width 31 height 19
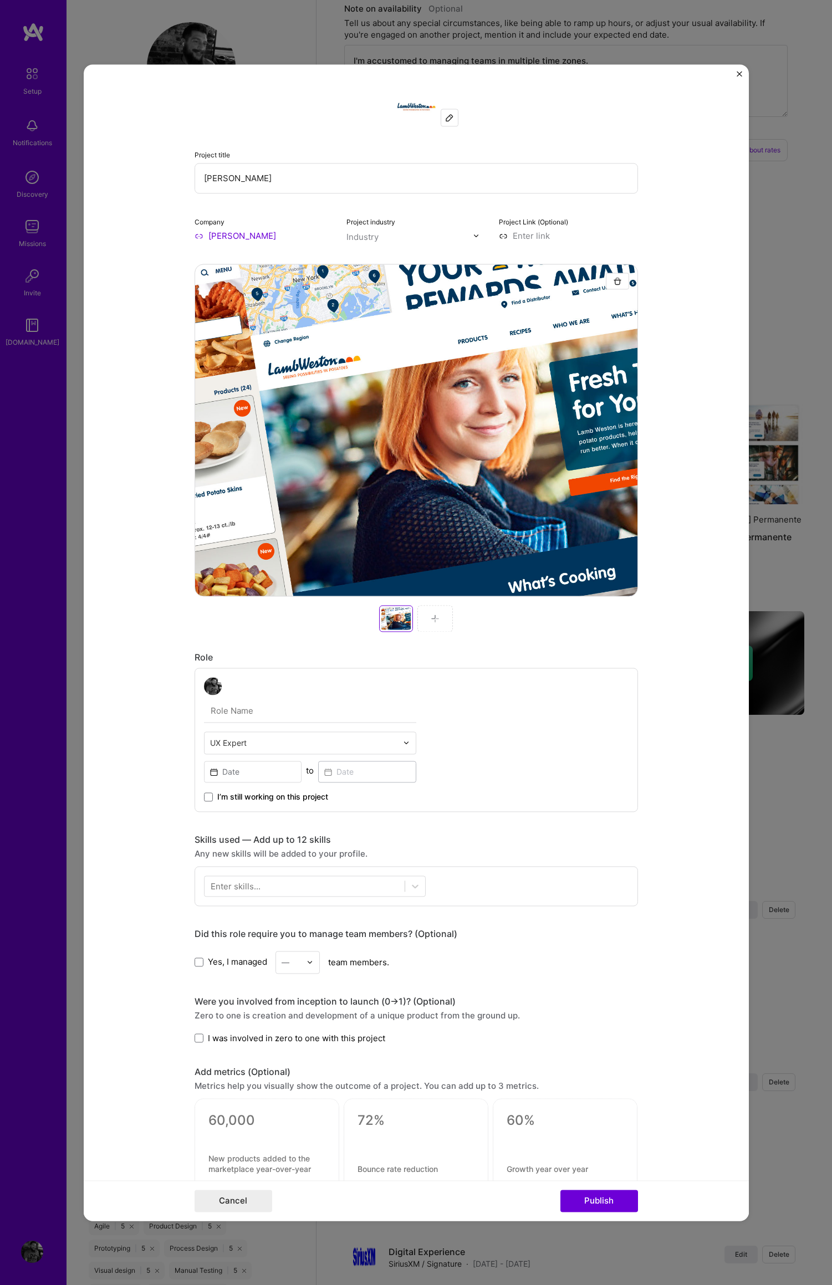
click at [217, 712] on input "text" at bounding box center [310, 710] width 212 height 23
click at [403, 742] on img at bounding box center [406, 742] width 7 height 7
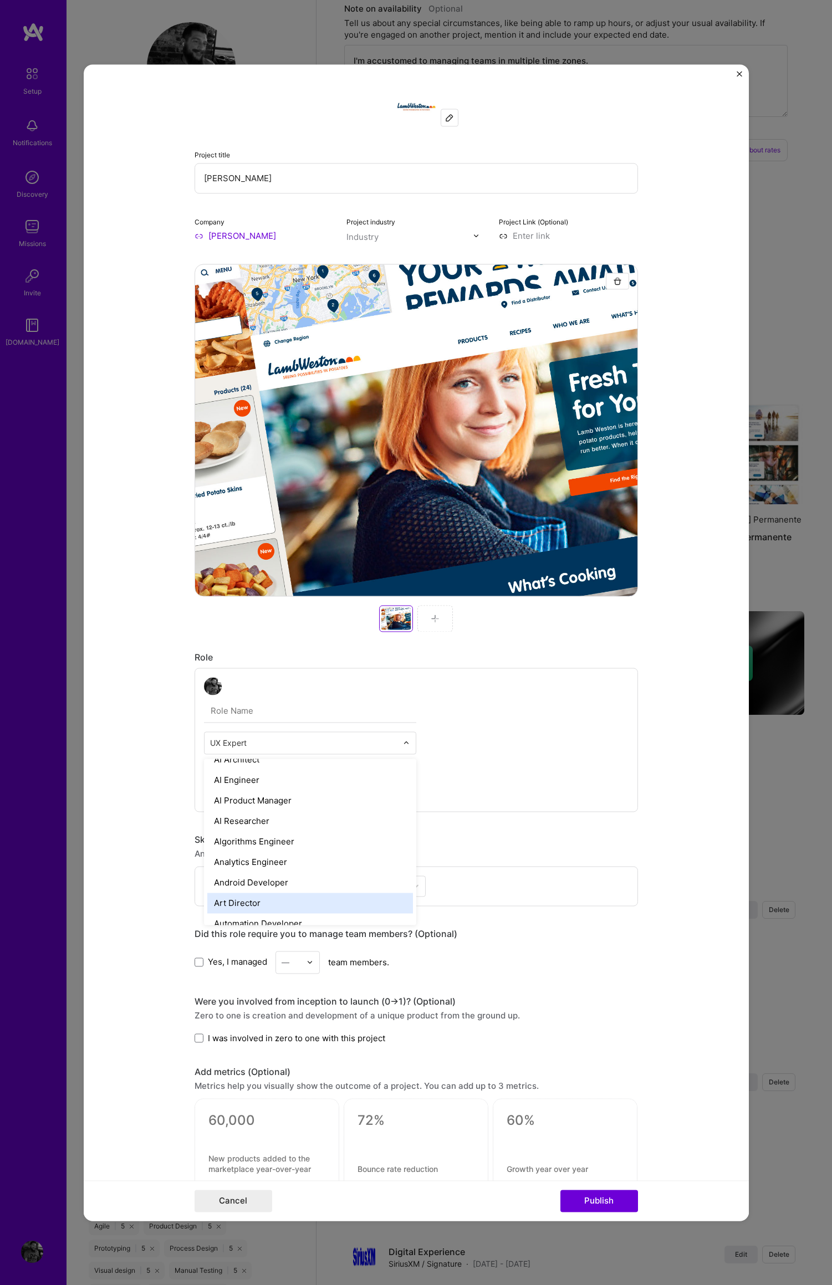
click at [253, 903] on div "Art Director" at bounding box center [310, 903] width 206 height 21
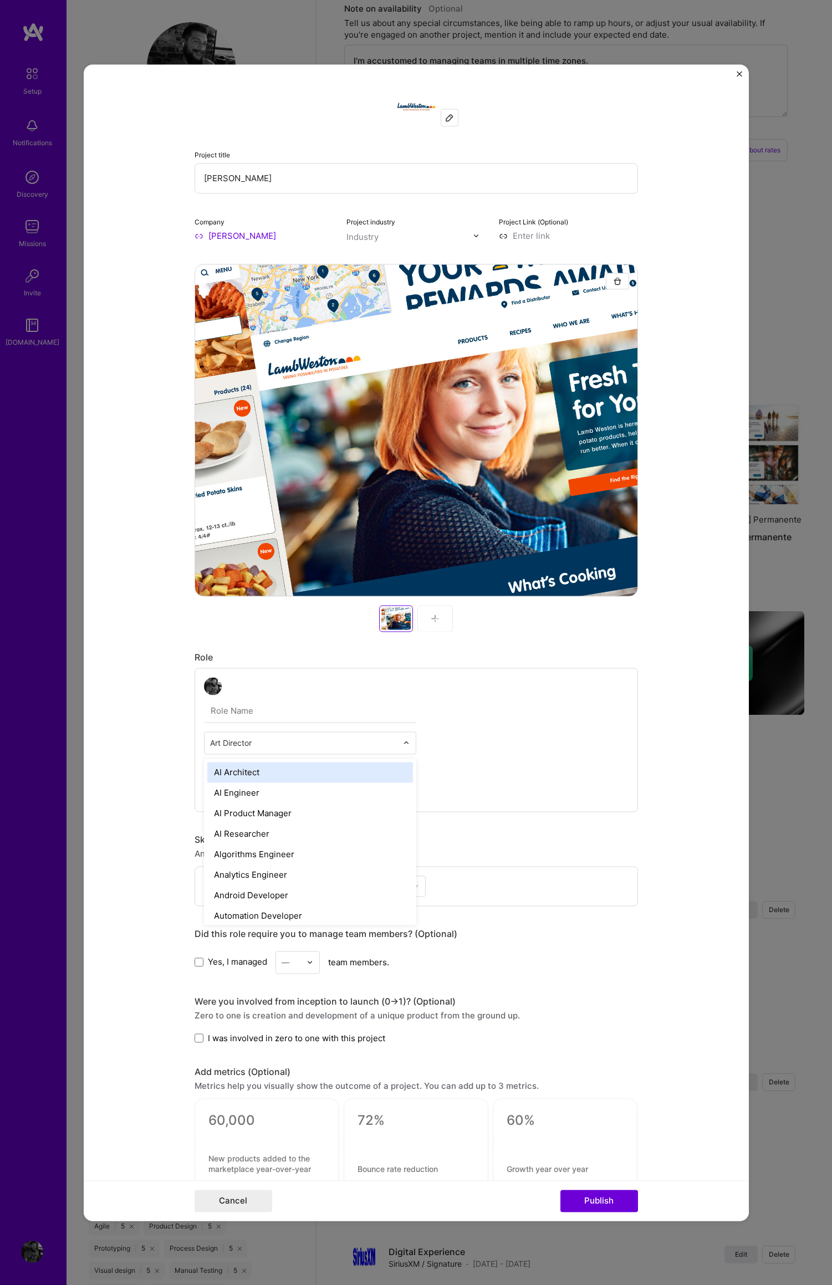
click at [403, 743] on img at bounding box center [406, 742] width 7 height 7
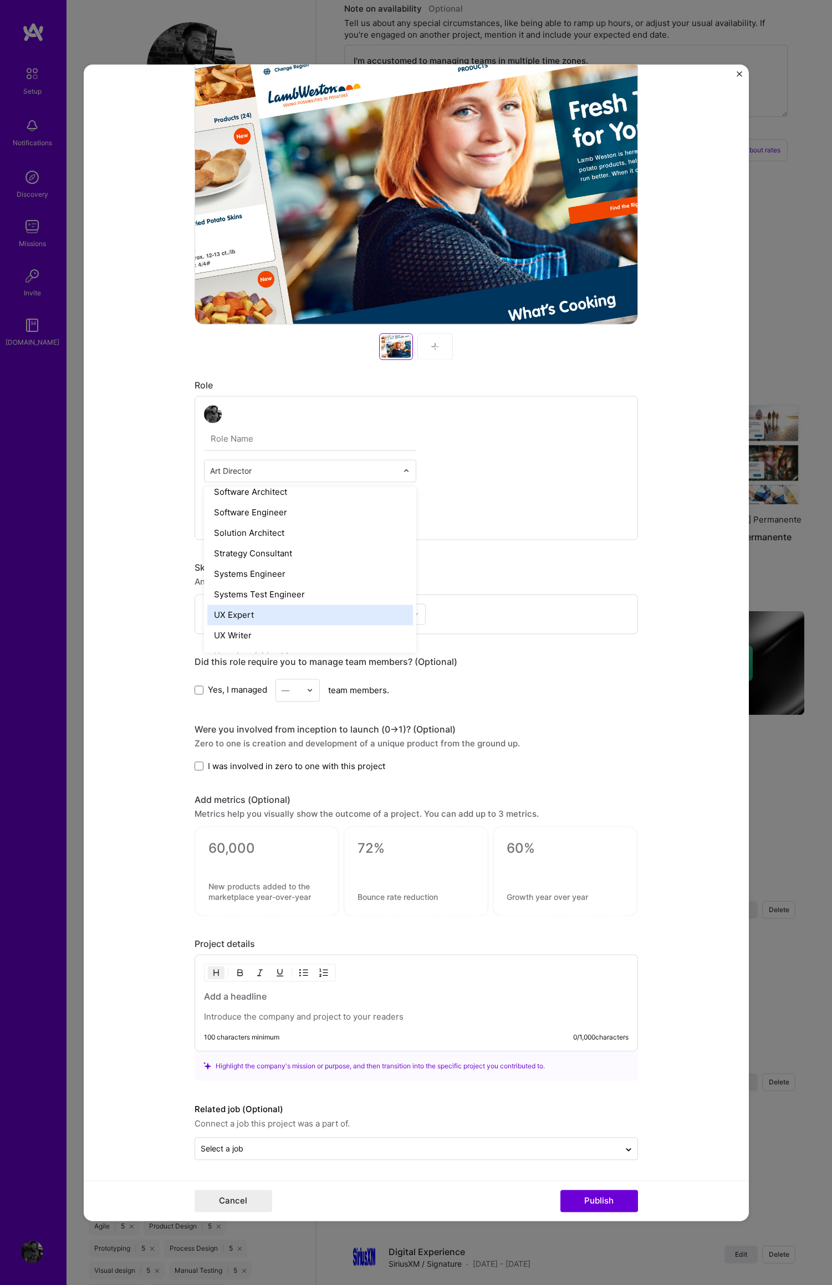
scroll to position [1255, 0]
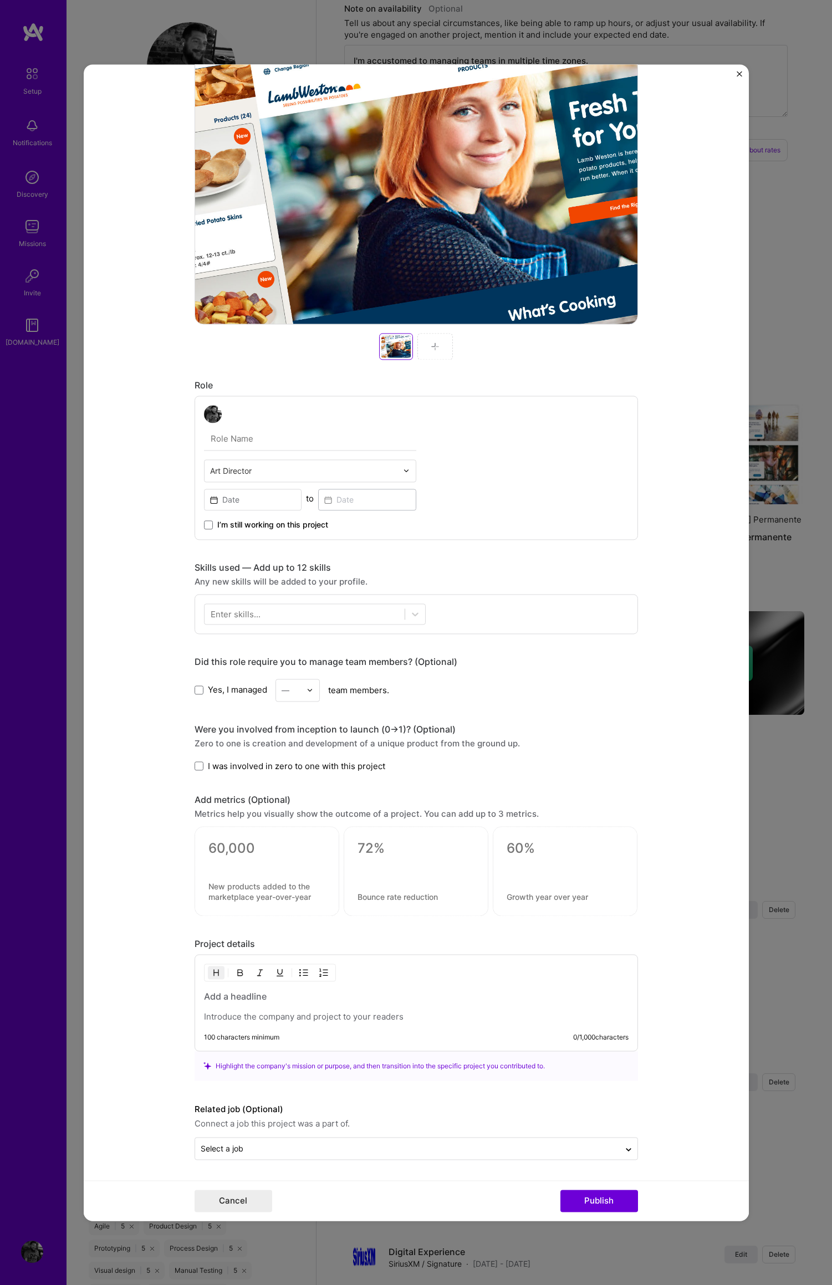
click at [403, 469] on img at bounding box center [406, 470] width 7 height 7
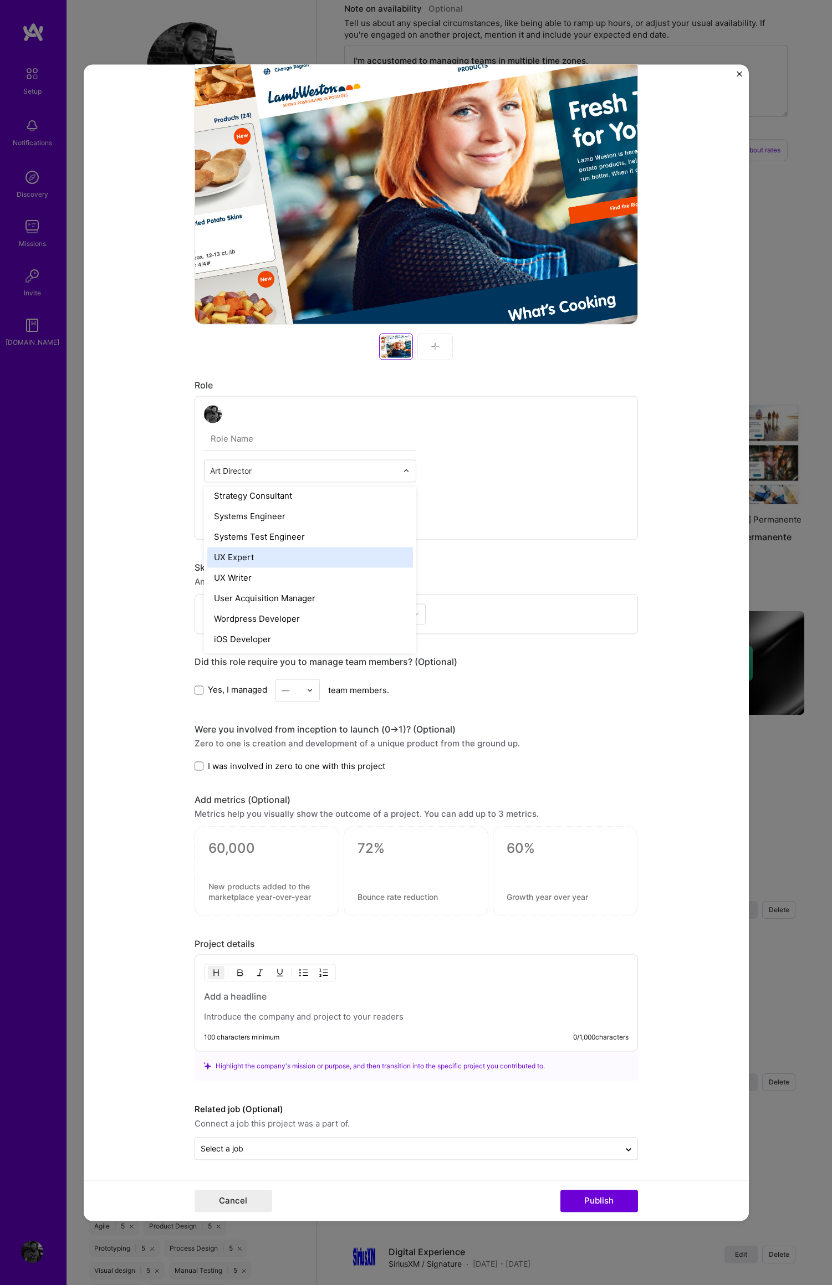
click at [249, 559] on div "UX Expert" at bounding box center [310, 557] width 206 height 21
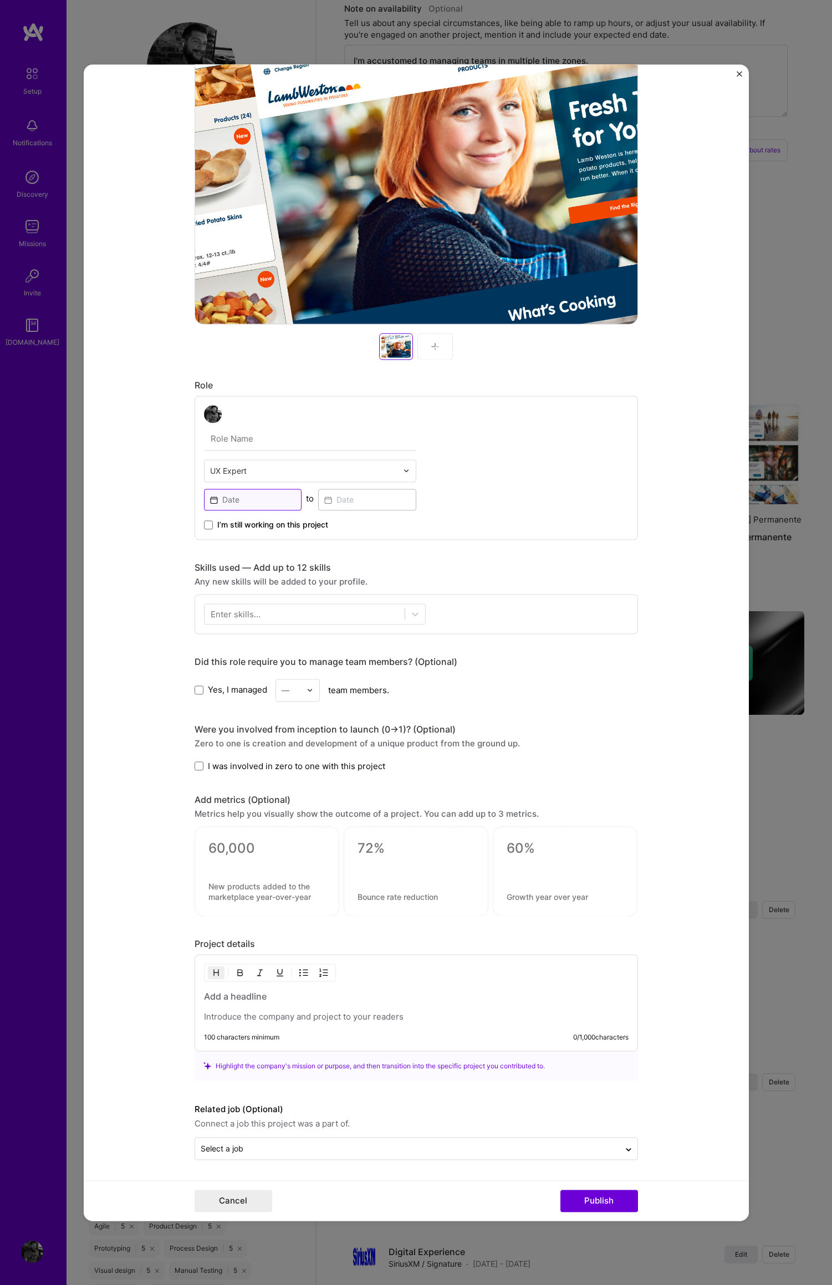
click at [226, 498] on input at bounding box center [253, 500] width 98 height 22
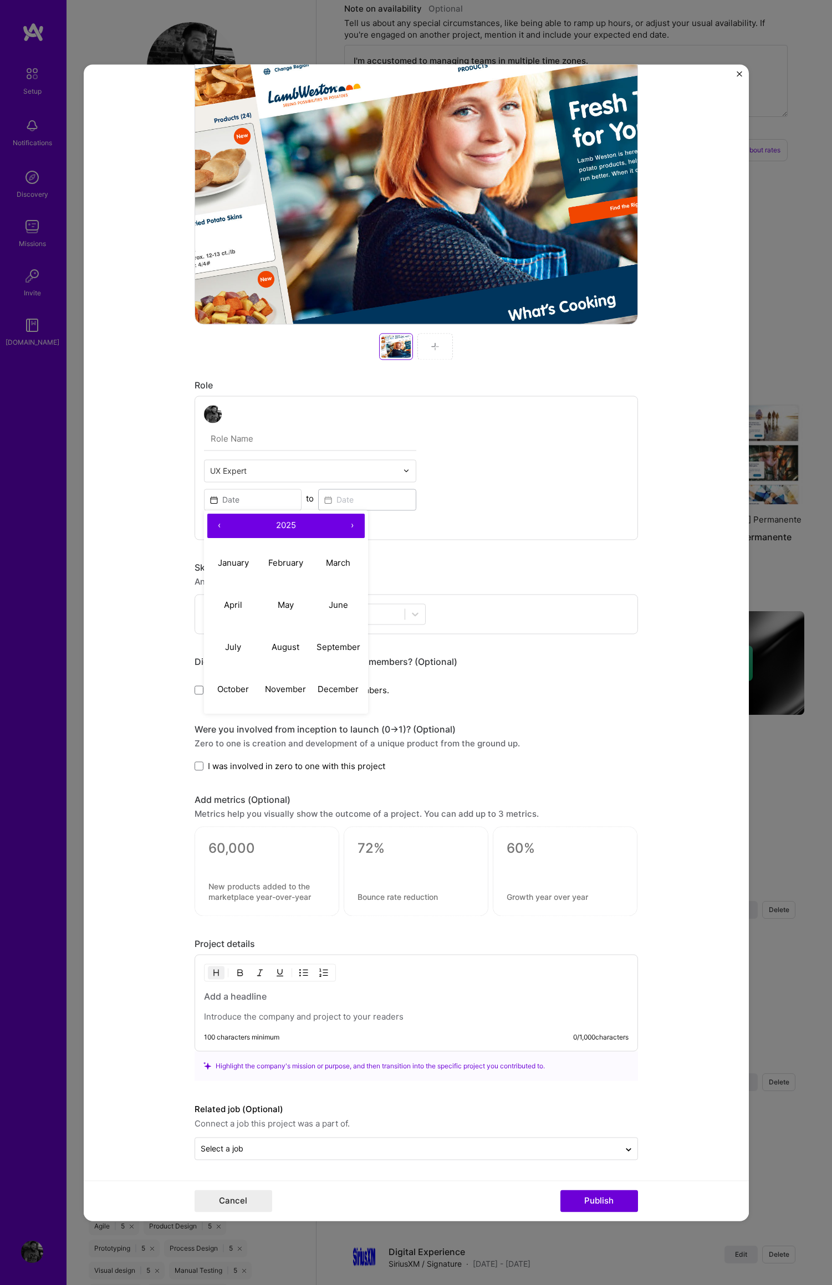
click at [213, 524] on button "‹" at bounding box center [219, 526] width 24 height 24
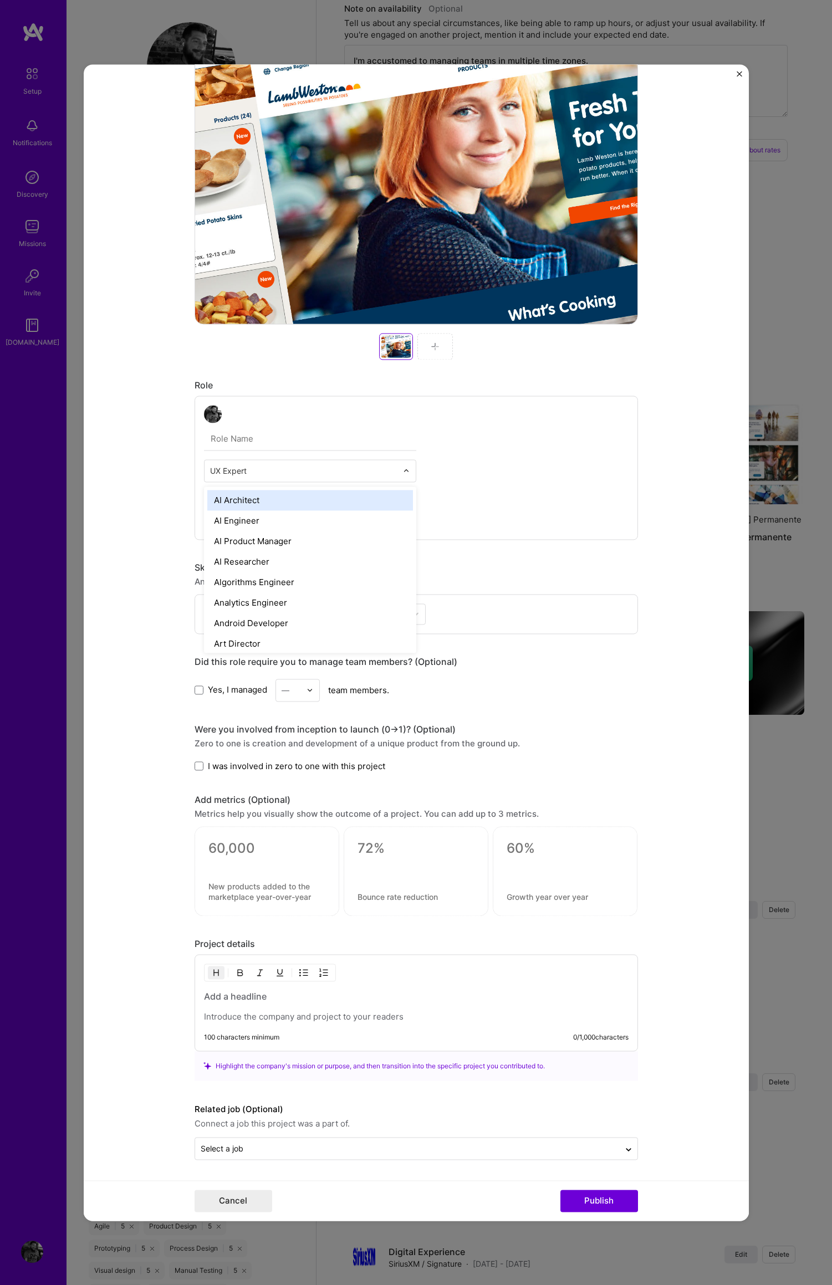
click at [238, 469] on input "text" at bounding box center [303, 471] width 187 height 12
type input "v"
type input "design"
click at [661, 449] on form "Project title Lamb Weston Company Lamb Weston Project industry Industry Project…" at bounding box center [416, 642] width 665 height 1156
click at [403, 471] on img at bounding box center [406, 470] width 7 height 7
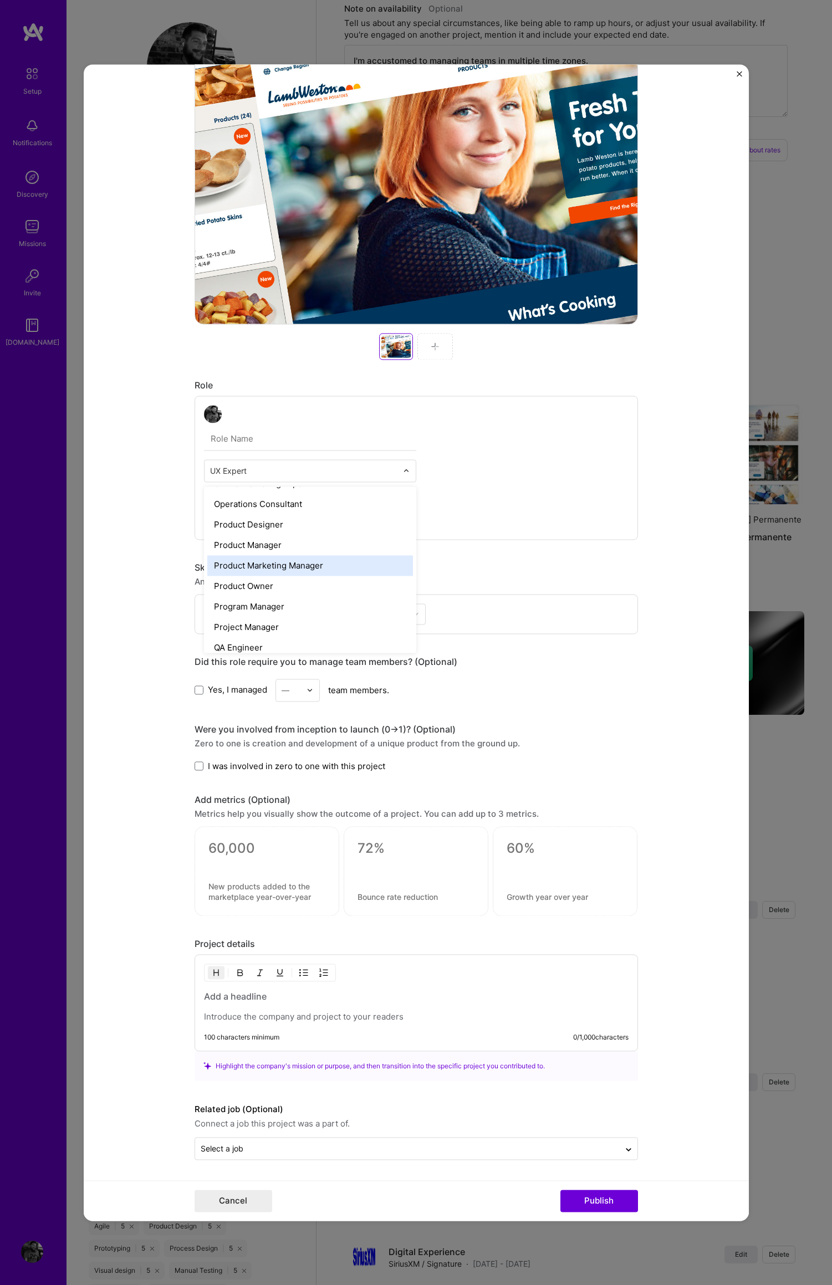
scroll to position [979, 0]
click at [283, 529] on div "Product Designer" at bounding box center [310, 525] width 206 height 21
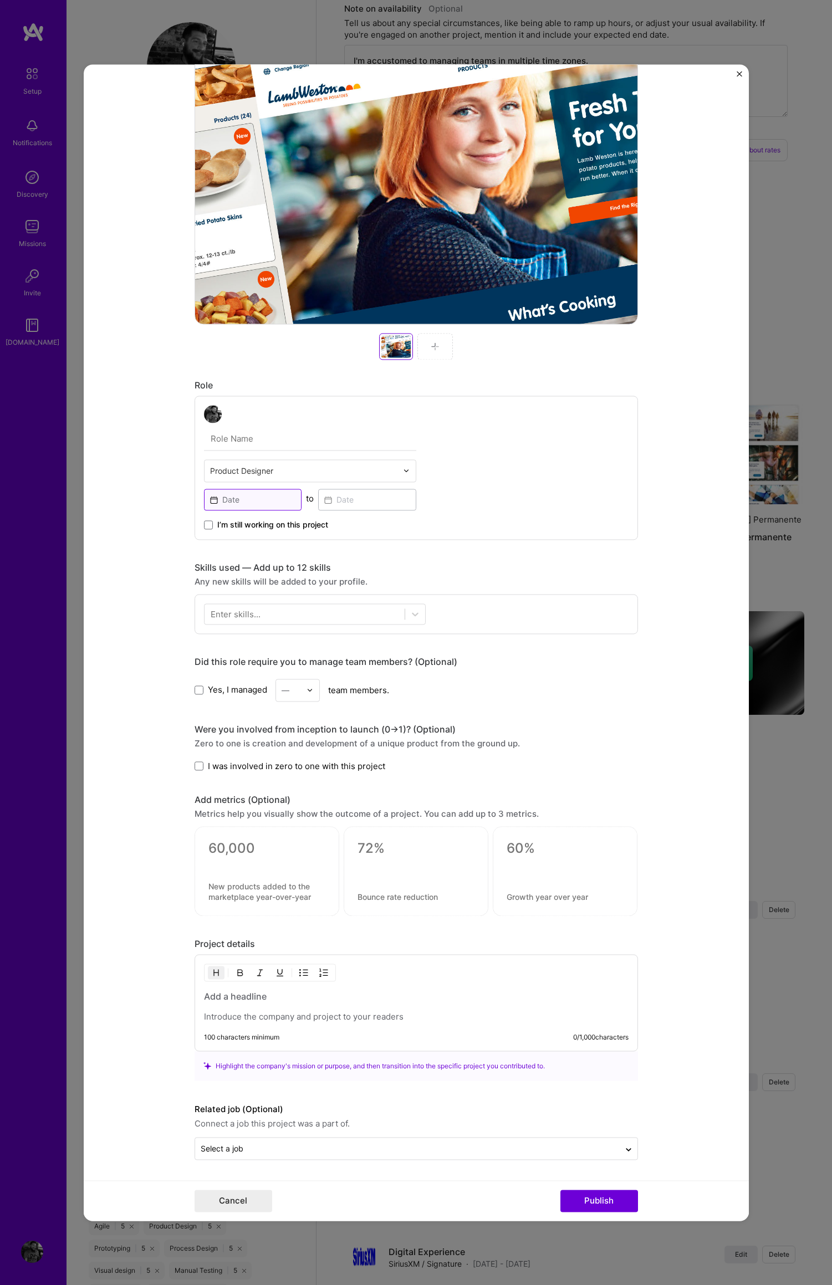
click at [211, 498] on input at bounding box center [253, 500] width 98 height 22
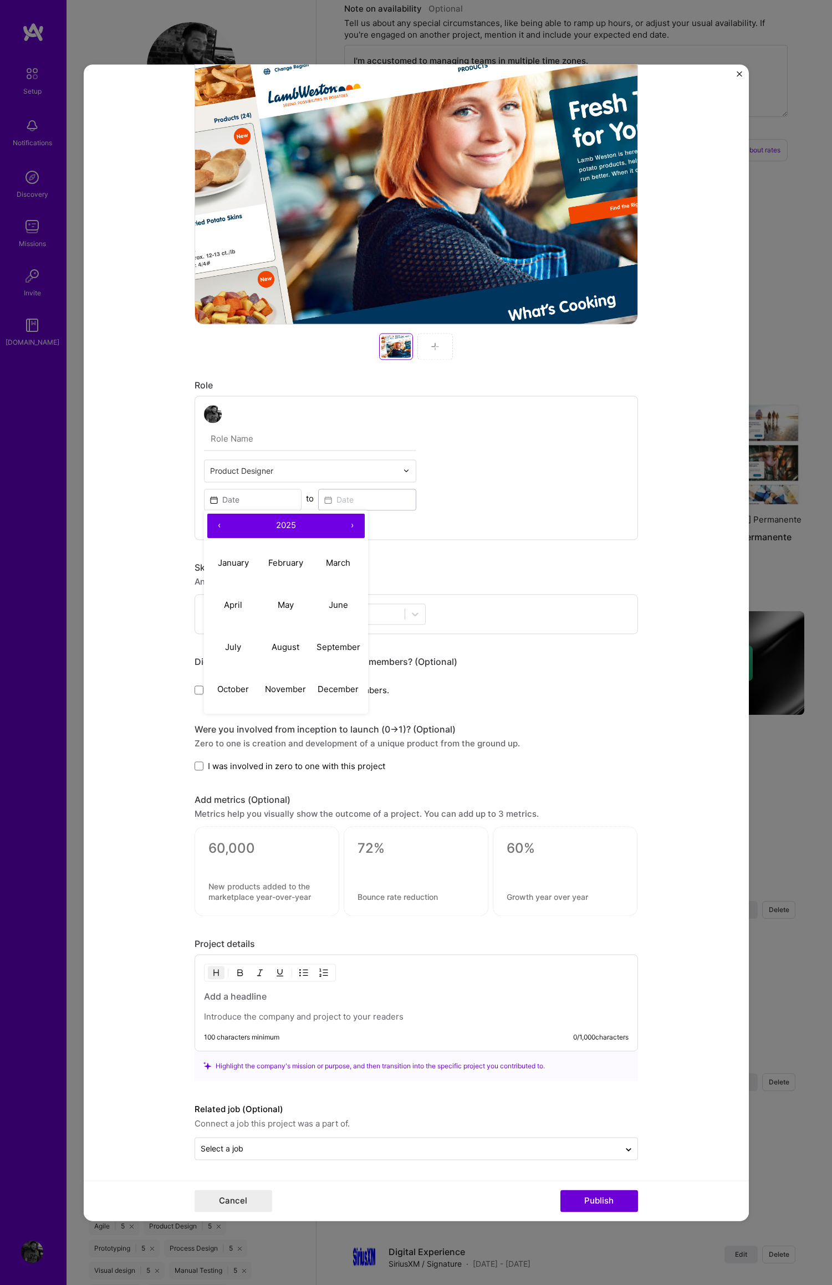
click at [215, 524] on button "‹" at bounding box center [219, 526] width 24 height 24
click at [214, 524] on button "‹" at bounding box center [219, 526] width 24 height 24
click at [228, 553] on button "January" at bounding box center [233, 563] width 53 height 42
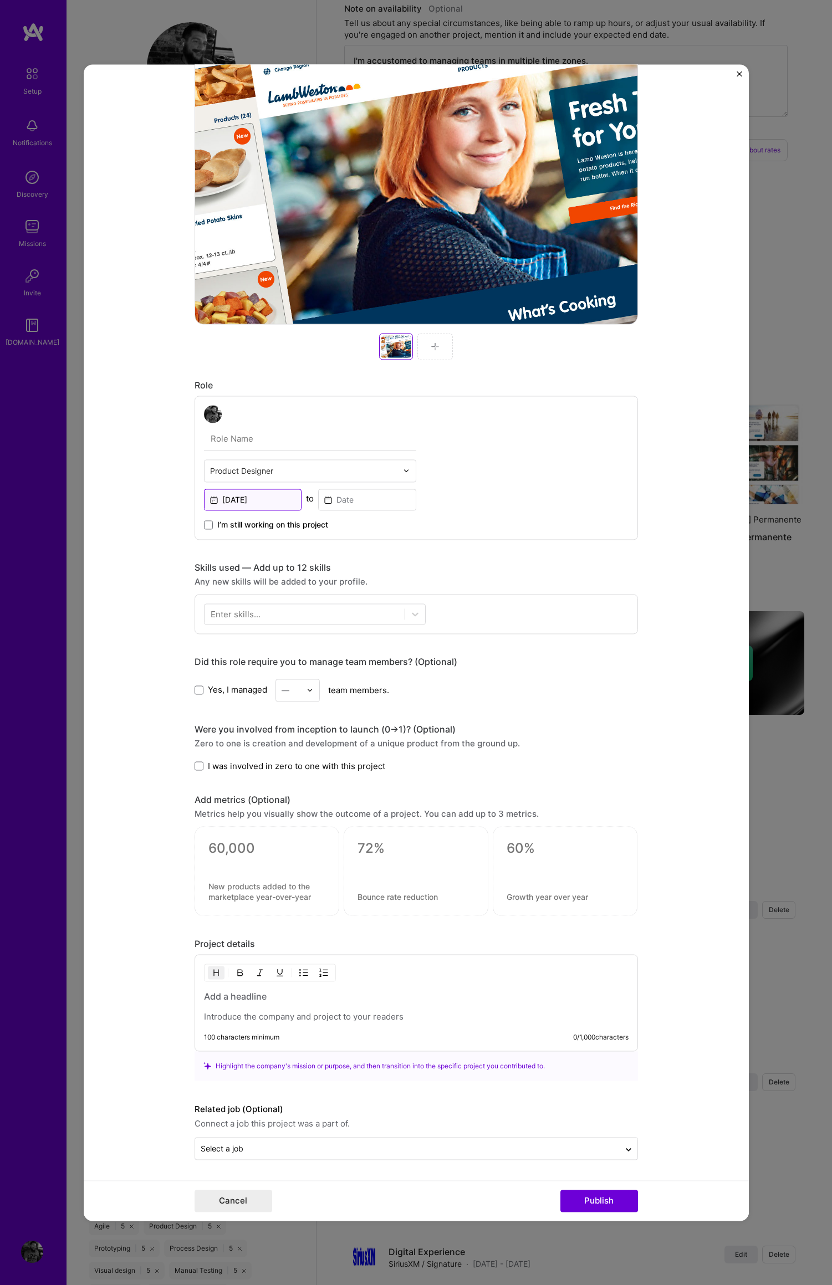
click at [206, 498] on input "Jan, 2021" at bounding box center [253, 500] width 98 height 22
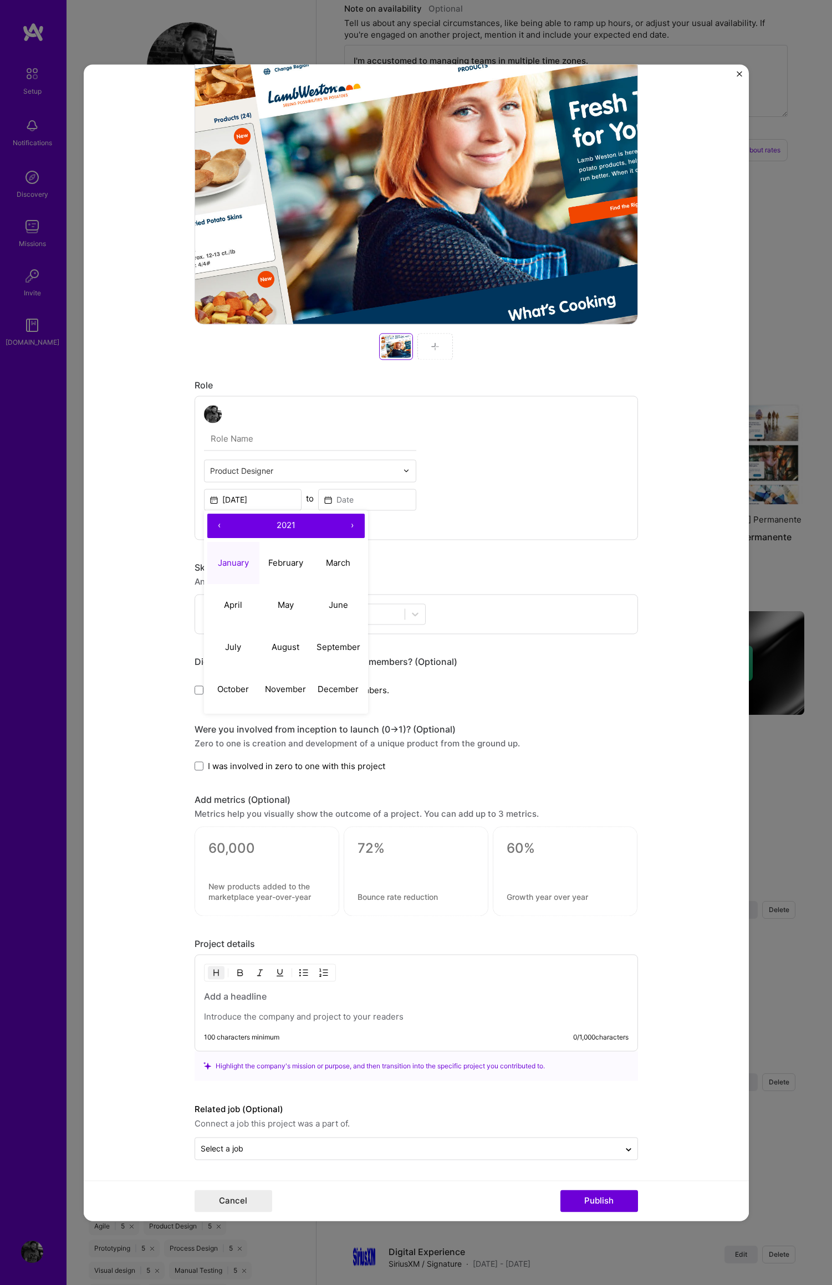
click at [214, 525] on button "‹" at bounding box center [219, 526] width 24 height 24
click at [229, 552] on button "January" at bounding box center [233, 563] width 53 height 42
type input "Jan, 2020"
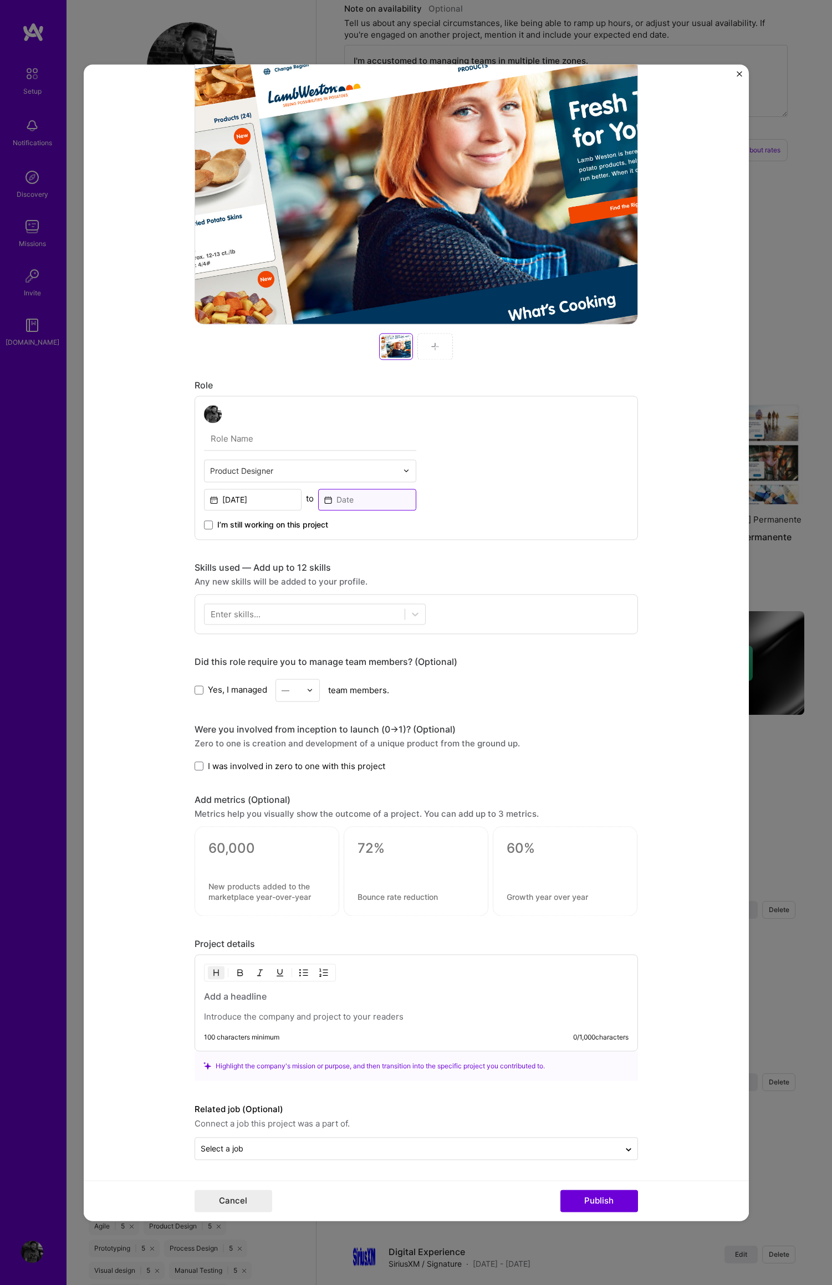
click at [326, 500] on input at bounding box center [367, 500] width 98 height 22
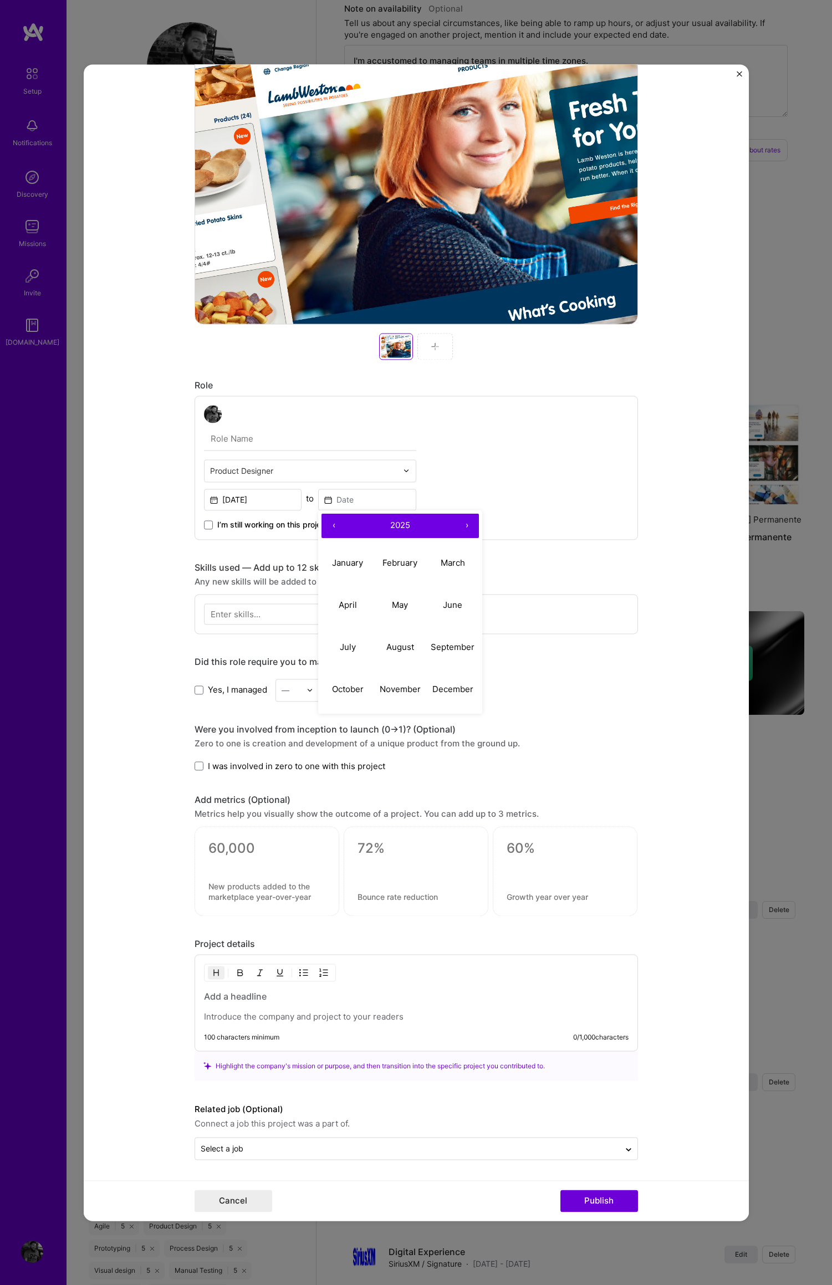
click at [326, 523] on button "‹" at bounding box center [333, 526] width 24 height 24
click at [325, 523] on button "‹" at bounding box center [333, 526] width 24 height 24
click at [326, 523] on button "‹" at bounding box center [333, 526] width 24 height 24
click at [343, 550] on button "January" at bounding box center [347, 563] width 53 height 42
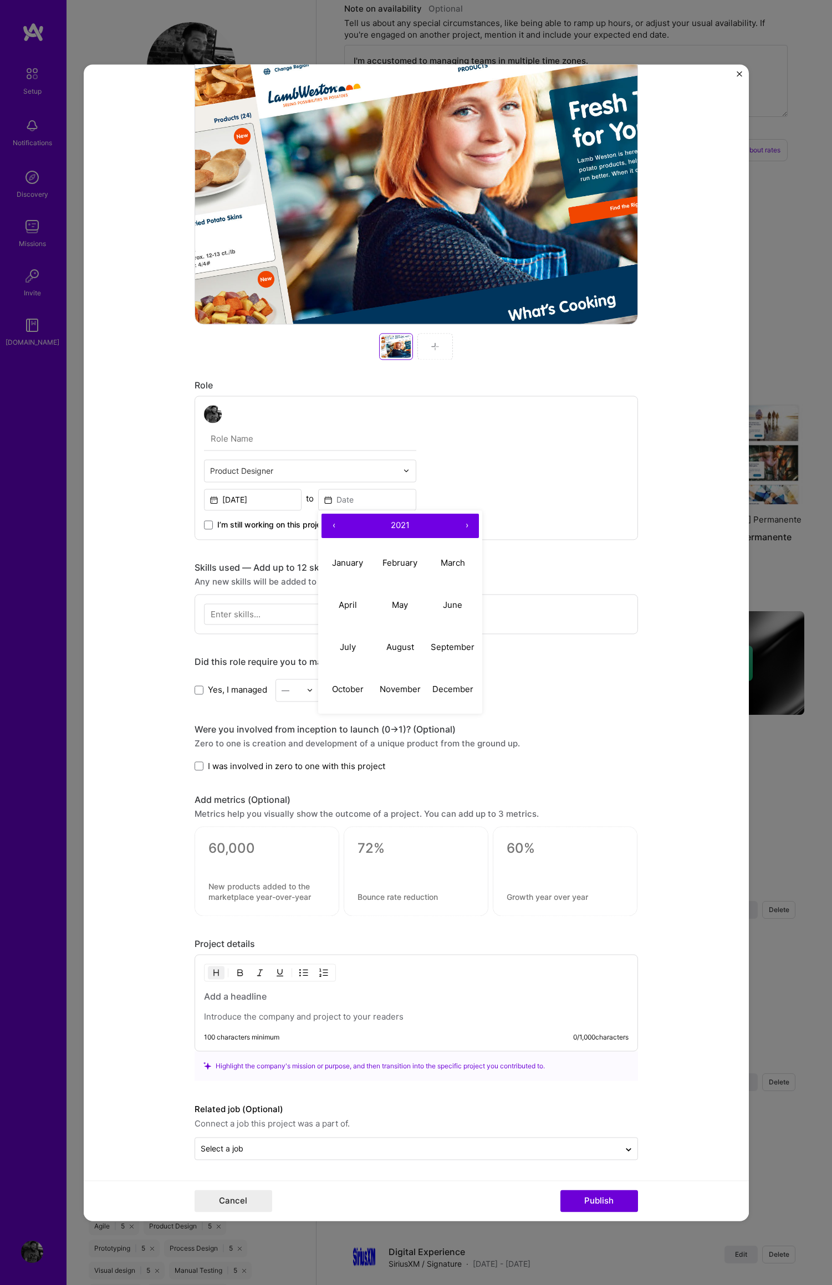
type input "Jan, 2021"
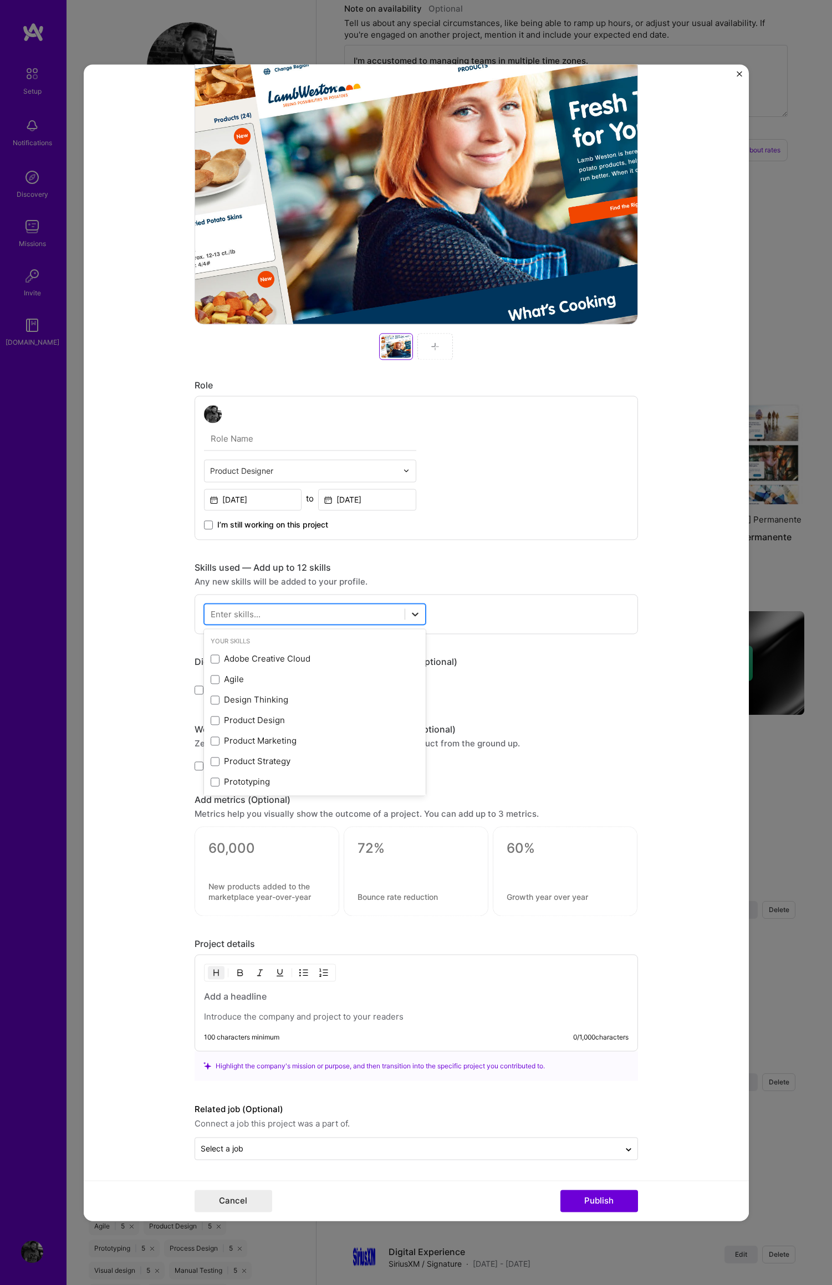
click at [409, 614] on icon at bounding box center [414, 613] width 11 height 11
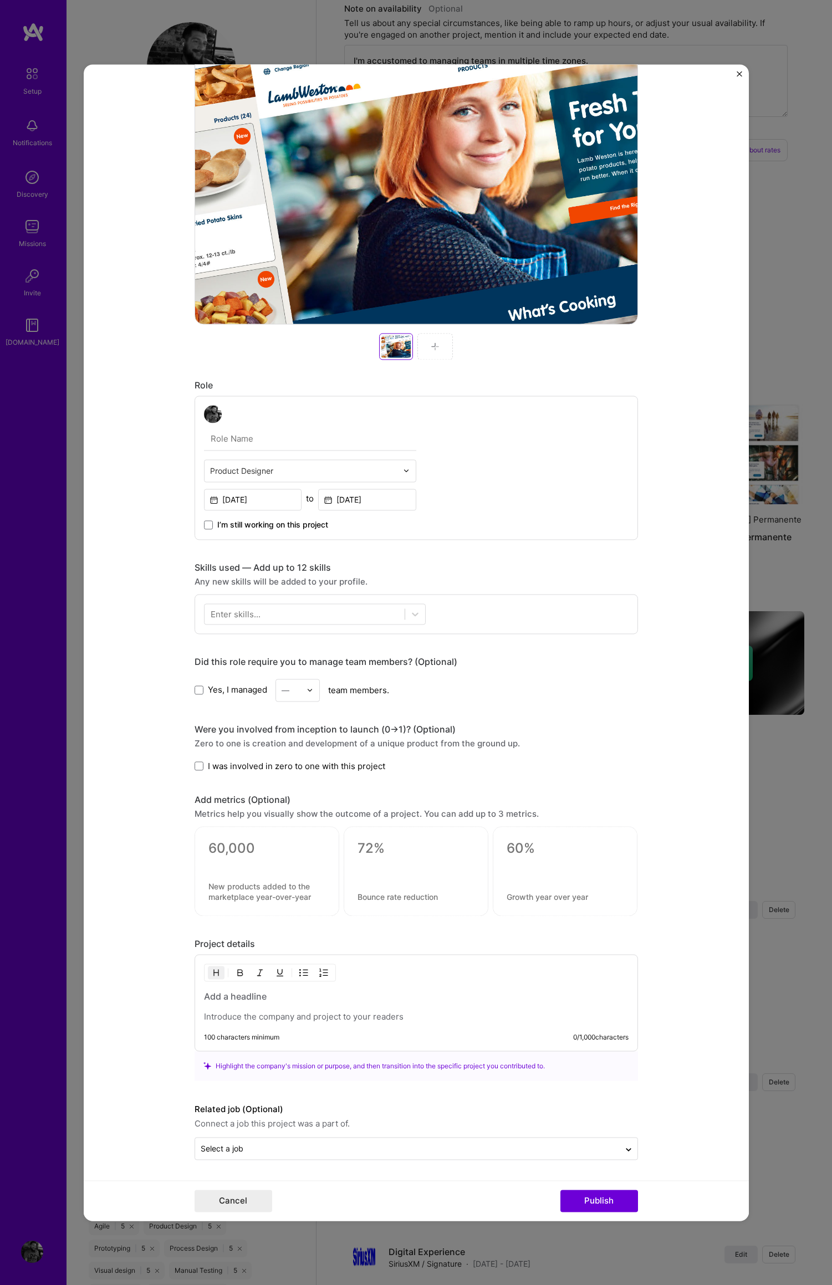
click at [436, 345] on div at bounding box center [434, 346] width 35 height 27
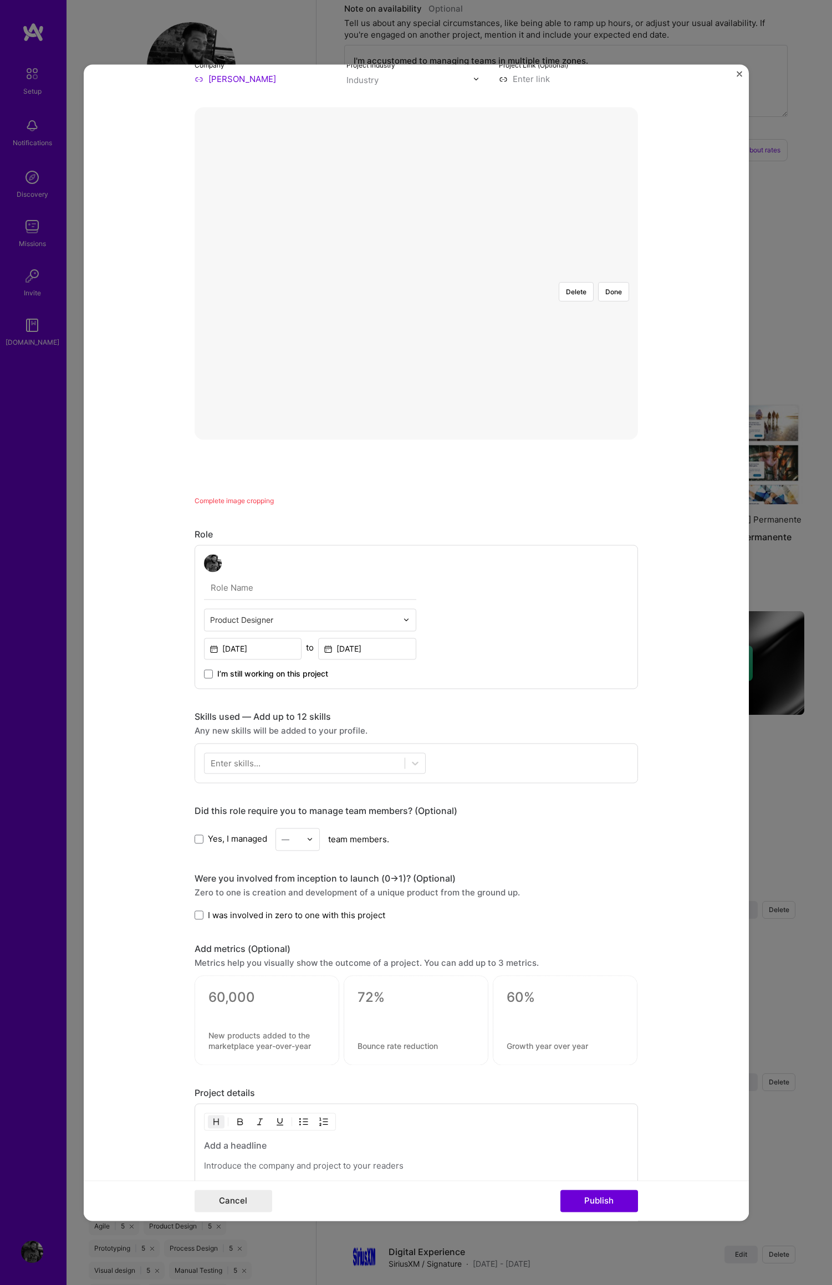
scroll to position [0, 0]
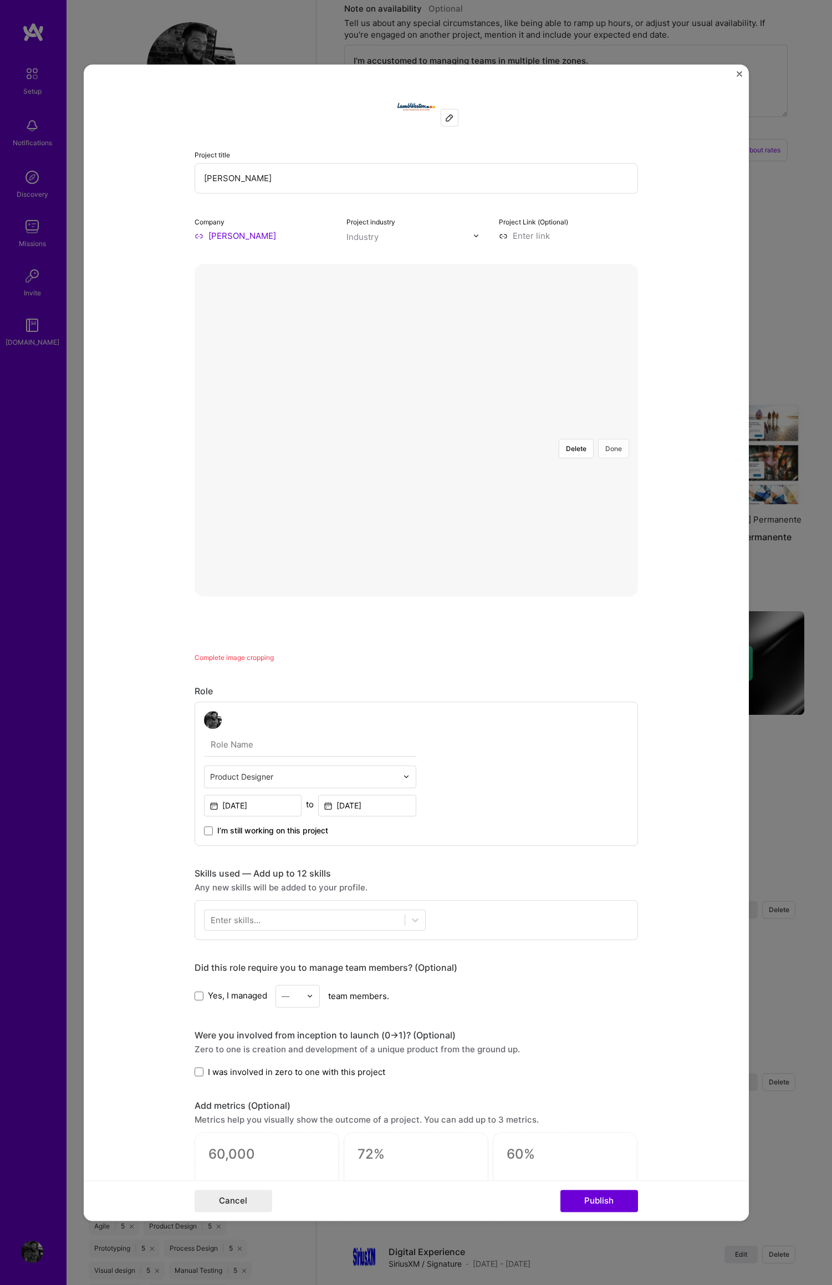
click at [612, 439] on button "Done" at bounding box center [613, 448] width 31 height 19
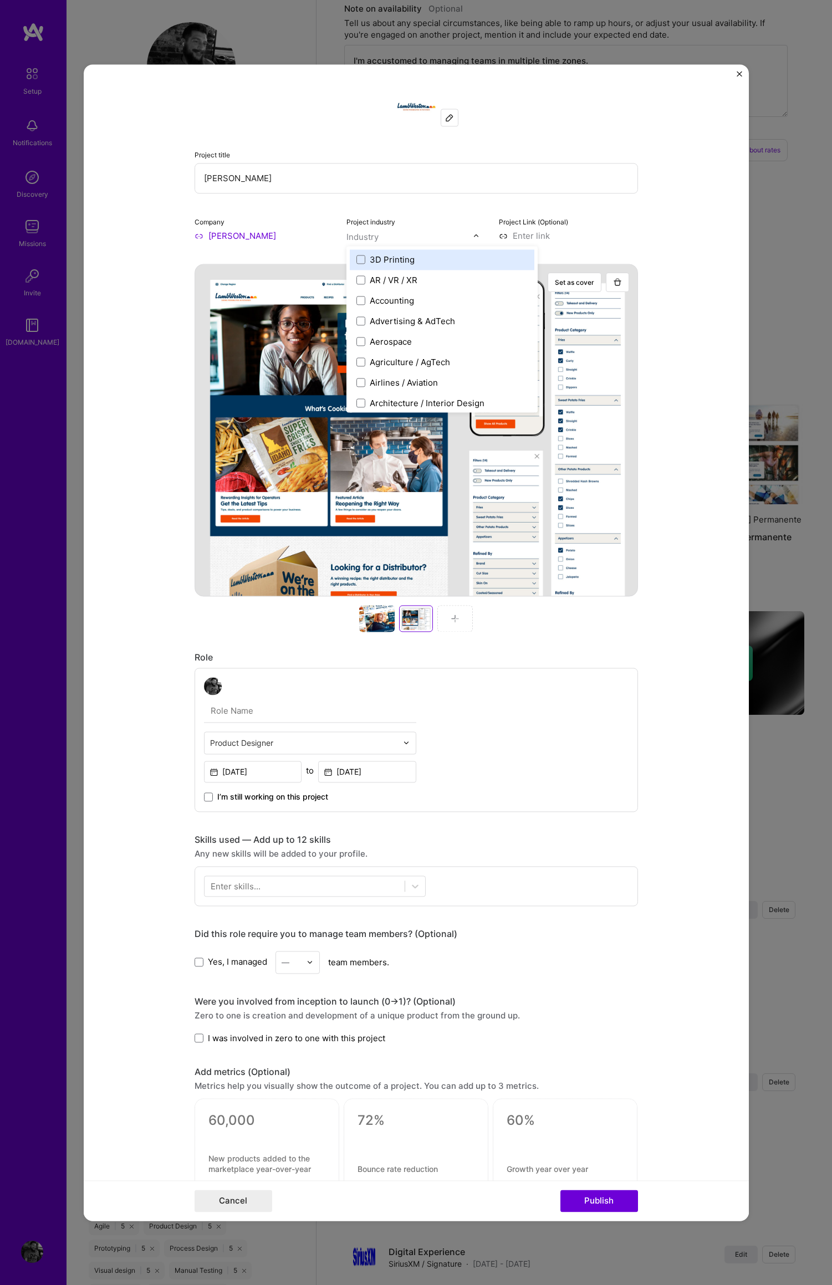
click at [473, 237] on img at bounding box center [476, 235] width 7 height 7
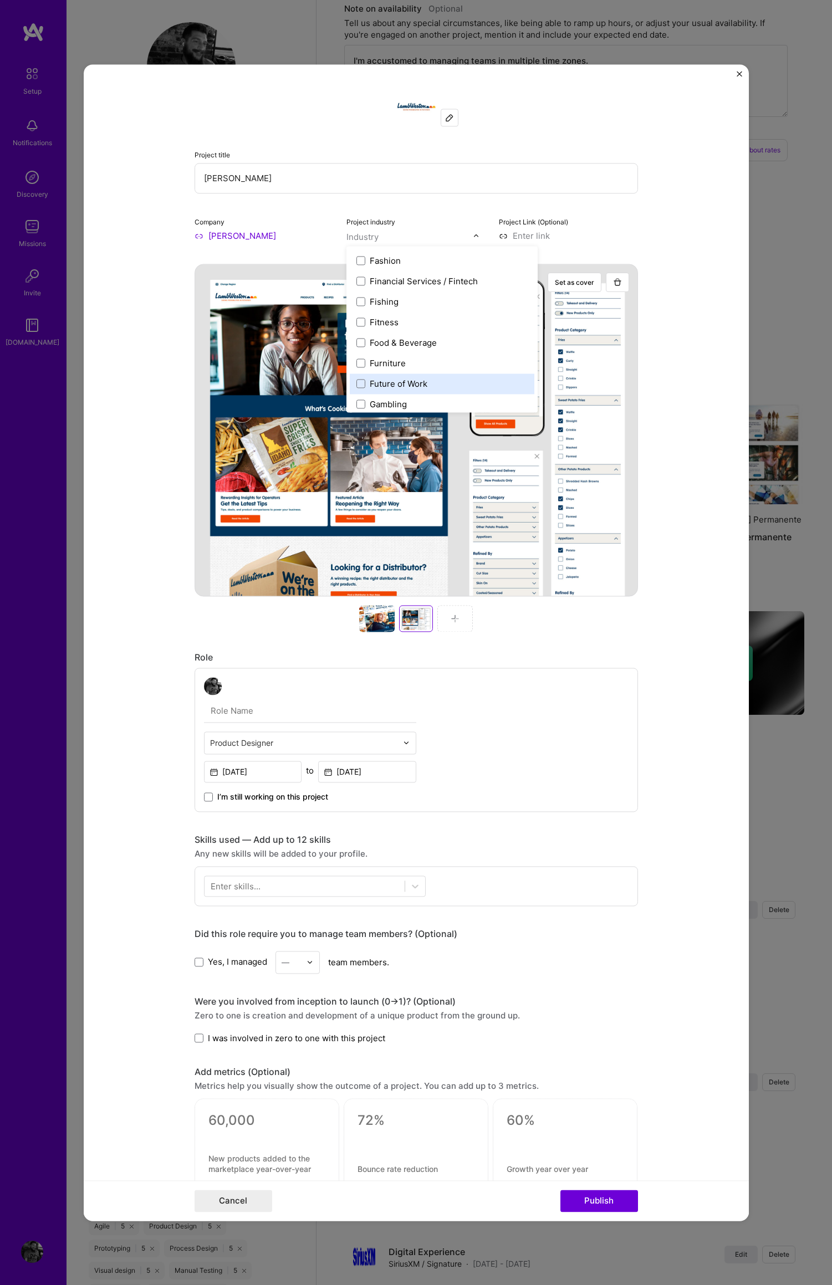
scroll to position [1148, 0]
click at [356, 341] on span at bounding box center [360, 341] width 9 height 9
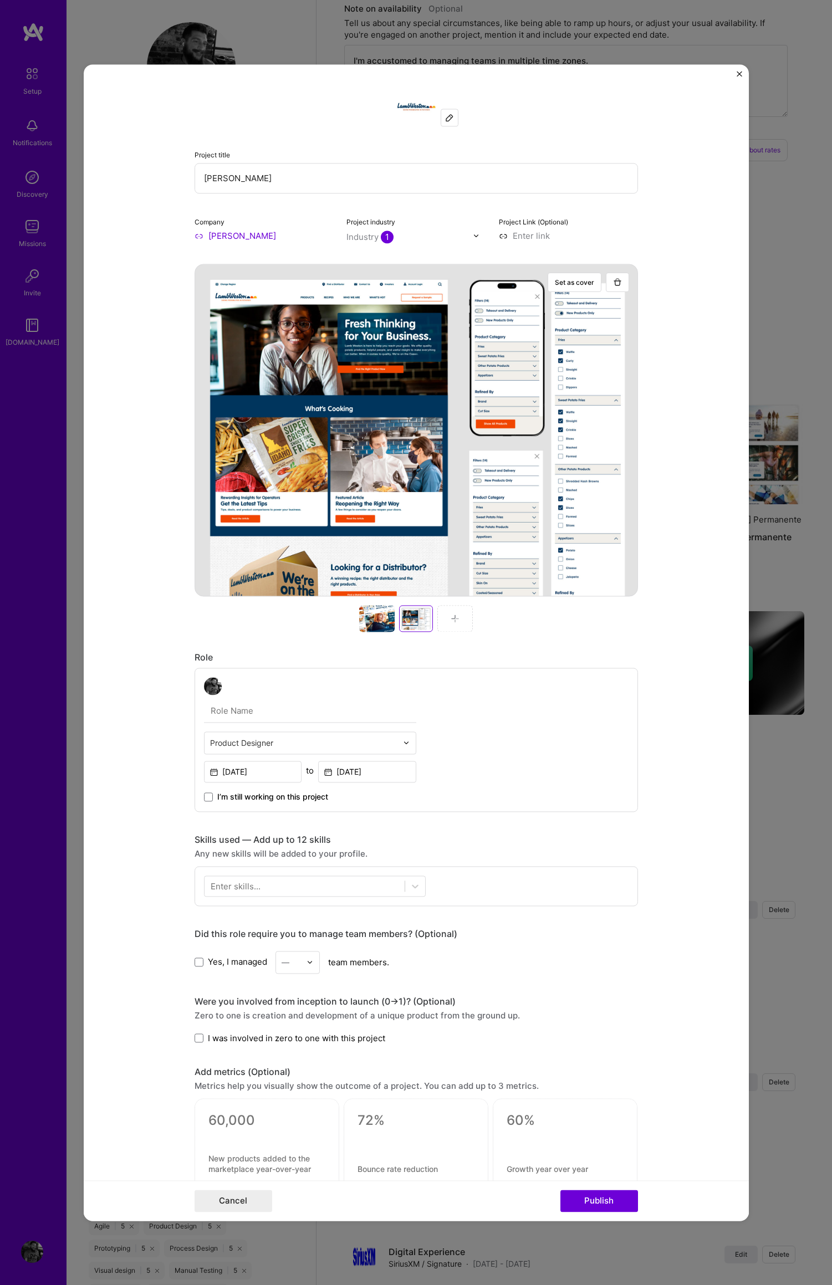
click at [529, 235] on input at bounding box center [568, 236] width 139 height 12
paste input "https://www.lambweston.com/products/c0025-lamb-weston-colossal-crisp-thick-n-cr…"
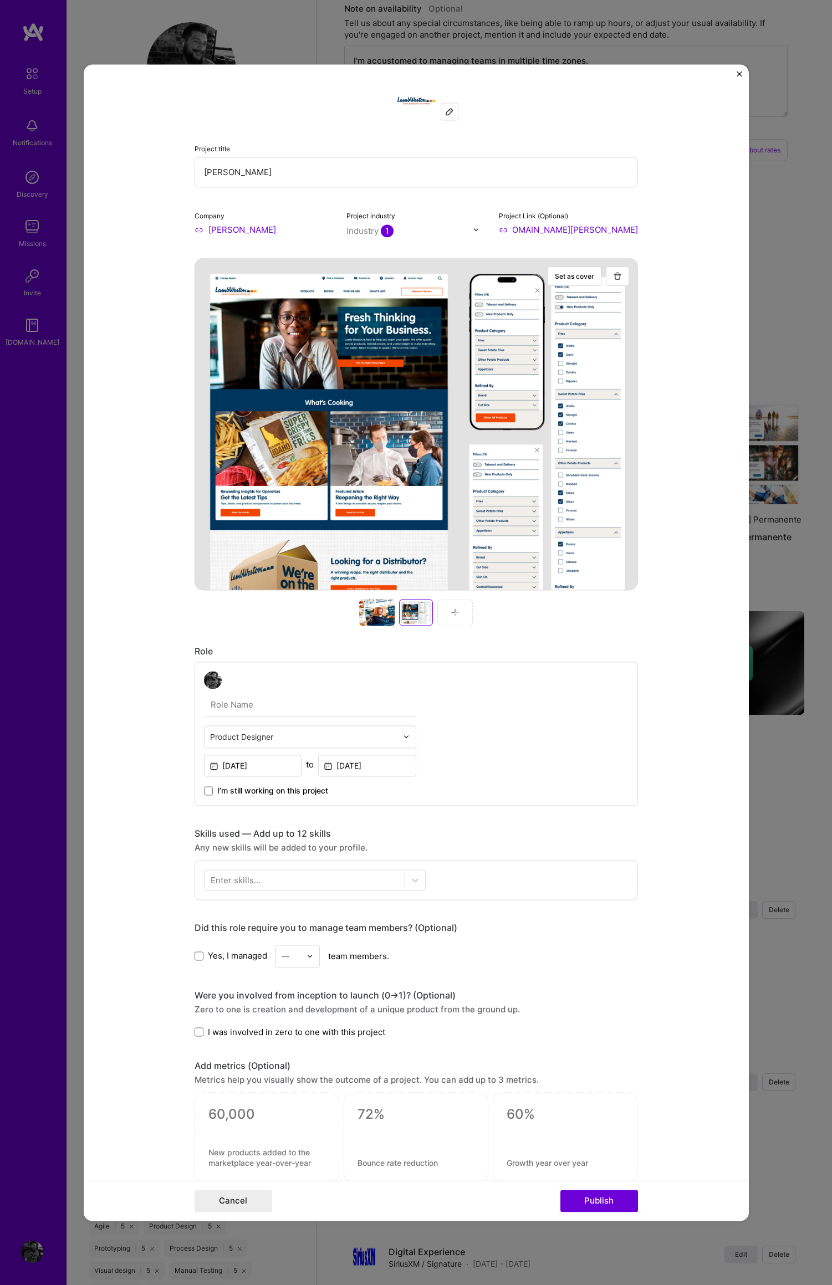
scroll to position [5, 0]
type input "https://www.lambweston.com/products/c0025-lamb-weston-colossal-crisp-thick-n-cr…"
click at [663, 786] on form "Project title Lamb Weston Company Lamb Weston Project industry Industry 1 Proje…" at bounding box center [416, 642] width 665 height 1156
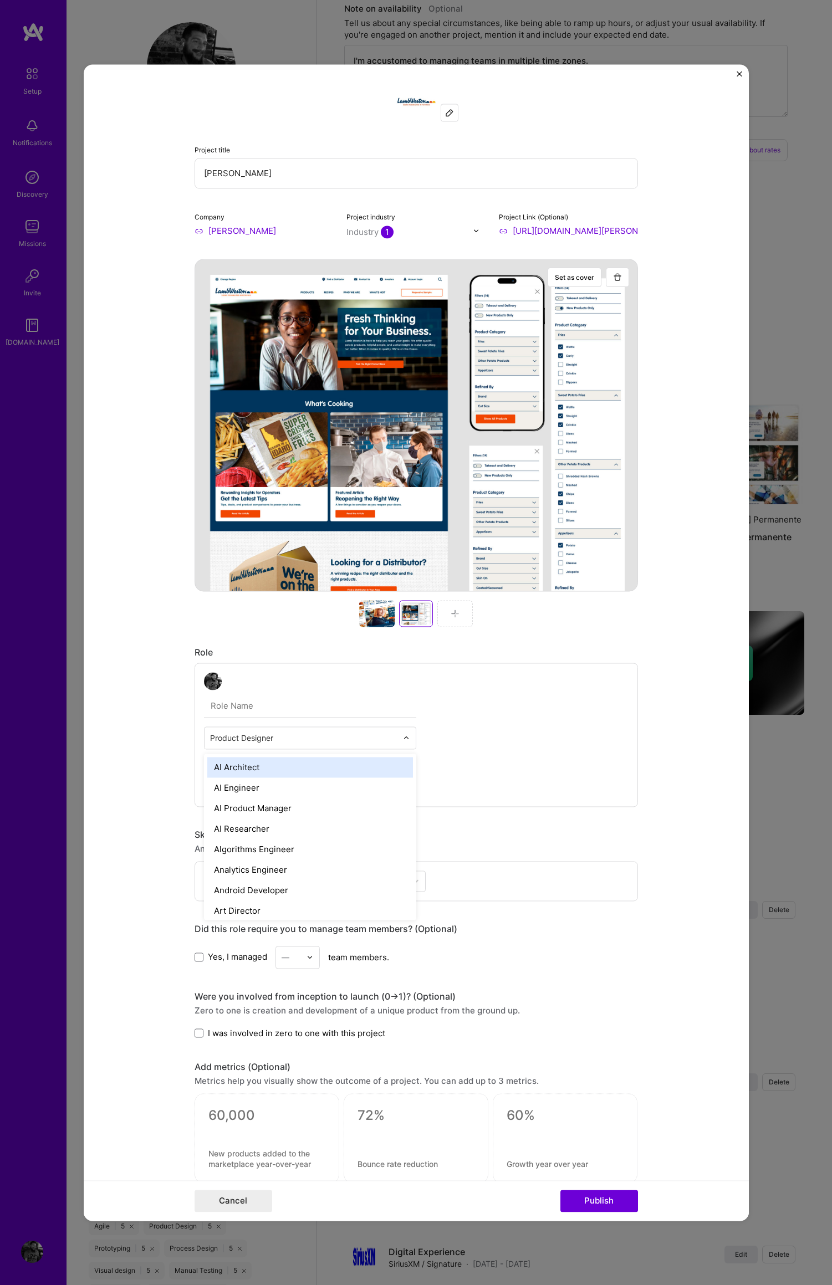
click at [403, 738] on img at bounding box center [406, 737] width 7 height 7
click at [557, 736] on div "Product Designer Jan, 2020 to Jan, 2021 I’m still working on this project" at bounding box center [415, 735] width 443 height 144
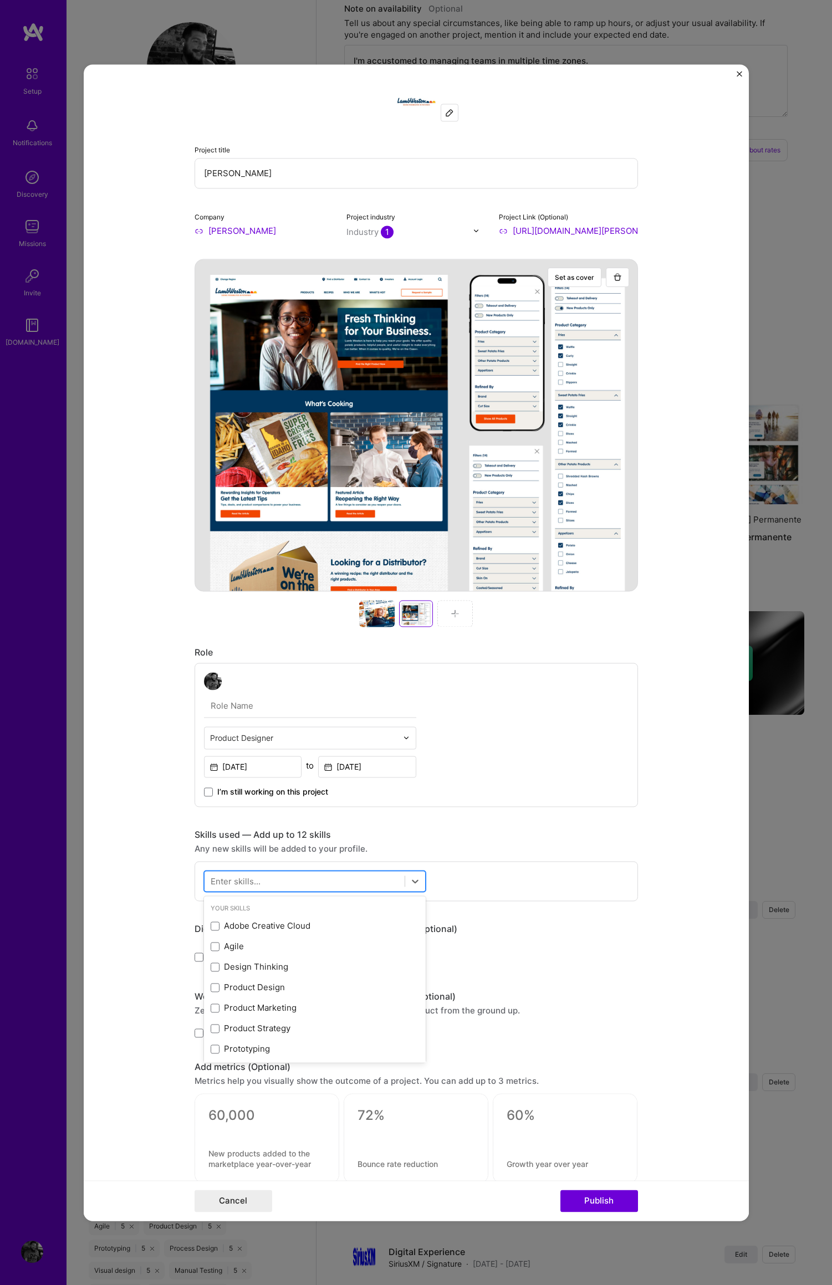
click at [309, 881] on div at bounding box center [304, 881] width 200 height 18
click at [211, 967] on span at bounding box center [215, 966] width 9 height 9
click at [0, 0] on input "checkbox" at bounding box center [0, 0] width 0 height 0
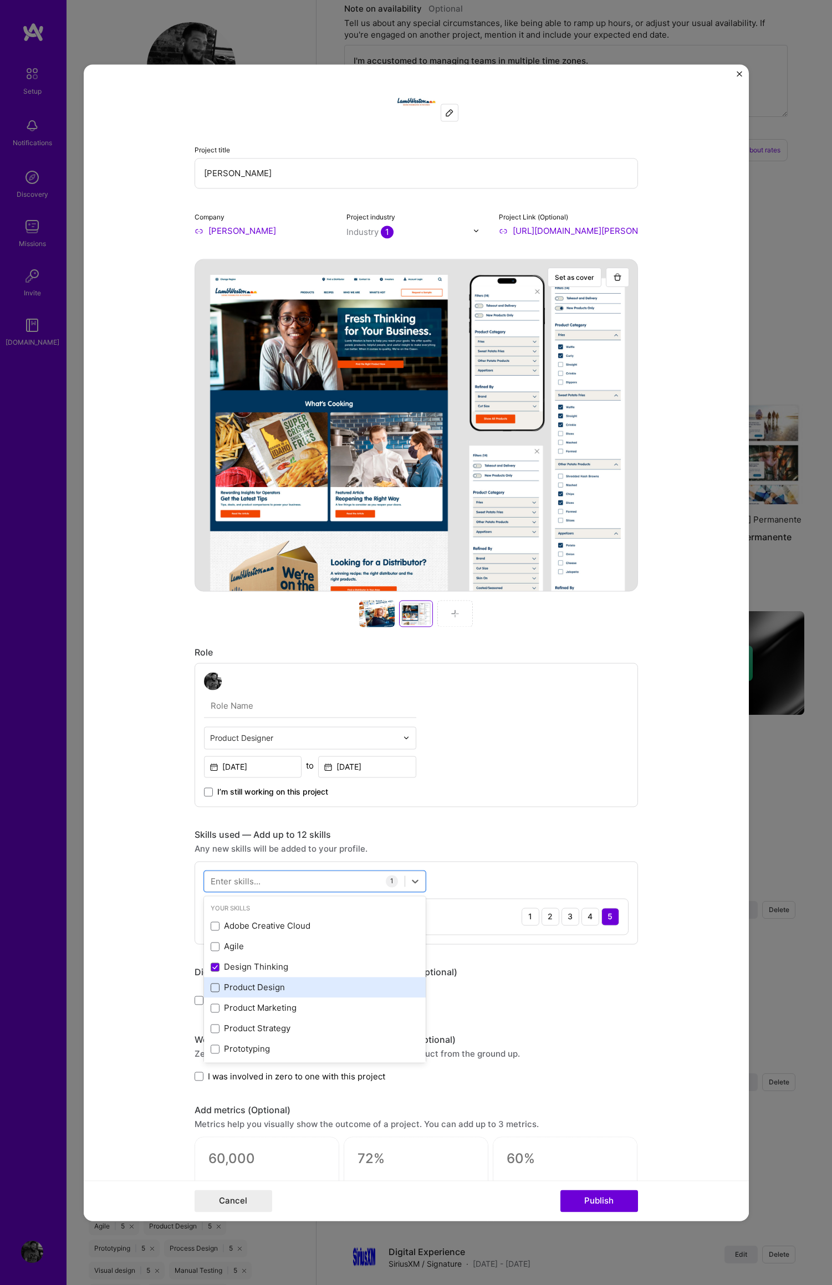
click at [211, 986] on span at bounding box center [215, 987] width 9 height 9
click at [0, 0] on input "checkbox" at bounding box center [0, 0] width 0 height 0
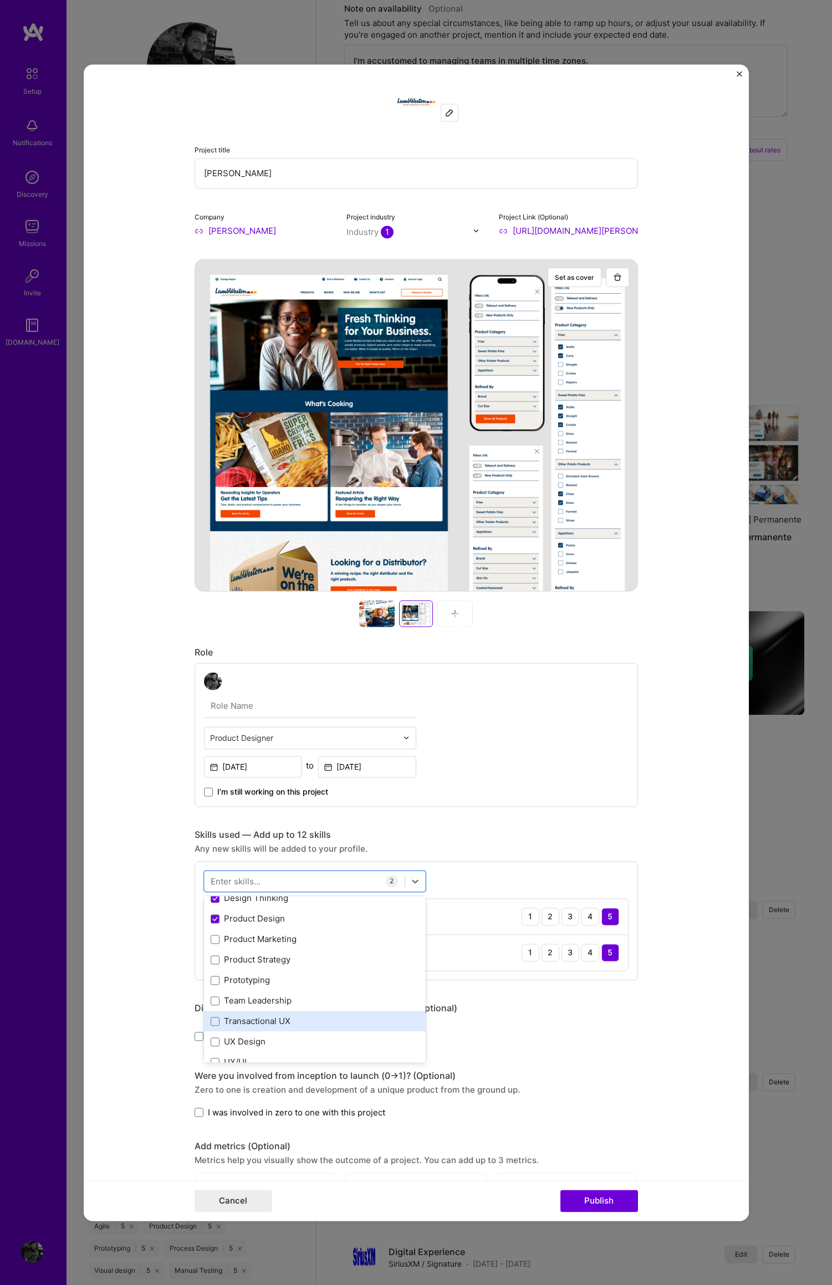
scroll to position [70, 0]
click at [211, 939] on span at bounding box center [215, 938] width 9 height 9
click at [0, 0] on input "checkbox" at bounding box center [0, 0] width 0 height 0
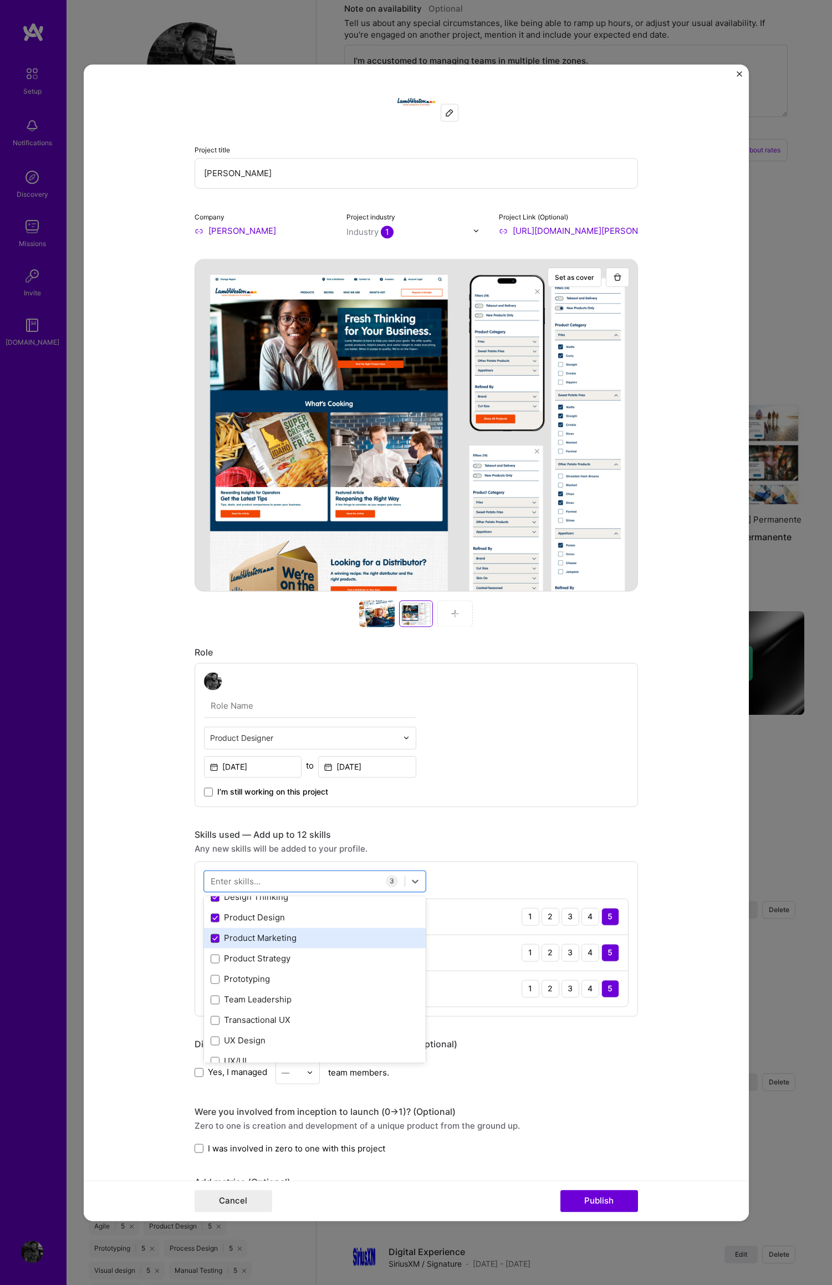
click at [212, 936] on icon at bounding box center [215, 938] width 6 height 4
click at [0, 0] on input "checkbox" at bounding box center [0, 0] width 0 height 0
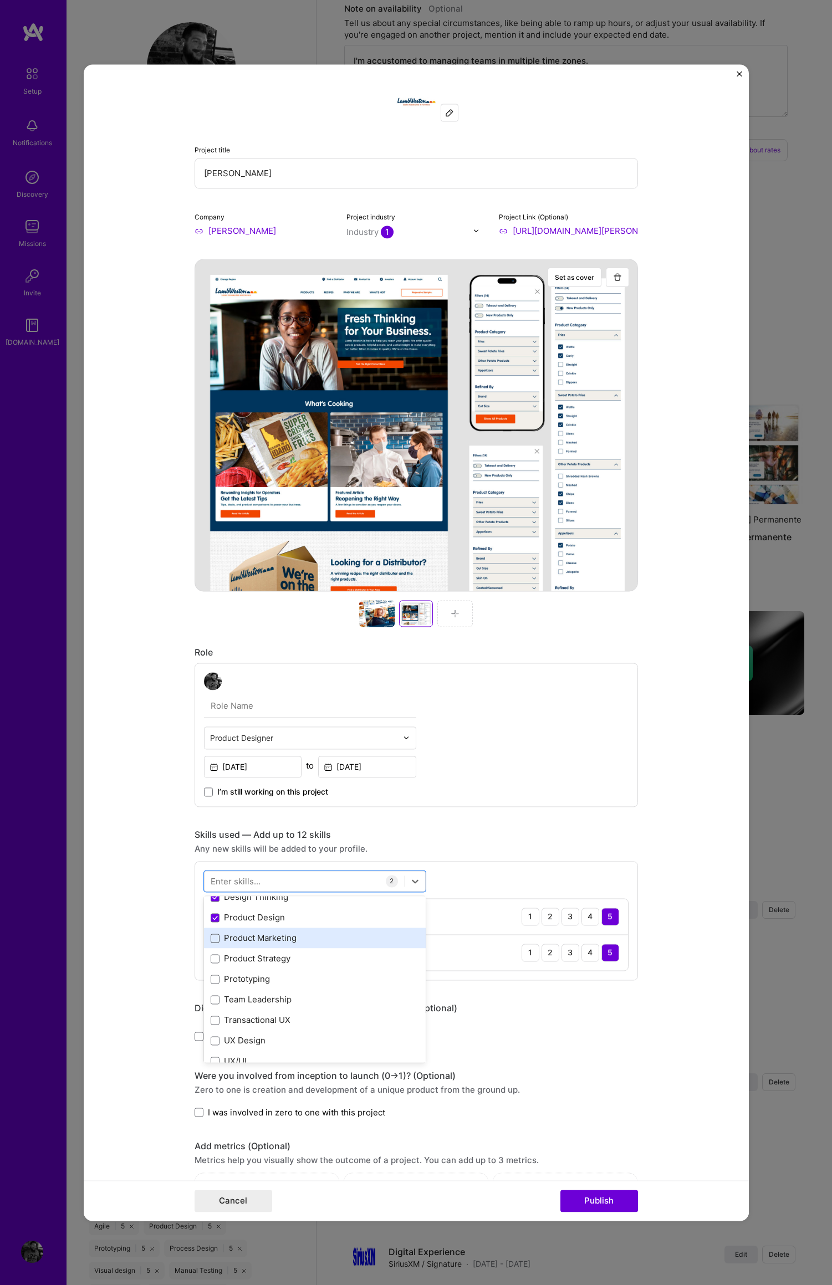
click at [211, 941] on span at bounding box center [215, 938] width 9 height 9
click at [0, 0] on input "checkbox" at bounding box center [0, 0] width 0 height 0
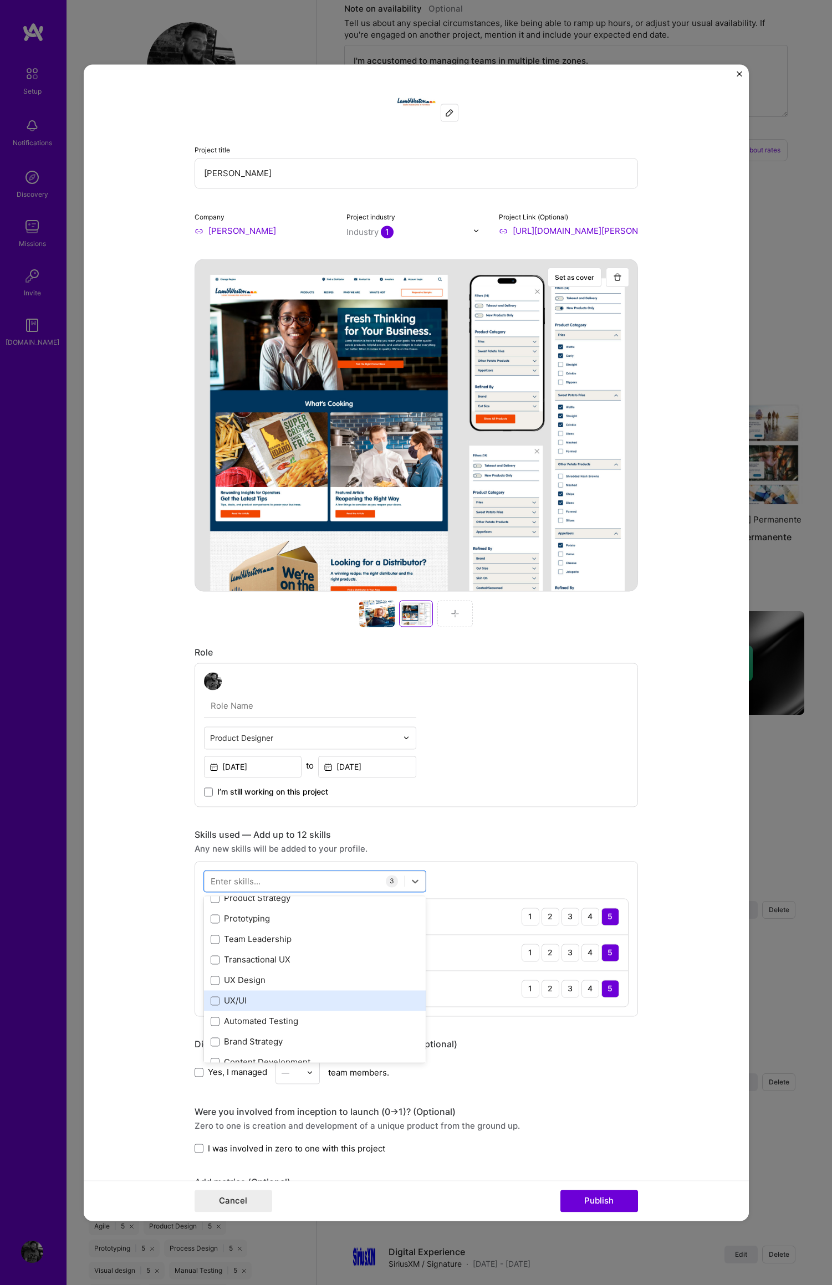
scroll to position [138, 0]
click at [211, 933] on span at bounding box center [215, 931] width 9 height 9
click at [0, 0] on input "checkbox" at bounding box center [0, 0] width 0 height 0
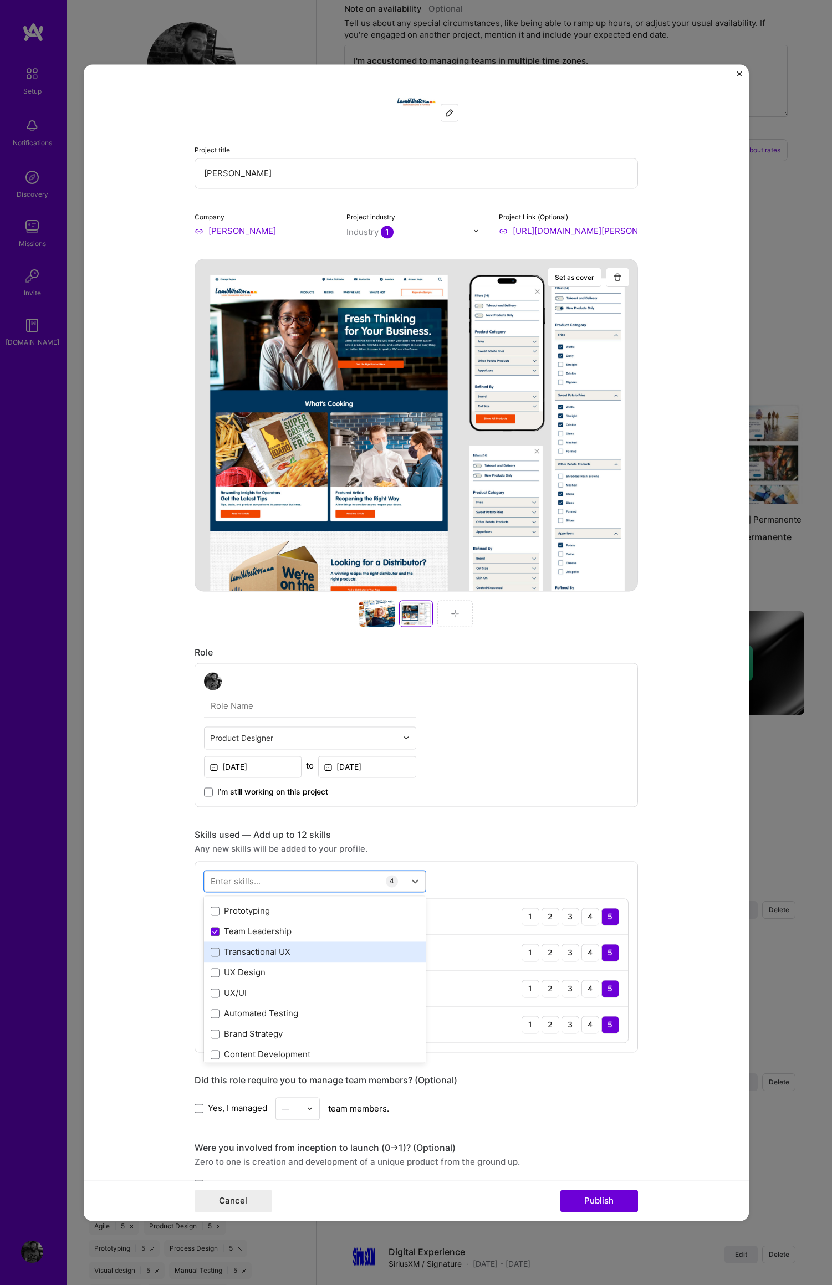
click at [211, 954] on span at bounding box center [215, 951] width 9 height 9
click at [0, 0] on input "checkbox" at bounding box center [0, 0] width 0 height 0
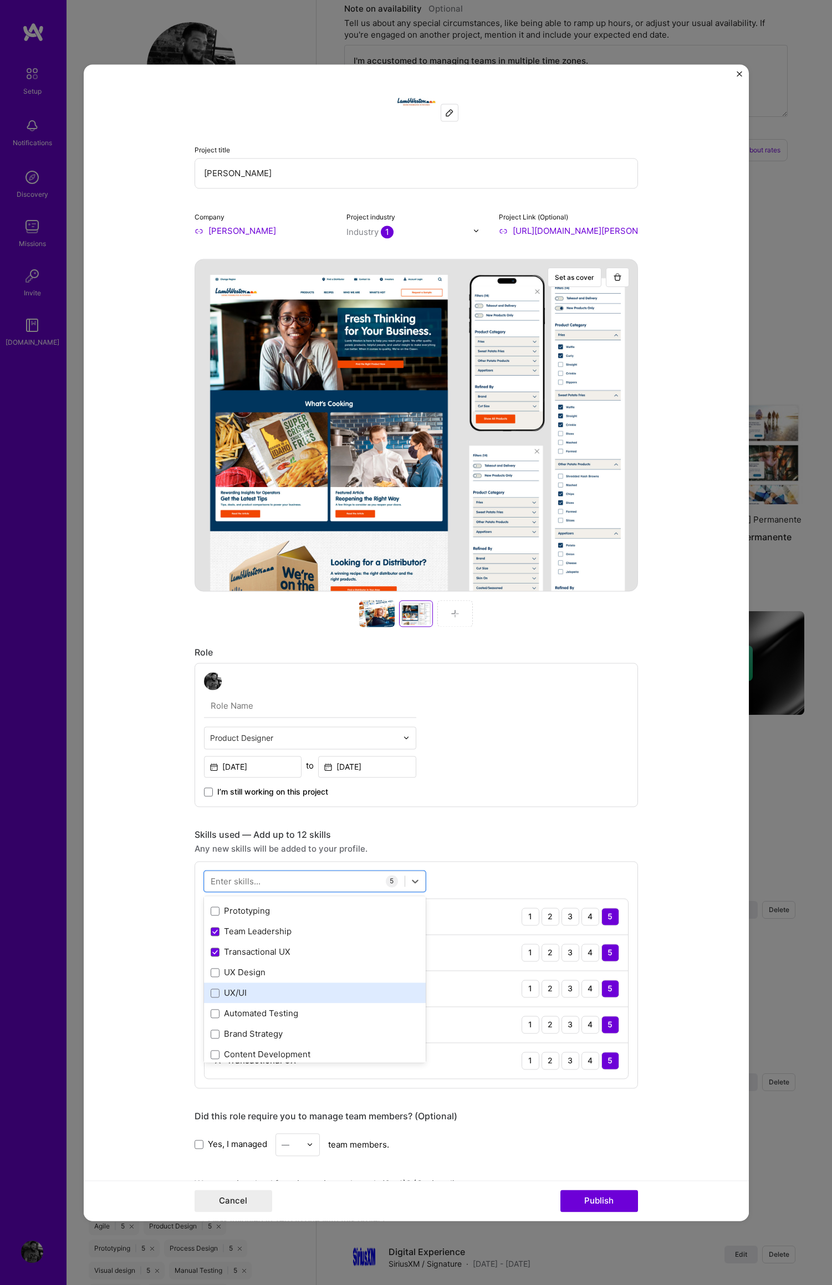
drag, startPoint x: 209, startPoint y: 971, endPoint x: 235, endPoint y: 995, distance: 35.3
click at [211, 971] on span at bounding box center [215, 972] width 9 height 9
click at [0, 0] on input "checkbox" at bounding box center [0, 0] width 0 height 0
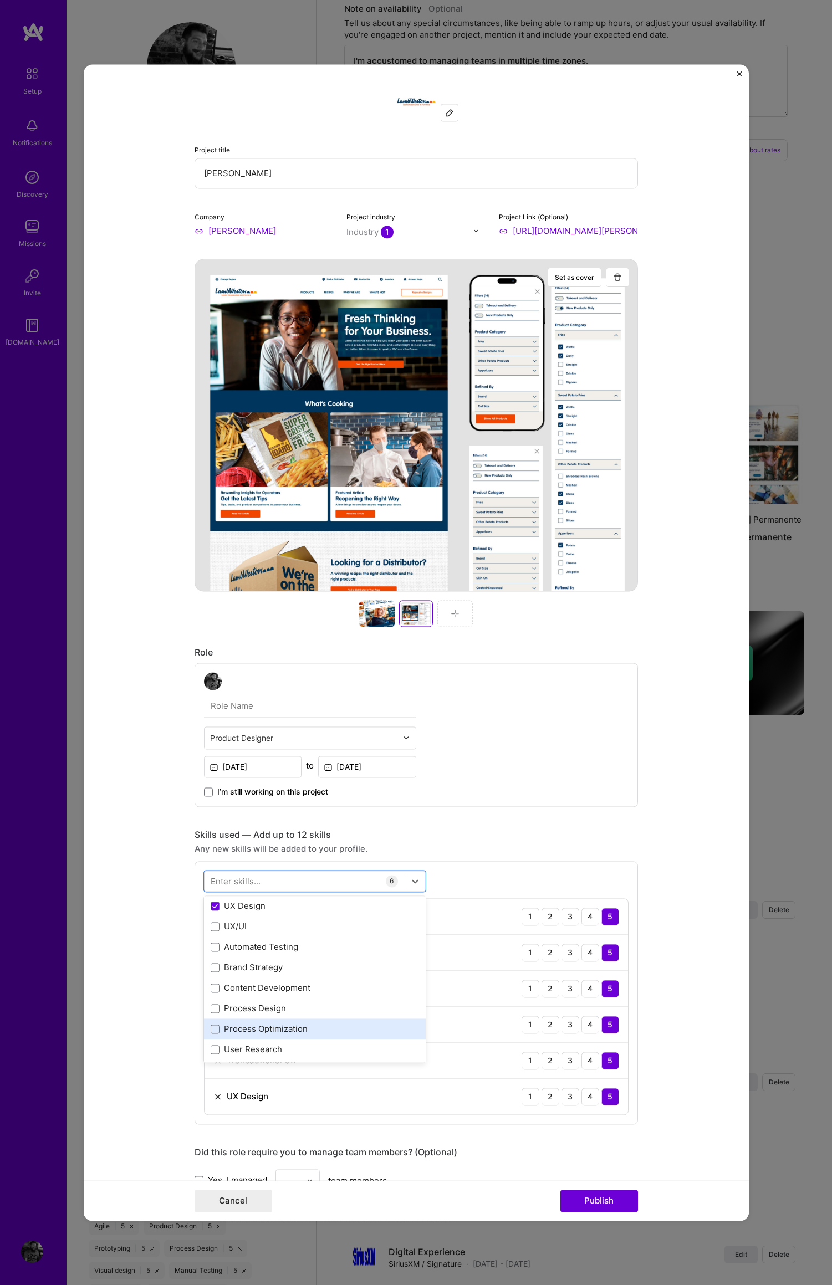
scroll to position [205, 0]
click at [212, 987] on span at bounding box center [215, 987] width 9 height 9
click at [0, 0] on input "checkbox" at bounding box center [0, 0] width 0 height 0
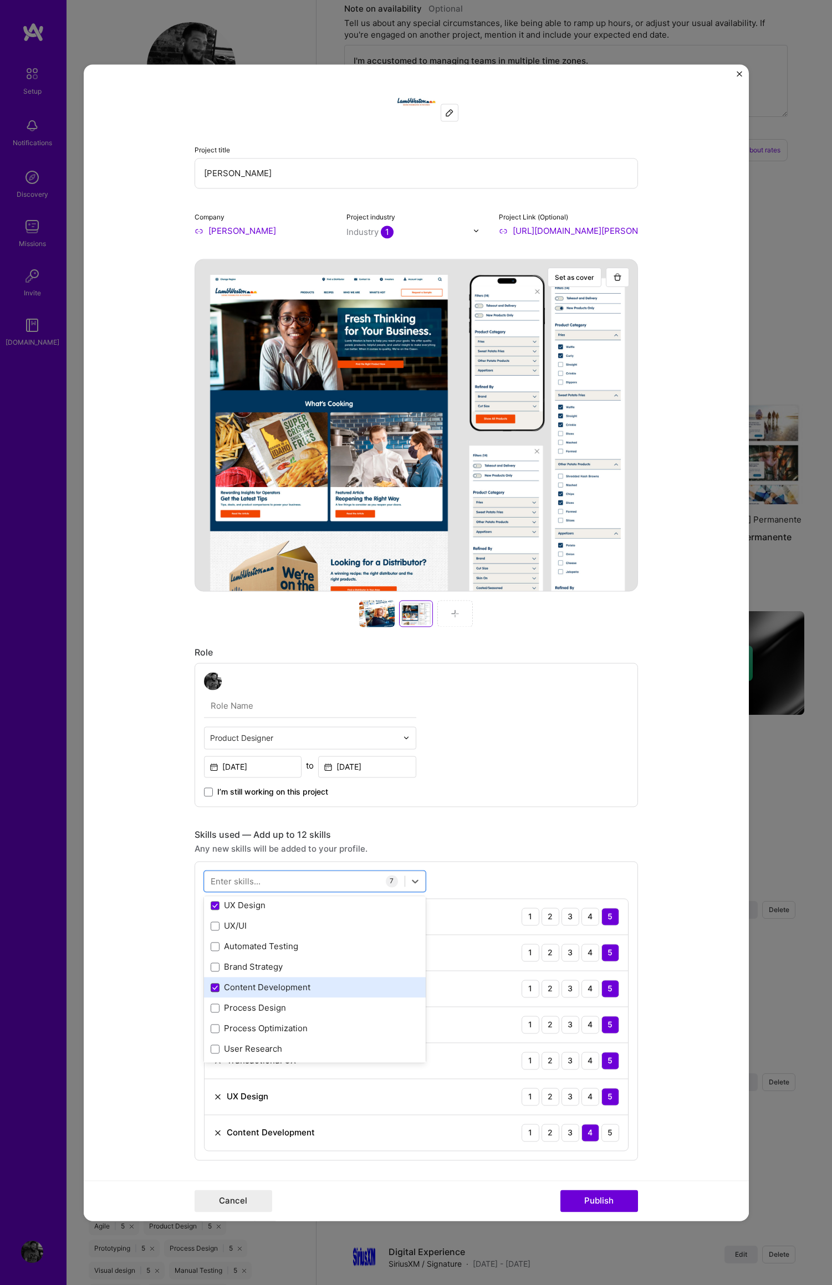
click at [213, 987] on icon at bounding box center [215, 987] width 4 height 3
click at [0, 0] on input "checkbox" at bounding box center [0, 0] width 0 height 0
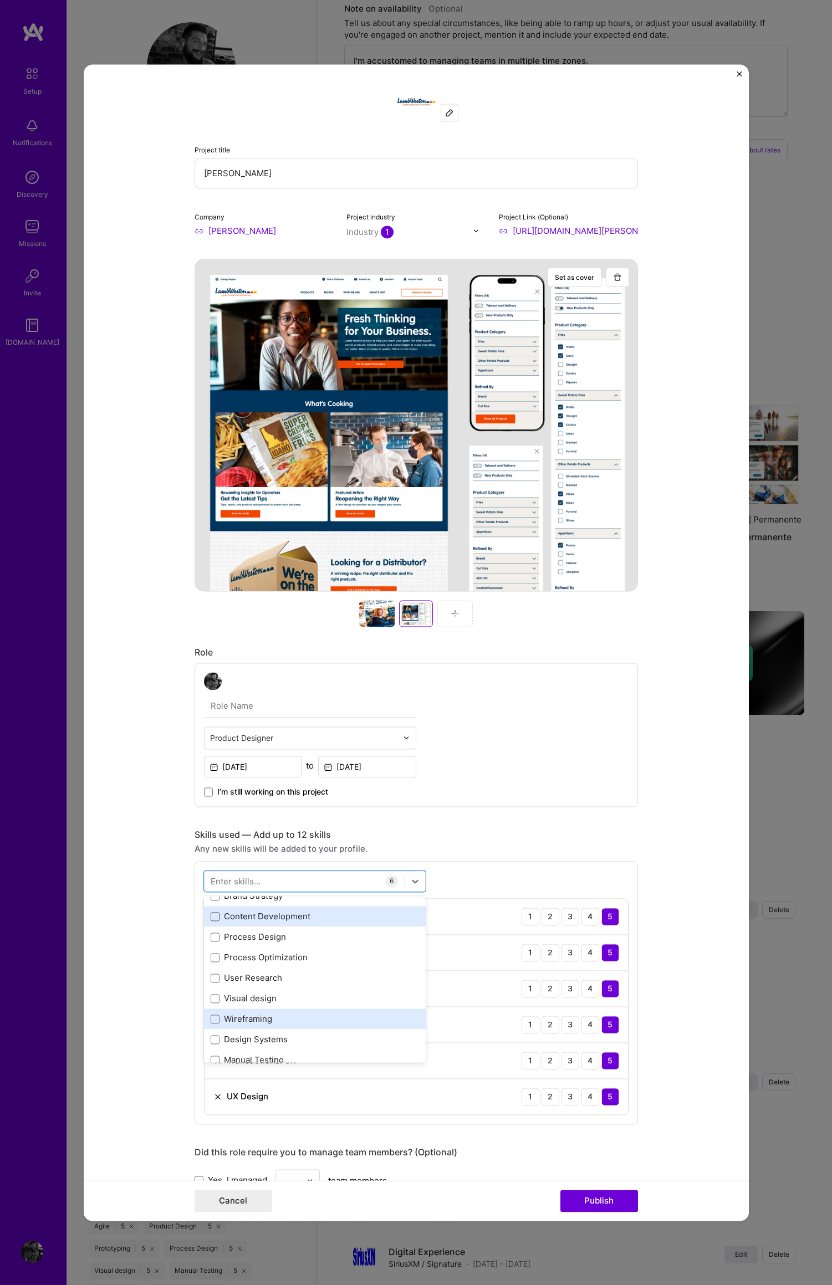
scroll to position [276, 0]
drag, startPoint x: 209, startPoint y: 978, endPoint x: 214, endPoint y: 996, distance: 19.0
click at [211, 979] on span at bounding box center [215, 977] width 9 height 9
click at [0, 0] on input "checkbox" at bounding box center [0, 0] width 0 height 0
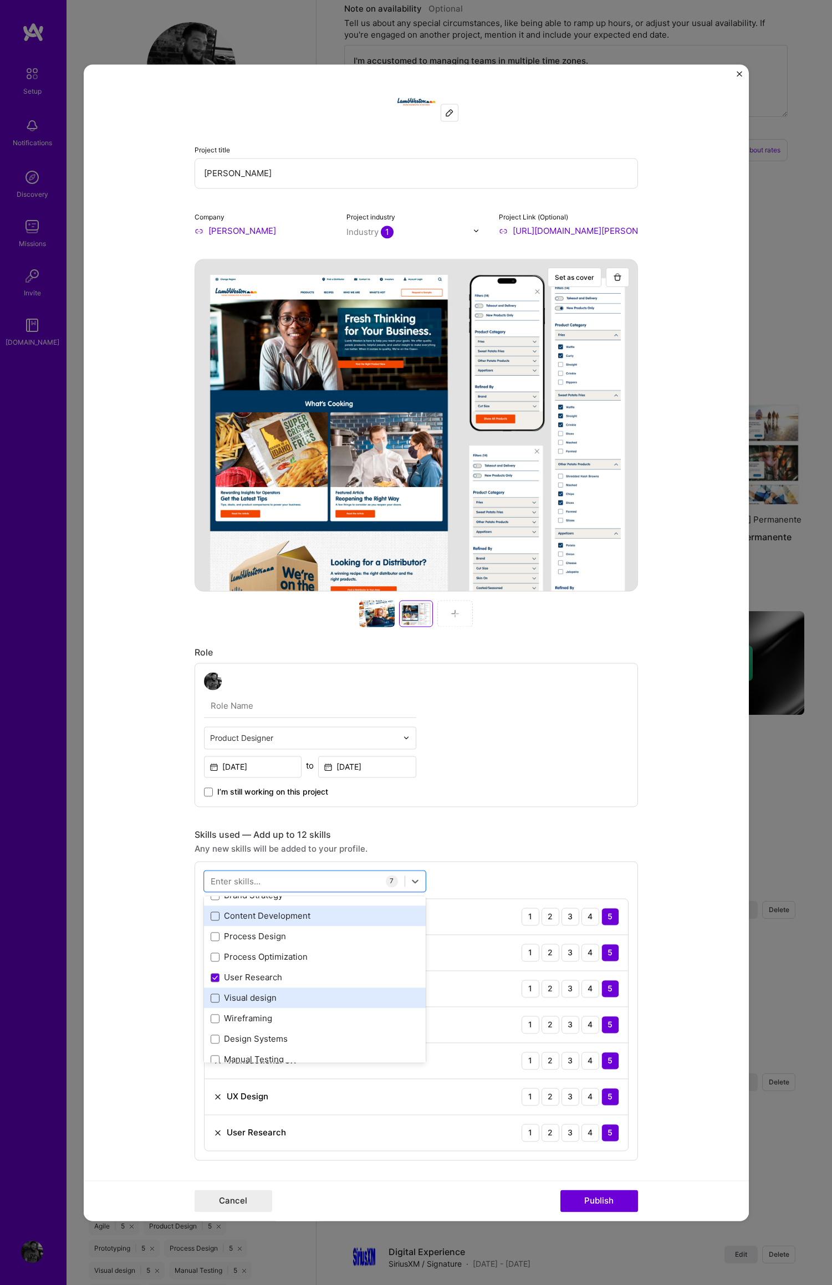
click at [212, 1000] on span at bounding box center [215, 997] width 9 height 9
click at [0, 0] on input "checkbox" at bounding box center [0, 0] width 0 height 0
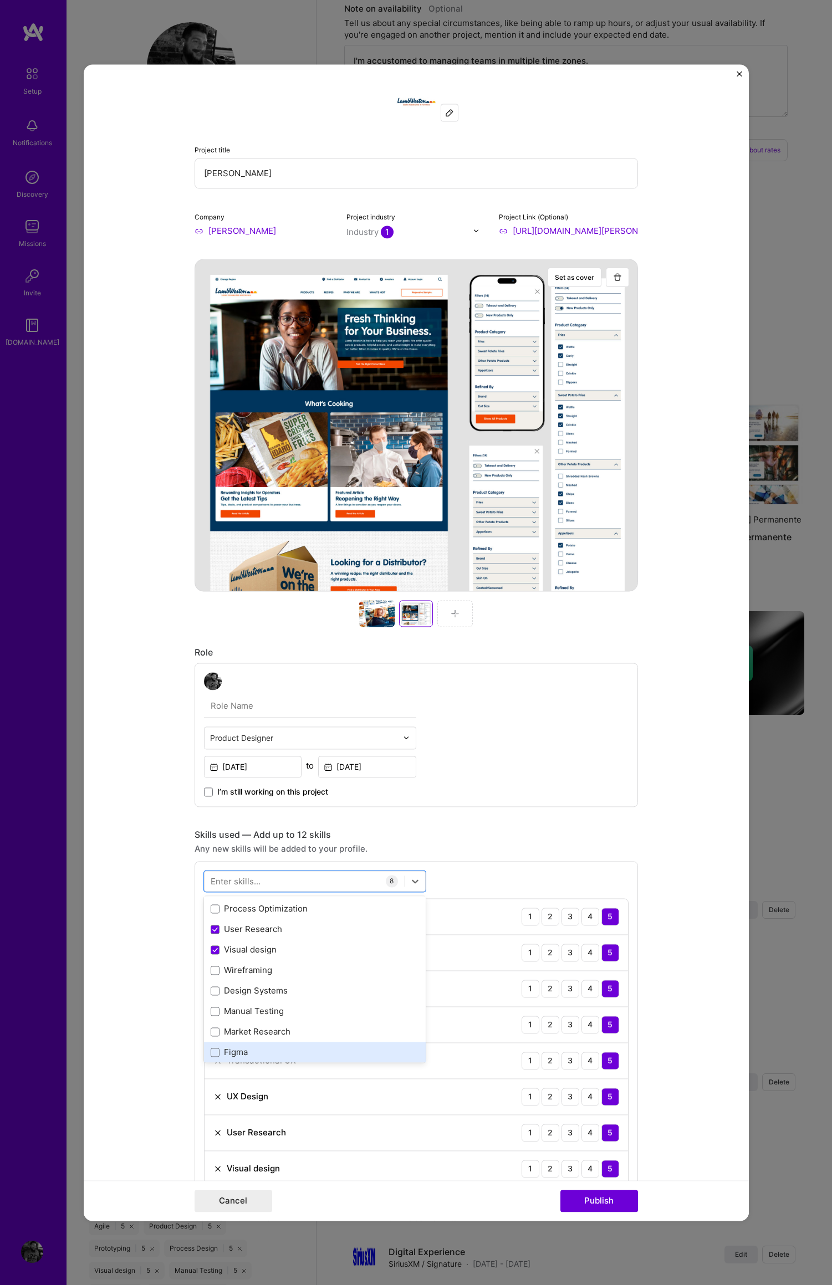
scroll to position [329, 0]
click at [211, 965] on span at bounding box center [215, 965] width 9 height 9
click at [0, 0] on input "checkbox" at bounding box center [0, 0] width 0 height 0
click at [211, 1005] on span at bounding box center [215, 1006] width 9 height 9
click at [0, 0] on input "checkbox" at bounding box center [0, 0] width 0 height 0
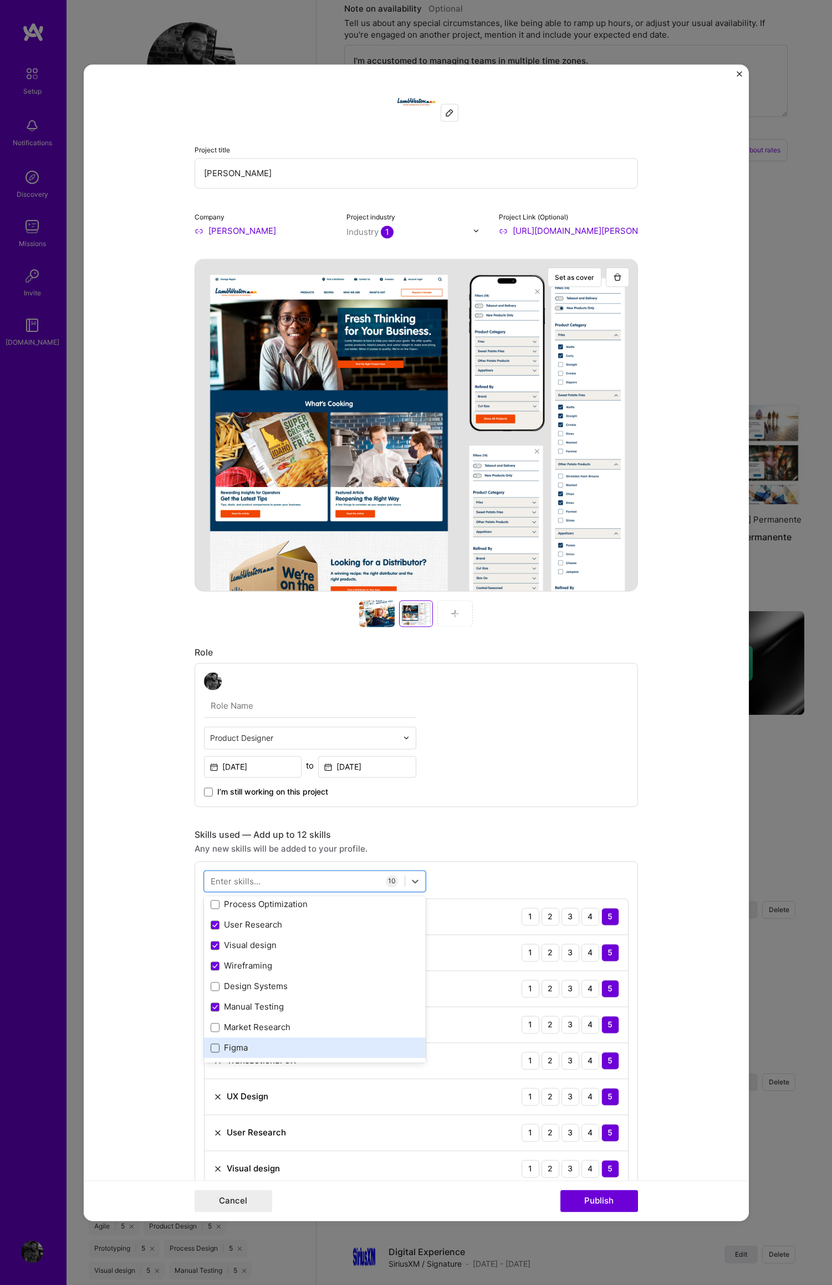
click at [211, 1049] on span at bounding box center [215, 1047] width 9 height 9
click at [0, 0] on input "checkbox" at bounding box center [0, 0] width 0 height 0
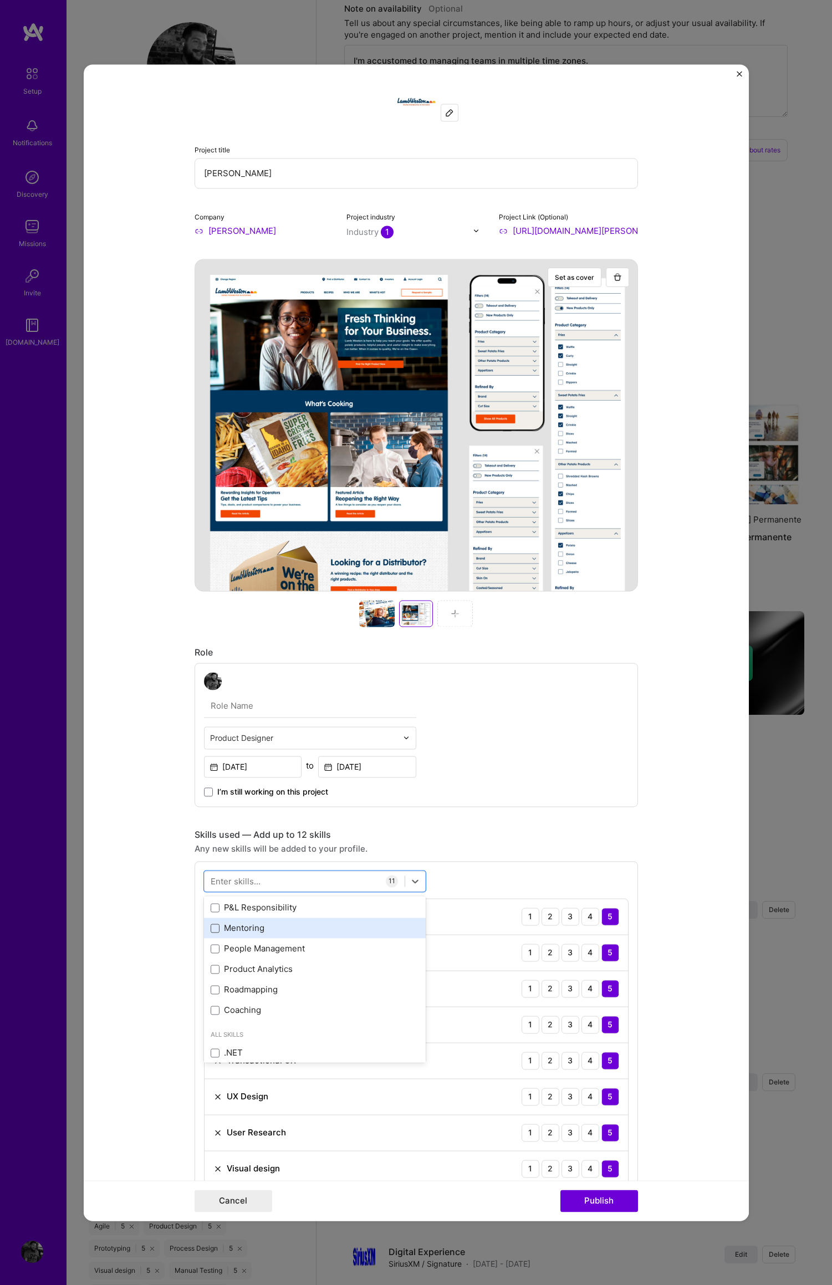
click at [211, 928] on span at bounding box center [215, 928] width 9 height 9
click at [0, 0] on input "checkbox" at bounding box center [0, 0] width 0 height 0
drag, startPoint x: 208, startPoint y: 926, endPoint x: 216, endPoint y: 961, distance: 35.8
click at [212, 927] on icon at bounding box center [215, 928] width 6 height 4
click at [0, 0] on input "checkbox" at bounding box center [0, 0] width 0 height 0
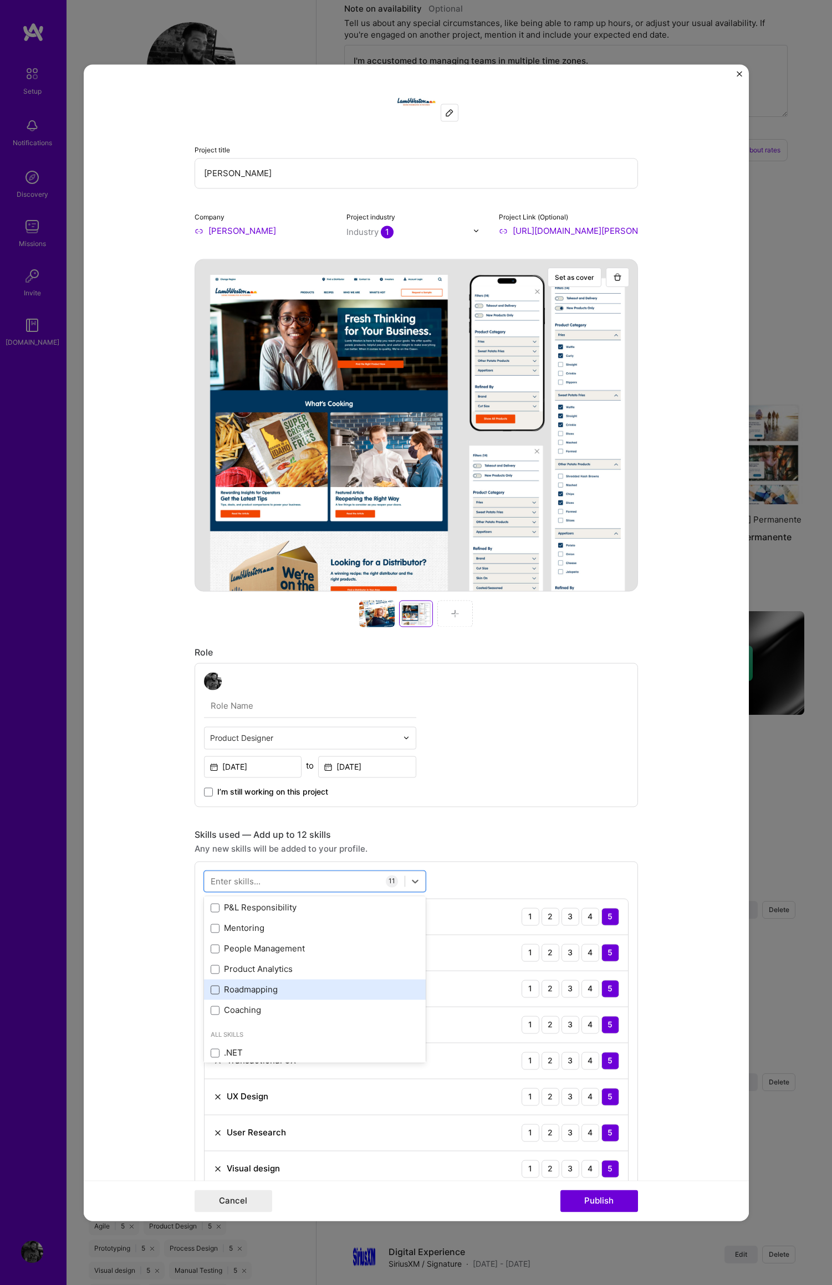
click at [211, 990] on span at bounding box center [215, 989] width 9 height 9
click at [0, 0] on input "checkbox" at bounding box center [0, 0] width 0 height 0
click at [617, 814] on div "Project title Lamb Weston Company Lamb Weston Project industry Industry 1 Proje…" at bounding box center [415, 973] width 443 height 1785
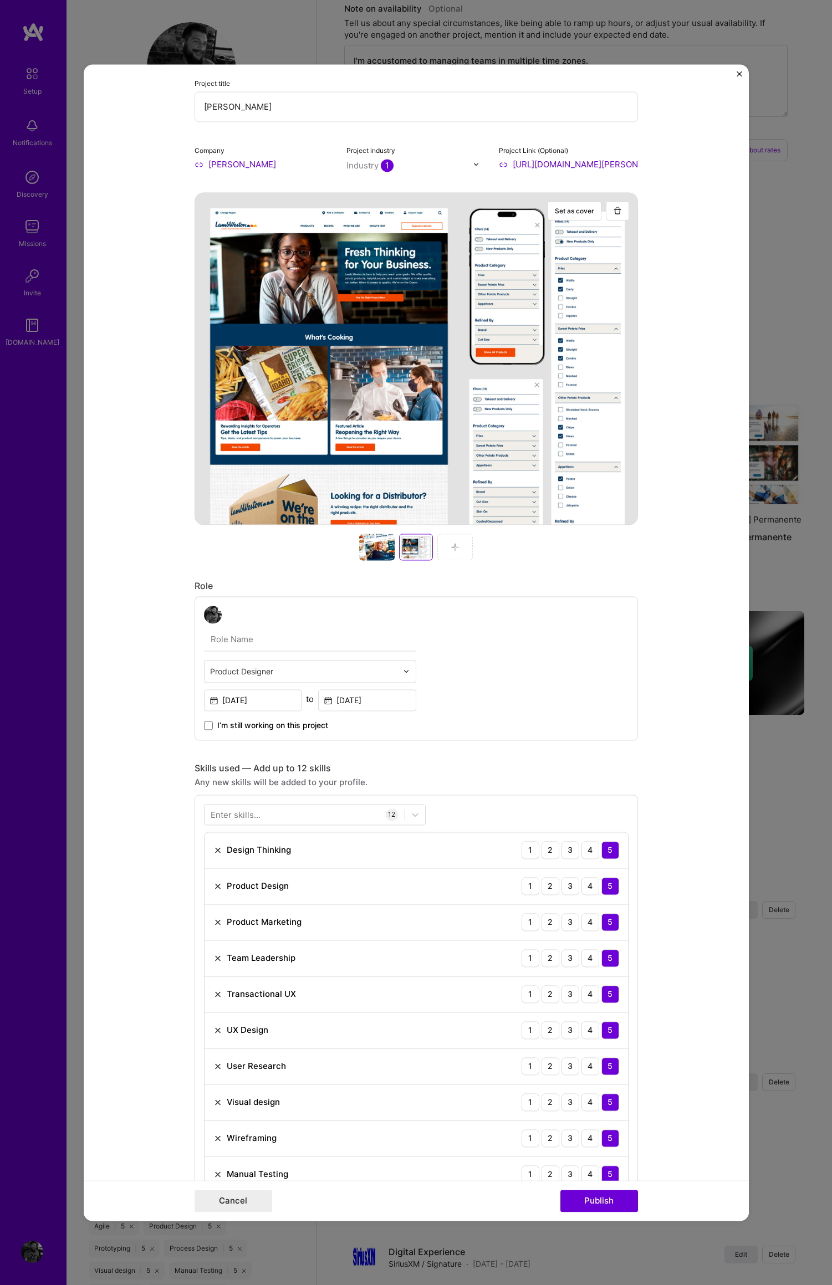
scroll to position [80, 0]
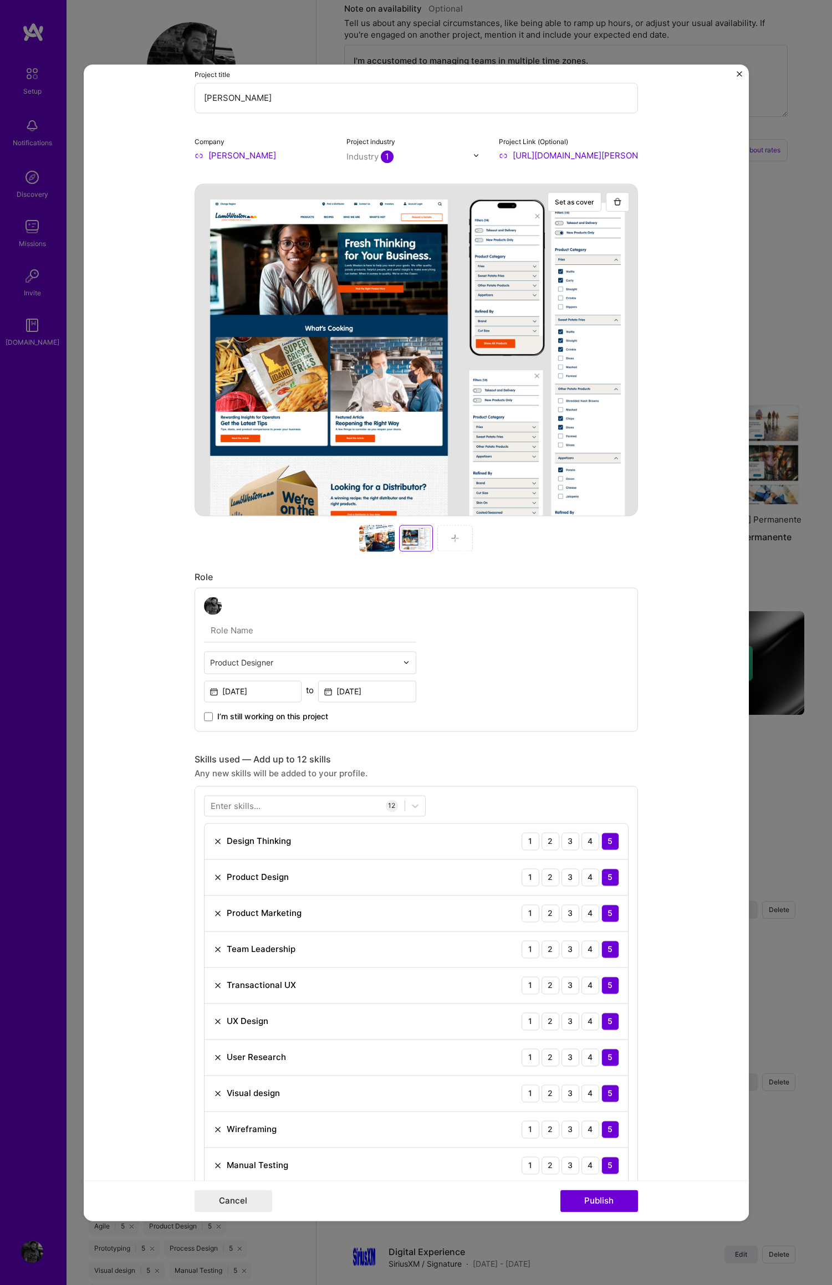
click at [450, 538] on img at bounding box center [454, 538] width 9 height 9
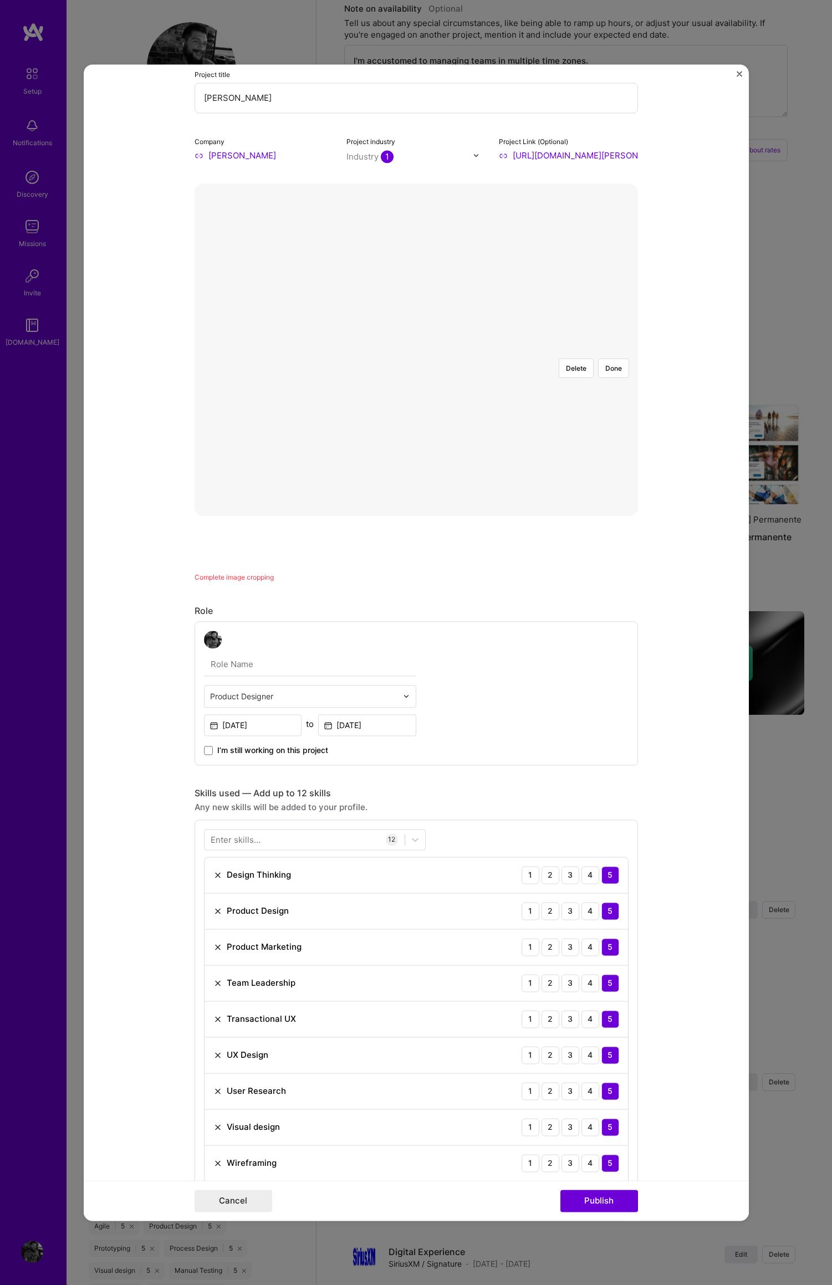
click at [416, 350] on div at bounding box center [416, 350] width 0 height 0
click at [436, 350] on div at bounding box center [587, 464] width 303 height 228
click at [604, 358] on button "Done" at bounding box center [613, 367] width 31 height 19
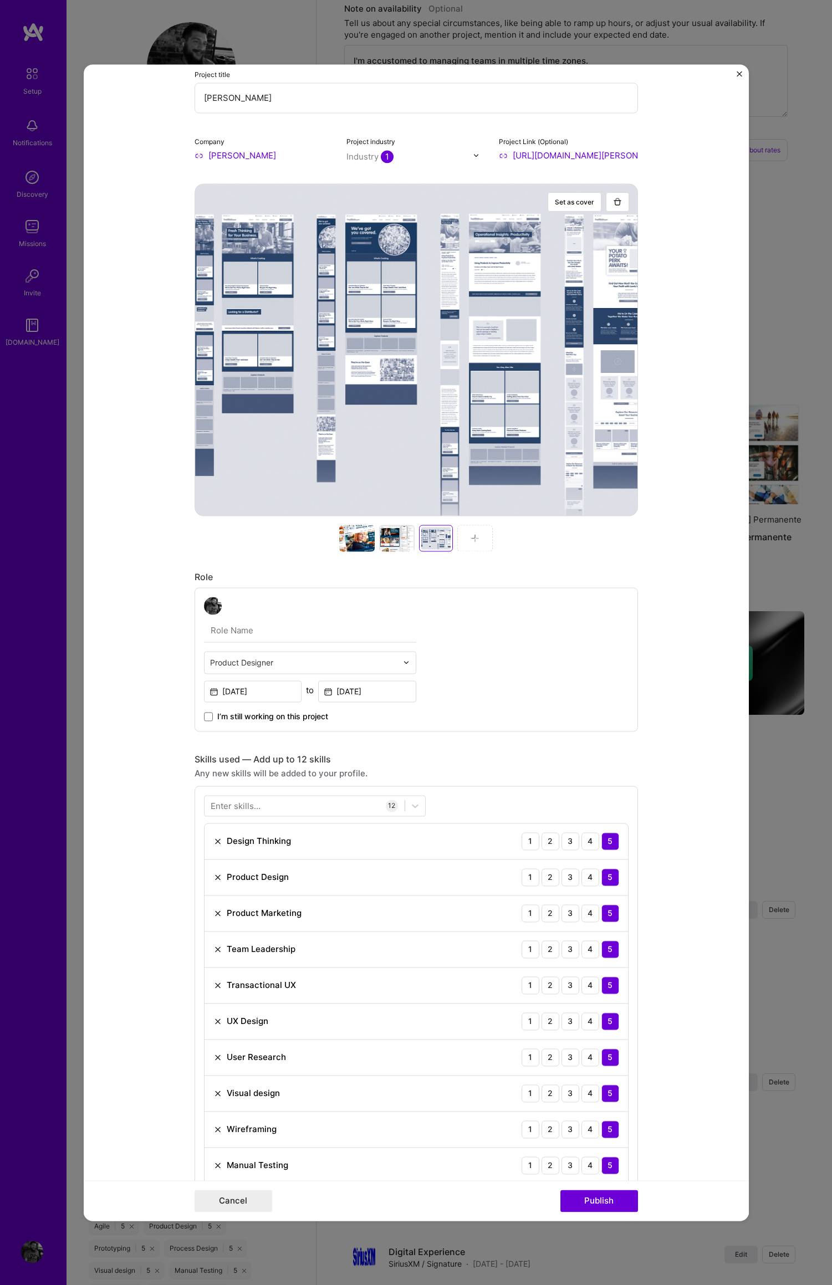
click at [471, 535] on img at bounding box center [474, 538] width 9 height 9
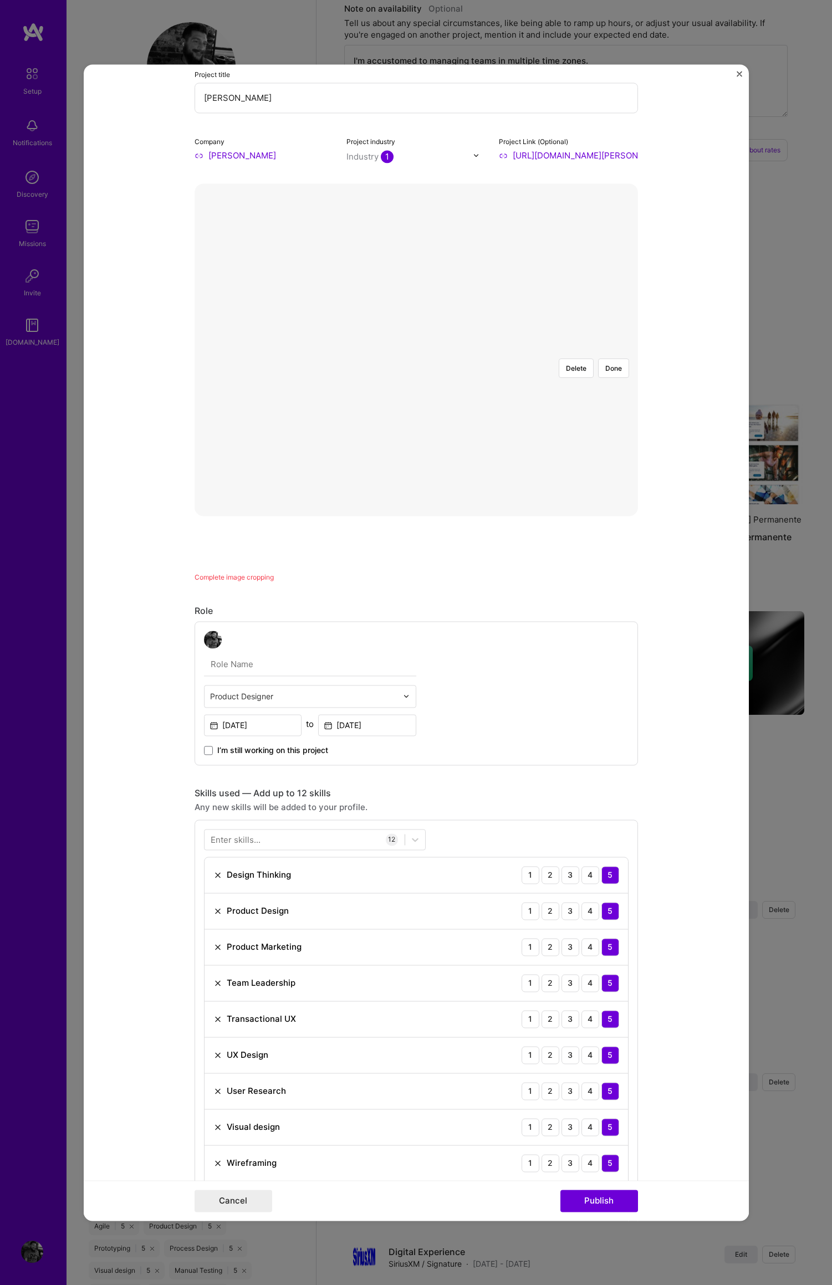
click at [416, 350] on div at bounding box center [518, 426] width 204 height 153
click at [608, 358] on button "Done" at bounding box center [613, 367] width 31 height 19
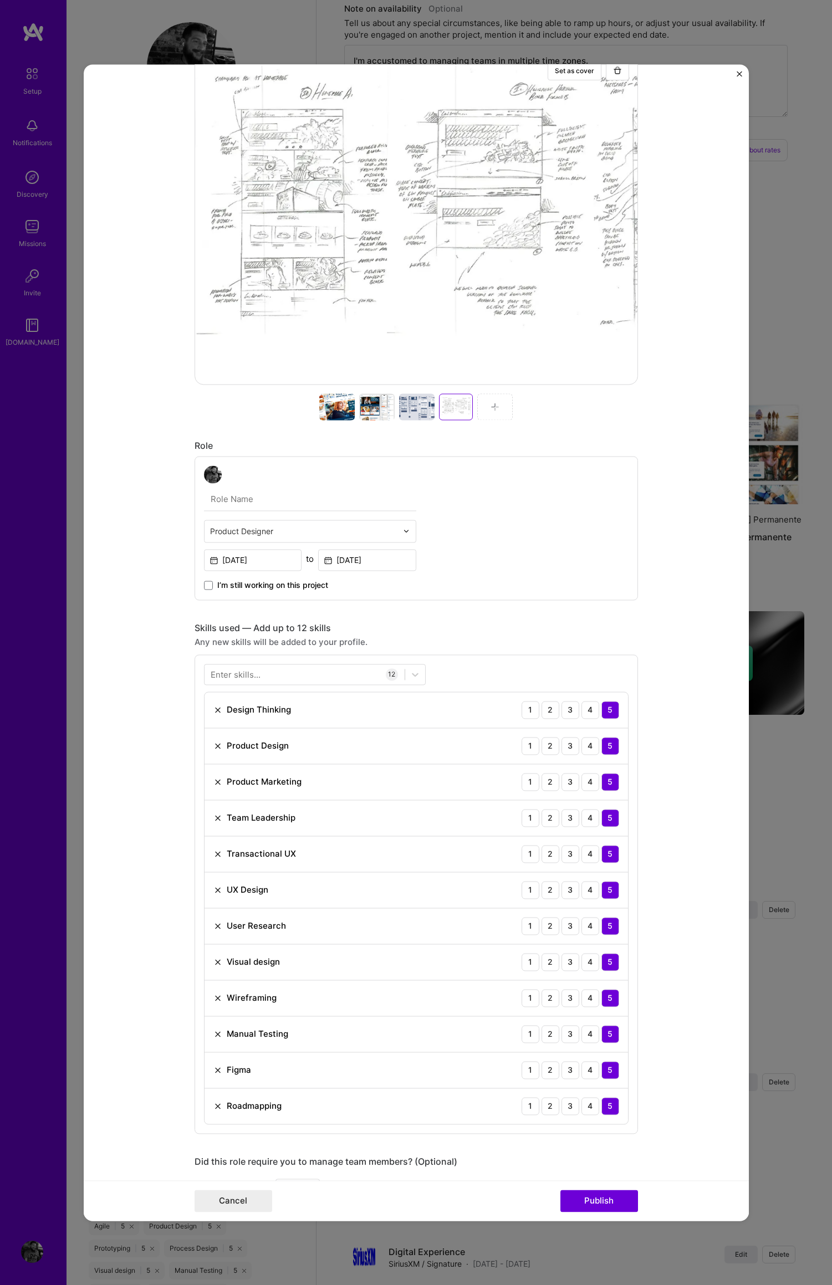
scroll to position [190, 0]
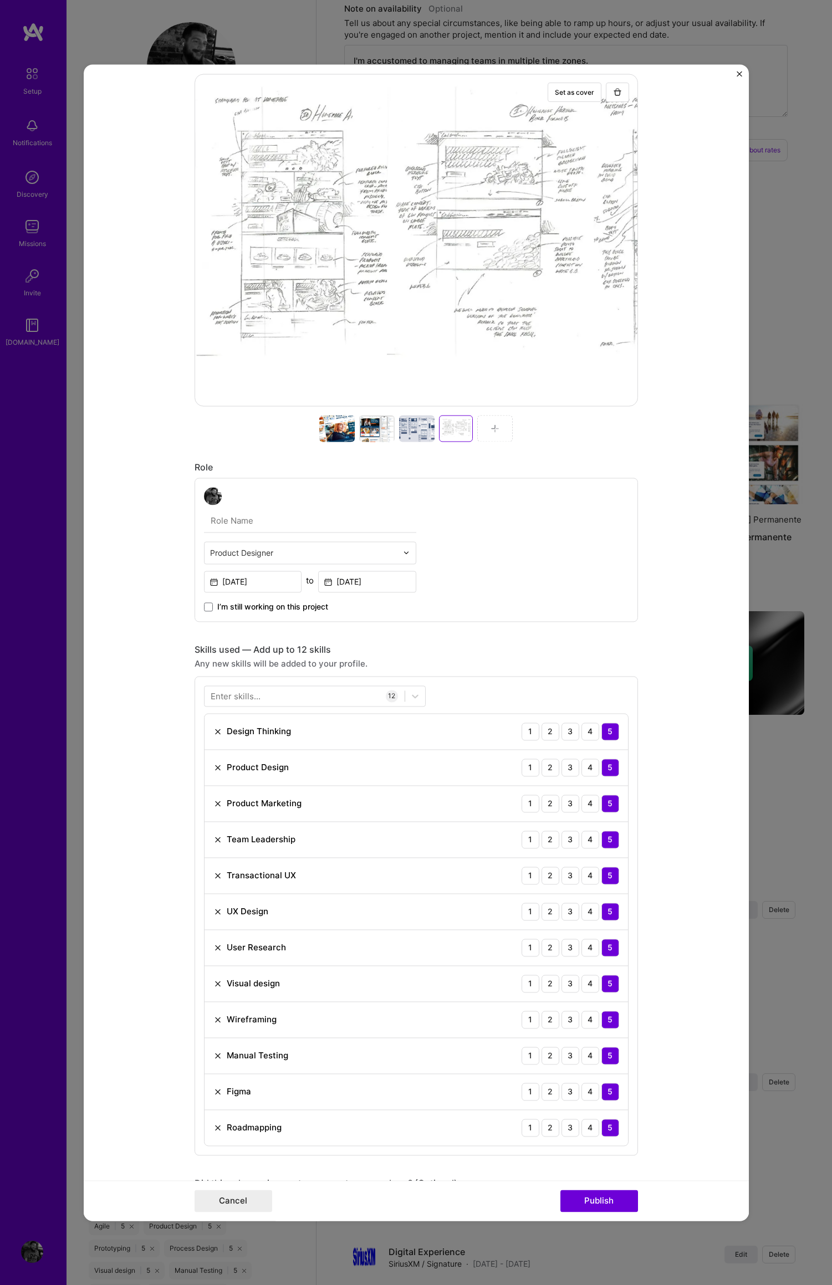
click at [403, 552] on img at bounding box center [406, 552] width 7 height 7
click at [301, 684] on div "UX Expert" at bounding box center [310, 687] width 206 height 21
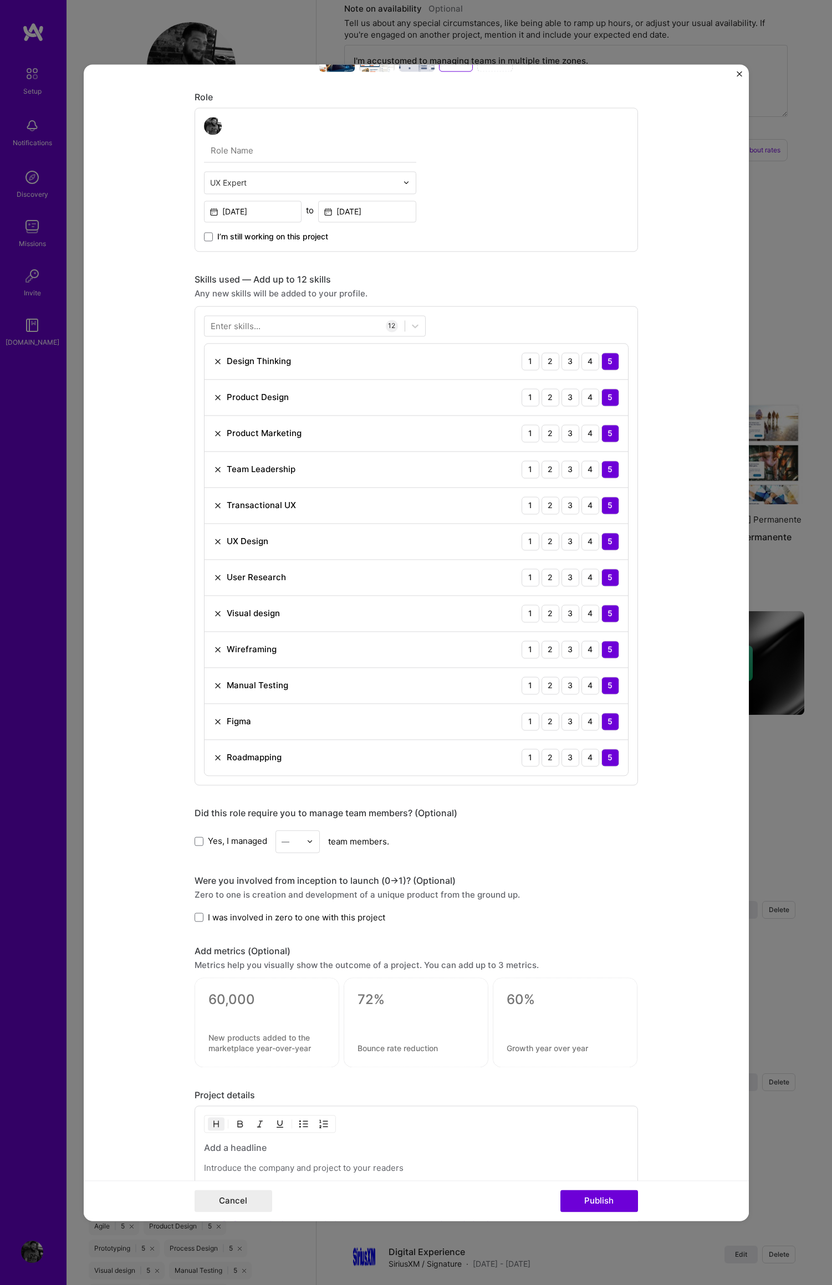
scroll to position [712, 0]
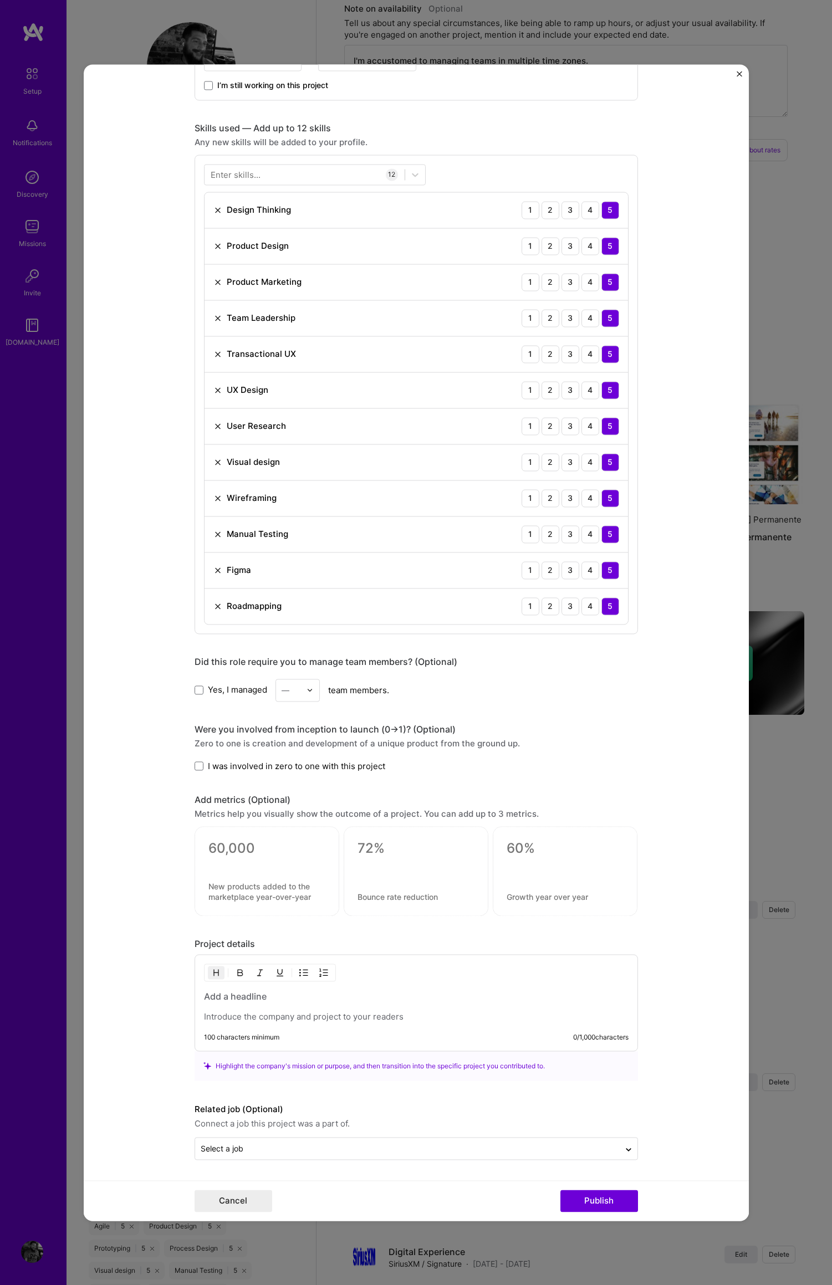
click at [216, 997] on h3 at bounding box center [416, 996] width 424 height 12
drag, startPoint x: 199, startPoint y: 997, endPoint x: 246, endPoint y: 1000, distance: 46.6
click at [204, 997] on h3 "Product Portfolio Management" at bounding box center [416, 996] width 424 height 12
drag, startPoint x: 238, startPoint y: 1037, endPoint x: 291, endPoint y: 1032, distance: 53.4
click at [238, 1037] on div "100 characters minimum" at bounding box center [241, 1036] width 75 height 9
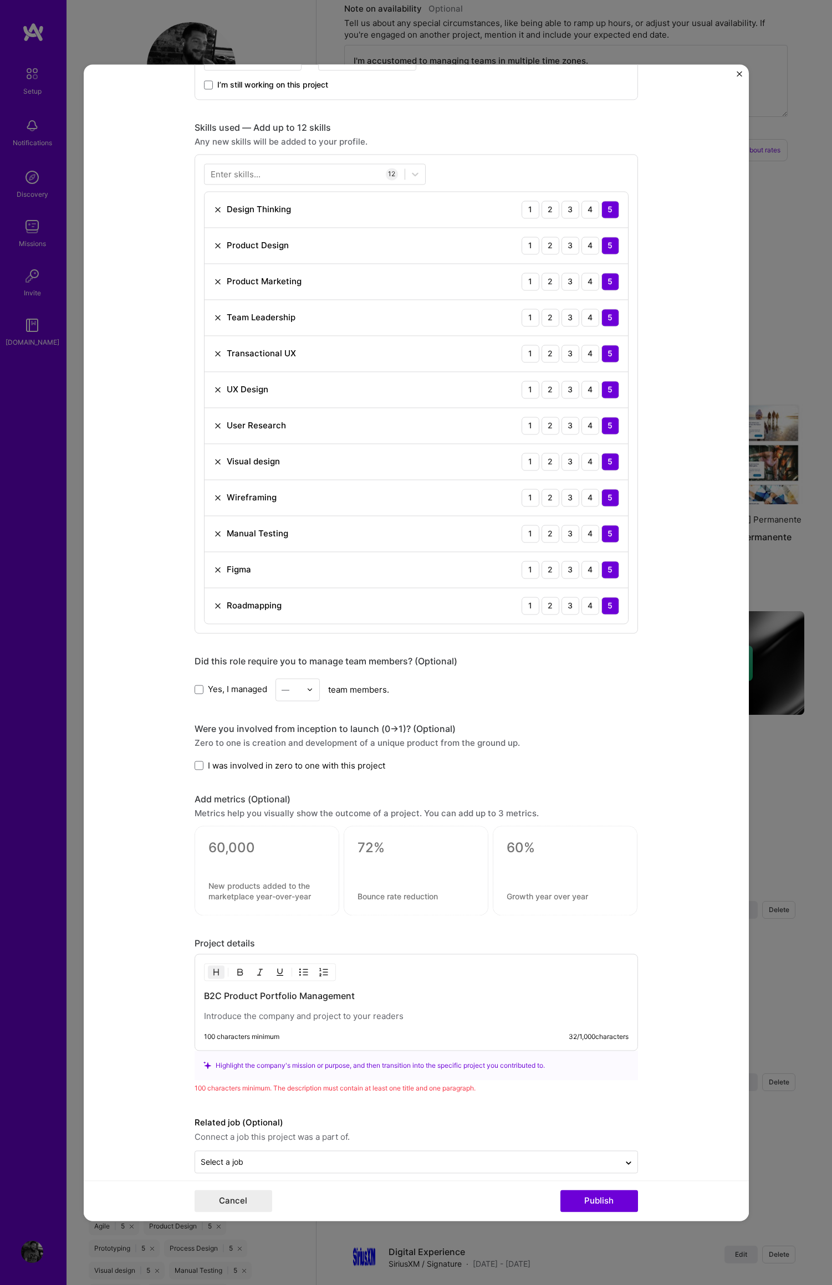
click at [380, 991] on h3 "B2C Product Portfolio Management" at bounding box center [416, 996] width 424 height 12
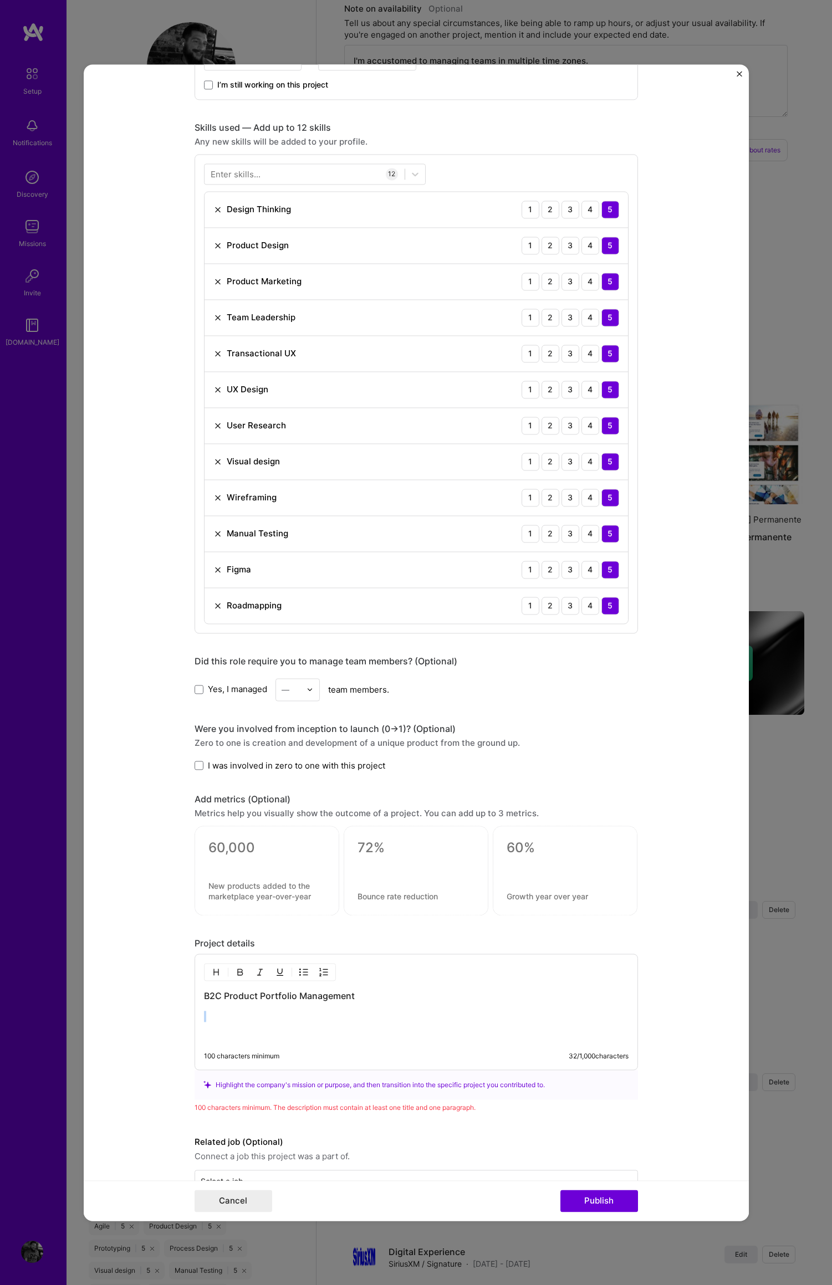
drag, startPoint x: 366, startPoint y: 995, endPoint x: 210, endPoint y: 990, distance: 156.3
click at [170, 1001] on form "Project title Lamb Weston Company Lamb Weston Project industry Industry 1 Proje…" at bounding box center [416, 642] width 665 height 1156
click at [219, 994] on h3 "B2C Product Portfolio Management" at bounding box center [416, 996] width 424 height 12
click at [220, 996] on h3 "B2C Product Portfolio Management" at bounding box center [416, 996] width 424 height 12
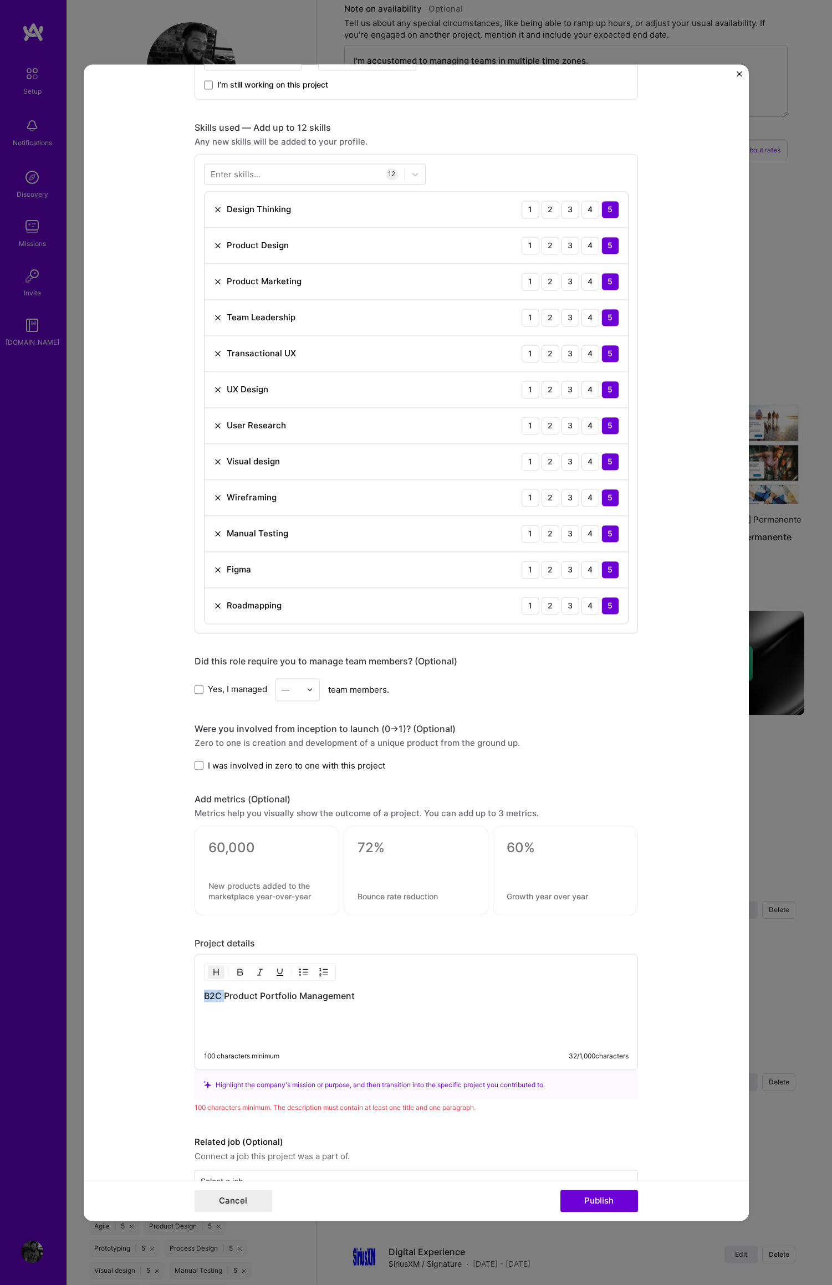
click at [220, 996] on h3 "B2C Product Portfolio Management" at bounding box center [416, 996] width 424 height 12
drag, startPoint x: 356, startPoint y: 995, endPoint x: 221, endPoint y: 984, distance: 136.2
click at [195, 998] on div "B2C Product Portfolio Management 100 characters minimum 32 / 1,000 characters" at bounding box center [415, 1012] width 443 height 116
click at [238, 970] on img "button" at bounding box center [239, 971] width 9 height 9
click at [237, 970] on img "button" at bounding box center [239, 971] width 9 height 9
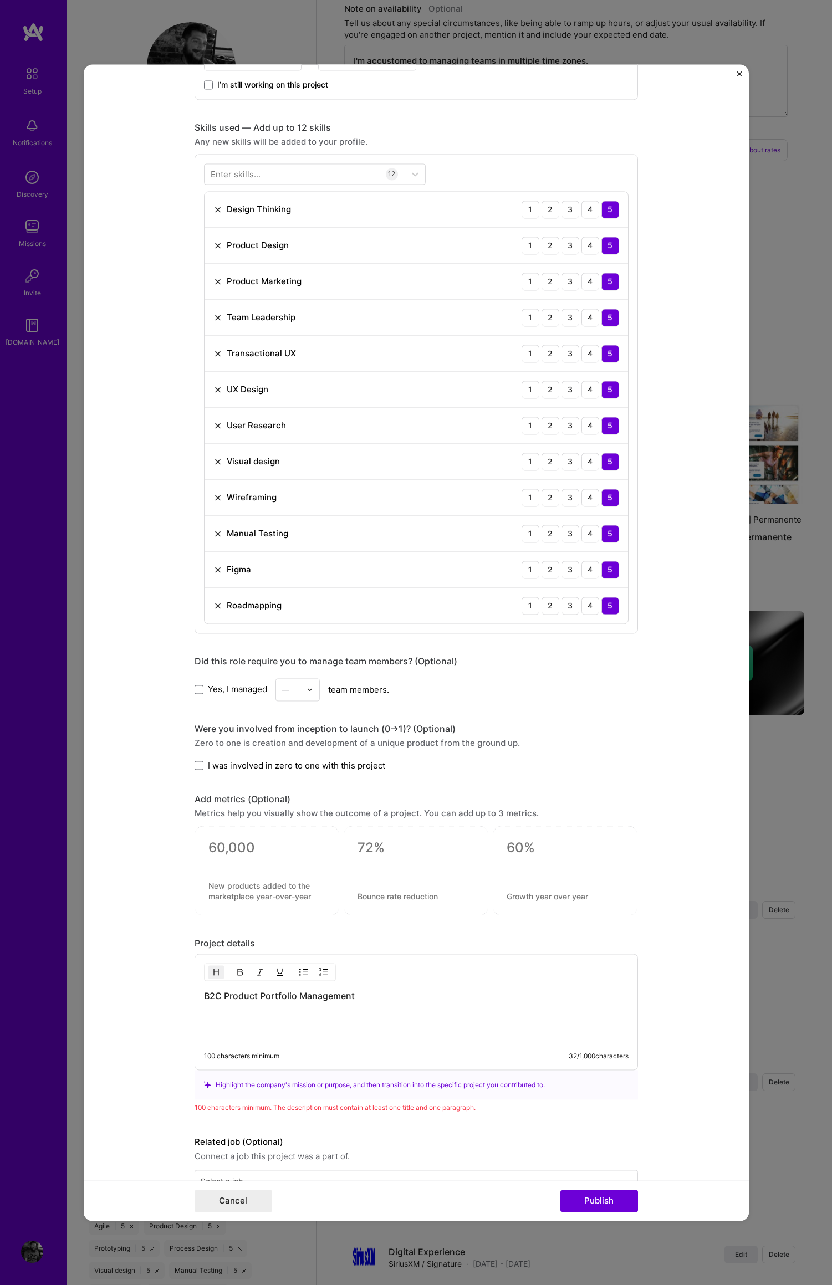
click at [218, 1024] on div "B2C Product Portfolio Management" at bounding box center [416, 1016] width 424 height 52
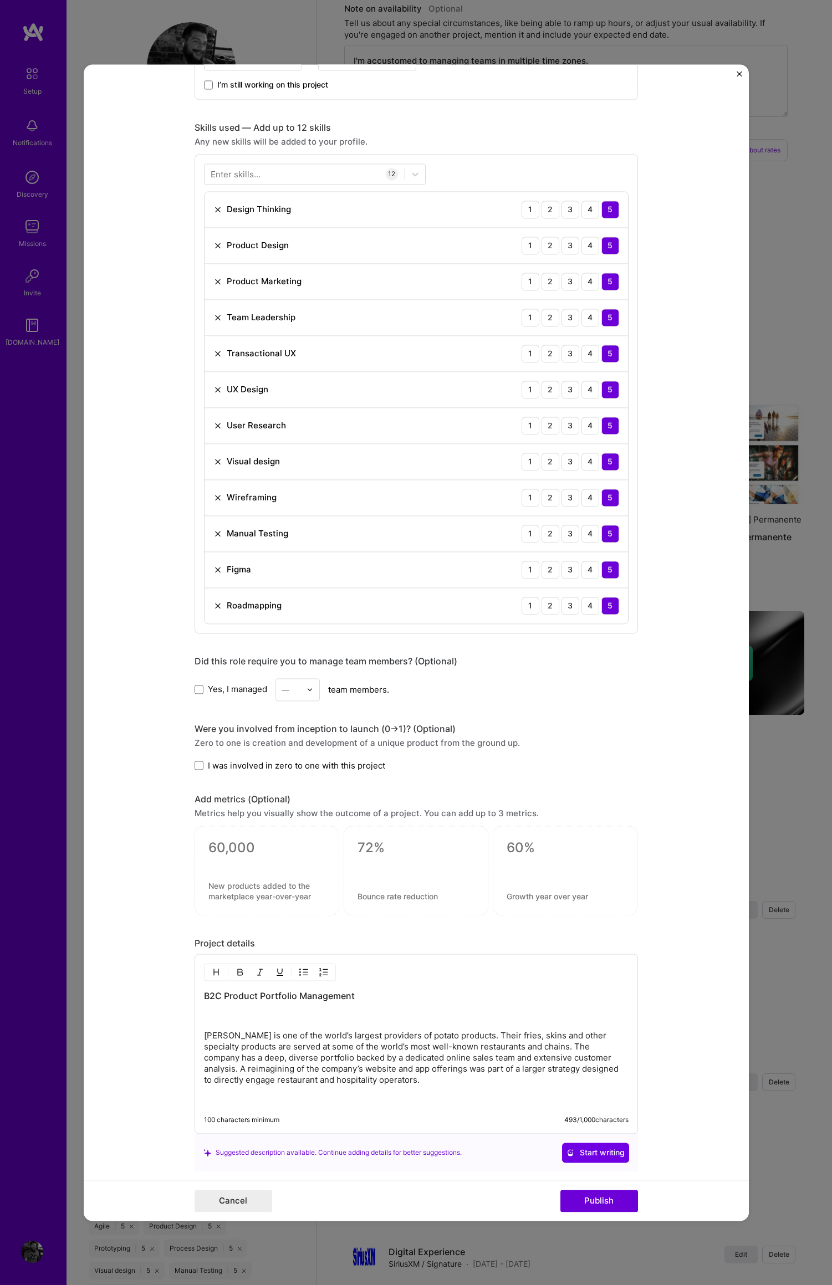
click at [427, 1085] on p "Lamb Weston is one of the world’s largest providers of potato products. Their f…" at bounding box center [416, 1057] width 424 height 55
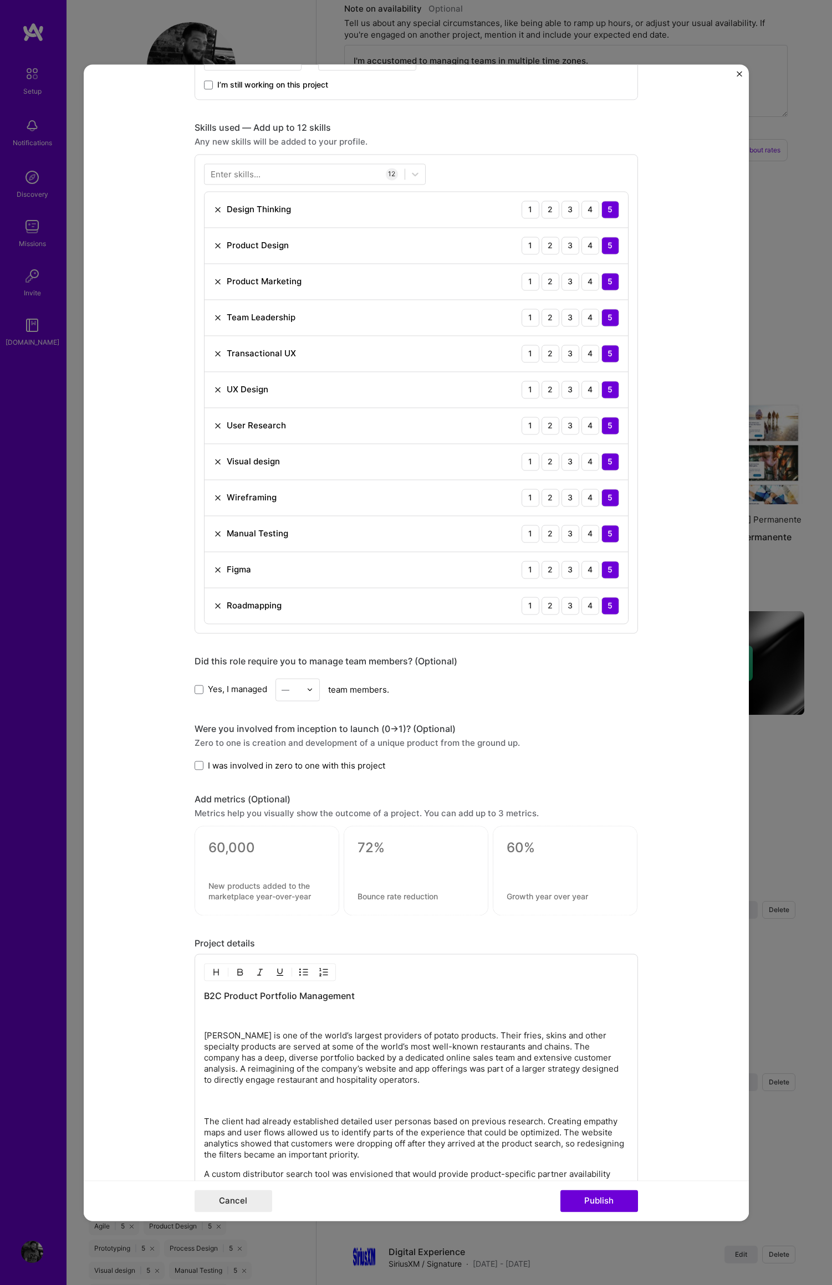
click at [226, 1113] on div "B2C Product Portfolio Management Lamb Weston is one of the world’s largest prov…" at bounding box center [416, 1115] width 424 height 251
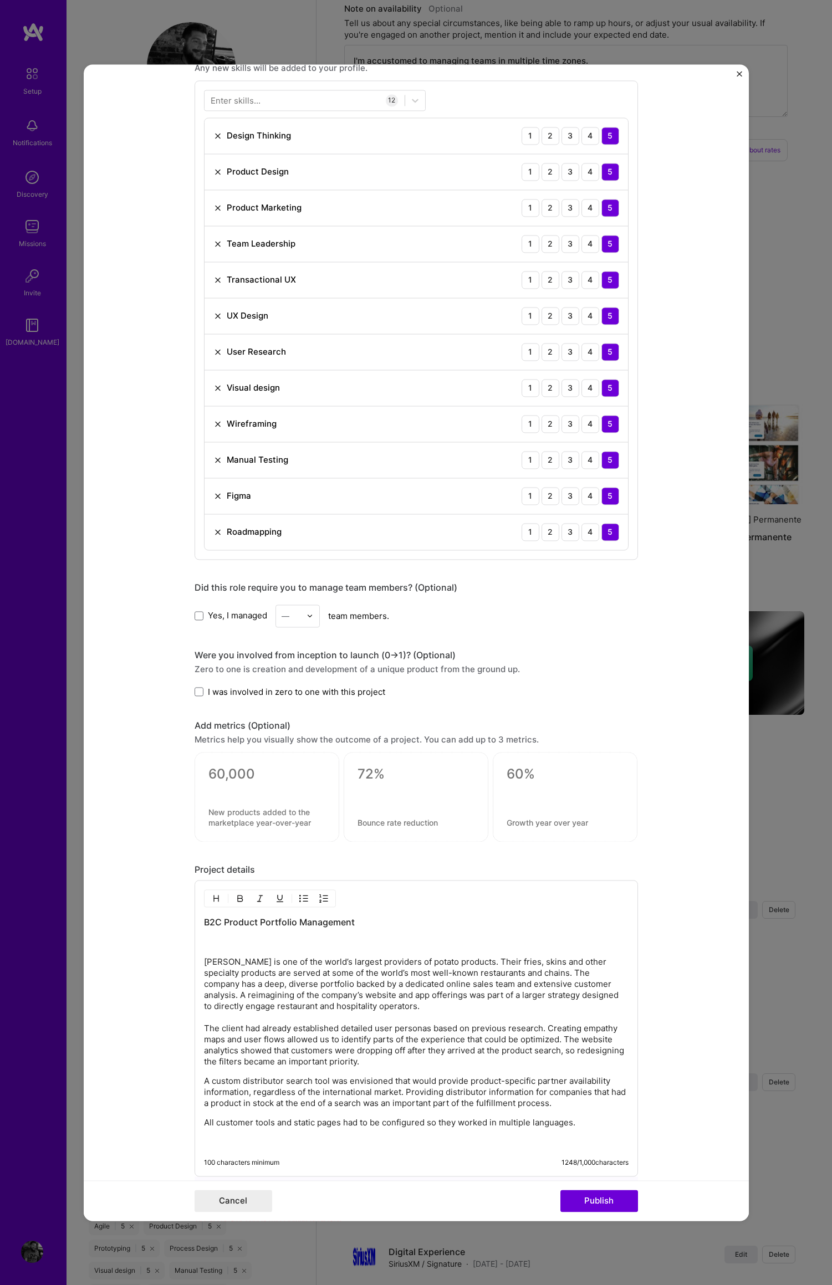
scroll to position [934, 0]
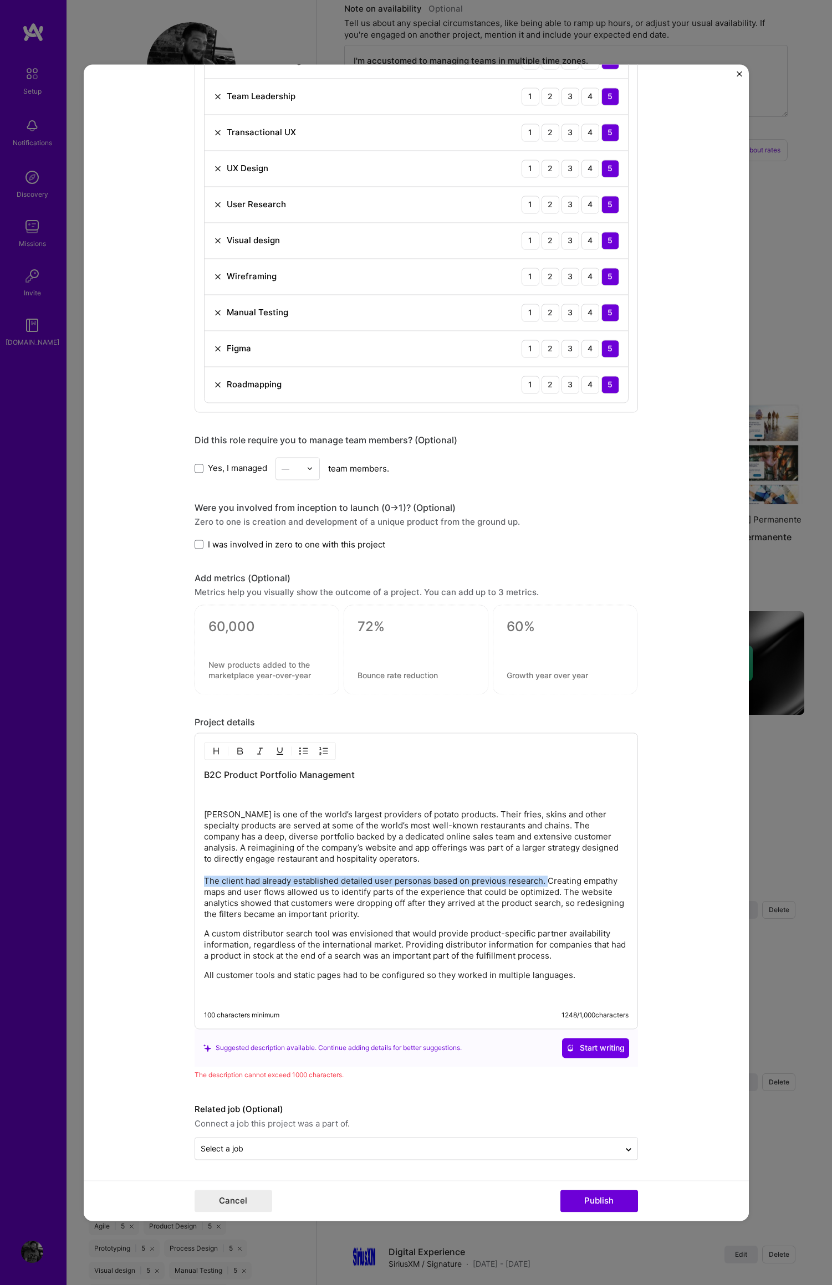
drag, startPoint x: 541, startPoint y: 881, endPoint x: 161, endPoint y: 880, distance: 379.5
click at [161, 880] on form "Project title Lamb Weston Company Lamb Weston Project industry Industry 1 Proje…" at bounding box center [416, 642] width 665 height 1156
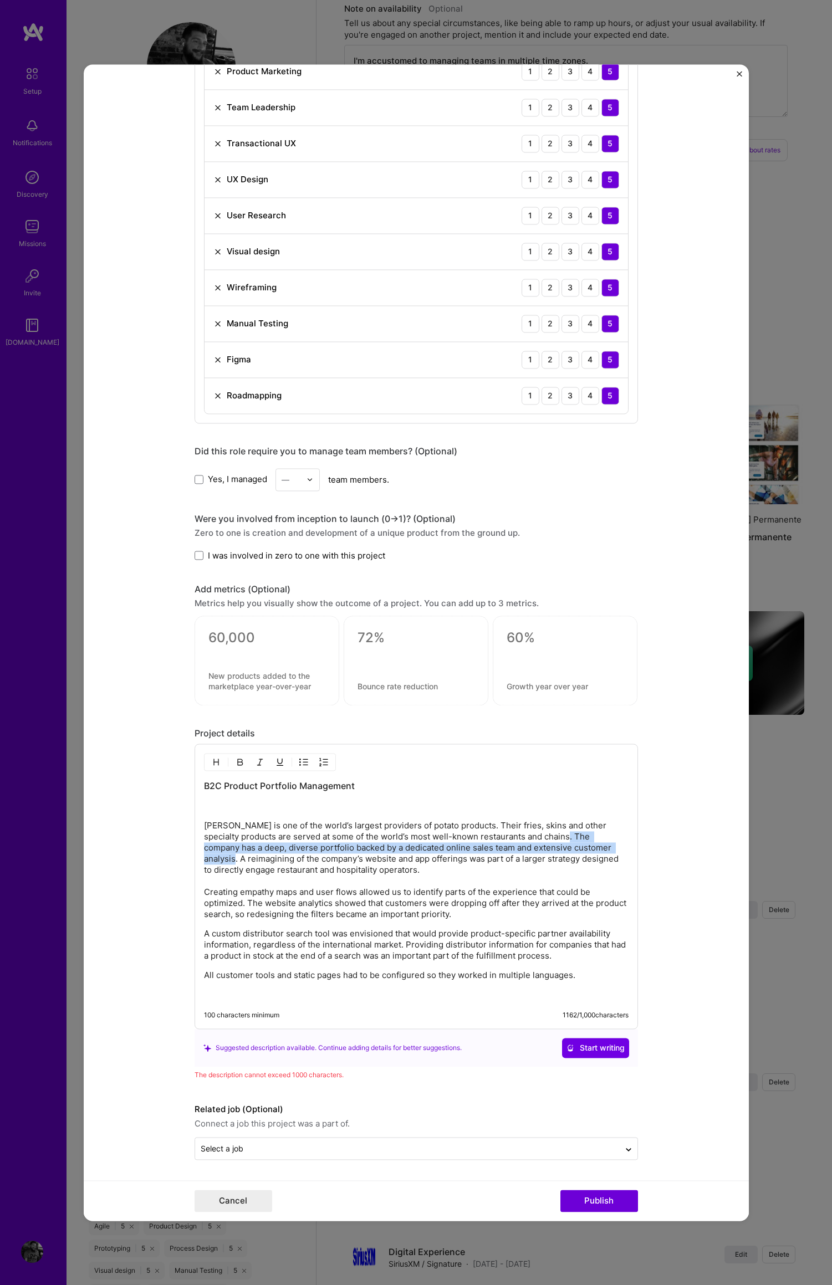
drag, startPoint x: 571, startPoint y: 836, endPoint x: 235, endPoint y: 860, distance: 336.1
click at [234, 860] on p "Lamb Weston is one of the world’s largest providers of potato products. Their f…" at bounding box center [416, 870] width 424 height 100
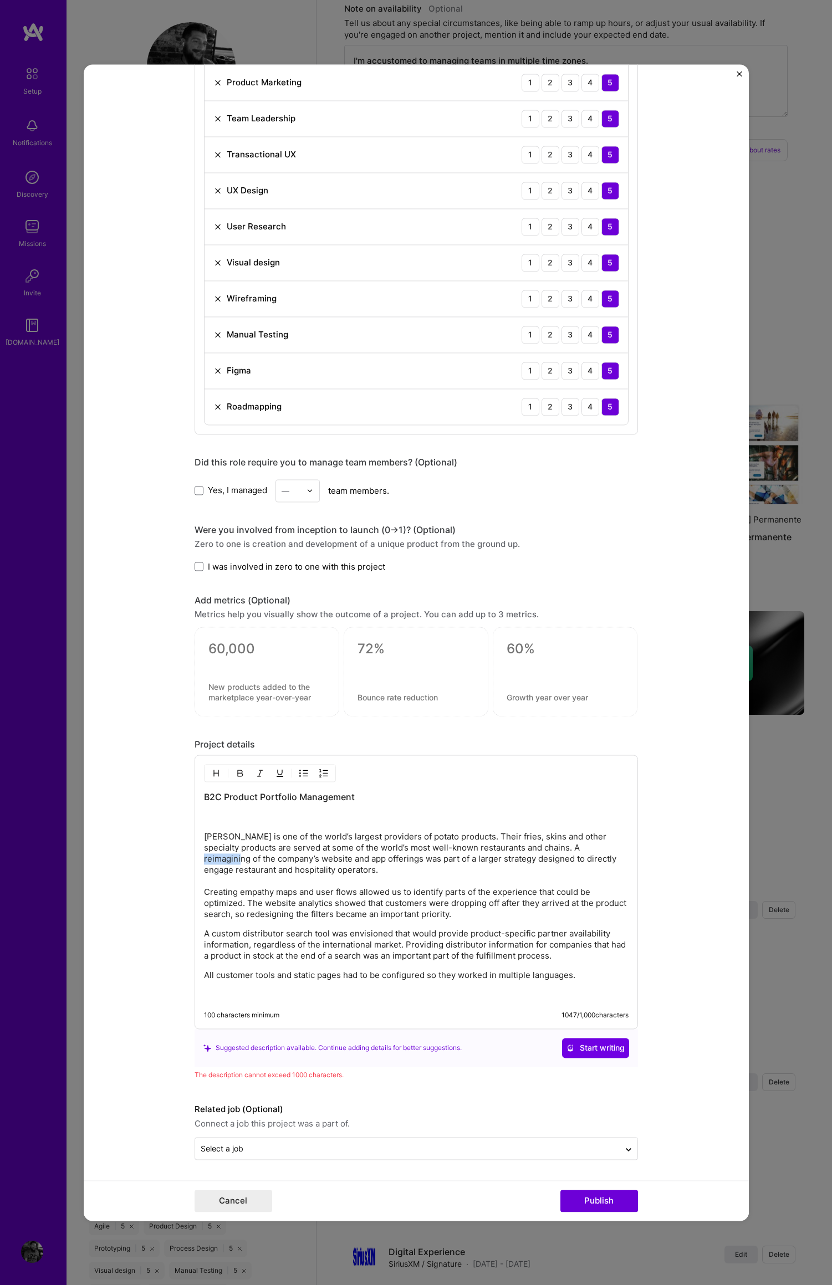
drag, startPoint x: 243, startPoint y: 859, endPoint x: 207, endPoint y: 859, distance: 36.6
click at [207, 859] on p "Lamb Weston is one of the world’s largest providers of potato products. Their f…" at bounding box center [416, 875] width 424 height 89
drag, startPoint x: 201, startPoint y: 974, endPoint x: 239, endPoint y: 973, distance: 38.2
click at [310, 977] on p "All customer tools and static pages had to be configured so they worked in mult…" at bounding box center [416, 975] width 424 height 11
click at [198, 976] on div "B2C Product Portfolio Management Lamb Weston is one of the world’s largest prov…" at bounding box center [415, 892] width 443 height 274
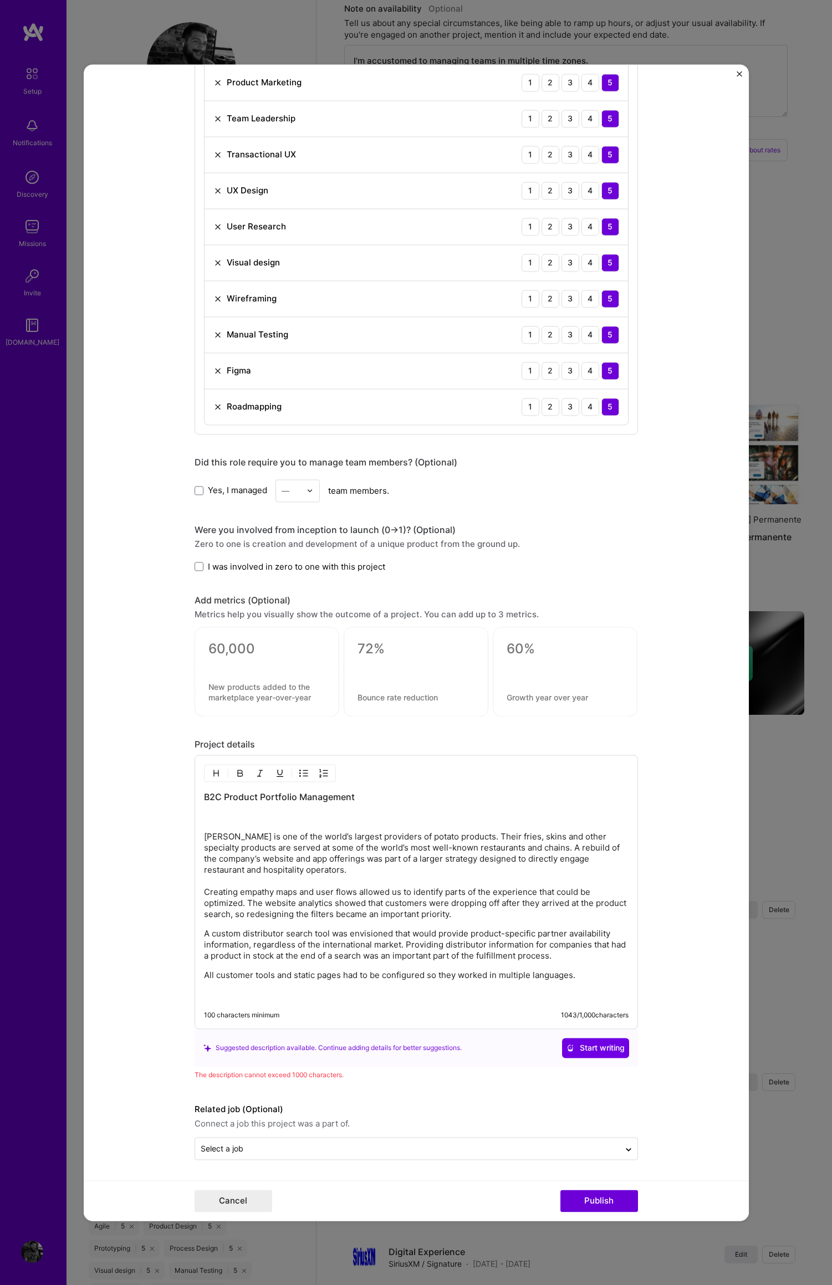
click at [204, 974] on p "All customer tools and static pages had to be configured so they worked in mult…" at bounding box center [416, 975] width 424 height 11
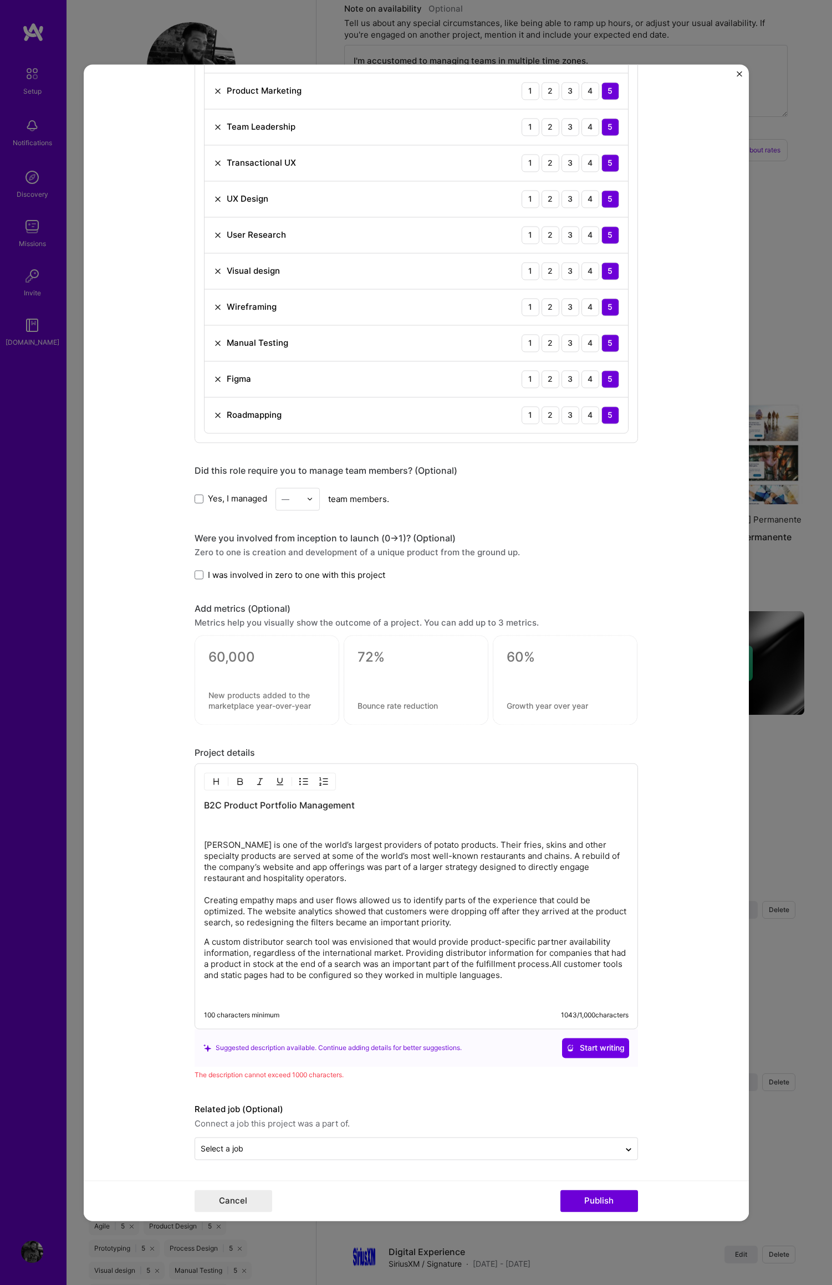
scroll to position [903, 0]
click at [401, 953] on p "A custom distributor search tool was envisioned that would provide product-spec…" at bounding box center [416, 958] width 424 height 44
click at [466, 957] on p "A custom distributor search tool was envisioned that would provide product-spec…" at bounding box center [416, 958] width 424 height 44
drag, startPoint x: 482, startPoint y: 844, endPoint x: 576, endPoint y: 857, distance: 94.6
click at [571, 855] on p "Lamb Weston is one of the world’s largest providers of potato products. Their f…" at bounding box center [416, 883] width 424 height 89
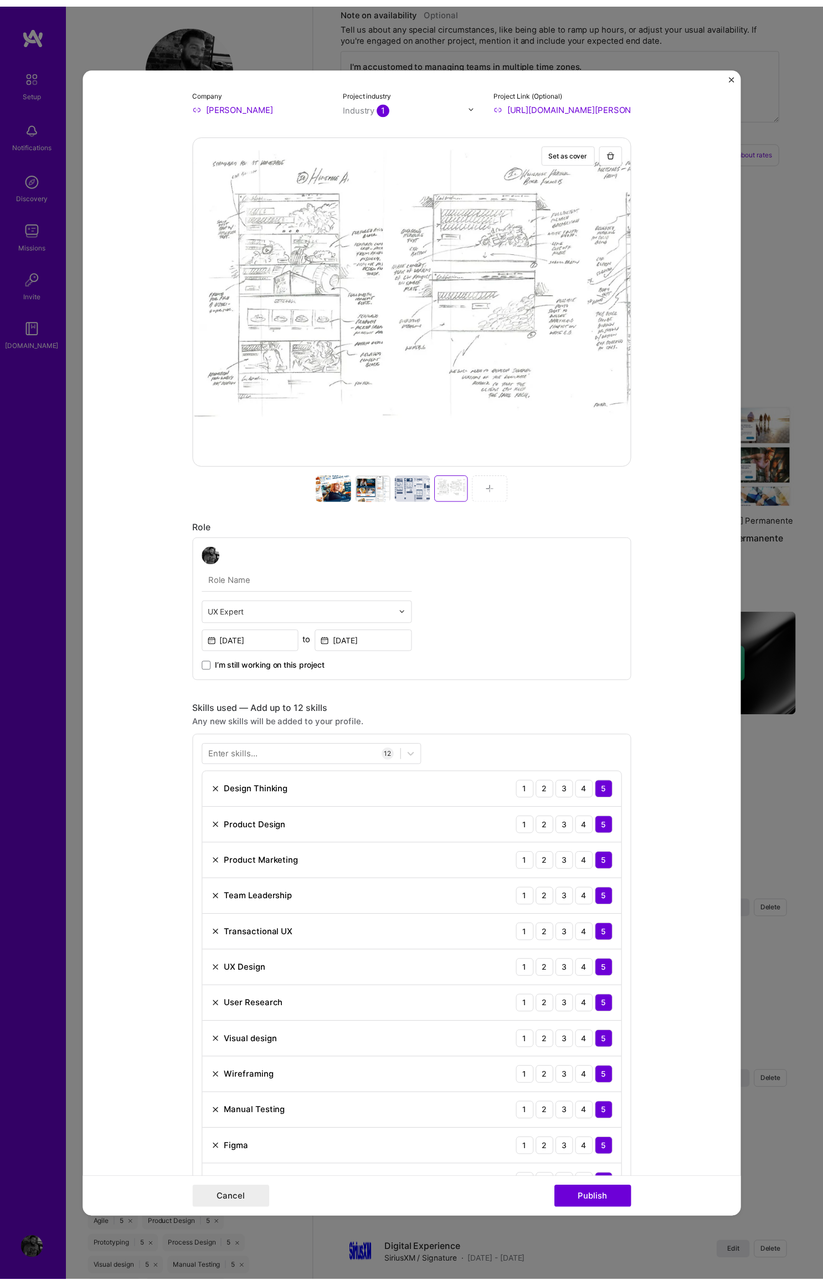
scroll to position [209, 0]
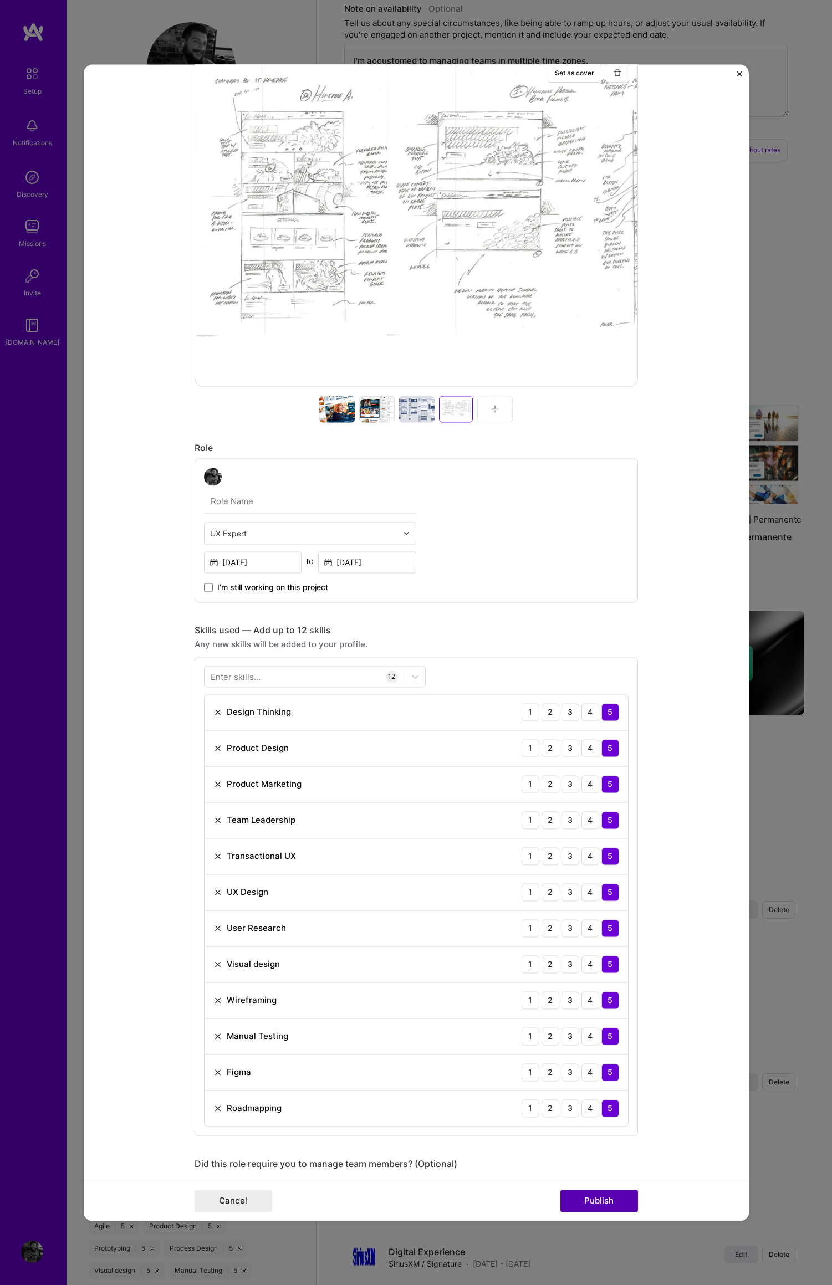
click at [601, 1201] on button "Publish" at bounding box center [599, 1201] width 78 height 22
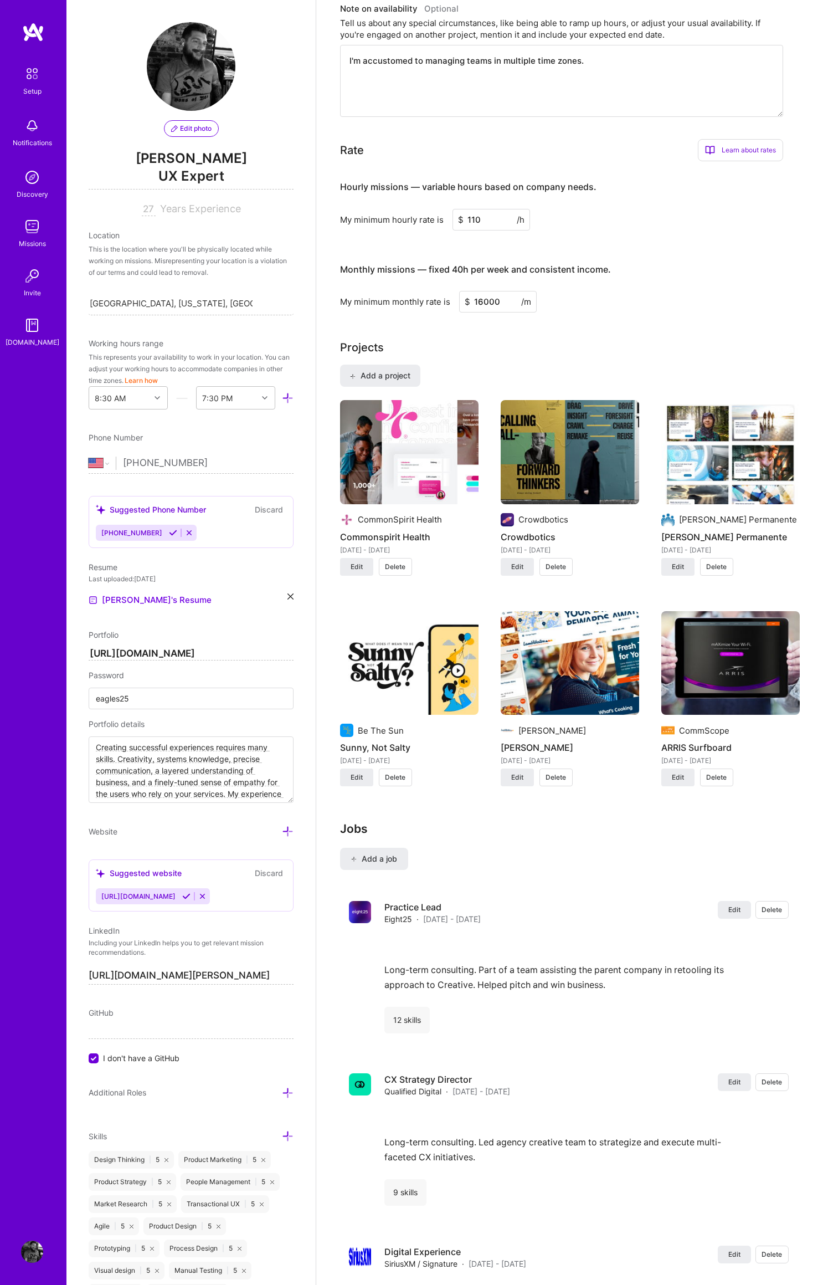
click at [202, 179] on span "UX Expert" at bounding box center [191, 178] width 205 height 23
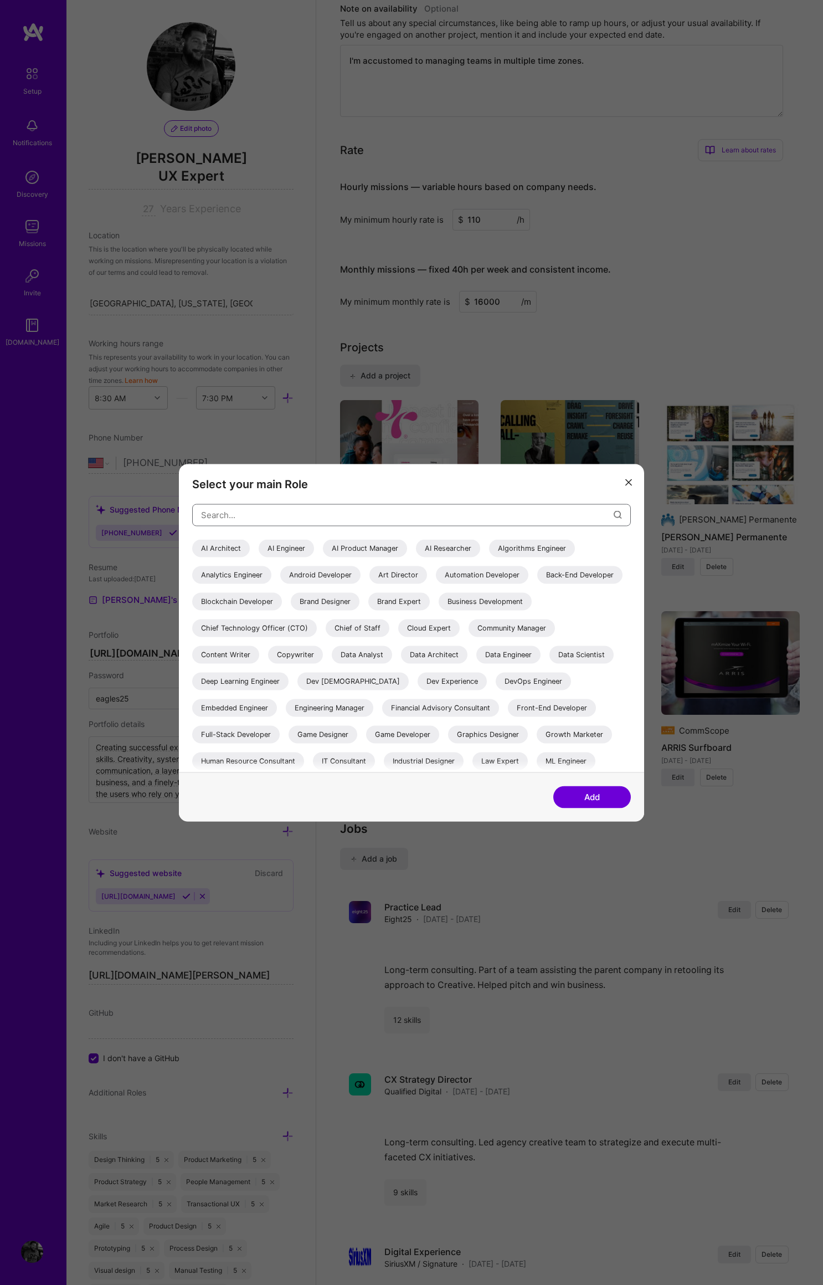
click at [265, 513] on input "modal" at bounding box center [407, 515] width 413 height 28
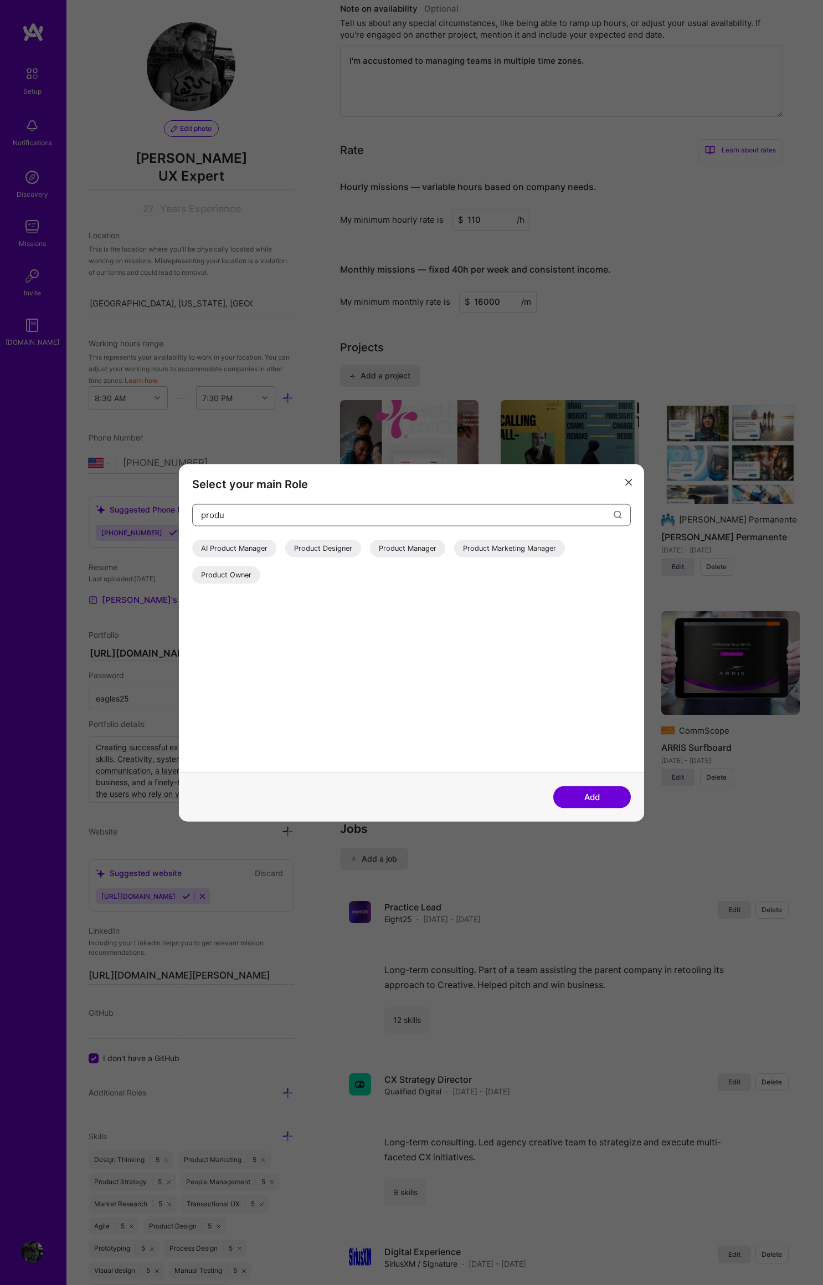
type input "produ"
click at [328, 545] on div "Product Designer" at bounding box center [323, 548] width 76 height 18
click at [595, 795] on button "Add" at bounding box center [593, 797] width 78 height 22
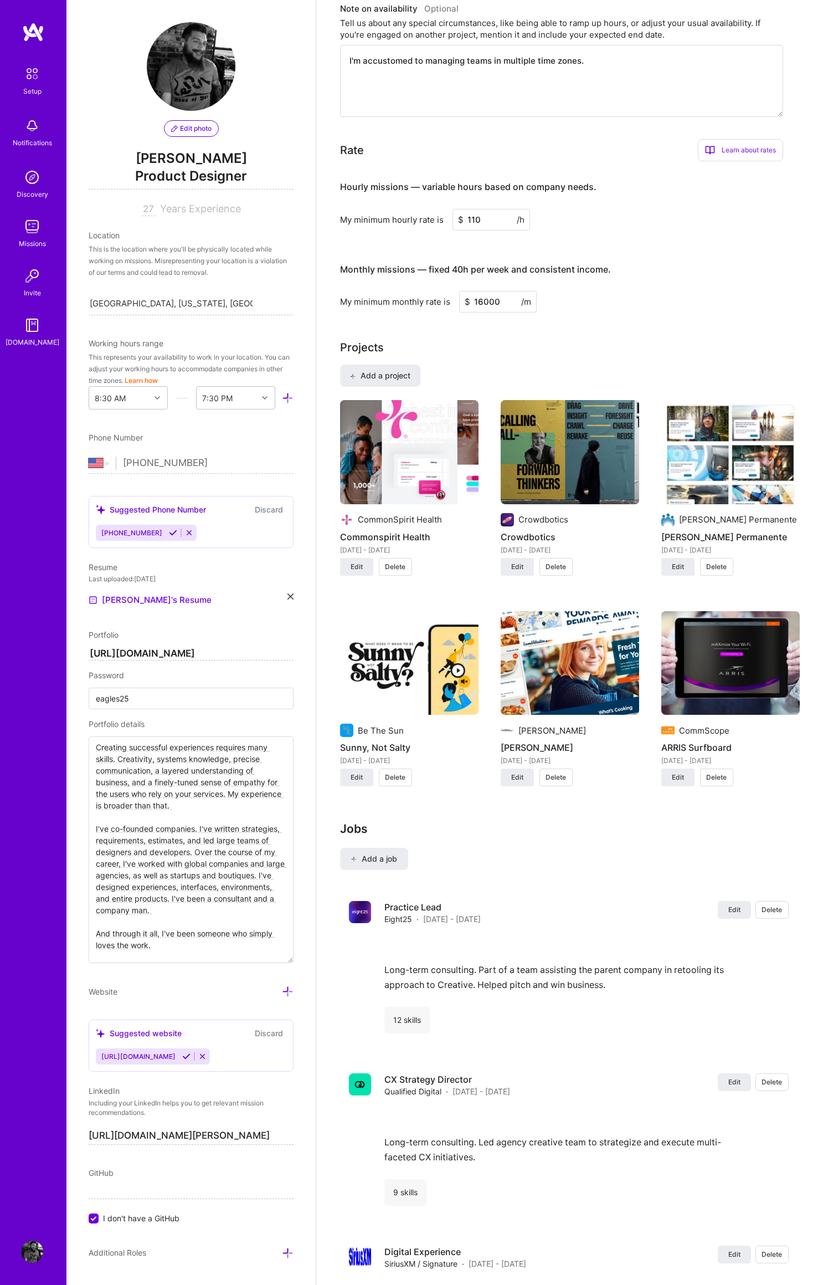
drag, startPoint x: 283, startPoint y: 801, endPoint x: 283, endPoint y: 947, distance: 146.3
click at [291, 961] on div "Edit photo Jon Gifford Product Designer 27 Years Experience Location This is th…" at bounding box center [190, 642] width 249 height 1285
click at [198, 756] on textarea "Creating successful experiences requires many skills. Creativity, systems knowl…" at bounding box center [191, 849] width 205 height 226
drag, startPoint x: 205, startPoint y: 761, endPoint x: 218, endPoint y: 796, distance: 37.7
click at [218, 796] on textarea "Creating successful experiences requires many skills. Creativity, systems knowl…" at bounding box center [191, 849] width 205 height 226
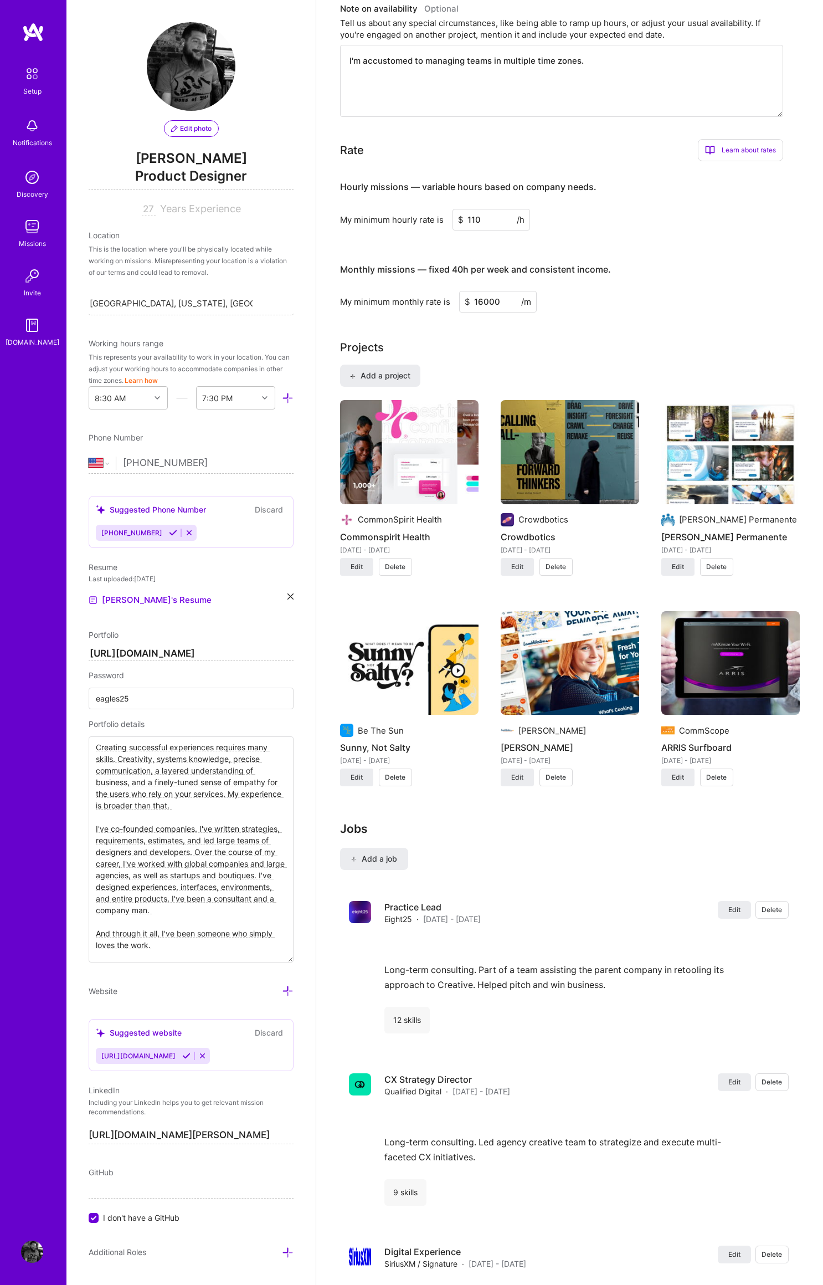
drag, startPoint x: 217, startPoint y: 796, endPoint x: 233, endPoint y: 798, distance: 16.2
click at [217, 796] on textarea "Creating successful experiences requires many skills. Creativity, systems knowl…" at bounding box center [191, 849] width 205 height 226
click at [199, 794] on textarea "Creating successful experiences requires many skills. Creativity, systems knowl…" at bounding box center [191, 849] width 205 height 226
drag, startPoint x: 145, startPoint y: 762, endPoint x: 171, endPoint y: 807, distance: 51.7
click at [171, 806] on textarea "Creating successful experiences requires many skills. Creativity, systems knowl…" at bounding box center [191, 849] width 205 height 226
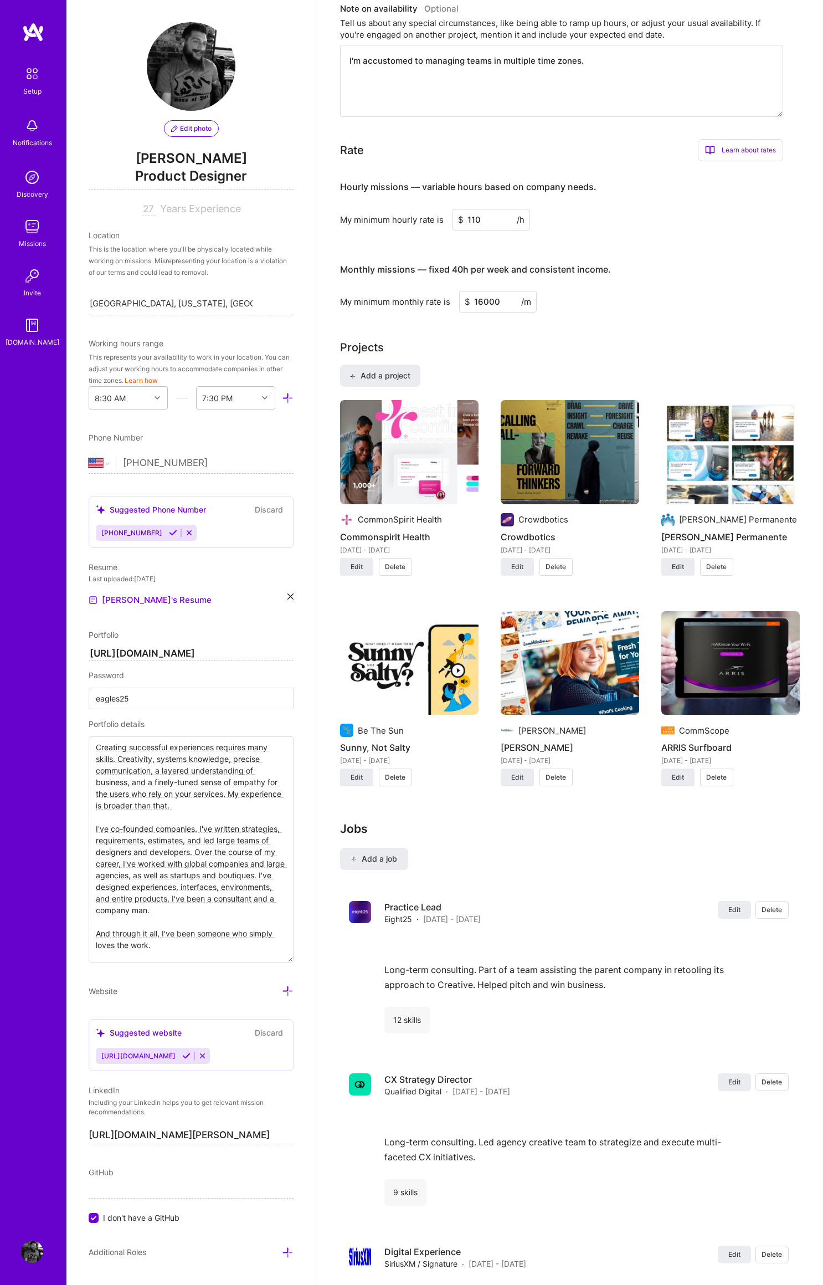
drag, startPoint x: 172, startPoint y: 794, endPoint x: 188, endPoint y: 813, distance: 24.4
click at [172, 794] on textarea "Creating successful experiences requires many skills. Creativity, systems knowl…" at bounding box center [191, 849] width 205 height 226
drag, startPoint x: 192, startPoint y: 885, endPoint x: 211, endPoint y: 901, distance: 24.4
click at [192, 885] on textarea "Creating successful experiences requires many skills. Creativity, systems knowl…" at bounding box center [191, 849] width 205 height 226
click at [223, 805] on textarea "Creating successful experiences requires many skills. Creativity, systems knowl…" at bounding box center [191, 849] width 205 height 226
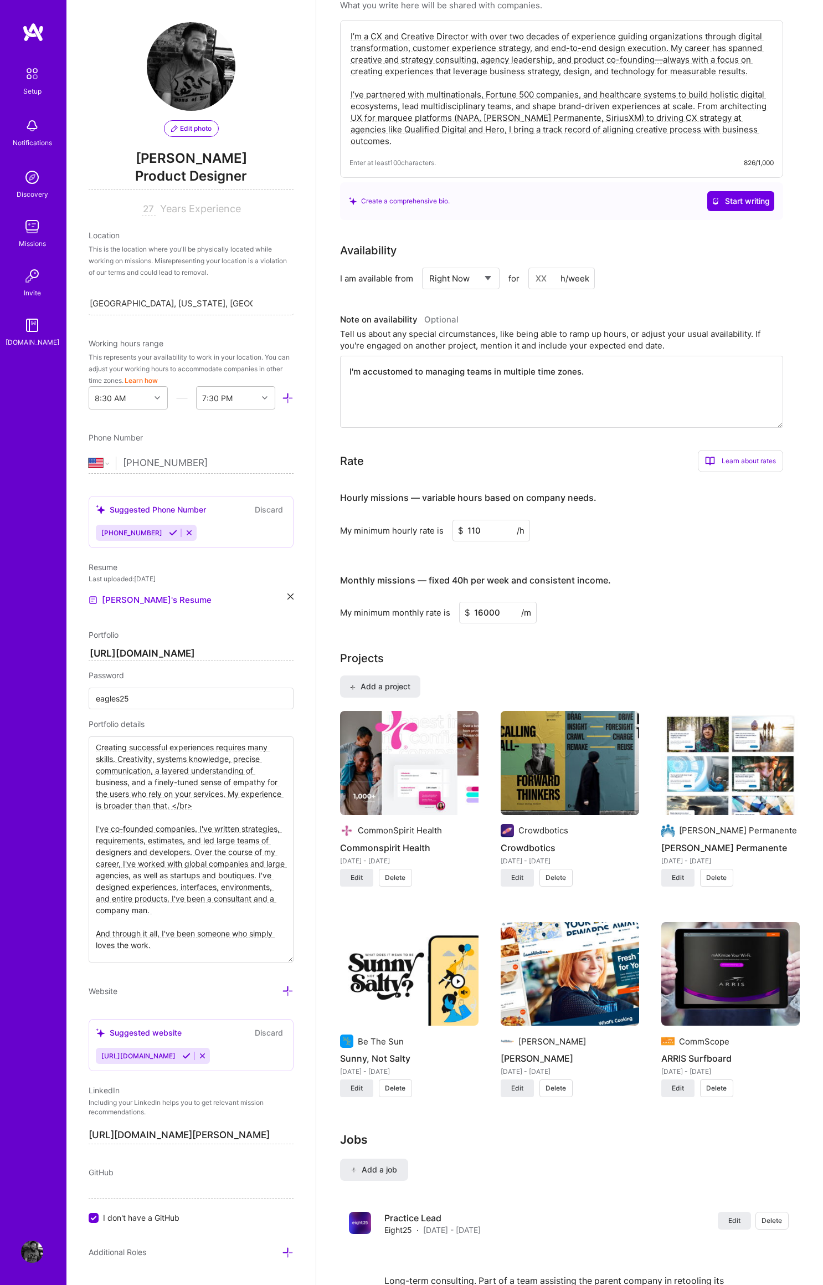
scroll to position [0, 0]
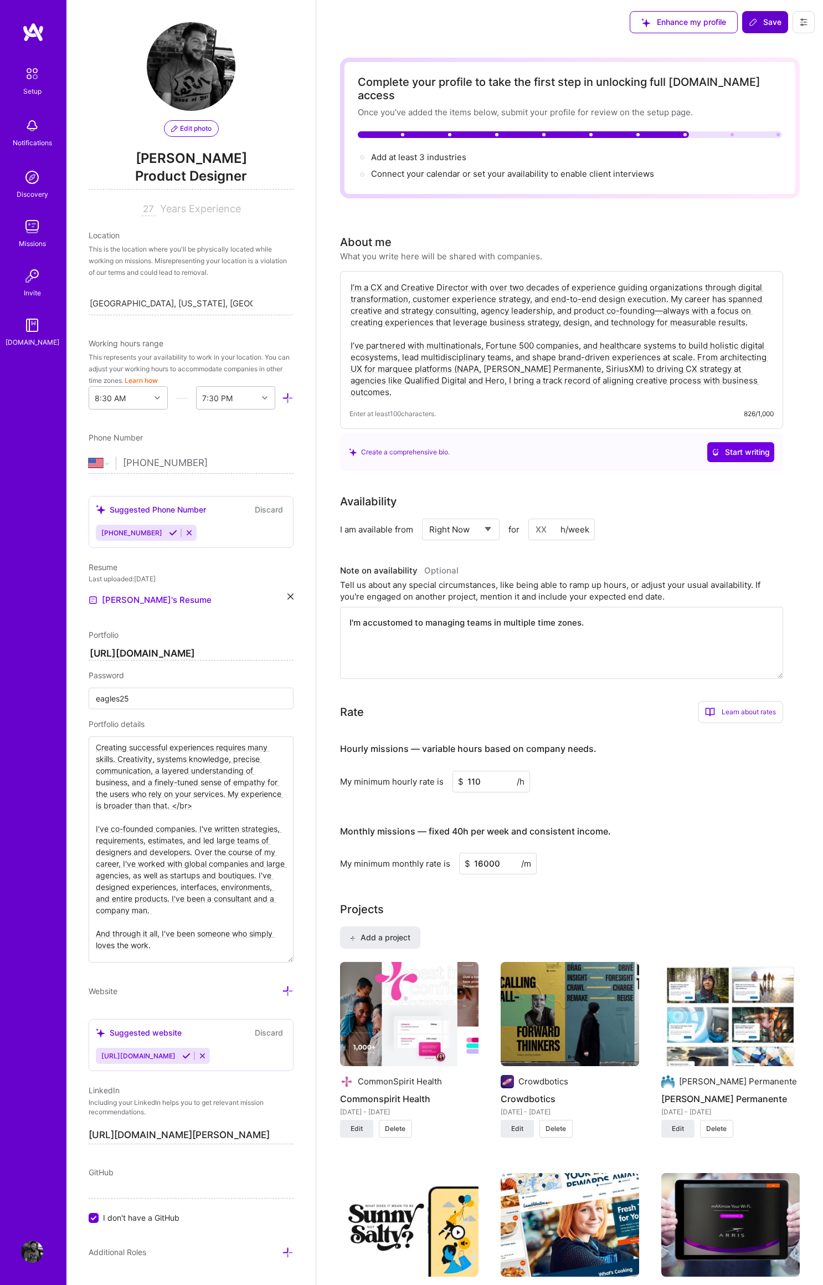
type textarea "Creating successful experiences requires many skills. Creativity, systems knowl…"
click at [768, 22] on span "Save" at bounding box center [765, 22] width 33 height 11
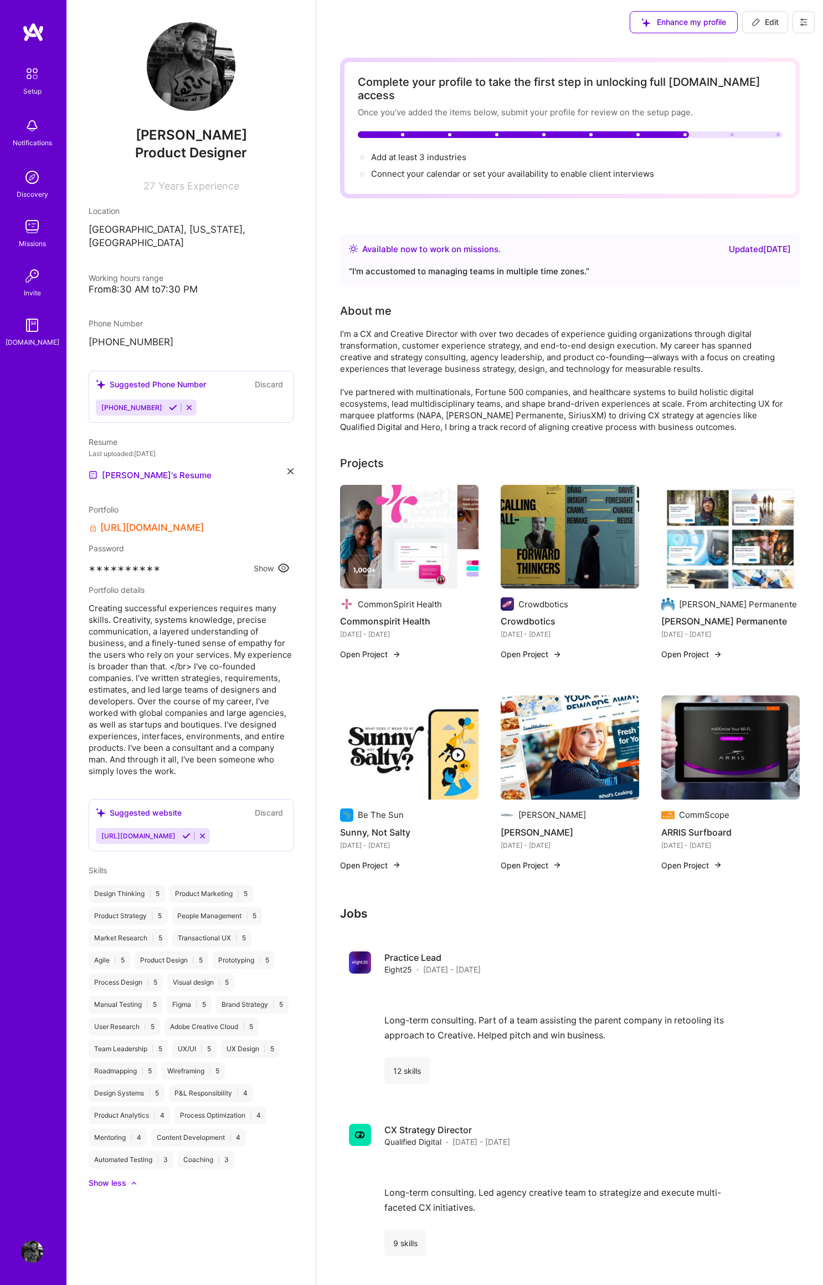
click at [759, 19] on icon at bounding box center [756, 22] width 9 height 9
select select "US"
select select "Right Now"
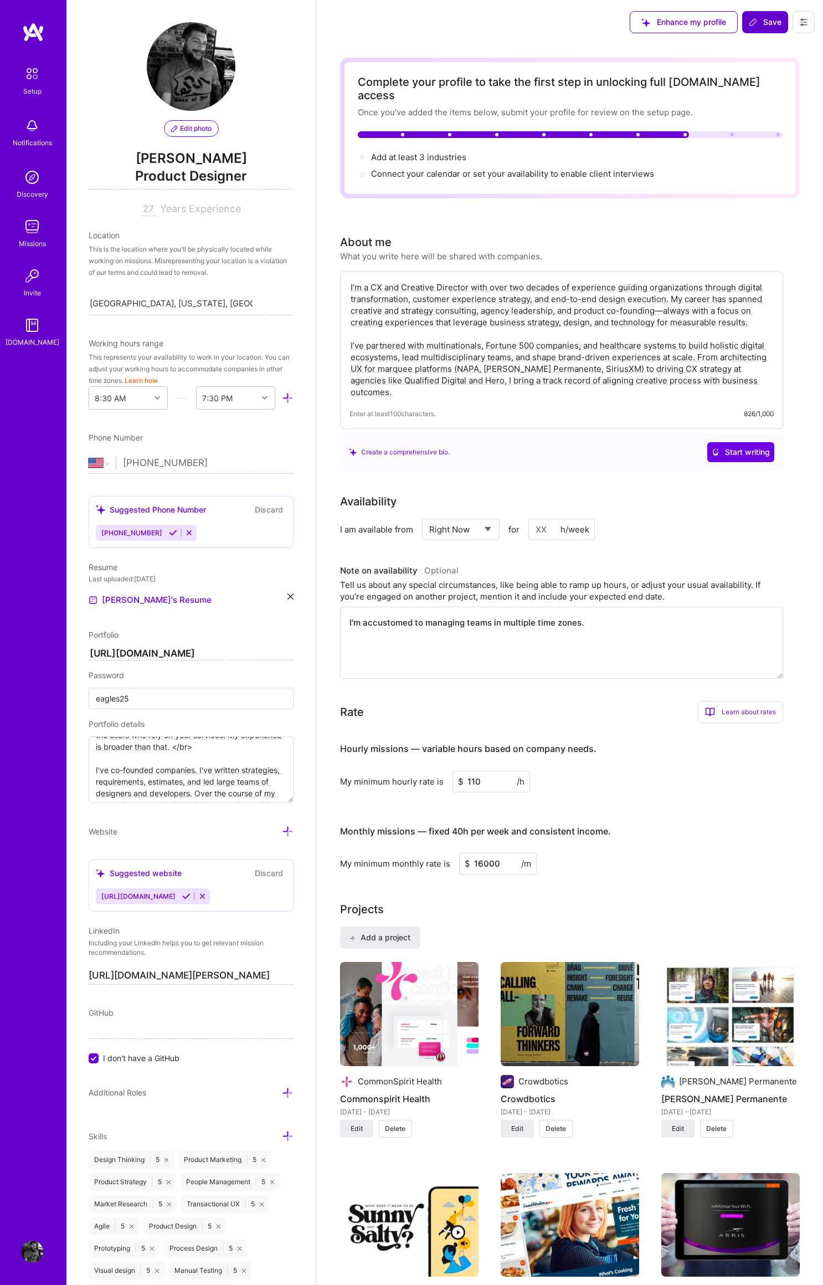
scroll to position [62, 0]
drag, startPoint x: 240, startPoint y: 743, endPoint x: 257, endPoint y: 753, distance: 19.9
click at [214, 745] on textarea "Creating successful experiences requires many skills. Creativity, systems knowl…" at bounding box center [191, 769] width 205 height 66
type textarea "Creating successful experiences requires many skills. Creativity, systems knowl…"
click at [769, 20] on span "Save" at bounding box center [765, 22] width 33 height 11
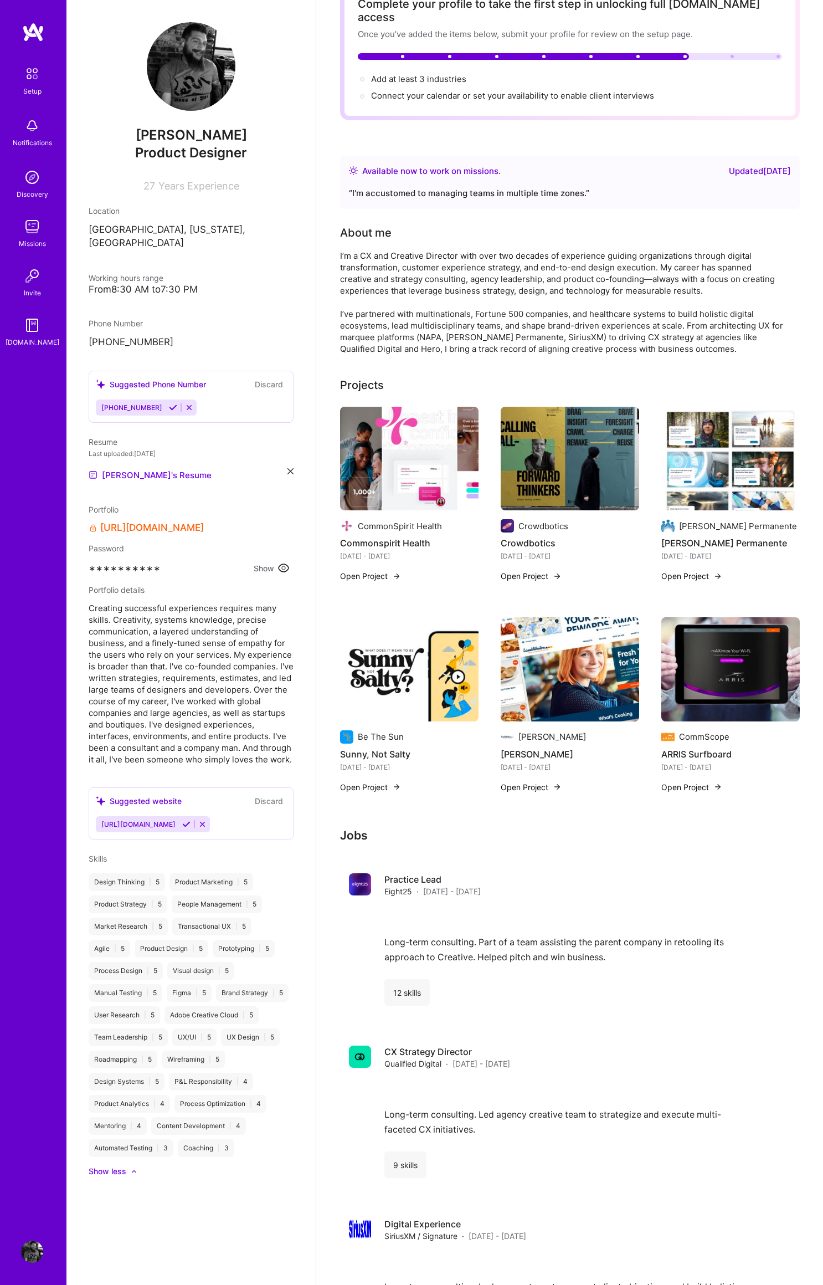
scroll to position [0, 0]
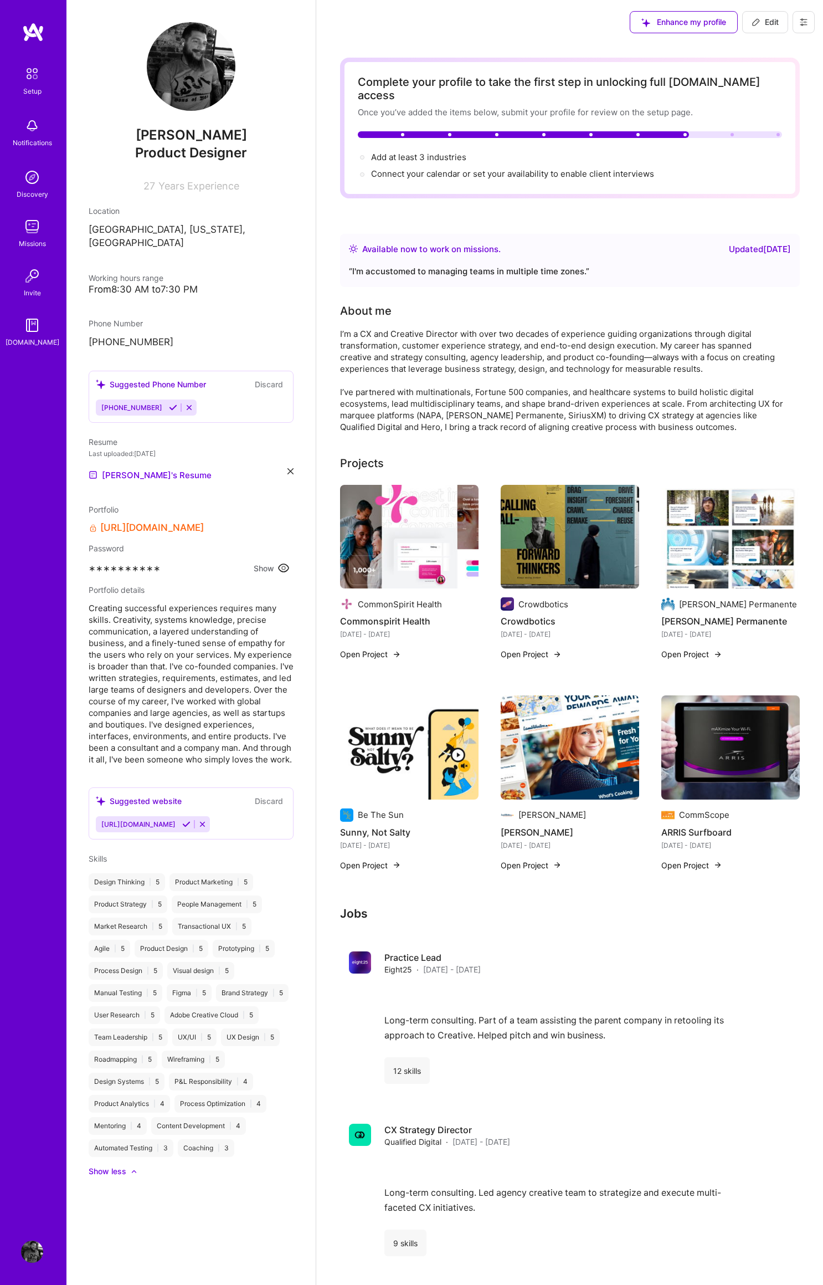
click at [771, 22] on span "Edit" at bounding box center [765, 22] width 27 height 11
select select "US"
select select "Right Now"
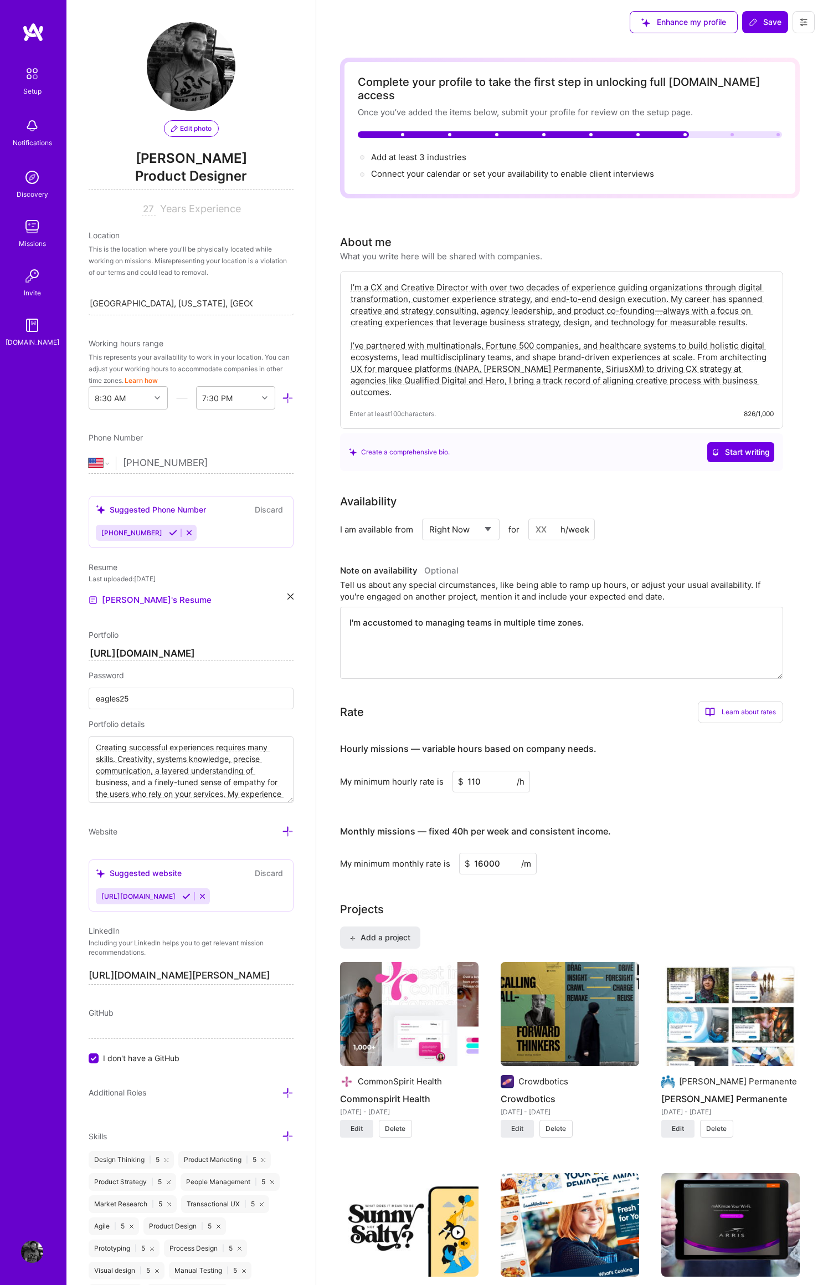
drag, startPoint x: 397, startPoint y: 272, endPoint x: 381, endPoint y: 272, distance: 16.1
click at [381, 280] on textarea "I’m a CX and Creative Director with over two decades of experience guiding orga…" at bounding box center [562, 339] width 424 height 119
click at [372, 280] on textarea "I’m a CX and Creative Director with over two decades of experience guiding orga…" at bounding box center [562, 339] width 424 height 119
drag, startPoint x: 466, startPoint y: 273, endPoint x: 479, endPoint y: 272, distance: 13.3
click at [466, 280] on textarea "I’m a CX and Creative Director with over two decades of experience guiding orga…" at bounding box center [562, 339] width 424 height 119
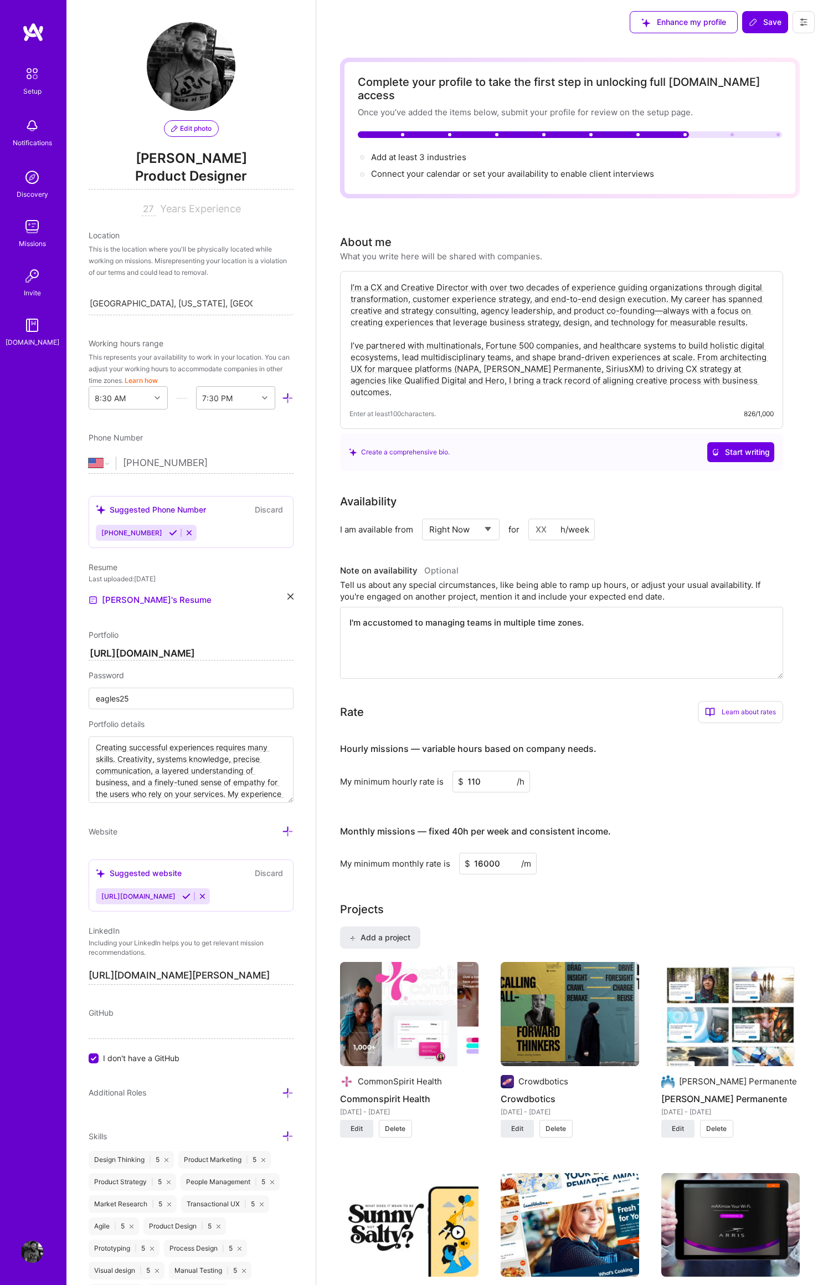
click at [491, 280] on textarea "I’m a CX and Creative Director with over two decades of experience guiding orga…" at bounding box center [562, 339] width 424 height 119
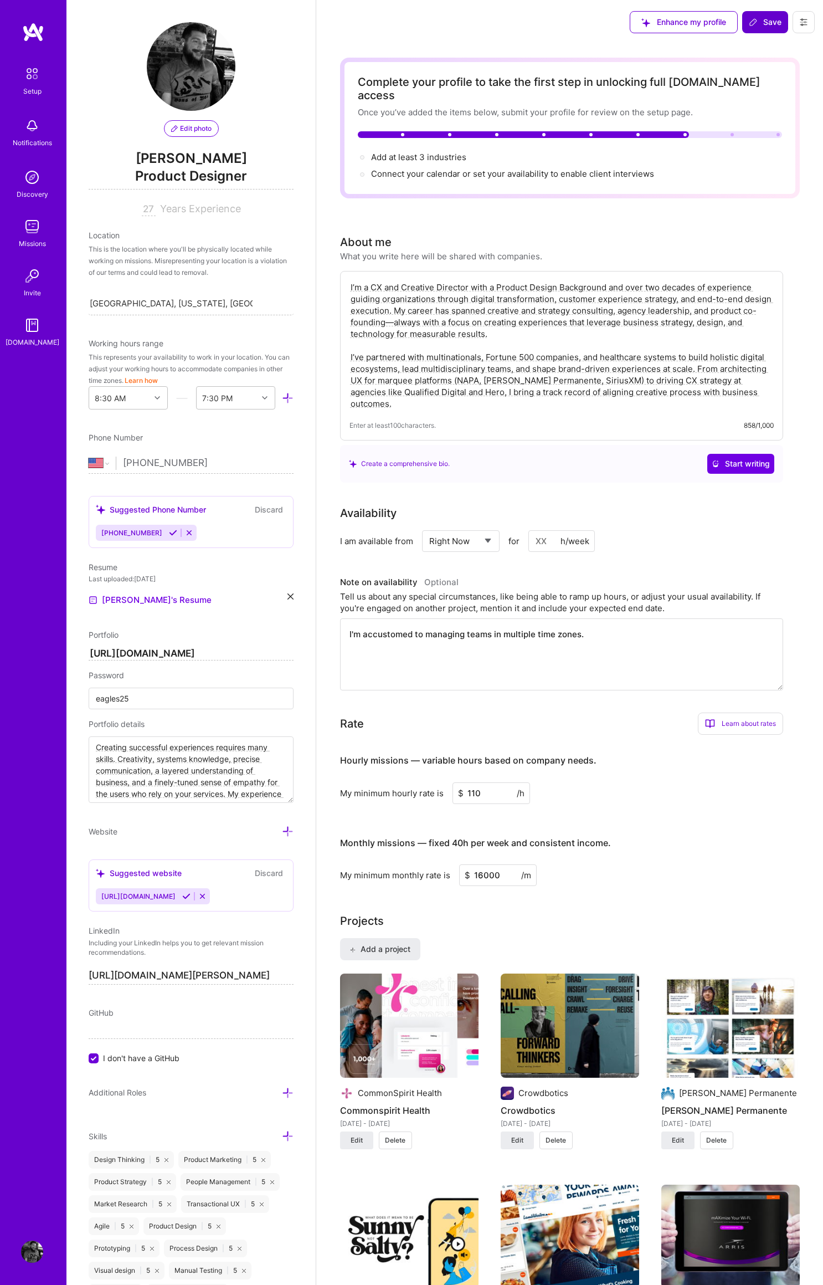
type textarea "I’m a CX and Creative Director with a Product Design Background and over two de…"
click at [766, 18] on span "Save" at bounding box center [765, 22] width 33 height 11
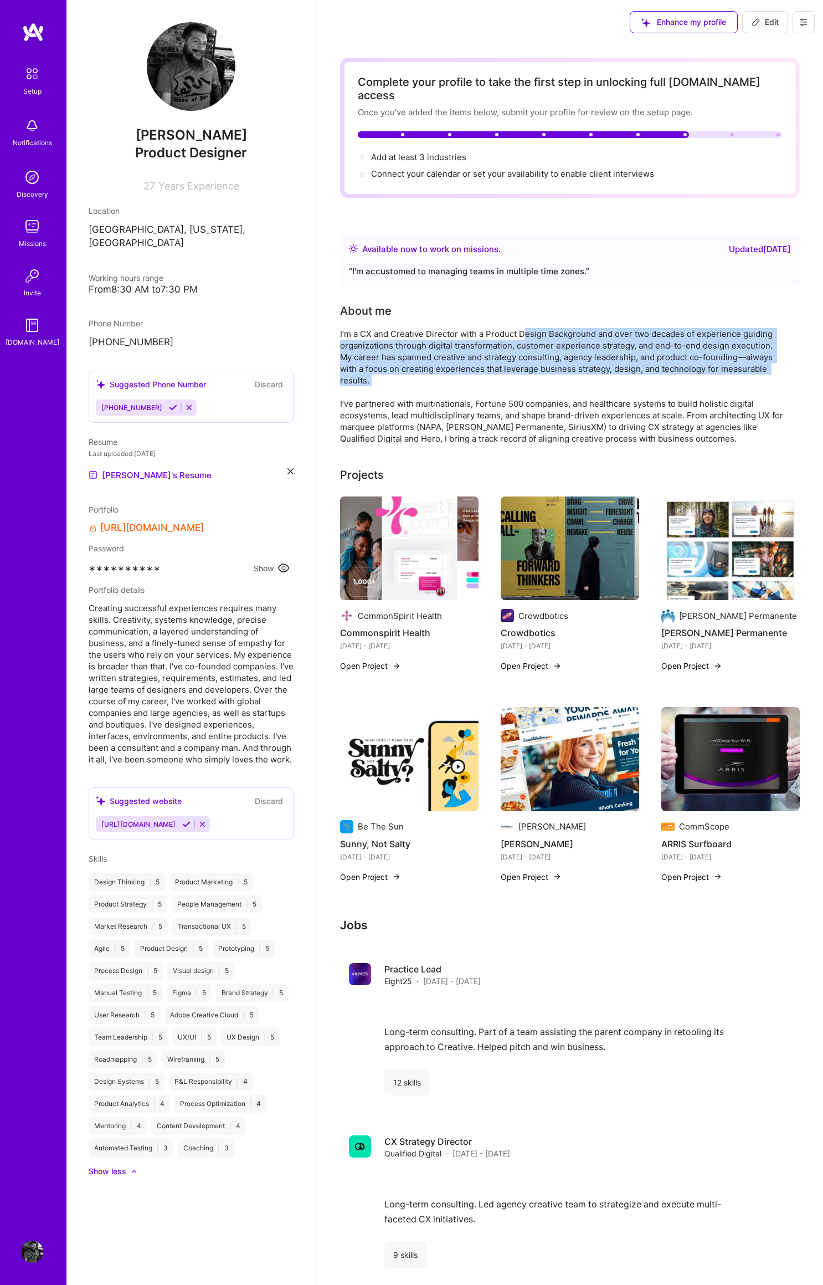
drag, startPoint x: 526, startPoint y: 318, endPoint x: 651, endPoint y: 374, distance: 137.2
click at [652, 375] on div "I’m a CX and Creative Director with a Product Design Background and over two de…" at bounding box center [561, 386] width 443 height 116
click at [773, 25] on span "Edit" at bounding box center [765, 22] width 27 height 11
select select "US"
select select "Right Now"
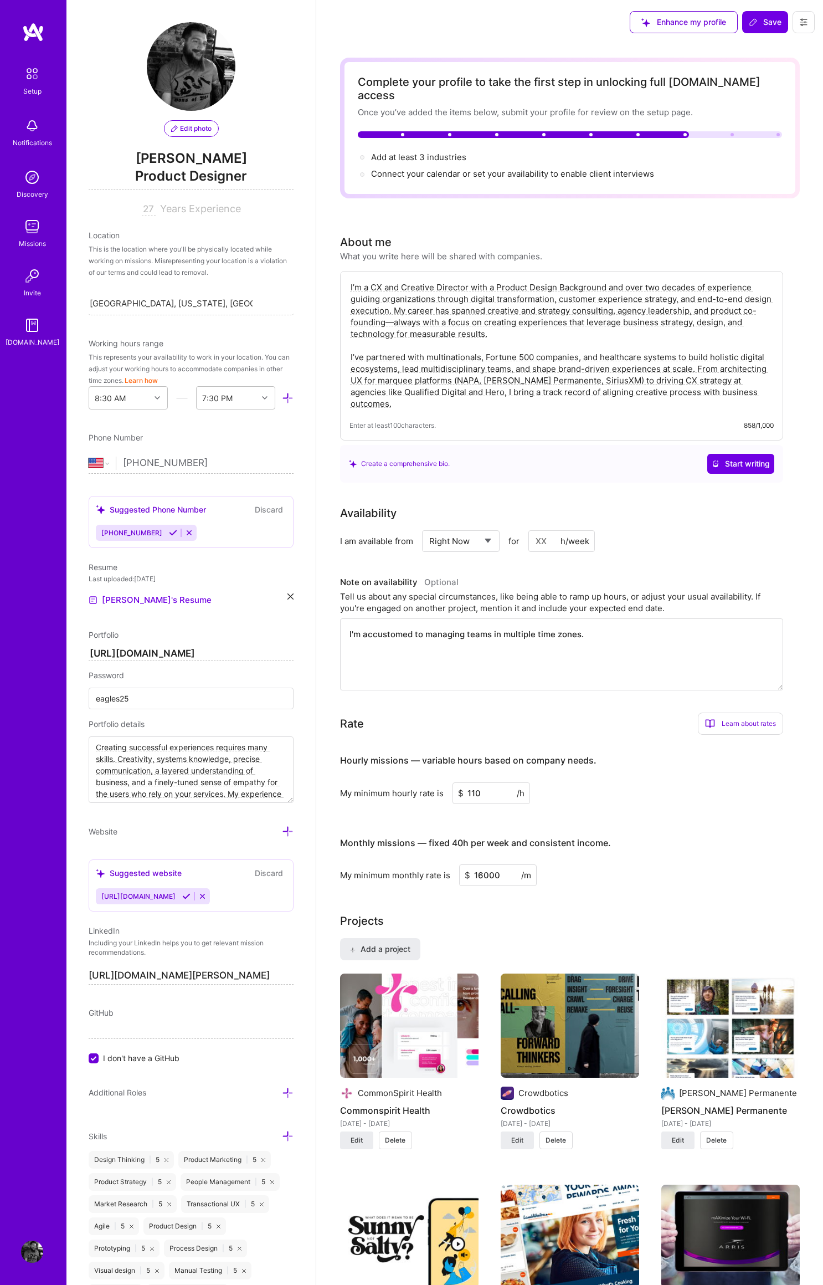
click at [564, 280] on textarea "I’m a CX and Creative Director with a Product Design Background and over two de…" at bounding box center [562, 345] width 424 height 130
type textarea "I’m a CX and Creative Director with a Product Design background and over two de…"
click at [767, 22] on span "Save" at bounding box center [765, 22] width 33 height 11
click at [760, 19] on span "Save" at bounding box center [765, 22] width 33 height 11
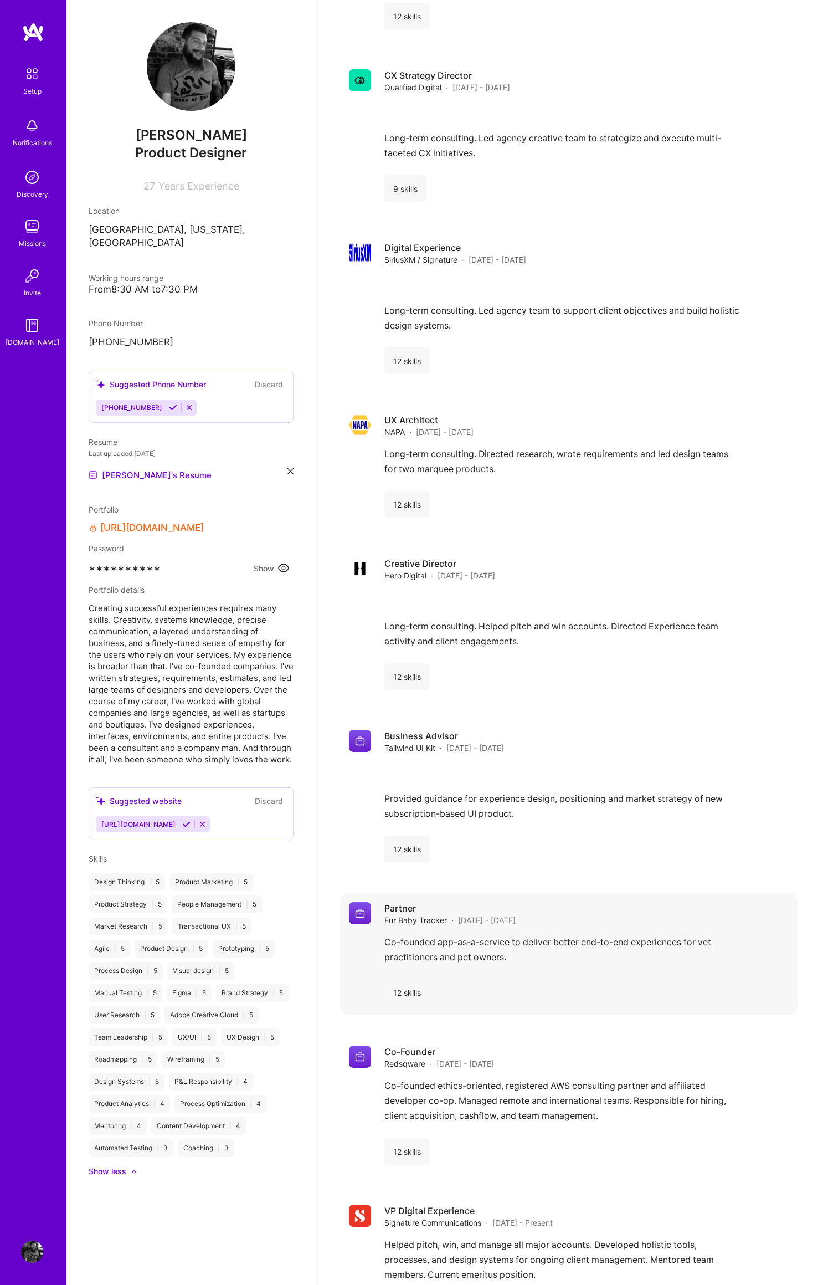
scroll to position [1271, 0]
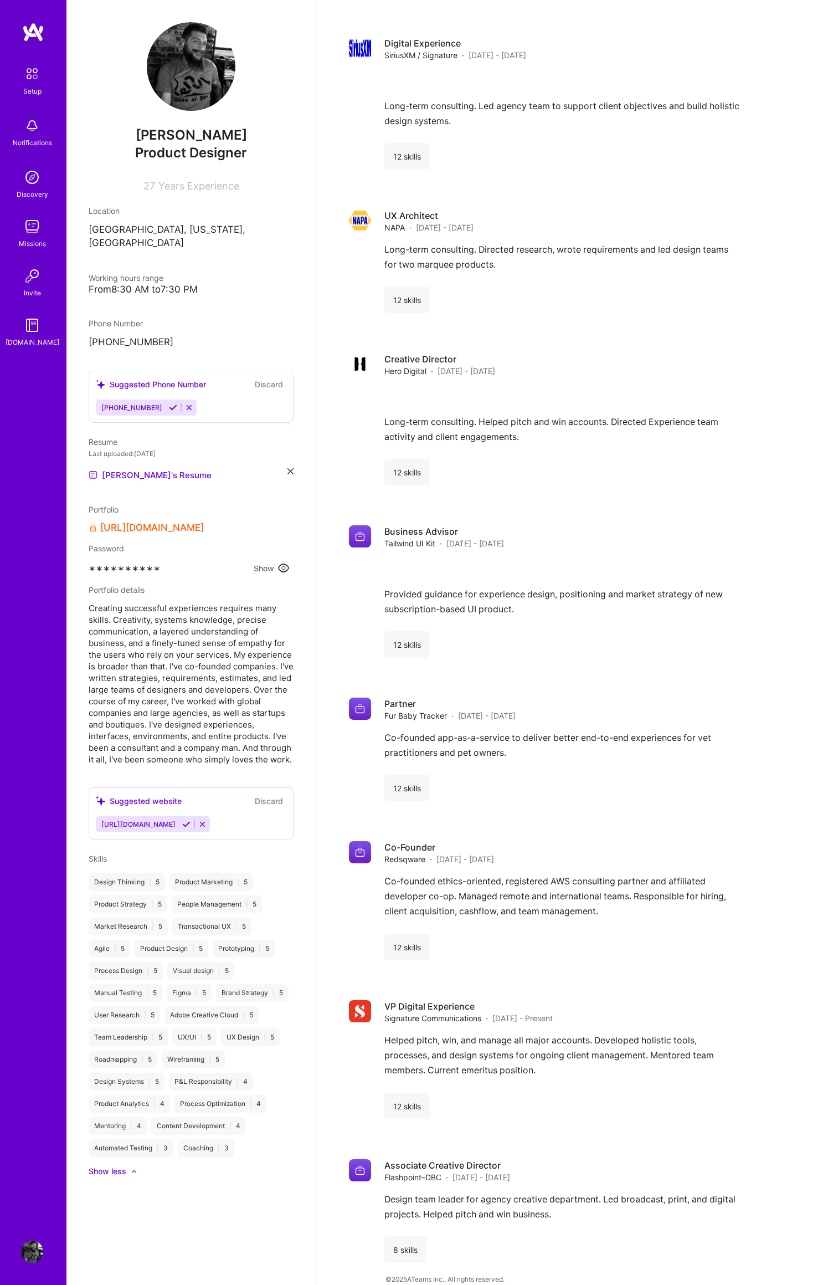
drag, startPoint x: 178, startPoint y: 628, endPoint x: 239, endPoint y: 747, distance: 133.6
click at [246, 786] on div "Jon Gifford Product Designer 27 Years Experience Location Philadelphia, Pennsyl…" at bounding box center [190, 642] width 249 height 1285
drag, startPoint x: 212, startPoint y: 663, endPoint x: 224, endPoint y: 723, distance: 60.6
click at [224, 720] on span "Creating successful experiences requires many skills. Creativity, systems knowl…" at bounding box center [191, 683] width 205 height 163
click at [260, 719] on span "Creating successful experiences requires many skills. Creativity, systems knowl…" at bounding box center [191, 683] width 205 height 163
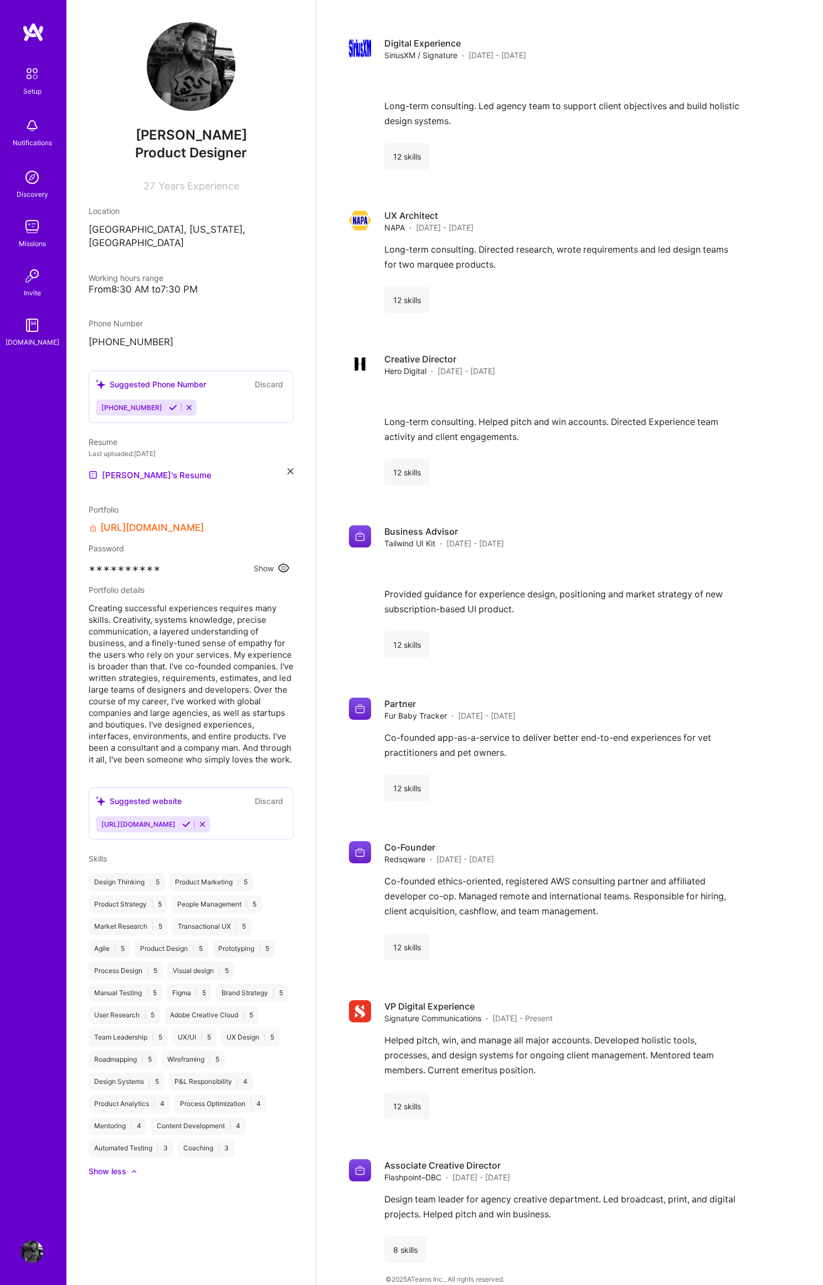
click at [103, 859] on span "Skills" at bounding box center [98, 858] width 18 height 9
click at [98, 860] on span "Skills" at bounding box center [98, 858] width 18 height 9
drag, startPoint x: 220, startPoint y: 687, endPoint x: 301, endPoint y: 628, distance: 100.0
click at [220, 687] on span "Creating successful experiences requires many skills. Creativity, systems knowl…" at bounding box center [191, 683] width 205 height 163
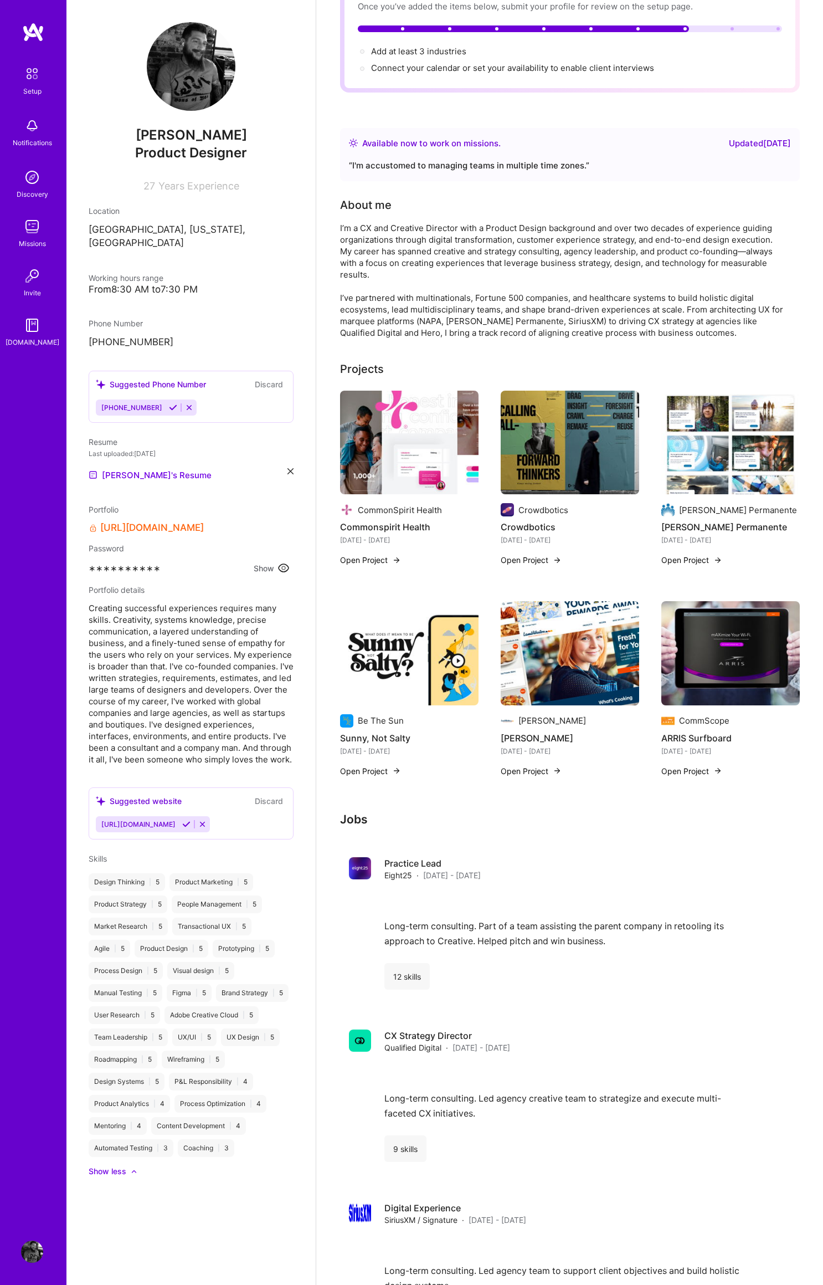
scroll to position [94, 0]
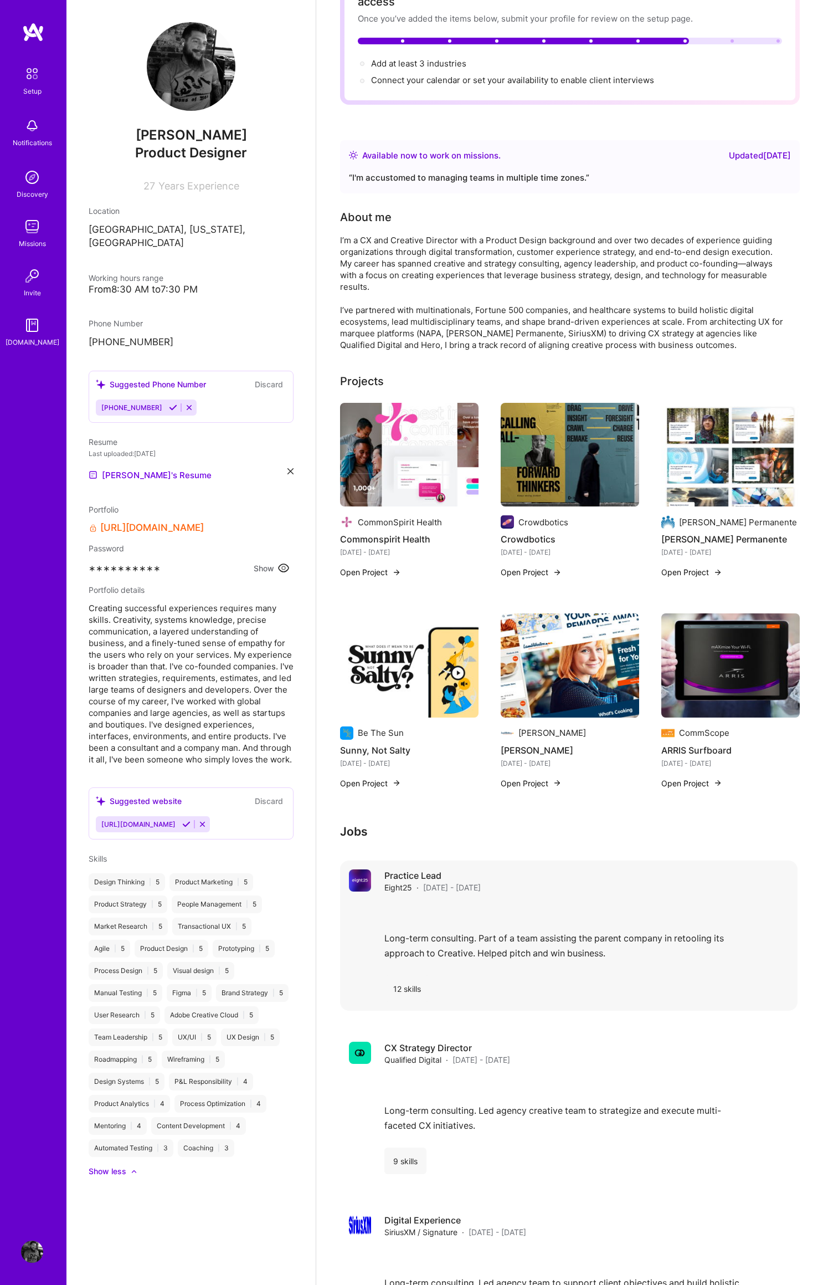
click at [523, 935] on div "Long-term consulting. Part of a team assisting the parent company in retooling …" at bounding box center [587, 934] width 404 height 64
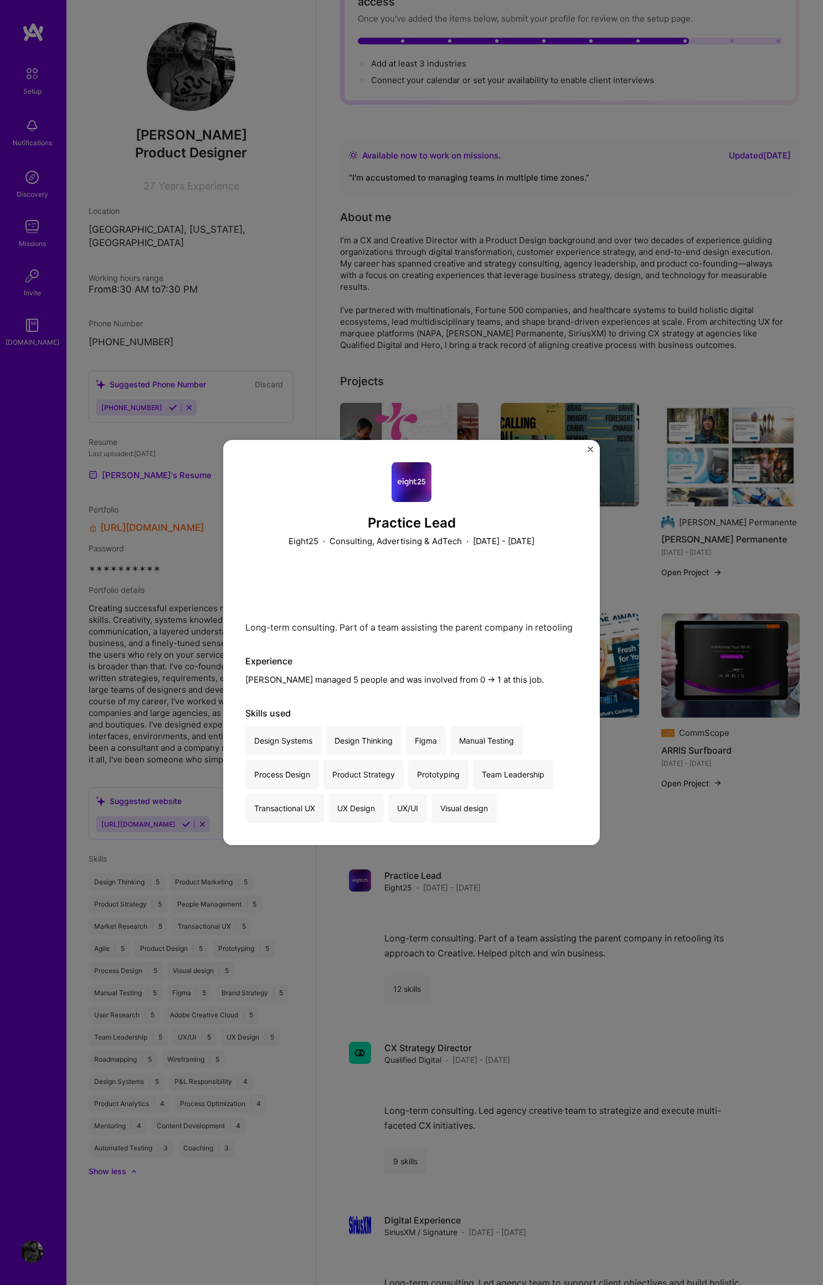
click at [588, 449] on img "Close" at bounding box center [591, 450] width 6 height 6
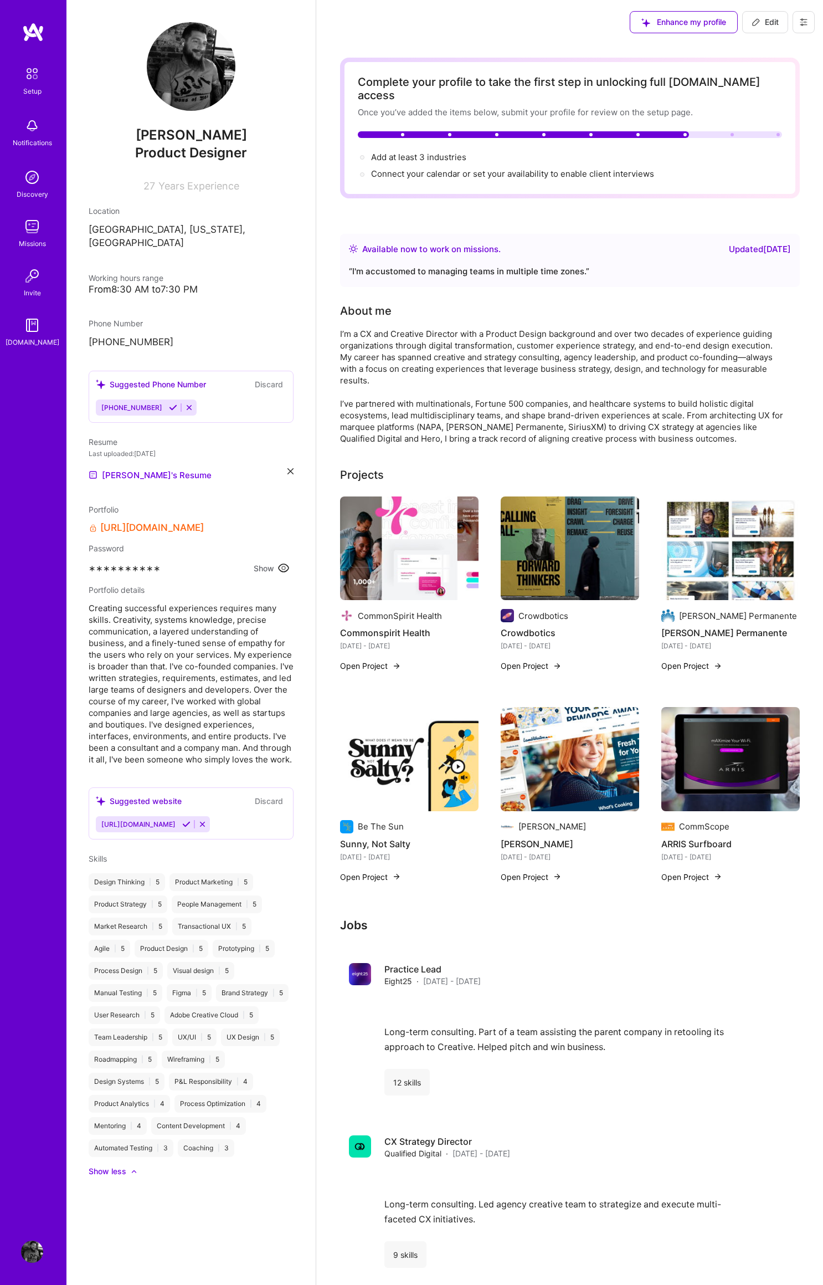
click at [767, 21] on span "Edit" at bounding box center [765, 22] width 27 height 11
select select "US"
select select "Right Now"
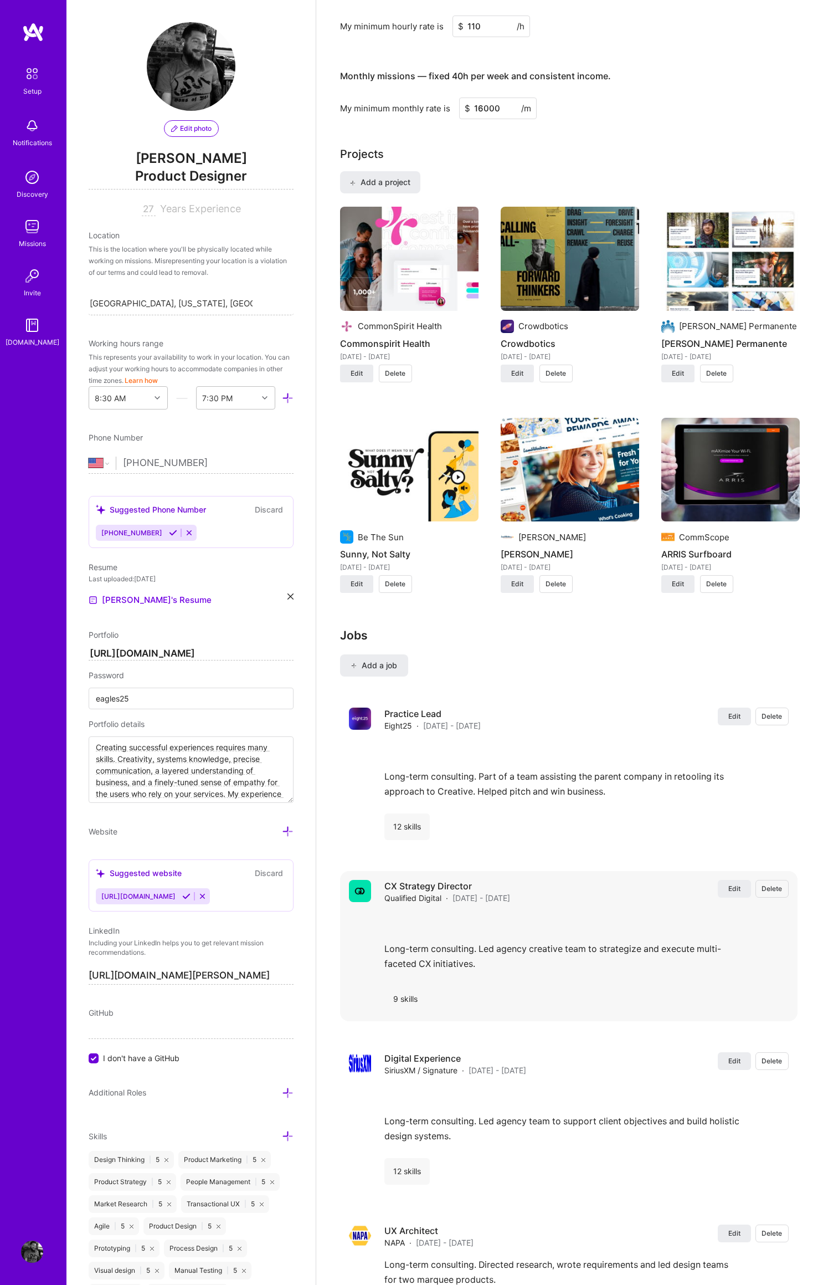
scroll to position [845, 0]
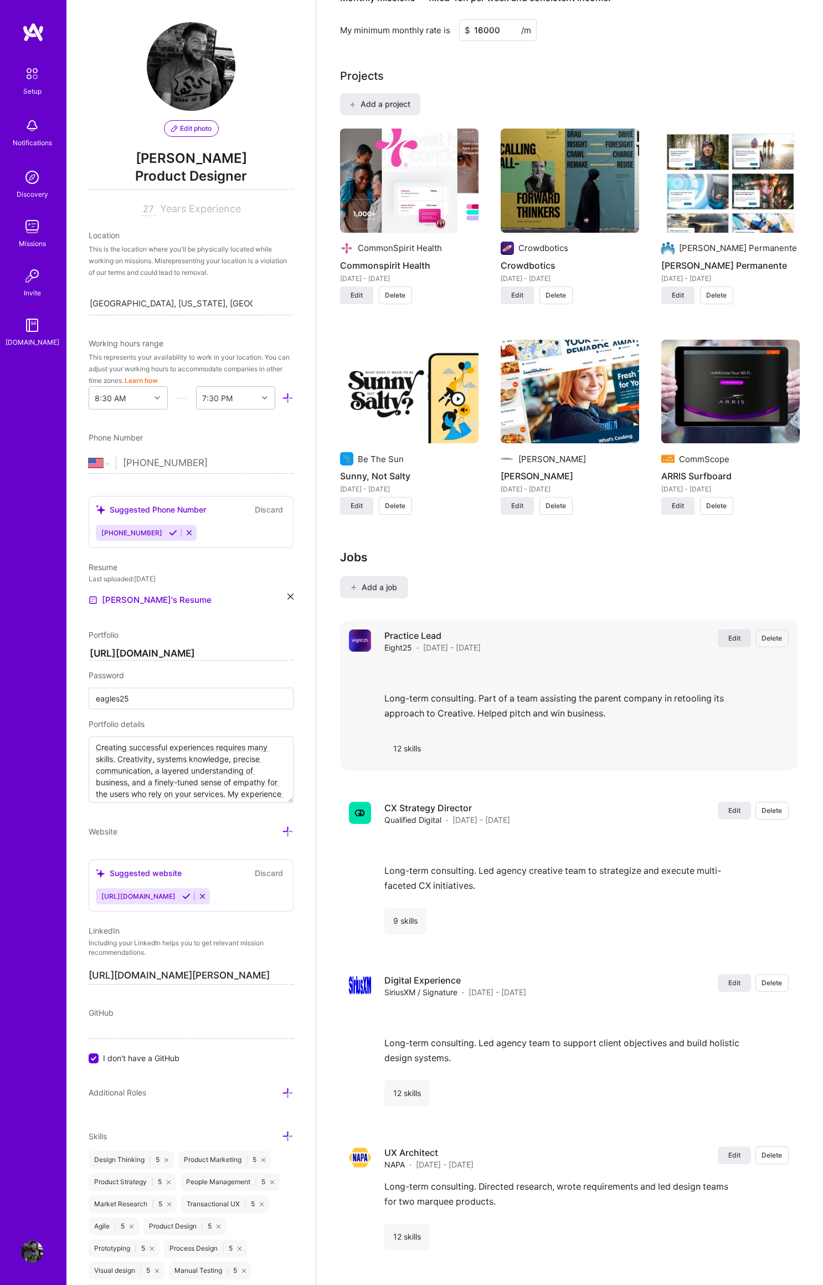
click at [732, 633] on span "Edit" at bounding box center [735, 637] width 12 height 9
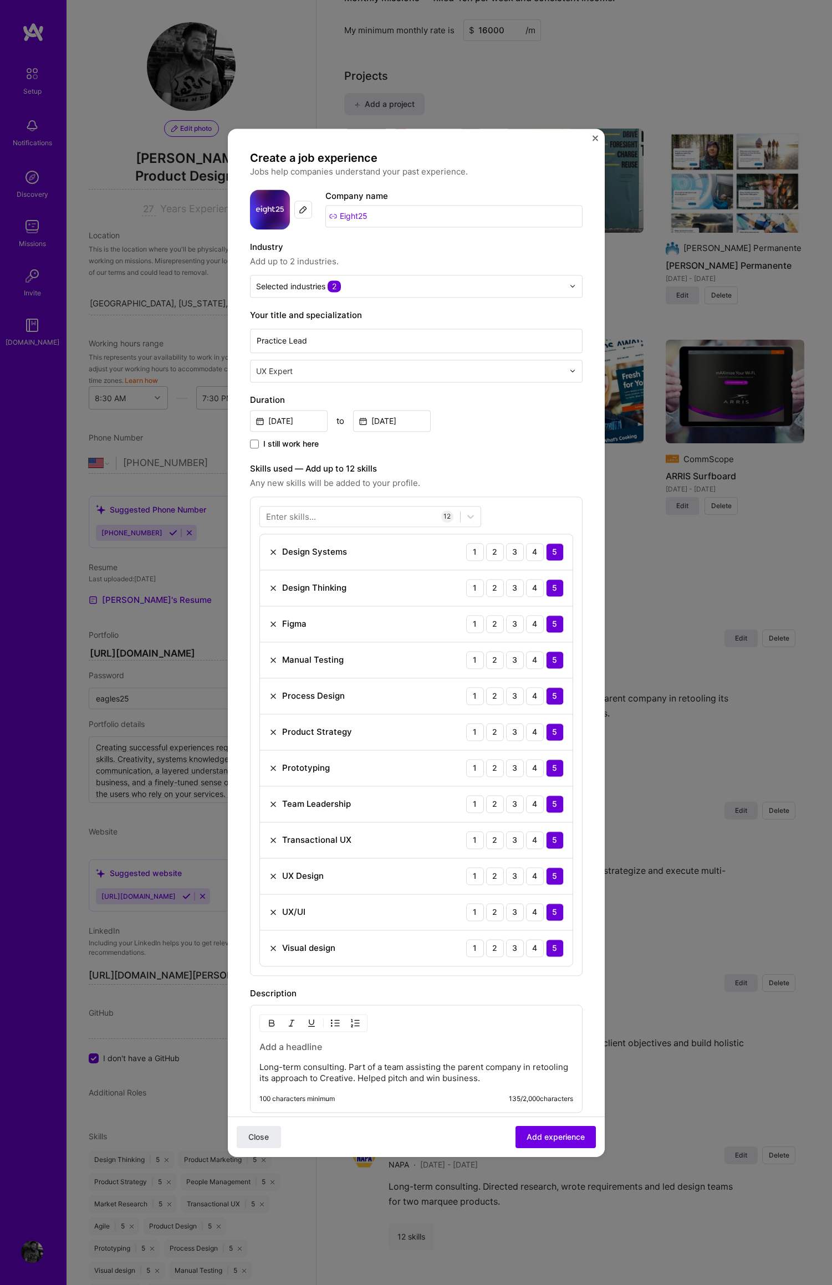
click at [271, 839] on img at bounding box center [273, 840] width 9 height 9
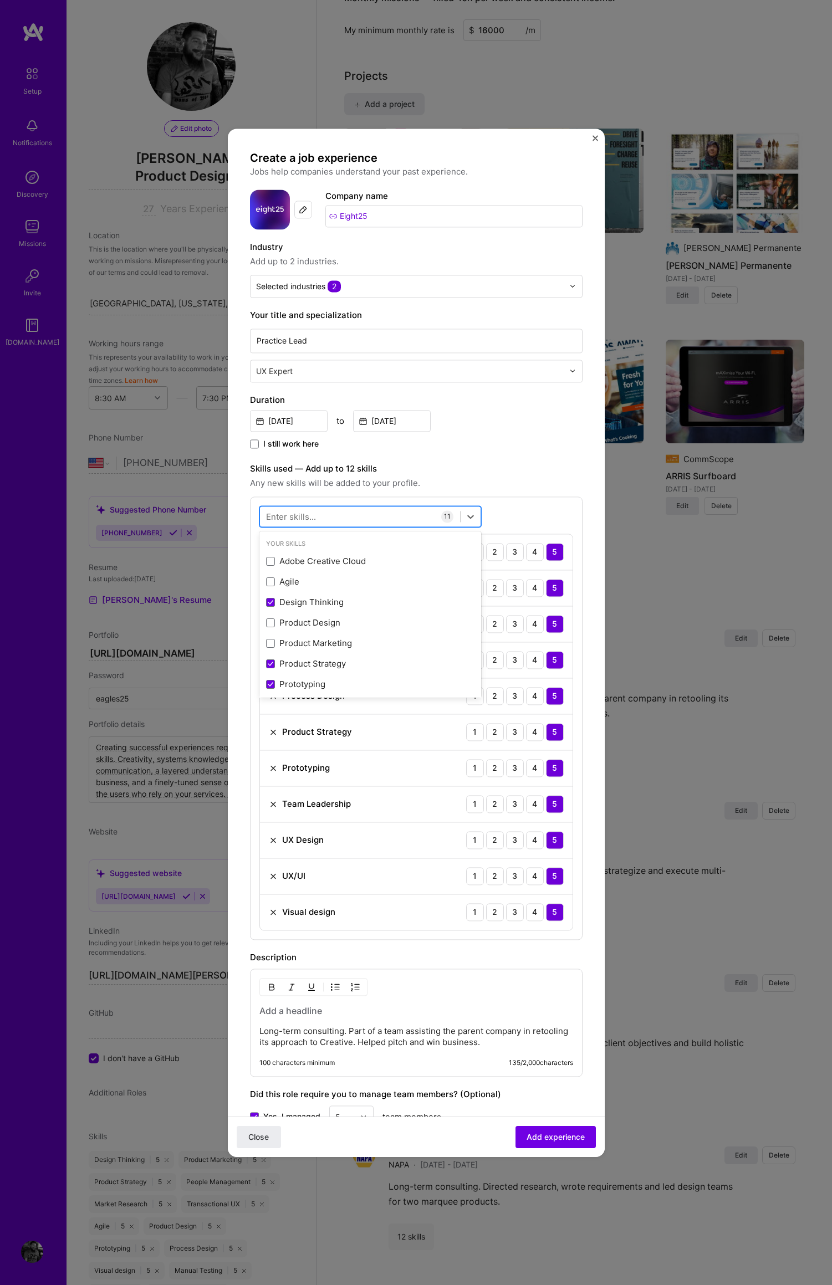
click at [368, 514] on div at bounding box center [360, 516] width 200 height 18
click at [272, 561] on span at bounding box center [270, 561] width 9 height 9
click at [0, 0] on input "checkbox" at bounding box center [0, 0] width 0 height 0
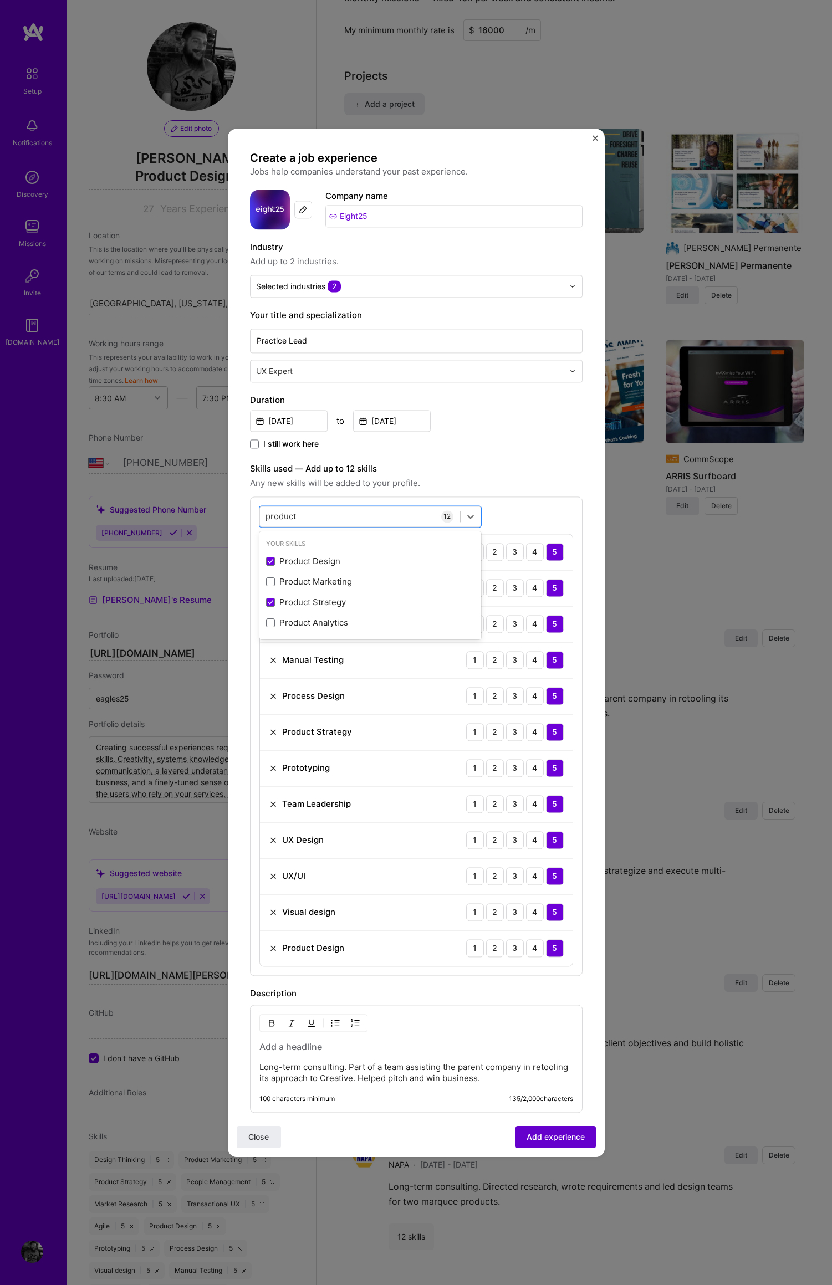
type input "product"
click at [545, 1134] on span "Add experience" at bounding box center [555, 1136] width 58 height 11
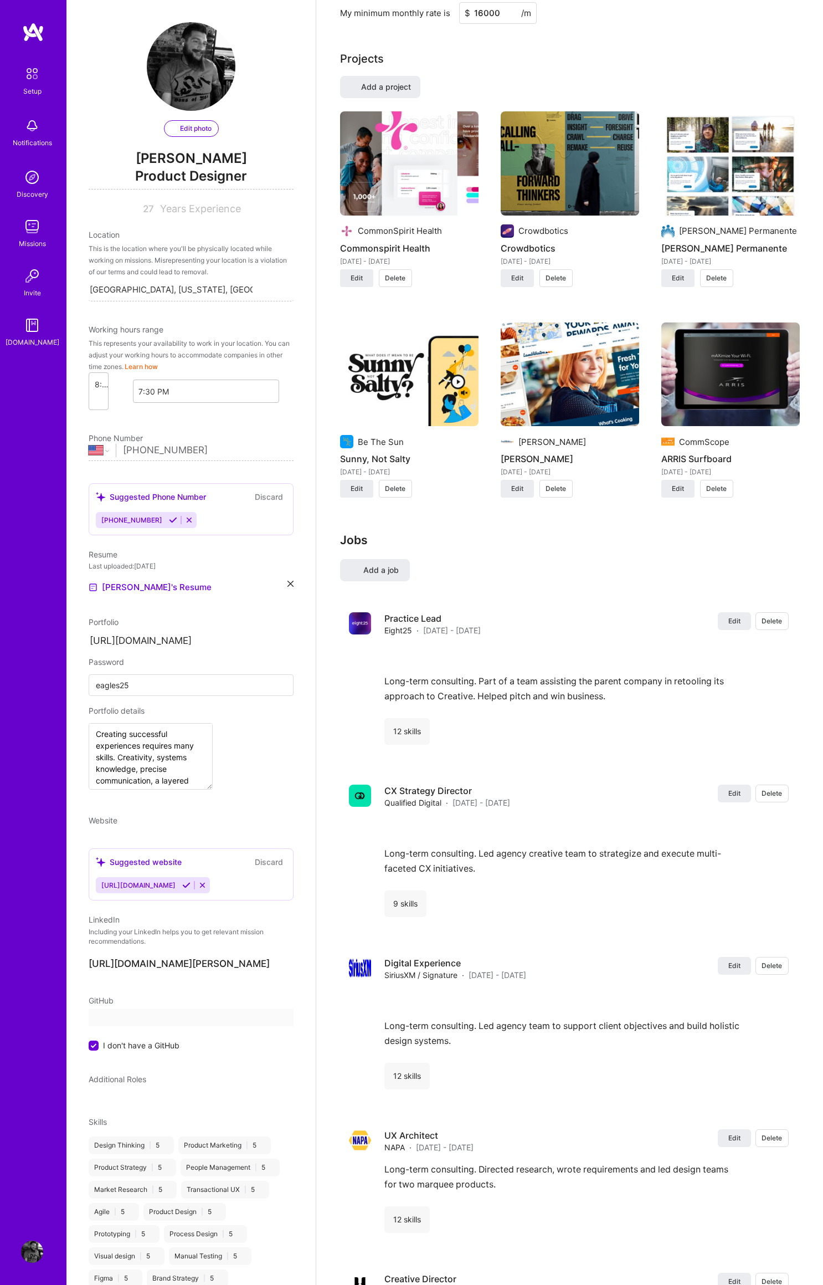
select select "US"
select select "Right Now"
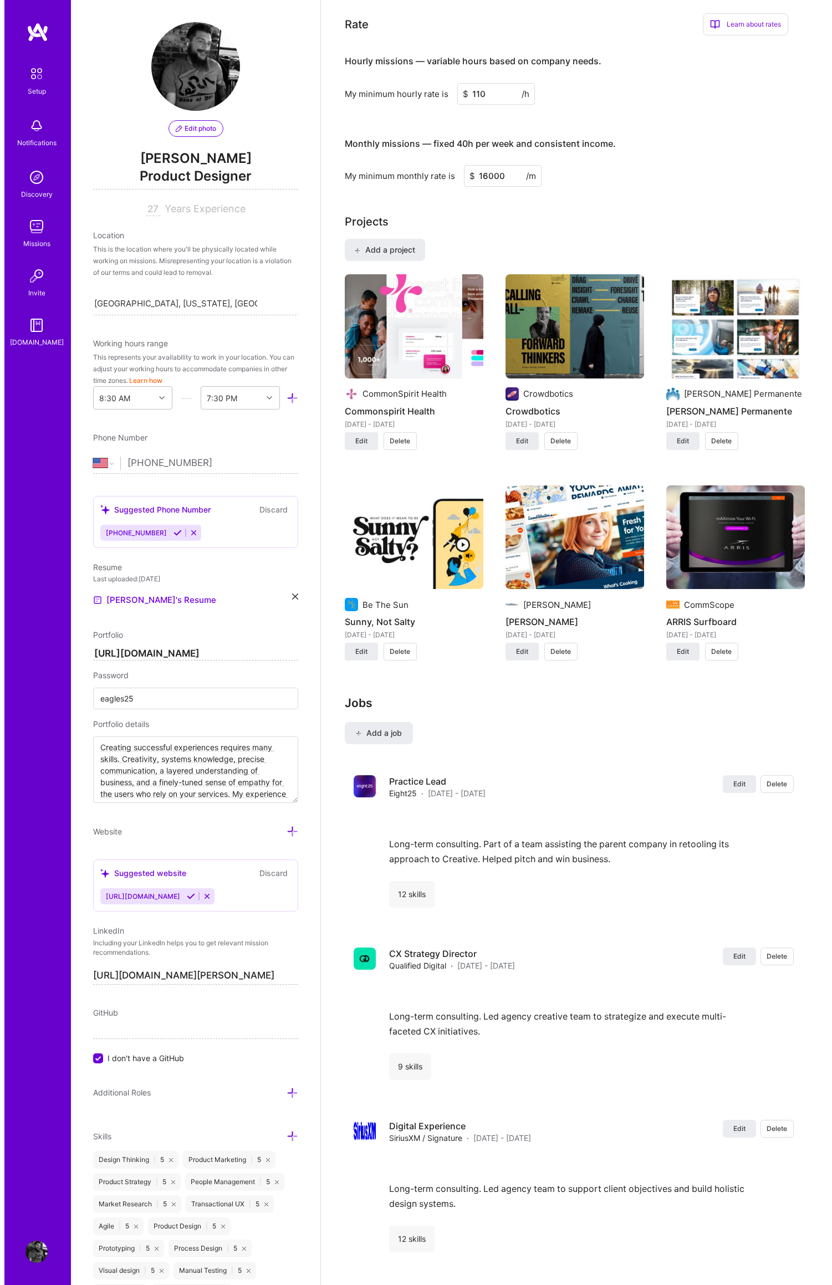
scroll to position [792, 0]
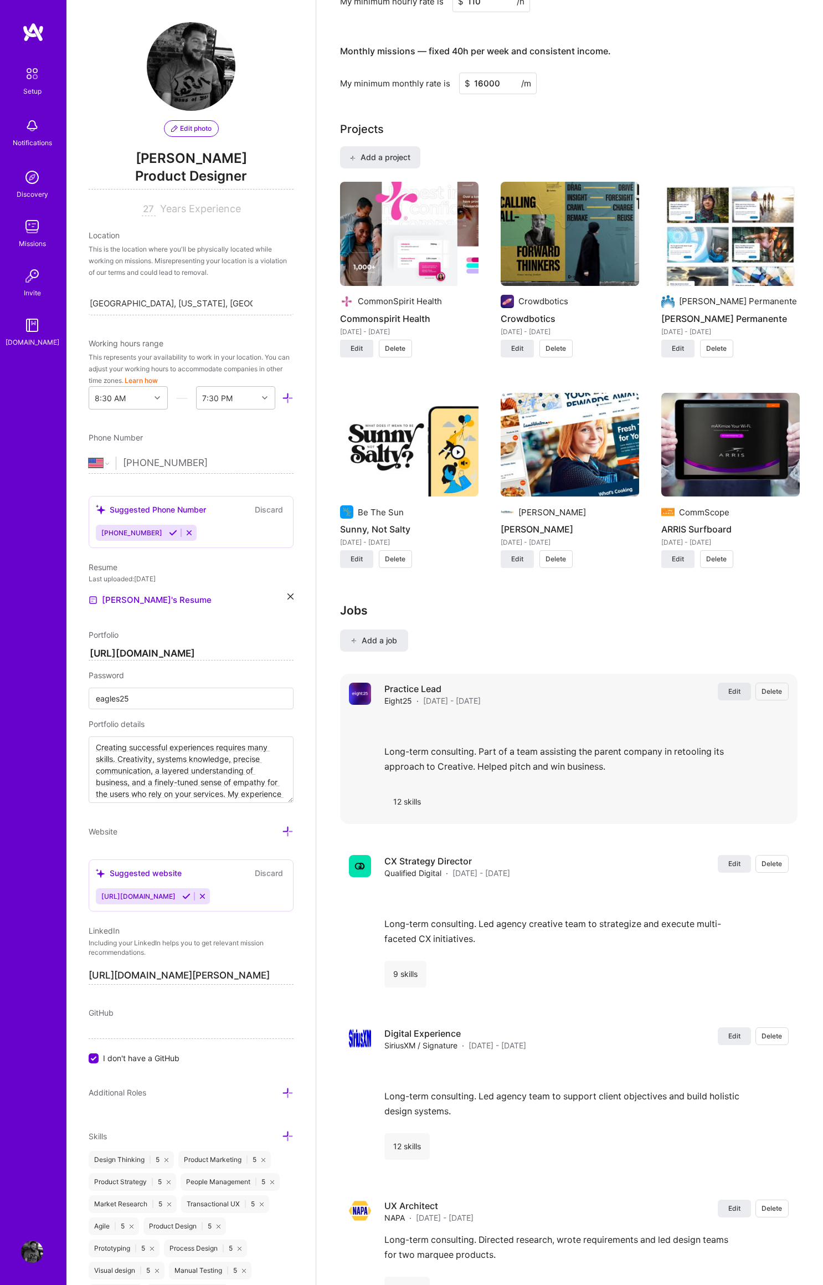
click at [741, 687] on span "Edit" at bounding box center [735, 691] width 12 height 9
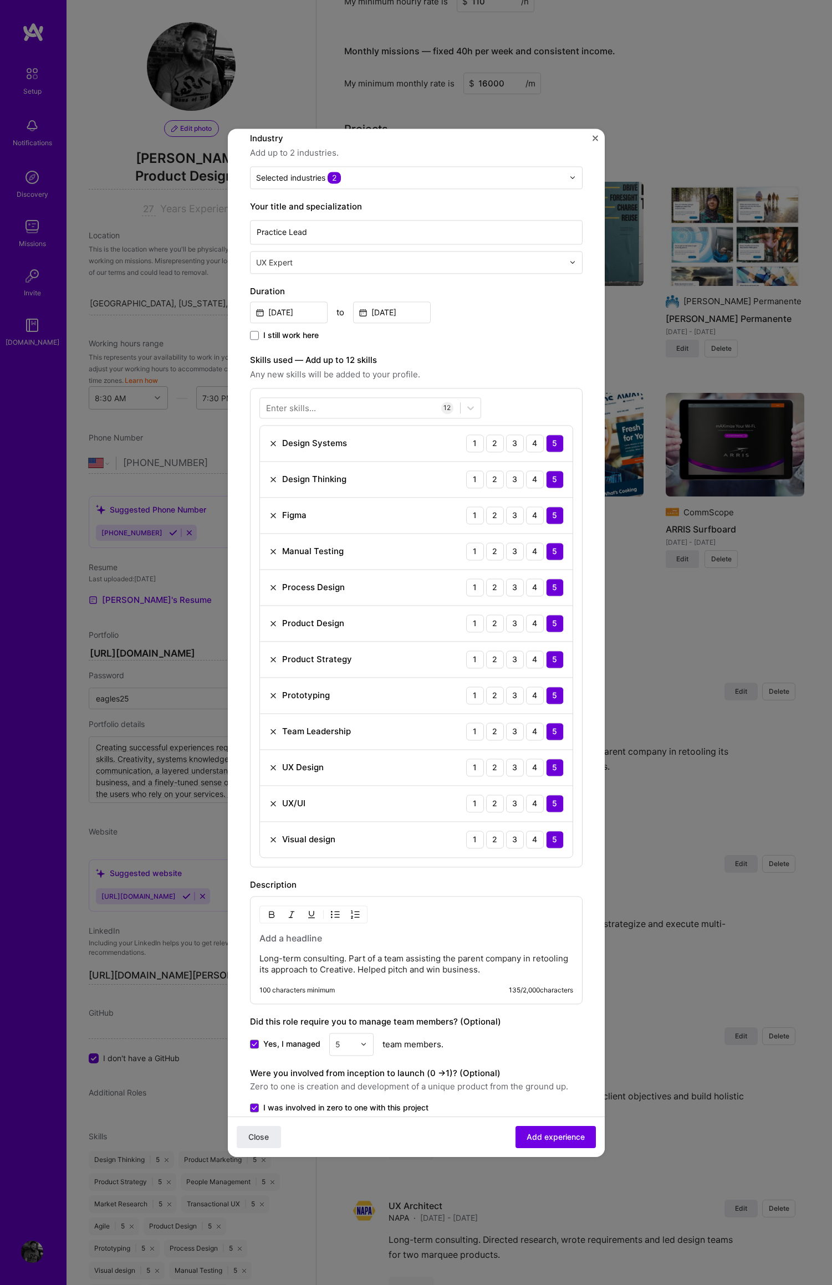
scroll to position [108, 0]
click at [594, 139] on img "Close" at bounding box center [595, 138] width 6 height 6
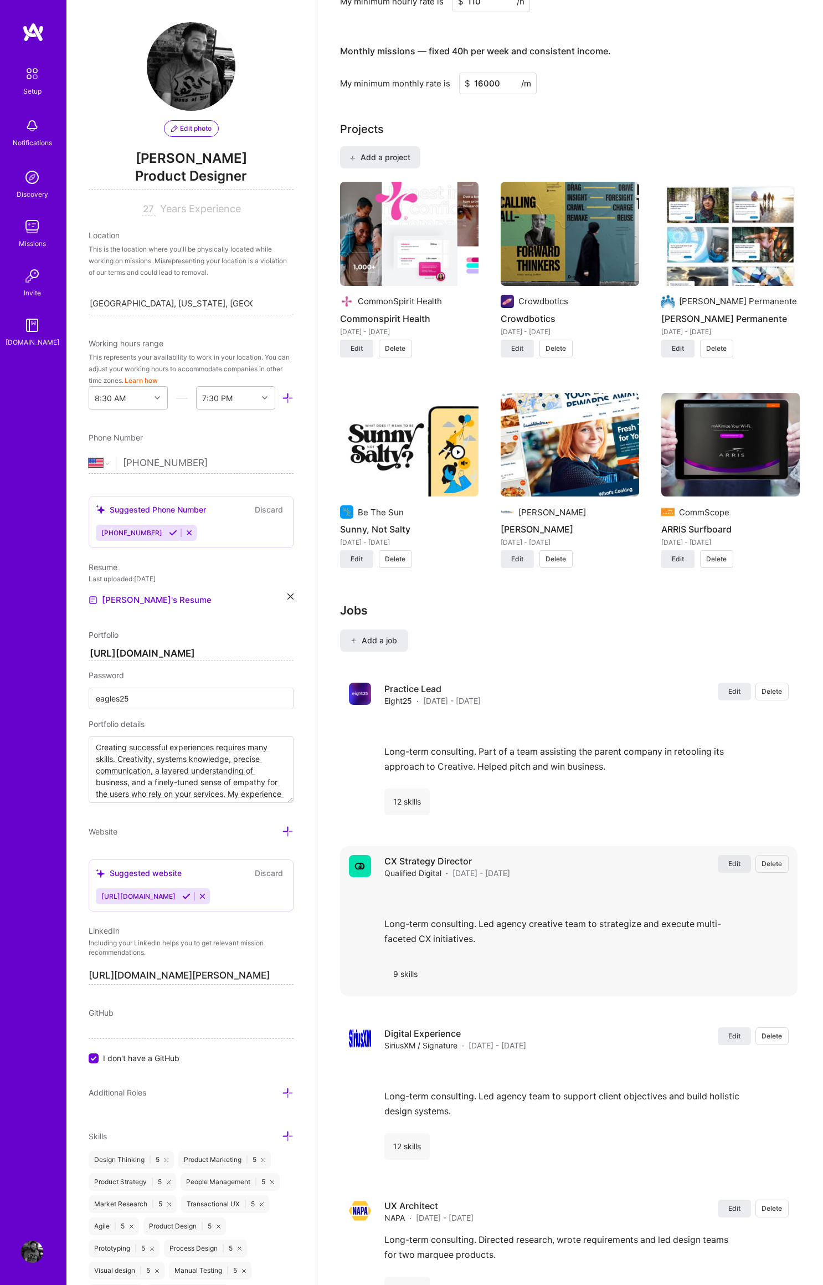
click at [735, 859] on span "Edit" at bounding box center [735, 863] width 12 height 9
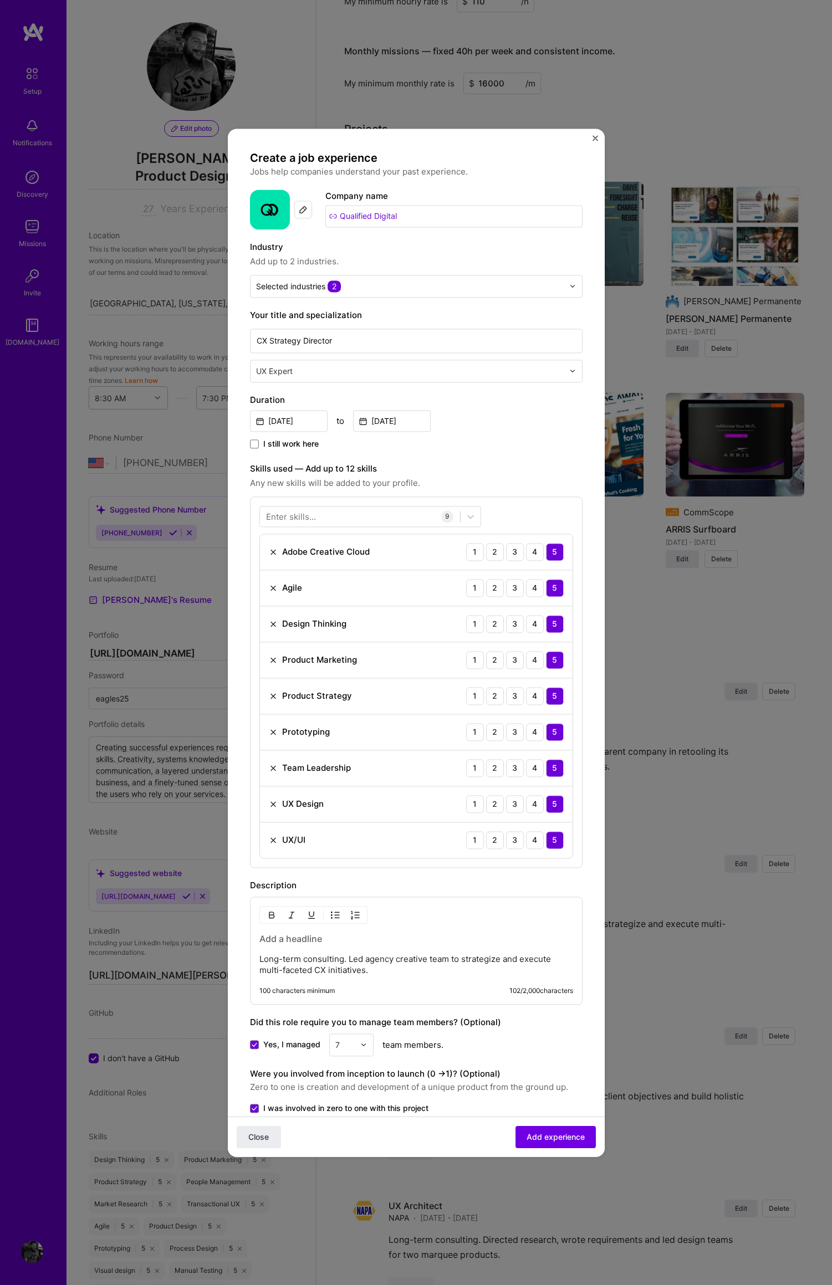
click at [295, 937] on h3 at bounding box center [416, 939] width 314 height 12
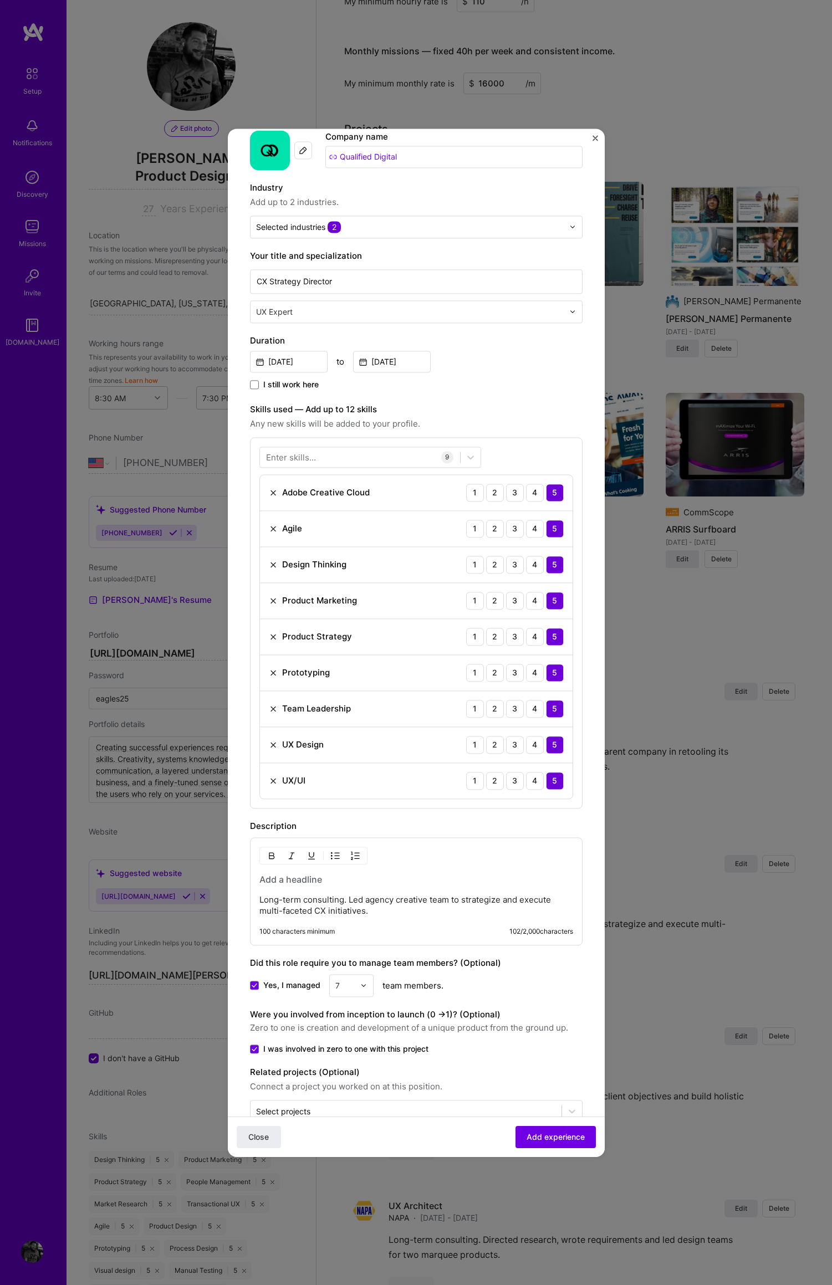
scroll to position [65, 0]
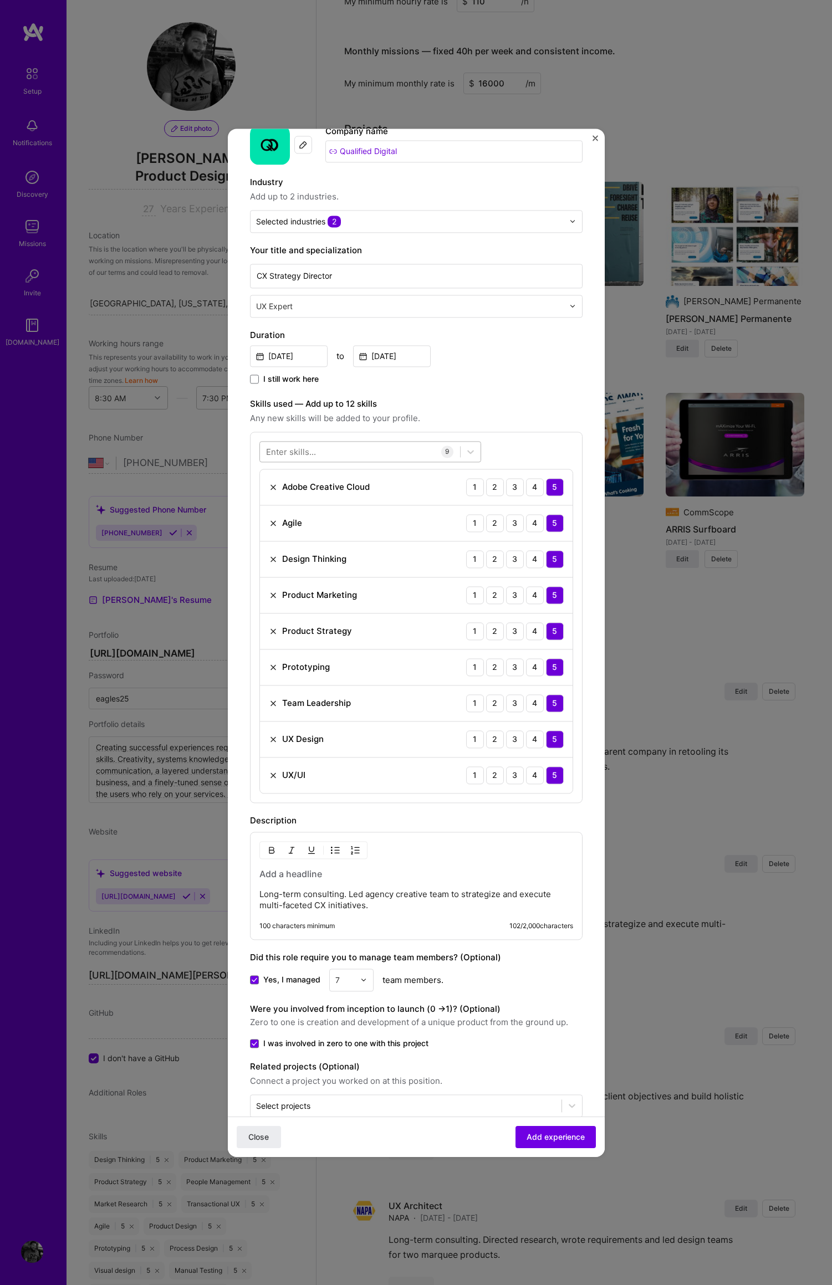
click at [324, 452] on div at bounding box center [360, 451] width 200 height 18
click at [268, 497] on span at bounding box center [270, 496] width 9 height 9
click at [0, 0] on input "checkbox" at bounding box center [0, 0] width 0 height 0
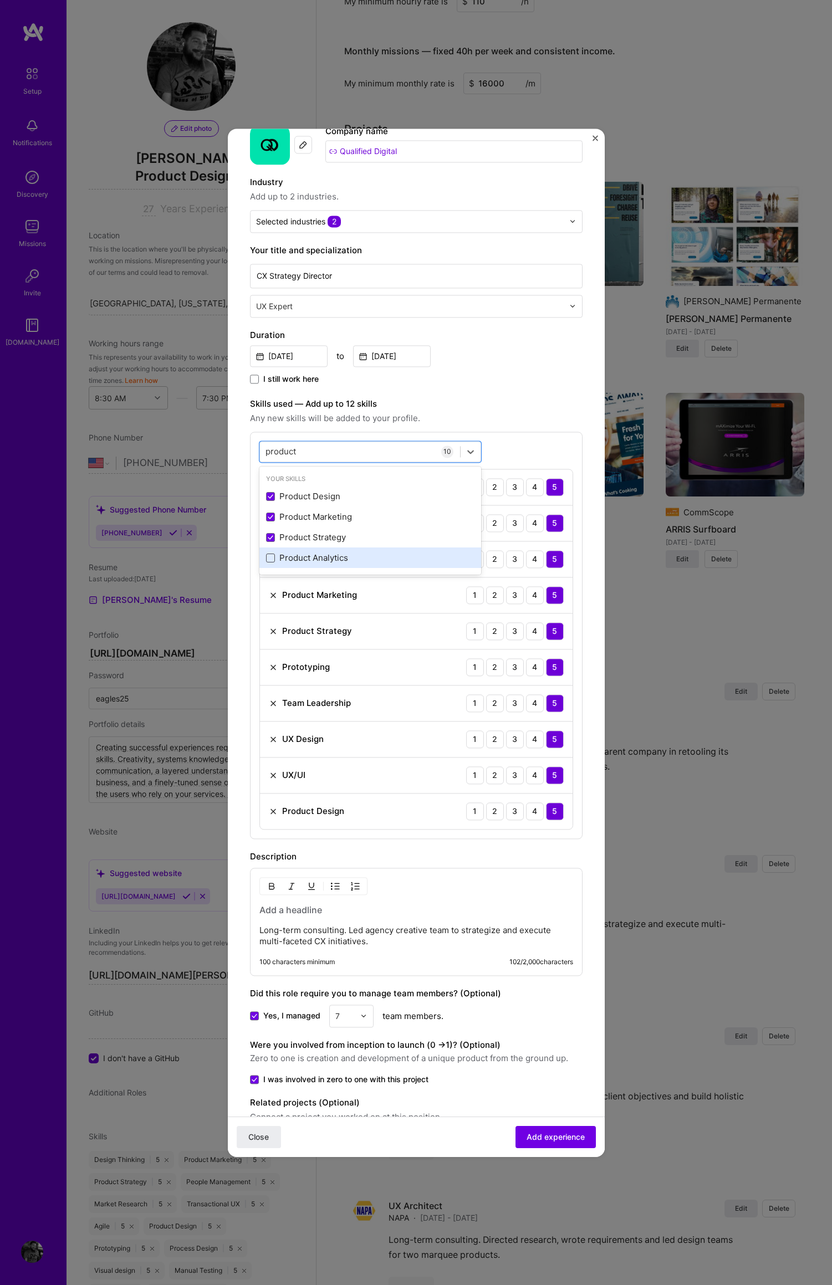
click at [269, 556] on span at bounding box center [270, 558] width 9 height 9
click at [0, 0] on input "checkbox" at bounding box center [0, 0] width 0 height 0
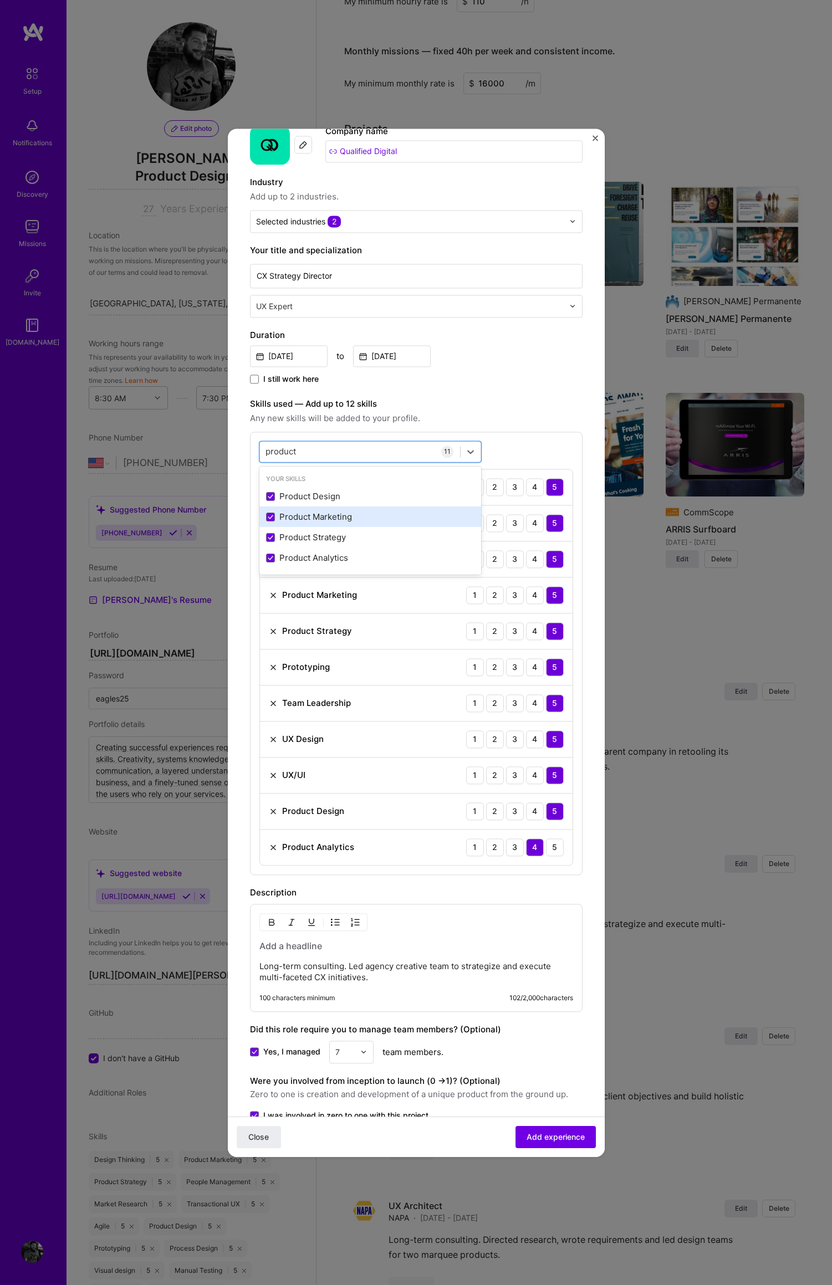
scroll to position [62, 0]
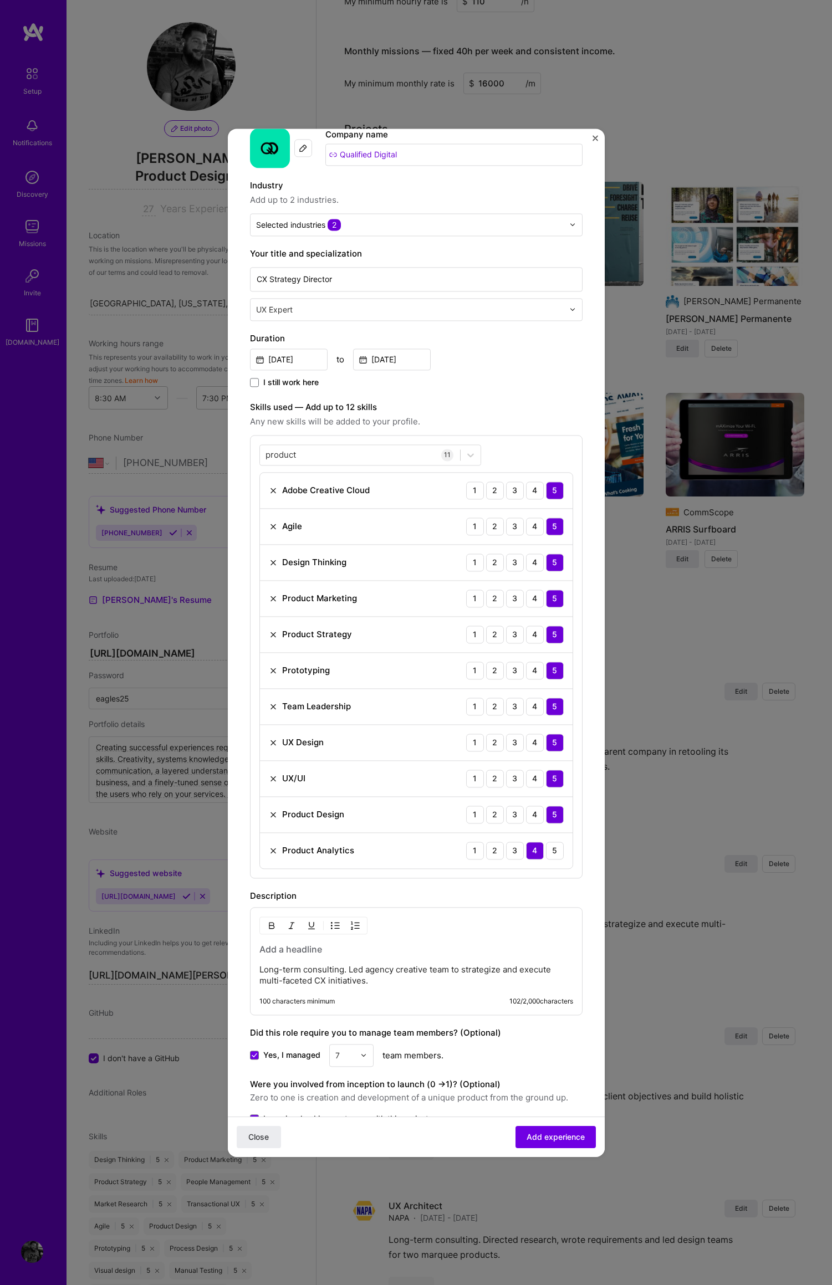
click at [532, 451] on div "product product 11 Adobe Creative Cloud 1 2 3 4 5 Agile 1 2 3 4 5 Design Thinki…" at bounding box center [416, 656] width 332 height 443
click at [320, 457] on div "product product" at bounding box center [360, 454] width 200 height 18
drag, startPoint x: 320, startPoint y: 455, endPoint x: 281, endPoint y: 453, distance: 38.3
click at [264, 449] on div "product product" at bounding box center [360, 454] width 200 height 18
click at [289, 453] on input "product" at bounding box center [281, 455] width 32 height 12
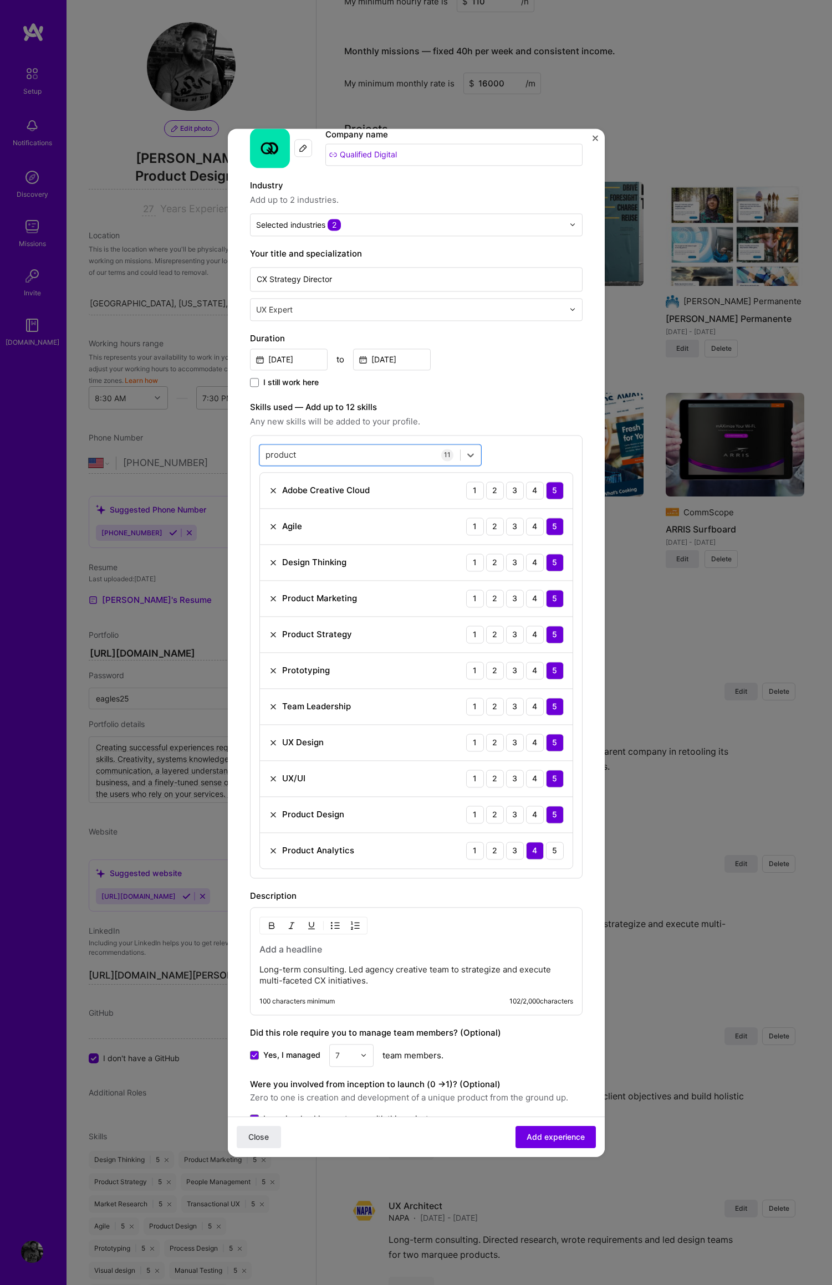
drag, startPoint x: 307, startPoint y: 455, endPoint x: 242, endPoint y: 454, distance: 65.4
click at [242, 454] on form "Create a job experience Jobs help companies understand your past experience. Co…" at bounding box center [416, 672] width 377 height 1166
drag, startPoint x: 319, startPoint y: 460, endPoint x: 309, endPoint y: 457, distance: 11.0
click at [310, 459] on div "product product" at bounding box center [360, 454] width 200 height 18
click at [307, 456] on div "product product" at bounding box center [360, 454] width 200 height 18
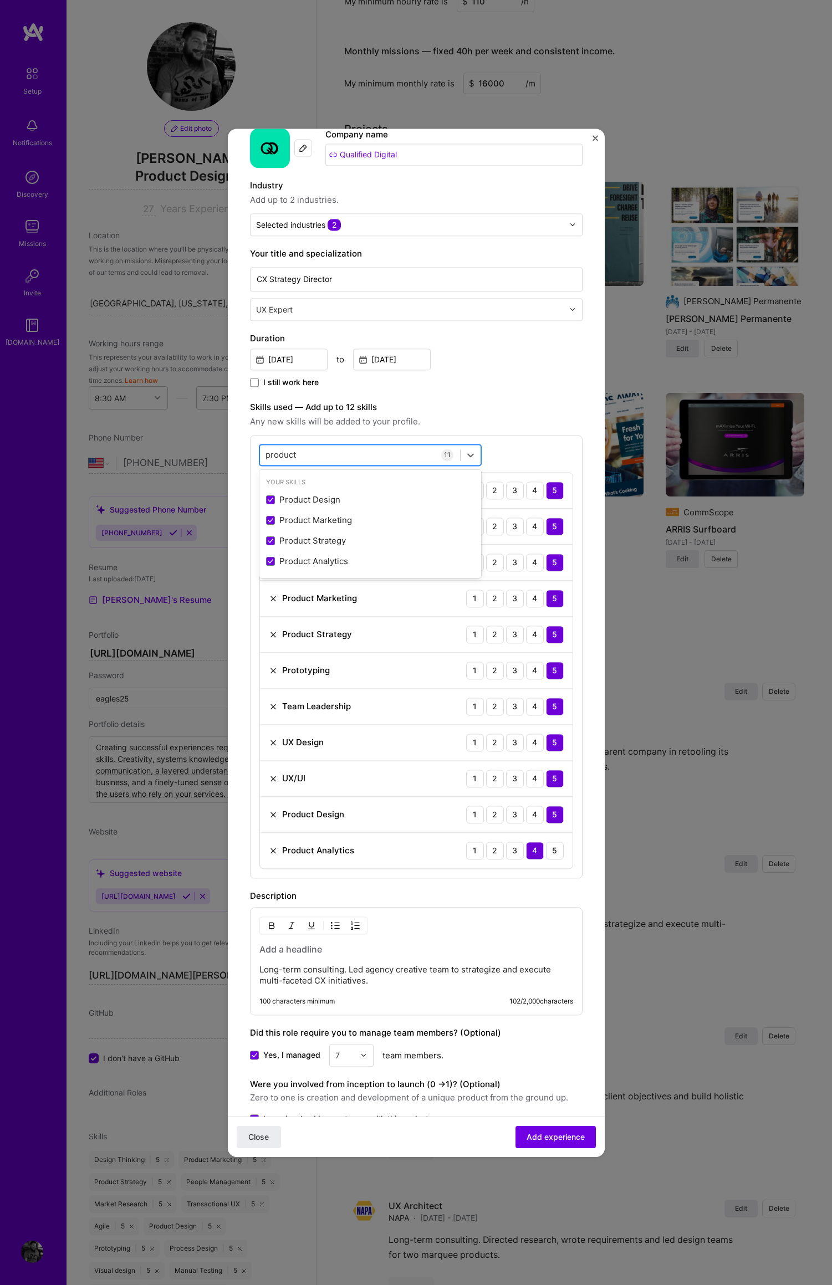
click at [299, 455] on div "product product" at bounding box center [360, 454] width 200 height 18
click at [356, 458] on div "product product" at bounding box center [360, 454] width 200 height 18
click at [324, 453] on div "product product" at bounding box center [360, 454] width 200 height 18
type input "c"
type input "a"
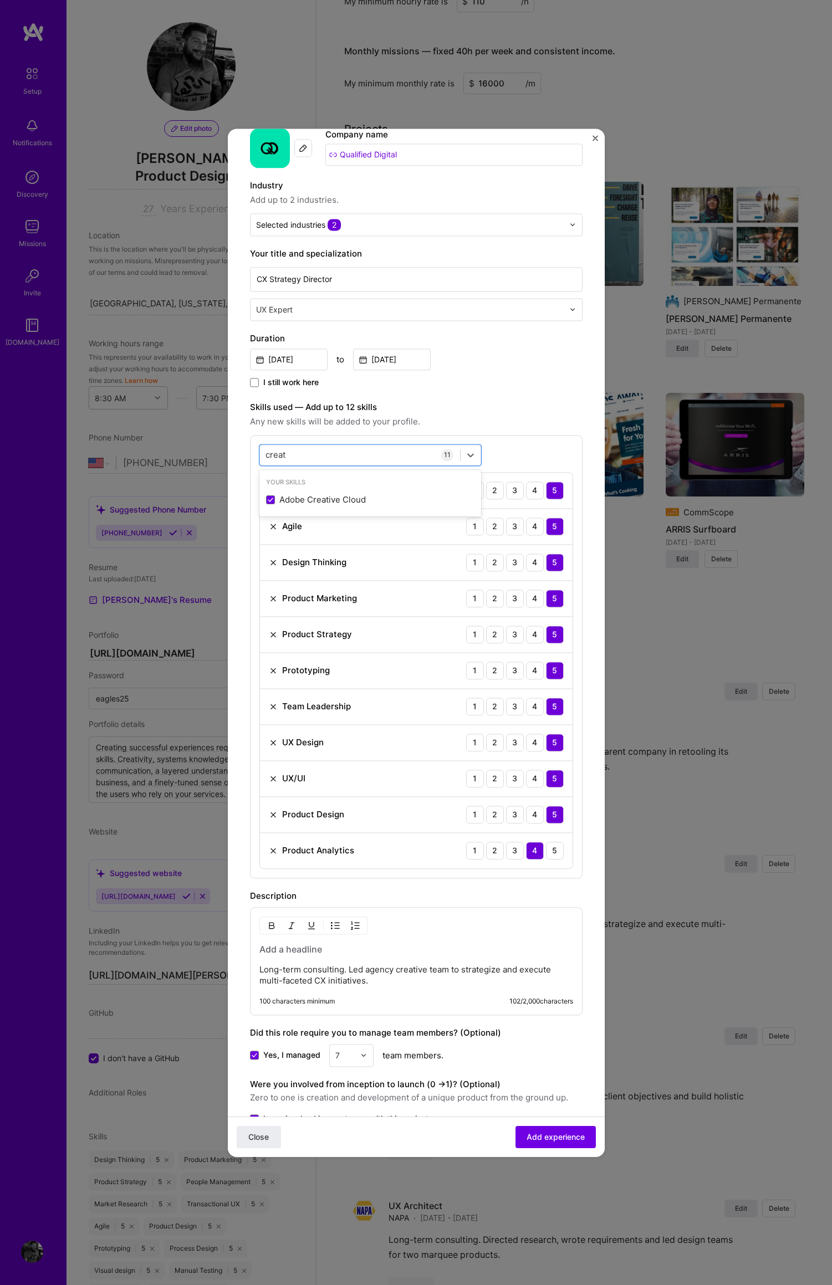
click at [469, 417] on span "Any new skills will be added to your profile." at bounding box center [416, 421] width 332 height 13
drag, startPoint x: 304, startPoint y: 457, endPoint x: 283, endPoint y: 455, distance: 20.6
click at [304, 457] on div "creat creat" at bounding box center [360, 454] width 200 height 18
drag, startPoint x: 290, startPoint y: 454, endPoint x: 303, endPoint y: 450, distance: 14.0
click at [253, 453] on div "option Product Analytics, selected. Select is focused ,type to refine list, pre…" at bounding box center [416, 656] width 332 height 443
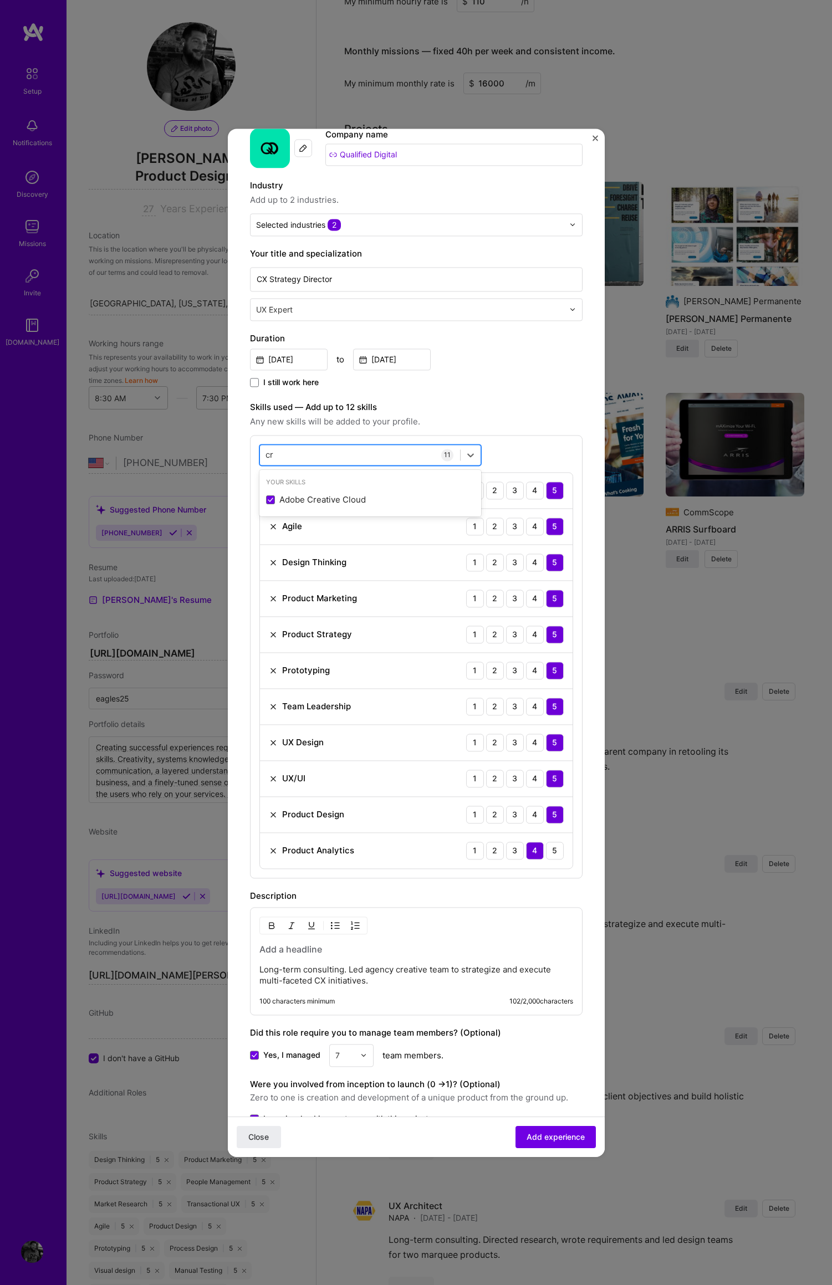
type input "c"
drag, startPoint x: 572, startPoint y: 418, endPoint x: 562, endPoint y: 431, distance: 15.8
click at [572, 418] on span "Any new skills will be added to your profile." at bounding box center [416, 421] width 332 height 13
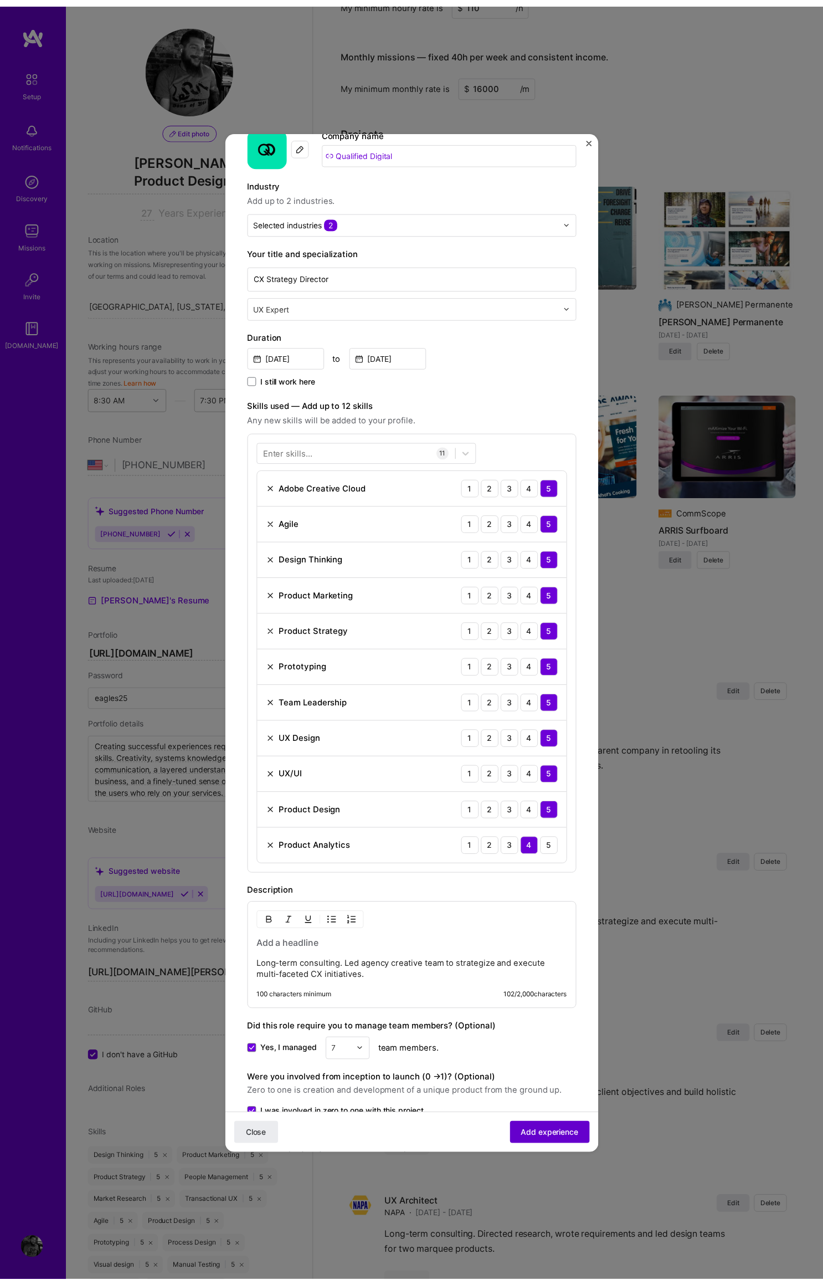
scroll to position [64, 0]
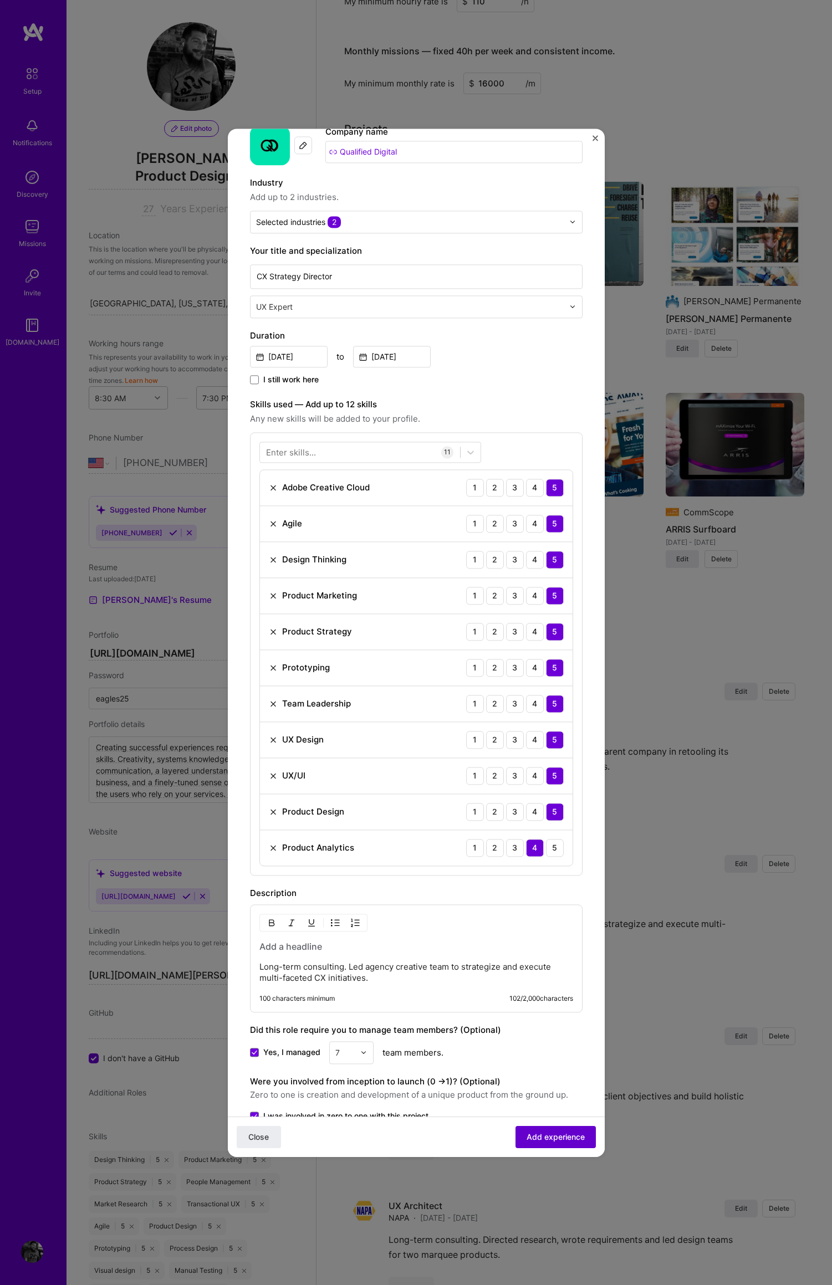
click at [547, 1138] on span "Add experience" at bounding box center [555, 1136] width 58 height 11
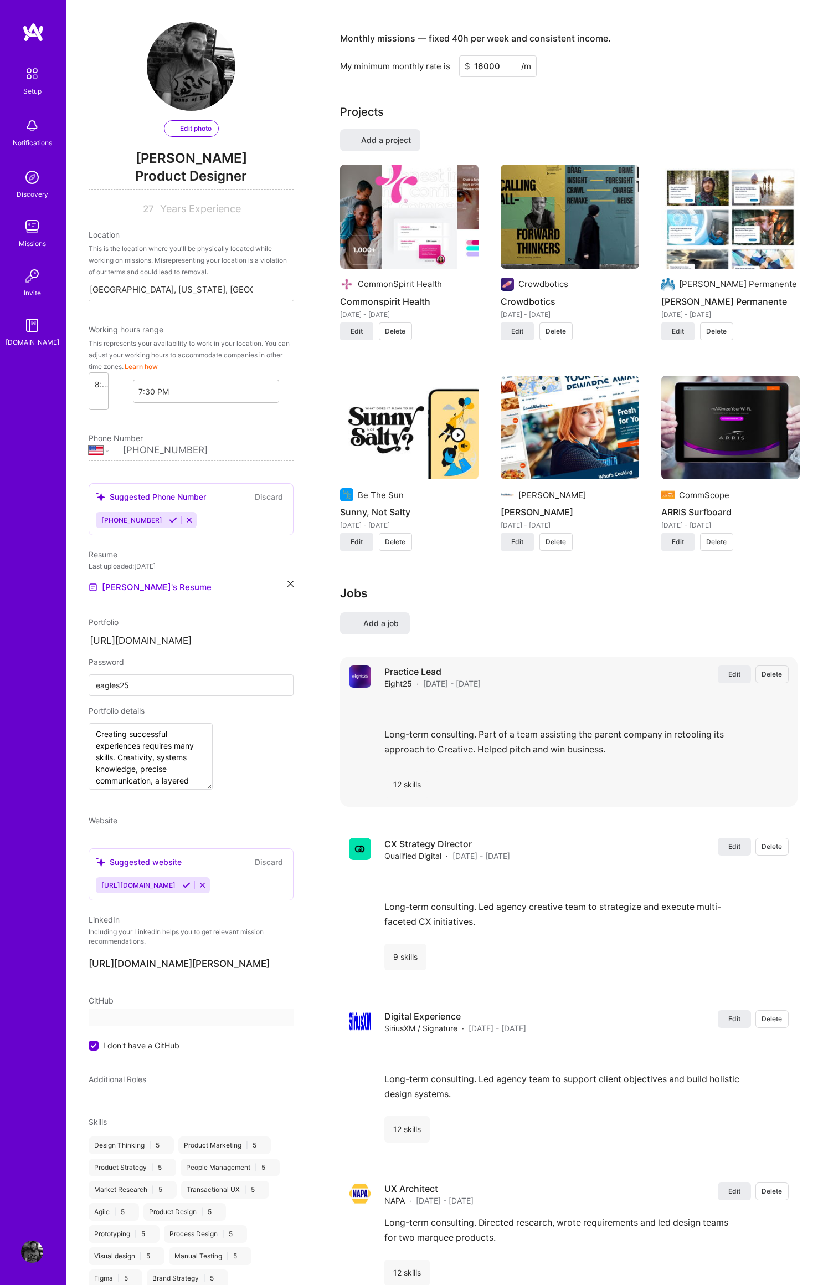
scroll to position [0, 0]
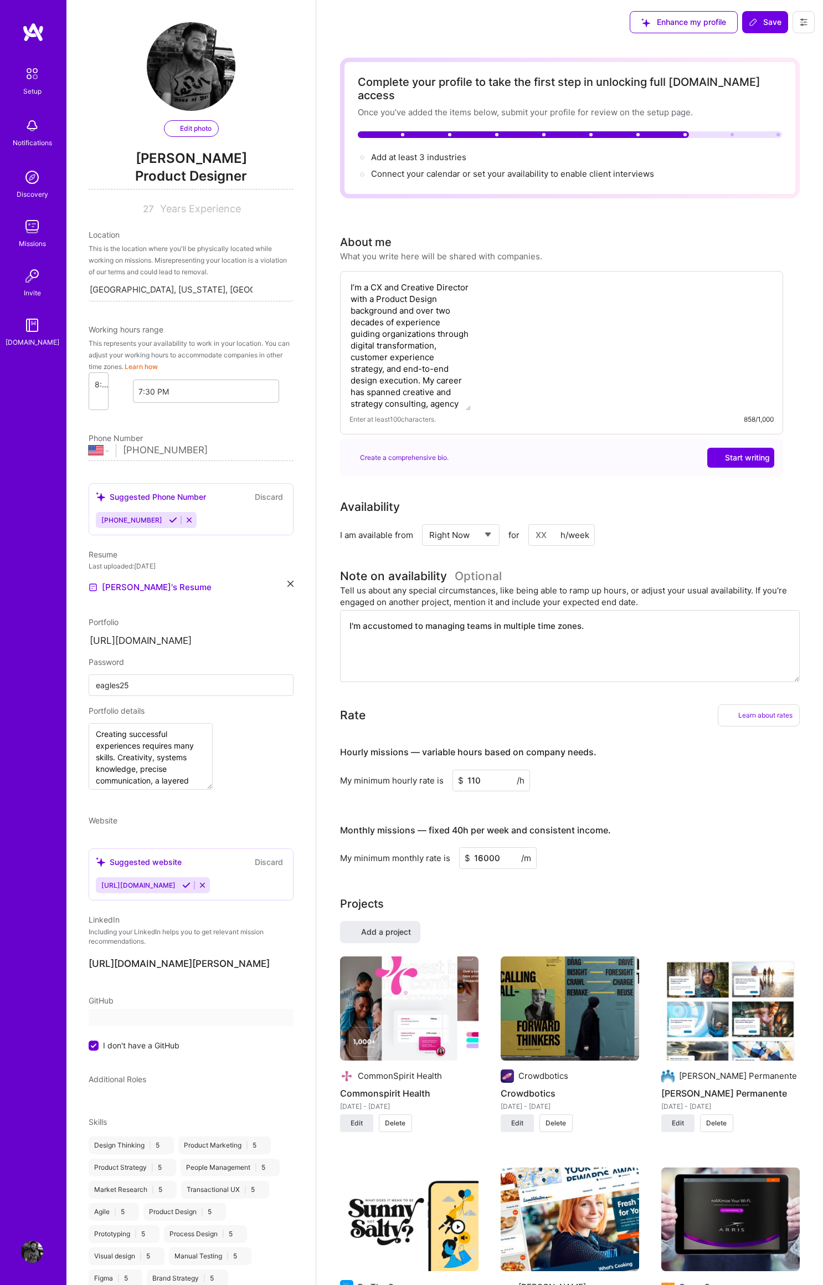
select select "US"
select select "Right Now"
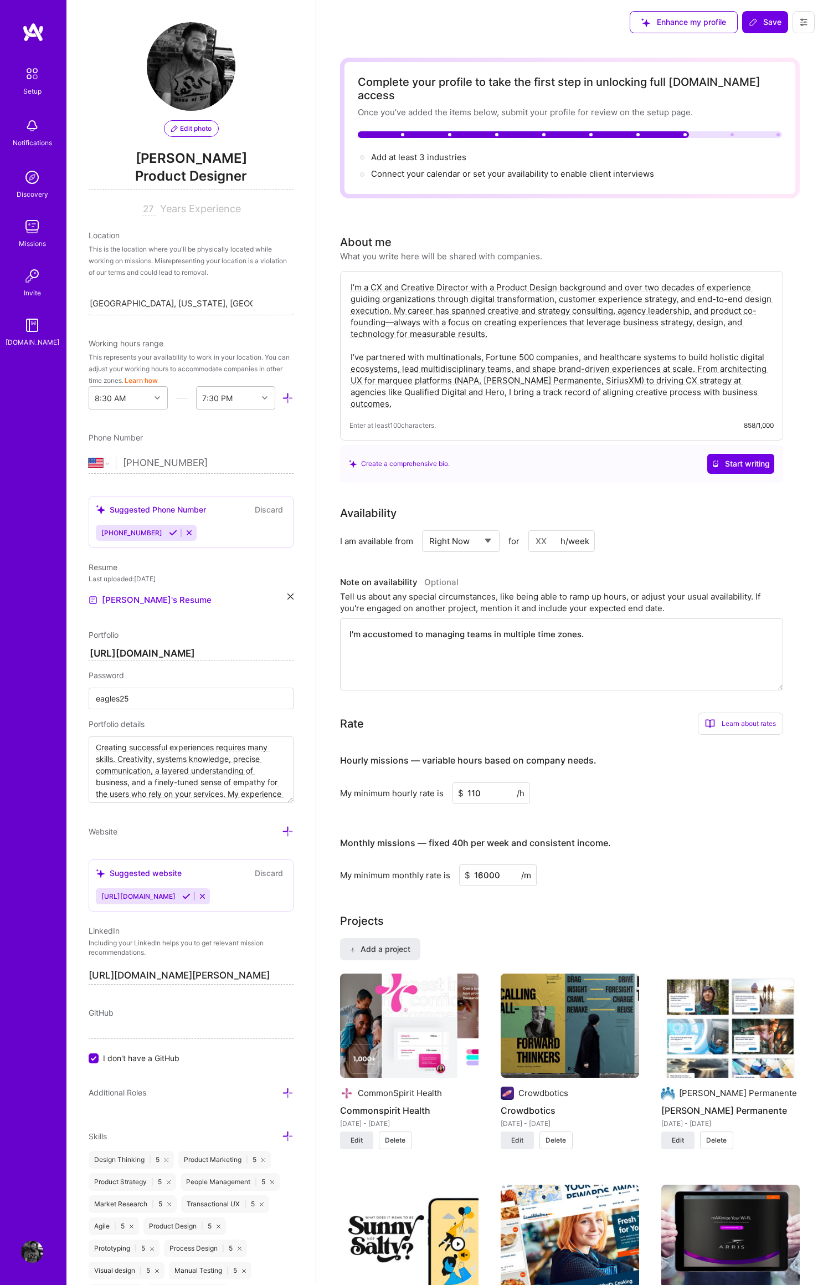
click at [736, 285] on textarea "I’m a CX and Creative Director with a Product Design background and over two de…" at bounding box center [562, 345] width 424 height 130
drag, startPoint x: 642, startPoint y: 282, endPoint x: 718, endPoint y: 308, distance: 80.3
click at [672, 322] on textarea "I’m a CX and Creative Director with a Product Design background and over two de…" at bounding box center [562, 345] width 424 height 130
click at [716, 305] on textarea "I’m a CX and Creative Director with a Product Design background and over two de…" at bounding box center [562, 345] width 424 height 130
drag, startPoint x: 746, startPoint y: 284, endPoint x: 774, endPoint y: 283, distance: 27.8
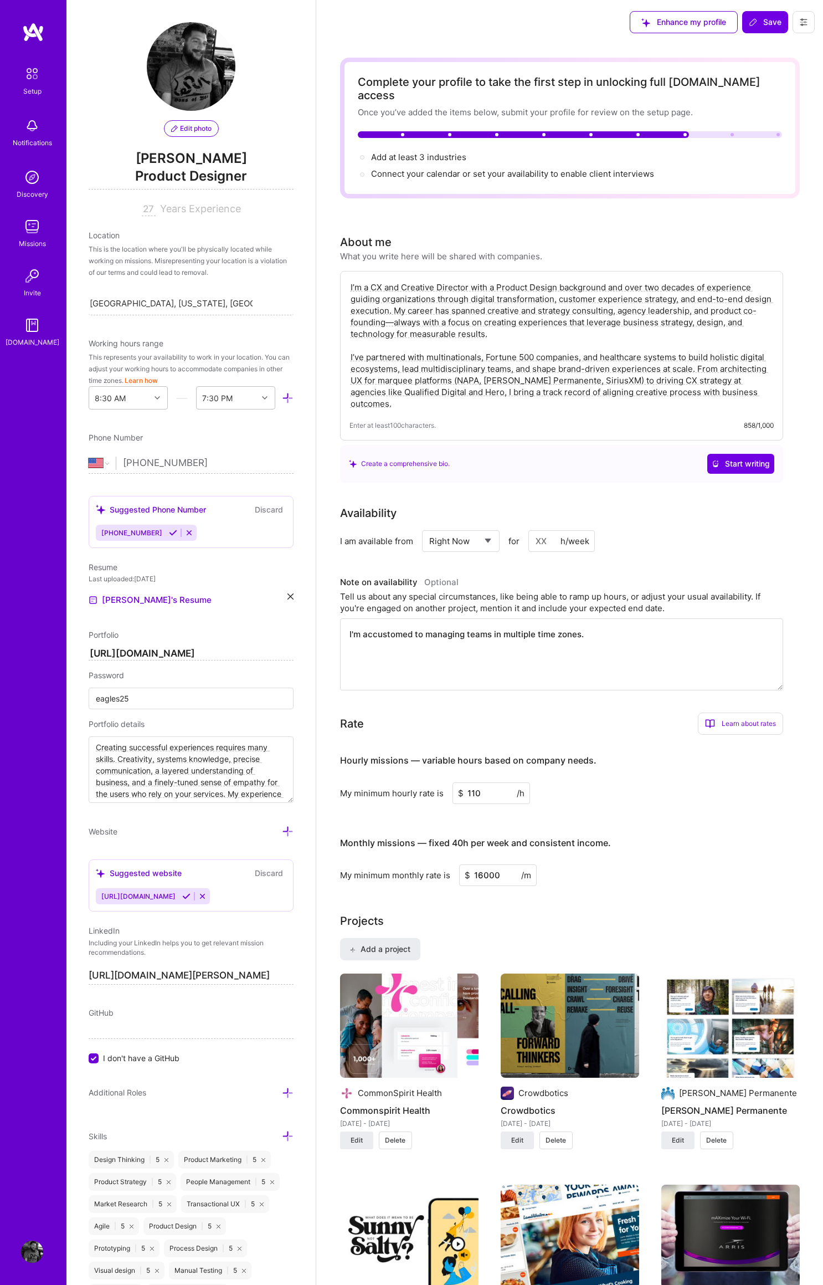
click at [769, 285] on textarea "I’m a CX and Creative Director with a Product Design background and over two de…" at bounding box center [562, 345] width 424 height 130
click at [749, 283] on textarea "I’m a CX and Creative Director with a Product Design background and over two de…" at bounding box center [562, 345] width 424 height 130
drag, startPoint x: 597, startPoint y: 286, endPoint x: 576, endPoint y: 288, distance: 21.7
click at [559, 285] on textarea "I’m a CX and Creative Director with a Product Design background and over two de…" at bounding box center [562, 345] width 424 height 130
drag, startPoint x: 695, startPoint y: 274, endPoint x: 708, endPoint y: 317, distance: 45.6
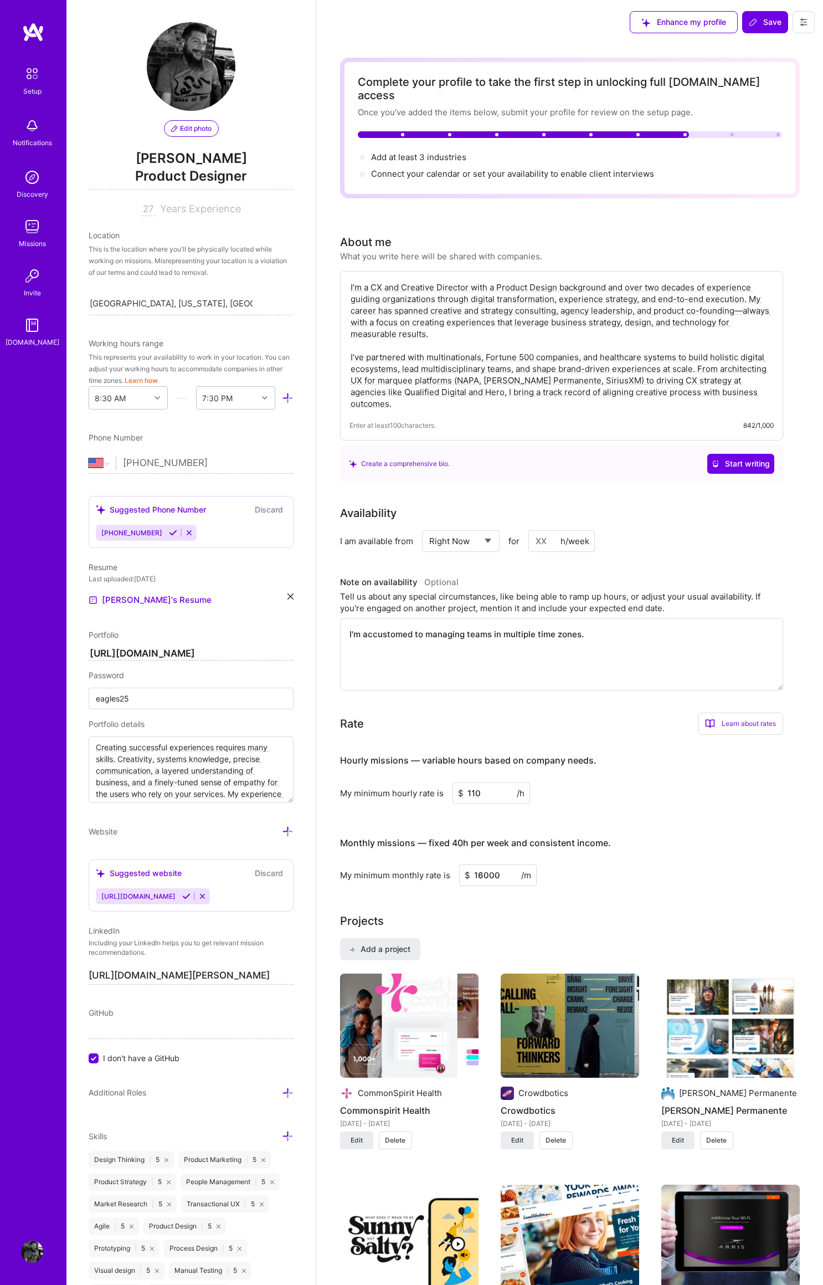
click at [708, 317] on textarea "I’m a CX and Creative Director with a Product Design background and over two de…" at bounding box center [562, 345] width 424 height 130
click at [690, 309] on textarea "I’m a CX and Creative Director with a Product Design background and over two de…" at bounding box center [562, 345] width 424 height 130
type textarea "I’m a CX and Creative Director with a Product Design background and over two de…"
click at [770, 21] on span "Save" at bounding box center [765, 21] width 33 height 11
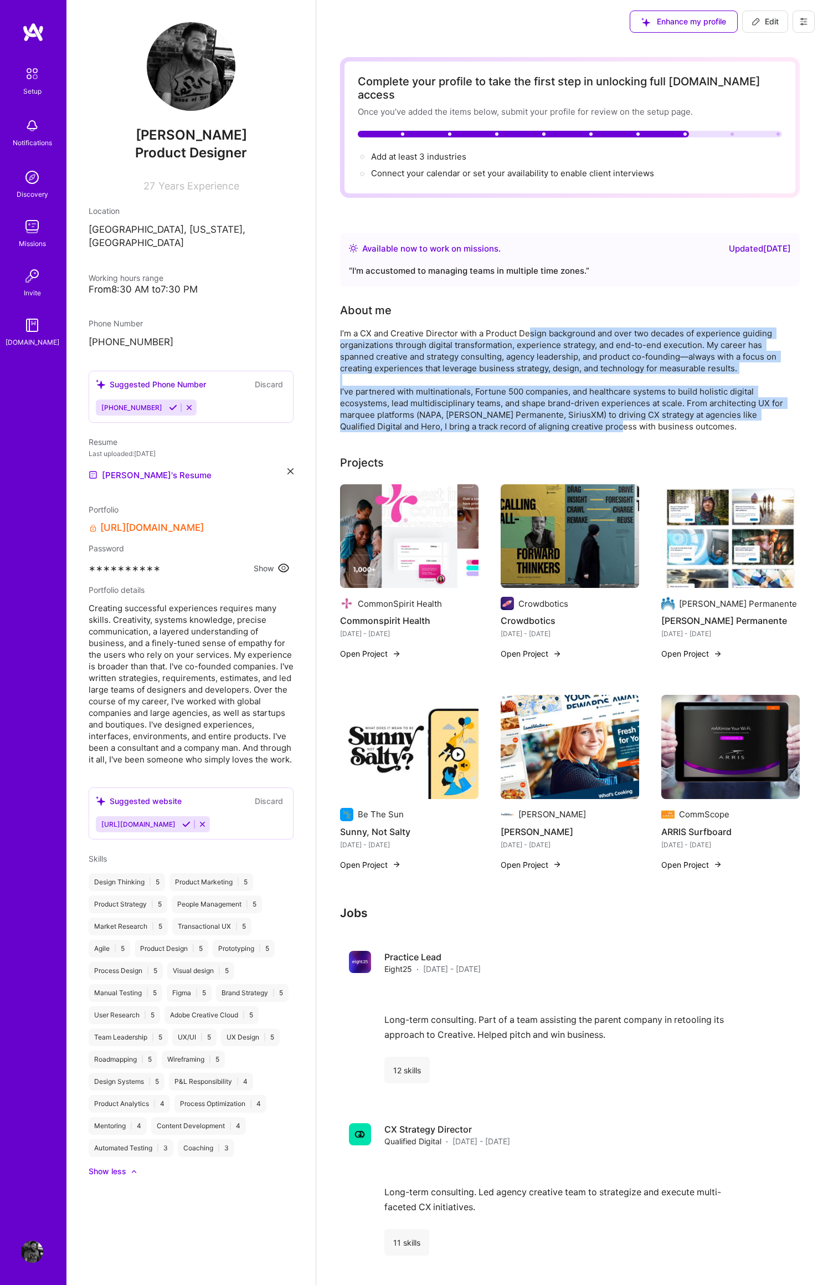
drag, startPoint x: 529, startPoint y: 321, endPoint x: 588, endPoint y: 414, distance: 110.1
click at [586, 416] on div "I’m a CX and Creative Director with a Product Design background and over two de…" at bounding box center [561, 379] width 443 height 105
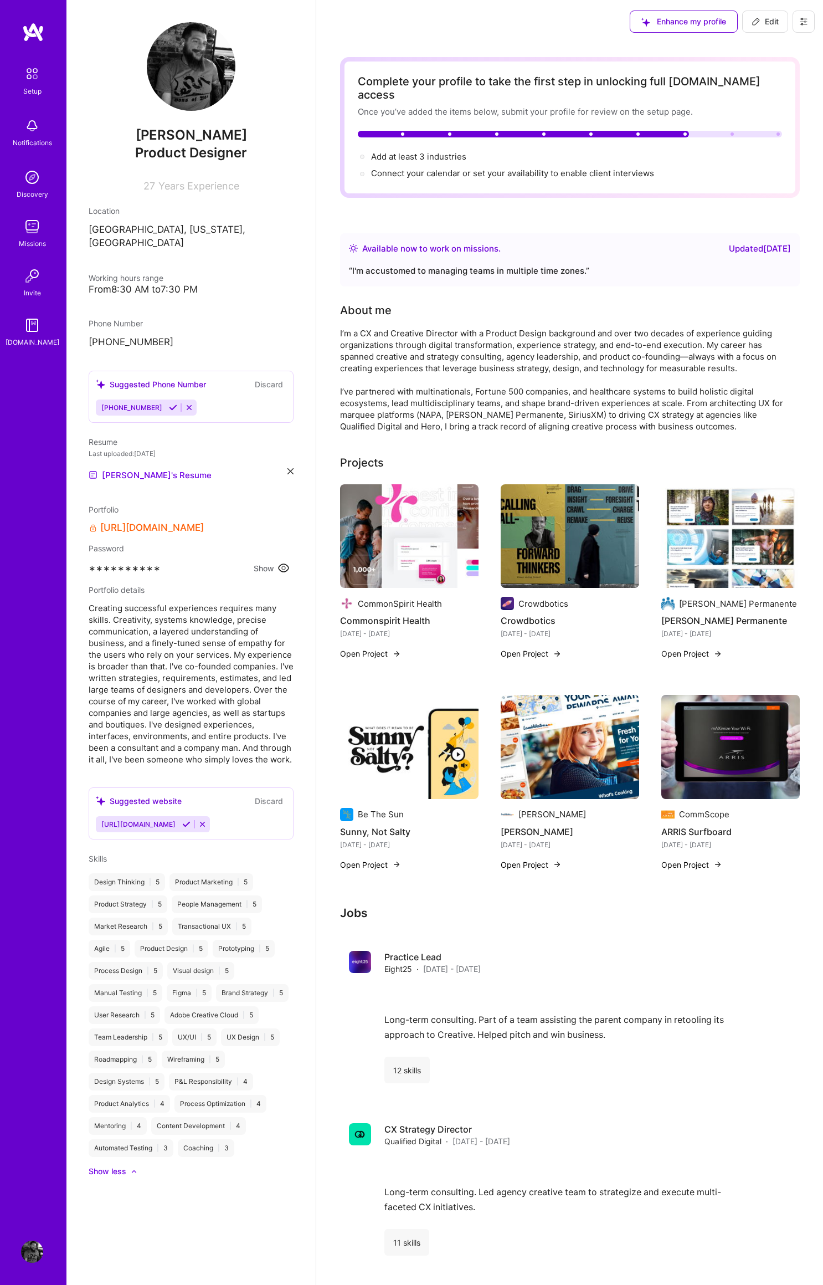
drag, startPoint x: 587, startPoint y: 394, endPoint x: 597, endPoint y: 393, distance: 10.0
click at [587, 394] on div "I’m a CX and Creative Director with a Product Design background and over two de…" at bounding box center [561, 379] width 443 height 105
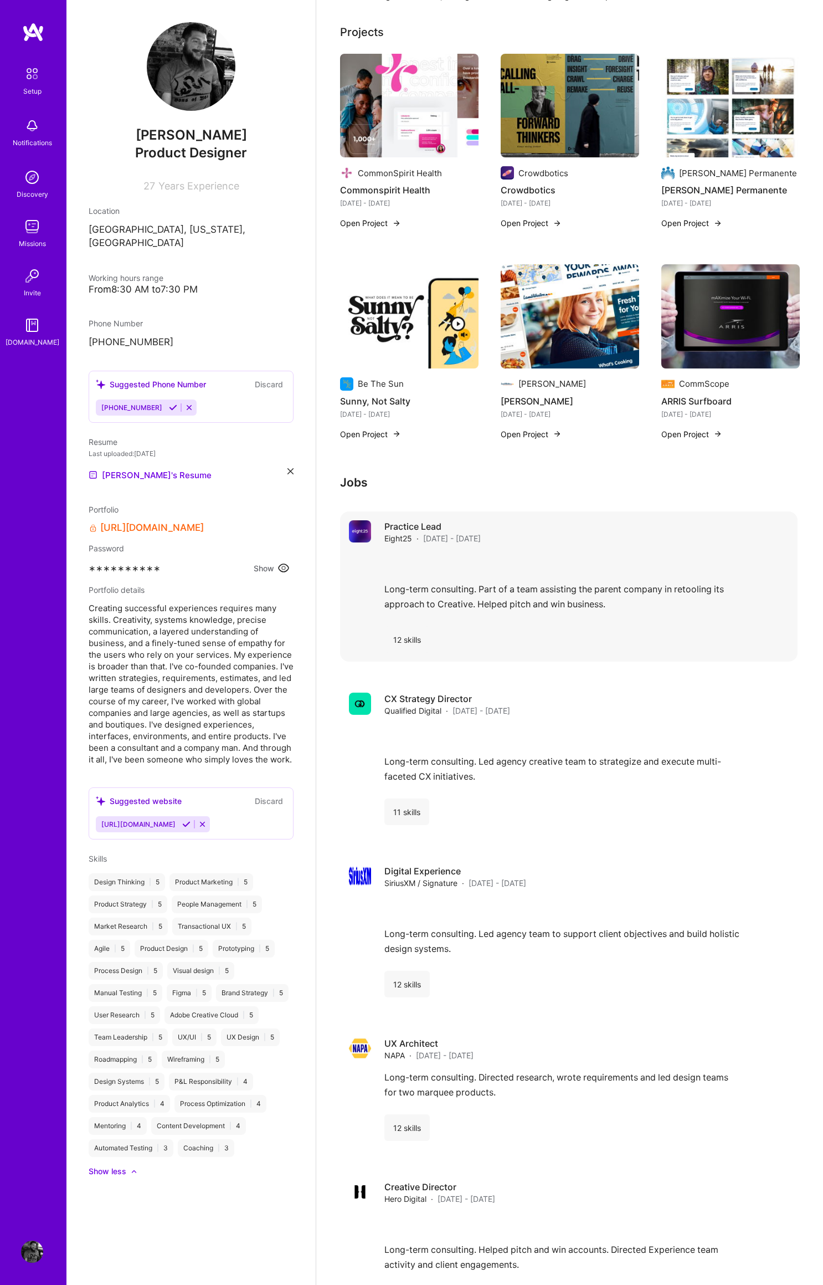
scroll to position [588, 0]
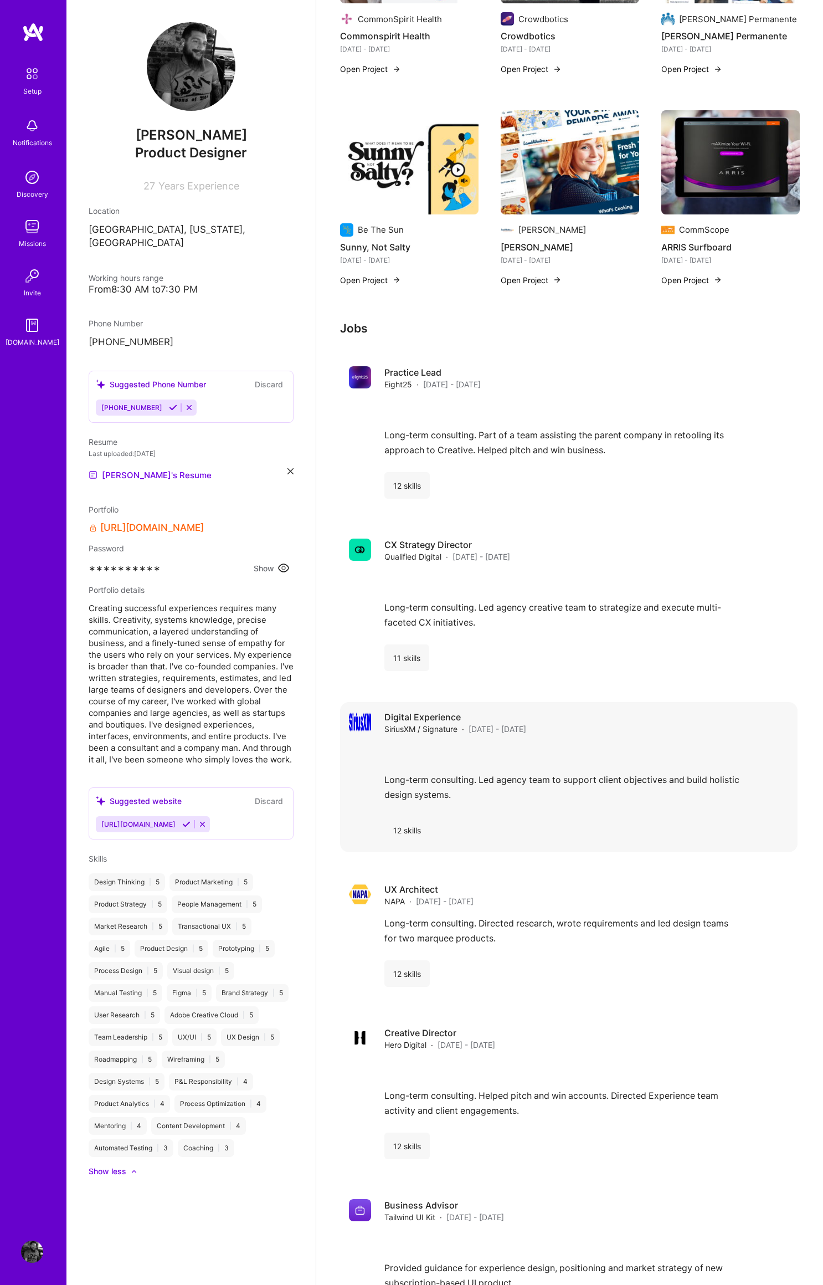
click at [434, 763] on div "Long-term consulting. Led agency team to support client objectives and build ho…" at bounding box center [587, 776] width 404 height 64
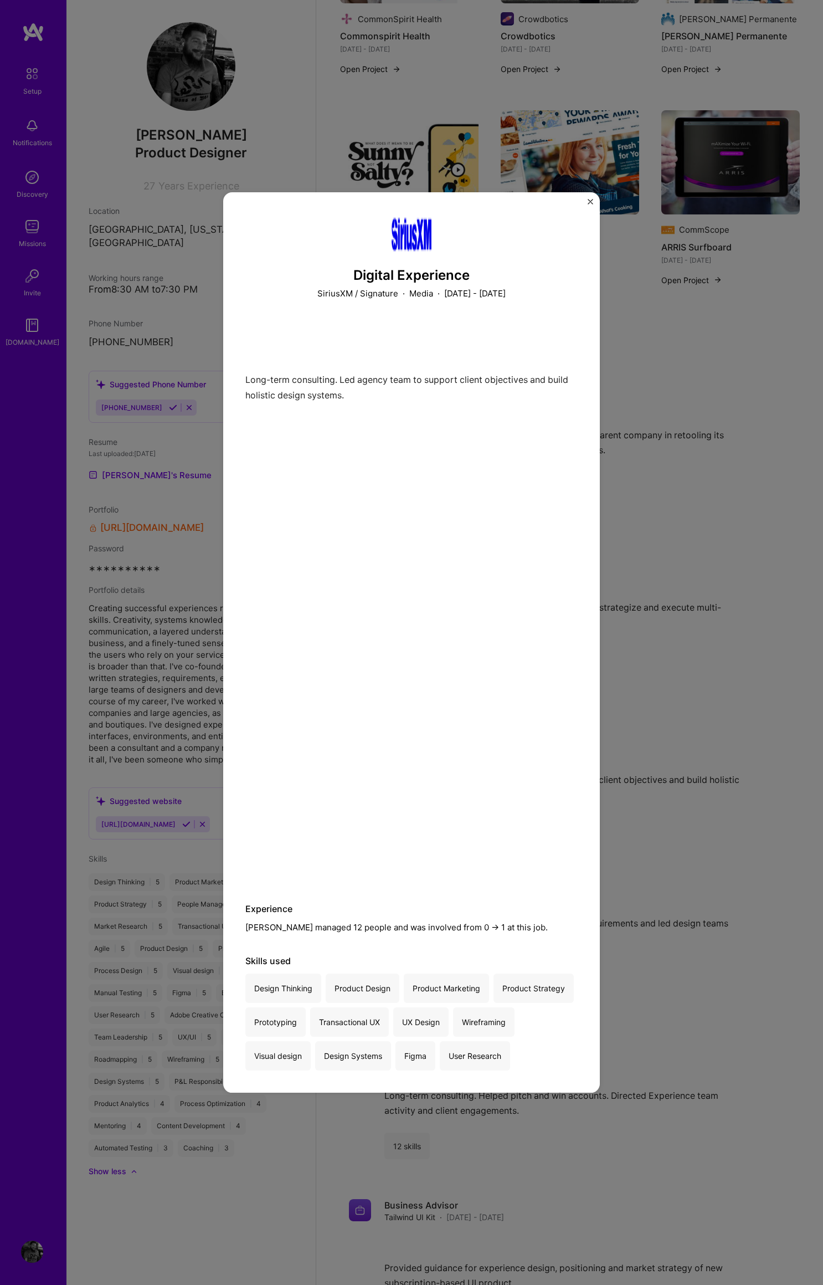
scroll to position [586, 0]
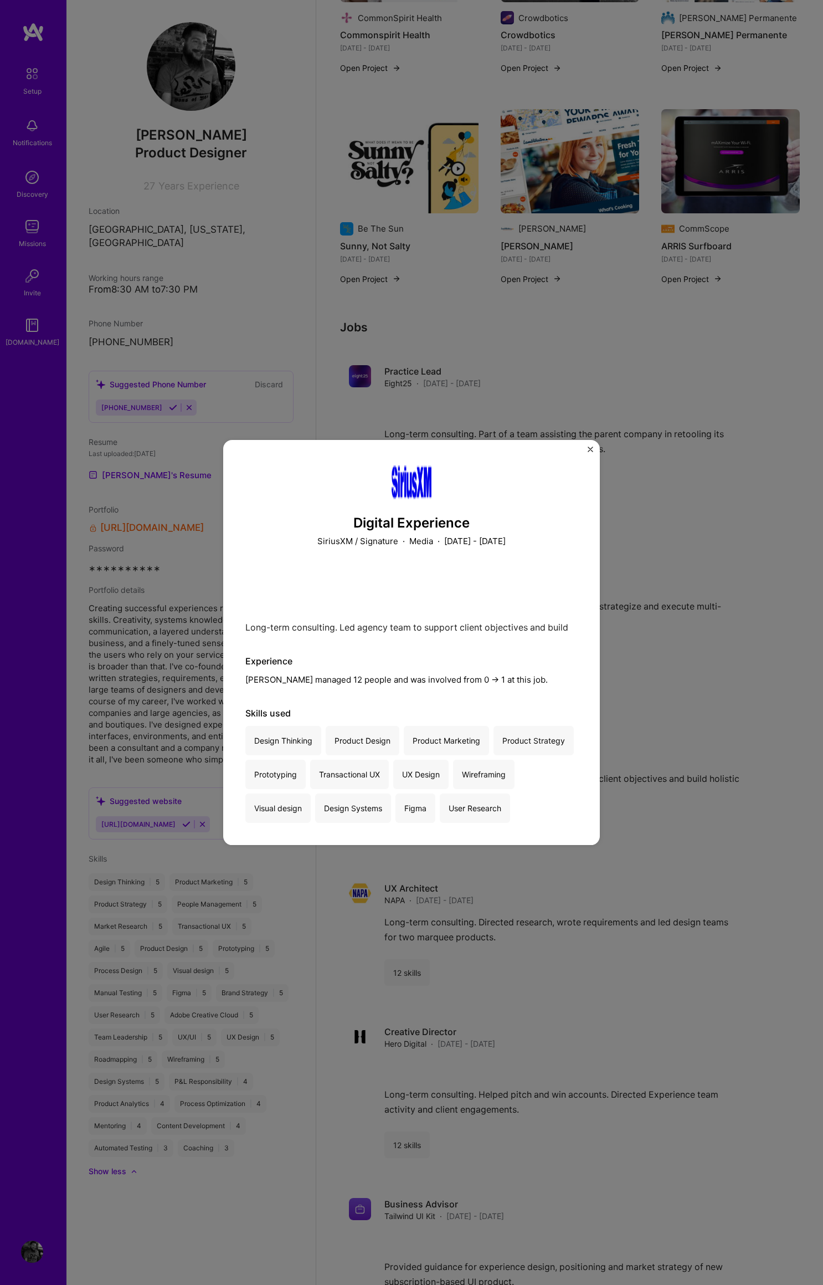
click at [589, 448] on img "Close" at bounding box center [591, 450] width 6 height 6
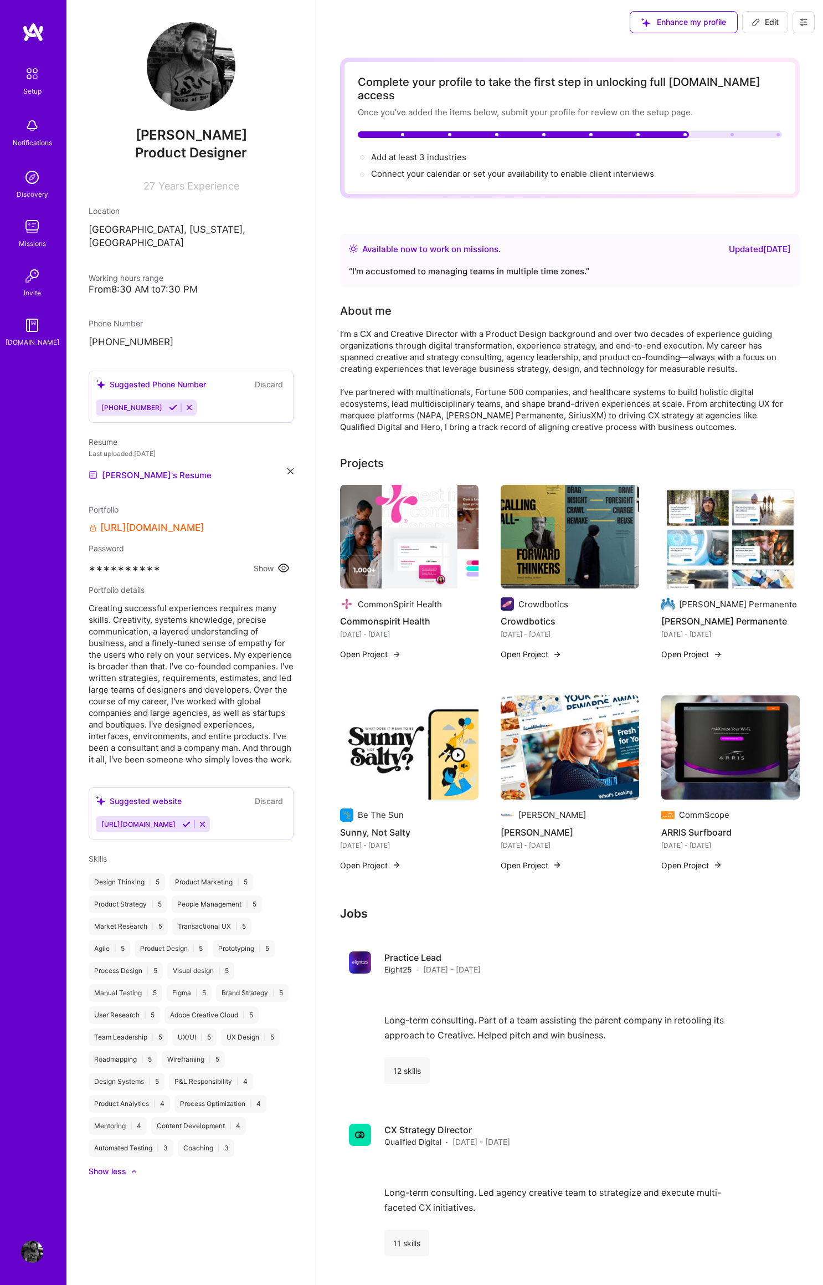
click at [766, 15] on button "Edit" at bounding box center [765, 22] width 46 height 22
select select "US"
select select "Right Now"
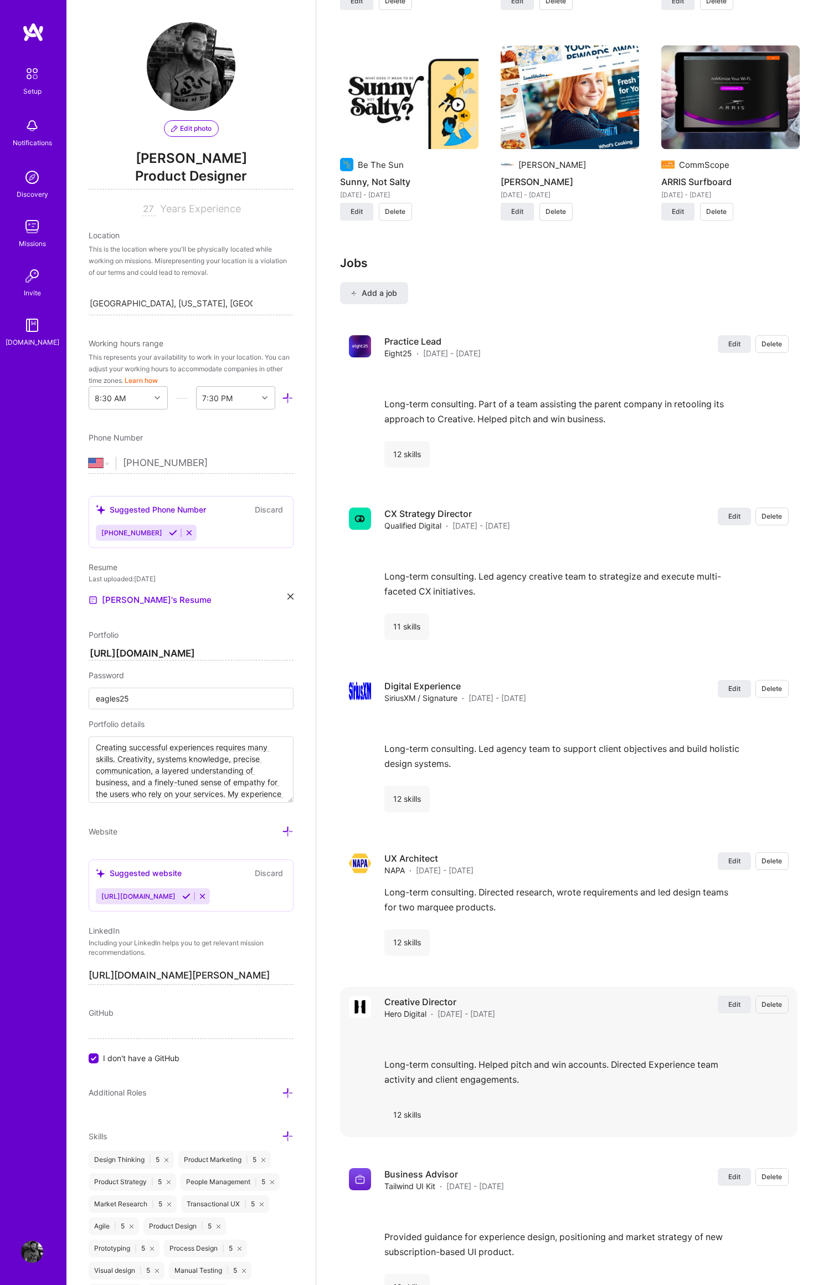
scroll to position [1298, 0]
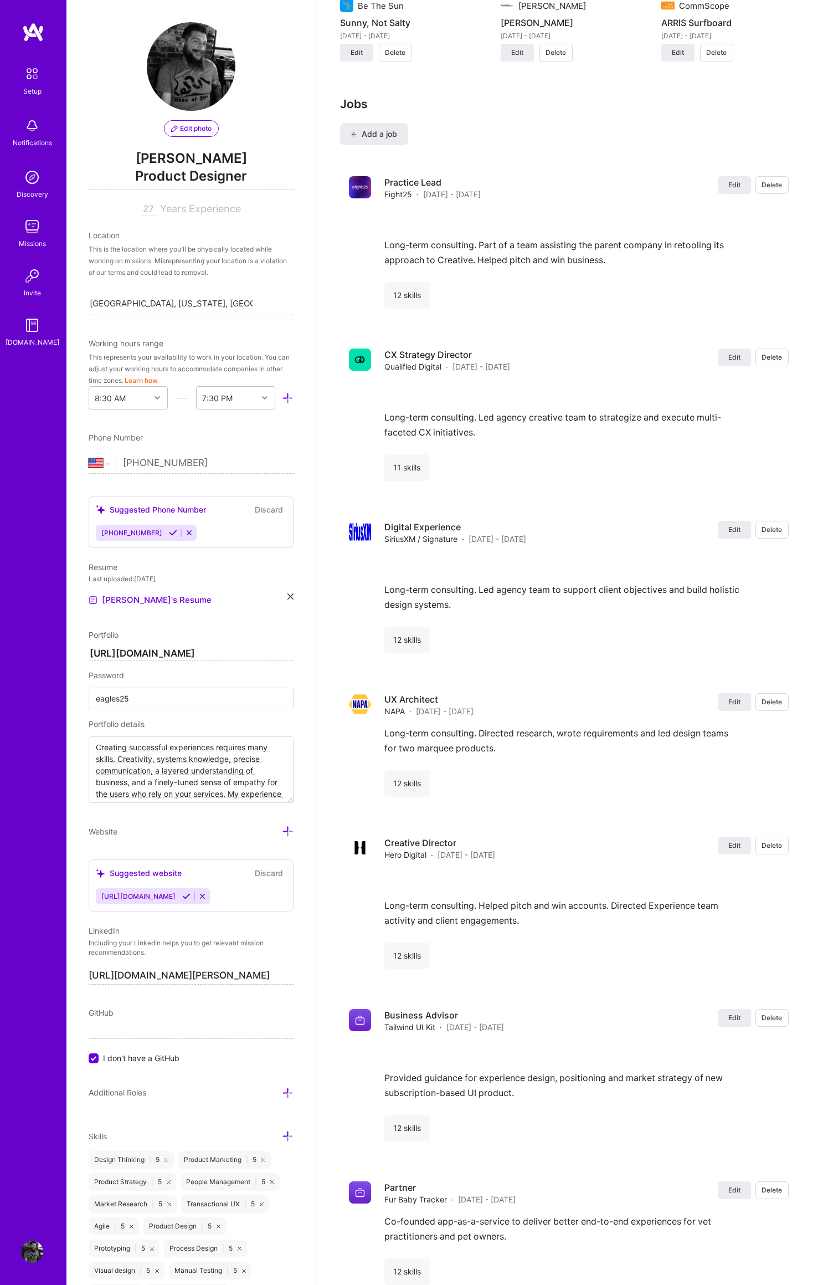
click at [93, 1058] on input "I don't have a GitHub" at bounding box center [95, 1059] width 10 height 10
drag, startPoint x: 93, startPoint y: 1068, endPoint x: 99, endPoint y: 1069, distance: 6.2
click at [93, 1068] on input "I don't have a GitHub" at bounding box center [95, 1070] width 8 height 8
click at [737, 525] on span "Edit" at bounding box center [735, 529] width 12 height 9
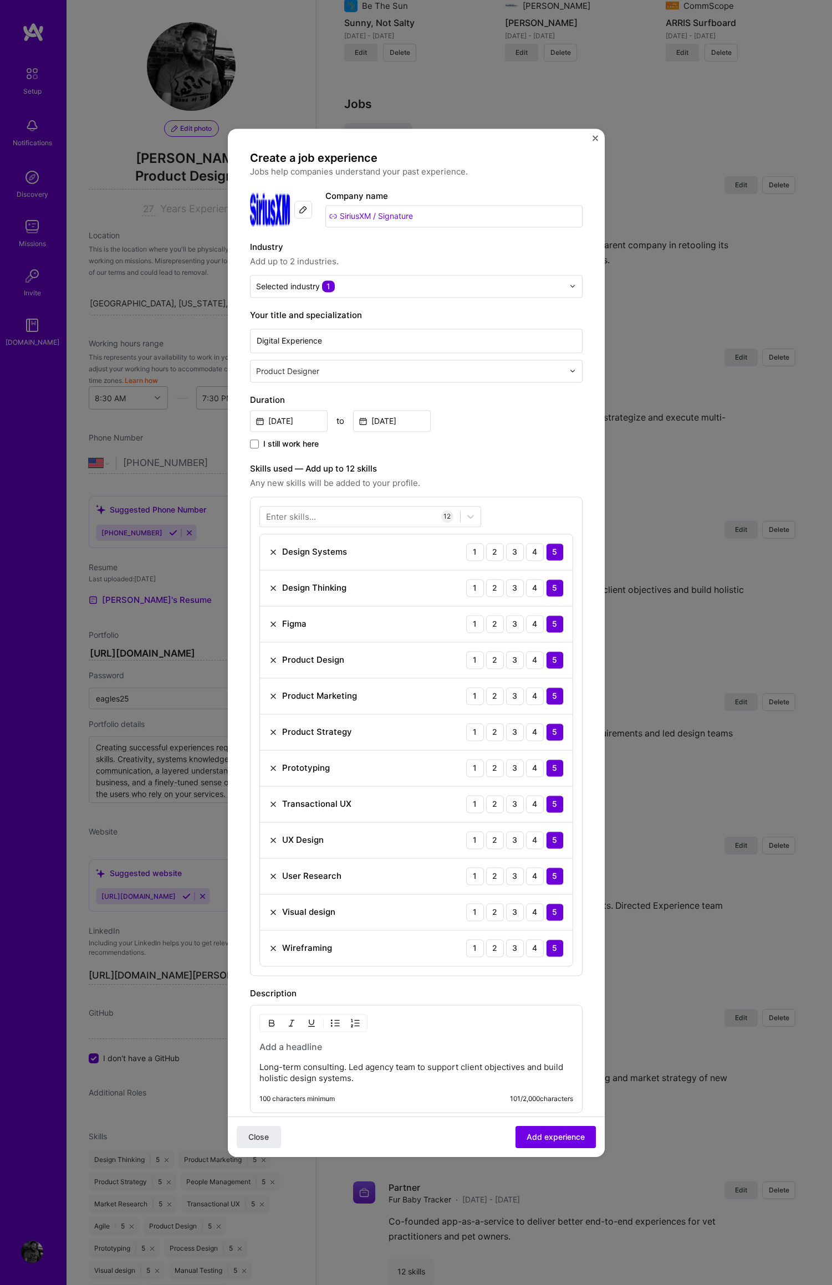
click at [594, 136] on img "Close" at bounding box center [595, 138] width 6 height 6
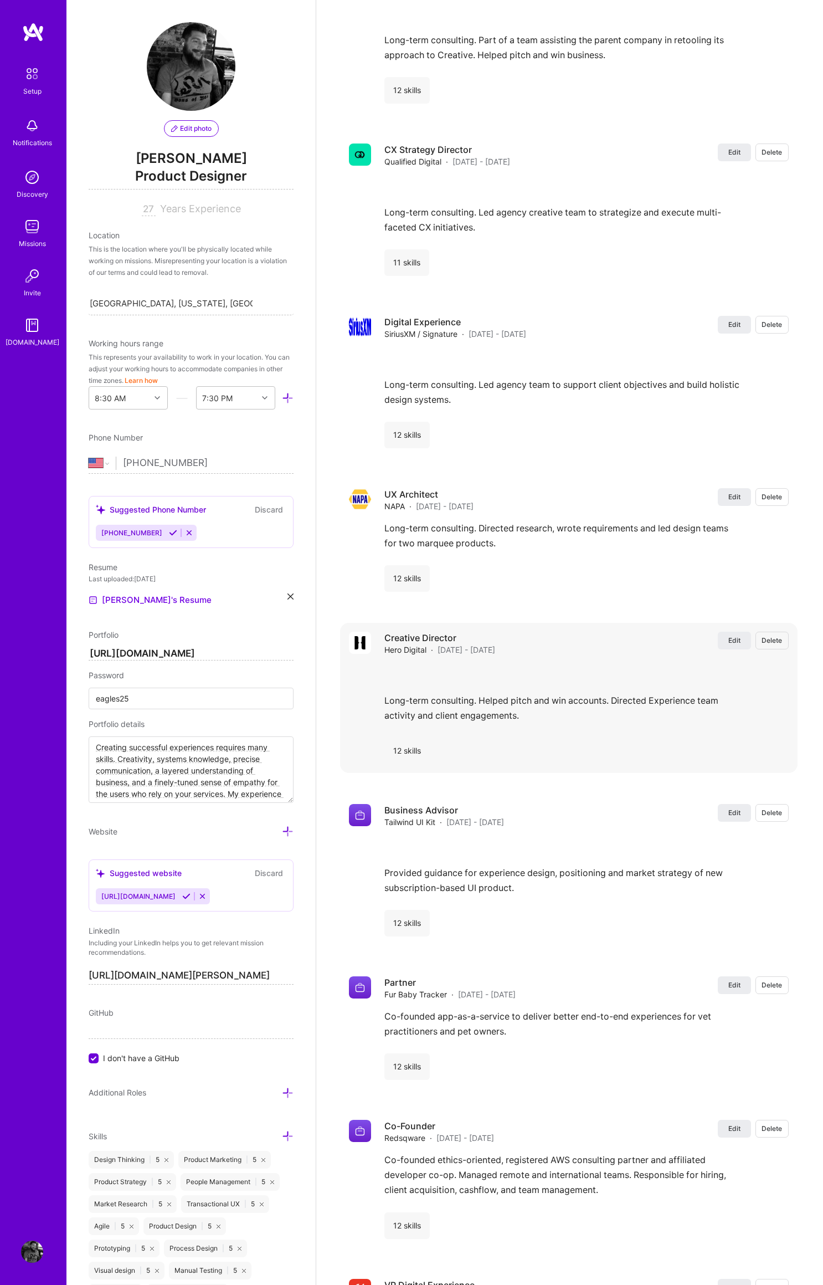
scroll to position [1520, 0]
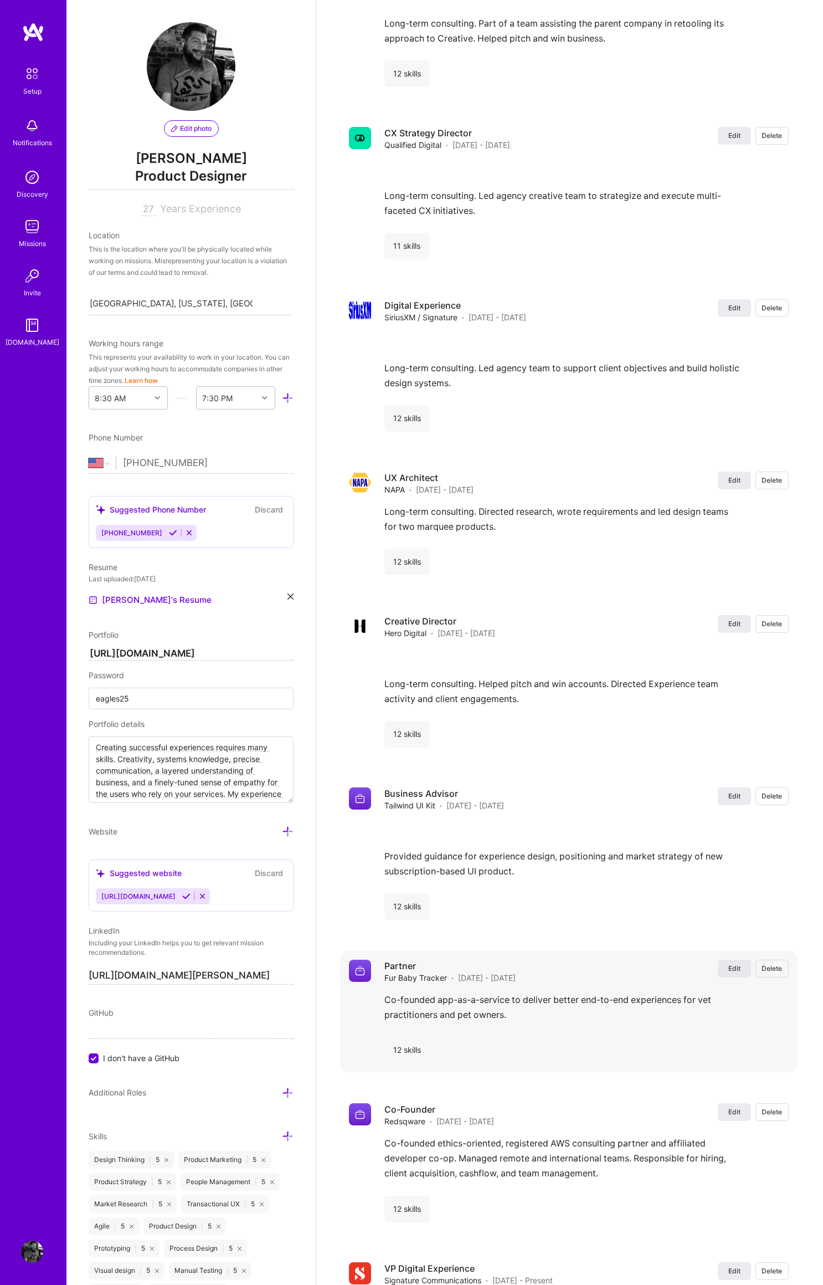
click at [732, 964] on span "Edit" at bounding box center [735, 968] width 12 height 9
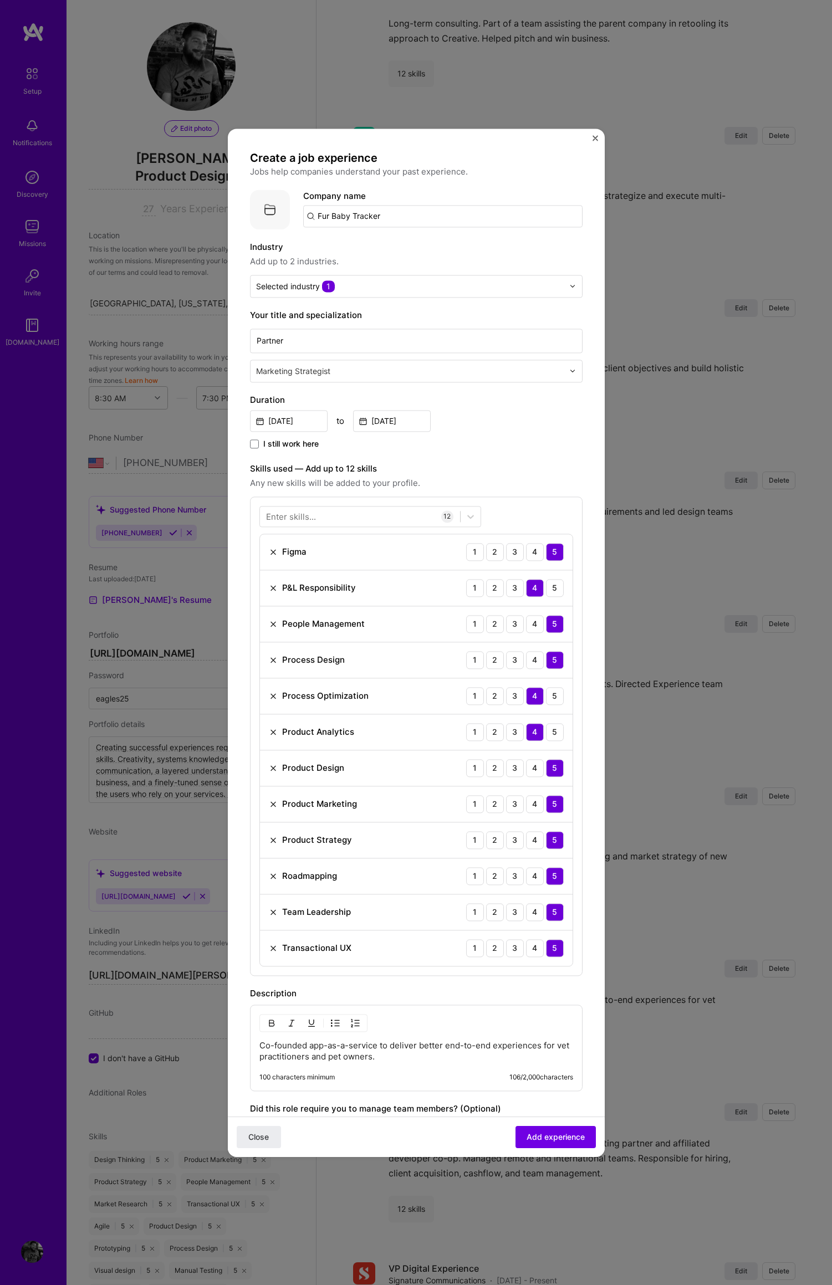
click at [593, 136] on img "Close" at bounding box center [595, 138] width 6 height 6
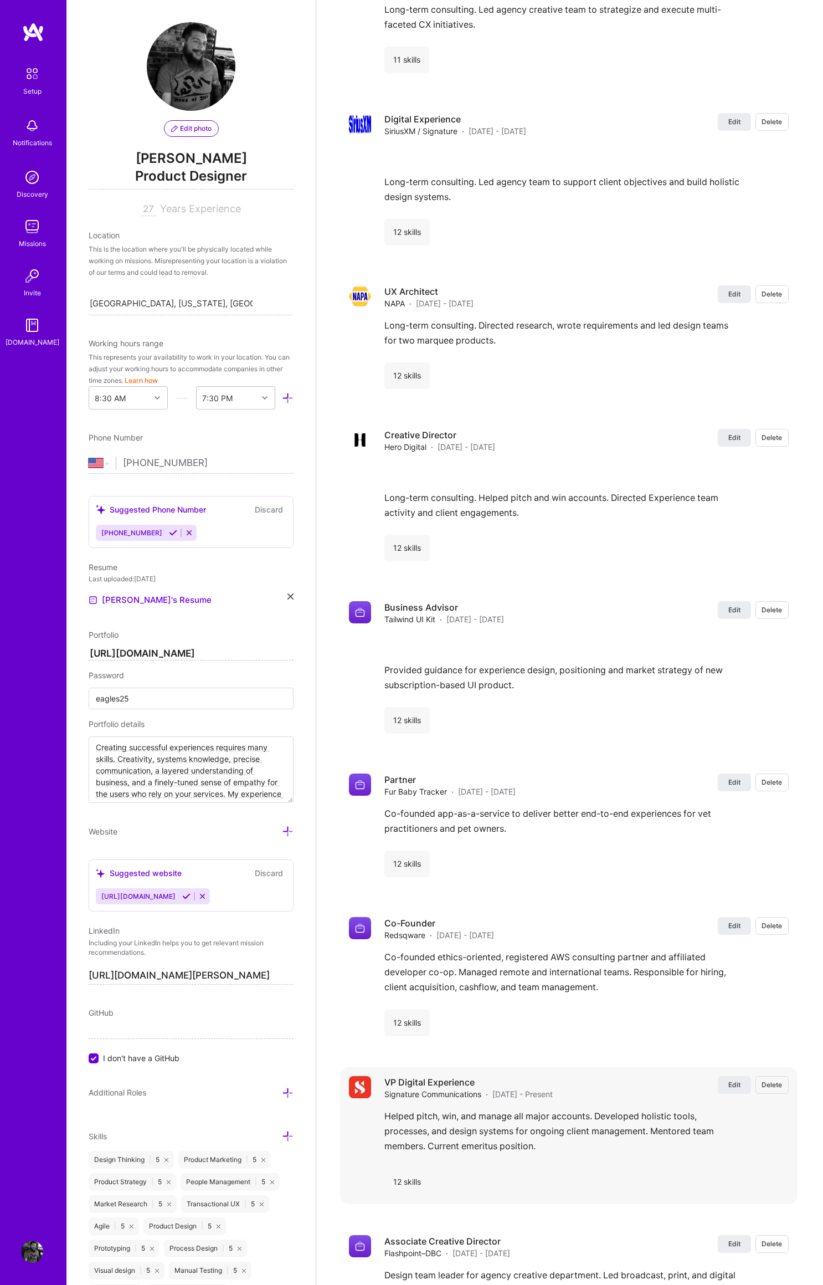
scroll to position [1781, 0]
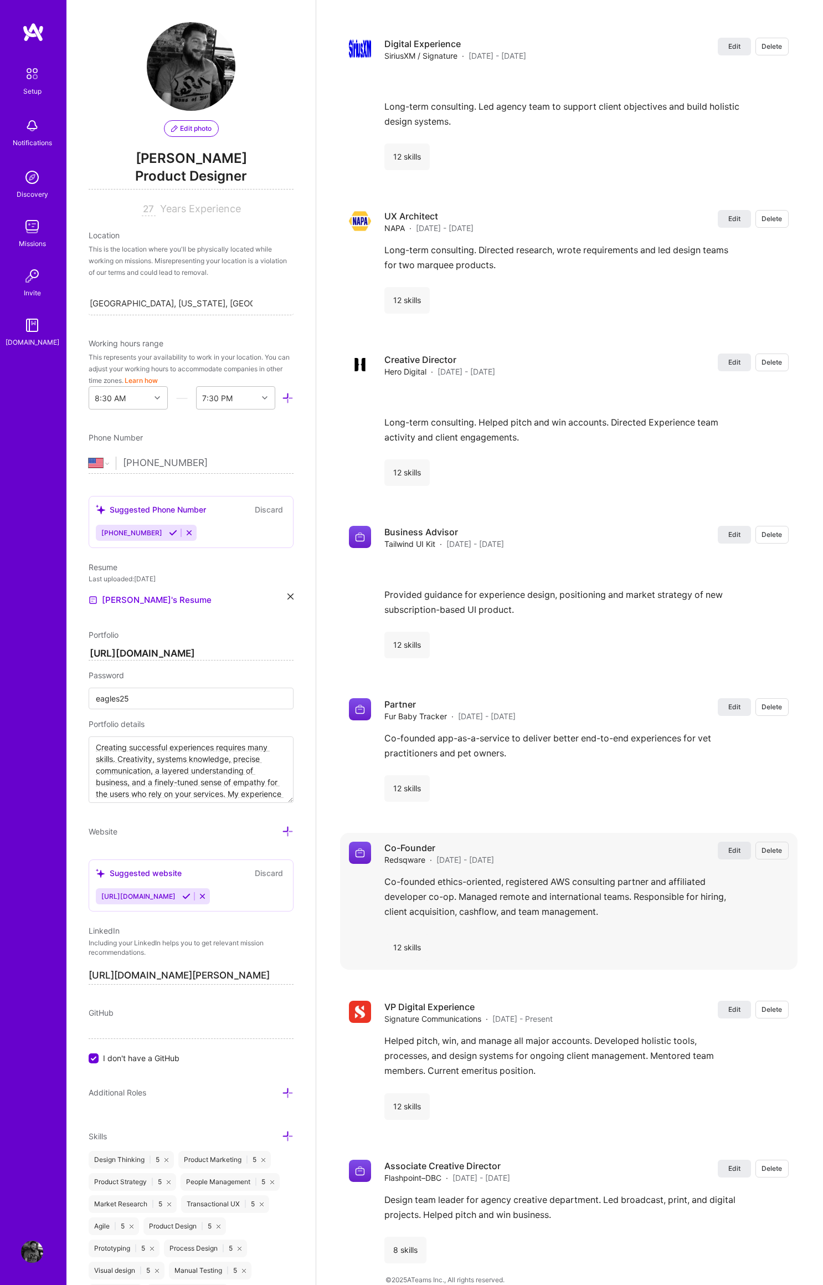
click at [739, 846] on span "Edit" at bounding box center [735, 850] width 12 height 9
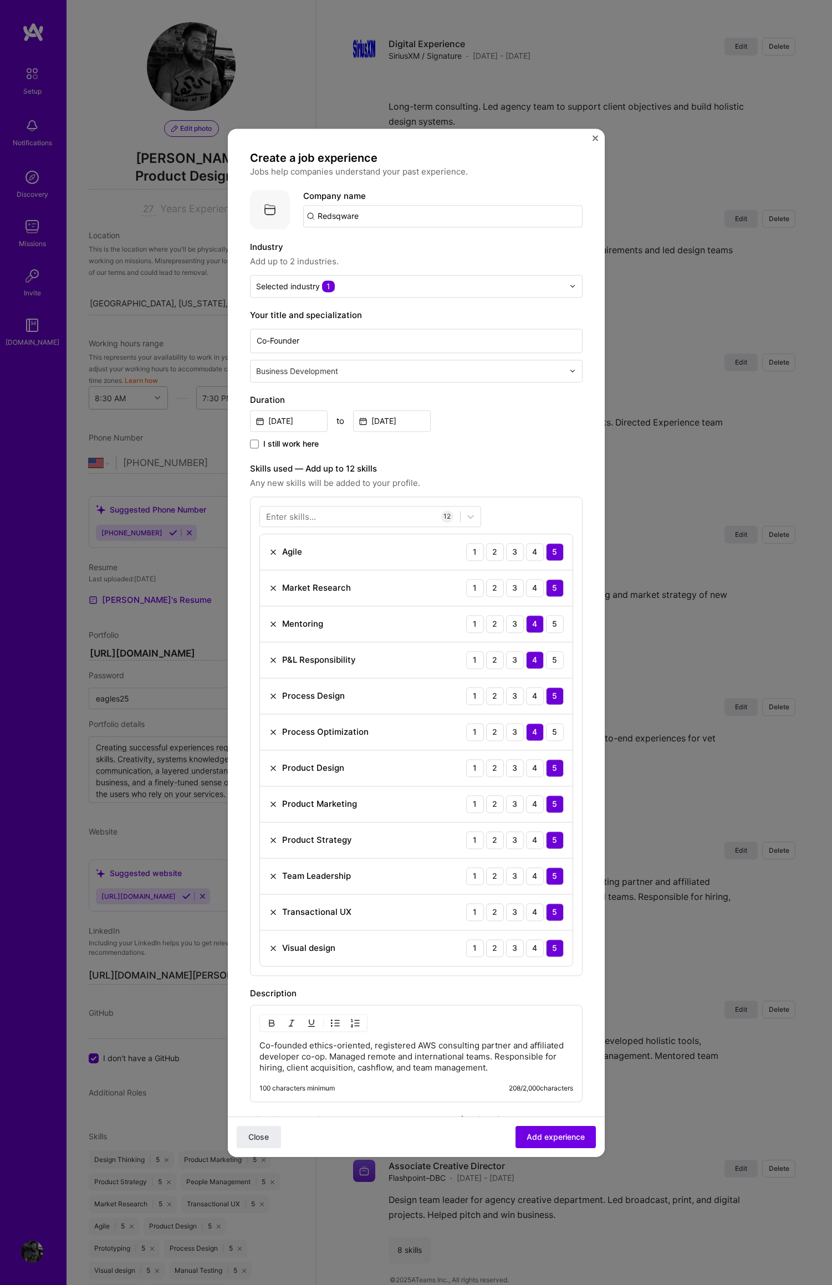
click at [592, 136] on img "Close" at bounding box center [595, 138] width 6 height 6
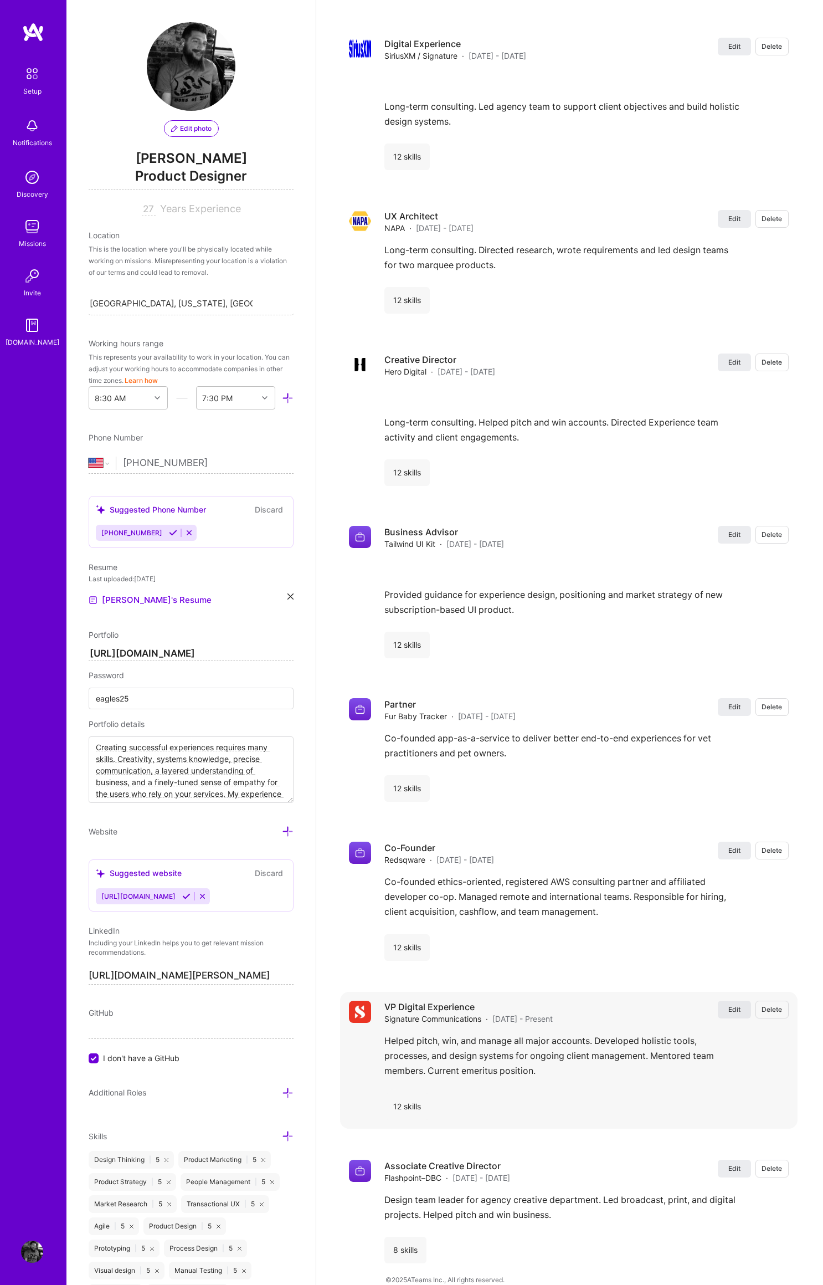
click at [735, 1005] on span "Edit" at bounding box center [735, 1009] width 12 height 9
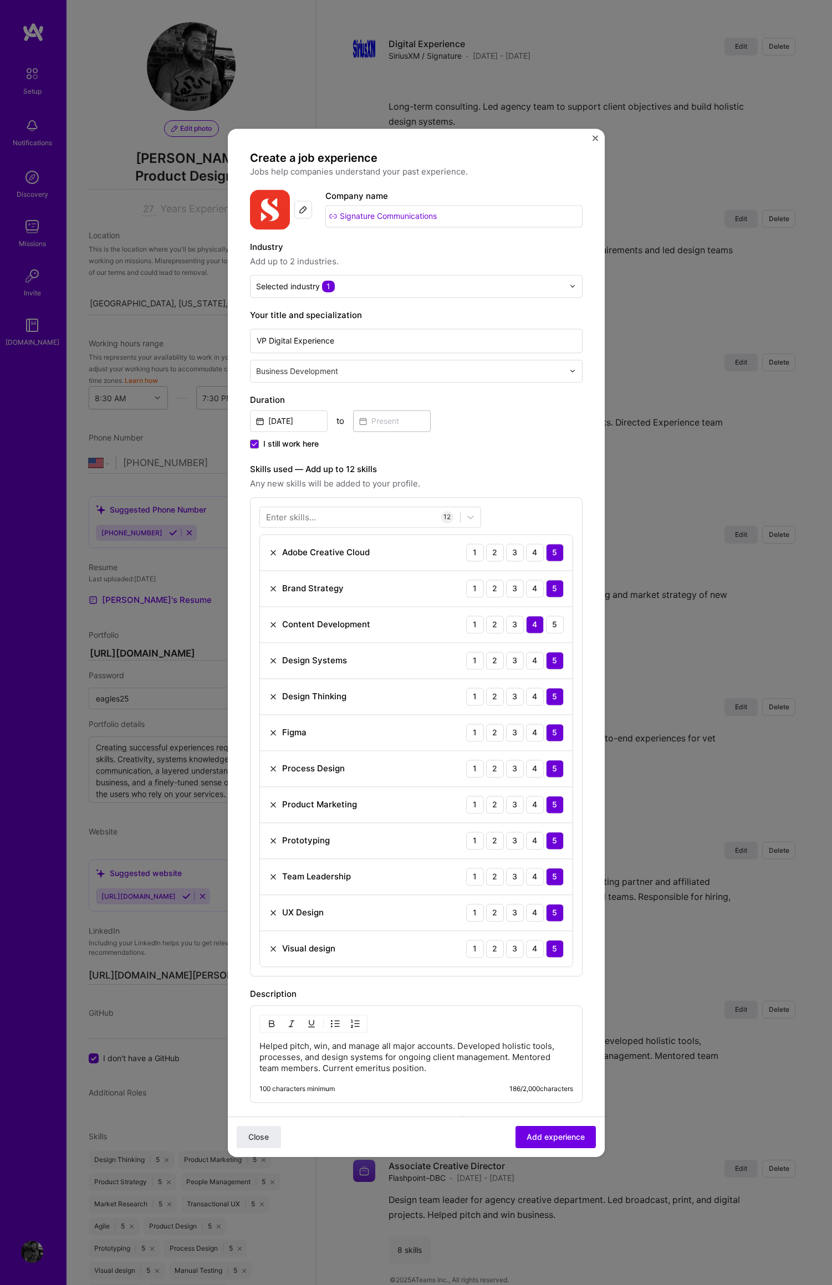
click at [593, 136] on img "Close" at bounding box center [595, 138] width 6 height 6
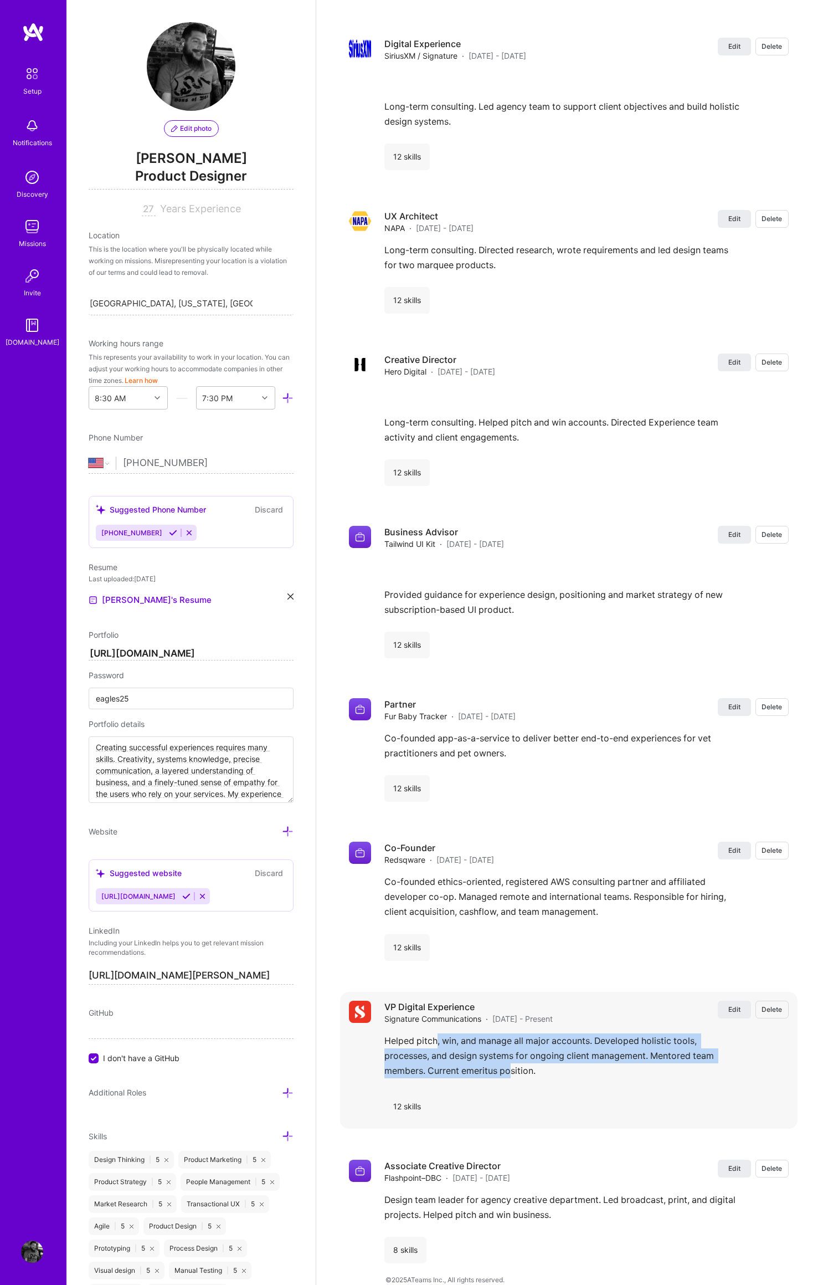
drag, startPoint x: 438, startPoint y: 1026, endPoint x: 510, endPoint y: 1059, distance: 79.6
click at [510, 1059] on div "Helped pitch, win, and manage all major accounts. Developed holistic tools, pro…" at bounding box center [587, 1058] width 404 height 51
